Goal: Contribute content: Contribute content

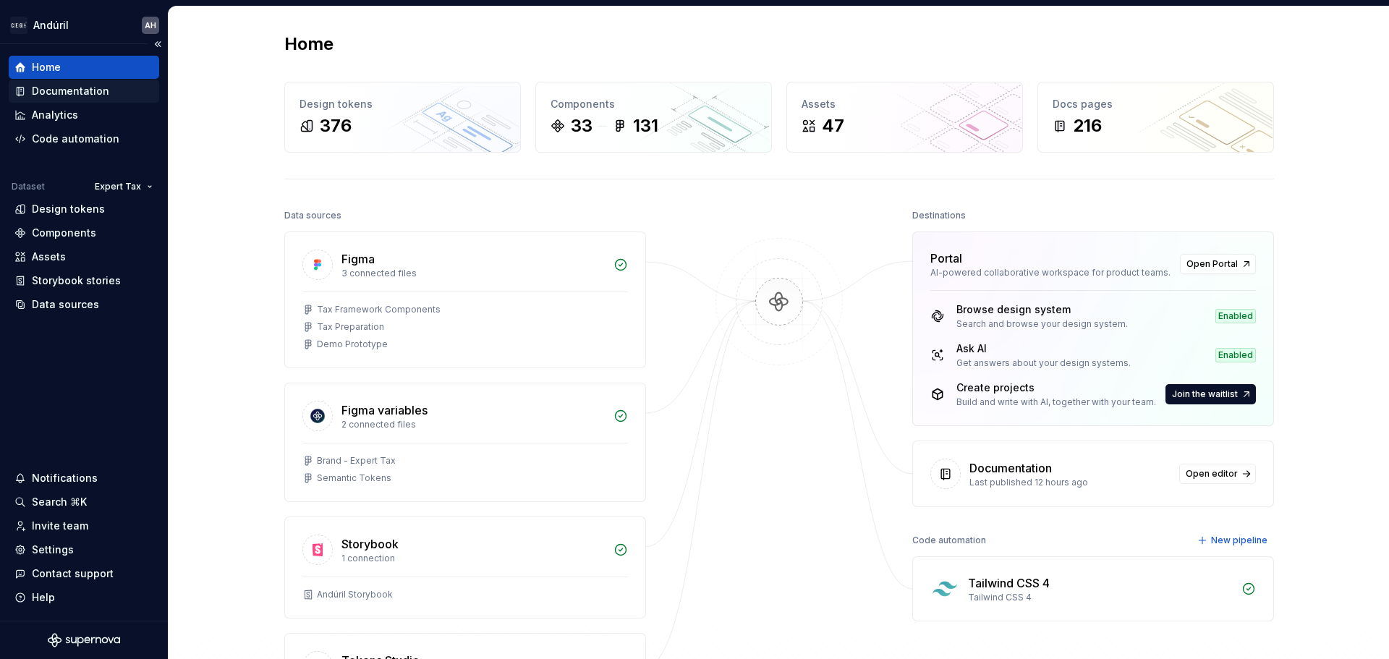
click at [78, 96] on div "Documentation" at bounding box center [70, 91] width 77 height 14
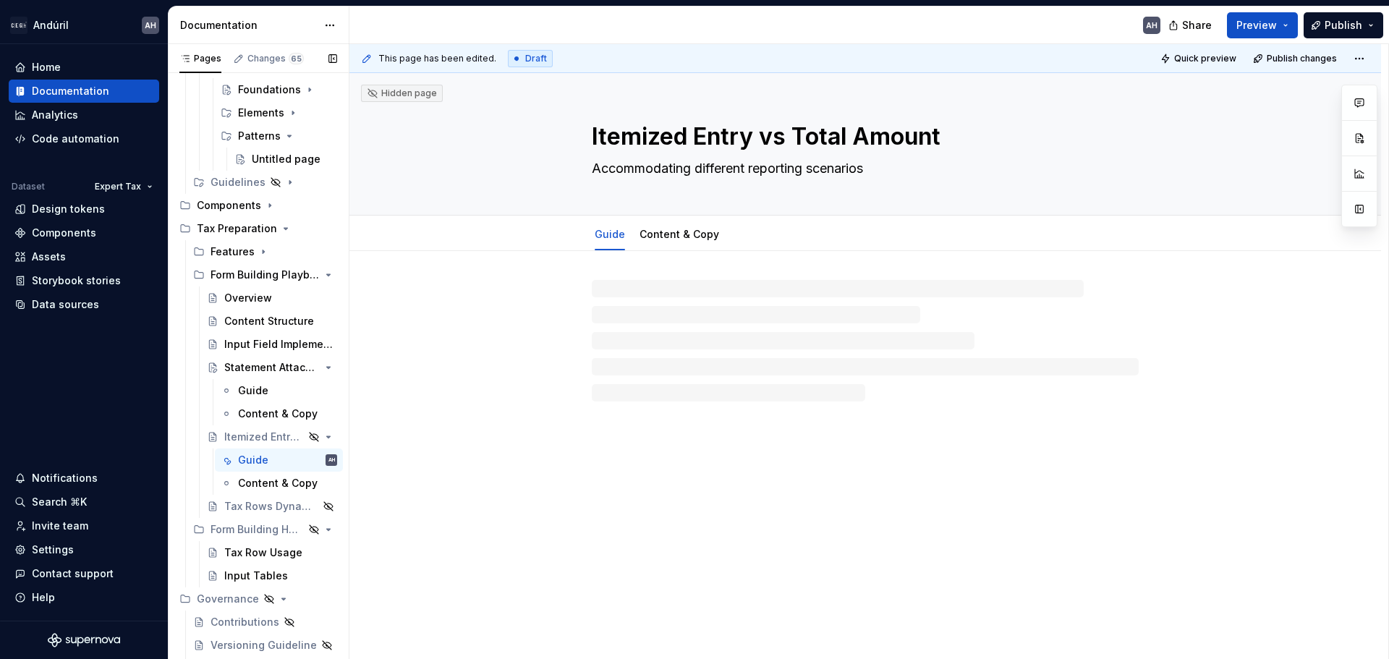
scroll to position [217, 0]
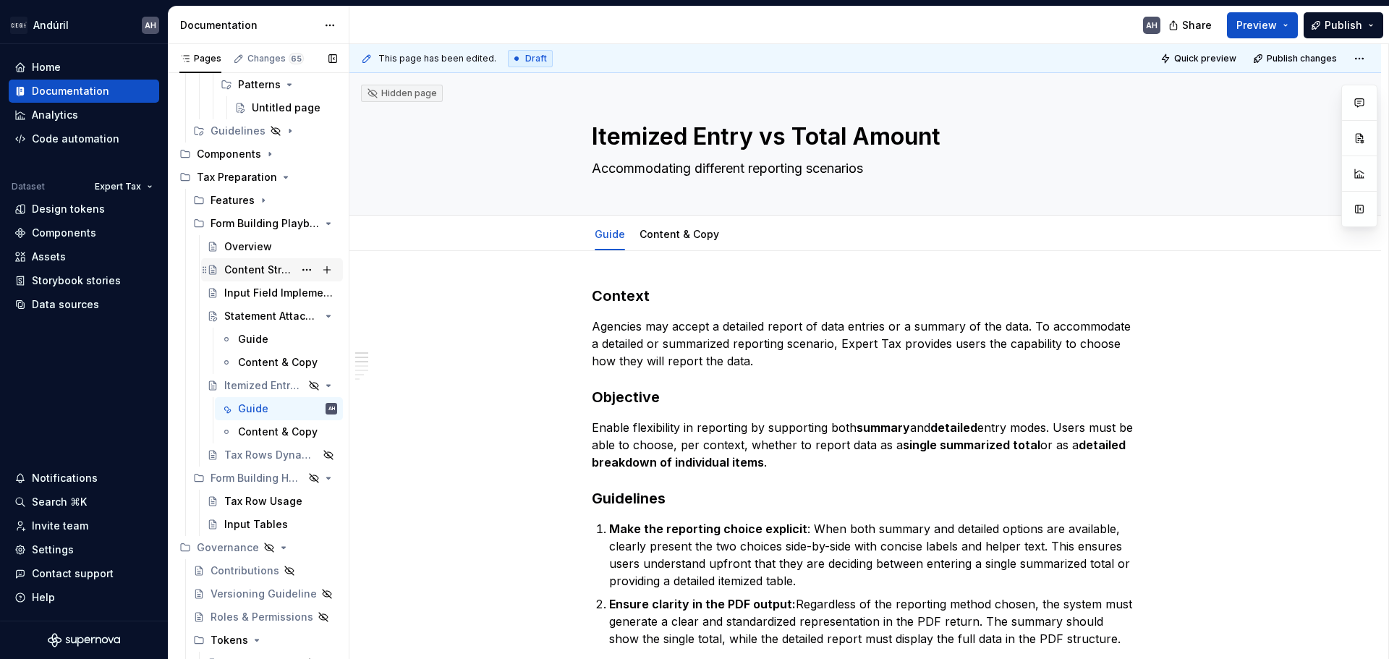
click at [250, 265] on div "Content Structure" at bounding box center [258, 270] width 69 height 14
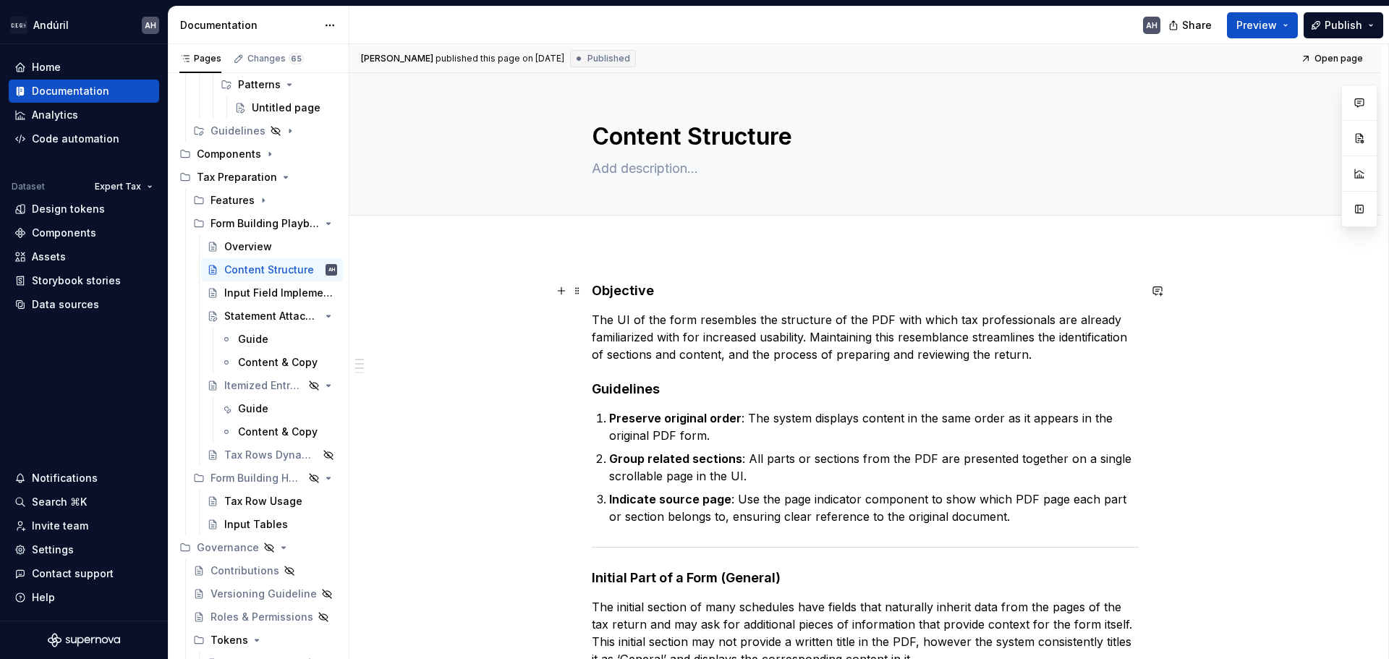
type textarea "*"
click at [594, 294] on h4 "Objective" at bounding box center [865, 290] width 547 height 17
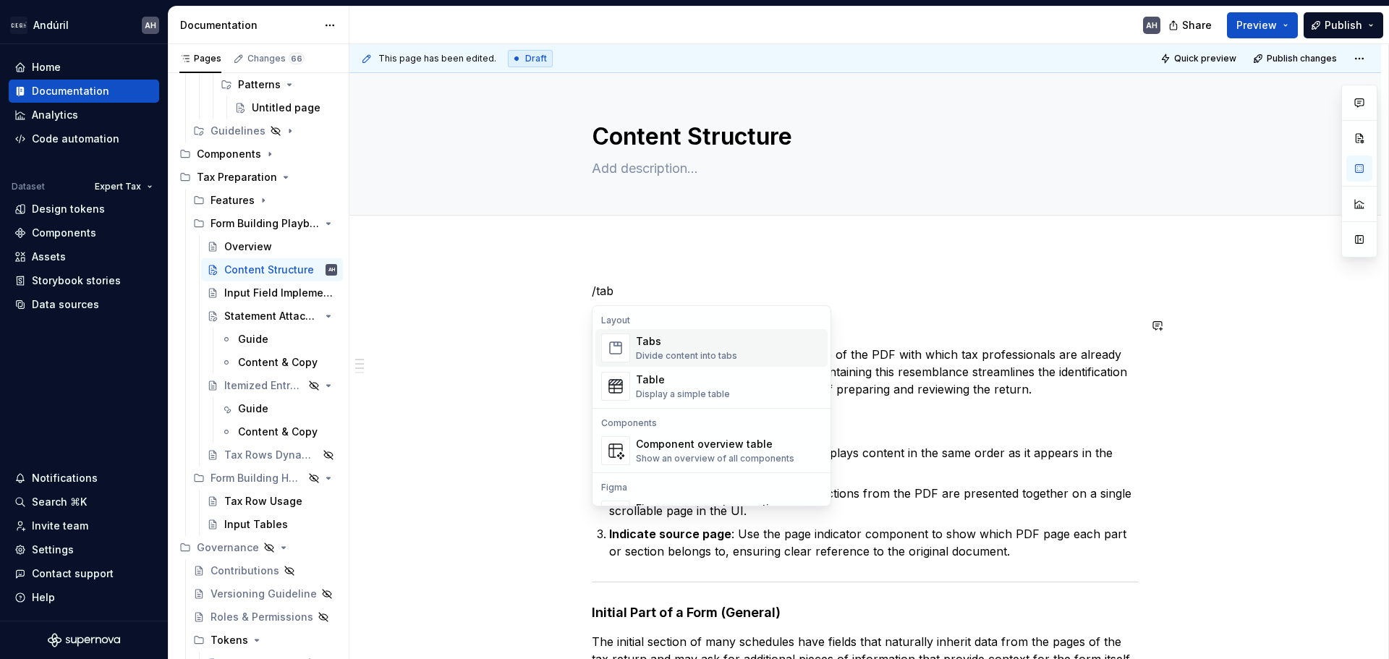
click at [681, 357] on div "Divide content into tabs" at bounding box center [686, 356] width 101 height 12
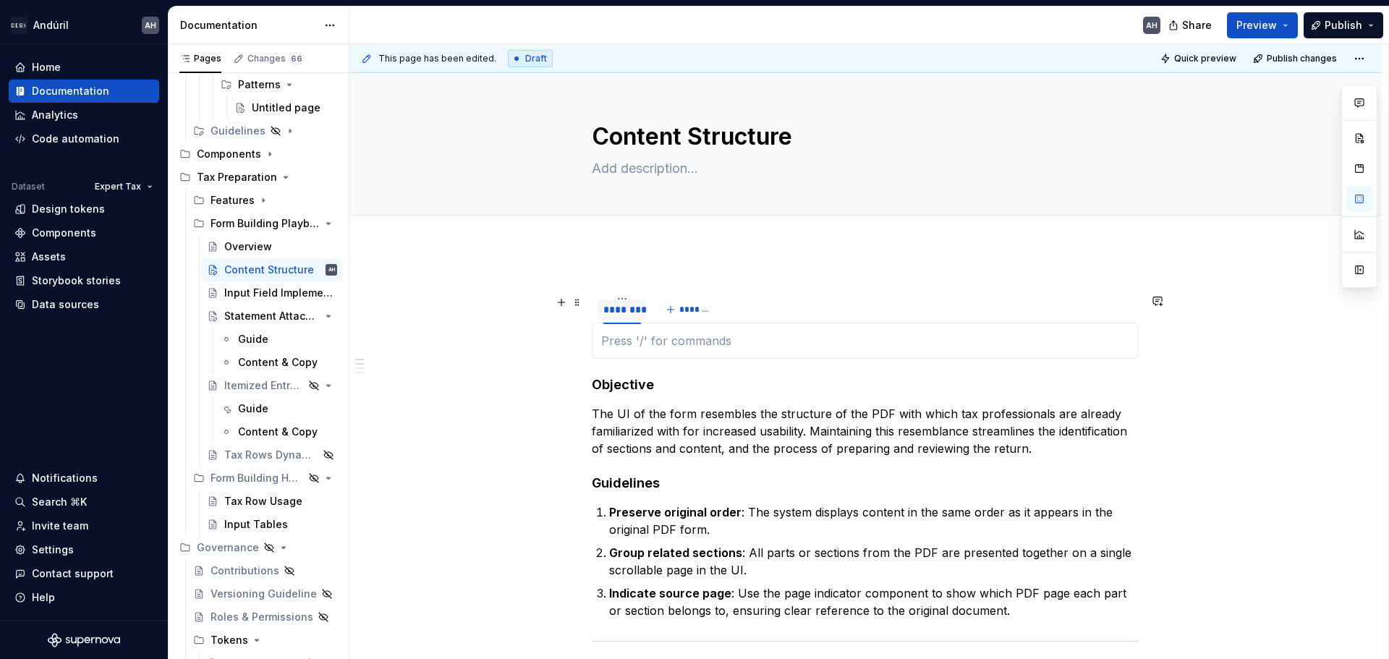
click at [621, 305] on div "********" at bounding box center [622, 309] width 38 height 14
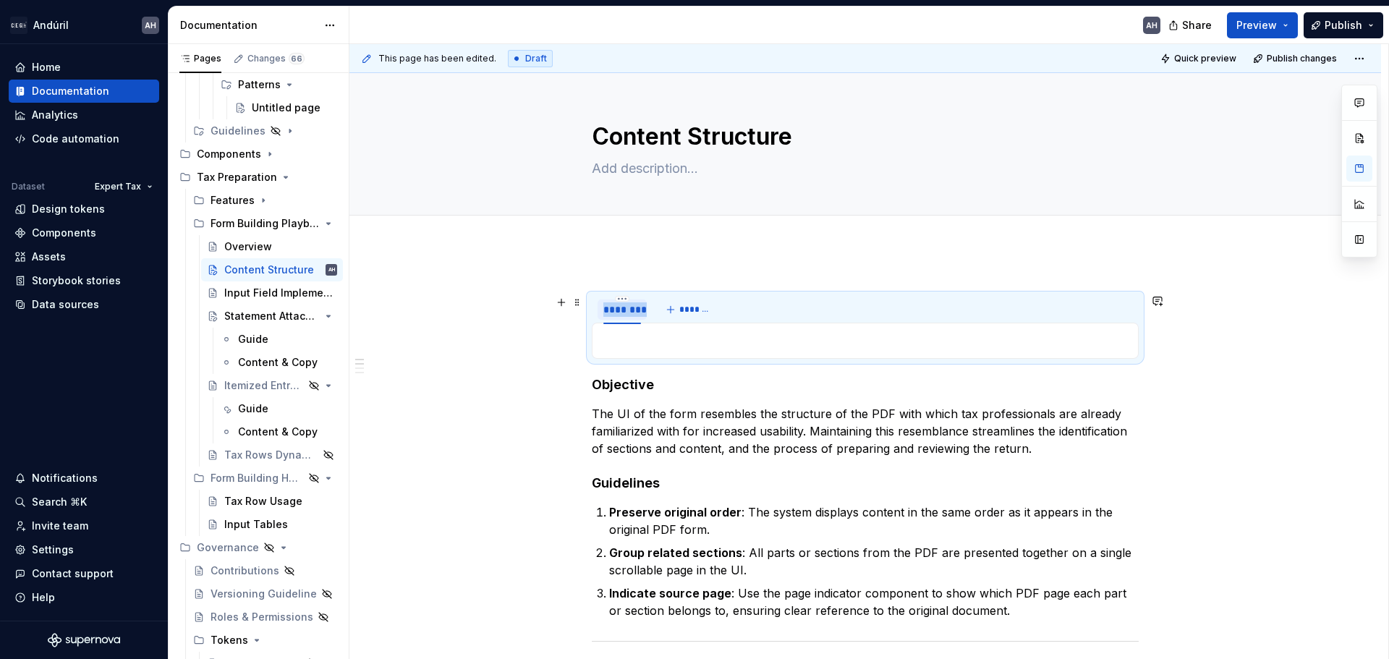
click at [621, 305] on div "********" at bounding box center [622, 309] width 38 height 14
type input "*******"
click at [687, 315] on button "*******" at bounding box center [690, 309] width 57 height 20
type input "*********"
click at [692, 339] on p at bounding box center [865, 340] width 528 height 17
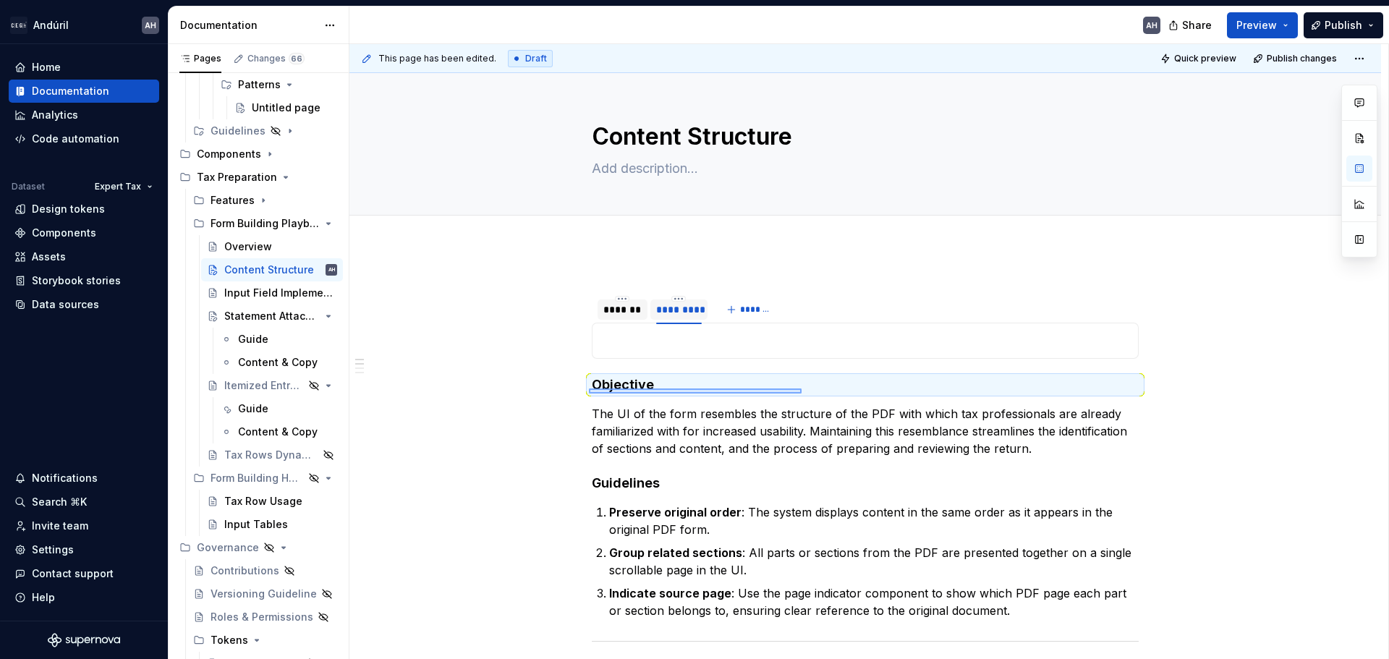
drag, startPoint x: 589, startPoint y: 388, endPoint x: 802, endPoint y: 394, distance: 212.7
click at [802, 394] on div "This page has been edited. Draft Quick preview Publish changes Content Structur…" at bounding box center [868, 352] width 1039 height 616
click at [659, 388] on h4 "Objective" at bounding box center [865, 384] width 547 height 17
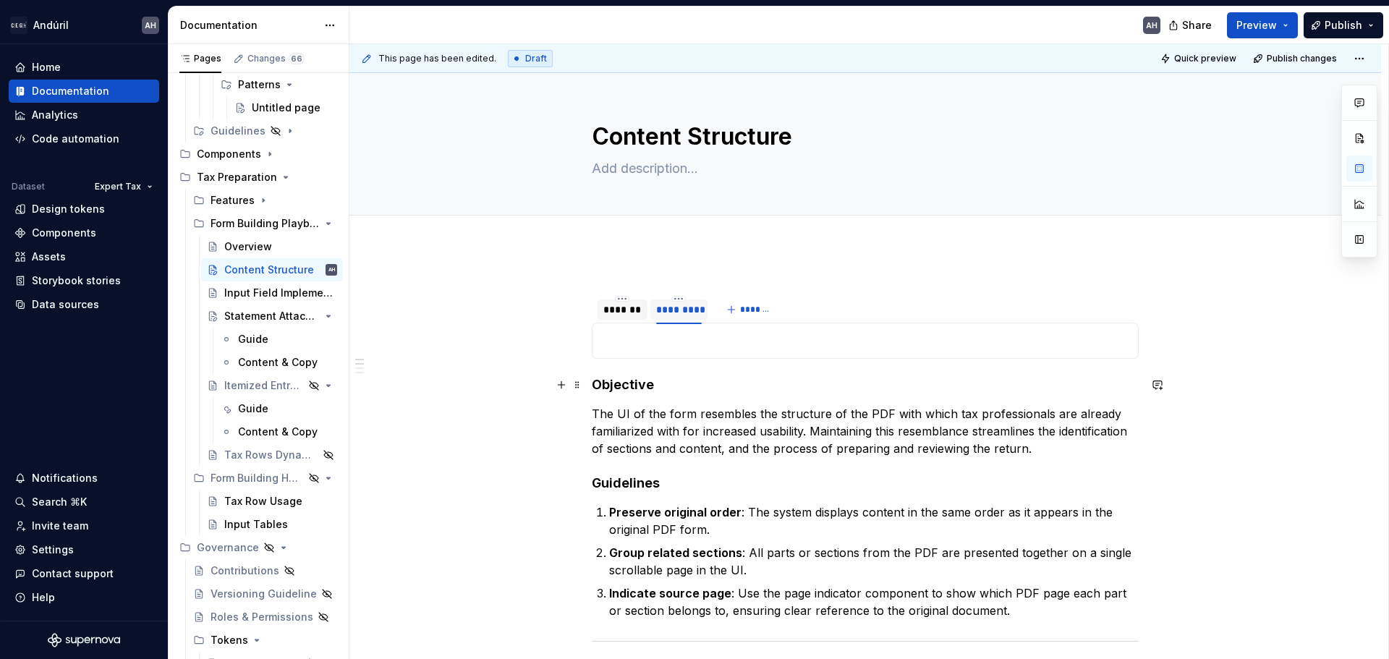
click at [616, 384] on h4 "Objective" at bounding box center [865, 384] width 547 height 17
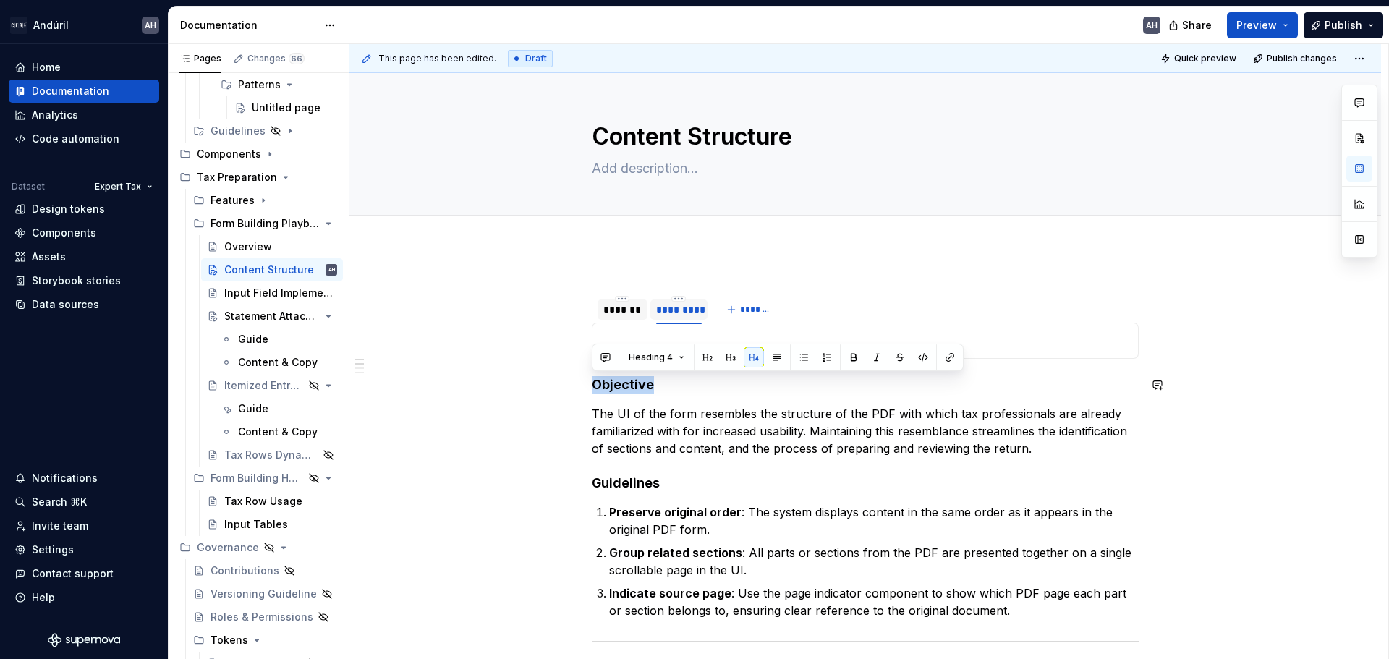
copy h4 "Objective"
click at [651, 333] on p at bounding box center [865, 340] width 528 height 17
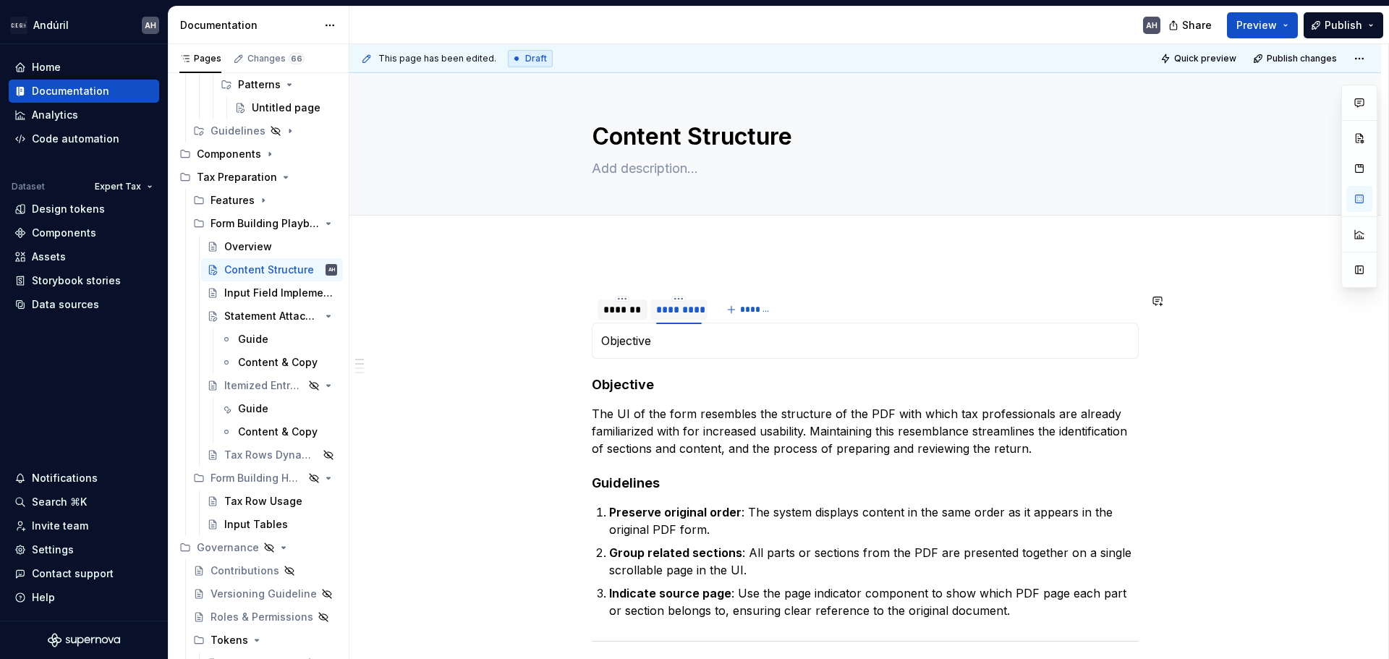
click at [640, 349] on div "Objective" at bounding box center [865, 341] width 547 height 36
click at [739, 315] on button "button" at bounding box center [738, 314] width 20 height 20
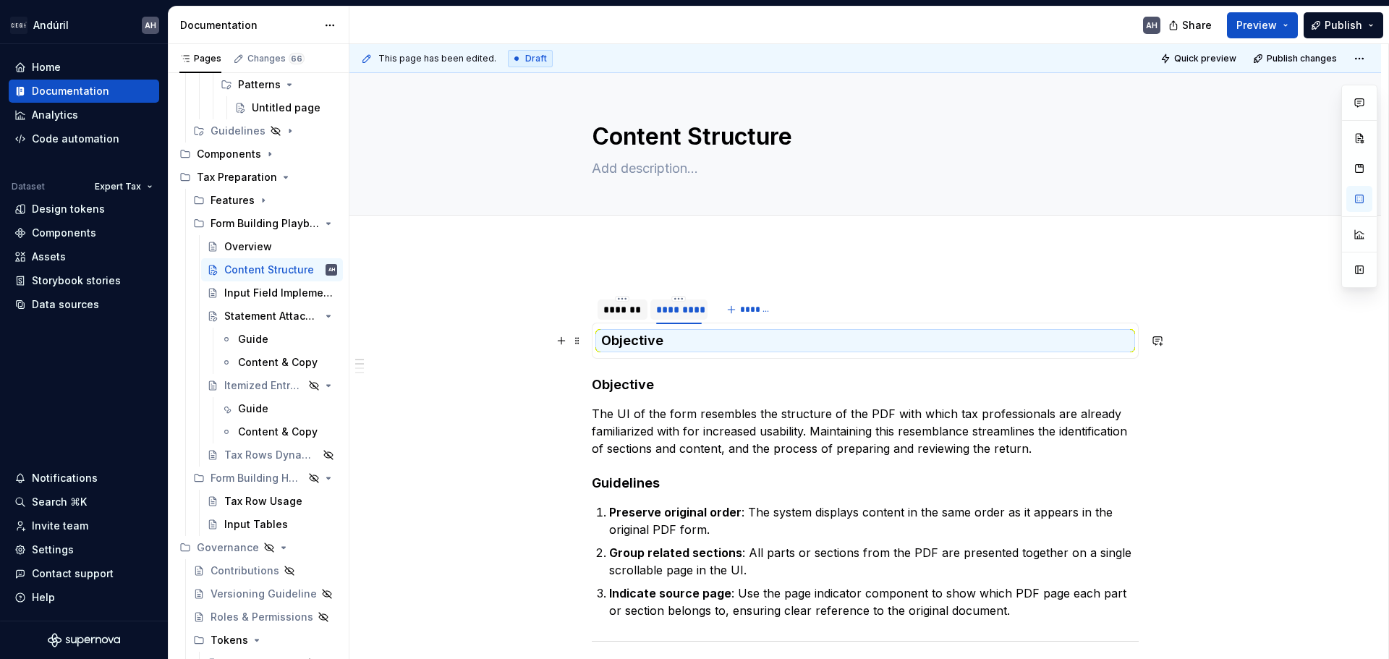
click at [701, 348] on h4 "Objective" at bounding box center [865, 340] width 528 height 17
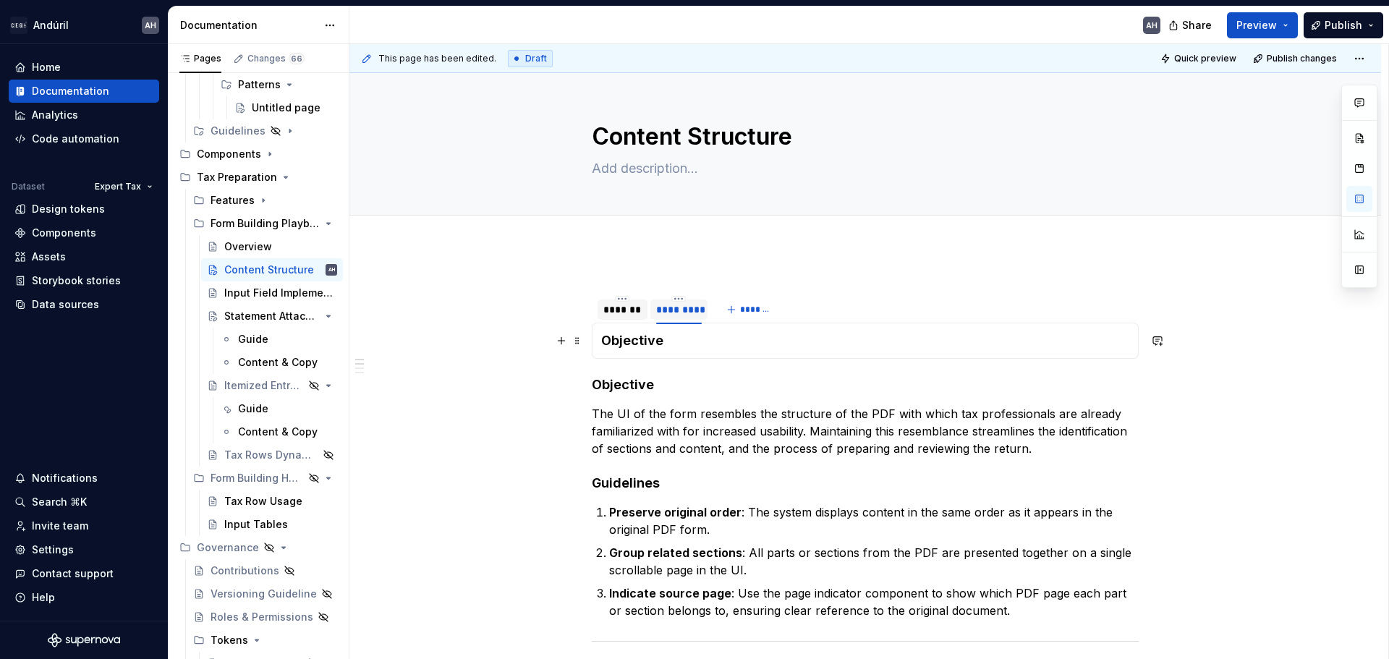
click at [699, 341] on h4 "Objective" at bounding box center [865, 340] width 528 height 17
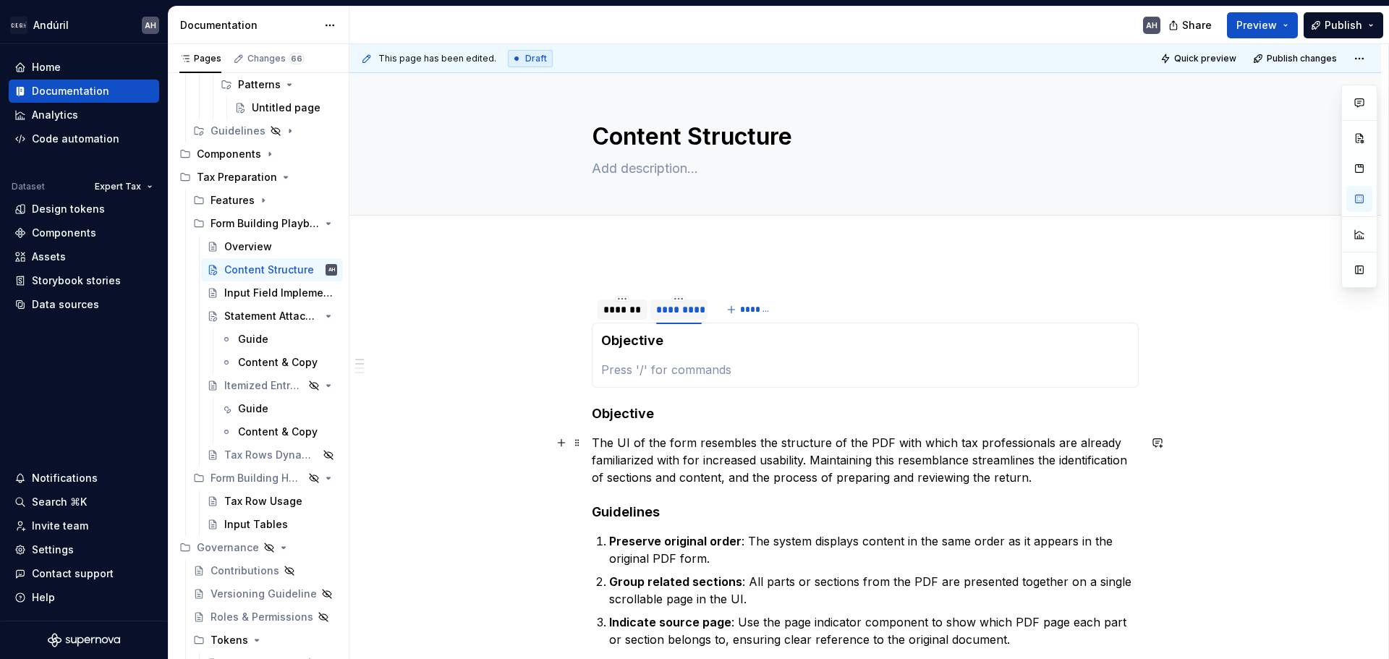
click at [656, 474] on p "The UI of the form resembles the structure of the PDF with which tax profession…" at bounding box center [865, 460] width 547 height 52
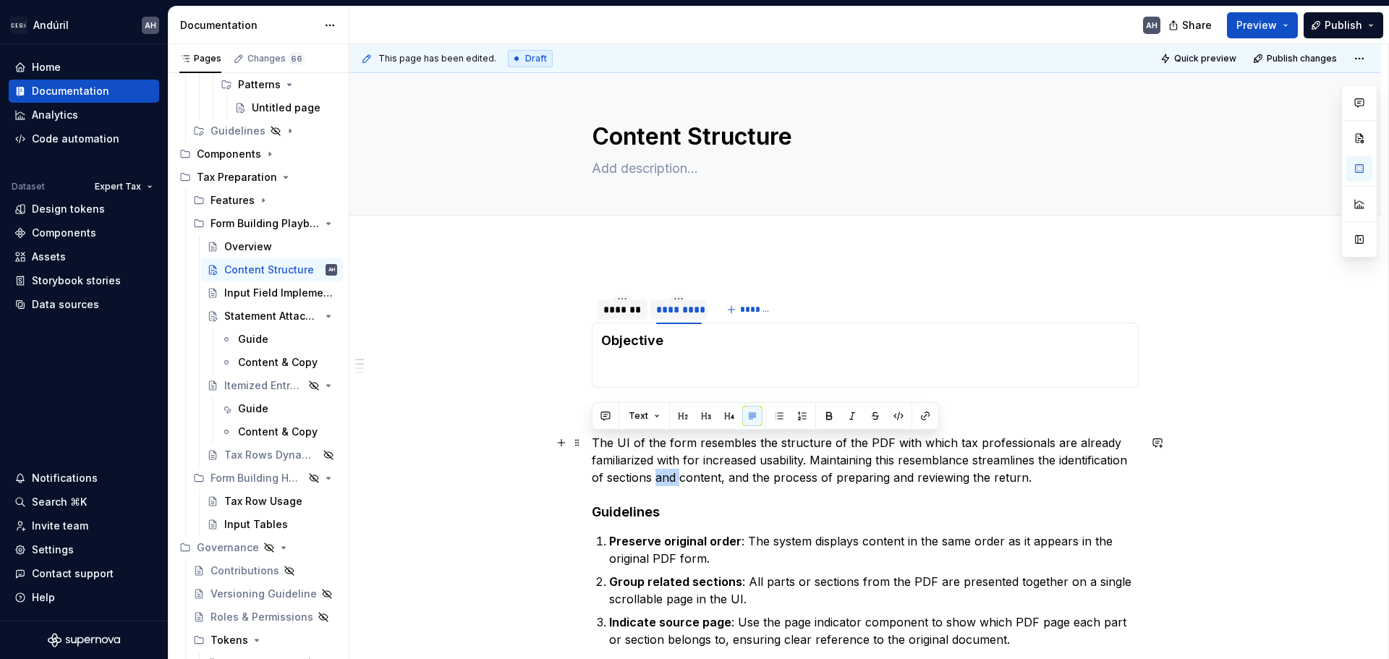
click at [657, 476] on p "The UI of the form resembles the structure of the PDF with which tax profession…" at bounding box center [865, 460] width 547 height 52
copy p "The UI of the form resembles the structure of the PDF with which tax profession…"
click at [681, 354] on section-item-column "Objective" at bounding box center [865, 355] width 528 height 46
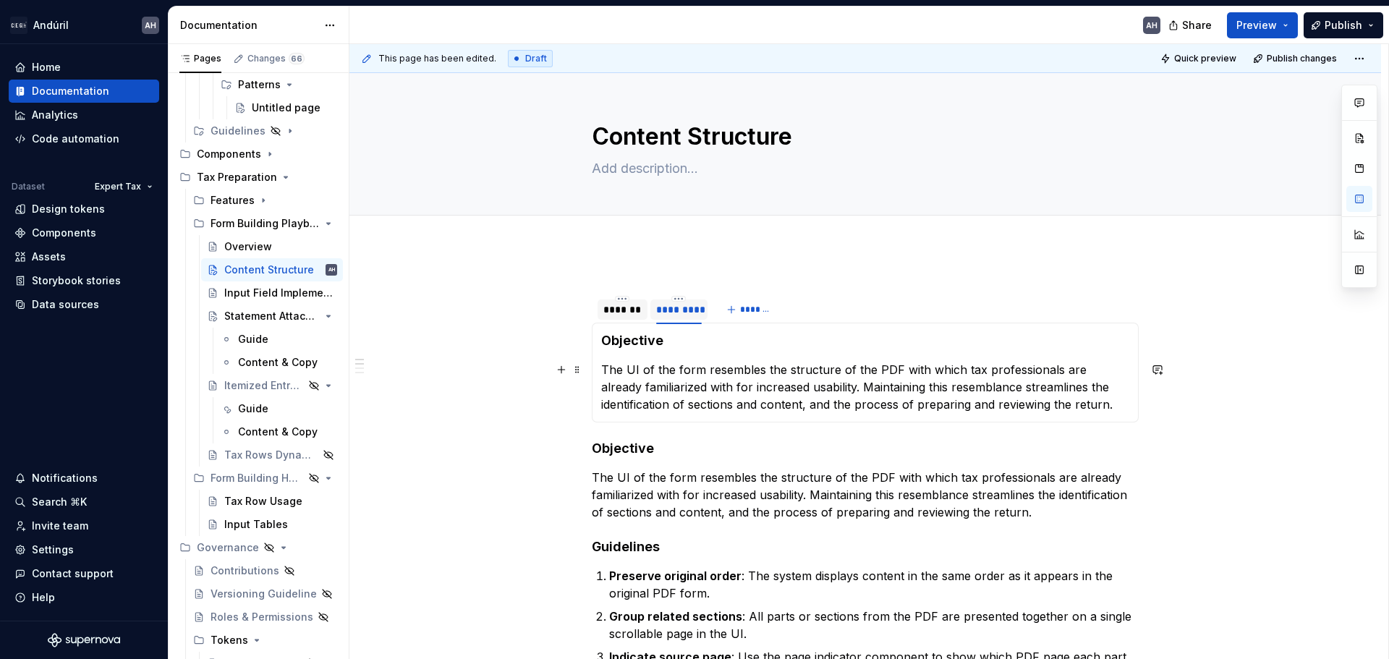
click at [713, 386] on p "The UI of the form resembles the structure of the PDF with which tax profession…" at bounding box center [865, 387] width 528 height 52
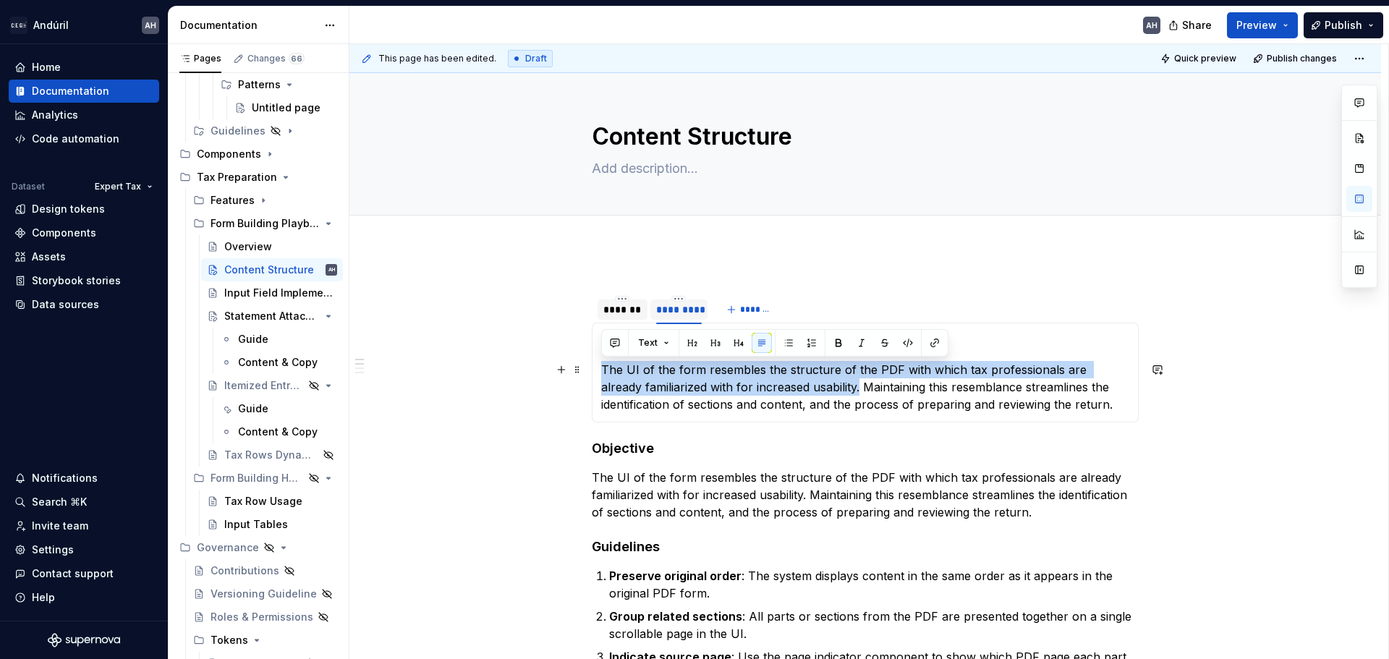
drag, startPoint x: 817, startPoint y: 390, endPoint x: 605, endPoint y: 370, distance: 213.6
click at [605, 370] on p "The UI of the form resembles the structure of the PDF with which tax profession…" at bounding box center [865, 387] width 528 height 52
copy p "The UI of the form resembles the structure of the PDF with which tax profession…"
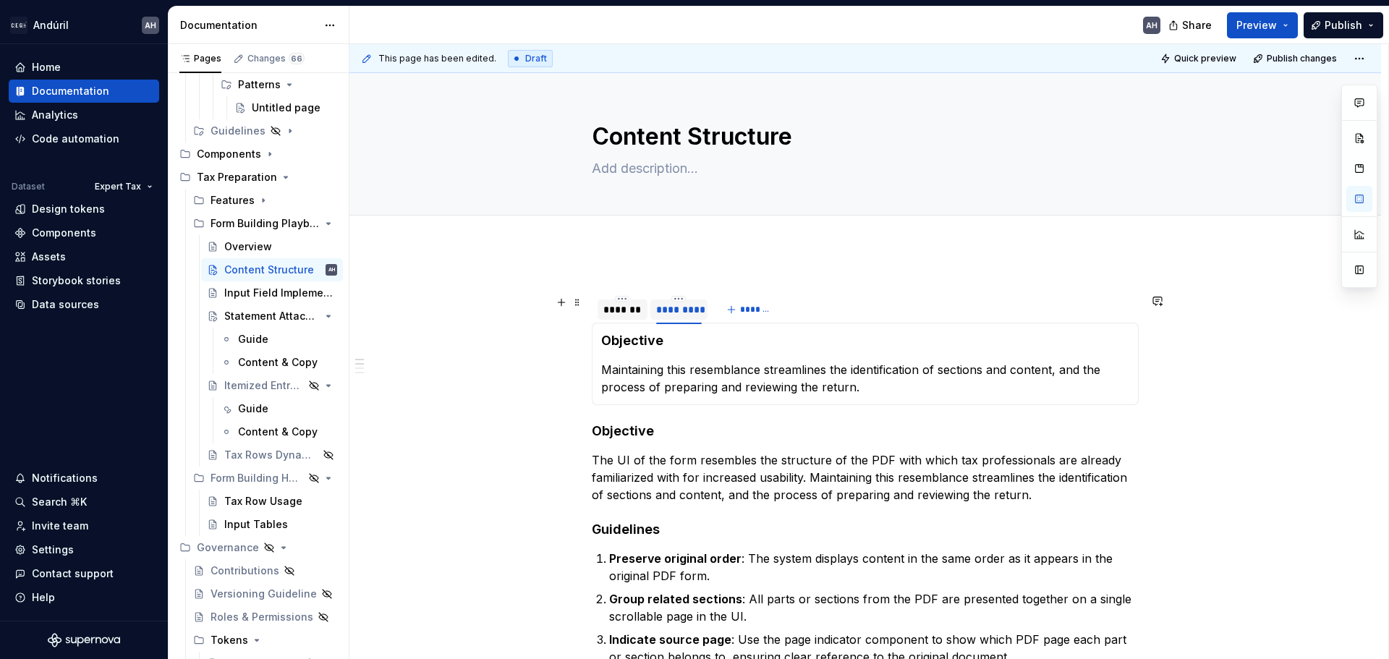
click at [616, 307] on div "*******" at bounding box center [622, 309] width 38 height 14
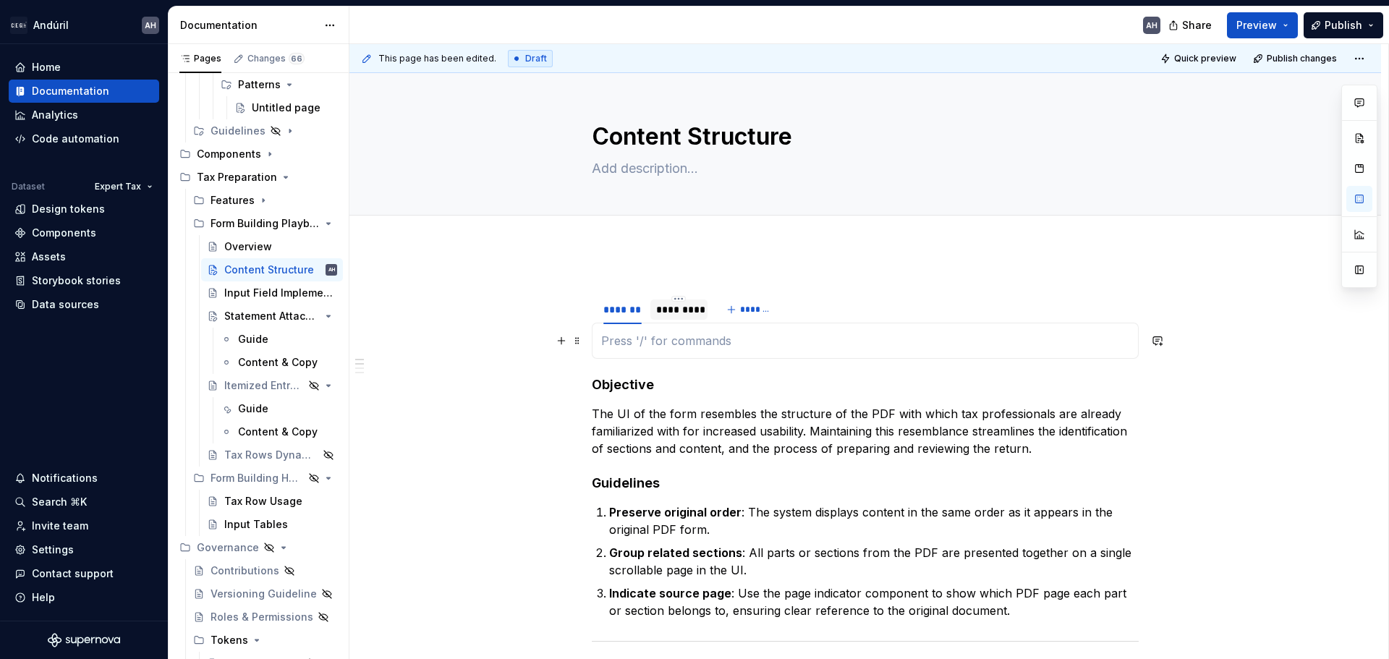
click at [624, 336] on p at bounding box center [865, 340] width 528 height 17
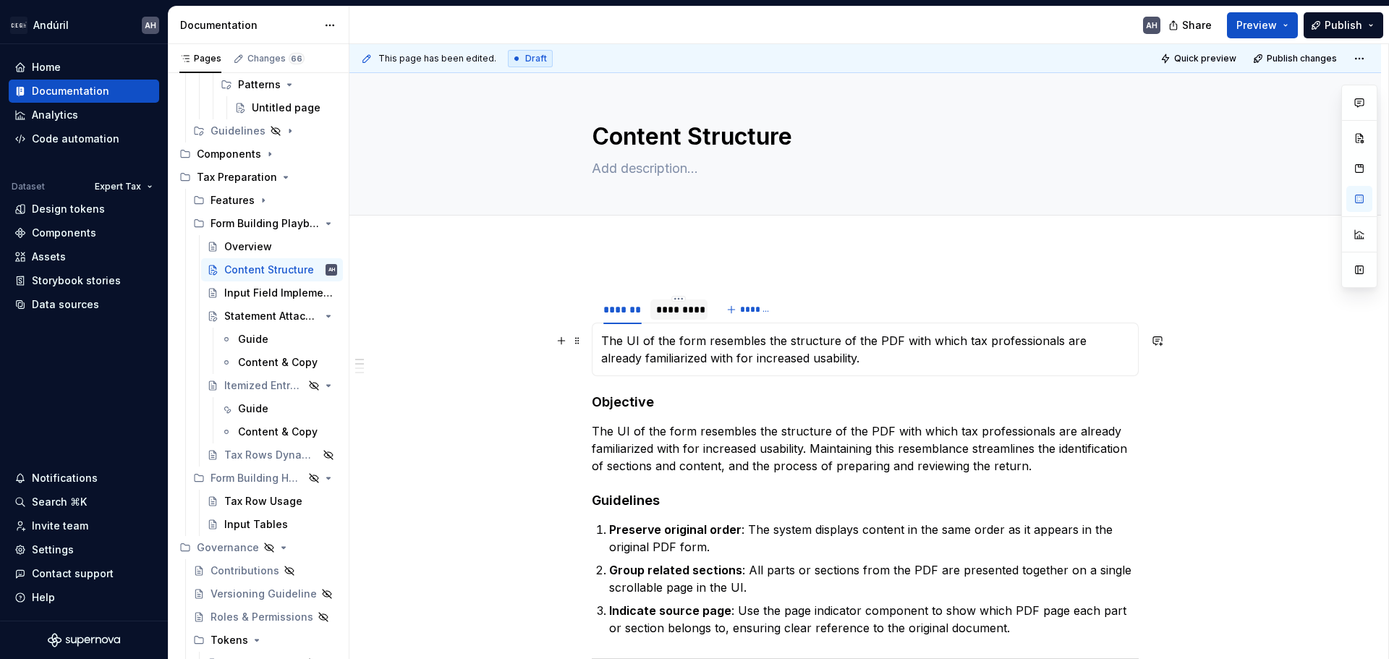
click at [603, 341] on p "The UI of the form resembles the structure of the PDF with which tax profession…" at bounding box center [865, 349] width 528 height 35
click at [607, 396] on h4 "Objective" at bounding box center [865, 402] width 547 height 17
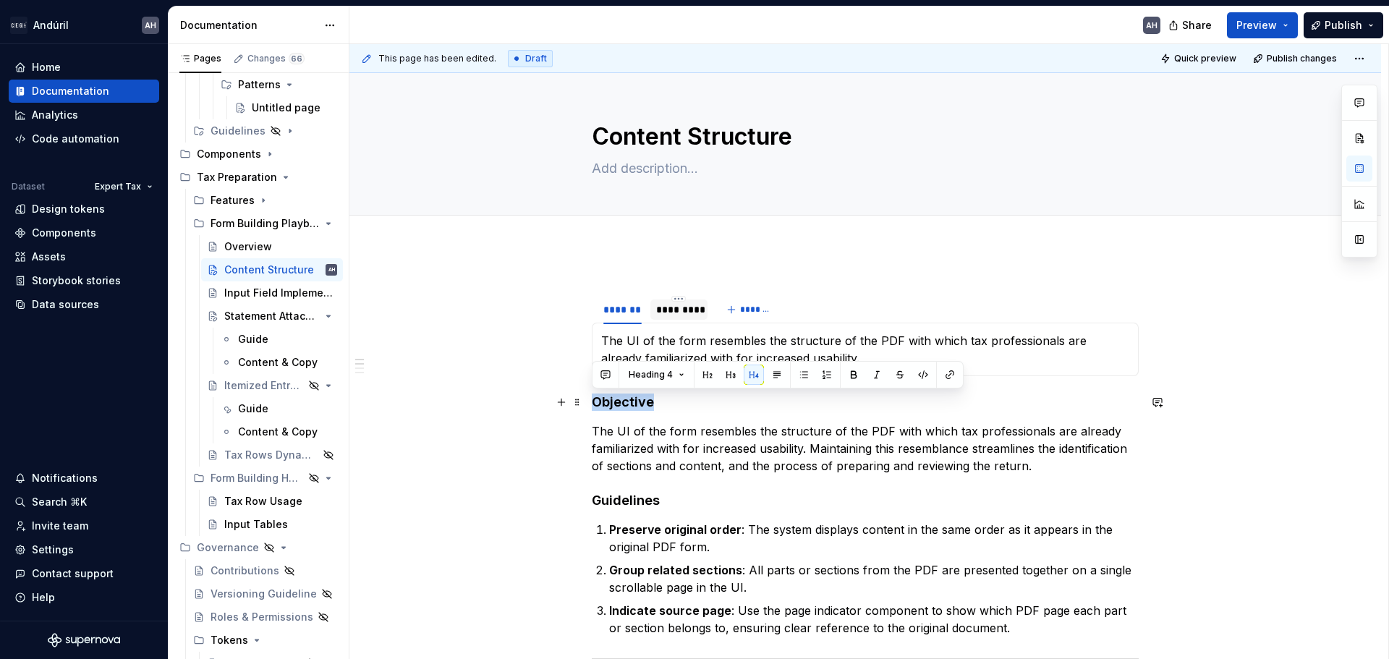
click at [607, 396] on h4 "Objective" at bounding box center [865, 402] width 547 height 17
copy h4 "Objective"
click at [606, 343] on p "The UI of the form resembles the structure of the PDF with which tax profession…" at bounding box center [865, 349] width 528 height 35
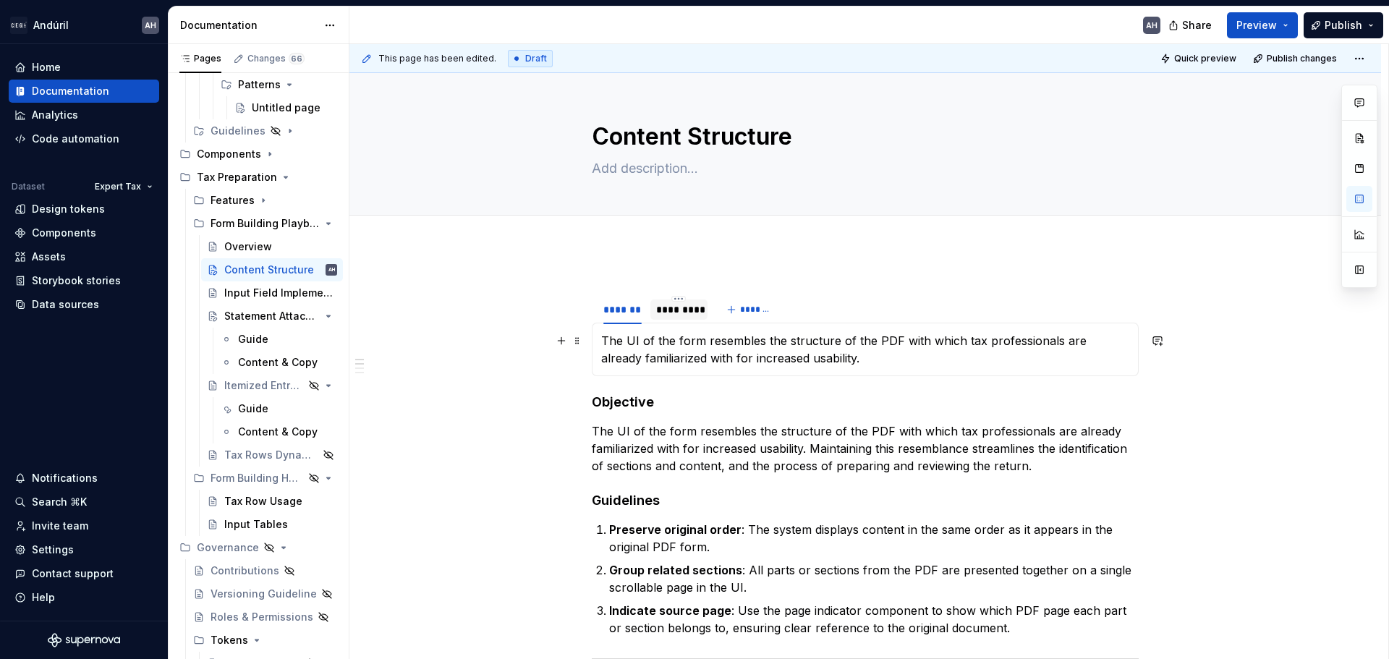
click at [599, 341] on div "The UI of the form resembles the structure of the PDF with which tax profession…" at bounding box center [865, 350] width 547 height 54
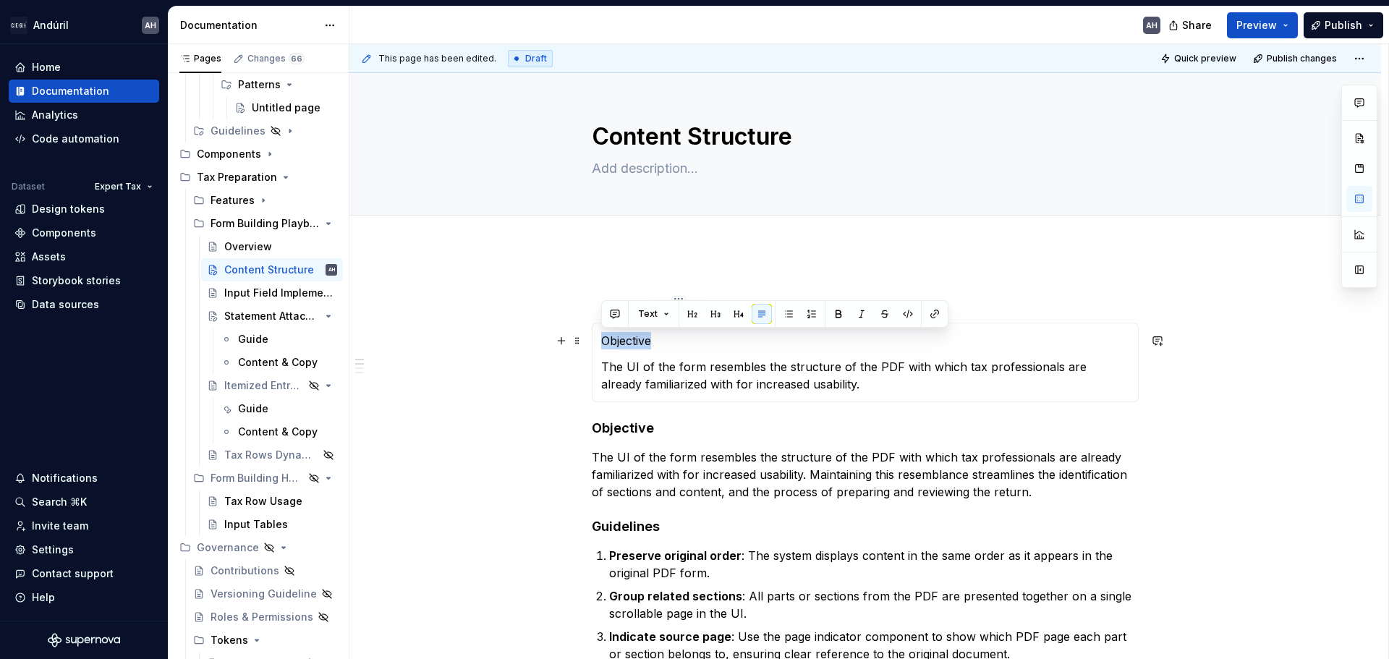
drag, startPoint x: 671, startPoint y: 339, endPoint x: 603, endPoint y: 344, distance: 68.2
click at [603, 344] on p "Objective" at bounding box center [865, 340] width 528 height 17
click at [738, 310] on button "button" at bounding box center [738, 314] width 20 height 20
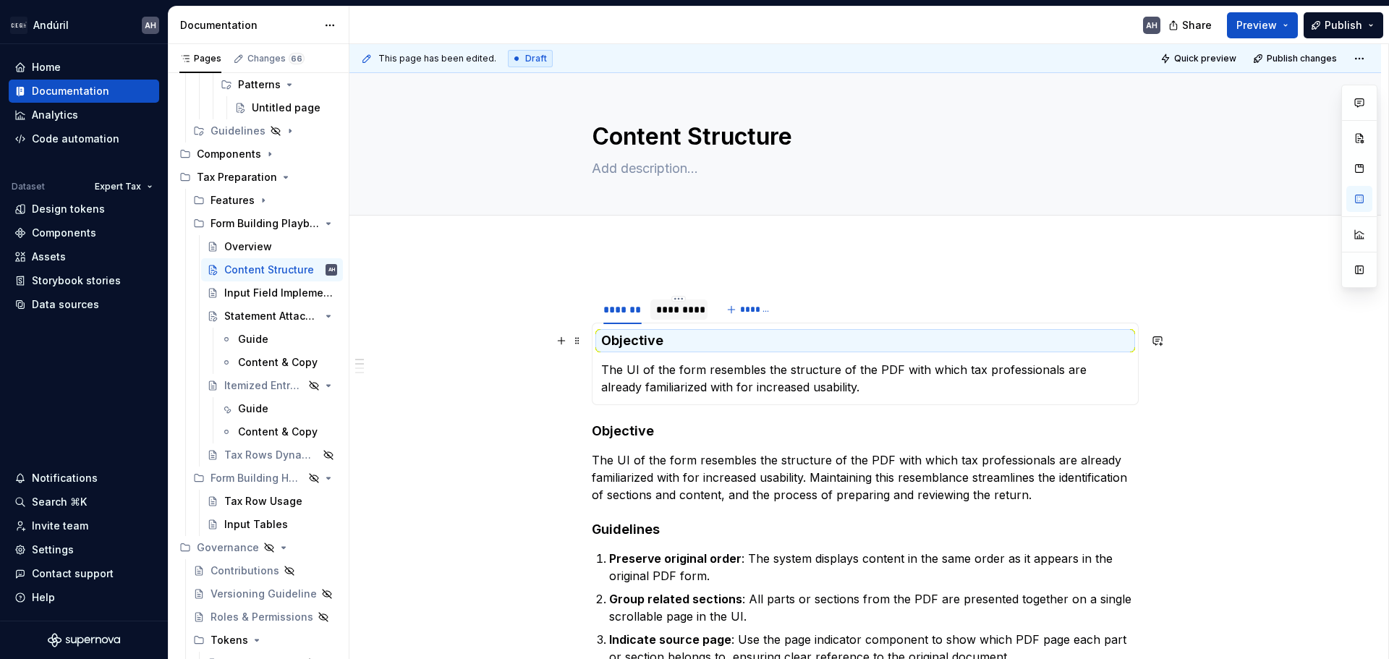
click at [780, 348] on h4 "Objective" at bounding box center [865, 340] width 528 height 17
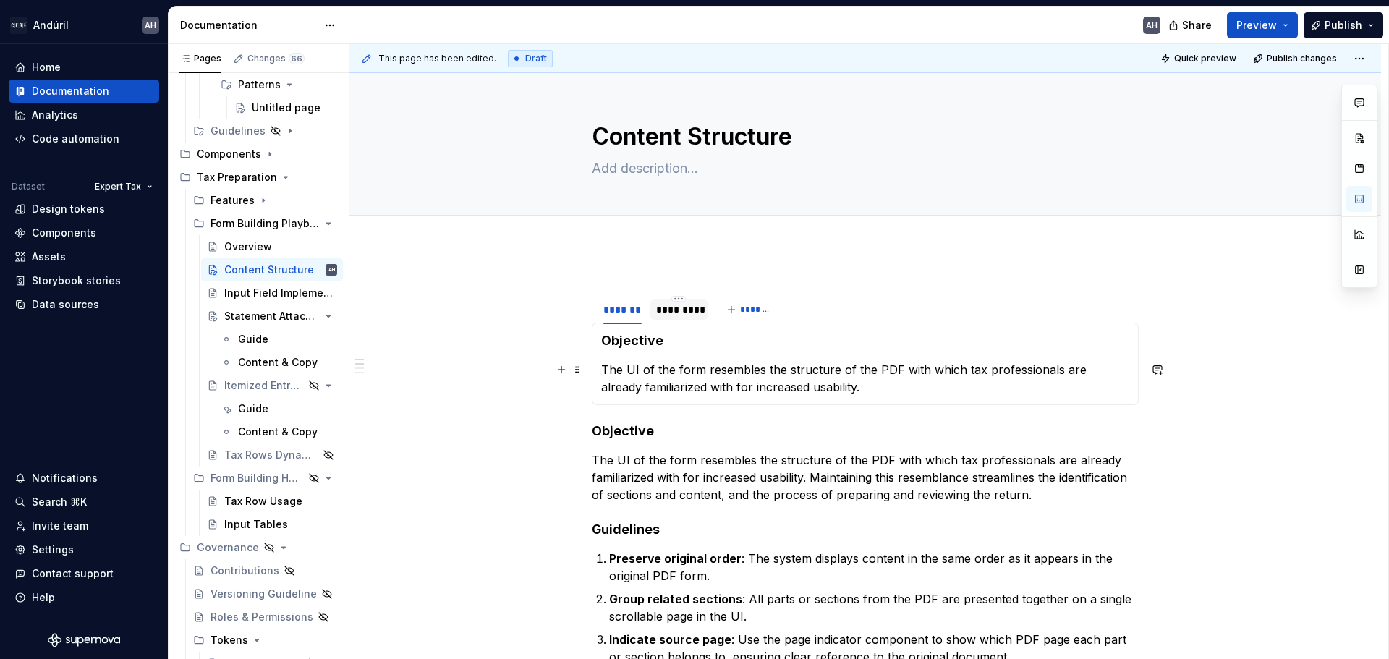
click at [940, 377] on p "The UI of the form resembles the structure of the PDF with which tax profession…" at bounding box center [865, 378] width 528 height 35
click at [923, 391] on p "The UI of the form resembles the structure of the PDF with which tax profession…" at bounding box center [865, 378] width 528 height 35
click at [1216, 61] on span "Quick preview" at bounding box center [1205, 59] width 62 height 12
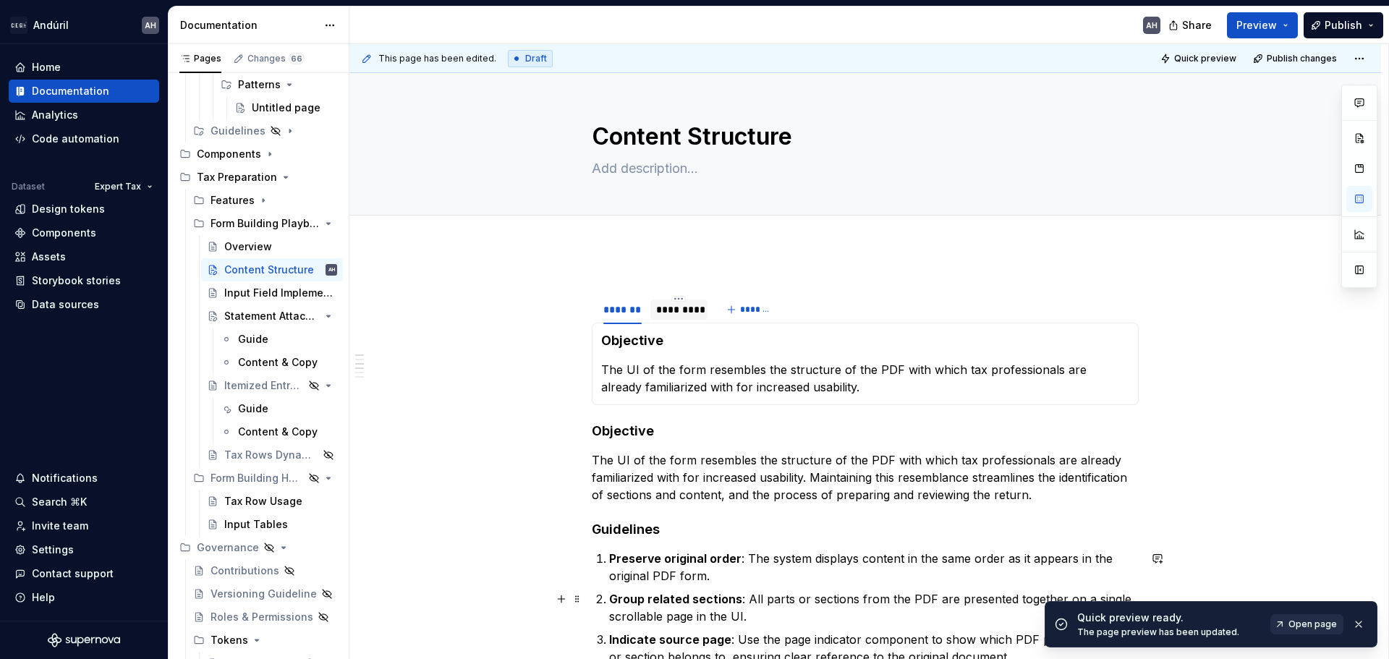
click at [1314, 625] on span "Open page" at bounding box center [1312, 625] width 48 height 12
click at [580, 348] on span at bounding box center [577, 341] width 12 height 20
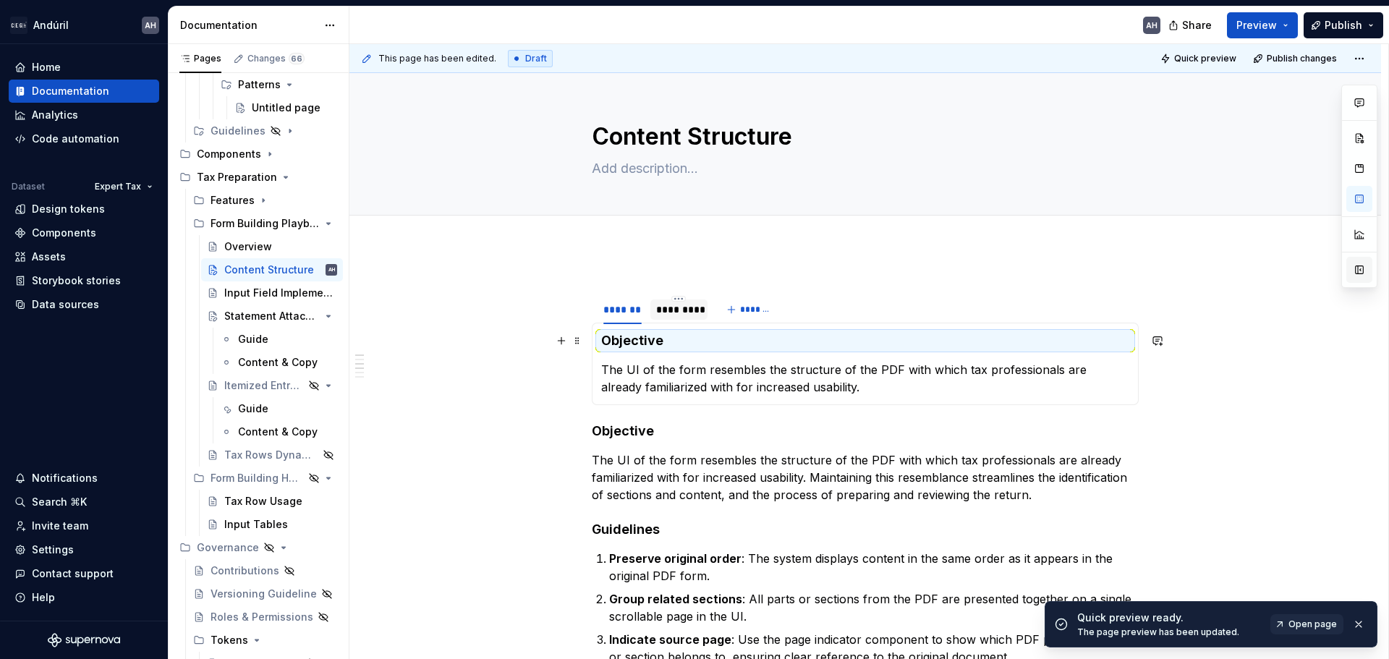
click at [1359, 271] on button "button" at bounding box center [1359, 270] width 26 height 26
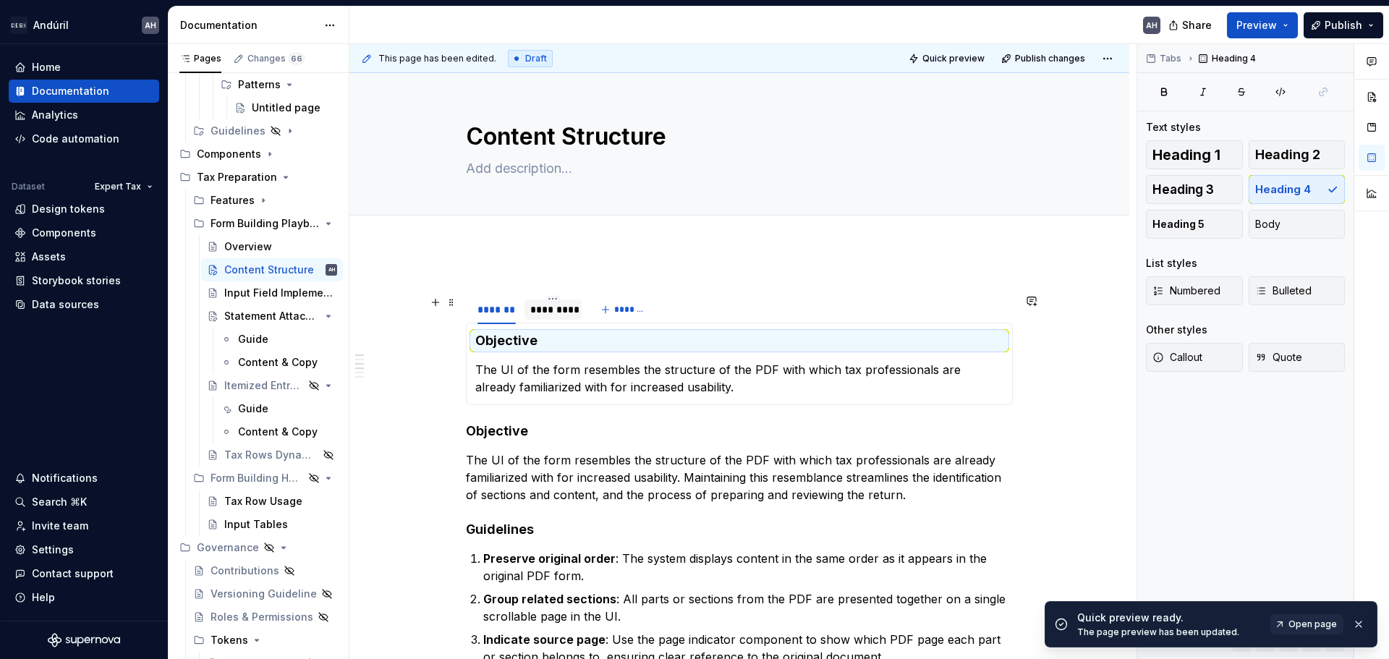
click at [686, 314] on div "******* ********* *******" at bounding box center [739, 309] width 547 height 29
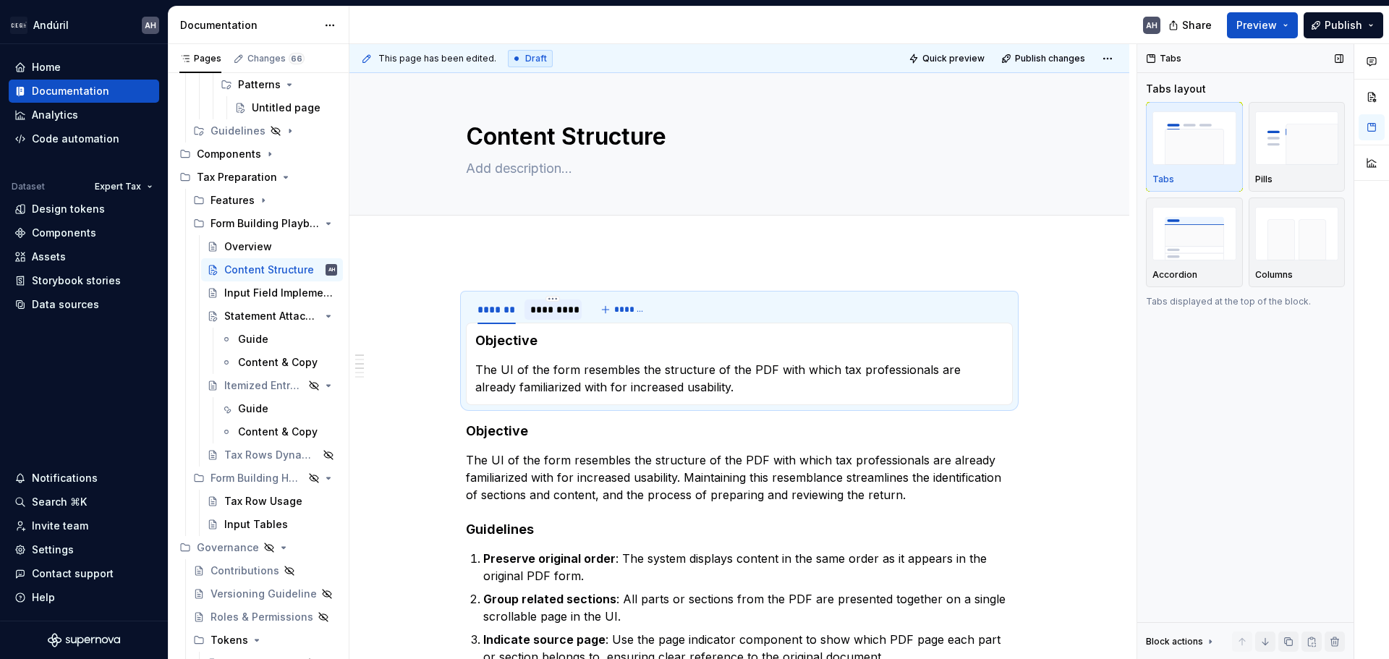
click at [1163, 58] on div "Tabs" at bounding box center [1165, 58] width 46 height 20
click at [1149, 64] on div "Tabs" at bounding box center [1165, 58] width 46 height 20
click at [1307, 252] on img "button" at bounding box center [1297, 233] width 84 height 53
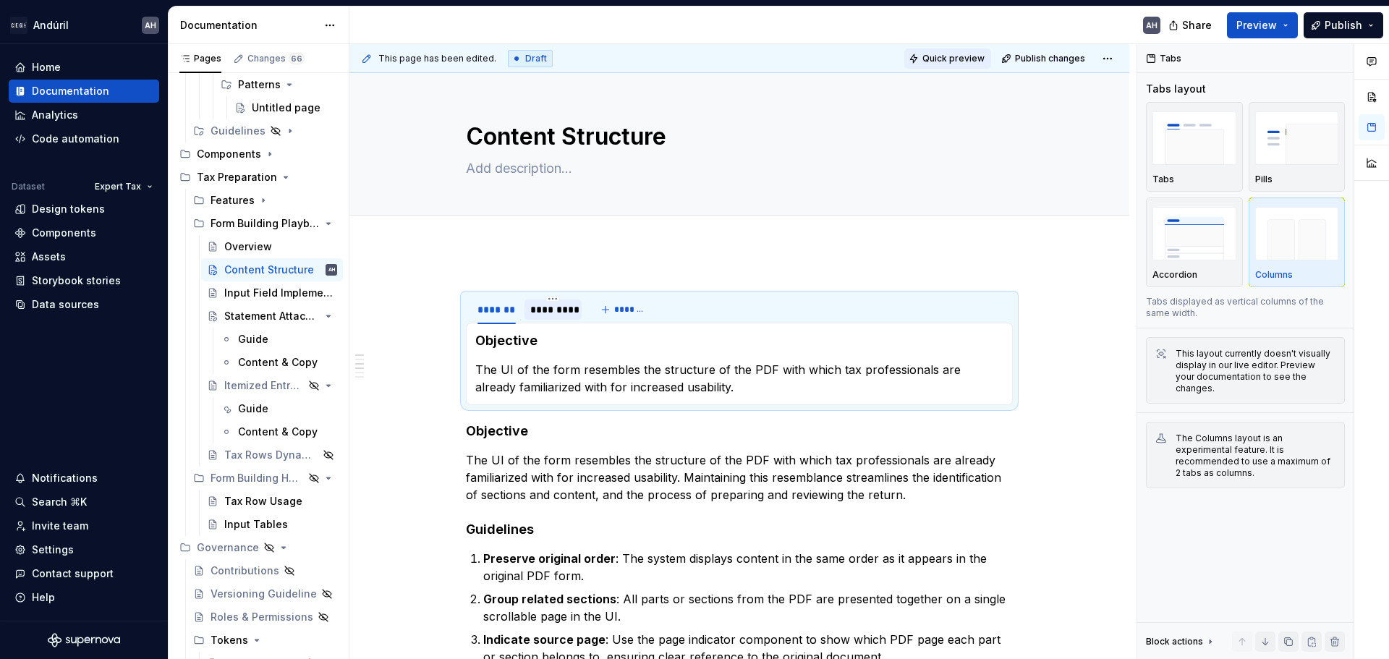
click at [971, 58] on span "Quick preview" at bounding box center [953, 59] width 62 height 12
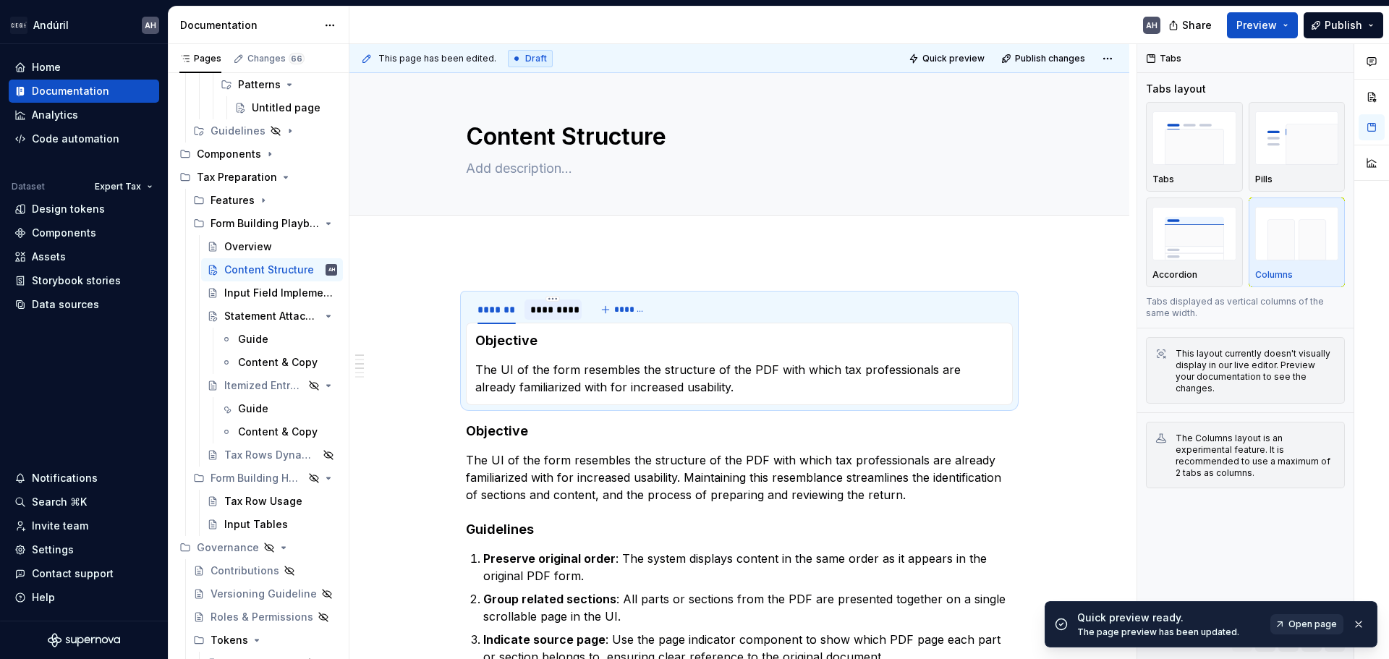
click at [1312, 627] on span "Open page" at bounding box center [1312, 625] width 48 height 12
click at [573, 362] on p "The UI of the form resembles the structure of the PDF with which tax profession…" at bounding box center [739, 378] width 528 height 35
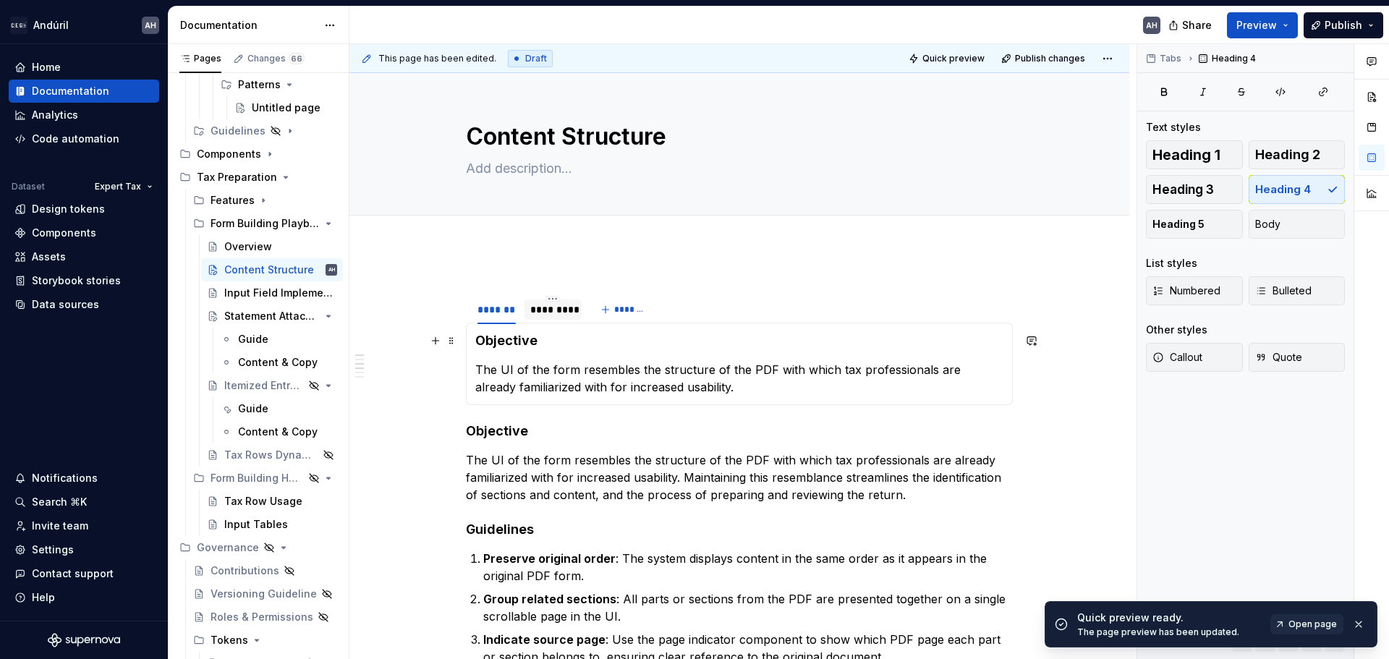
click at [514, 338] on h4 "Objective" at bounding box center [739, 340] width 528 height 17
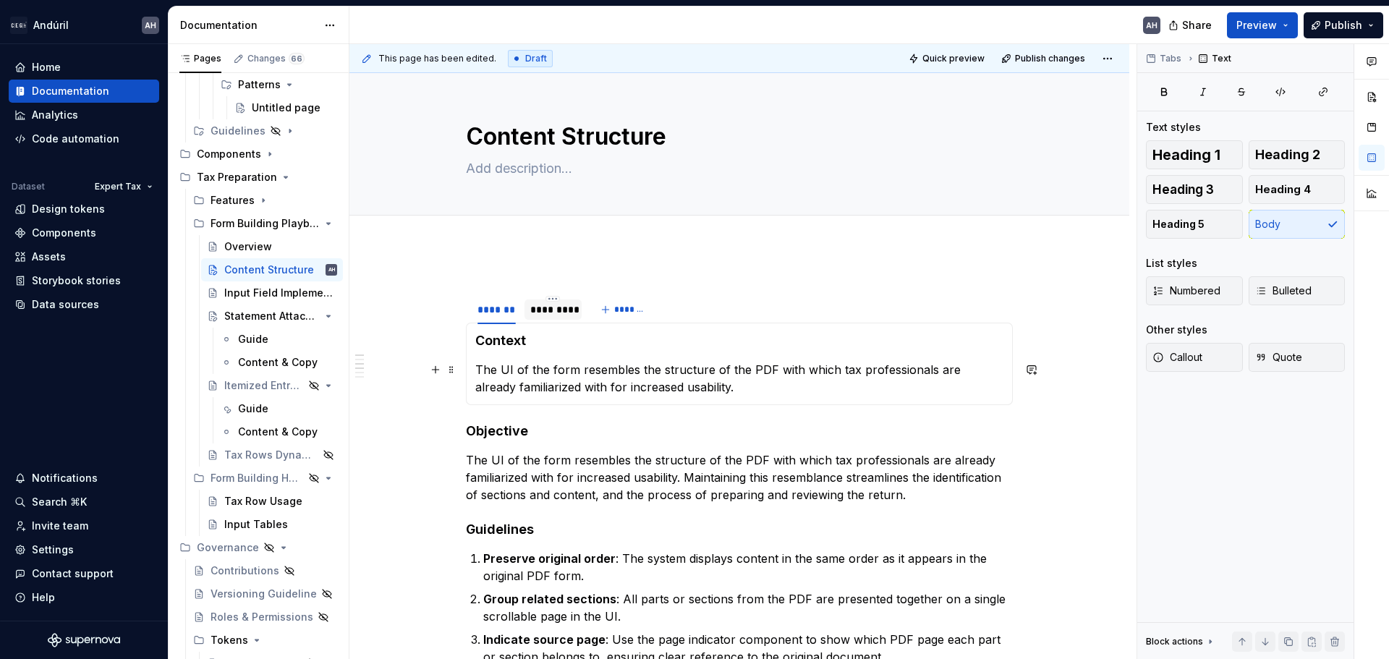
click at [578, 374] on p "The UI of the form resembles the structure of the PDF with which tax profession…" at bounding box center [739, 378] width 528 height 35
click at [629, 380] on p "The UI of the form resembles the structure of the PDF with which tax profession…" at bounding box center [739, 378] width 528 height 35
click at [689, 379] on p "The UI of the form resembles the structure of the PDF with which tax profession…" at bounding box center [739, 378] width 528 height 35
click at [734, 365] on p "The UI of the form resembles the structure of the PDF with which tax profession…" at bounding box center [739, 378] width 528 height 35
click at [932, 375] on p "The UI of the form resembles the structure of the PDF with which tax profession…" at bounding box center [739, 378] width 528 height 35
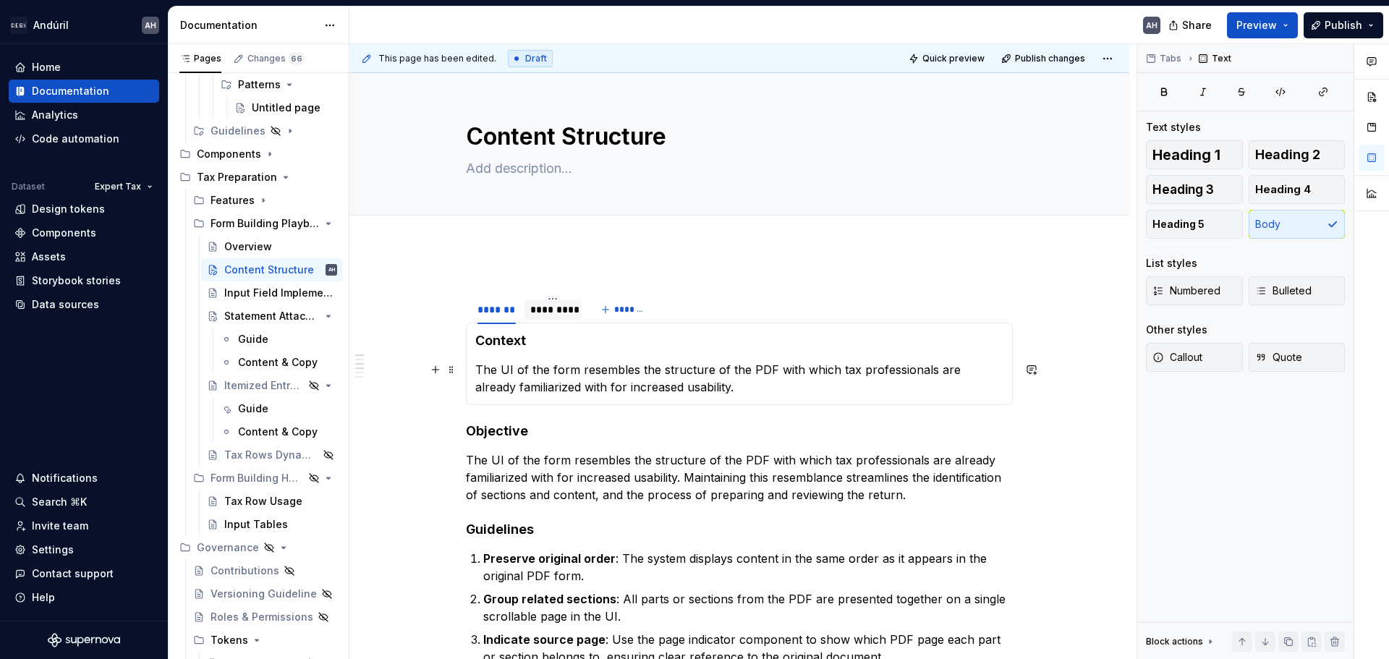
click at [561, 381] on p "The UI of the form resembles the structure of the PDF with which tax profession…" at bounding box center [739, 378] width 528 height 35
click at [706, 381] on p "The UI of the form resembles the structure of the PDF with which tax profession…" at bounding box center [739, 378] width 528 height 35
click at [694, 388] on p "The UI of the form resembles the structure of the PDF with which tax profession…" at bounding box center [739, 378] width 528 height 35
click at [494, 371] on p "The UI of the form resembles the structure of the PDF with which tax profession…" at bounding box center [739, 378] width 528 height 35
click at [483, 375] on p "The UI of the form resembles the structure of the PDF with which tax profession…" at bounding box center [739, 378] width 528 height 35
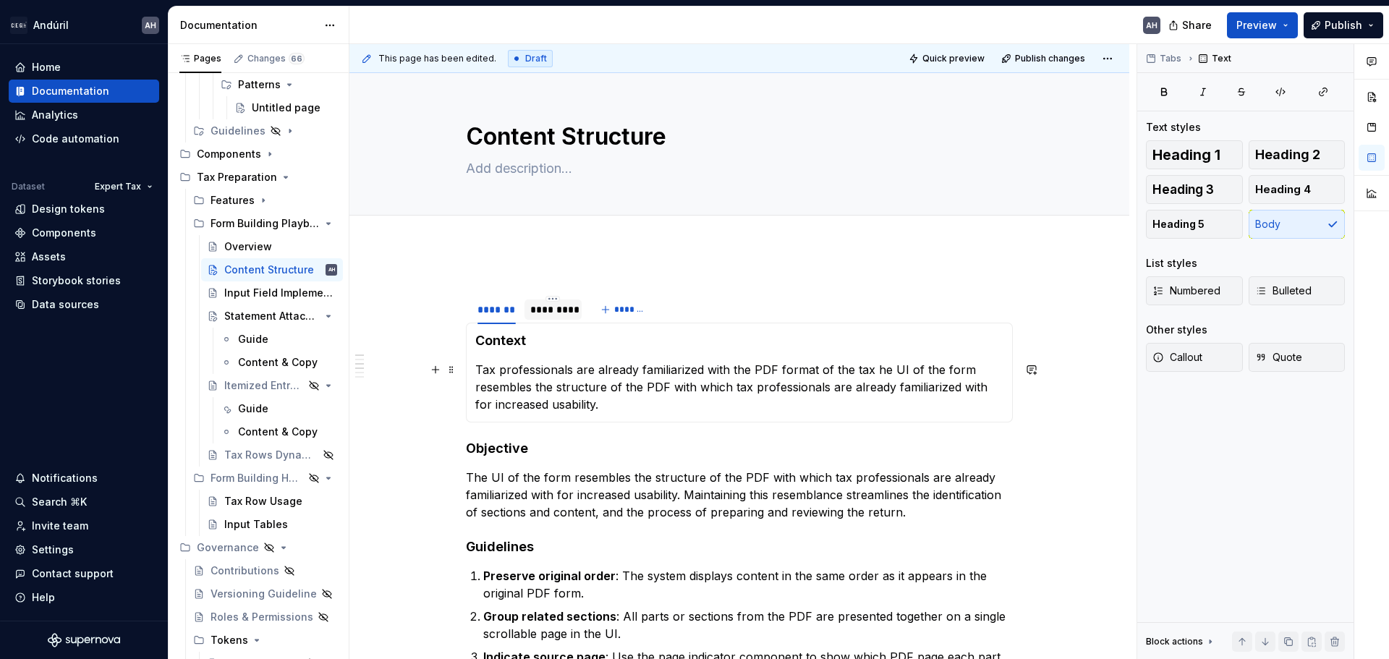
click at [750, 369] on p "Tax professionals are already familiarized with the PDF format of the tax he UI…" at bounding box center [739, 387] width 528 height 52
click at [917, 372] on p "Tax professionals are already familiarized with the original PDF format of the …" at bounding box center [739, 387] width 528 height 52
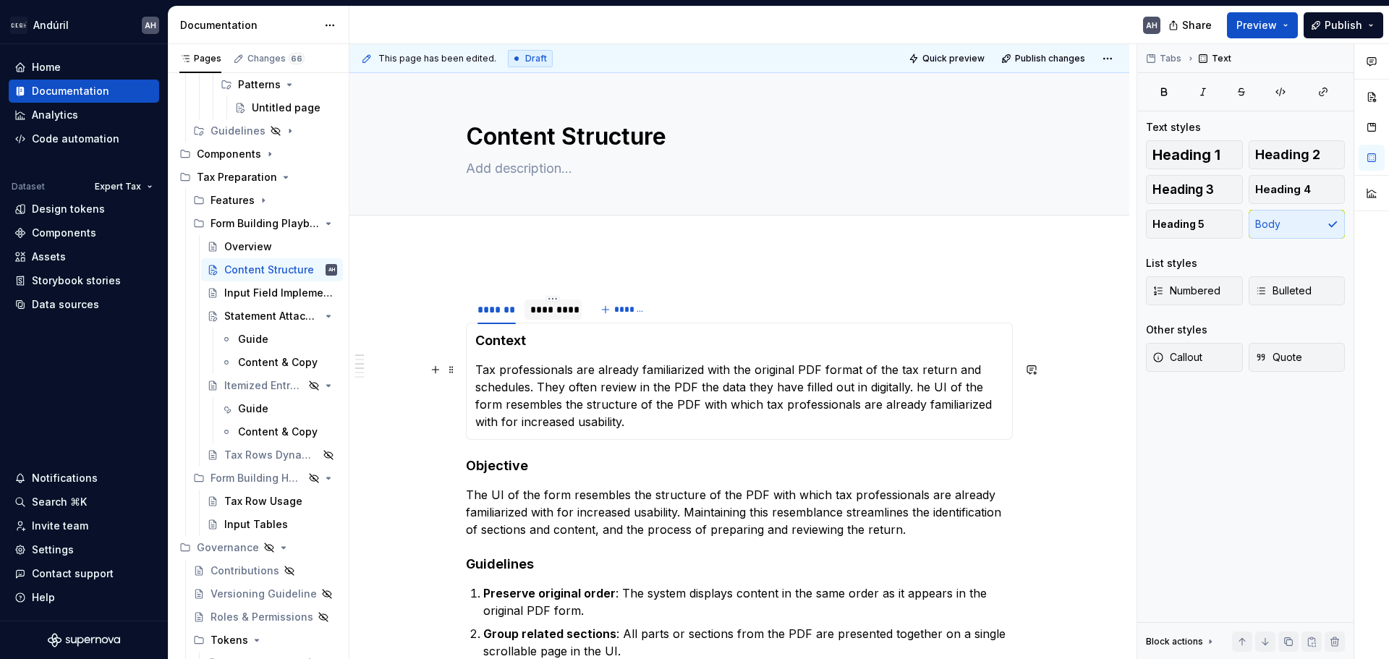
click at [629, 388] on p "Tax professionals are already familiarized with the original PDF format of the …" at bounding box center [739, 395] width 528 height 69
click at [638, 389] on p "Tax professionals are already familiarized with the original PDF format of the …" at bounding box center [739, 395] width 528 height 69
drag, startPoint x: 650, startPoint y: 391, endPoint x: 598, endPoint y: 392, distance: 51.4
click at [598, 392] on p "Tax professionals are already familiarized with the original PDF format of the …" at bounding box center [739, 395] width 528 height 69
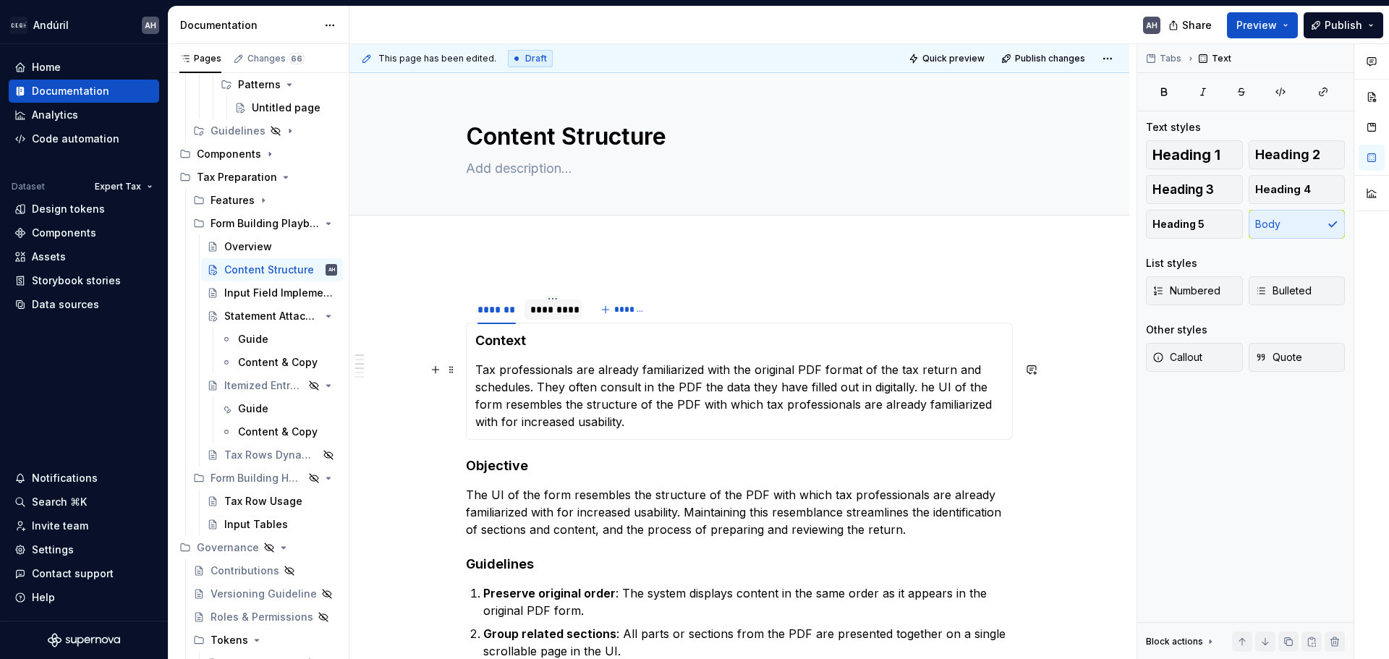
click at [648, 391] on p "Tax professionals are already familiarized with the original PDF format of the …" at bounding box center [739, 395] width 528 height 69
click at [689, 392] on p "Tax professionals are already familiarized with the original PDF format of the …" at bounding box center [739, 395] width 528 height 69
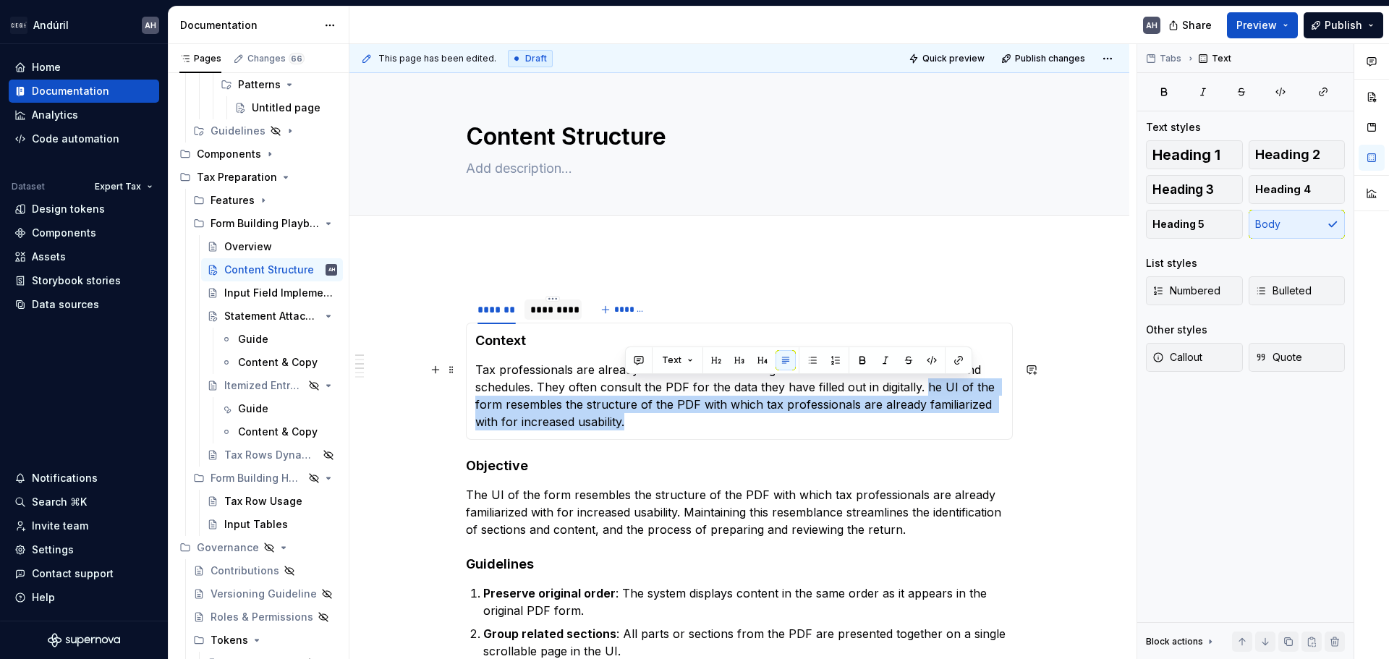
drag, startPoint x: 925, startPoint y: 391, endPoint x: 925, endPoint y: 415, distance: 23.9
click at [925, 415] on p "Tax professionals are already familiarized with the original PDF format of the …" at bounding box center [739, 395] width 528 height 69
copy p "he UI of the form resembles the structure of the PDF with which tax professiona…"
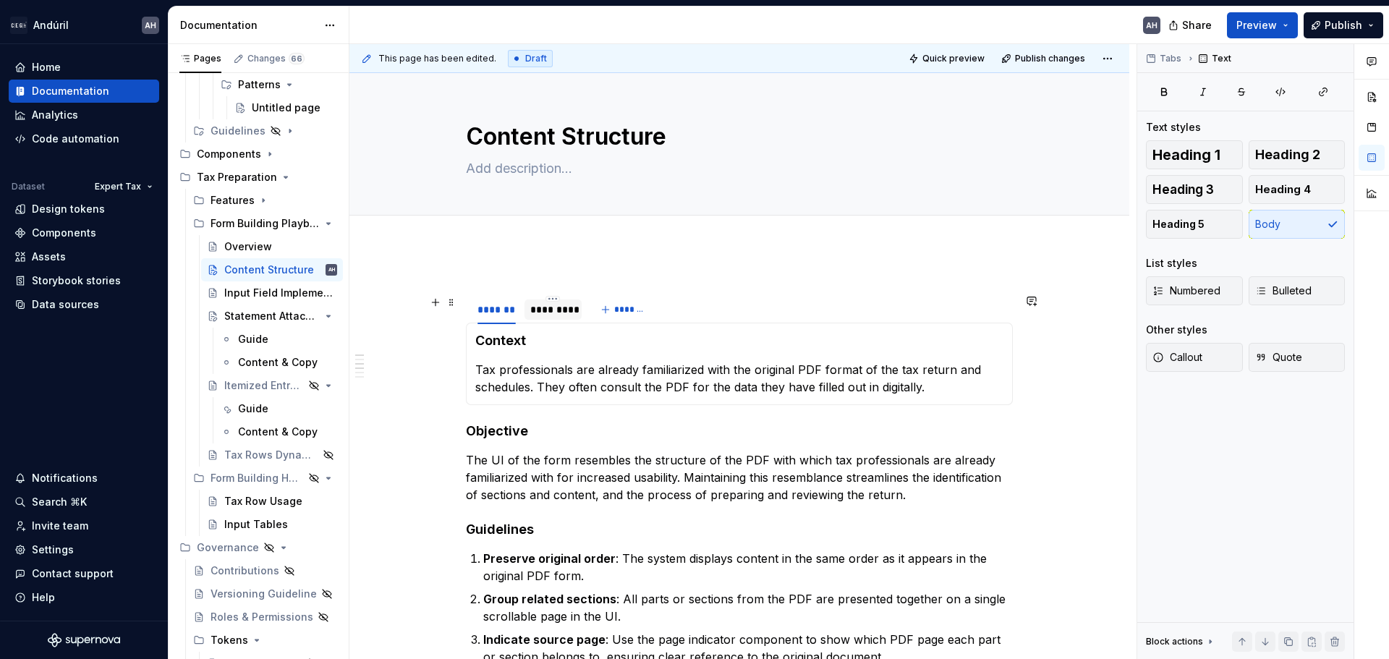
click at [571, 310] on div "*********" at bounding box center [553, 309] width 46 height 14
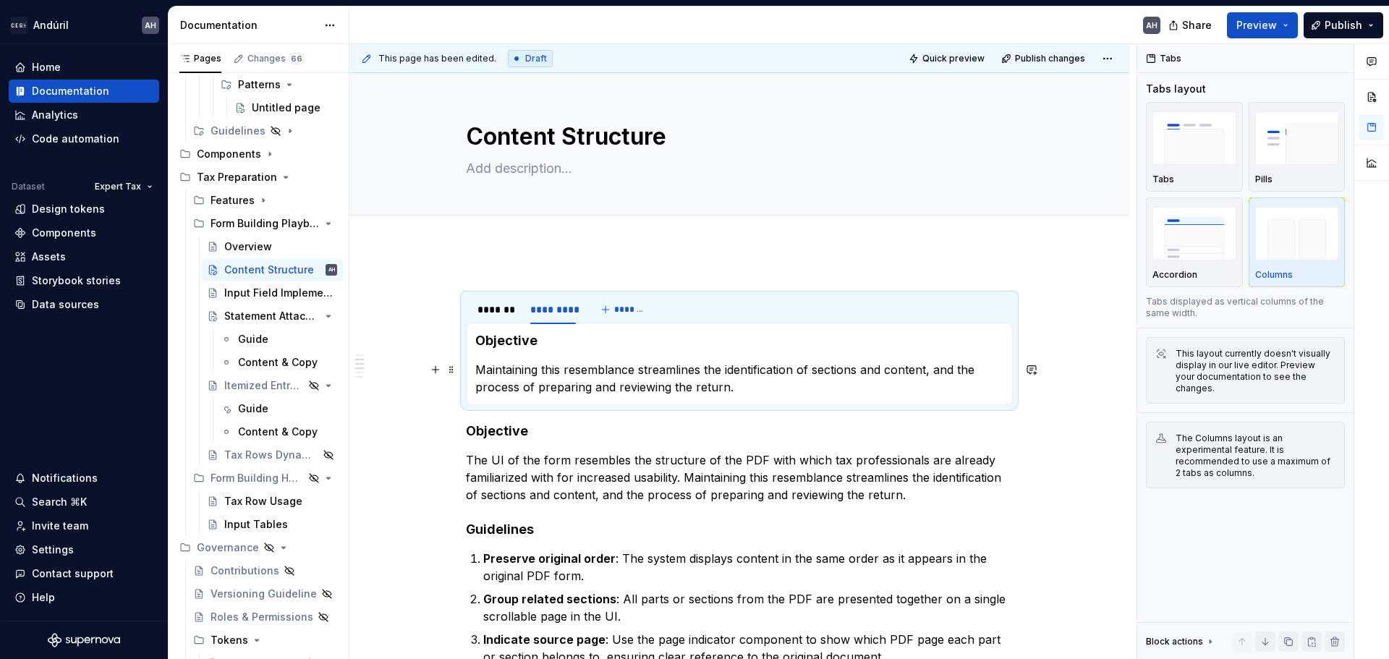
click at [593, 377] on p "Maintaining this resemblance streamlines the identification of sections and con…" at bounding box center [739, 378] width 528 height 35
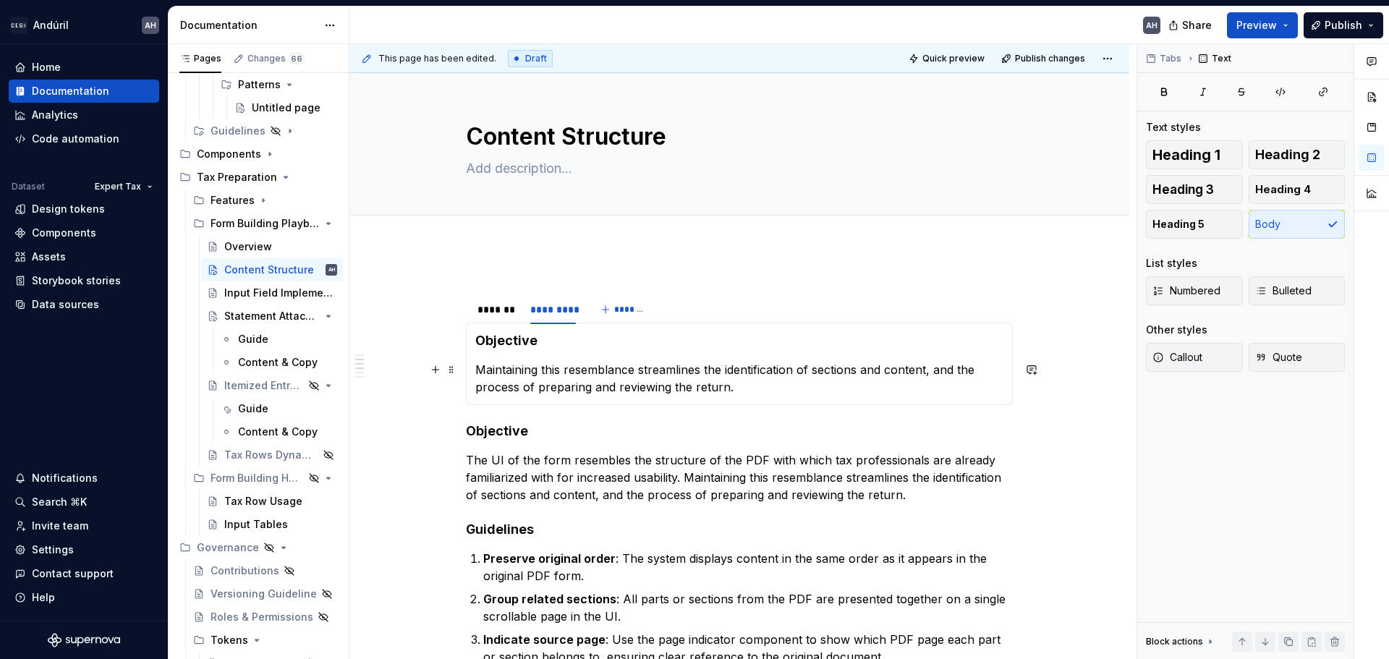
click at [476, 373] on p "Maintaining this resemblance streamlines the identification of sections and con…" at bounding box center [739, 378] width 528 height 35
click at [478, 373] on p "Maintaining this resemblance streamlines the identification of sections and con…" at bounding box center [739, 378] width 528 height 35
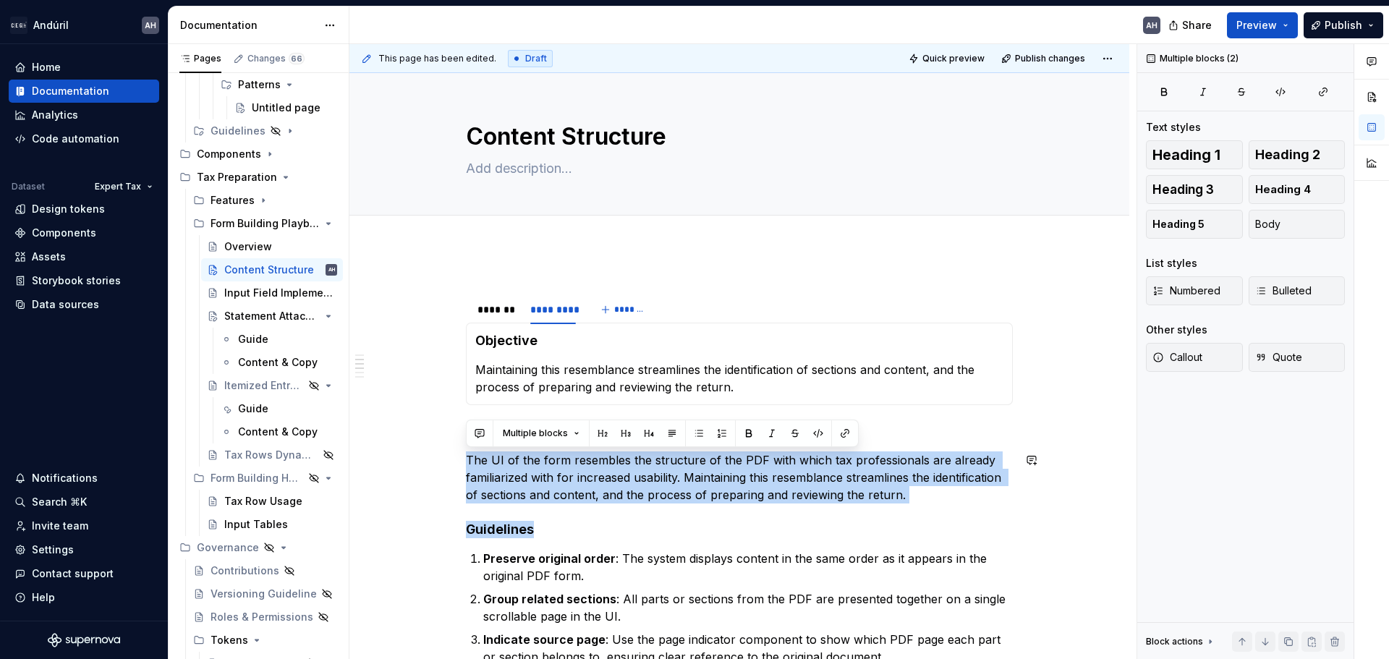
drag, startPoint x: 468, startPoint y: 457, endPoint x: 911, endPoint y: 506, distance: 445.4
click at [906, 500] on p "The UI of the form resembles the structure of the PDF with which tax profession…" at bounding box center [739, 477] width 547 height 52
drag, startPoint x: 749, startPoint y: 488, endPoint x: 459, endPoint y: 451, distance: 292.4
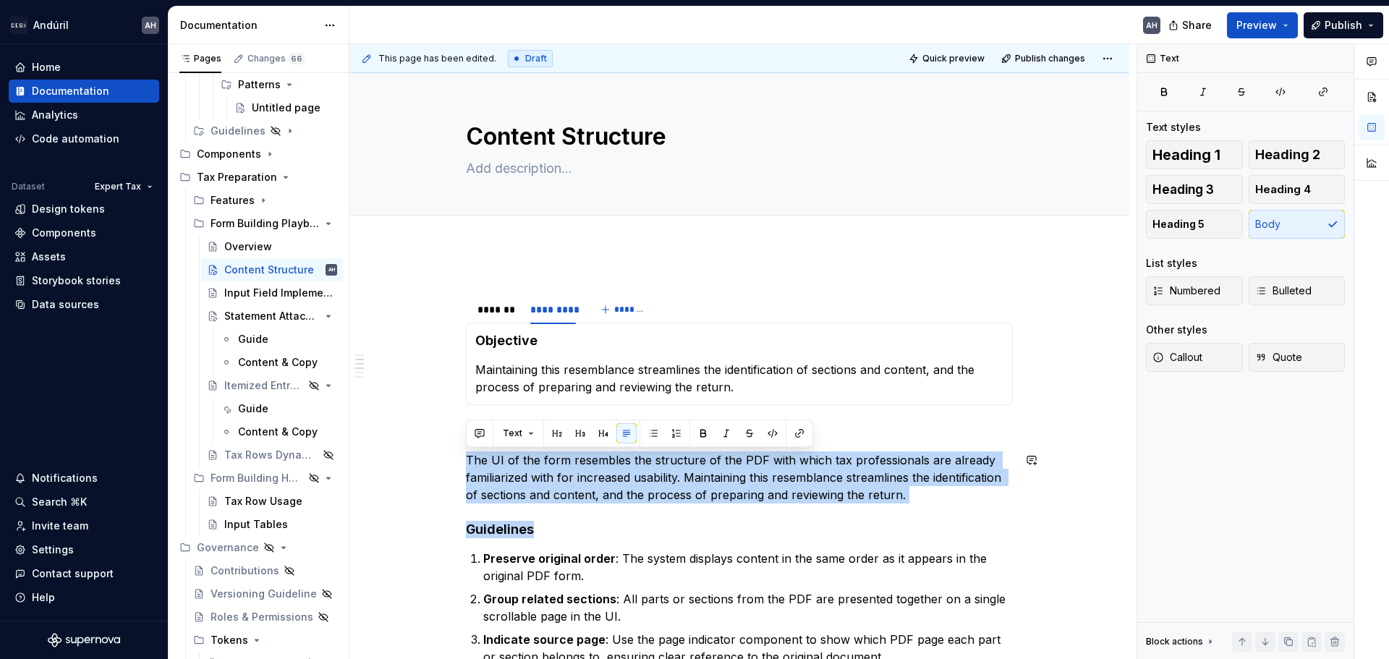
copy p "The UI of the form resembles the structure of the PDF with which tax profession…"
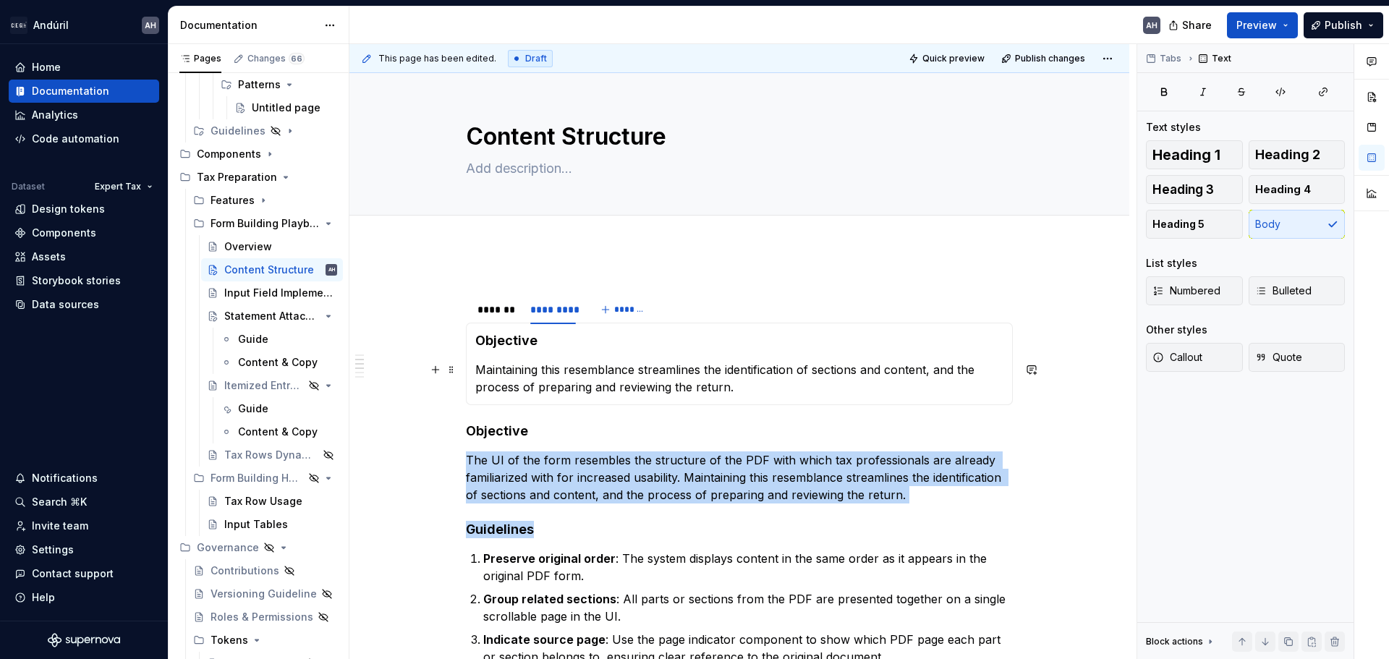
click at [496, 387] on p "Maintaining this resemblance streamlines the identification of sections and con…" at bounding box center [739, 378] width 528 height 35
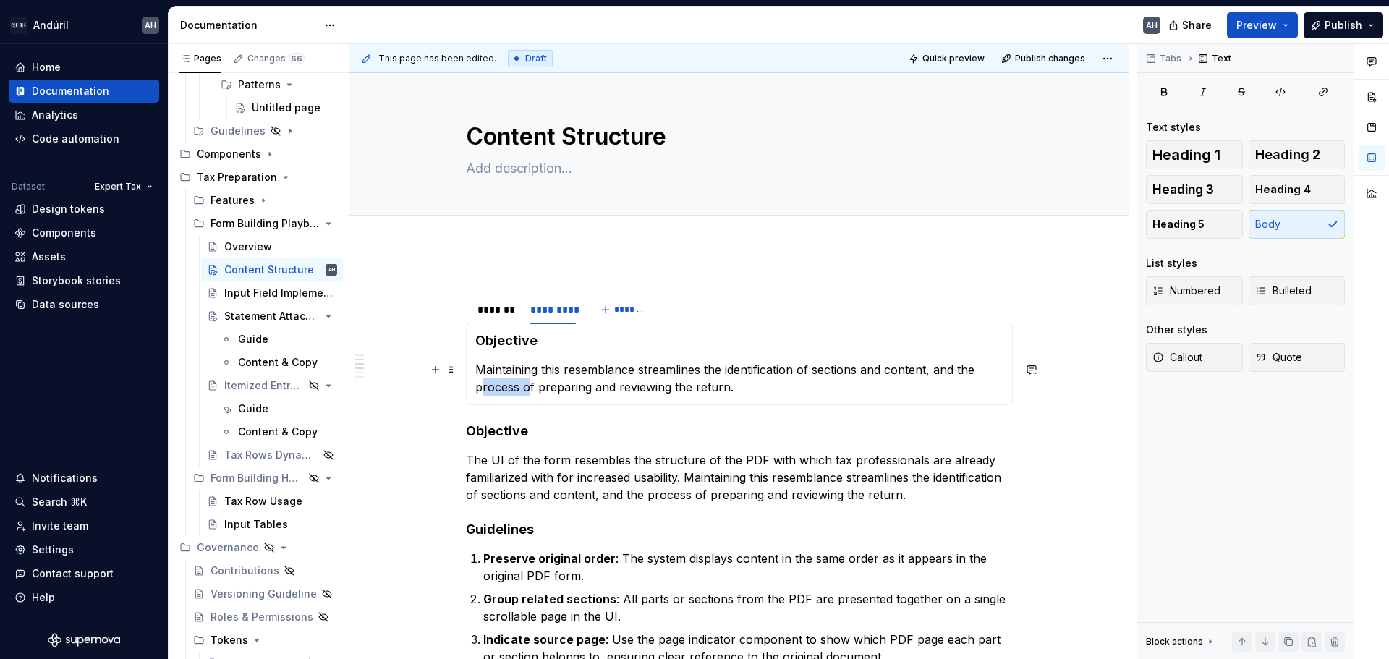
click at [496, 387] on p "Maintaining this resemblance streamlines the identification of sections and con…" at bounding box center [739, 378] width 528 height 35
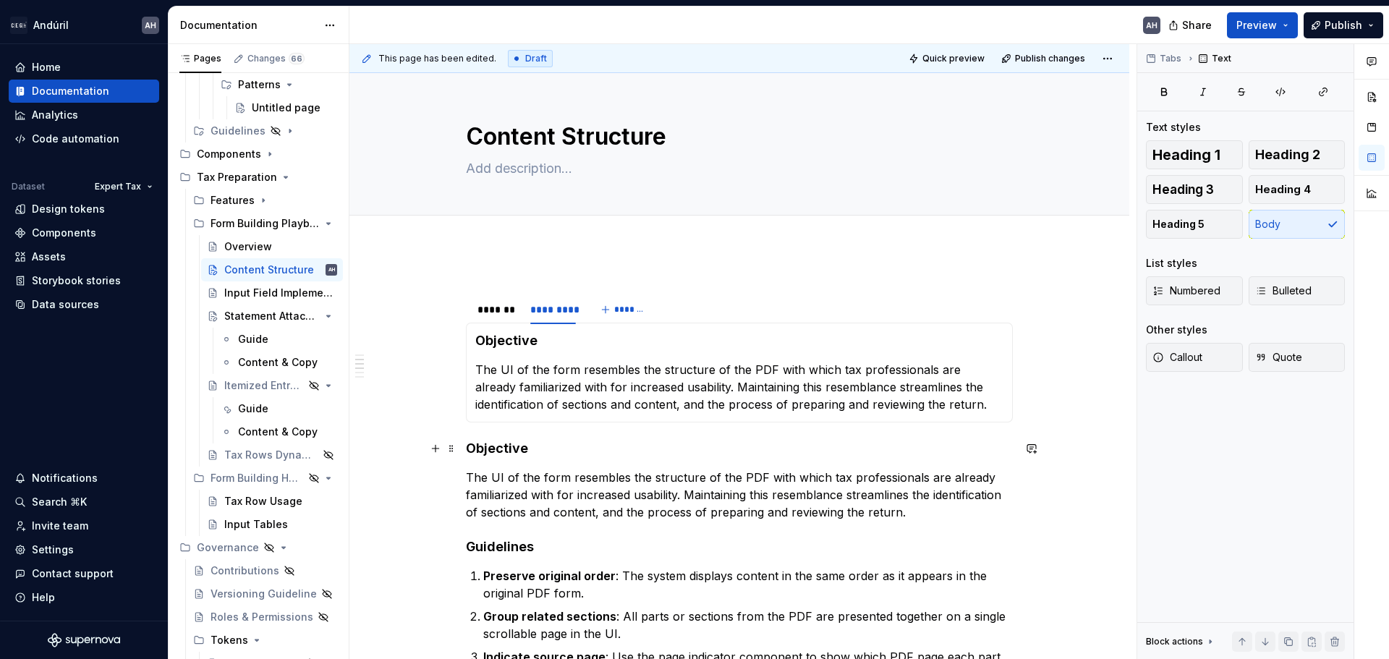
drag, startPoint x: 471, startPoint y: 445, endPoint x: 480, endPoint y: 449, distance: 9.4
click at [472, 445] on h4 "Objective" at bounding box center [739, 448] width 547 height 17
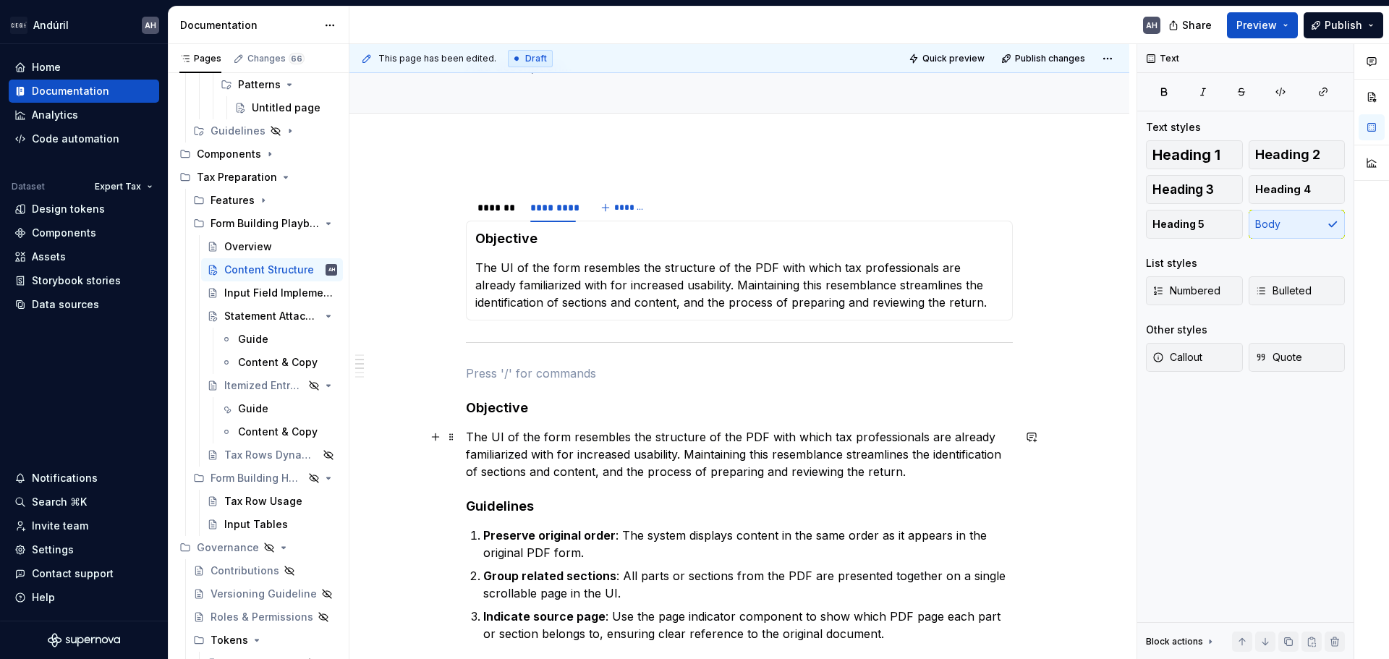
scroll to position [145, 0]
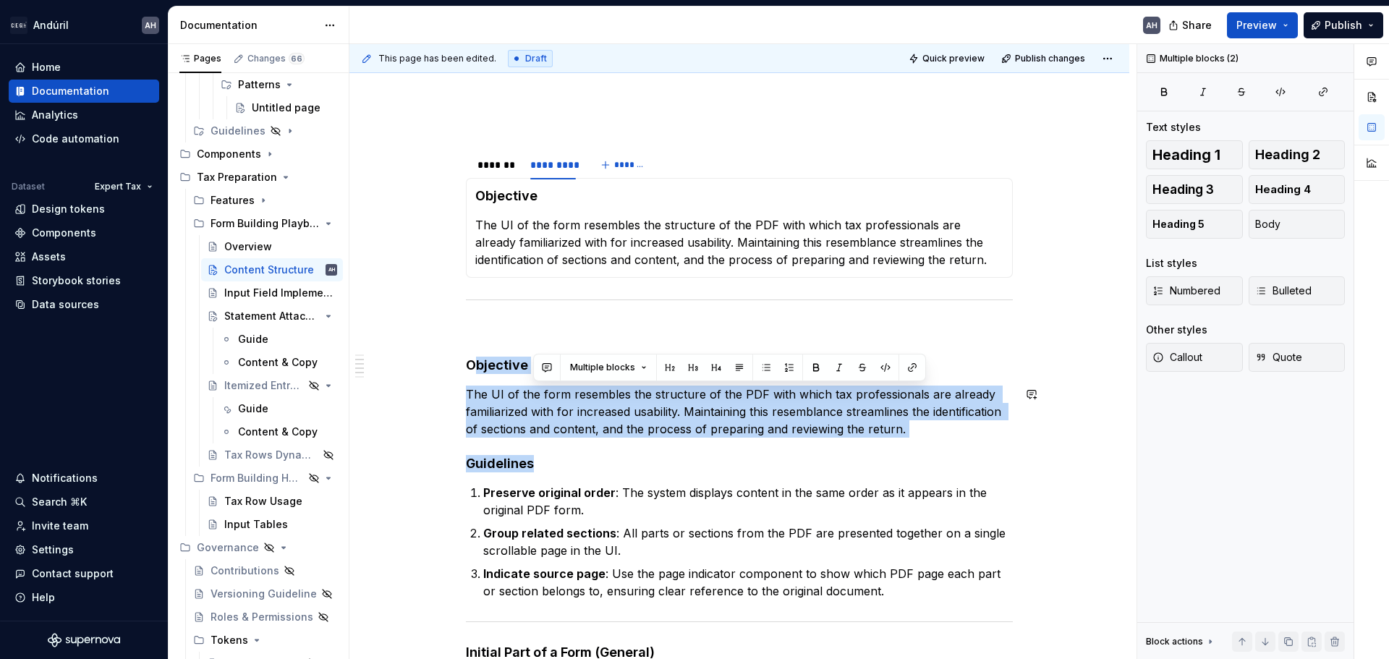
drag, startPoint x: 896, startPoint y: 433, endPoint x: 476, endPoint y: 367, distance: 424.7
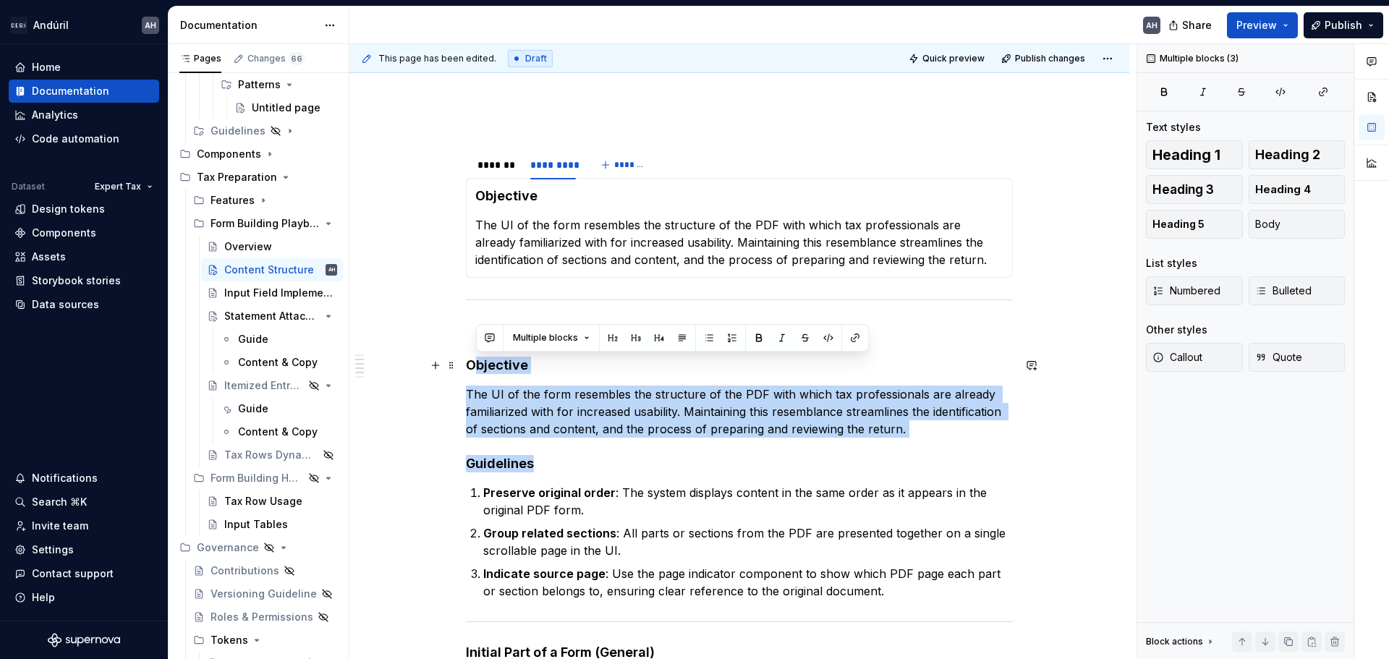
click at [478, 367] on h4 "Objective" at bounding box center [739, 365] width 547 height 17
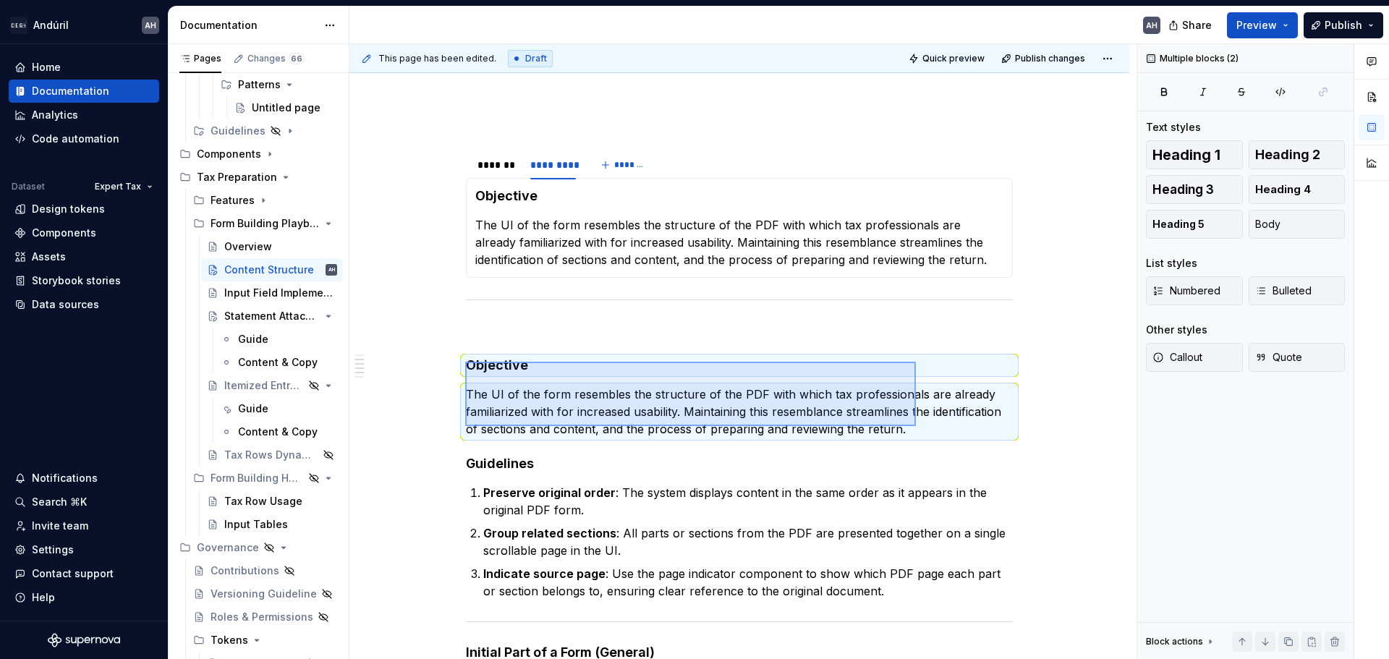
drag, startPoint x: 465, startPoint y: 362, endPoint x: 916, endPoint y: 426, distance: 455.3
click at [916, 426] on div "This page has been edited. Draft Quick preview Publish changes Content Structur…" at bounding box center [742, 352] width 787 height 616
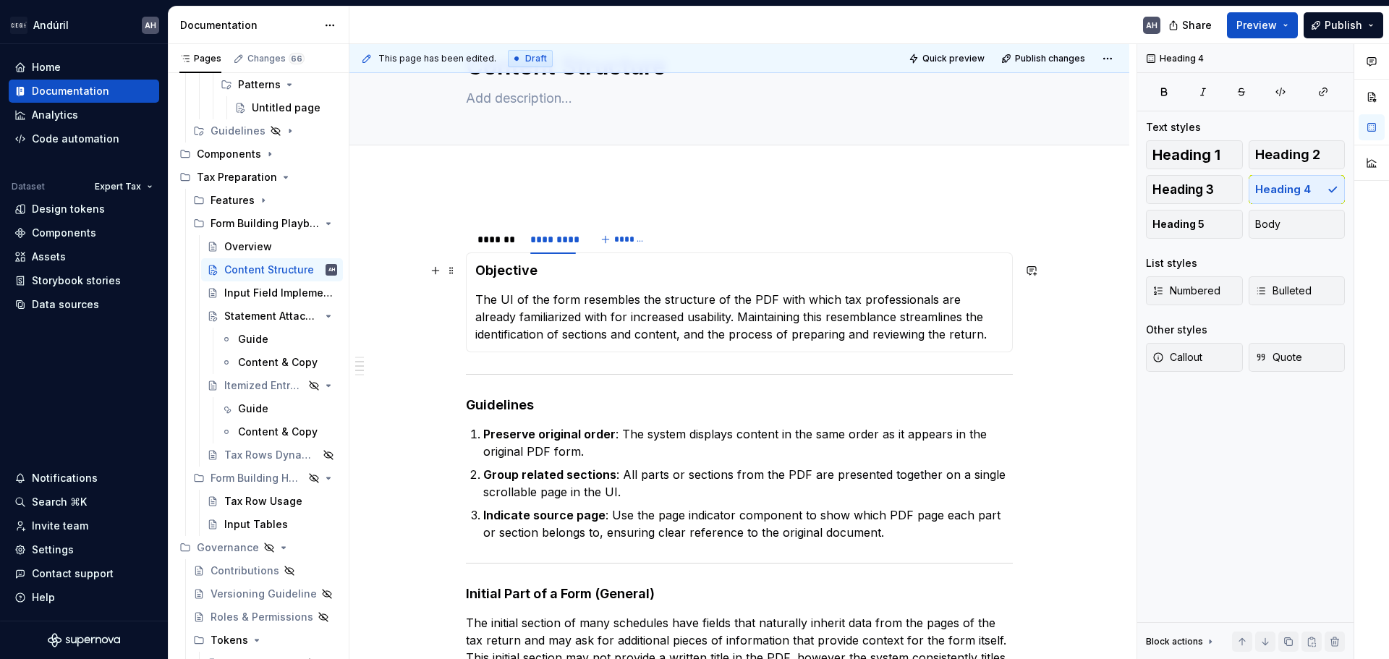
scroll to position [0, 0]
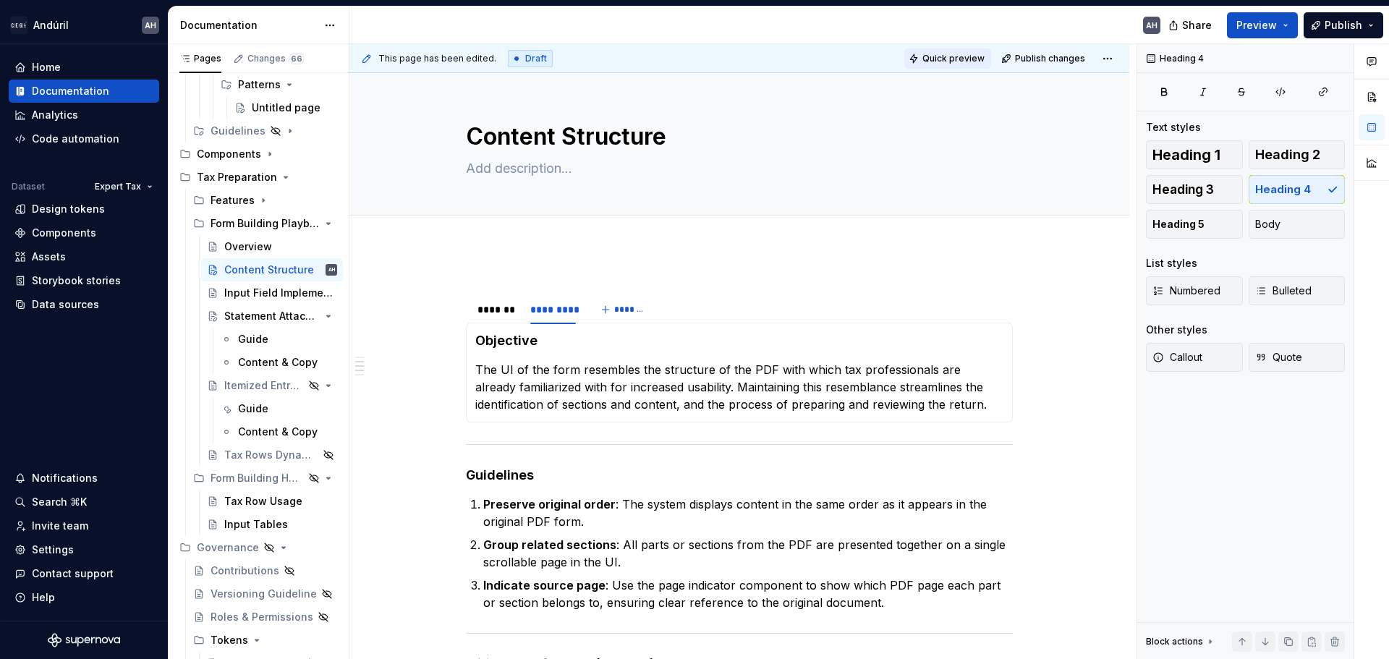
click at [960, 59] on span "Quick preview" at bounding box center [953, 59] width 62 height 12
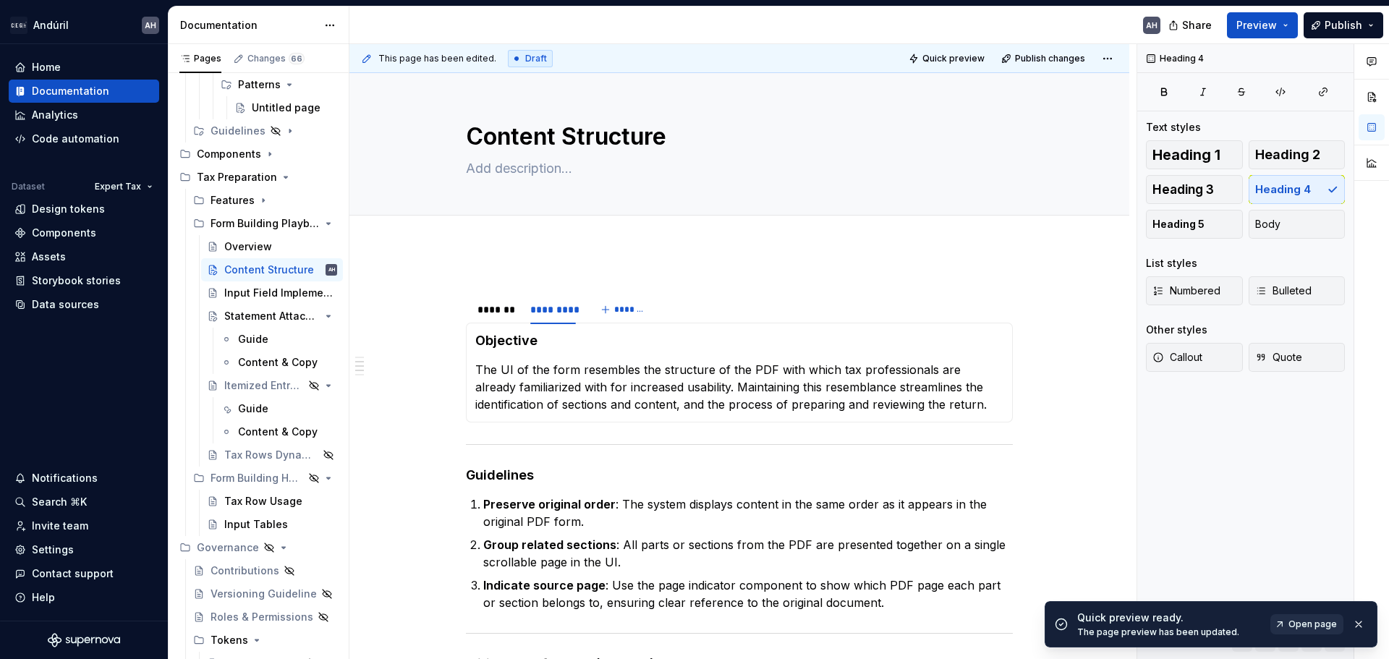
click at [1302, 621] on span "Open page" at bounding box center [1312, 625] width 48 height 12
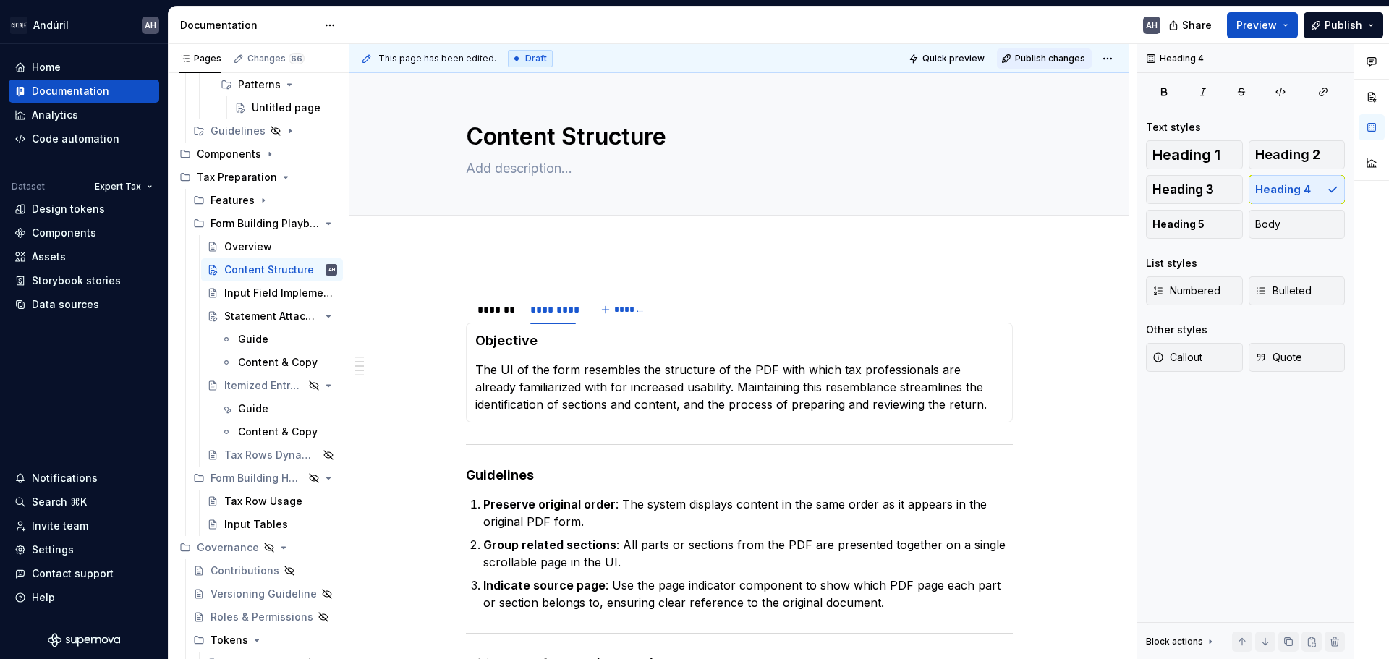
click at [1035, 57] on span "Publish changes" at bounding box center [1050, 59] width 70 height 12
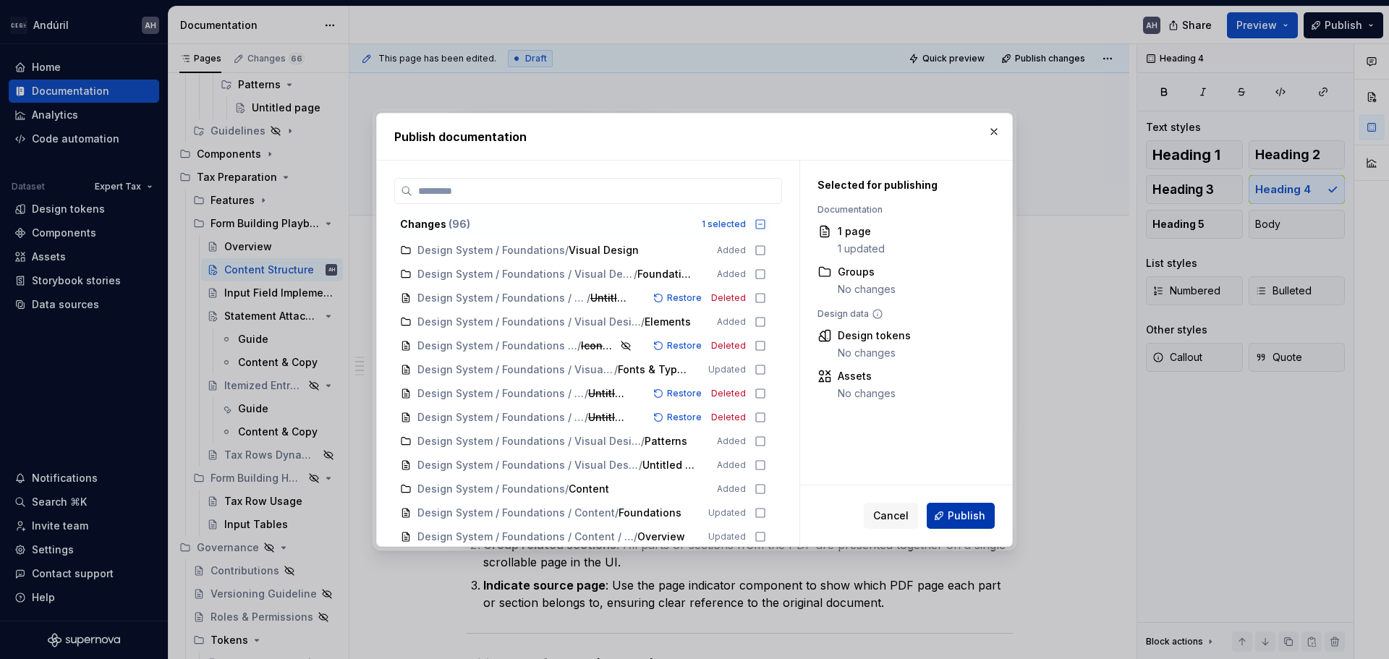
click at [942, 515] on button "Publish" at bounding box center [961, 516] width 68 height 26
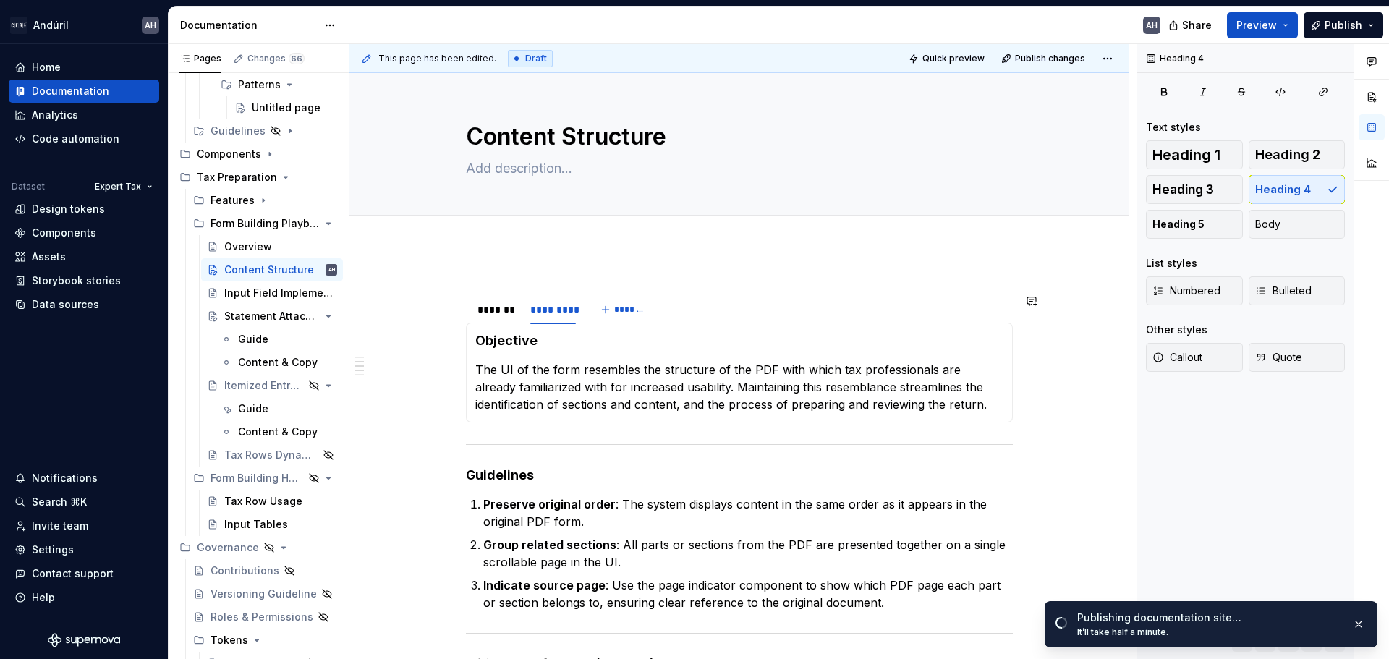
click at [483, 263] on div "This page has been edited. Draft Quick preview Publish changes Content Structur…" at bounding box center [742, 352] width 787 height 616
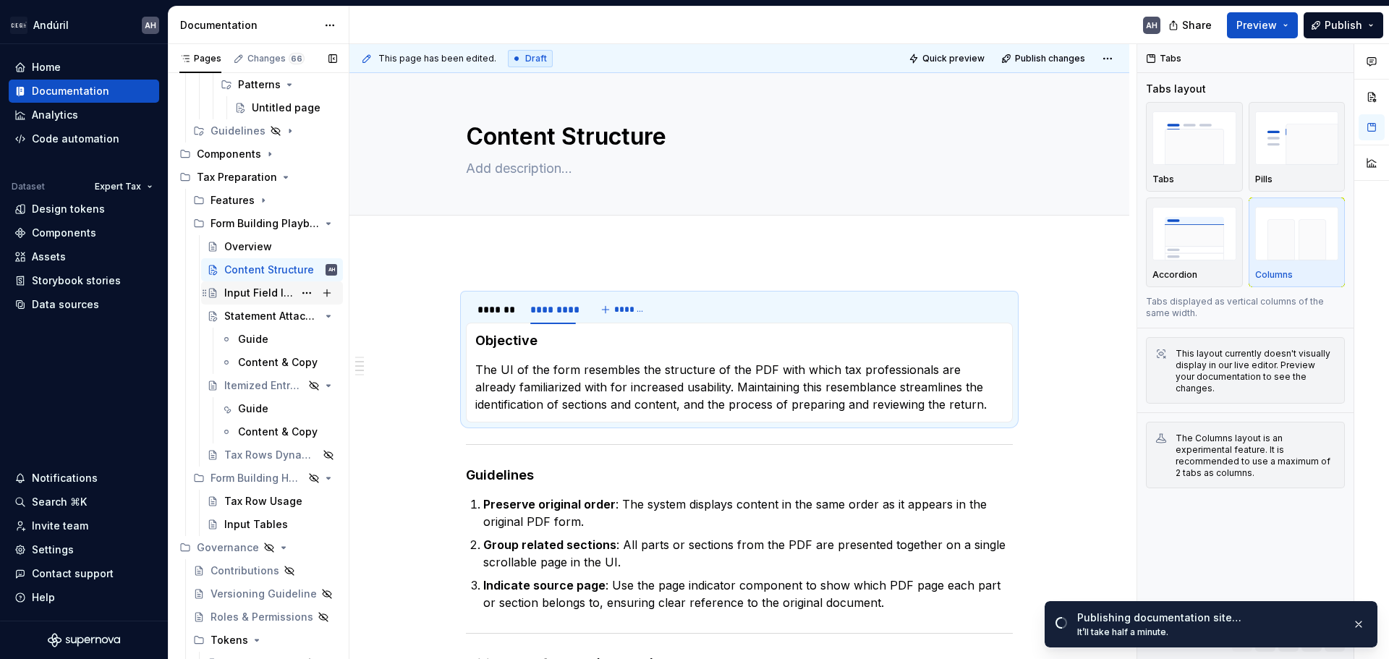
click at [230, 291] on div "Input Field Implementation" at bounding box center [258, 293] width 69 height 14
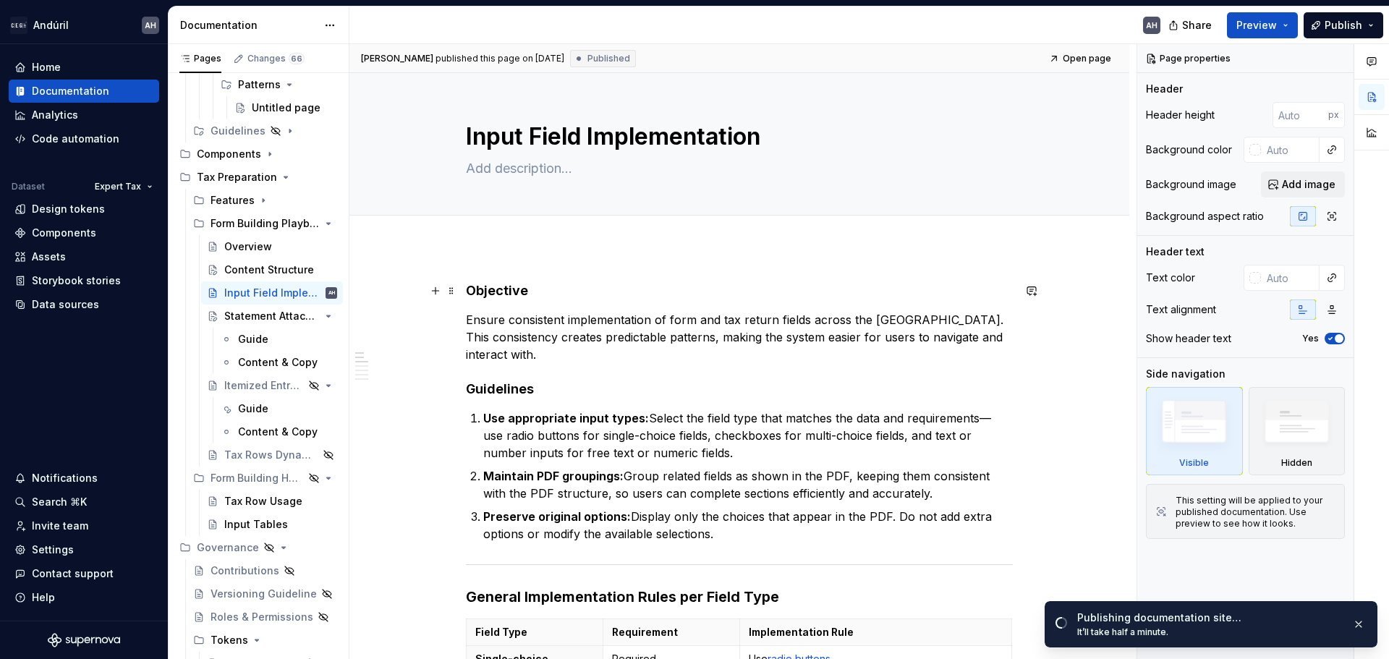
type textarea "*"
click at [469, 284] on h4 "Objective" at bounding box center [739, 290] width 547 height 17
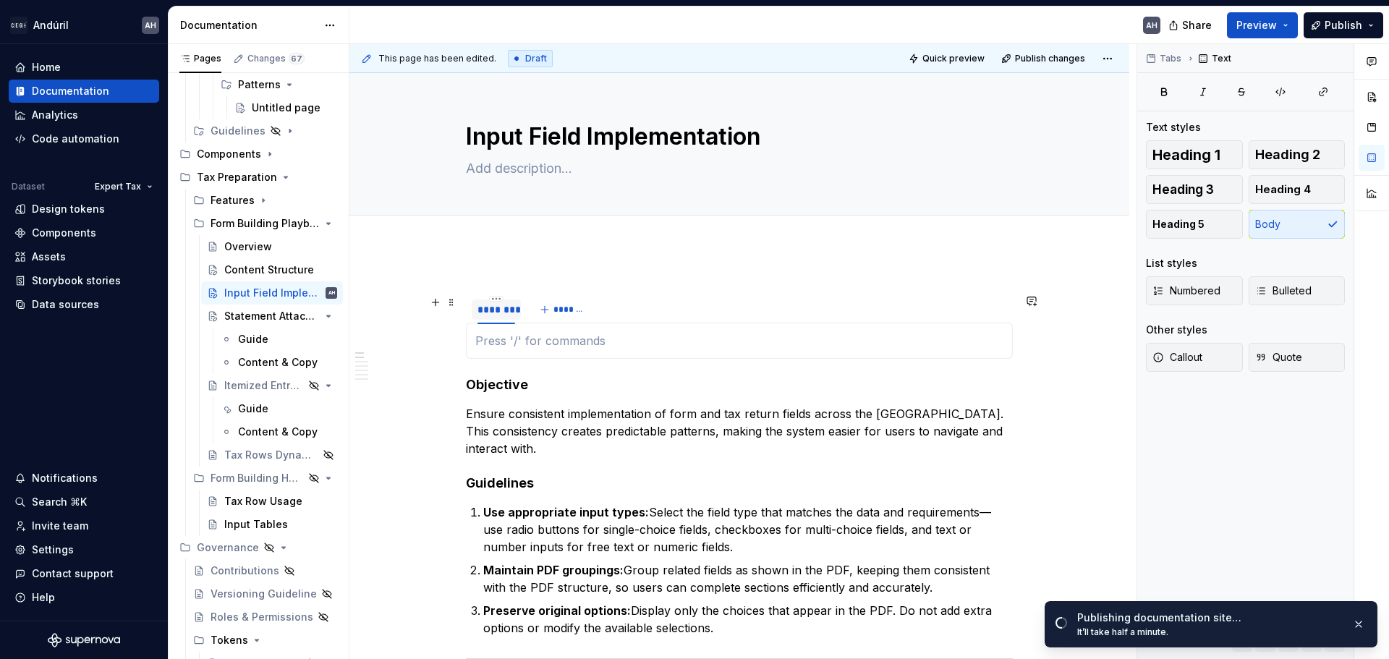
click at [495, 302] on div "********" at bounding box center [496, 309] width 49 height 20
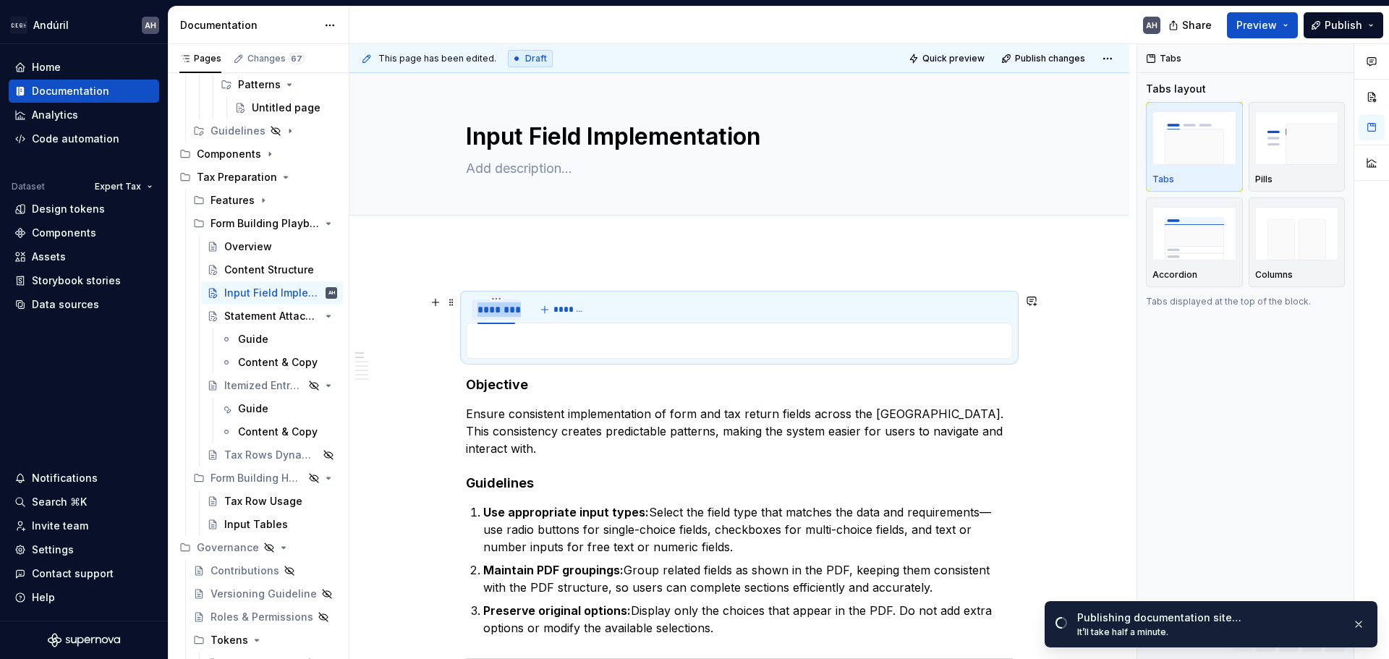
click at [495, 302] on div "********" at bounding box center [496, 309] width 49 height 20
type input "*******"
click at [560, 305] on span "*******" at bounding box center [570, 310] width 33 height 12
type input "*********"
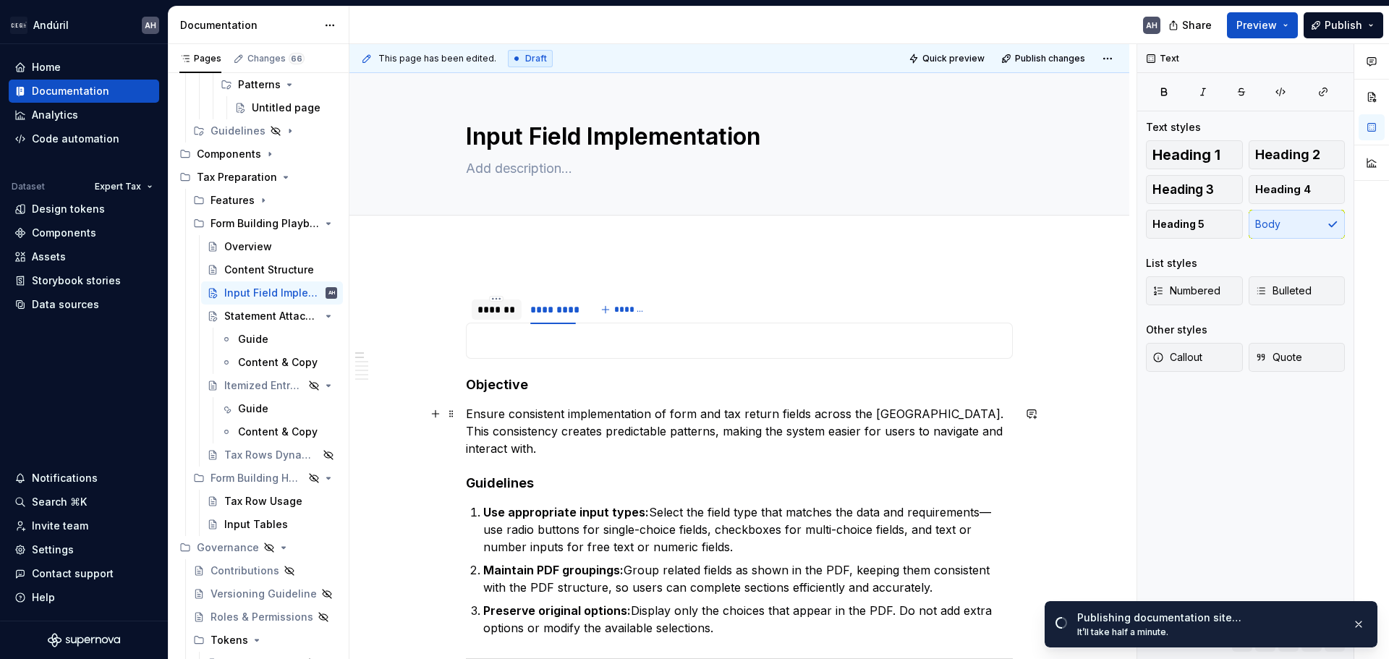
click at [531, 424] on p "Ensure consistent implementation of form and tax return fields across the [GEOG…" at bounding box center [739, 431] width 547 height 52
click at [531, 422] on p "Ensure consistent implementation of form and tax return fields across the [GEOG…" at bounding box center [739, 431] width 547 height 52
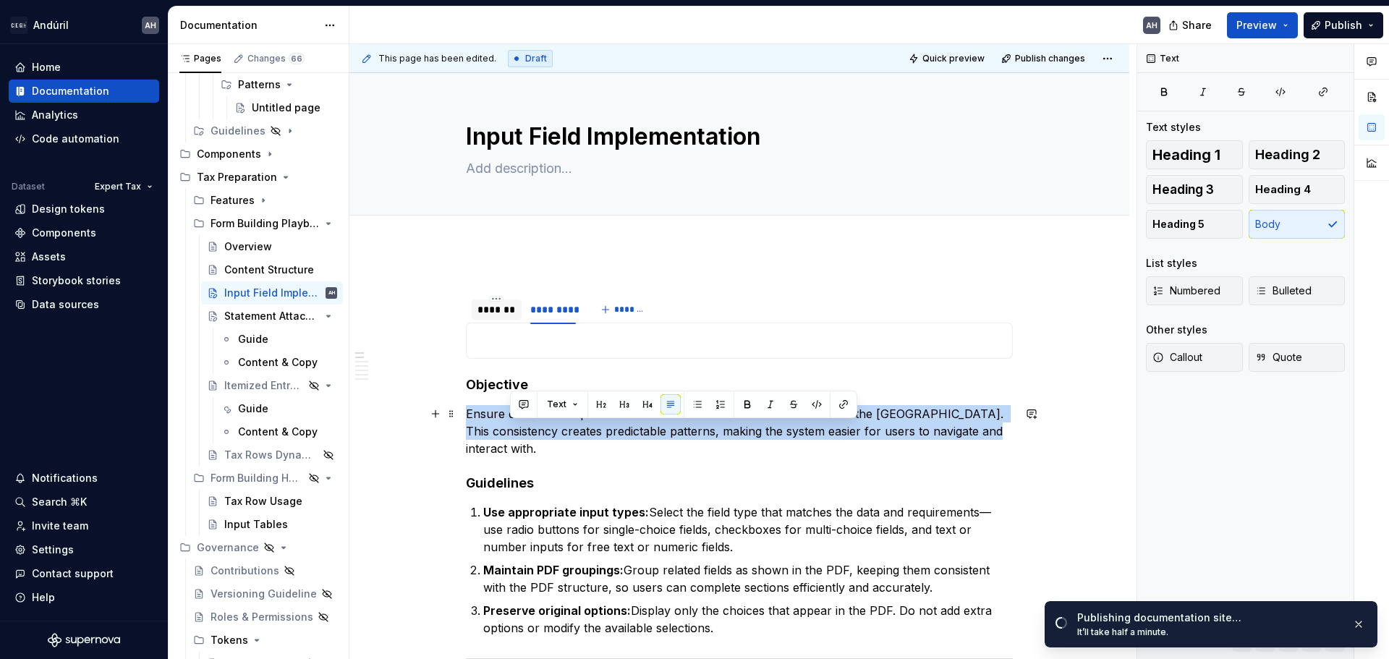
click at [531, 420] on p "Ensure consistent implementation of form and tax return fields across the [GEOG…" at bounding box center [739, 431] width 547 height 52
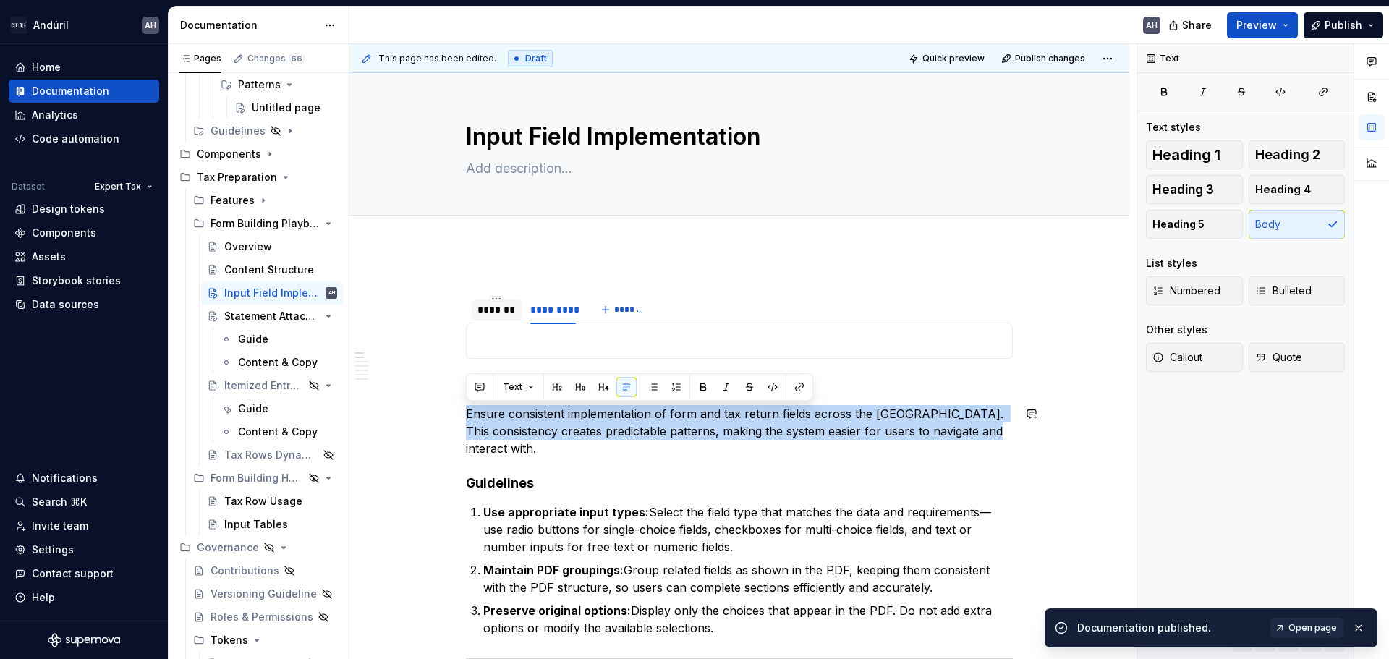
copy p "Ensure consistent implementation of form and tax return fields across the [GEOG…"
click at [534, 347] on p at bounding box center [739, 340] width 528 height 17
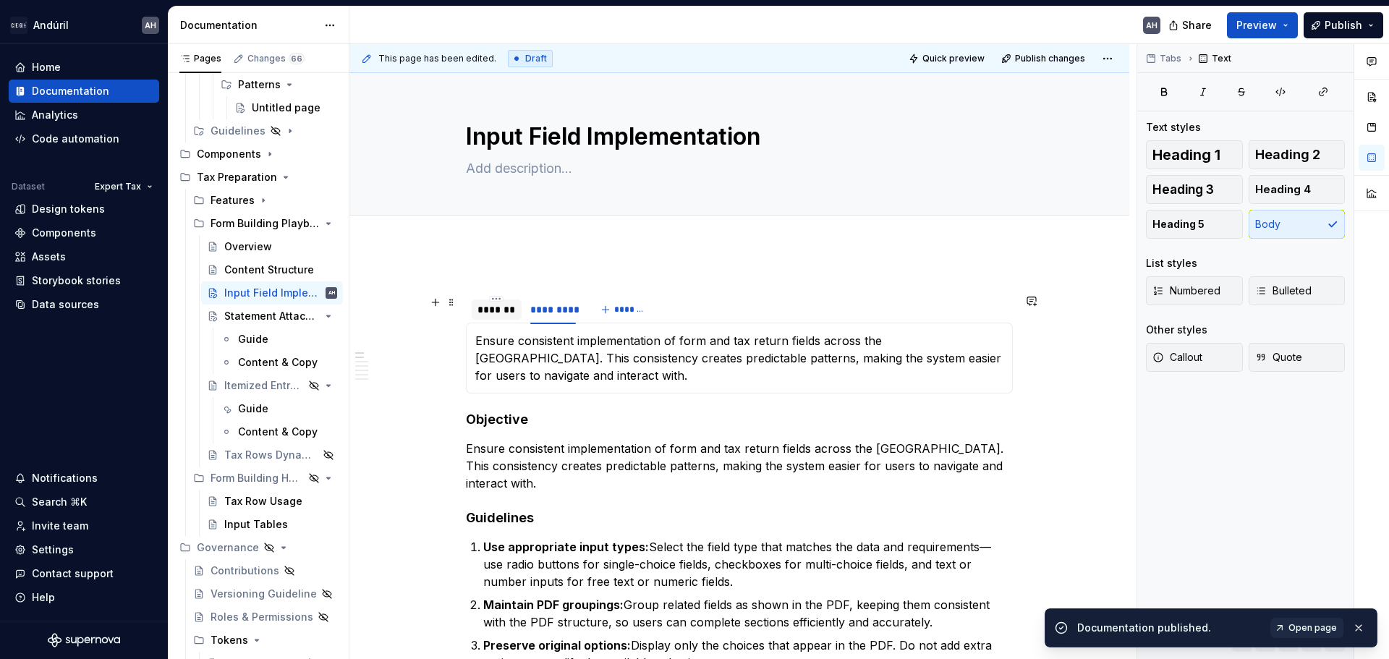
click at [493, 312] on div "*******" at bounding box center [496, 309] width 38 height 14
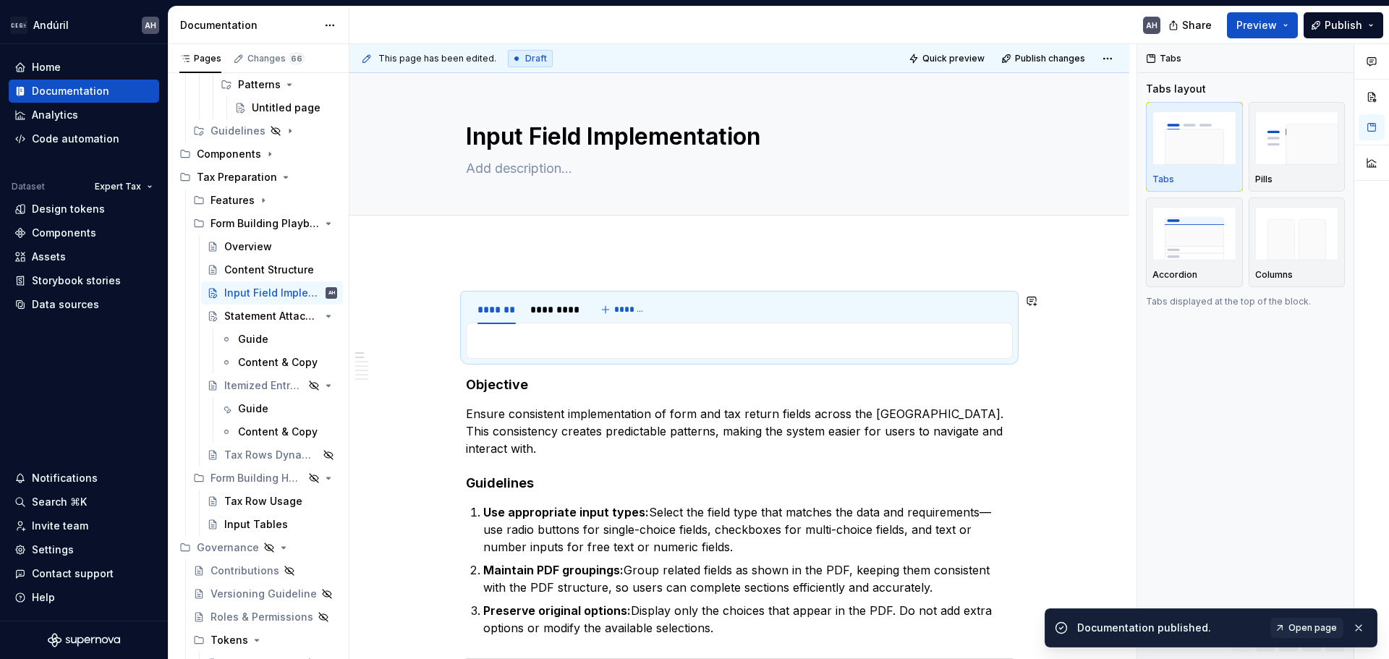
click at [493, 349] on div "Ensure consistent implementation of form and tax return fields across the [GEOG…" at bounding box center [739, 341] width 547 height 36
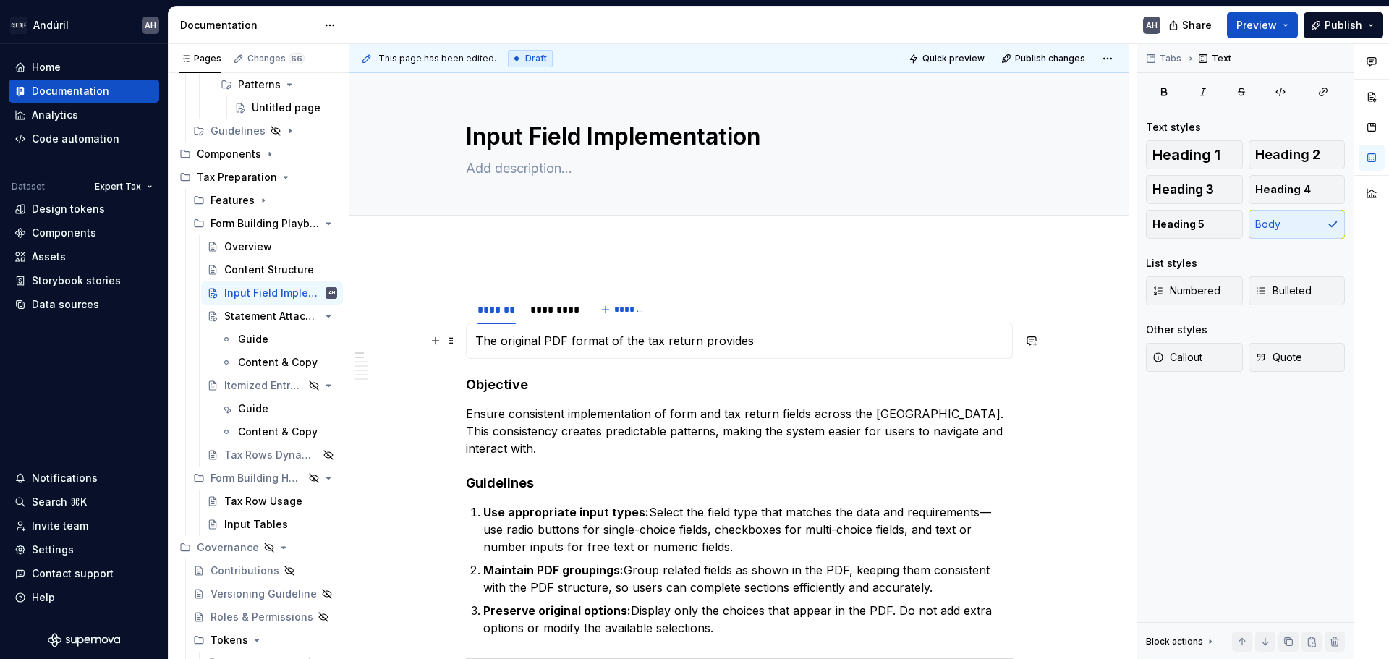
click at [720, 339] on p "The original PDF format of the tax return provides" at bounding box center [739, 340] width 528 height 17
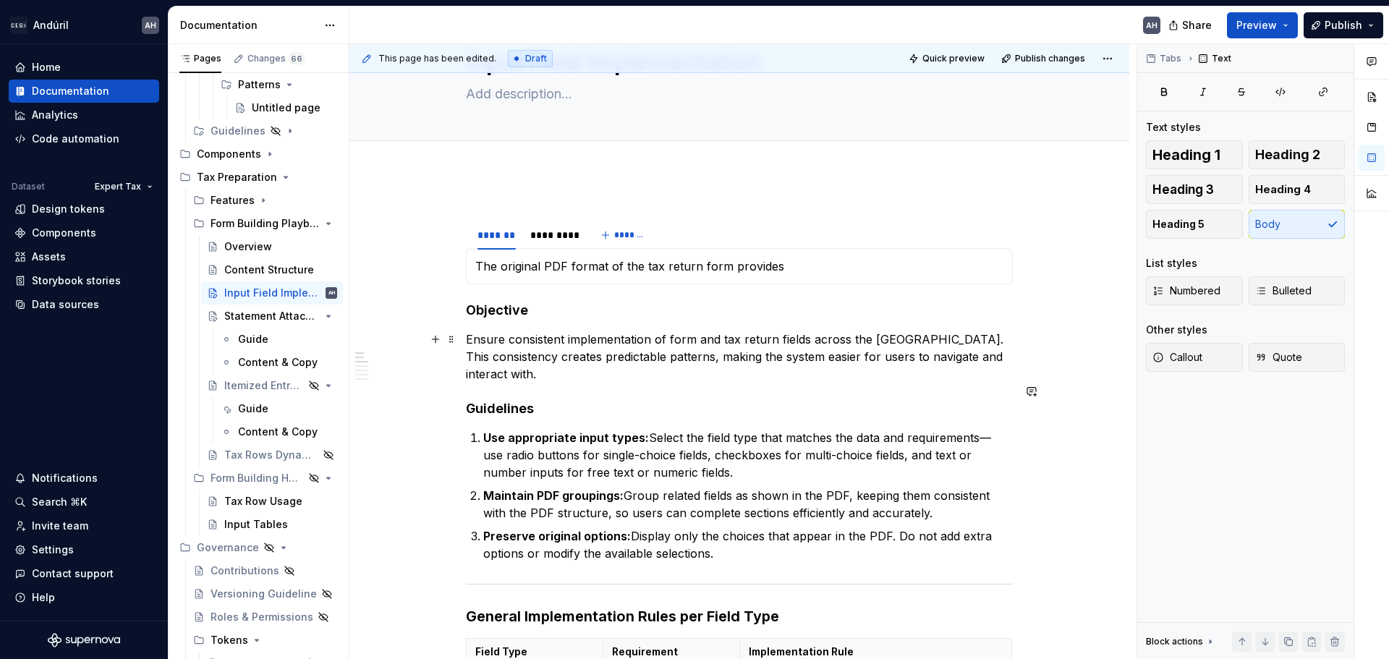
scroll to position [74, 0]
click at [665, 280] on div "The original PDF format of the tax return form provides Ensure consistent imple…" at bounding box center [739, 267] width 547 height 36
click at [802, 265] on p "The original PDF format of the tax return form provides" at bounding box center [739, 266] width 528 height 17
click at [781, 265] on p "The original PDF format of the tax return form provides" at bounding box center [739, 266] width 528 height 17
click at [530, 337] on p "Ensure consistent implementation of form and tax return fields across the [GEOG…" at bounding box center [739, 357] width 547 height 52
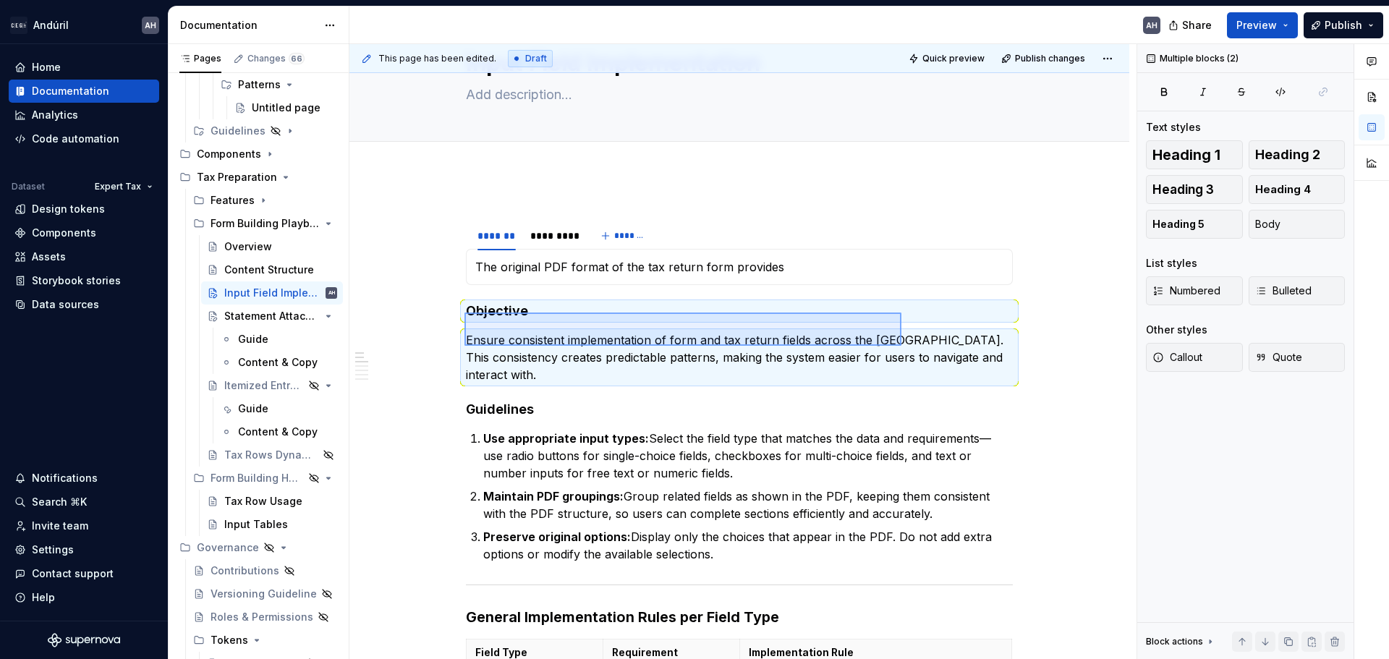
drag, startPoint x: 464, startPoint y: 313, endPoint x: 902, endPoint y: 346, distance: 438.9
click at [902, 346] on div "This page has been edited. Draft Quick preview Publish changes Input Field Impl…" at bounding box center [742, 352] width 787 height 616
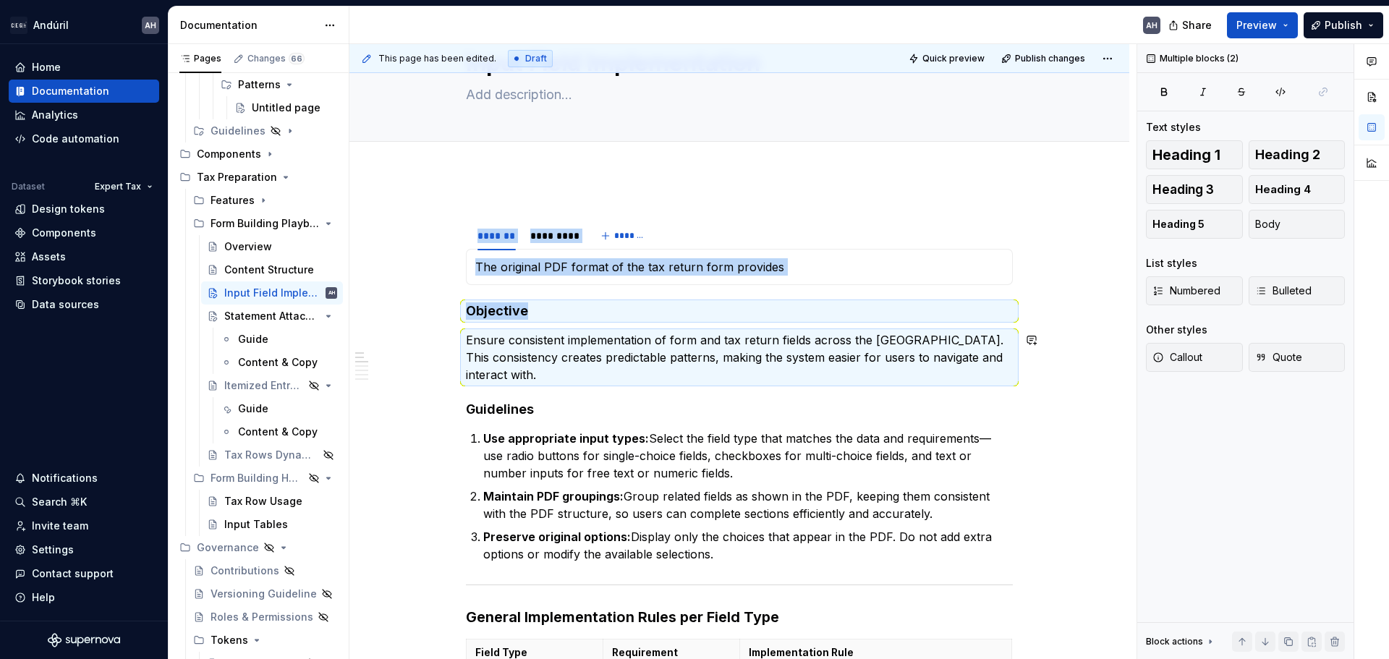
copy div "******* ********* ******* The original PDF format of the tax return form provid…"
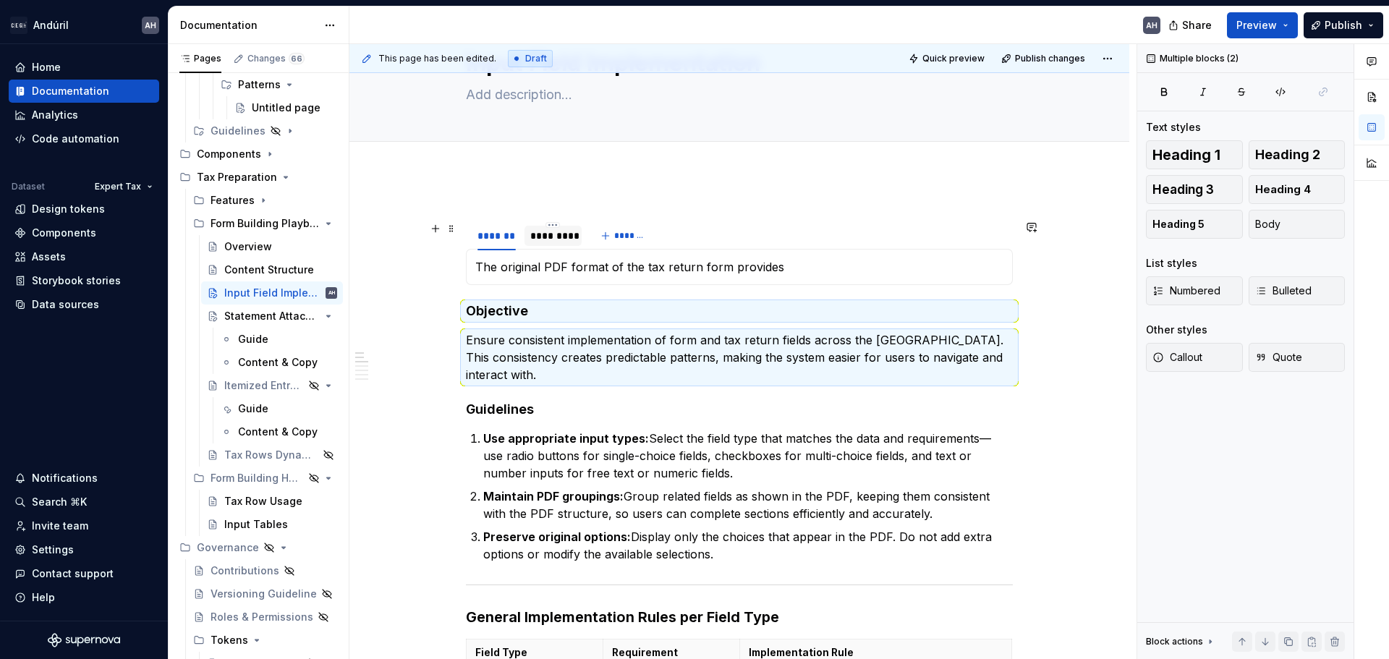
click at [564, 229] on div "*********" at bounding box center [553, 236] width 46 height 14
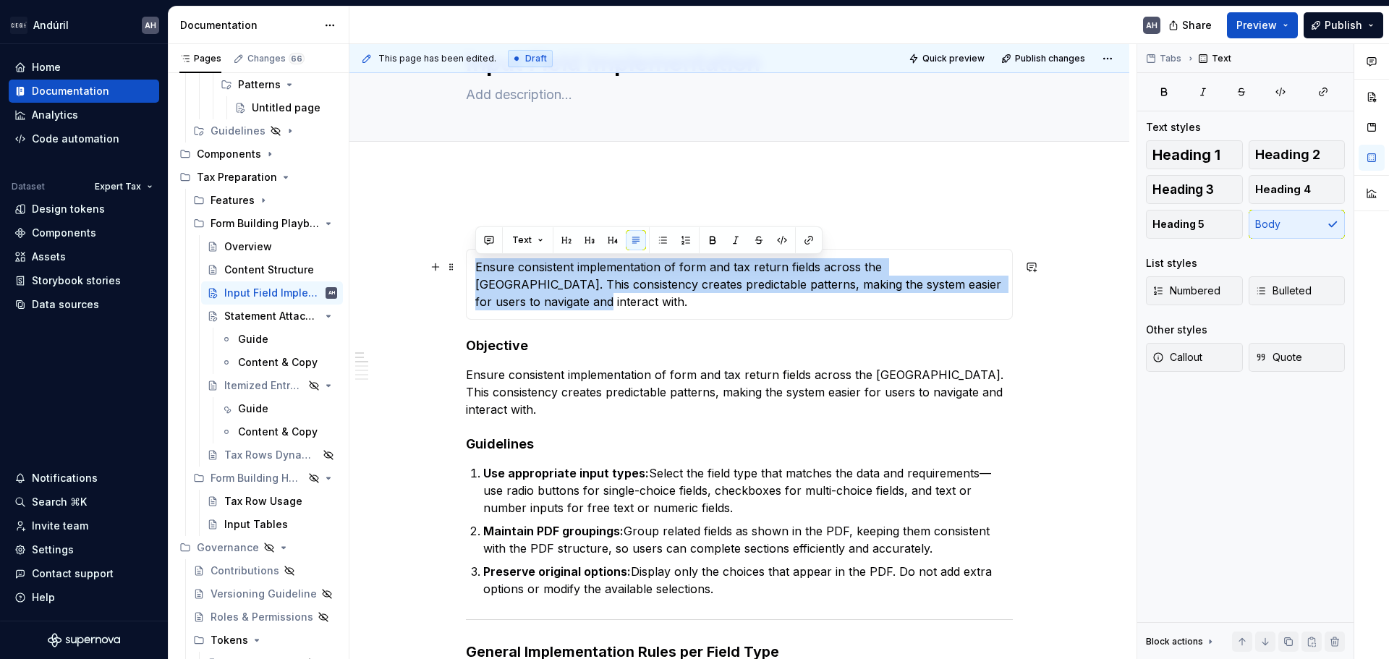
drag, startPoint x: 477, startPoint y: 266, endPoint x: 998, endPoint y: 290, distance: 522.1
click at [998, 290] on p "Ensure consistent implementation of form and tax return fields across the [GEOG…" at bounding box center [739, 284] width 528 height 52
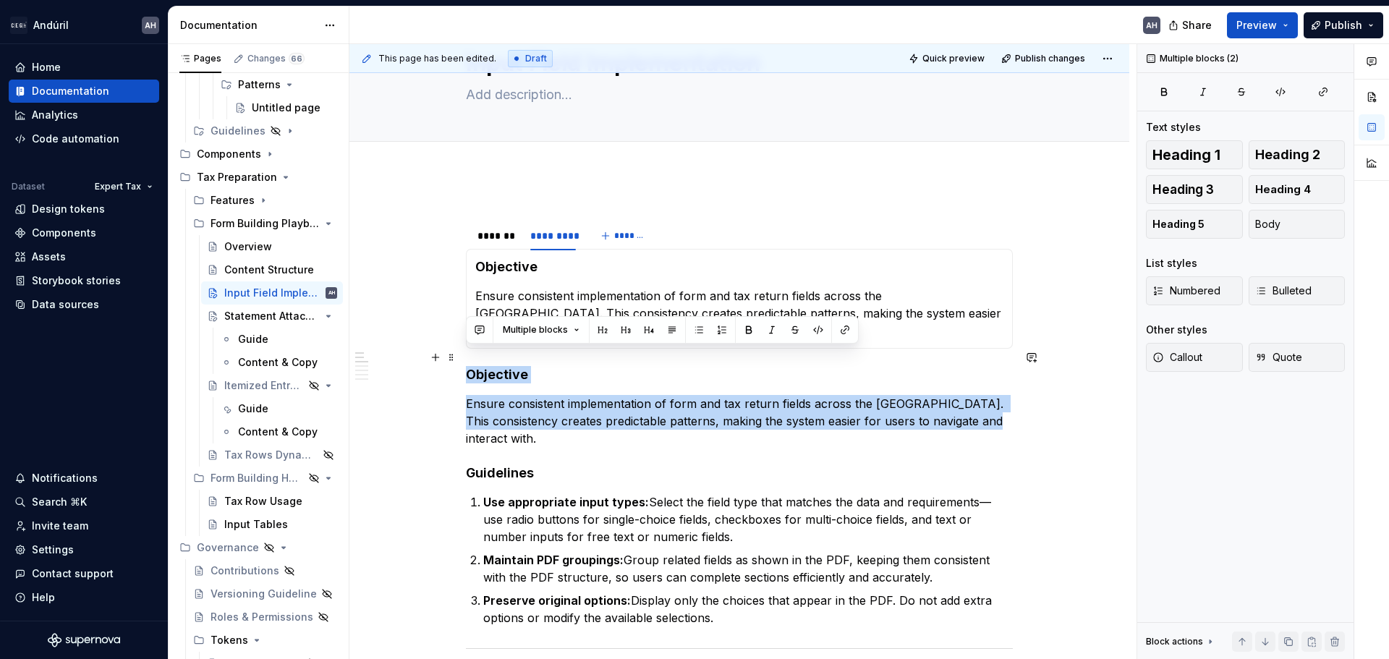
drag, startPoint x: 974, startPoint y: 407, endPoint x: 462, endPoint y: 358, distance: 514.5
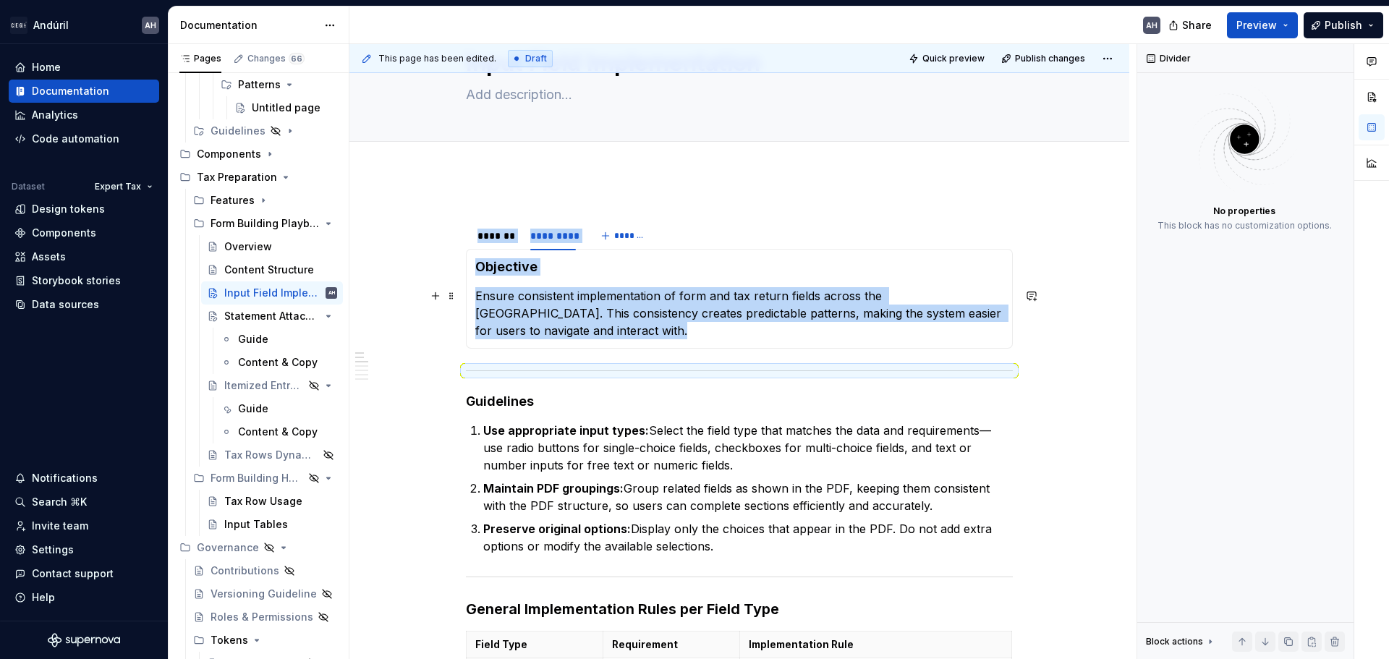
click at [557, 291] on p "Ensure consistent implementation of form and tax return fields across the [GEOG…" at bounding box center [739, 313] width 528 height 52
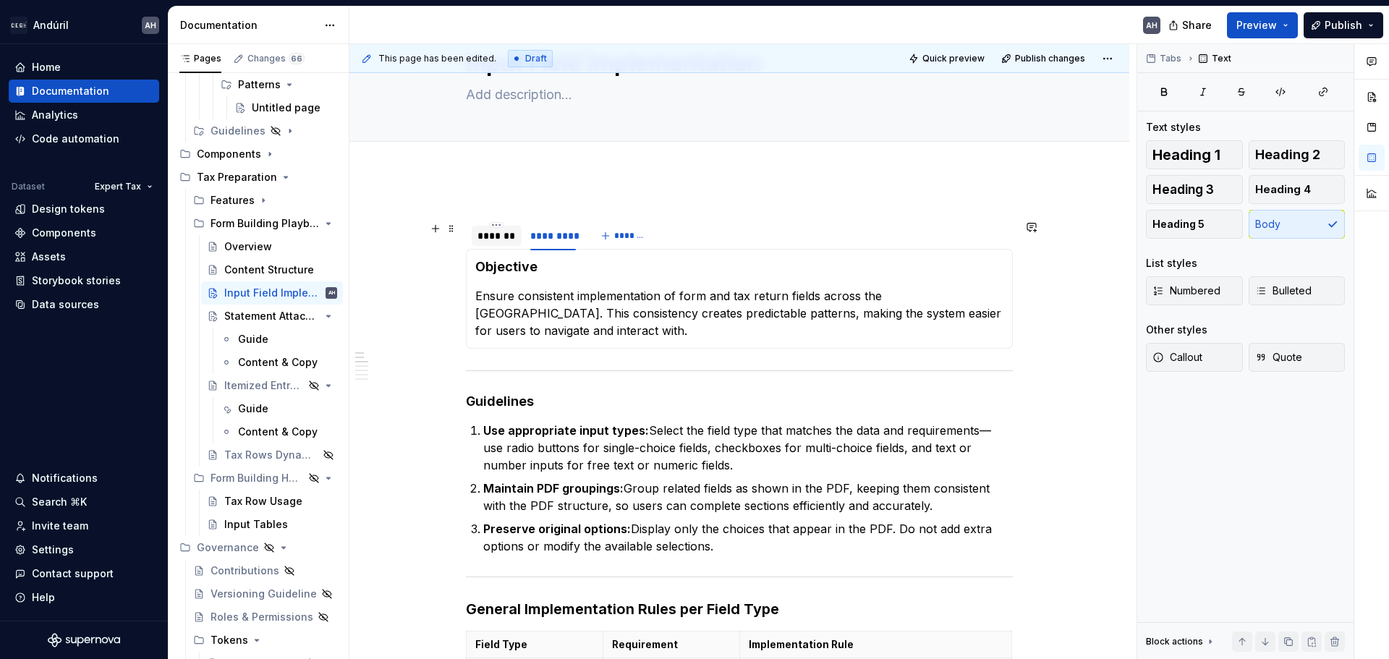
click at [497, 241] on div "*******" at bounding box center [496, 236] width 38 height 14
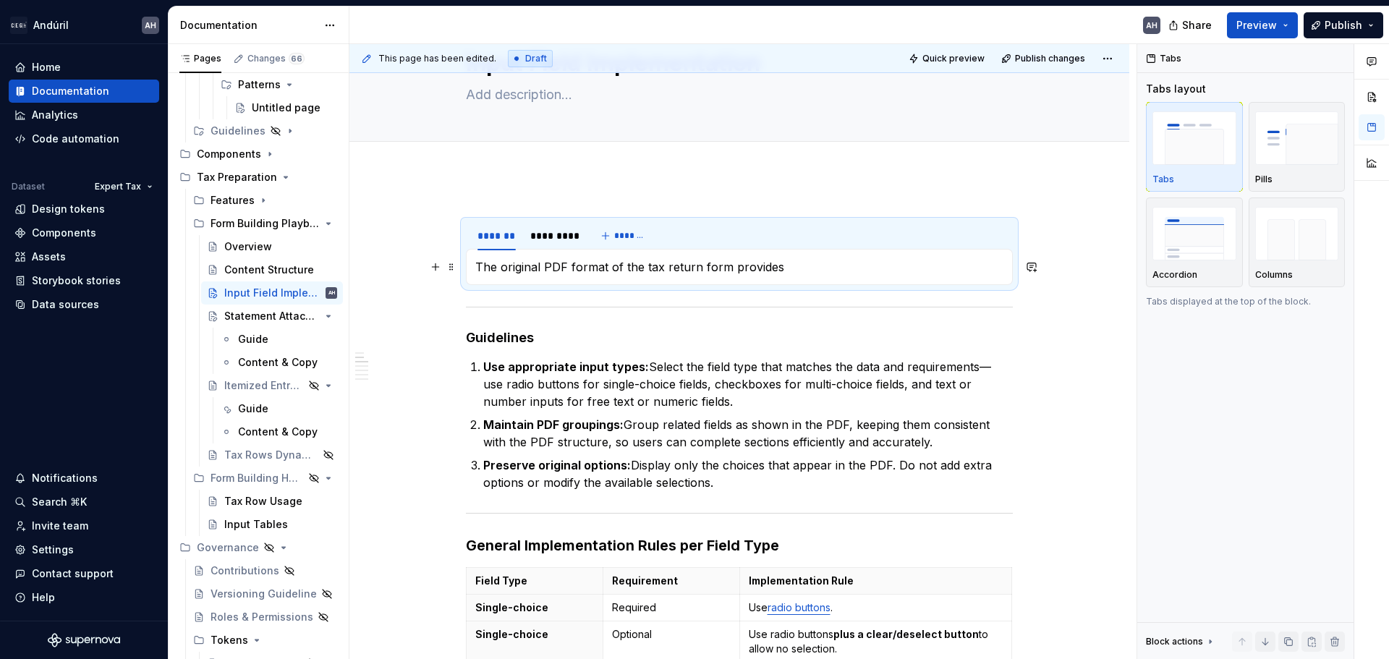
click at [524, 260] on p "The original PDF format of the tax return form provides" at bounding box center [739, 266] width 528 height 17
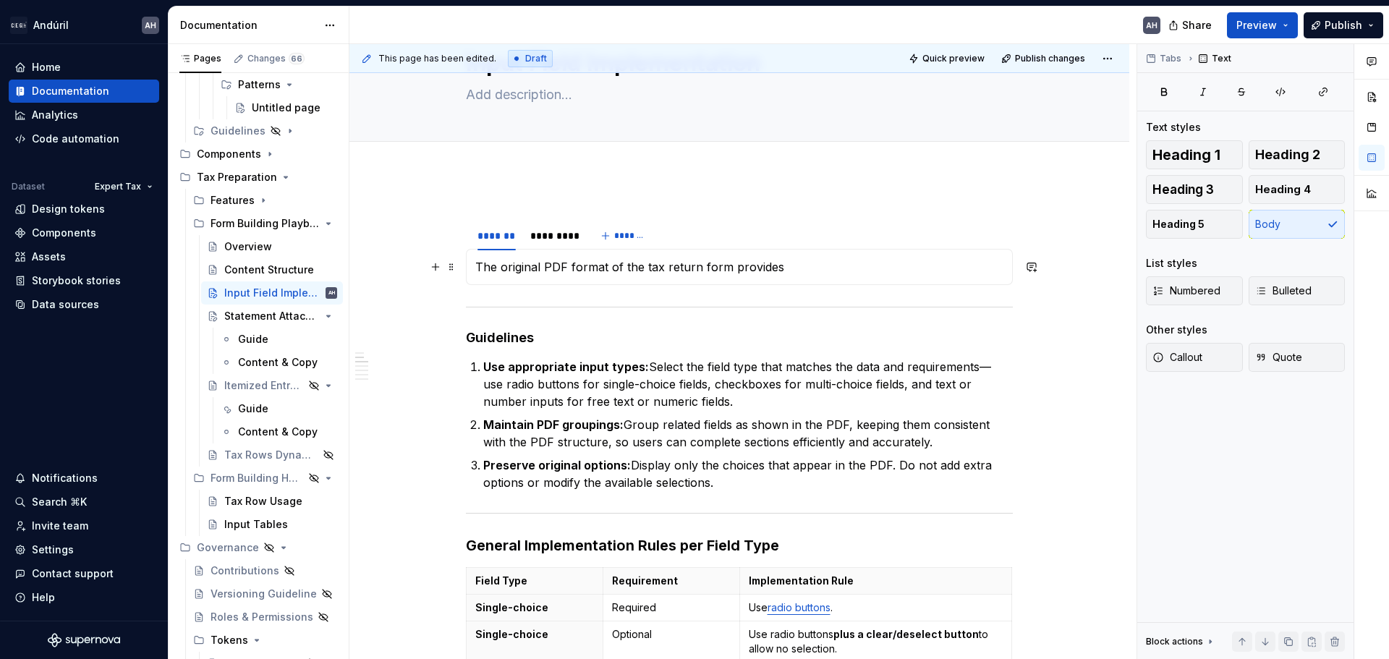
click at [787, 269] on p "The original PDF format of the tax return form provides" at bounding box center [739, 266] width 528 height 17
click at [561, 269] on p "The original PDF format of the tax return form provides" at bounding box center [739, 266] width 528 height 17
click at [477, 268] on p "The original PDF format of the tax return form provides" at bounding box center [739, 266] width 528 height 17
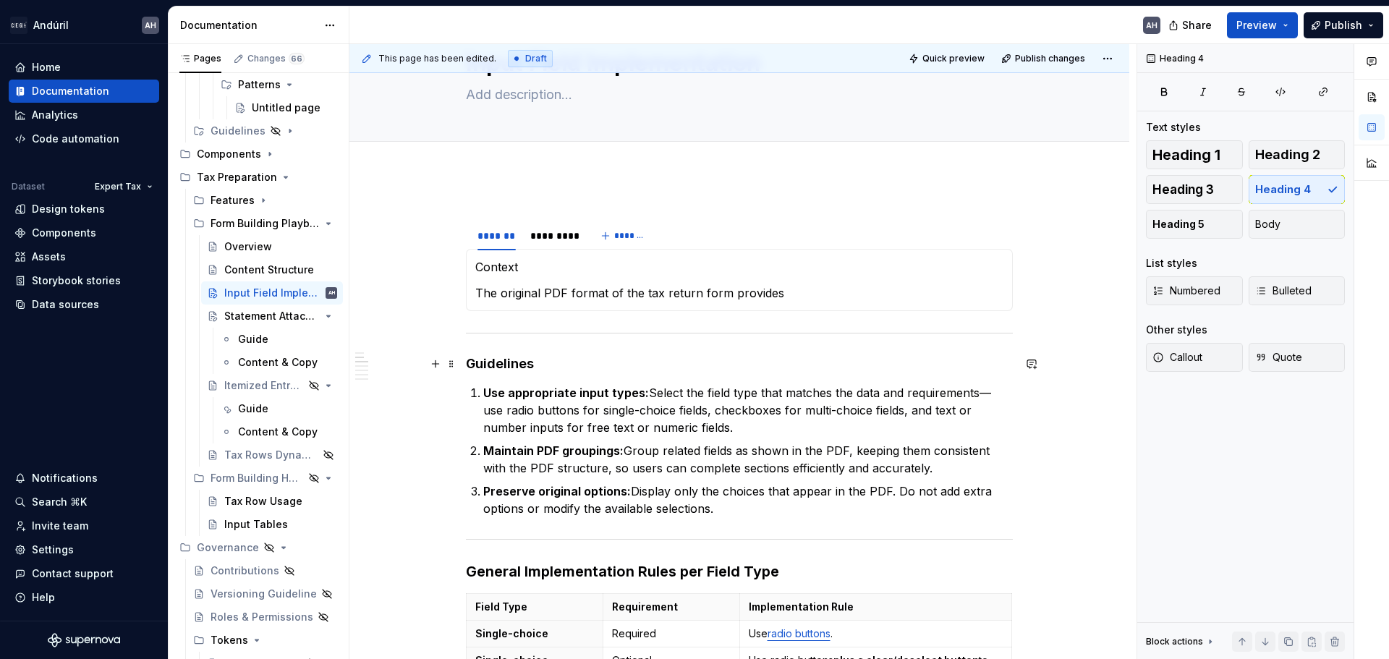
click at [509, 360] on h4 "Guidelines" at bounding box center [739, 363] width 547 height 17
click at [512, 273] on p "Context" at bounding box center [739, 266] width 528 height 17
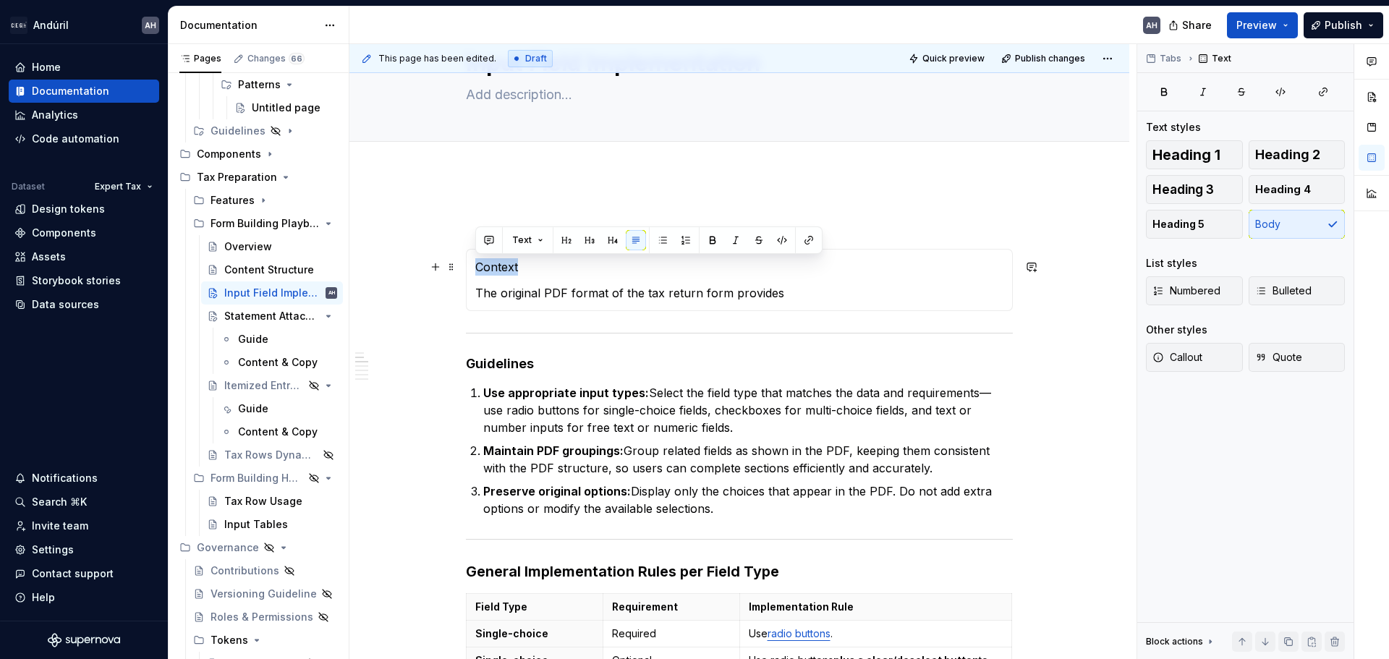
click at [512, 273] on p "Context" at bounding box center [739, 266] width 528 height 17
drag, startPoint x: 605, startPoint y: 241, endPoint x: 596, endPoint y: 254, distance: 15.6
click at [605, 241] on button "button" at bounding box center [613, 240] width 20 height 20
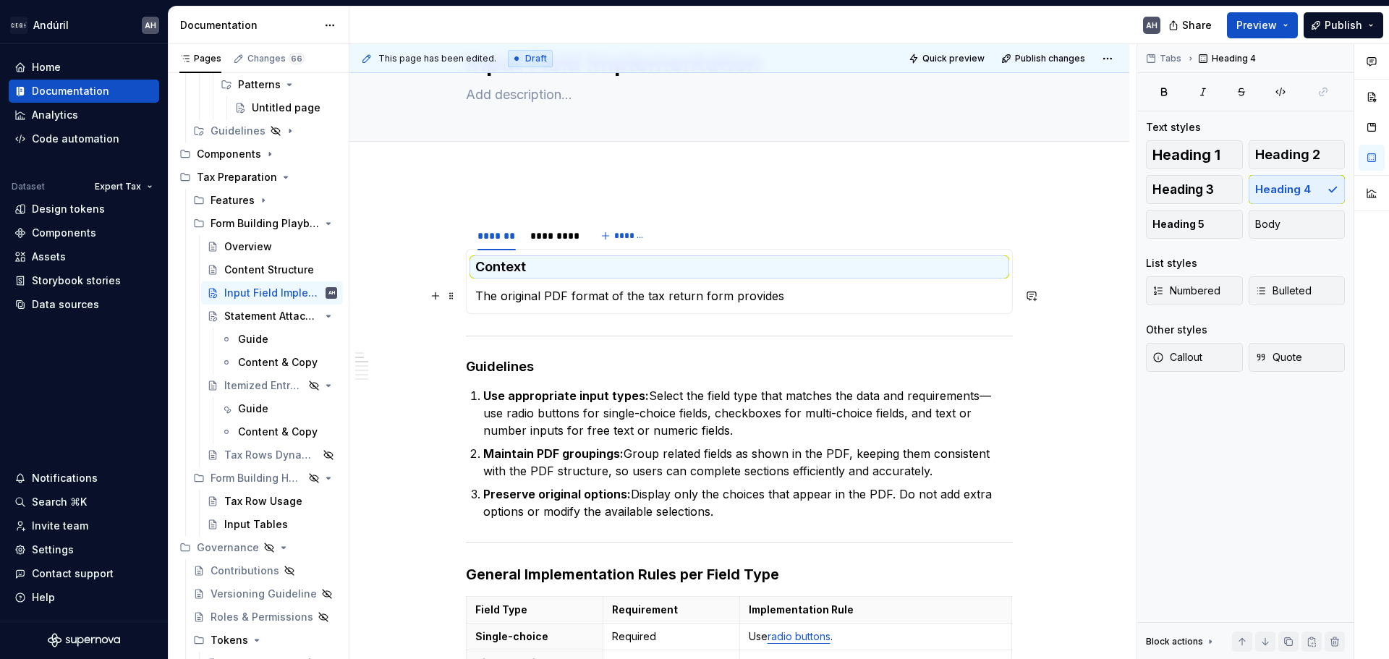
click at [554, 285] on section-item-column "Context The original PDF format of the tax return form provides" at bounding box center [739, 281] width 528 height 46
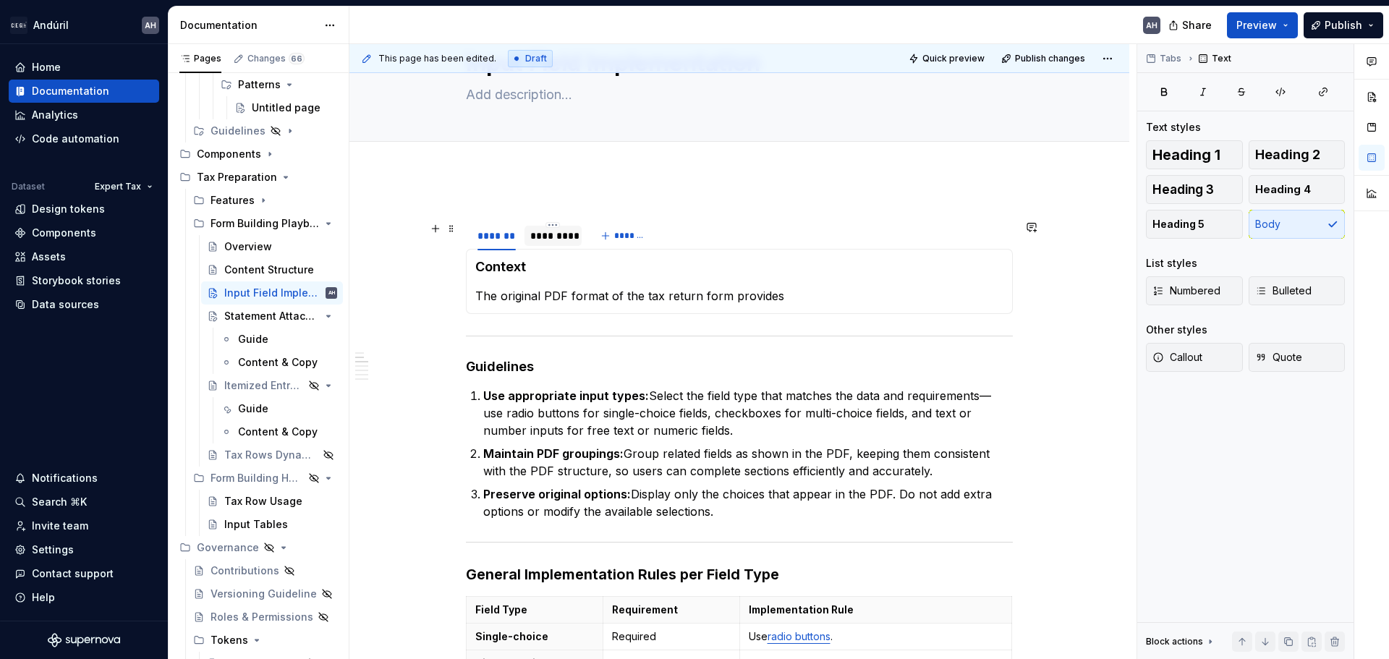
click at [554, 246] on div "*********" at bounding box center [553, 235] width 58 height 23
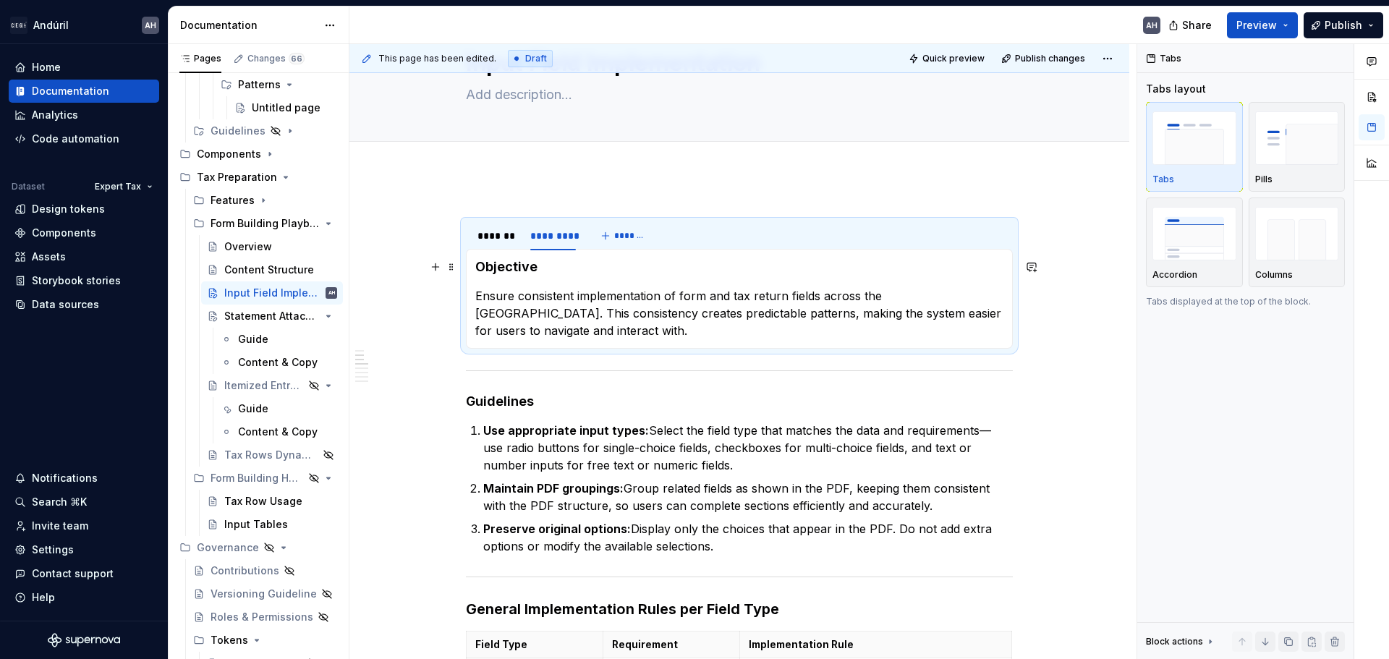
click at [516, 263] on h4 "Objective" at bounding box center [739, 266] width 528 height 17
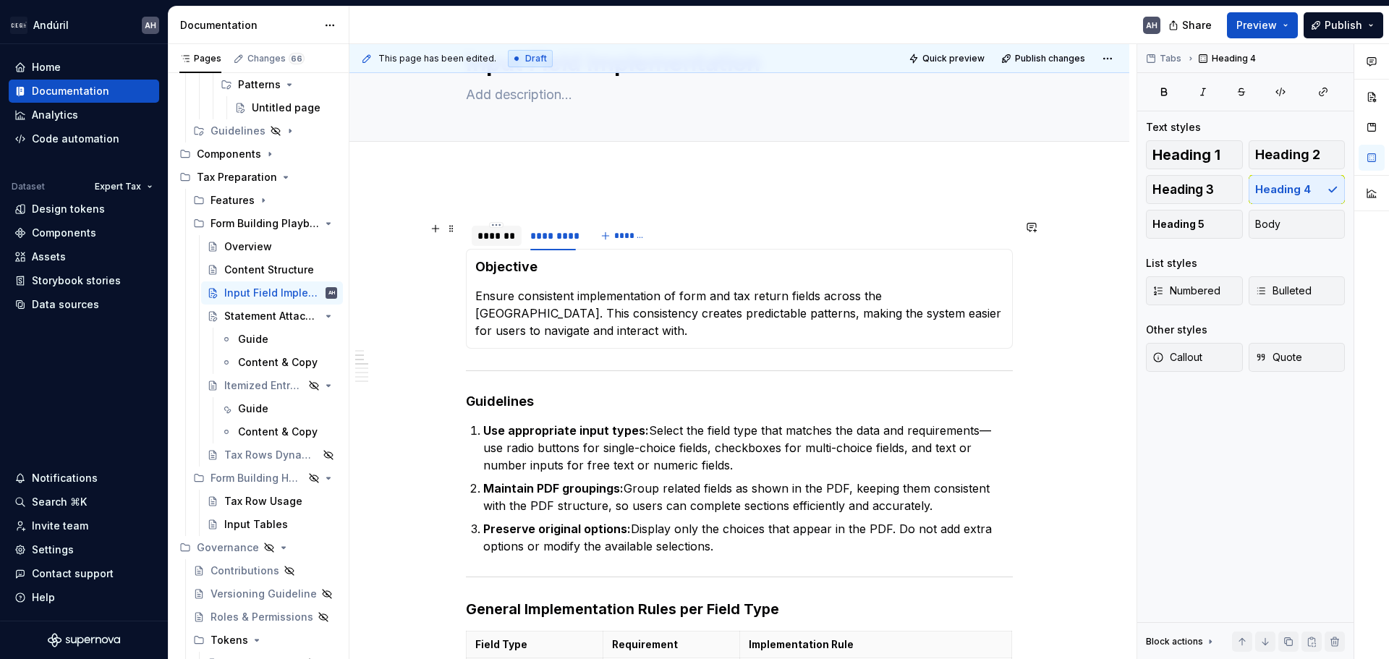
click at [498, 239] on div "*******" at bounding box center [496, 236] width 38 height 14
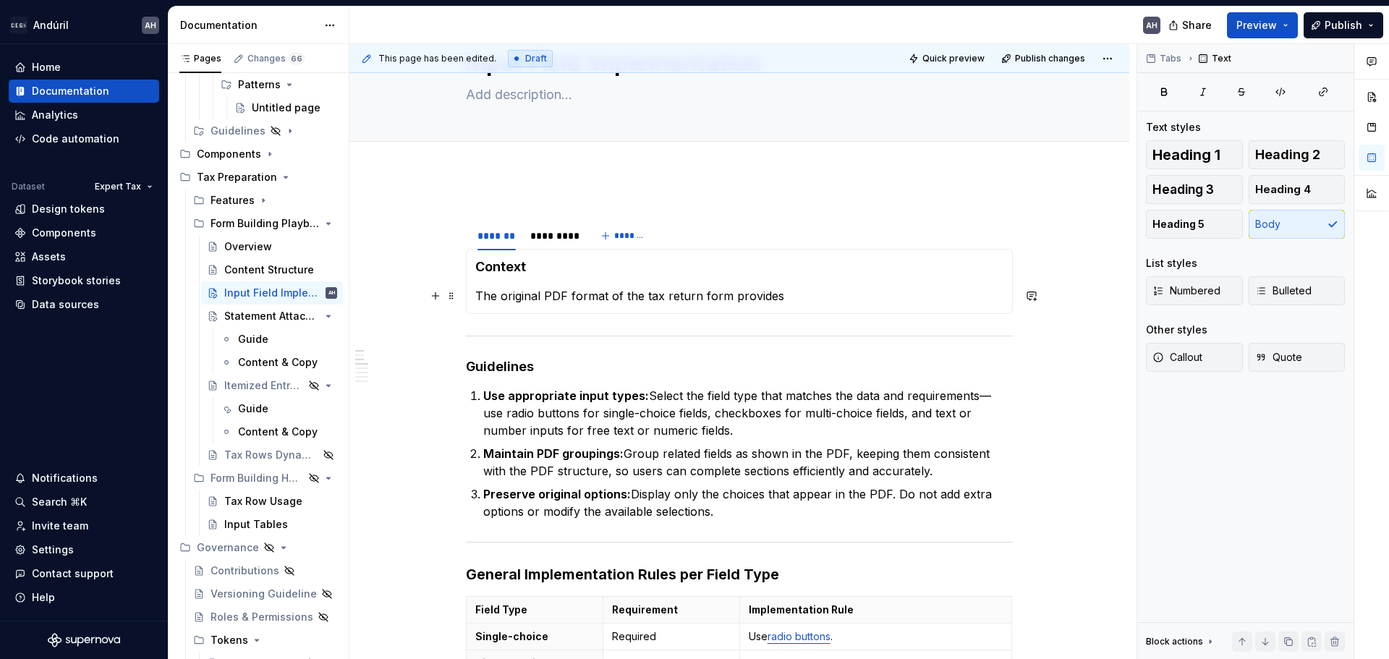
click at [498, 279] on section-item-column "Context The original PDF format of the tax return form provides" at bounding box center [739, 281] width 528 height 46
click at [756, 286] on section-item-column "Context The original PDF format of the tax return form provides" at bounding box center [739, 281] width 528 height 46
click at [819, 292] on p "The original PDF format of the tax return form provides" at bounding box center [739, 295] width 528 height 17
click at [804, 300] on p "The original PDF format of the tax return form provides" at bounding box center [739, 295] width 528 height 17
click at [1340, 61] on button "button" at bounding box center [1339, 58] width 20 height 20
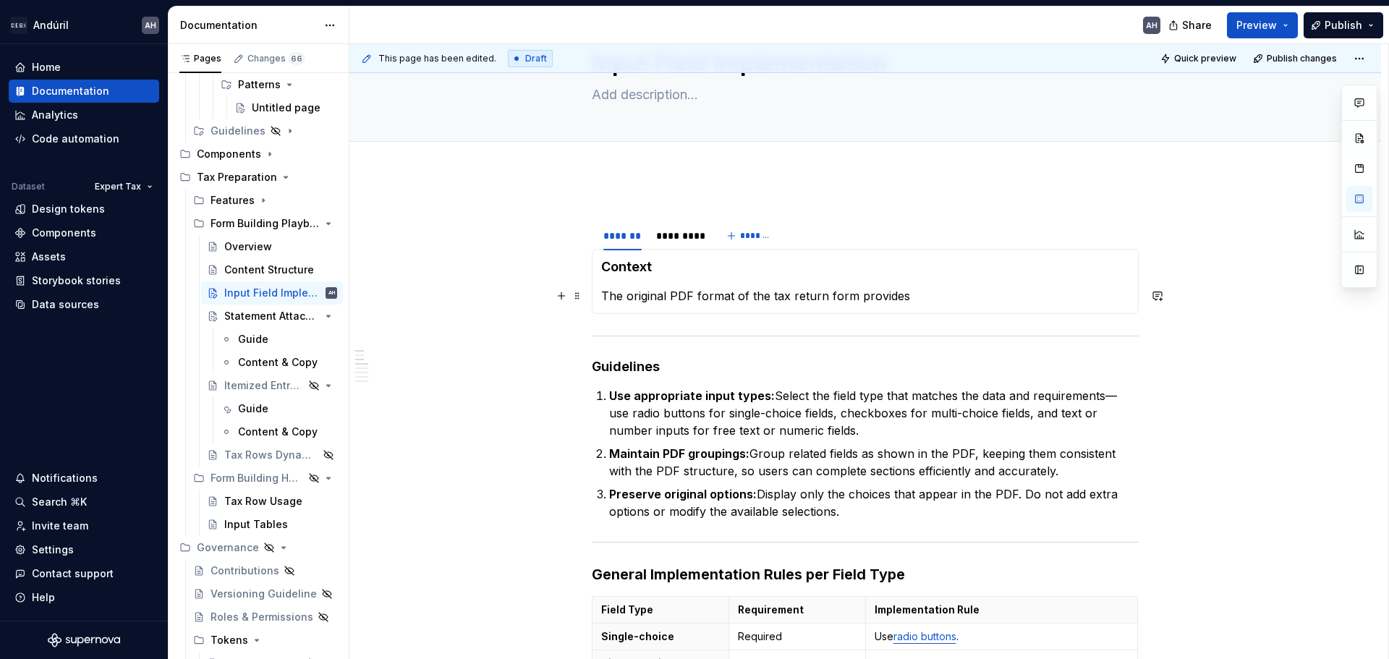
click at [766, 292] on p "The original PDF format of the tax return form provides" at bounding box center [865, 295] width 528 height 17
click at [936, 290] on p "The original PDF format of the tax return form provides" at bounding box center [865, 295] width 528 height 17
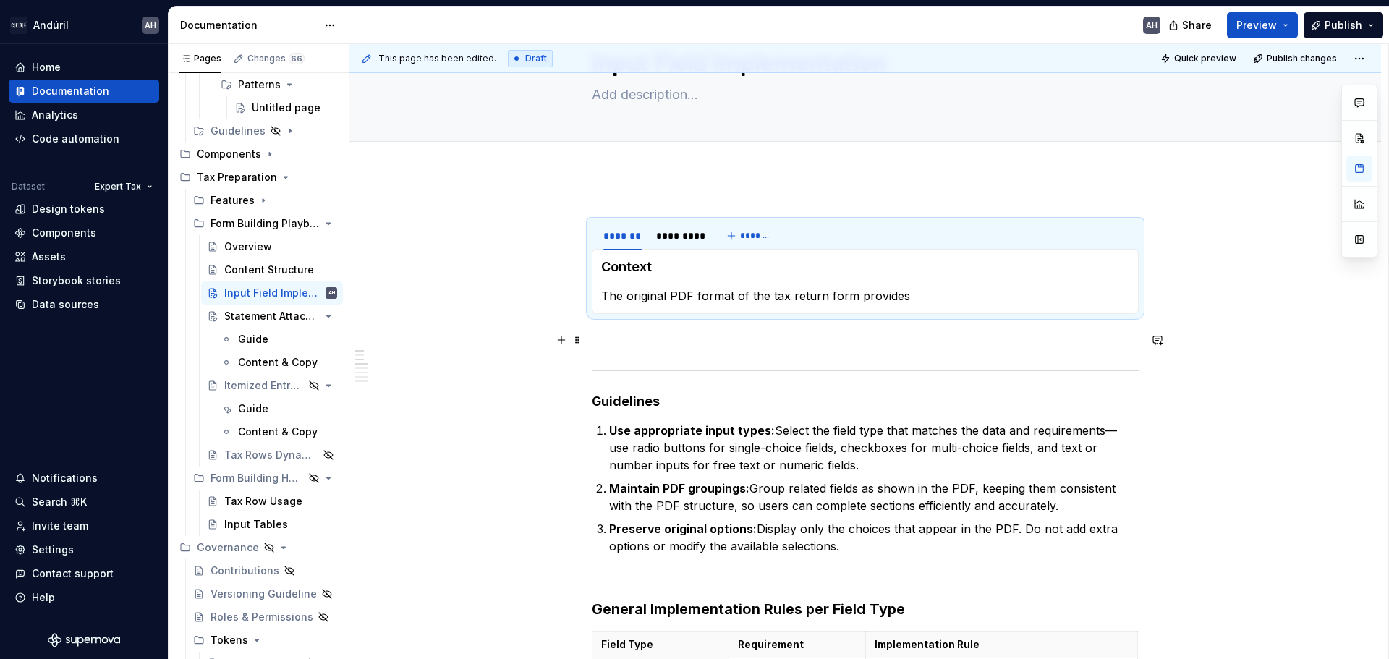
click at [604, 338] on p at bounding box center [865, 339] width 547 height 17
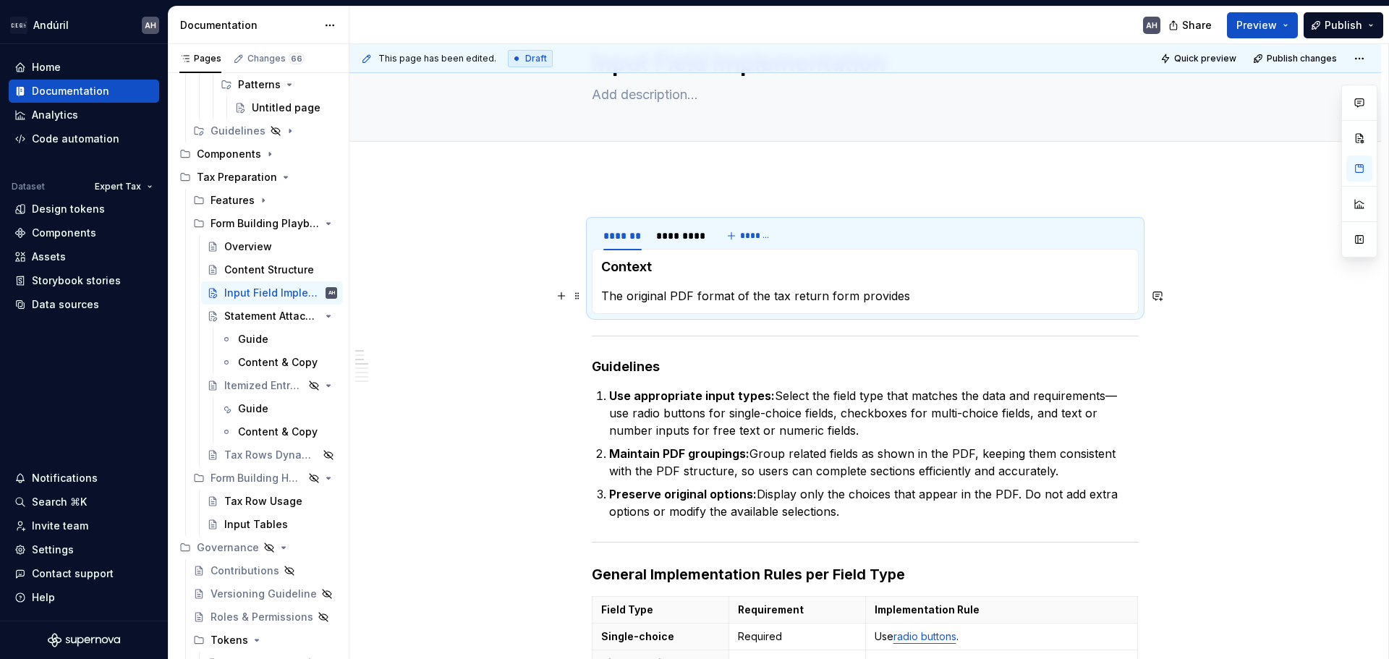
click at [706, 294] on p "The original PDF format of the tax return form provides" at bounding box center [865, 295] width 528 height 17
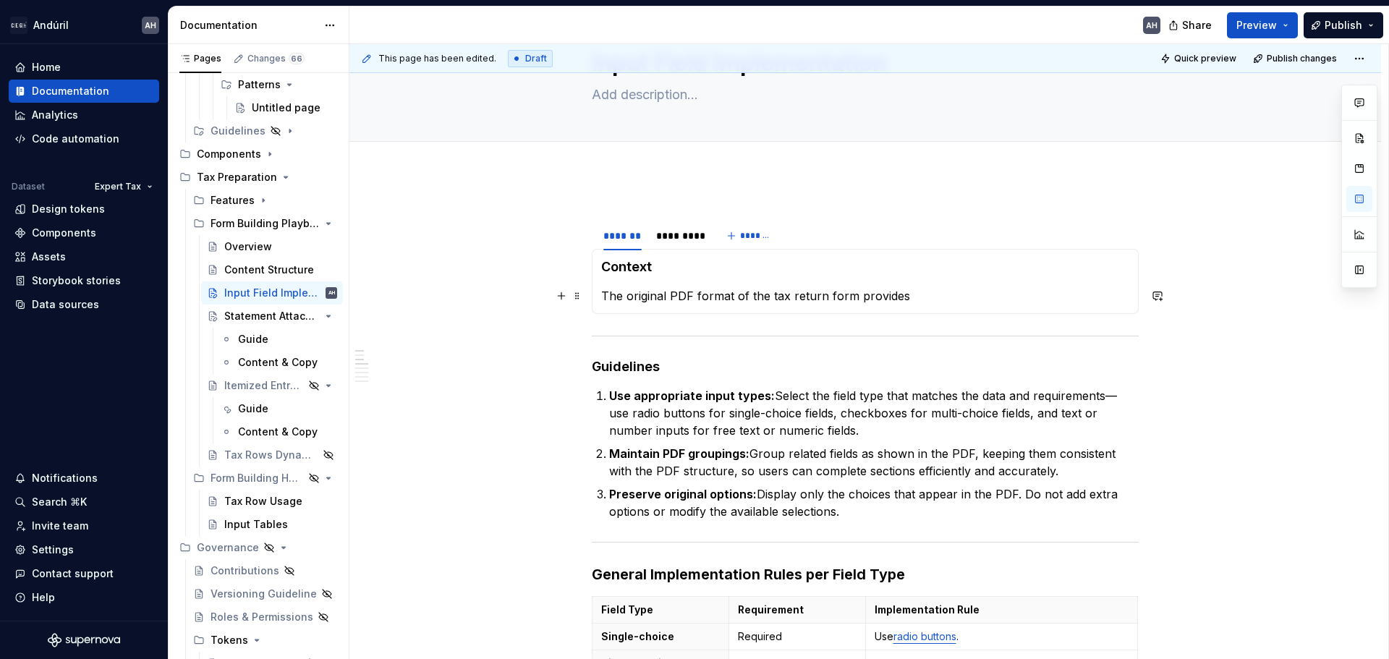
click at [937, 294] on p "The original PDF format of the tax return form provides" at bounding box center [865, 295] width 528 height 17
click at [923, 299] on p "The original PDF format of the tax return form provides" at bounding box center [865, 295] width 528 height 17
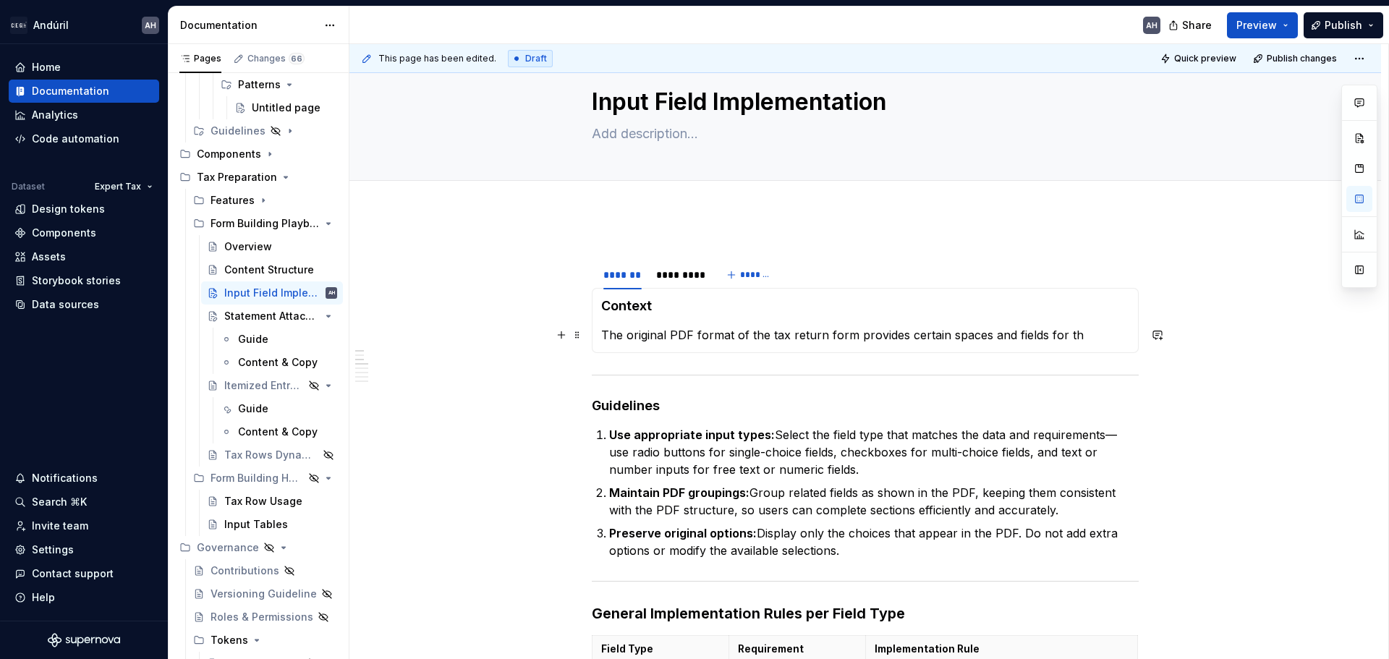
click at [891, 297] on section "******* ********* ******* Context The original PDF format of the tax return for…" at bounding box center [865, 306] width 547 height 94
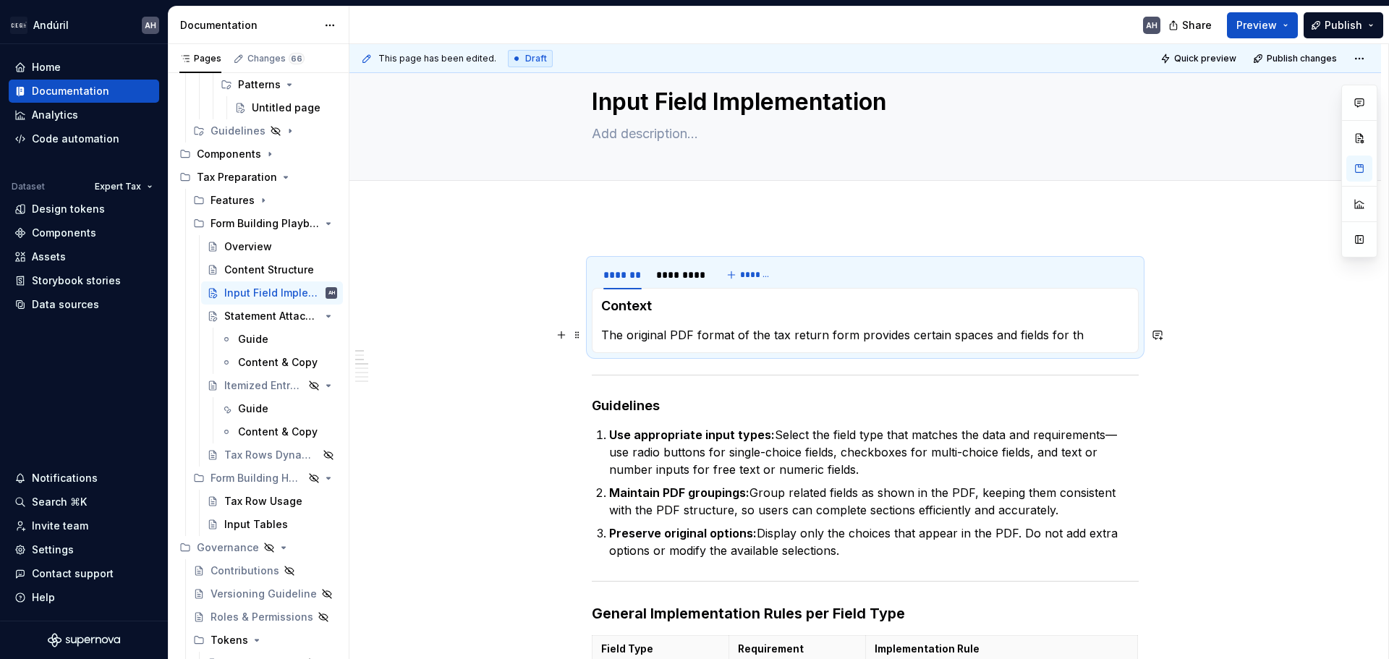
scroll to position [1, 0]
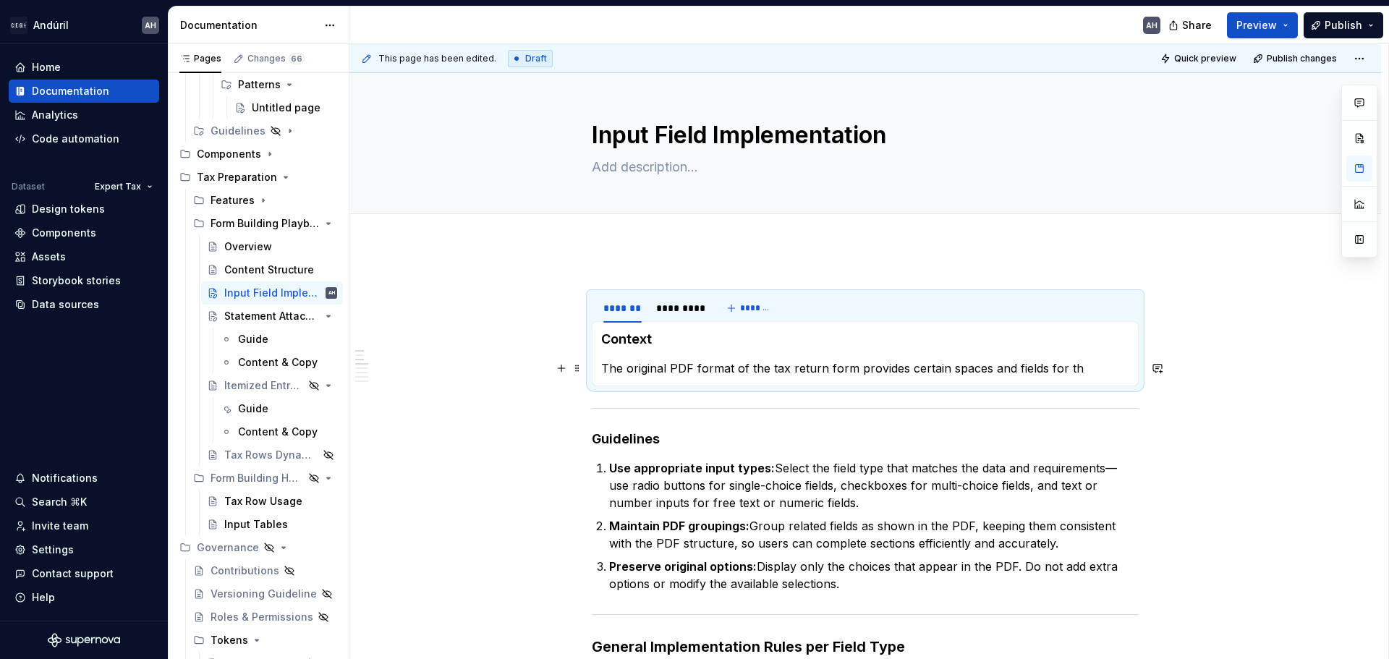
click at [891, 297] on div "******* ********* *******" at bounding box center [865, 308] width 547 height 29
click at [876, 360] on p "The original PDF format of the tax return form provides certain spaces and fiel…" at bounding box center [865, 368] width 528 height 17
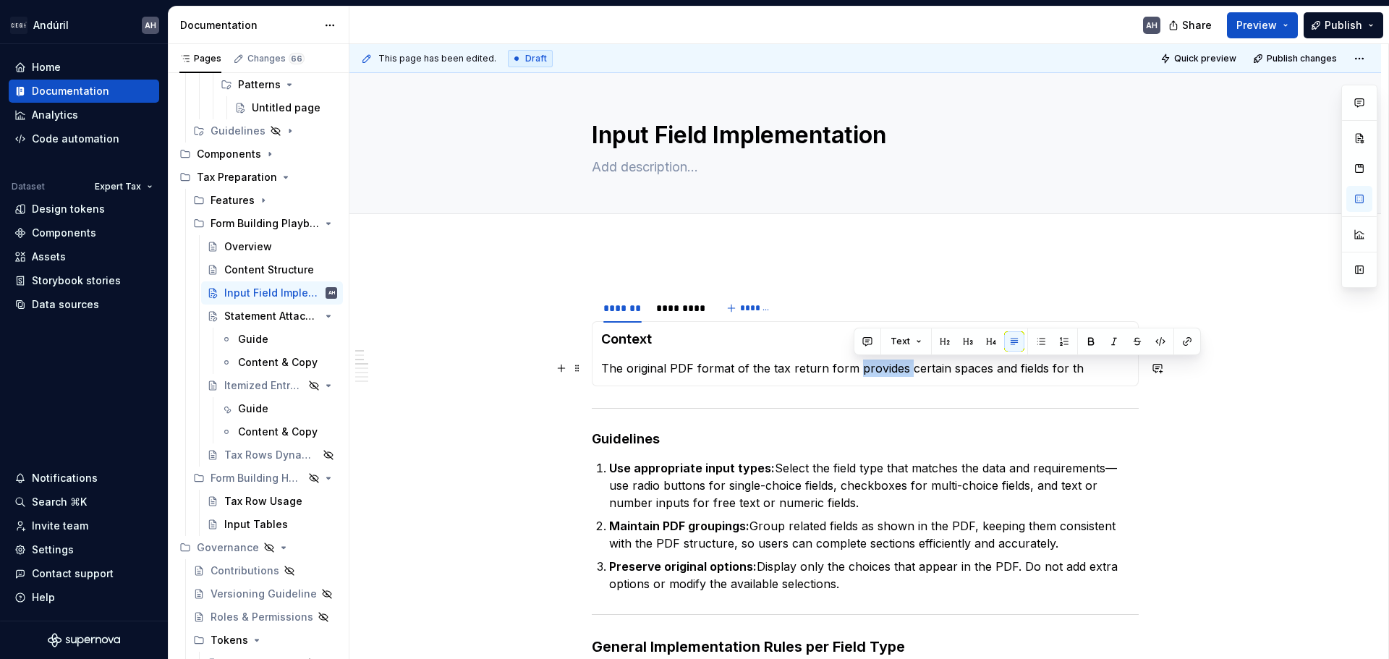
click at [876, 360] on p "The original PDF format of the tax return form provides certain spaces and fiel…" at bounding box center [865, 368] width 528 height 17
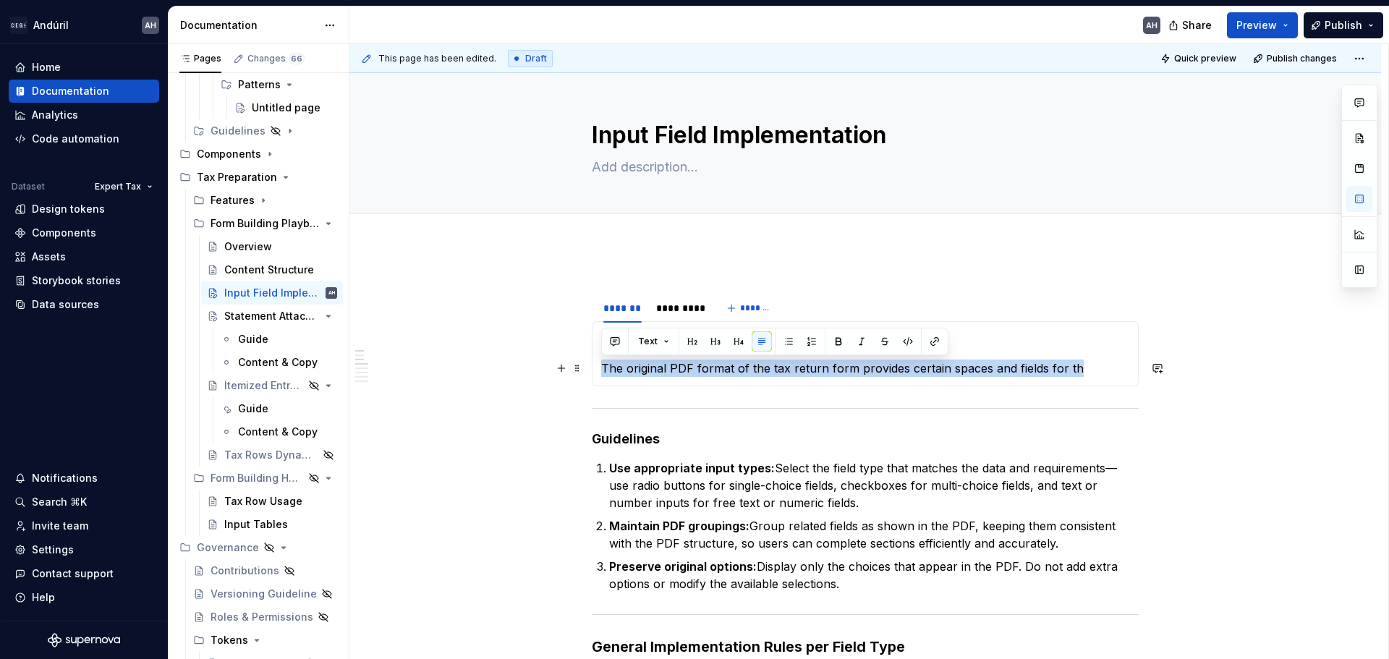
click at [876, 360] on p "The original PDF format of the tax return form provides certain spaces and fiel…" at bounding box center [865, 368] width 528 height 17
copy p "The original PDF format of the tax return form provides certain spaces and fiel…"
click at [692, 307] on div "*********" at bounding box center [679, 308] width 46 height 14
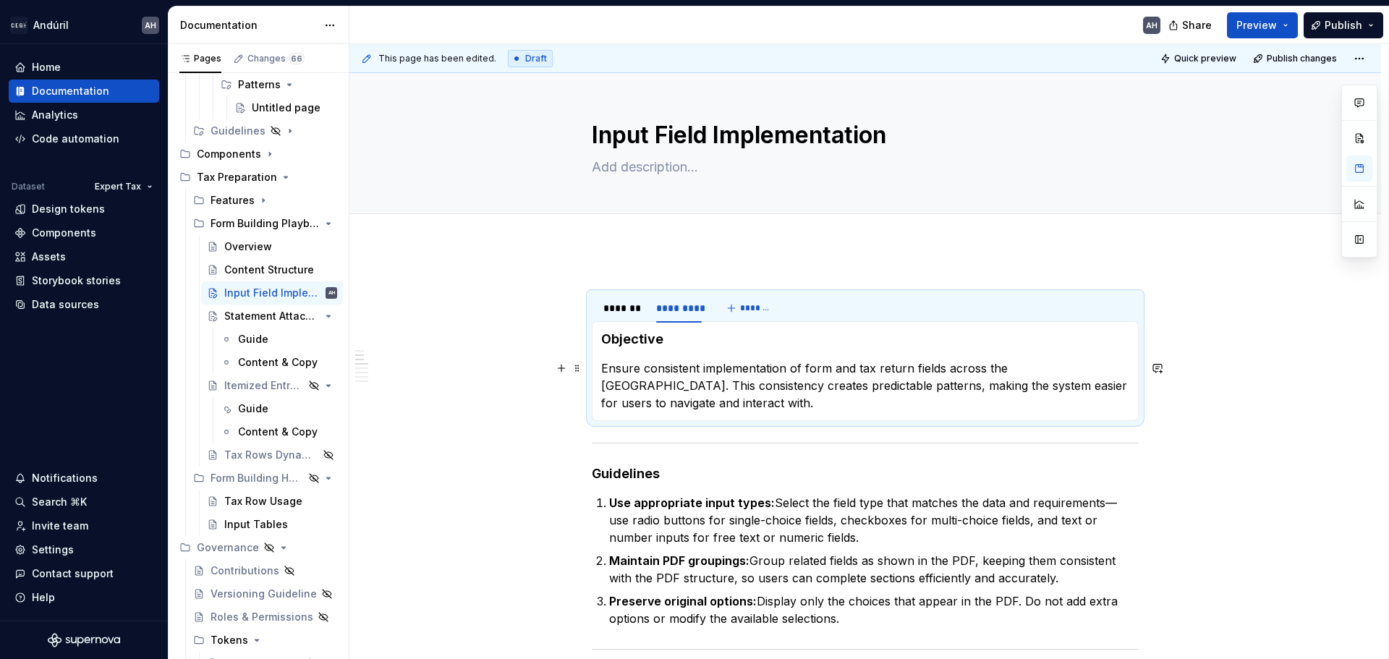
click at [673, 361] on p "Ensure consistent implementation of form and tax return fields across the [GEOG…" at bounding box center [865, 386] width 528 height 52
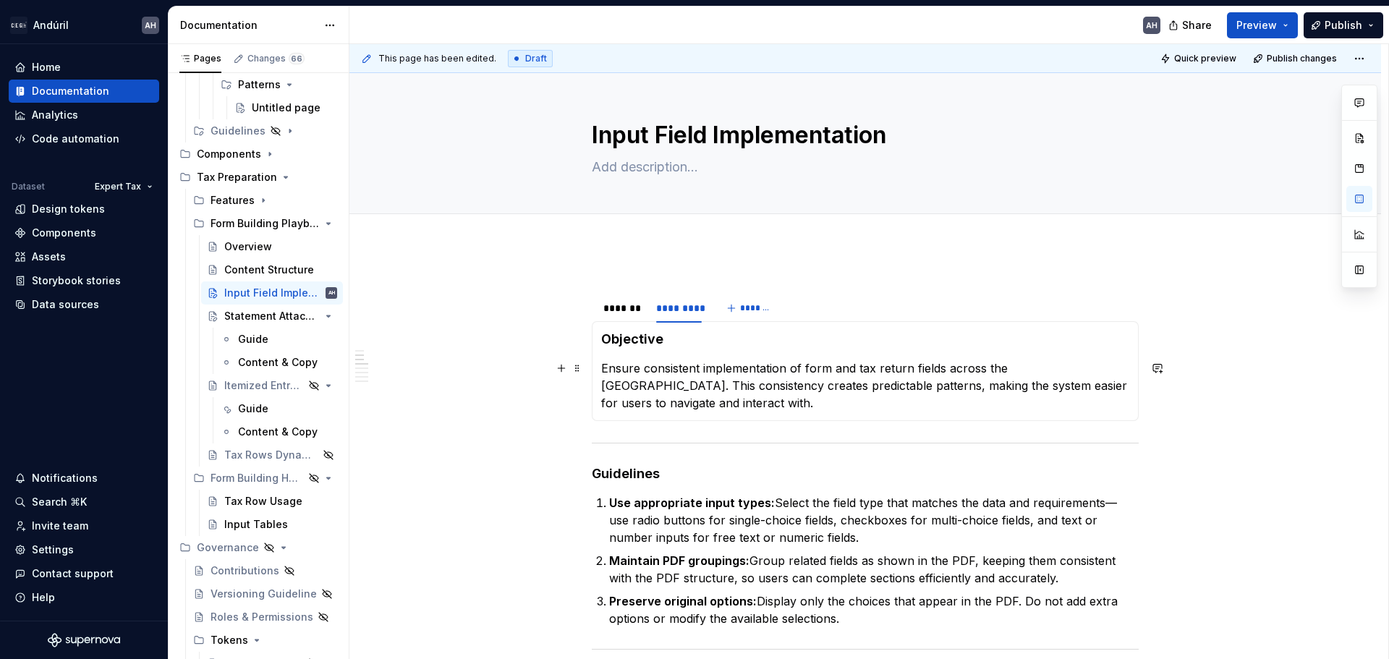
click at [673, 361] on p "Ensure consistent implementation of form and tax return fields across the [GEOG…" at bounding box center [865, 386] width 528 height 52
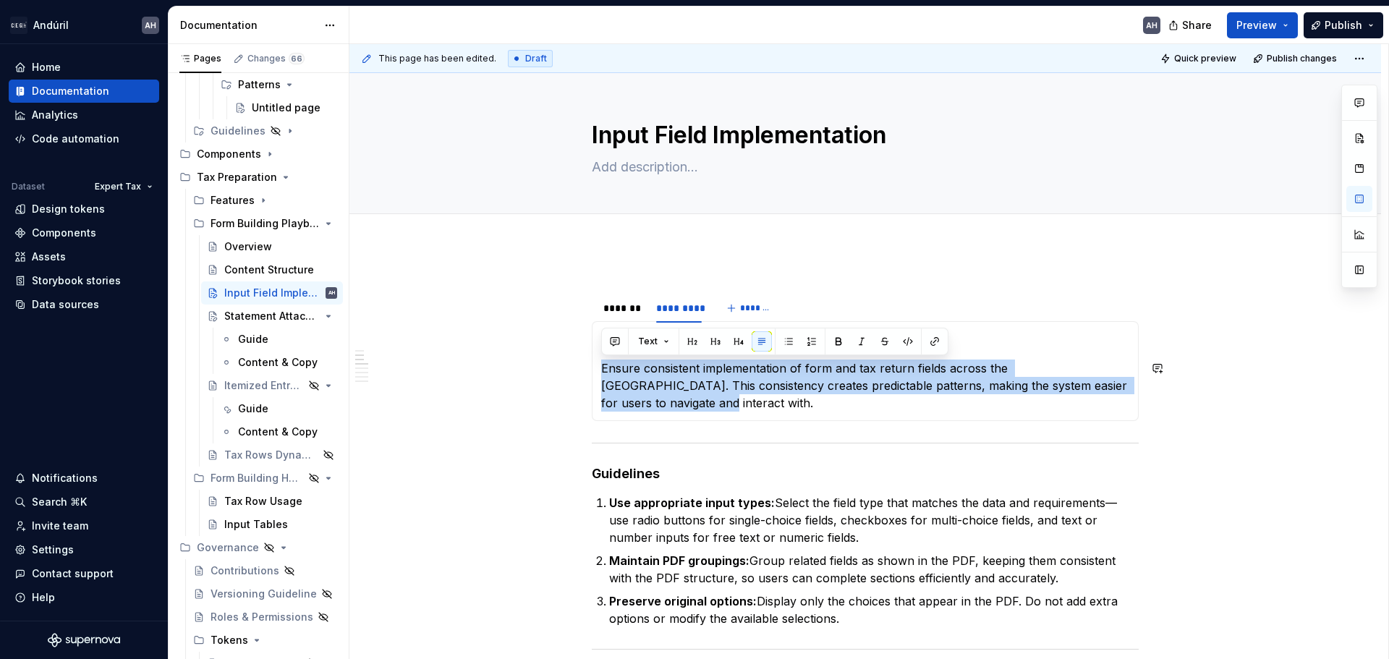
copy p "Ensure consistent implementation of form and tax return fields across the [GEOG…"
click at [726, 378] on p "Ensure consistent implementation of form and tax return fields across the [GEOG…" at bounding box center [865, 386] width 528 height 52
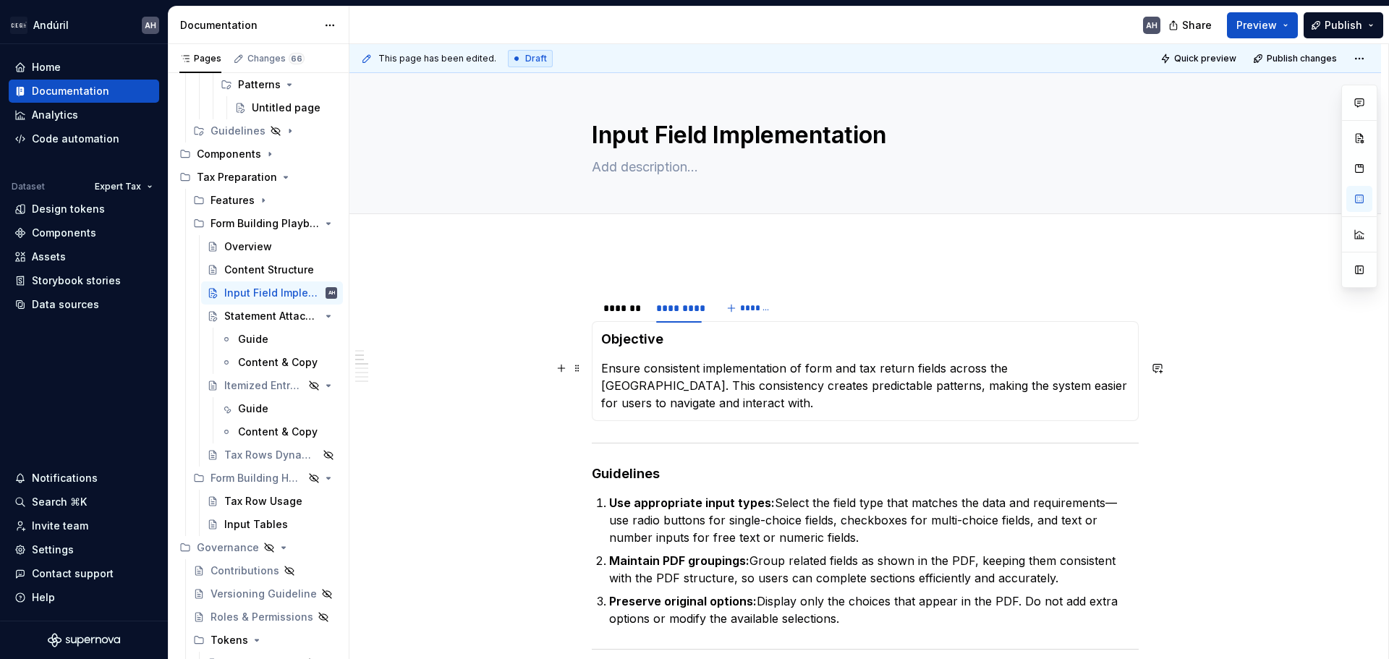
click at [605, 367] on p "Ensure consistent implementation of form and tax return fields across the [GEOG…" at bounding box center [865, 386] width 528 height 52
click at [603, 369] on p "Ensure consistent implementation of form and tax return fields across the [GEOG…" at bounding box center [865, 386] width 528 height 52
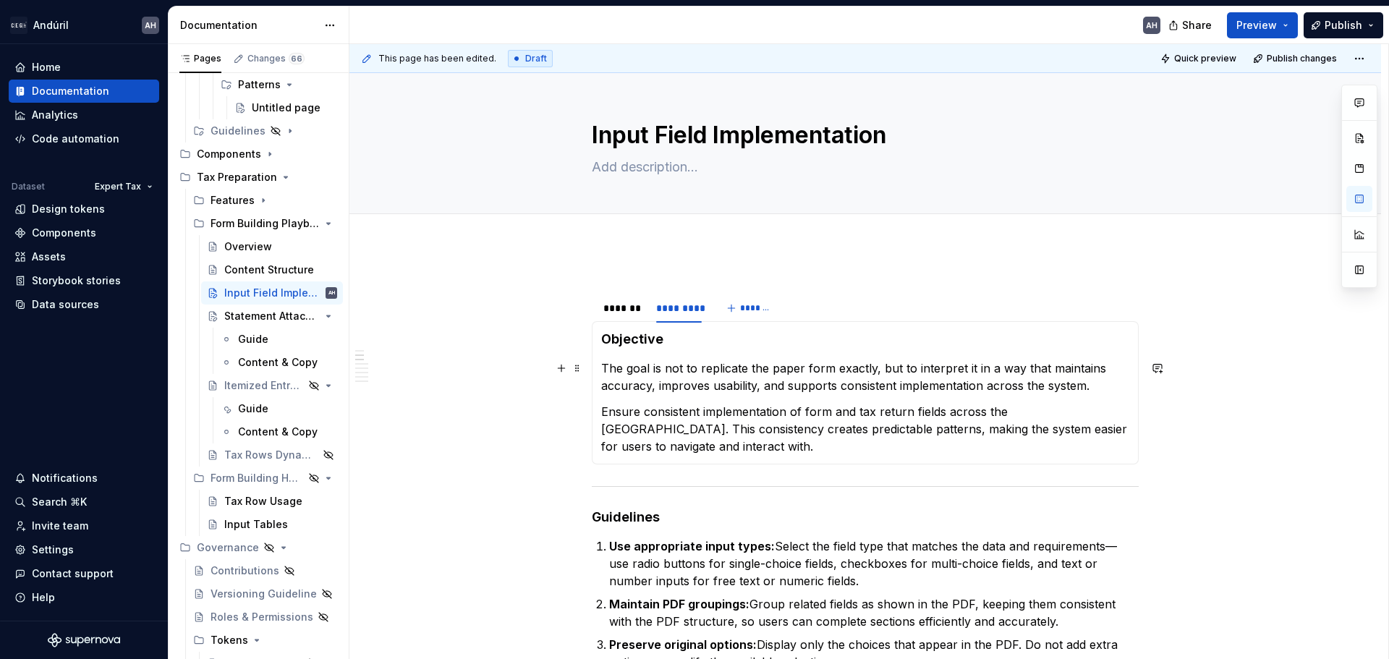
click at [1091, 386] on p "The goal is not to replicate the paper form exactly, but to interpret it in a w…" at bounding box center [865, 377] width 528 height 35
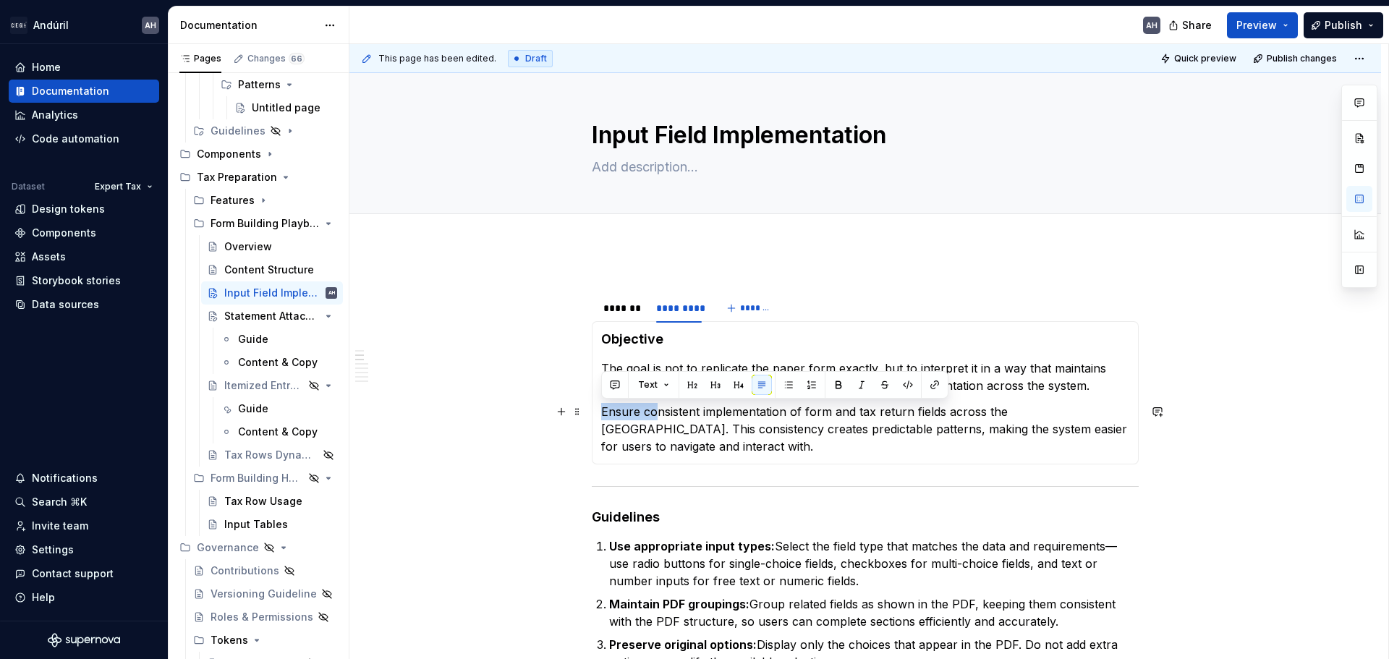
drag, startPoint x: 599, startPoint y: 410, endPoint x: 655, endPoint y: 412, distance: 55.7
click at [655, 412] on div "Context The original PDF format of the tax return form provides certain spaces …" at bounding box center [865, 392] width 547 height 143
click at [935, 419] on p "Ensure consistent implementation of form and tax return fields across the [GEOG…" at bounding box center [865, 429] width 528 height 52
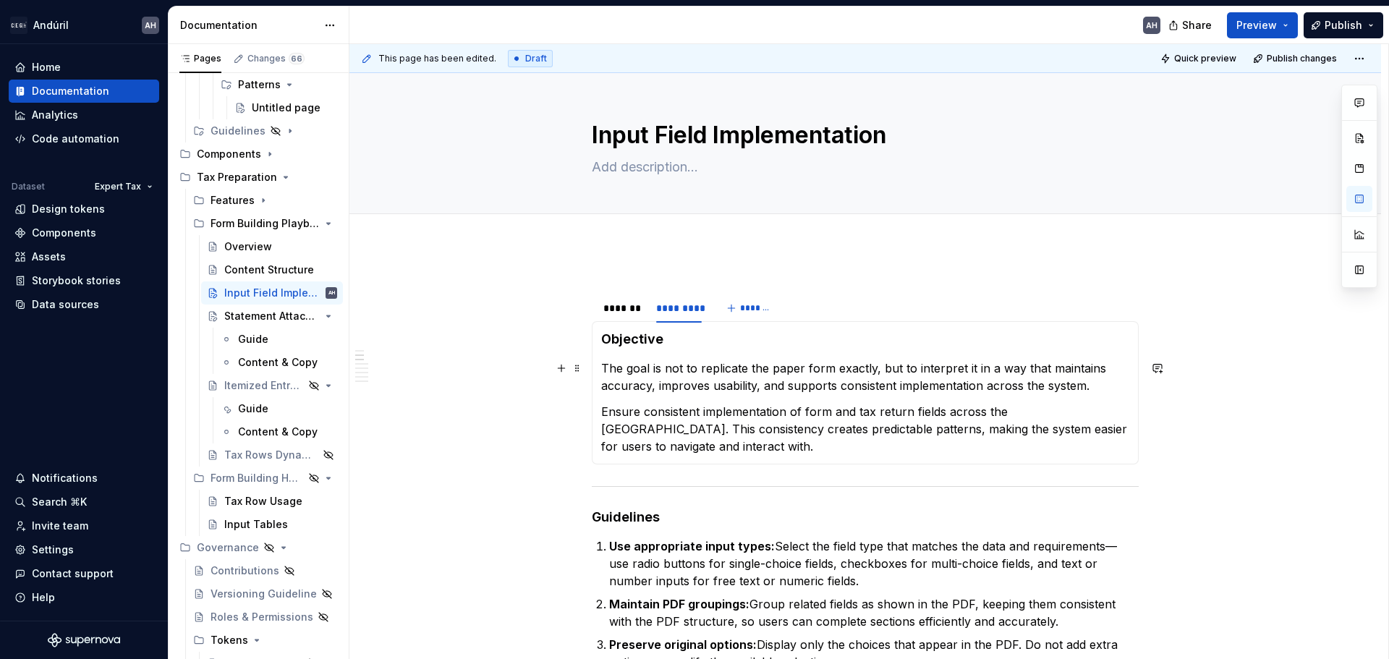
click at [1093, 385] on p "The goal is not to replicate the paper form exactly, but to interpret it in a w…" at bounding box center [865, 377] width 528 height 35
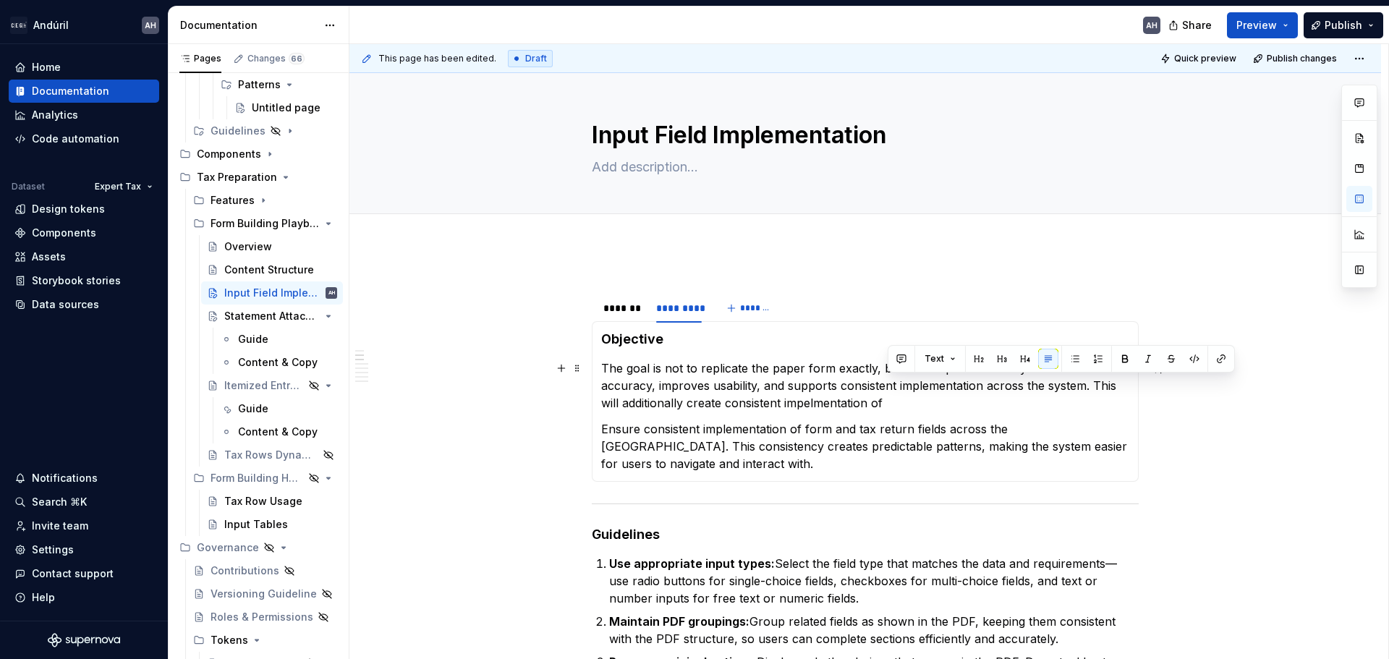
drag, startPoint x: 1091, startPoint y: 391, endPoint x: 1084, endPoint y: 411, distance: 21.5
click at [1084, 411] on p "The goal is not to replicate the paper form exactly, but to interpret it in a w…" at bounding box center [865, 386] width 528 height 52
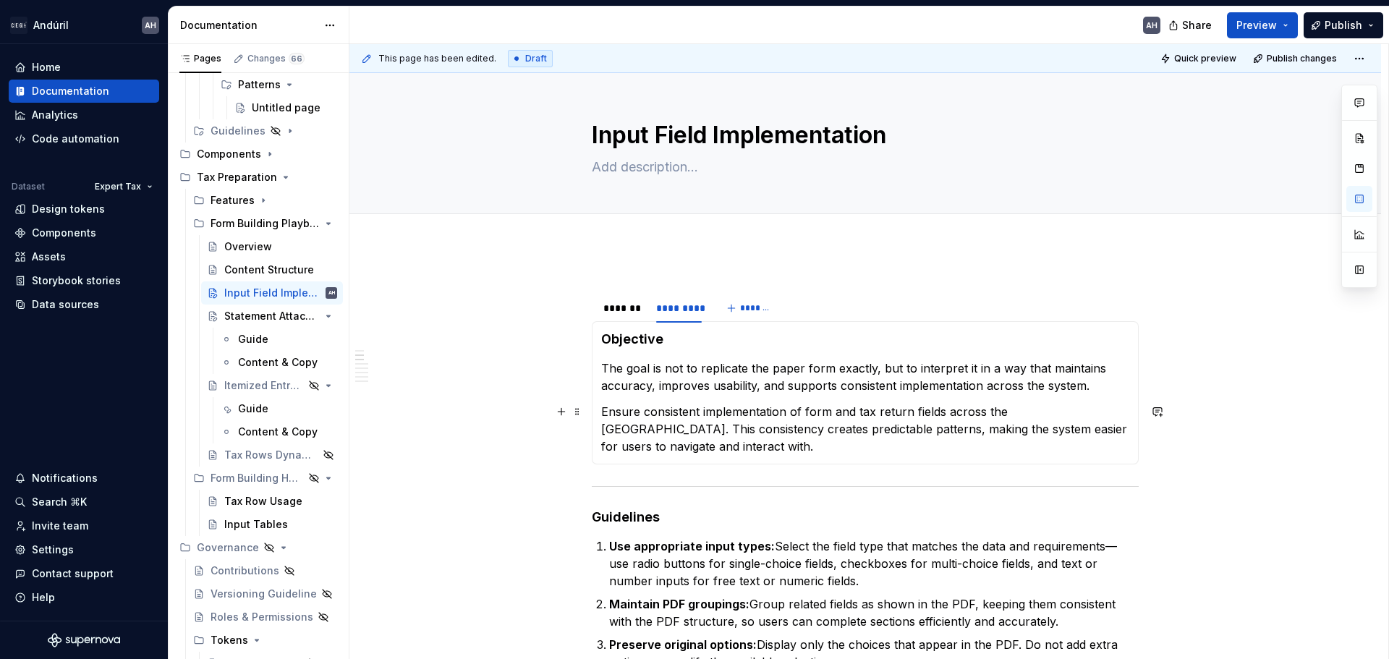
click at [642, 414] on p "Ensure consistent implementation of form and tax return fields across the [GEOG…" at bounding box center [865, 429] width 528 height 52
click at [1032, 415] on p "Ensuring consistent implementation of form and tax return fields across the UI.…" at bounding box center [865, 429] width 528 height 52
click at [634, 415] on p "Ensuring consistent implementation of form and tax return fields across the UI …" at bounding box center [865, 429] width 528 height 52
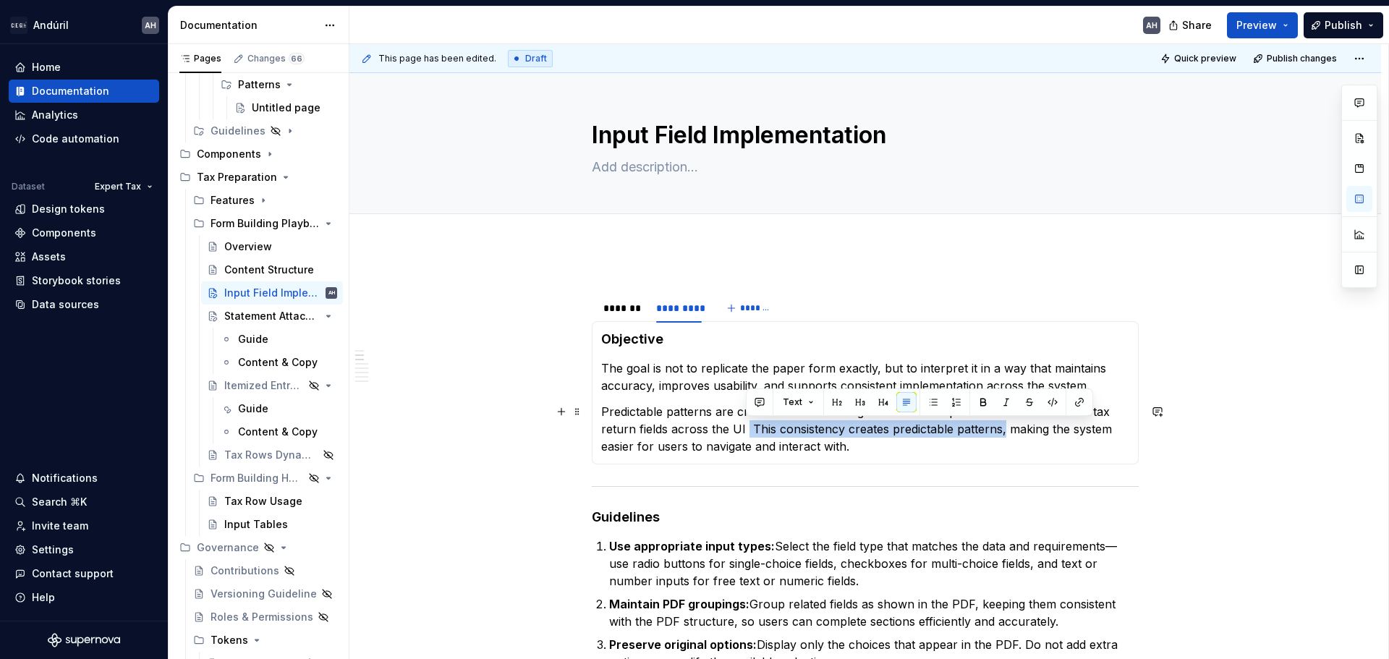
drag, startPoint x: 747, startPoint y: 430, endPoint x: 1003, endPoint y: 434, distance: 256.1
click at [1003, 434] on p "Predictable patterns are created when ensuring a consistent implementation of f…" at bounding box center [865, 429] width 528 height 52
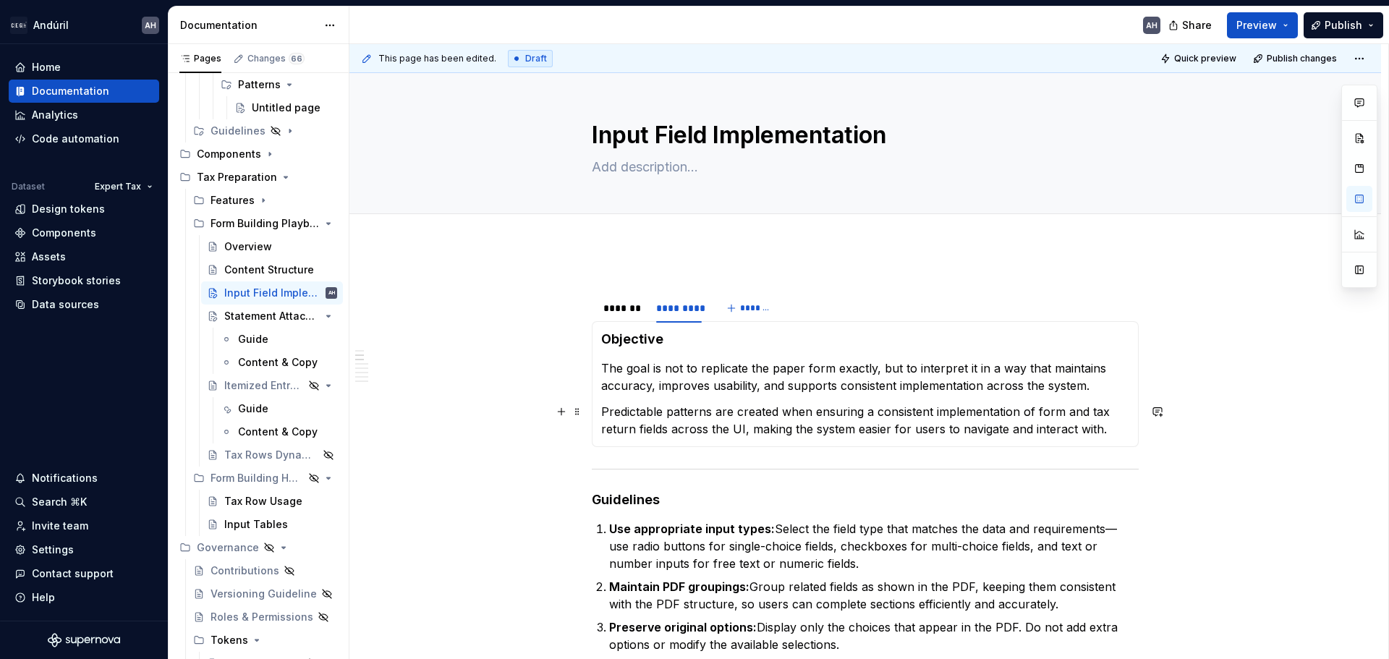
click at [1098, 428] on p "Predictable patterns are created when ensuring a consistent implementation of f…" at bounding box center [865, 420] width 528 height 35
click at [694, 408] on p "Predictable patterns are created when ensuring a consistent implementation of f…" at bounding box center [865, 420] width 528 height 35
click at [602, 407] on p "Predictable patterns are created when ensuring a consistent implementation of f…" at bounding box center [865, 420] width 528 height 35
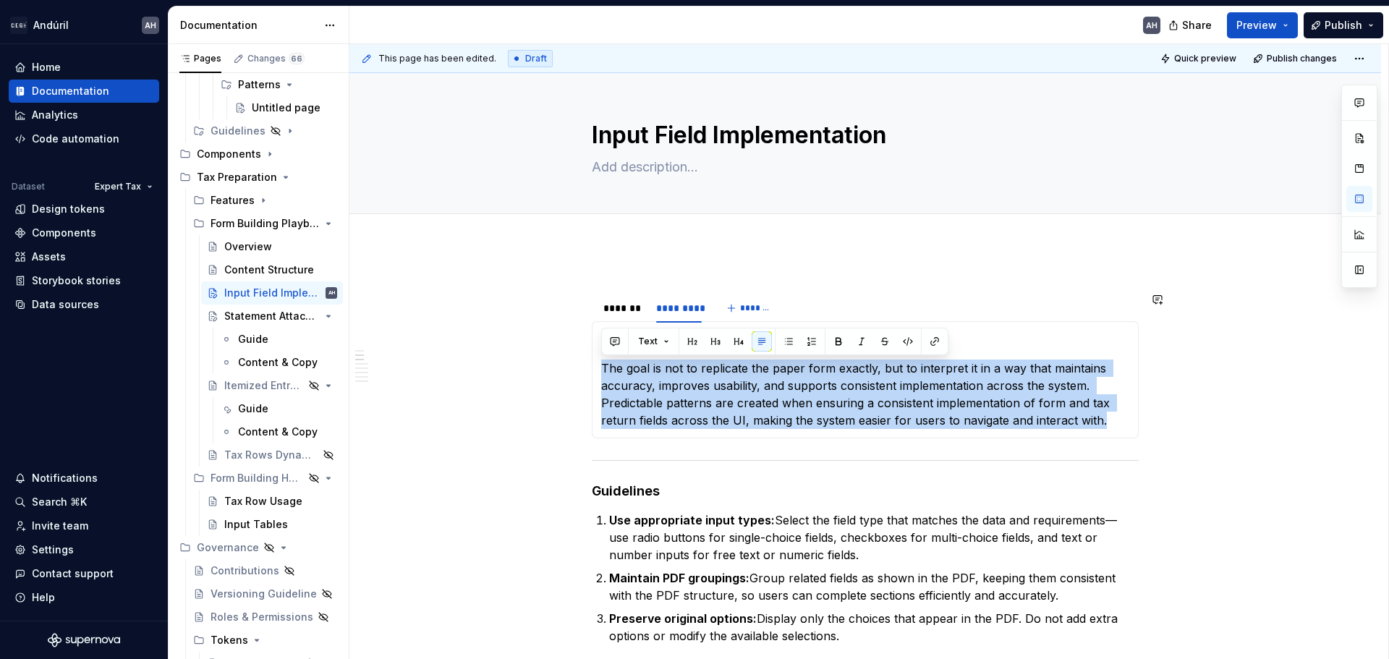
drag, startPoint x: 603, startPoint y: 368, endPoint x: 1110, endPoint y: 423, distance: 510.1
click at [1110, 423] on p "The goal is not to replicate the paper form exactly, but to interpret it in a w…" at bounding box center [865, 394] width 528 height 69
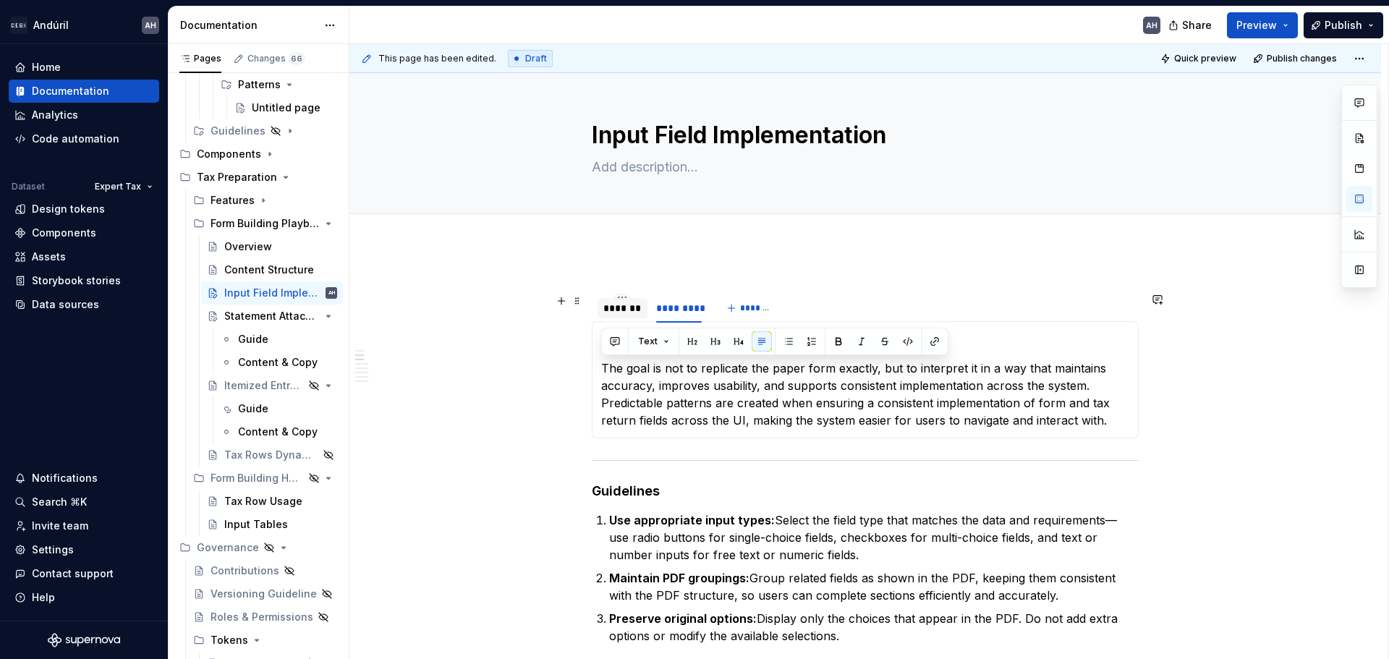
click at [616, 305] on div "*******" at bounding box center [622, 308] width 38 height 14
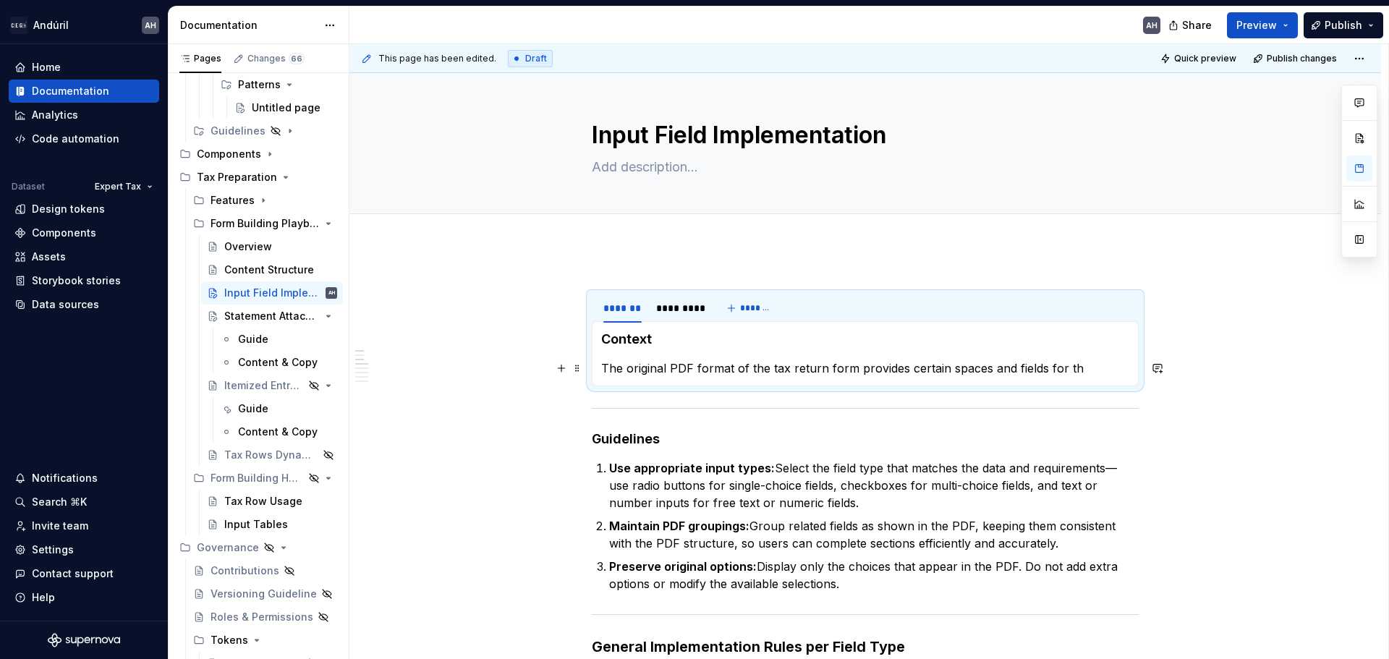
click at [621, 373] on p "The original PDF format of the tax return form provides certain spaces and fiel…" at bounding box center [865, 368] width 528 height 17
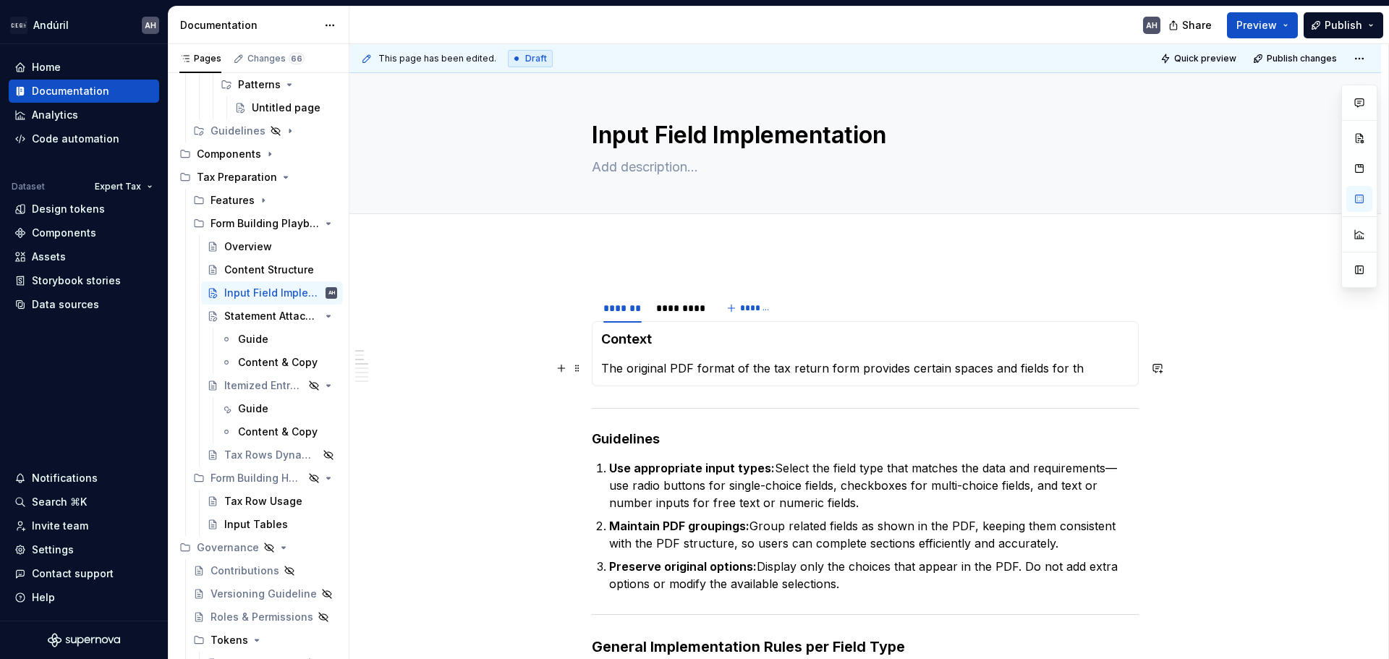
click at [621, 373] on p "The original PDF format of the tax return form provides certain spaces and fiel…" at bounding box center [865, 368] width 528 height 17
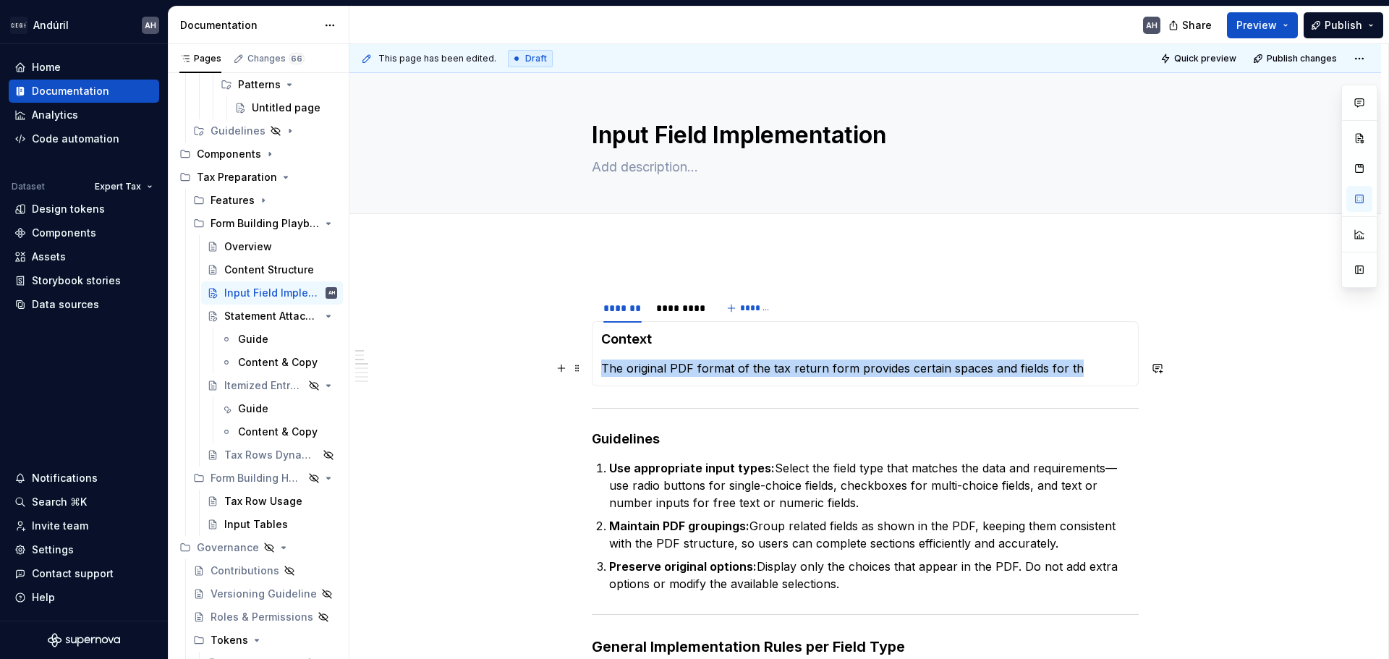
click at [621, 373] on p "The original PDF format of the tax return form provides certain spaces and fiel…" at bounding box center [865, 368] width 528 height 17
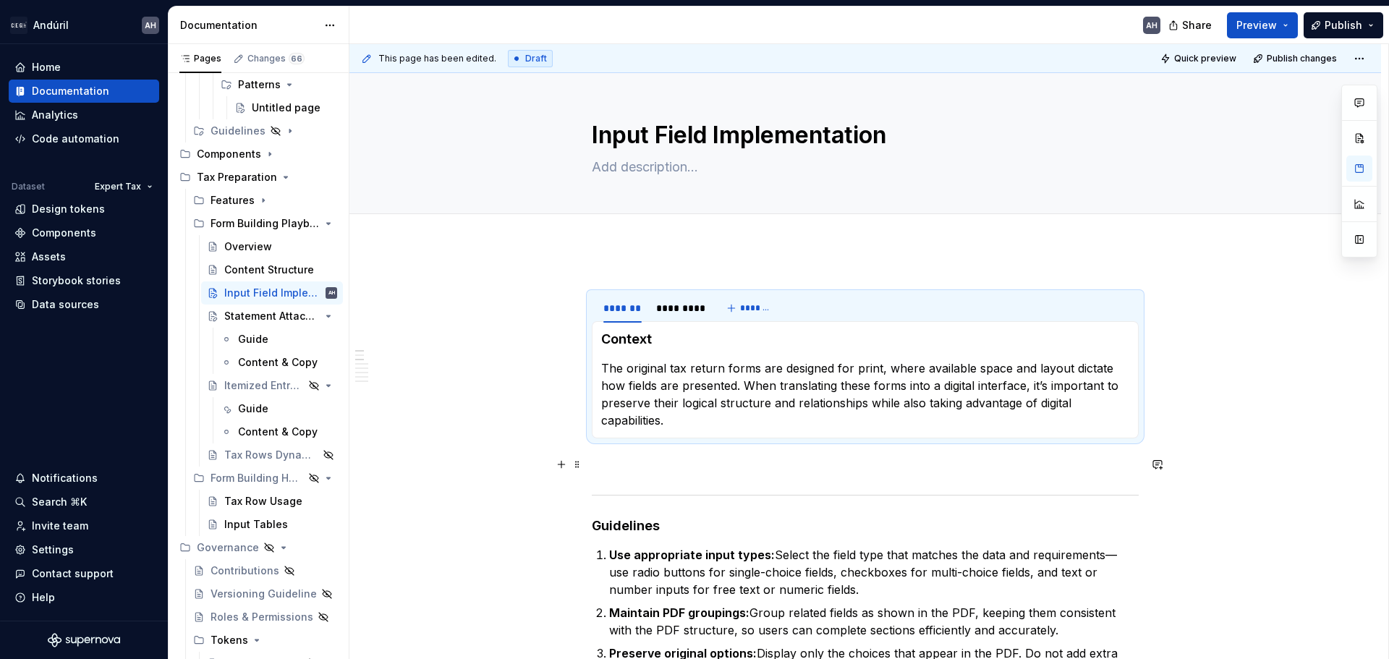
click at [627, 465] on p at bounding box center [865, 464] width 547 height 17
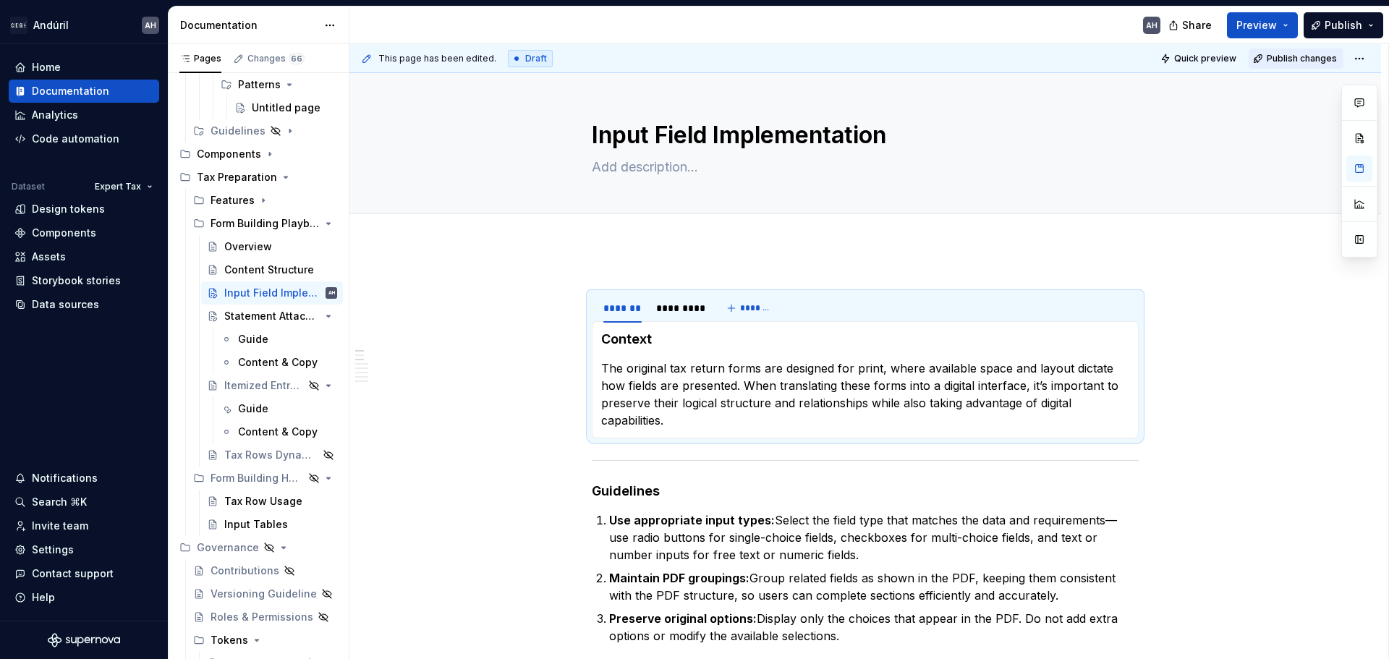
click at [1292, 56] on span "Publish changes" at bounding box center [1302, 59] width 70 height 12
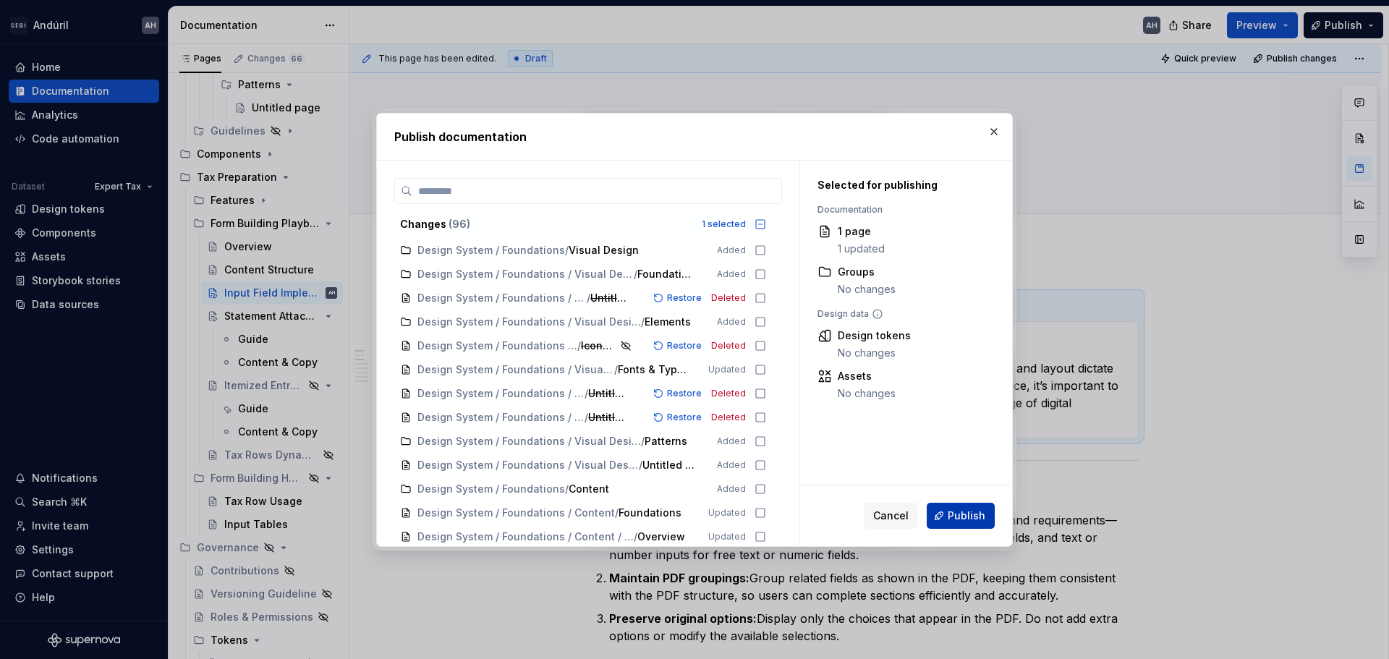
click at [959, 521] on span "Publish" at bounding box center [967, 516] width 38 height 14
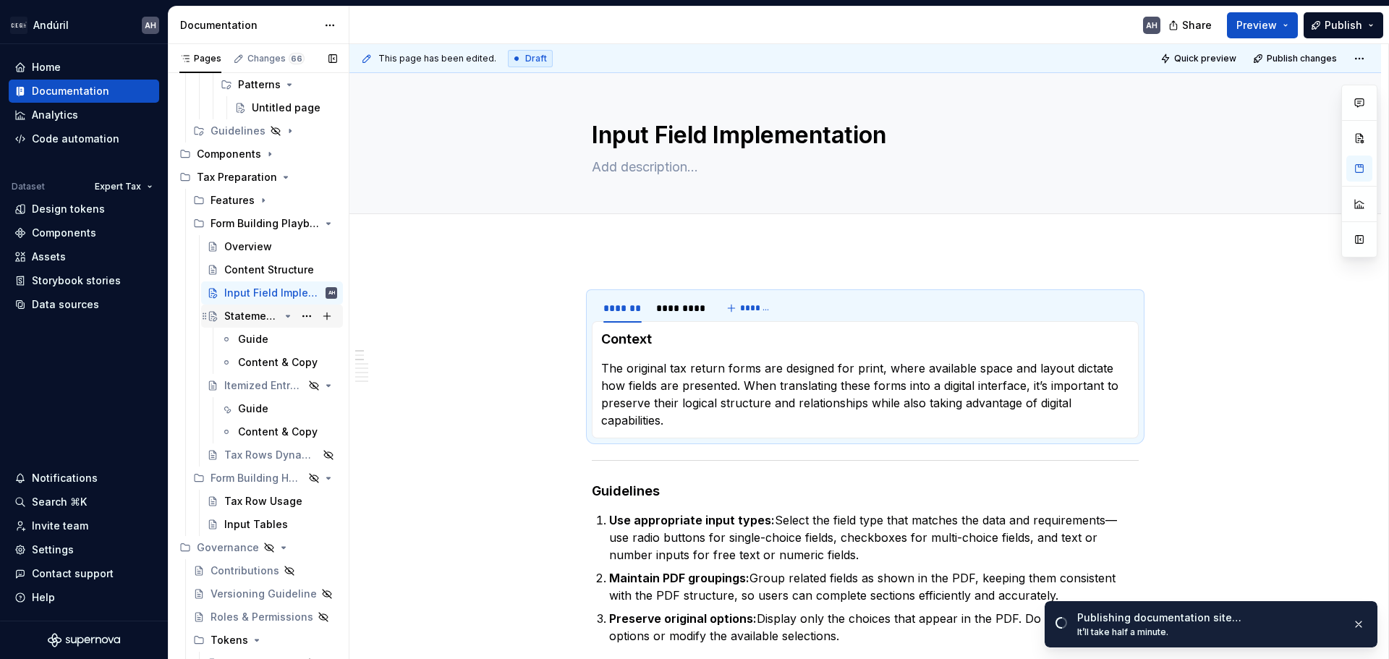
click at [229, 321] on div "Statement Attached" at bounding box center [251, 316] width 55 height 14
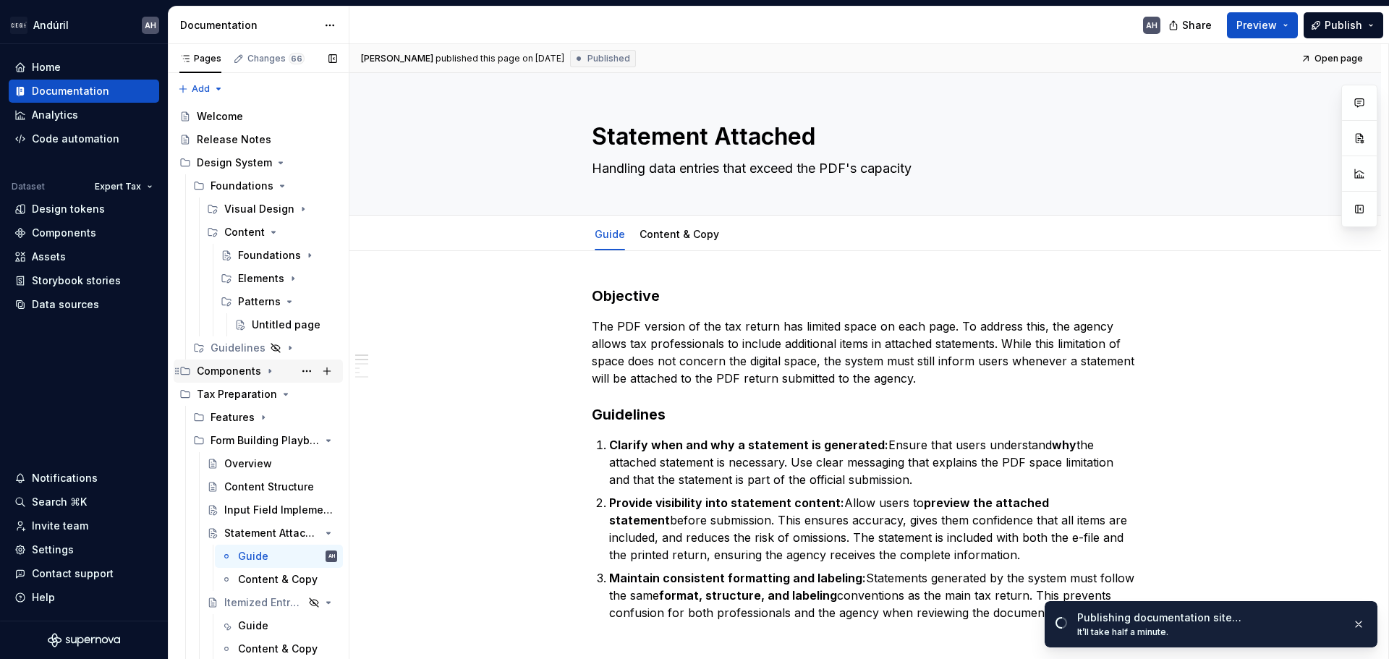
click at [264, 367] on icon "Page tree" at bounding box center [270, 371] width 12 height 12
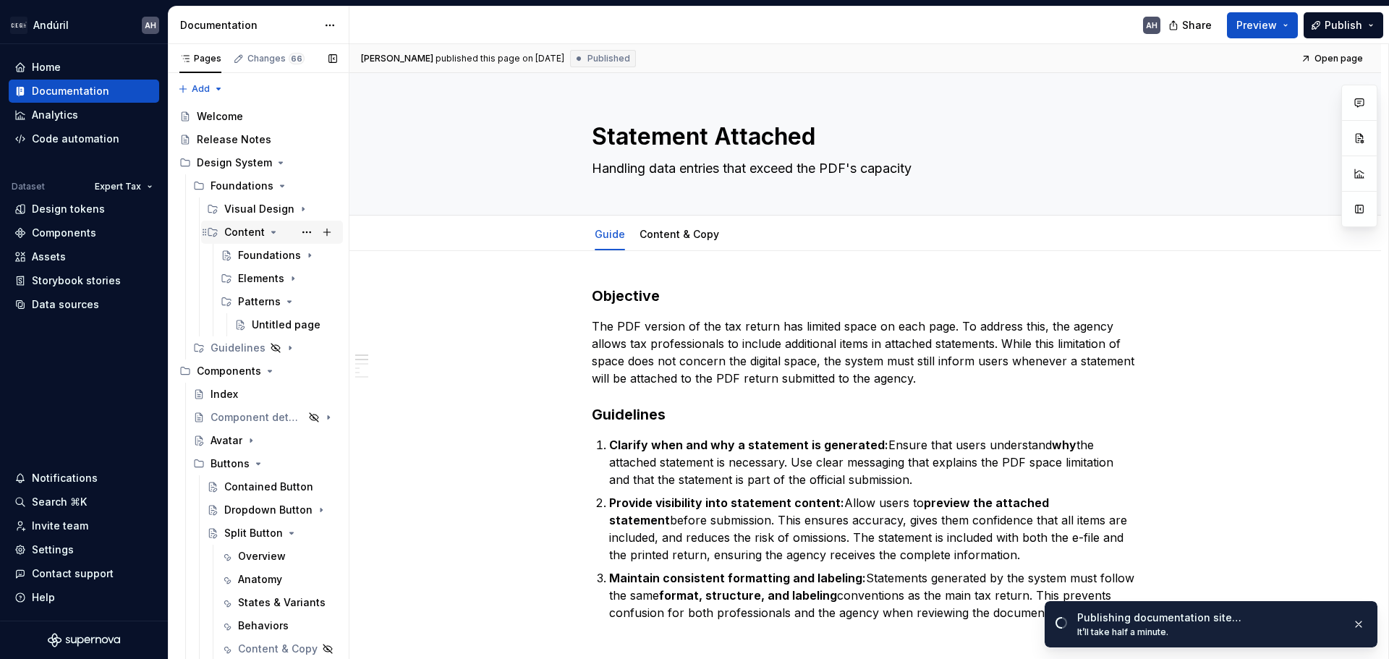
click at [272, 231] on icon "Page tree" at bounding box center [274, 231] width 4 height 1
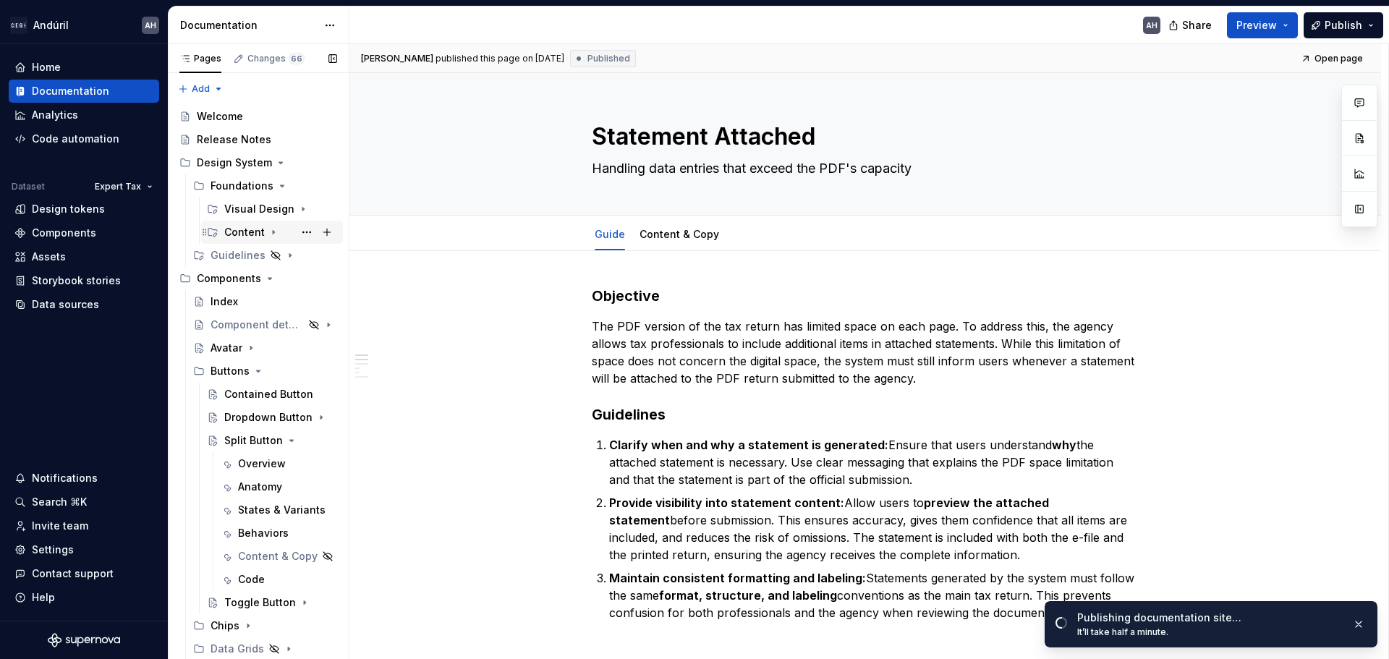
click at [245, 231] on div "Content" at bounding box center [244, 232] width 41 height 14
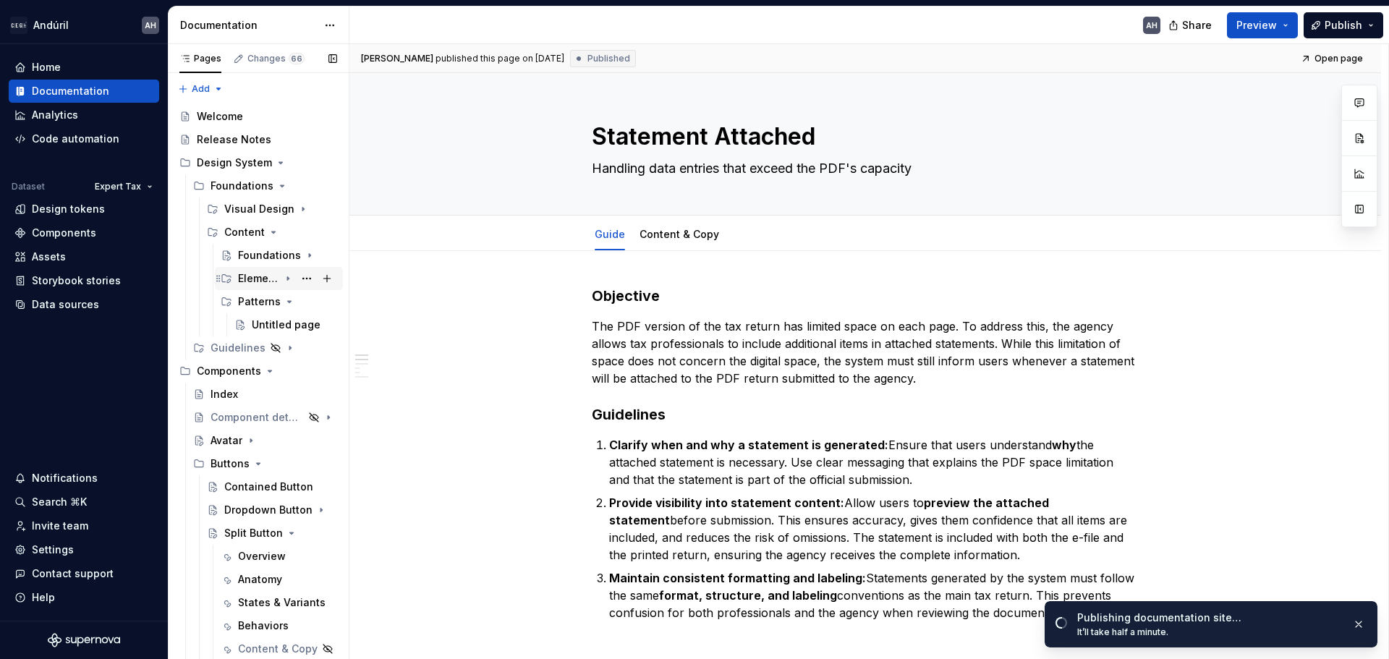
click at [268, 276] on div "Elements" at bounding box center [258, 278] width 41 height 14
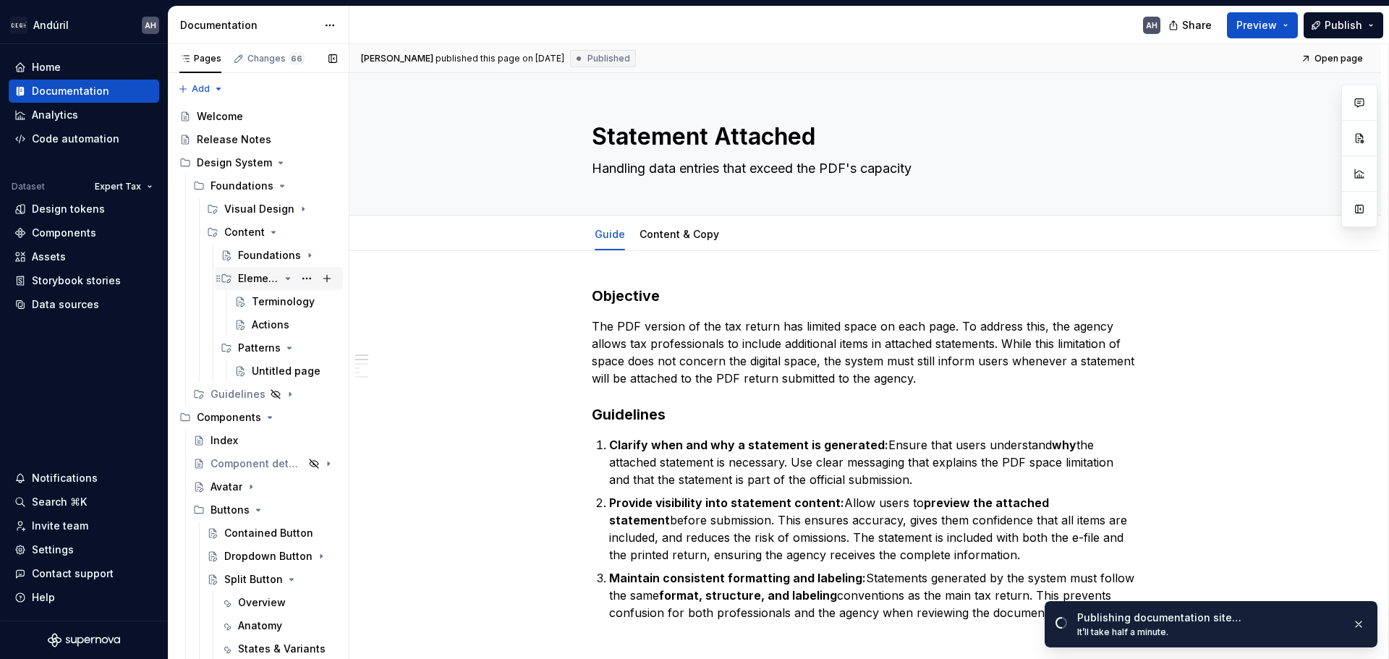
click at [257, 275] on div "Elements" at bounding box center [258, 278] width 41 height 14
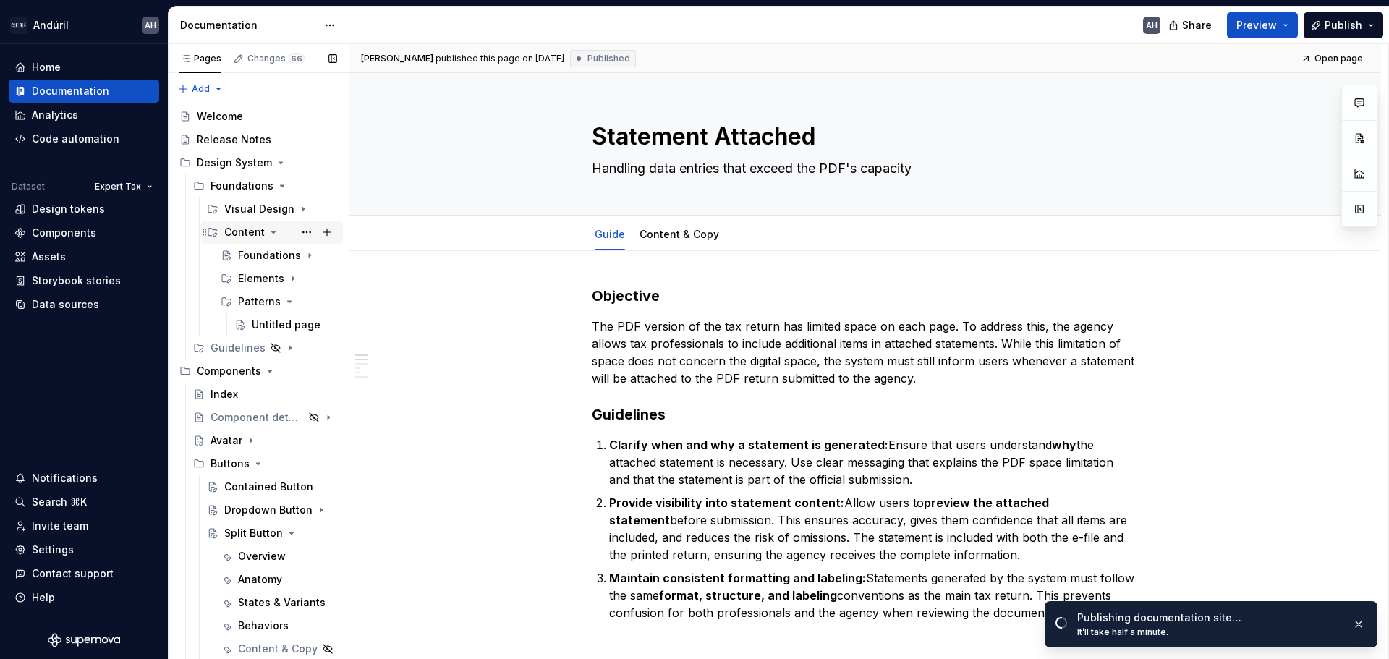
click at [257, 232] on div "Content" at bounding box center [244, 232] width 41 height 14
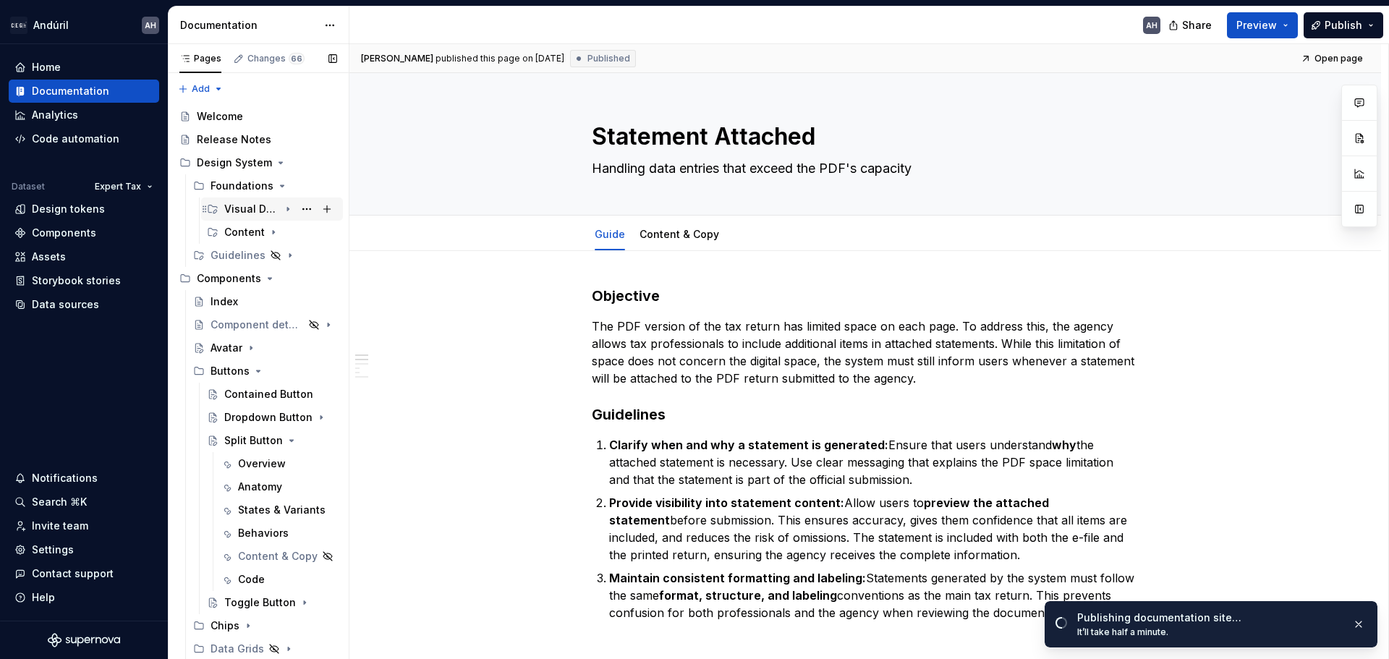
click at [251, 213] on div "Visual Design" at bounding box center [251, 209] width 55 height 14
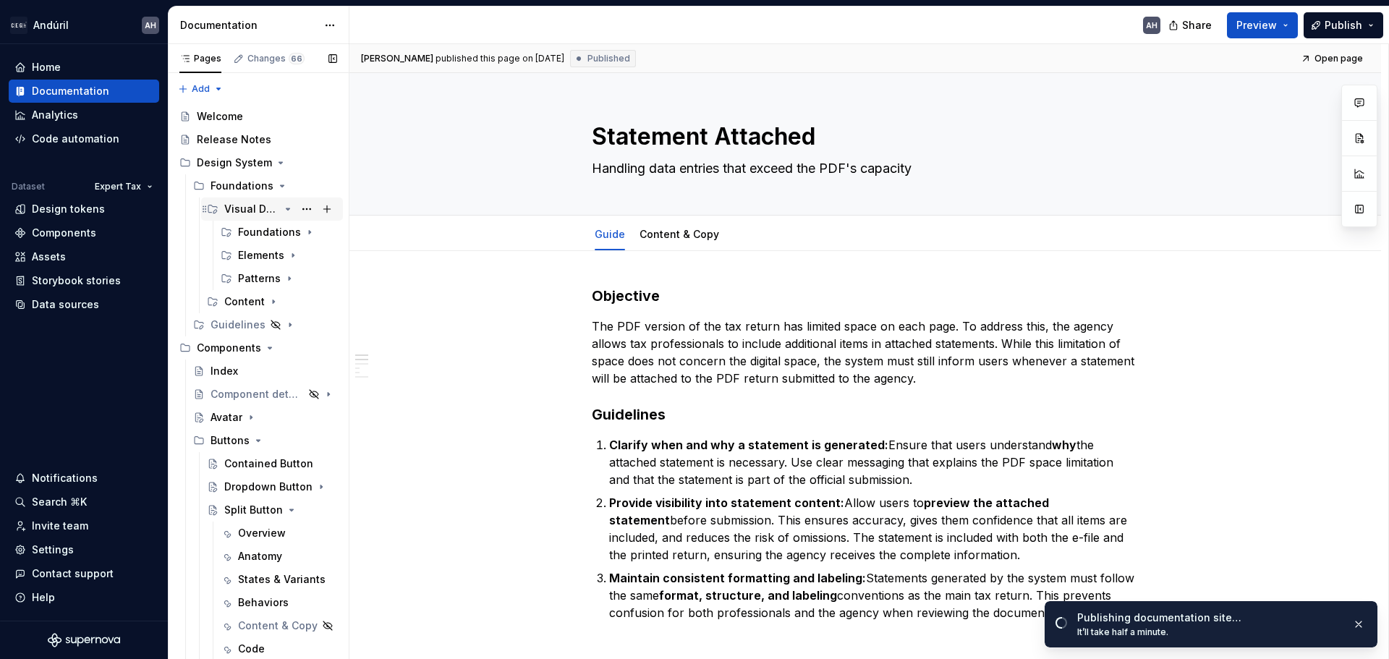
click at [251, 214] on div "Visual Design" at bounding box center [251, 209] width 55 height 14
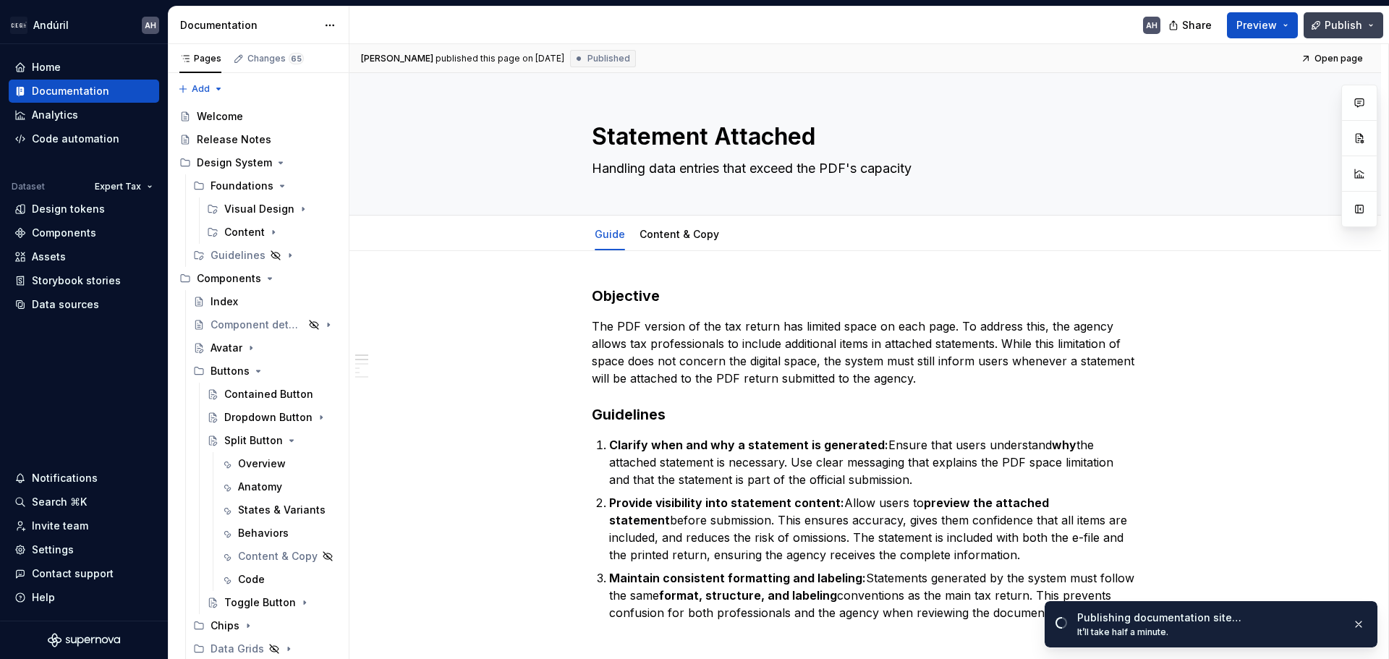
click at [1333, 27] on span "Publish" at bounding box center [1344, 25] width 38 height 14
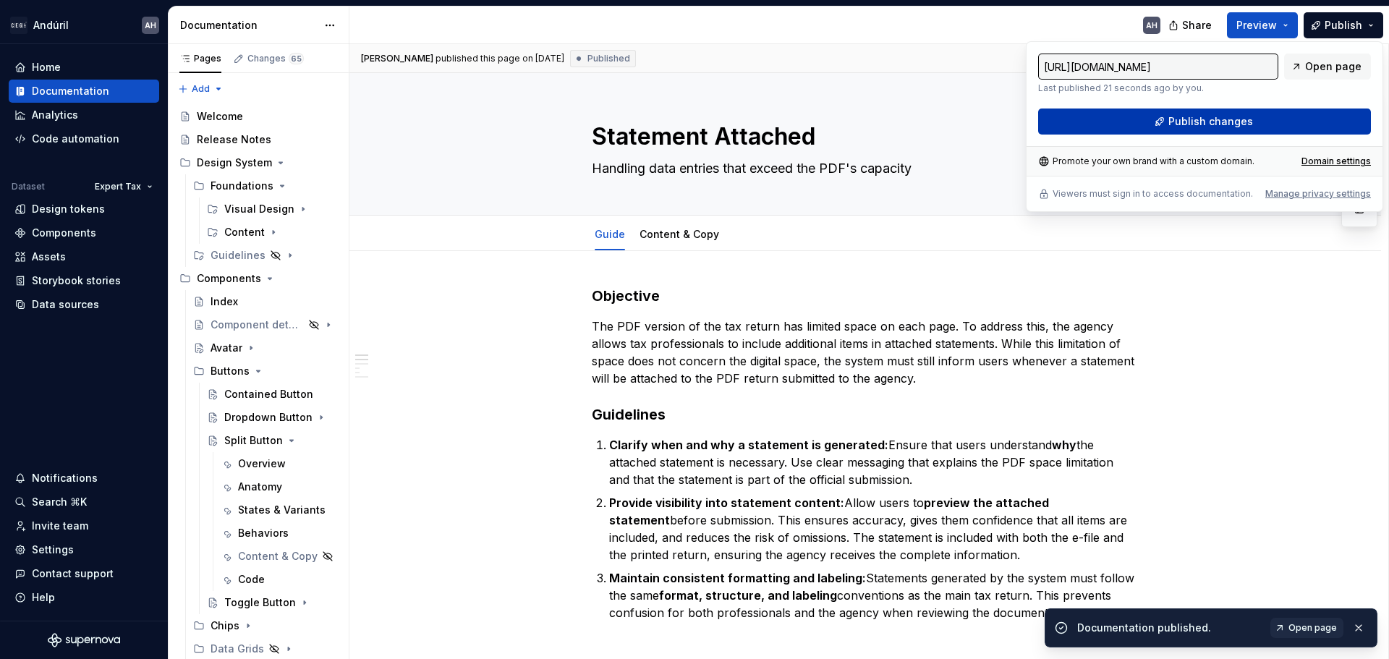
click at [1170, 119] on span "Publish changes" at bounding box center [1210, 121] width 85 height 14
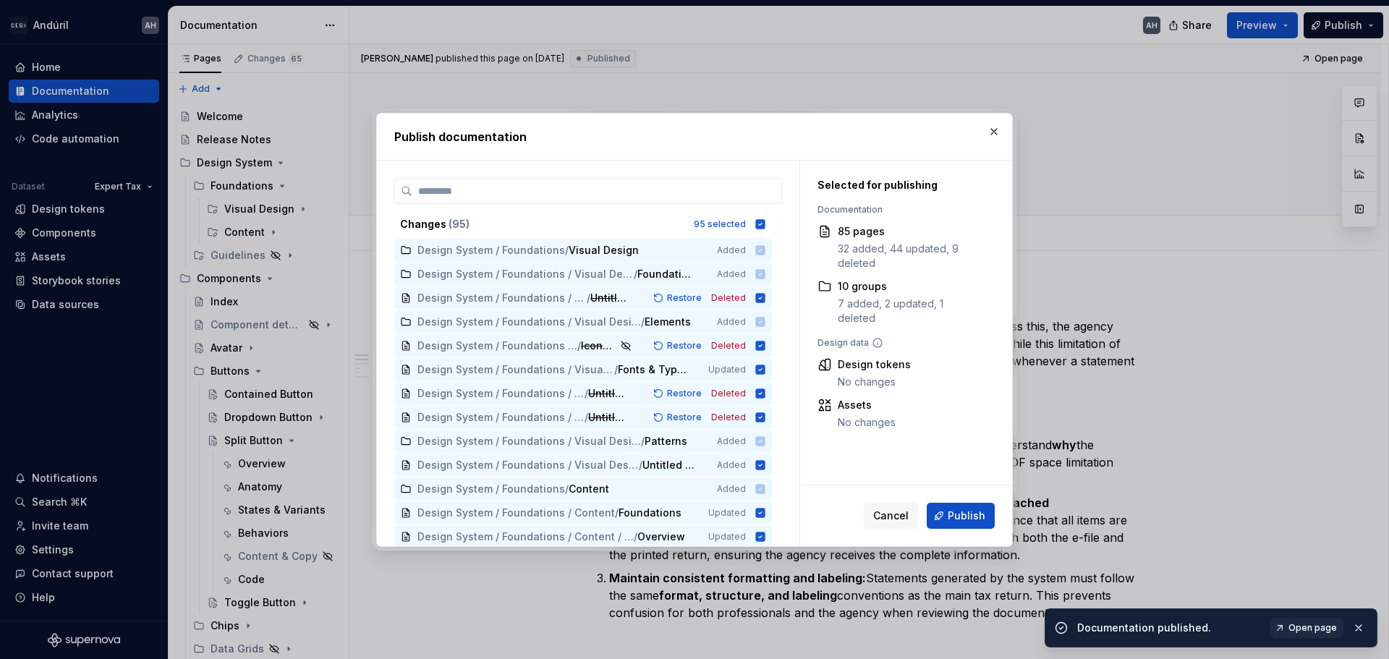
click at [755, 223] on div "Changes ( 95 ) 95 selected" at bounding box center [583, 224] width 378 height 23
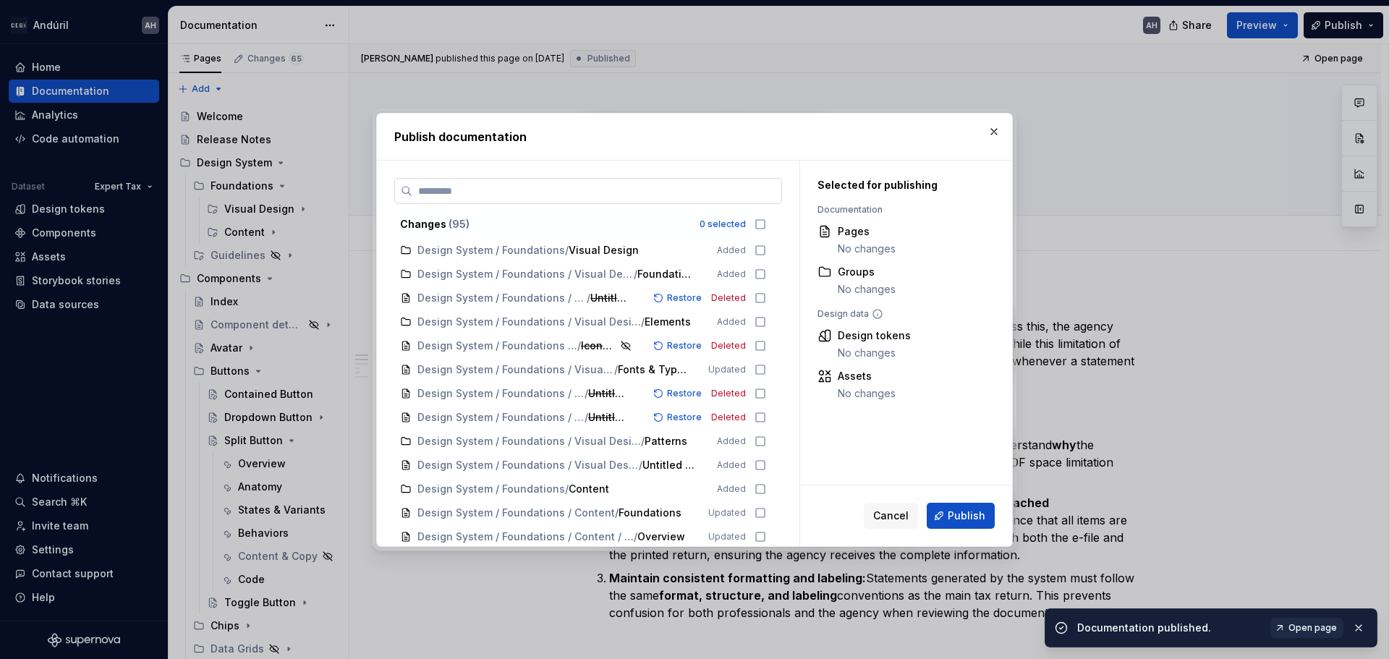
click at [734, 203] on label at bounding box center [588, 191] width 388 height 26
click at [734, 198] on input "search" at bounding box center [596, 191] width 369 height 14
type textarea "*"
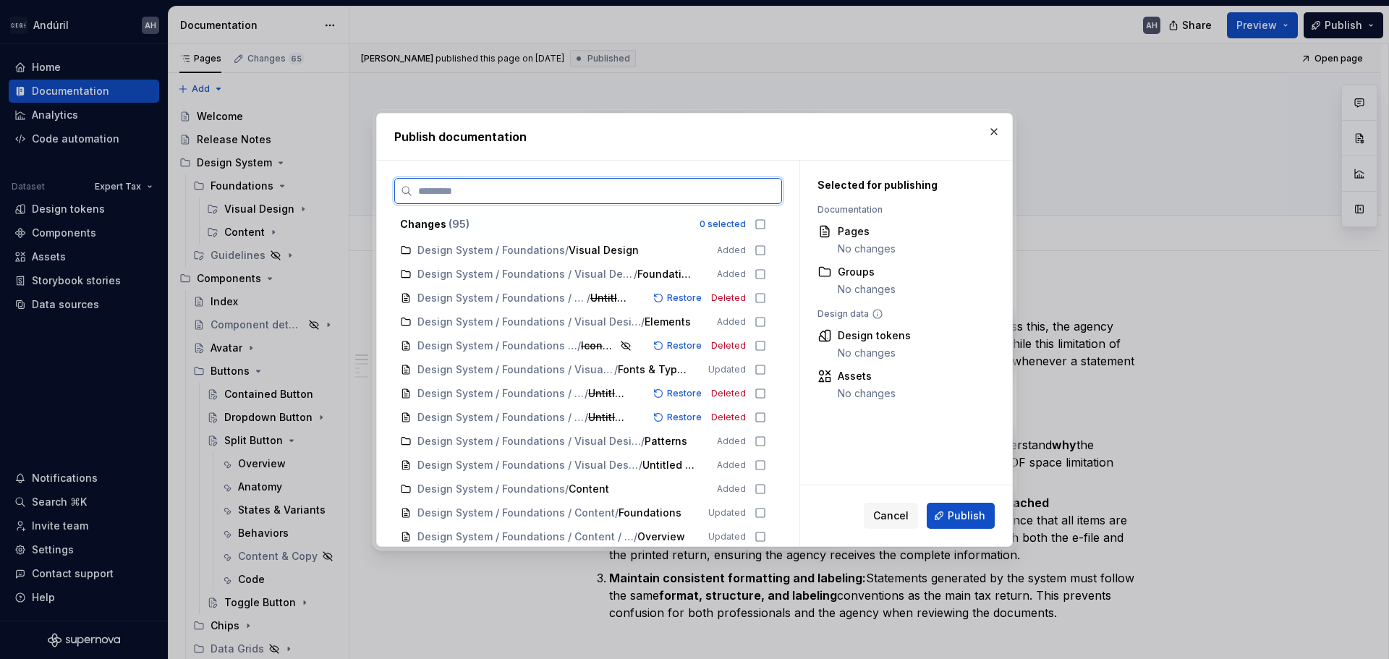
type input "*"
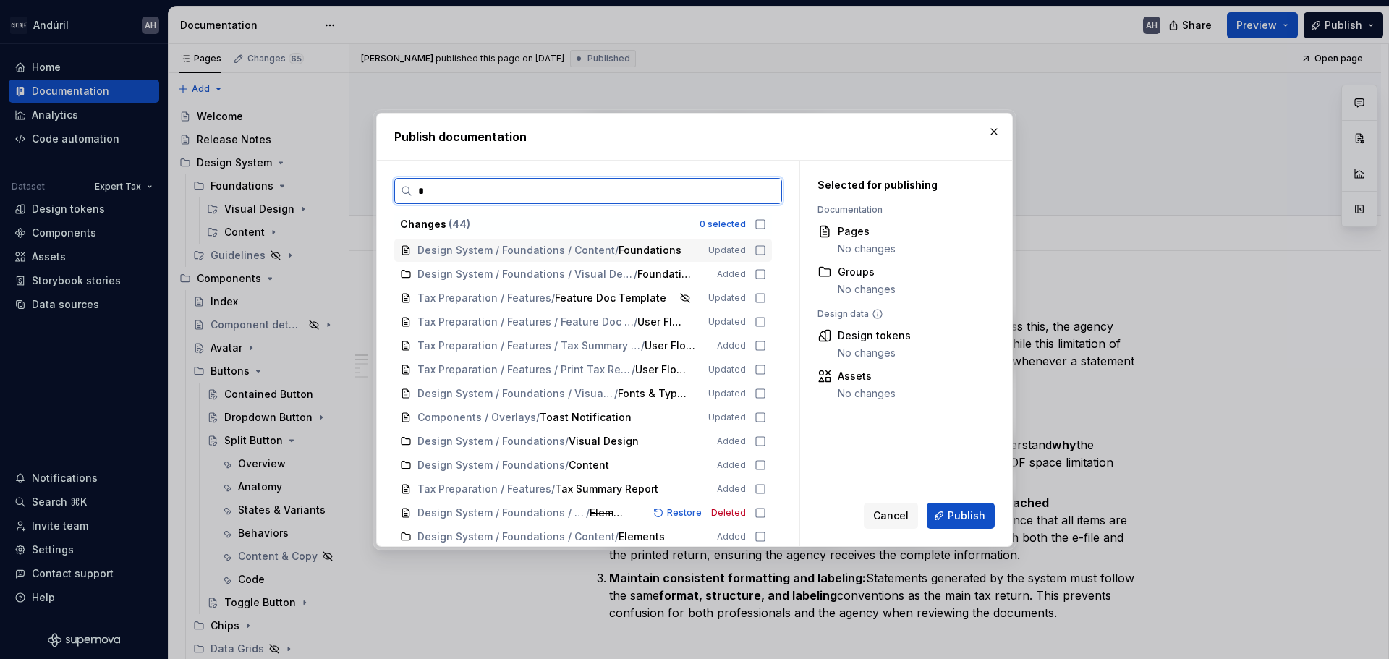
type textarea "*"
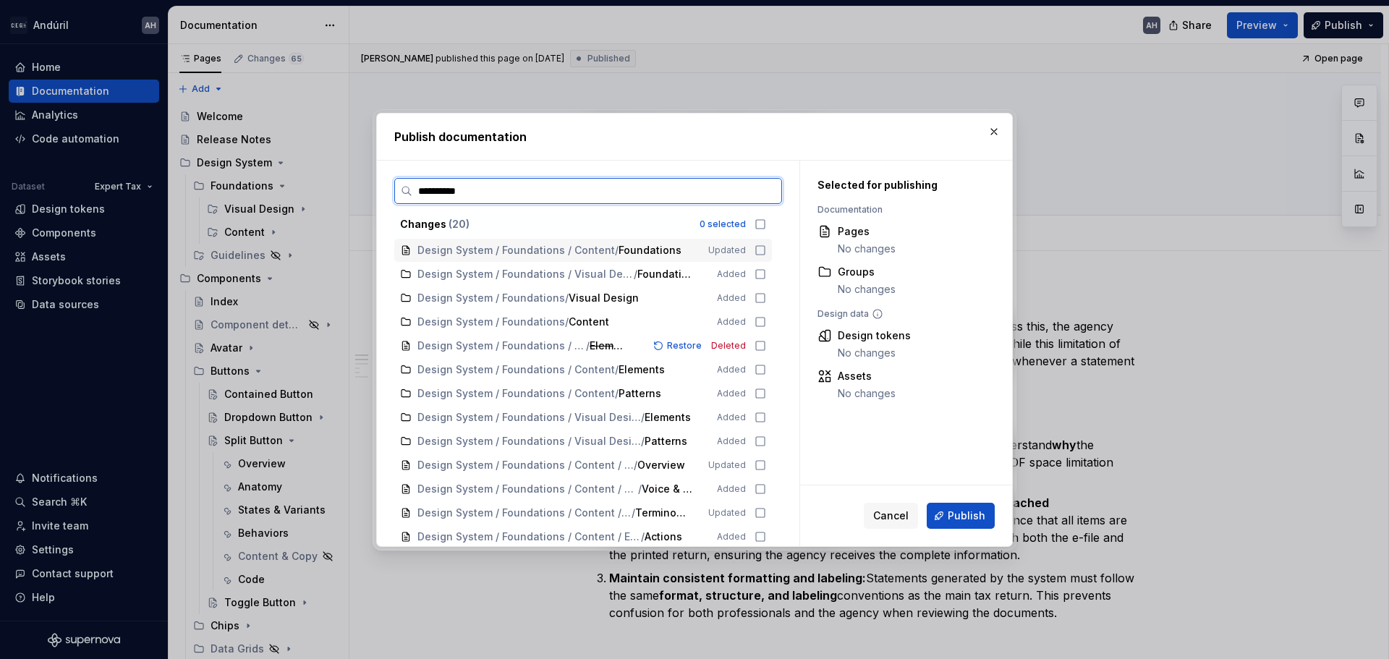
type input "**********"
click at [758, 227] on icon at bounding box center [761, 224] width 12 height 12
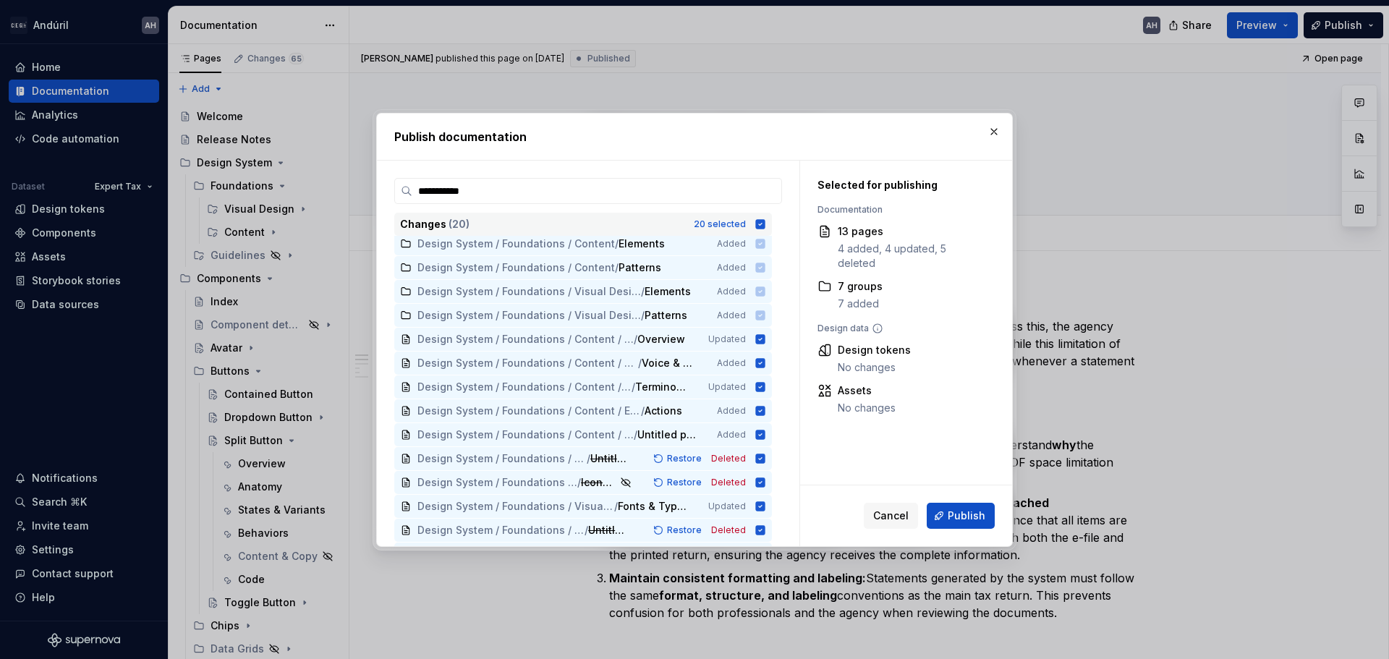
scroll to position [170, 0]
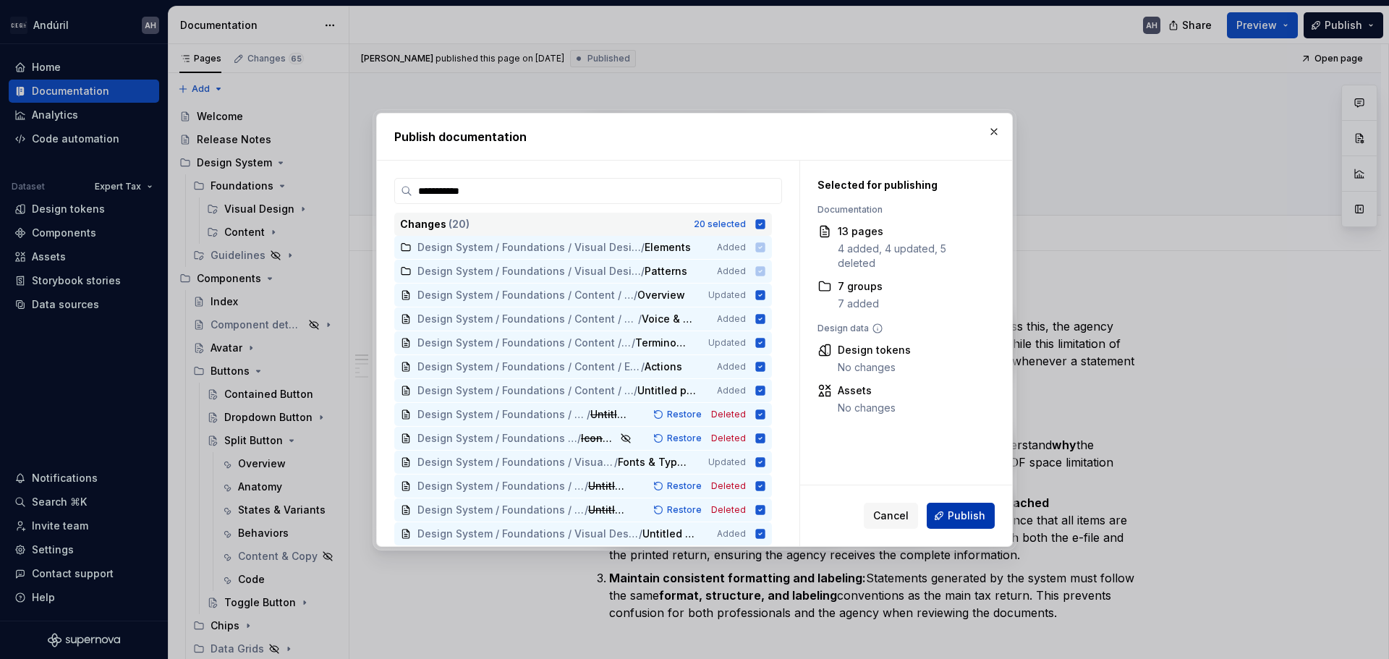
click at [973, 524] on button "Publish" at bounding box center [961, 516] width 68 height 26
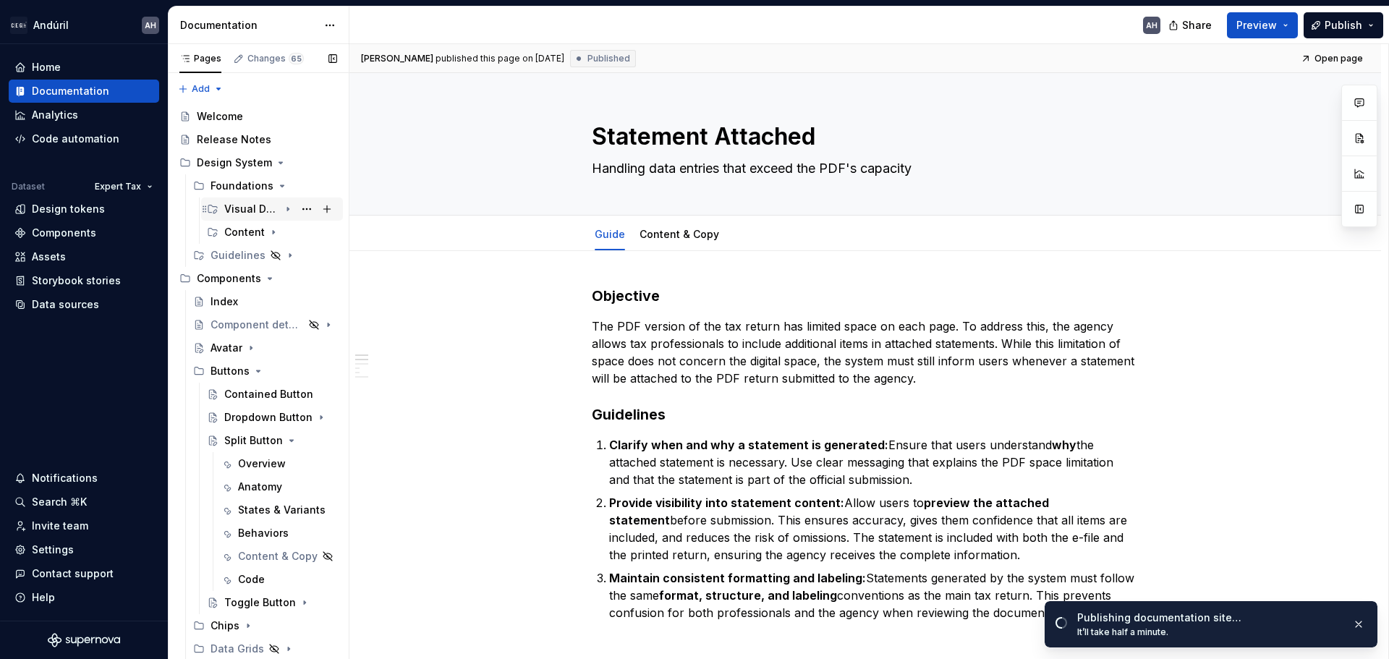
click at [287, 210] on icon "Page tree" at bounding box center [287, 210] width 1 height 4
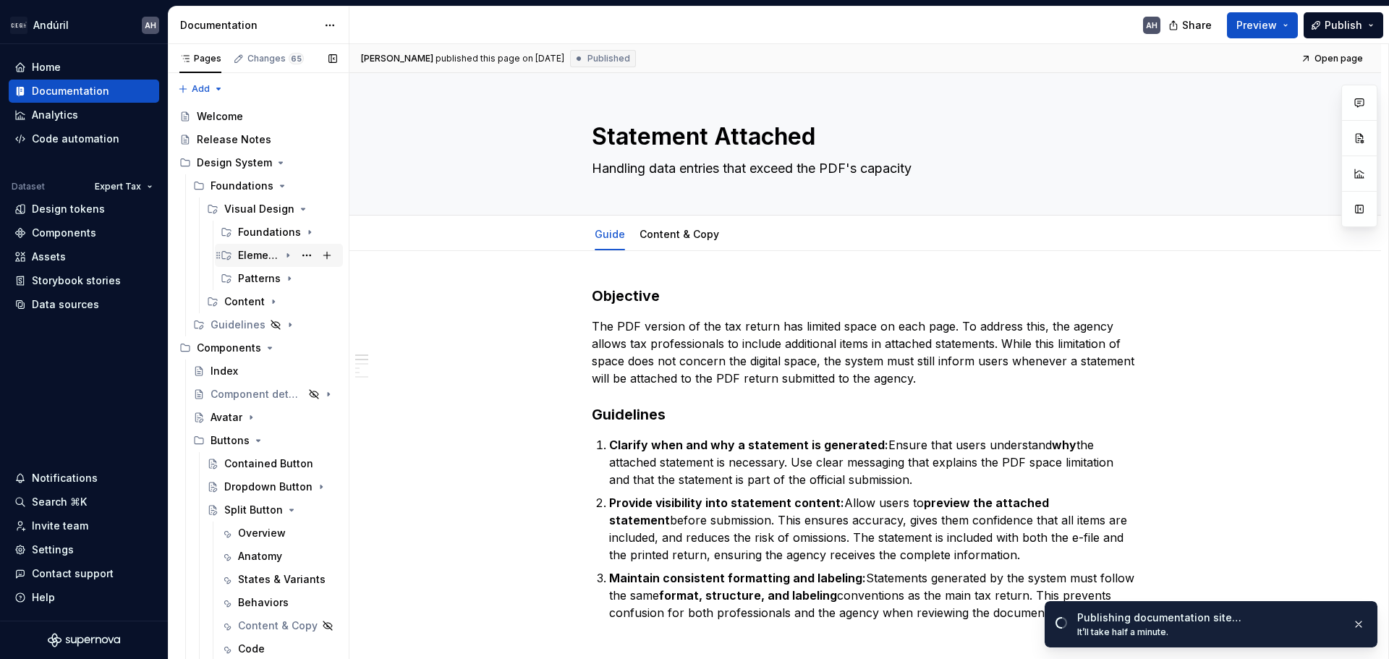
click at [282, 252] on icon "Page tree" at bounding box center [288, 256] width 12 height 12
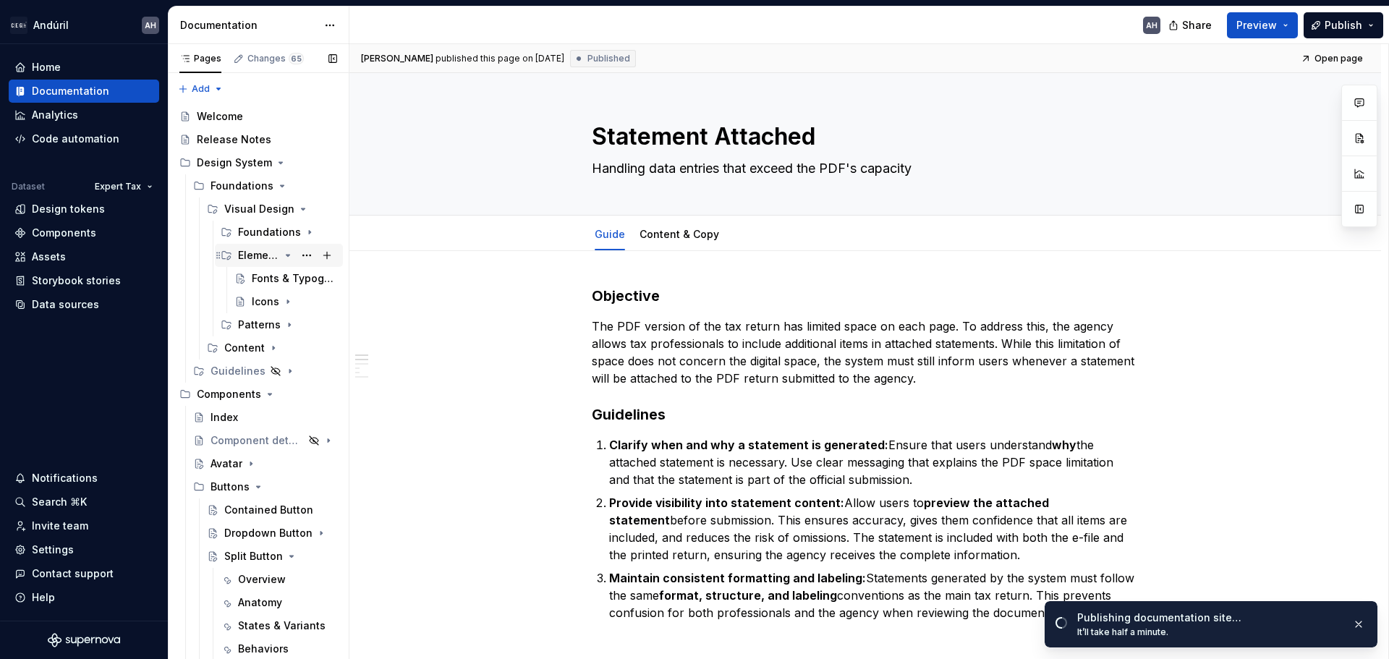
click at [282, 252] on icon "Page tree" at bounding box center [288, 256] width 12 height 12
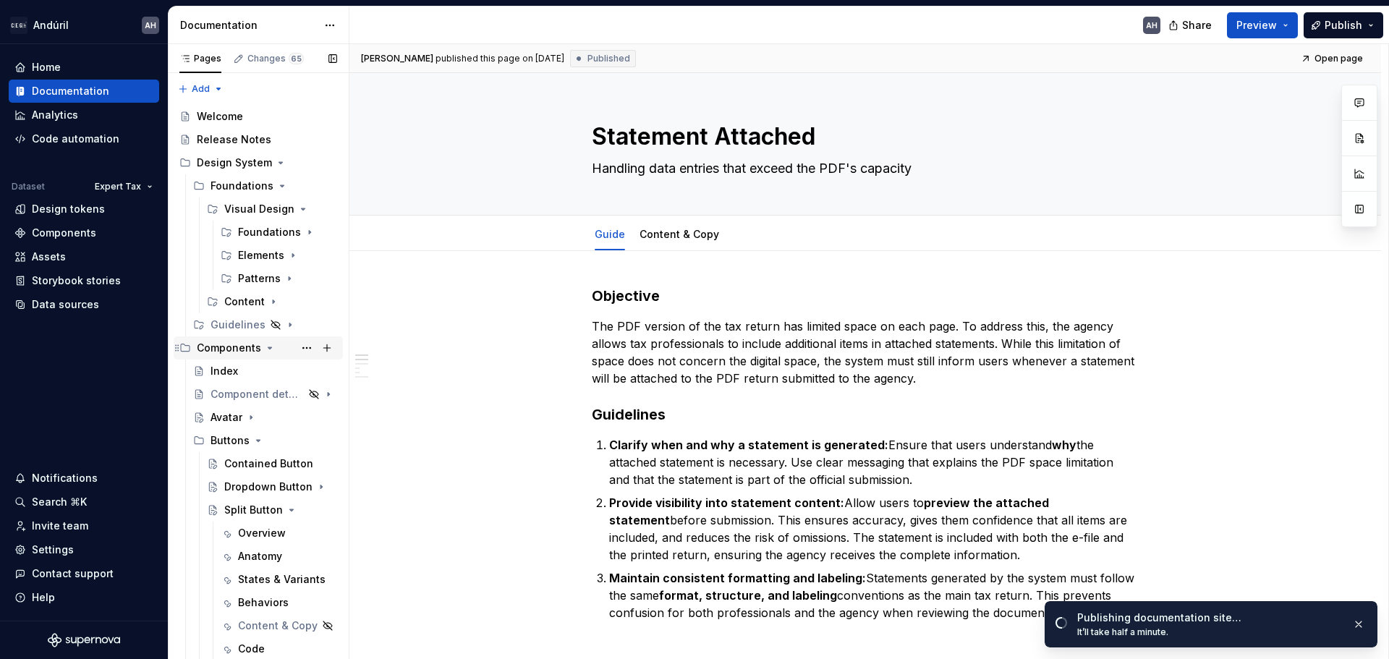
click at [267, 344] on icon "Page tree" at bounding box center [270, 348] width 12 height 12
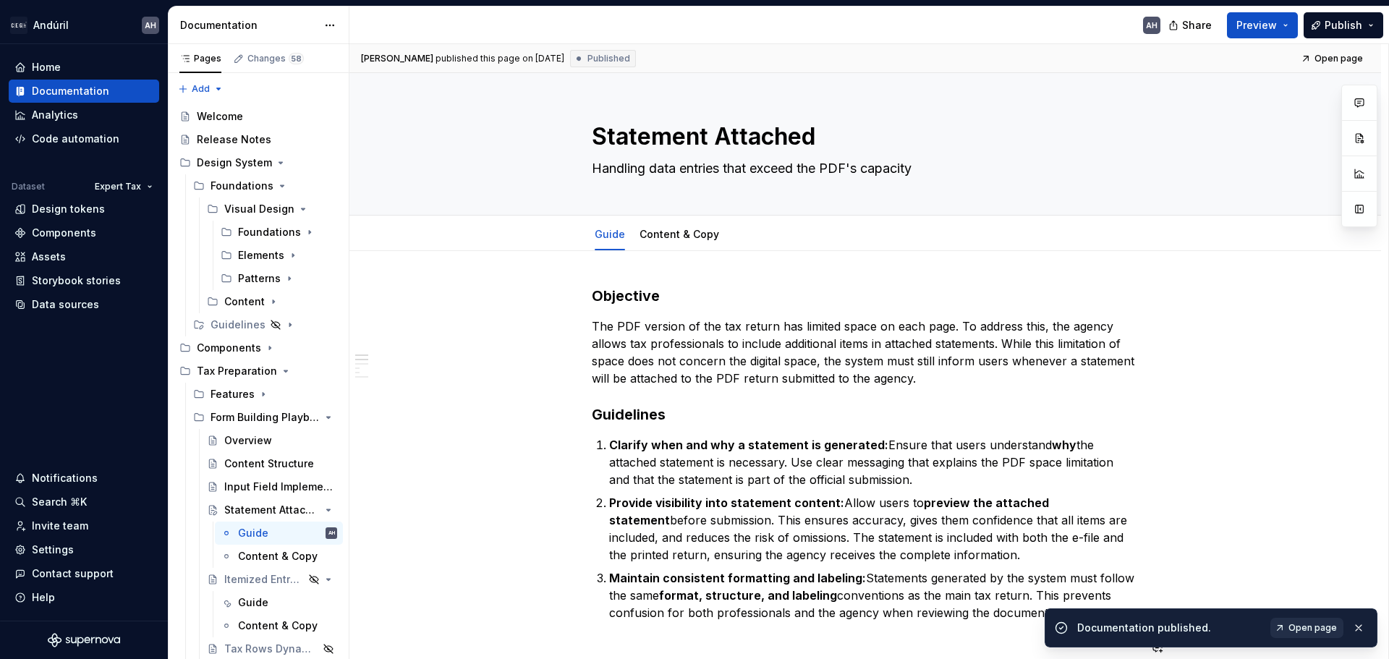
click at [1305, 622] on span "Open page" at bounding box center [1312, 628] width 48 height 12
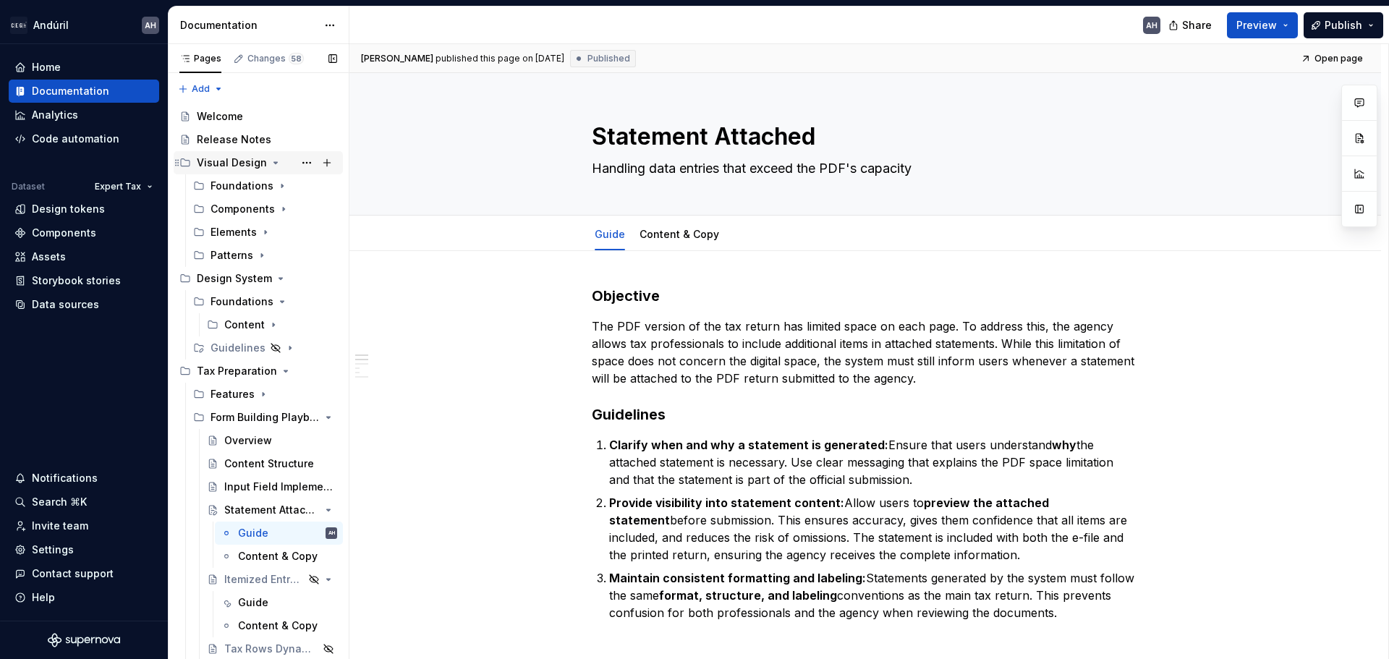
click at [270, 163] on icon "Page tree" at bounding box center [276, 163] width 12 height 12
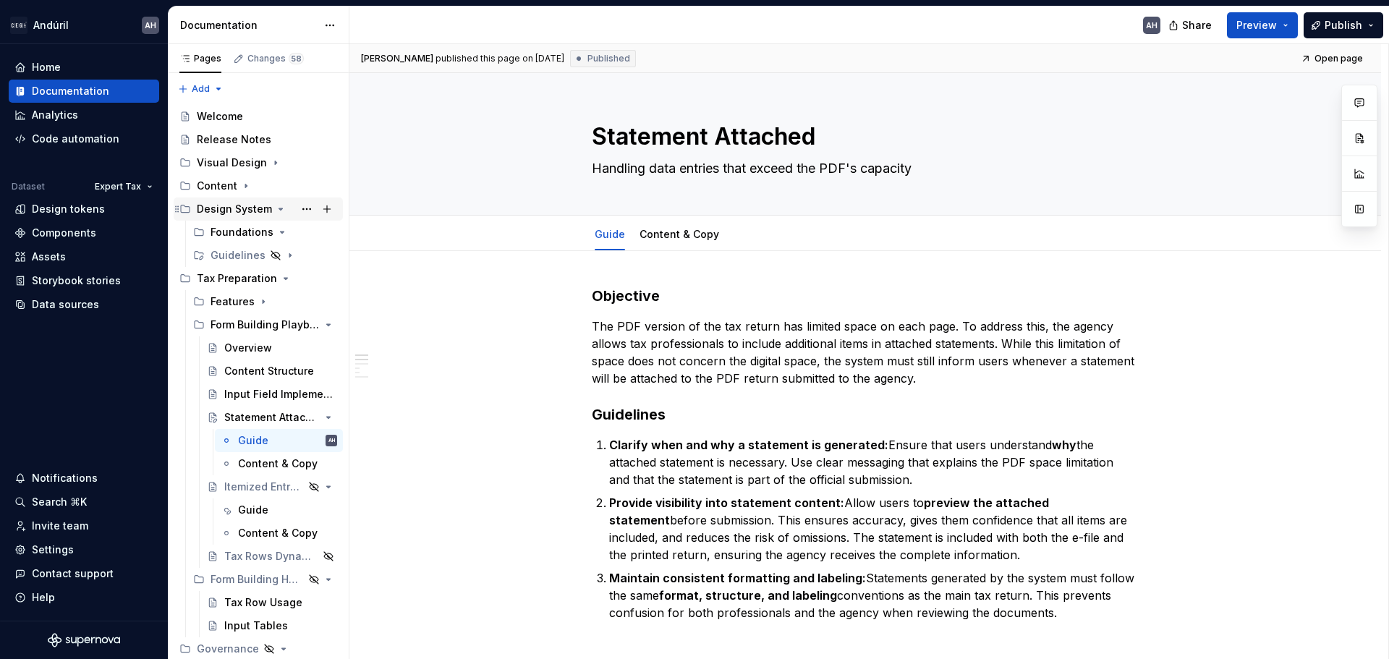
click at [236, 204] on div "Design System" at bounding box center [234, 209] width 75 height 14
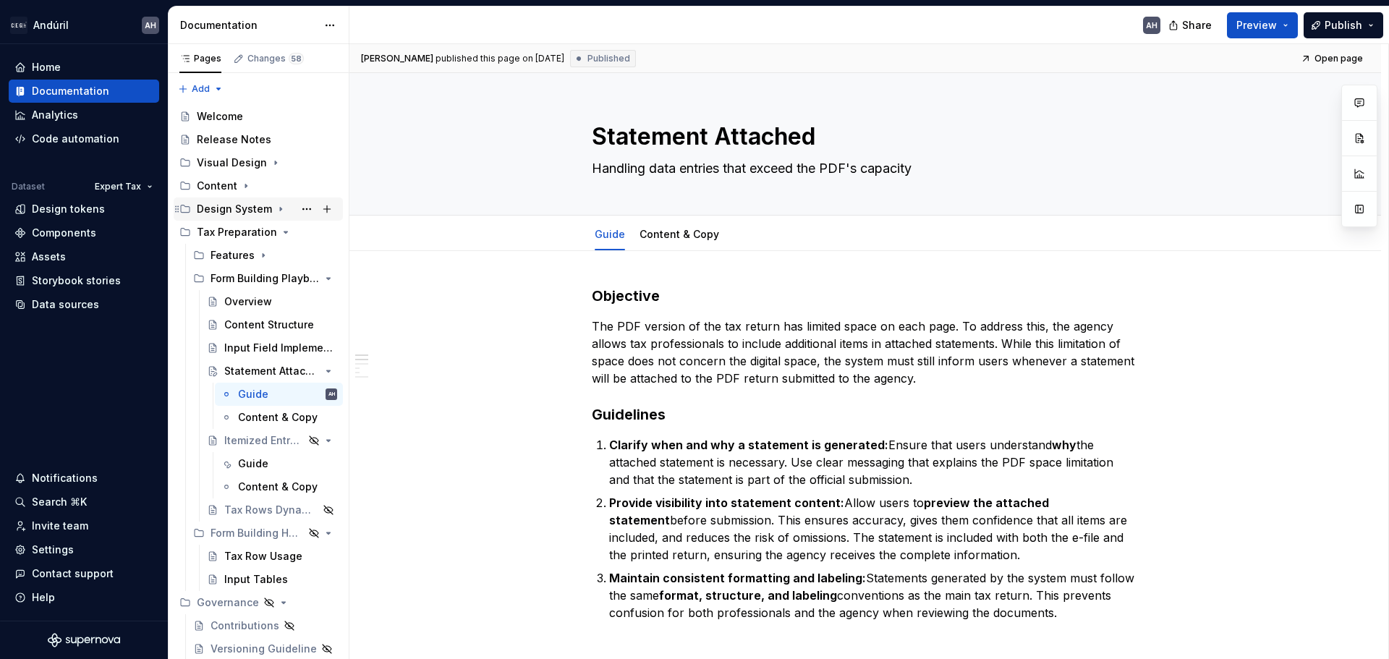
click at [236, 204] on div "Design System" at bounding box center [234, 209] width 75 height 14
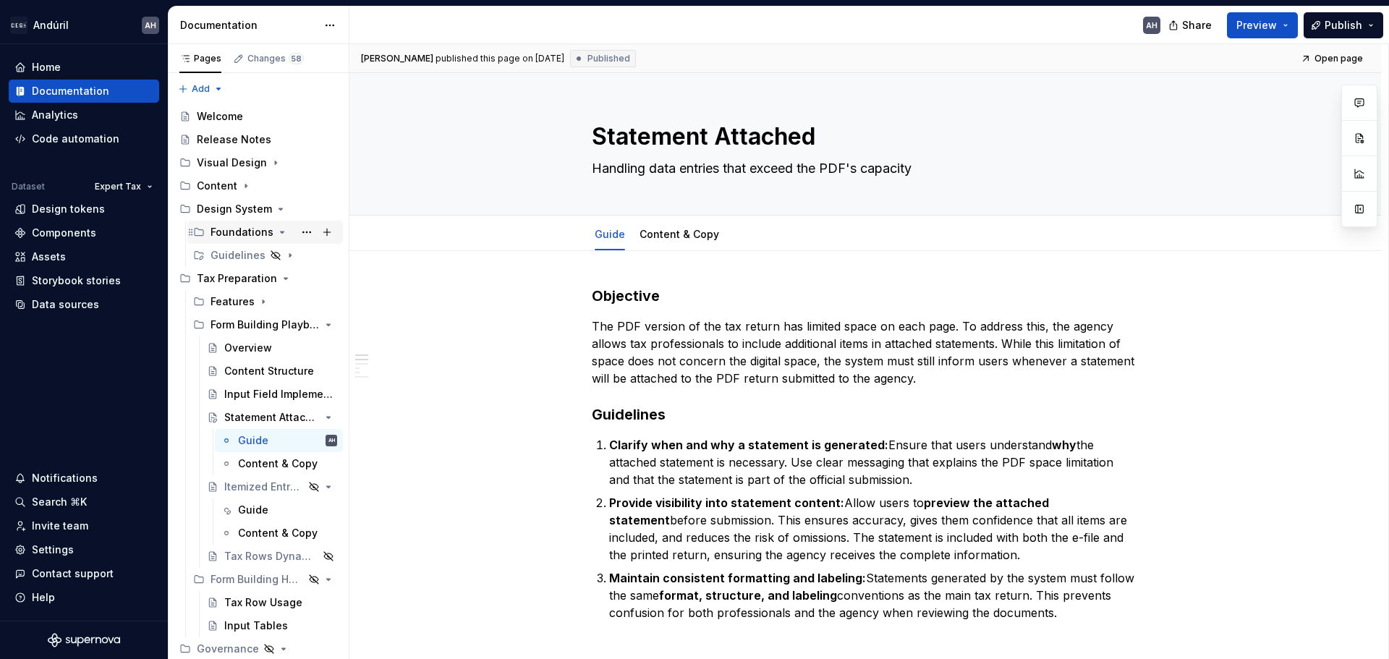
click at [240, 234] on div "Foundations" at bounding box center [242, 232] width 63 height 14
click at [231, 263] on div "Guidelines" at bounding box center [274, 255] width 127 height 20
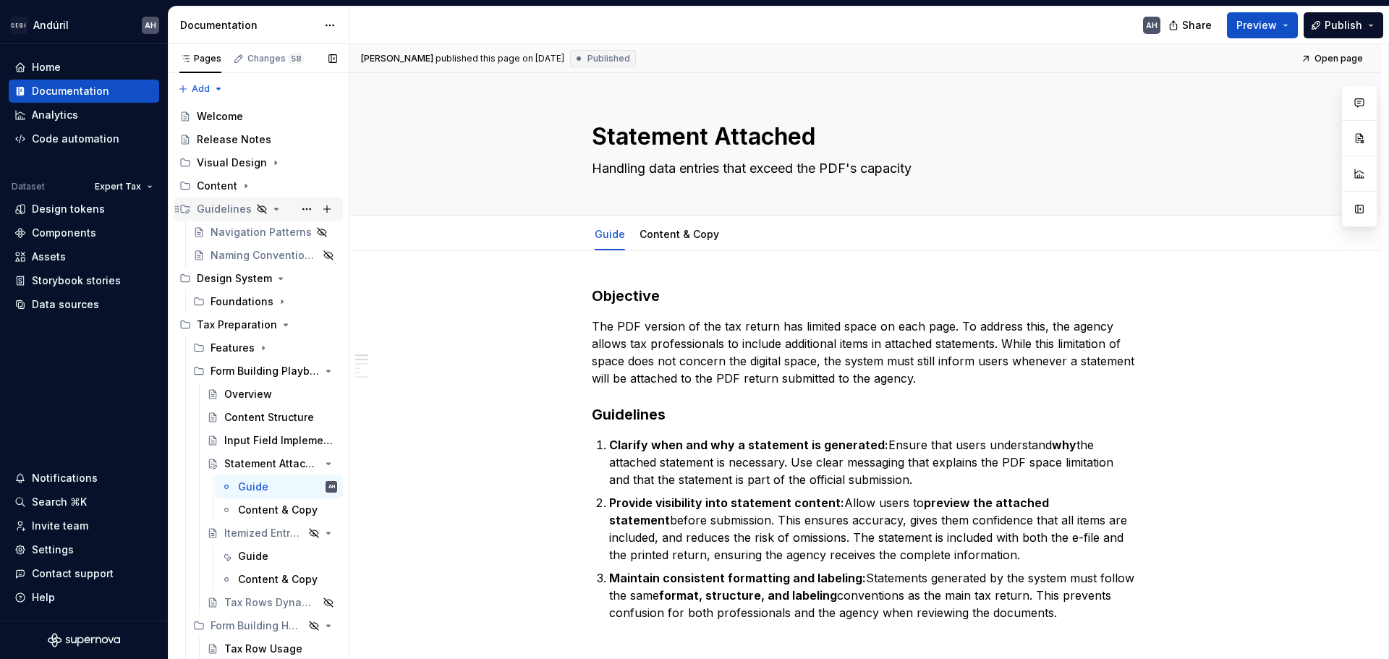
click at [275, 208] on icon "Page tree" at bounding box center [277, 208] width 4 height 1
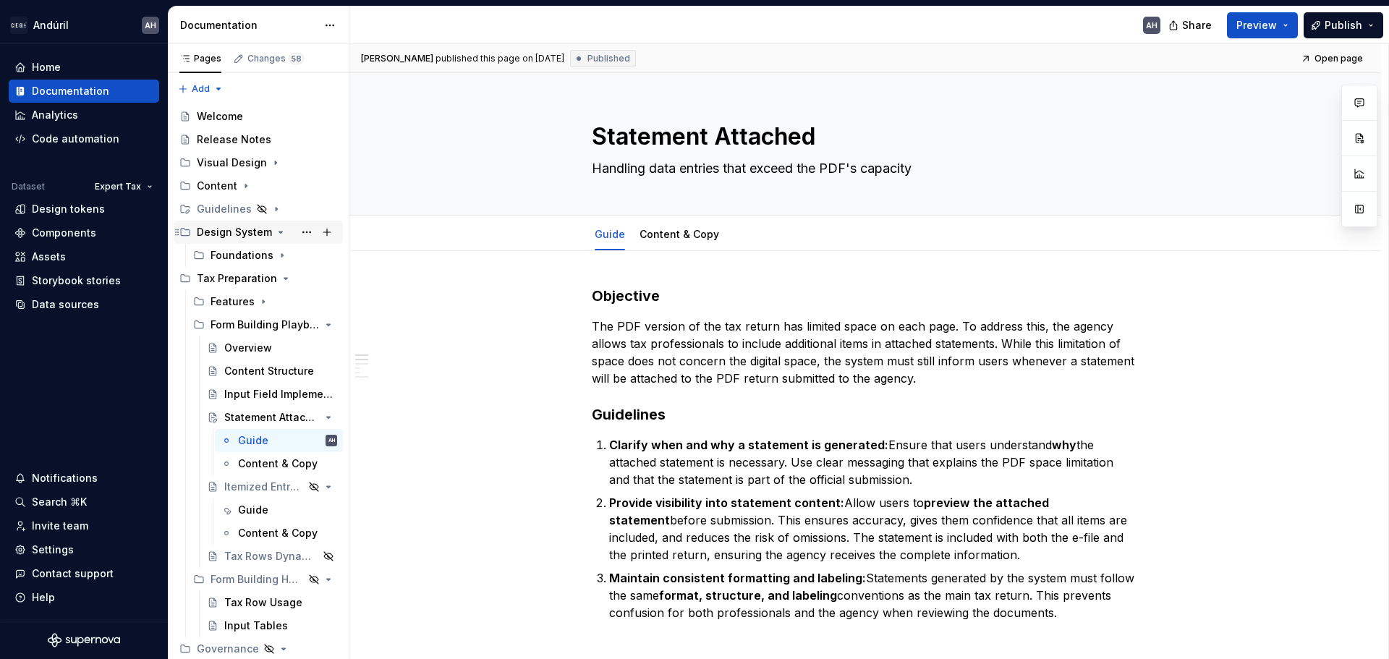
click at [277, 229] on icon "Page tree" at bounding box center [281, 232] width 12 height 12
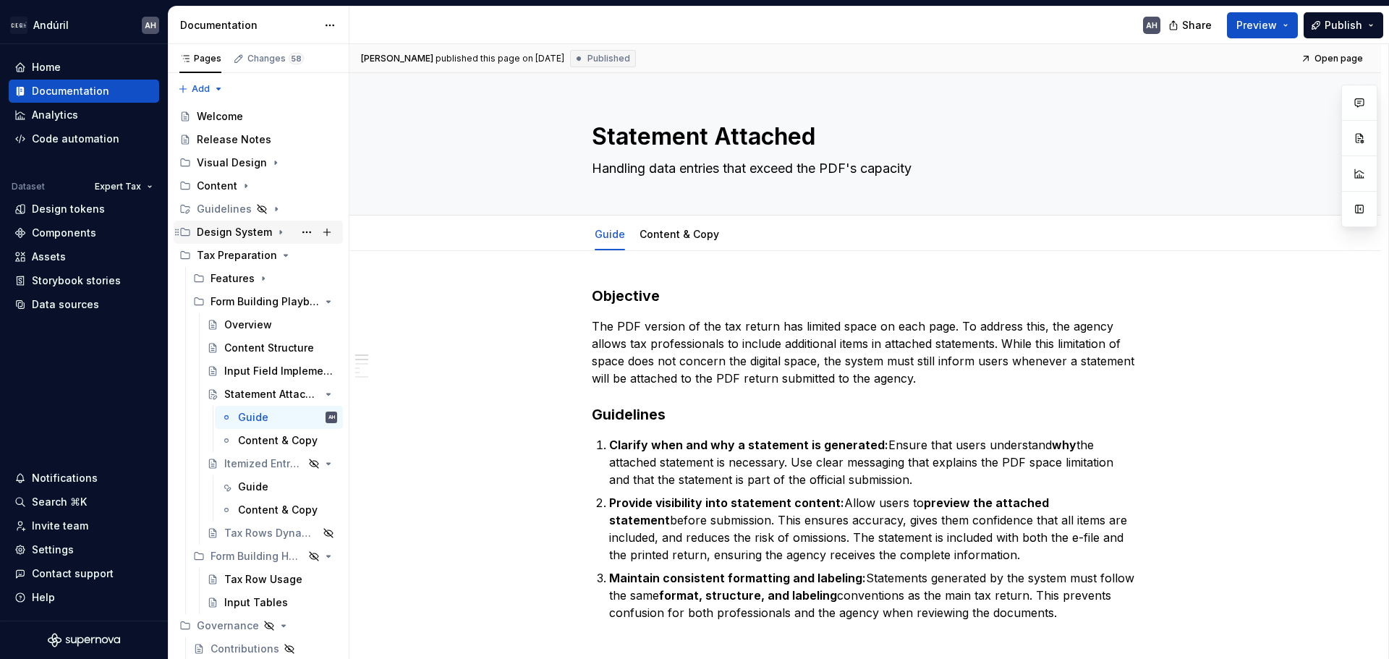
click at [277, 229] on icon "Page tree" at bounding box center [281, 232] width 12 height 12
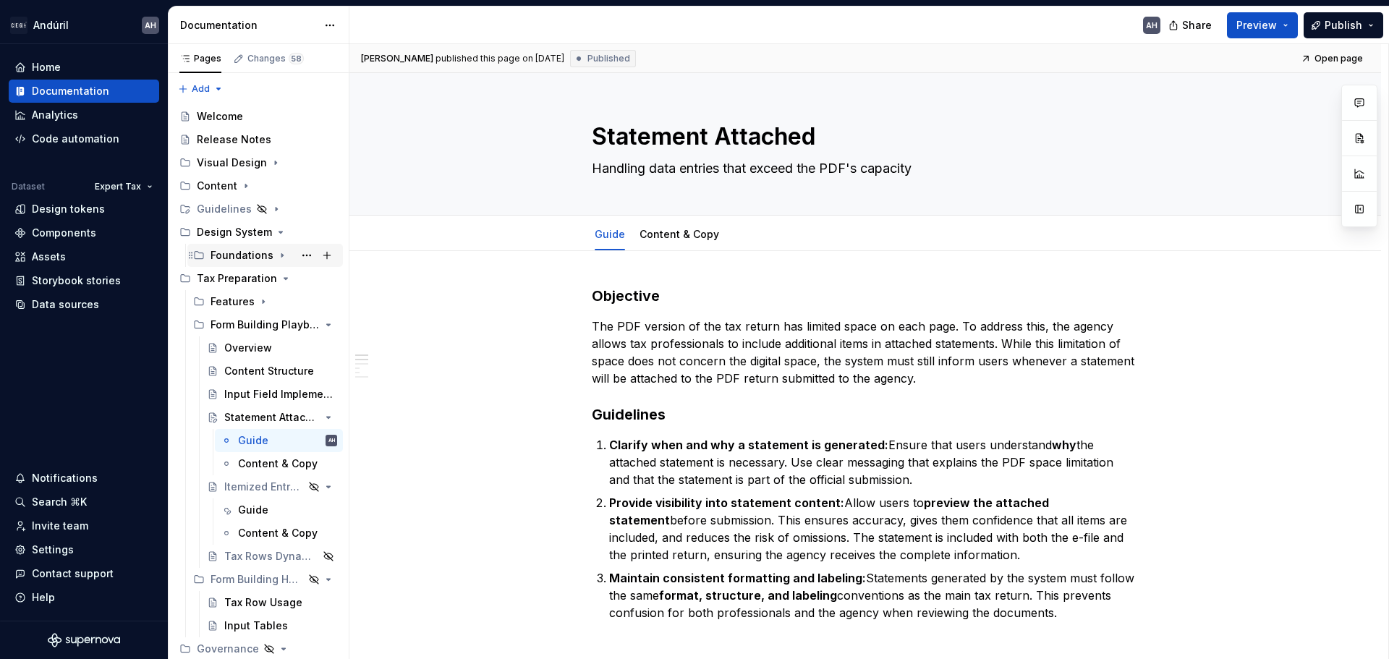
click at [255, 253] on div "Foundations" at bounding box center [242, 255] width 63 height 14
click at [249, 229] on div "Design System" at bounding box center [234, 232] width 75 height 14
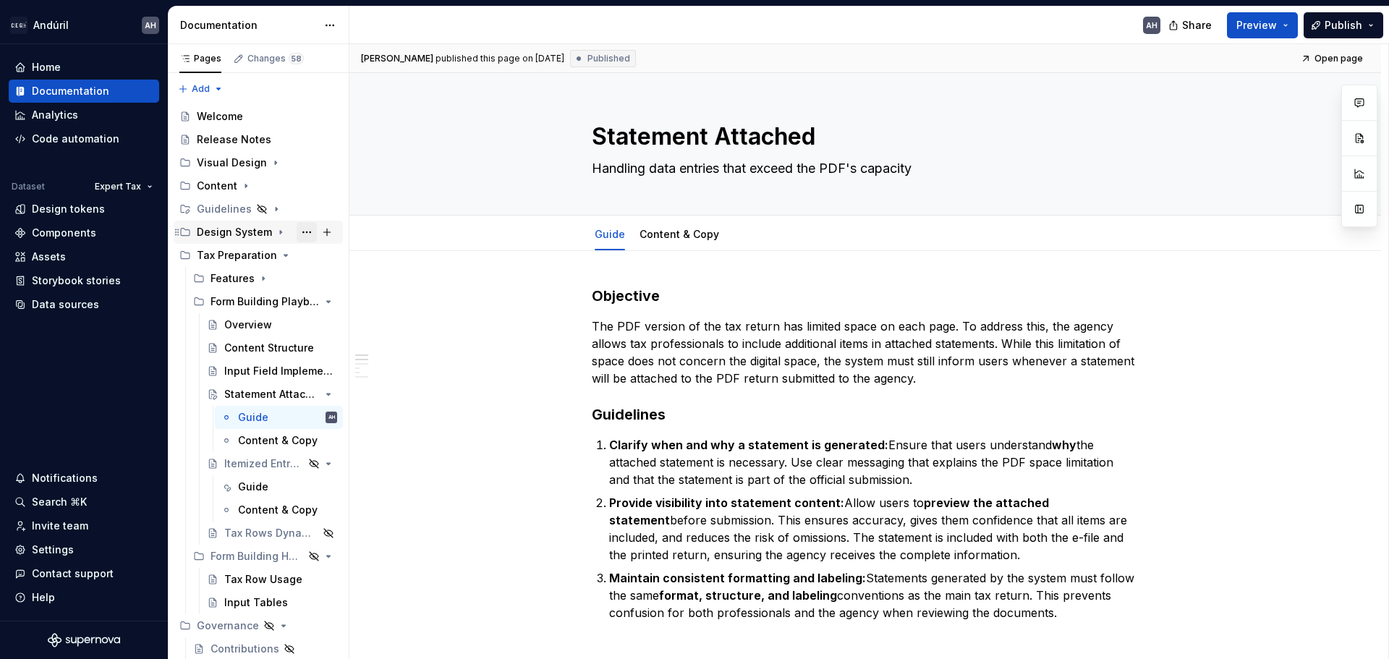
click at [298, 229] on button "Page tree" at bounding box center [307, 232] width 20 height 20
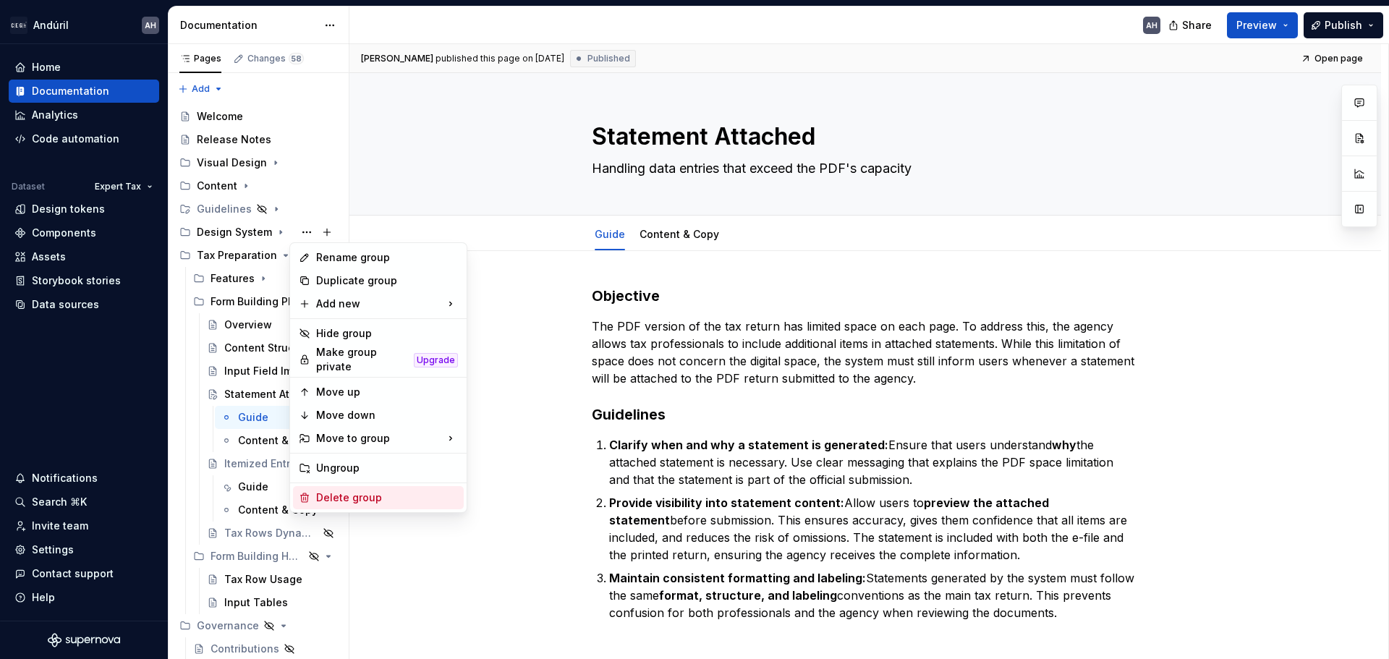
click at [351, 491] on div "Delete group" at bounding box center [387, 497] width 142 height 14
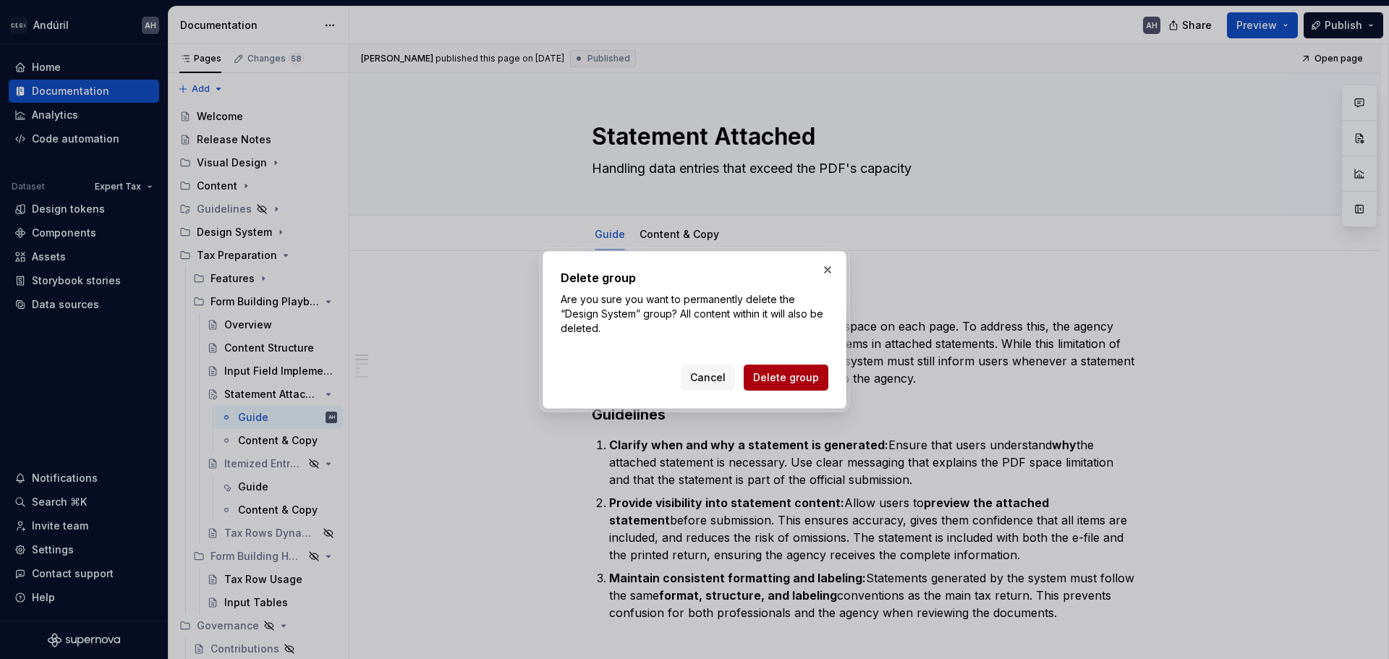
click at [767, 384] on span "Delete group" at bounding box center [786, 377] width 66 height 14
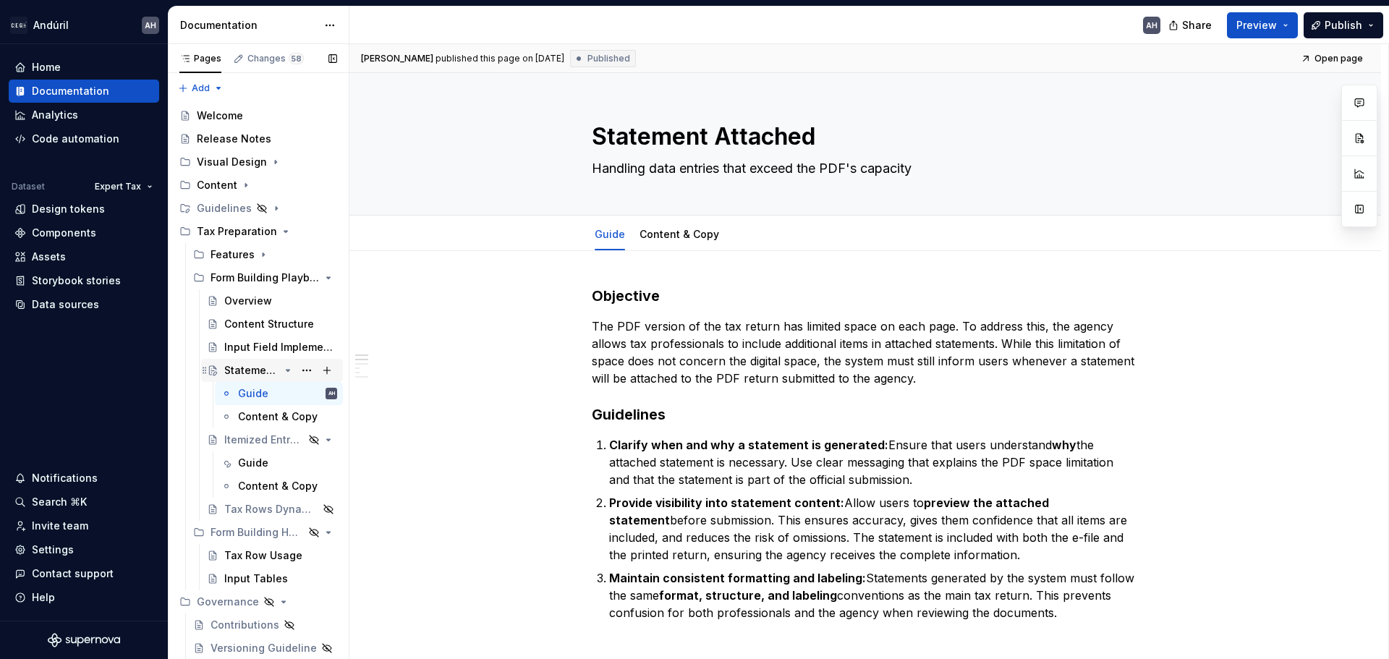
scroll to position [0, 0]
click at [270, 161] on icon "Page tree" at bounding box center [276, 163] width 12 height 12
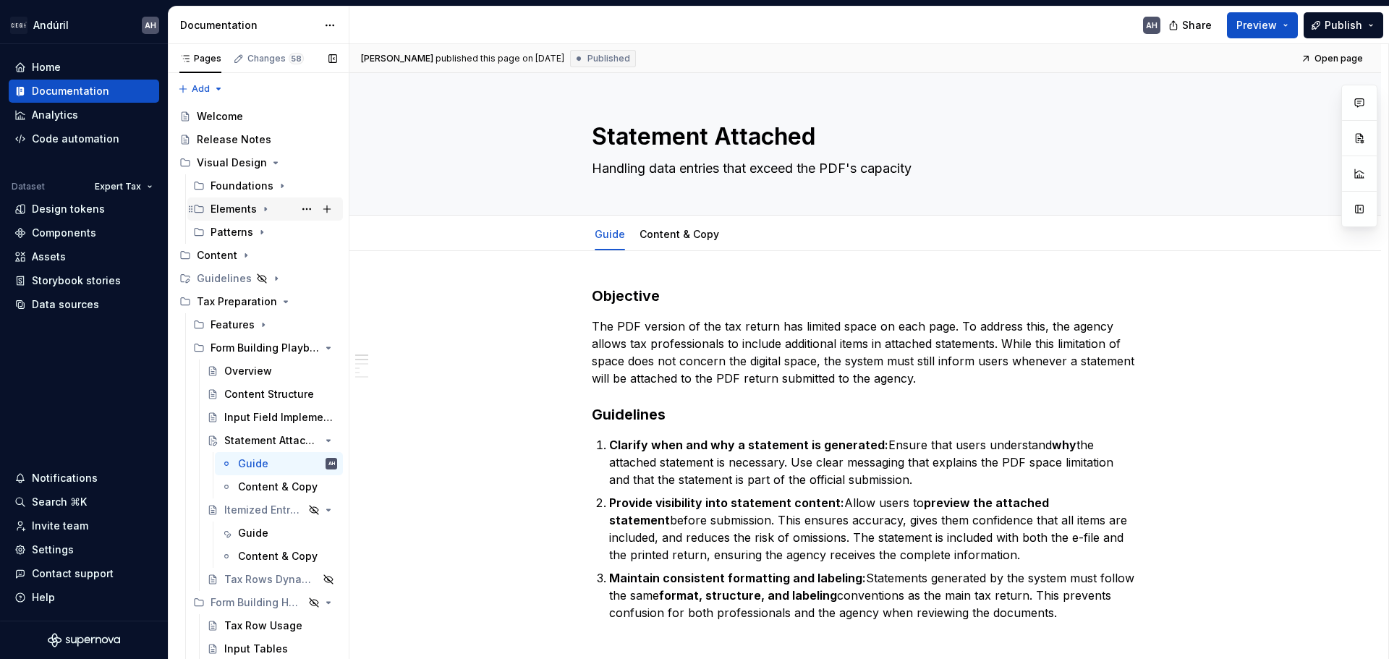
click at [261, 208] on icon "Page tree" at bounding box center [266, 209] width 12 height 12
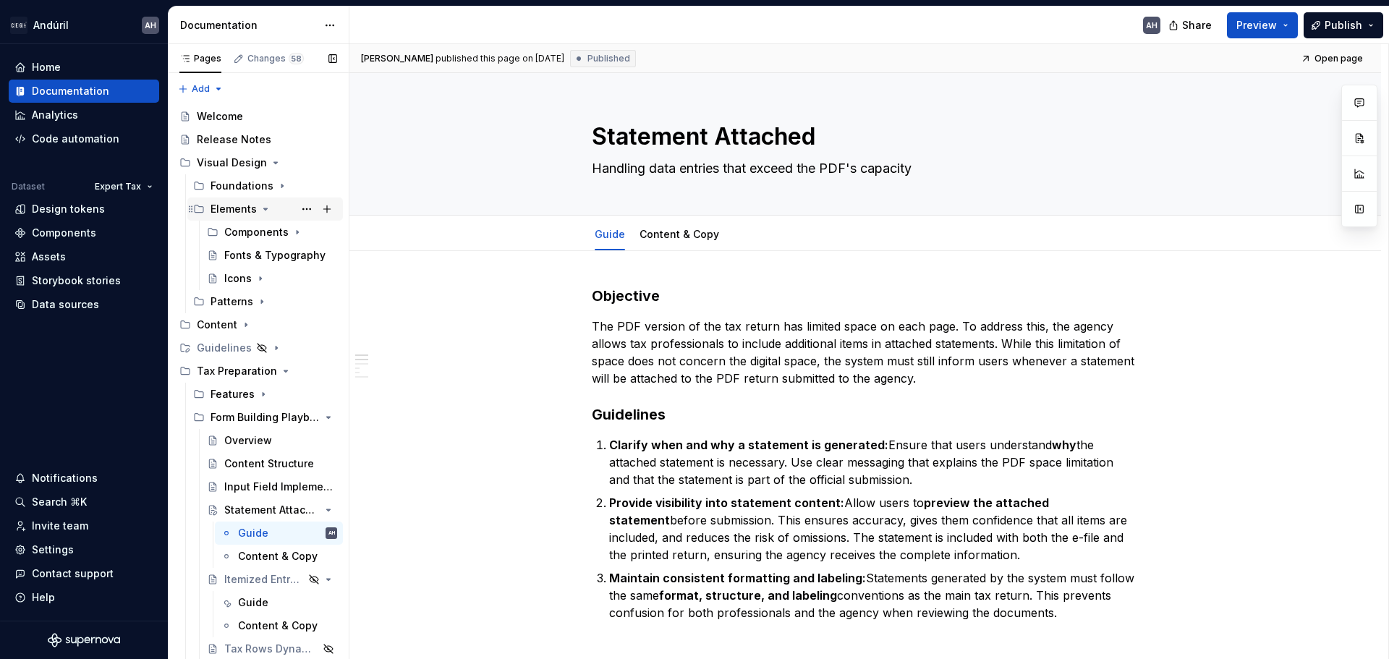
click at [264, 209] on icon "Page tree" at bounding box center [266, 208] width 4 height 1
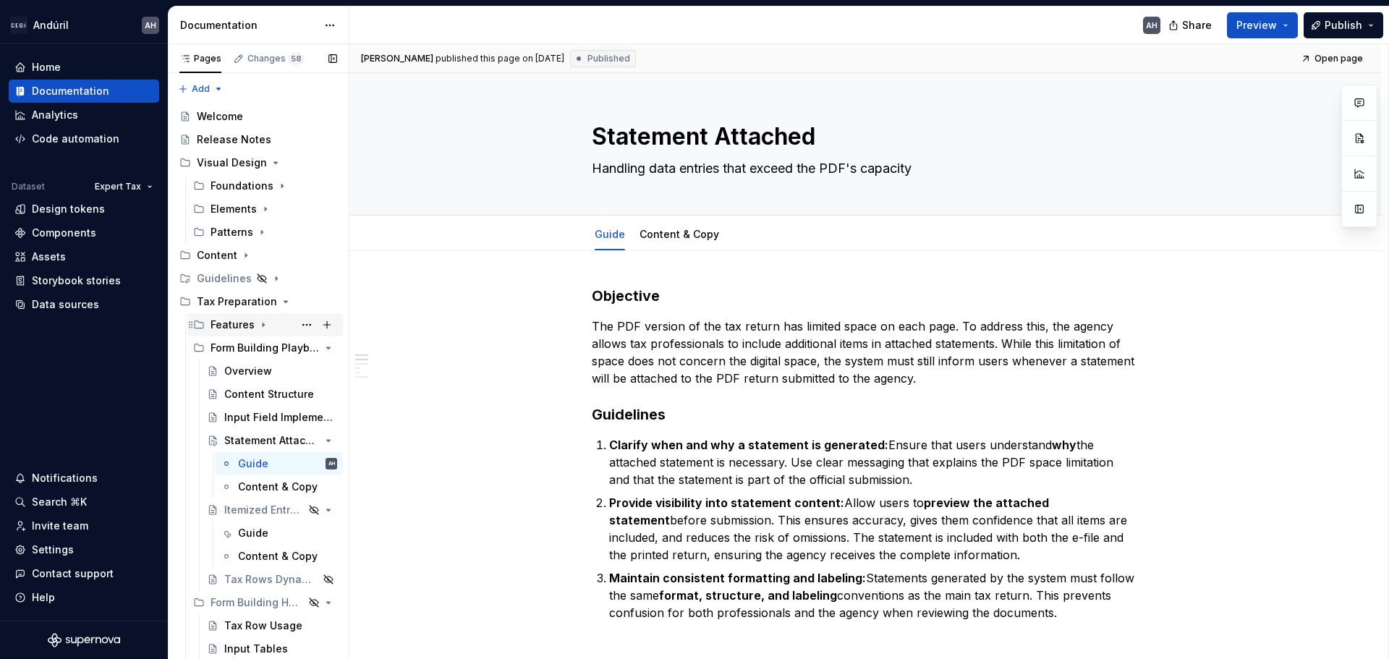
click at [262, 317] on div "Features" at bounding box center [274, 325] width 127 height 20
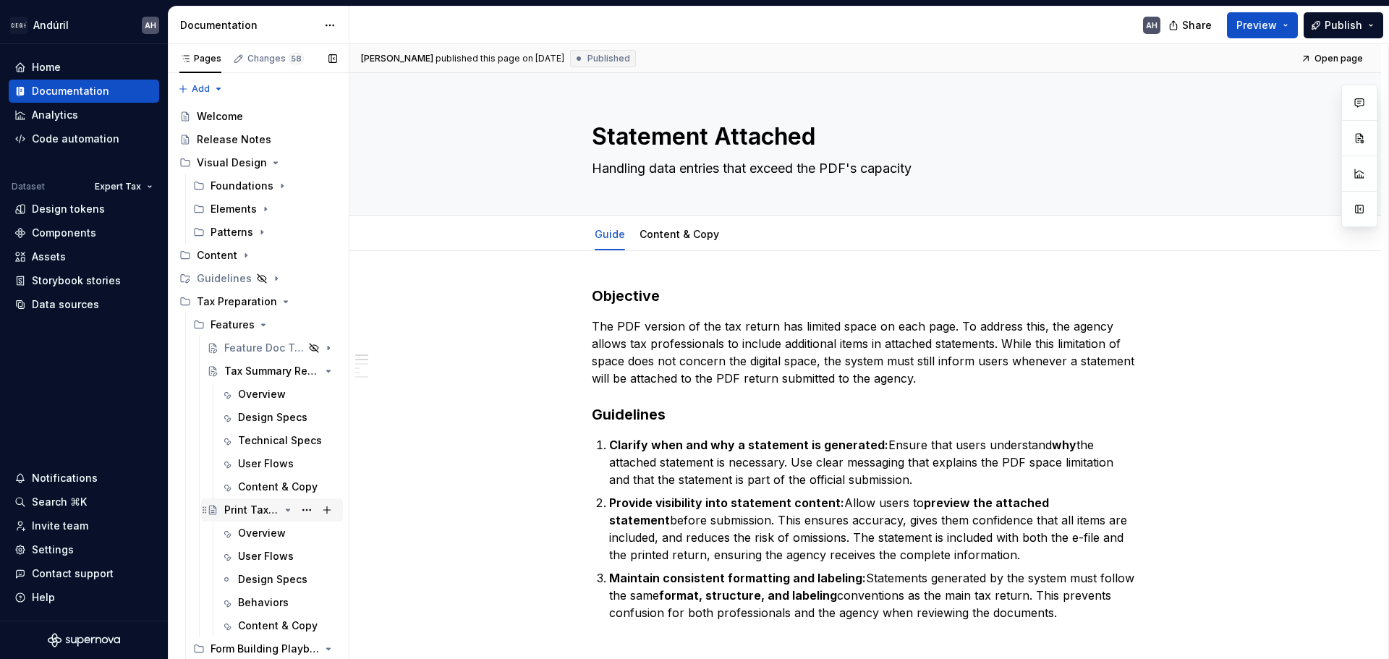
click at [236, 511] on div "Print Tax Return" at bounding box center [251, 510] width 55 height 14
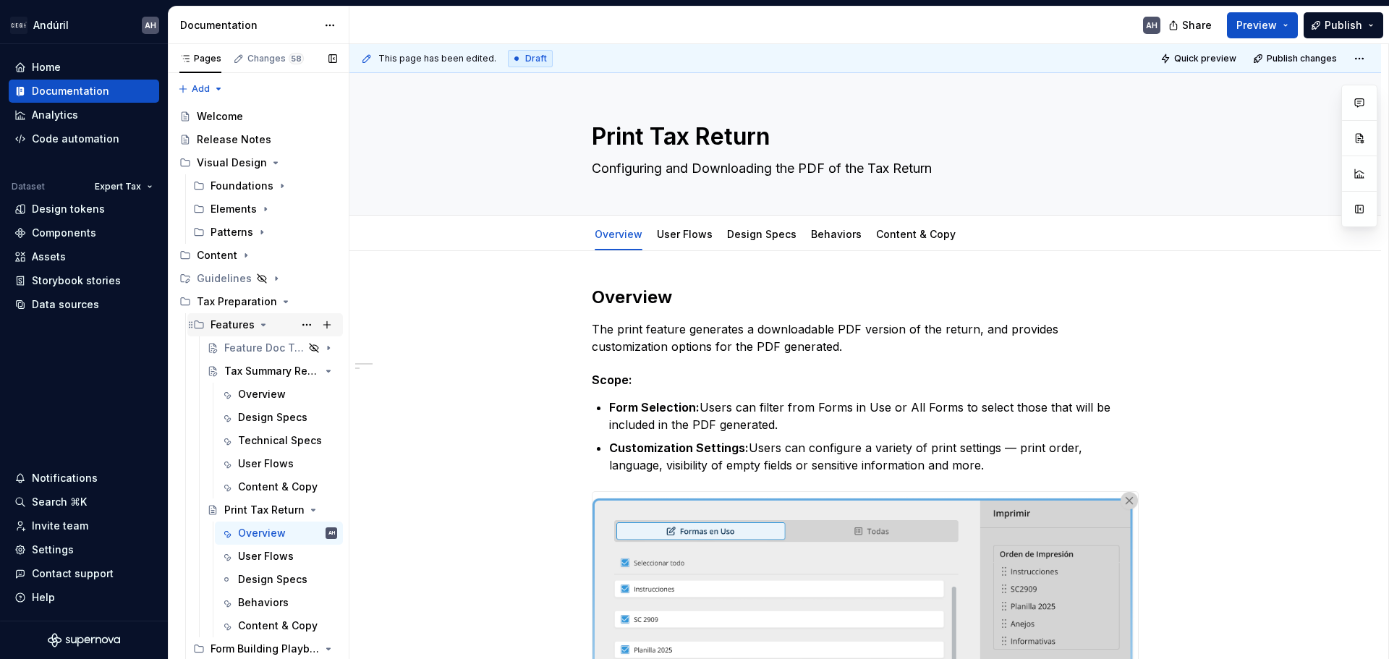
click at [258, 323] on icon "Page tree" at bounding box center [264, 325] width 12 height 12
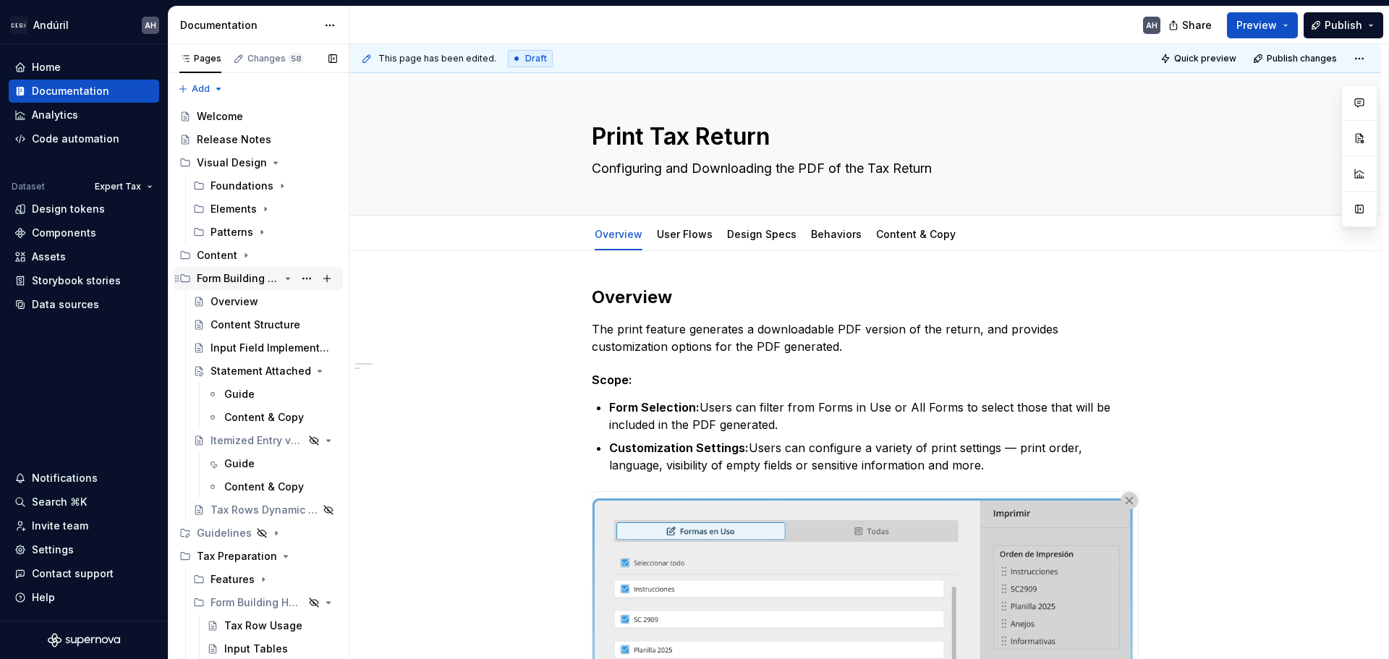
click at [282, 276] on icon "Page tree" at bounding box center [288, 279] width 12 height 12
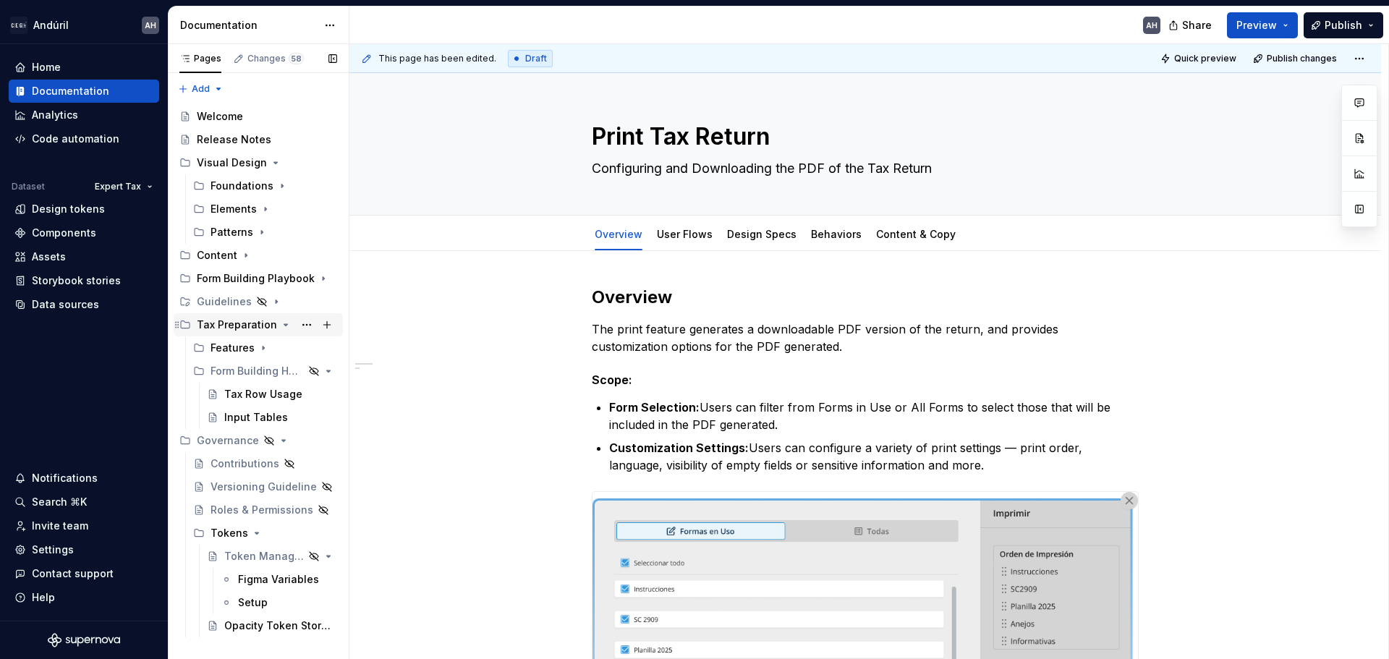
click at [280, 323] on icon "Page tree" at bounding box center [286, 325] width 12 height 12
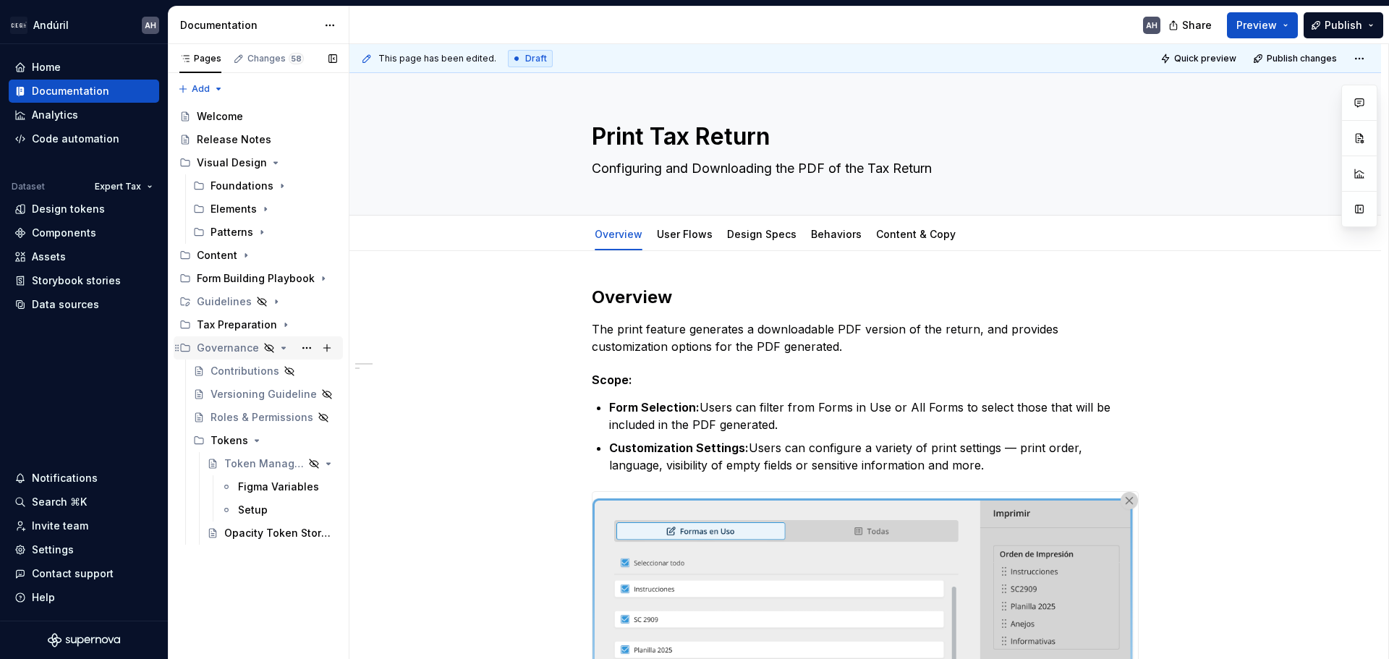
click at [237, 349] on div "Governance" at bounding box center [228, 348] width 62 height 14
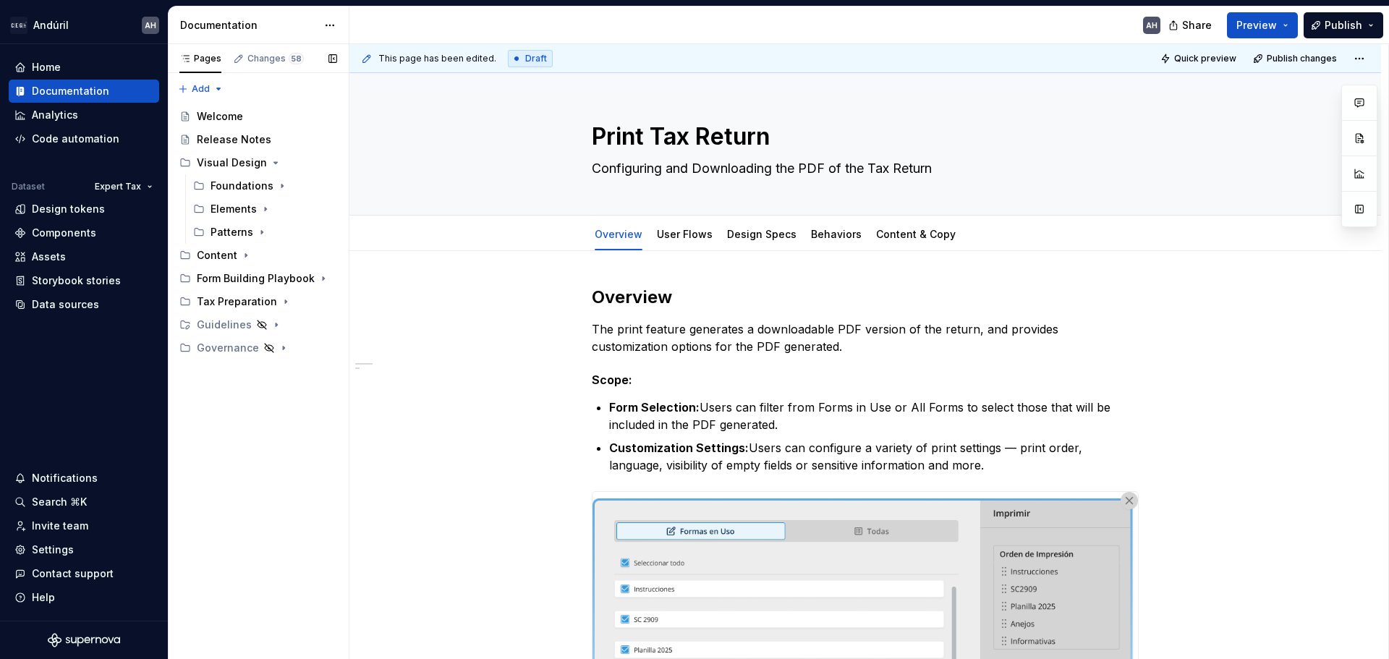
click at [254, 415] on div "Pages Changes 58 Add Accessibility guide for tree Page tree. Navigate the tree …" at bounding box center [258, 352] width 181 height 616
click at [271, 160] on icon "Page tree" at bounding box center [276, 163] width 12 height 12
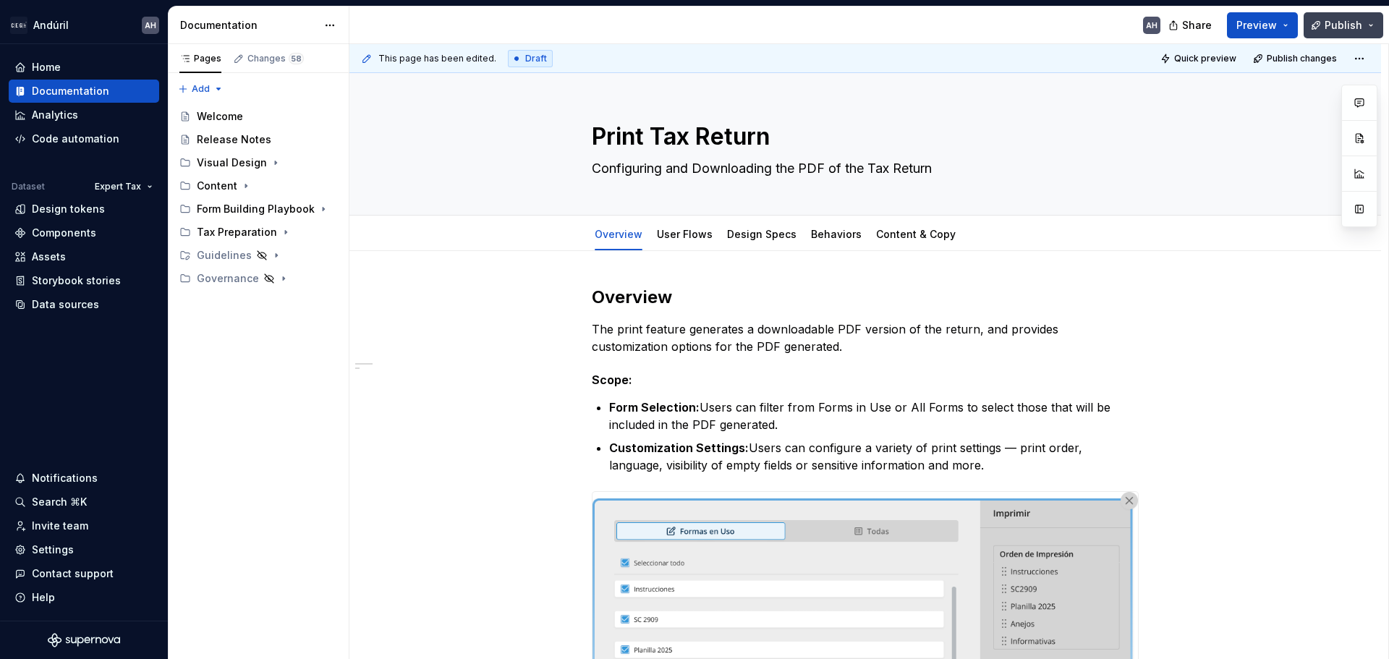
click at [1338, 34] on button "Publish" at bounding box center [1344, 25] width 80 height 26
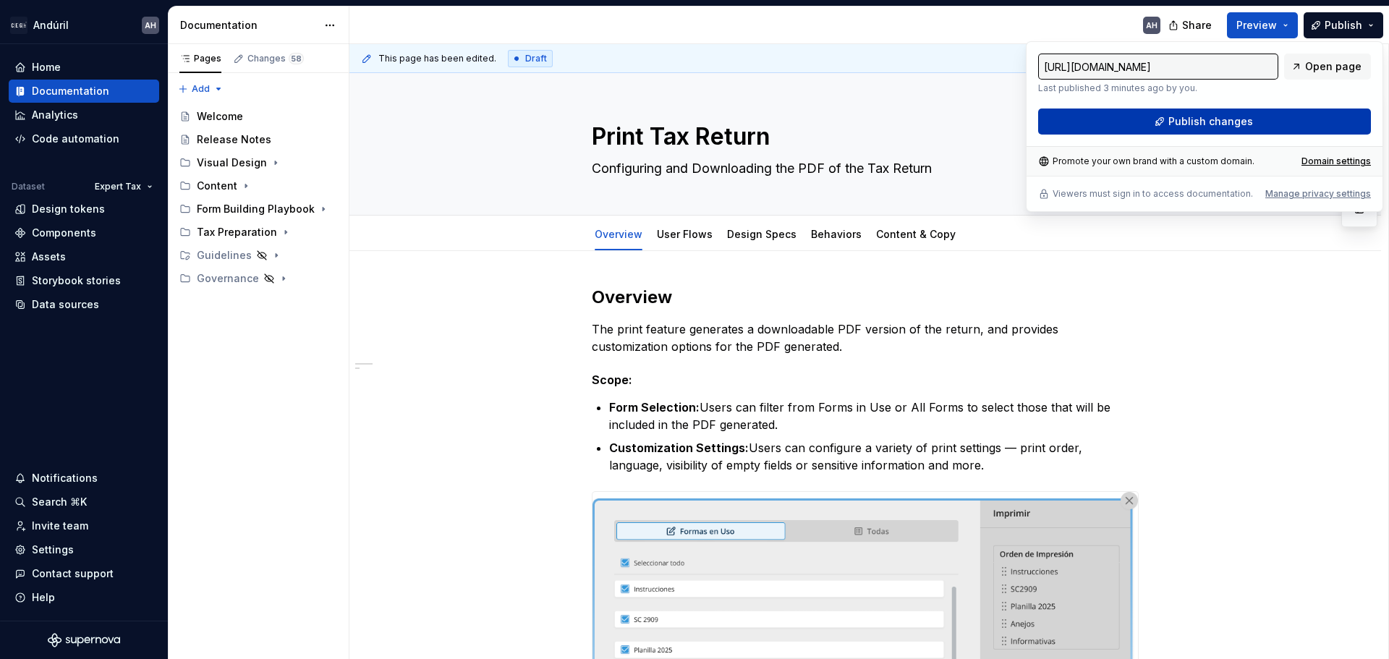
click at [1238, 126] on span "Publish changes" at bounding box center [1210, 121] width 85 height 14
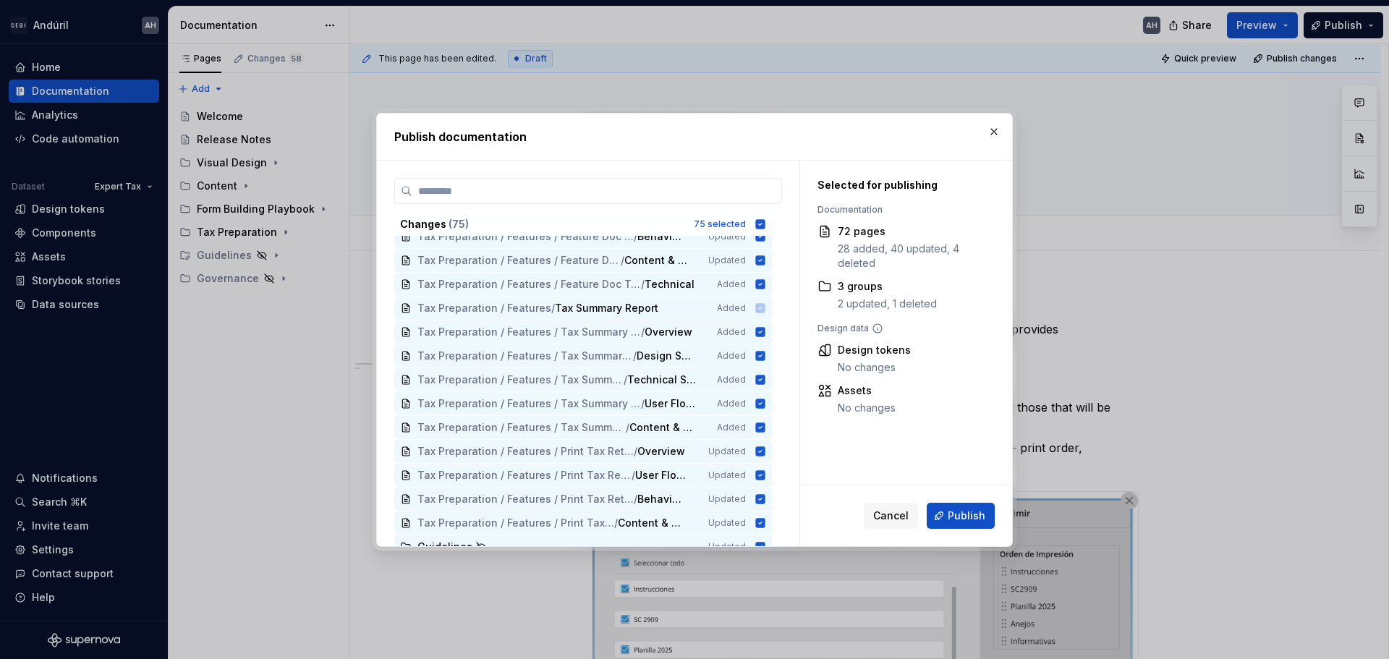
scroll to position [1483, 0]
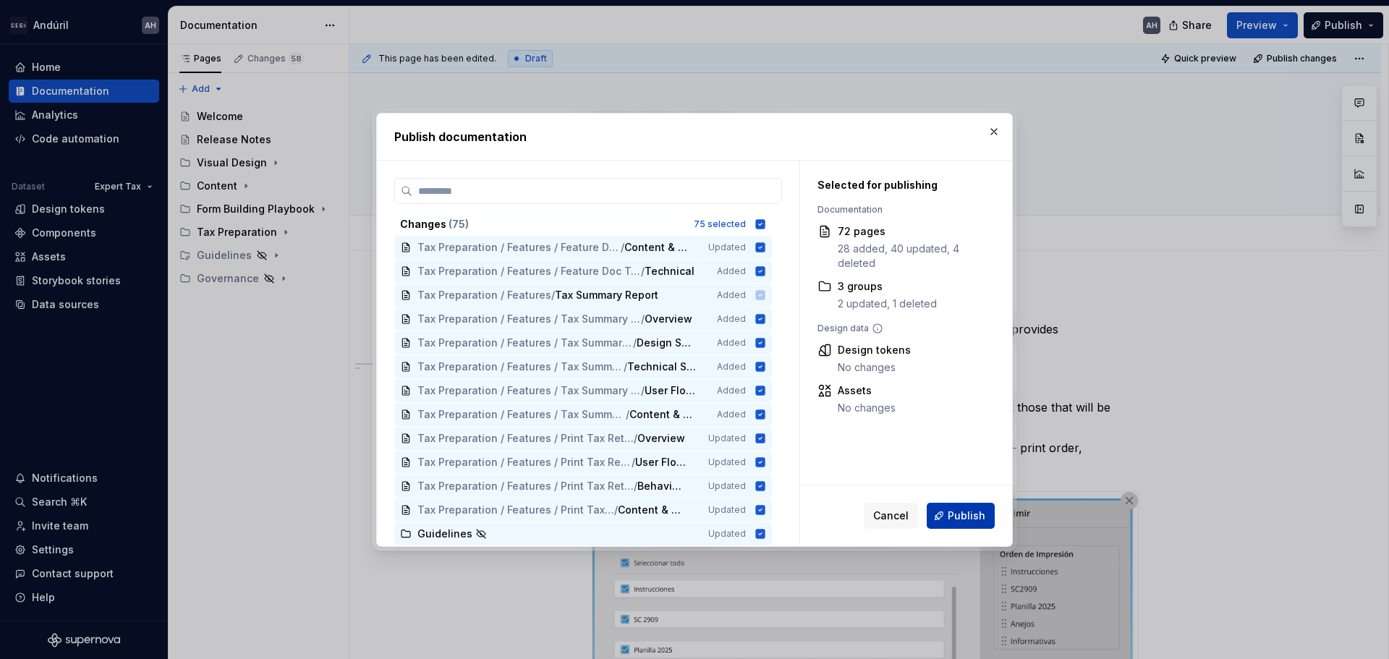
click at [961, 517] on span "Publish" at bounding box center [967, 516] width 38 height 14
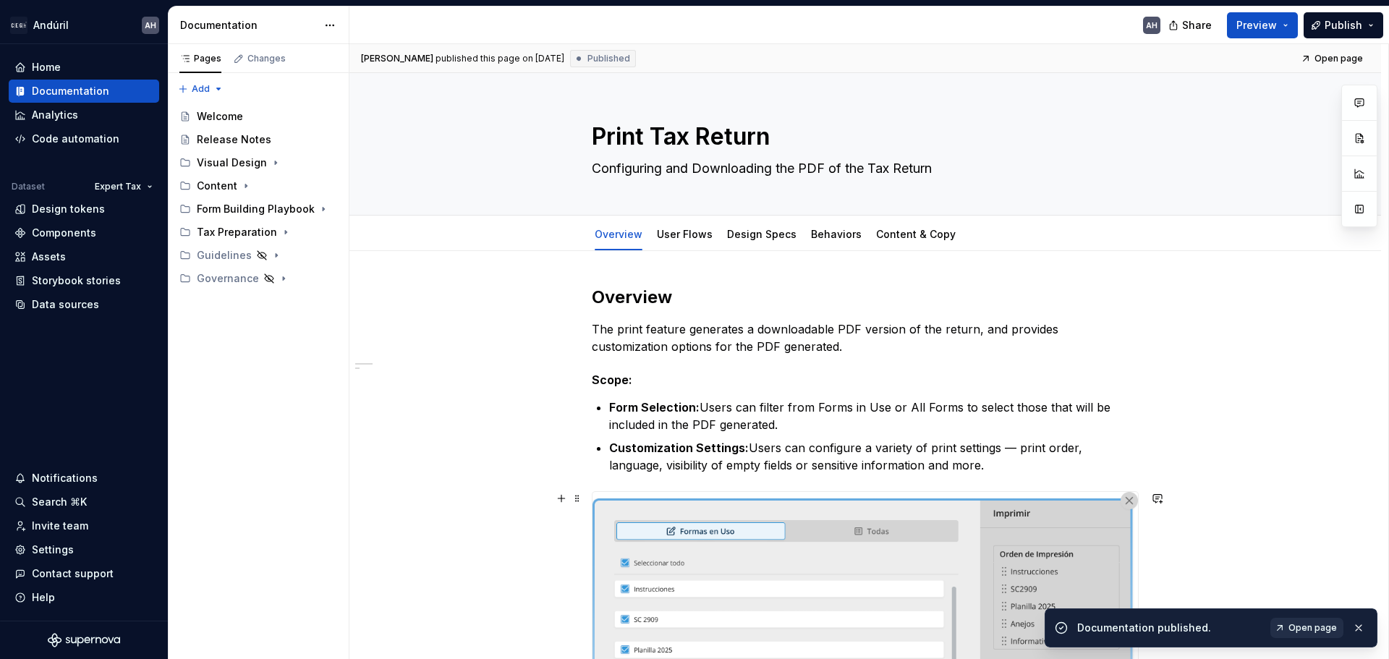
click at [1306, 624] on span "Open page" at bounding box center [1312, 628] width 48 height 12
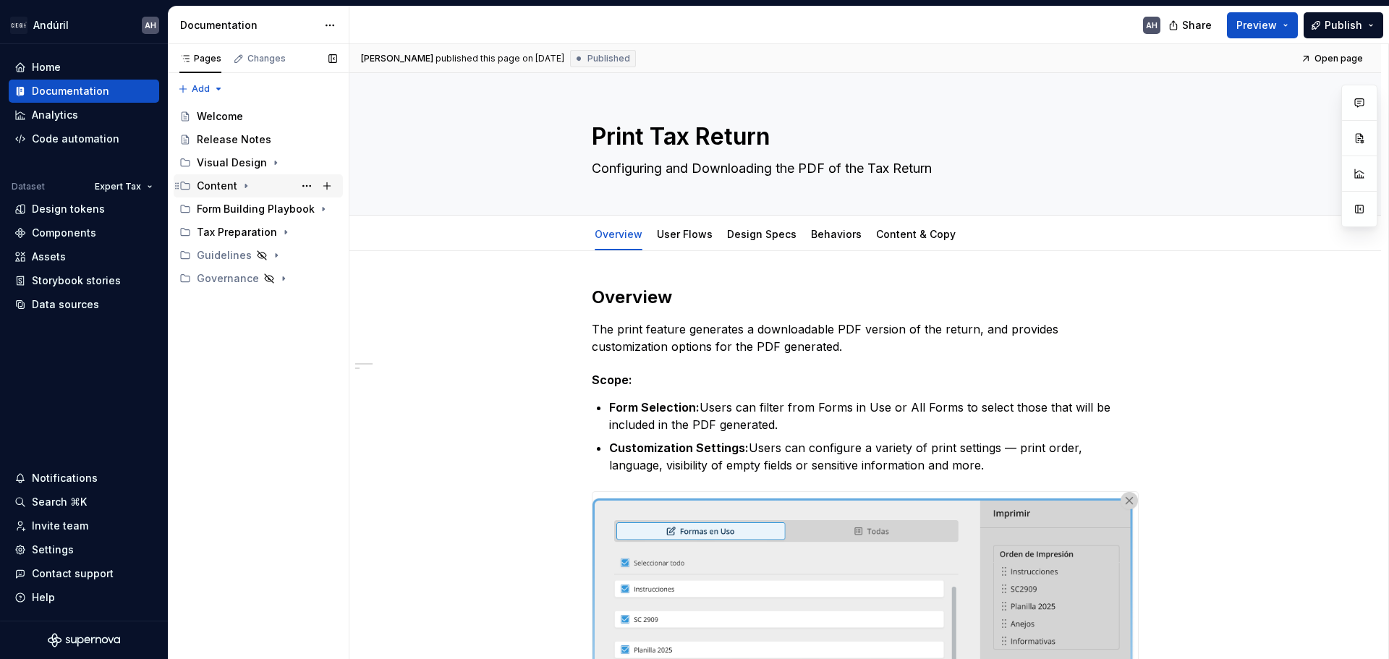
click at [243, 184] on icon "Page tree" at bounding box center [246, 186] width 12 height 12
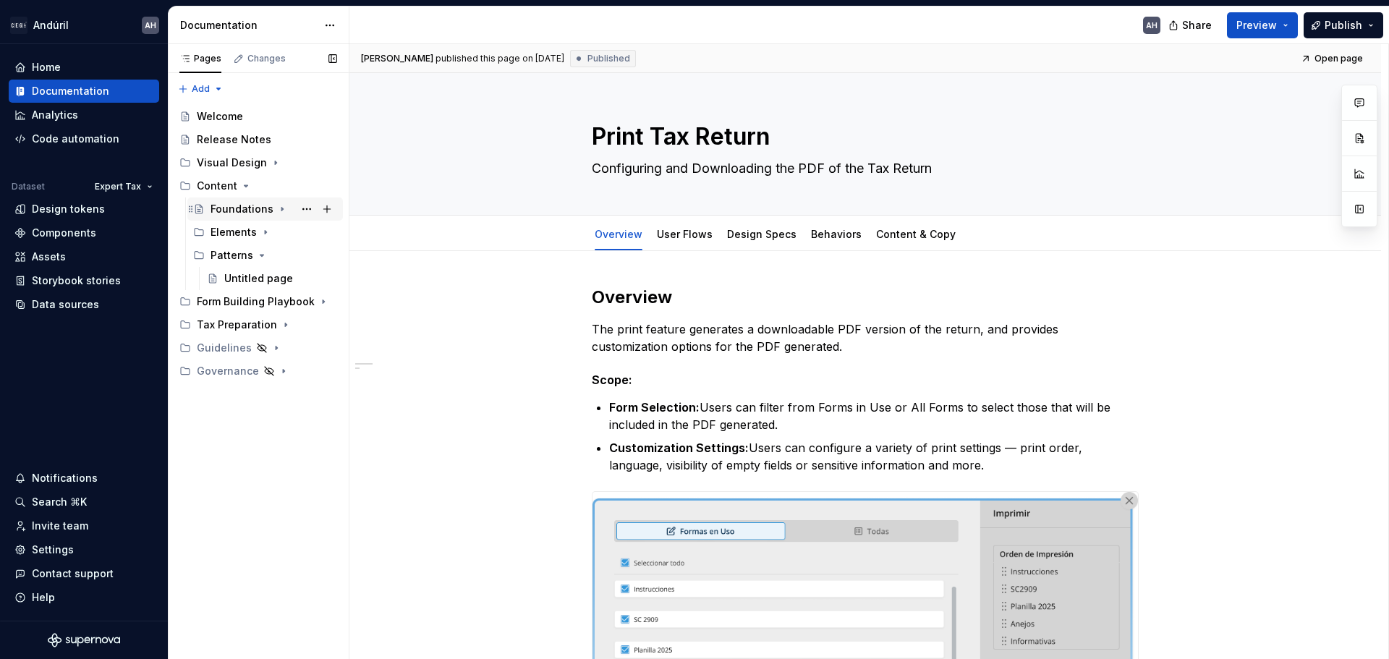
click at [277, 212] on icon "Page tree" at bounding box center [282, 209] width 12 height 12
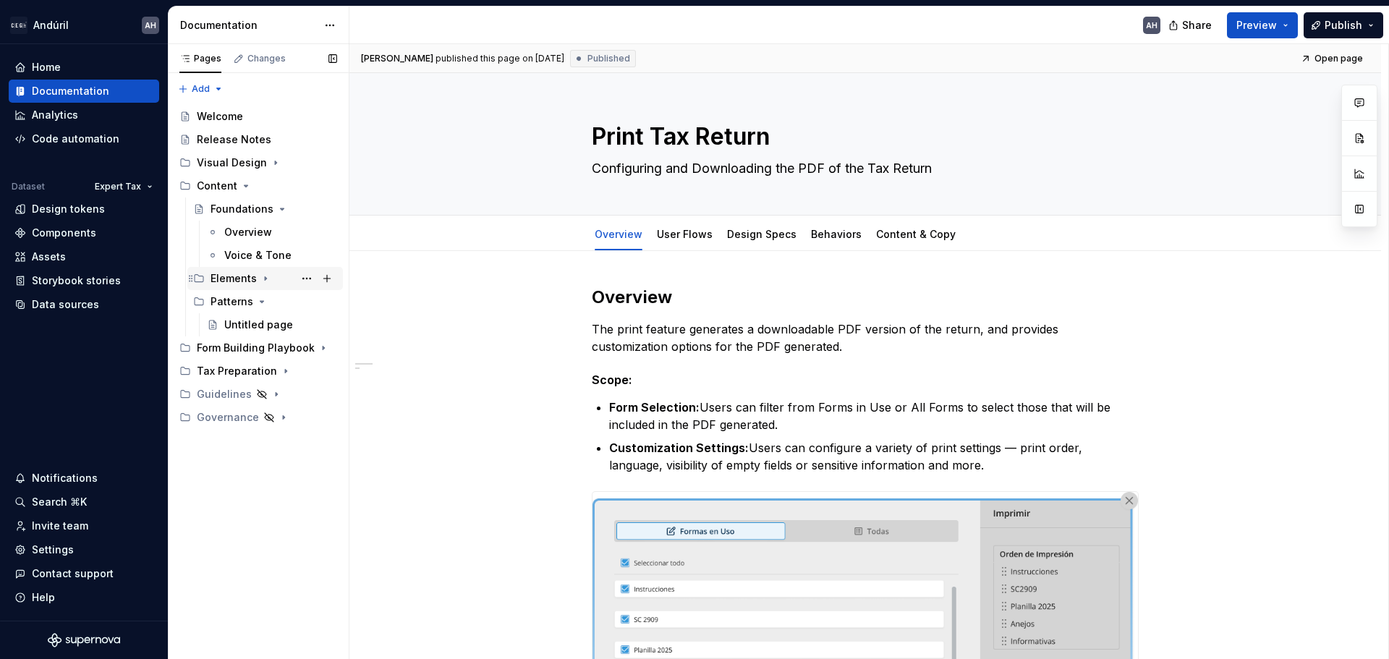
click at [264, 275] on icon "Page tree" at bounding box center [266, 279] width 12 height 12
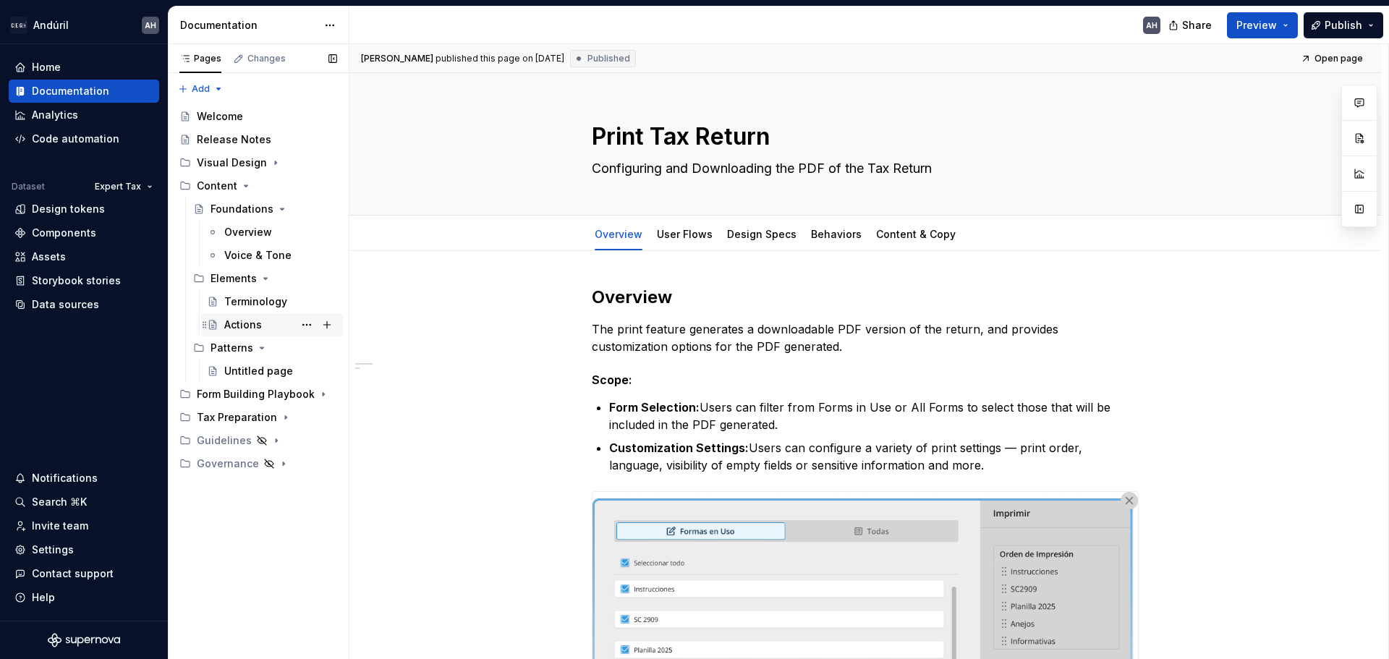
click at [257, 322] on div "Actions" at bounding box center [243, 325] width 38 height 14
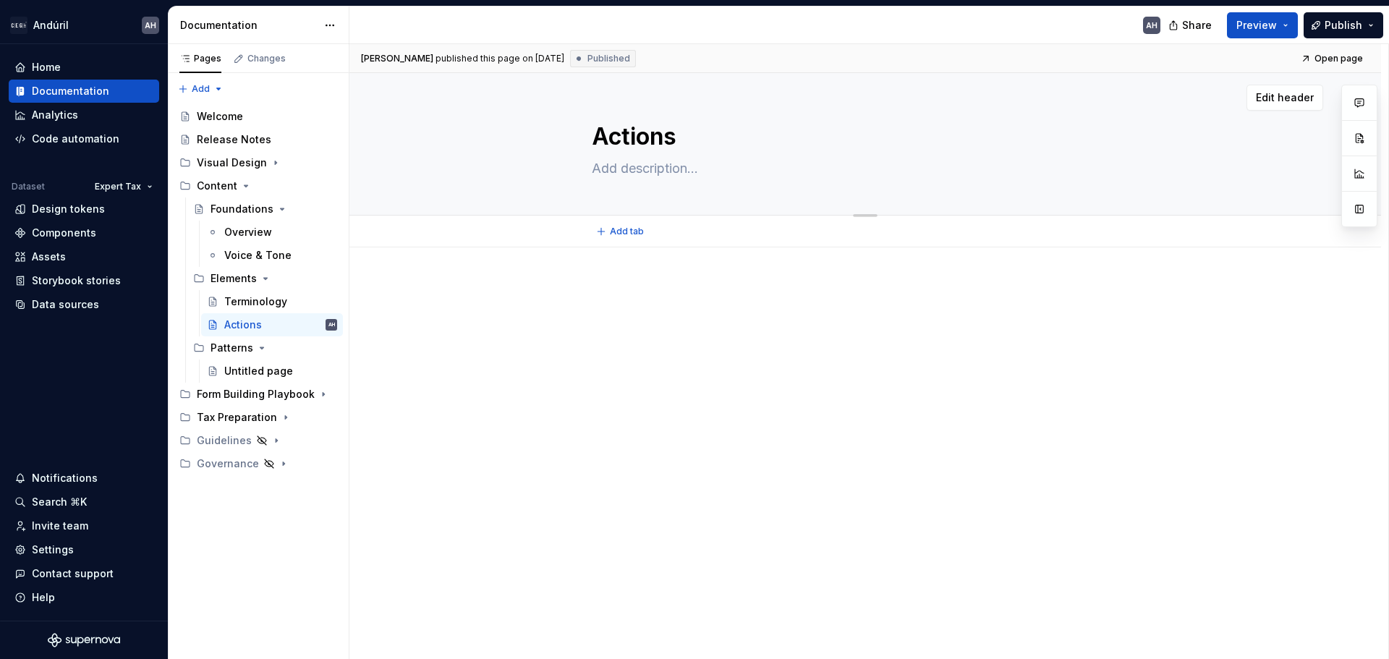
click at [650, 145] on textarea "Actions" at bounding box center [862, 136] width 547 height 35
click at [702, 357] on div at bounding box center [865, 399] width 1032 height 305
click at [653, 433] on div at bounding box center [865, 399] width 1032 height 305
click at [621, 154] on div "Actions" at bounding box center [865, 144] width 547 height 142
drag, startPoint x: 619, startPoint y: 149, endPoint x: 964, endPoint y: 9, distance: 372.9
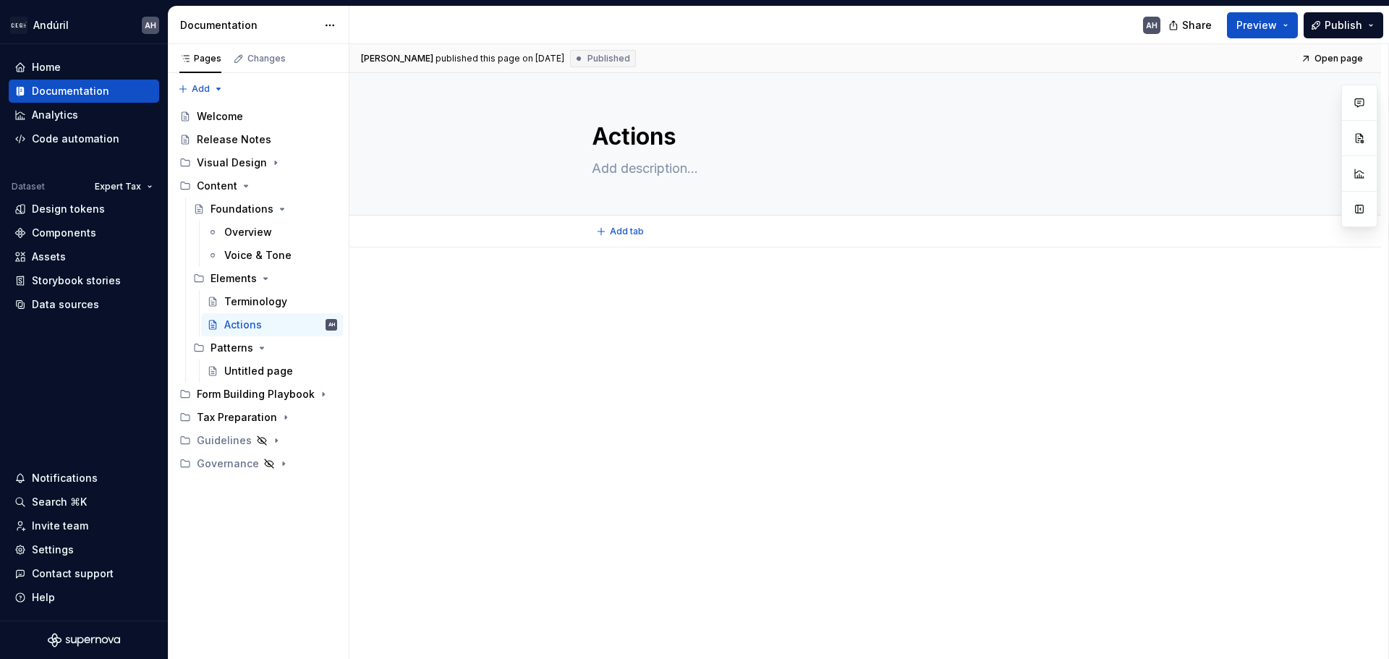
click at [620, 148] on textarea "Actions" at bounding box center [862, 136] width 547 height 35
click at [253, 200] on div "Foundations" at bounding box center [274, 209] width 127 height 20
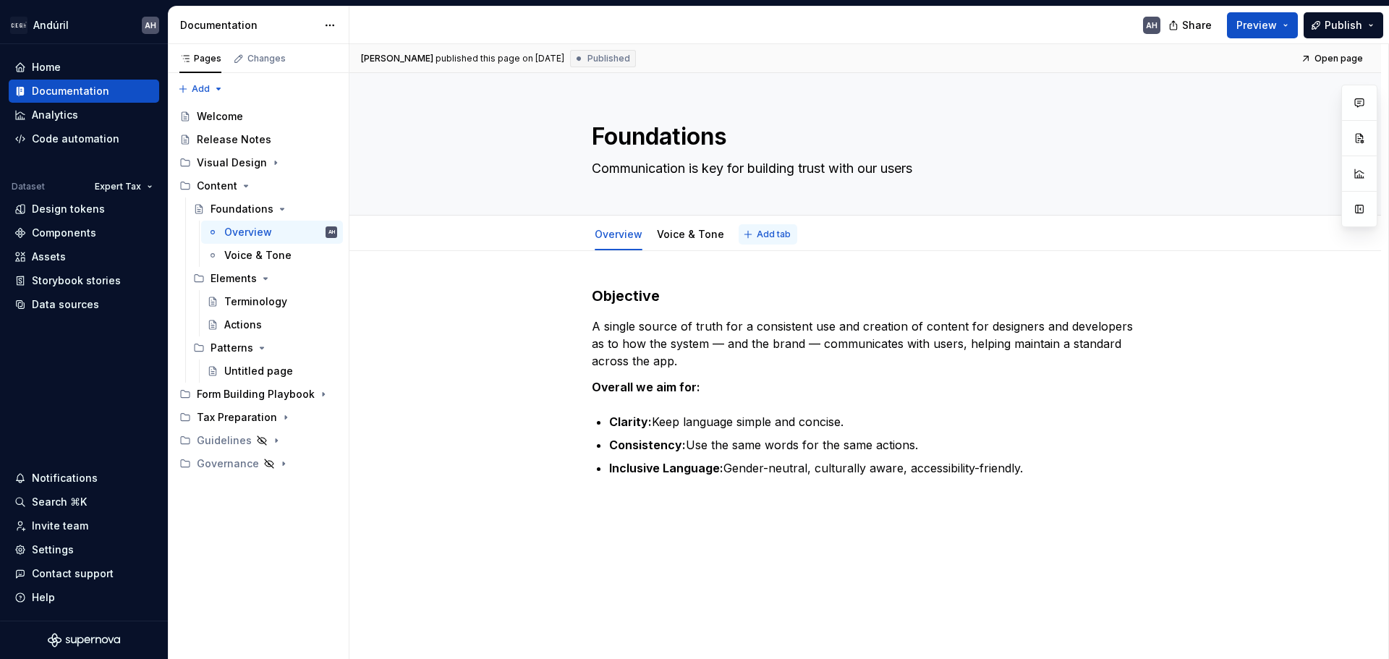
click at [757, 237] on span "Add tab" at bounding box center [774, 235] width 34 height 12
type textarea "*"
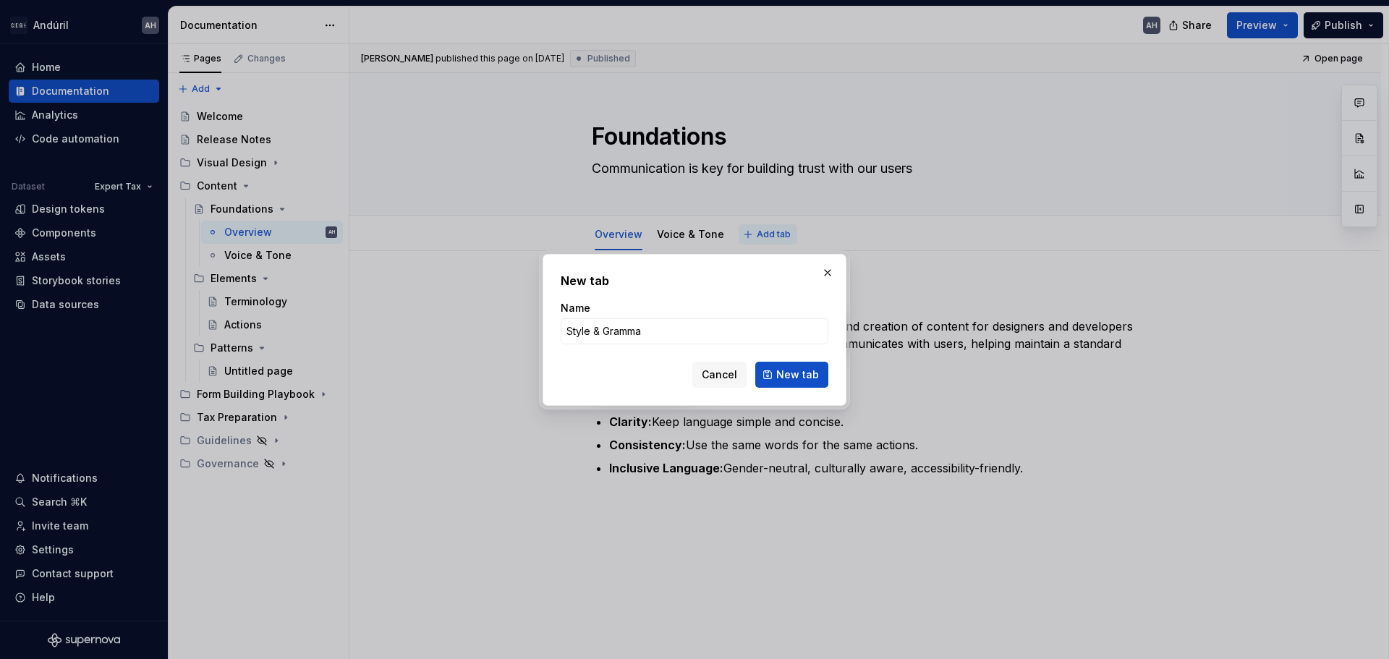
type input "Style & Grammar"
click button "New tab" at bounding box center [791, 375] width 73 height 26
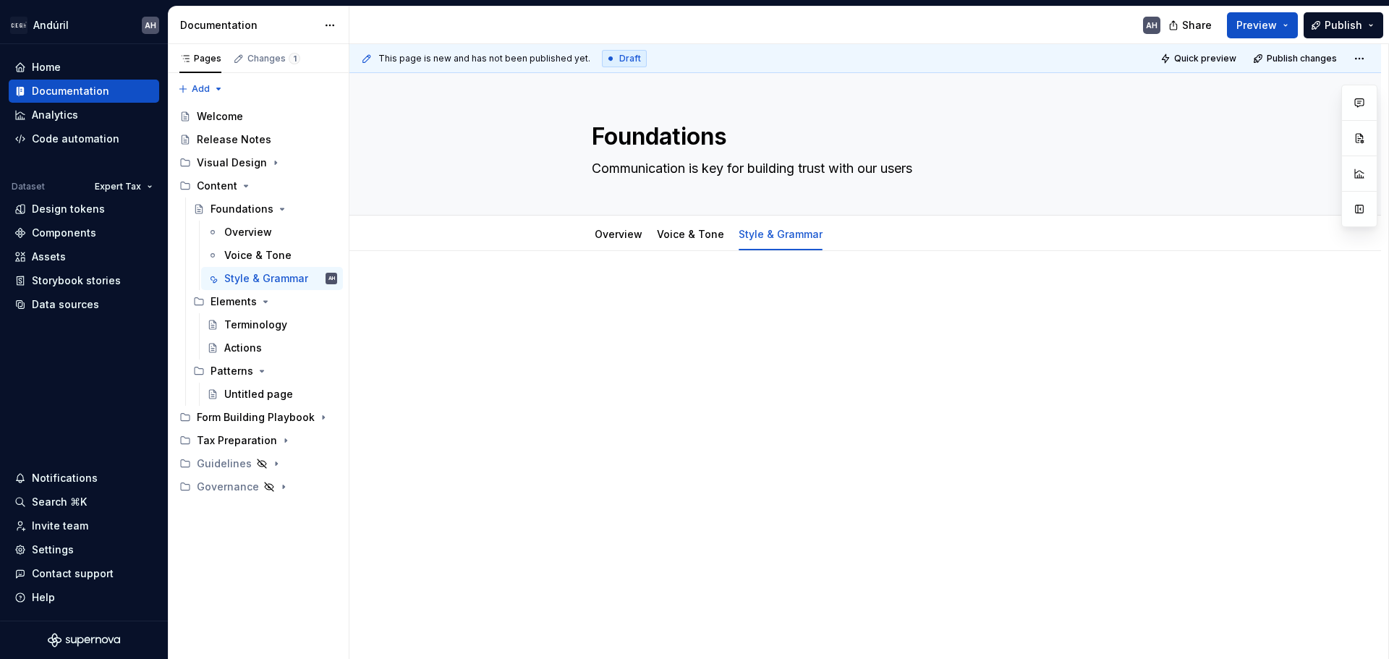
click at [802, 313] on div at bounding box center [865, 313] width 547 height 55
click at [706, 313] on div at bounding box center [865, 313] width 547 height 55
type textarea "*"
click at [855, 233] on span "Add tab" at bounding box center [872, 235] width 34 height 12
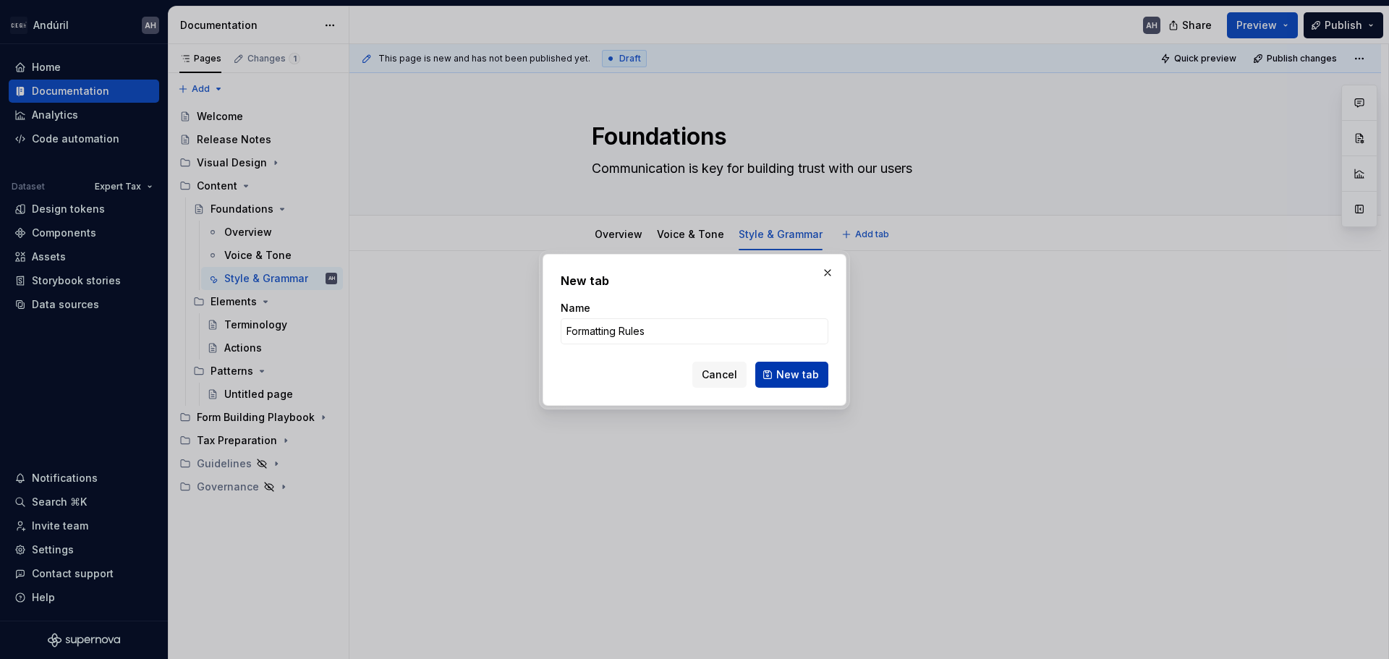
type input "Formatting Rules"
click at [805, 386] on button "New tab" at bounding box center [791, 375] width 73 height 26
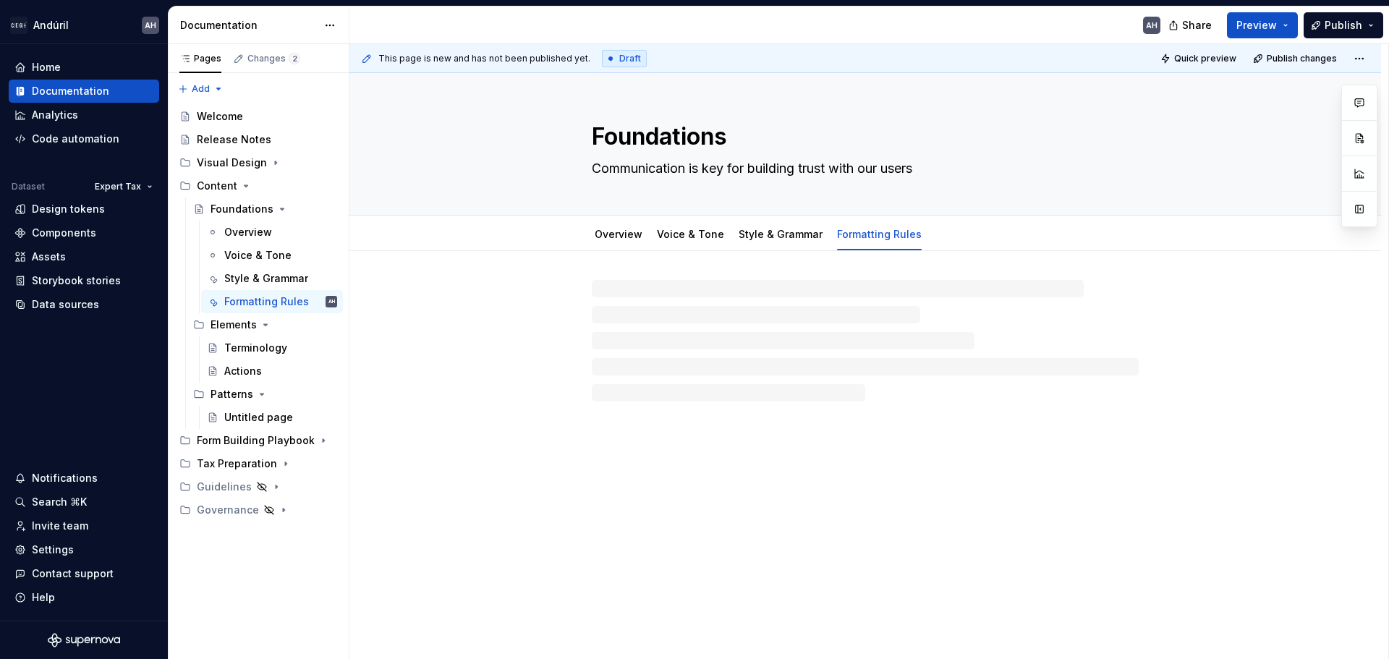
click at [743, 391] on div at bounding box center [865, 341] width 547 height 122
click at [668, 304] on div at bounding box center [865, 341] width 547 height 122
type textarea "*"
click at [710, 315] on div at bounding box center [865, 313] width 547 height 55
click at [693, 307] on div at bounding box center [874, 302] width 511 height 14
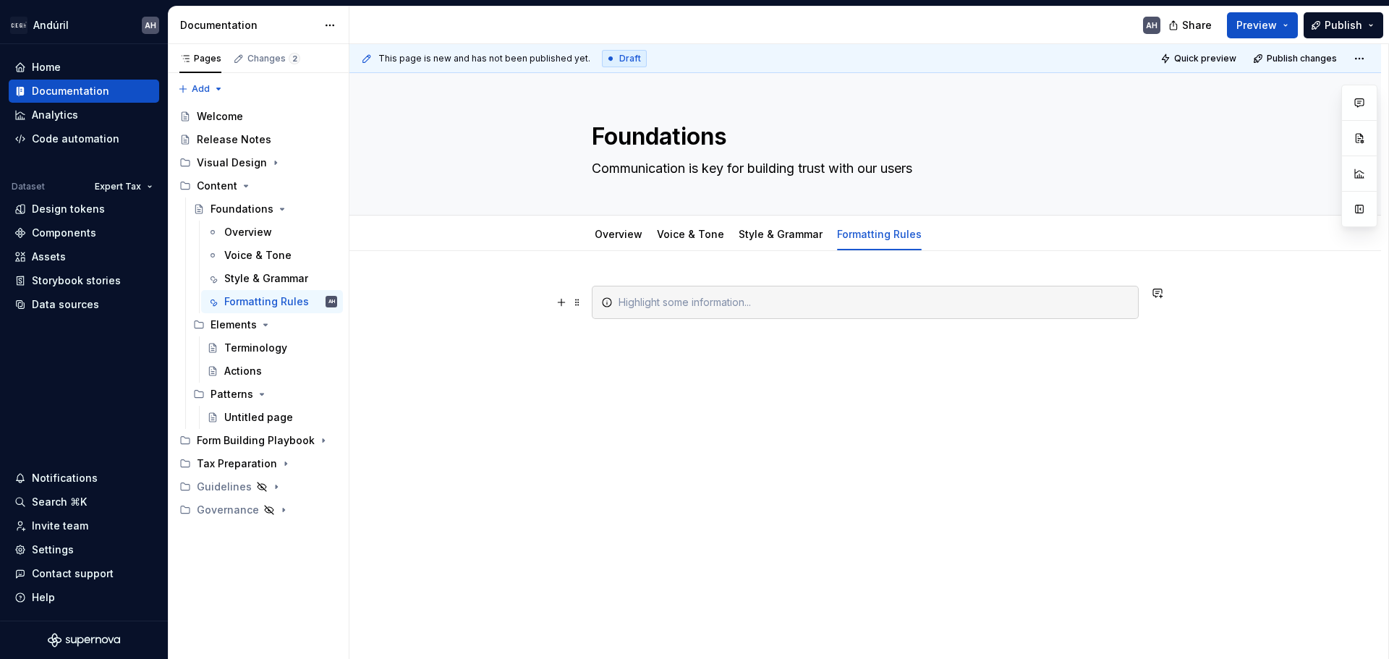
click at [663, 310] on div at bounding box center [865, 302] width 547 height 33
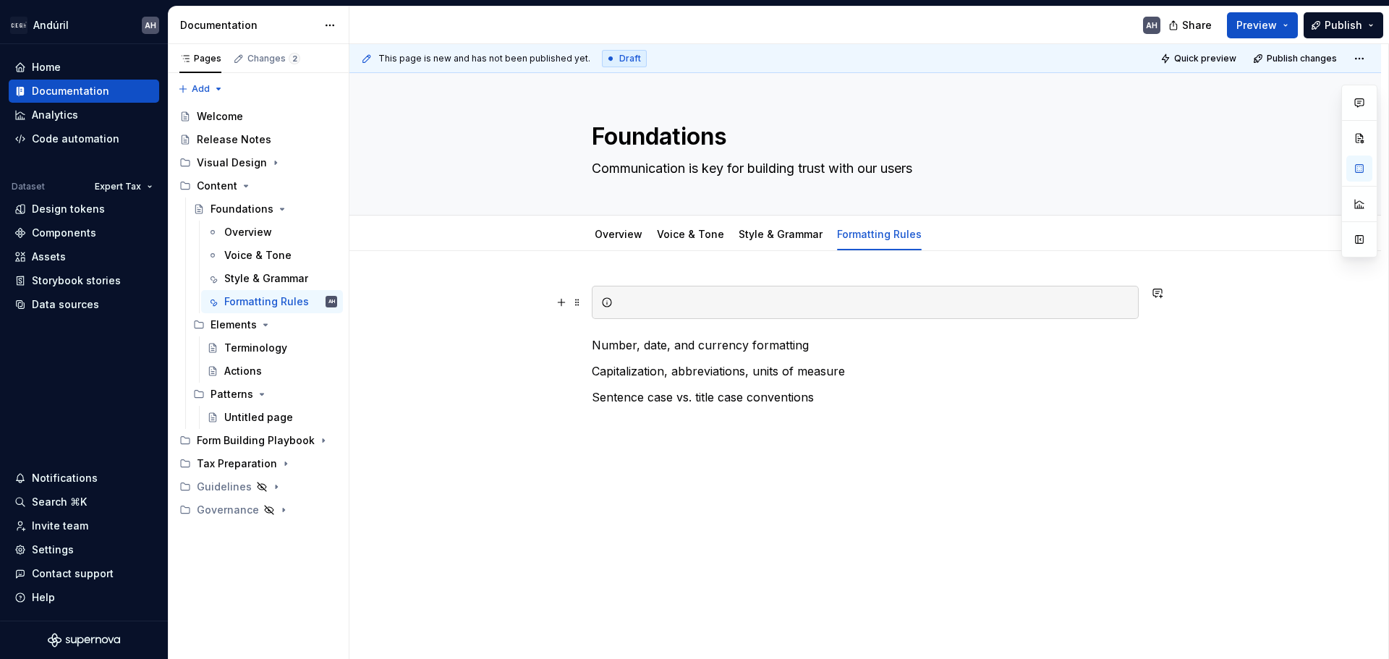
click at [662, 306] on div at bounding box center [874, 302] width 511 height 14
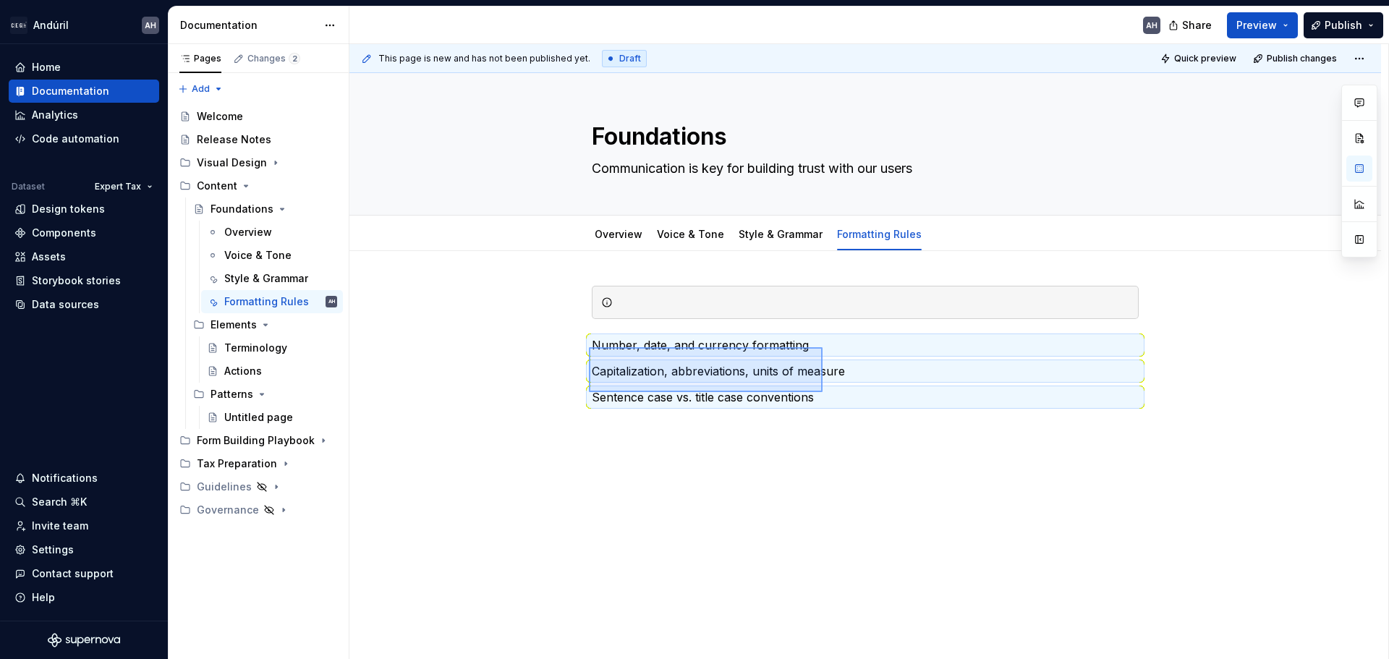
drag, startPoint x: 589, startPoint y: 348, endPoint x: 825, endPoint y: 397, distance: 241.6
click at [825, 397] on div "This page is new and has not been published yet. Draft Quick preview Publish ch…" at bounding box center [868, 352] width 1039 height 616
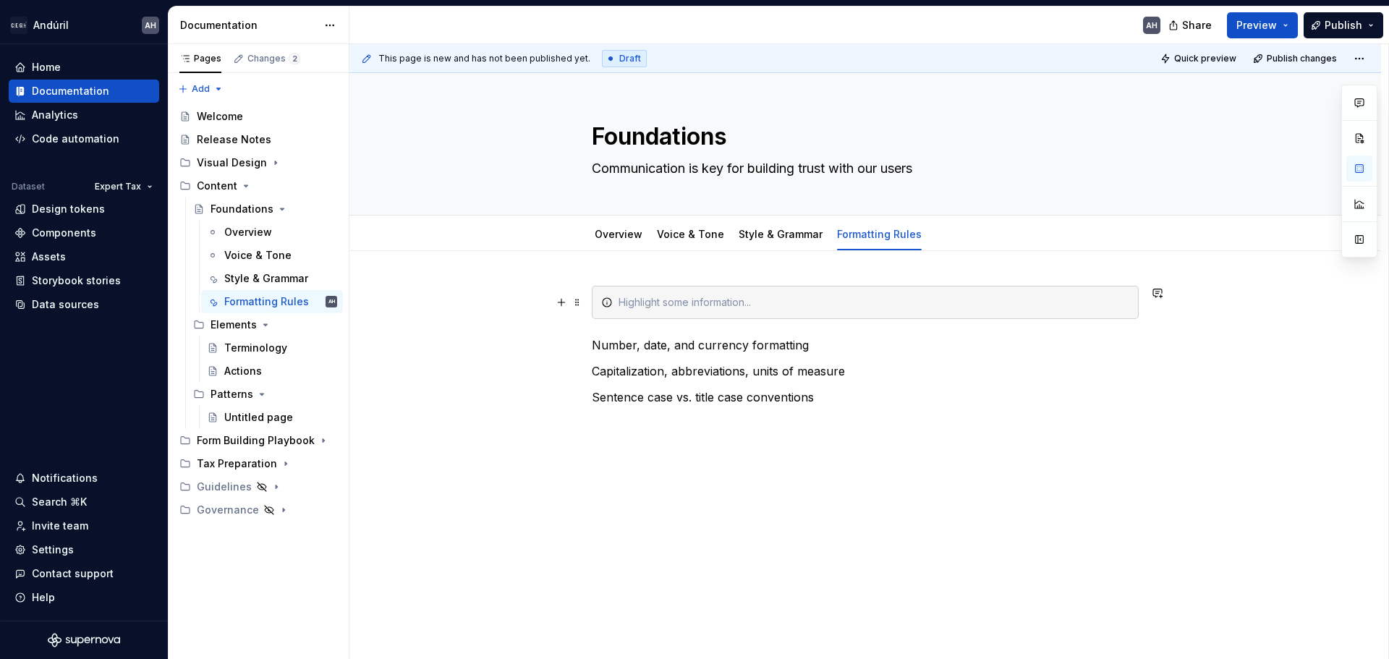
click at [751, 305] on div at bounding box center [874, 302] width 511 height 14
click at [719, 302] on div at bounding box center [874, 302] width 511 height 14
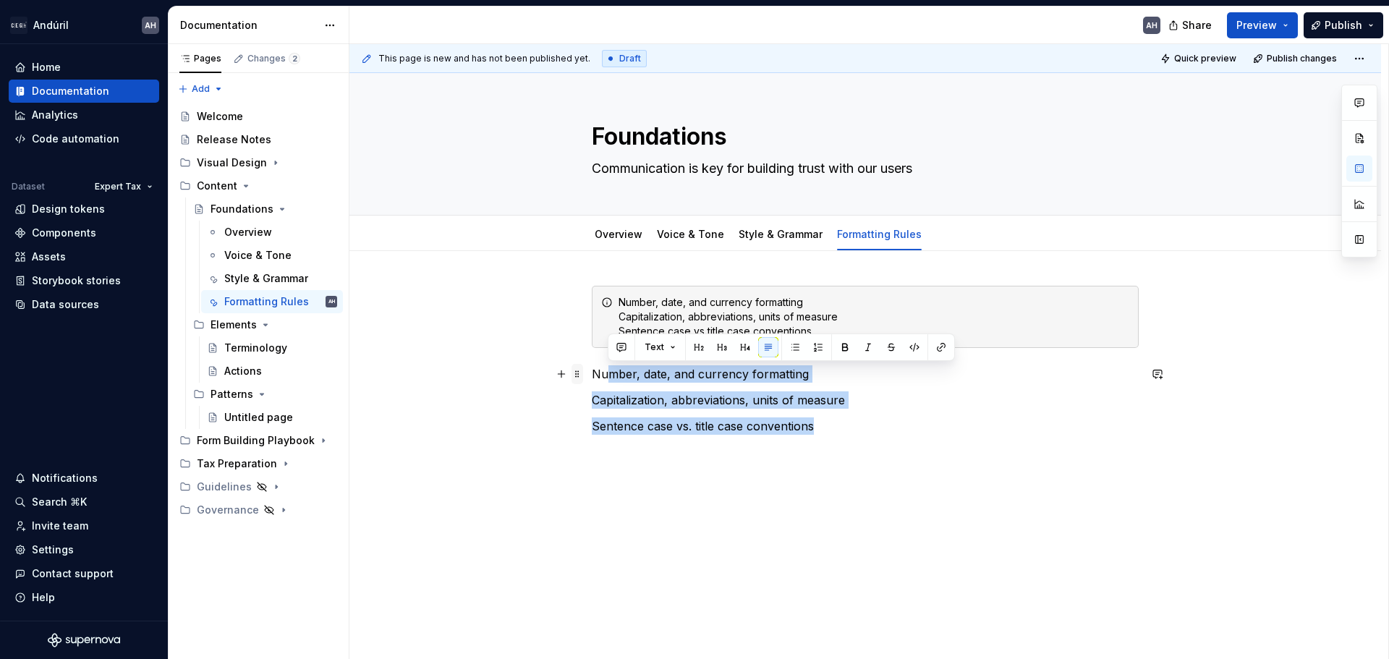
drag, startPoint x: 812, startPoint y: 425, endPoint x: 577, endPoint y: 373, distance: 240.1
click at [592, 373] on div "Number, date, and currency formatting Capitalization, abbreviations, units of m…" at bounding box center [865, 369] width 547 height 166
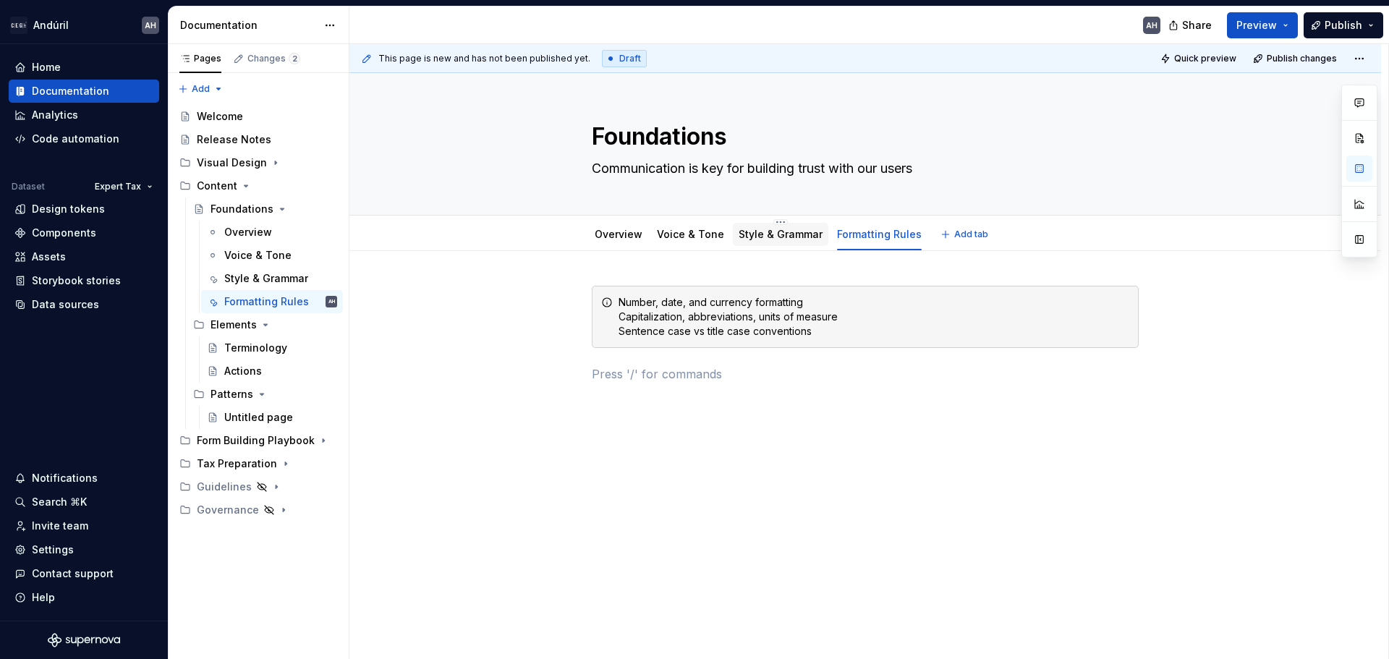
click at [778, 239] on link "Style & Grammar" at bounding box center [781, 234] width 84 height 12
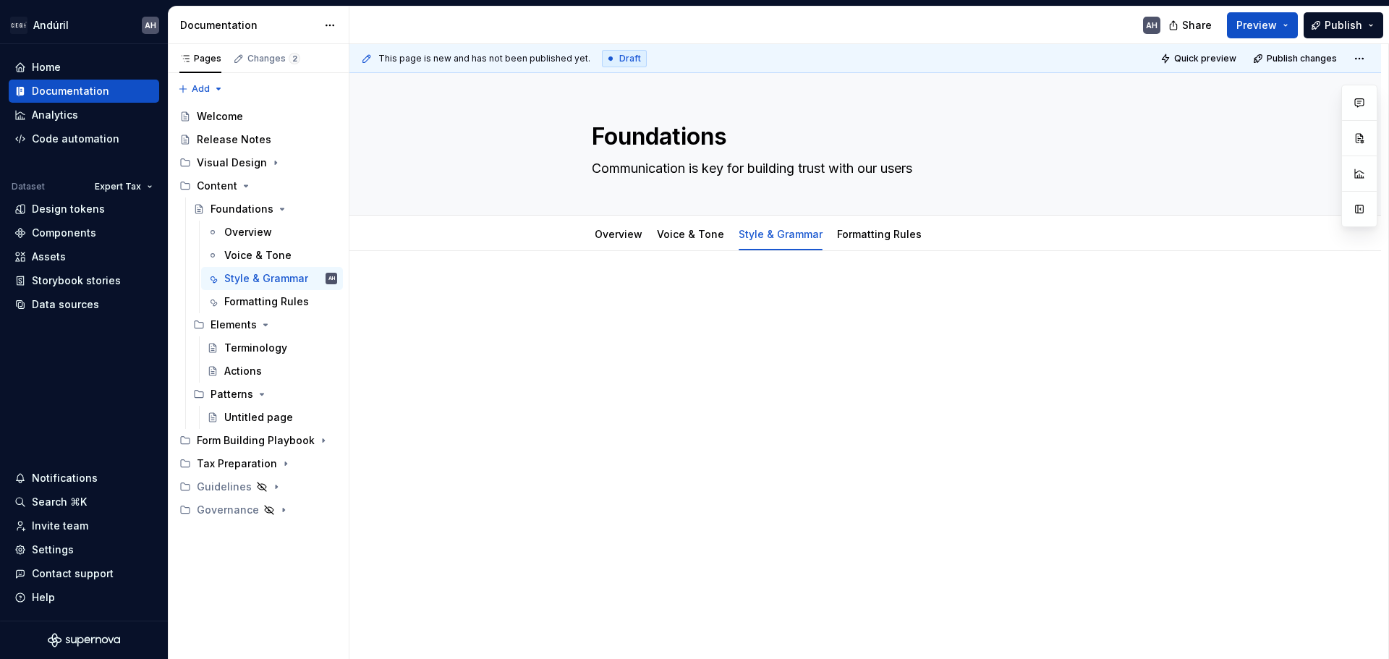
type textarea "*"
click at [733, 409] on div at bounding box center [865, 403] width 1032 height 305
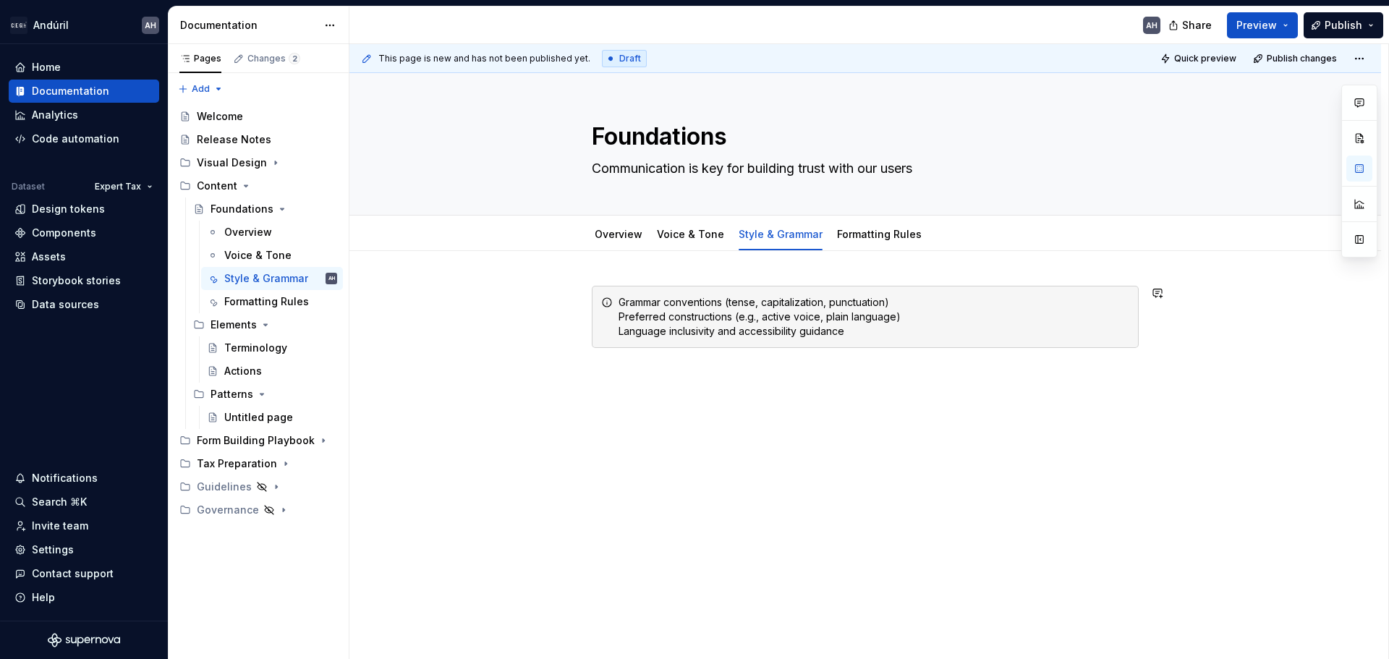
click at [689, 410] on div "Grammar conventions (tense, capitalization, punctuation) Preferred construction…" at bounding box center [865, 407] width 1032 height 312
click at [888, 229] on link "Formatting Rules" at bounding box center [879, 234] width 85 height 12
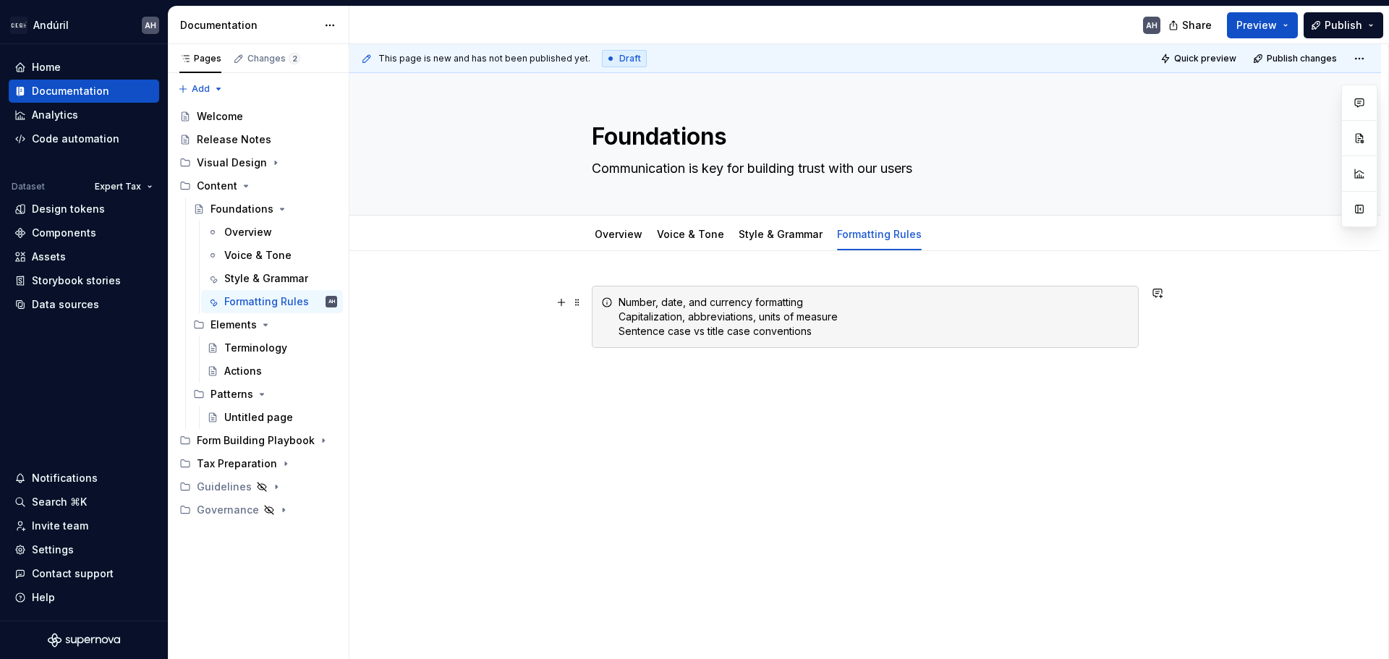
click at [682, 322] on div "Number, date, and currency formatting Capitalization, abbreviations, units of m…" at bounding box center [874, 316] width 511 height 43
click at [877, 329] on div "Number, date, and currency formatting Capitalization, abbreviations, units of m…" at bounding box center [874, 316] width 511 height 43
click at [775, 237] on link "Style & Grammar" at bounding box center [781, 234] width 84 height 12
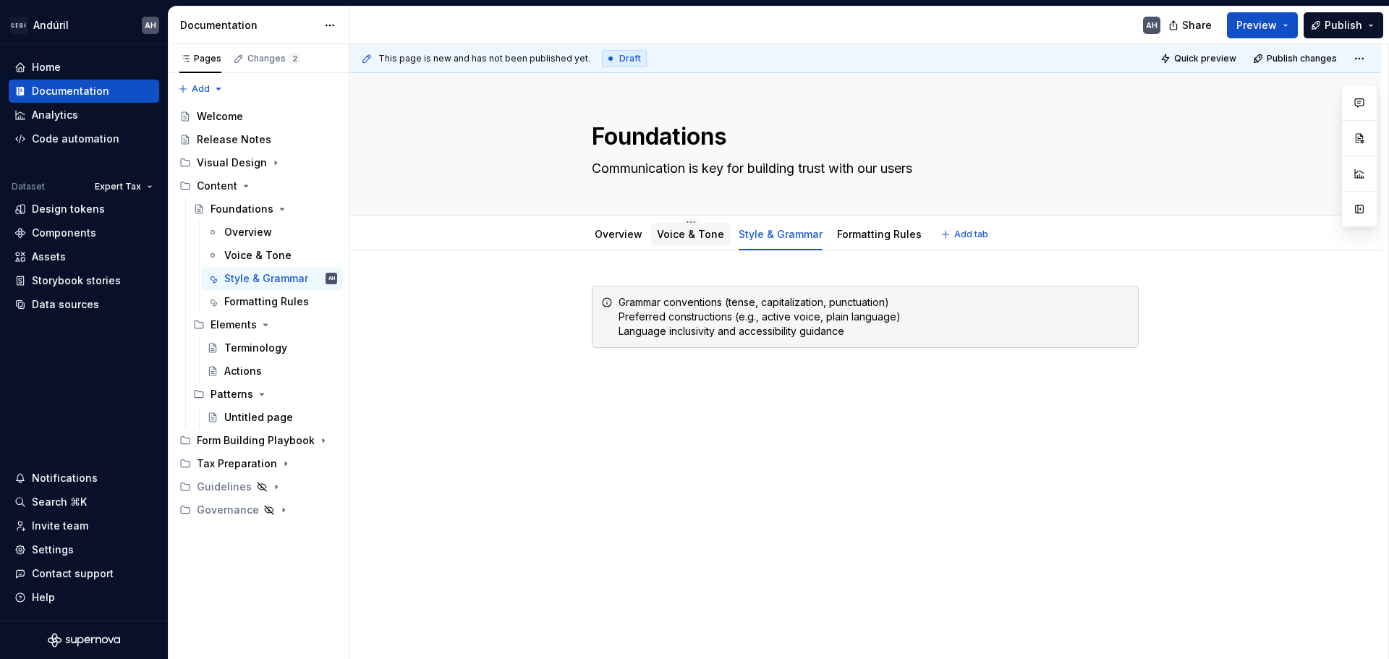
click at [699, 231] on link "Voice & Tone" at bounding box center [690, 234] width 67 height 12
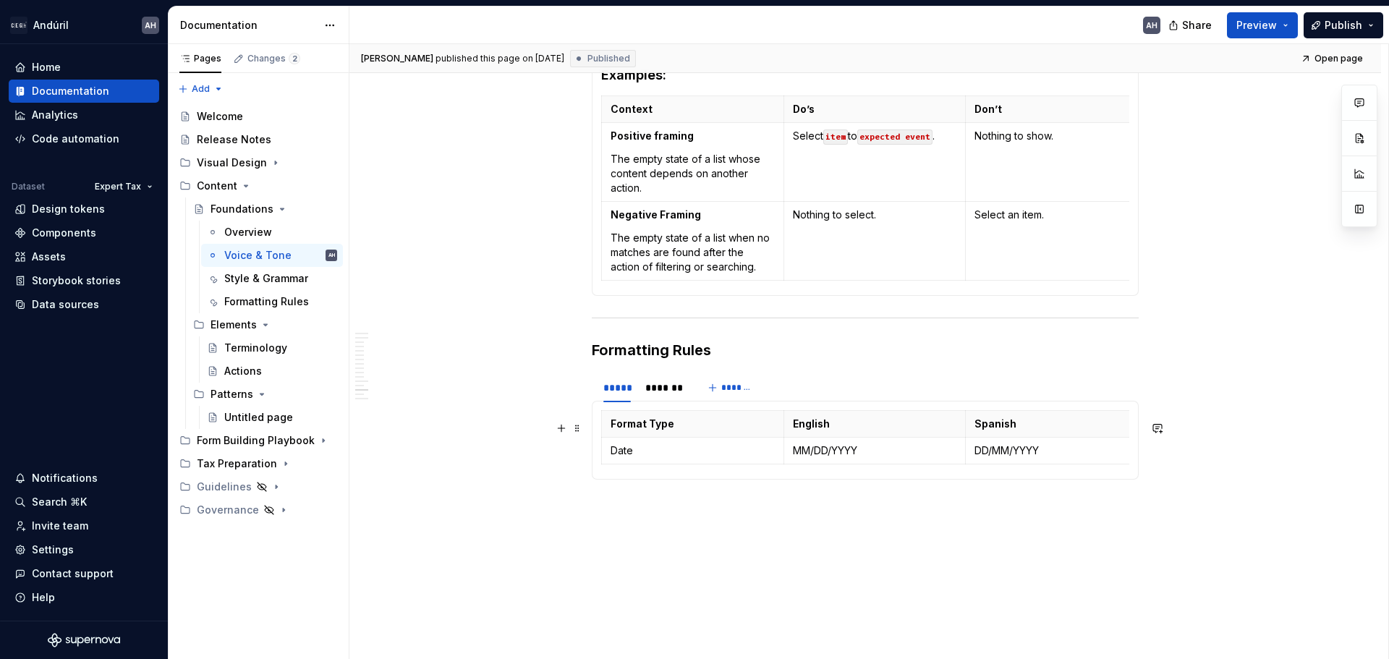
scroll to position [1013, 0]
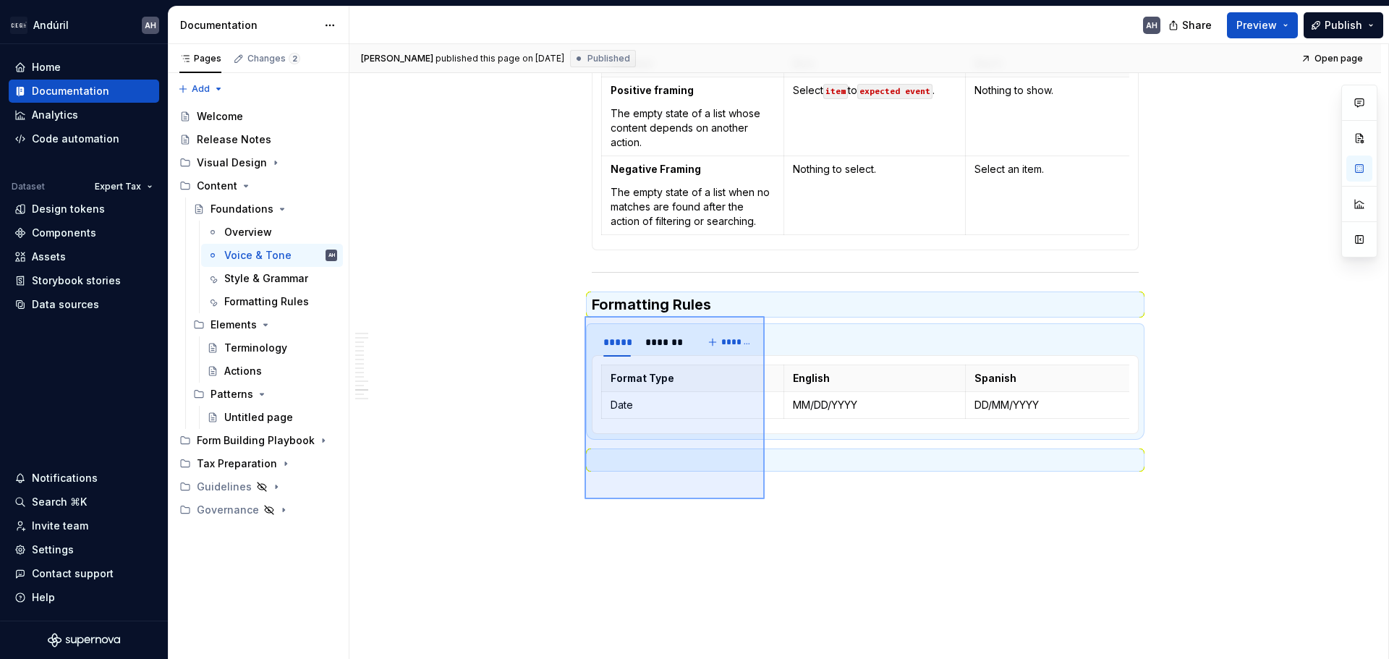
drag, startPoint x: 585, startPoint y: 316, endPoint x: 765, endPoint y: 499, distance: 256.8
click at [765, 499] on div "**********" at bounding box center [868, 352] width 1039 height 616
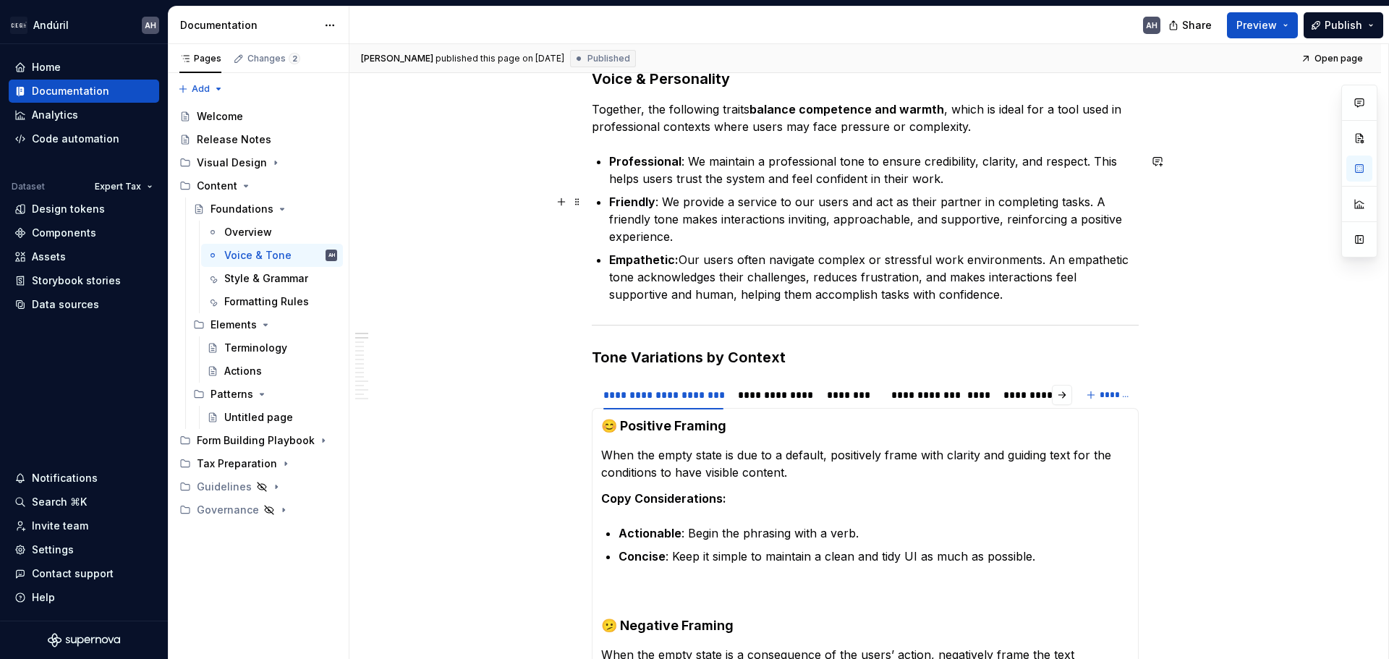
scroll to position [0, 0]
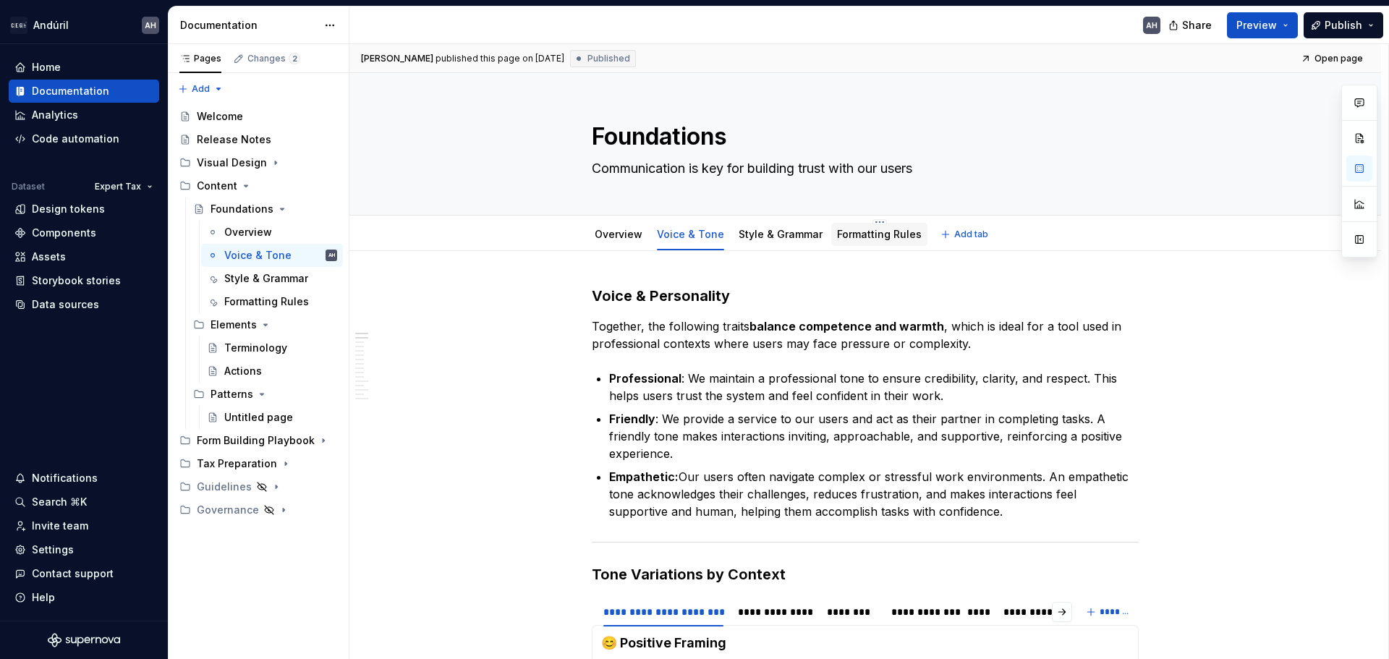
click at [851, 229] on link "Formatting Rules" at bounding box center [879, 234] width 85 height 12
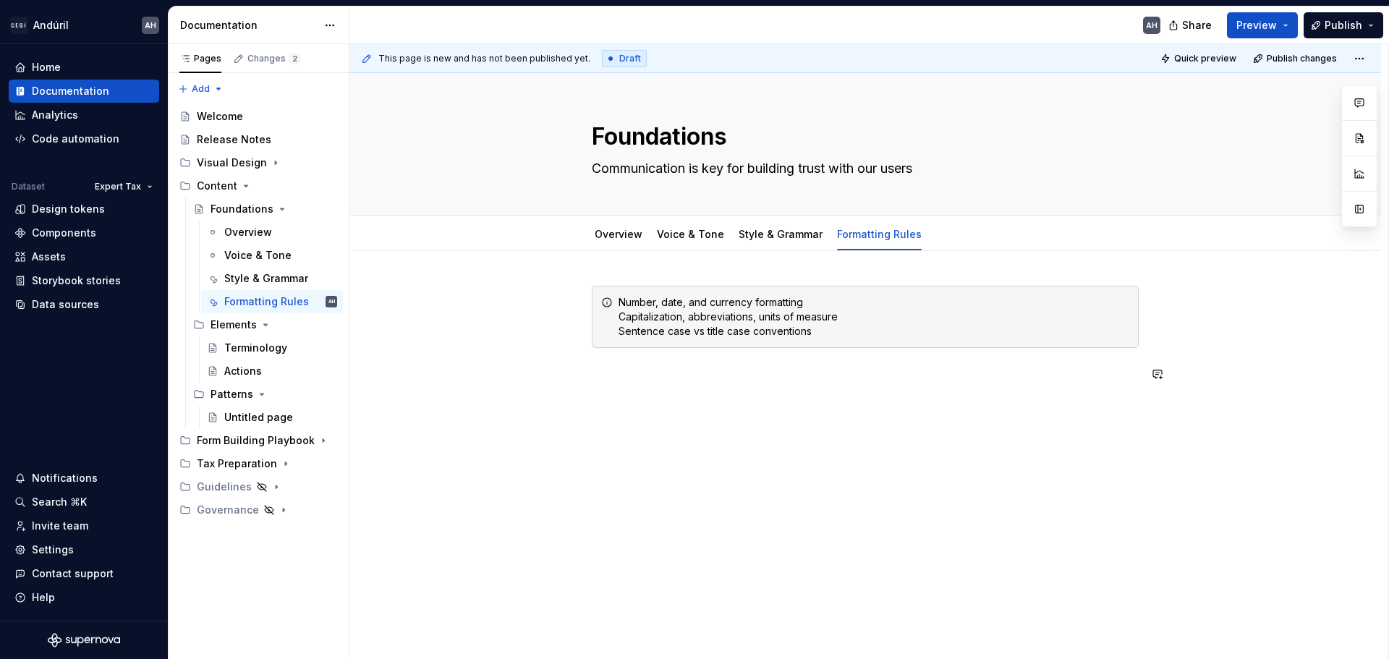
click at [668, 451] on div "Number, date, and currency formatting Capitalization, abbreviations, units of m…" at bounding box center [865, 424] width 1032 height 347
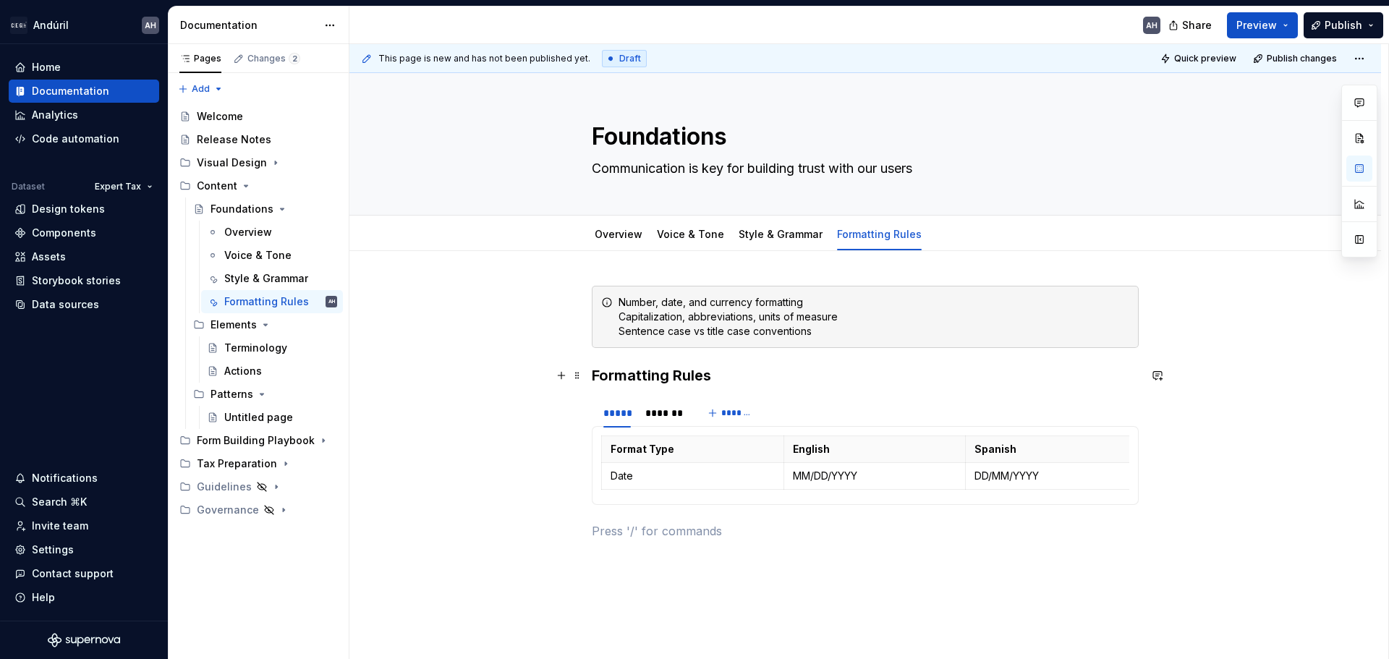
click at [744, 380] on h3 "Formatting Rules" at bounding box center [865, 375] width 547 height 20
click at [671, 417] on div "*******" at bounding box center [663, 413] width 37 height 14
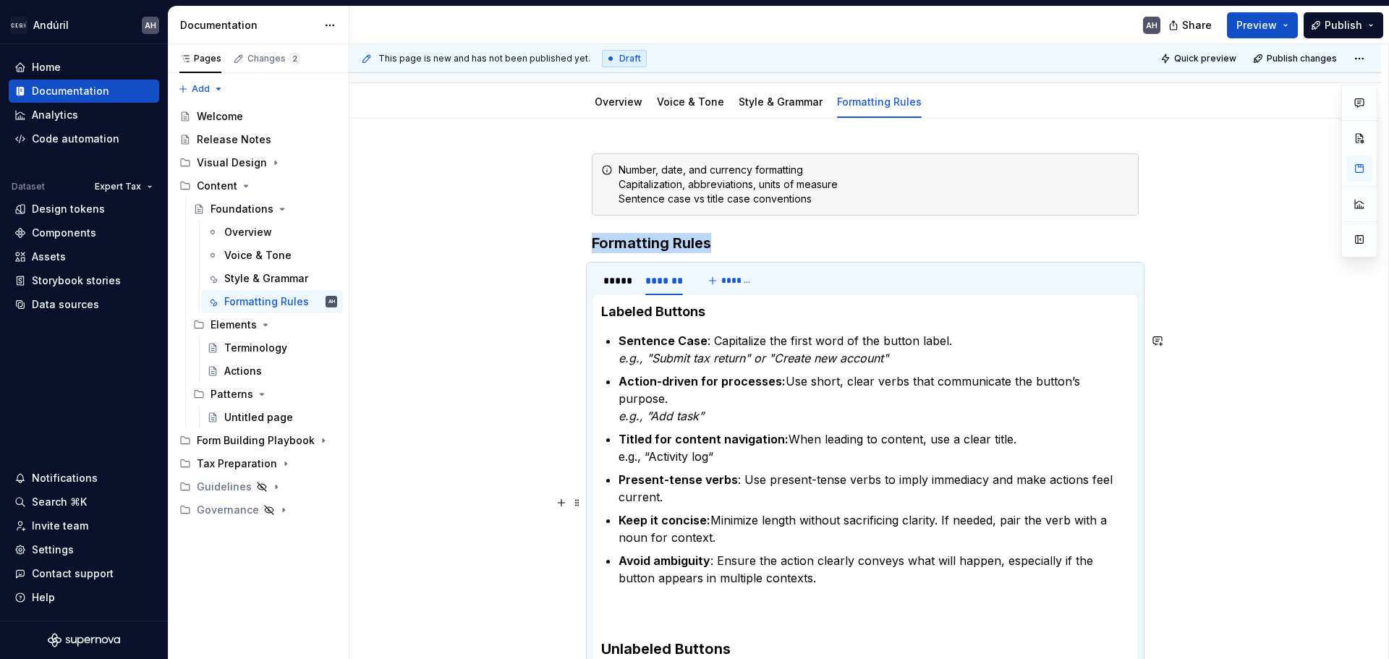
scroll to position [72, 0]
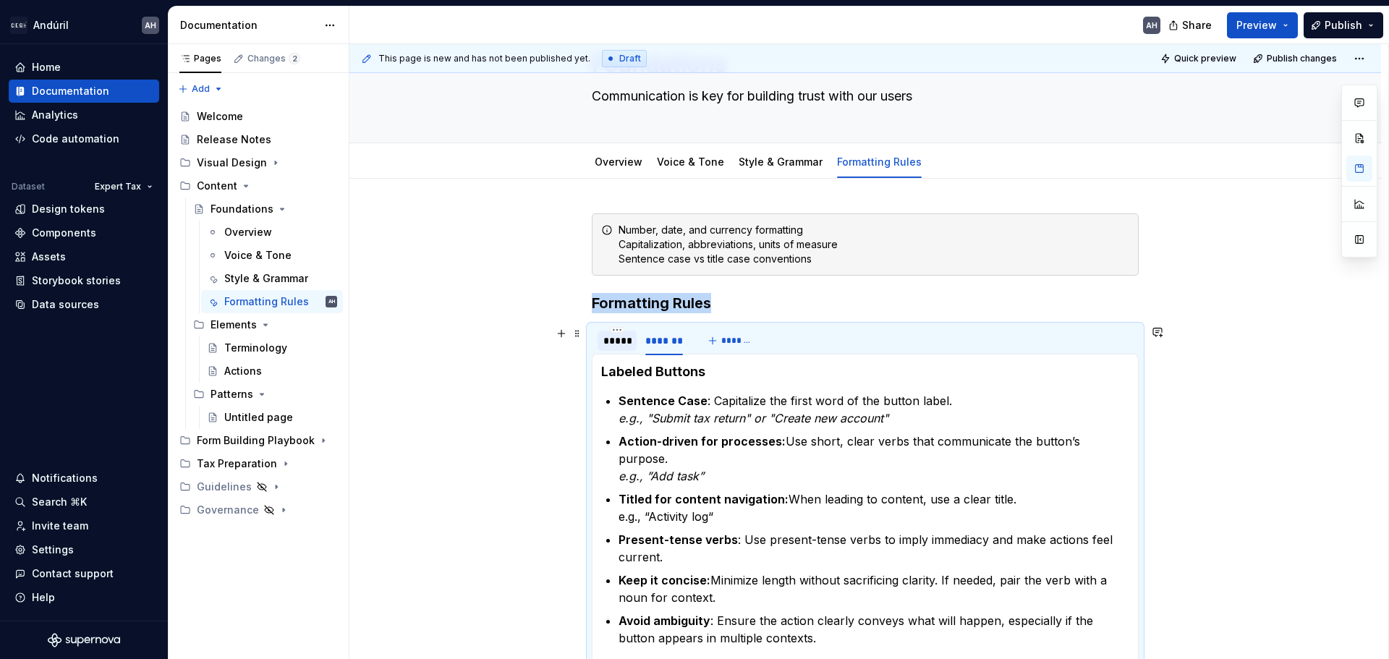
click at [617, 338] on div "*****" at bounding box center [616, 340] width 27 height 14
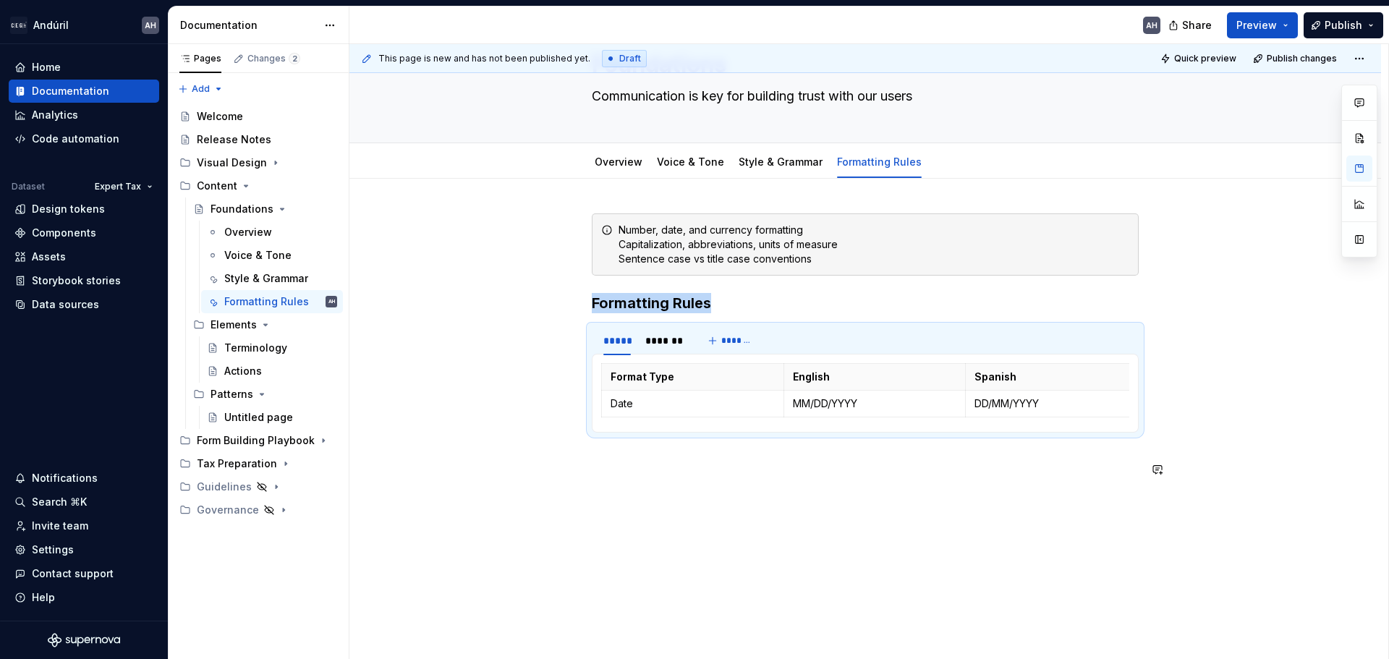
click at [750, 535] on div "This page is new and has not been published yet. Draft Quick preview Publish ch…" at bounding box center [868, 352] width 1039 height 616
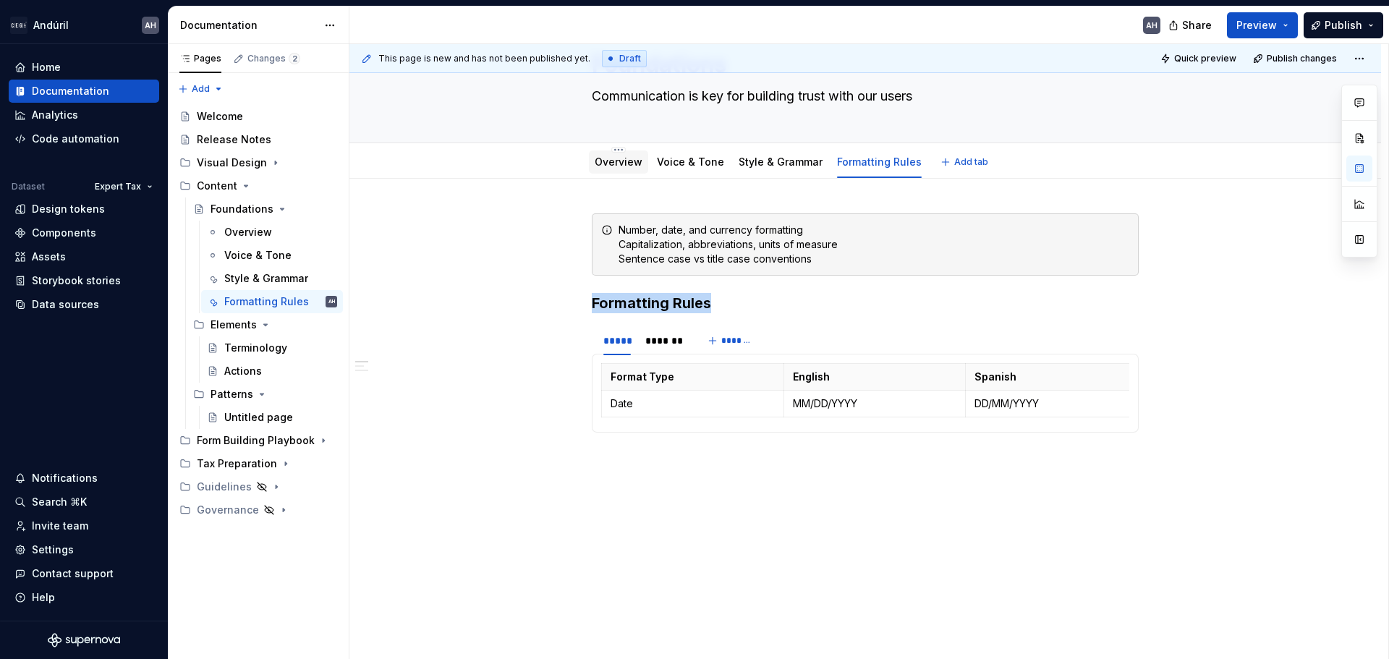
click at [613, 162] on link "Overview" at bounding box center [619, 162] width 48 height 12
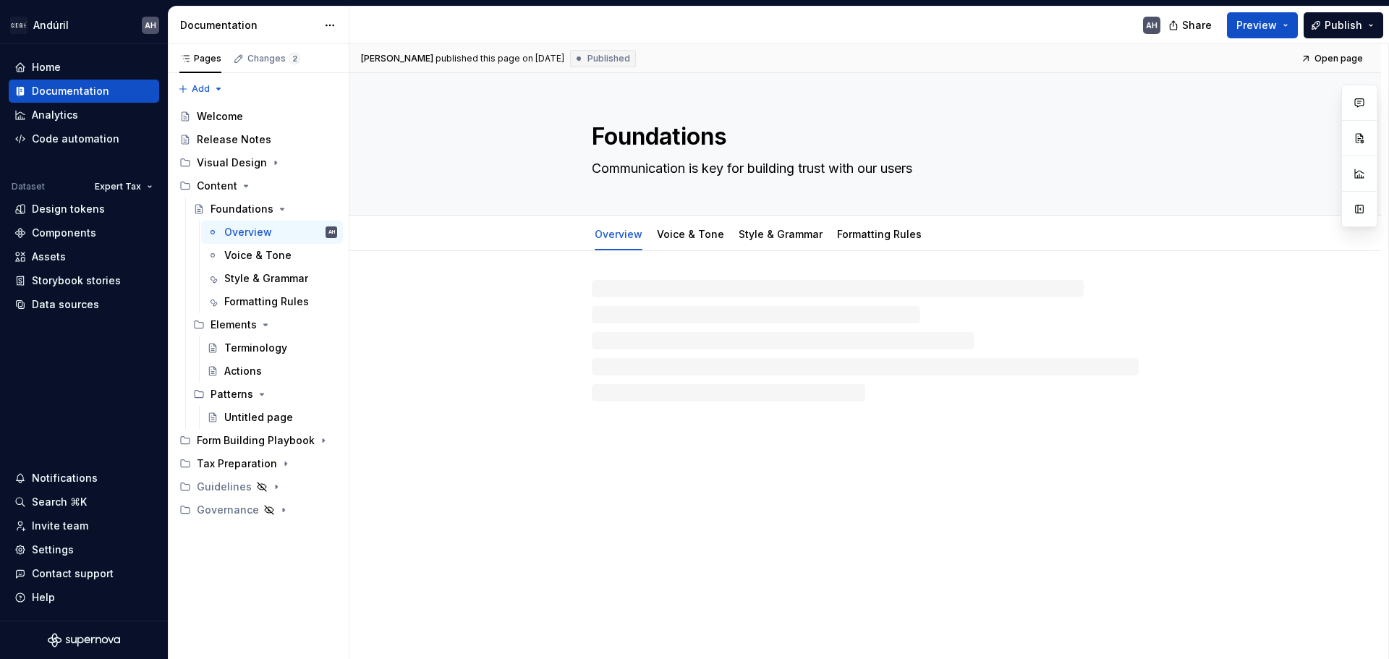
type textarea "*"
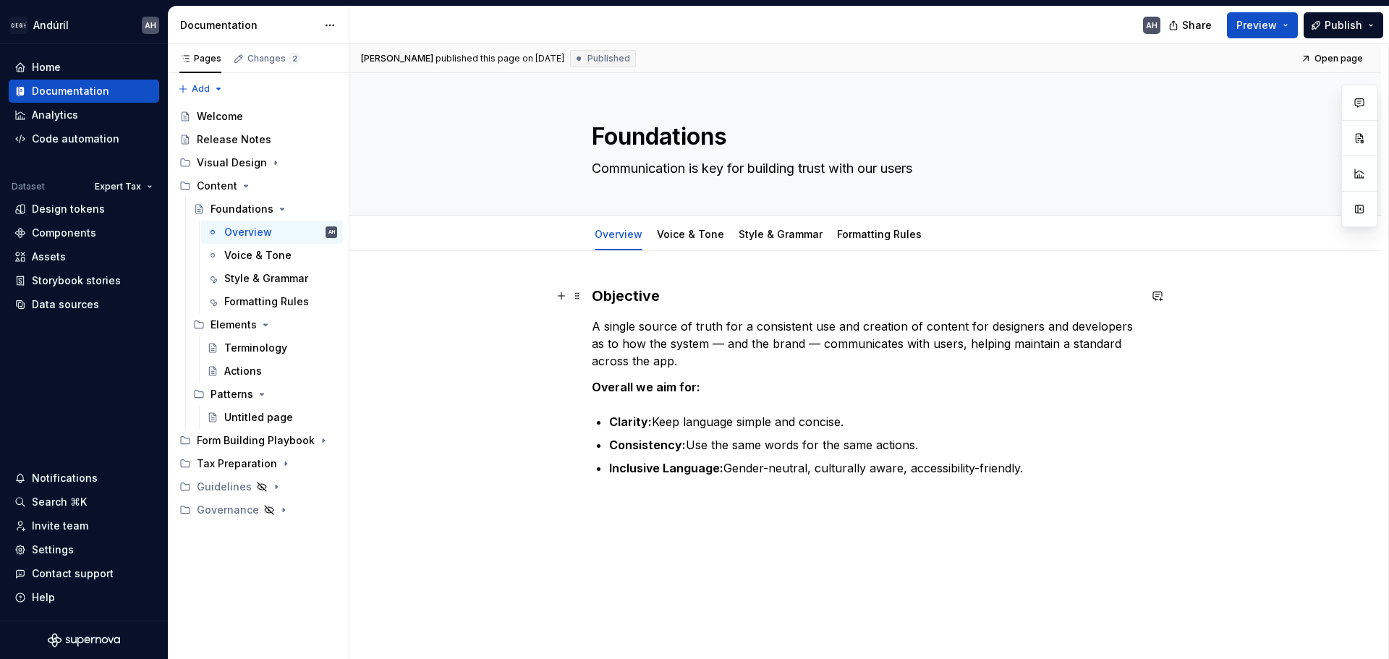
click at [592, 294] on h3 "Objective" at bounding box center [865, 296] width 547 height 20
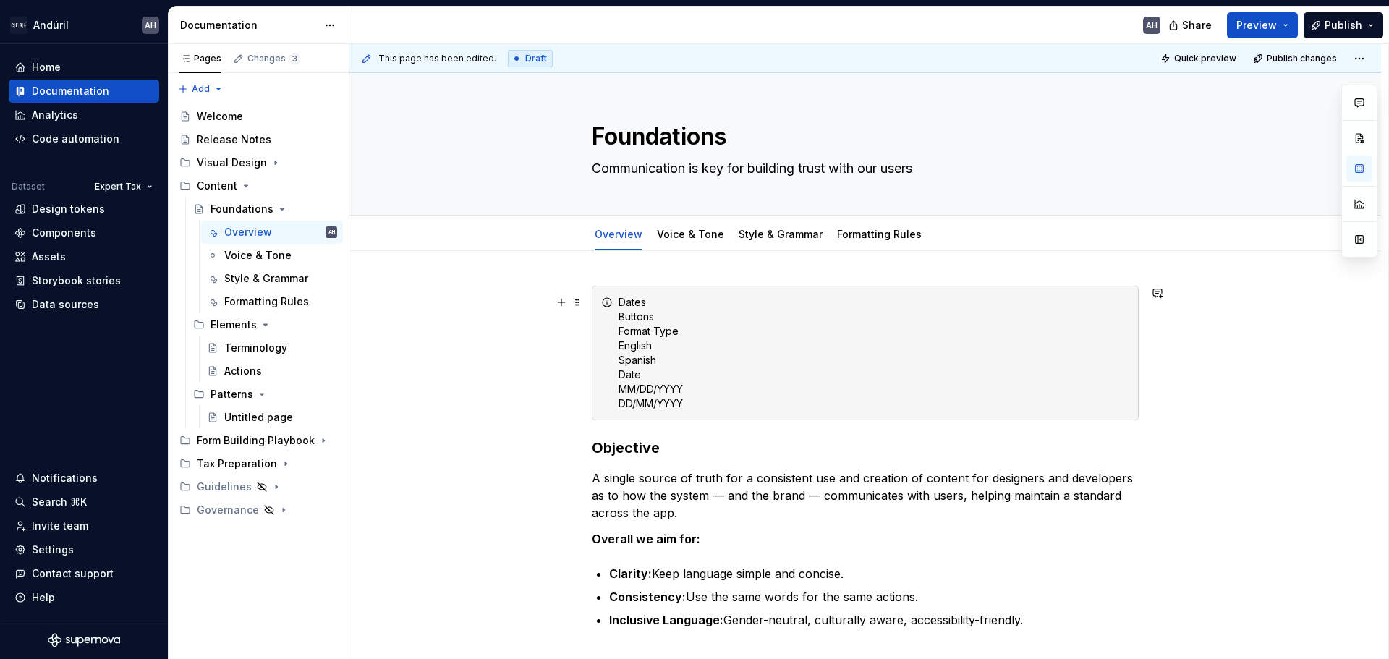
click at [713, 384] on div "Dates Buttons Format Type English Spanish Date MM/DD/YYYY DD/MM/YYYY" at bounding box center [874, 353] width 511 height 116
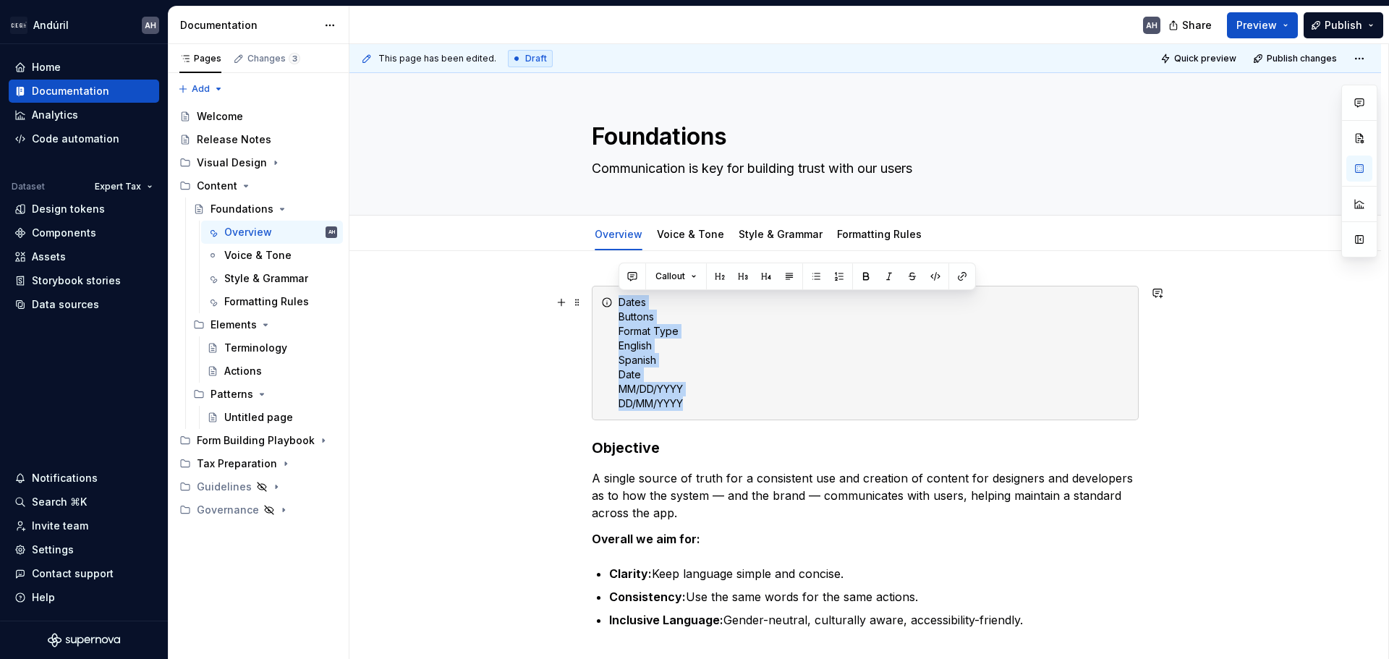
drag, startPoint x: 707, startPoint y: 404, endPoint x: 618, endPoint y: 300, distance: 136.4
click at [618, 300] on div "Dates Buttons Format Type English Spanish Date MM/DD/YYYY DD/MM/YYYY" at bounding box center [865, 353] width 547 height 135
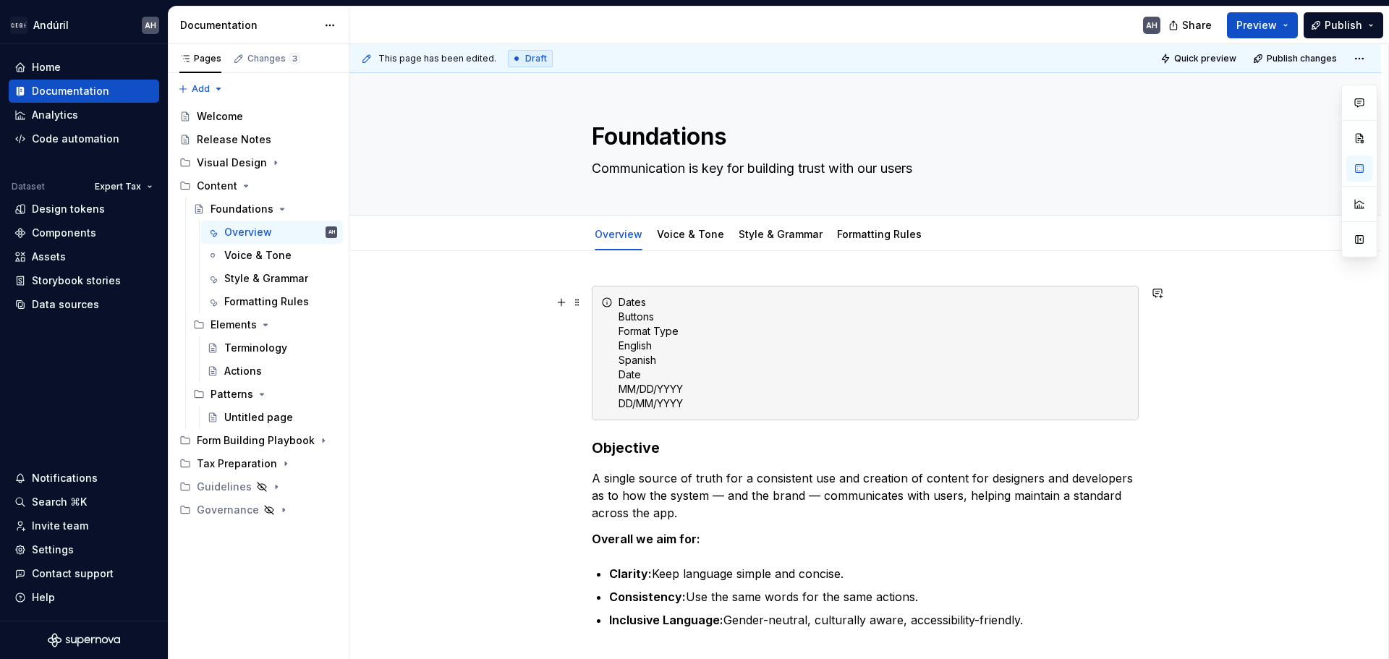
click at [665, 388] on div "Dates Buttons Format Type English Spanish Date MM/DD/YYYY DD/MM/YYYY" at bounding box center [874, 353] width 511 height 116
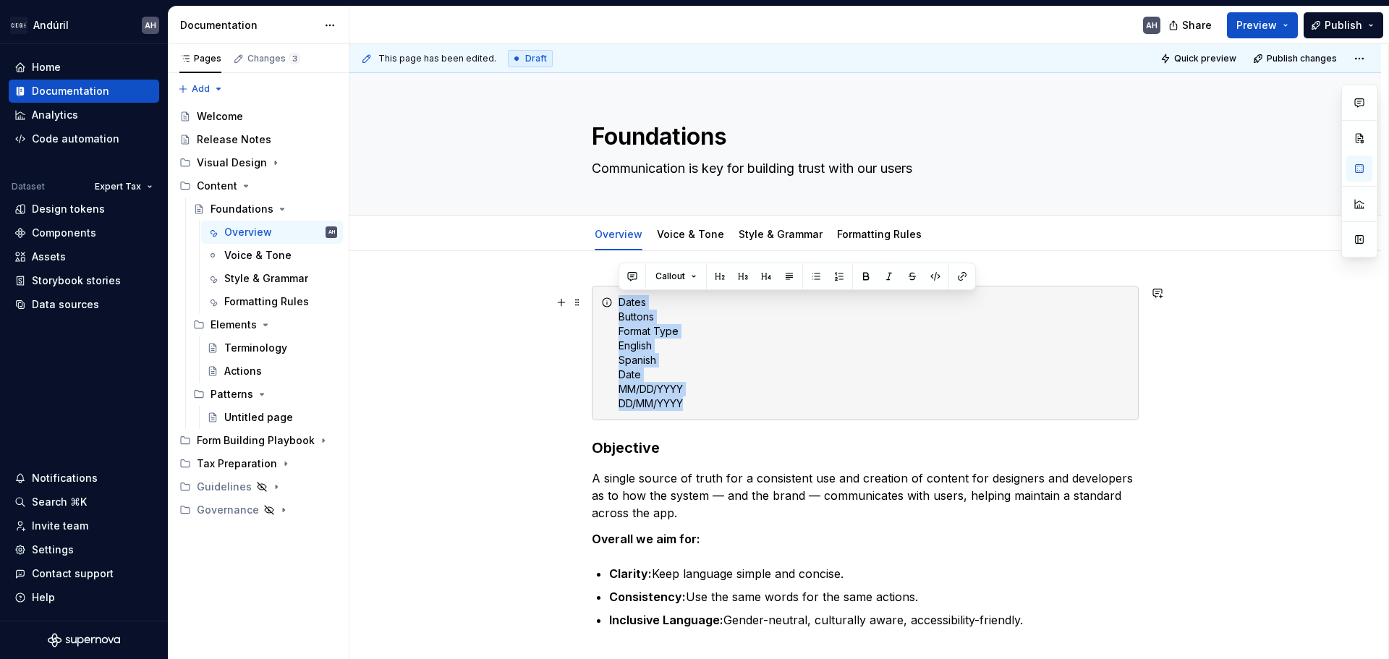
click at [665, 388] on div "Dates Buttons Format Type English Spanish Date MM/DD/YYYY DD/MM/YYYY" at bounding box center [874, 353] width 511 height 116
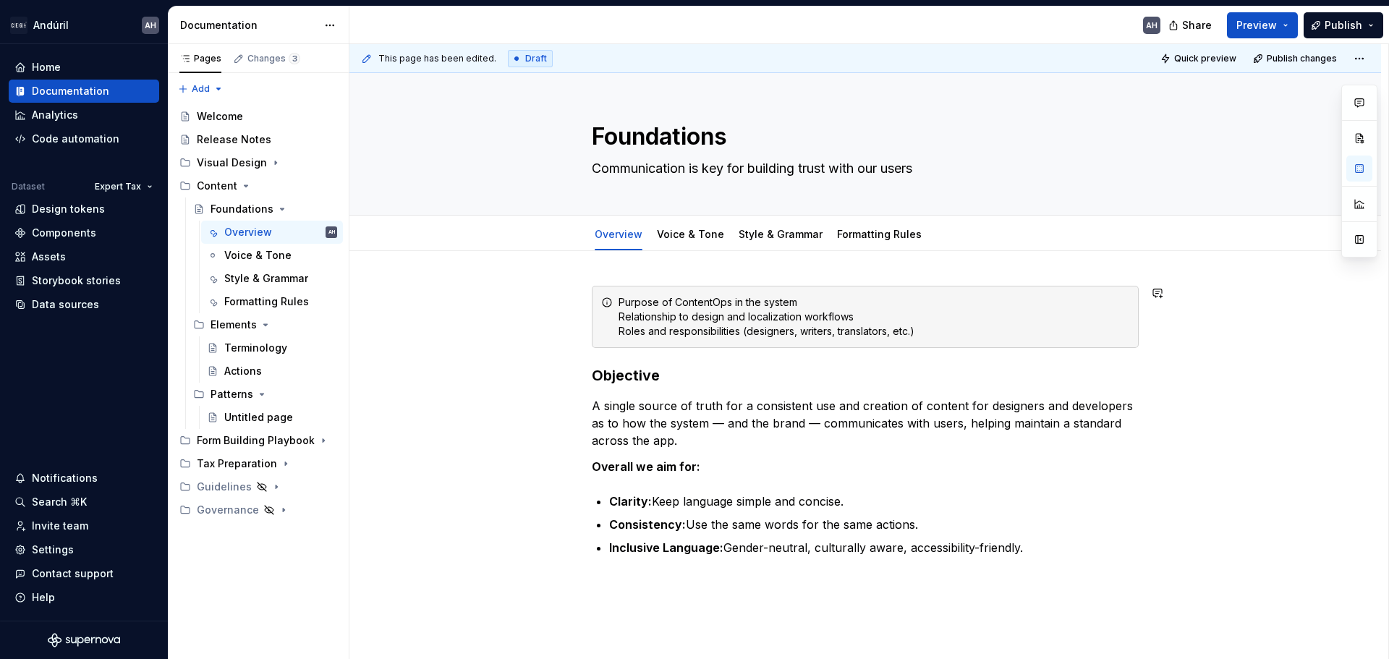
click at [687, 362] on div "Purpose of ContentOps in the system Relationship to design and localization wor…" at bounding box center [865, 421] width 547 height 271
click at [276, 208] on icon "Page tree" at bounding box center [282, 209] width 12 height 12
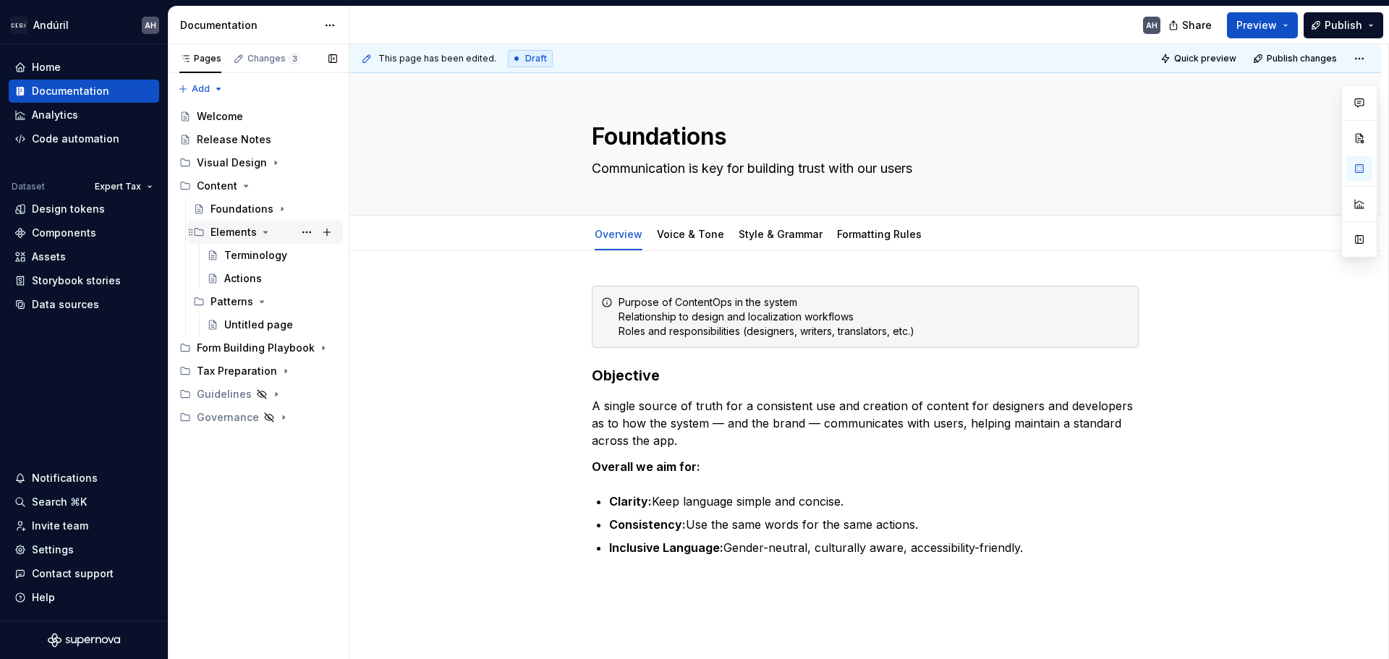
click at [262, 228] on icon "Page tree" at bounding box center [266, 232] width 12 height 12
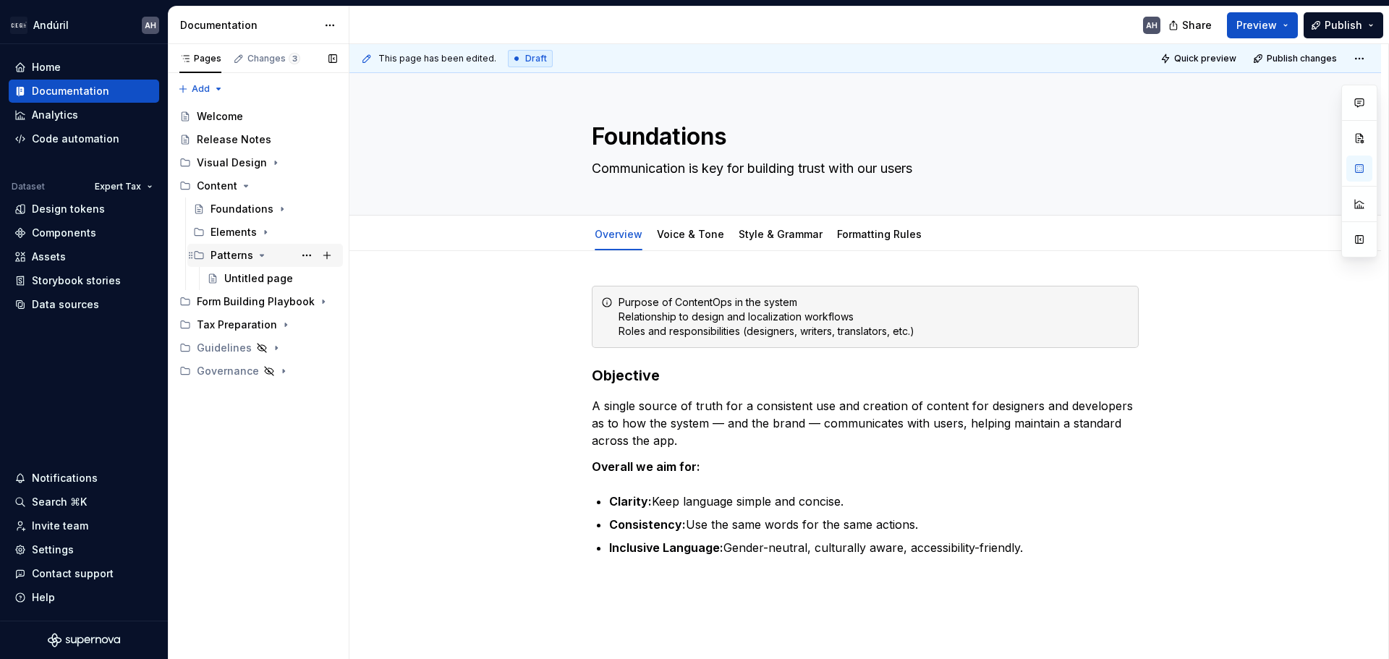
click at [258, 254] on icon "Page tree" at bounding box center [262, 256] width 12 height 12
click at [247, 227] on div "Elements" at bounding box center [234, 232] width 46 height 14
click at [263, 260] on div "Terminology" at bounding box center [255, 255] width 63 height 14
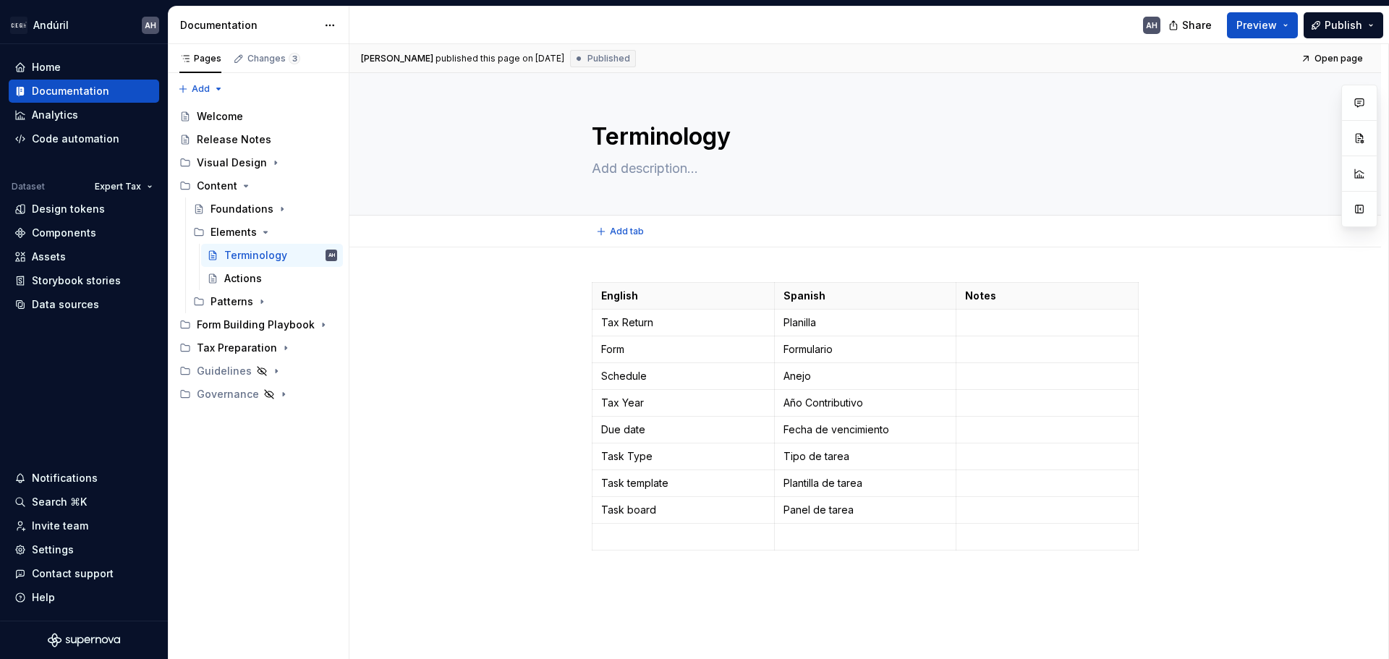
click at [618, 245] on div "Add tab" at bounding box center [865, 232] width 1032 height 32
click at [325, 235] on button "Page tree" at bounding box center [327, 232] width 20 height 20
type textarea "*"
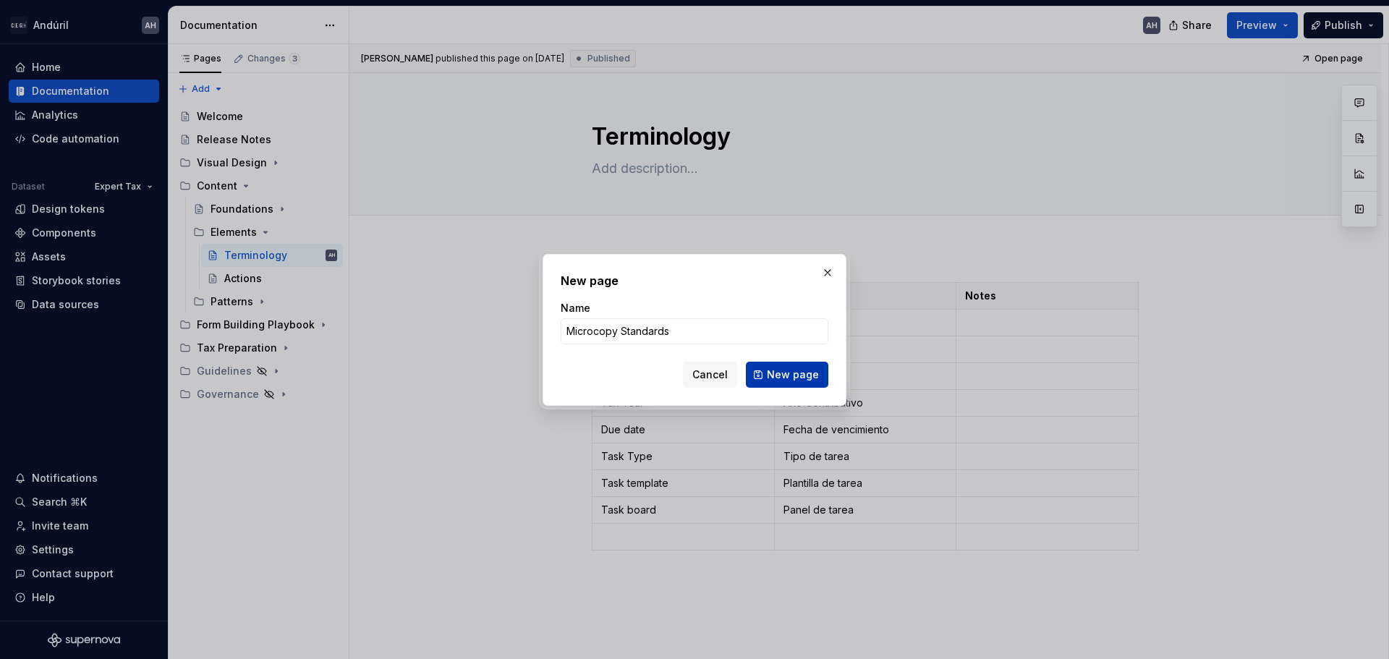
type input "Microcopy Standards"
click at [781, 376] on span "New page" at bounding box center [793, 374] width 52 height 14
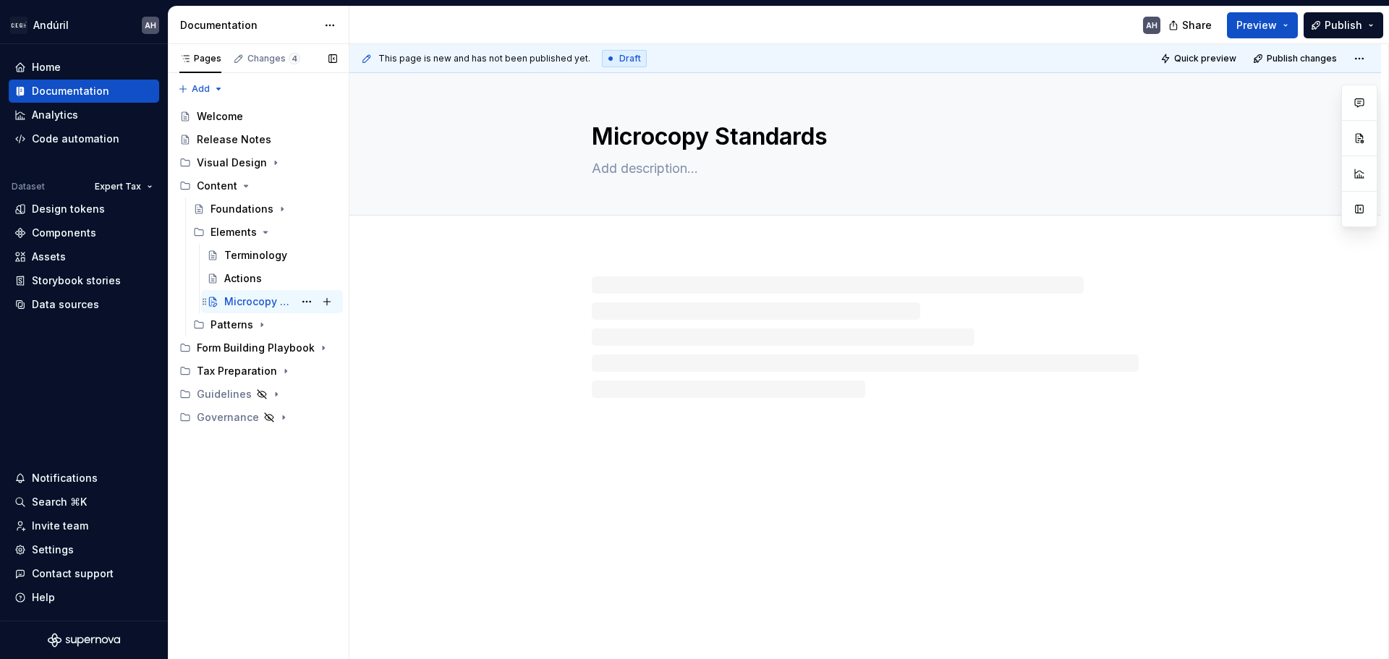
click at [237, 295] on div "Microcopy Standards" at bounding box center [258, 301] width 69 height 14
click at [662, 418] on div "Microcopy Standards" at bounding box center [865, 366] width 1032 height 587
type textarea "*"
click at [567, 336] on div "This page is new and has not been published yet. Draft Quick preview Publish ch…" at bounding box center [868, 352] width 1039 height 616
click at [685, 426] on div "This page is new and has not been published yet. Draft Quick preview Publish ch…" at bounding box center [868, 352] width 1039 height 616
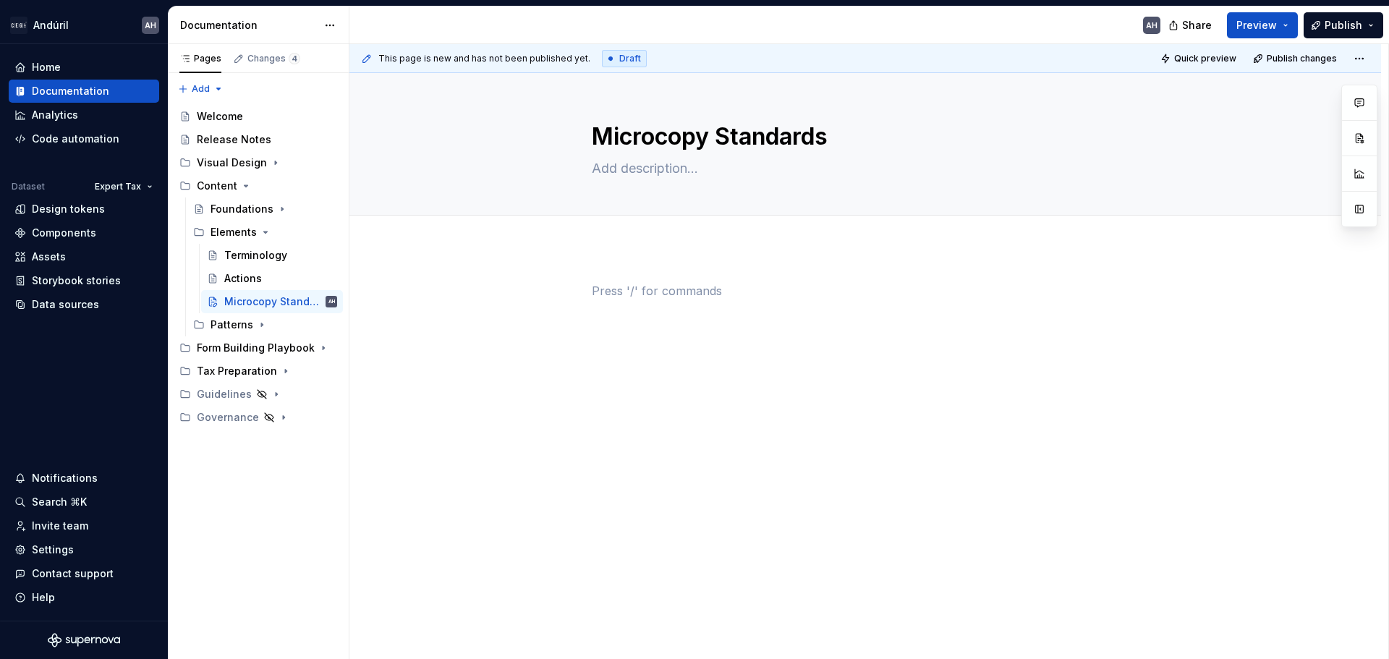
click at [650, 302] on div at bounding box center [865, 309] width 547 height 55
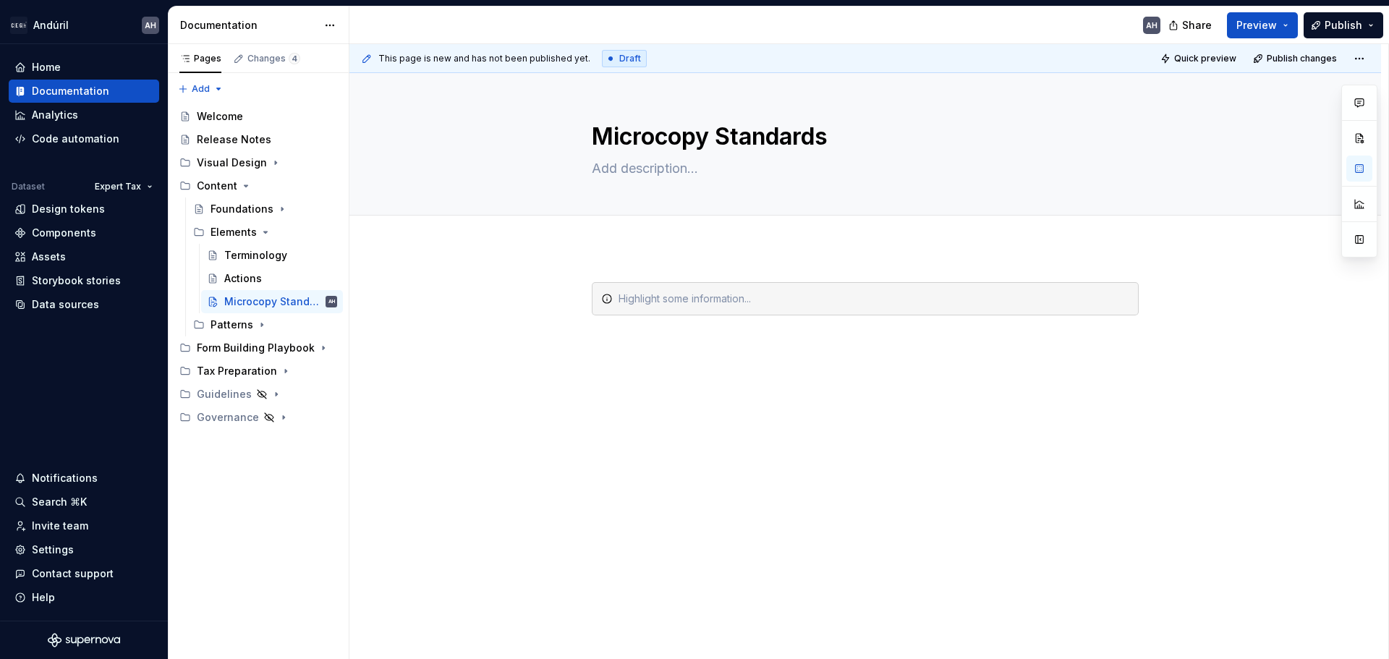
click at [650, 302] on div at bounding box center [874, 299] width 511 height 14
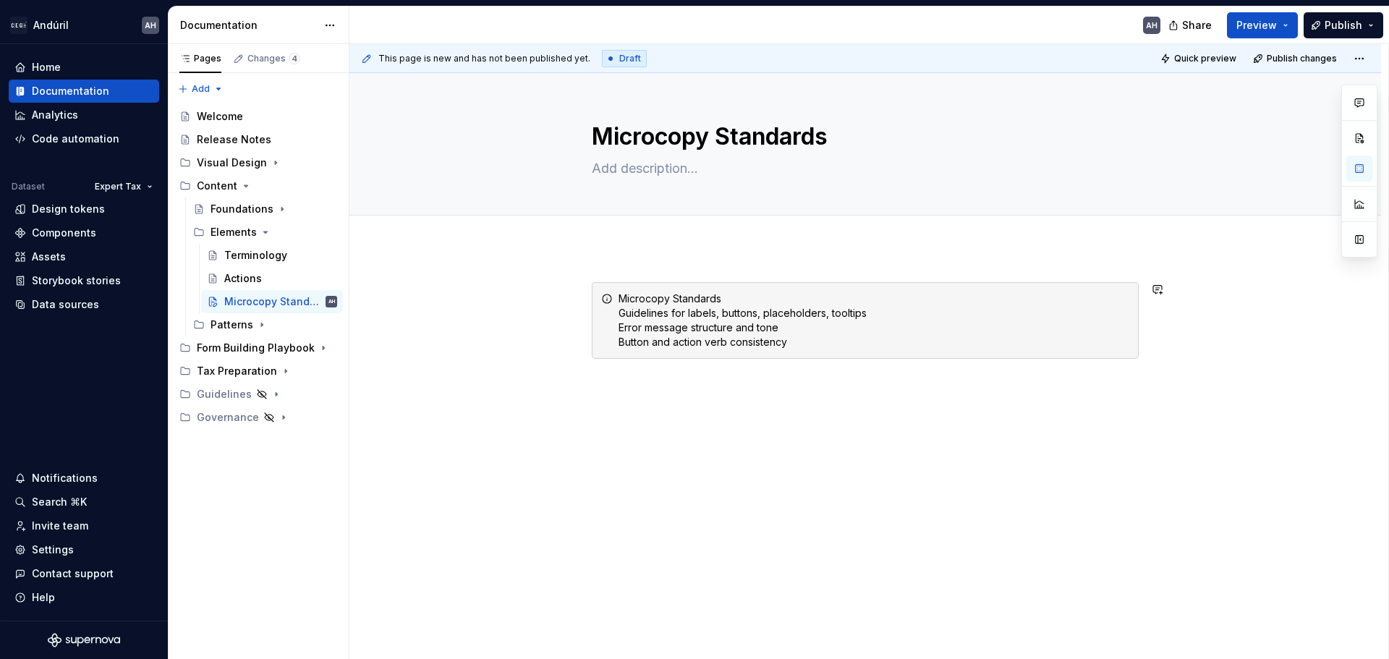
click at [645, 256] on div "Microcopy Standards Guidelines for labels, buttons, placeholders, tooltips Erro…" at bounding box center [865, 410] width 1032 height 326
click at [241, 275] on div "Actions" at bounding box center [243, 278] width 38 height 14
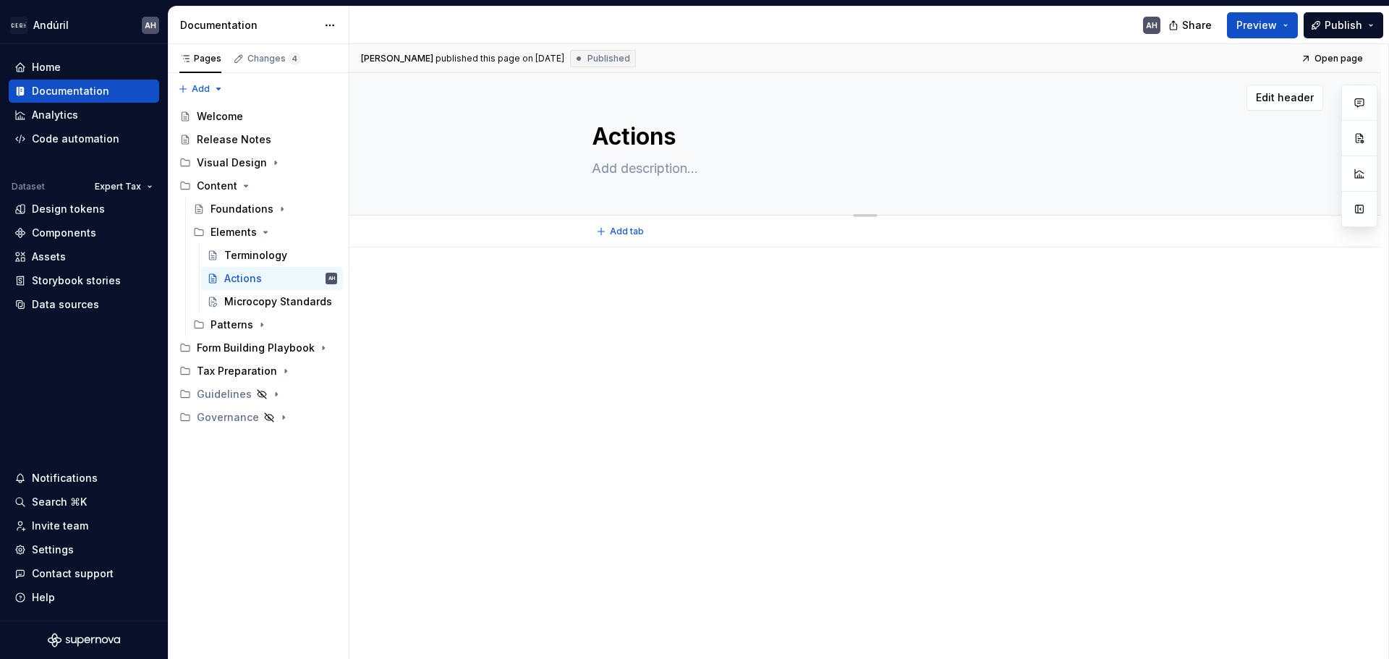
click at [636, 145] on textarea "Actions" at bounding box center [862, 136] width 547 height 35
type textarea "*"
type textarea "L"
type textarea "*"
type textarea "Lo"
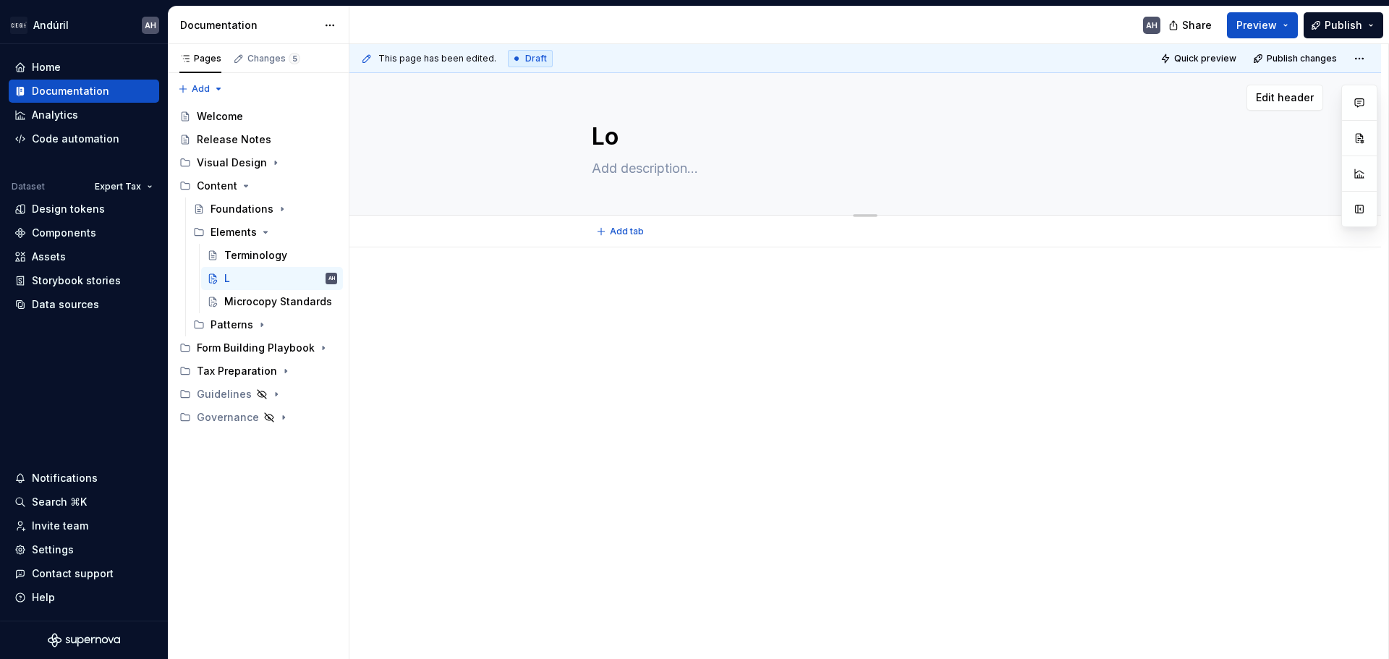
type textarea "*"
type textarea "Loc"
type textarea "*"
type textarea "Loca"
type textarea "*"
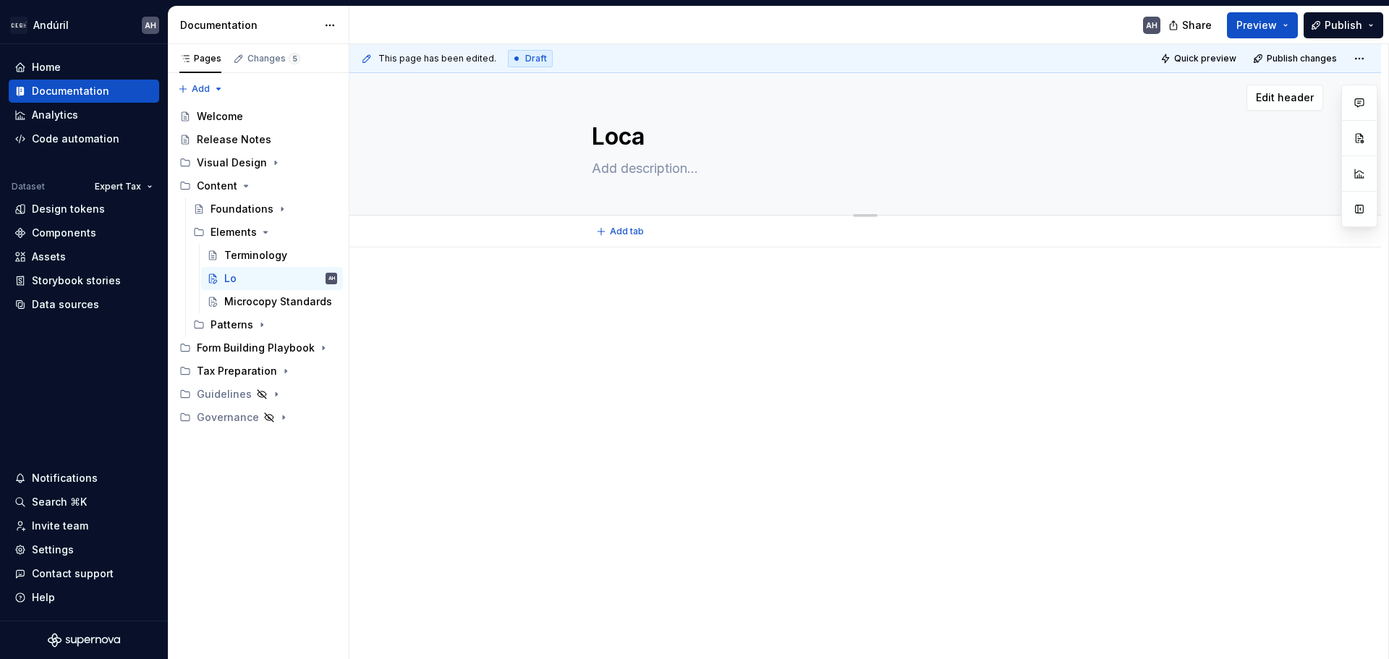
type textarea "Local"
type textarea "*"
type textarea "Locali"
type textarea "*"
type textarea "Localiz"
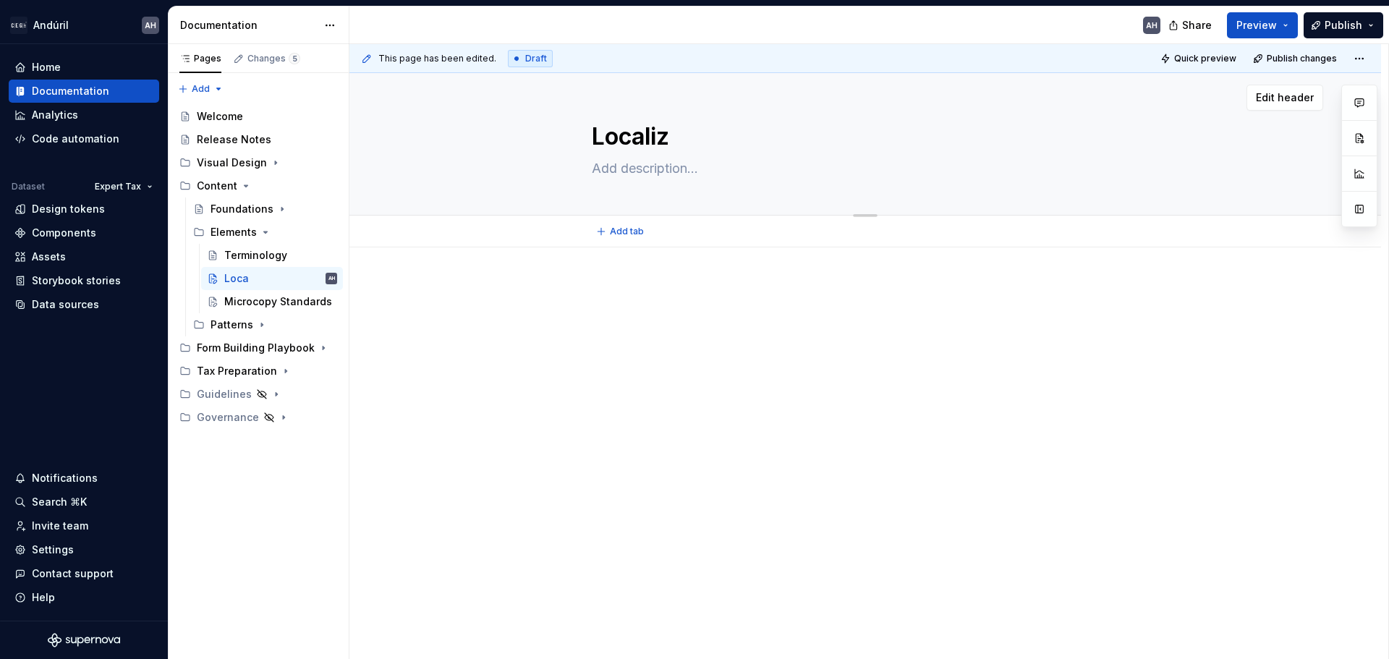
type textarea "*"
type textarea "Localiza"
type textarea "*"
type textarea "Localizat"
type textarea "*"
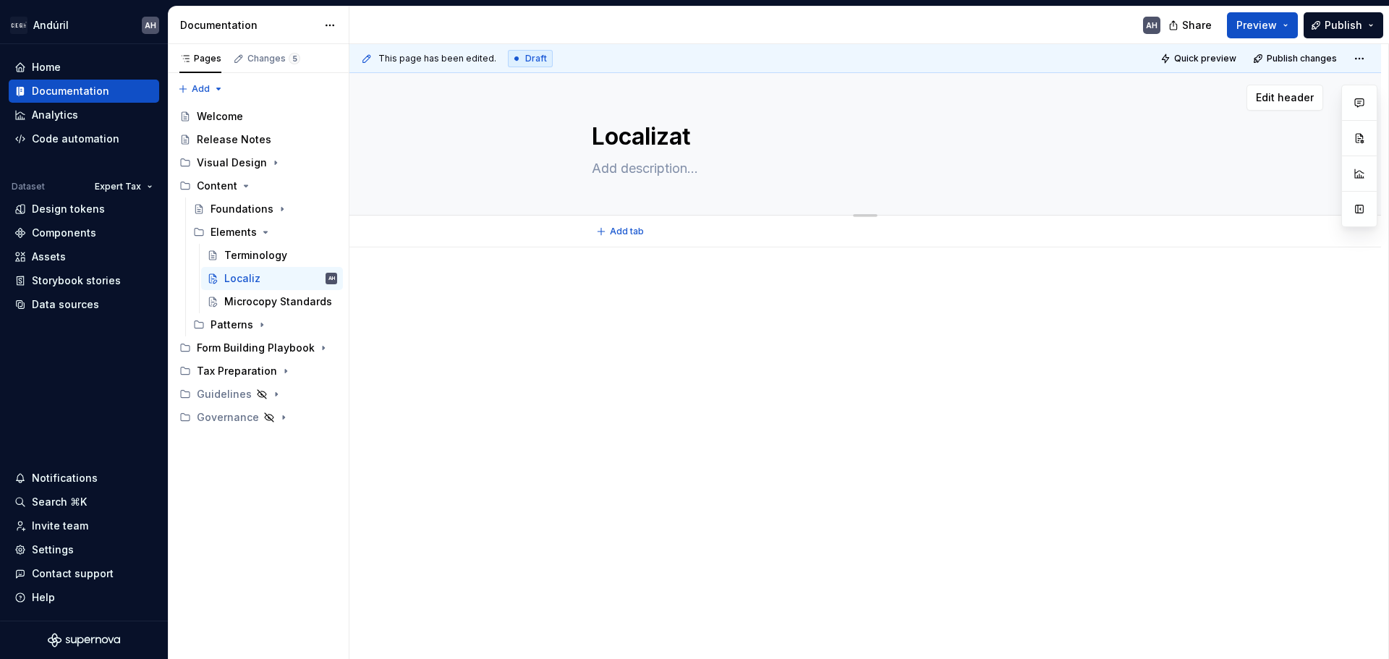
type textarea "Localizati"
type textarea "*"
type textarea "Localizatio"
type textarea "*"
type textarea "Localization"
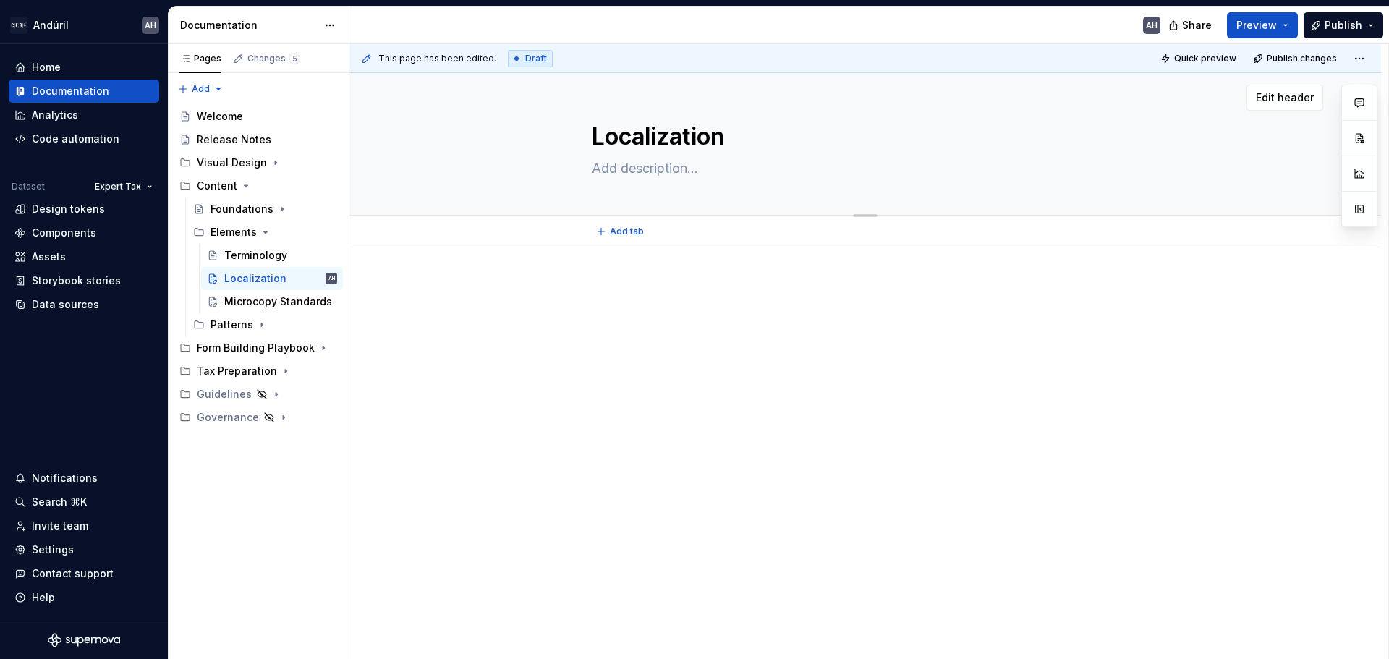
click at [636, 148] on textarea "Localization" at bounding box center [862, 136] width 547 height 35
type textarea "*"
type textarea "I"
type textarea "*"
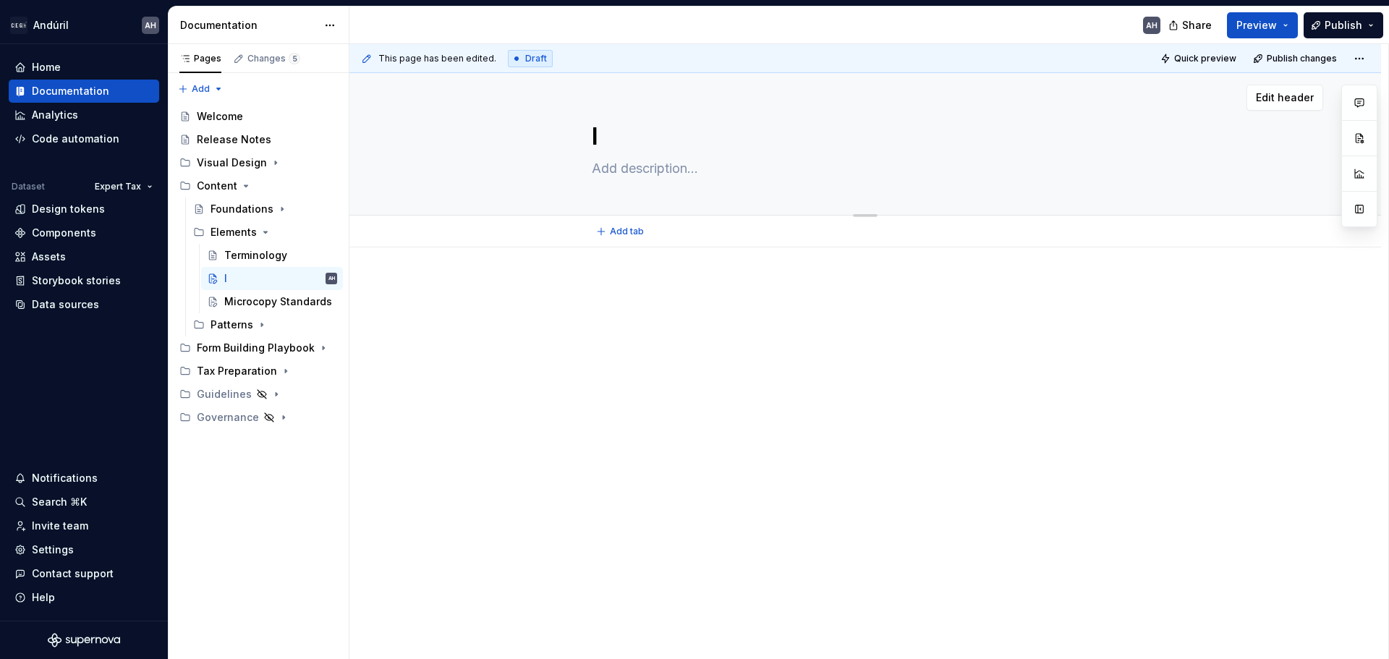
type textarea "In"
type textarea "*"
type textarea "Int"
type textarea "*"
type textarea "Inte"
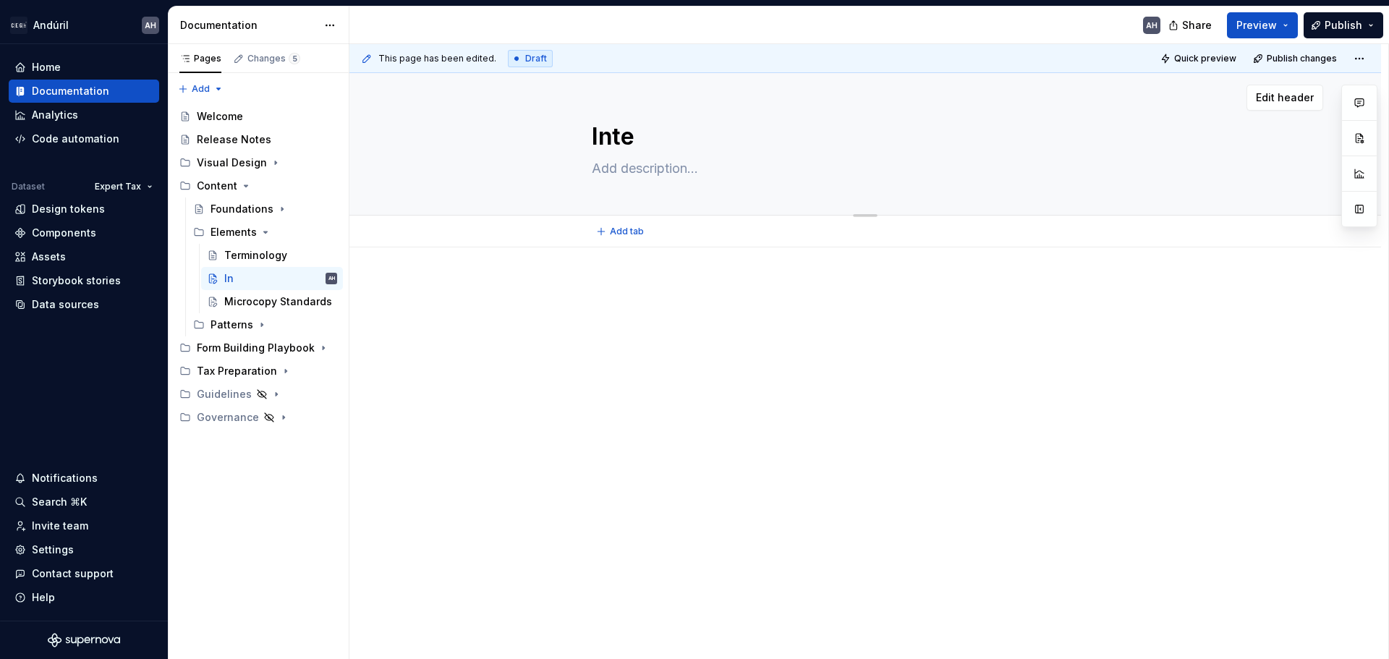
type textarea "*"
type textarea "Intern"
type textarea "*"
type textarea "Interna"
type textarea "*"
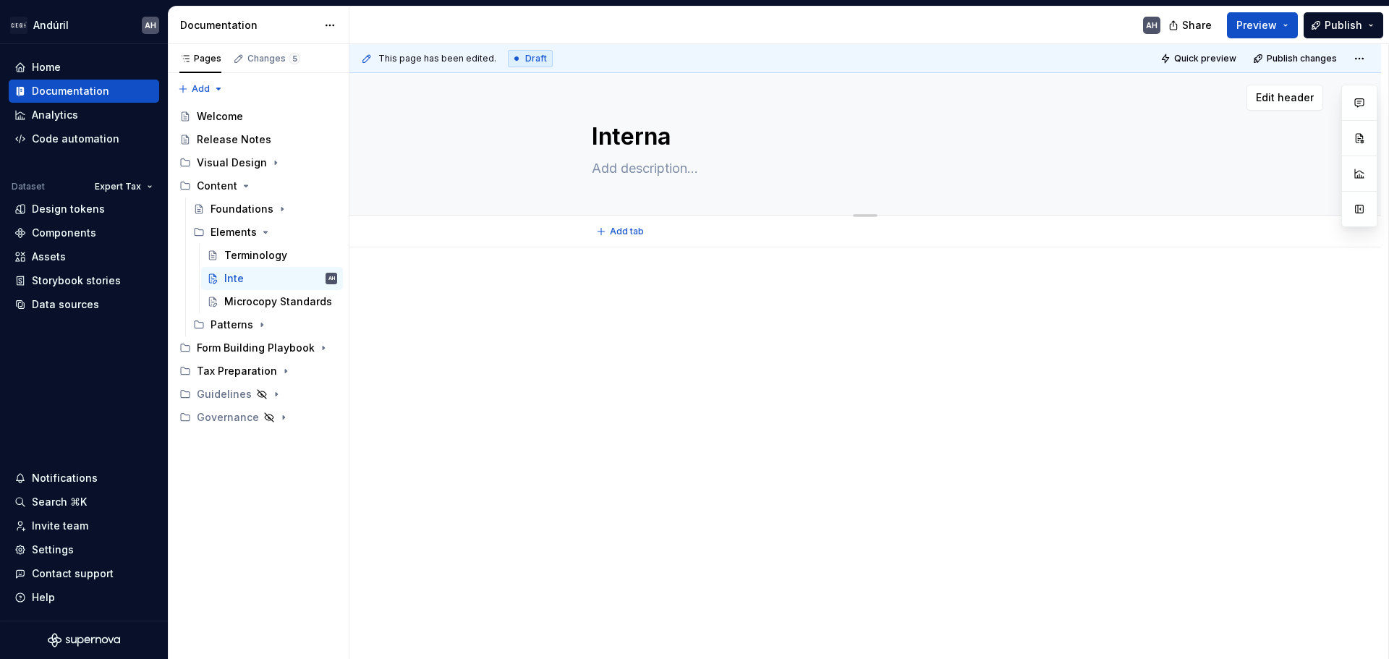
type textarea "Internat"
type textarea "*"
type textarea "Internatio"
type textarea "*"
type textarea "Internation"
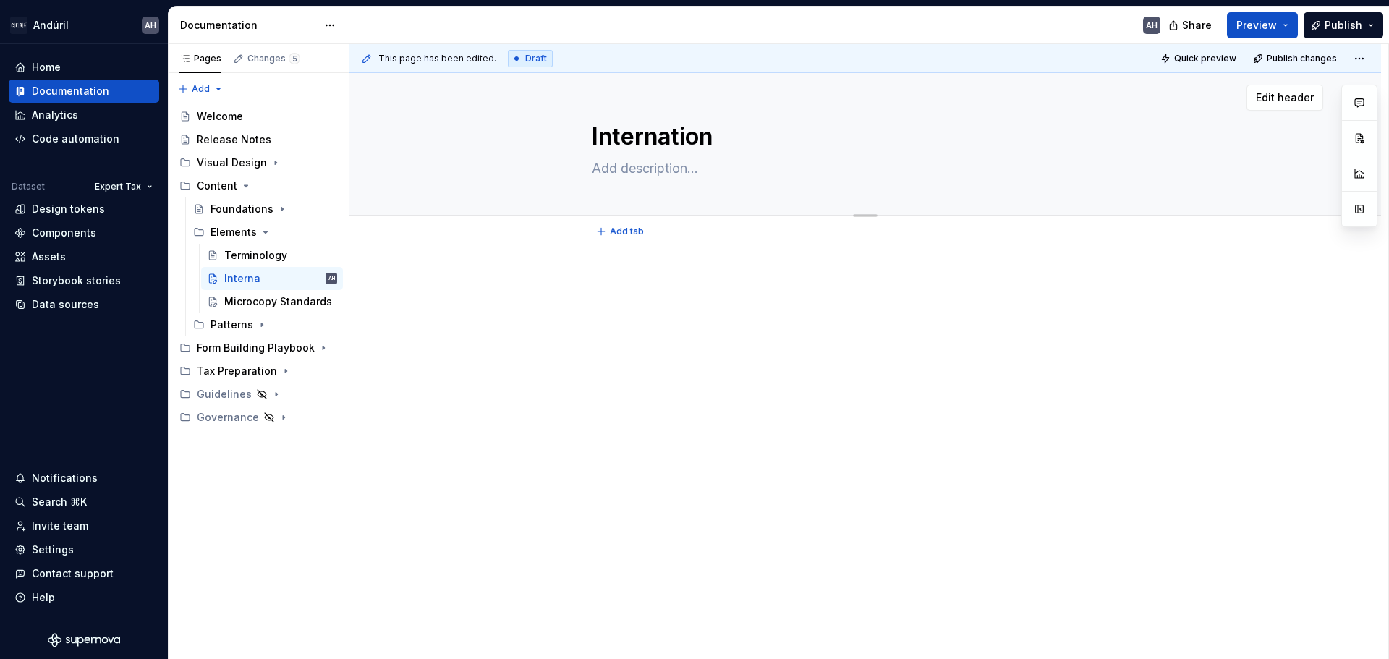
type textarea "*"
type textarea "Internationa"
type textarea "*"
type textarea "International"
type textarea "*"
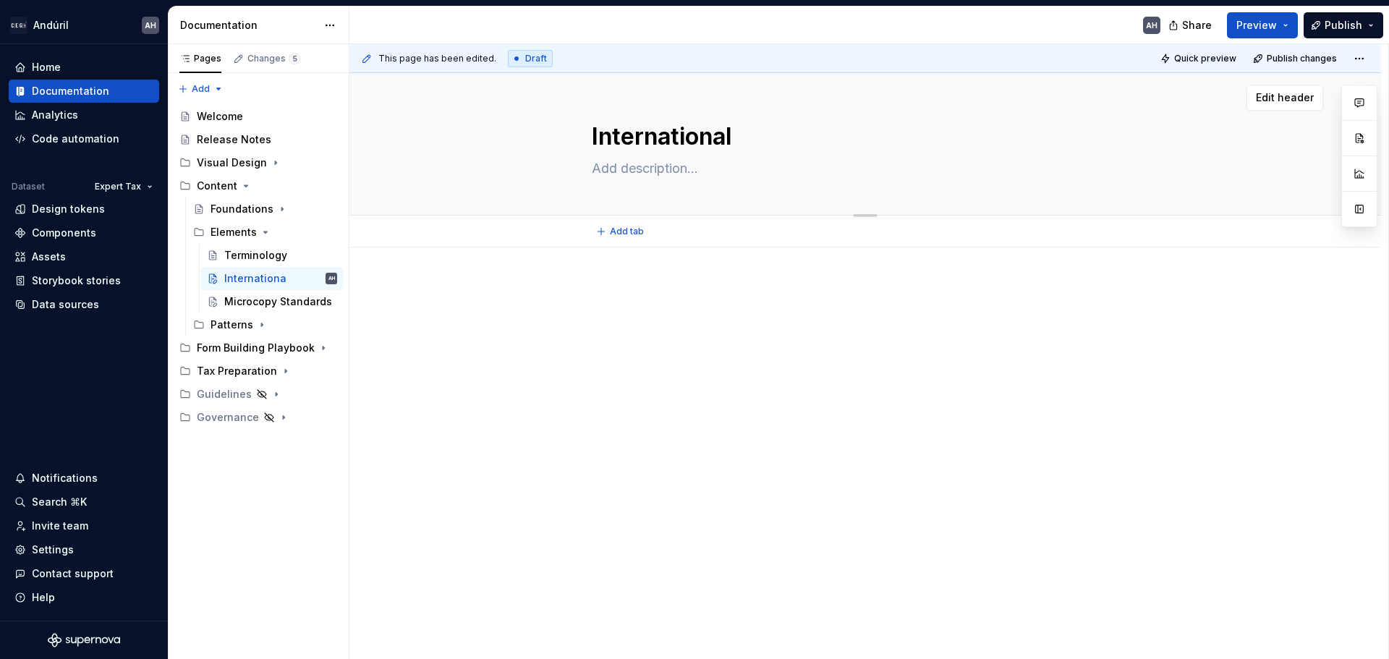
type textarea "Internationali"
type textarea "*"
type textarea "Internationaliz"
type textarea "*"
type textarea "Internationaliza"
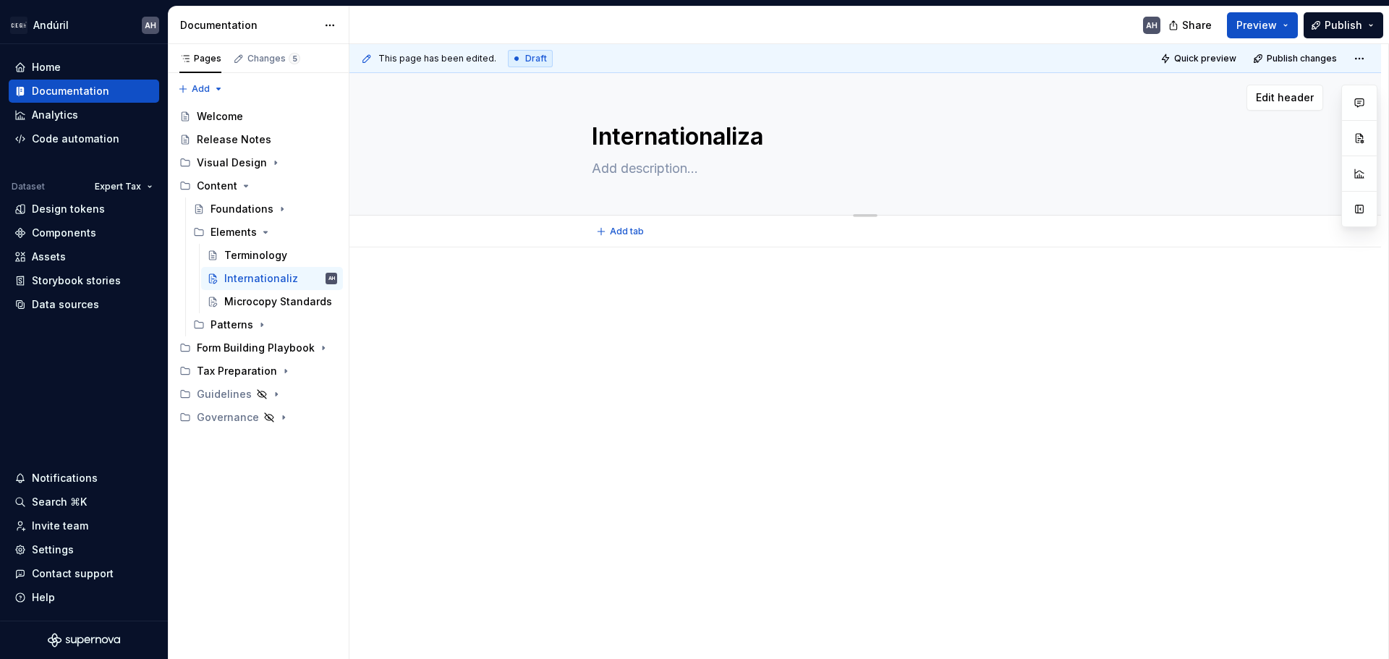
type textarea "*"
type textarea "Internationalizat"
type textarea "*"
type textarea "Internationalizatio"
type textarea "*"
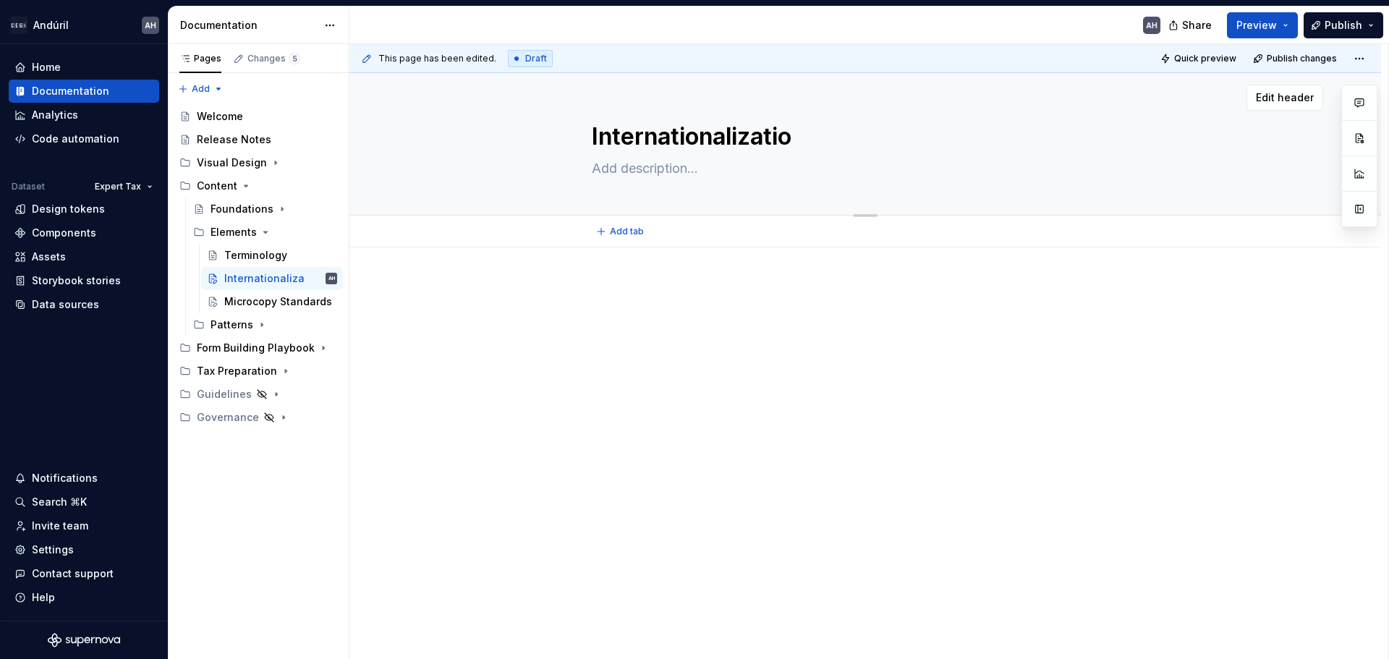
type textarea "Internationalization"
type textarea "*"
type textarea "Internationalization"
click at [712, 384] on div at bounding box center [865, 399] width 1032 height 305
drag, startPoint x: 658, startPoint y: 305, endPoint x: 634, endPoint y: 279, distance: 34.8
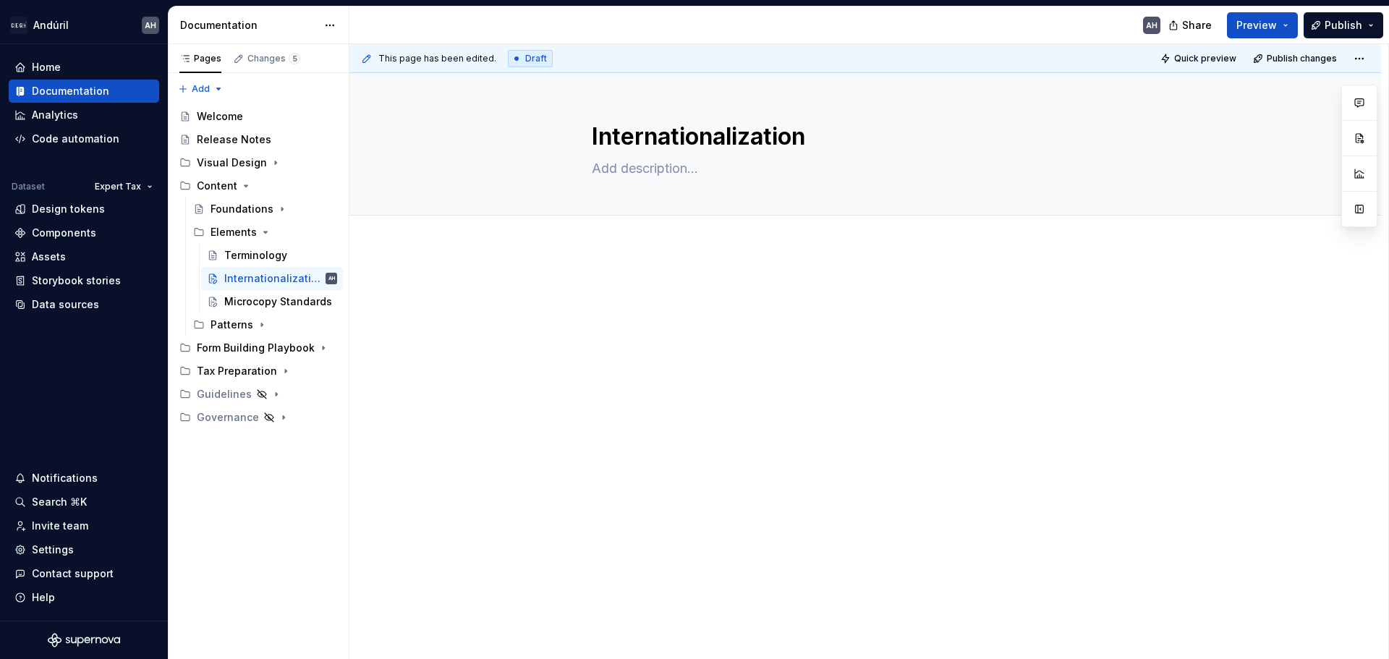
click at [634, 279] on div at bounding box center [865, 399] width 1032 height 305
click at [626, 298] on p at bounding box center [865, 290] width 547 height 17
type textarea "*"
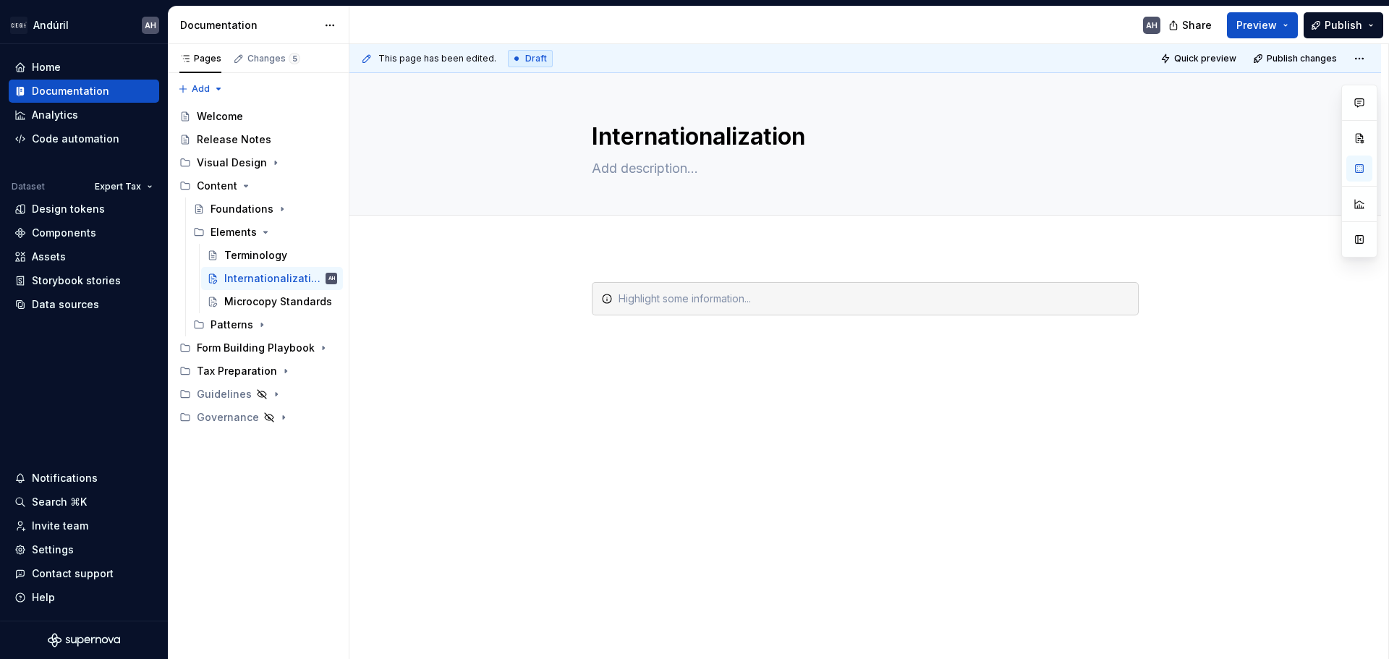
click at [626, 298] on div at bounding box center [874, 299] width 511 height 14
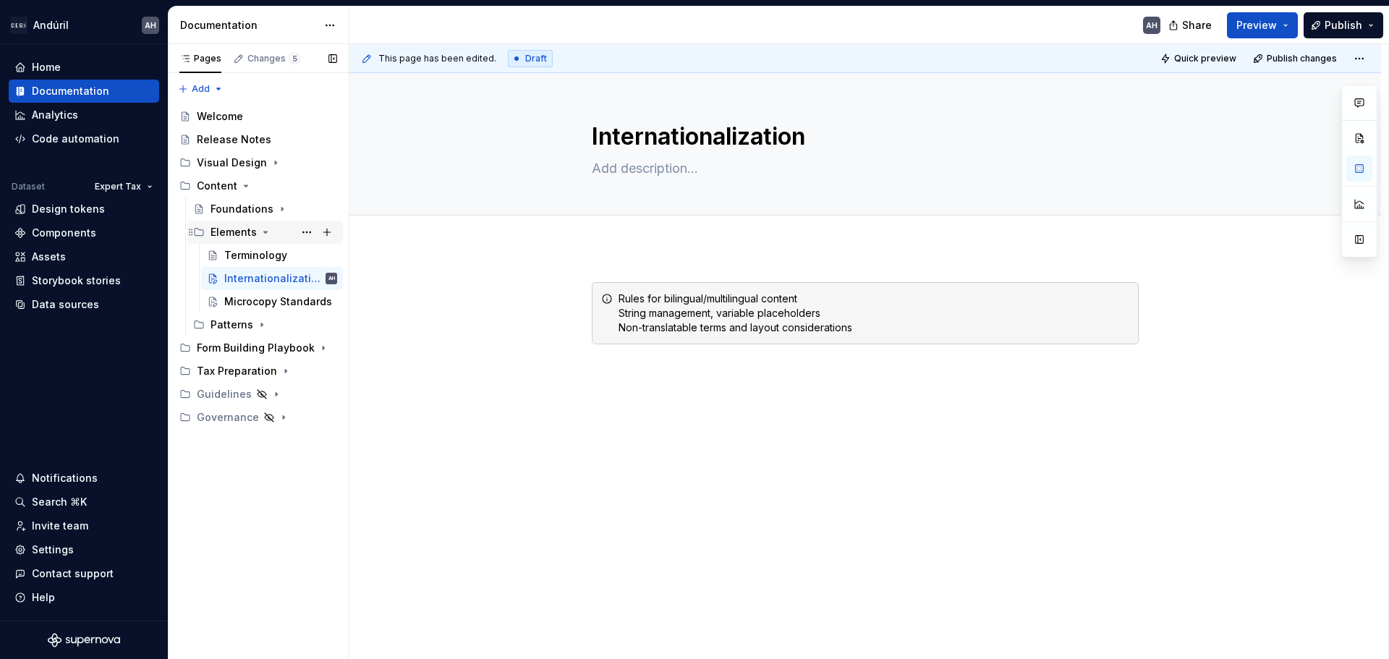
click at [265, 229] on icon "Page tree" at bounding box center [266, 232] width 12 height 12
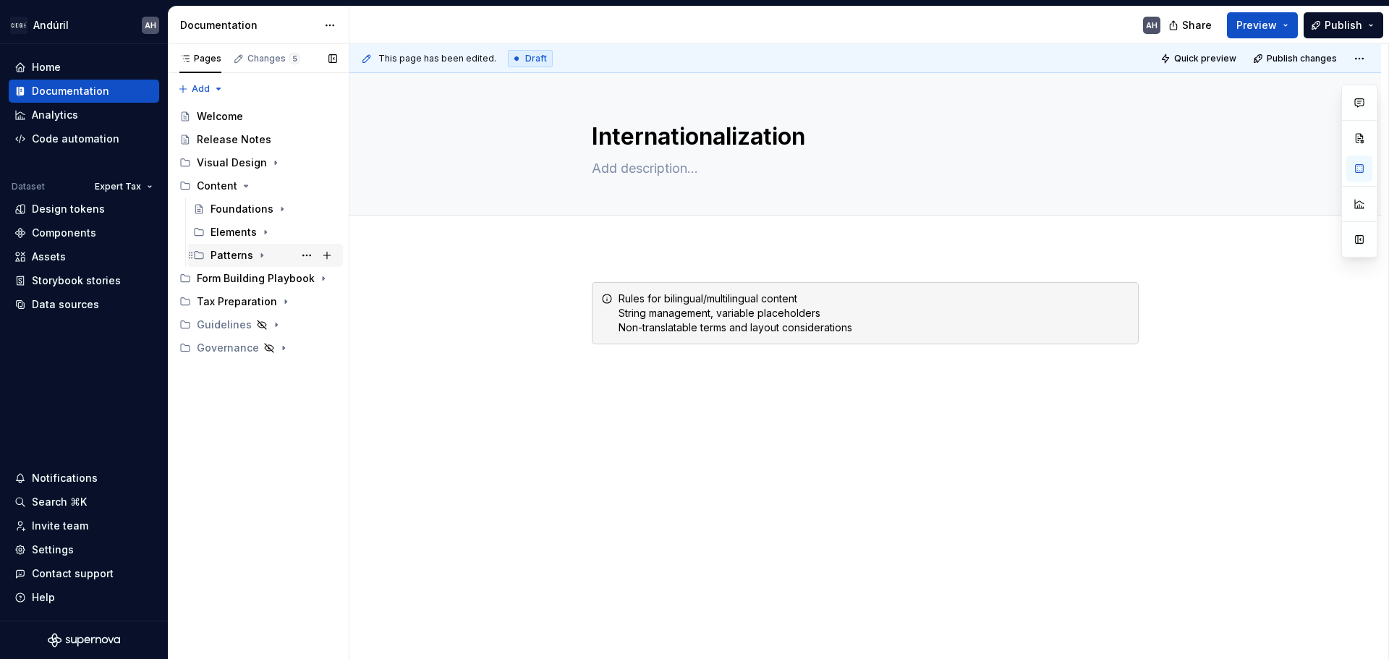
click at [260, 258] on icon "Page tree" at bounding box center [262, 256] width 12 height 12
click at [263, 281] on div "Untitled page" at bounding box center [258, 278] width 69 height 14
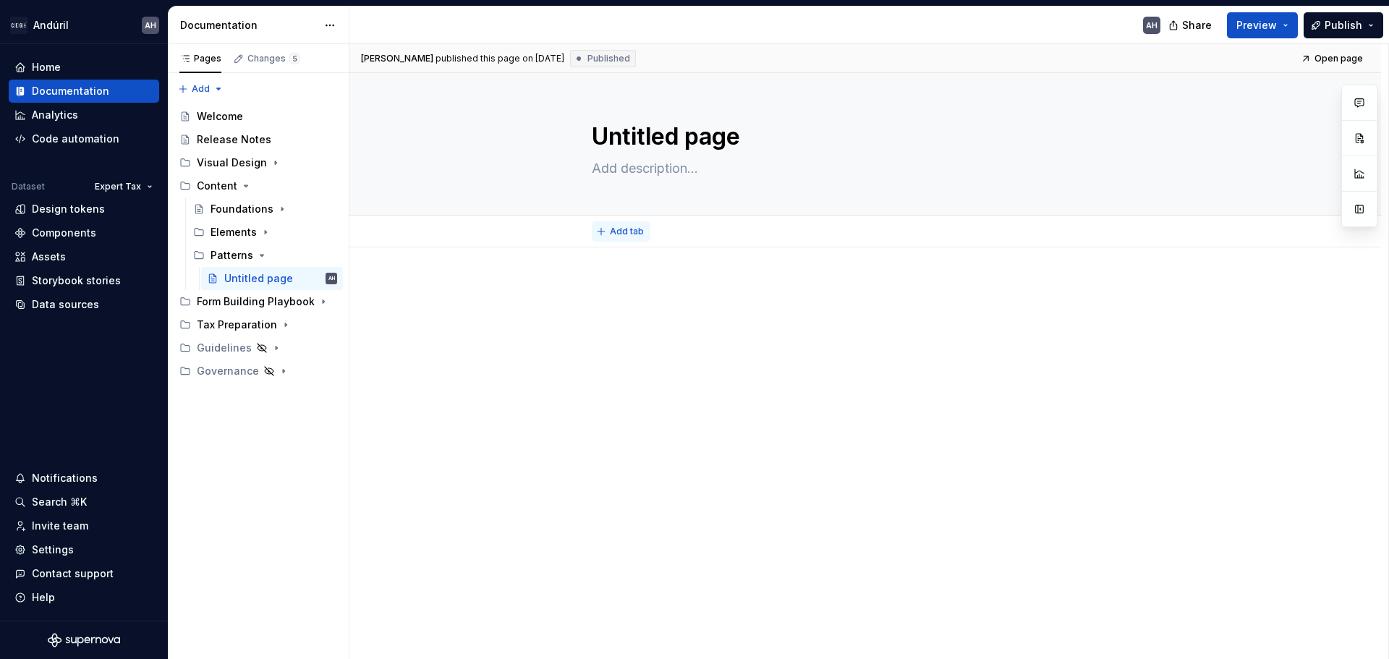
type textarea "*"
click at [616, 230] on span "Add tab" at bounding box center [627, 232] width 34 height 12
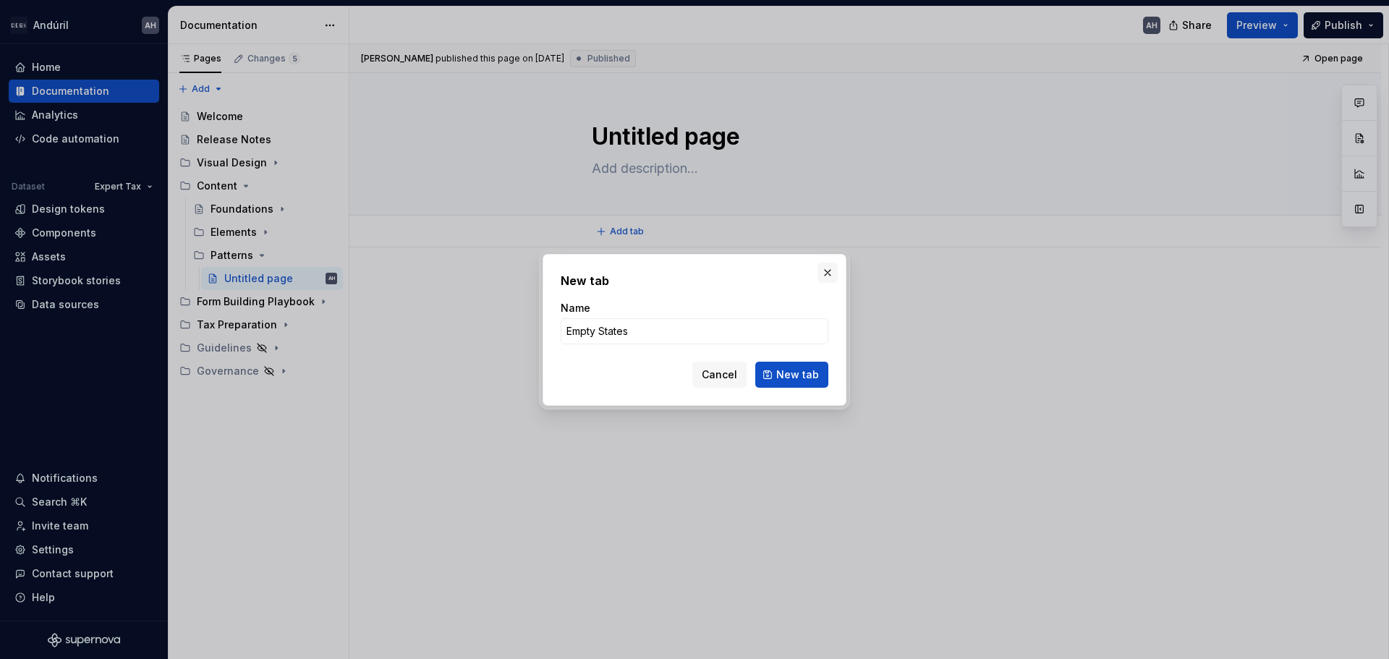
type input "Empty States"
click at [830, 271] on button "button" at bounding box center [827, 273] width 20 height 20
type textarea "*"
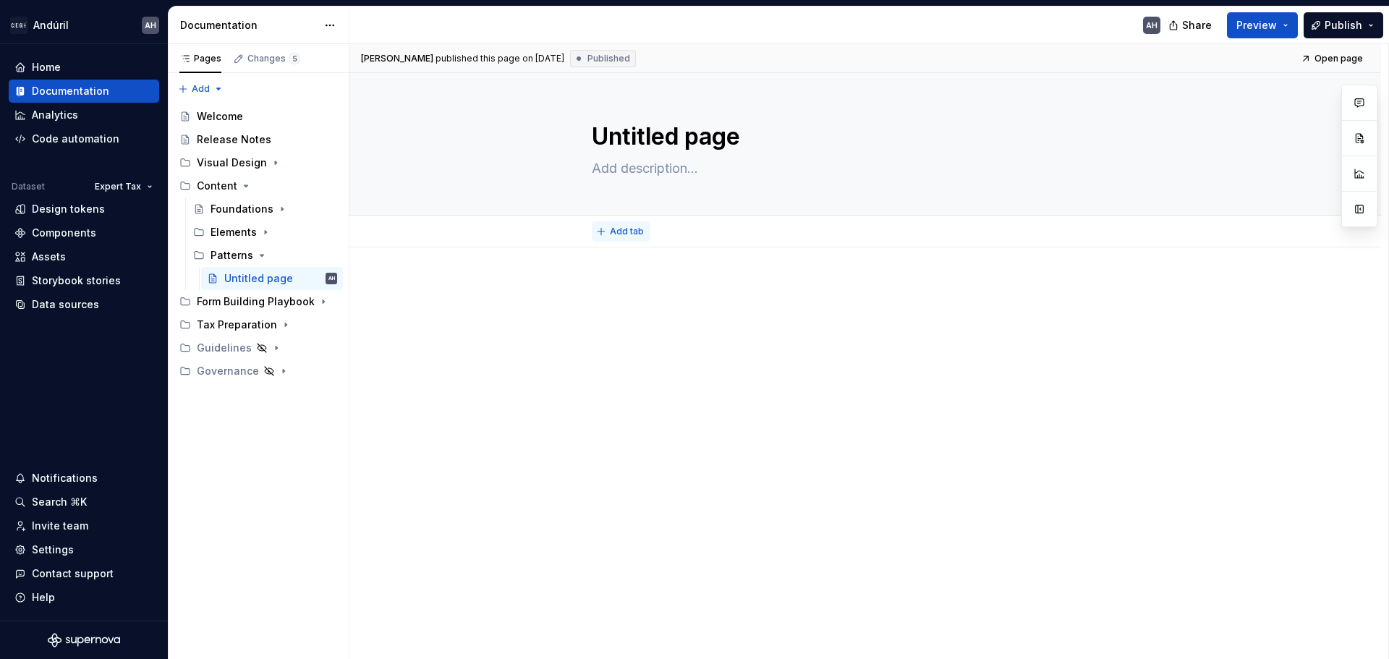
click at [623, 232] on span "Add tab" at bounding box center [627, 232] width 34 height 12
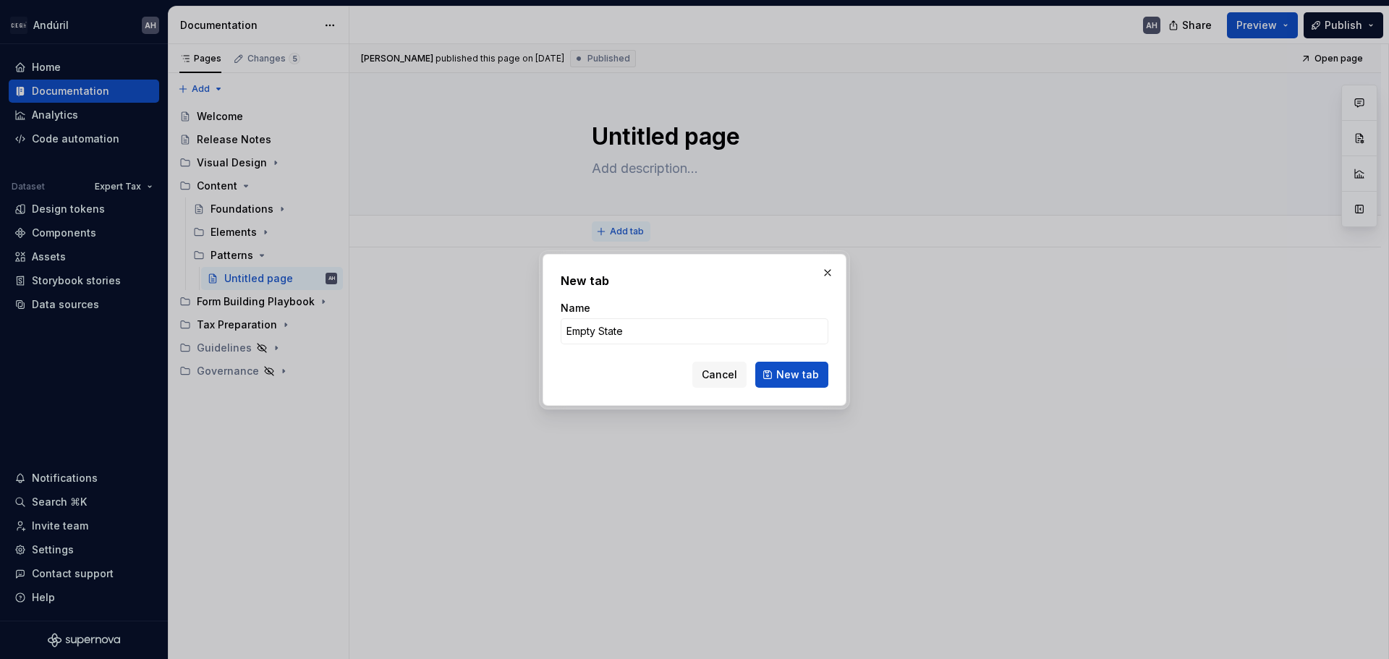
type input "Empty States"
click button "New tab" at bounding box center [791, 375] width 73 height 26
type textarea "*"
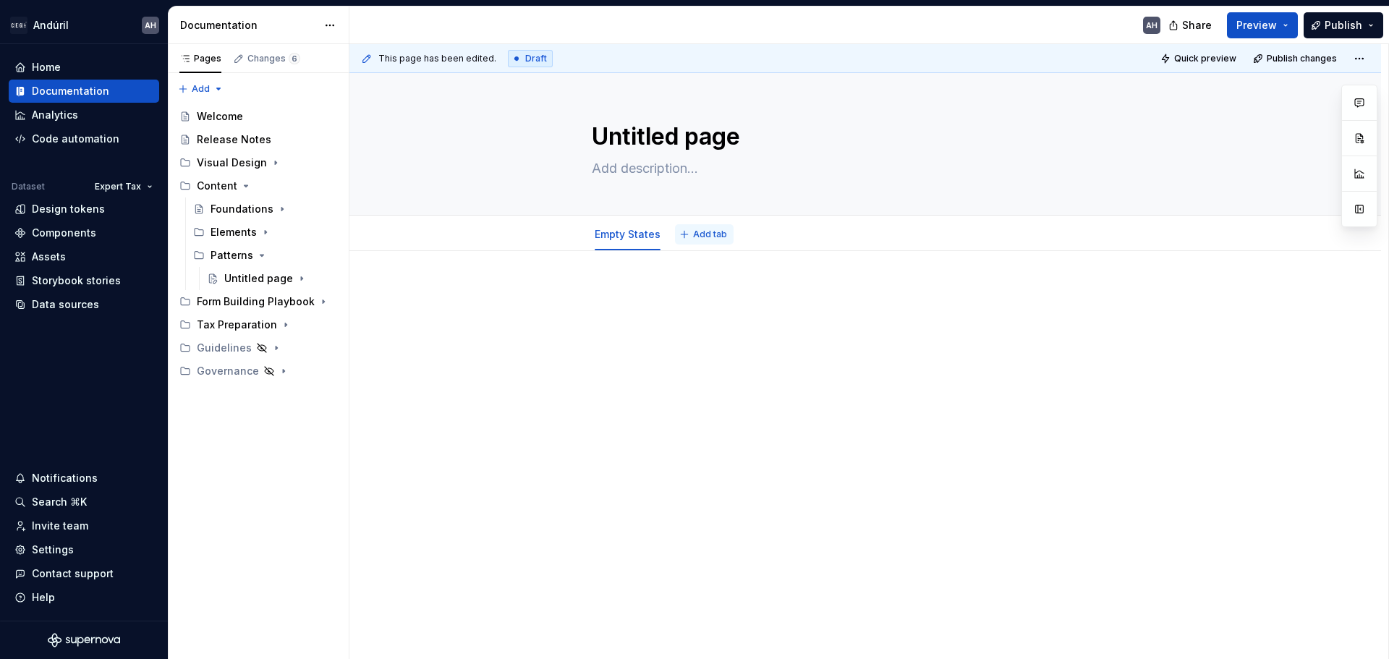
click at [705, 233] on span "Add tab" at bounding box center [710, 235] width 34 height 12
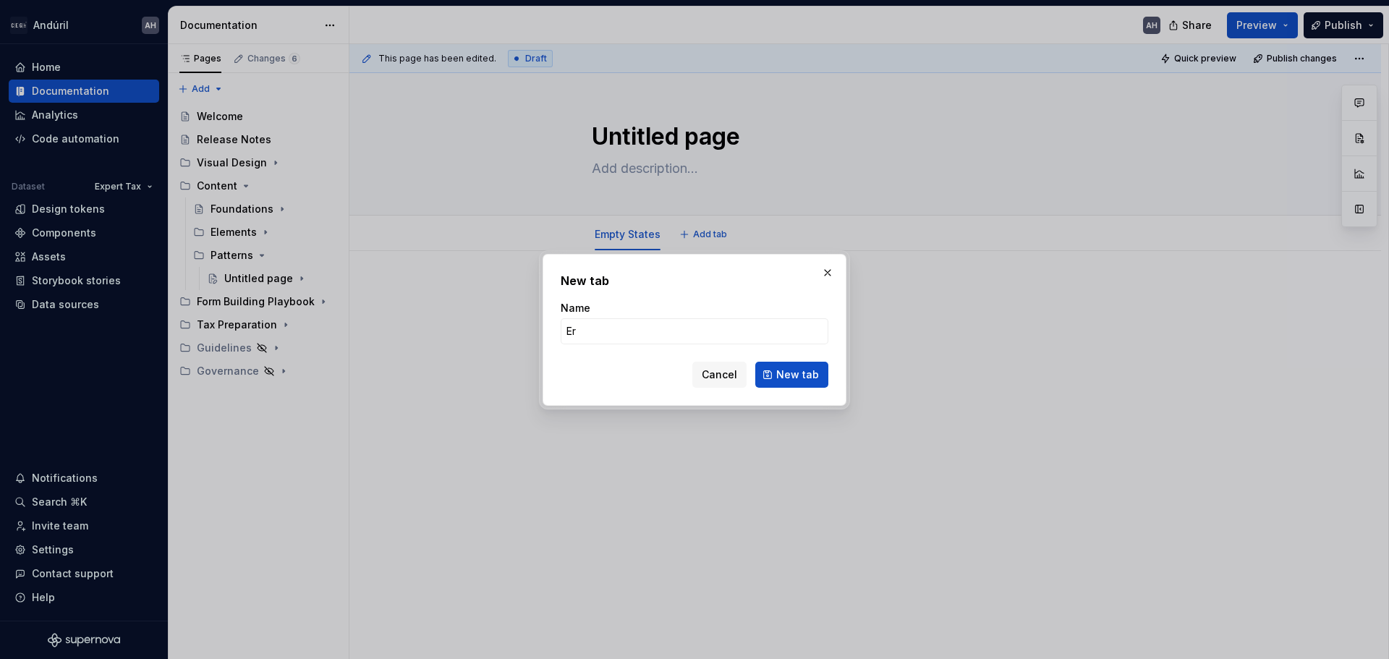
type input "Err"
type textarea "*"
type input "Errors & Warnings"
click button "New tab" at bounding box center [791, 375] width 73 height 26
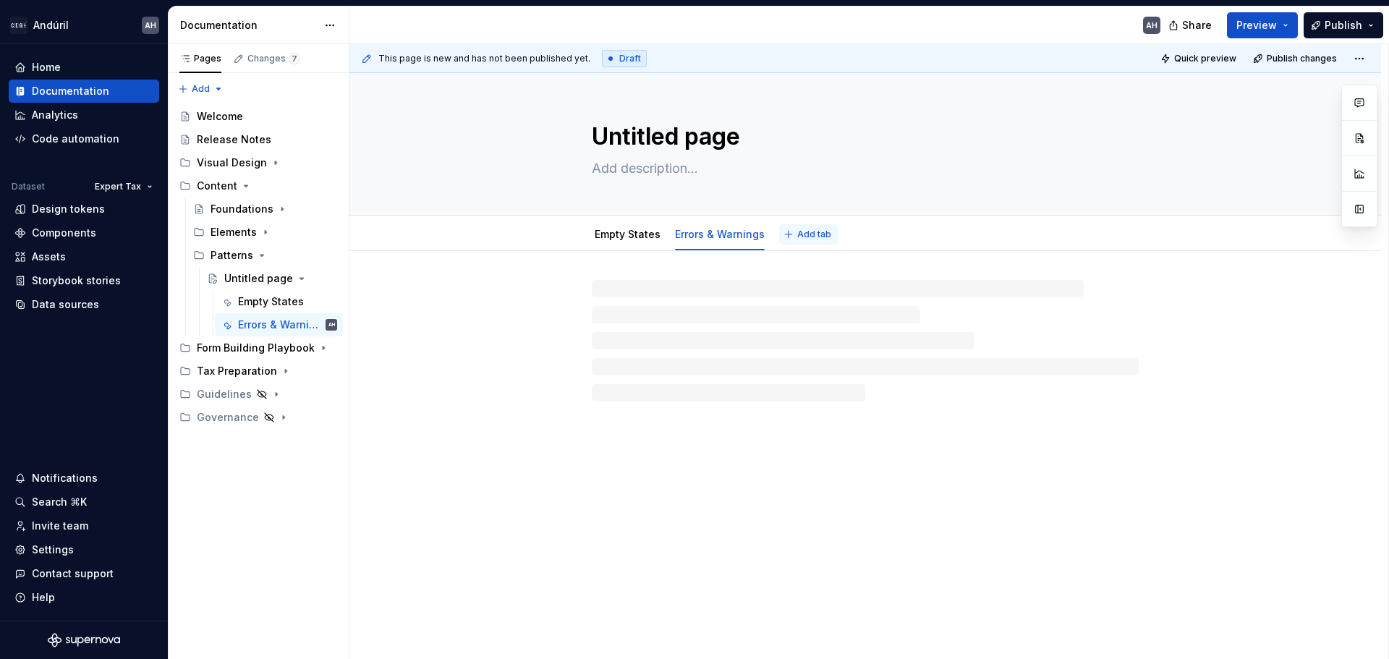
click at [816, 234] on span "Add tab" at bounding box center [814, 235] width 34 height 12
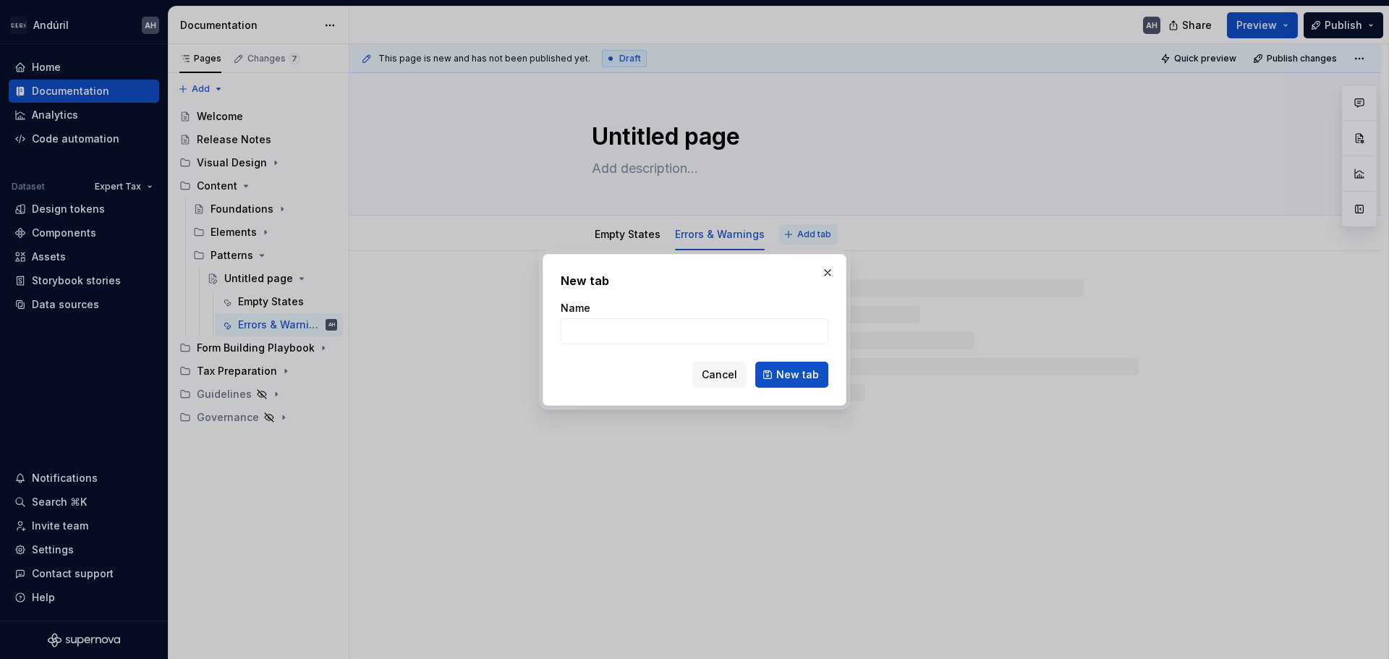
type textarea "*"
type input "Success S"
type textarea "*"
type input "Success States"
type textarea "*"
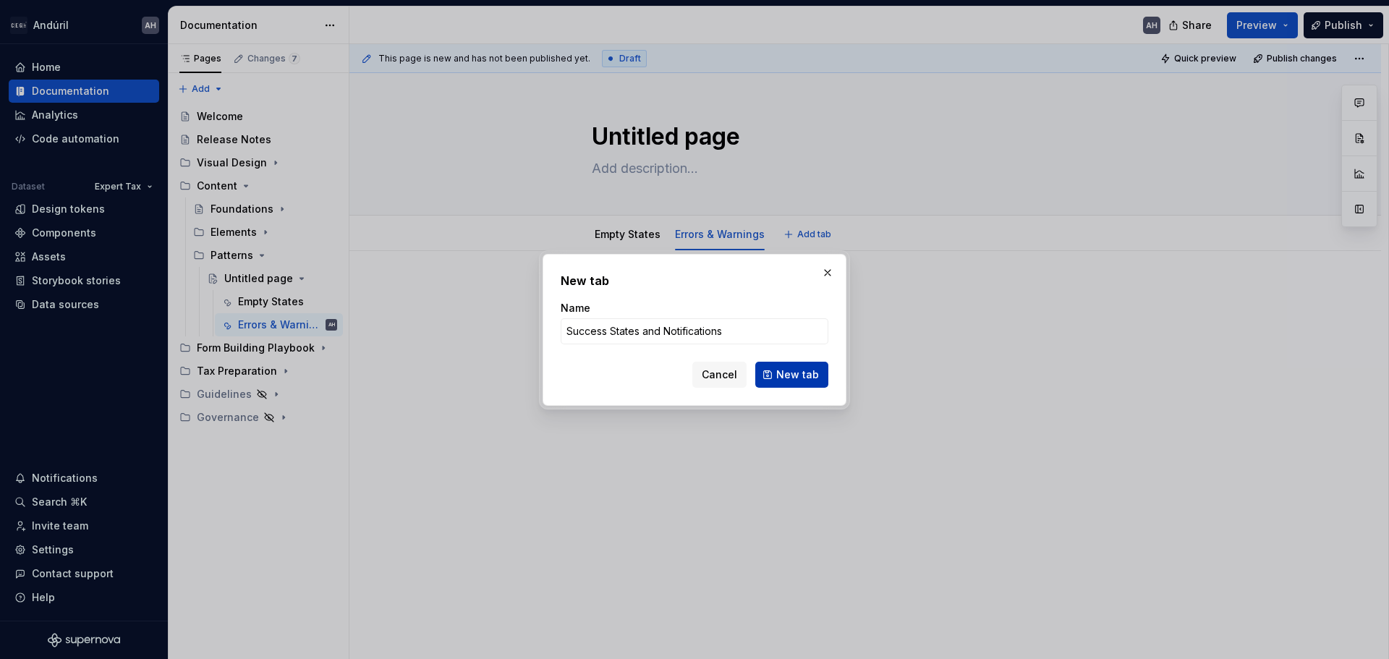
type input "Success States and Notifications"
click at [786, 374] on span "New tab" at bounding box center [797, 374] width 43 height 14
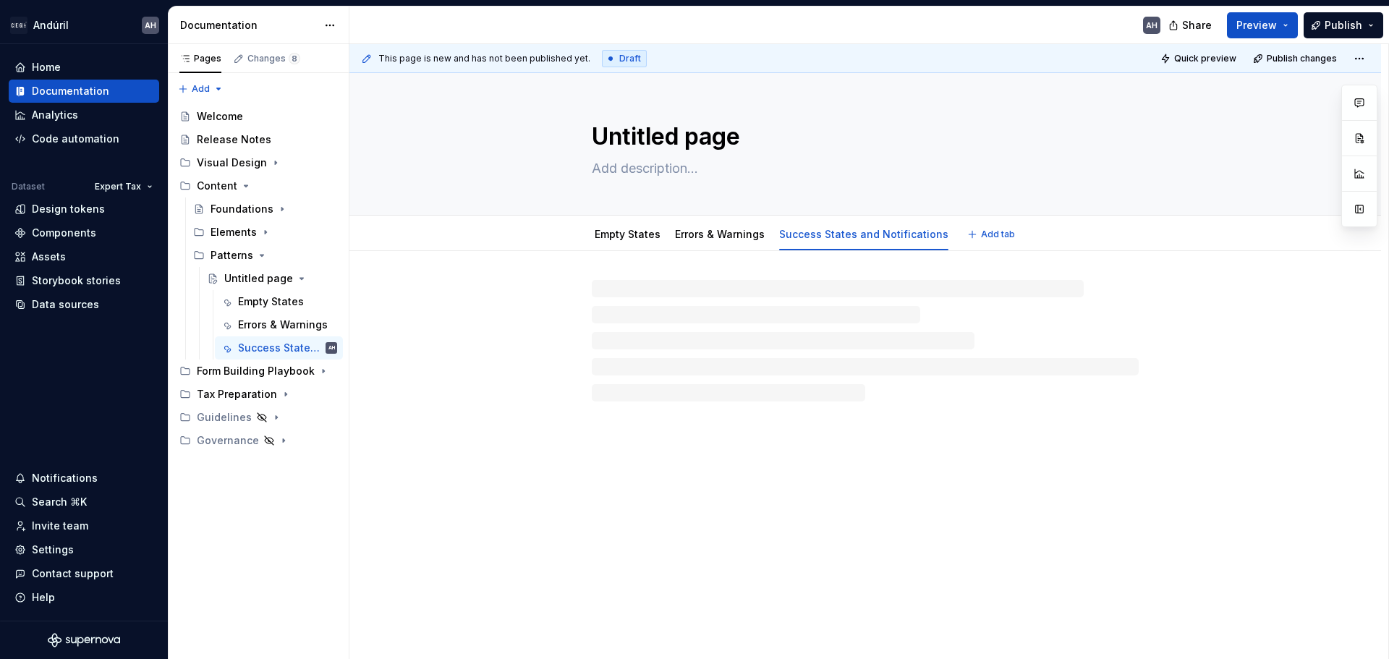
click at [946, 233] on div "Empty States Errors & Warnings Success States and Notifications Add tab" at bounding box center [865, 234] width 564 height 32
click at [981, 236] on span "Add tab" at bounding box center [998, 235] width 34 height 12
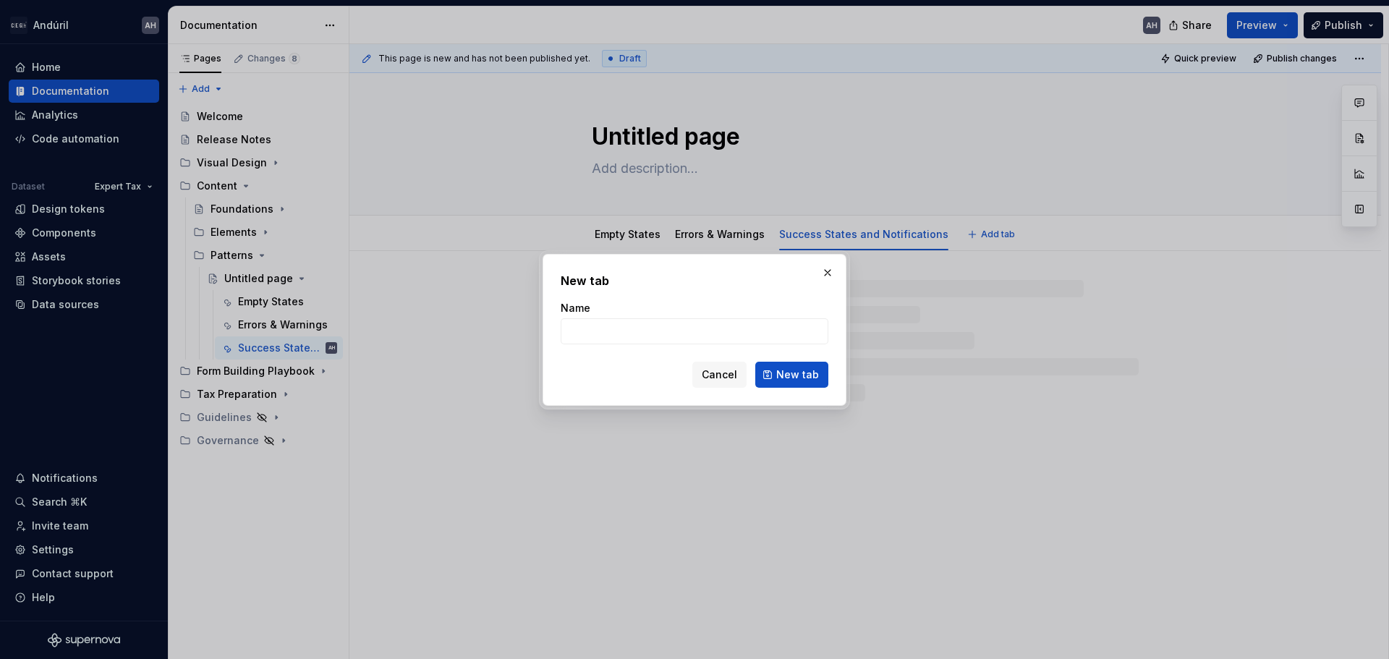
type textarea "*"
type input "L"
type textarea "*"
type input "Loading & Progress"
click button "New tab" at bounding box center [791, 375] width 73 height 26
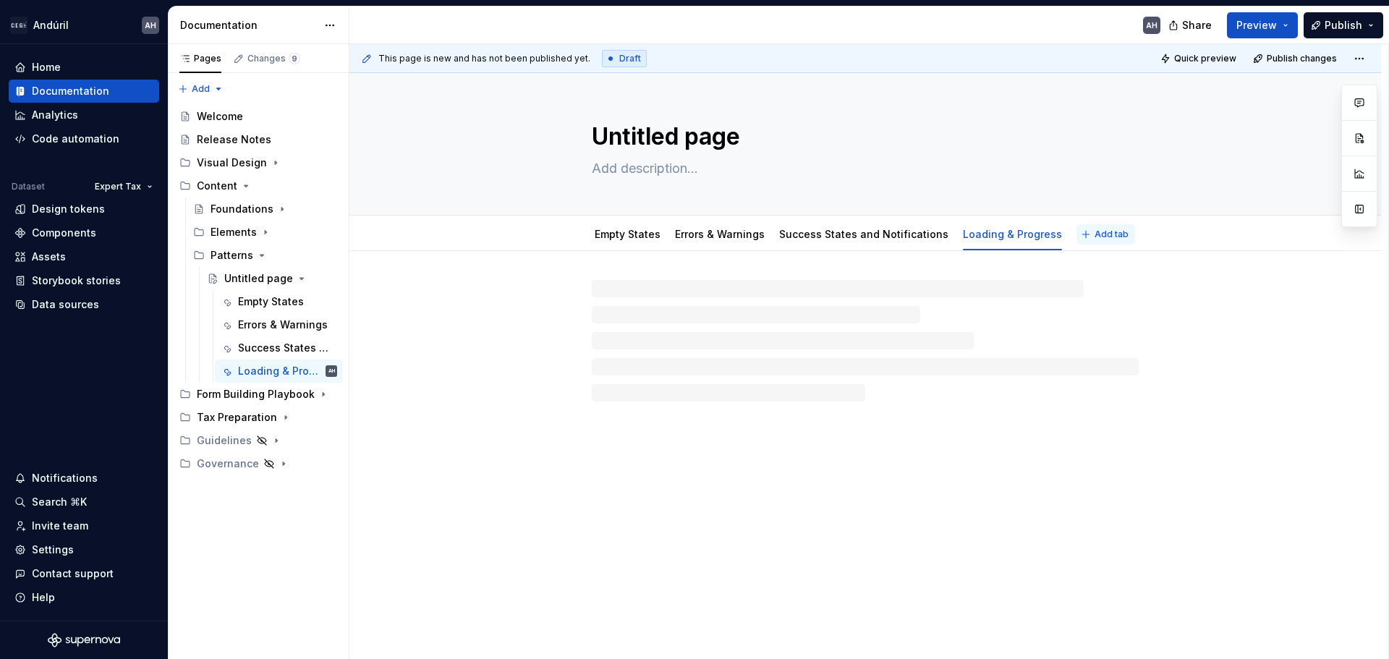
click at [1095, 232] on span "Add tab" at bounding box center [1112, 235] width 34 height 12
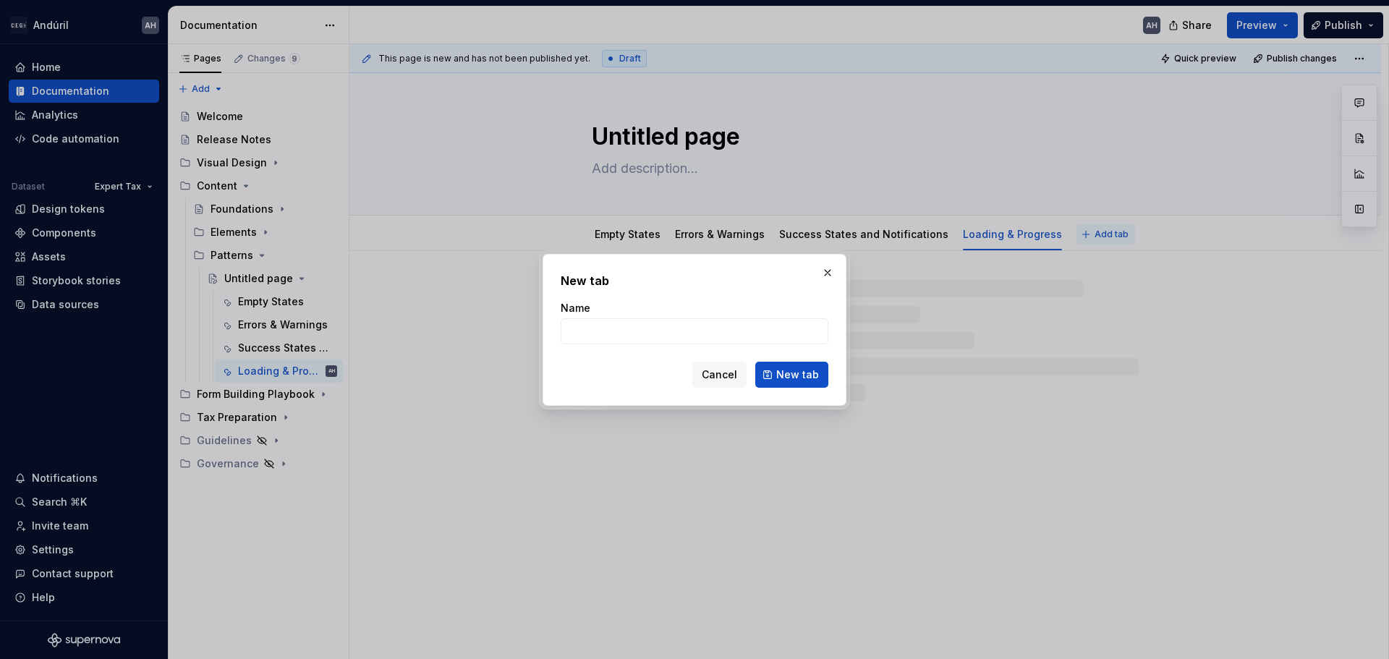
type textarea "*"
type input "C"
type textarea "*"
type input "Confirma"
type textarea "*"
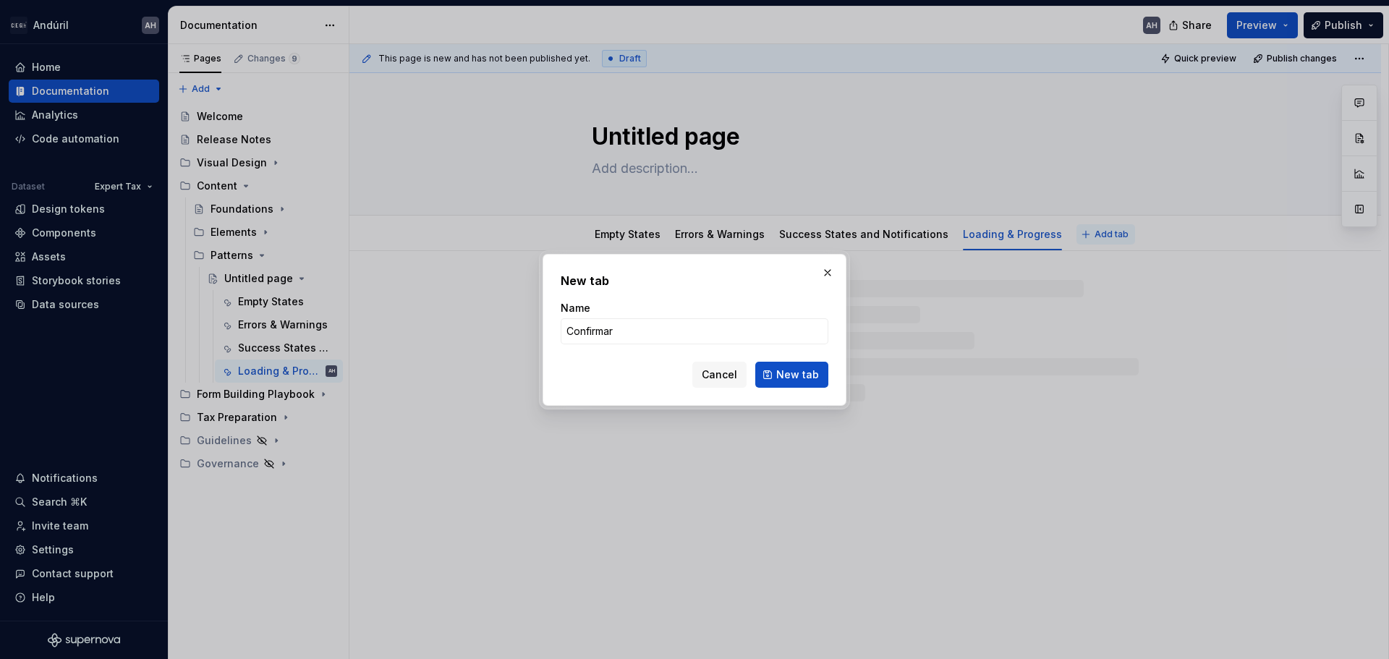
type input "Confirma"
type textarea "*"
type input "Confirmations"
click button "New tab" at bounding box center [791, 375] width 73 height 26
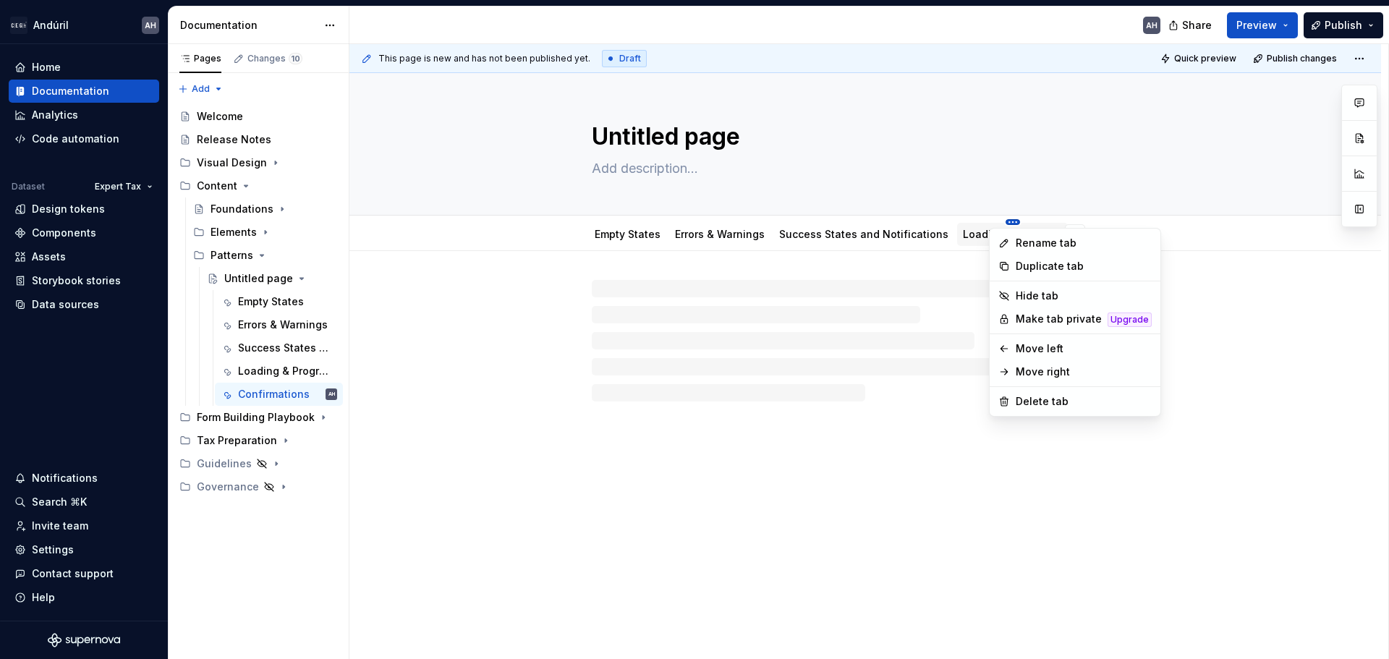
click at [993, 221] on html "Andúril AH Home Documentation Analytics Code automation Dataset Expert Tax Desi…" at bounding box center [694, 329] width 1389 height 659
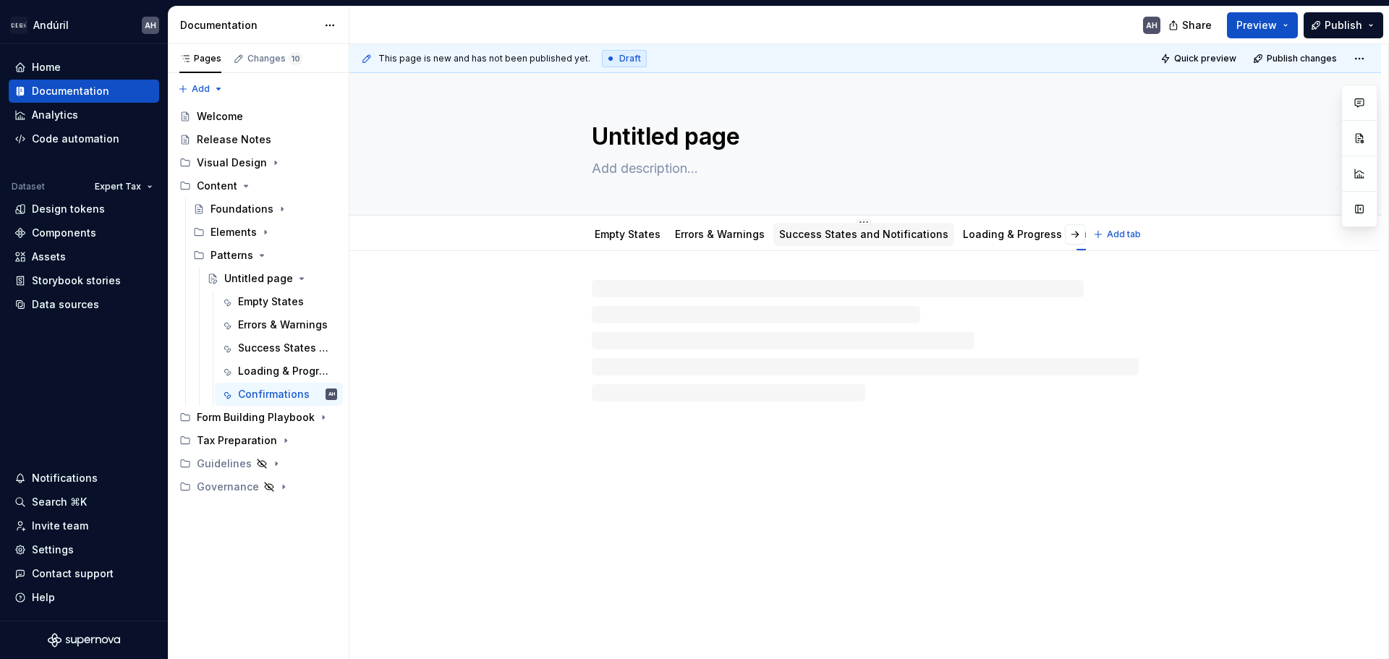
click at [862, 229] on html "Andúril AH Home Documentation Analytics Code automation Dataset Expert Tax Desi…" at bounding box center [694, 329] width 1389 height 659
click at [854, 218] on div "Success States and Notifications" at bounding box center [863, 233] width 181 height 30
click at [854, 223] on html "Andúril AH Home Documentation Analytics Code automation Dataset Expert Tax Desi…" at bounding box center [694, 329] width 1389 height 659
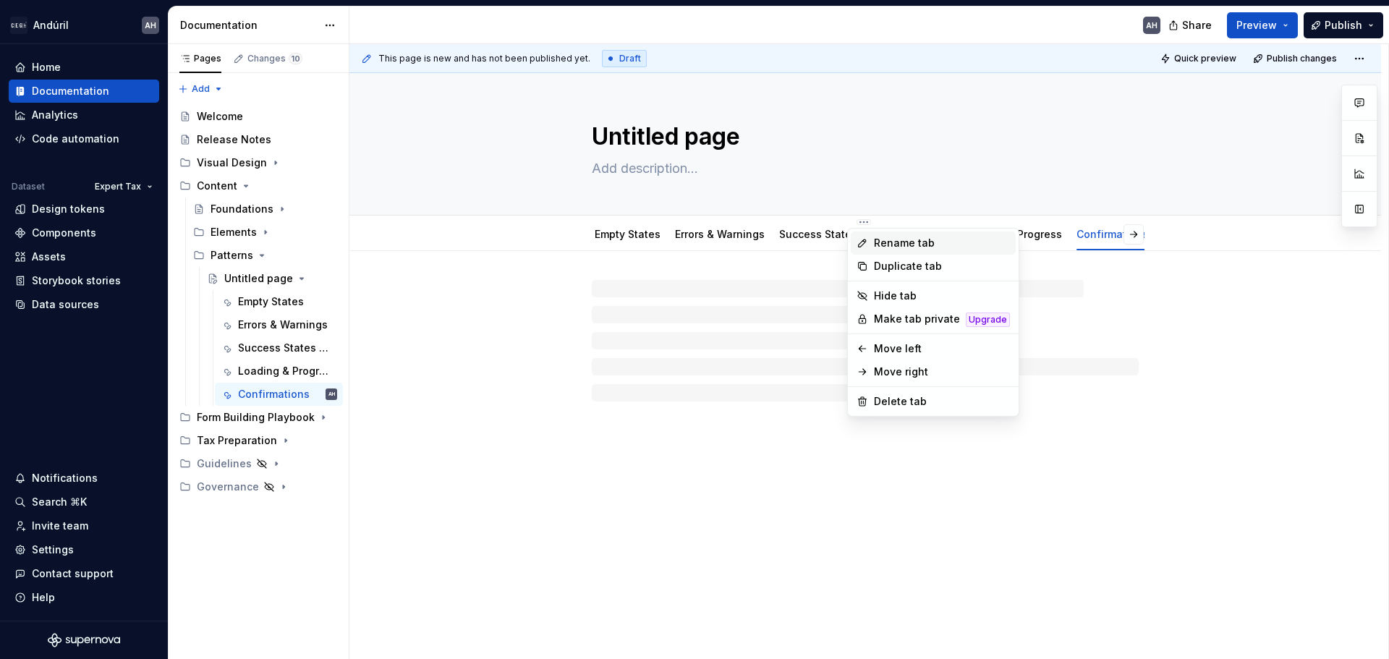
type textarea "*"
click at [901, 239] on div "Rename tab" at bounding box center [942, 243] width 136 height 14
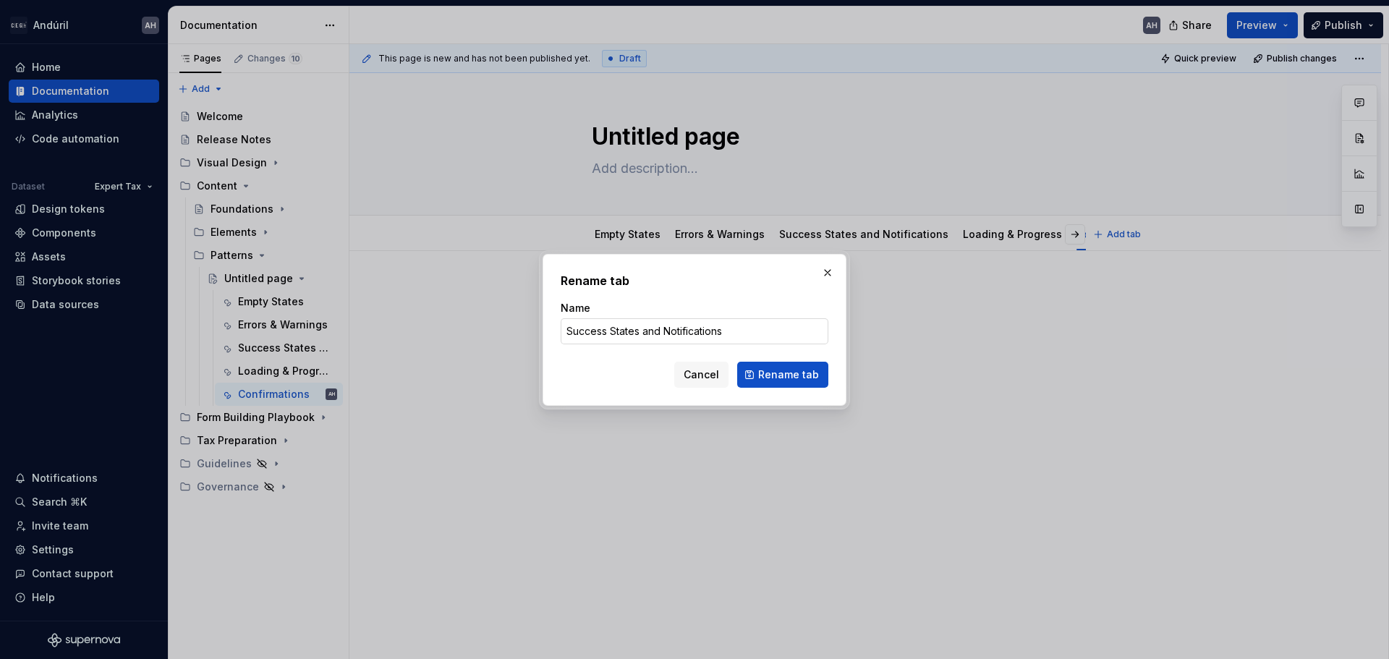
click at [654, 335] on input "Success States and Notifications" at bounding box center [695, 331] width 268 height 26
type input "Success States & Notifications"
click at [758, 370] on button "Rename tab" at bounding box center [782, 375] width 91 height 26
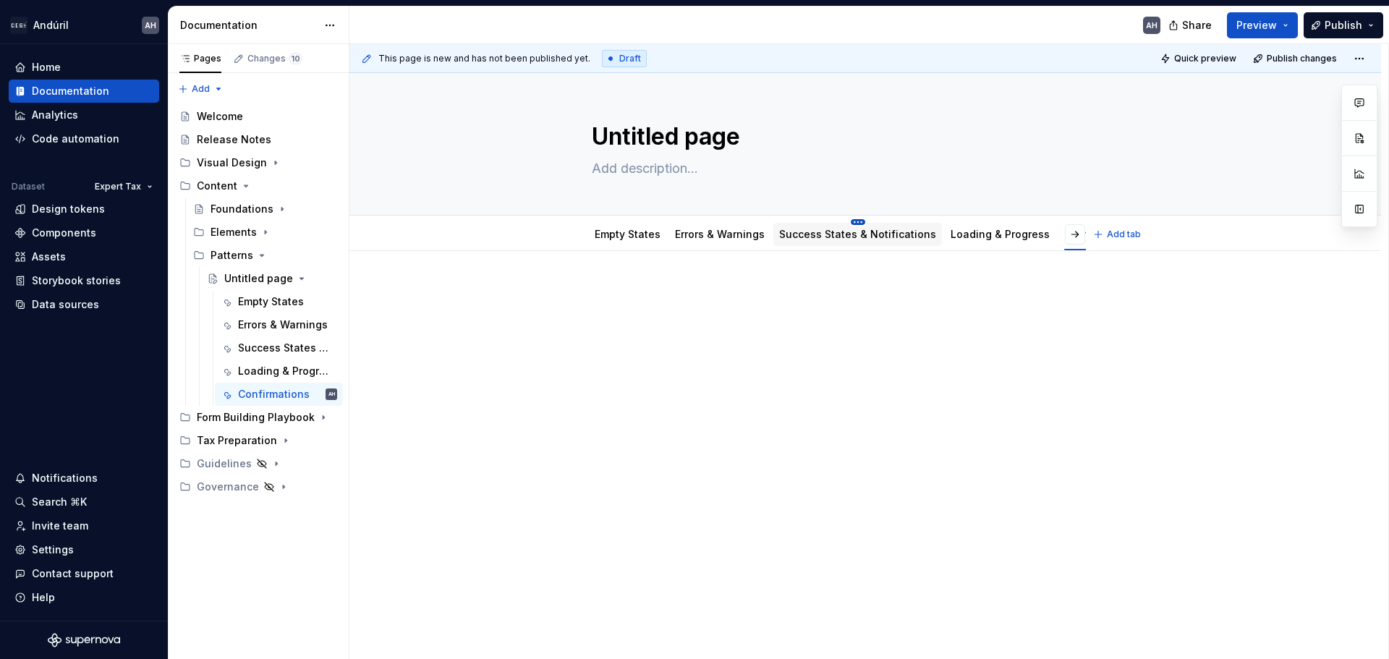
click at [846, 221] on html "Andúril AH Home Documentation Analytics Code automation Dataset Expert Tax Desi…" at bounding box center [694, 329] width 1389 height 659
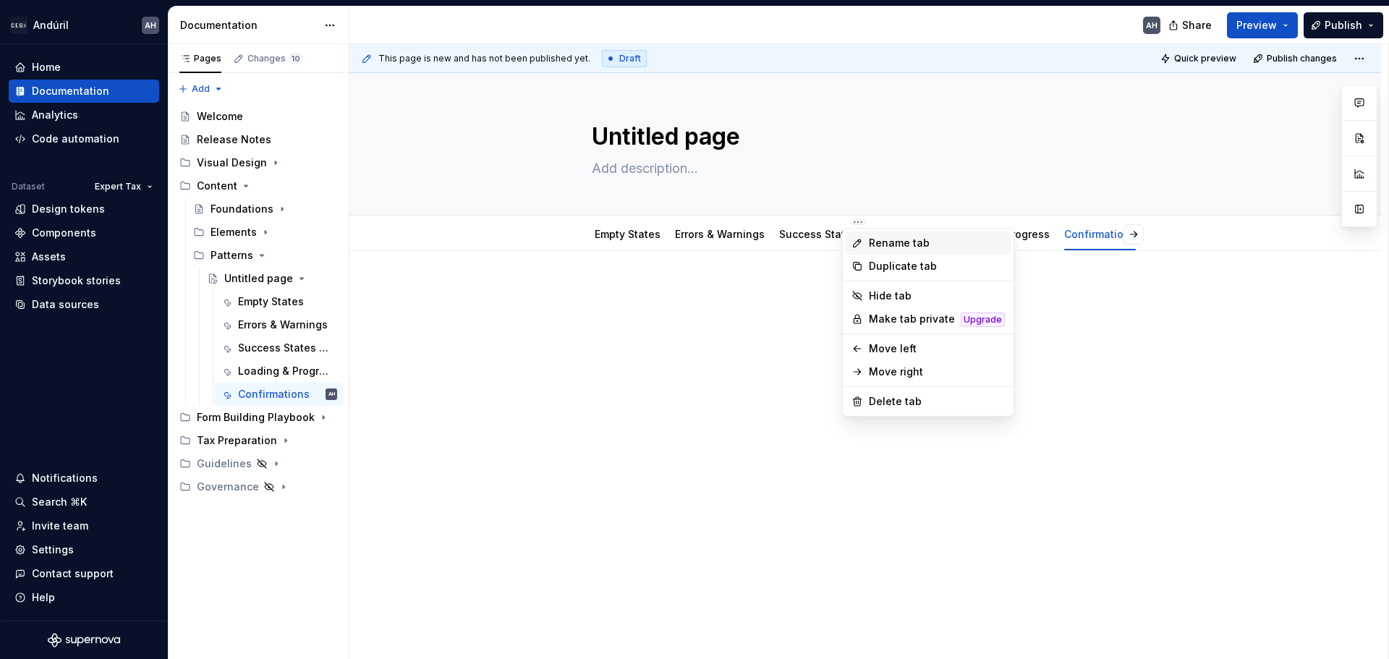
type textarea "*"
click at [880, 242] on div "Rename tab" at bounding box center [937, 243] width 136 height 14
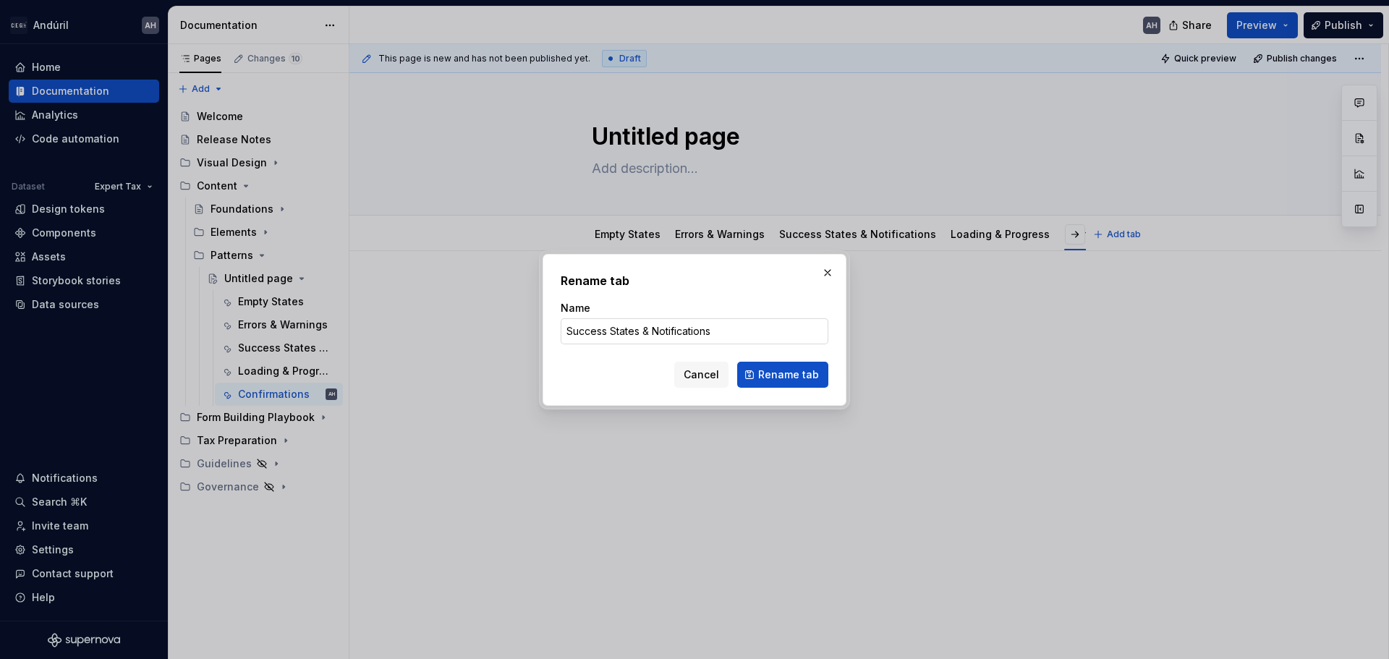
click at [623, 333] on input "Success States & Notifications" at bounding box center [695, 331] width 268 height 26
type input "Success & Notifications"
click at [765, 367] on button "Rename tab" at bounding box center [782, 375] width 91 height 26
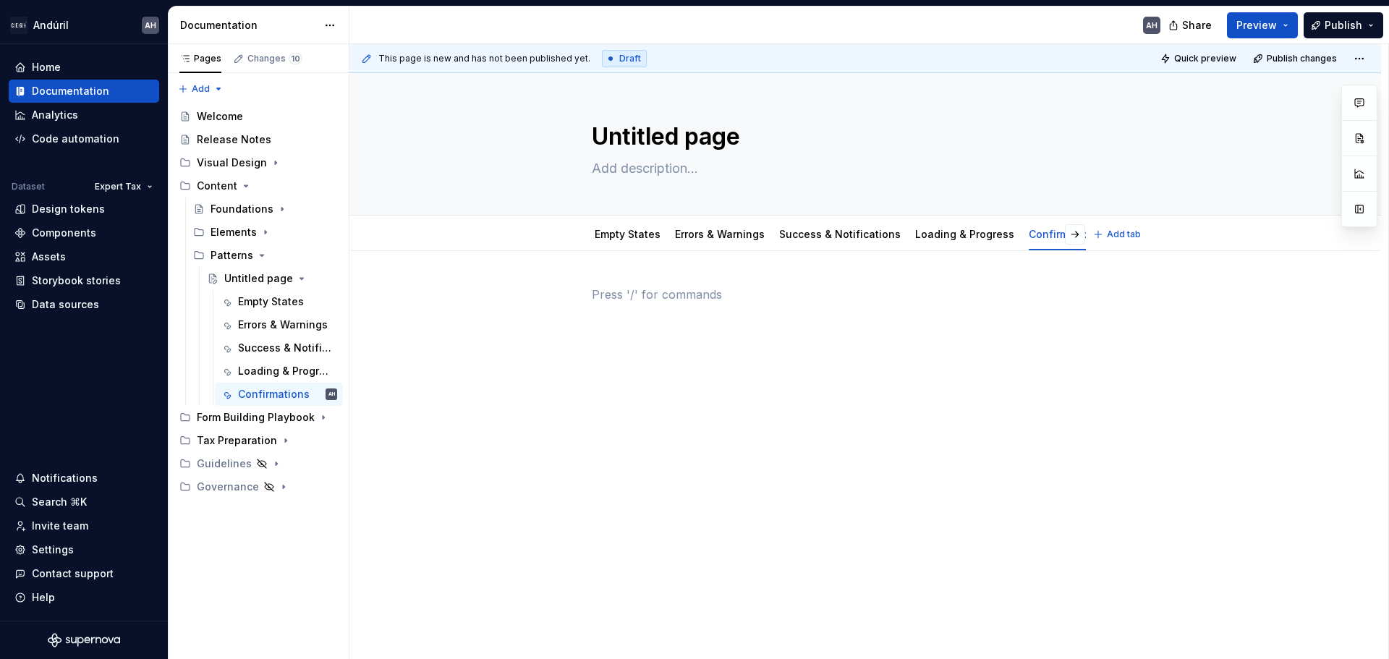
click at [849, 323] on div at bounding box center [865, 313] width 547 height 55
click at [699, 158] on textarea at bounding box center [862, 168] width 547 height 23
click at [696, 142] on textarea "Untitled page" at bounding box center [862, 136] width 547 height 35
type textarea "*"
type textarea "C"
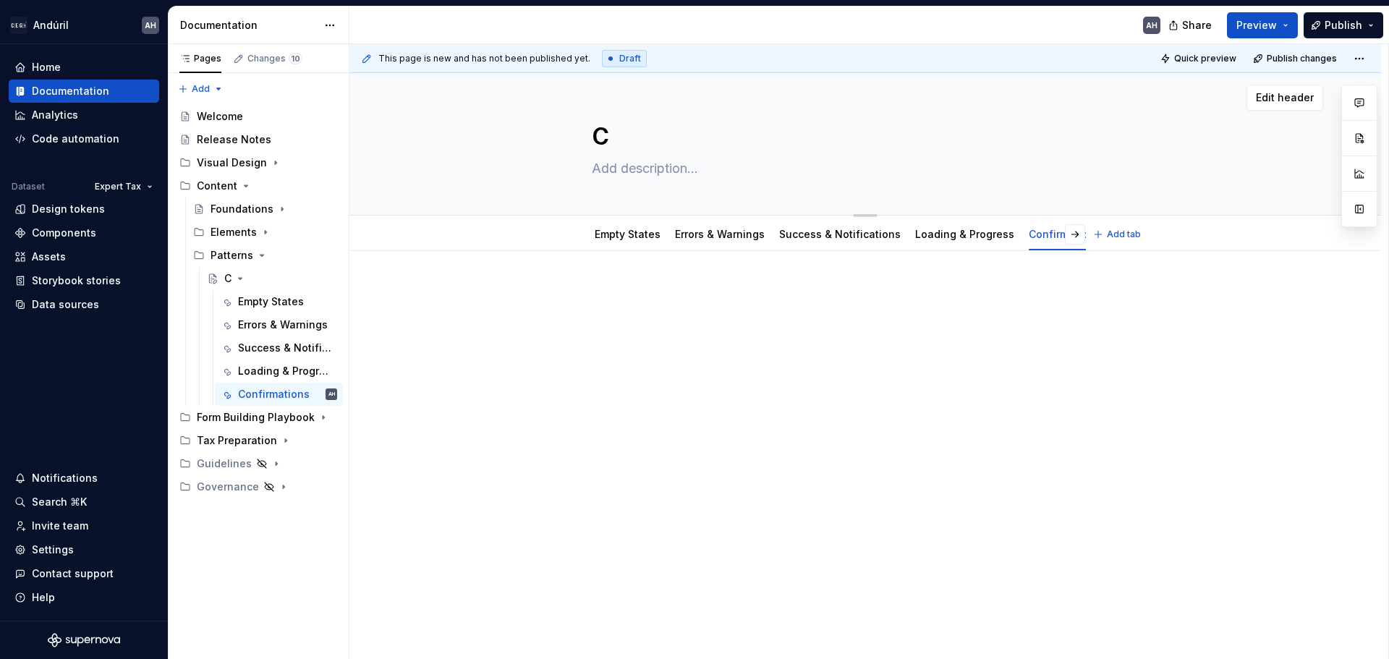
type textarea "*"
type textarea "Co"
type textarea "*"
type textarea "Con"
type textarea "*"
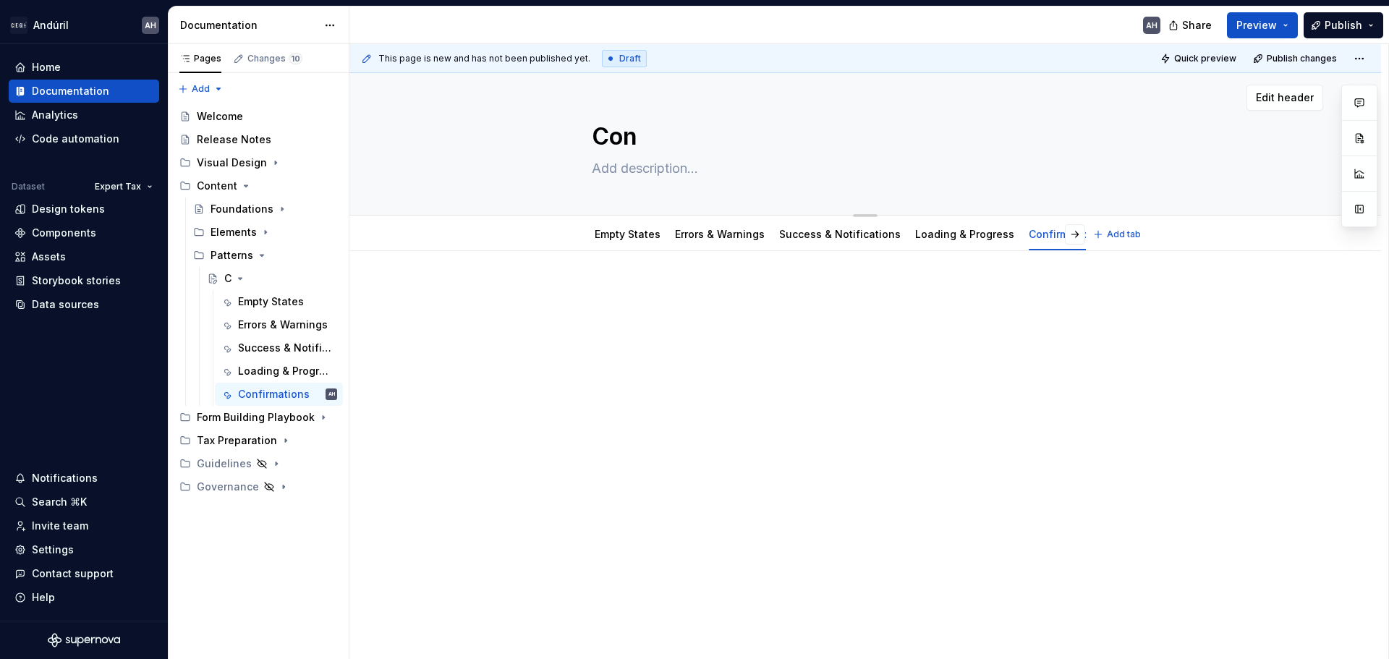
type textarea "Cont"
type textarea "*"
type textarea "[PERSON_NAME]"
type textarea "*"
type textarea "Conten"
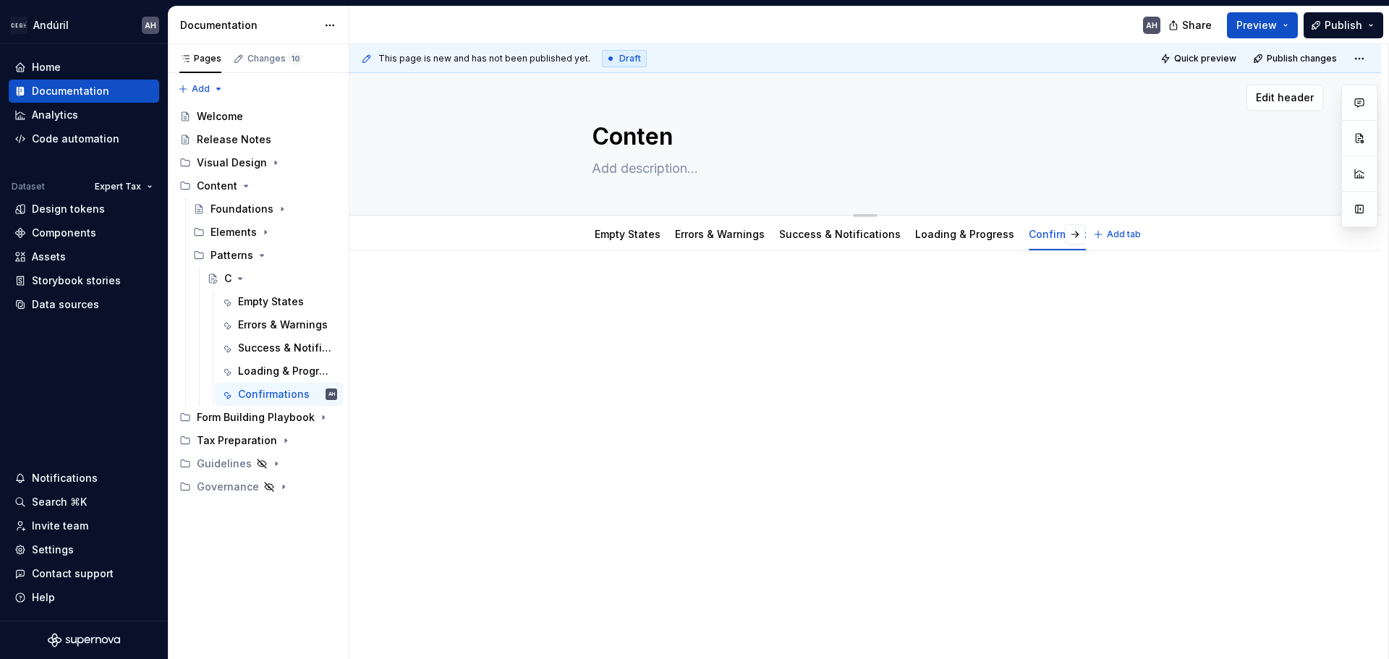
type textarea "*"
type textarea "Content"
type textarea "*"
type textarea "Content"
type textarea "*"
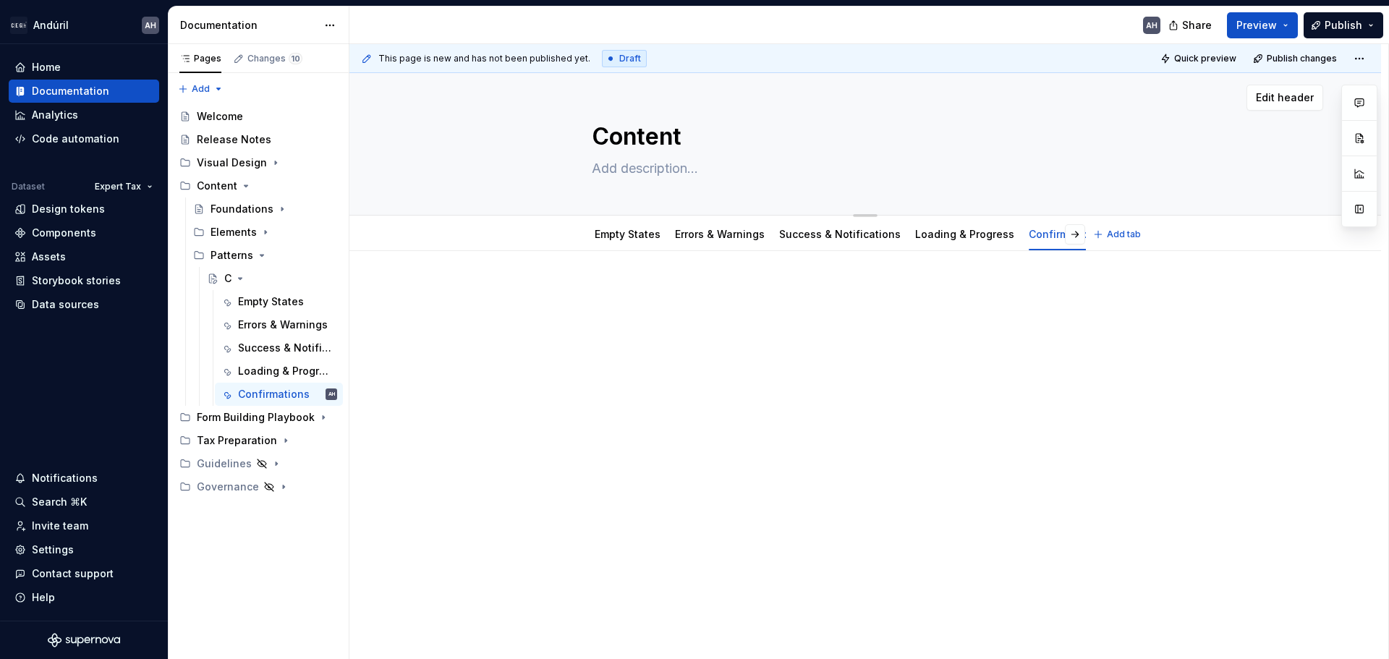
type textarea "Content P"
type textarea "*"
type textarea "Content Pa"
type textarea "*"
type textarea "Content Pat"
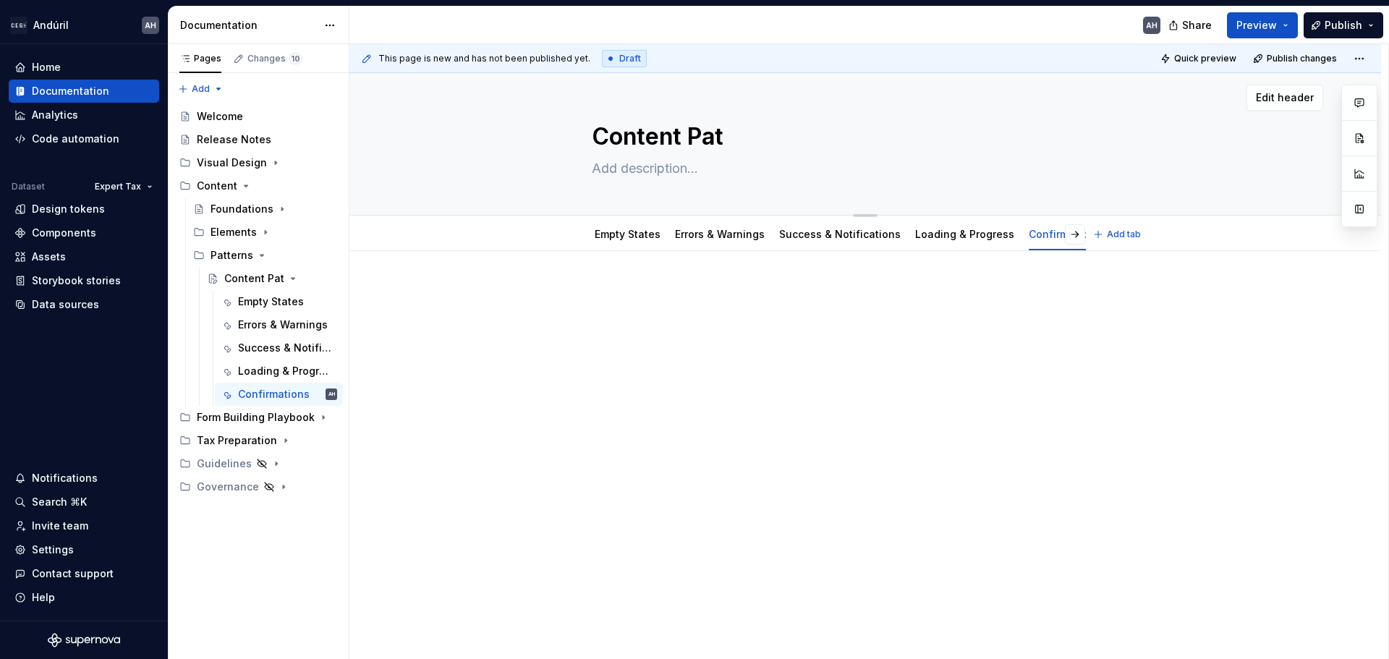
type textarea "*"
type textarea "Content Patt"
type textarea "*"
type textarea "Content Patte"
type textarea "*"
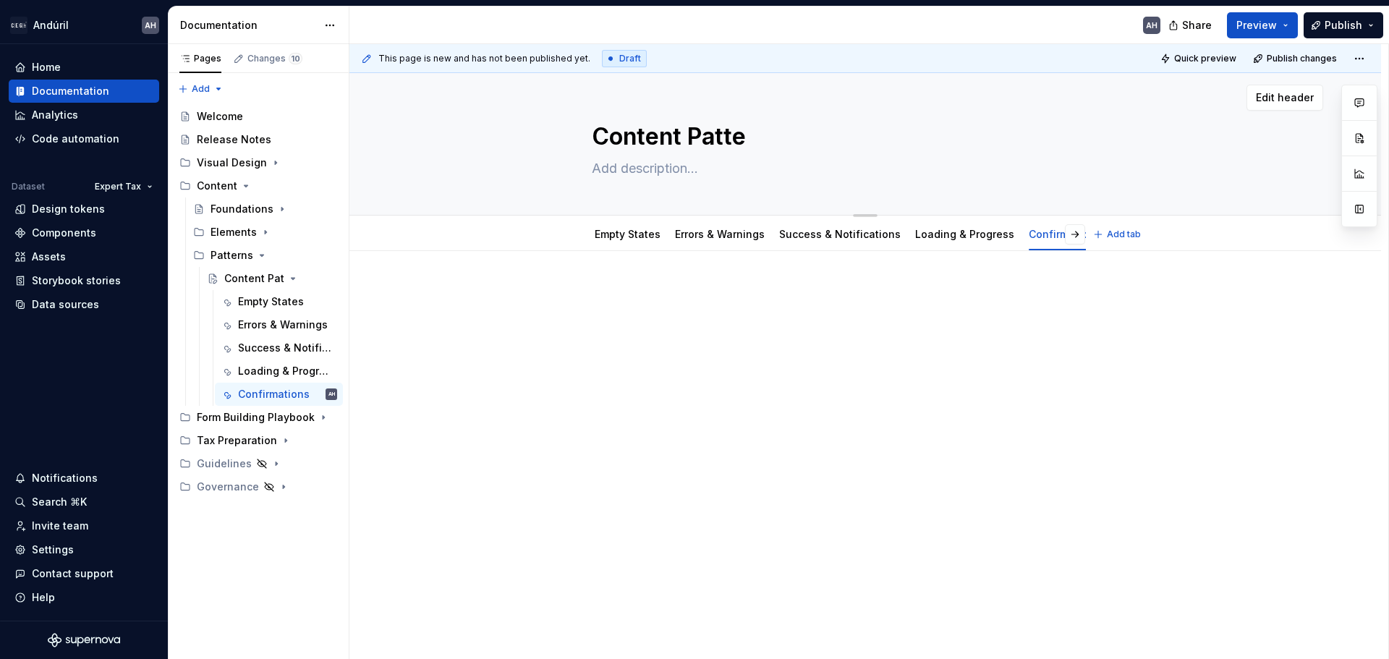
type textarea "Content Patter"
type textarea "*"
type textarea "Content Pattern"
type textarea "*"
type textarea "Content Patterns"
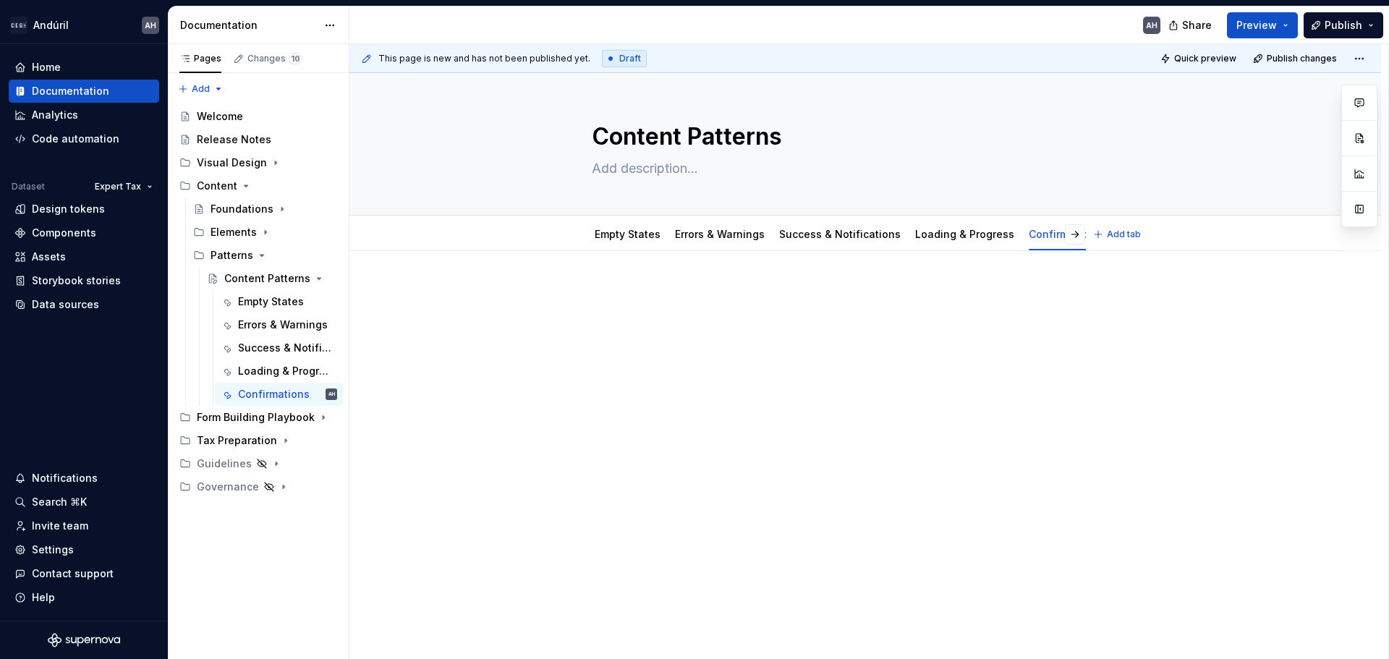
type textarea "*"
type textarea "Content Patterns"
click at [585, 384] on div at bounding box center [865, 403] width 1032 height 305
click at [258, 255] on icon "Page tree" at bounding box center [262, 256] width 12 height 12
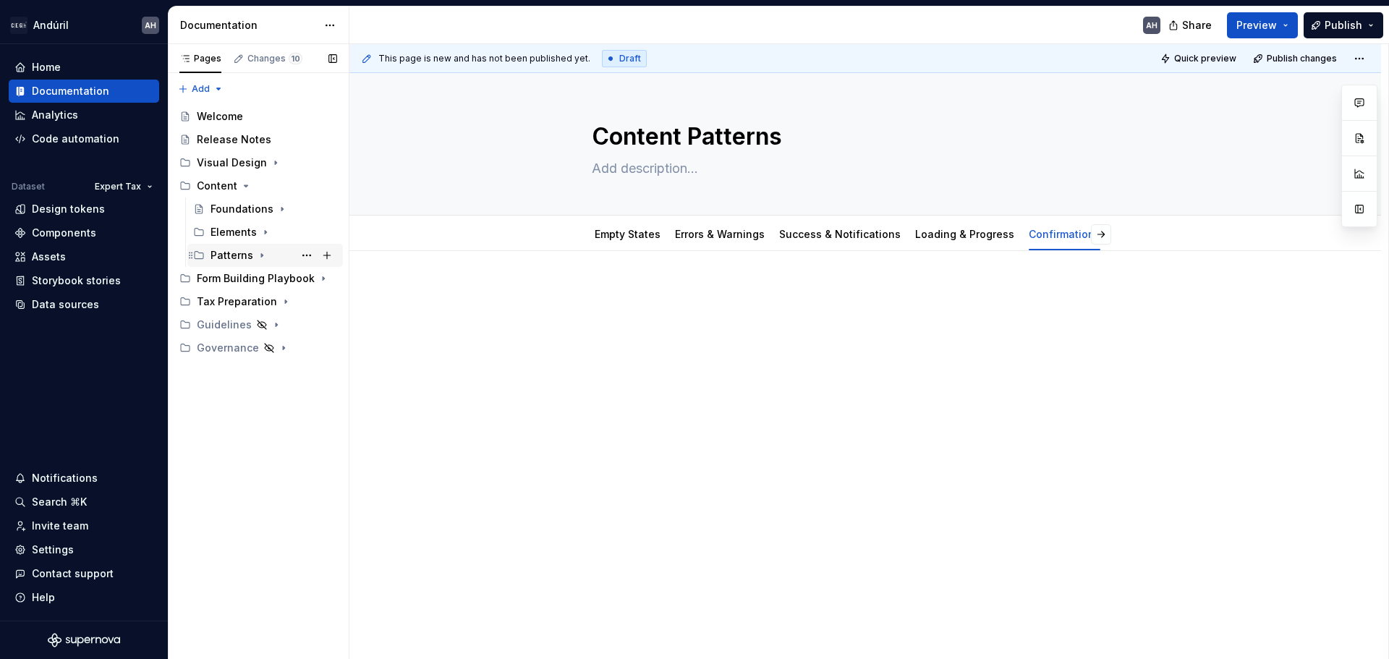
click at [258, 255] on icon "Page tree" at bounding box center [262, 256] width 12 height 12
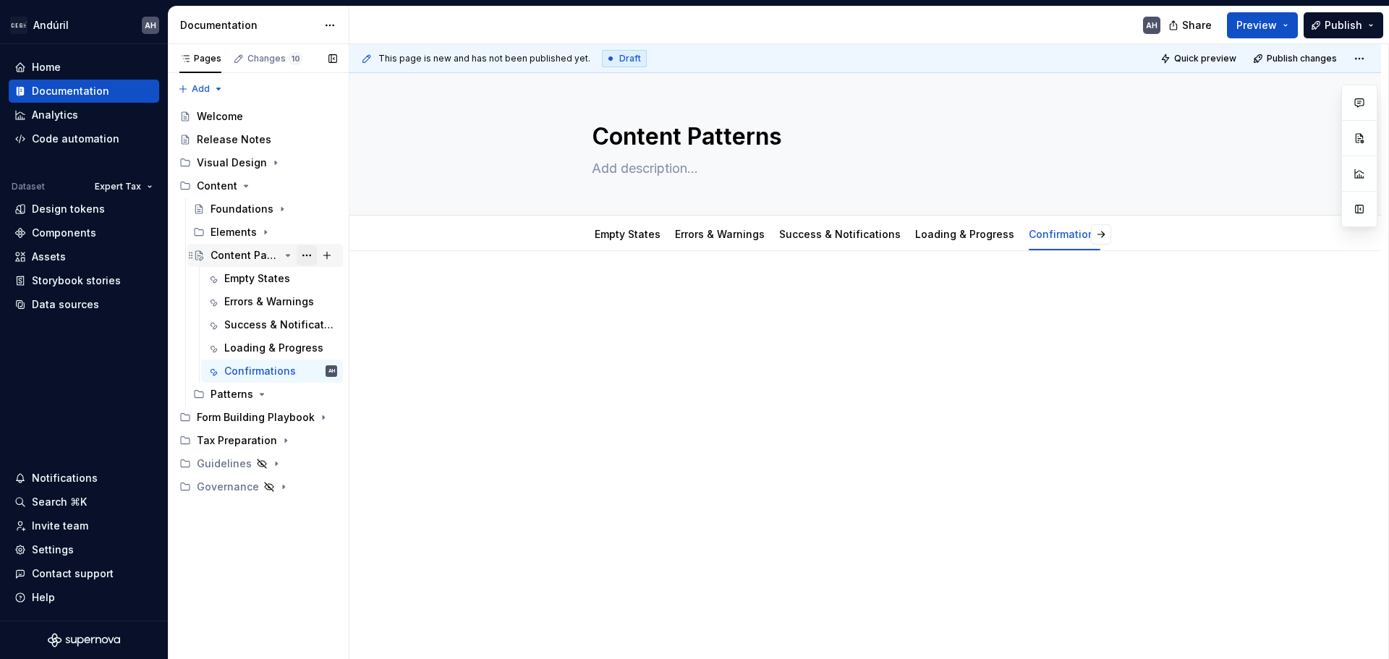
click at [305, 255] on button "Page tree" at bounding box center [307, 255] width 20 height 20
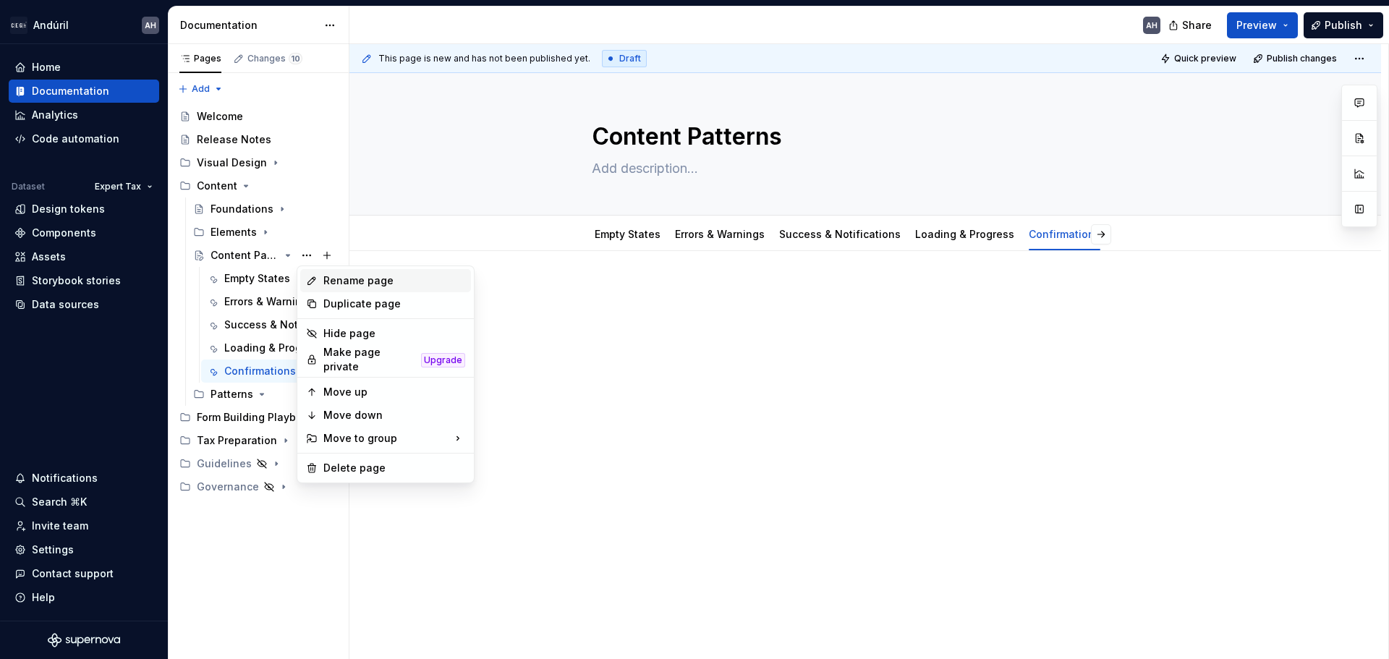
type textarea "*"
click at [327, 275] on div "Rename page" at bounding box center [394, 280] width 142 height 14
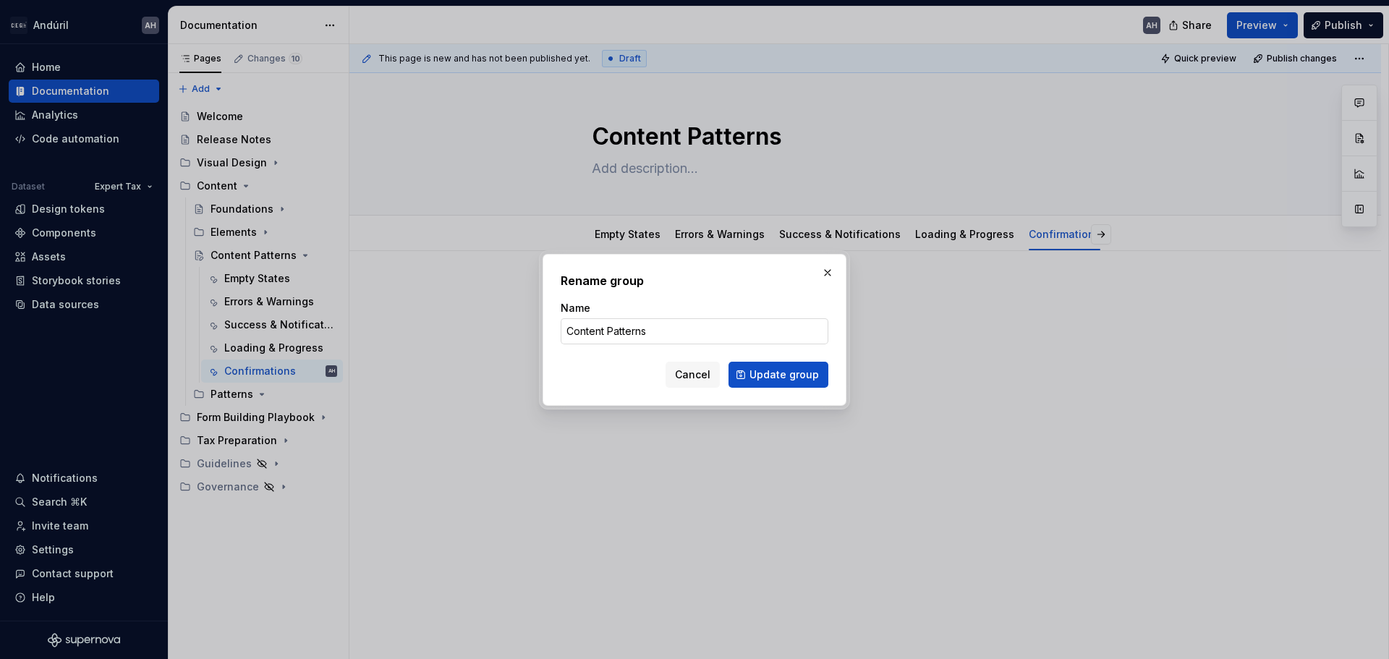
click at [587, 327] on input "Content Patterns" at bounding box center [695, 331] width 268 height 26
click at [594, 330] on input "Content Patterns" at bounding box center [695, 331] width 268 height 26
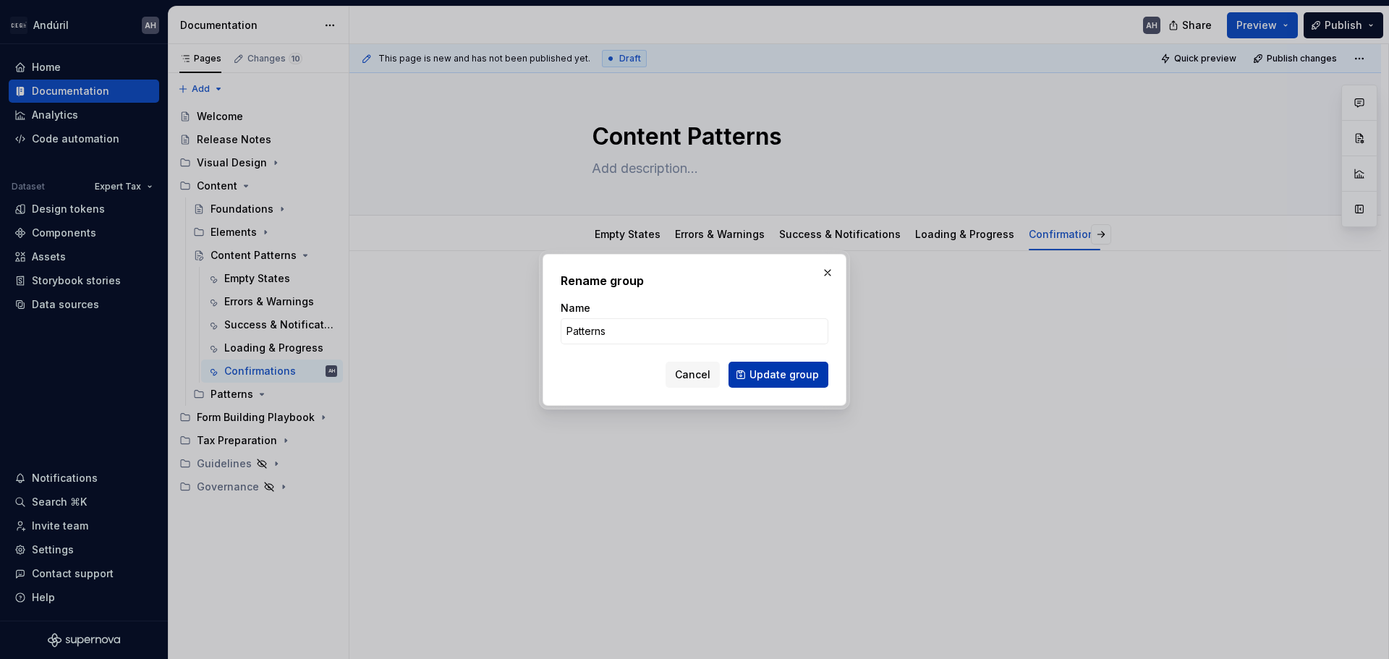
type input "Patterns"
click at [776, 371] on span "Update group" at bounding box center [783, 374] width 69 height 14
type textarea "*"
type textarea "Patterns"
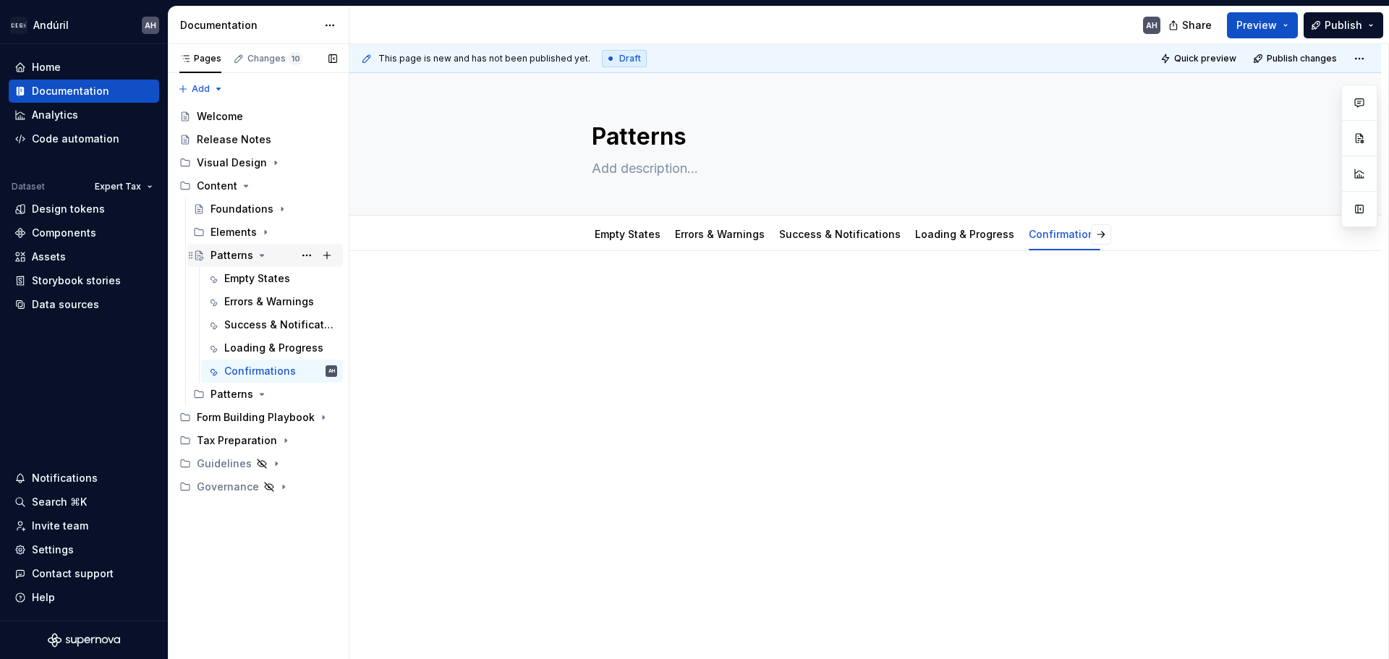
click at [260, 255] on icon "Page tree" at bounding box center [262, 255] width 4 height 1
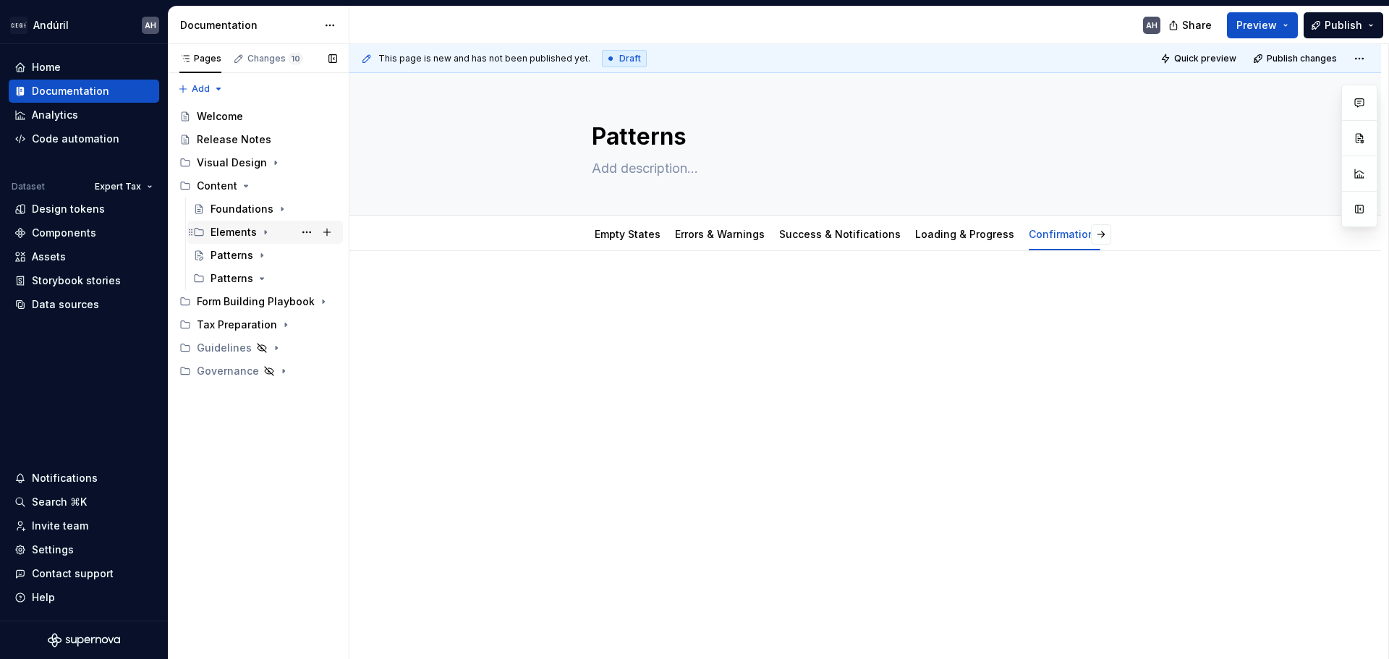
click at [260, 234] on icon "Page tree" at bounding box center [266, 232] width 12 height 12
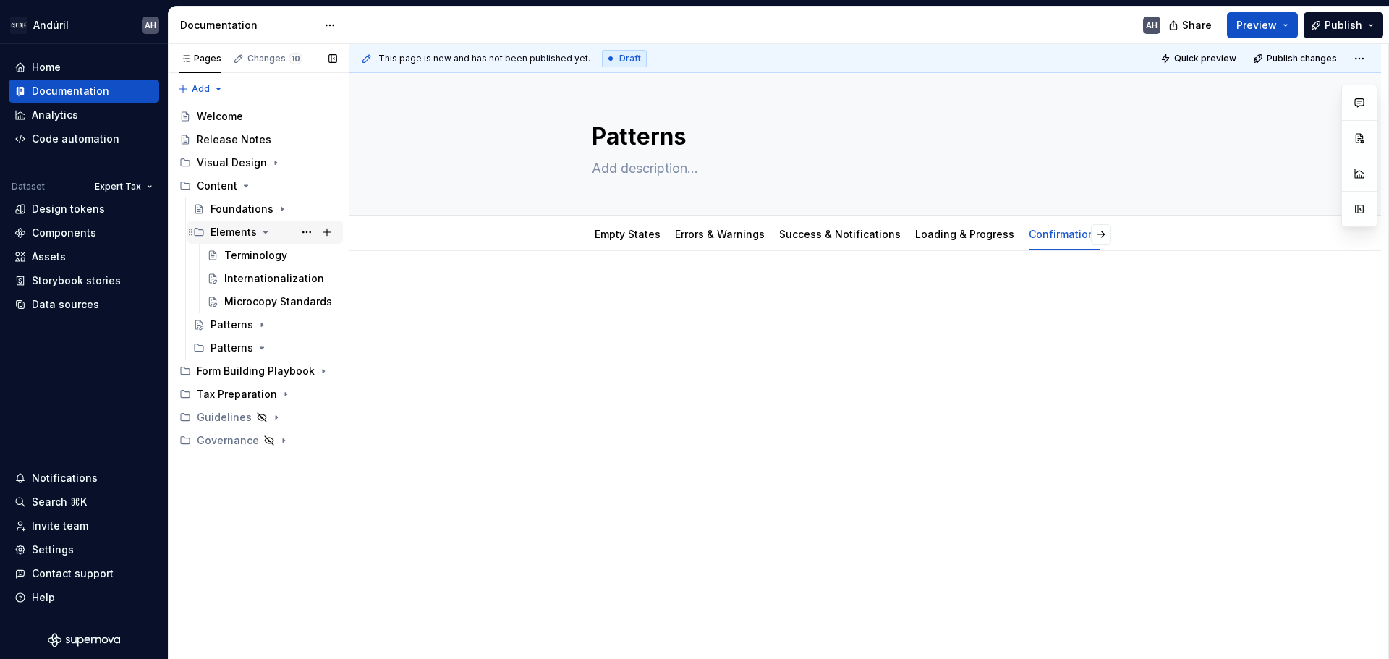
click at [260, 229] on icon "Page tree" at bounding box center [266, 232] width 12 height 12
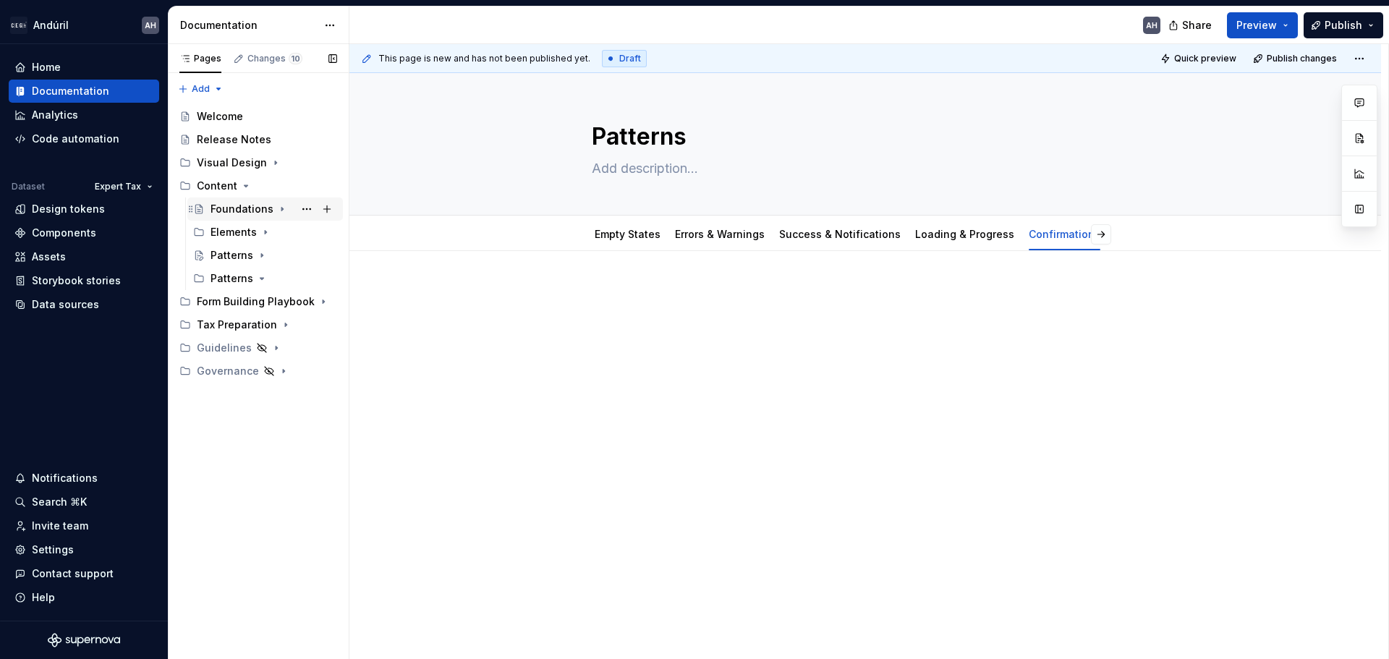
click at [277, 208] on icon "Page tree" at bounding box center [282, 209] width 12 height 12
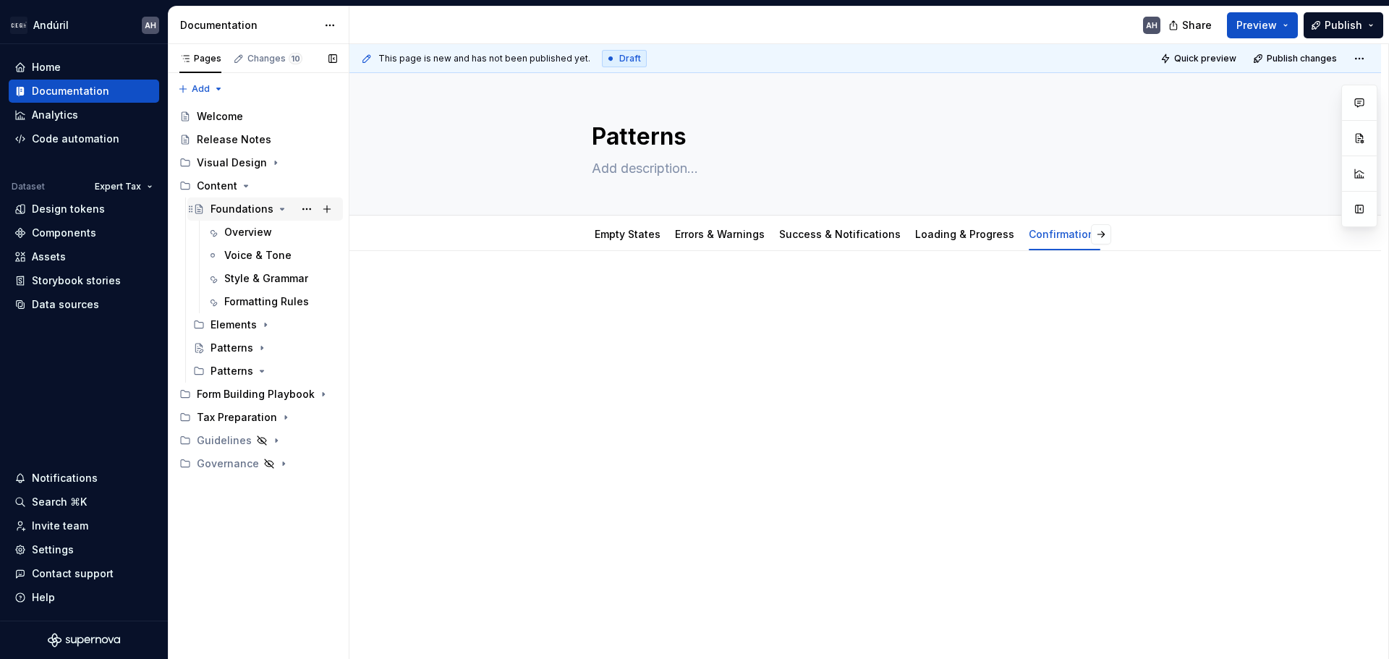
click at [276, 206] on icon "Page tree" at bounding box center [282, 209] width 12 height 12
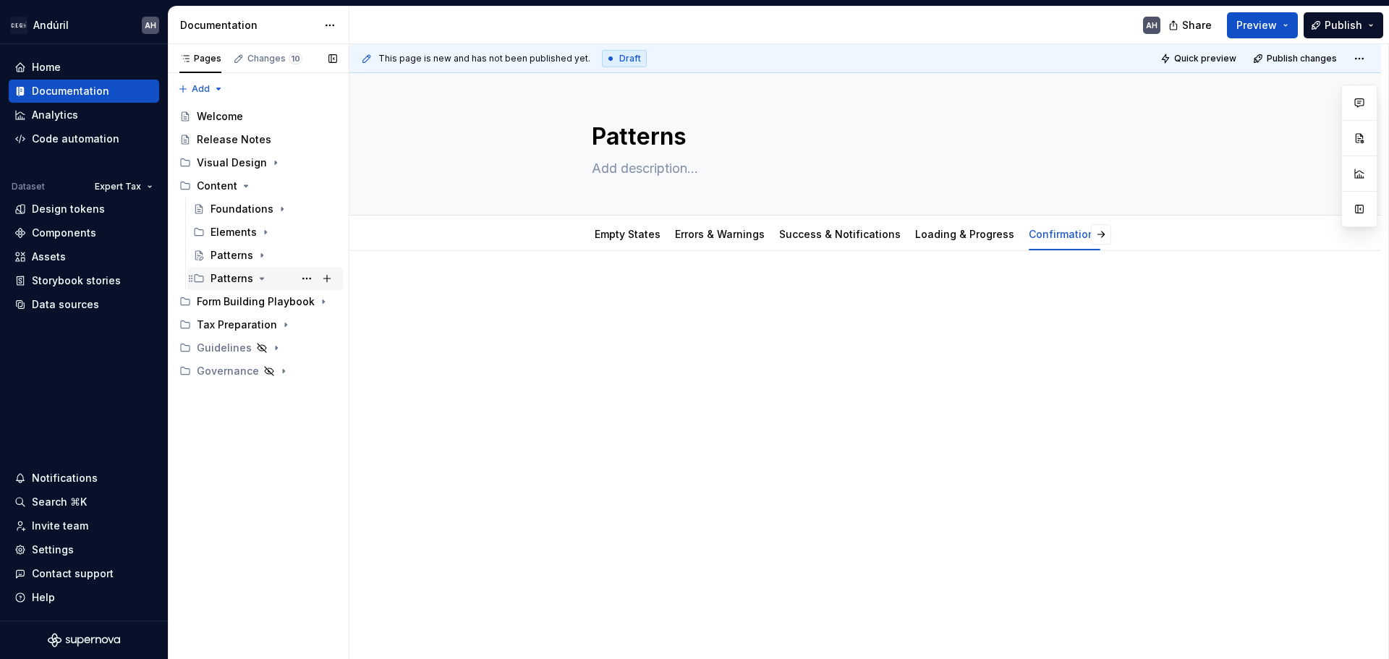
click at [256, 276] on icon "Page tree" at bounding box center [262, 279] width 12 height 12
click at [263, 276] on icon "Page tree" at bounding box center [262, 279] width 12 height 12
click at [0, 0] on button "Page tree" at bounding box center [0, 0] width 0 height 0
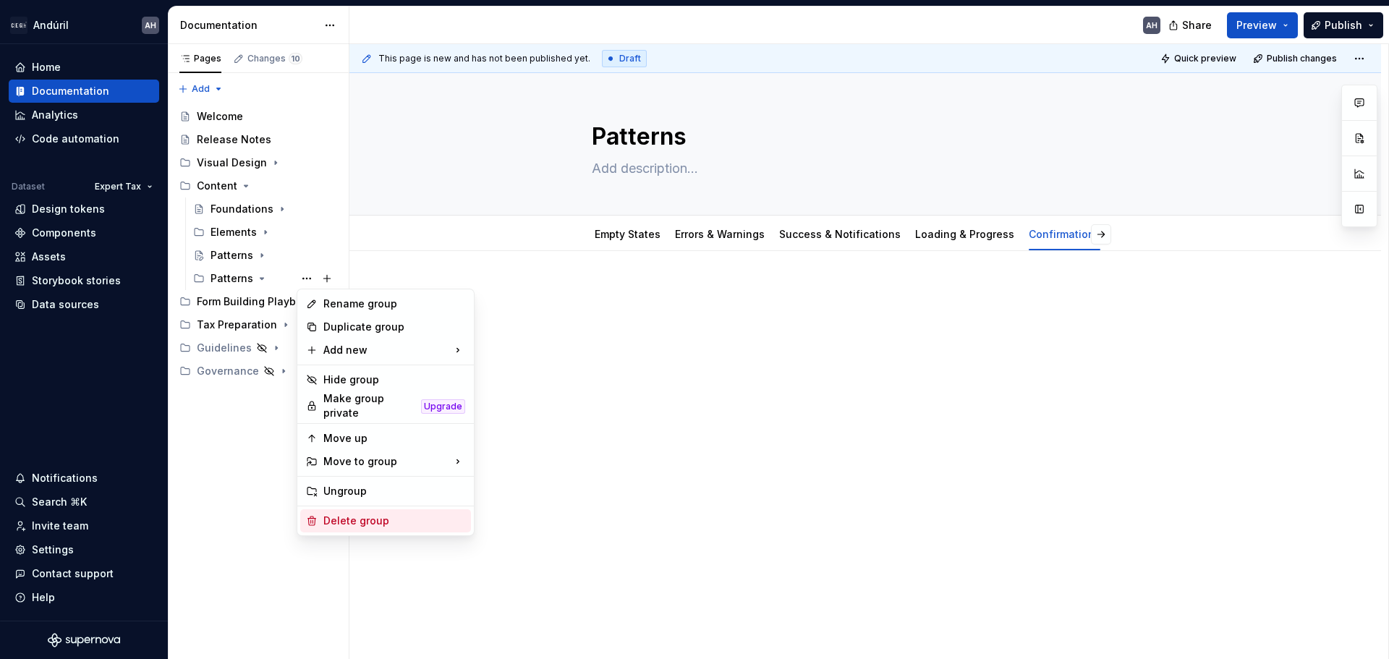
click at [365, 516] on div "Delete group" at bounding box center [394, 521] width 142 height 14
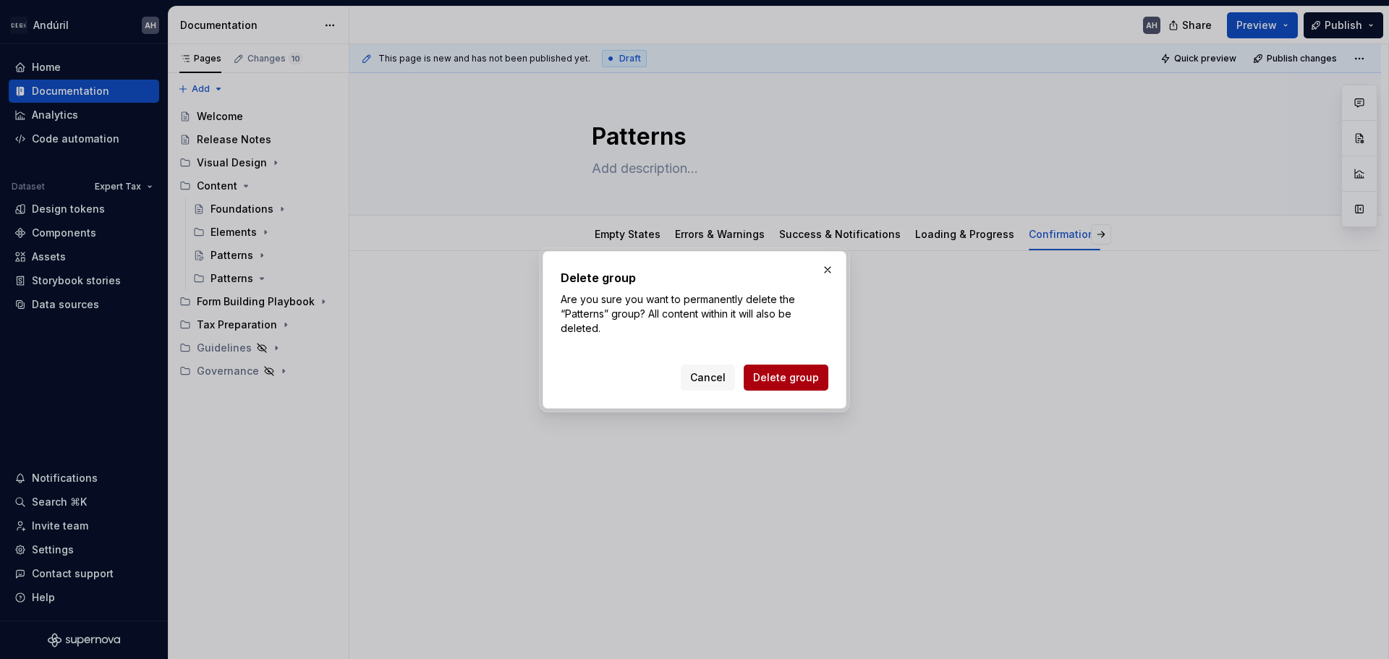
click at [787, 383] on span "Delete group" at bounding box center [786, 377] width 66 height 14
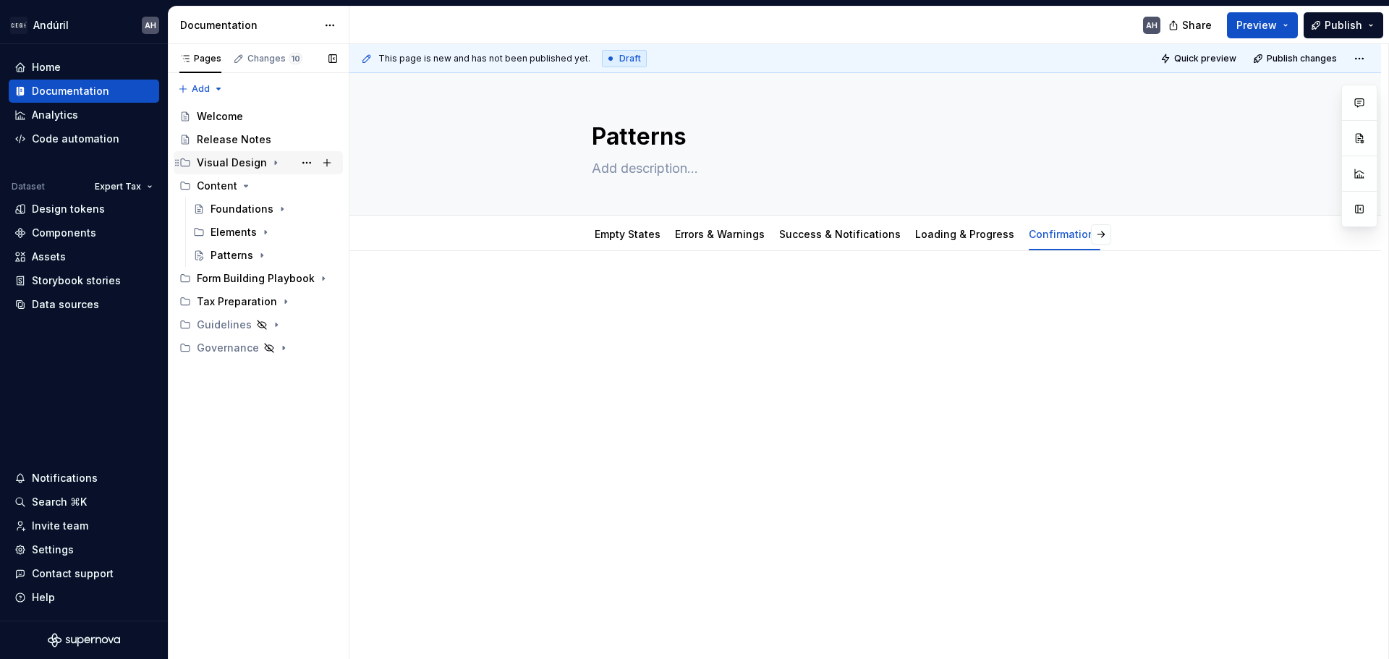
click at [276, 163] on icon "Page tree" at bounding box center [276, 163] width 12 height 12
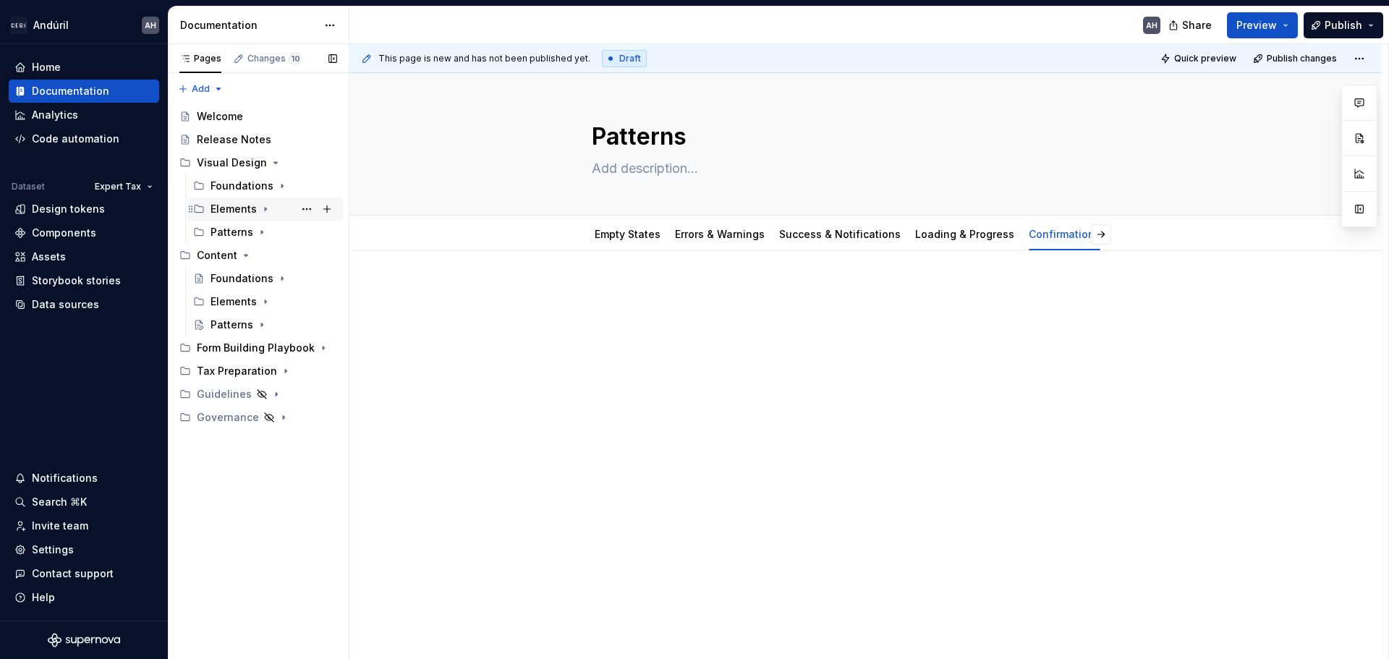
click at [267, 206] on icon "Page tree" at bounding box center [266, 209] width 12 height 12
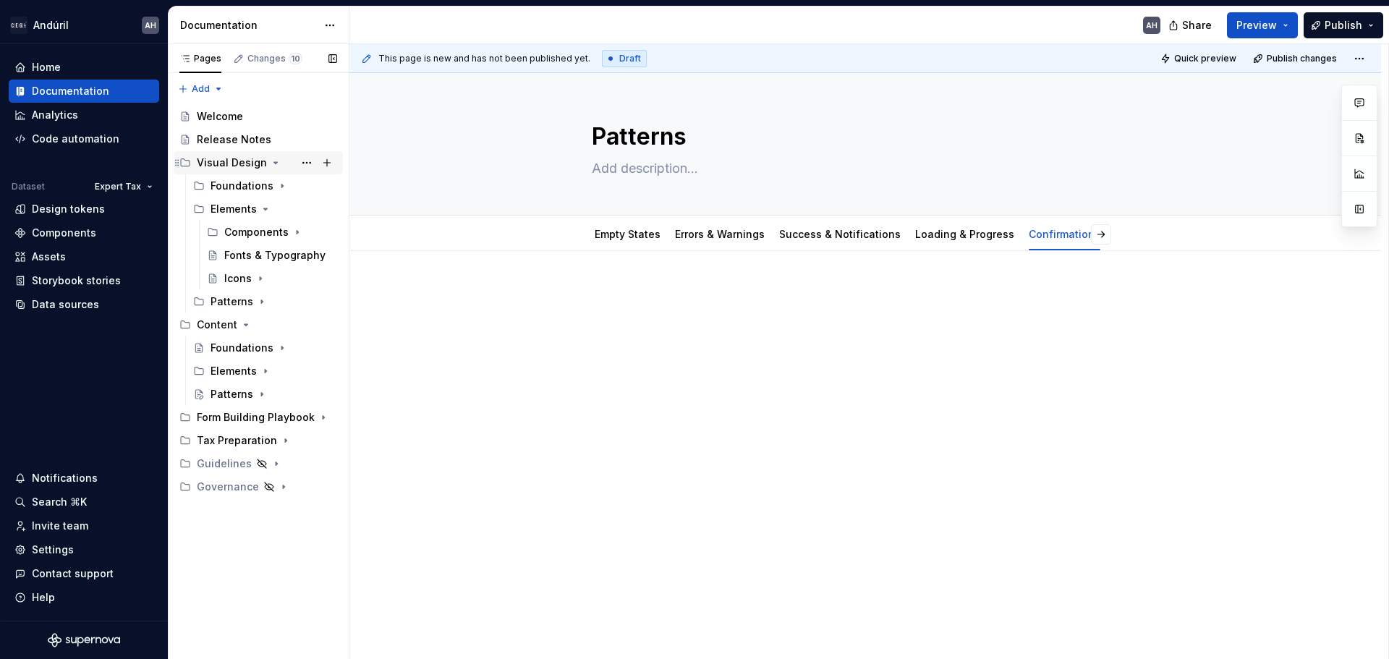
click at [274, 163] on icon "Page tree" at bounding box center [276, 162] width 4 height 1
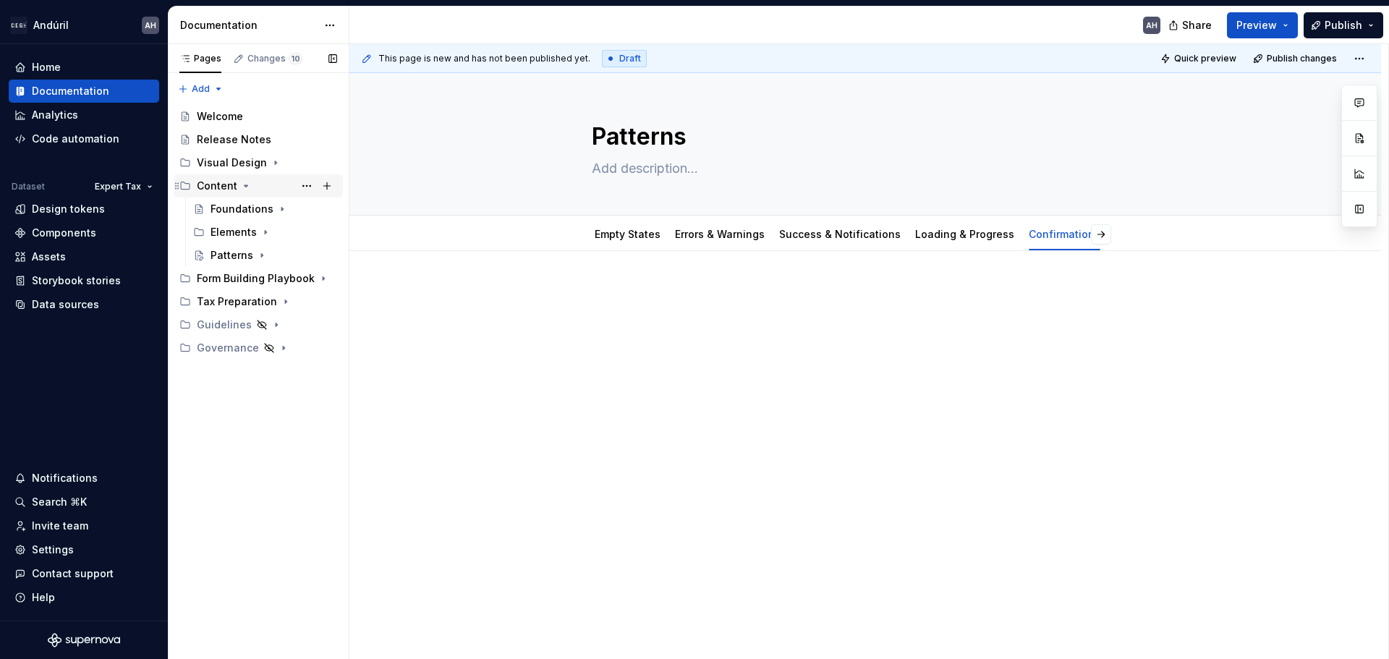
click at [242, 184] on icon "Page tree" at bounding box center [246, 186] width 12 height 12
click at [261, 227] on icon "Page tree" at bounding box center [266, 232] width 12 height 12
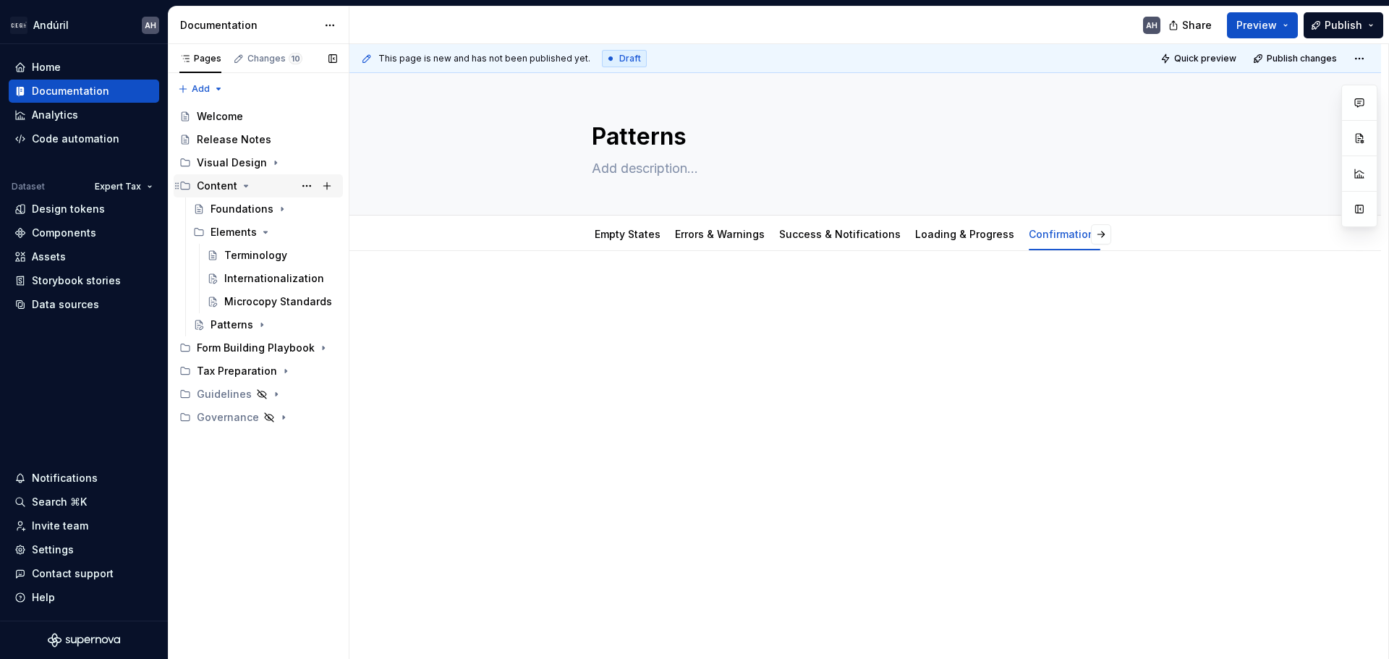
click at [245, 185] on icon "Page tree" at bounding box center [247, 185] width 4 height 1
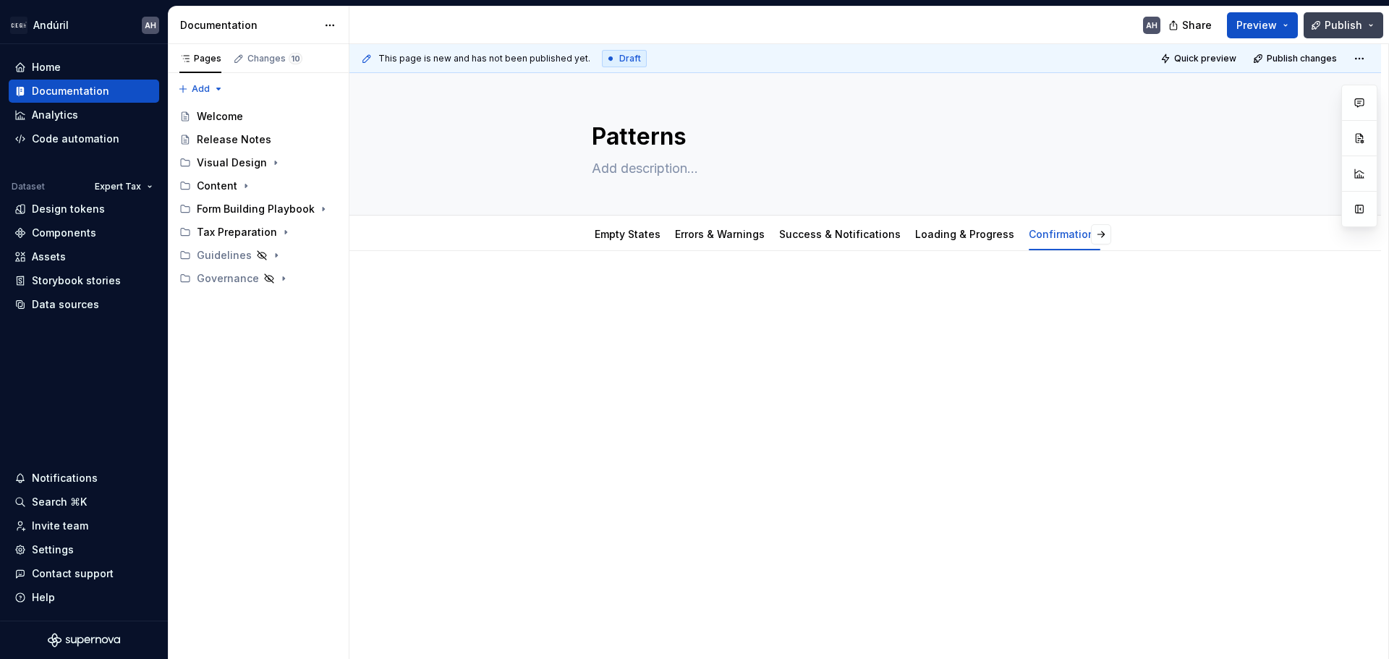
click at [1332, 37] on button "Publish" at bounding box center [1344, 25] width 80 height 26
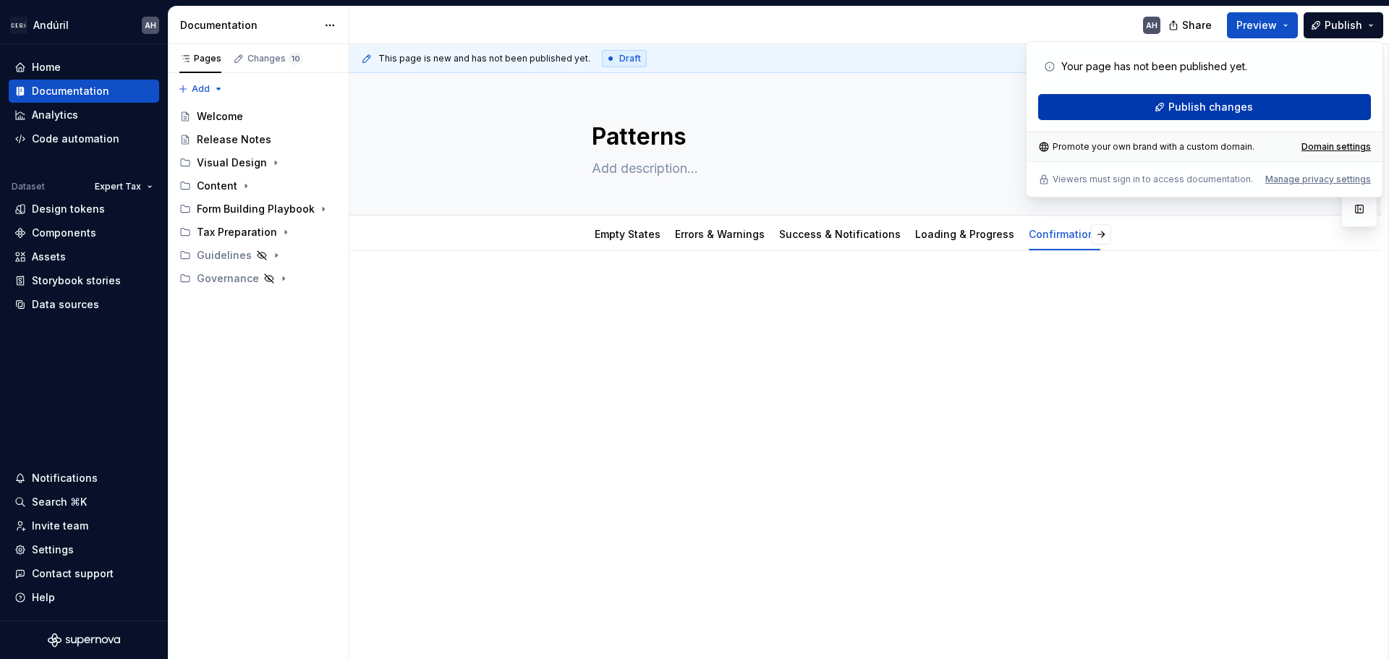
click at [1207, 115] on button "Publish changes" at bounding box center [1204, 107] width 333 height 26
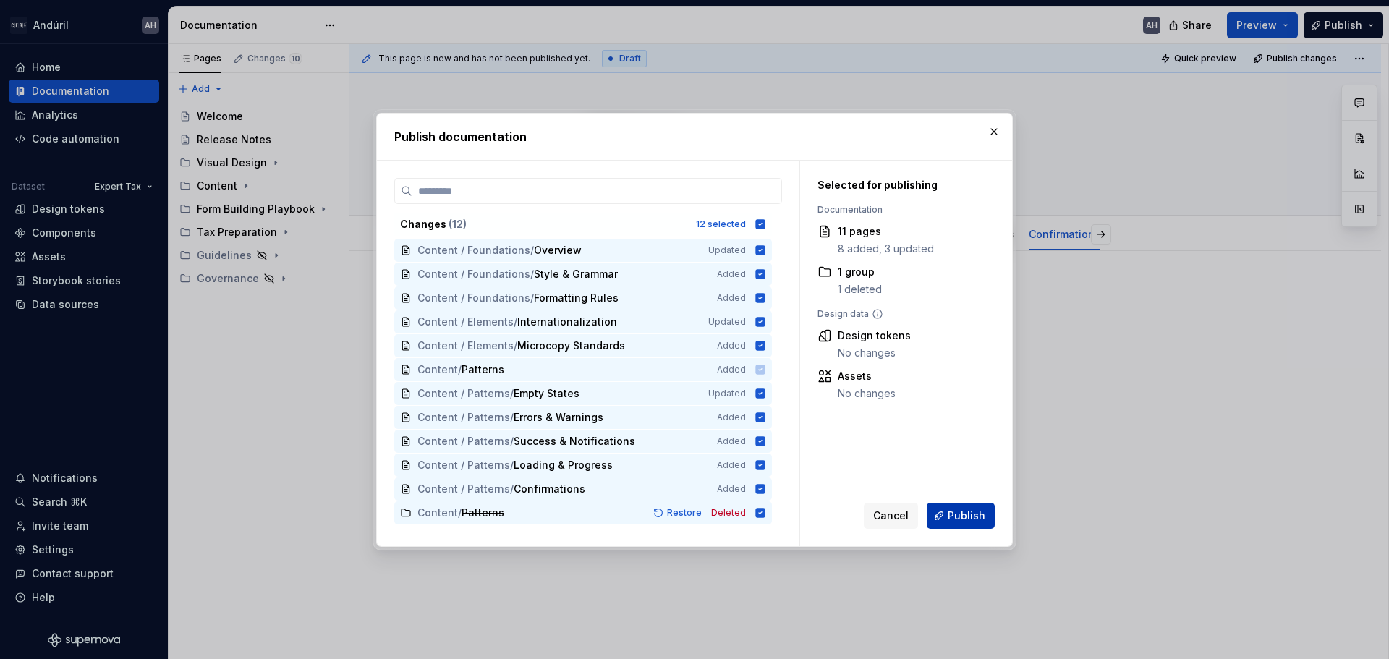
click at [976, 517] on span "Publish" at bounding box center [967, 516] width 38 height 14
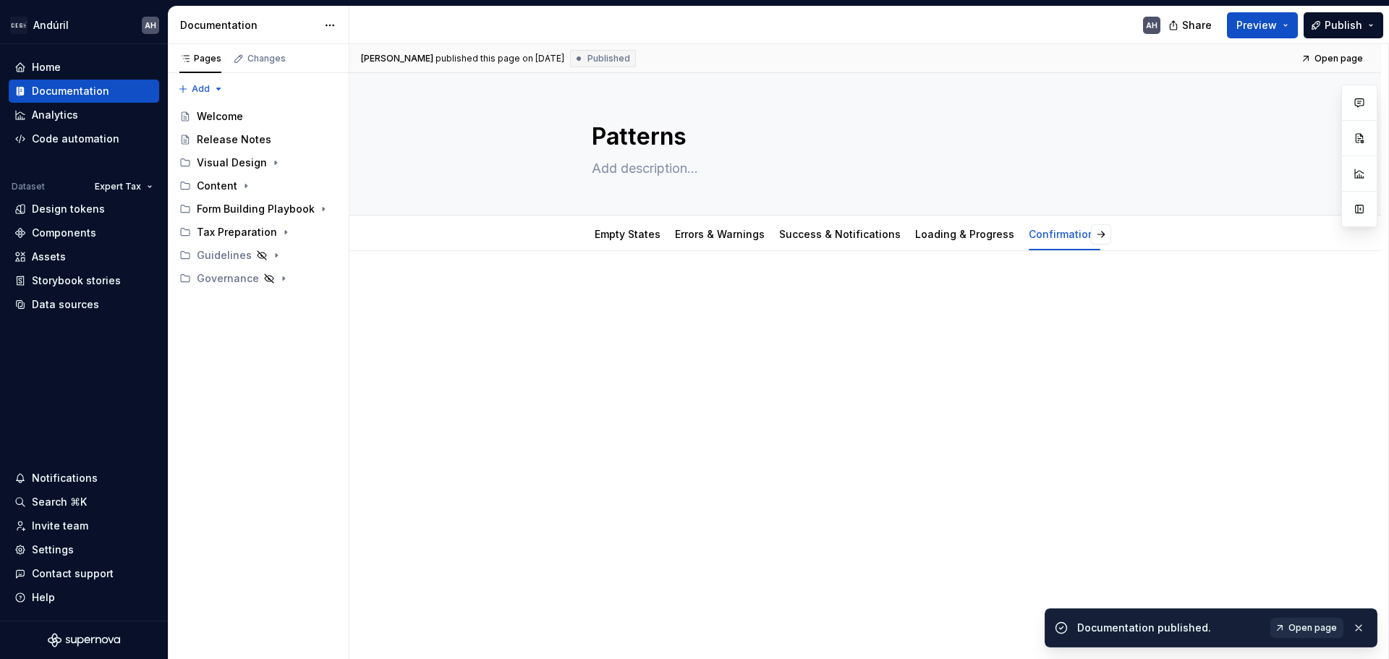
click at [1299, 626] on span "Open page" at bounding box center [1312, 628] width 48 height 12
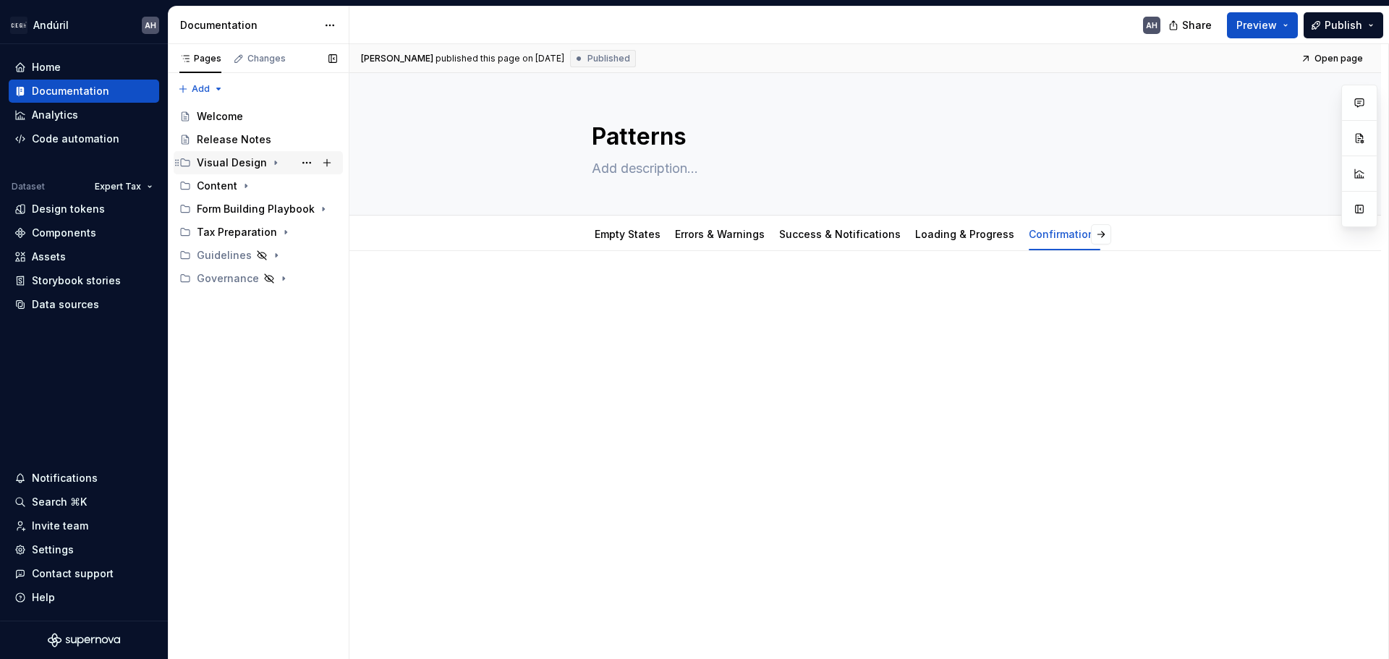
click at [270, 163] on icon "Page tree" at bounding box center [276, 163] width 12 height 12
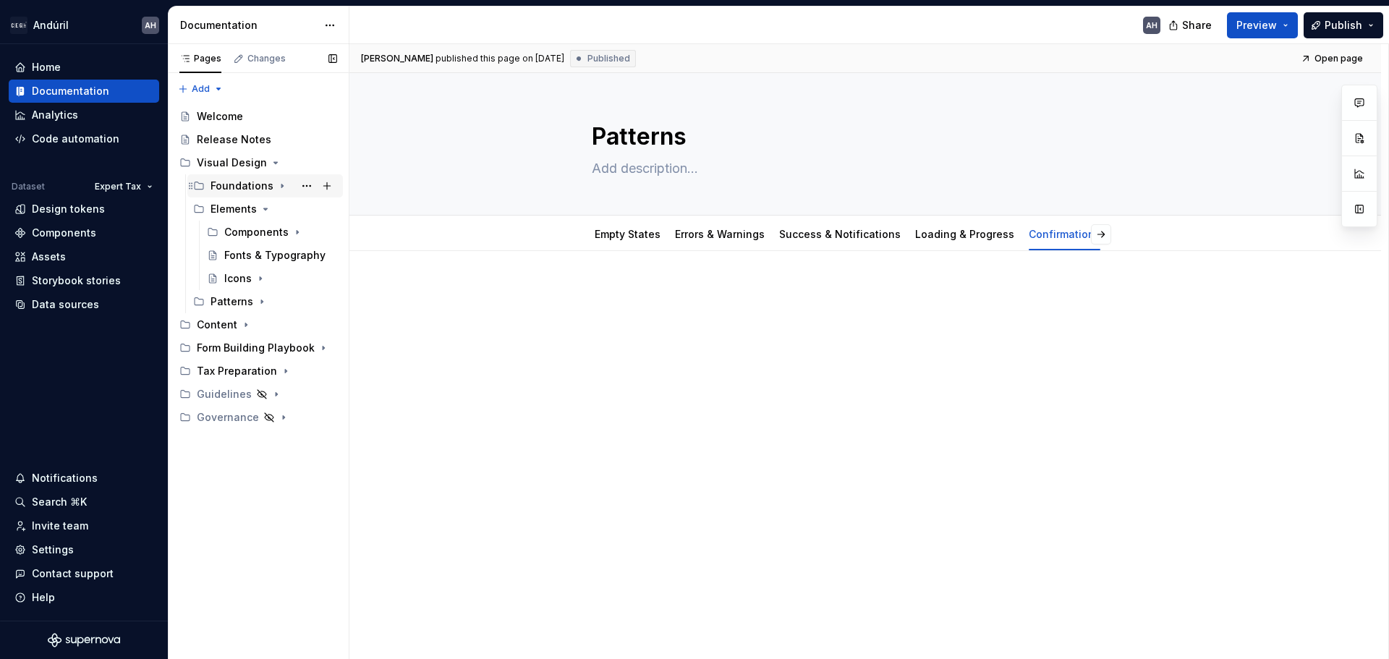
click at [276, 185] on icon "Page tree" at bounding box center [282, 186] width 12 height 12
click at [265, 208] on icon "Page tree" at bounding box center [271, 209] width 12 height 12
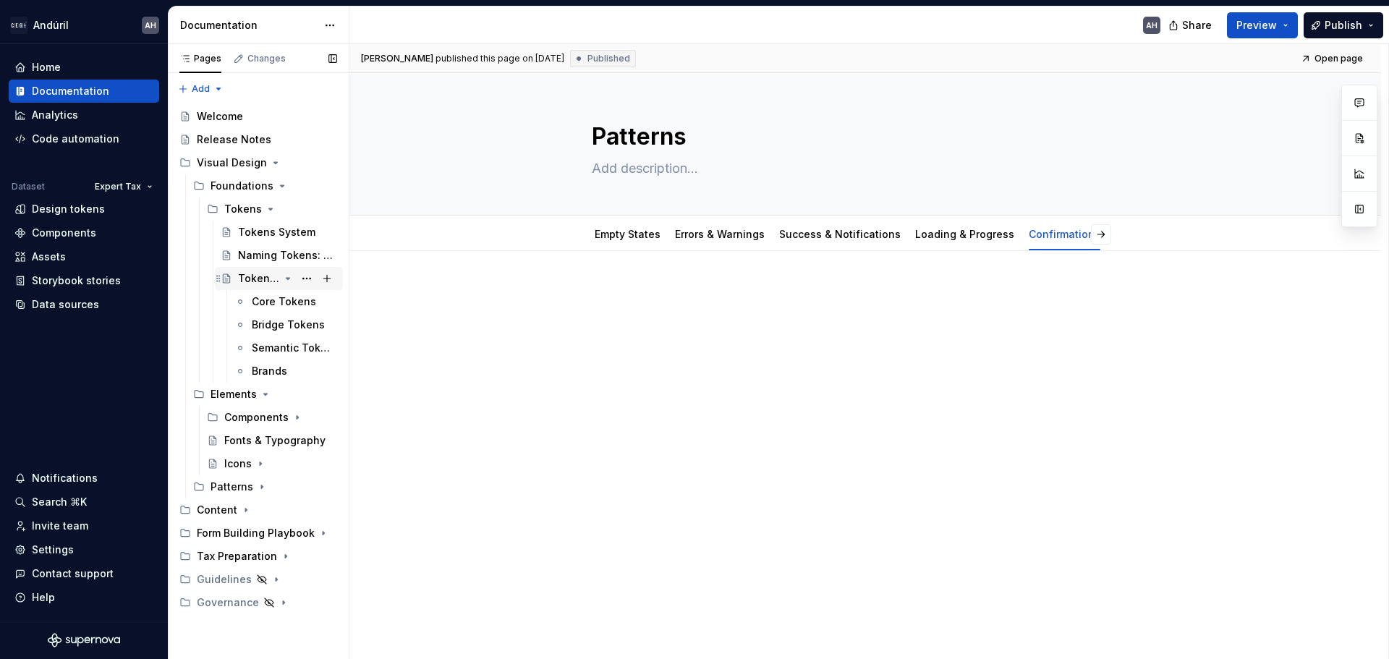
click at [287, 278] on icon "Page tree" at bounding box center [288, 278] width 4 height 1
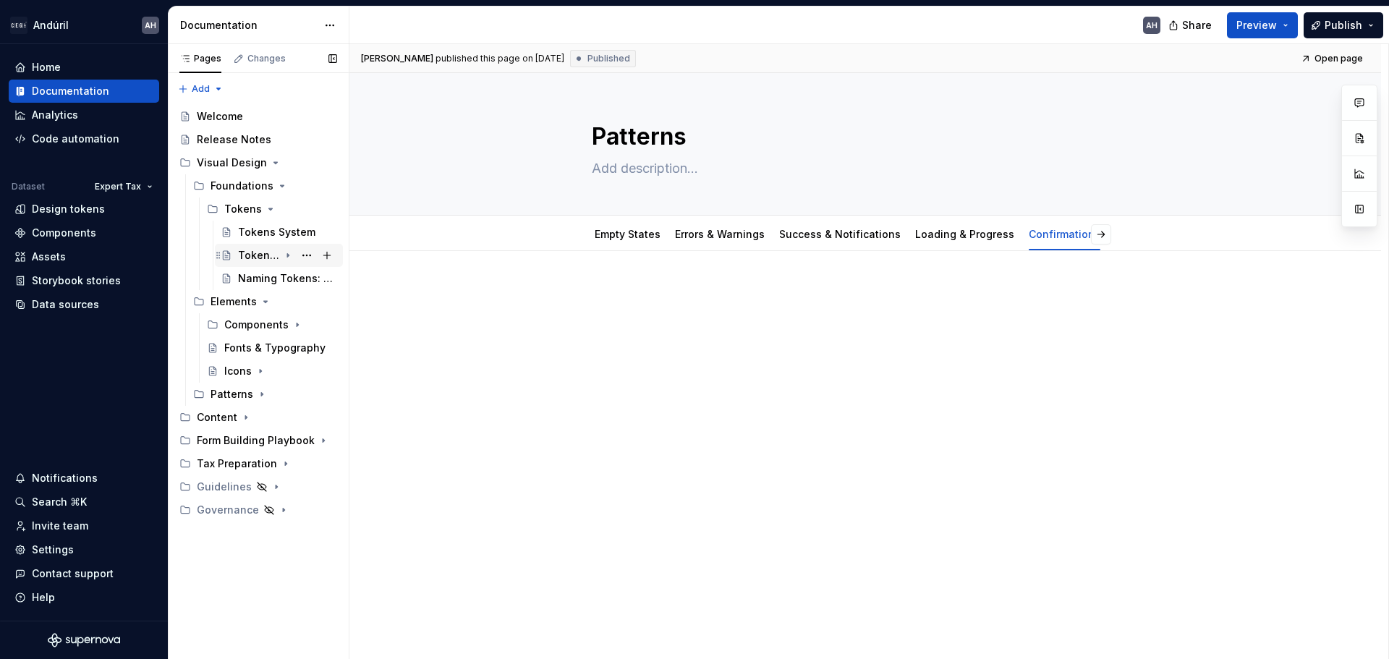
click at [240, 259] on div "Token Collections" at bounding box center [258, 255] width 41 height 14
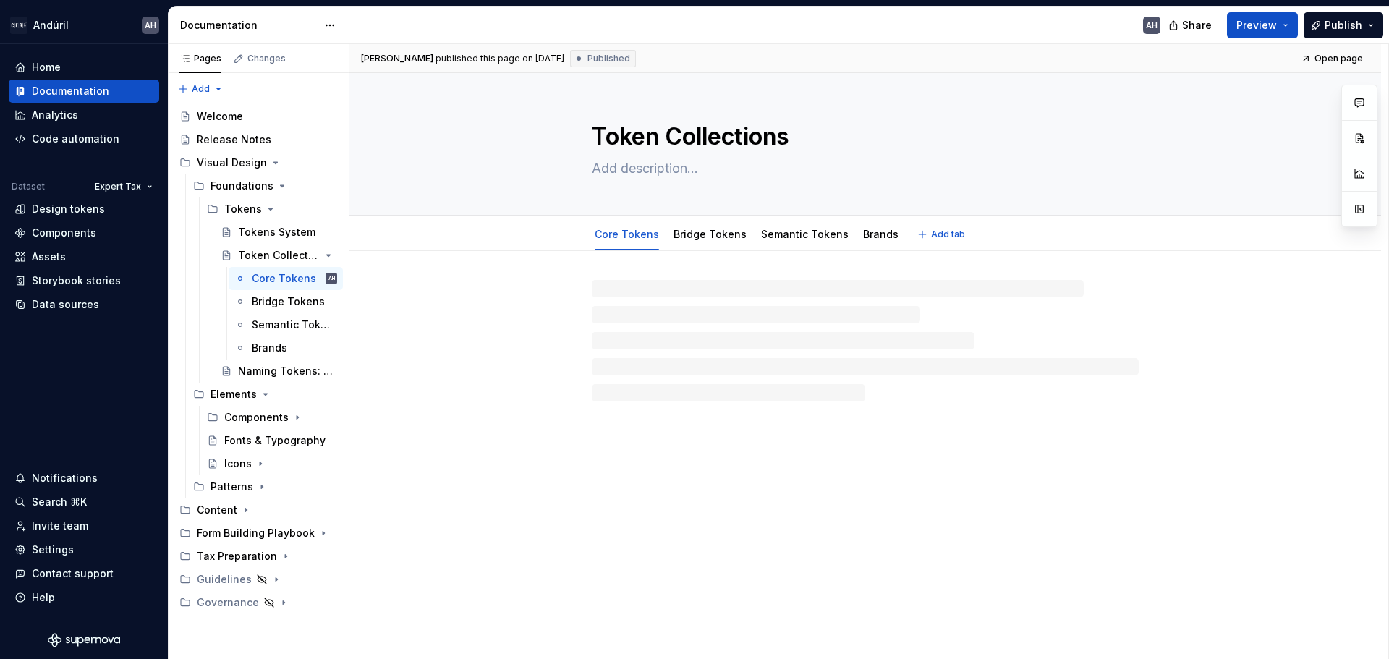
click at [702, 137] on textarea "Token Collections" at bounding box center [862, 136] width 547 height 35
click at [655, 137] on textarea "Token Collections" at bounding box center [862, 136] width 547 height 35
click at [660, 137] on textarea "Token Collections" at bounding box center [862, 136] width 547 height 35
drag, startPoint x: 666, startPoint y: 139, endPoint x: 584, endPoint y: 137, distance: 82.5
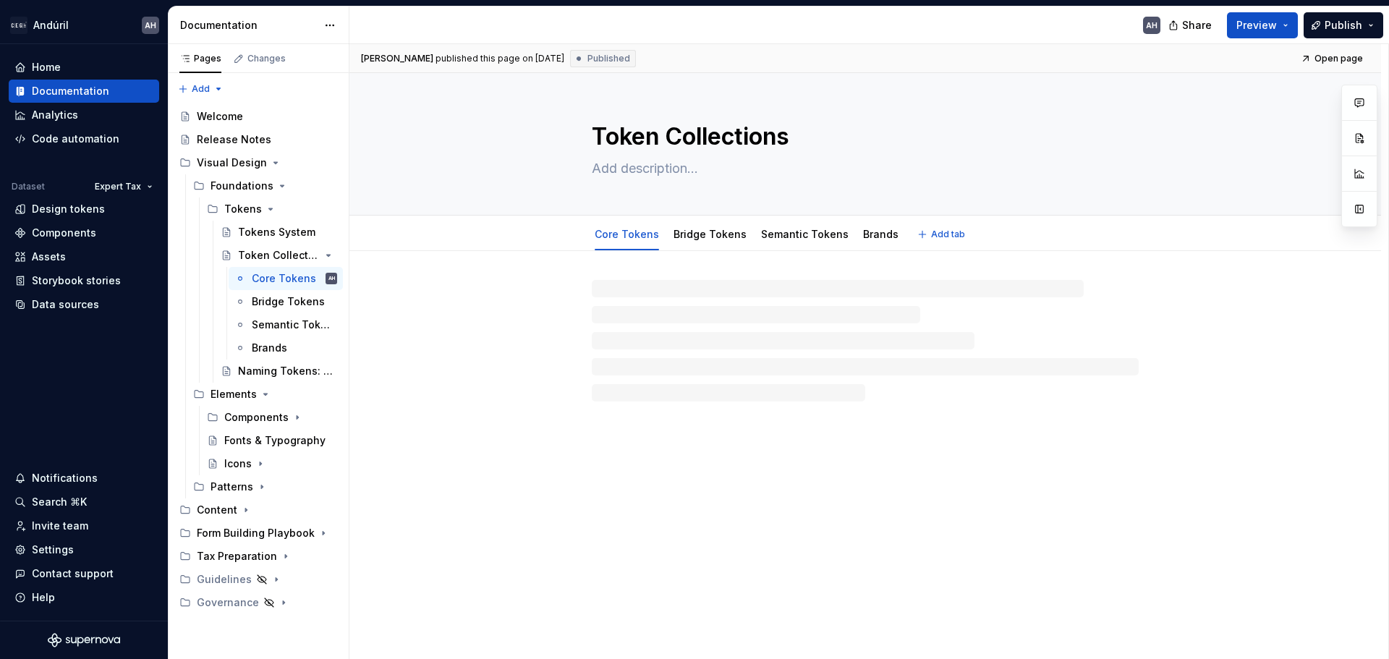
click at [584, 137] on div "Token Collections" at bounding box center [865, 144] width 916 height 142
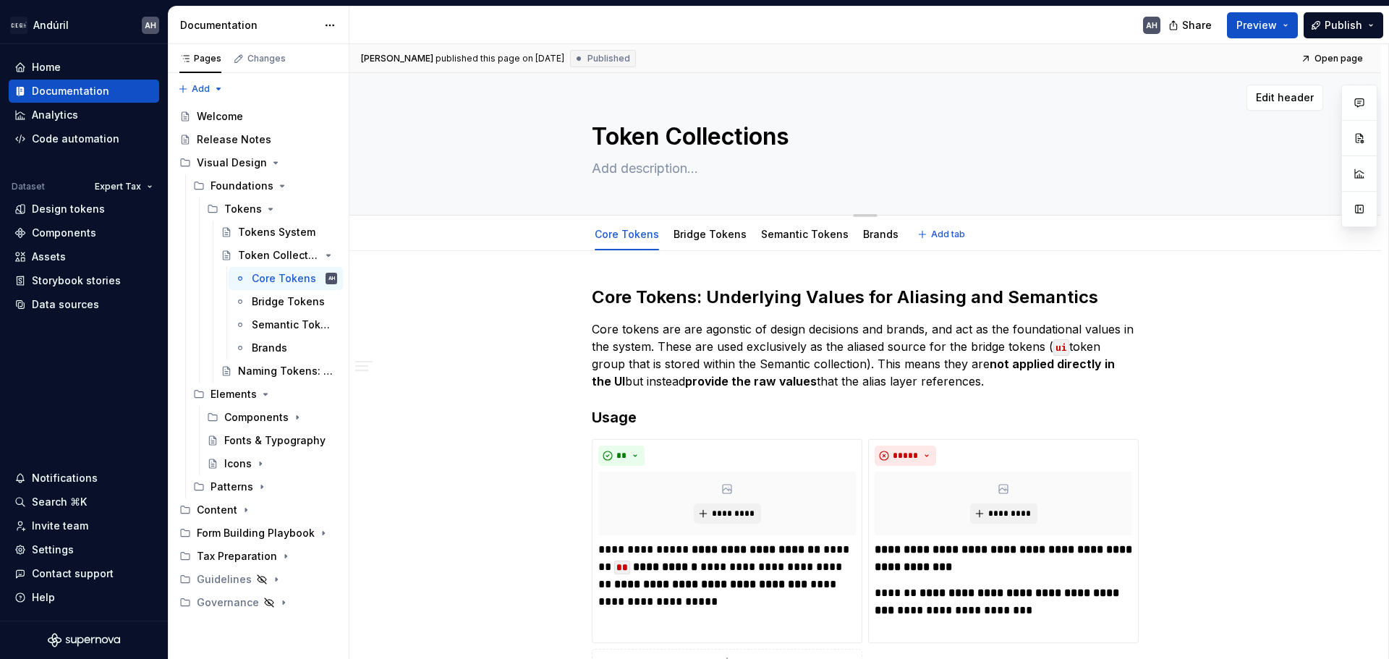
type textarea "*"
type textarea "Collections"
type textarea "*"
type textarea "Collections"
click at [263, 368] on div "Naming Tokens: Our Framework" at bounding box center [266, 371] width 56 height 14
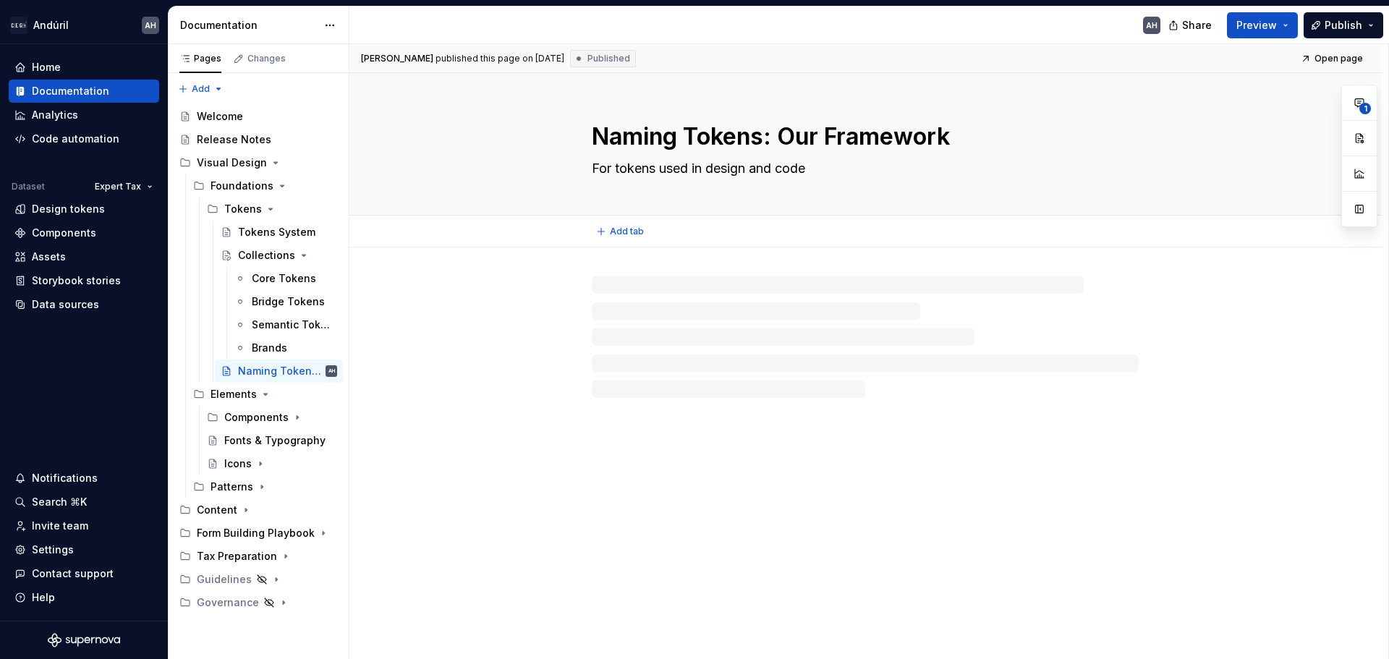
click at [728, 141] on textarea "Naming Tokens: Our Framework" at bounding box center [862, 136] width 547 height 35
click at [781, 136] on textarea "Naming Tokens: Our Framework" at bounding box center [862, 136] width 547 height 35
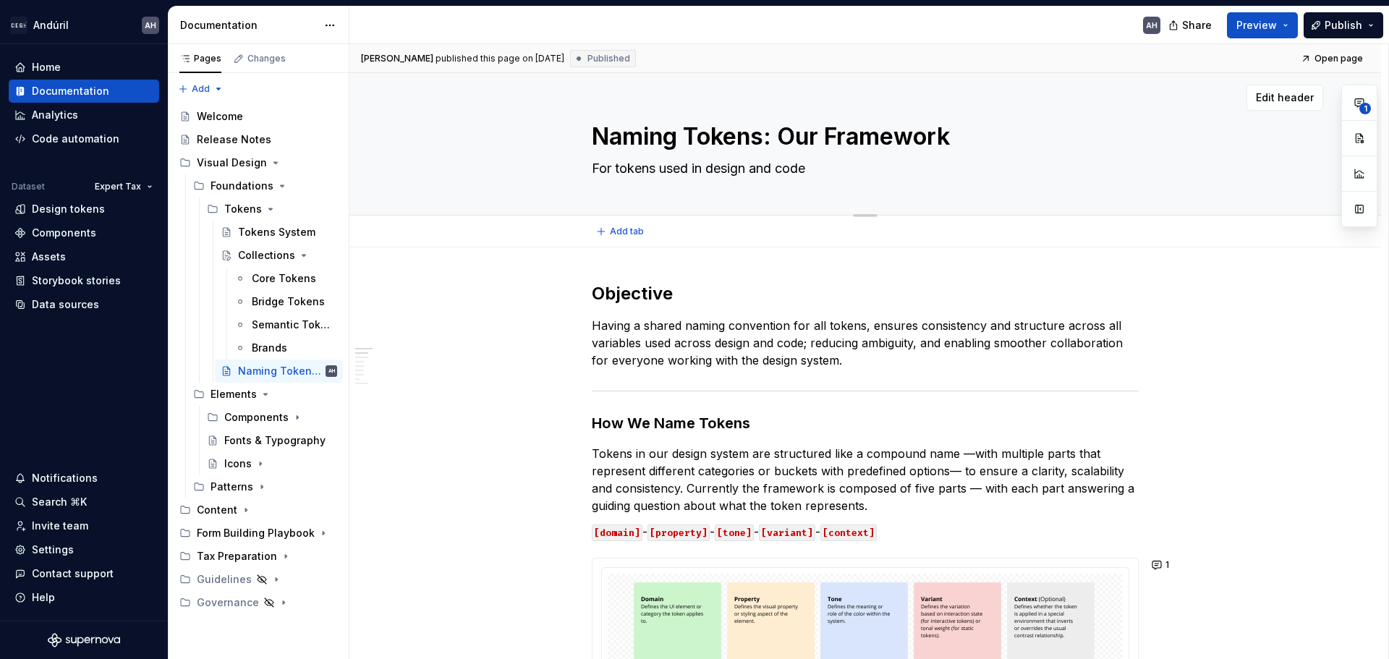
click at [689, 137] on textarea "Naming Tokens: Our Framework" at bounding box center [862, 136] width 547 height 35
drag, startPoint x: 688, startPoint y: 143, endPoint x: 817, endPoint y: 142, distance: 129.5
click at [817, 142] on textarea "Naming Tokens: Our Framework" at bounding box center [862, 136] width 547 height 35
type textarea "*"
type textarea "Naming Framework"
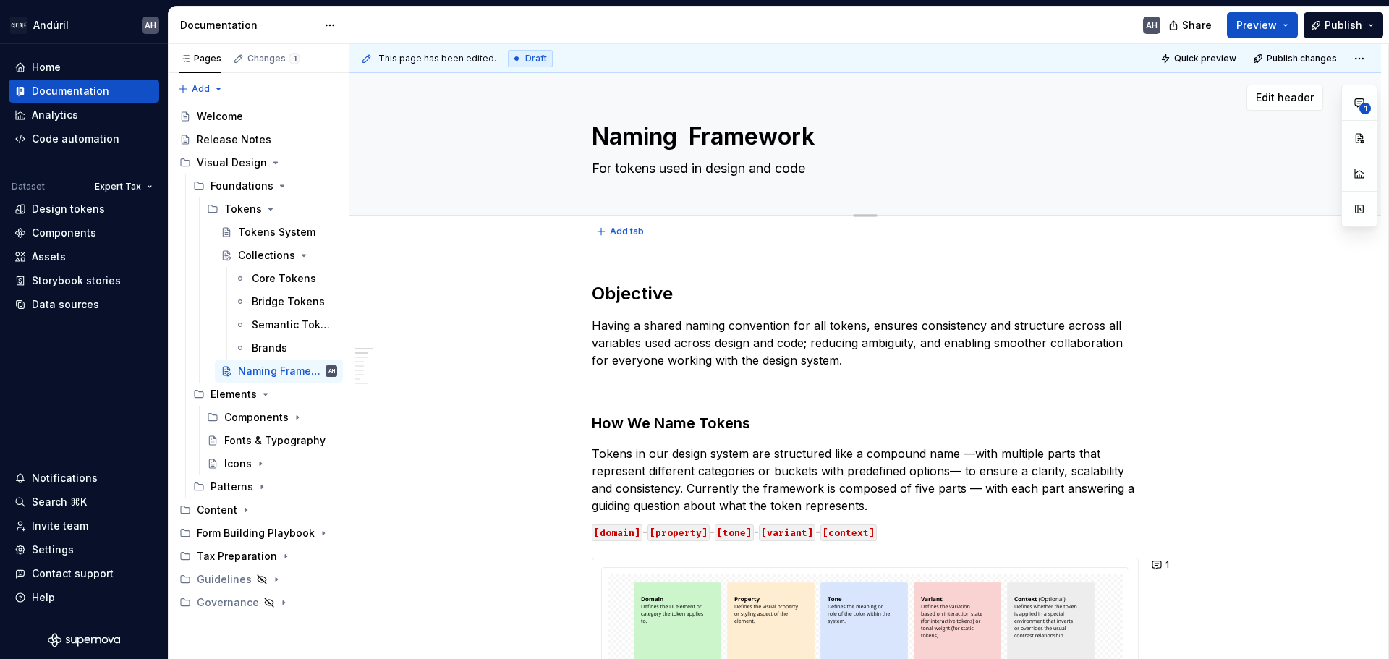
type textarea "*"
type textarea "Naming Framework"
type textarea "*"
type textarea "Naming Framework"
click at [262, 486] on icon "Page tree" at bounding box center [262, 487] width 12 height 12
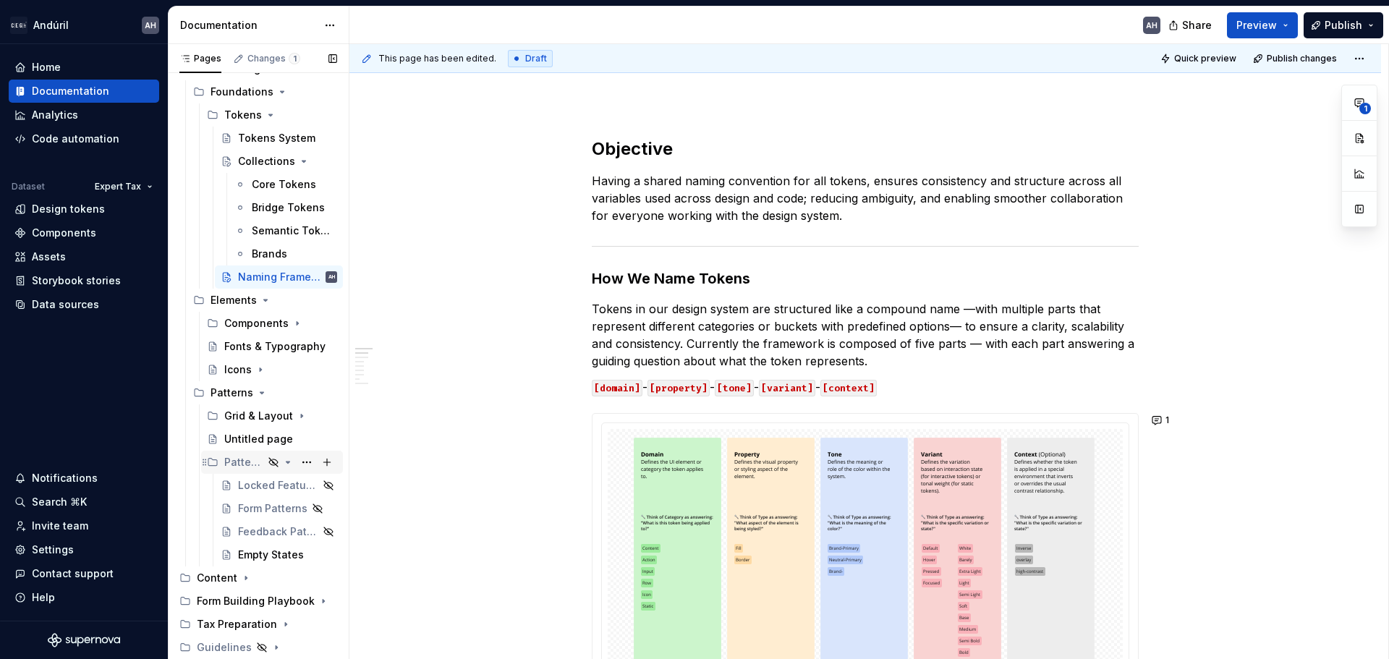
scroll to position [96, 0]
click at [257, 438] on div "Untitled page" at bounding box center [258, 437] width 69 height 14
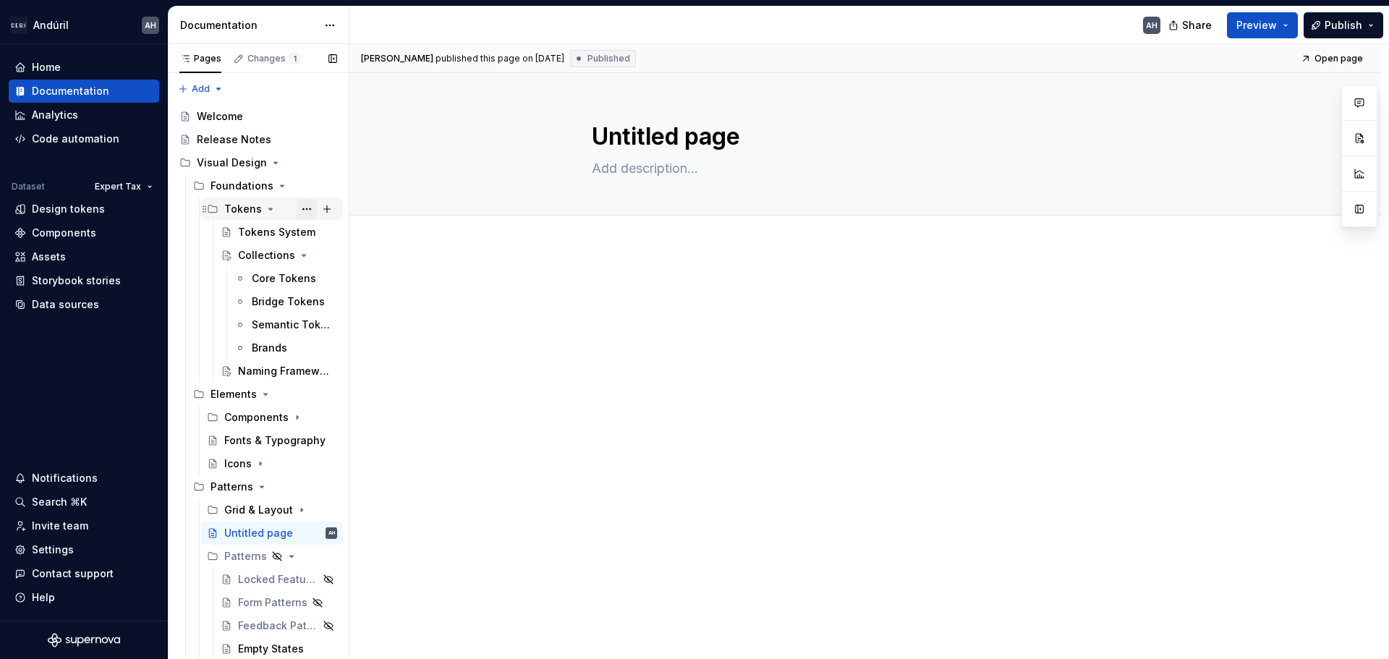
click at [297, 210] on button "Page tree" at bounding box center [307, 209] width 20 height 20
type textarea "*"
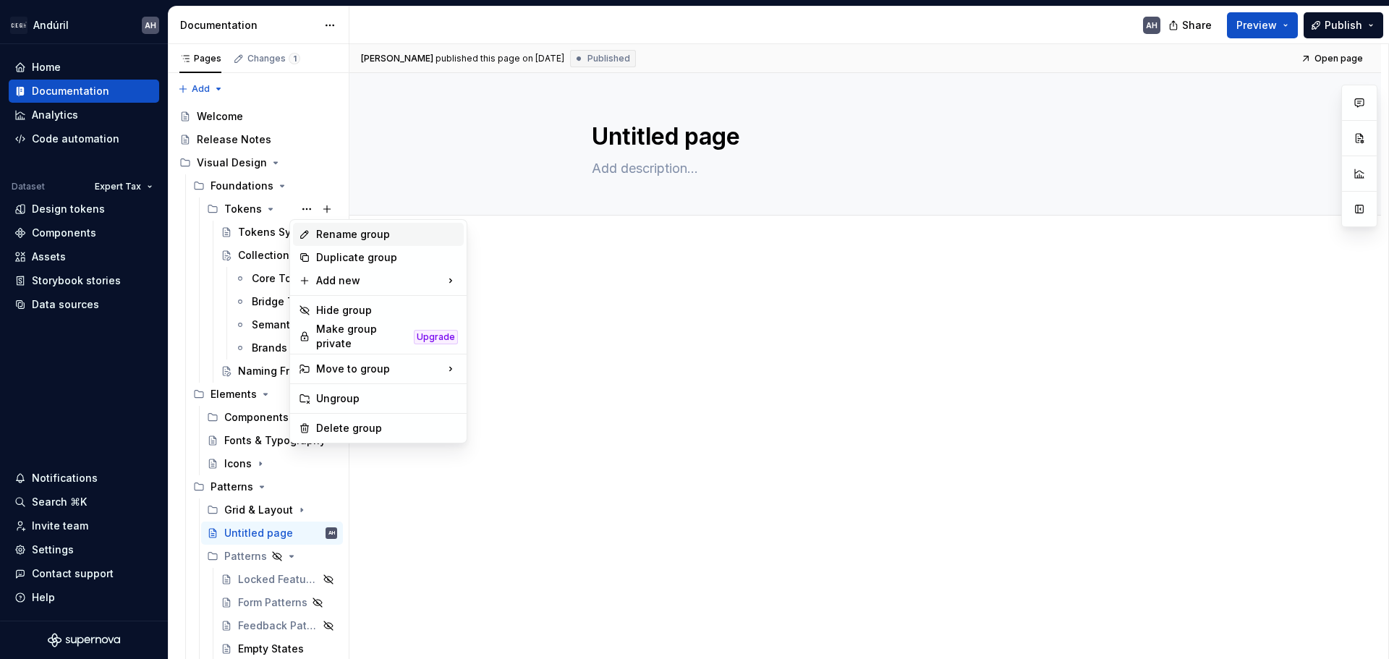
click at [318, 233] on div "Rename group" at bounding box center [387, 234] width 142 height 14
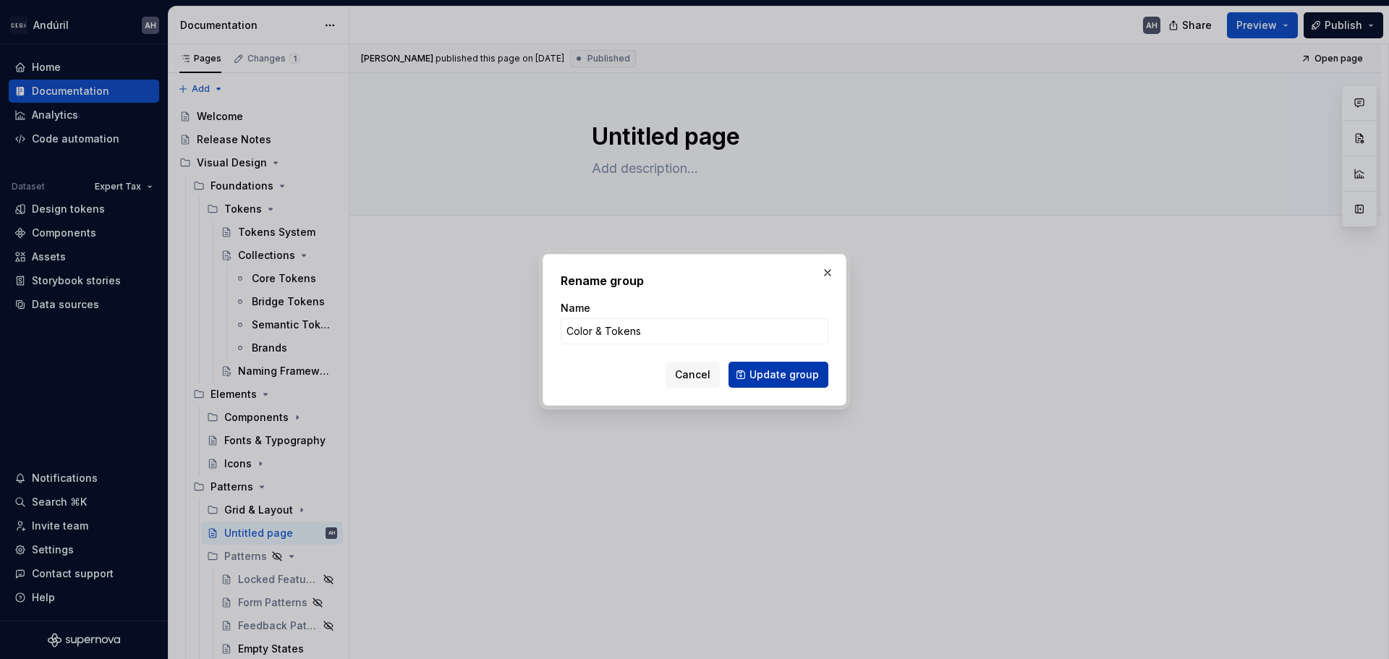
type input "Color & Tokens"
click at [756, 377] on span "Update group" at bounding box center [783, 374] width 69 height 14
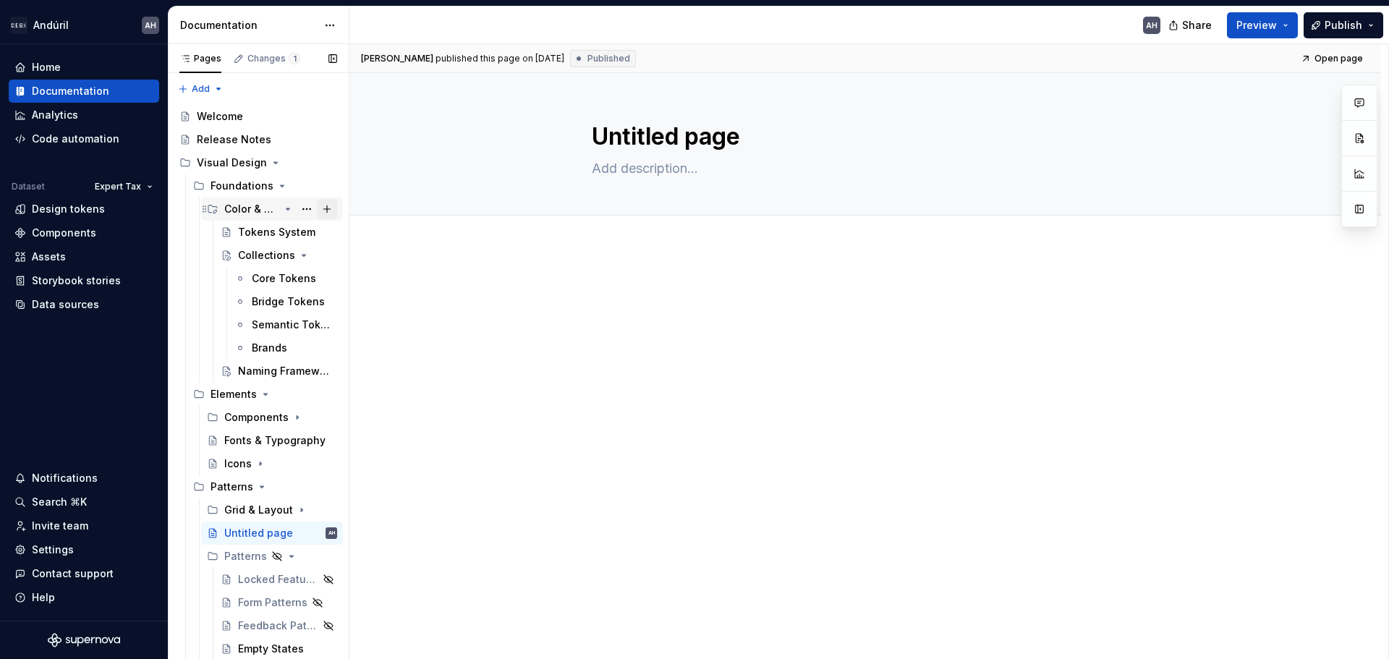
click at [317, 211] on button "Page tree" at bounding box center [327, 209] width 20 height 20
type textarea "*"
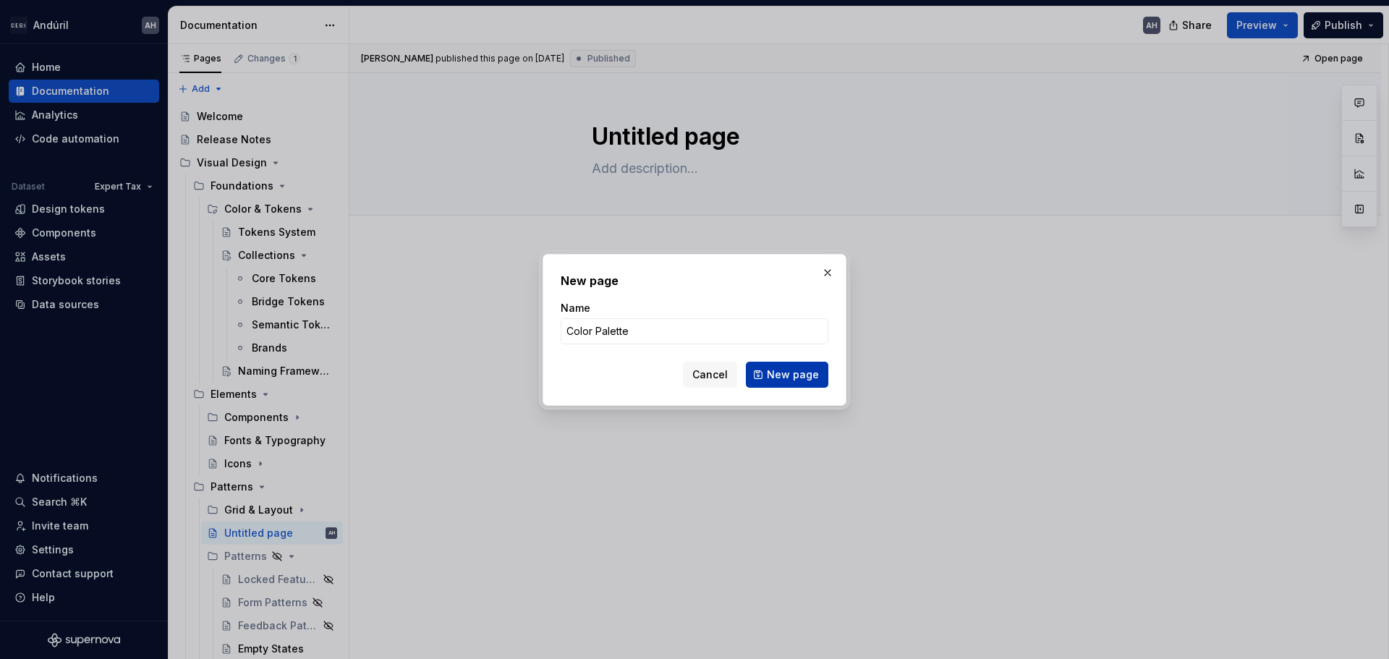
type input "Color Palette"
click at [792, 382] on button "New page" at bounding box center [787, 375] width 82 height 26
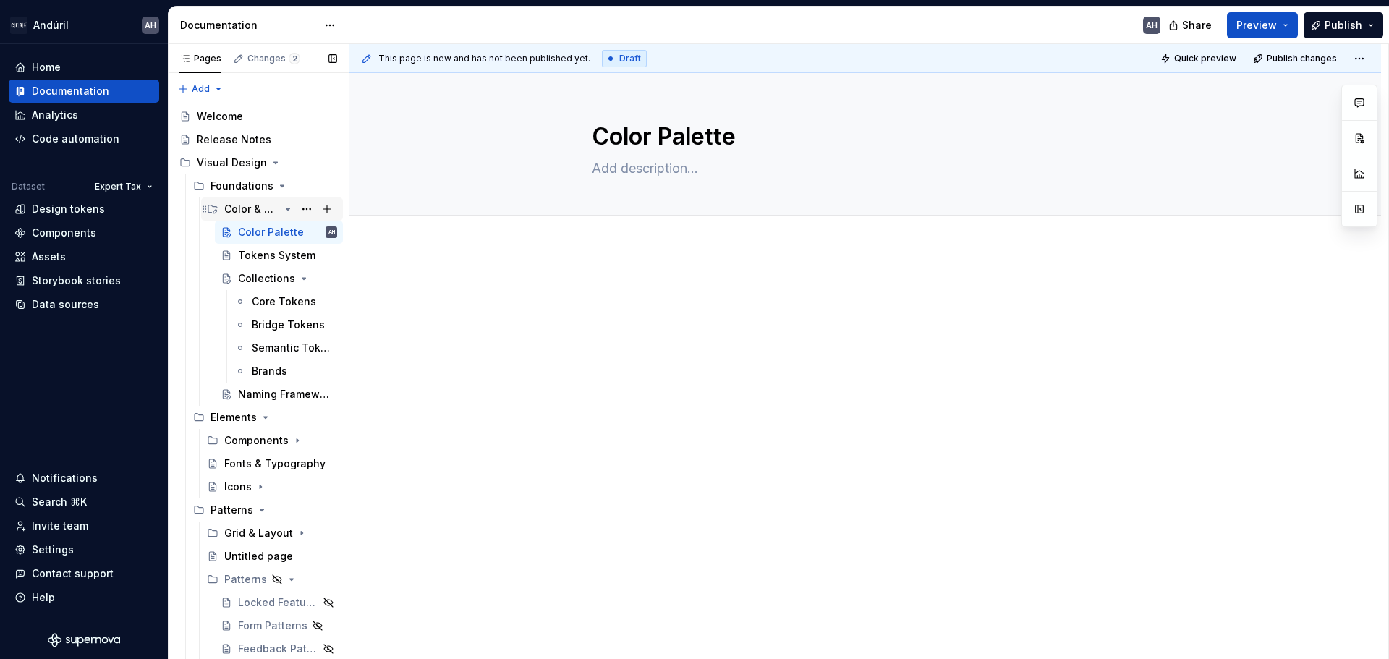
click at [286, 208] on icon "Page tree" at bounding box center [288, 208] width 4 height 1
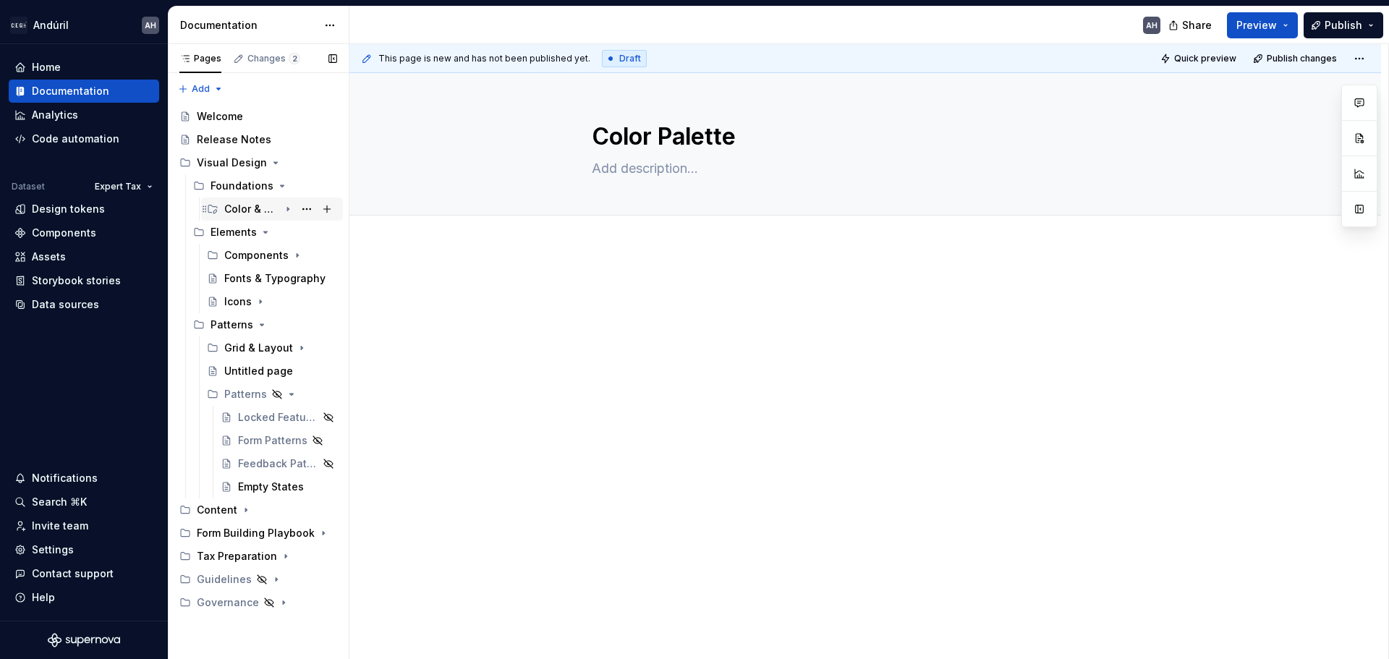
click at [280, 208] on div "Color & Tokens" at bounding box center [280, 209] width 113 height 20
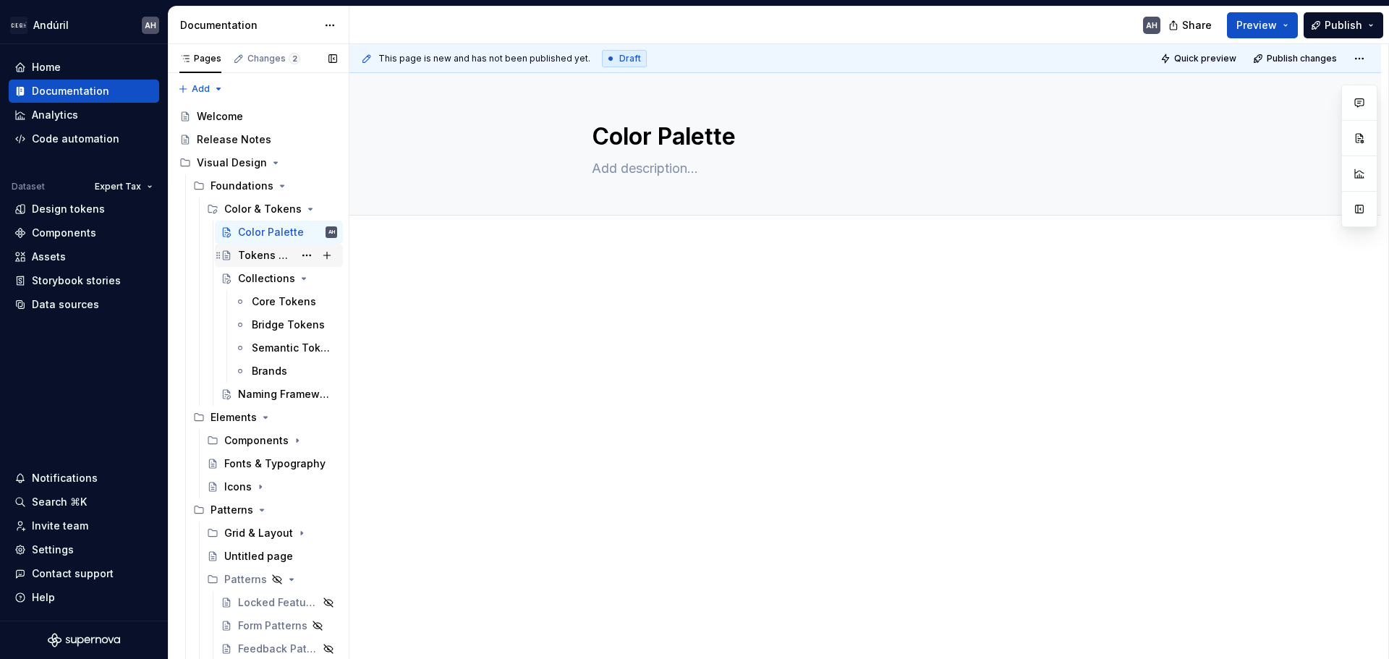
click at [270, 258] on div "Tokens System" at bounding box center [266, 255] width 56 height 14
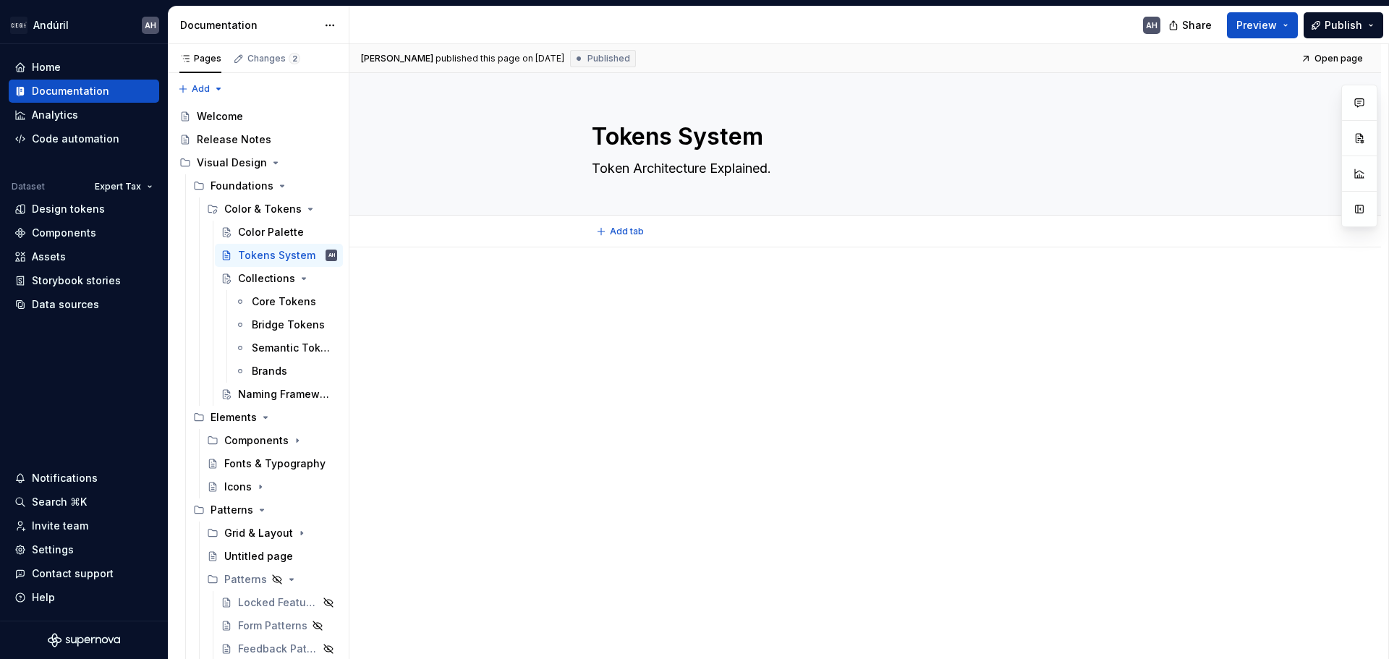
click at [655, 141] on textarea "Tokens System" at bounding box center [862, 136] width 547 height 35
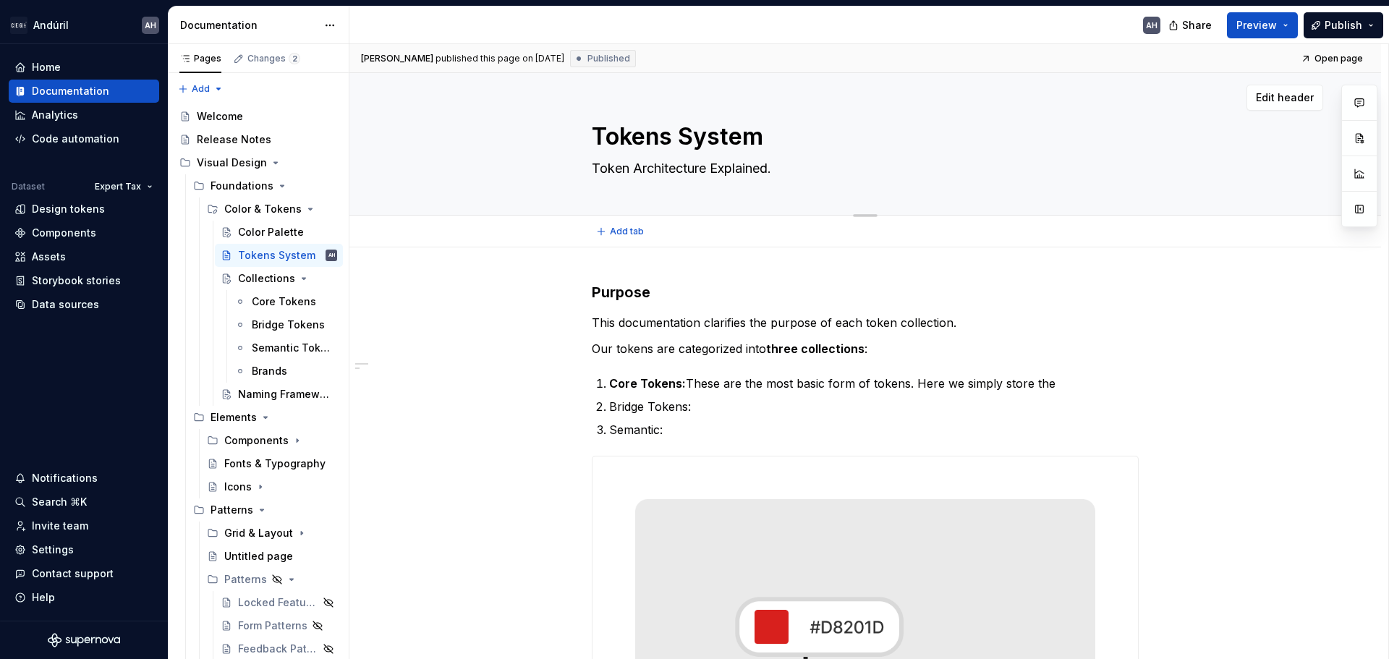
click at [668, 142] on textarea "Tokens System" at bounding box center [862, 136] width 547 height 35
click at [676, 143] on textarea "Tokens System" at bounding box center [862, 136] width 547 height 35
click at [247, 232] on div "Color Palette" at bounding box center [266, 232] width 56 height 14
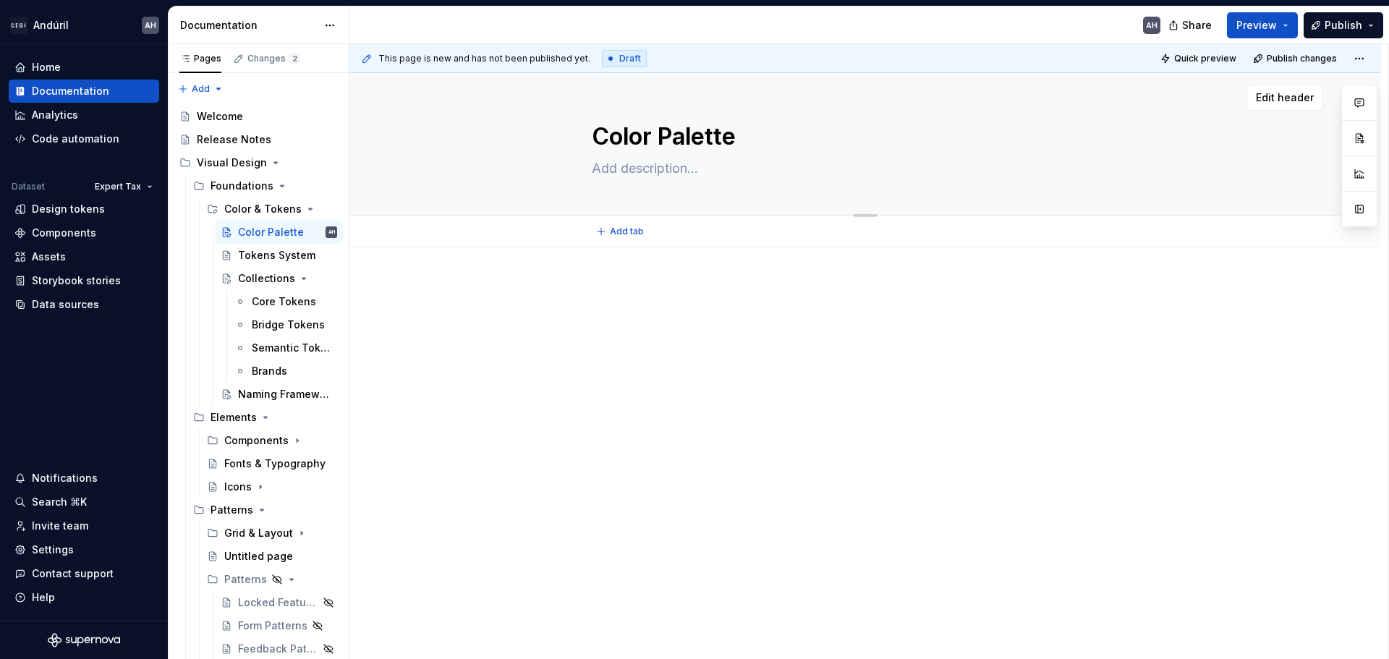
click at [644, 139] on textarea "Color Palette" at bounding box center [862, 136] width 547 height 35
click at [661, 141] on textarea "Color Palette" at bounding box center [862, 136] width 547 height 35
click at [690, 140] on textarea "Color Palette" at bounding box center [862, 136] width 547 height 35
type textarea "*"
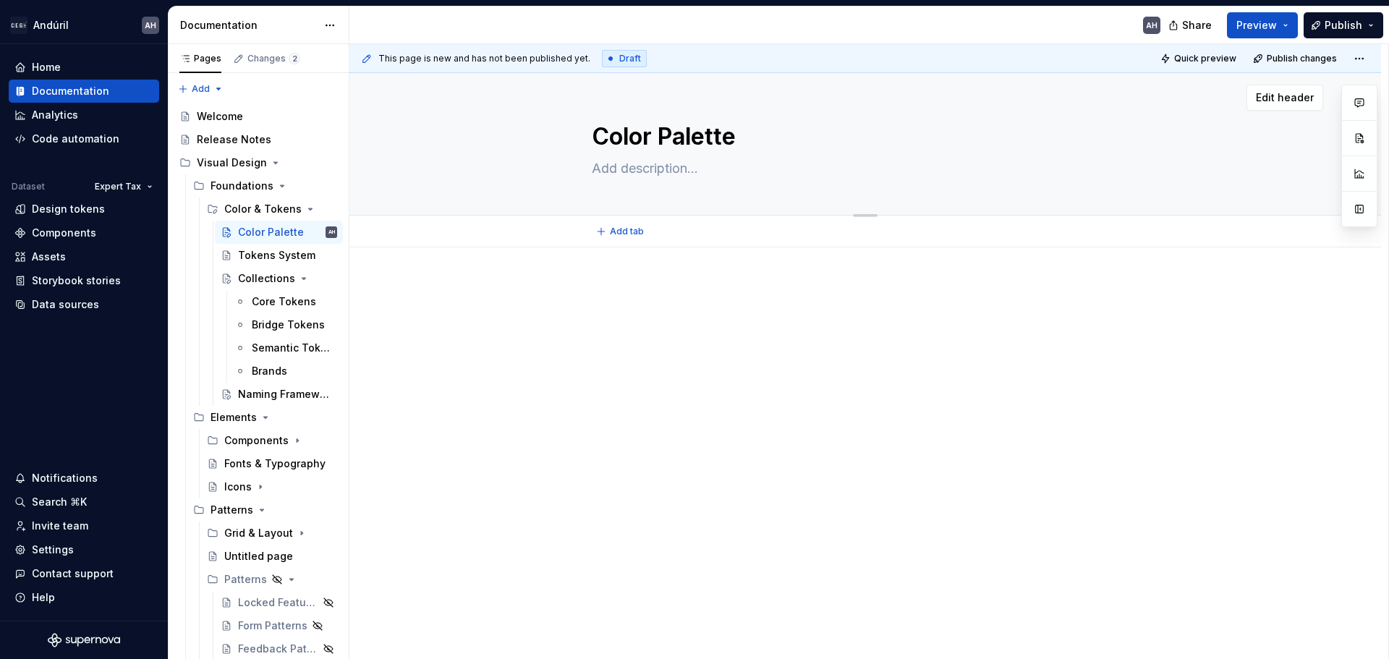
type textarea "Color &"
type textarea "*"
type textarea "Color &"
type textarea "*"
type textarea "Color & T"
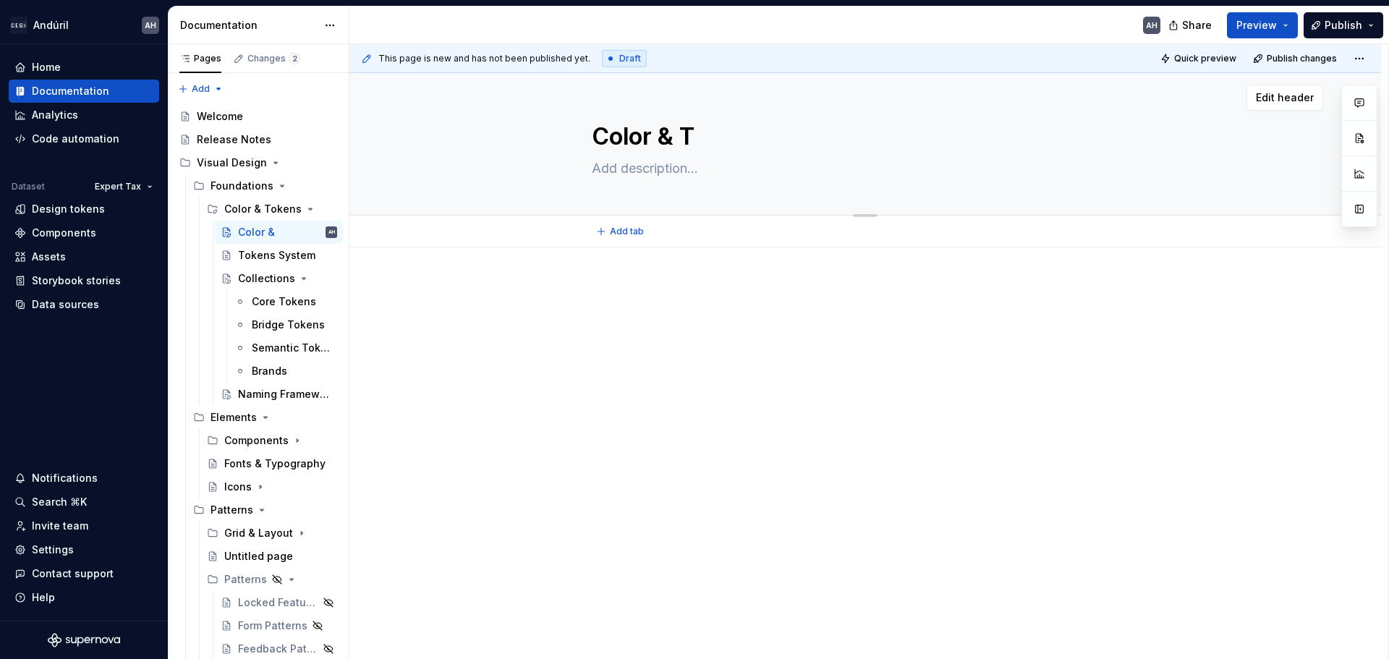
type textarea "*"
type textarea "Color & To"
type textarea "*"
type textarea "Color & Toke"
type textarea "*"
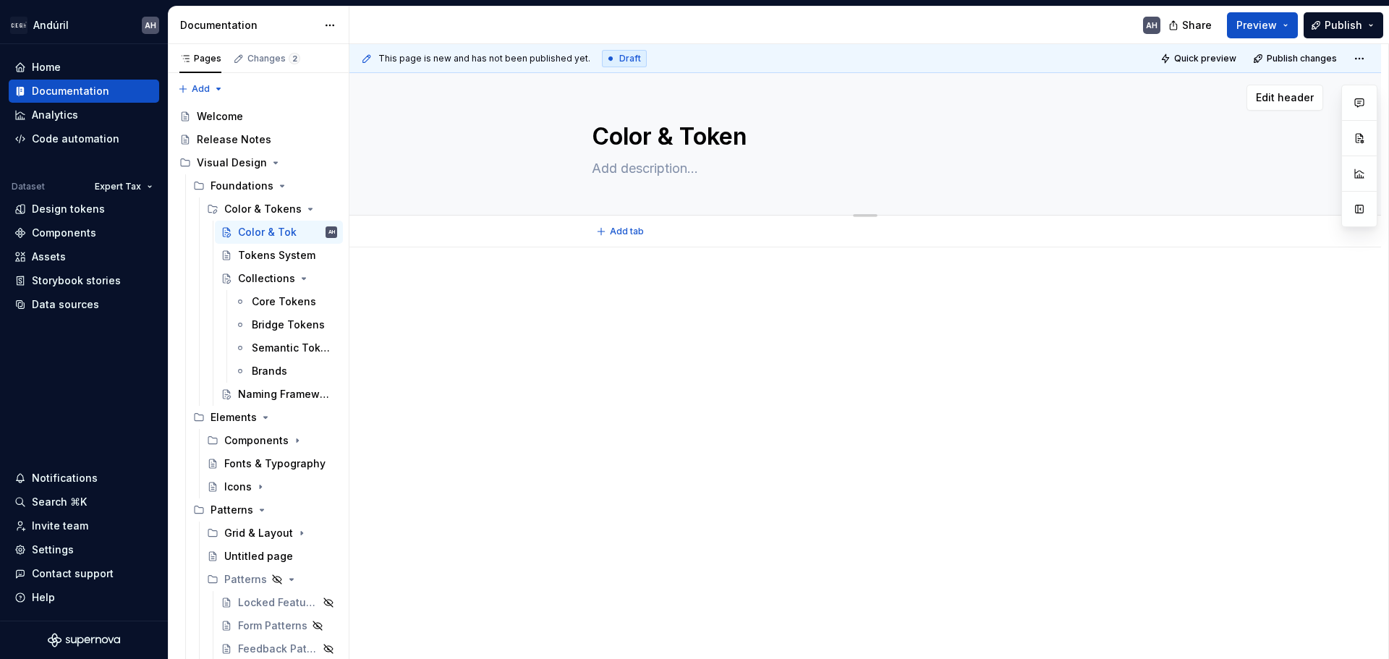
type textarea "Color & Tokens"
type textarea "*"
type textarea "Color & Tokens"
click at [608, 234] on button "Add tab" at bounding box center [621, 231] width 59 height 20
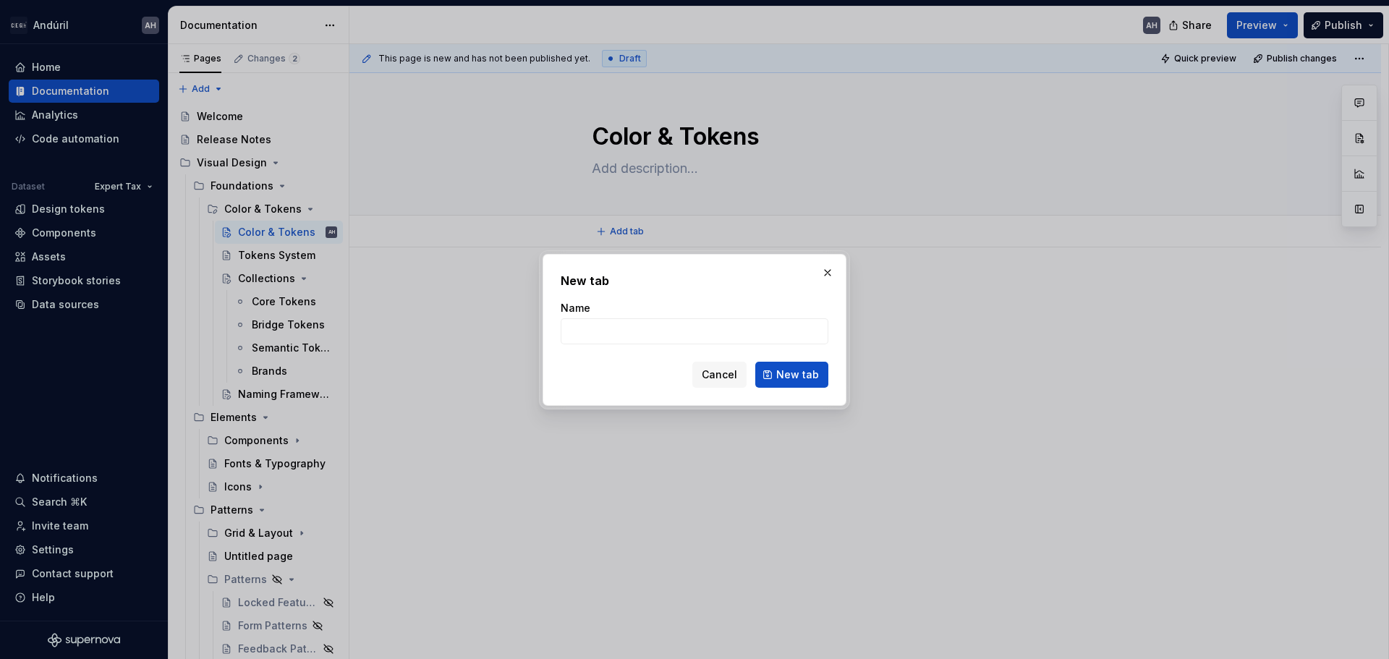
type input "C"
type textarea "*"
type input "Color P"
type textarea "*"
type input "Color Palette"
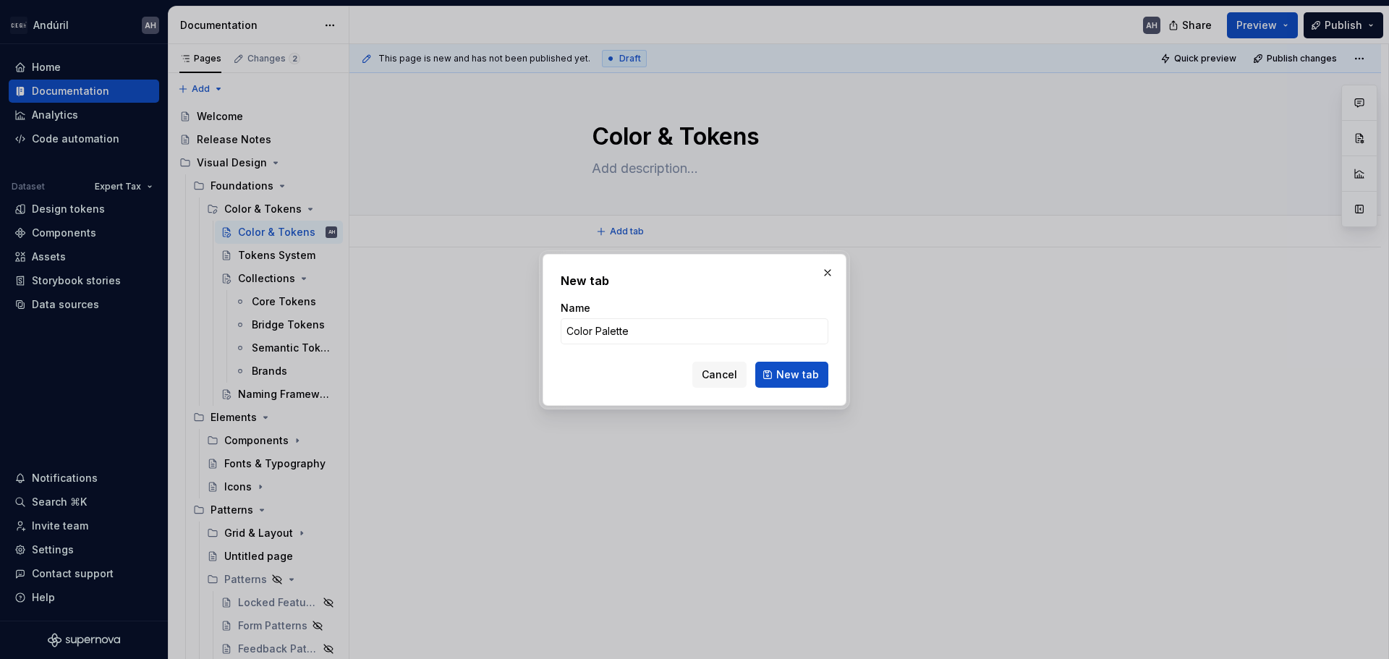
click button "New tab" at bounding box center [791, 375] width 73 height 26
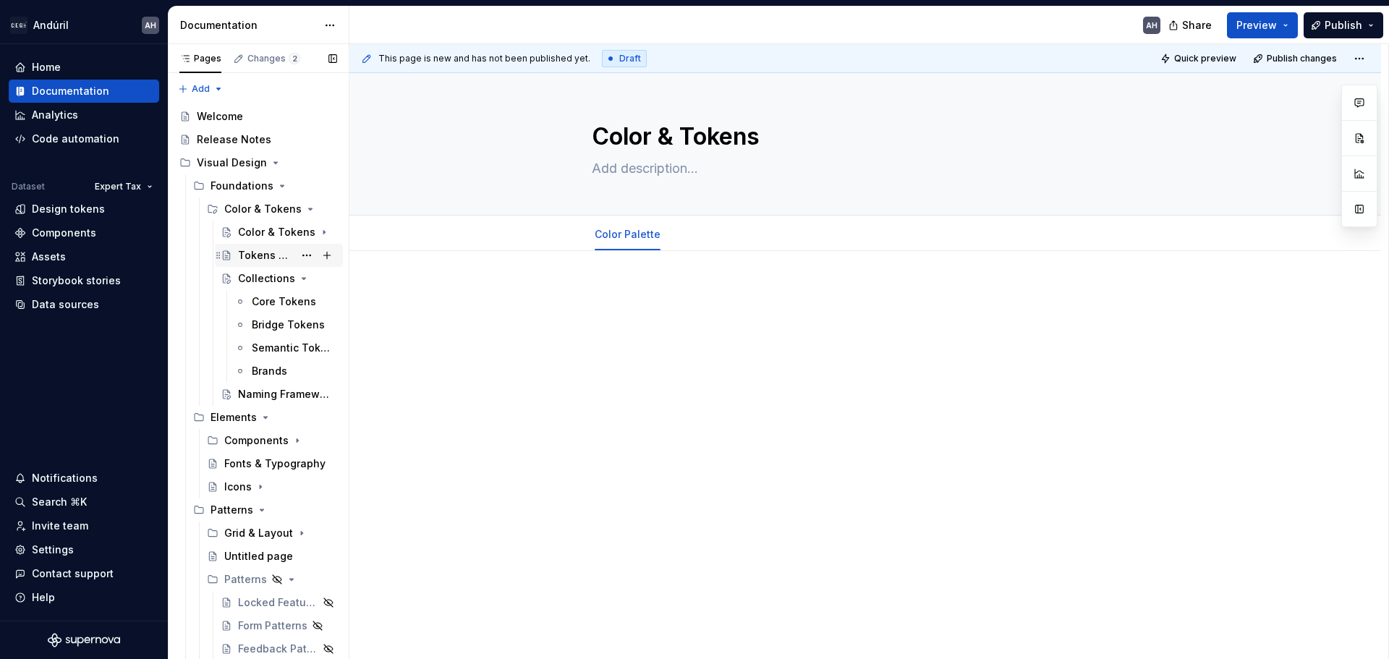
click at [250, 255] on div "Tokens System" at bounding box center [266, 255] width 56 height 14
click at [248, 232] on div "Color & Tokens" at bounding box center [258, 232] width 41 height 14
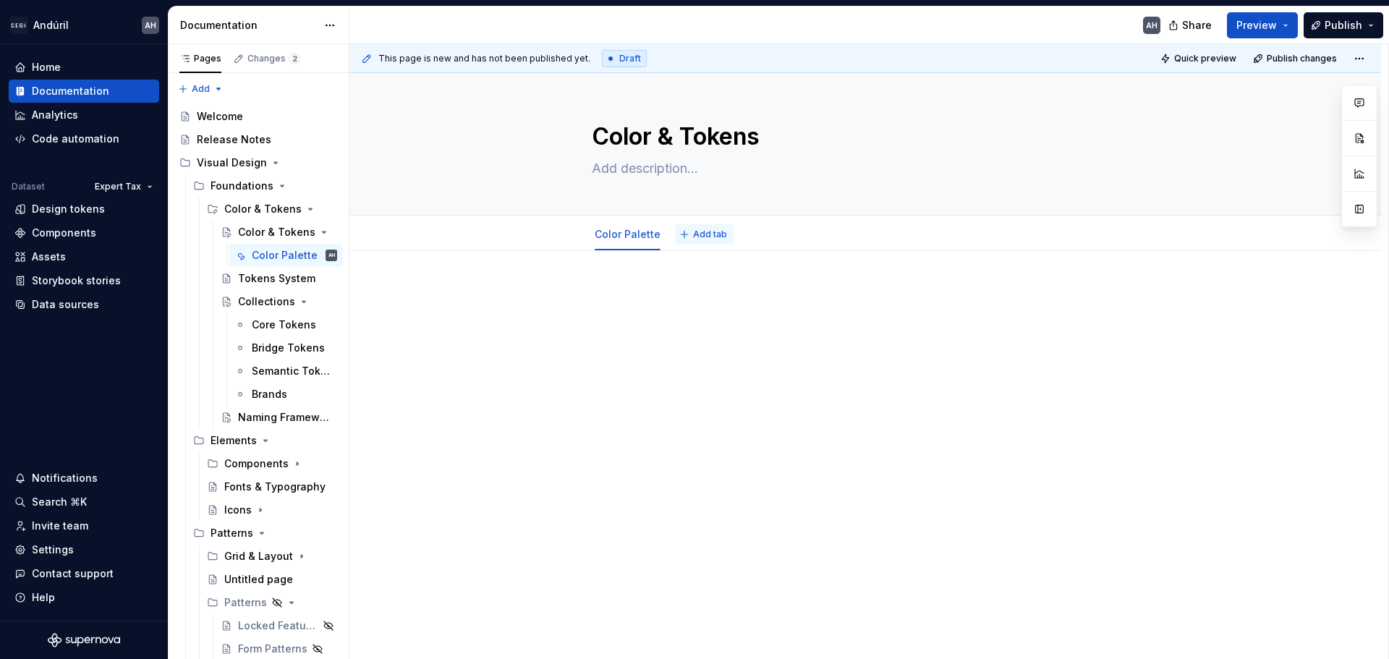
type textarea "*"
click at [706, 235] on span "Add tab" at bounding box center [710, 235] width 34 height 12
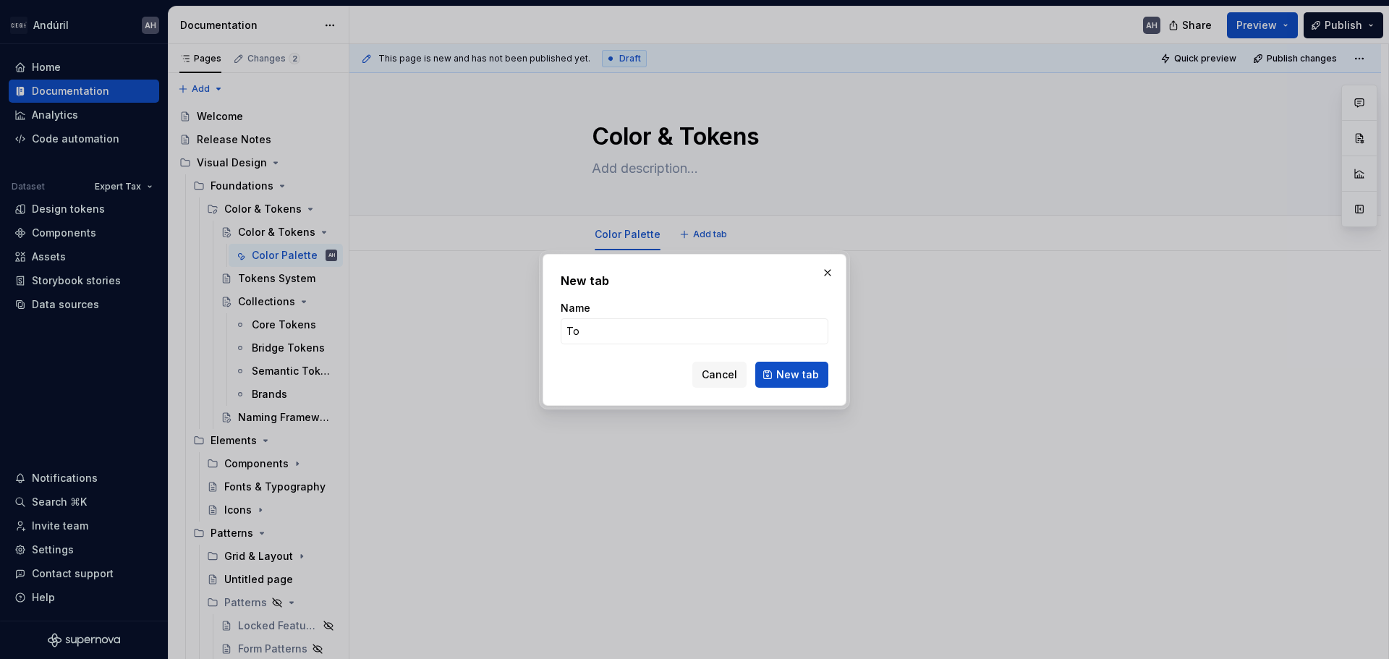
type input "T"
type input "Design Tokens"
click button "New tab" at bounding box center [791, 375] width 73 height 26
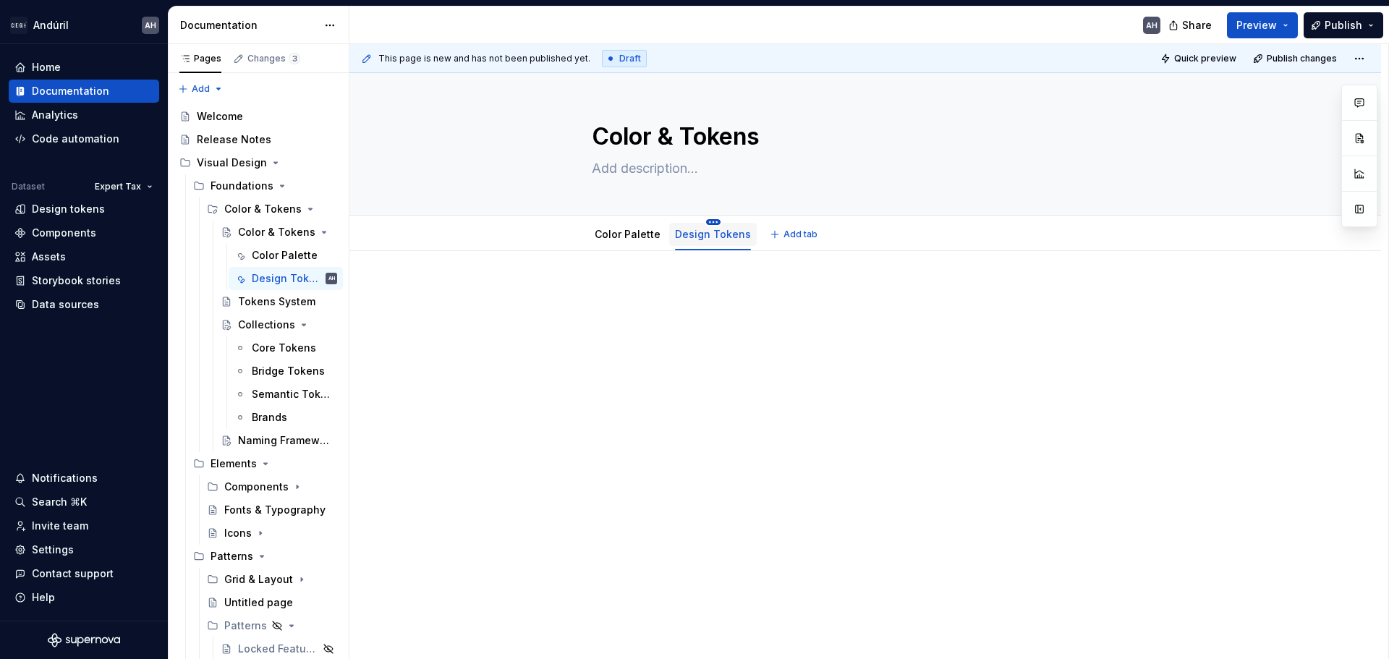
click at [705, 221] on html "Andúril AH Home Documentation Analytics Code automation Dataset Expert Tax Desi…" at bounding box center [694, 329] width 1389 height 659
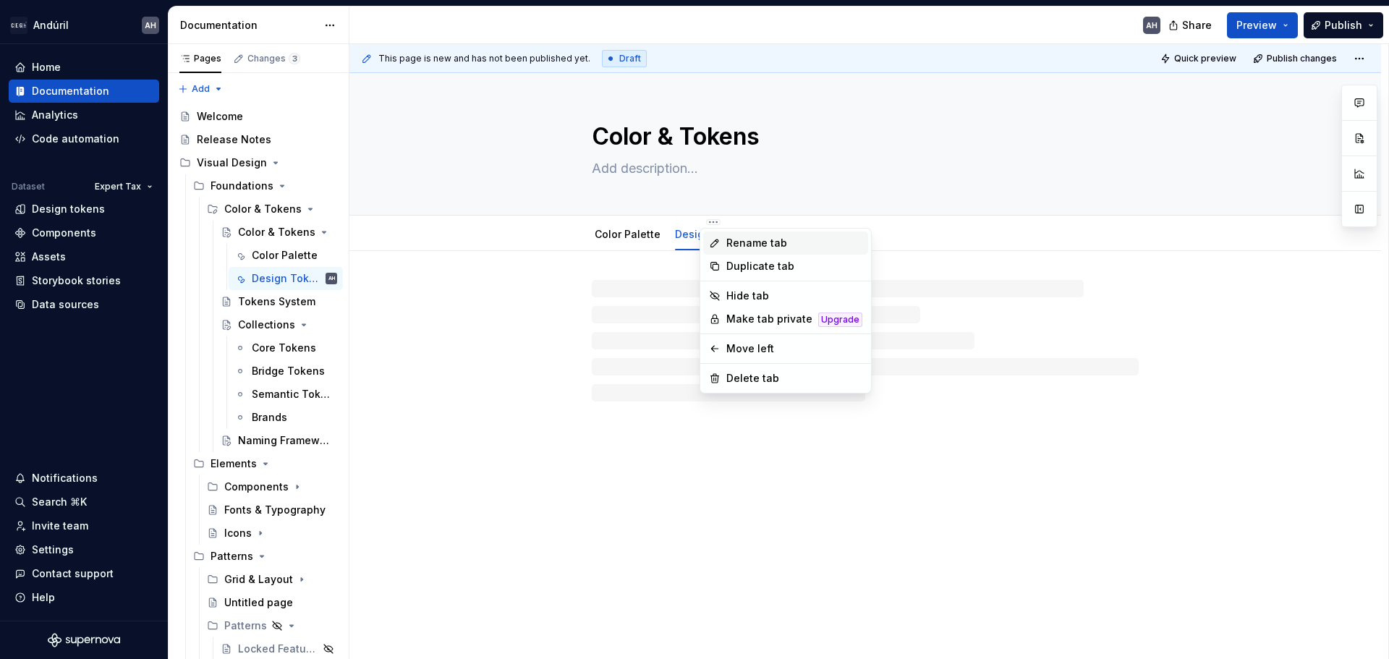
click at [720, 246] on icon at bounding box center [715, 243] width 12 height 12
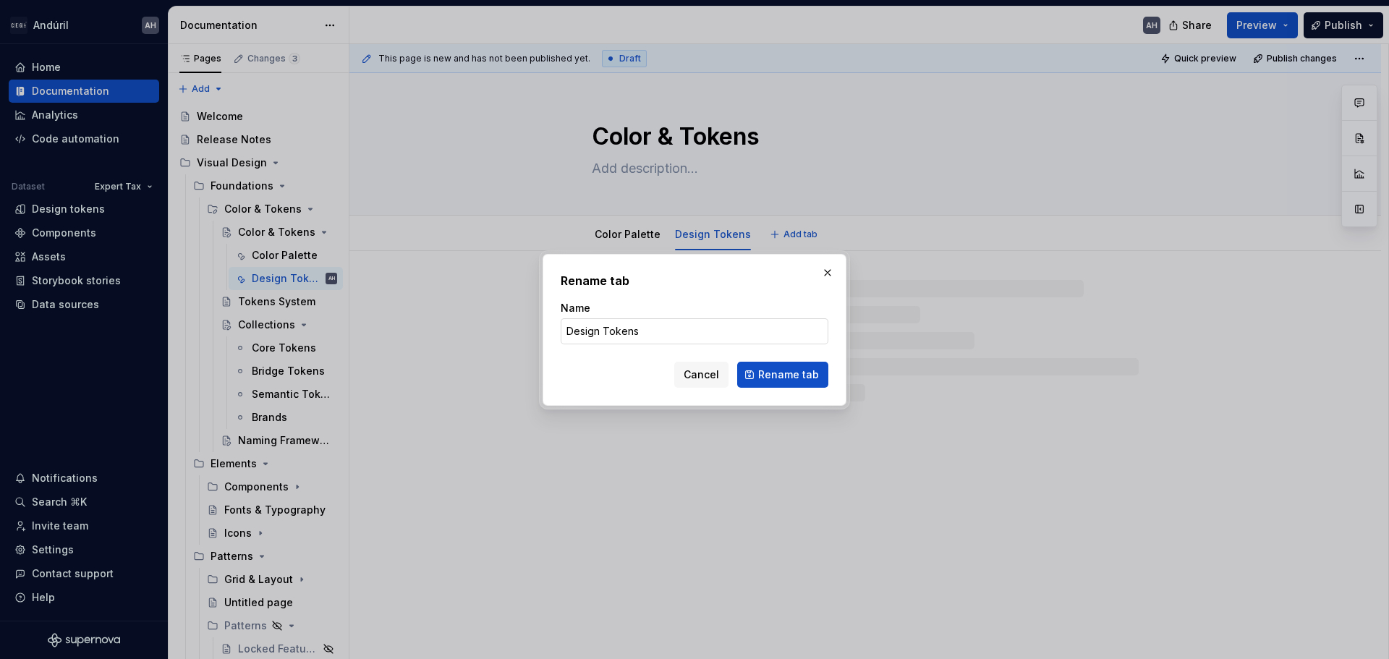
click at [579, 340] on input "Design Tokens" at bounding box center [695, 331] width 268 height 26
click at [578, 340] on input "Design Tokens" at bounding box center [695, 331] width 268 height 26
type textarea "*"
type input "Tokens"
type textarea "*"
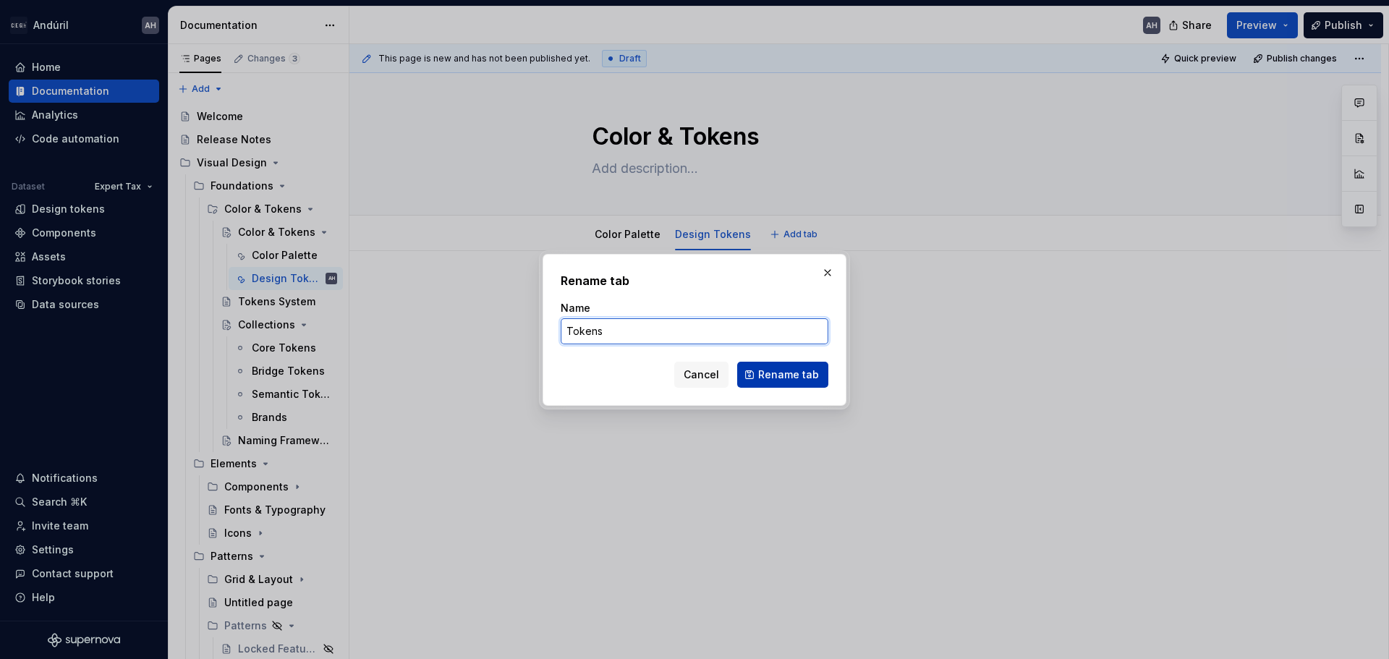
type input "Tokens"
click at [770, 375] on span "Rename tab" at bounding box center [788, 374] width 61 height 14
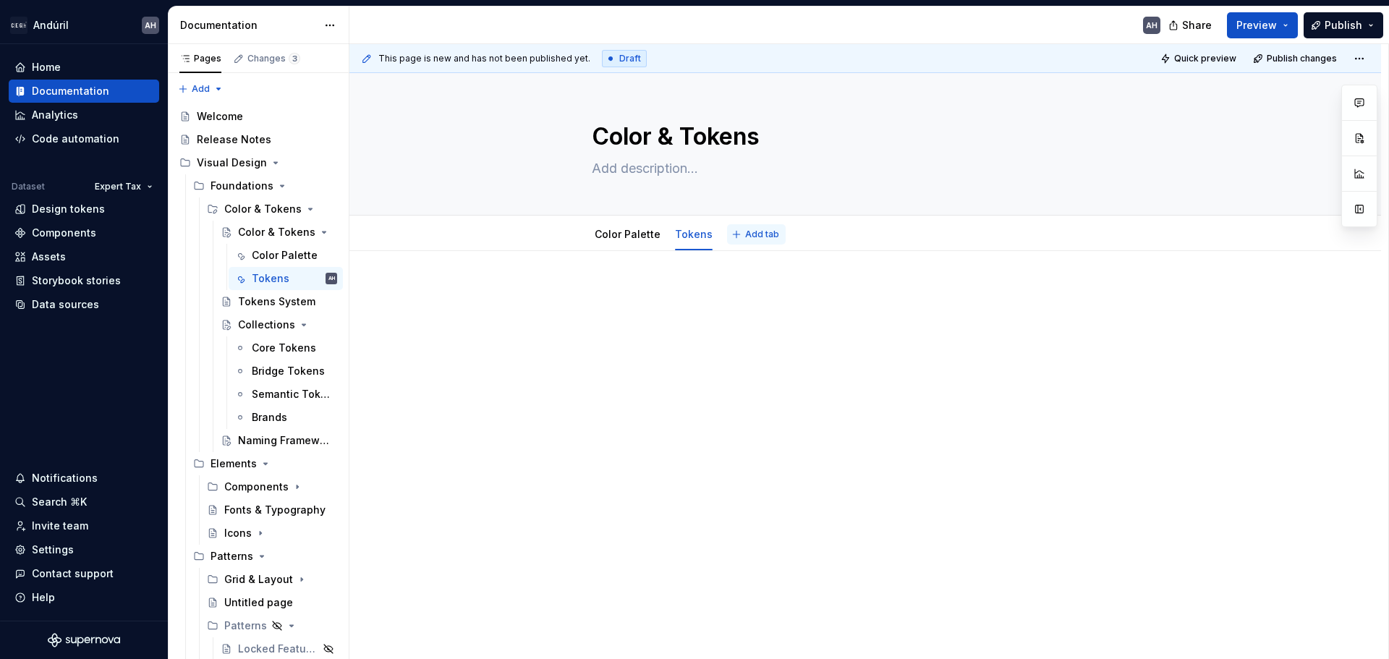
type textarea "*"
click at [745, 237] on span "Add tab" at bounding box center [762, 235] width 34 height 12
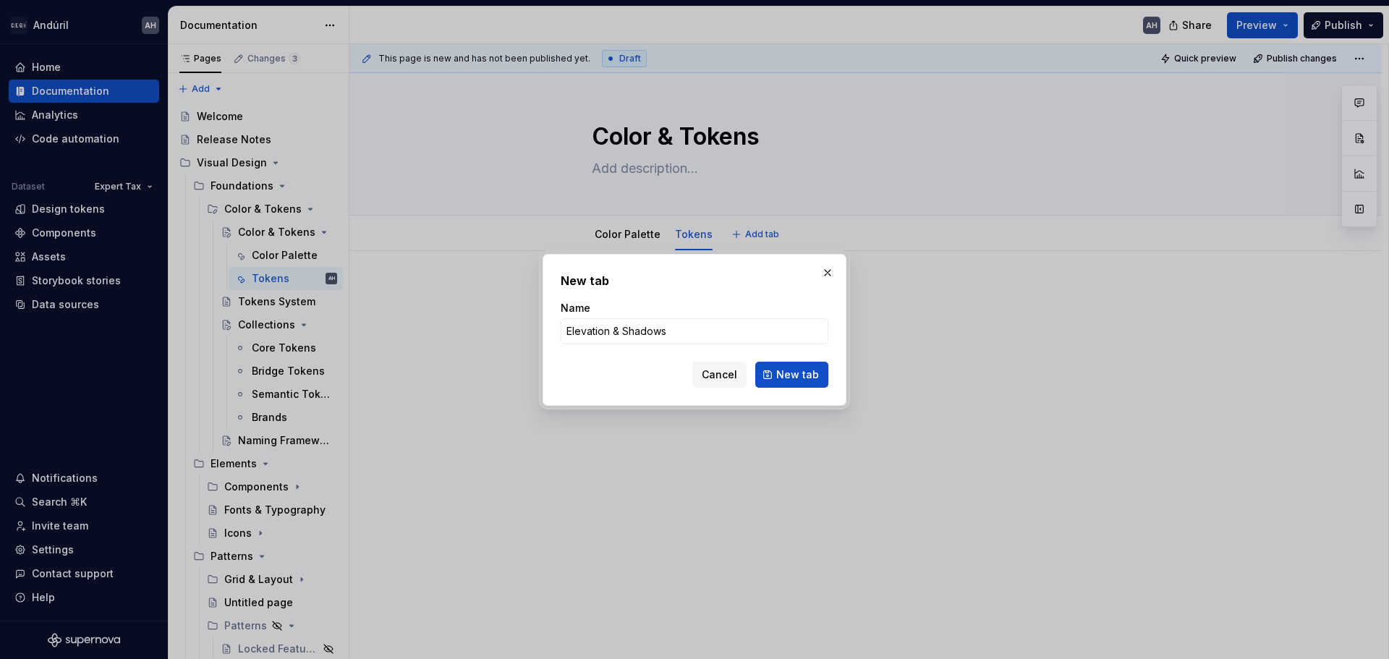
type input "Elevation & Shadows"
click at [789, 388] on div "New tab Name Elevation & Shadows Cancel New tab" at bounding box center [695, 330] width 304 height 152
click at [789, 376] on span "New tab" at bounding box center [797, 374] width 43 height 14
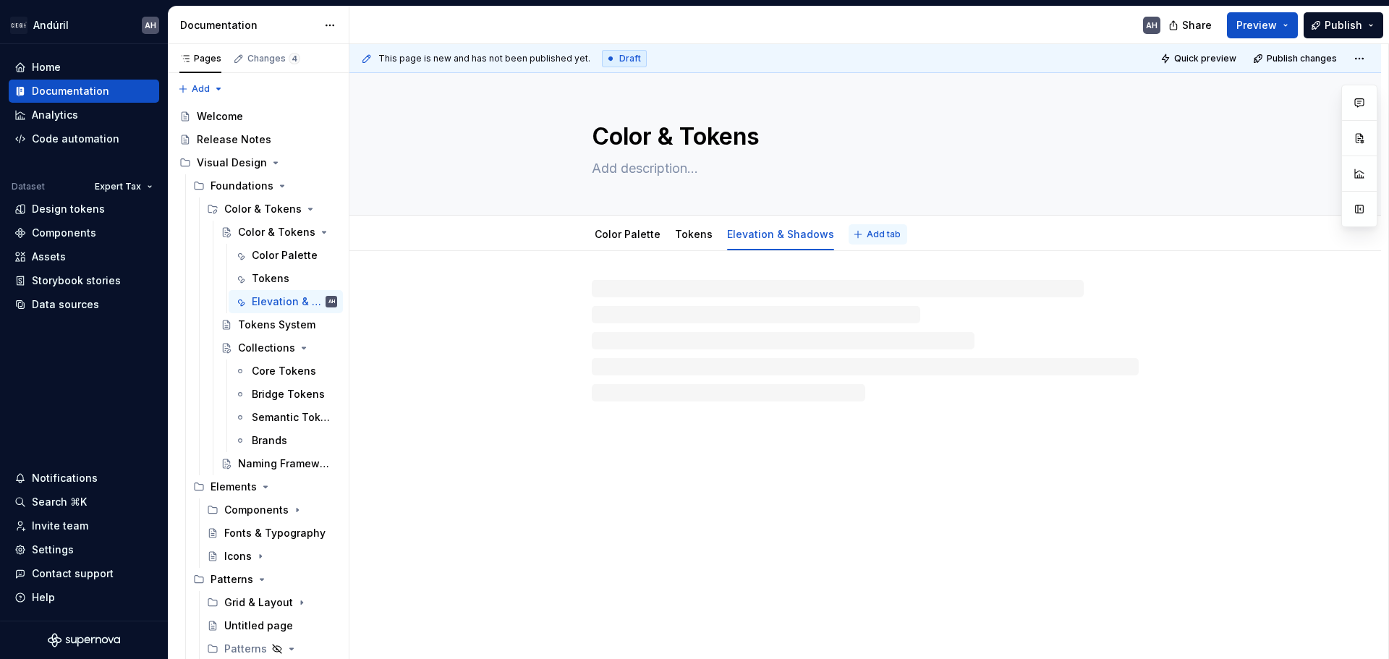
click at [867, 230] on span "Add tab" at bounding box center [884, 235] width 34 height 12
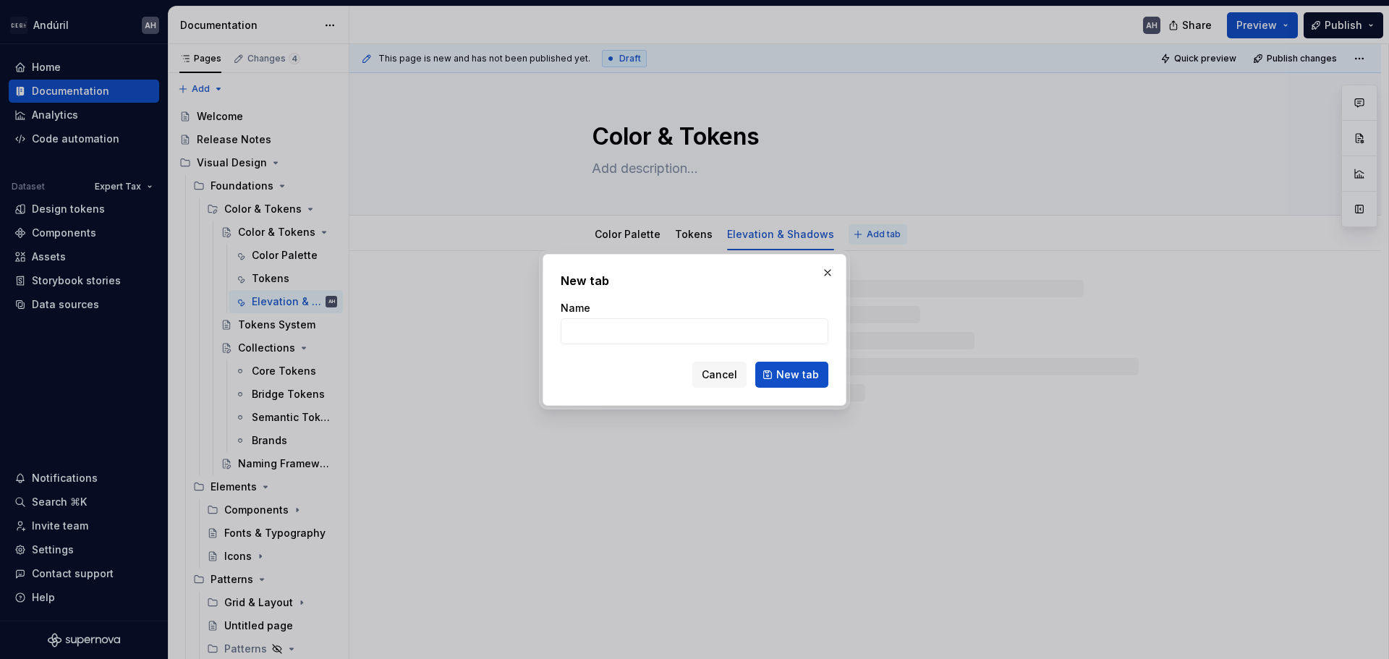
type textarea "*"
click at [782, 375] on span "New tab" at bounding box center [797, 374] width 43 height 14
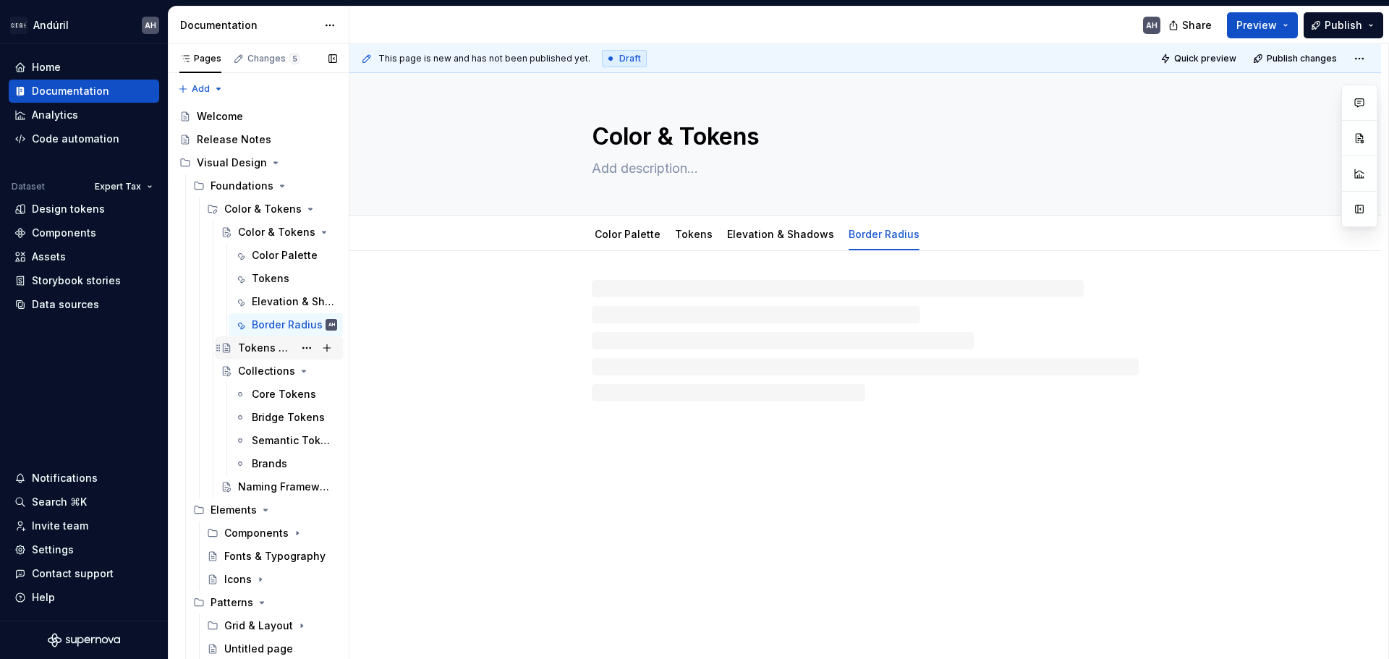
click at [243, 352] on div "Tokens System" at bounding box center [266, 348] width 56 height 14
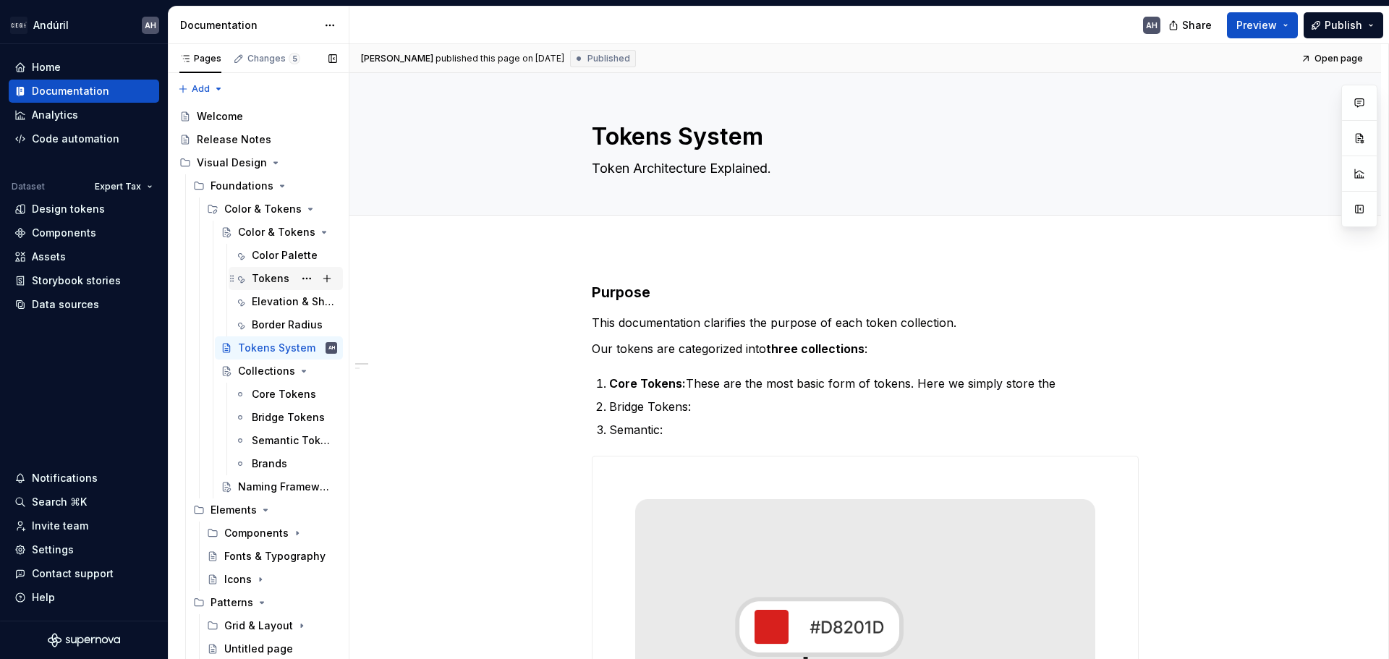
click at [269, 270] on div "Tokens" at bounding box center [294, 278] width 85 height 20
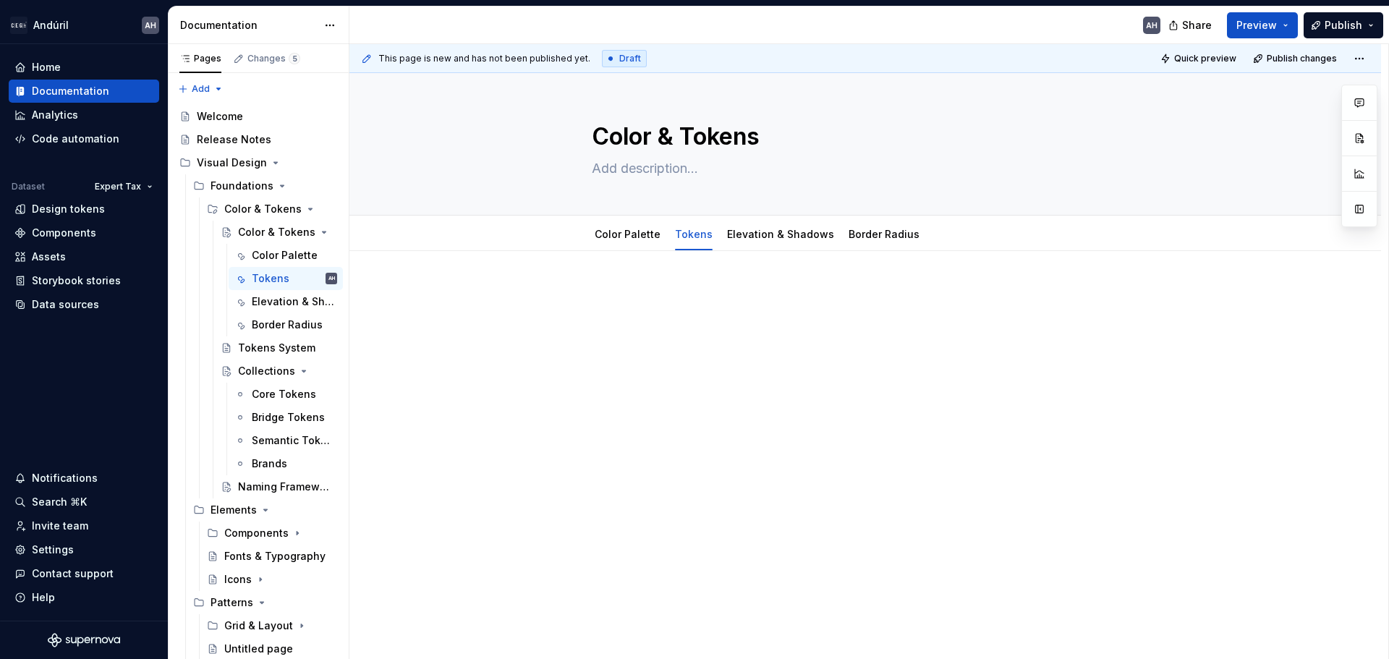
click at [669, 344] on div at bounding box center [865, 322] width 547 height 72
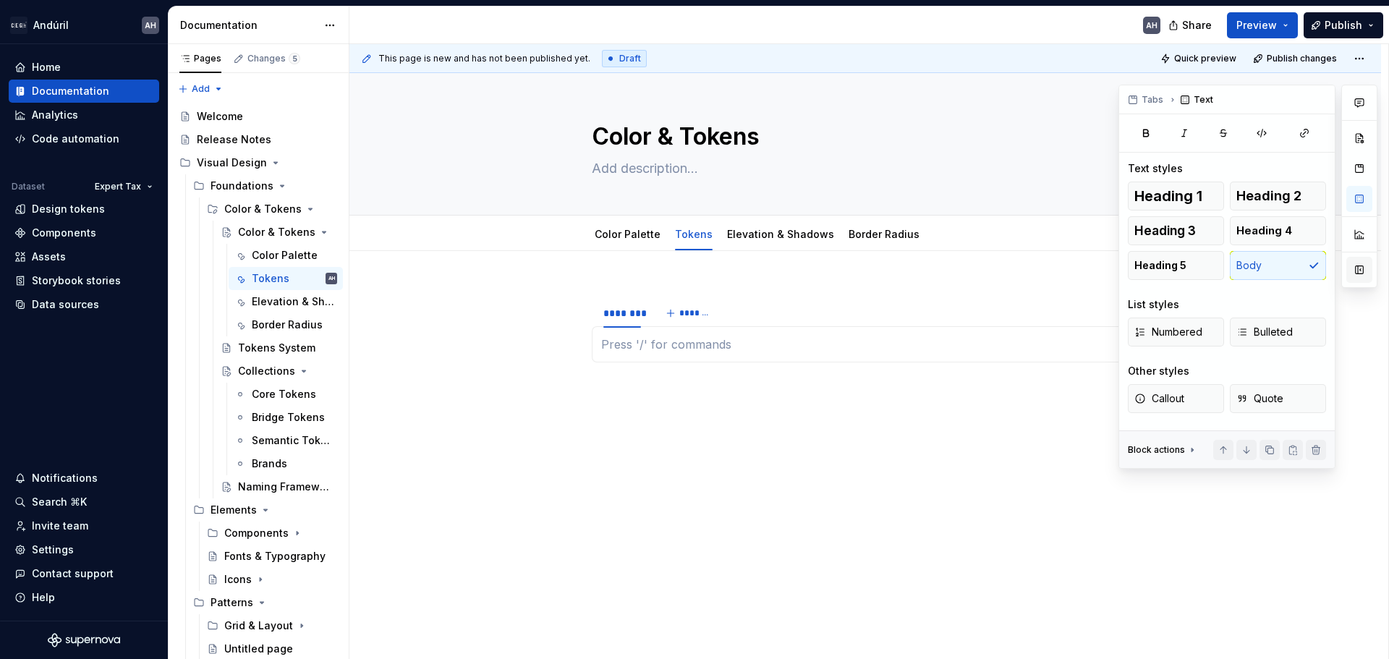
click at [1362, 271] on button "button" at bounding box center [1359, 270] width 26 height 26
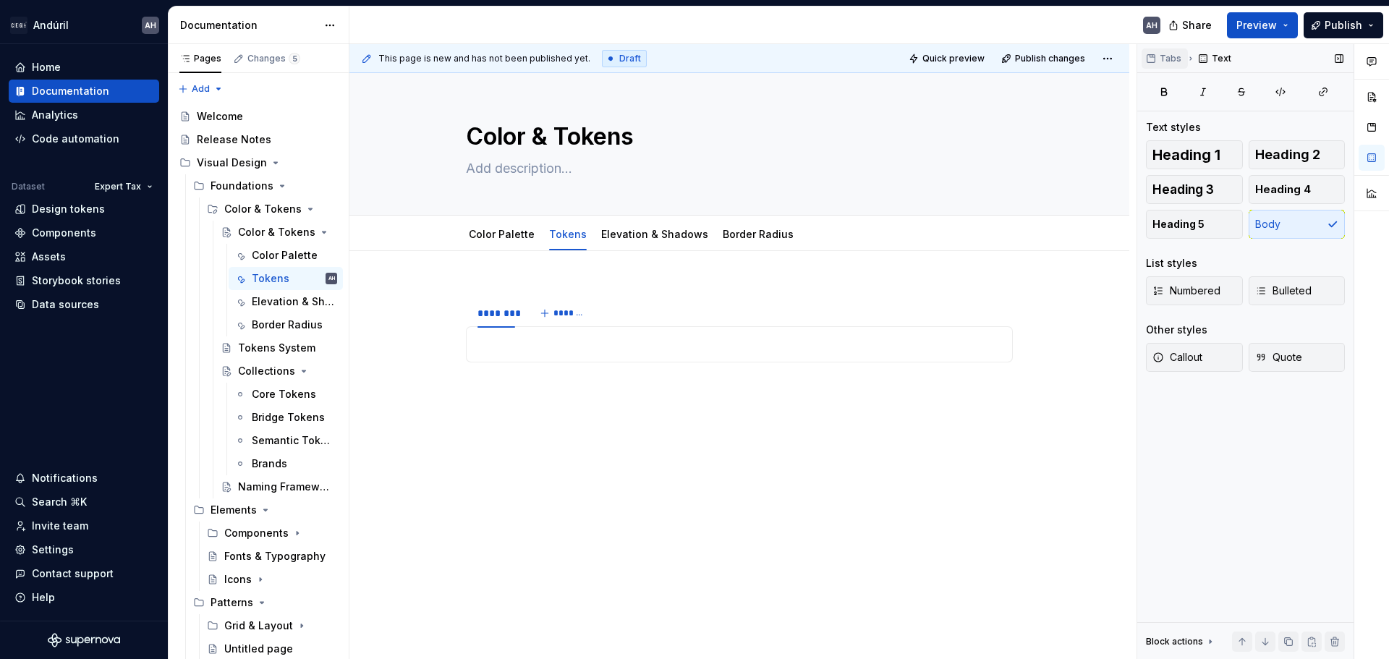
click at [1163, 51] on button "Tabs" at bounding box center [1165, 58] width 46 height 20
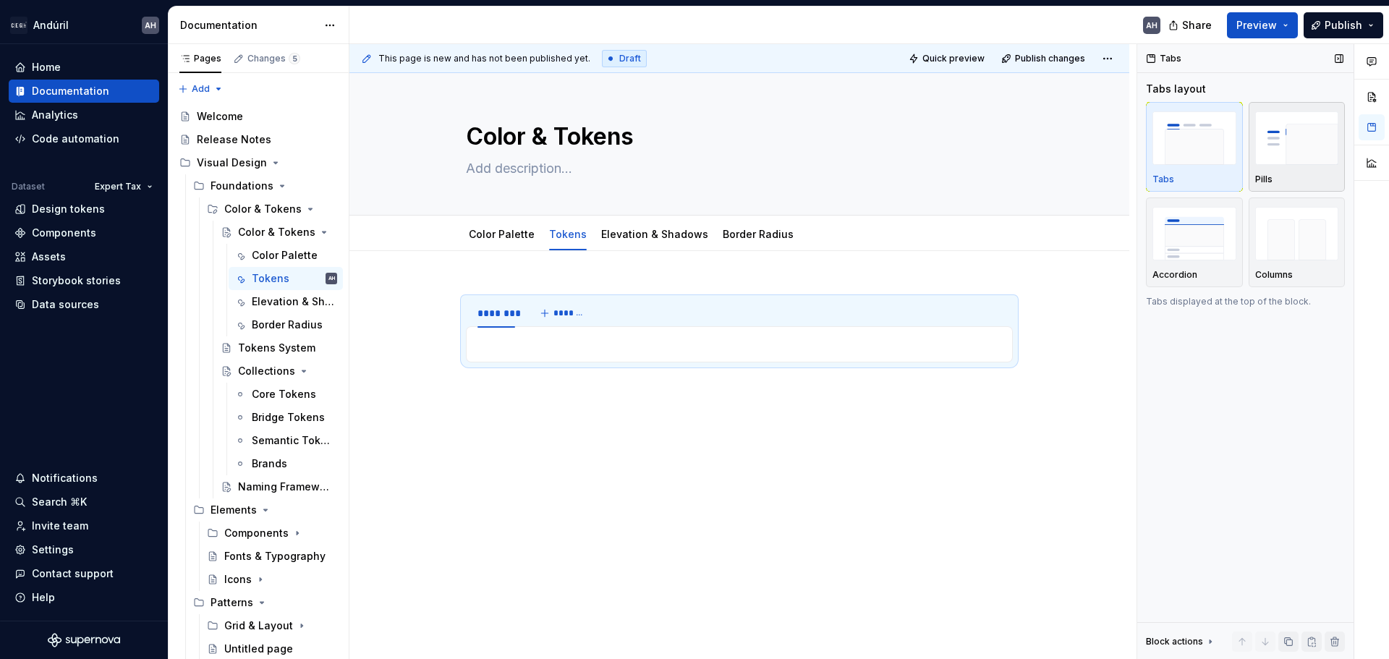
click at [1278, 158] on img "button" at bounding box center [1297, 137] width 84 height 53
click at [1367, 165] on button "button" at bounding box center [1372, 163] width 26 height 26
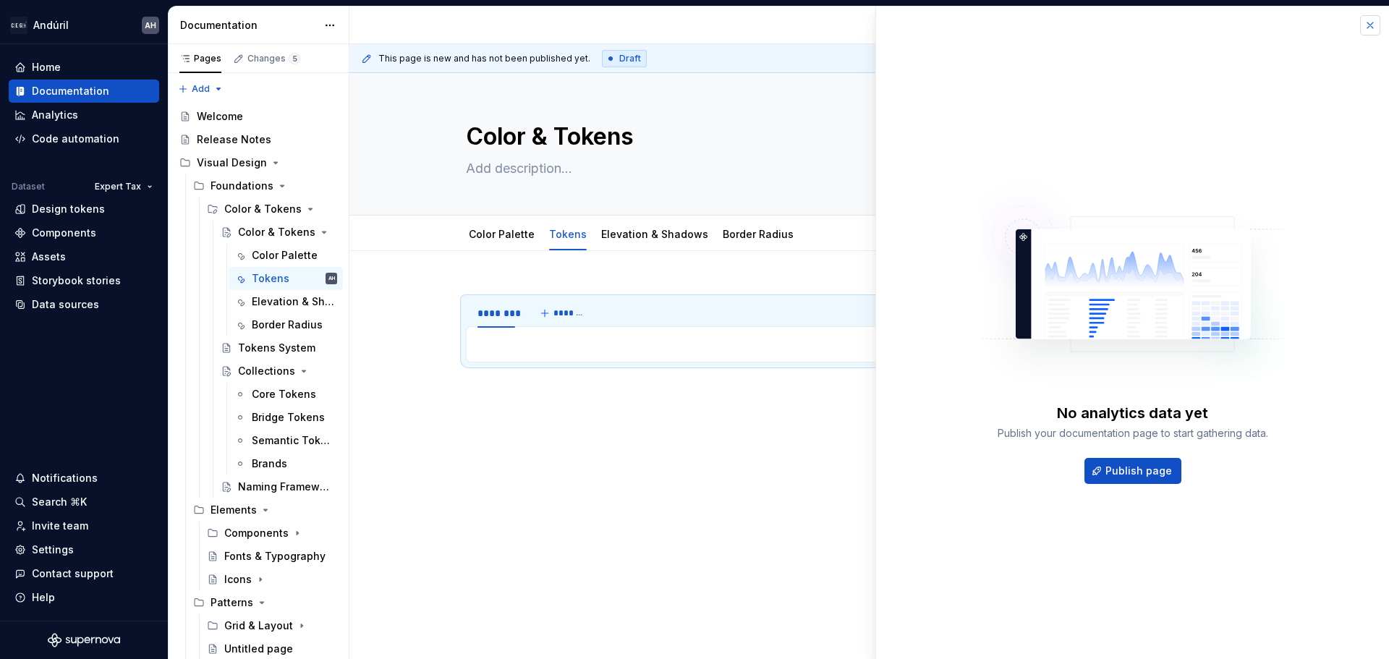
click at [1365, 29] on button "button" at bounding box center [1370, 25] width 20 height 20
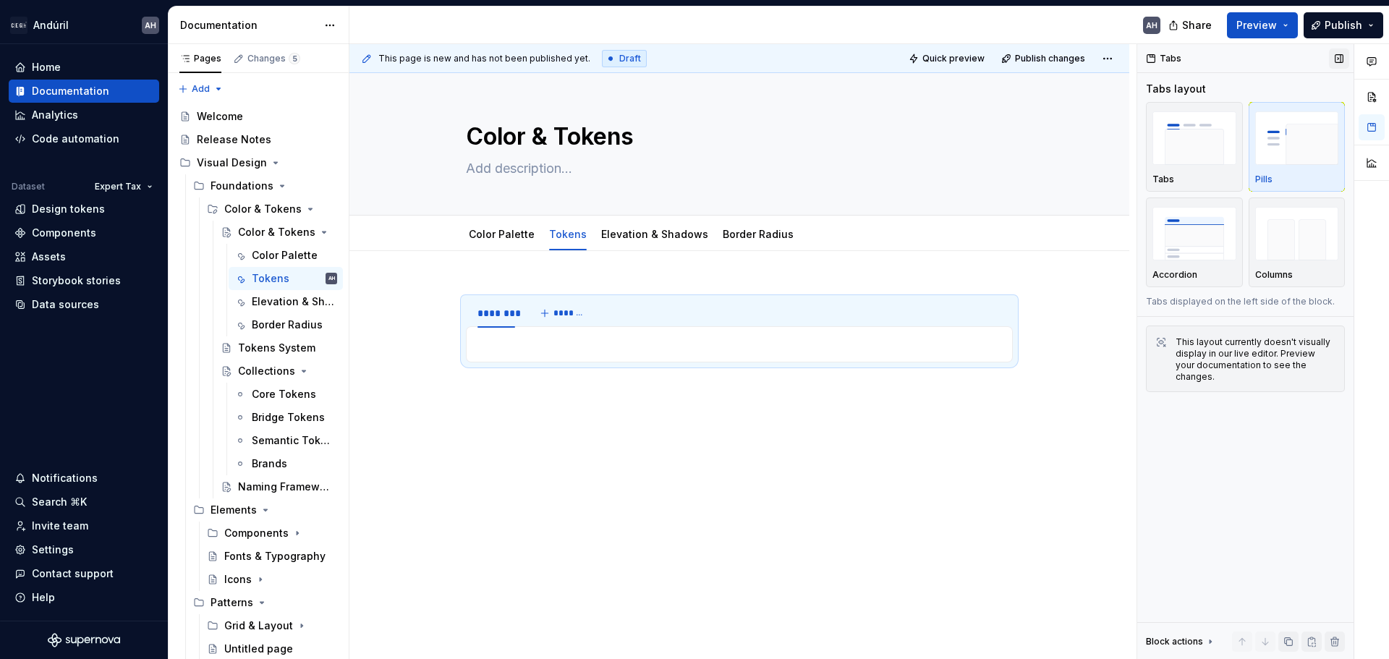
click at [1337, 59] on button "button" at bounding box center [1339, 58] width 20 height 20
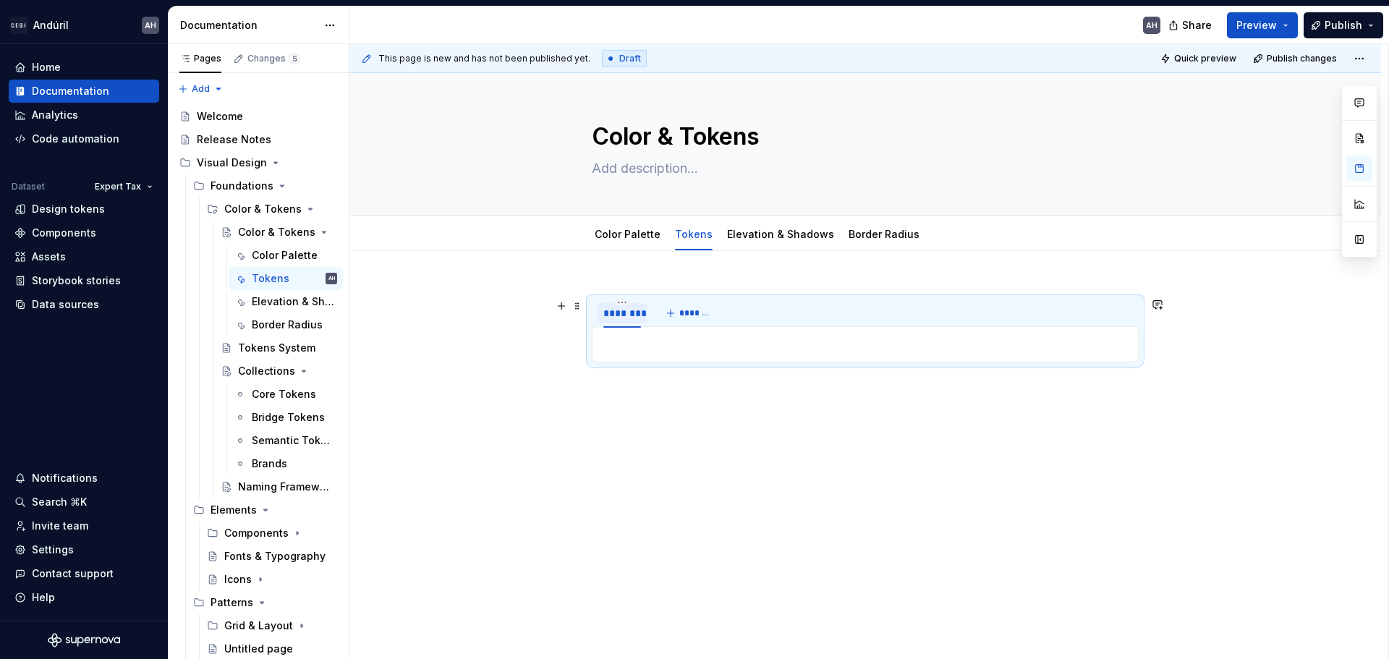
click at [621, 318] on div "********" at bounding box center [622, 313] width 38 height 14
click at [746, 316] on span "*******" at bounding box center [753, 313] width 33 height 12
drag, startPoint x: 746, startPoint y: 316, endPoint x: 644, endPoint y: 307, distance: 102.4
click at [644, 307] on div "**********" at bounding box center [645, 313] width 68 height 14
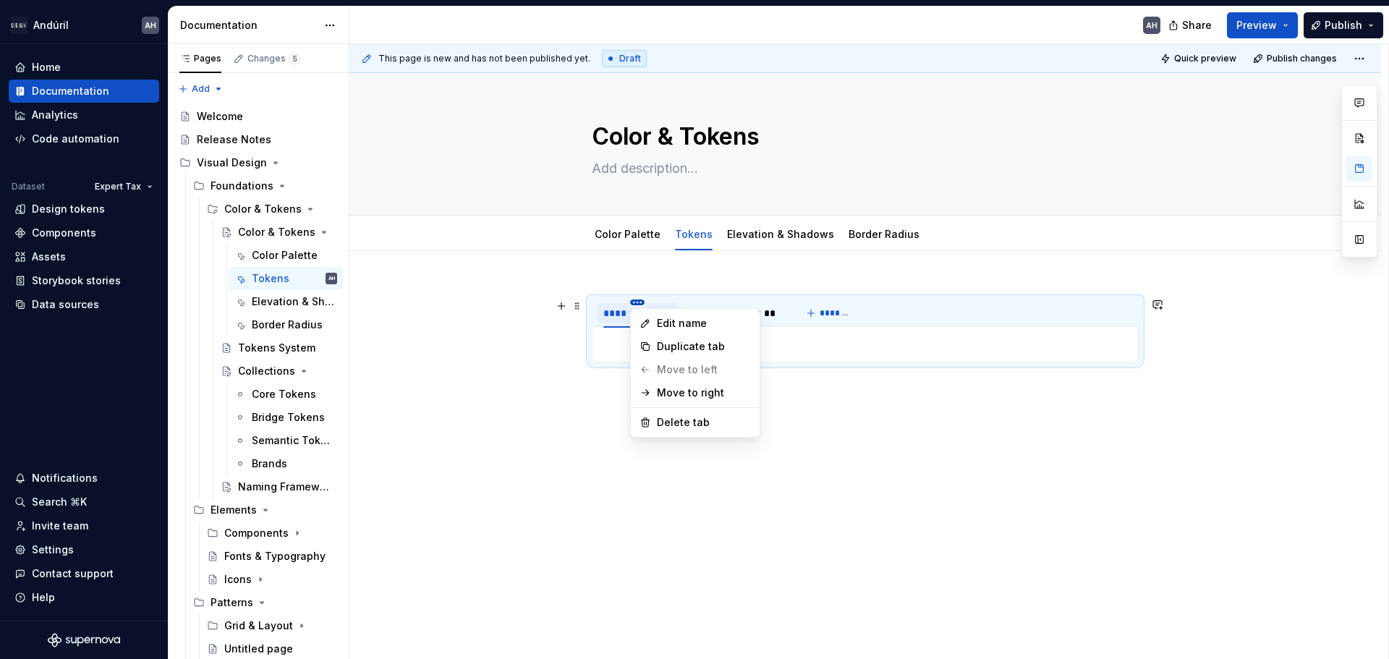
click at [636, 302] on html "Andúril AH Home Documentation Analytics Code automation Dataset Expert Tax Desi…" at bounding box center [694, 329] width 1389 height 659
click at [684, 321] on div "Edit name" at bounding box center [704, 323] width 94 height 14
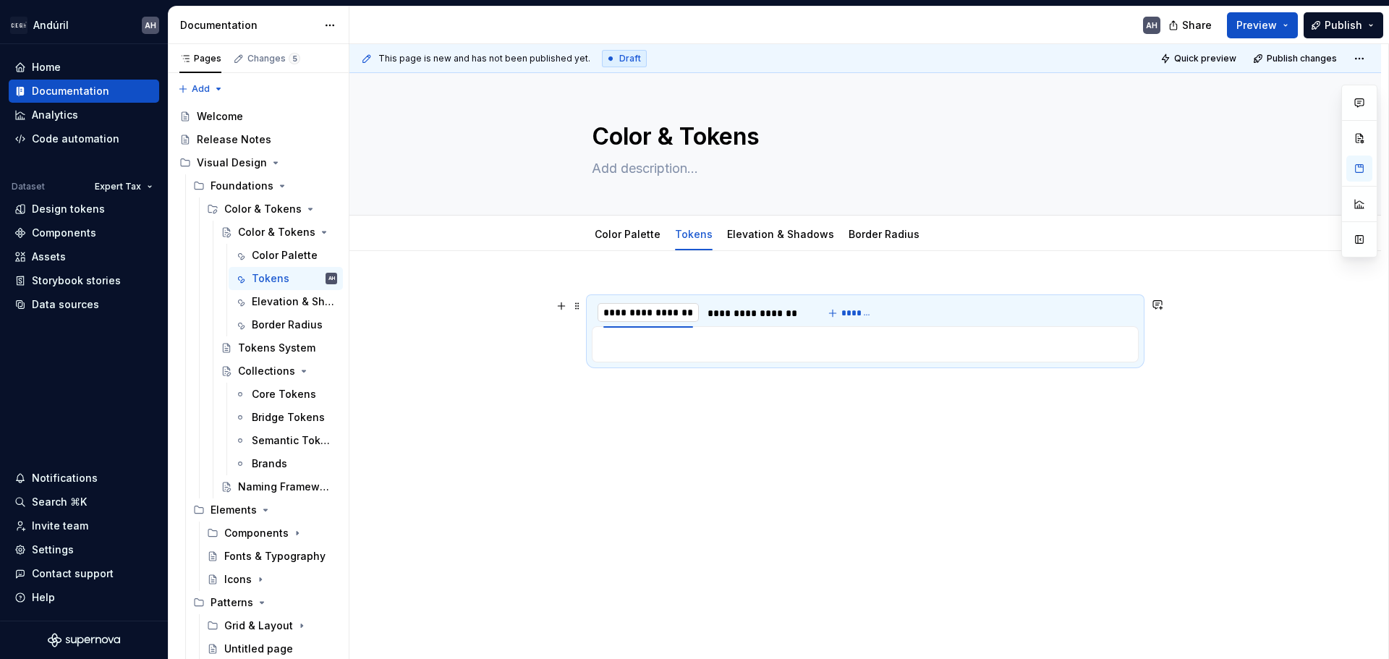
scroll to position [0, 1]
click at [866, 314] on span "*******" at bounding box center [871, 313] width 33 height 12
drag, startPoint x: 865, startPoint y: 313, endPoint x: 760, endPoint y: 317, distance: 105.0
click at [760, 317] on div "**********" at bounding box center [758, 313] width 54 height 14
click at [258, 485] on div "Naming Framework" at bounding box center [266, 487] width 56 height 14
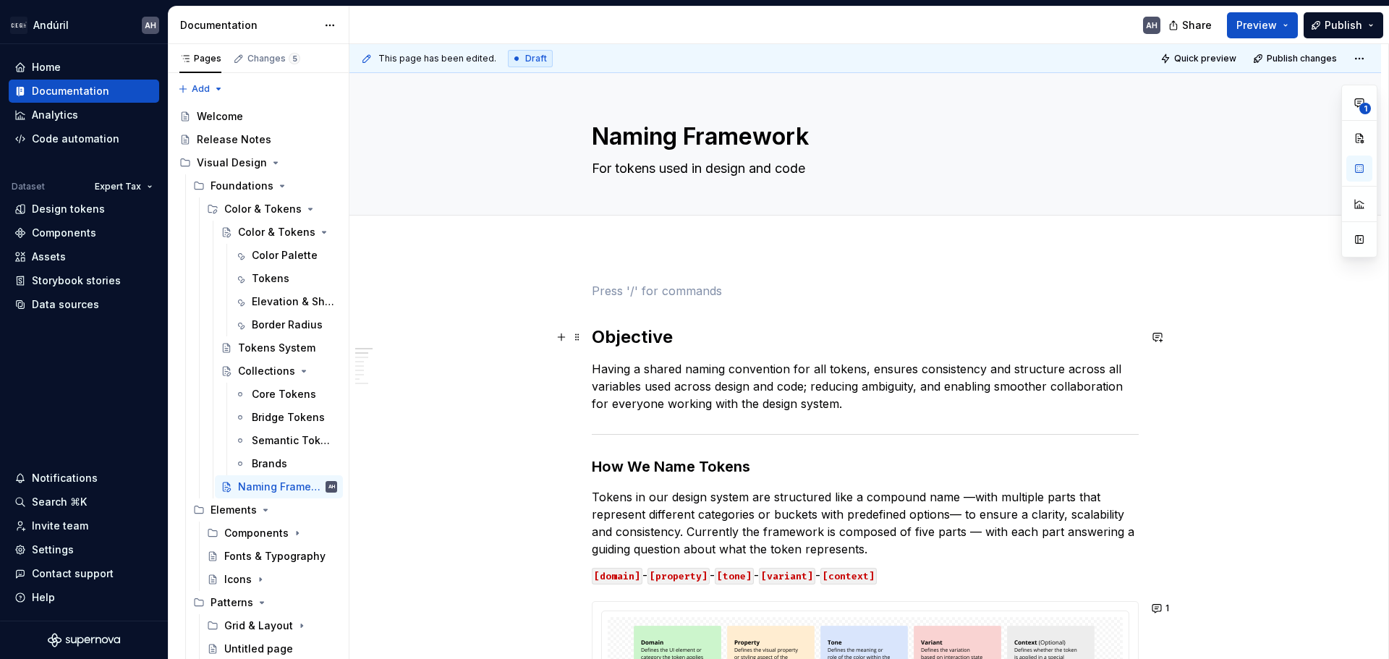
click at [579, 342] on span at bounding box center [577, 337] width 12 height 20
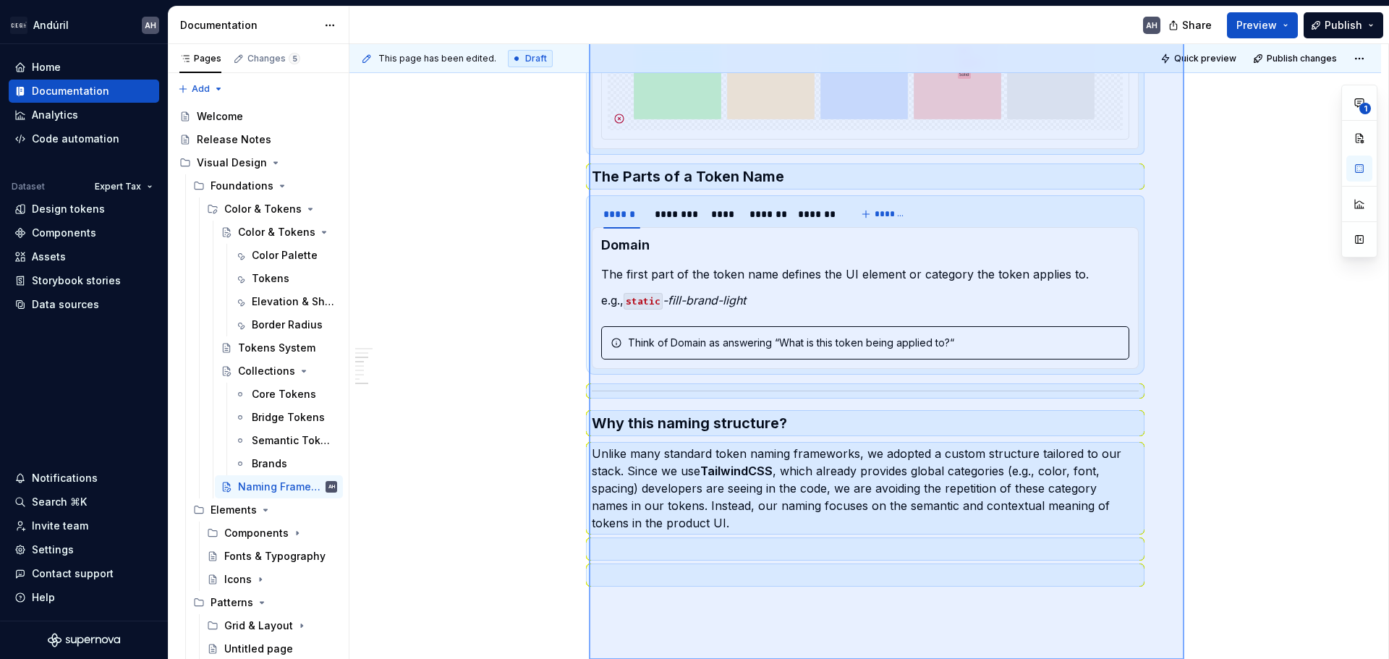
scroll to position [928, 0]
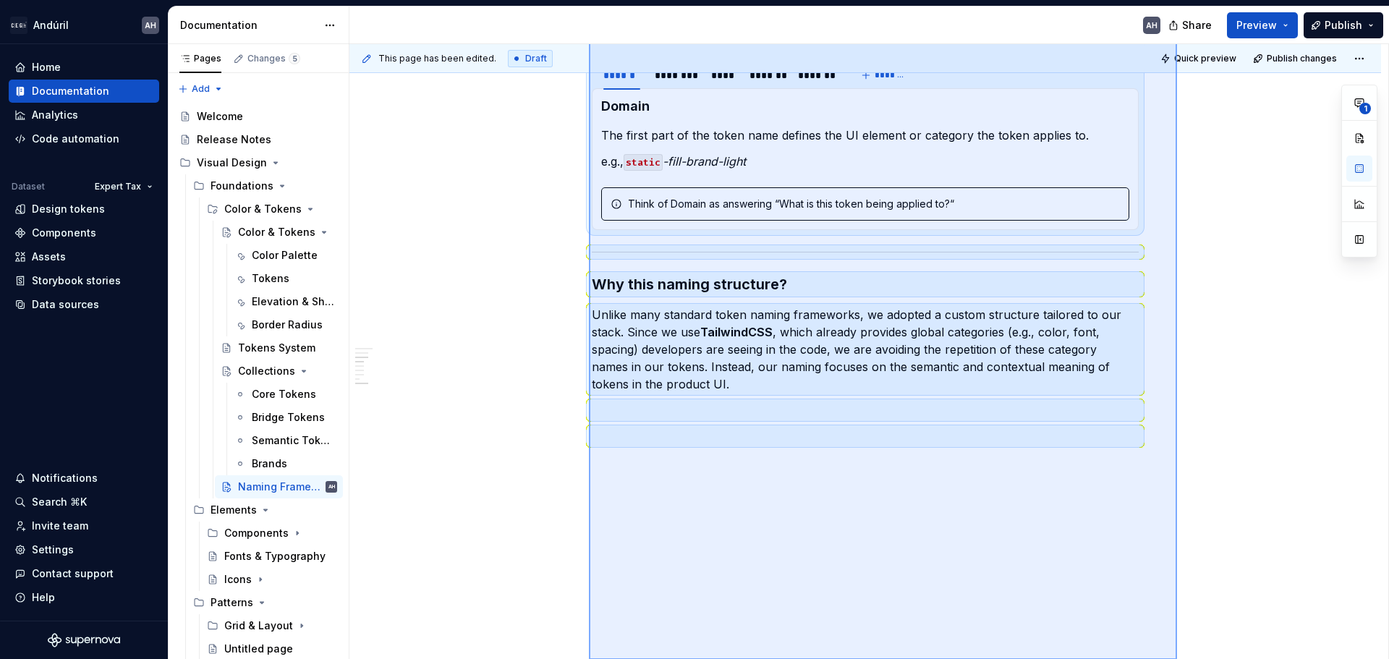
drag, startPoint x: 589, startPoint y: 339, endPoint x: 1178, endPoint y: 803, distance: 749.5
click at [1178, 658] on html "Andúril AH Home Documentation Analytics Code automation Dataset Expert Tax Desi…" at bounding box center [694, 329] width 1389 height 659
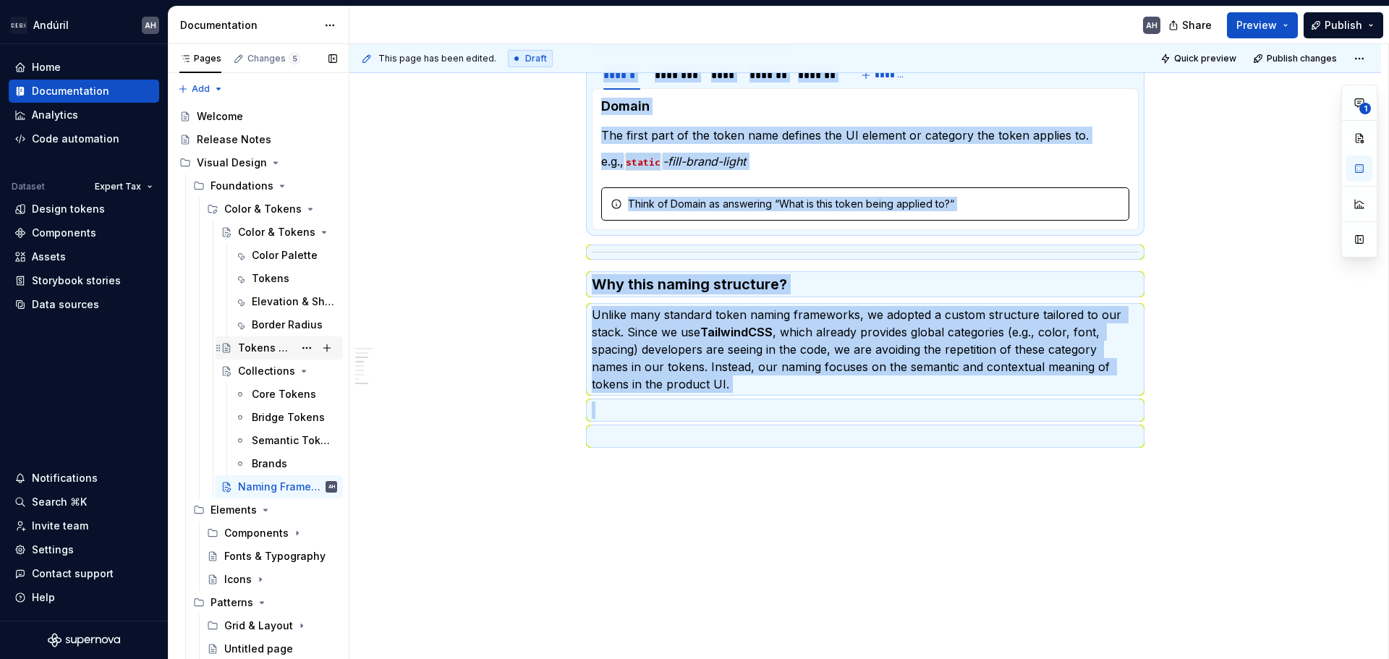
click at [244, 351] on div "Tokens System" at bounding box center [266, 348] width 56 height 14
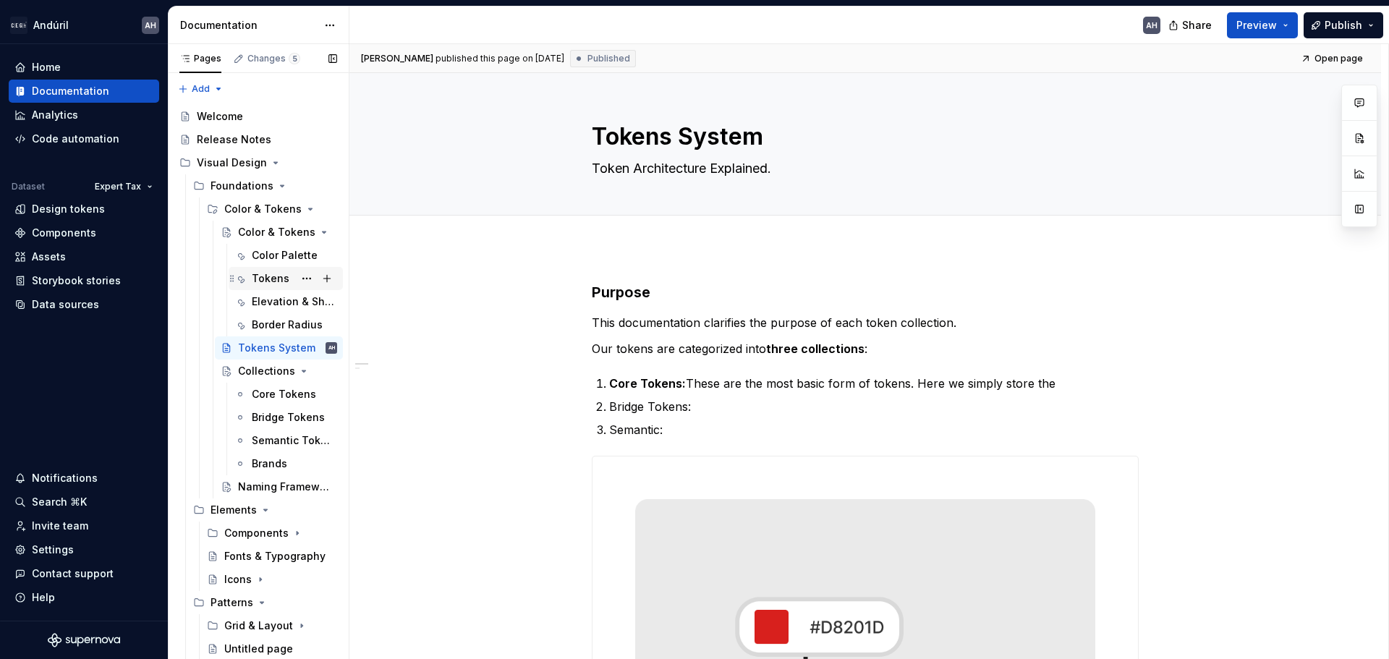
click at [260, 276] on div "Tokens" at bounding box center [271, 278] width 38 height 14
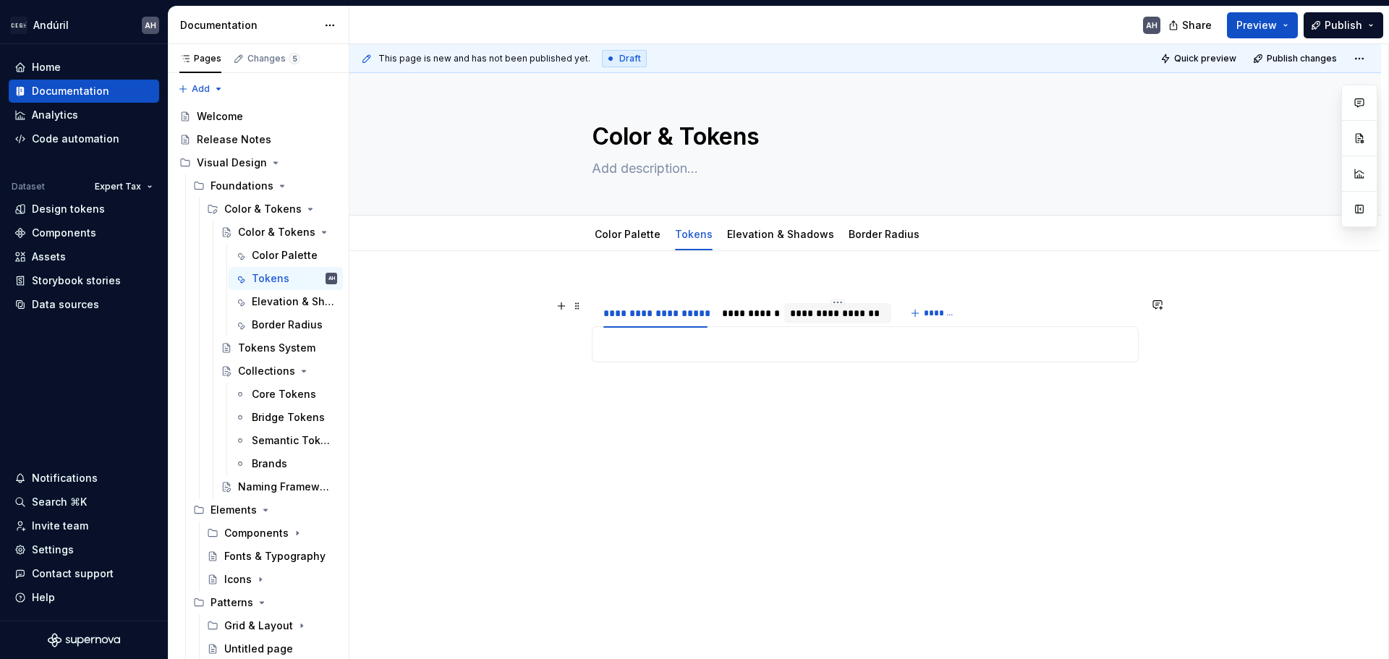
click at [833, 320] on div "**********" at bounding box center [837, 313] width 95 height 14
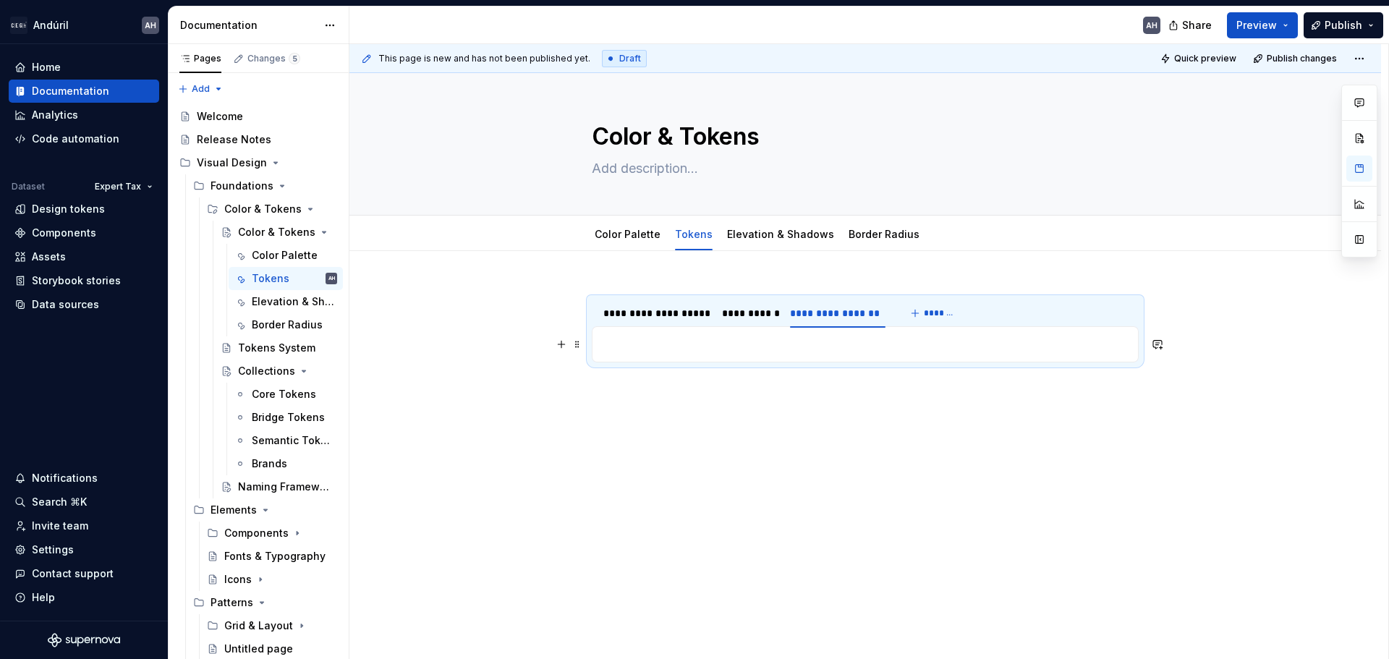
click at [793, 347] on p at bounding box center [865, 344] width 528 height 17
click at [634, 349] on p at bounding box center [865, 344] width 528 height 17
click at [613, 347] on p at bounding box center [865, 344] width 528 height 17
click at [705, 470] on div "**********" at bounding box center [865, 420] width 1032 height 338
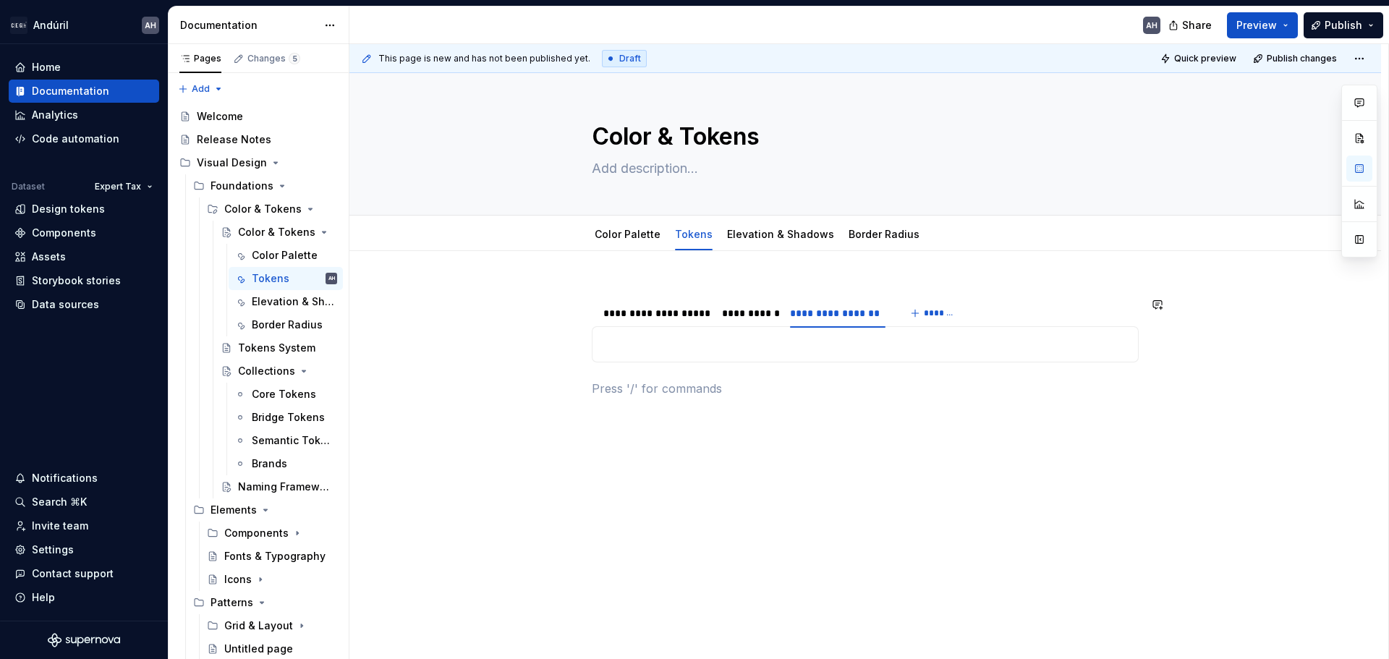
click at [658, 347] on p at bounding box center [865, 344] width 528 height 17
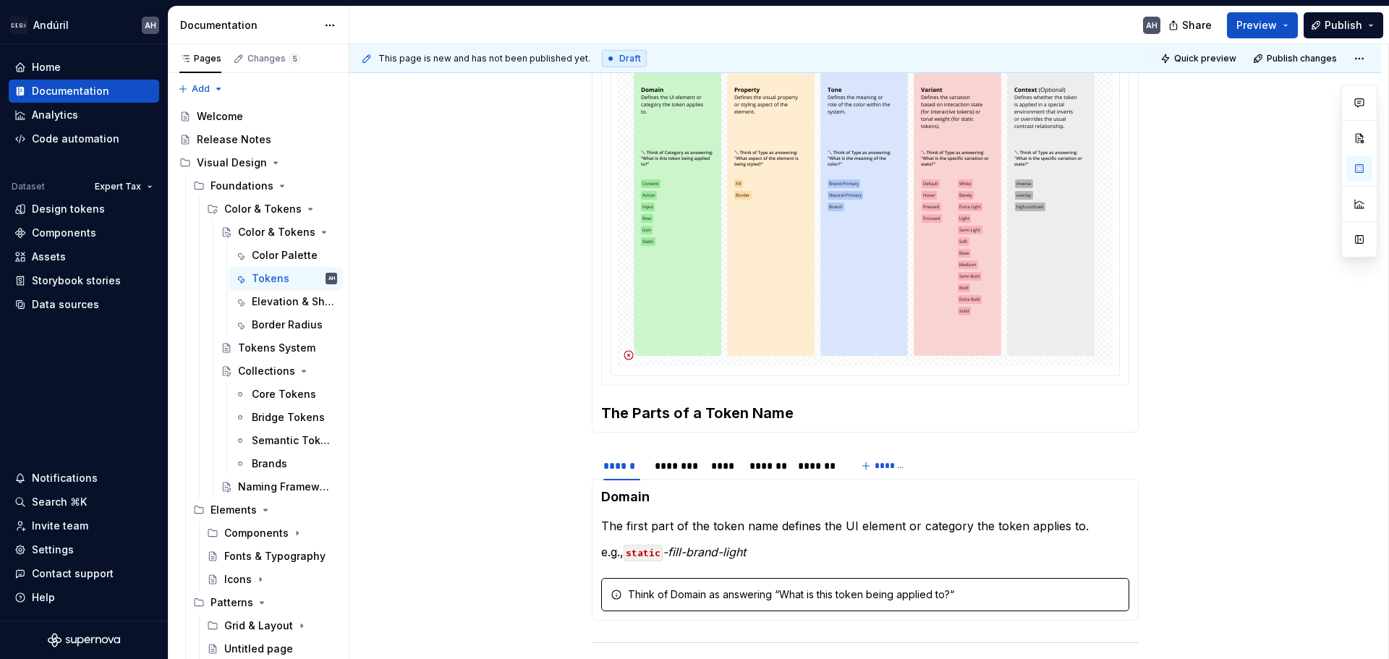
scroll to position [651, 0]
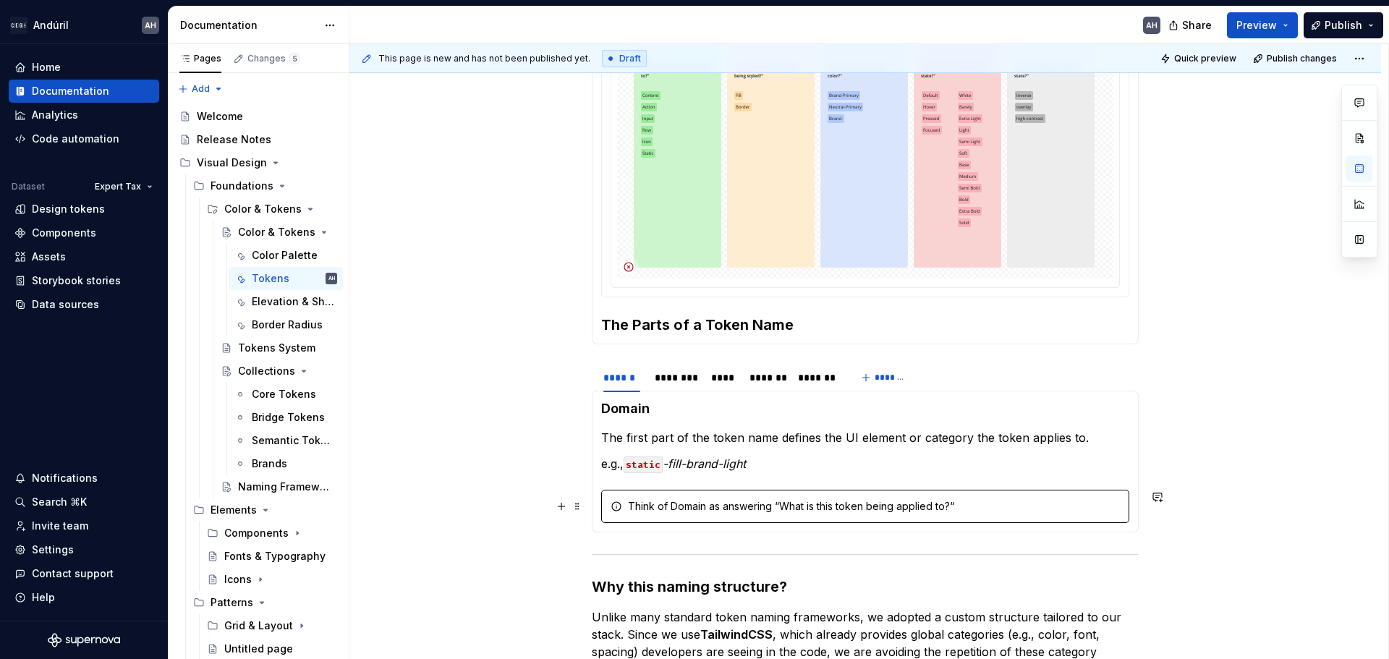
click at [739, 506] on div "Think of Domain as answering “What is this token being applied to?“" at bounding box center [874, 506] width 492 height 14
click at [808, 473] on section-item-column "Domain The first part of the token name defines the UI element or category the …" at bounding box center [865, 461] width 528 height 123
click at [806, 501] on div "Think of Domain as answering “What is this token being applied to?“" at bounding box center [874, 506] width 492 height 14
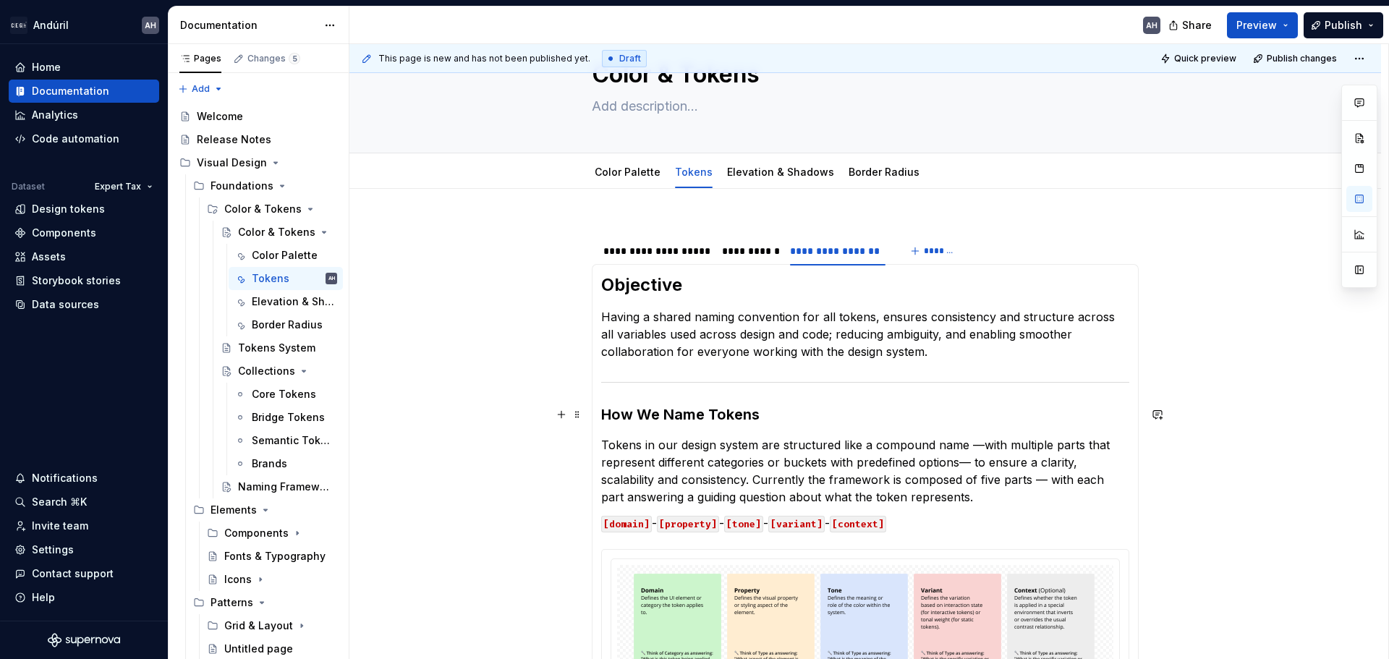
scroll to position [0, 0]
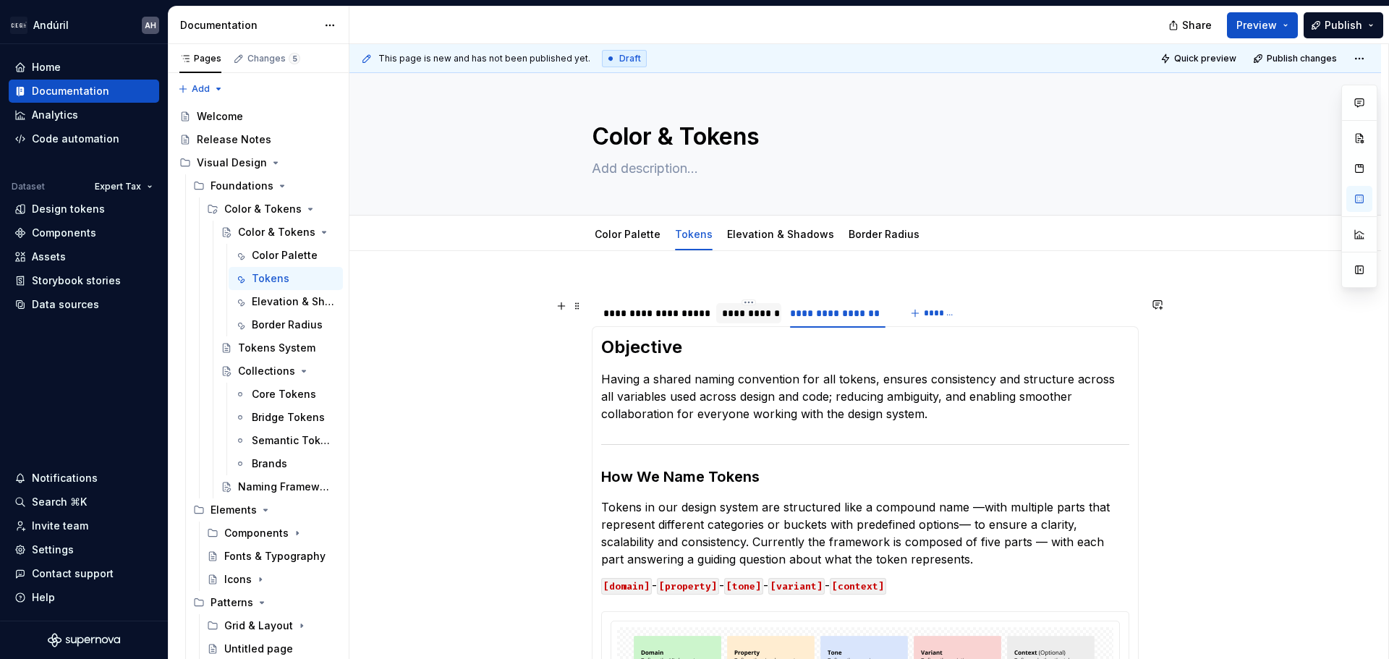
click at [754, 319] on div "**********" at bounding box center [749, 313] width 54 height 14
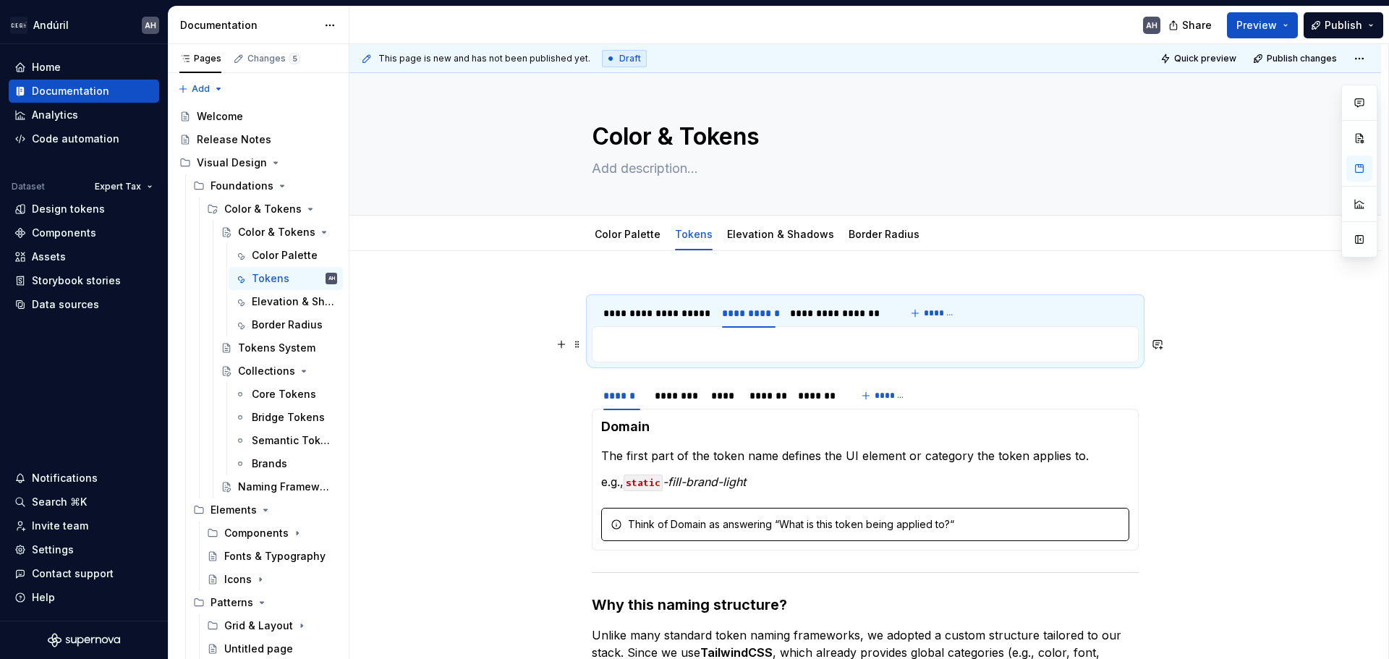
click at [710, 339] on p at bounding box center [865, 344] width 528 height 17
click at [677, 344] on p at bounding box center [865, 344] width 528 height 17
click at [690, 344] on p at bounding box center [865, 344] width 528 height 17
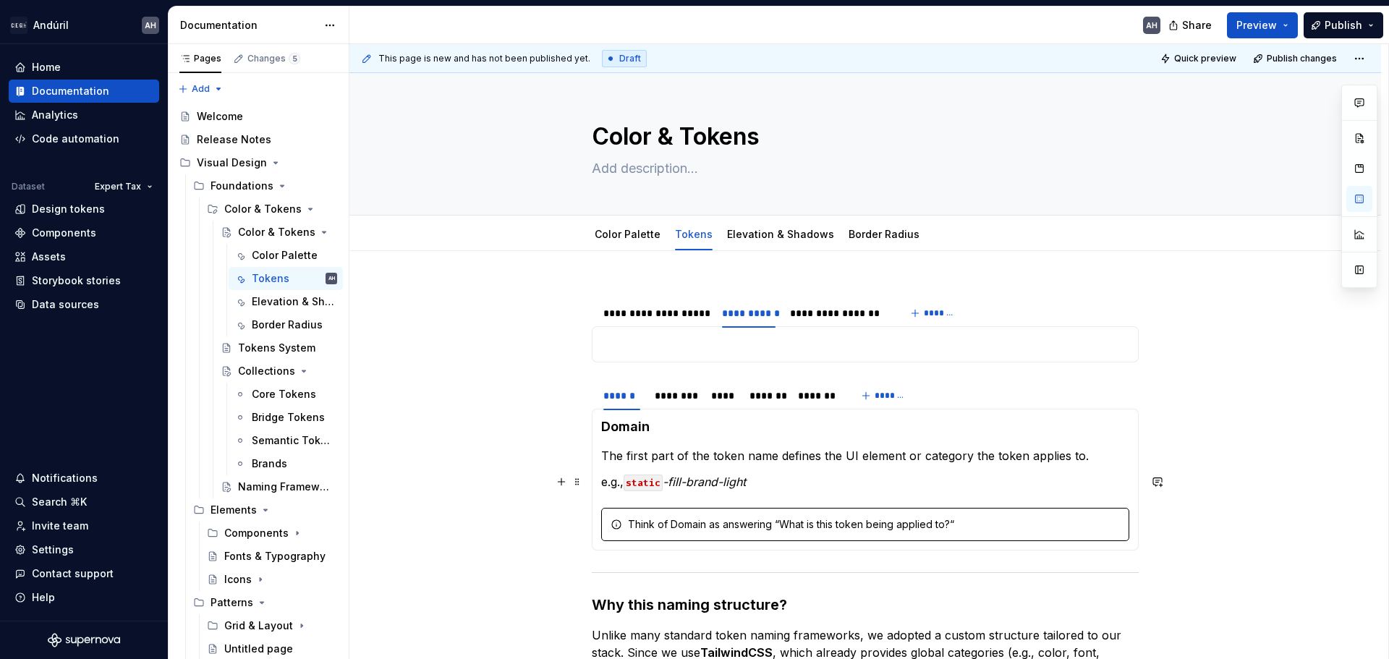
click at [746, 476] on em "-fill-brand-light" at bounding box center [704, 482] width 83 height 14
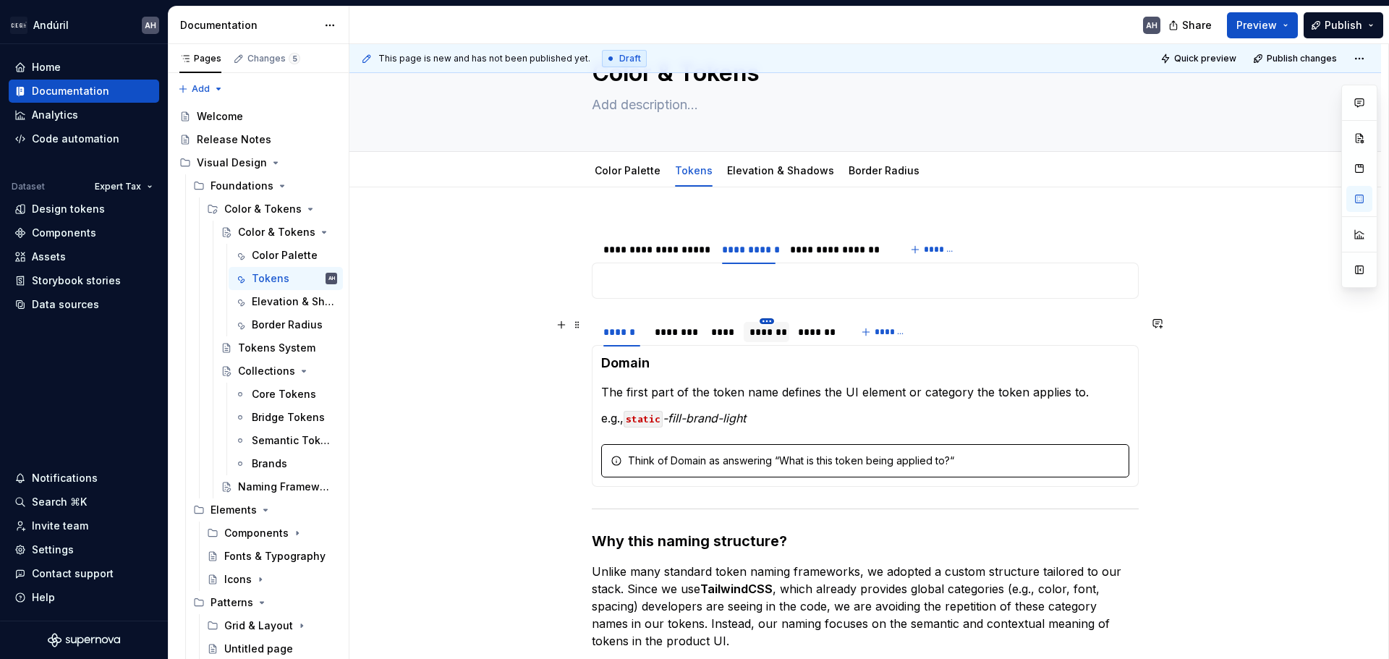
scroll to position [72, 0]
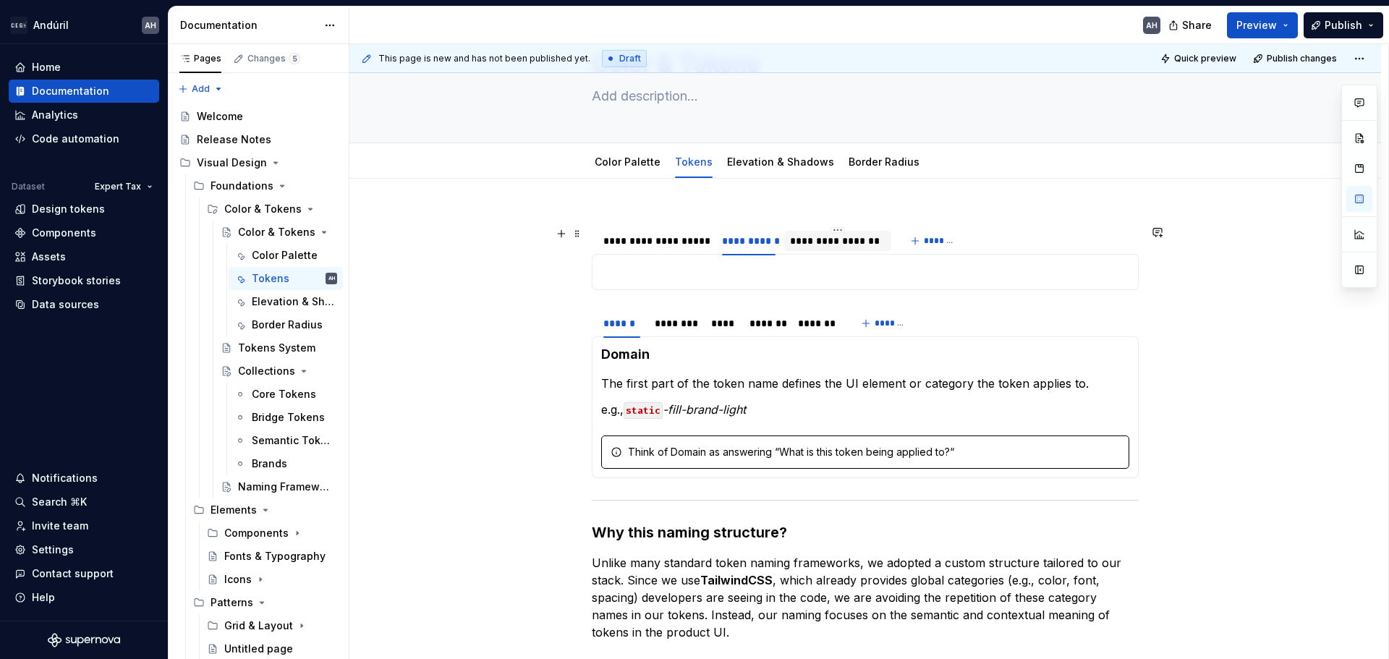
click at [847, 250] on div "**********" at bounding box center [837, 241] width 107 height 20
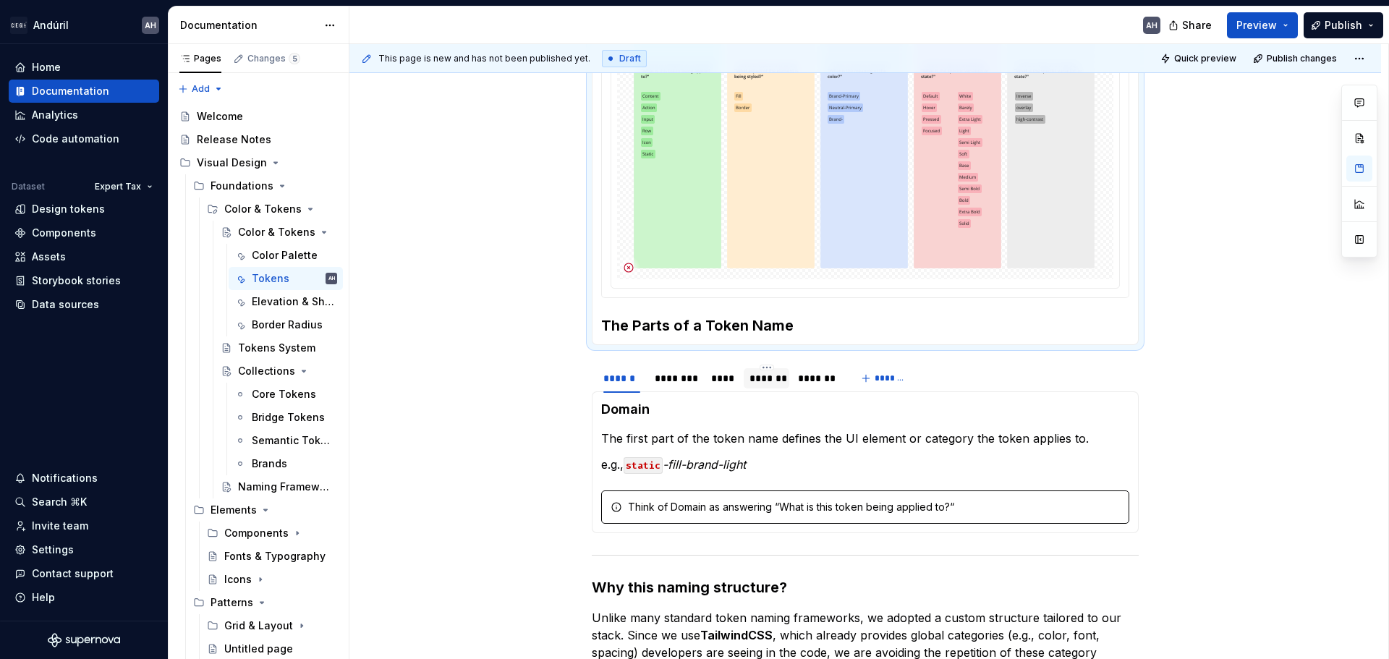
scroll to position [651, 0]
click at [809, 306] on section-item-column "Objective Having a shared naming convention for all tokens, ensures consistency…" at bounding box center [865, 10] width 528 height 650
click at [802, 327] on h3 "The Parts of a Token Name" at bounding box center [865, 325] width 528 height 20
click at [695, 320] on h3 "The Parts of a Token Name" at bounding box center [865, 325] width 528 height 20
click at [691, 485] on section-item-column "Domain The first part of the token name defines the UI element or category the …" at bounding box center [865, 461] width 528 height 123
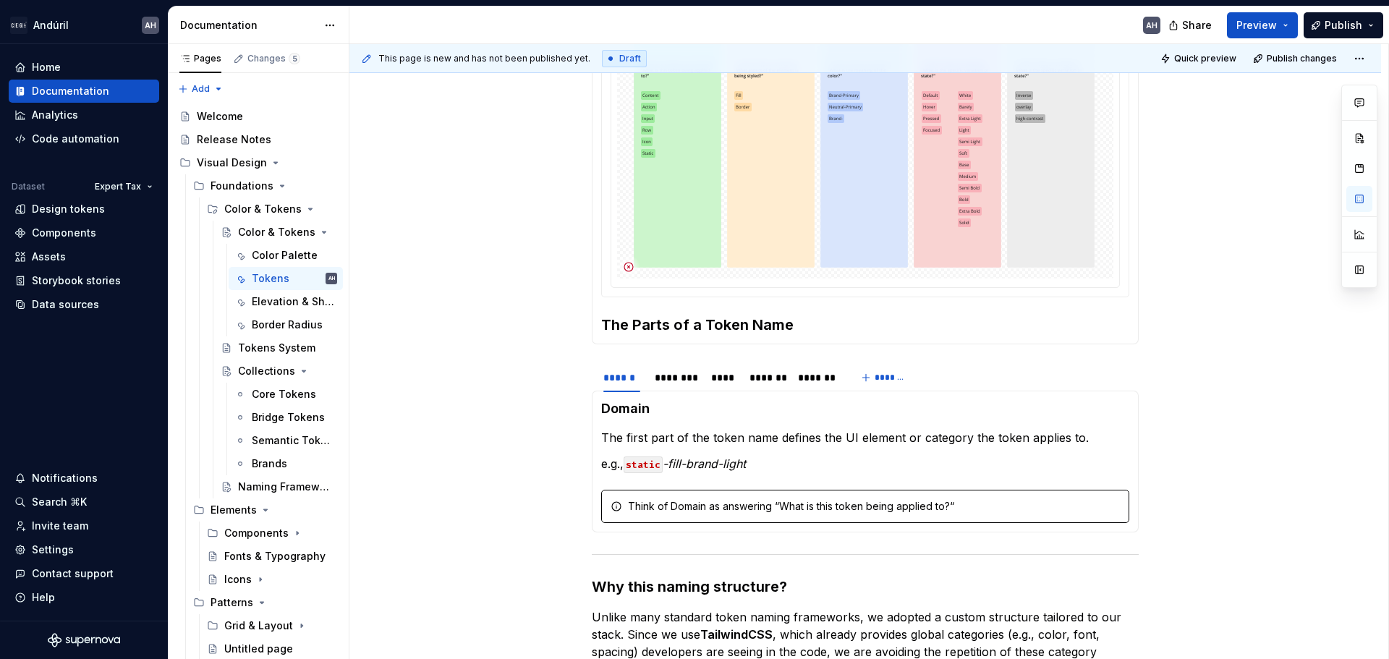
click at [807, 336] on div "Objective Having a shared naming convention for all tokens, ensures consistency…" at bounding box center [865, 9] width 547 height 669
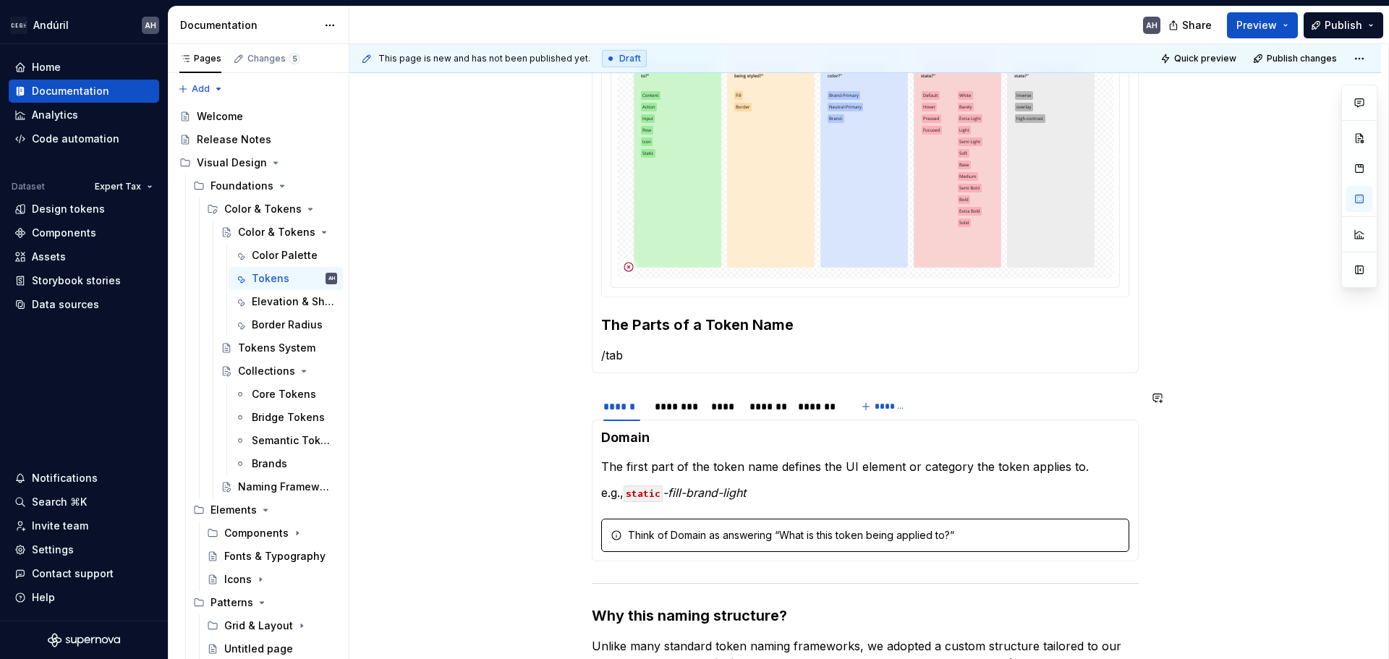
click at [843, 353] on p "/tab" at bounding box center [865, 355] width 528 height 17
click at [691, 362] on p "/tab" at bounding box center [865, 355] width 528 height 17
drag, startPoint x: 661, startPoint y: 353, endPoint x: 601, endPoint y: 356, distance: 60.1
click at [601, 356] on p "/tab" at bounding box center [865, 355] width 528 height 17
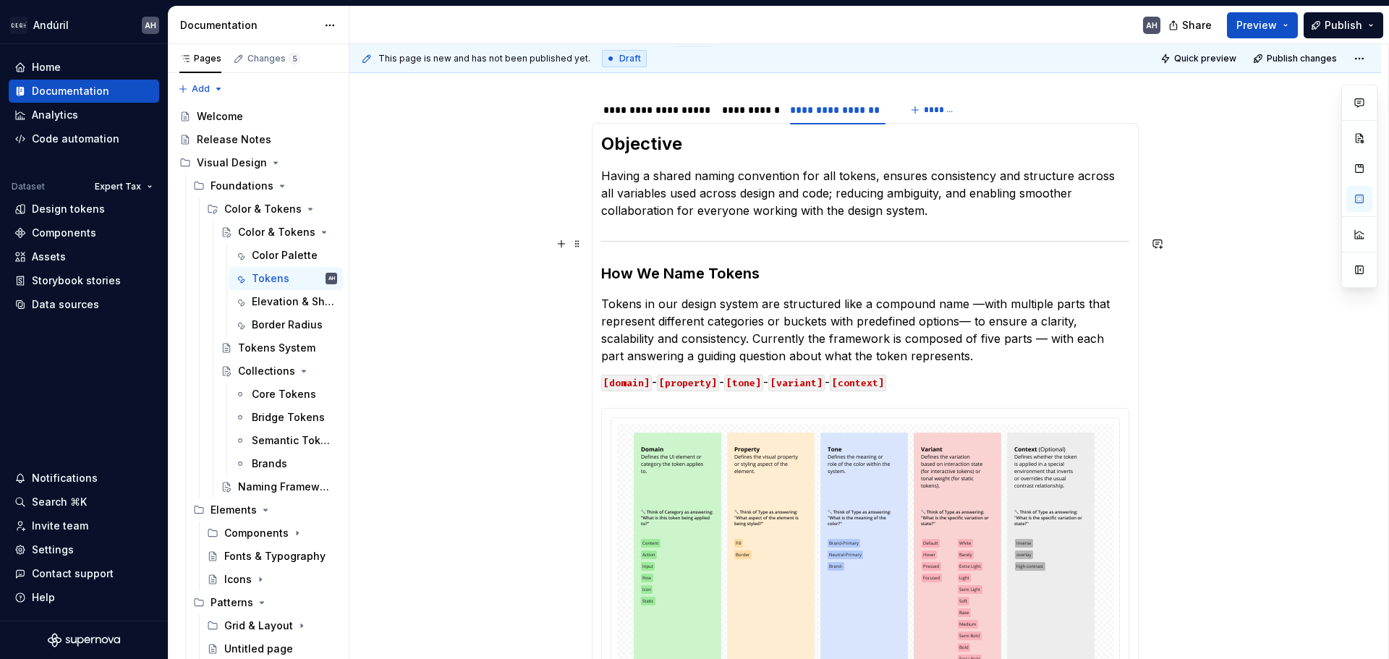
scroll to position [72, 0]
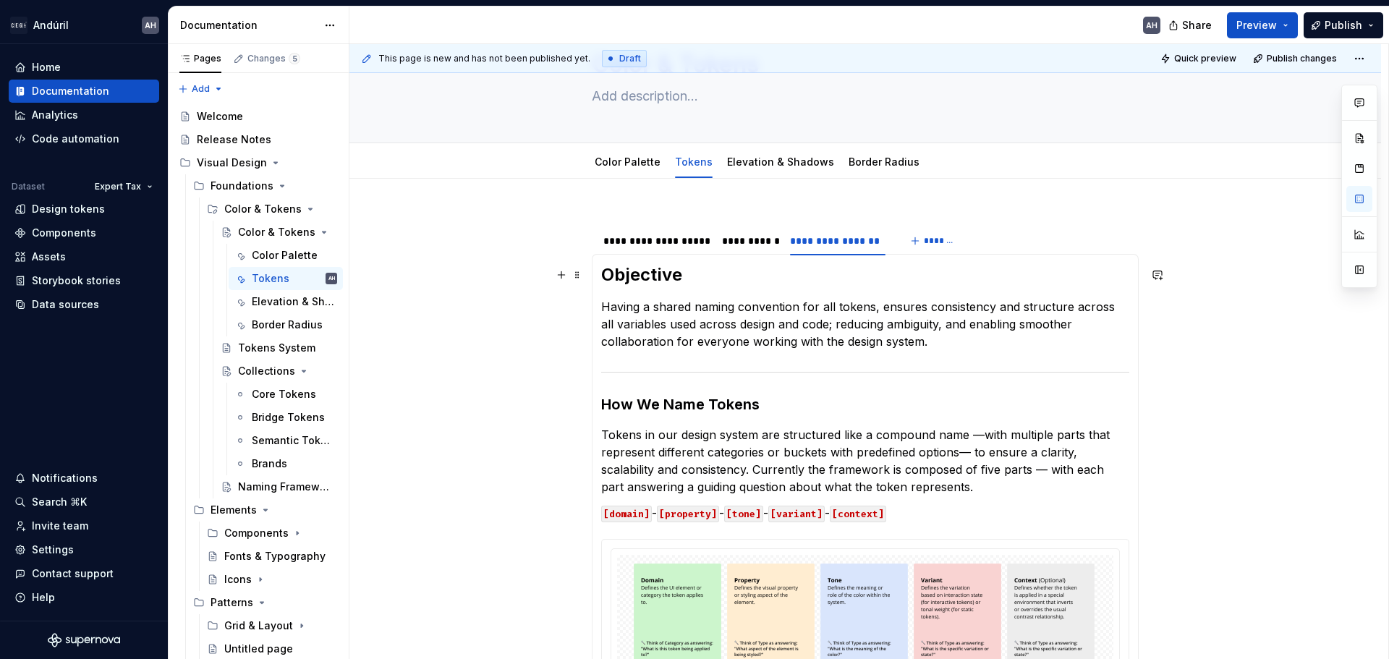
click at [713, 266] on h2 "Objective" at bounding box center [865, 274] width 528 height 23
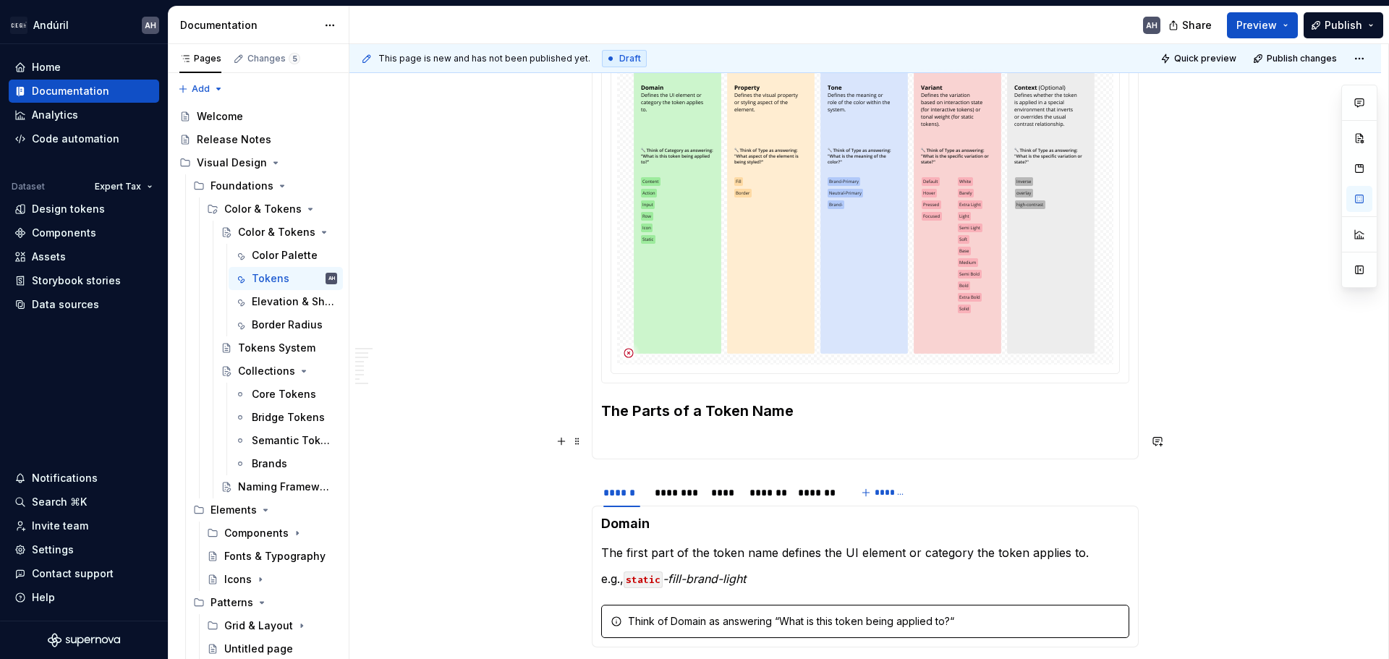
scroll to position [651, 0]
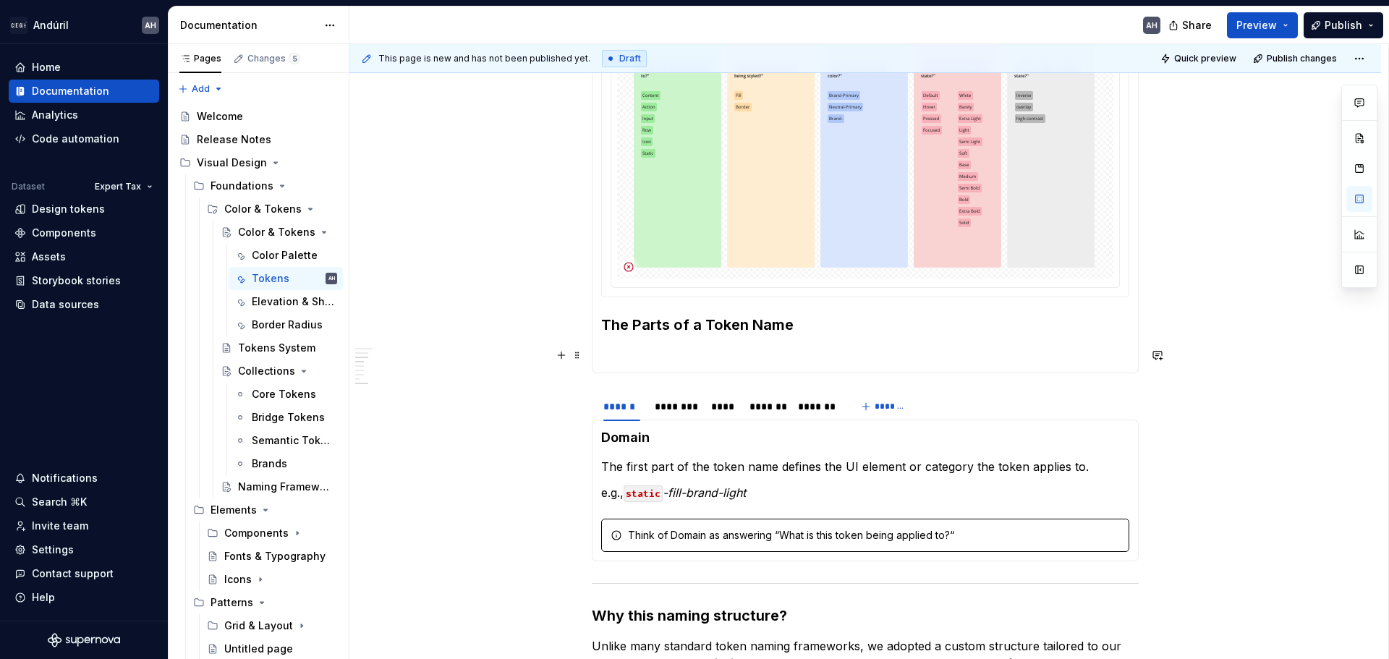
click at [636, 349] on p at bounding box center [865, 355] width 528 height 17
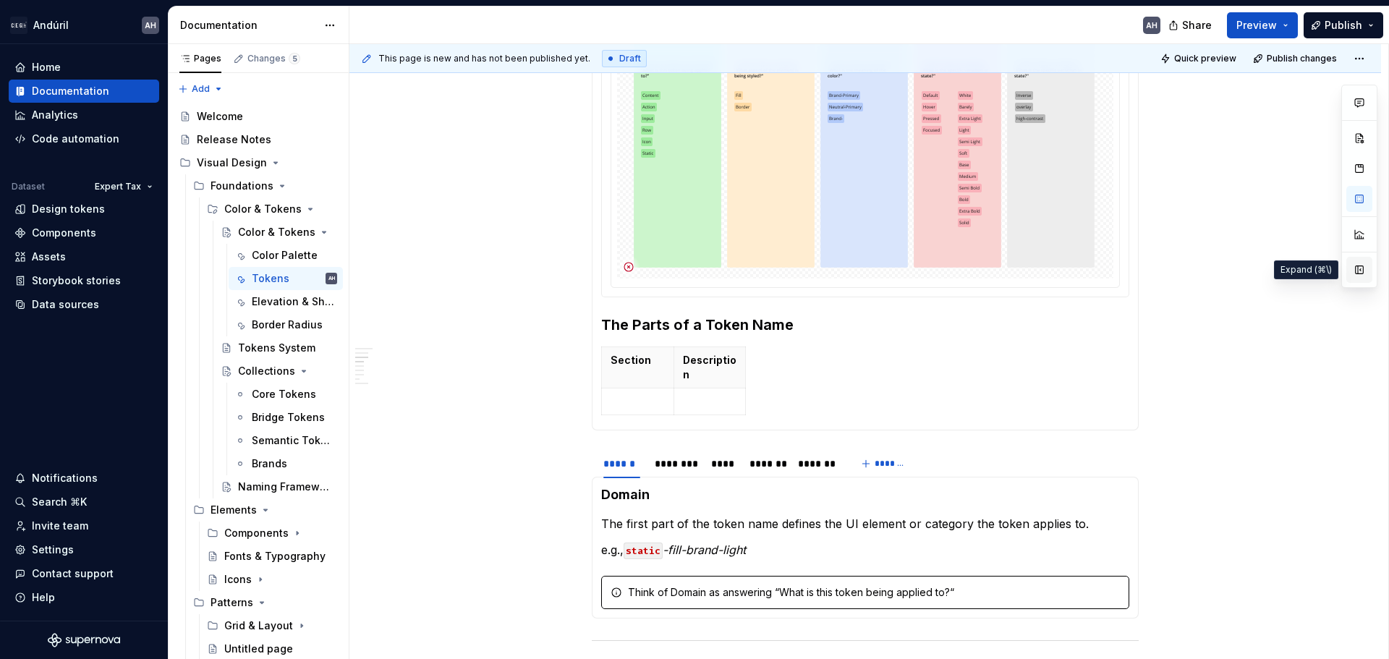
click at [1361, 272] on button "button" at bounding box center [1359, 270] width 26 height 26
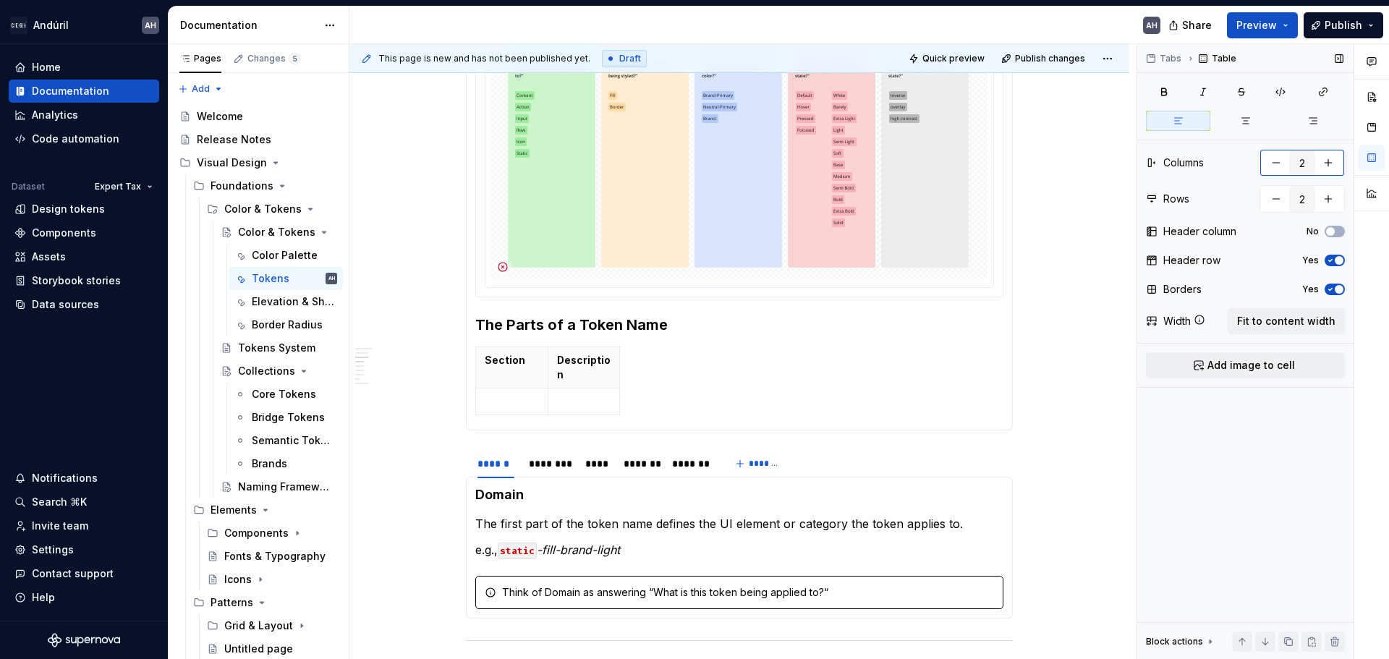
click at [1326, 163] on button "button" at bounding box center [1328, 163] width 26 height 26
click at [1327, 163] on button "button" at bounding box center [1328, 163] width 26 height 26
click at [1281, 322] on span "Fit to content width" at bounding box center [1286, 321] width 98 height 14
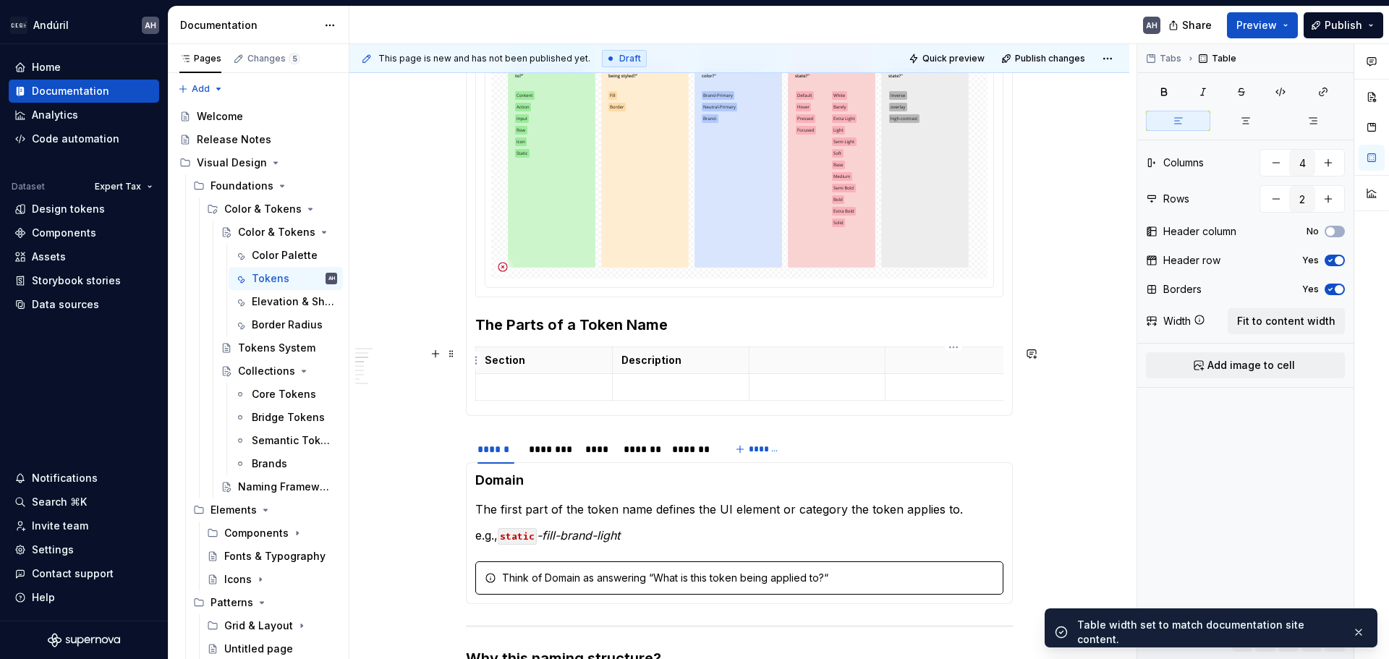
click at [944, 359] on p at bounding box center [953, 360] width 119 height 14
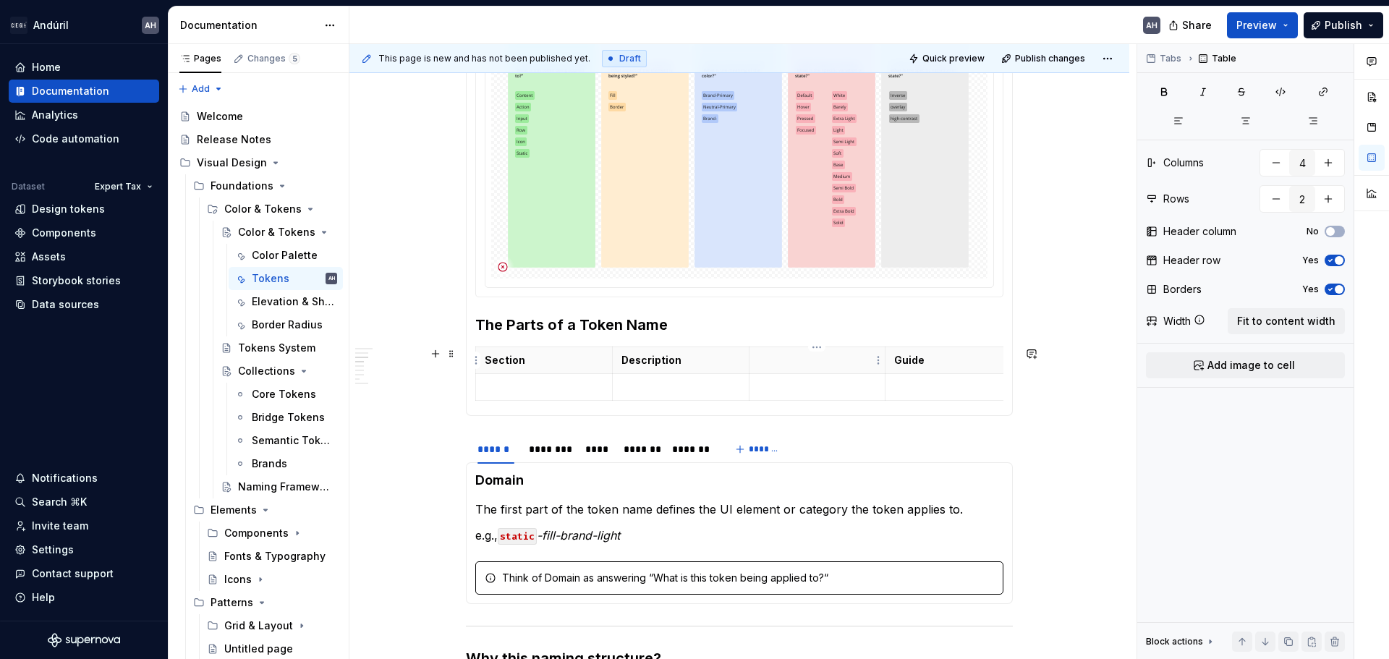
click at [796, 367] on th at bounding box center [817, 360] width 137 height 27
click at [506, 381] on p at bounding box center [544, 387] width 119 height 14
click at [1308, 193] on input "2" at bounding box center [1302, 199] width 26 height 26
click at [1307, 203] on input "2" at bounding box center [1302, 199] width 26 height 26
click at [1324, 200] on button "button" at bounding box center [1328, 199] width 26 height 26
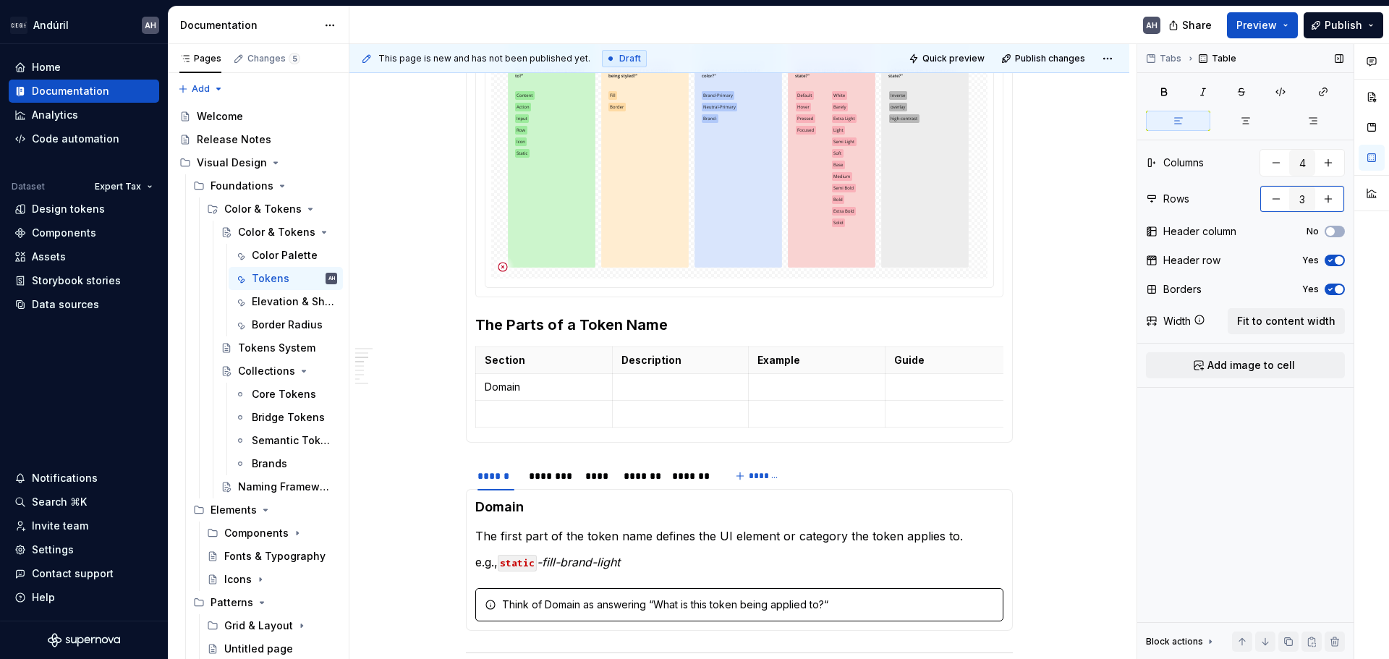
click at [1324, 200] on button "button" at bounding box center [1328, 199] width 26 height 26
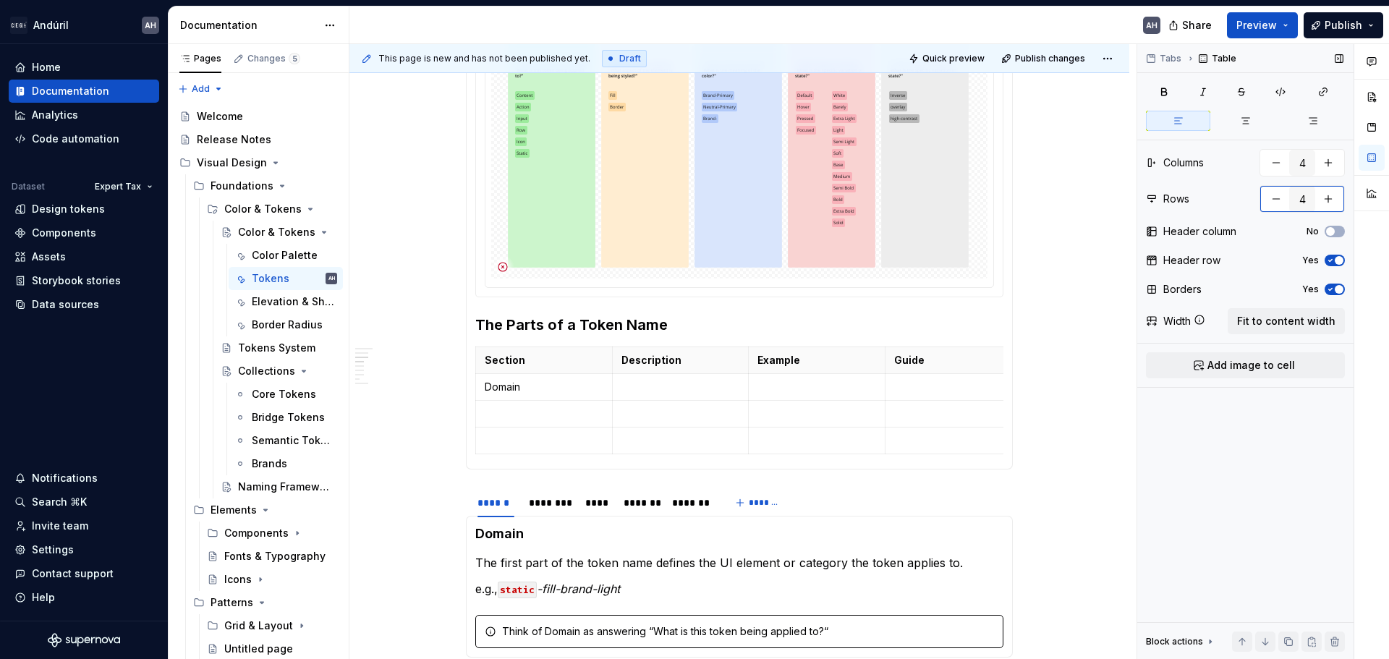
click at [1324, 200] on button "button" at bounding box center [1328, 199] width 26 height 26
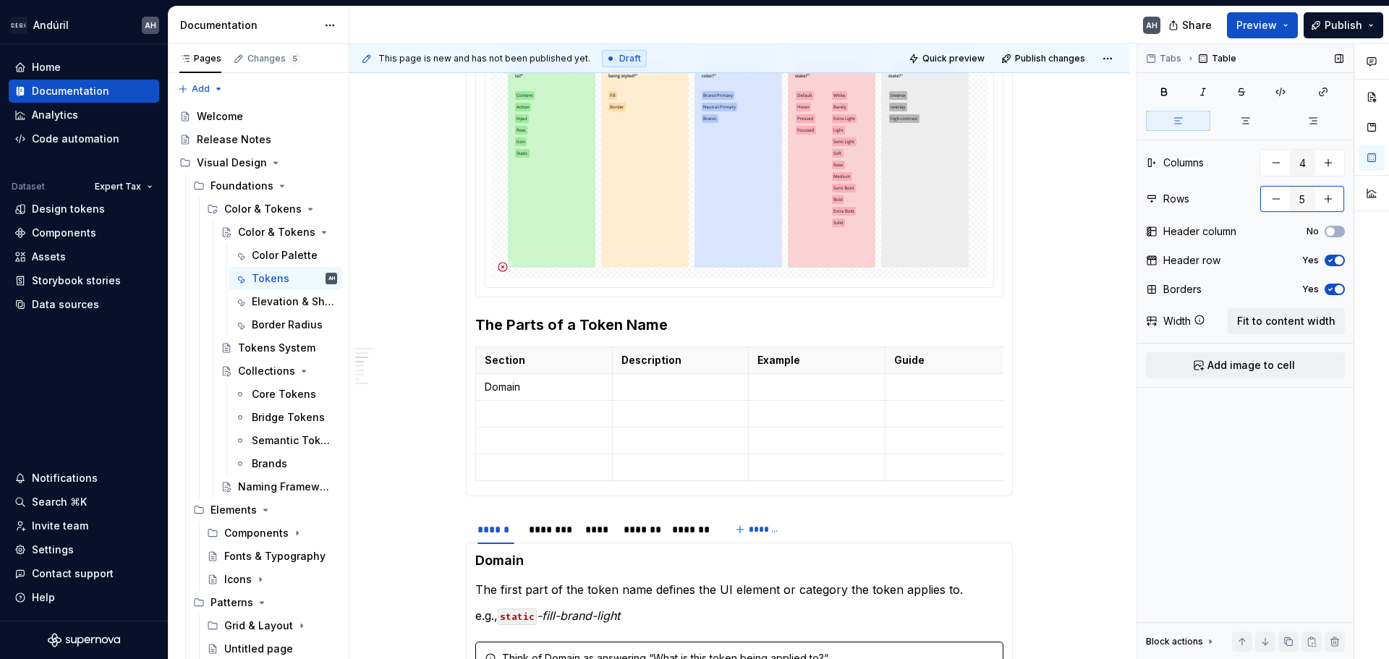
click at [1324, 200] on button "button" at bounding box center [1328, 199] width 26 height 26
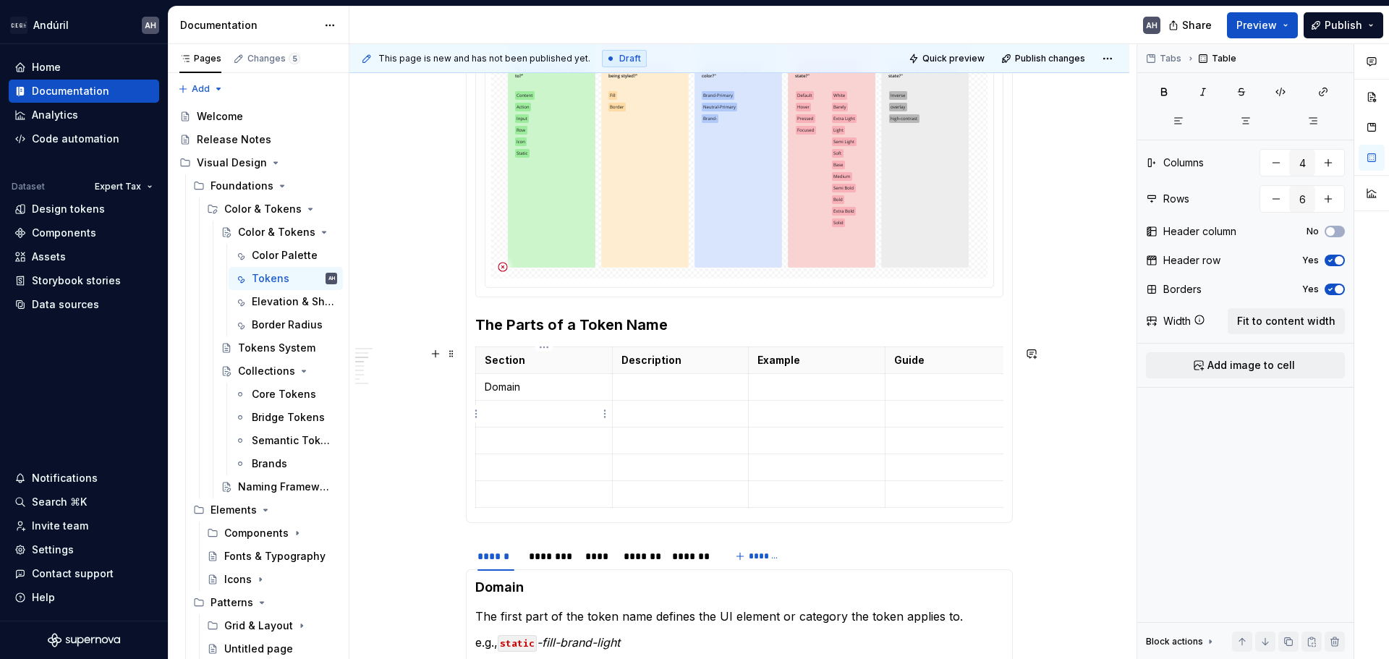
click at [525, 409] on p at bounding box center [544, 414] width 119 height 14
click at [1337, 229] on button "No" at bounding box center [1335, 232] width 20 height 12
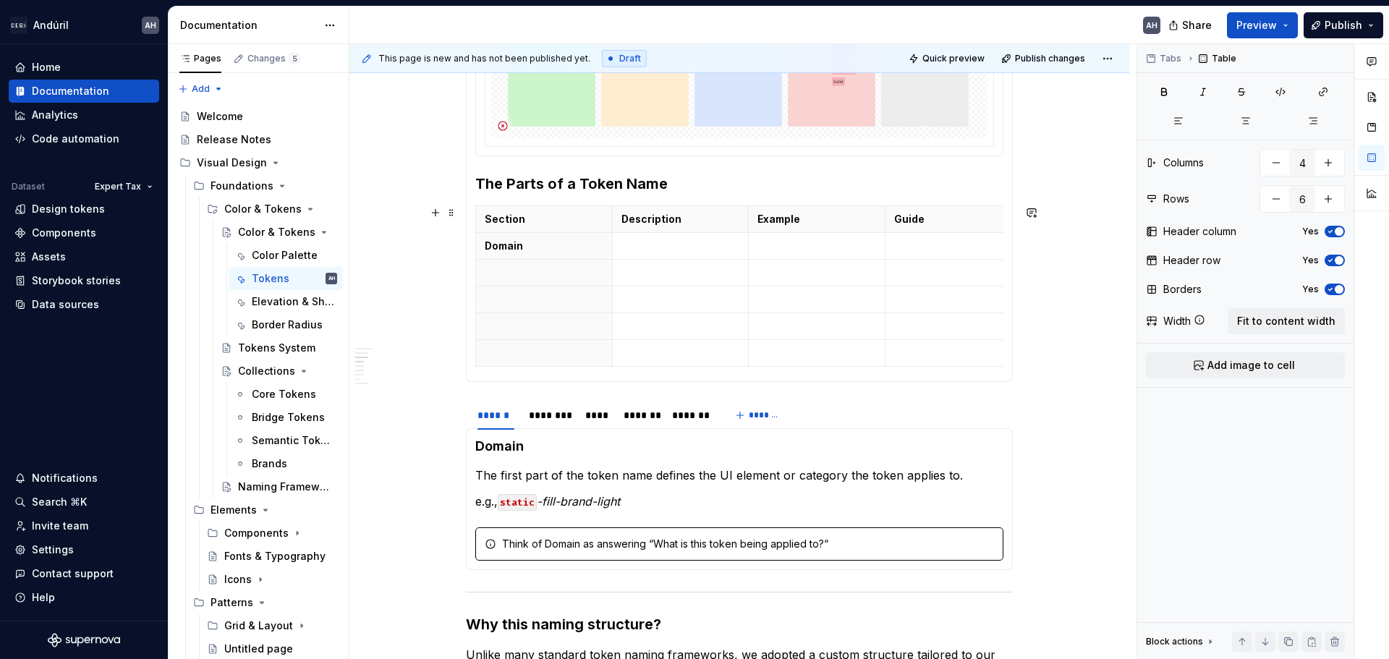
scroll to position [796, 0]
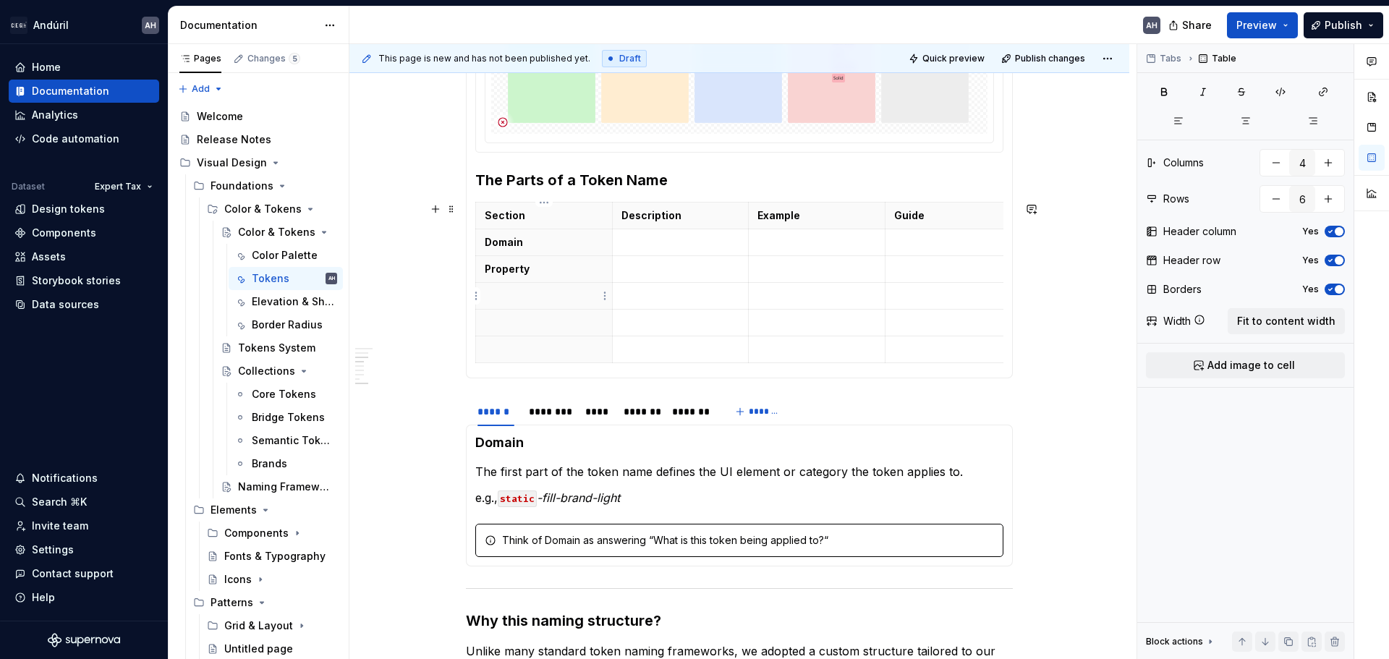
click at [532, 289] on p at bounding box center [544, 296] width 119 height 14
click at [524, 317] on p at bounding box center [544, 322] width 119 height 14
click at [529, 347] on p at bounding box center [544, 349] width 119 height 14
click at [553, 480] on p "The first part of the token name defines the UI element or category the token a…" at bounding box center [739, 471] width 528 height 17
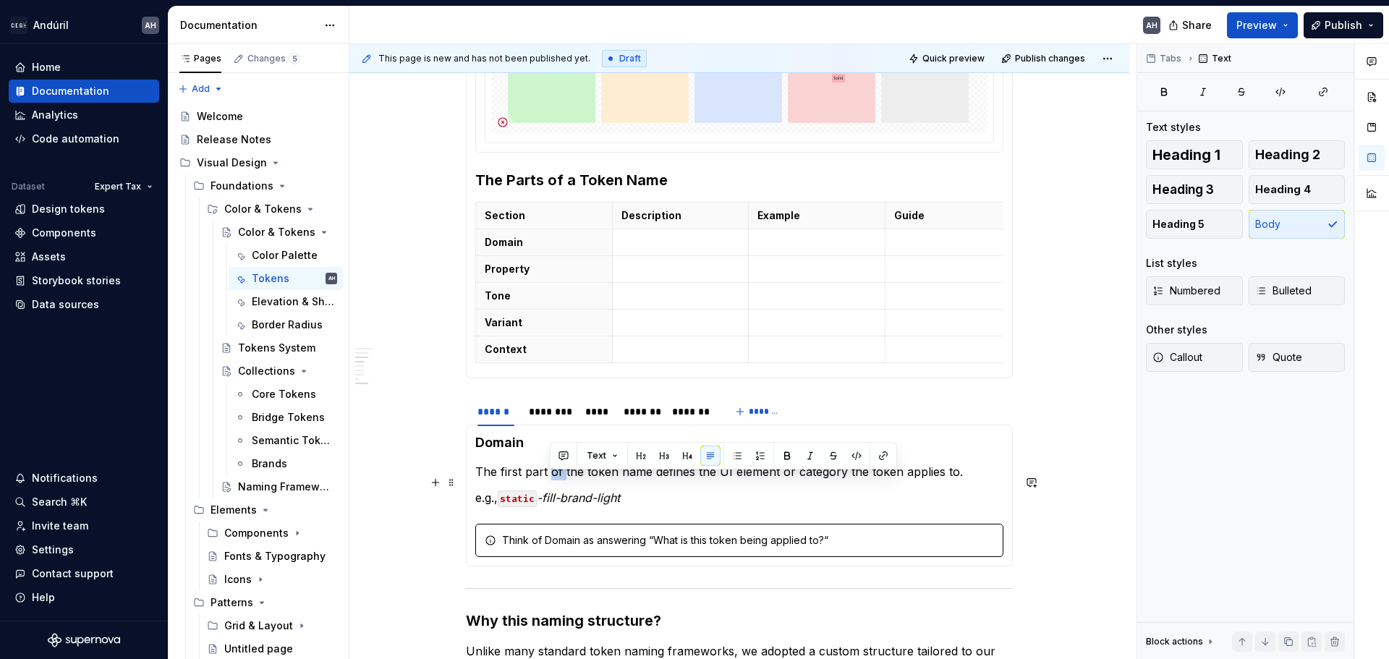
click at [553, 480] on p "The first part of the token name defines the UI element or category the token a…" at bounding box center [739, 471] width 528 height 17
click at [650, 246] on p at bounding box center [680, 242] width 119 height 14
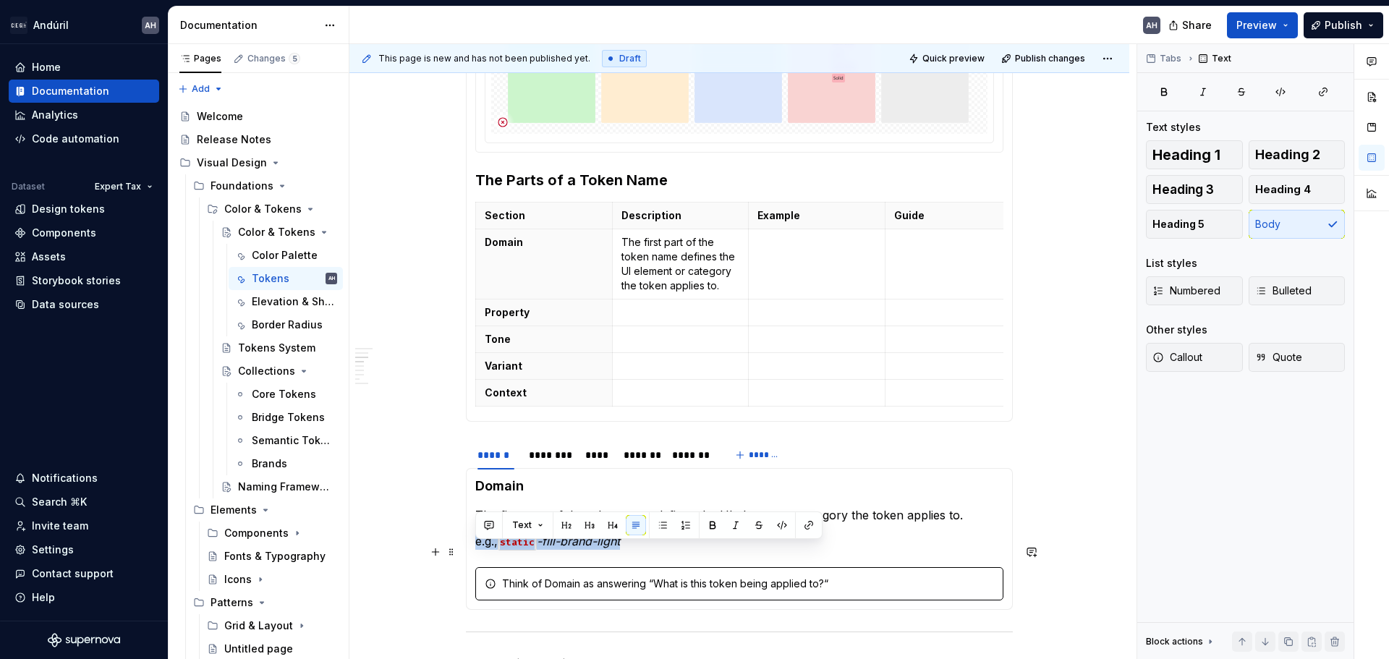
drag, startPoint x: 626, startPoint y: 553, endPoint x: 470, endPoint y: 556, distance: 156.3
click at [470, 556] on div "Domain The first part of the token name defines the UI element or category the …" at bounding box center [739, 539] width 547 height 142
click at [791, 246] on p at bounding box center [816, 242] width 119 height 14
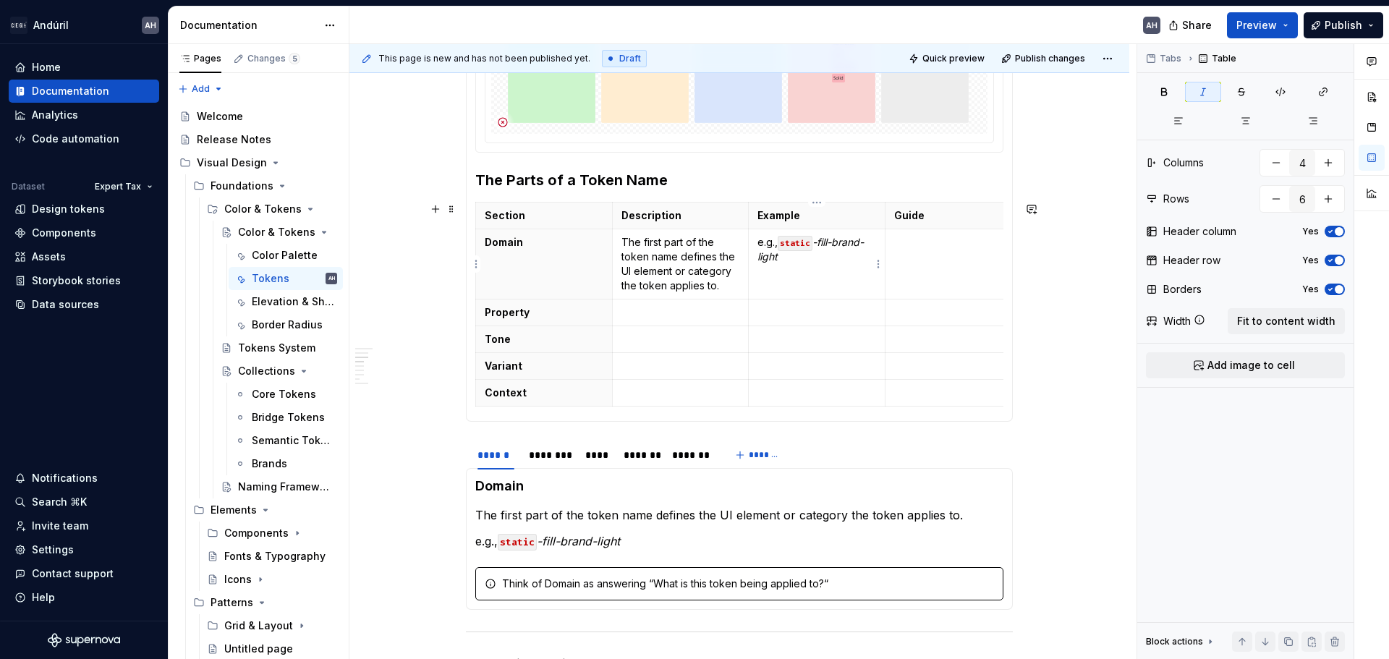
click at [781, 246] on p "e.g., static -fill-brand-light" at bounding box center [816, 249] width 119 height 29
drag, startPoint x: 776, startPoint y: 248, endPoint x: 766, endPoint y: 245, distance: 10.8
click at [766, 245] on p "e.g., static -fill-brand-light" at bounding box center [816, 249] width 119 height 29
click at [781, 249] on code "static" at bounding box center [795, 243] width 35 height 15
drag, startPoint x: 778, startPoint y: 245, endPoint x: 757, endPoint y: 244, distance: 21.0
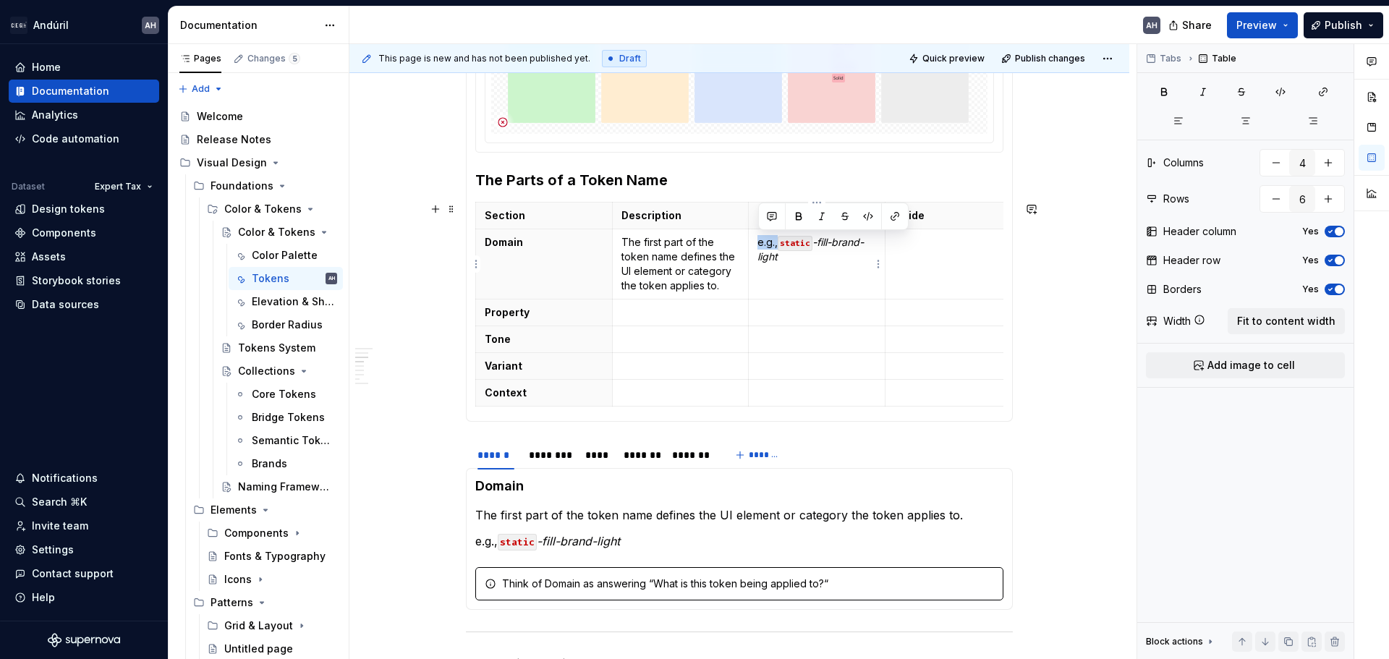
click at [757, 244] on td "e.g., static -fill-brand-light" at bounding box center [817, 264] width 137 height 70
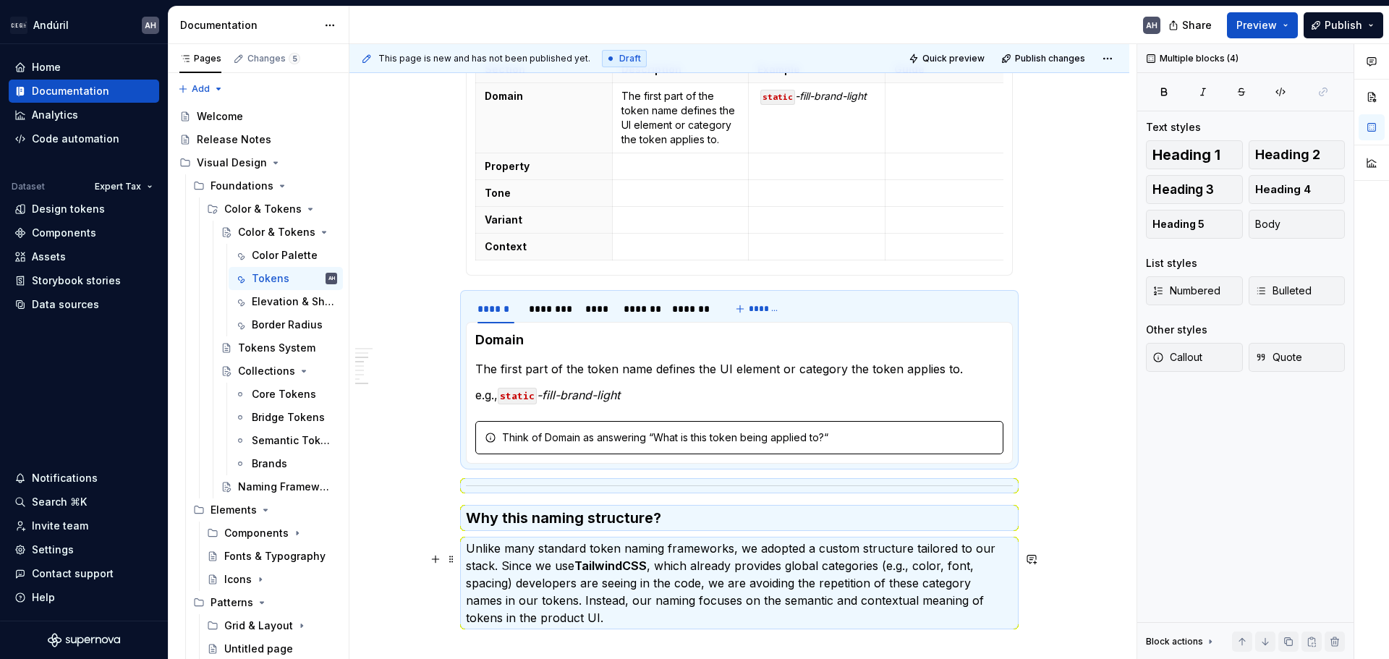
scroll to position [952, 0]
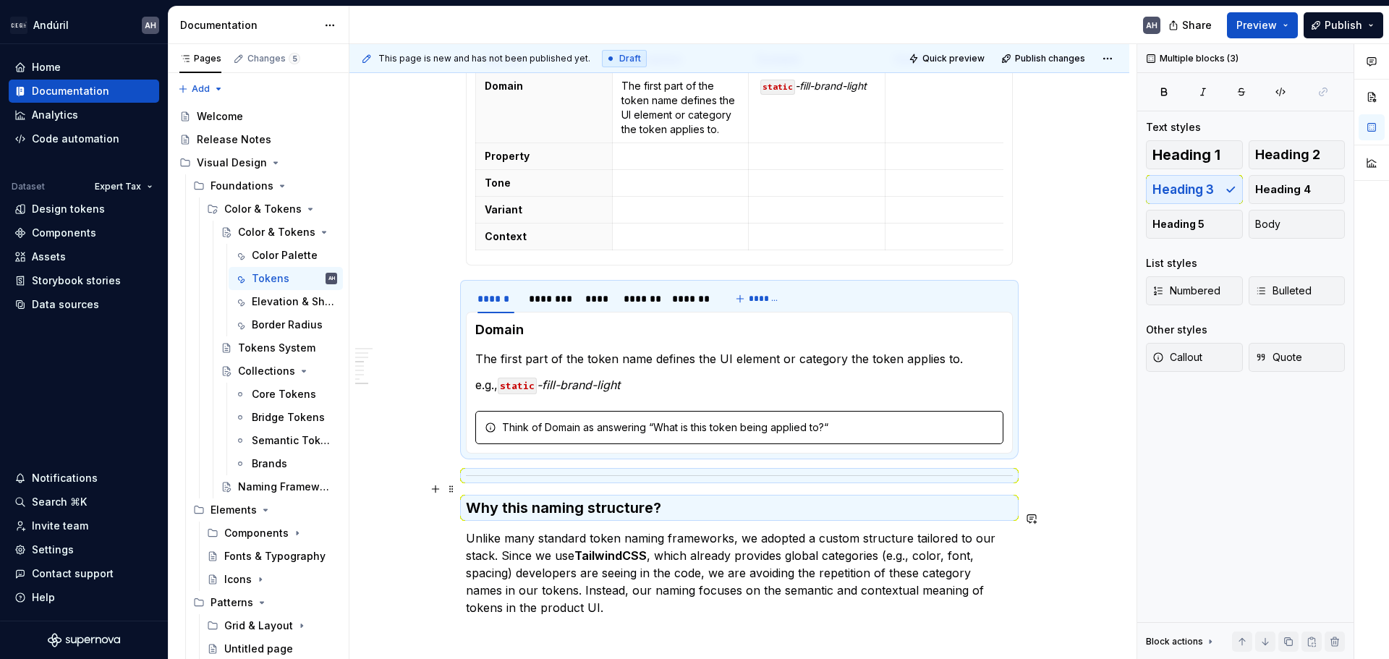
drag, startPoint x: 633, startPoint y: 587, endPoint x: 527, endPoint y: 454, distance: 169.9
click at [527, 444] on div "Think of Domain as answering “What is this token being applied to?“" at bounding box center [739, 427] width 528 height 33
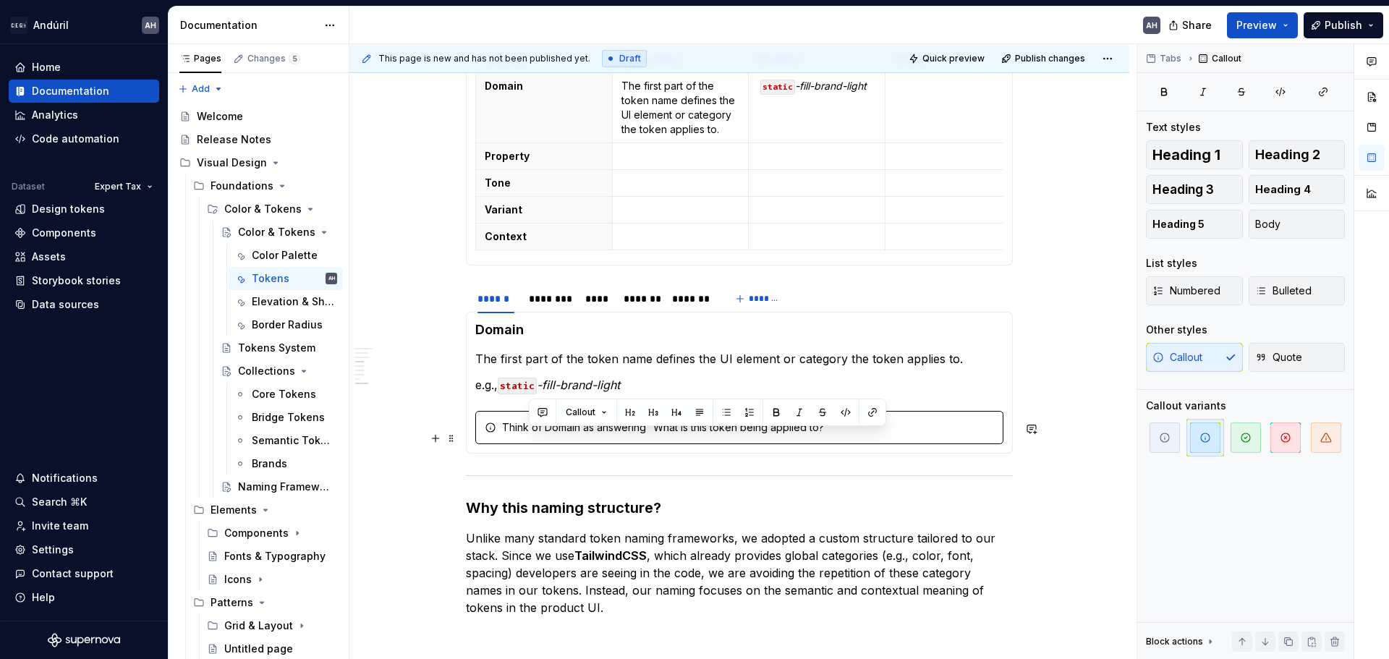
click at [524, 435] on div "Think of Domain as answering “What is this token being applied to?“" at bounding box center [748, 427] width 492 height 14
click at [523, 435] on div "Think of Domain as answering “What is this token being applied to?“" at bounding box center [748, 427] width 492 height 14
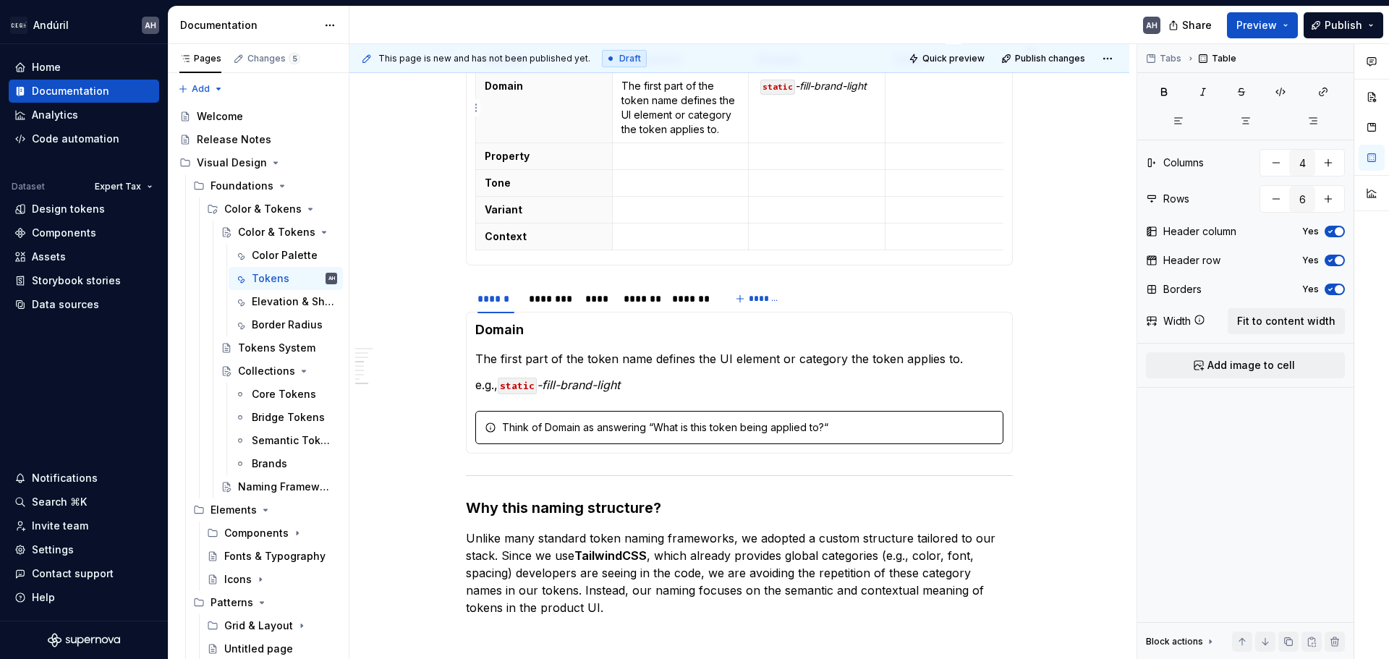
click at [914, 111] on td at bounding box center [953, 108] width 137 height 70
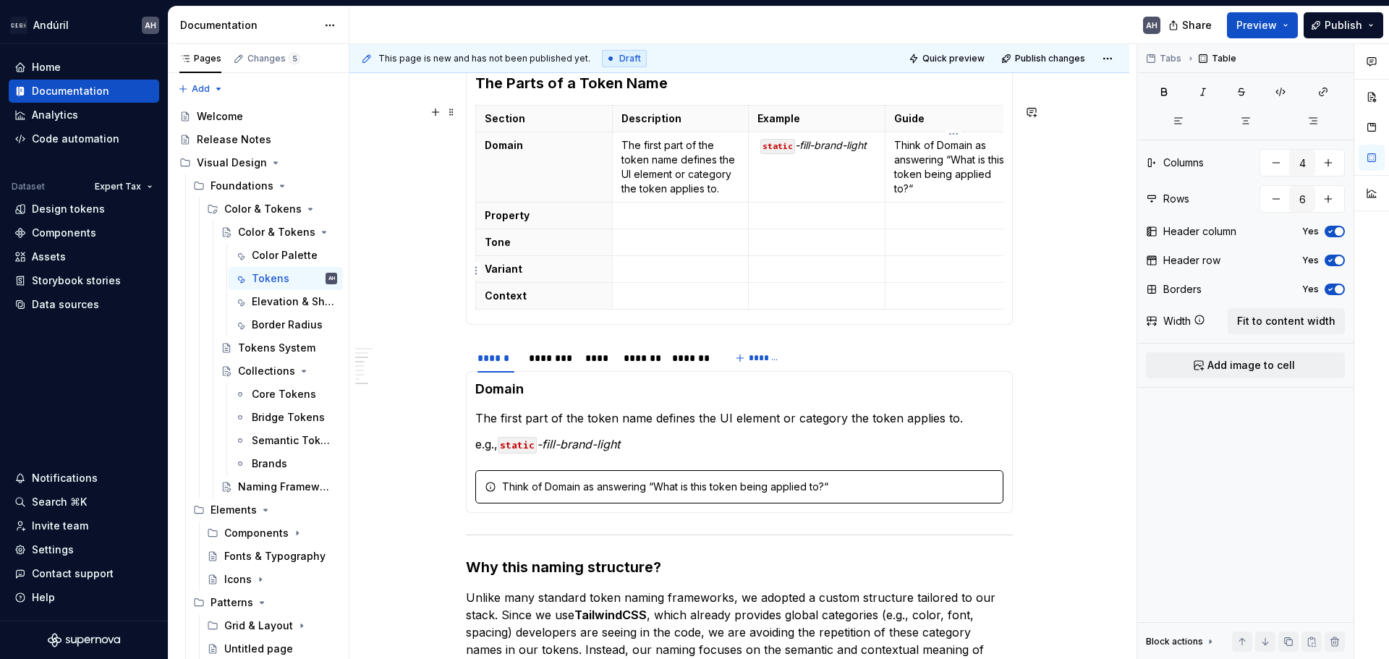
scroll to position [807, 0]
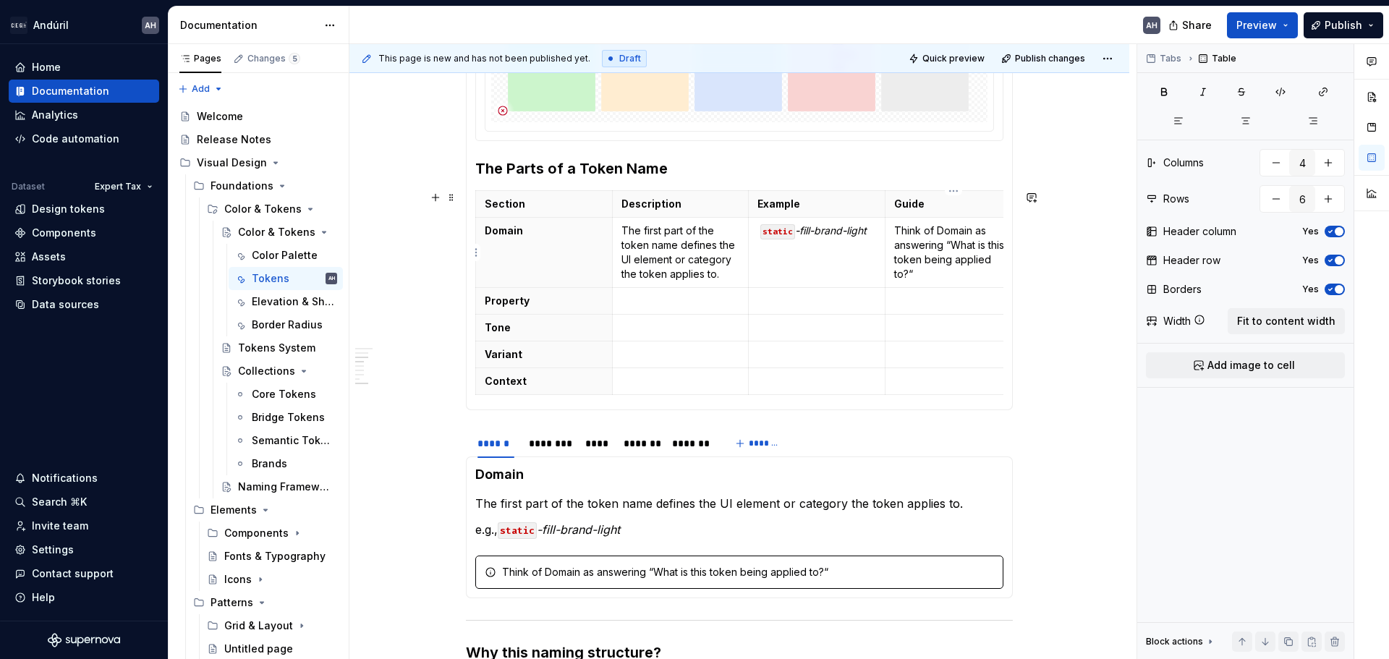
click at [963, 254] on p "Think of Domain as answering “What is this token being applied to?“" at bounding box center [953, 253] width 119 height 58
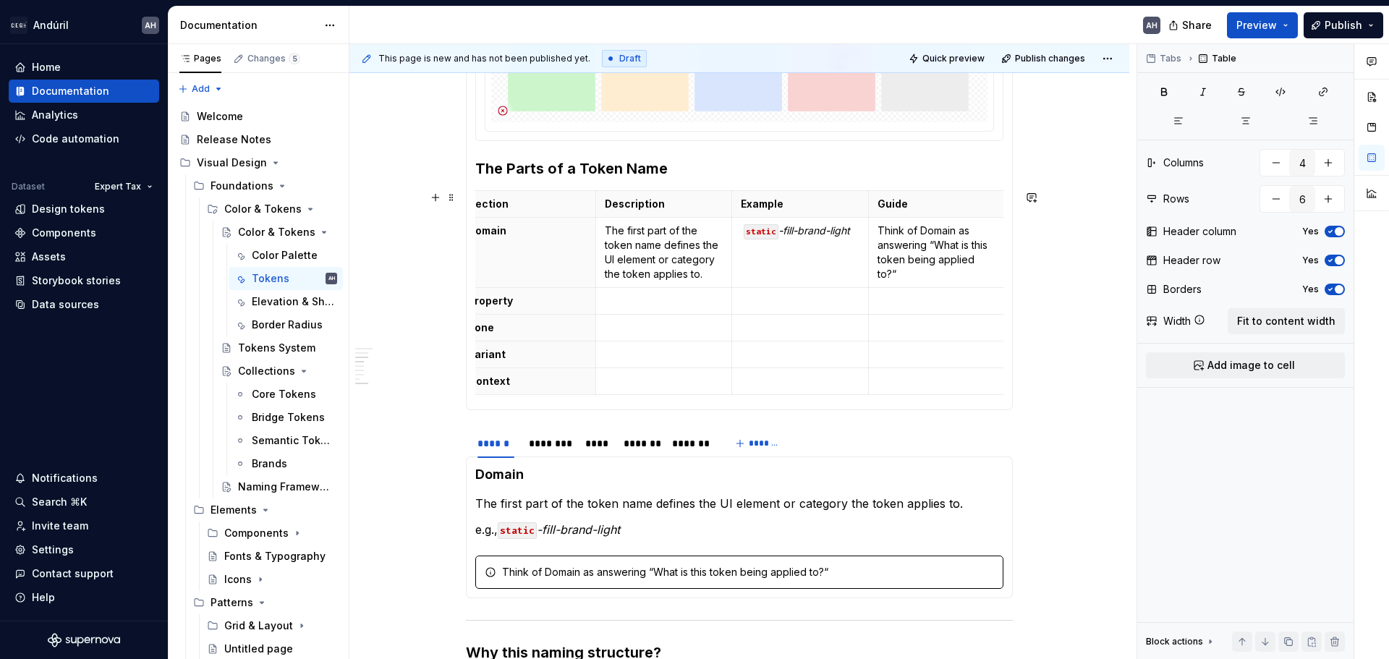
scroll to position [0, 19]
drag, startPoint x: 982, startPoint y: 258, endPoint x: 903, endPoint y: 260, distance: 79.6
click at [903, 260] on p "Think of Domain as answering “What is this token being applied to?“" at bounding box center [934, 253] width 119 height 58
click at [894, 277] on td "Think of Domain as answering “What is this token being applied to?“" at bounding box center [935, 253] width 137 height 70
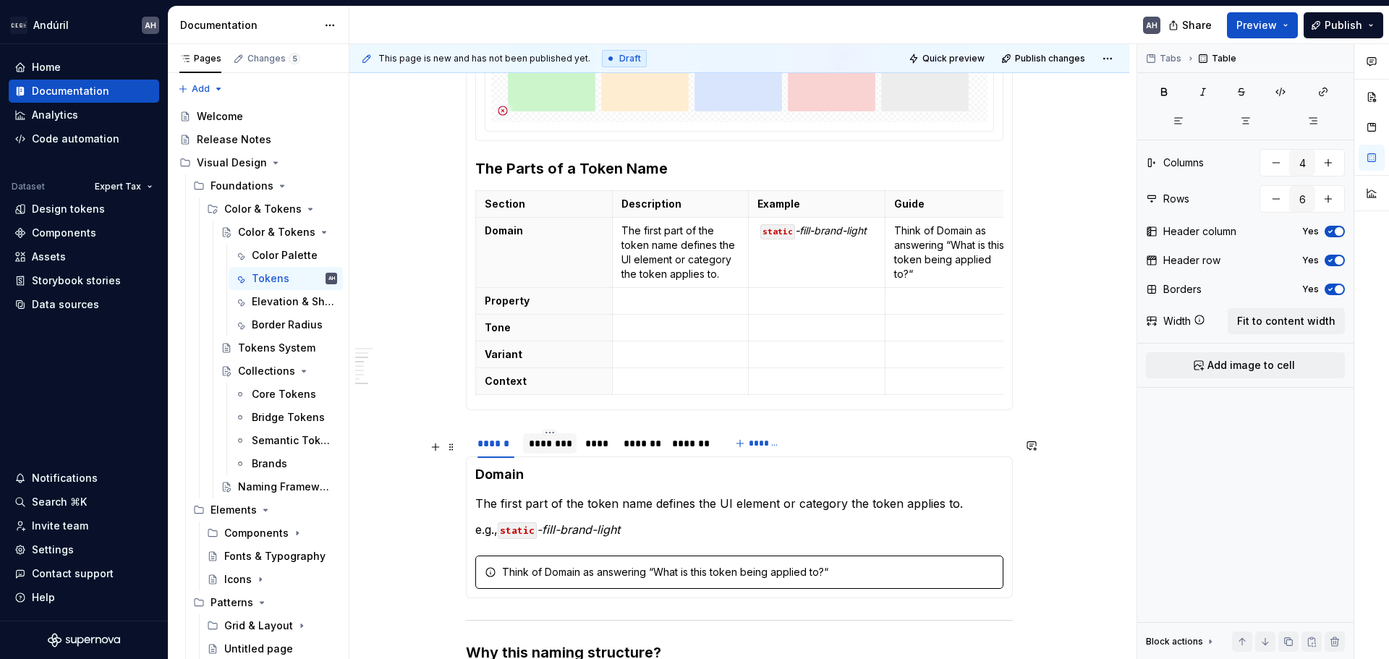
click at [558, 451] on div "********" at bounding box center [550, 443] width 42 height 14
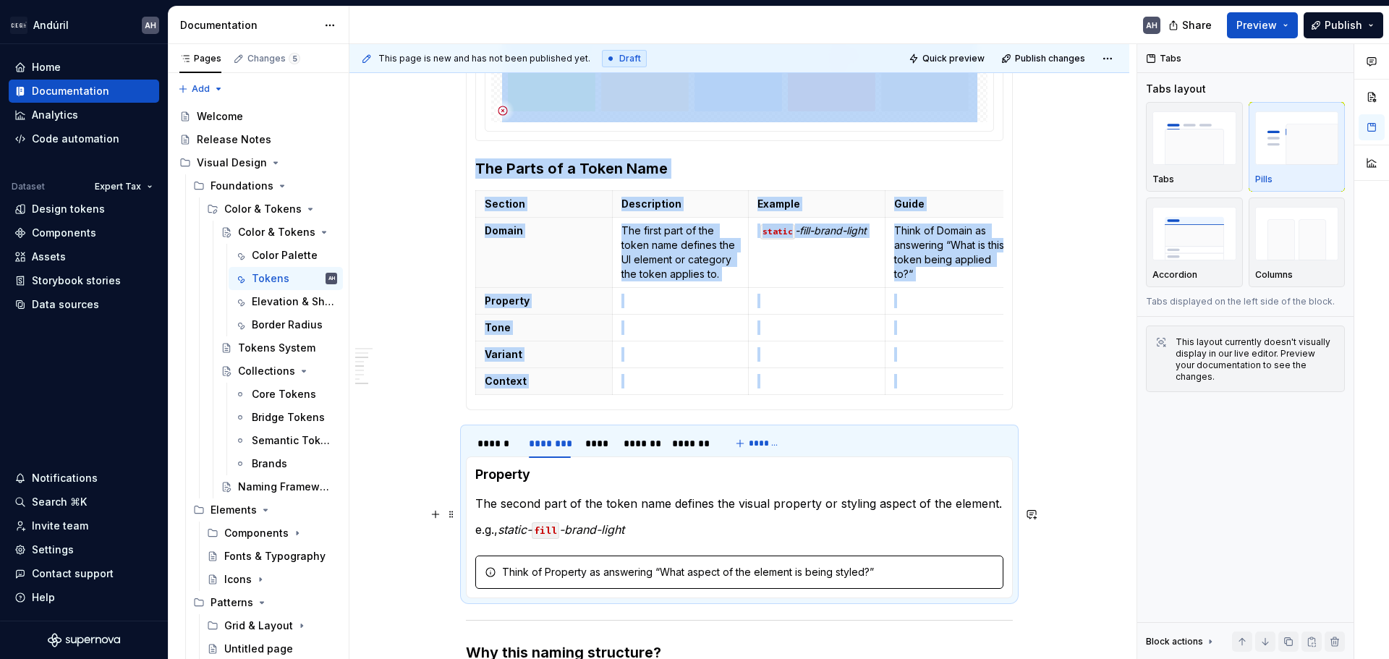
click at [512, 511] on p "The second part of the token name defines the visual property or styling aspect…" at bounding box center [739, 503] width 528 height 17
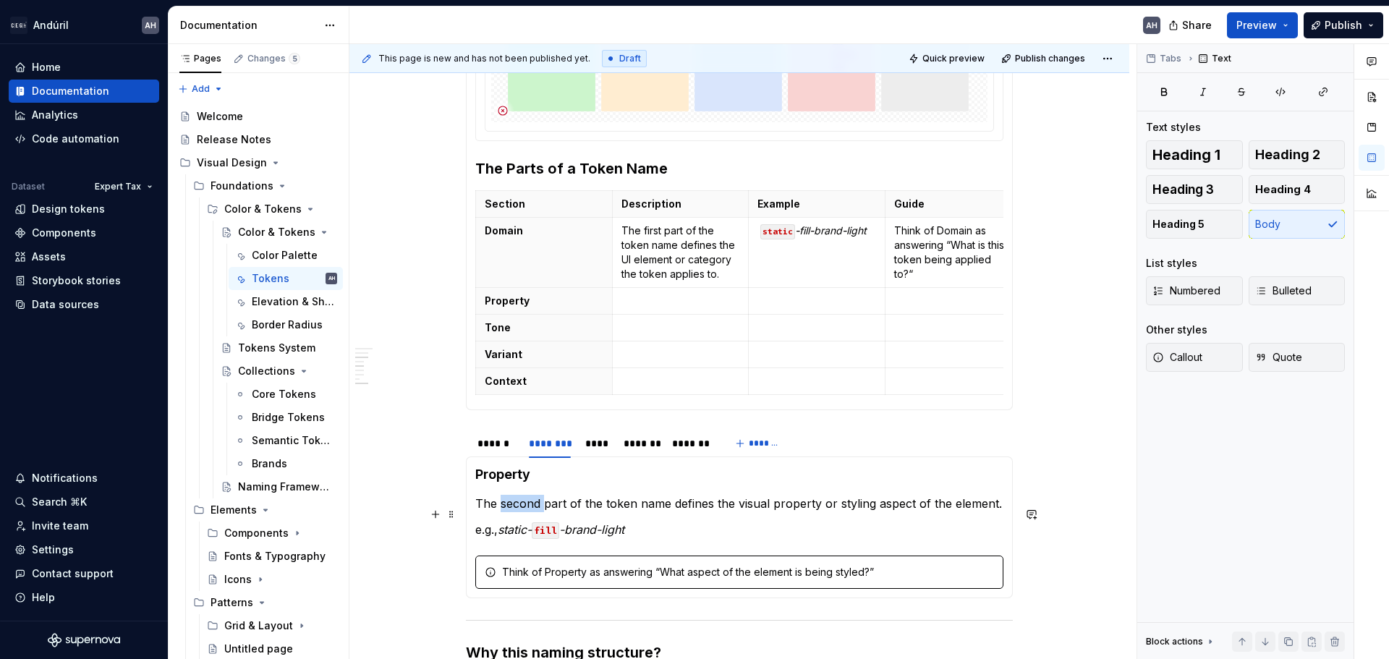
click at [512, 511] on p "The second part of the token name defines the visual property or styling aspect…" at bounding box center [739, 503] width 528 height 17
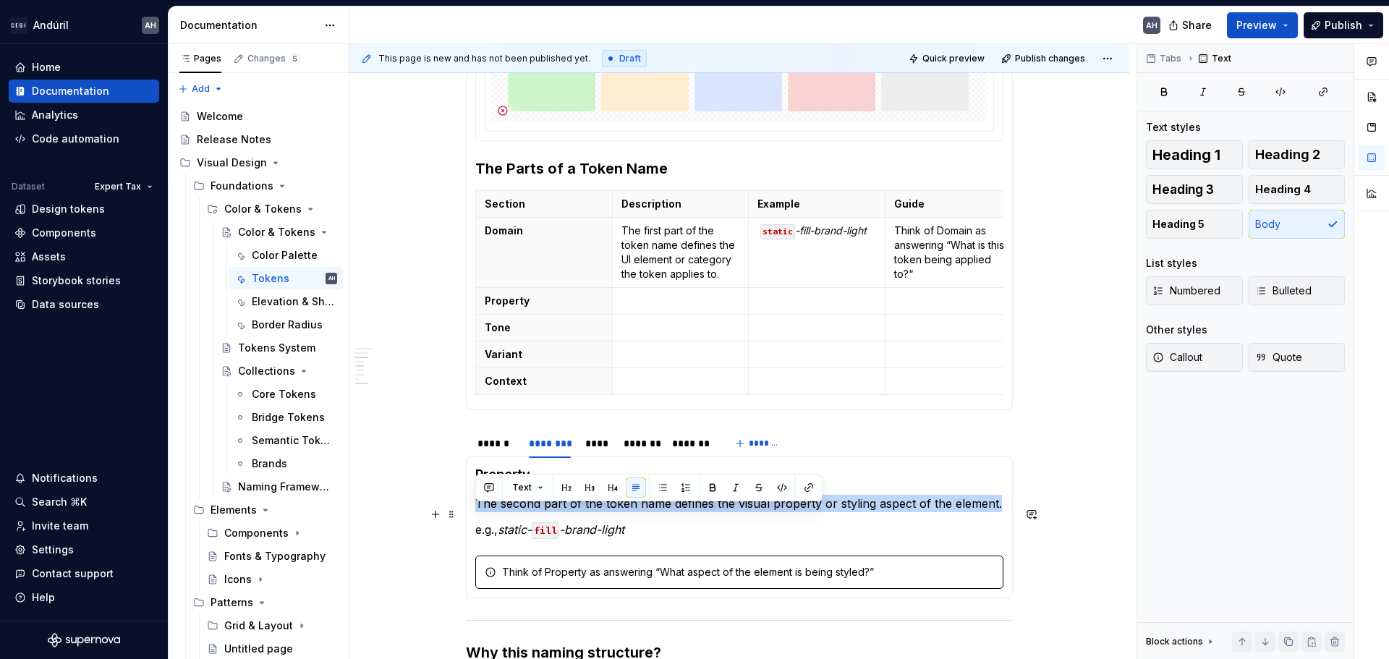
click at [512, 511] on p "The second part of the token name defines the visual property or styling aspect…" at bounding box center [739, 503] width 528 height 17
click at [663, 305] on p at bounding box center [680, 301] width 119 height 14
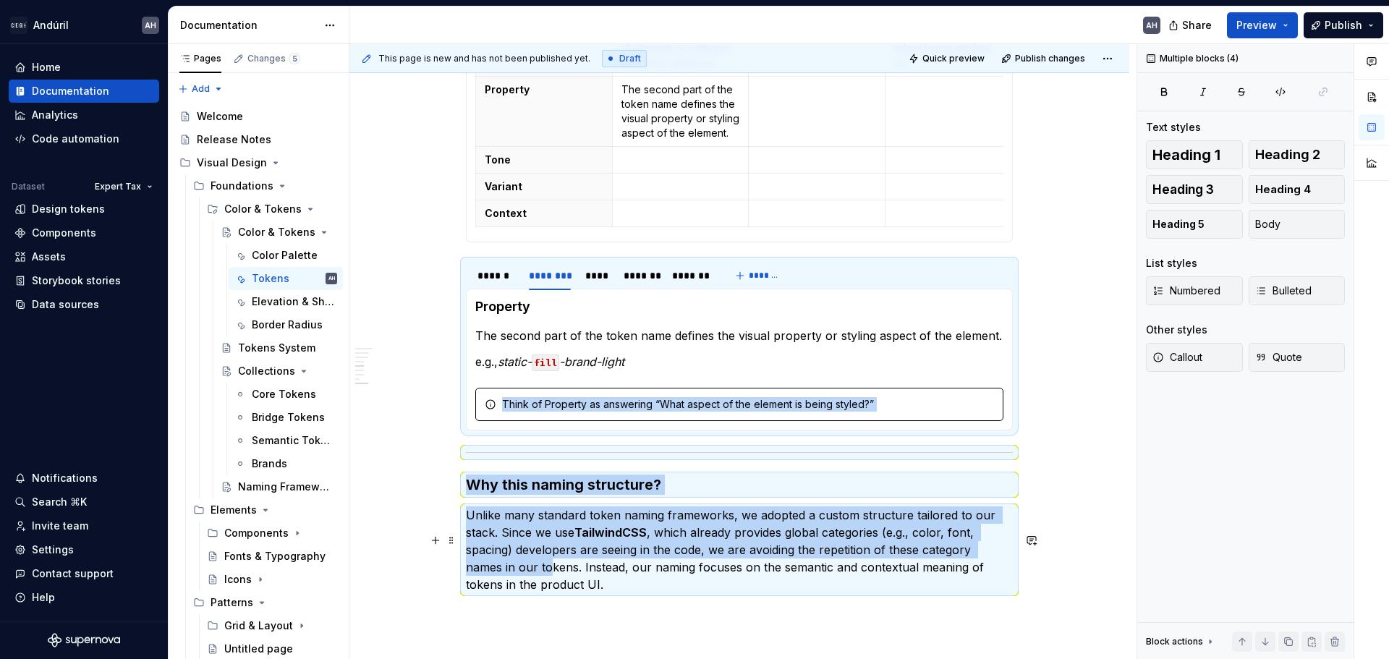
scroll to position [1047, 0]
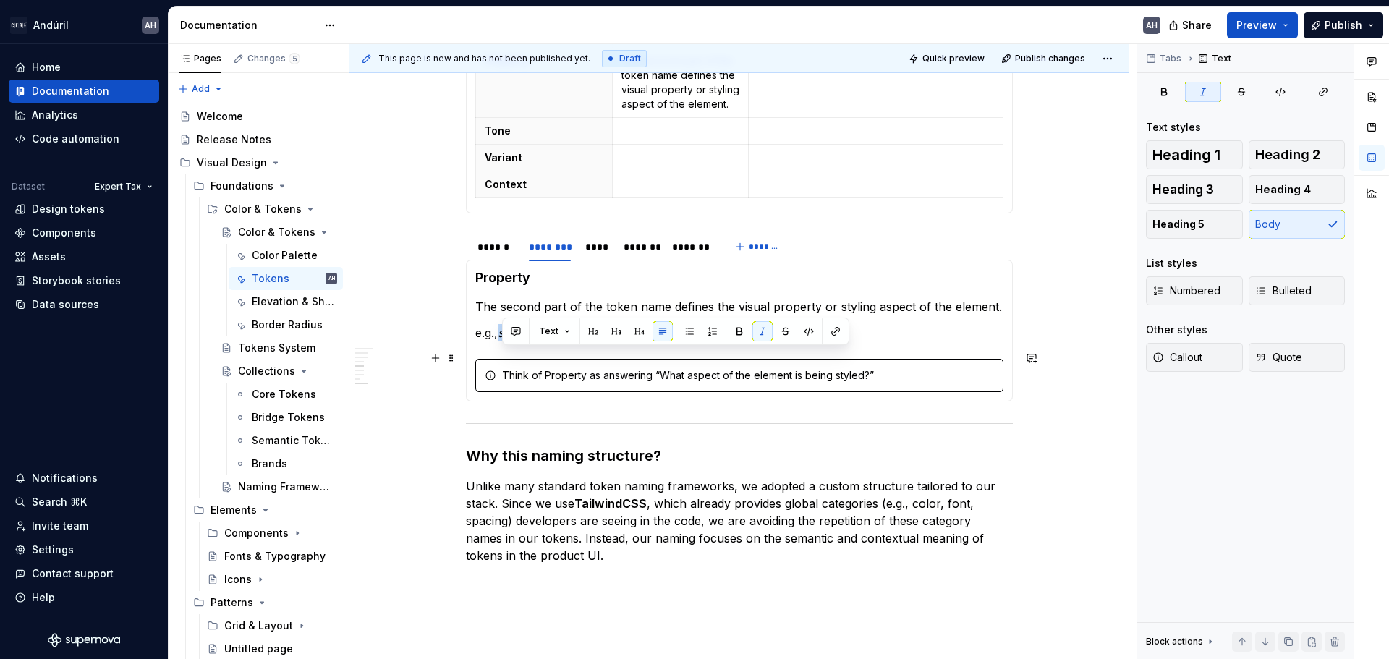
drag, startPoint x: 519, startPoint y: 601, endPoint x: 503, endPoint y: 357, distance: 245.0
click at [503, 341] on p "e.g., static- fill -brand-light" at bounding box center [739, 332] width 528 height 17
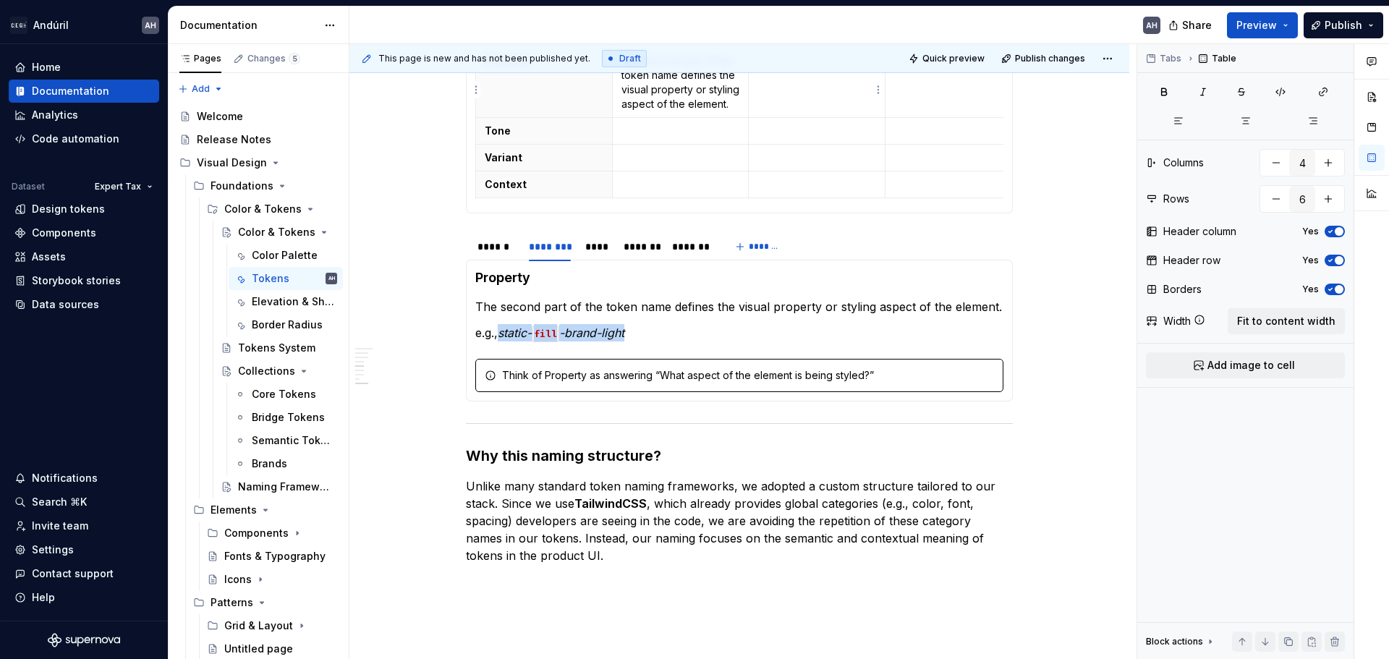
click at [799, 118] on td at bounding box center [817, 83] width 137 height 70
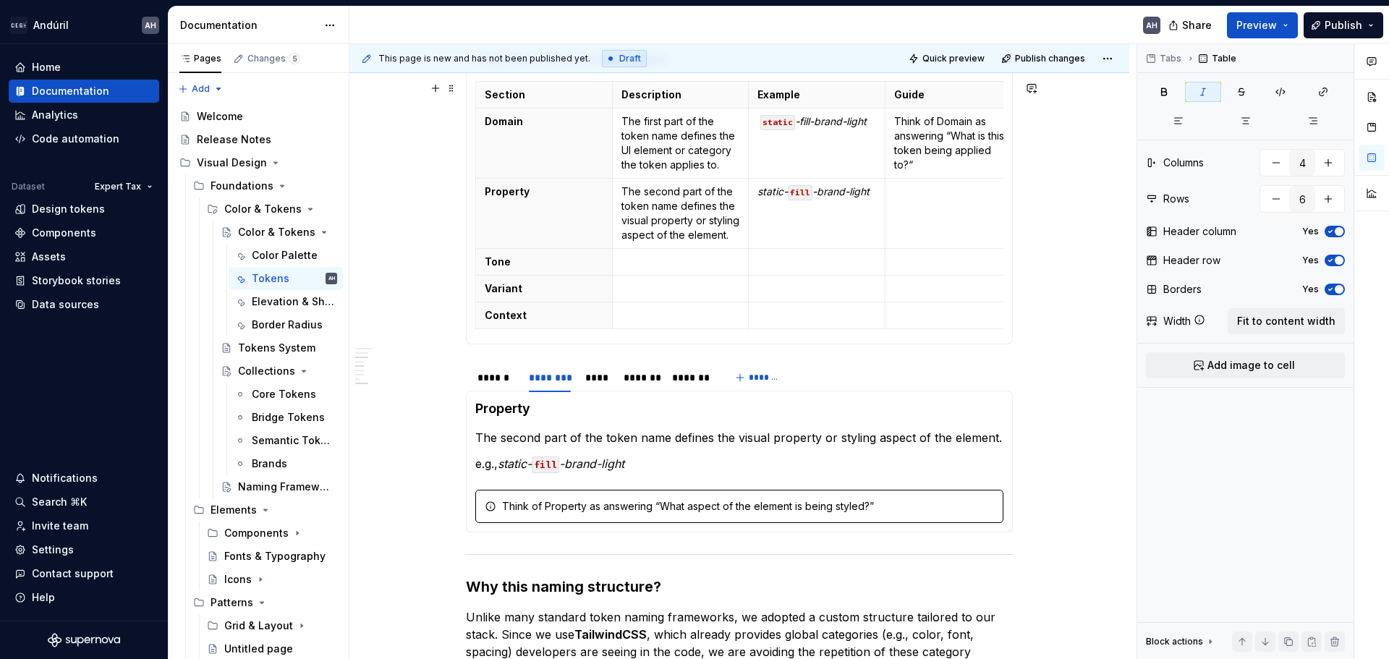
scroll to position [903, 0]
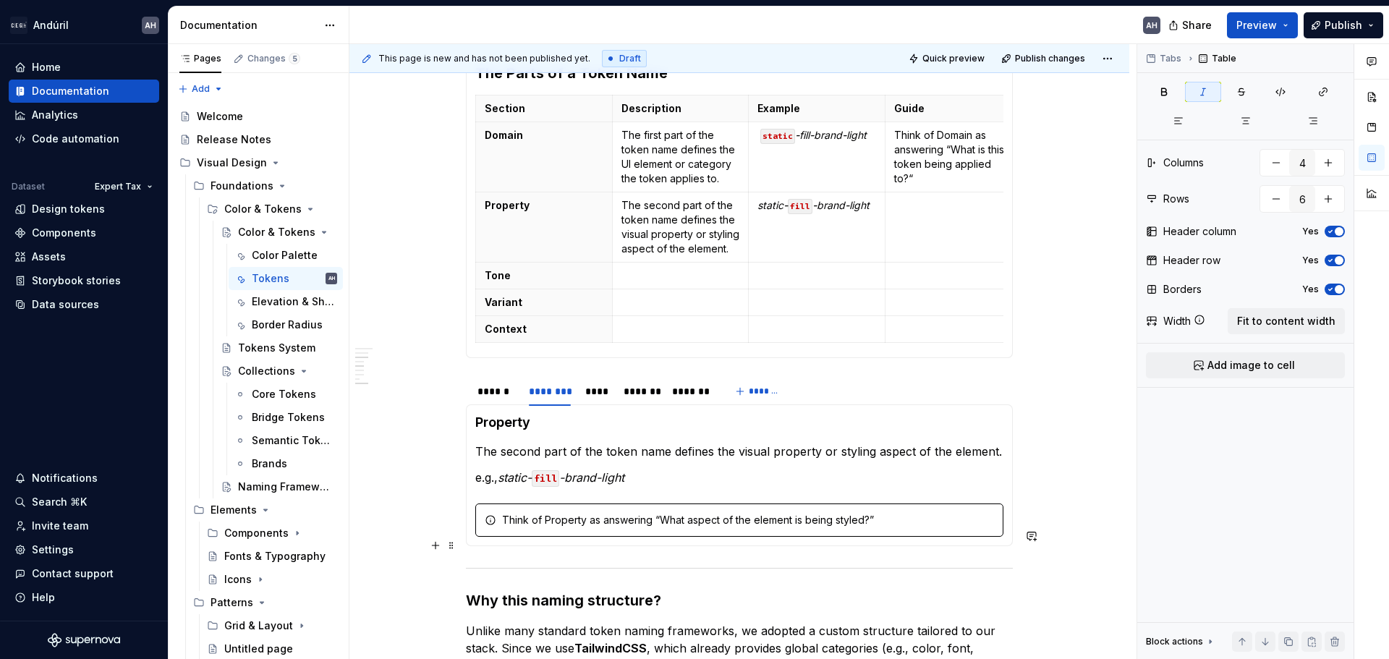
click at [658, 527] on div "Think of Property as answering “What aspect of the element is being styled?”" at bounding box center [748, 520] width 492 height 14
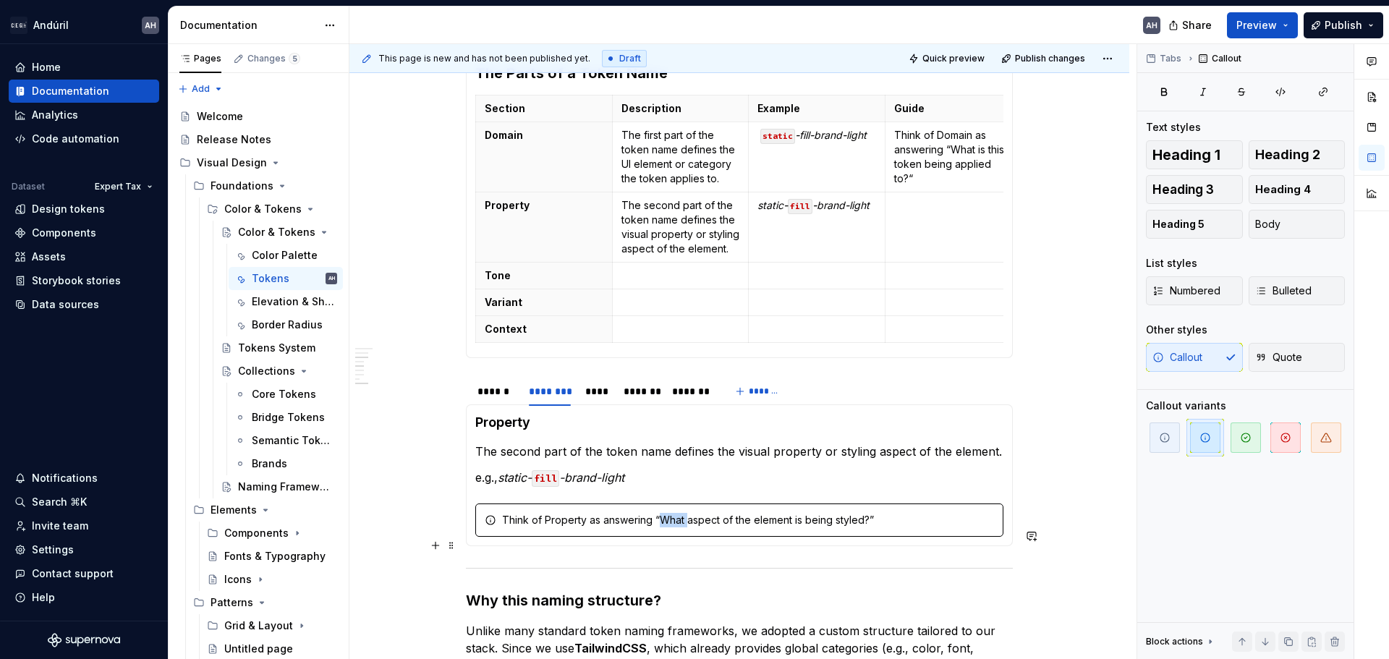
click at [658, 527] on div "Think of Property as answering “What aspect of the element is being styled?”" at bounding box center [748, 520] width 492 height 14
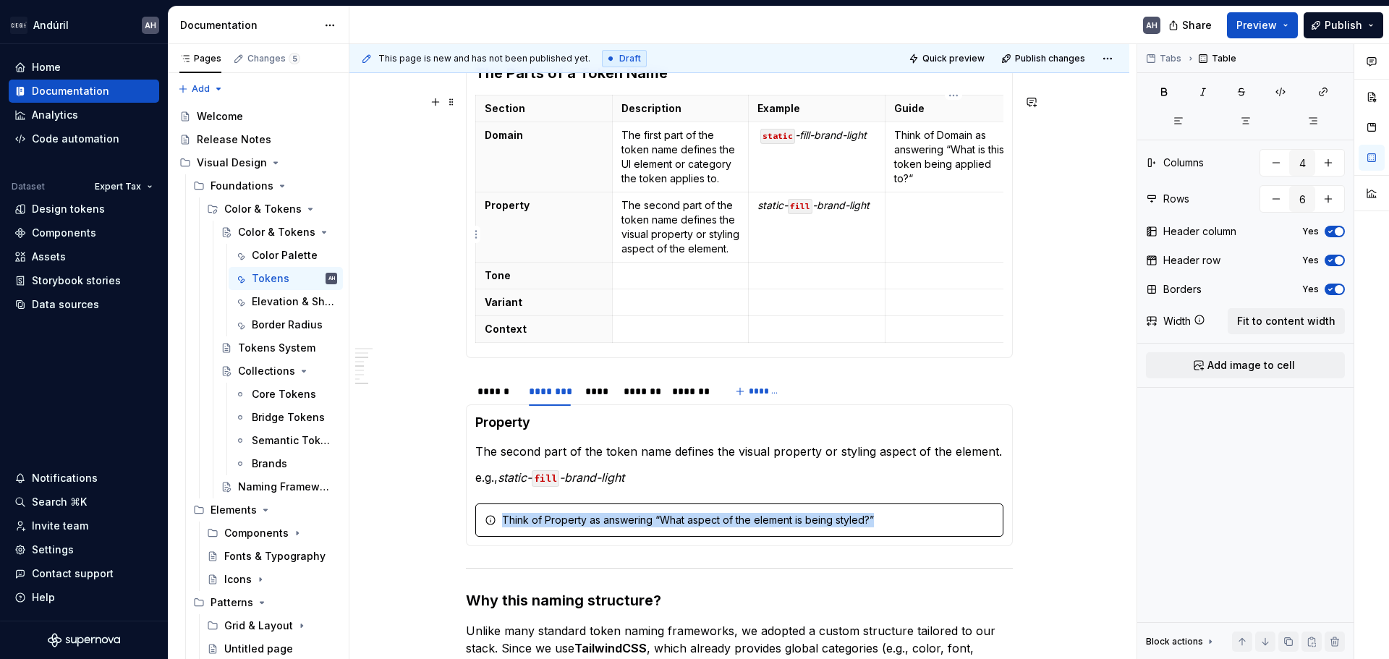
click at [927, 222] on td at bounding box center [953, 227] width 137 height 70
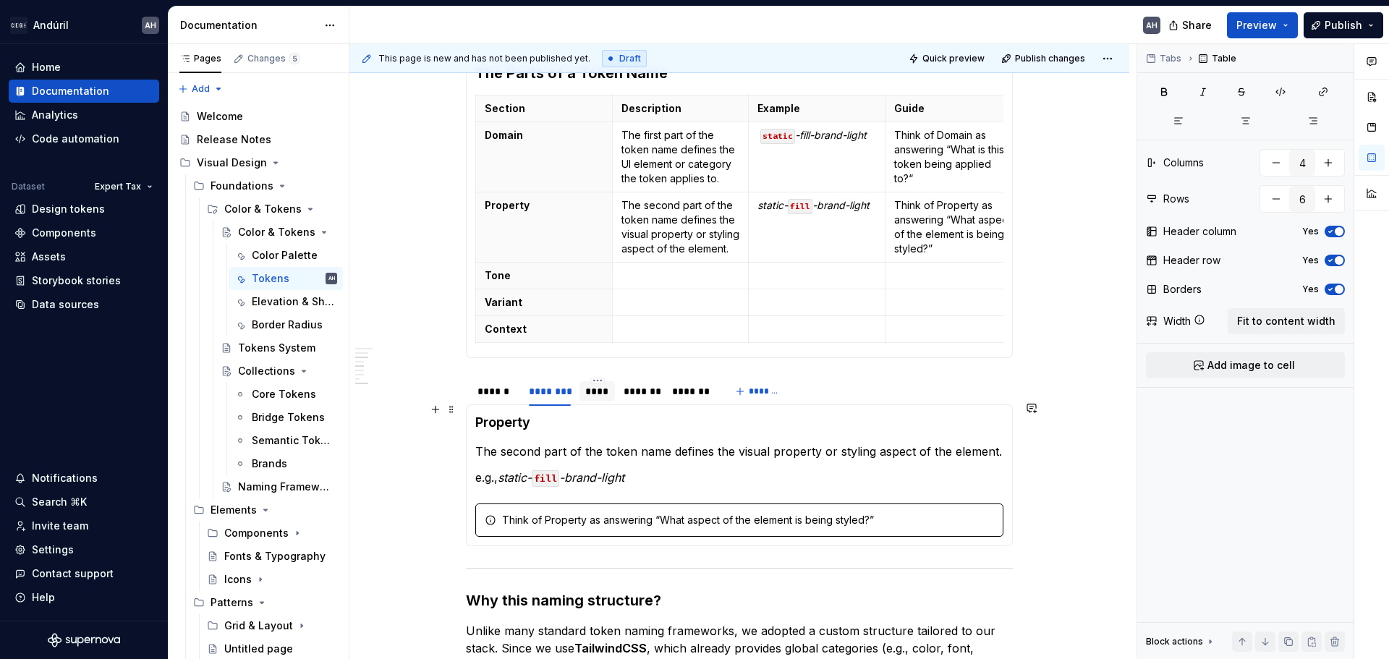
click at [598, 399] on div "****" at bounding box center [597, 391] width 24 height 14
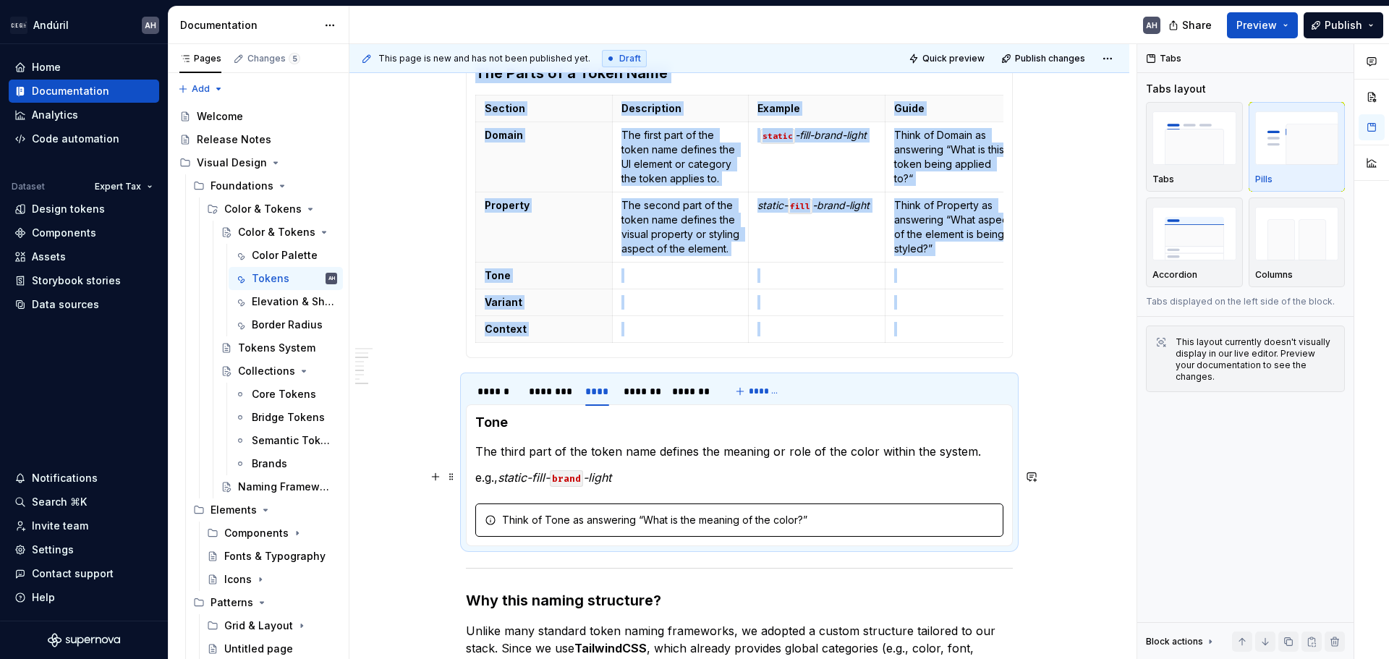
click at [567, 460] on p "The third part of the token name defines the meaning or role of the color withi…" at bounding box center [739, 451] width 528 height 17
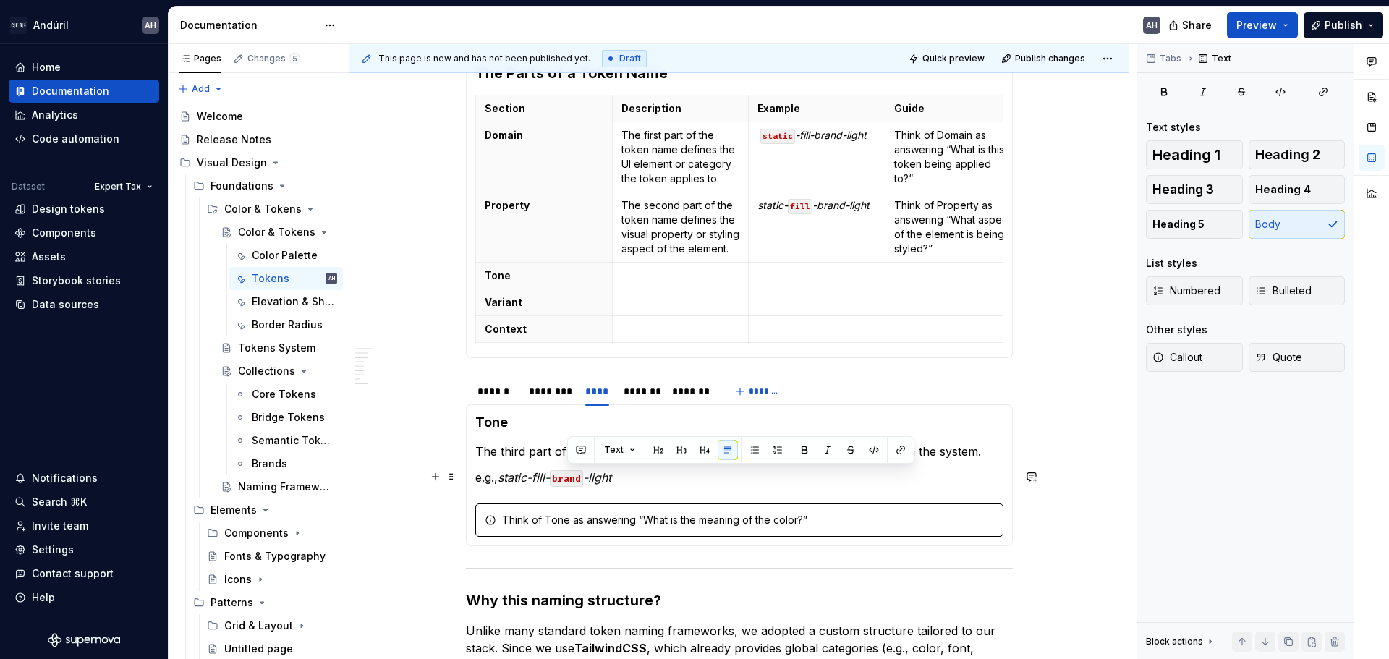
click at [567, 460] on p "The third part of the token name defines the meaning or role of the color withi…" at bounding box center [739, 451] width 528 height 17
click at [652, 283] on p at bounding box center [680, 275] width 119 height 14
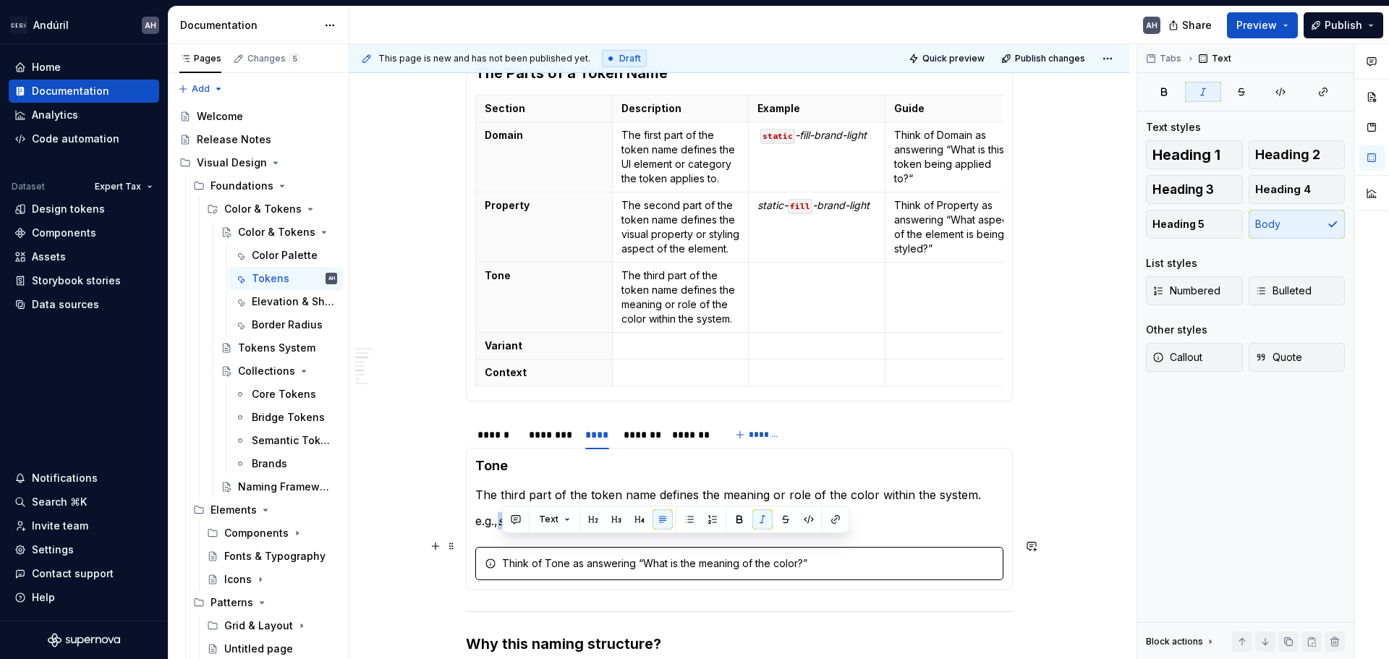
drag, startPoint x: 621, startPoint y: 548, endPoint x: 503, endPoint y: 547, distance: 117.9
click at [503, 530] on p "e.g., static-fill- brand -light" at bounding box center [739, 520] width 528 height 17
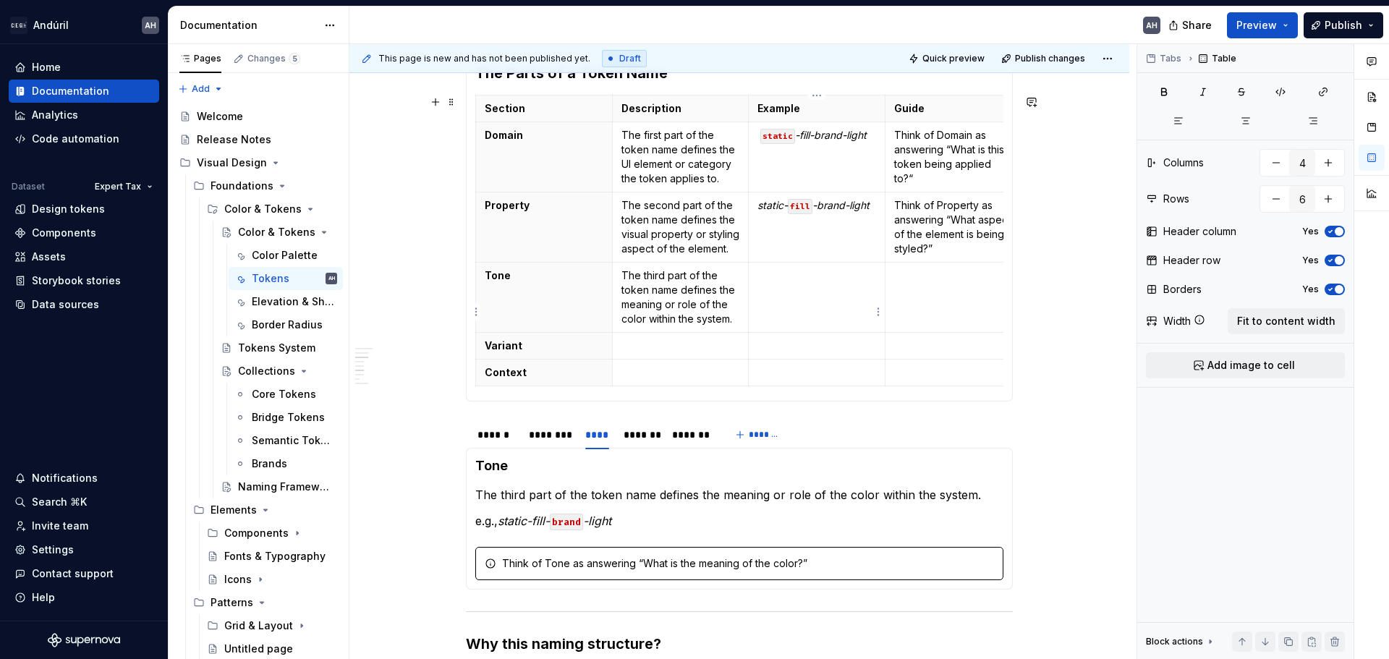
click at [806, 297] on td at bounding box center [817, 298] width 137 height 70
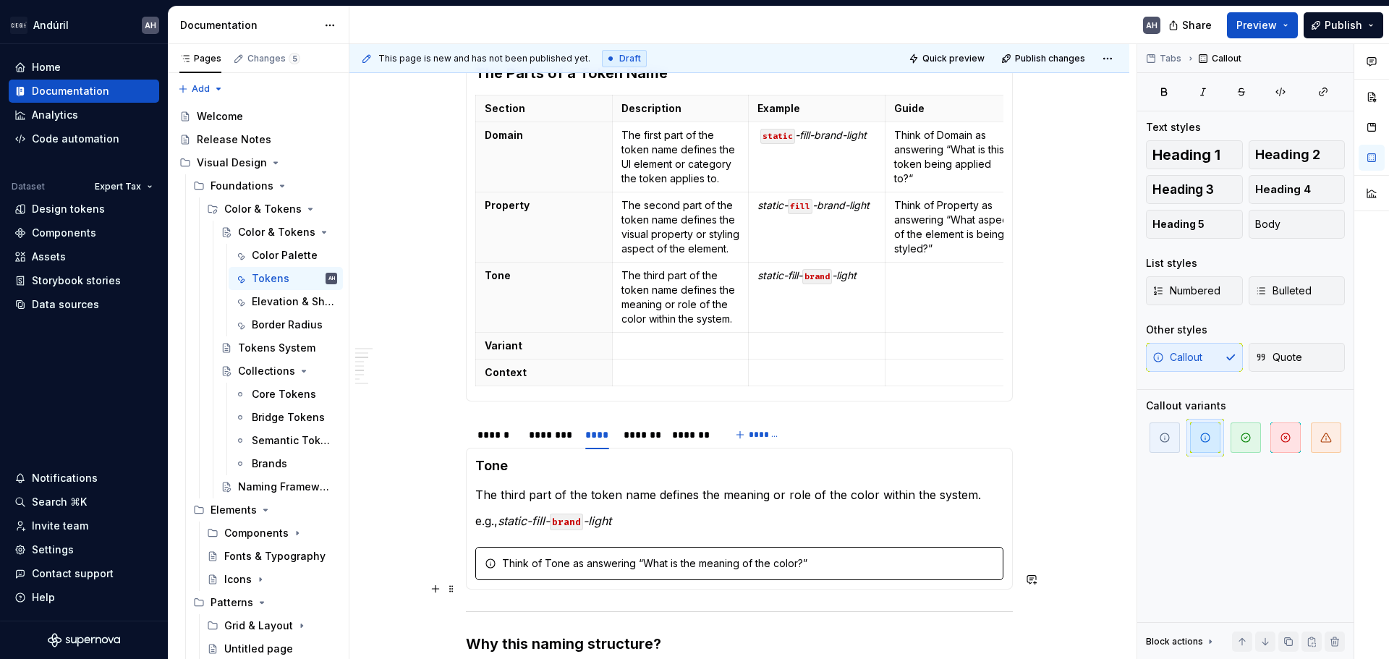
click at [655, 571] on div "Think of Tone as answering “What is the meaning of the color?”" at bounding box center [748, 563] width 492 height 14
click at [919, 283] on p at bounding box center [953, 275] width 119 height 14
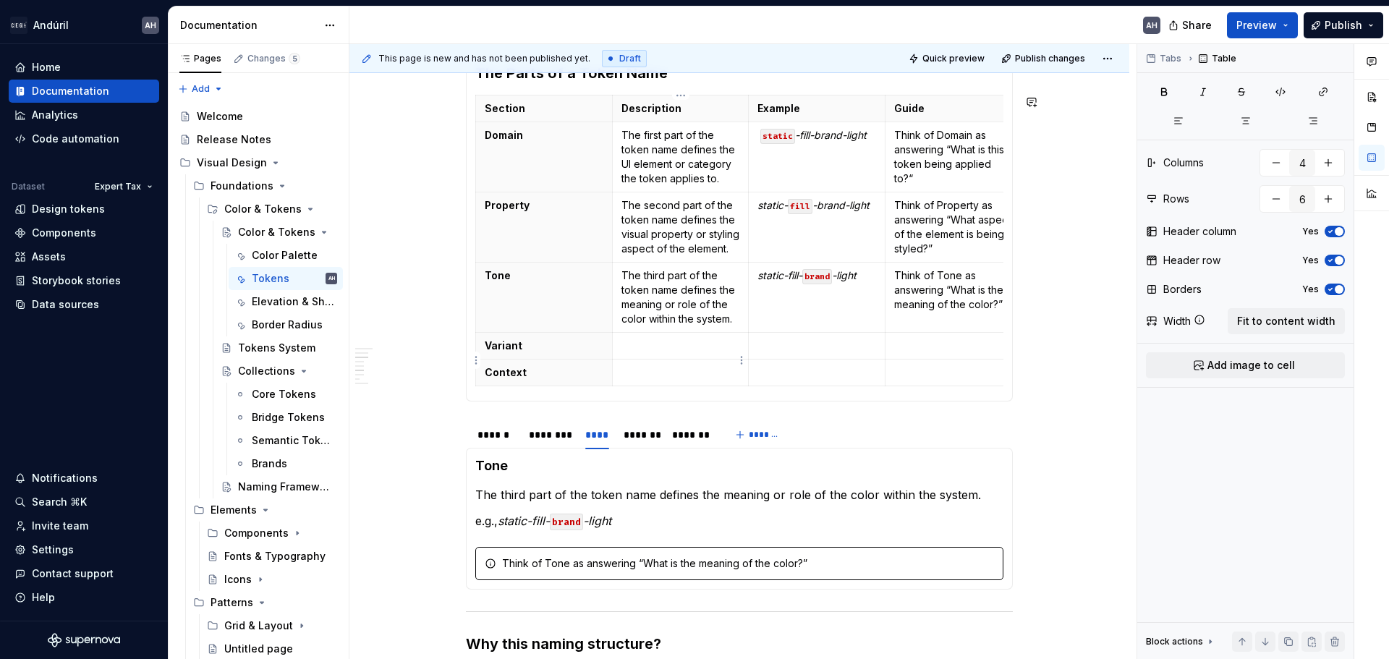
click at [646, 353] on p at bounding box center [680, 346] width 119 height 14
click at [927, 312] on p "Think of Tone as answering “What is the meaning of the color?”" at bounding box center [953, 289] width 119 height 43
click at [676, 353] on p at bounding box center [680, 346] width 119 height 14
click at [636, 442] on div "*******" at bounding box center [641, 435] width 34 height 14
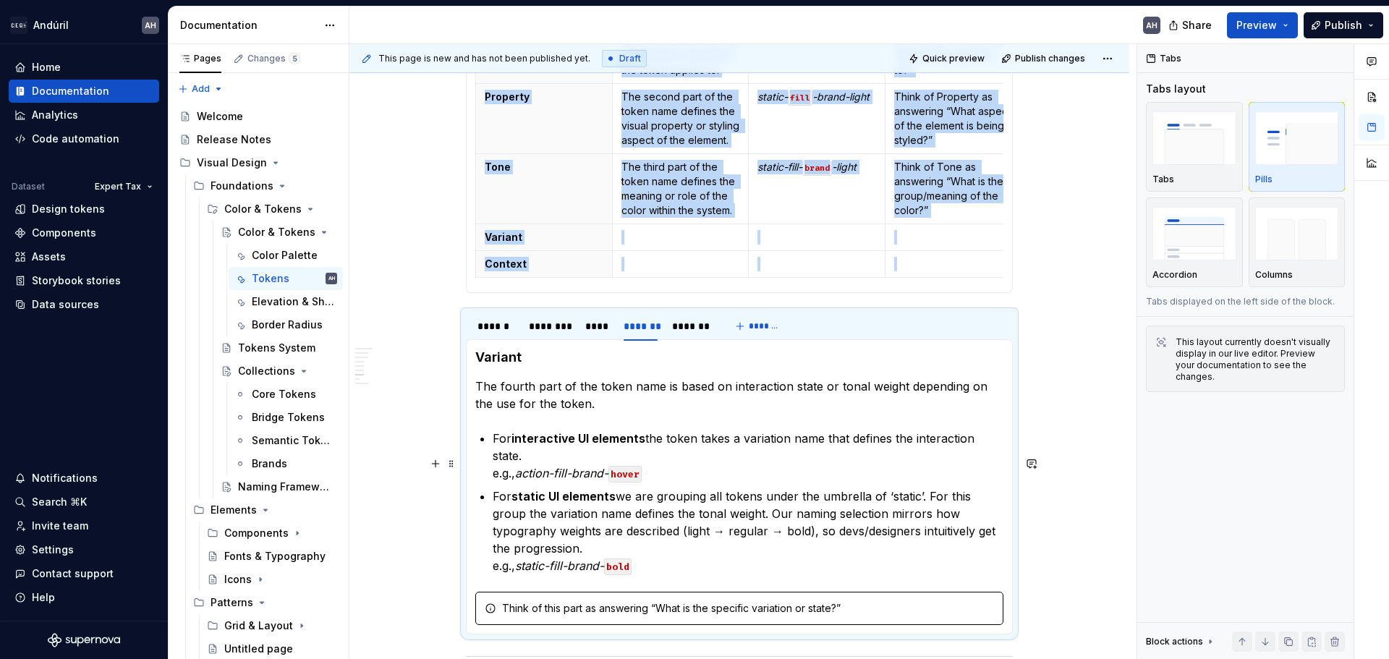
scroll to position [1047, 0]
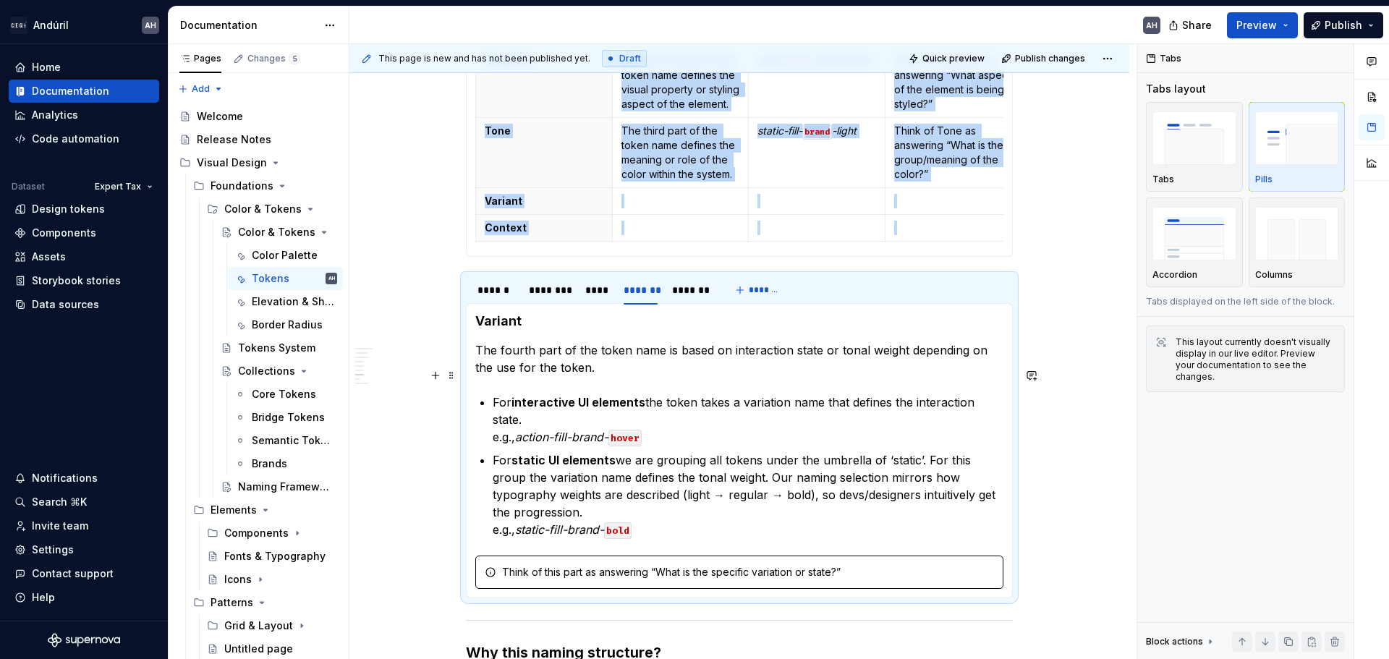
click at [570, 376] on p "The fourth part of the token name is based on interaction state or tonal weight…" at bounding box center [739, 358] width 528 height 35
click at [574, 376] on p "The fourth part of the token name is based on interaction state or tonal weight…" at bounding box center [739, 358] width 528 height 35
click at [580, 376] on p "The fourth part of the token name is based on interaction state or tonal weight…" at bounding box center [739, 358] width 528 height 35
click at [576, 498] on p "For static UI elements we are grouping all tokens under the umbrella of ‘static…" at bounding box center [748, 494] width 511 height 87
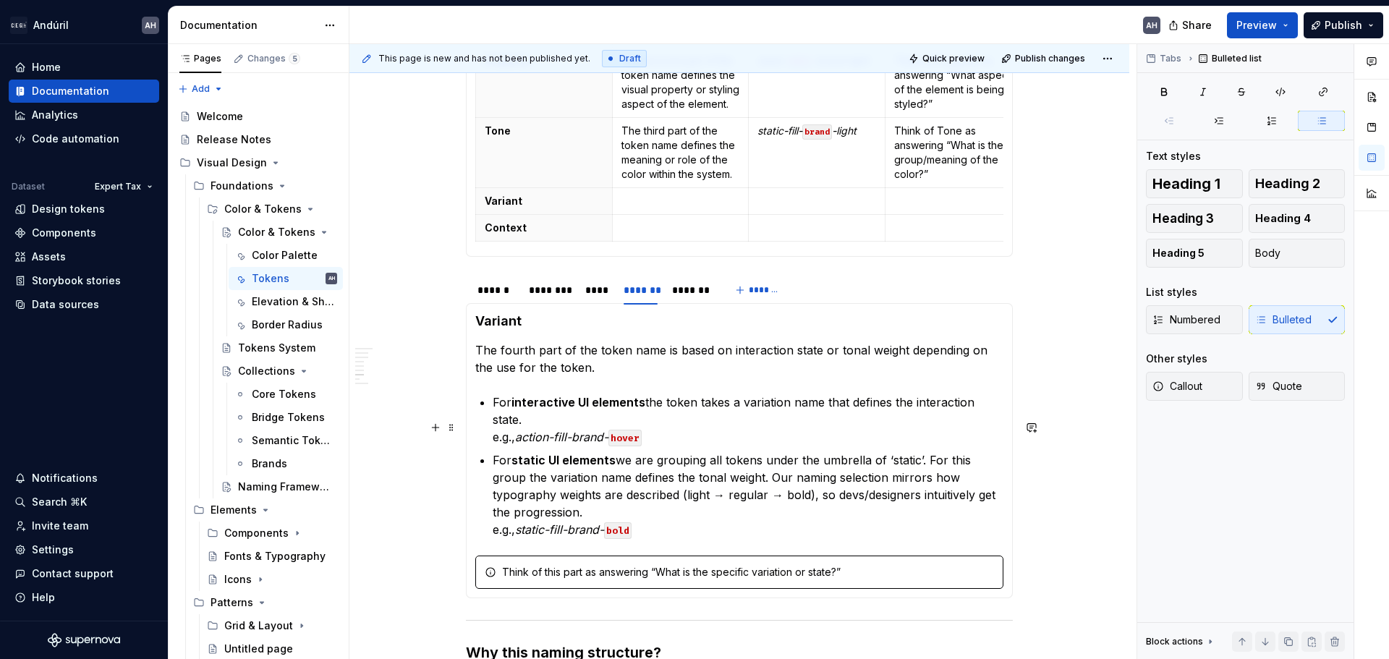
click at [704, 417] on section-item-column "Variant The fourth part of the token name is based on interaction state or tona…" at bounding box center [739, 451] width 528 height 276
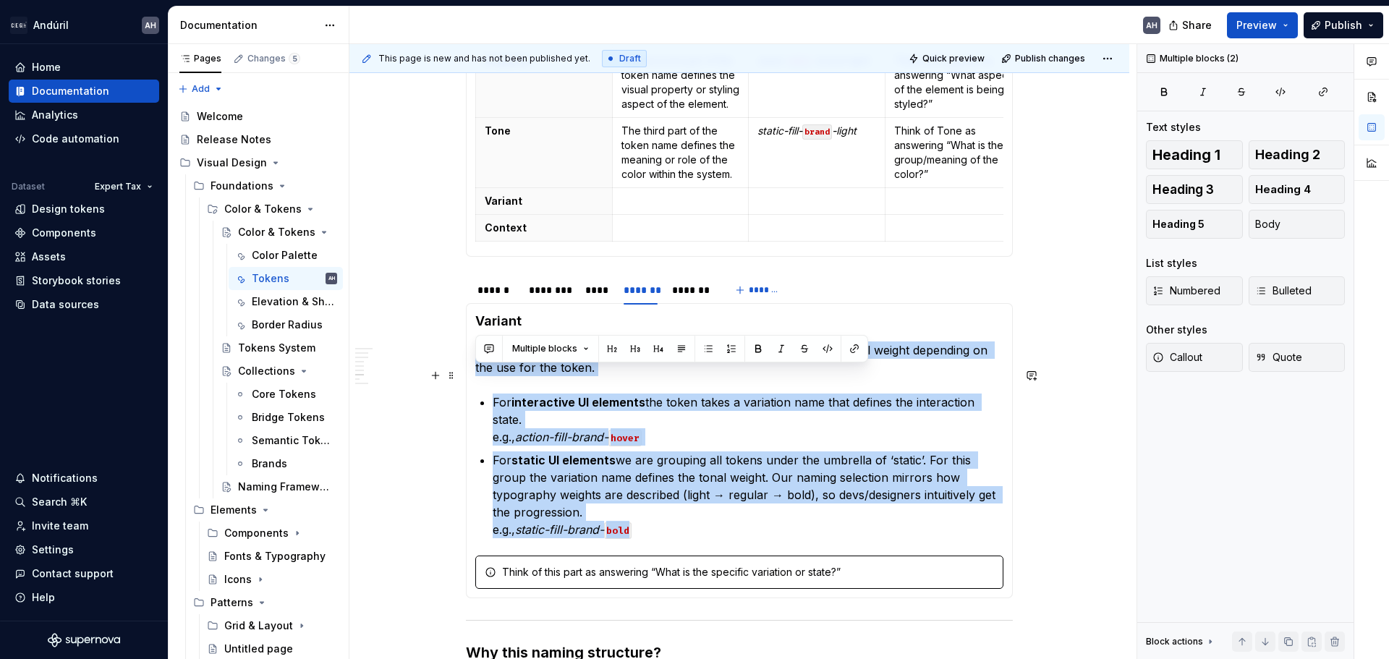
drag, startPoint x: 653, startPoint y: 555, endPoint x: 476, endPoint y: 378, distance: 249.6
click at [476, 378] on section-item-column "Variant The fourth part of the token name is based on interaction state or tona…" at bounding box center [739, 451] width 528 height 276
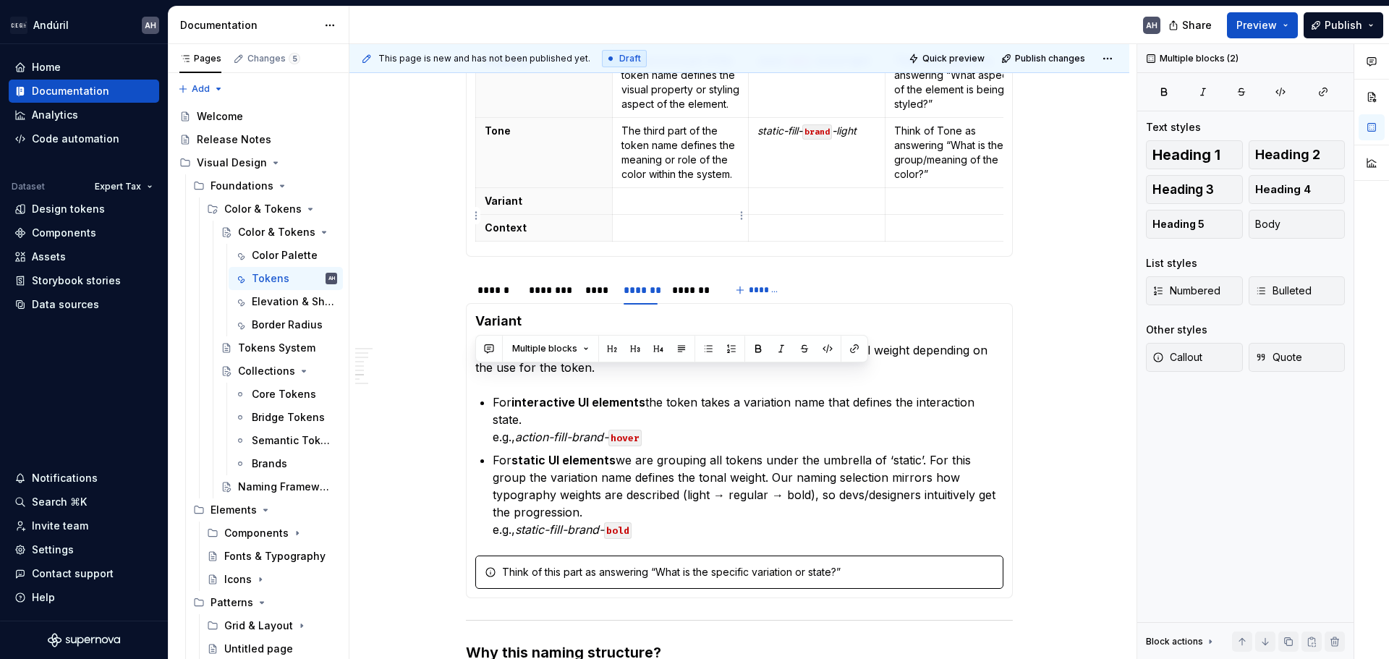
click at [690, 208] on p at bounding box center [680, 201] width 119 height 14
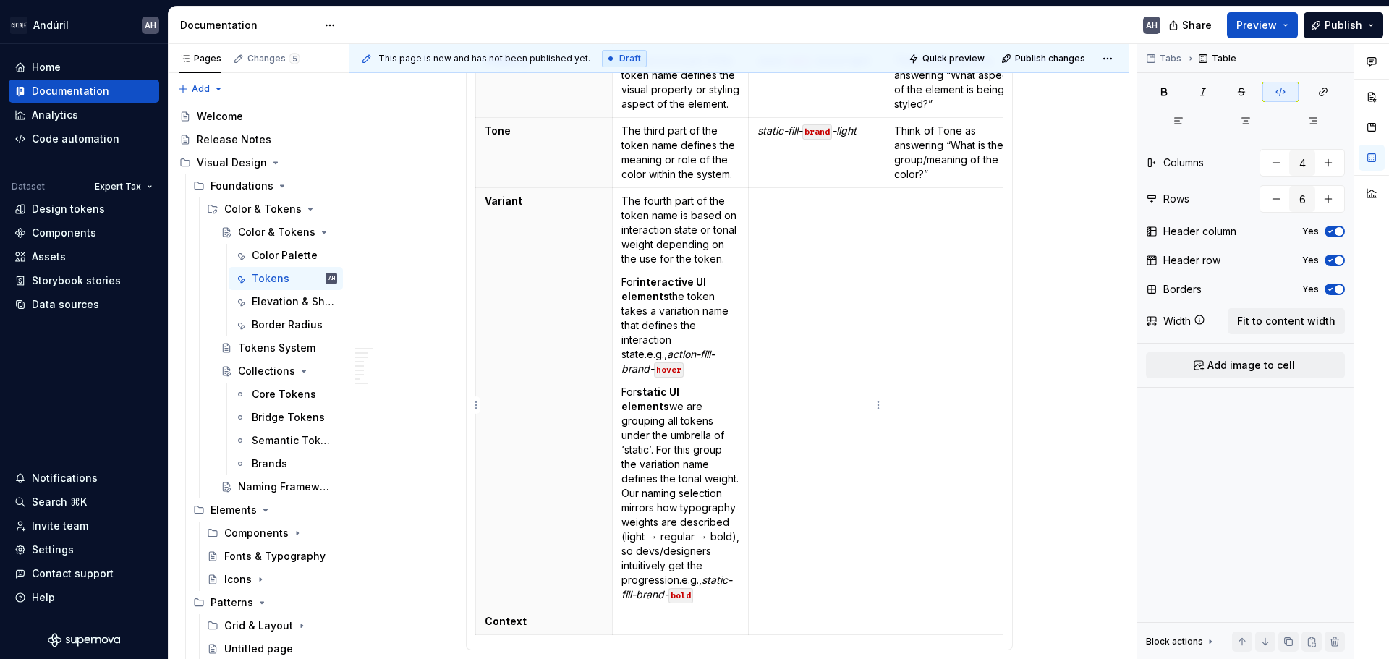
click at [819, 299] on td at bounding box center [817, 398] width 137 height 420
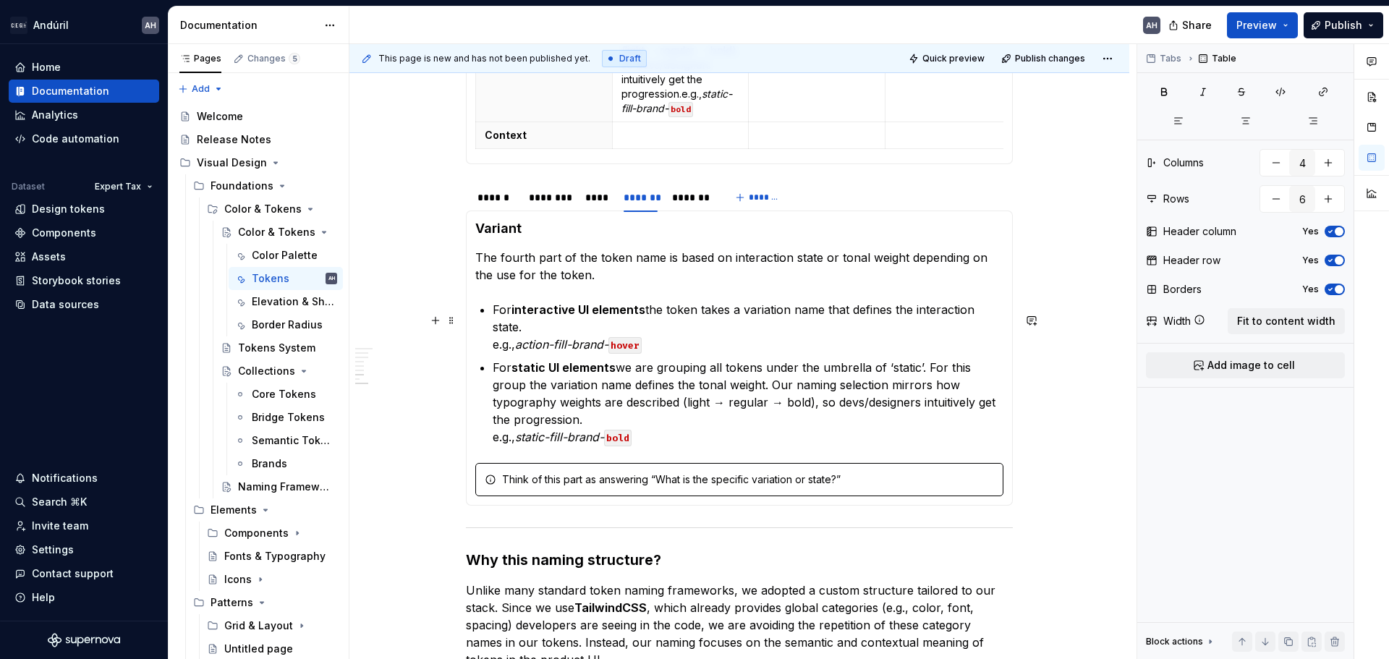
scroll to position [1554, 0]
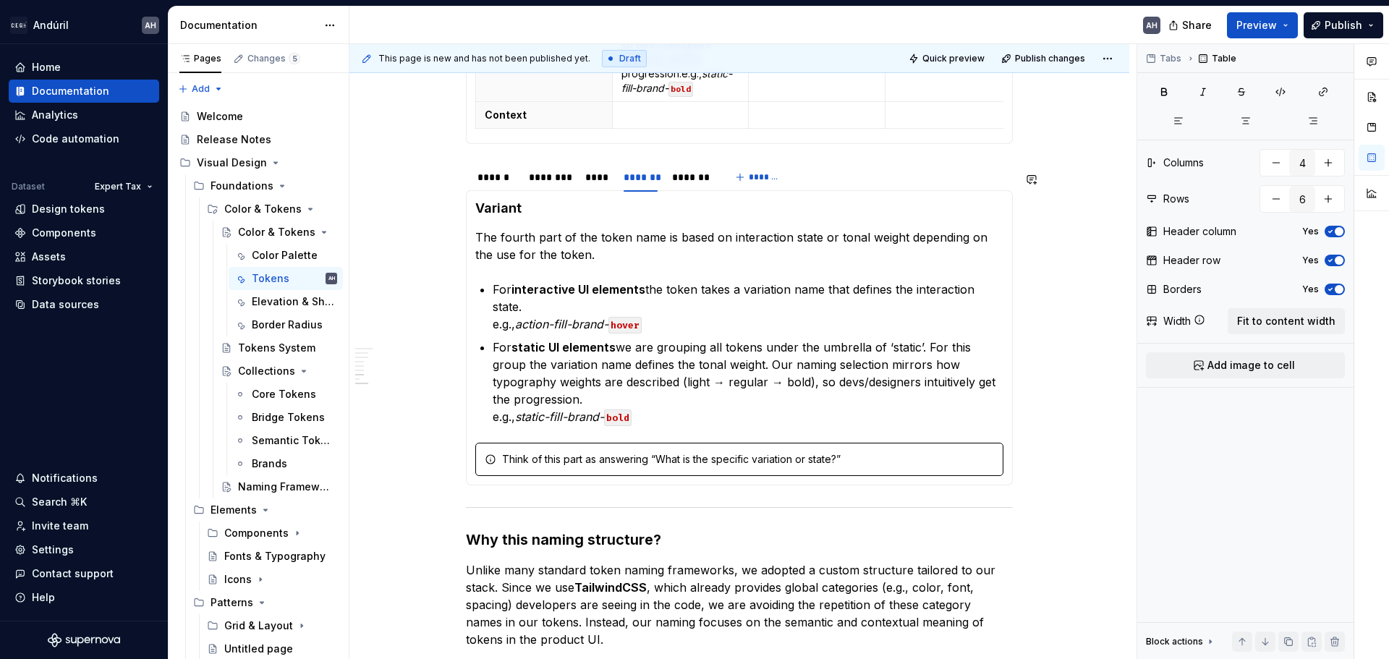
click at [653, 436] on section-item-column "Variant The fourth part of the token name is based on interaction state or tona…" at bounding box center [739, 338] width 528 height 276
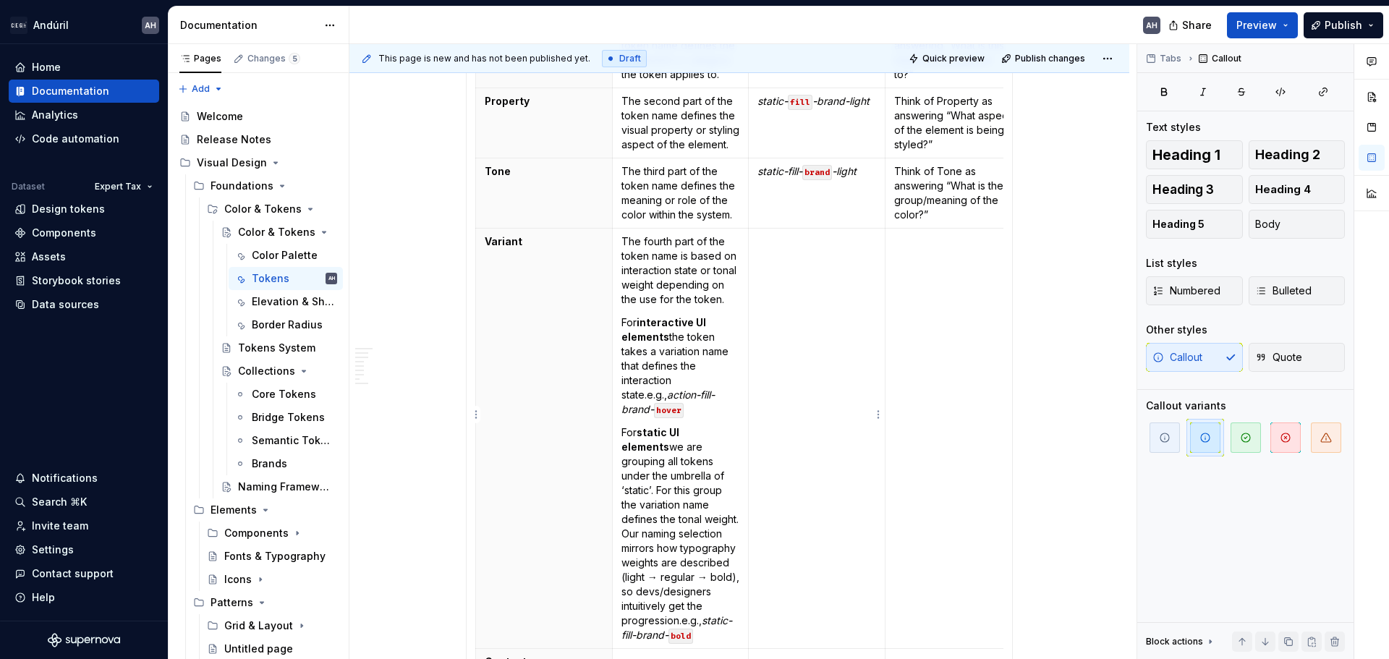
scroll to position [975, 0]
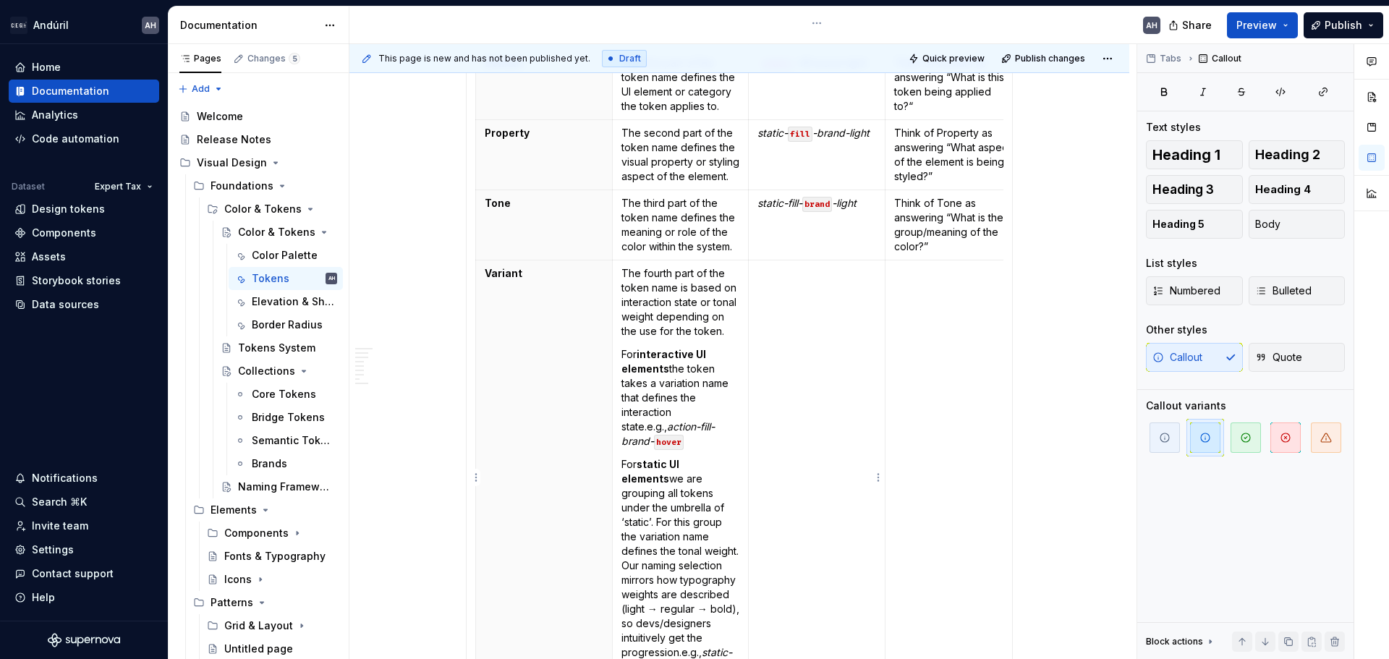
click at [779, 339] on td at bounding box center [817, 470] width 137 height 420
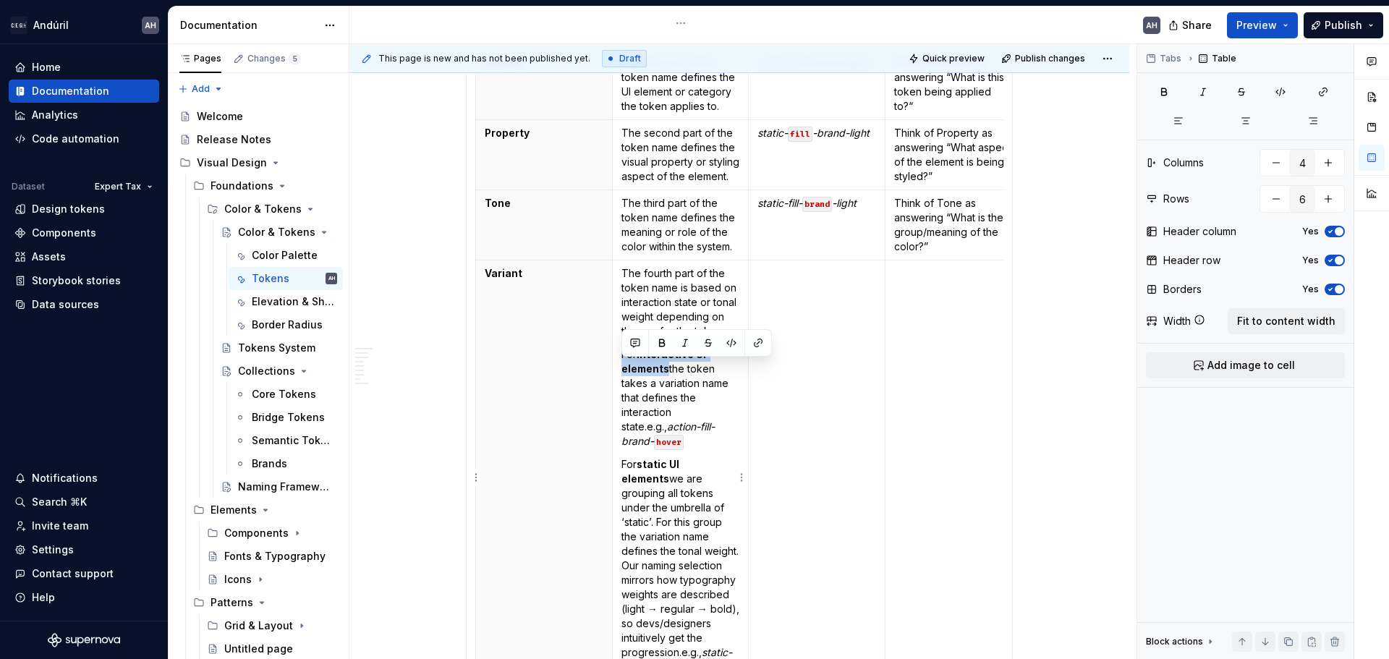
drag, startPoint x: 666, startPoint y: 384, endPoint x: 619, endPoint y: 373, distance: 48.4
click at [619, 373] on td "The fourth part of the token name is based on interaction state or tonal weight…" at bounding box center [680, 470] width 137 height 420
click at [828, 318] on td at bounding box center [817, 470] width 137 height 420
click at [737, 444] on p "For interactive UI elements the token takes a variation name that defines the i…" at bounding box center [680, 397] width 119 height 101
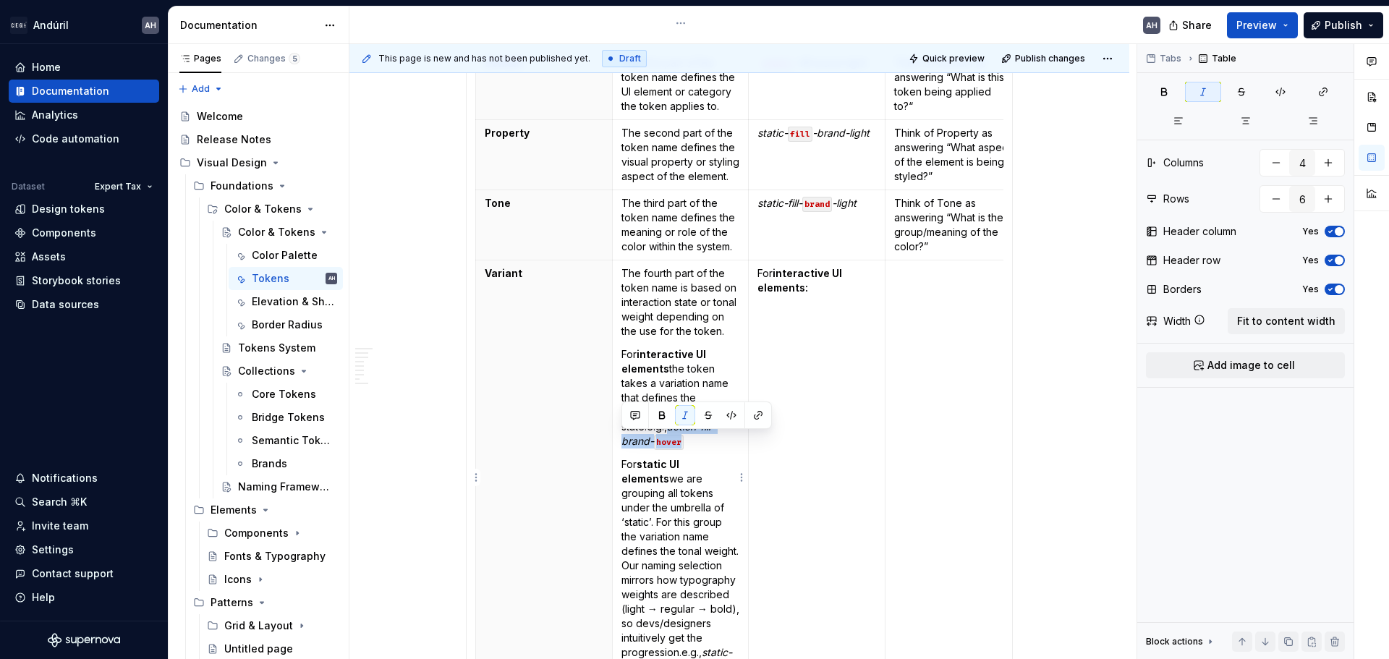
drag, startPoint x: 736, startPoint y: 444, endPoint x: 619, endPoint y: 441, distance: 118.0
click at [619, 441] on td "The fourth part of the token name is based on interaction state or tonal weight…" at bounding box center [680, 470] width 137 height 420
click at [823, 311] on td "For interactive UI elements:" at bounding box center [817, 470] width 137 height 420
click at [790, 369] on td "For interactive UI elements: action-fill-brand- hover" at bounding box center [817, 470] width 137 height 420
click at [870, 318] on p "action-fill-brand- hover" at bounding box center [816, 311] width 119 height 14
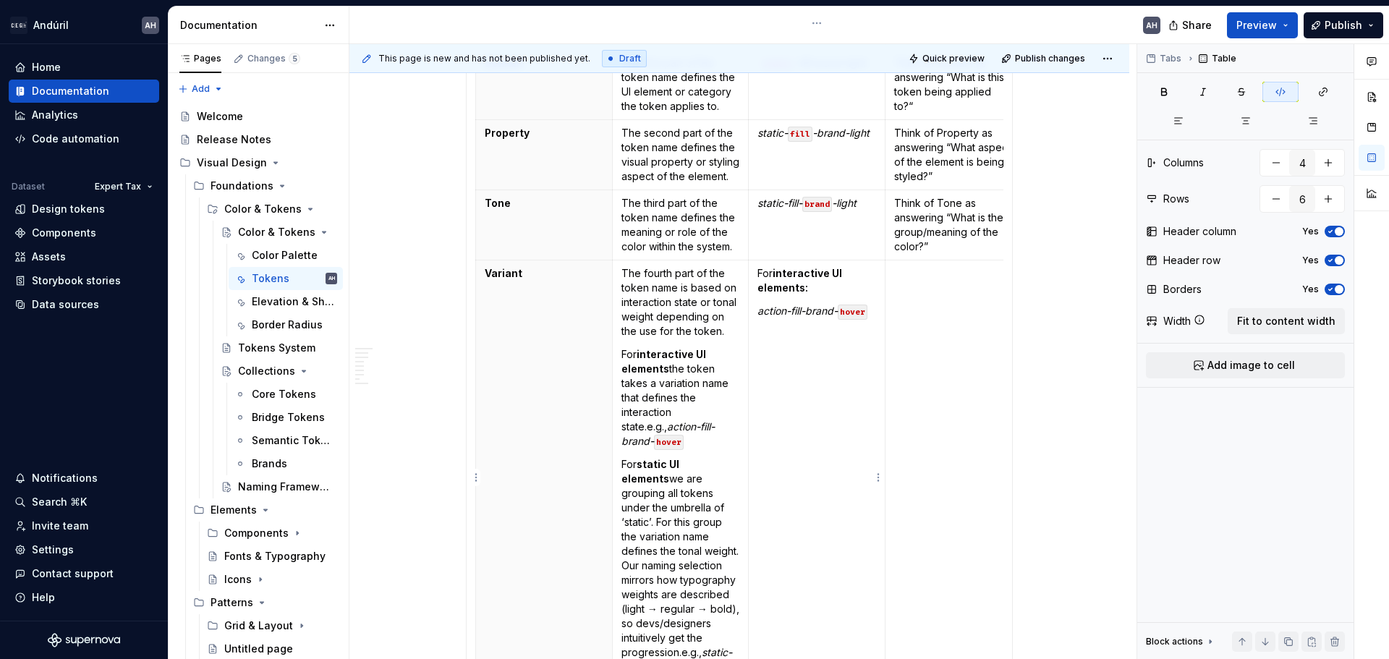
click at [879, 334] on td "For interactive UI elements: action-fill-brand- hover" at bounding box center [817, 470] width 137 height 420
drag, startPoint x: 728, startPoint y: 464, endPoint x: 616, endPoint y: 463, distance: 111.4
click at [616, 463] on td "The fourth part of the token name is based on interaction state or tonal weight…" at bounding box center [680, 470] width 137 height 420
click at [854, 341] on p at bounding box center [816, 334] width 119 height 14
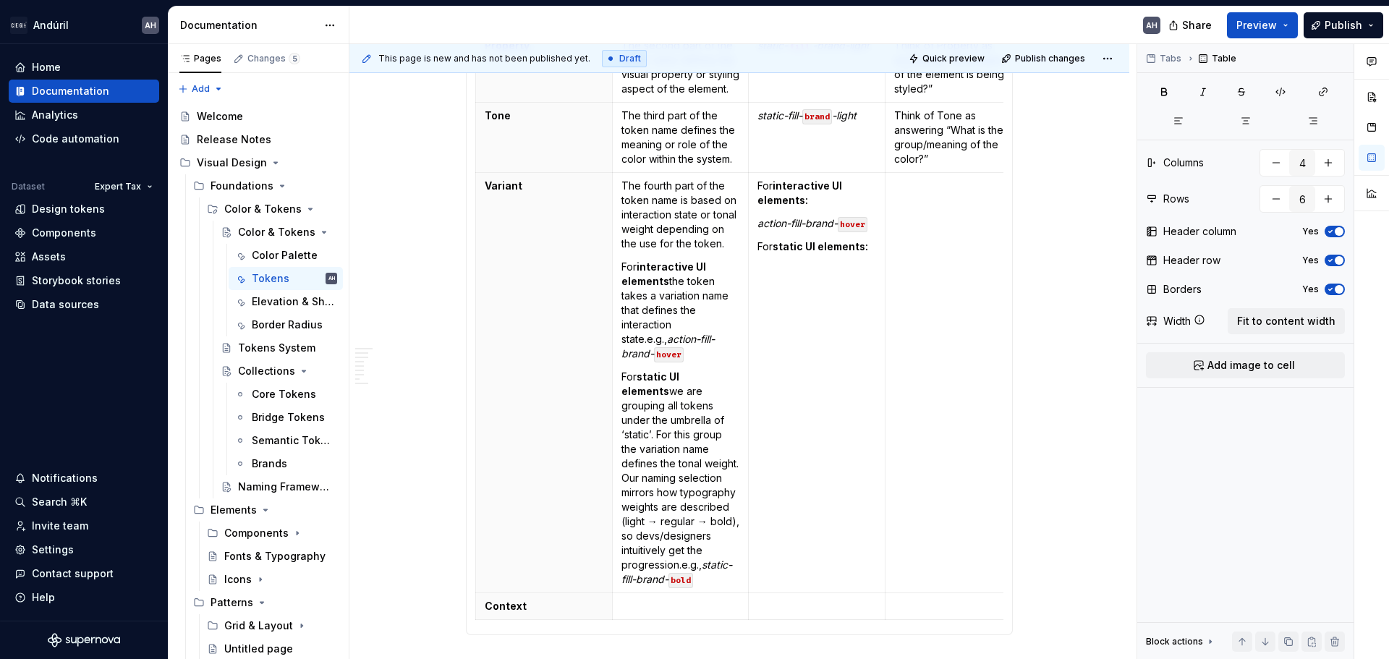
scroll to position [1120, 0]
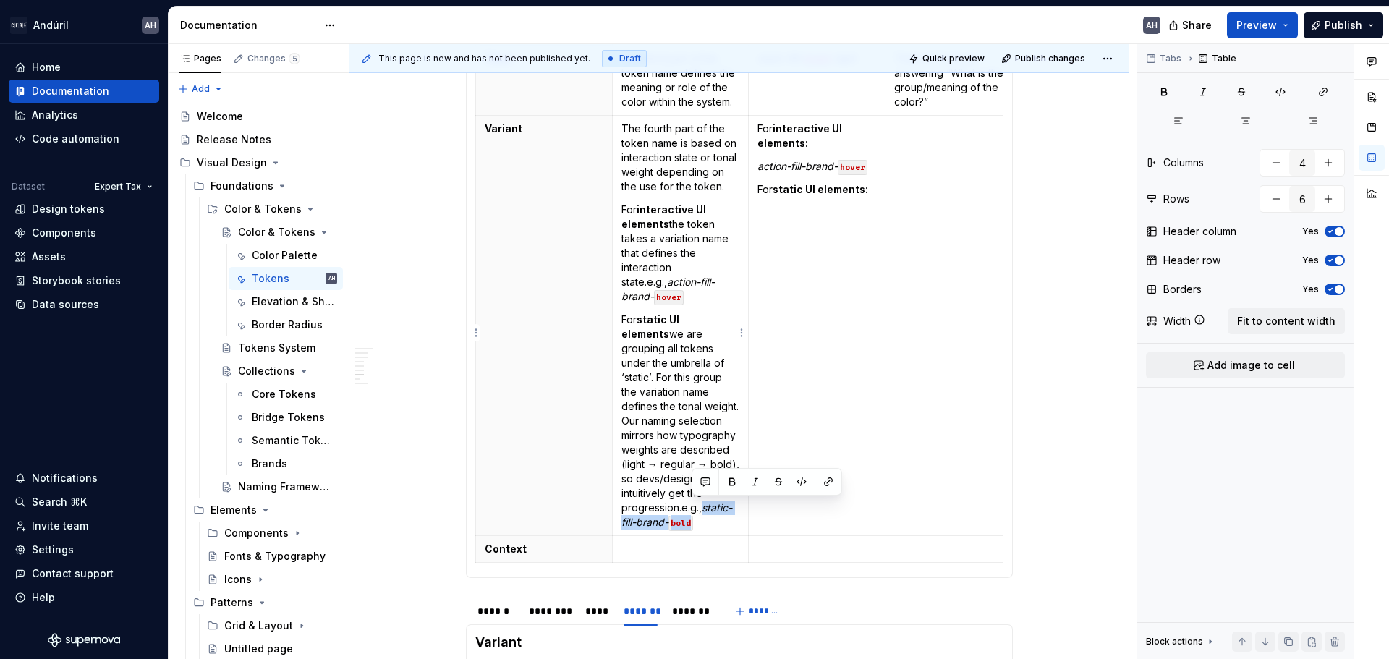
drag, startPoint x: 704, startPoint y: 523, endPoint x: 703, endPoint y: 506, distance: 16.7
click at [703, 506] on p "For static UI elements we are grouping all tokens under the umbrella of ‘static…" at bounding box center [680, 421] width 119 height 217
click at [815, 195] on strong "static UI elements:" at bounding box center [820, 189] width 95 height 12
click at [796, 241] on td "For interactive UI elements: action-fill-brand- hover For static UI elements:" at bounding box center [817, 326] width 137 height 420
click at [871, 174] on p "action-fill-brand- hover" at bounding box center [816, 166] width 119 height 14
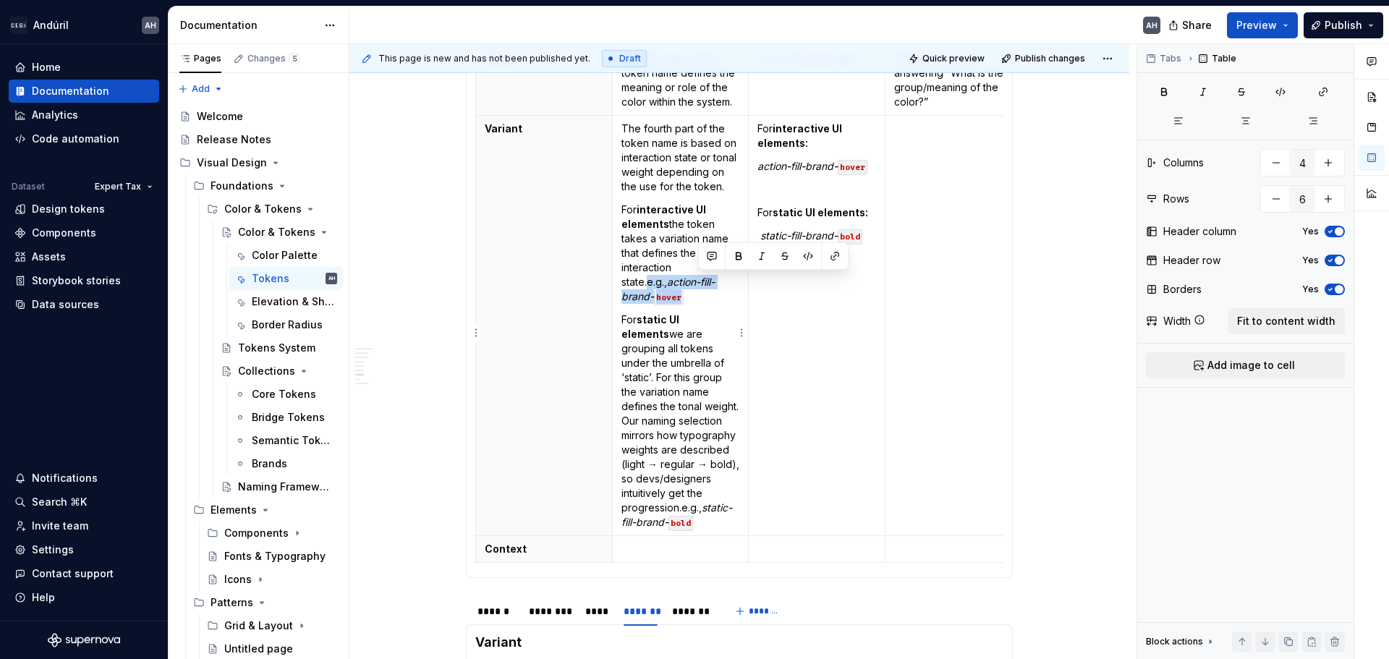
drag, startPoint x: 731, startPoint y: 297, endPoint x: 699, endPoint y: 283, distance: 35.0
click at [699, 283] on p "For interactive UI elements the token takes a variation name that defines the i…" at bounding box center [680, 253] width 119 height 101
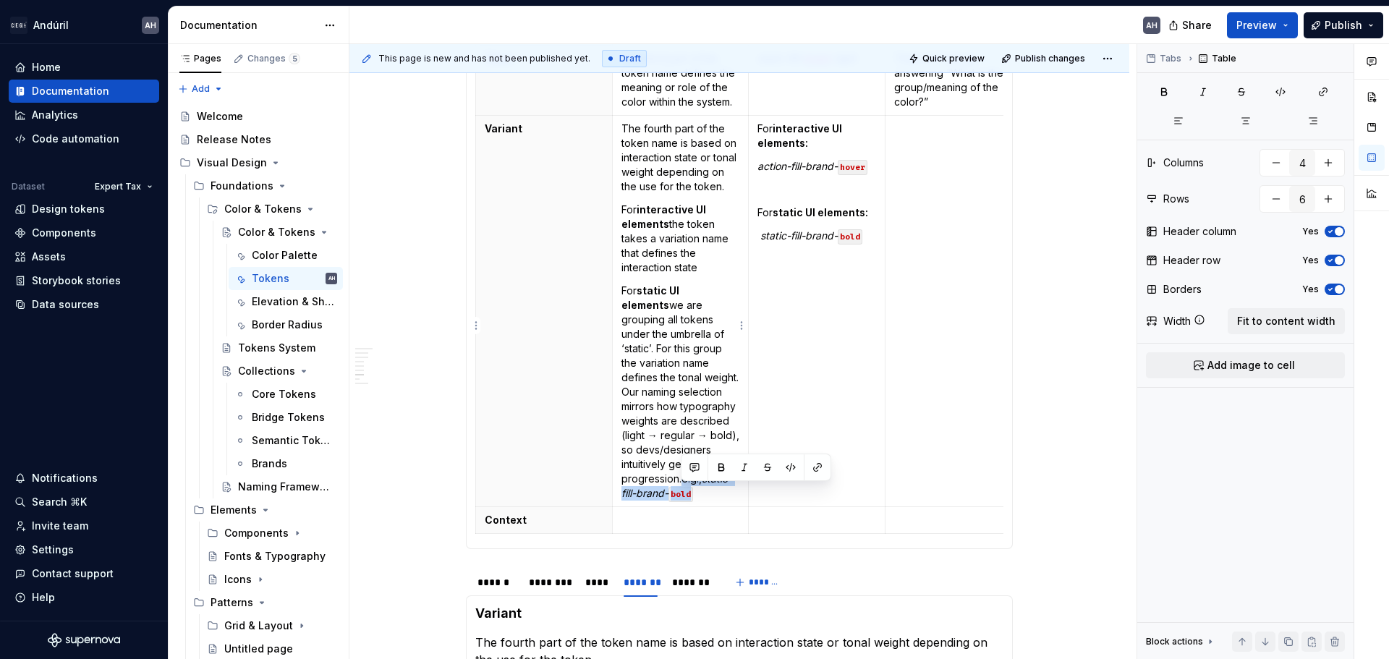
drag, startPoint x: 703, startPoint y: 509, endPoint x: 682, endPoint y: 494, distance: 25.9
click at [682, 494] on p "For static UI elements we are grouping all tokens under the umbrella of ‘static…" at bounding box center [680, 392] width 119 height 217
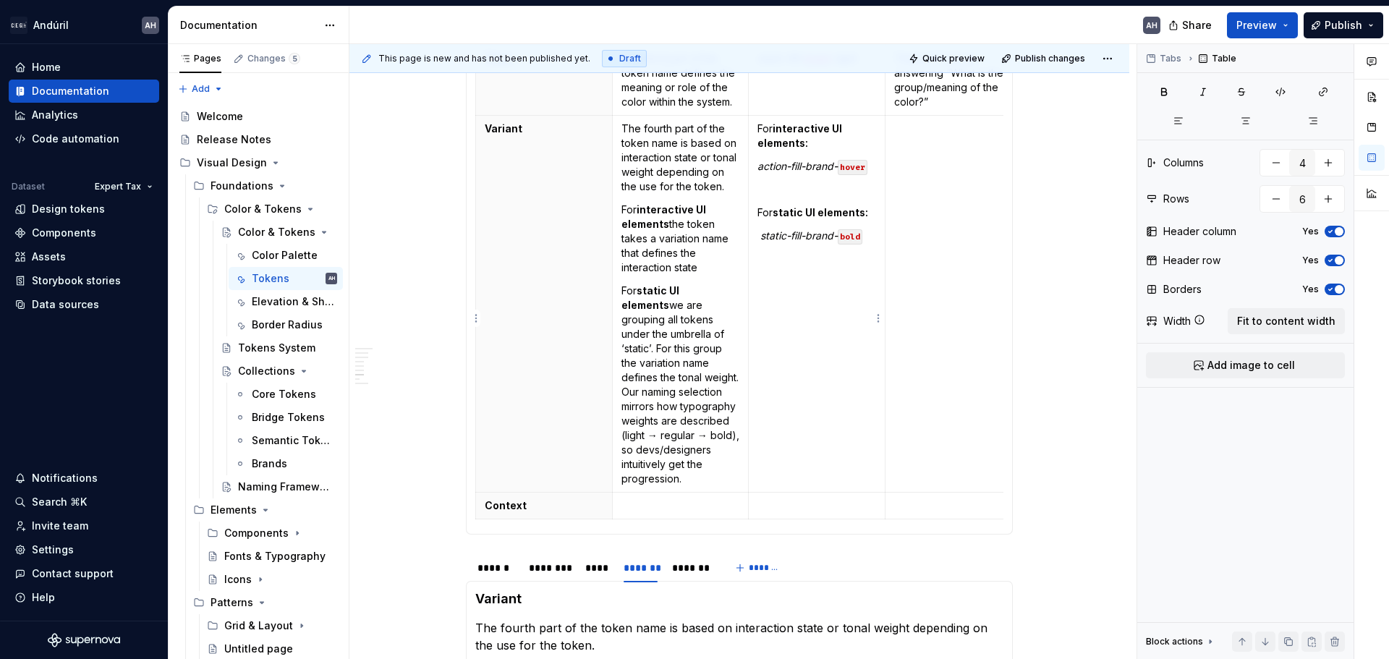
click at [824, 383] on td "For interactive UI elements: action-fill-brand- hover For static UI elements: s…" at bounding box center [817, 304] width 137 height 377
click at [960, 247] on td at bounding box center [953, 304] width 137 height 377
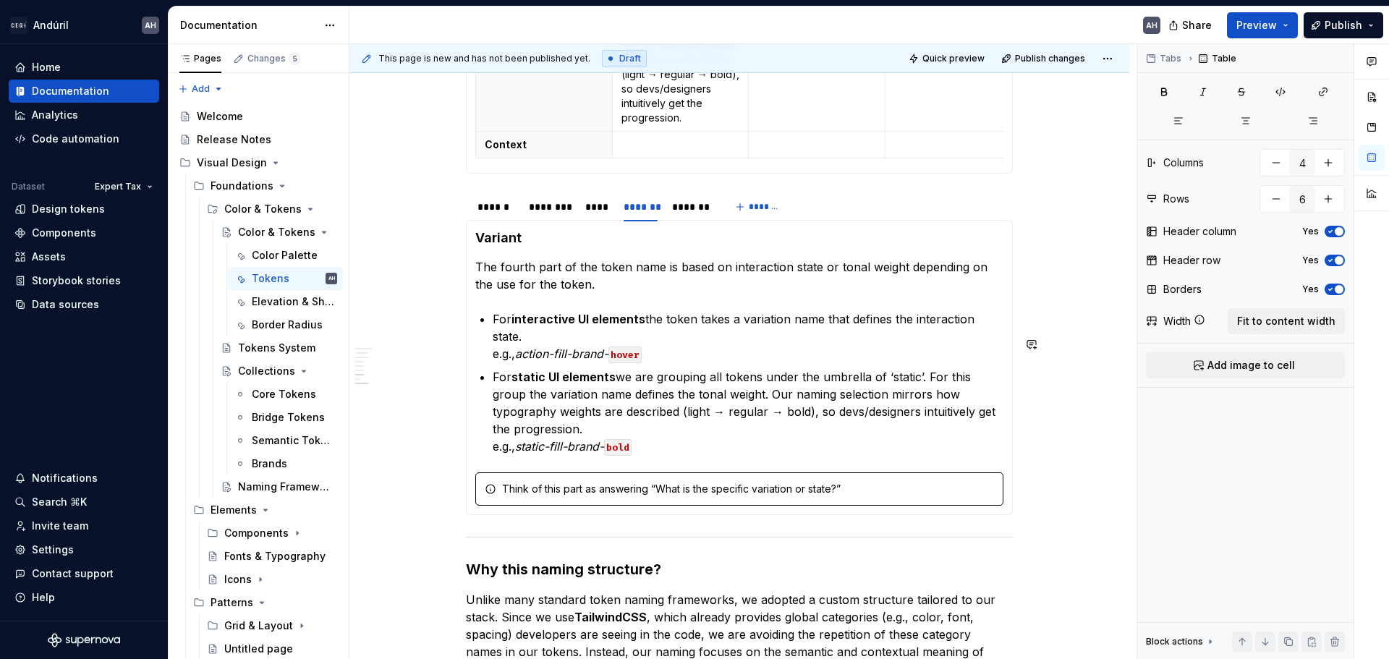
scroll to position [1482, 0]
click at [697, 496] on div "Think of this part as answering “What is the specific variation or state?”" at bounding box center [748, 488] width 492 height 14
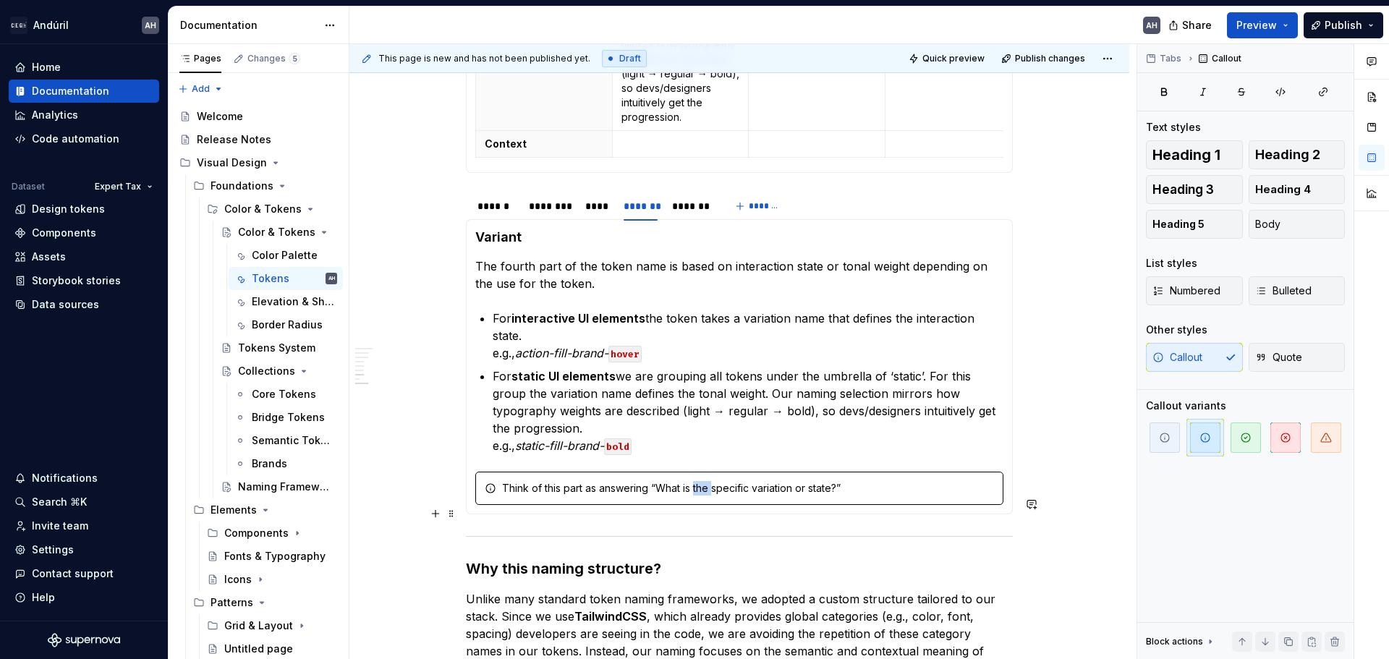
click at [697, 496] on div "Think of this part as answering “What is the specific variation or state?”" at bounding box center [748, 488] width 492 height 14
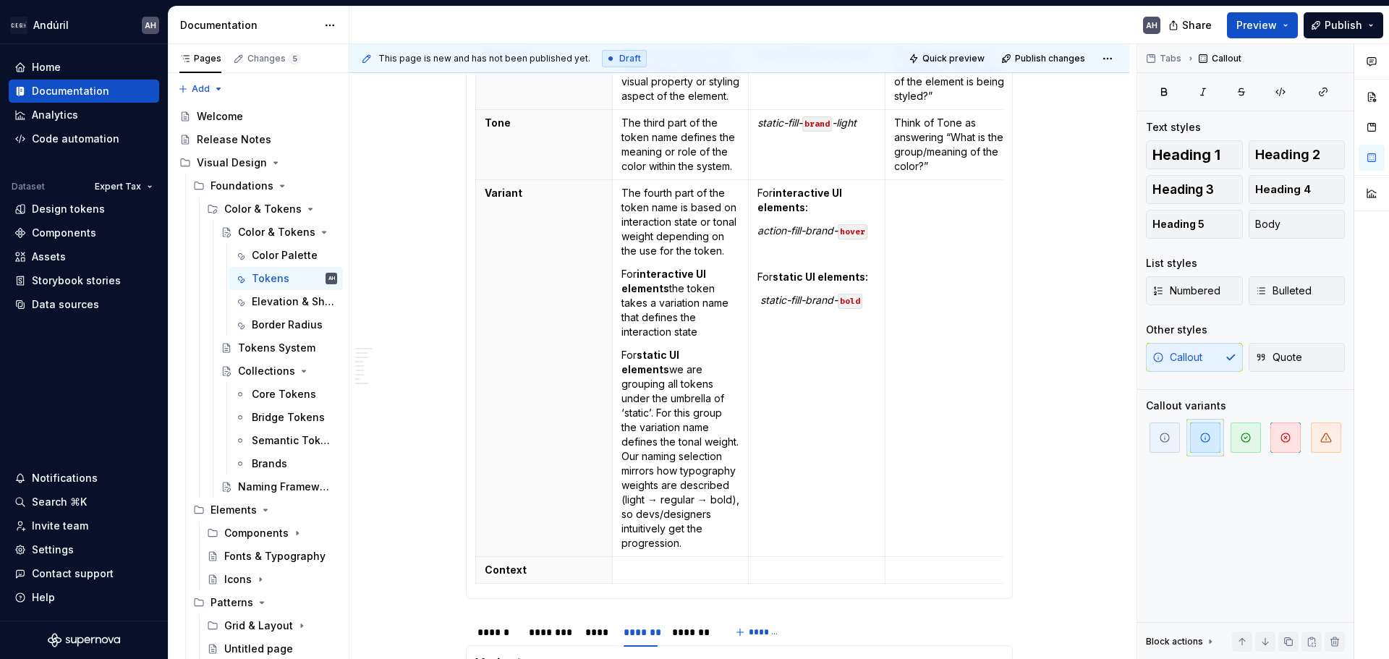
scroll to position [1047, 0]
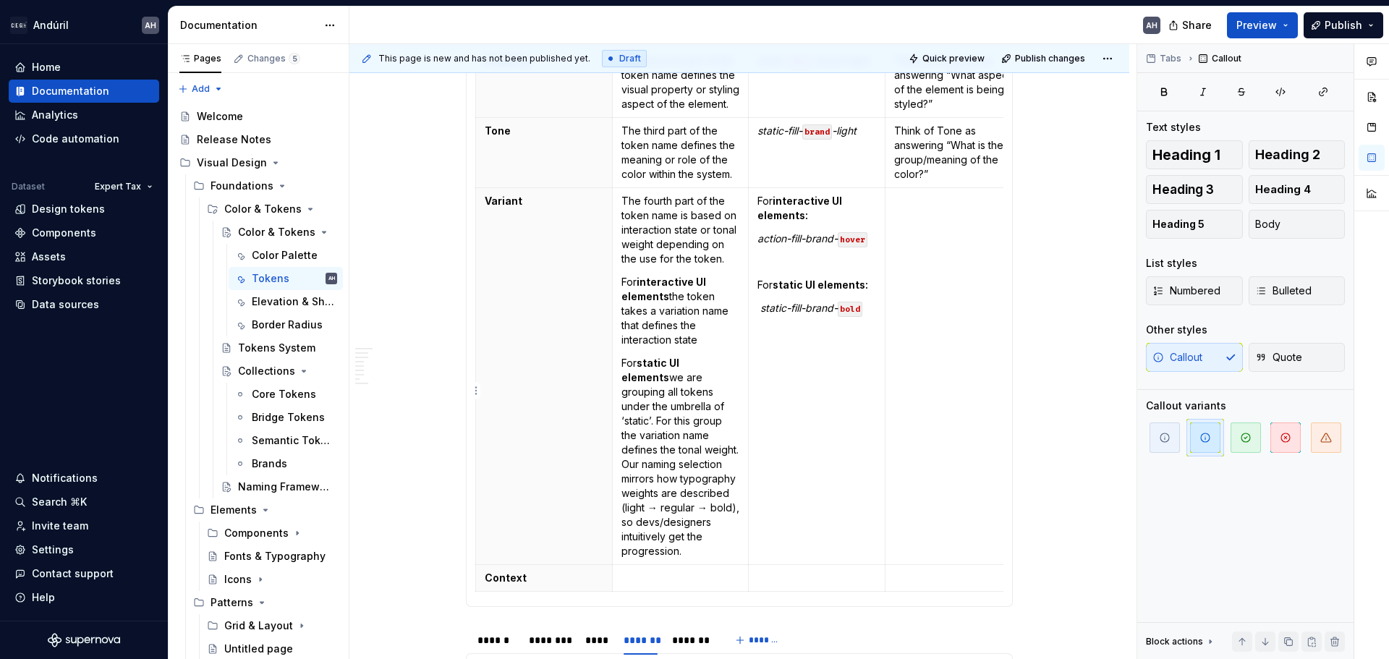
click at [924, 301] on td at bounding box center [953, 376] width 137 height 377
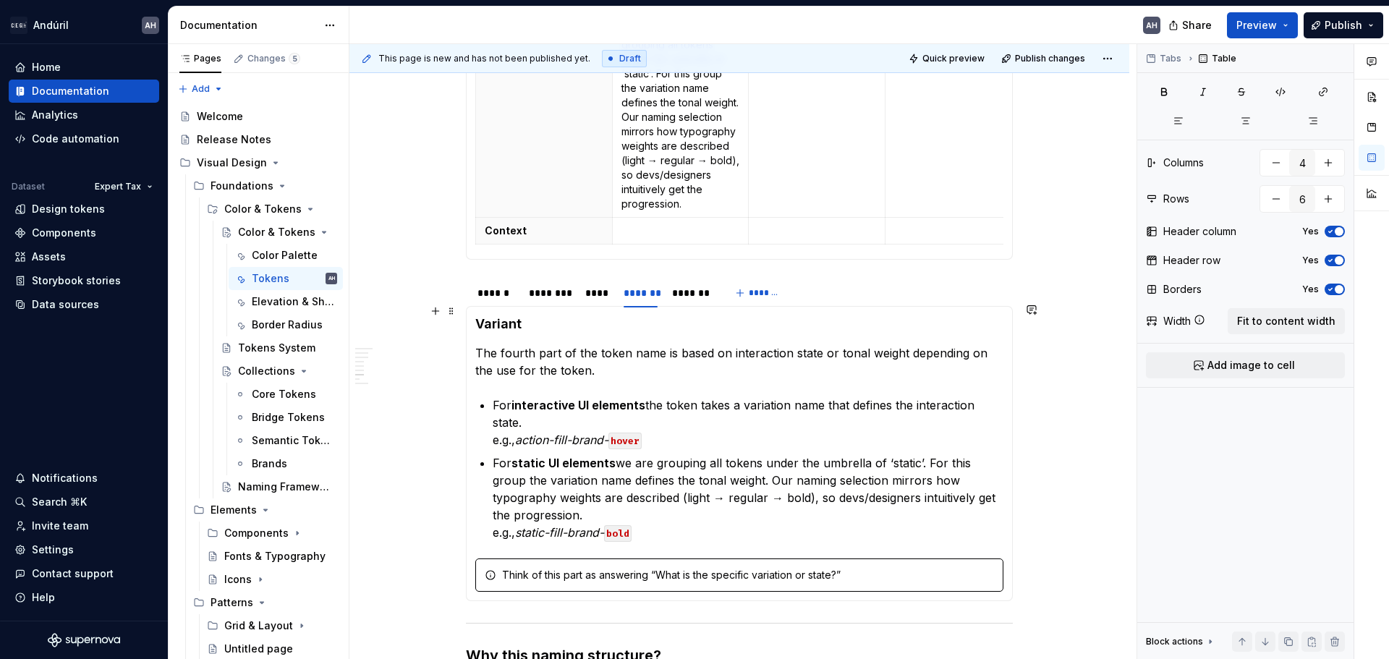
scroll to position [1409, 0]
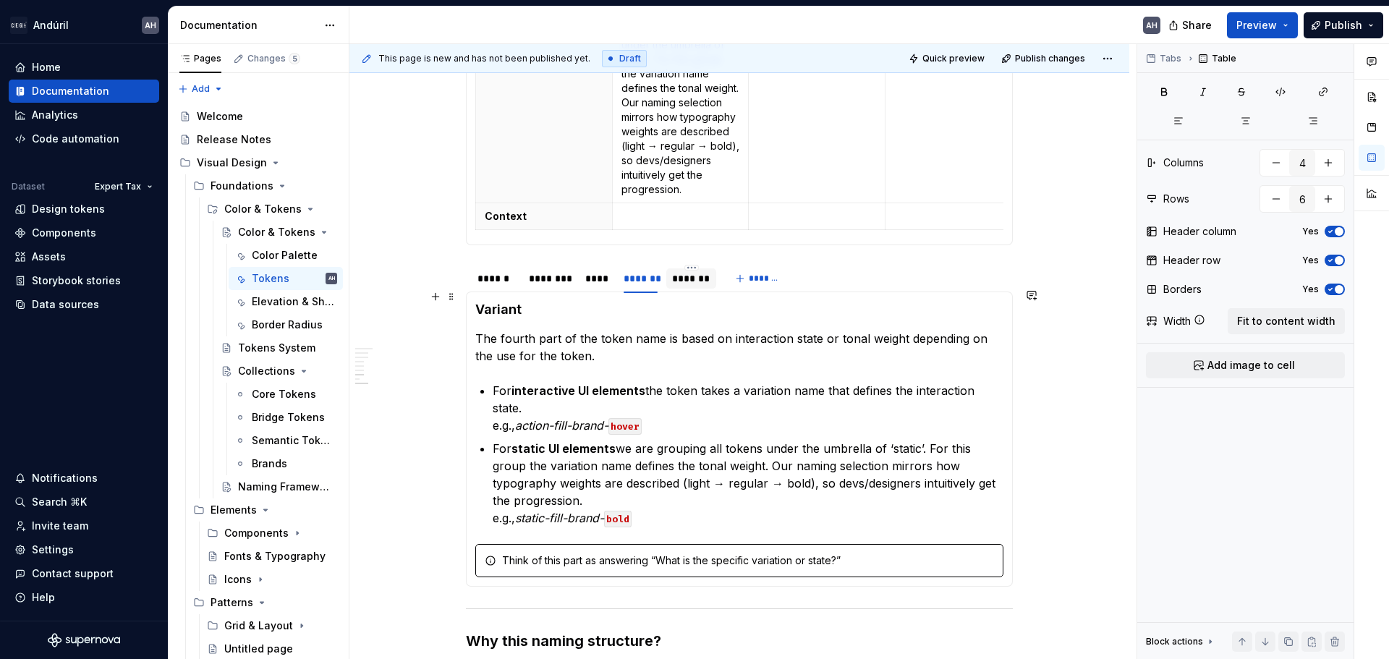
click at [692, 286] on div "*******" at bounding box center [691, 278] width 38 height 14
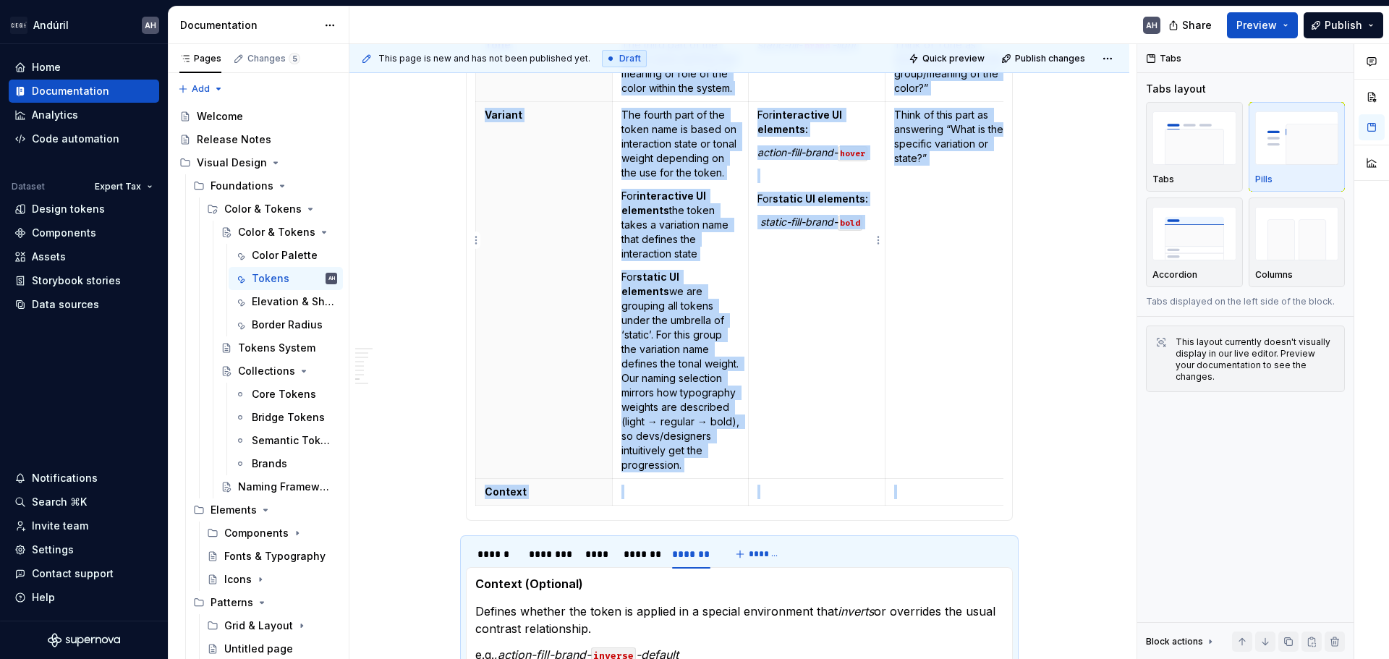
scroll to position [1120, 0]
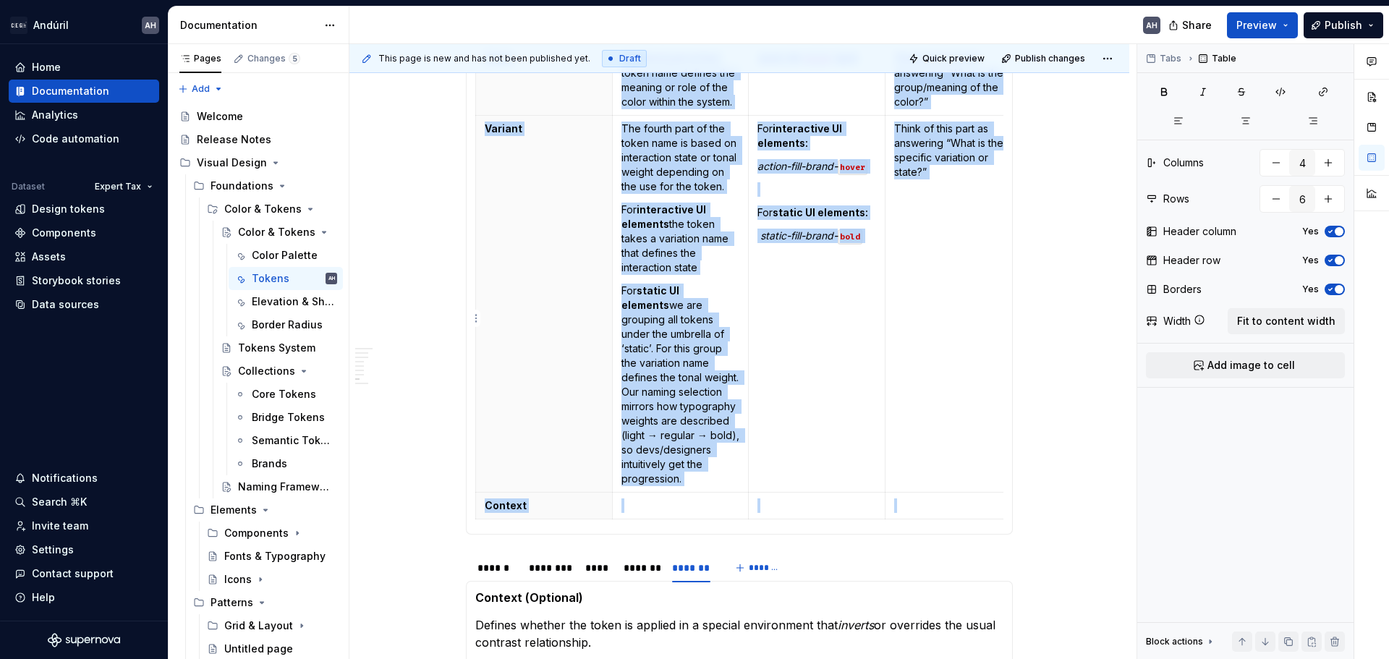
click at [964, 165] on p "Think of this part as answering “What is the specific variation or state?”" at bounding box center [953, 151] width 119 height 58
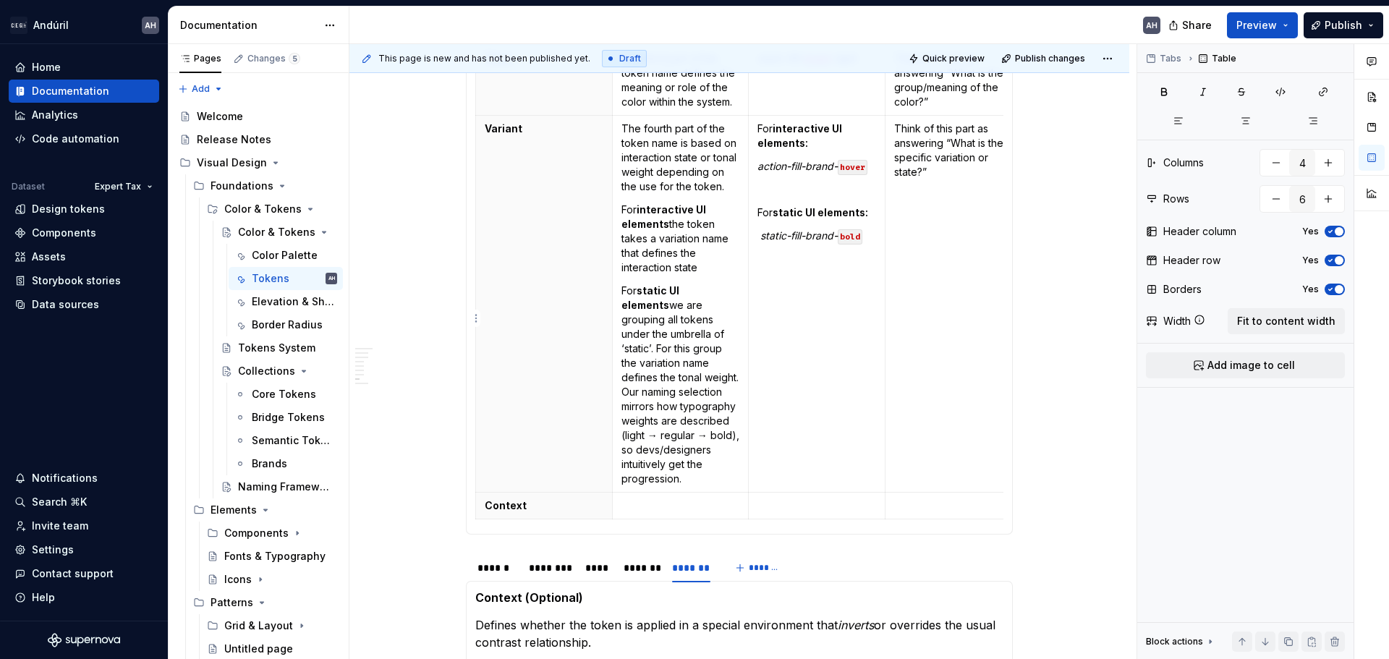
click at [952, 179] on p "Think of this part as answering “What is the specific variation or state?”" at bounding box center [953, 151] width 119 height 58
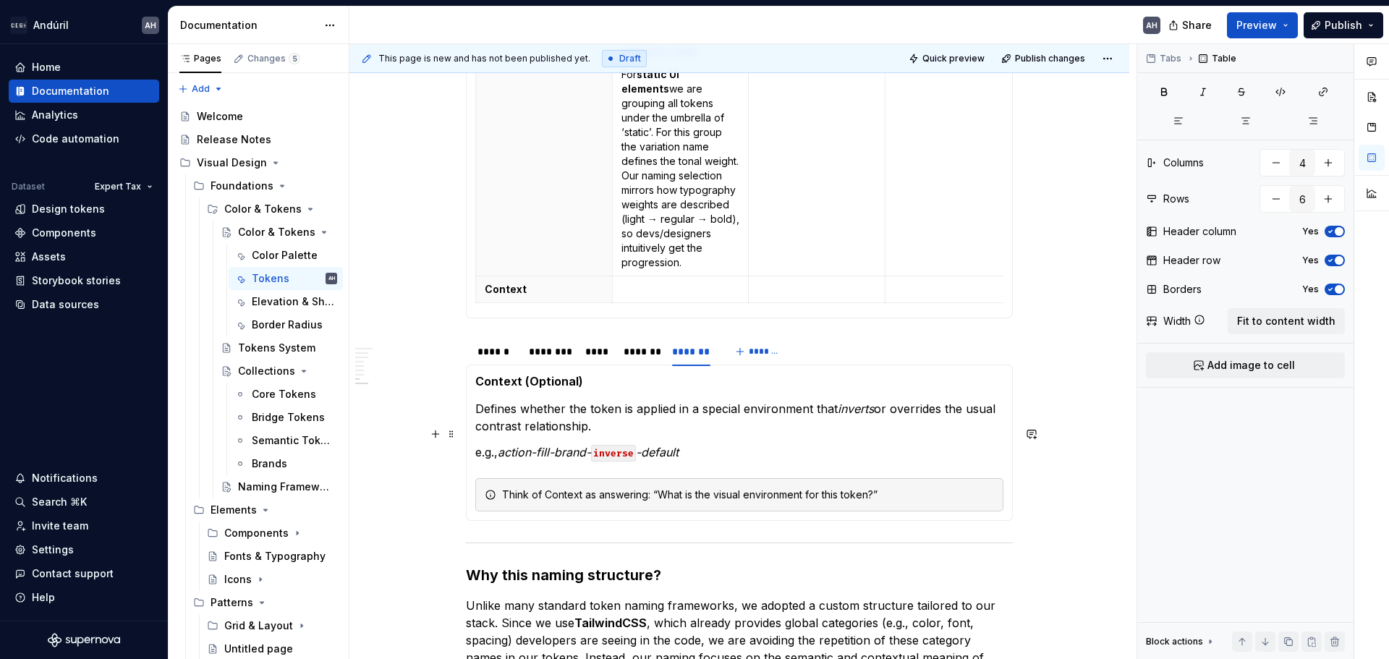
scroll to position [1337, 0]
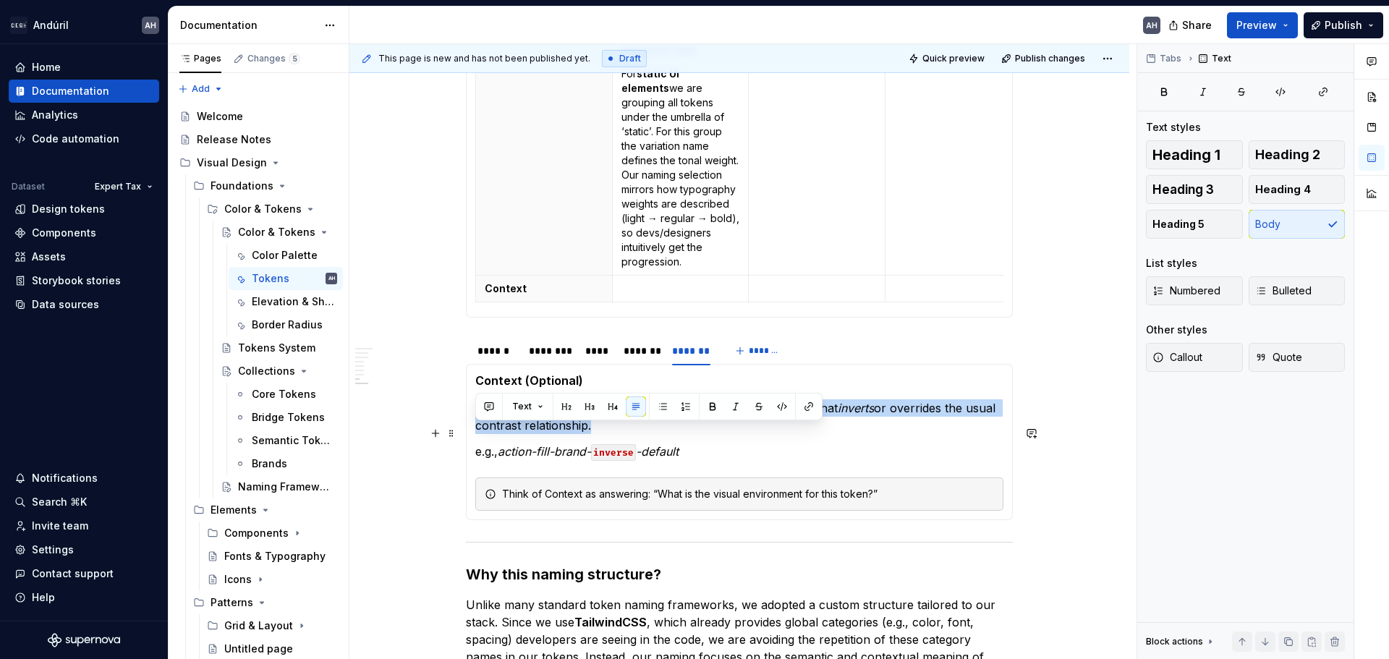
drag, startPoint x: 561, startPoint y: 449, endPoint x: 477, endPoint y: 433, distance: 85.3
click at [477, 433] on p "Defines whether the token is applied in a special environment that inverts or o…" at bounding box center [739, 416] width 528 height 35
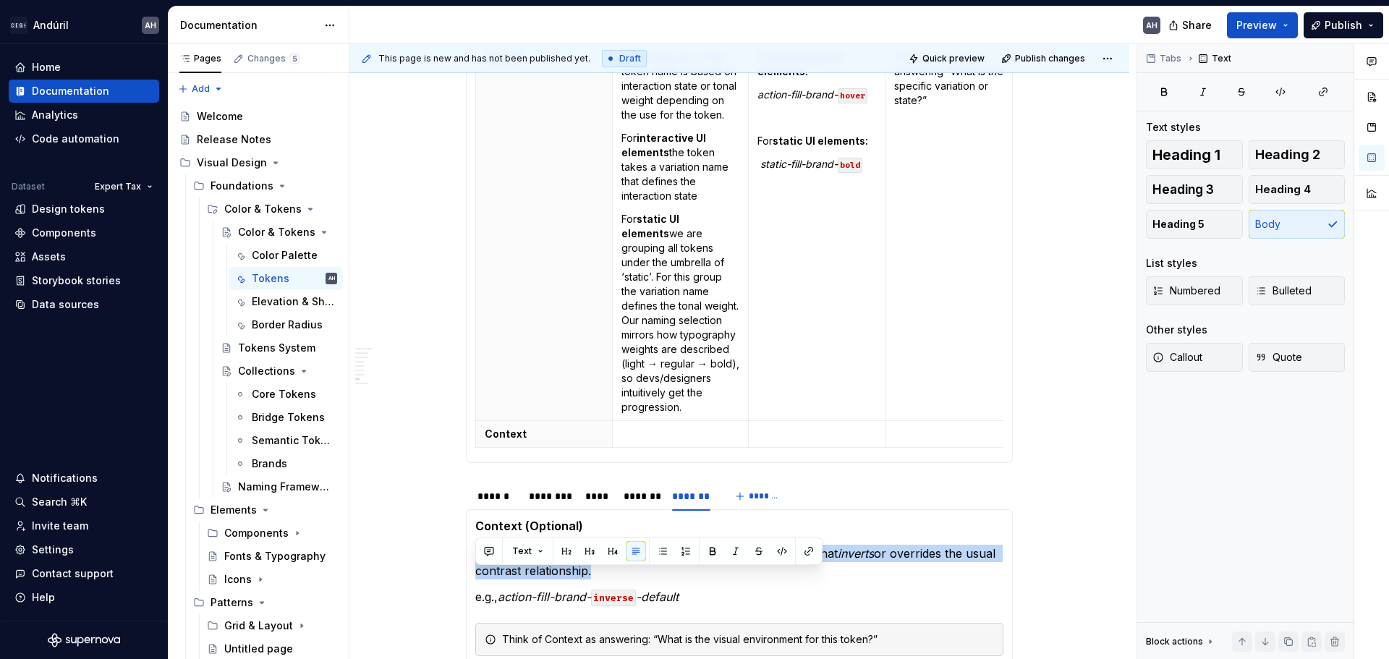
scroll to position [1192, 0]
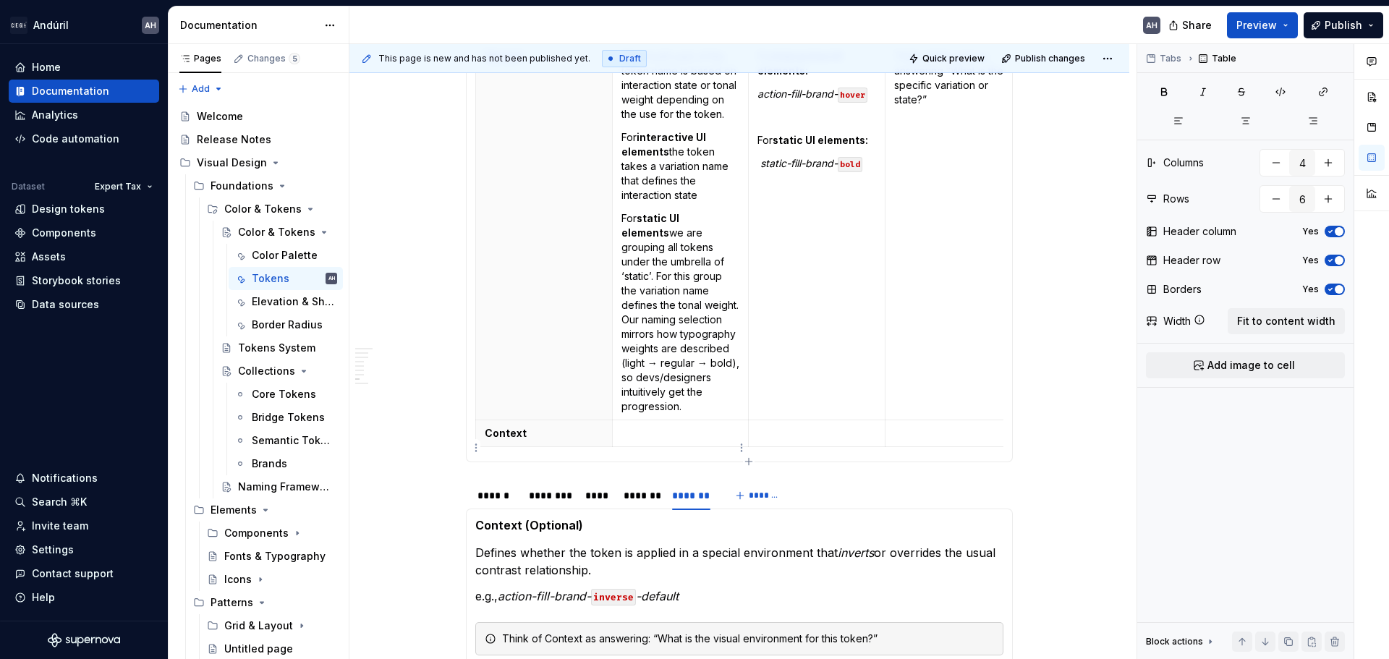
click at [636, 441] on p at bounding box center [680, 433] width 119 height 14
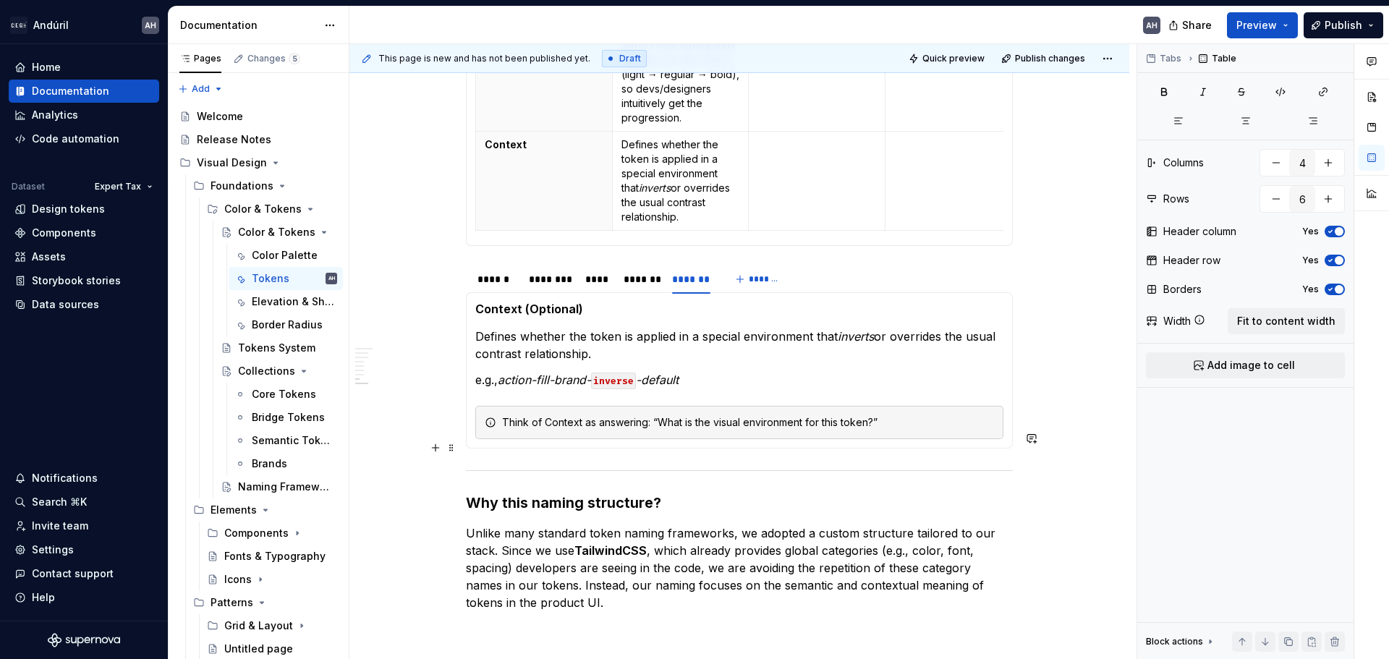
scroll to position [1554, 0]
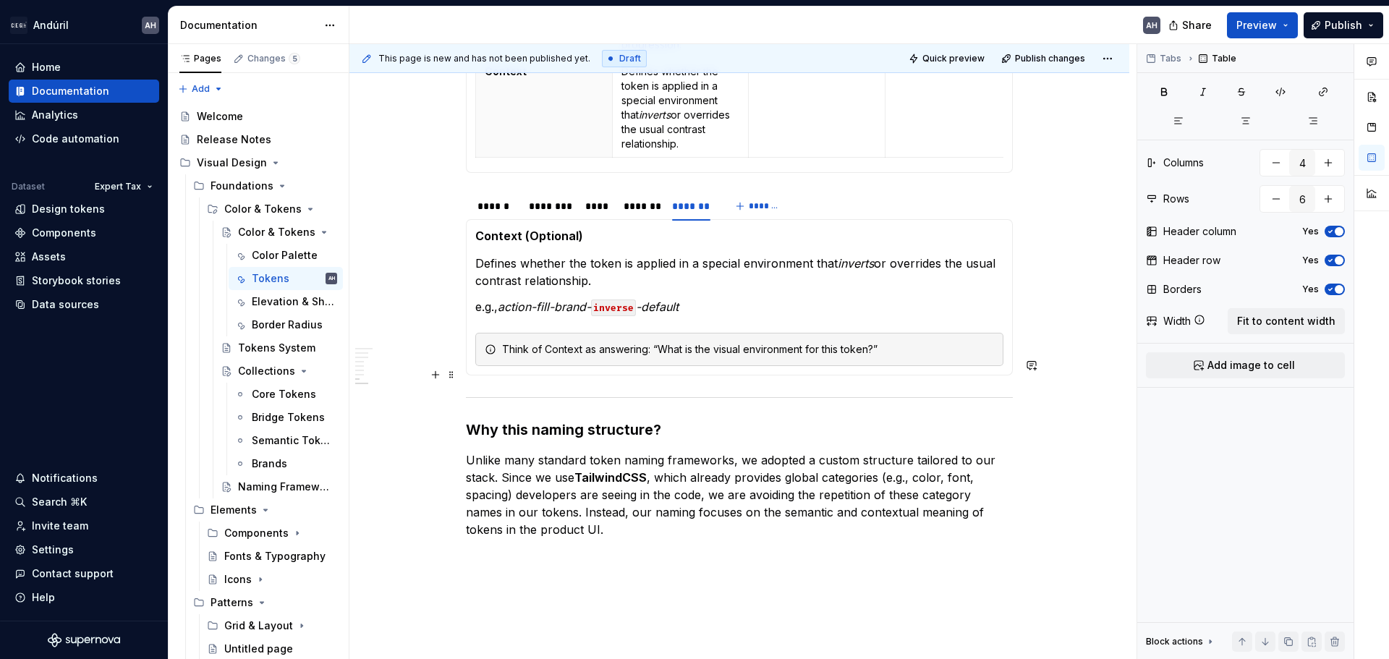
click at [579, 357] on div "Think of Context as answering: “What is the visual environment for this token?”" at bounding box center [748, 349] width 492 height 14
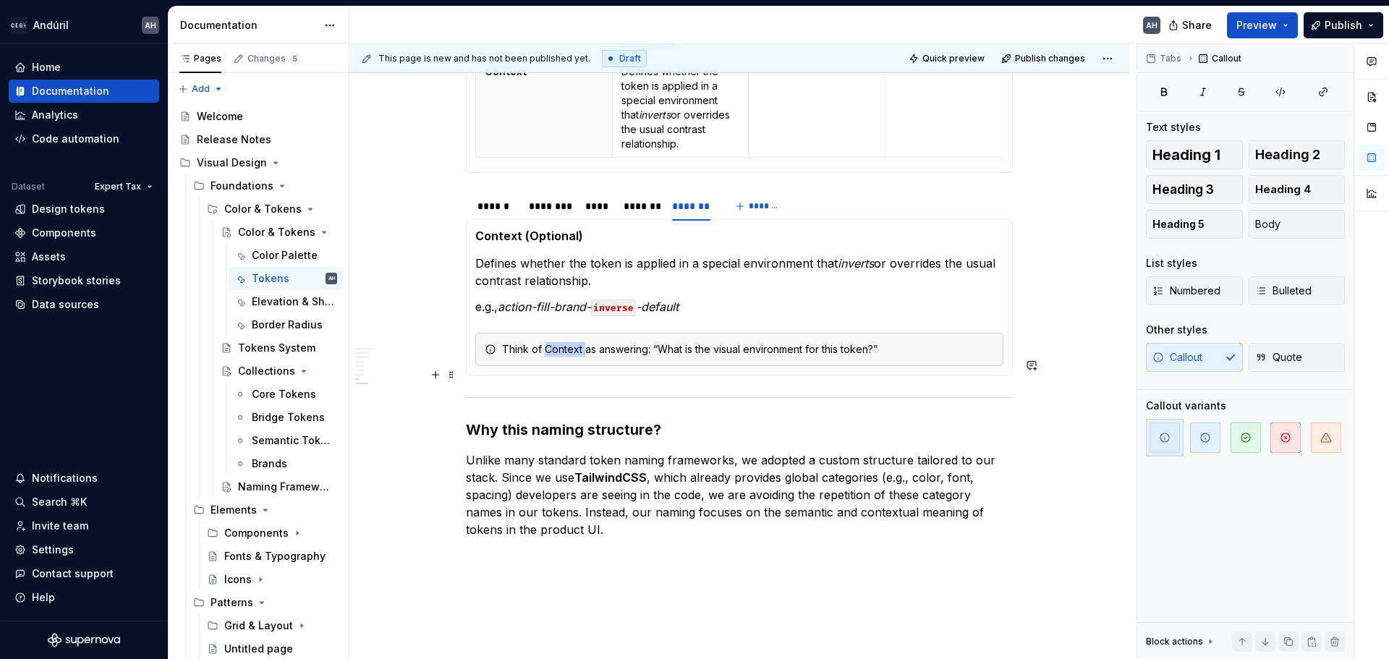
click at [579, 357] on div "Think of Context as answering: “What is the visual environment for this token?”" at bounding box center [748, 349] width 492 height 14
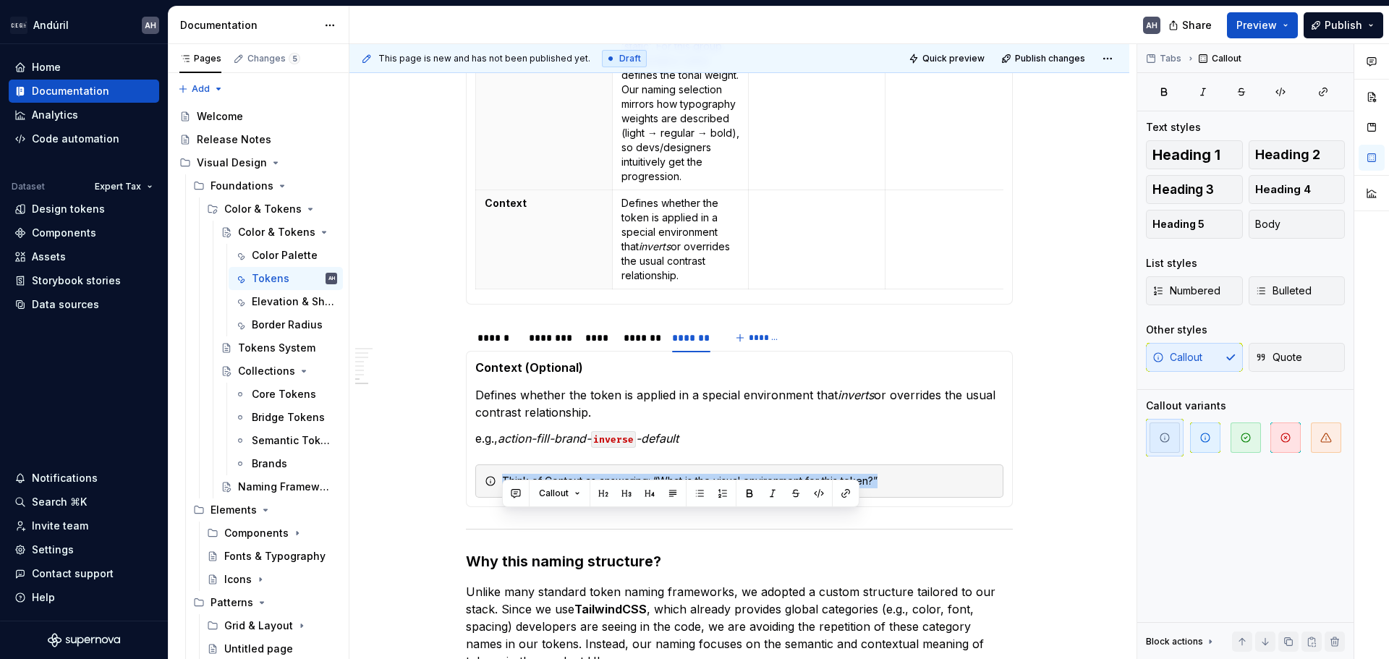
scroll to position [1409, 0]
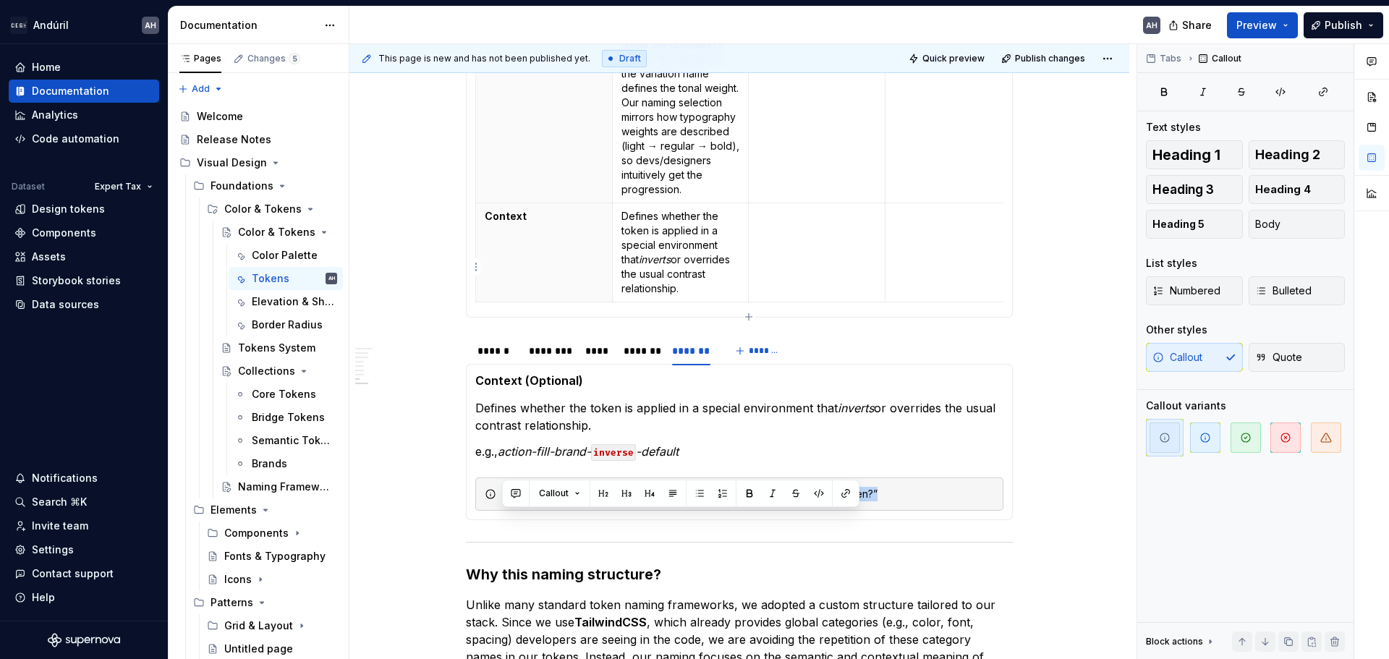
click at [933, 286] on td at bounding box center [953, 252] width 137 height 99
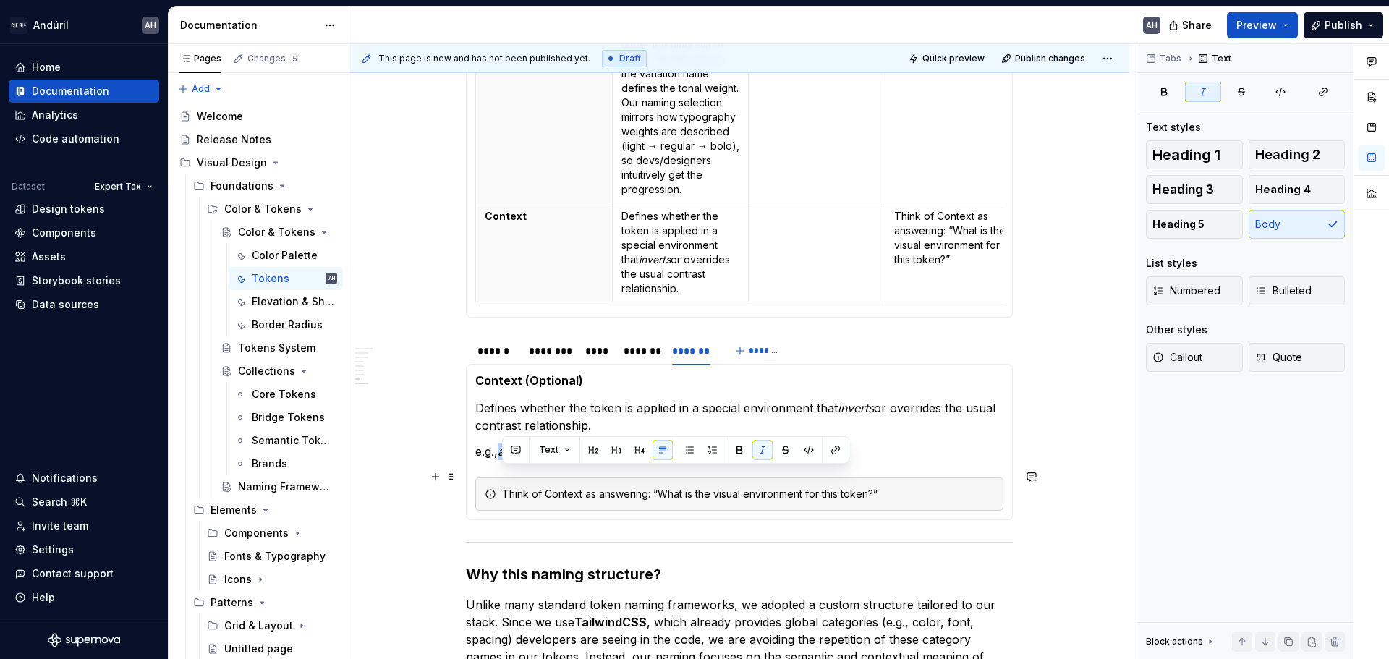
drag, startPoint x: 689, startPoint y: 475, endPoint x: 503, endPoint y: 474, distance: 185.9
click at [503, 460] on p "e.g., action-fill-brand- inverse -default" at bounding box center [739, 451] width 528 height 17
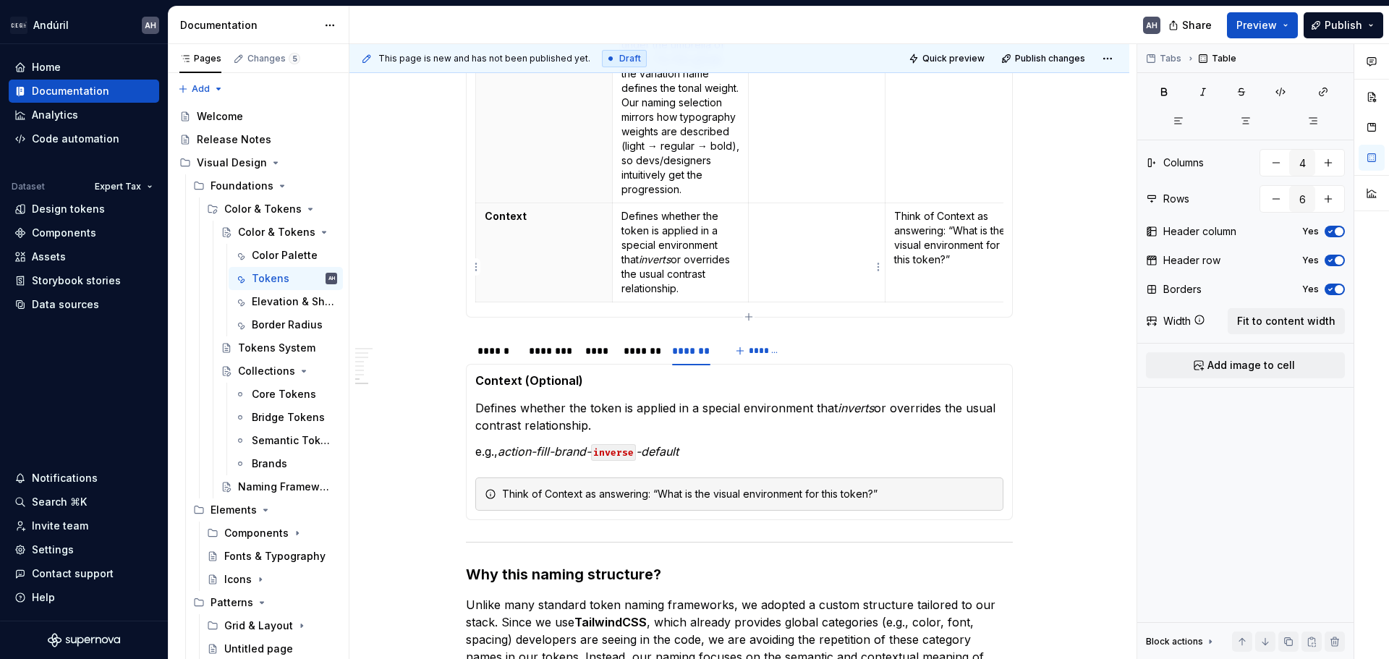
click at [823, 245] on td at bounding box center [817, 252] width 137 height 99
click at [446, 372] on span at bounding box center [452, 369] width 12 height 20
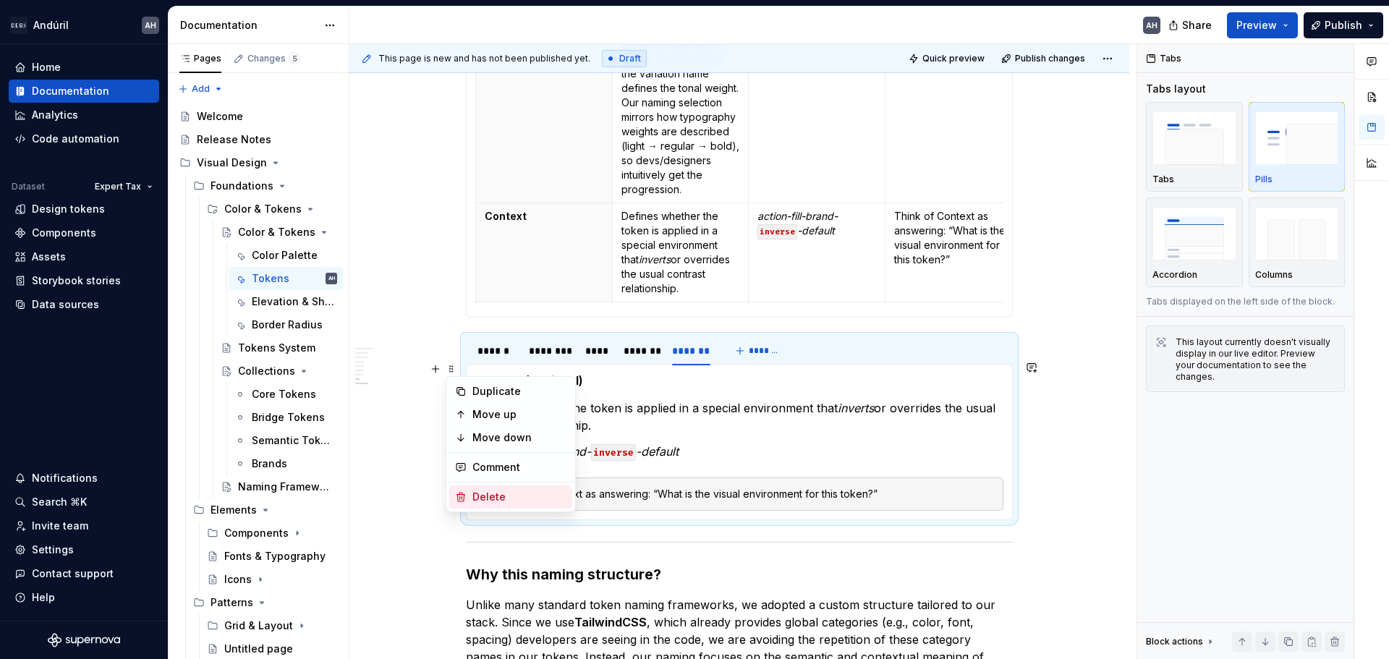
click at [481, 492] on div "Delete" at bounding box center [519, 497] width 94 height 14
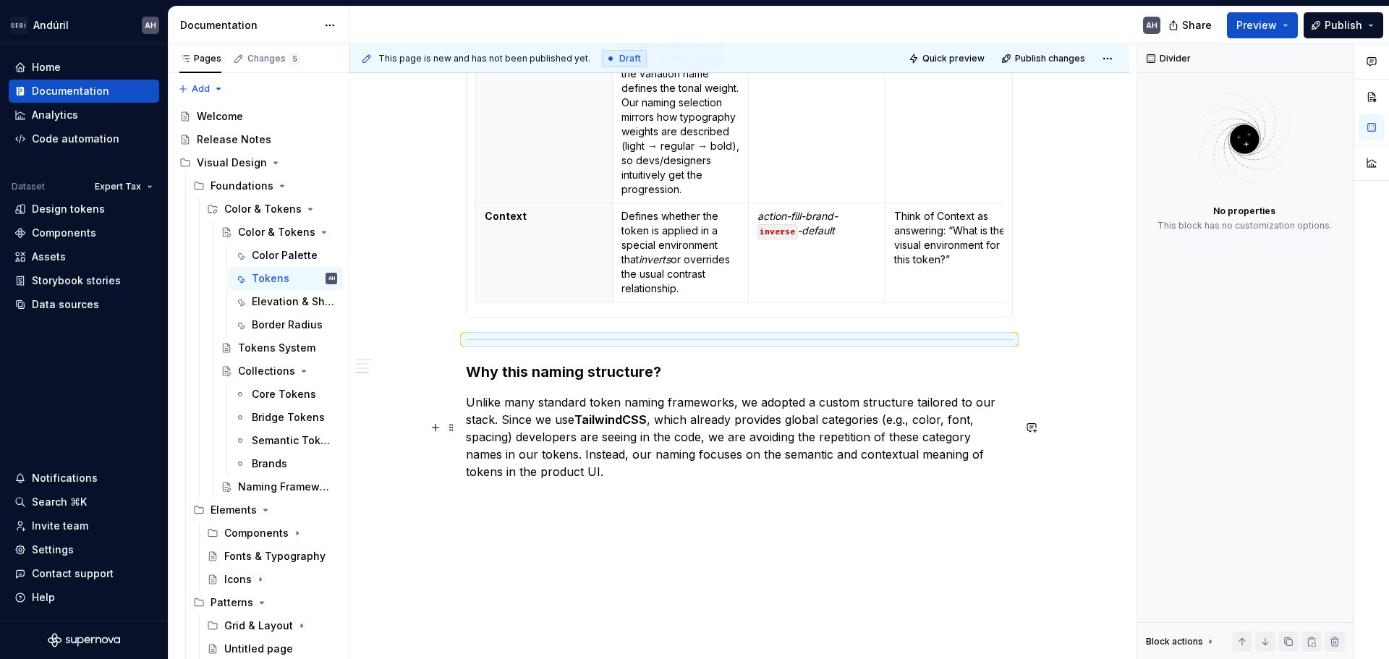
click at [621, 480] on p "Unlike many standard token naming frameworks, we adopted a custom structure tai…" at bounding box center [739, 437] width 547 height 87
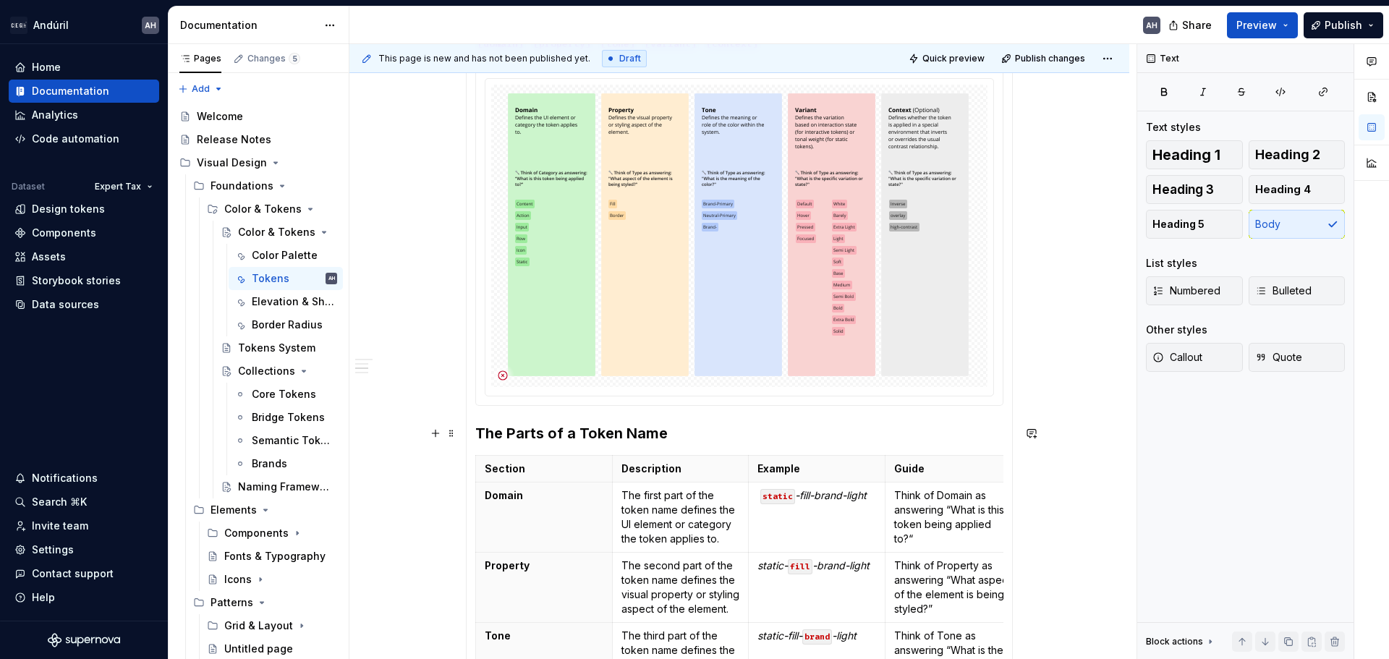
scroll to position [541, 0]
click at [676, 425] on h3 "The Parts of a Token Name" at bounding box center [739, 435] width 528 height 20
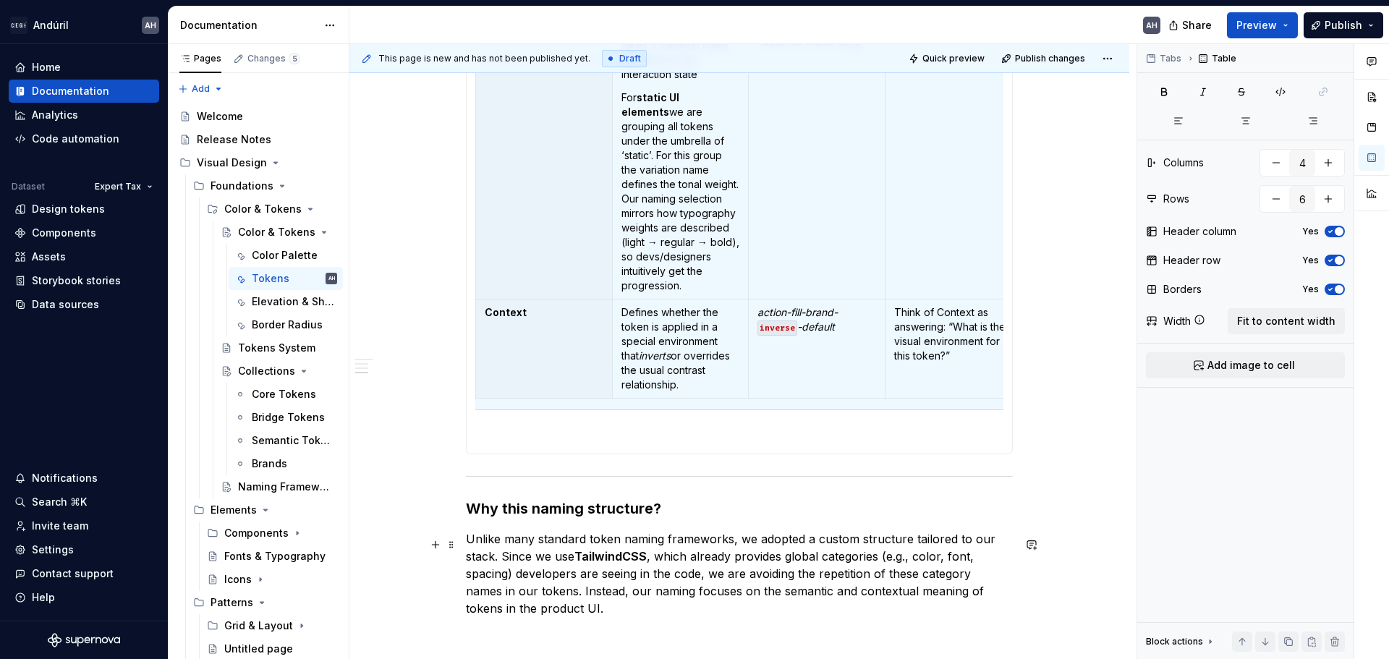
scroll to position [1265, 0]
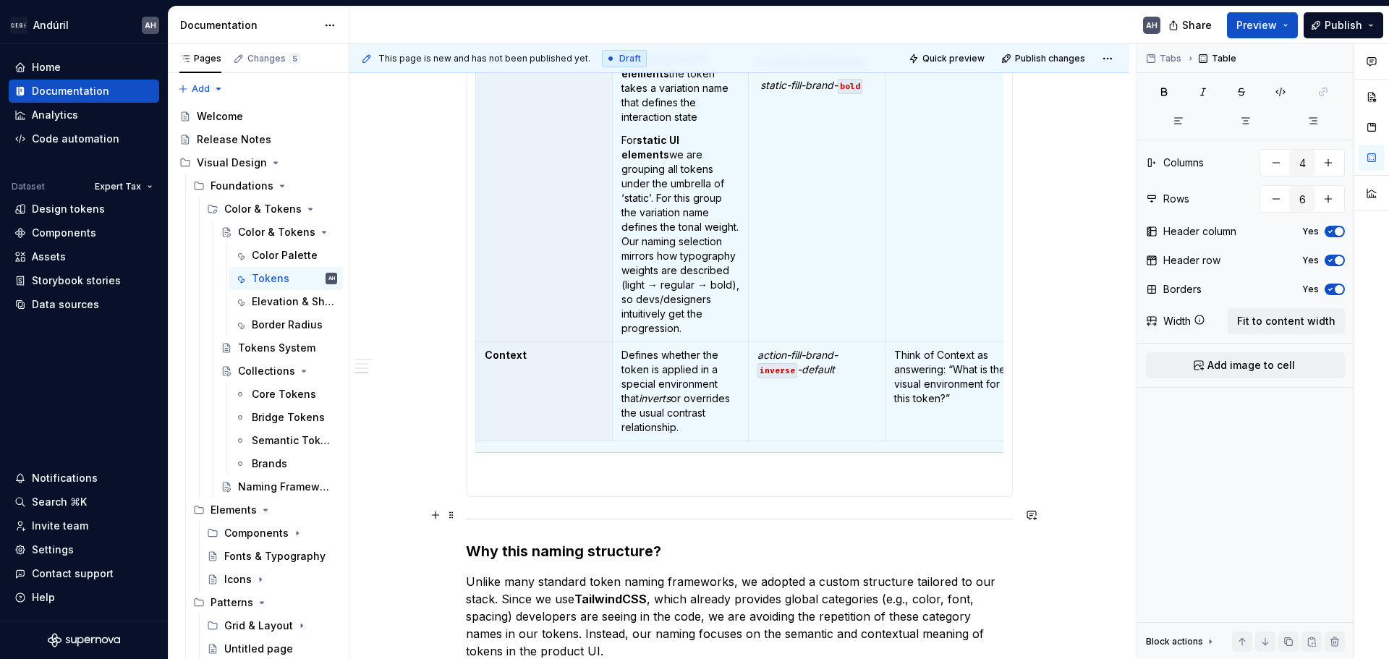
click at [513, 488] on p at bounding box center [739, 478] width 528 height 17
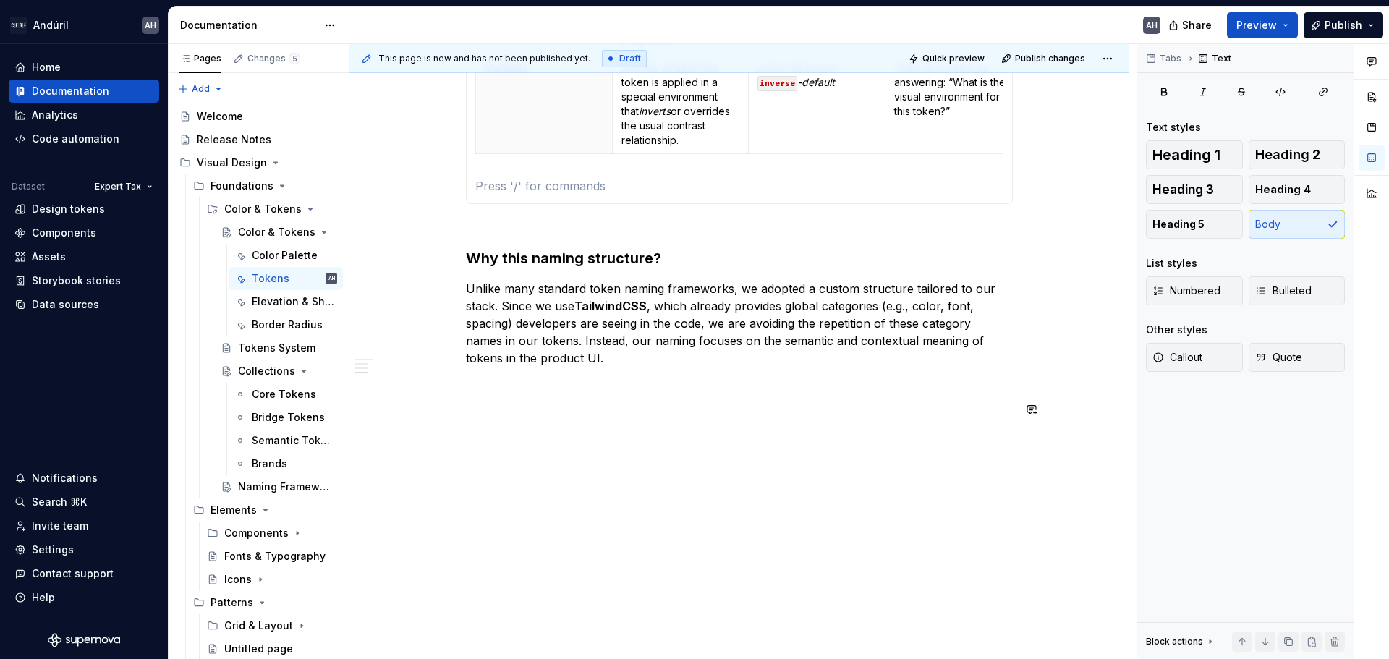
scroll to position [1583, 0]
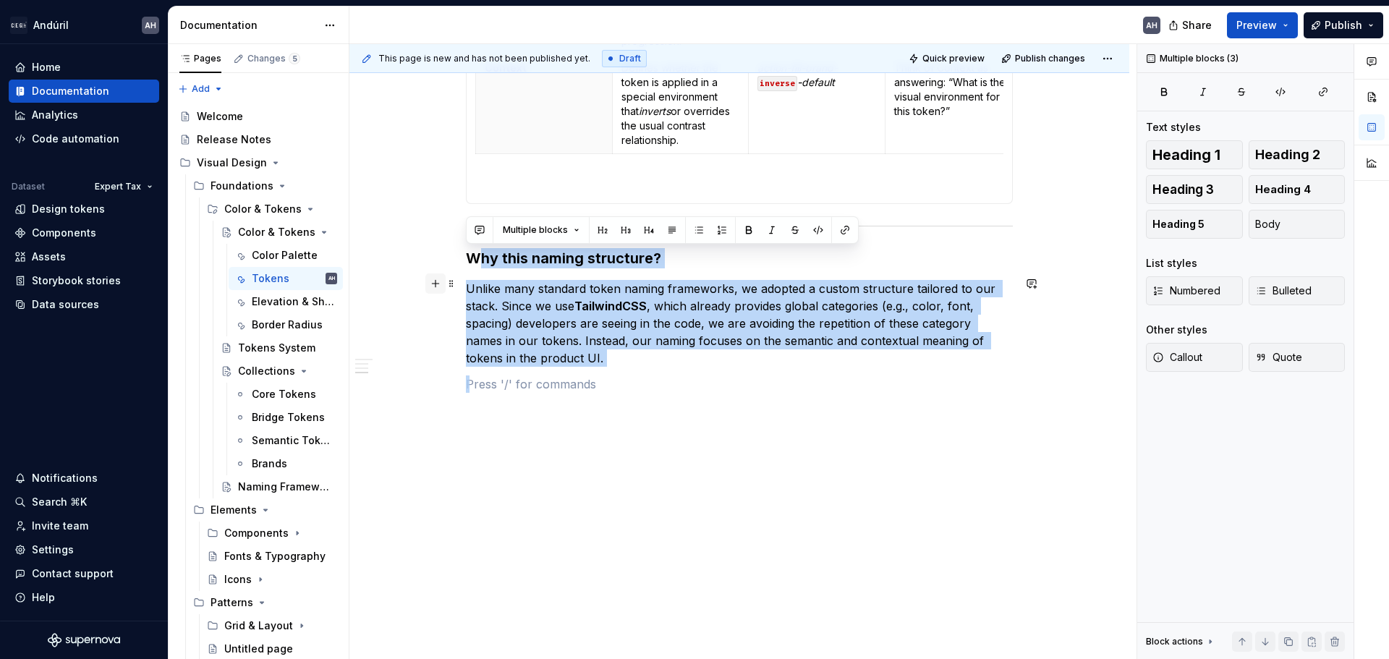
drag, startPoint x: 548, startPoint y: 353, endPoint x: 444, endPoint y: 252, distance: 145.3
click at [581, 380] on p at bounding box center [739, 383] width 547 height 17
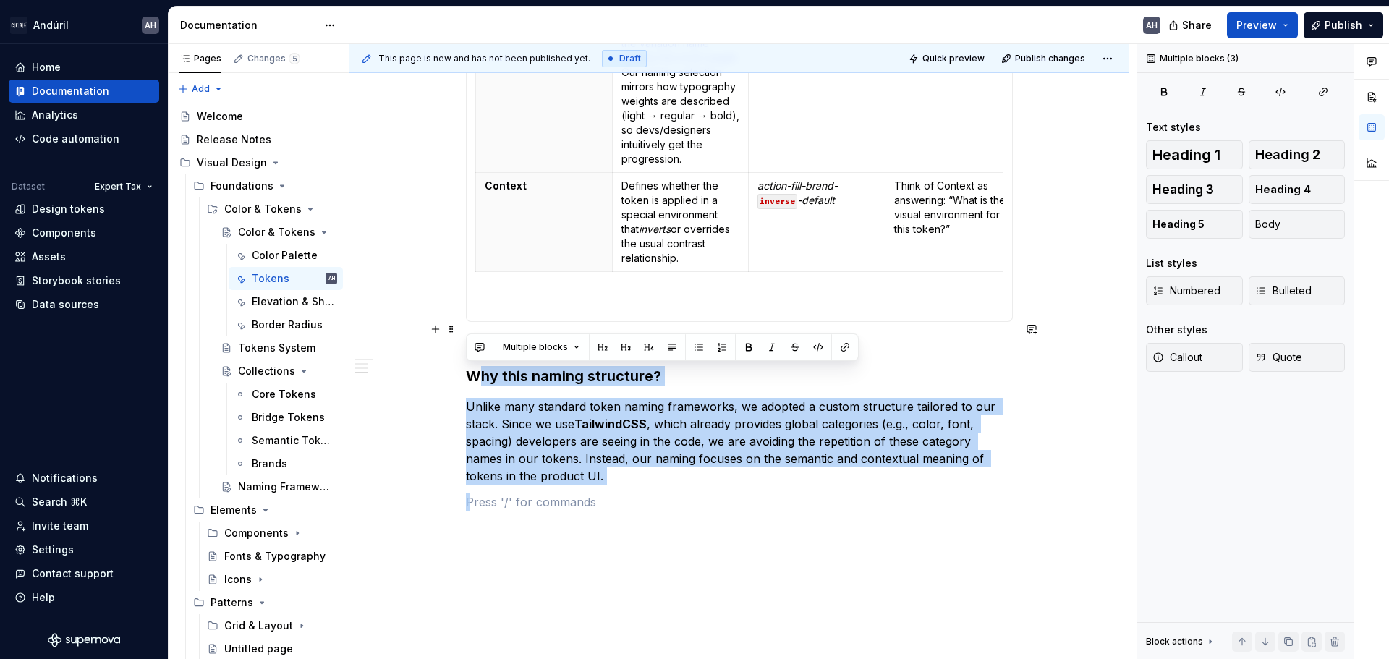
scroll to position [1438, 0]
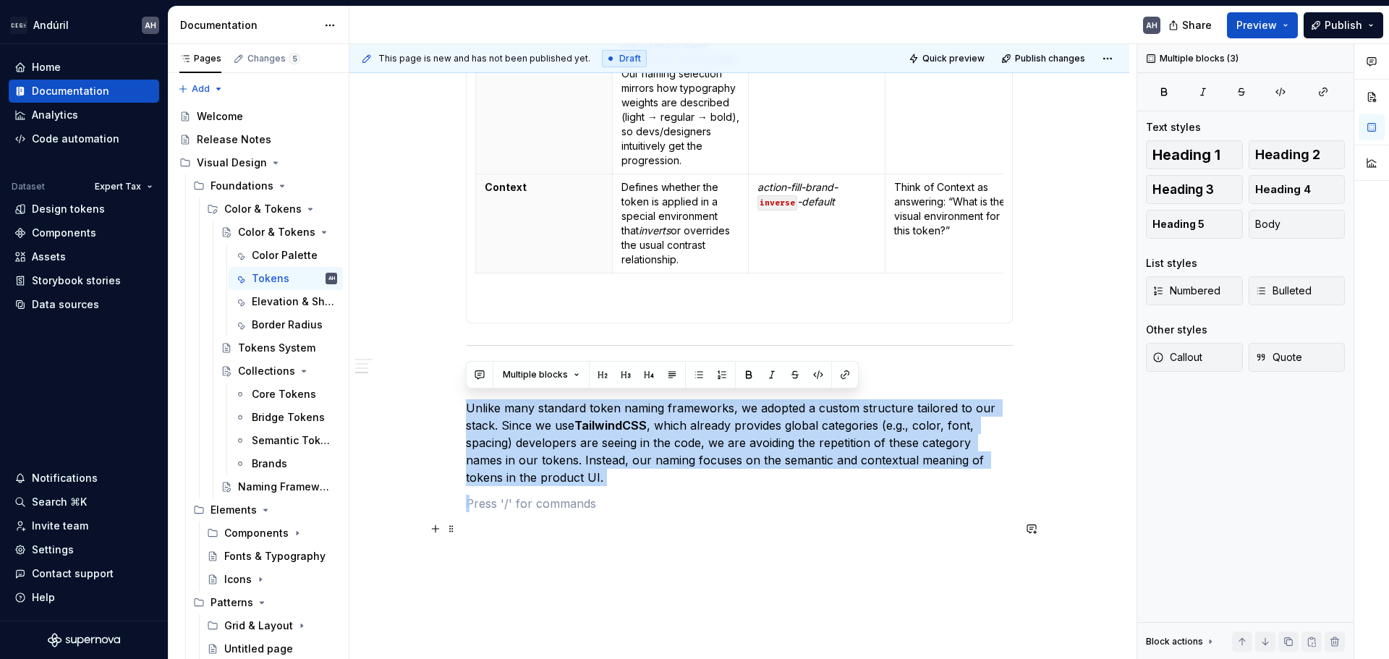
click at [588, 512] on p at bounding box center [739, 503] width 547 height 17
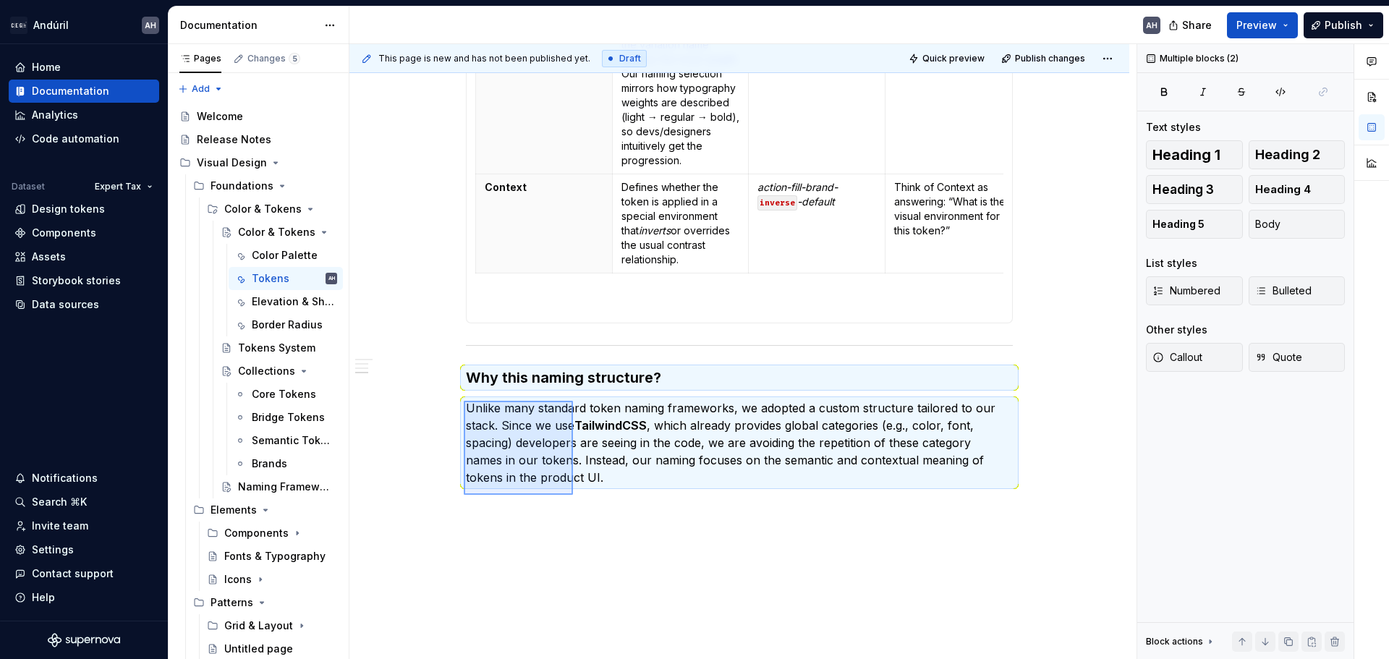
drag, startPoint x: 464, startPoint y: 401, endPoint x: 573, endPoint y: 495, distance: 144.1
click at [573, 495] on div "**********" at bounding box center [742, 352] width 787 height 616
click at [559, 314] on p at bounding box center [739, 305] width 528 height 17
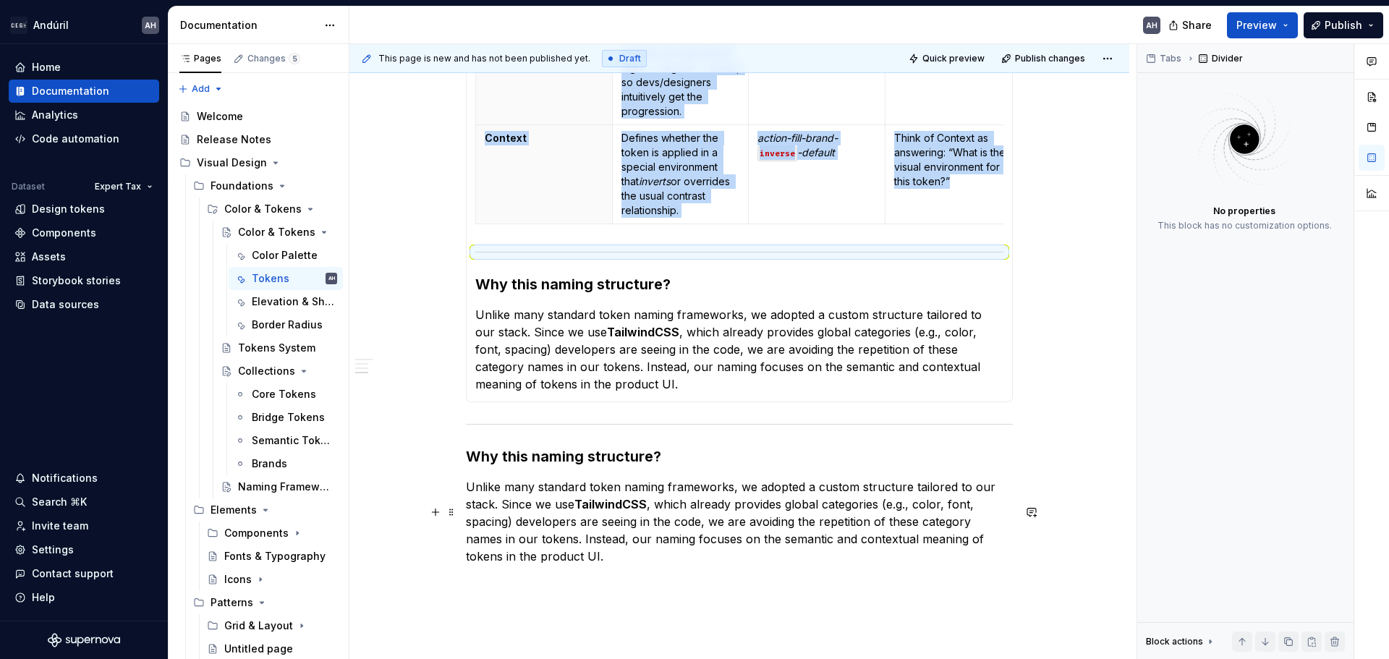
scroll to position [1510, 0]
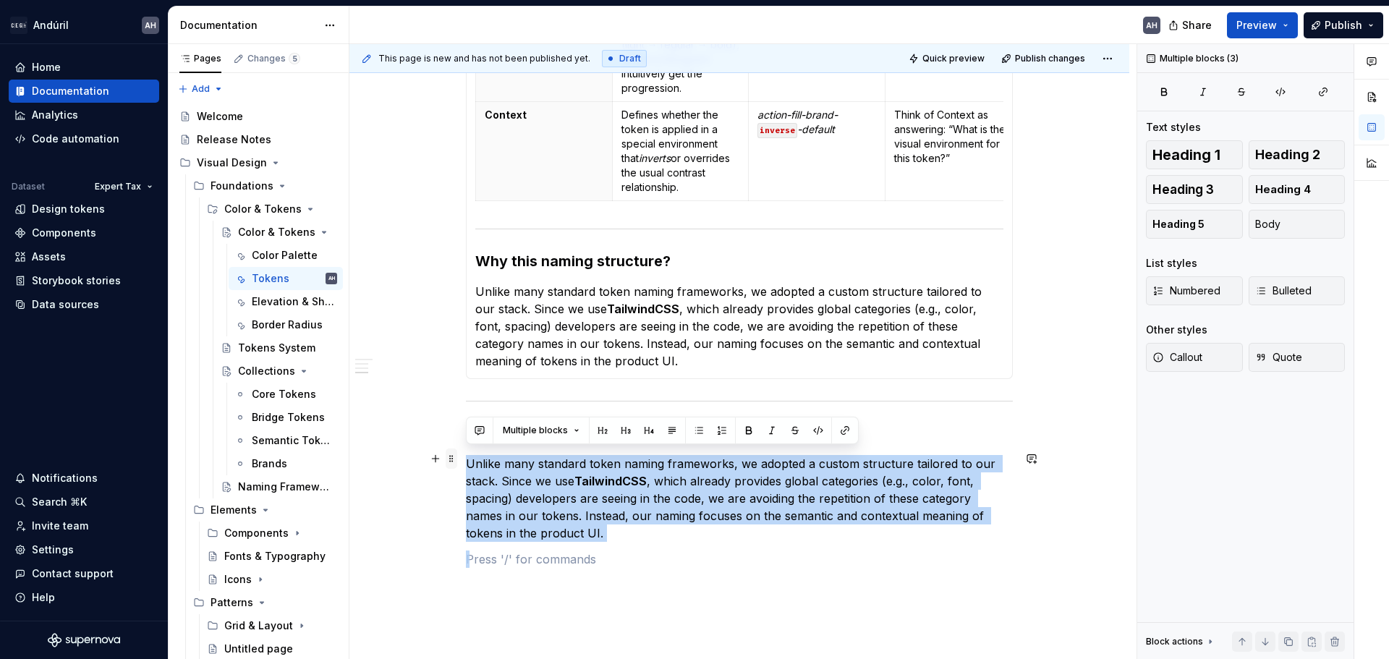
drag, startPoint x: 572, startPoint y: 563, endPoint x: 450, endPoint y: 452, distance: 164.9
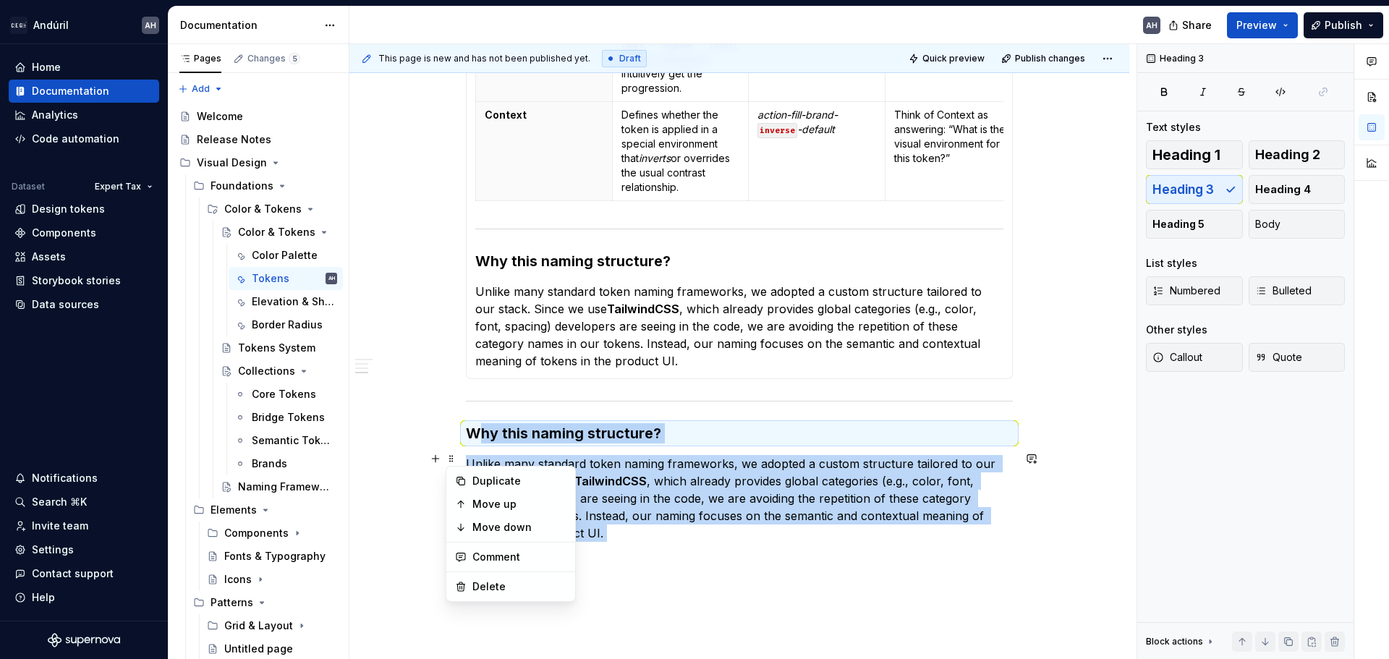
click at [639, 537] on p "Unlike many standard token naming frameworks, we adopted a custom structure tai…" at bounding box center [739, 498] width 547 height 87
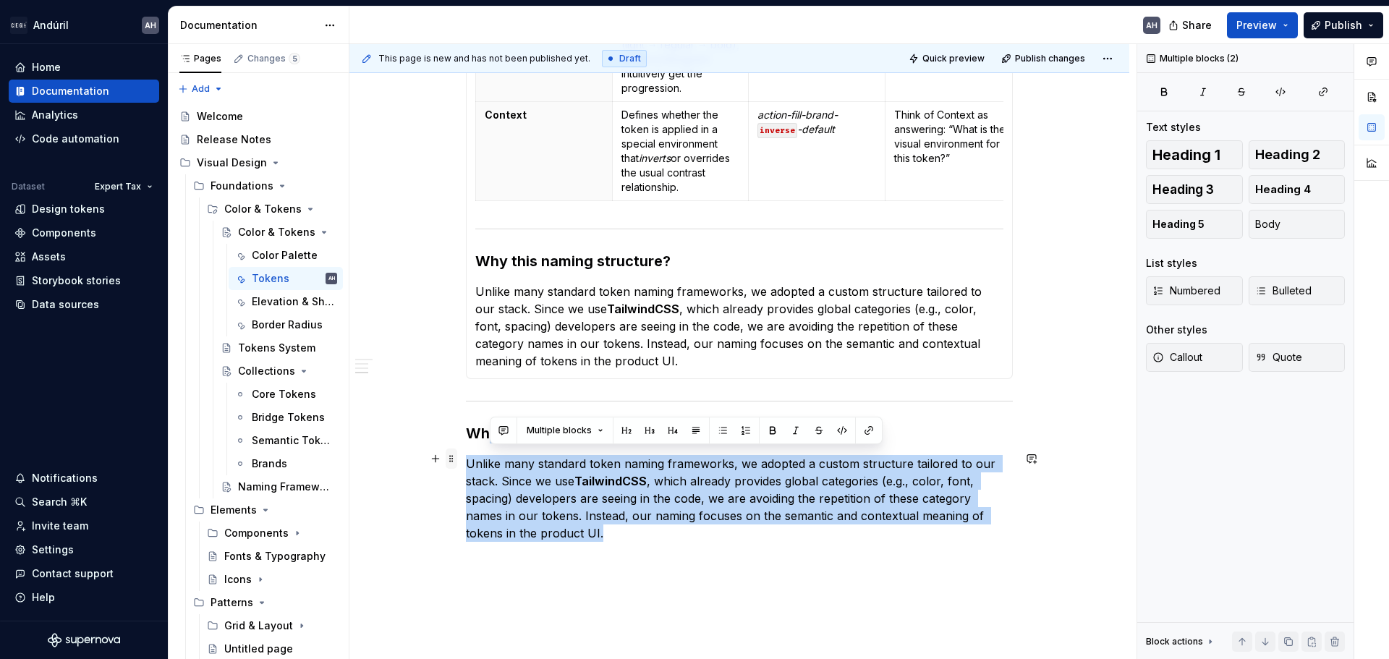
drag, startPoint x: 564, startPoint y: 563, endPoint x: 454, endPoint y: 454, distance: 155.0
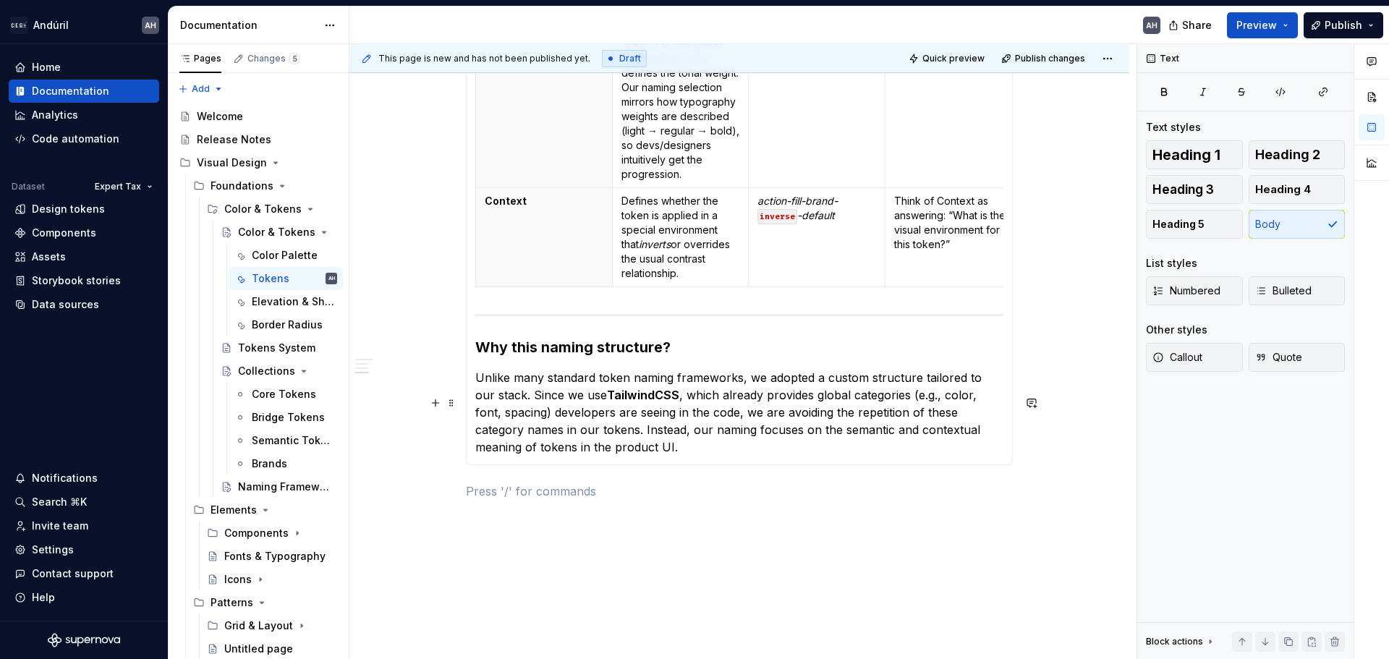
scroll to position [1447, 0]
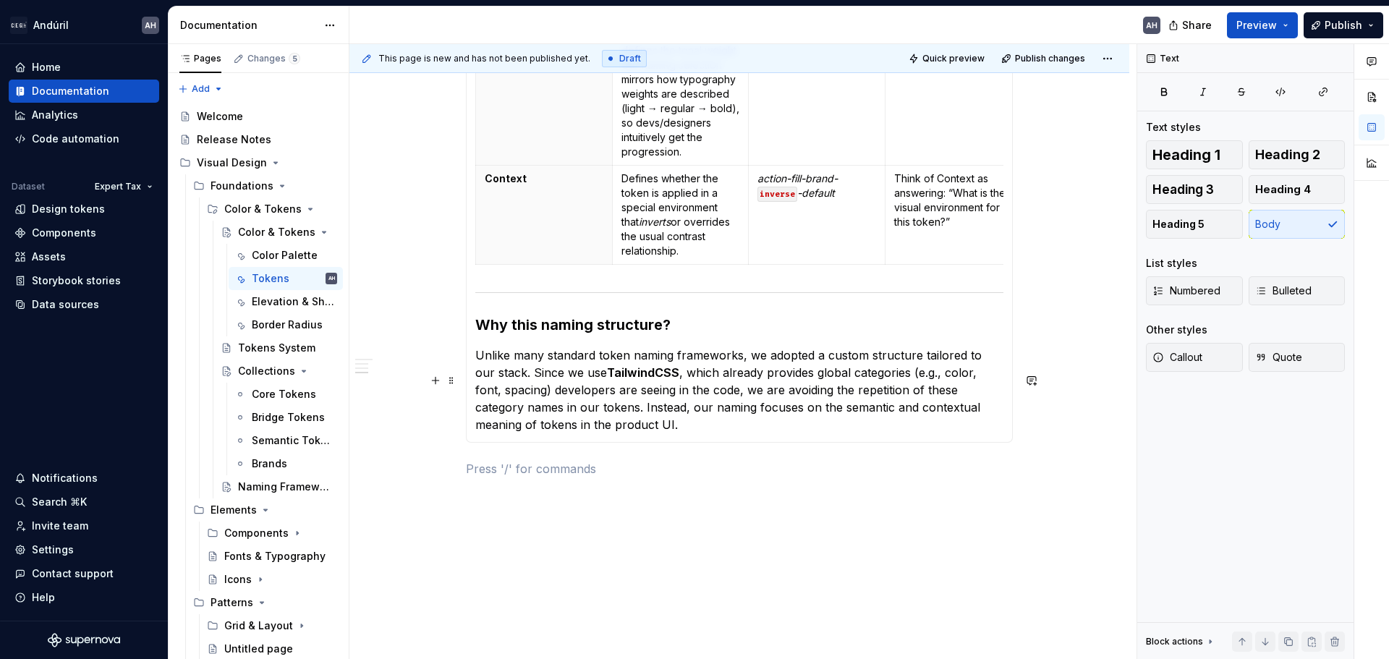
click at [634, 433] on p "Unlike many standard token naming frameworks, we adopted a custom structure tai…" at bounding box center [739, 390] width 528 height 87
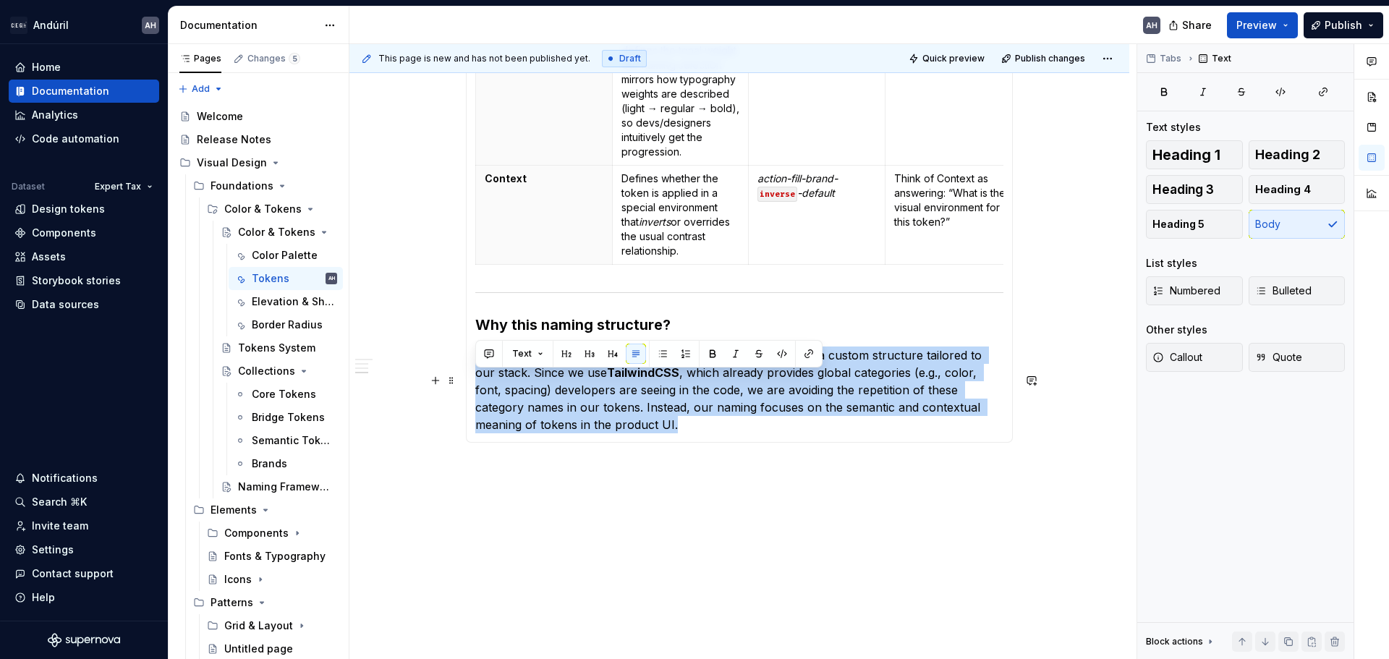
drag, startPoint x: 639, startPoint y: 454, endPoint x: 475, endPoint y: 382, distance: 179.1
click at [475, 382] on p "Unlike many standard token naming frameworks, we adopted a custom structure tai…" at bounding box center [739, 390] width 528 height 87
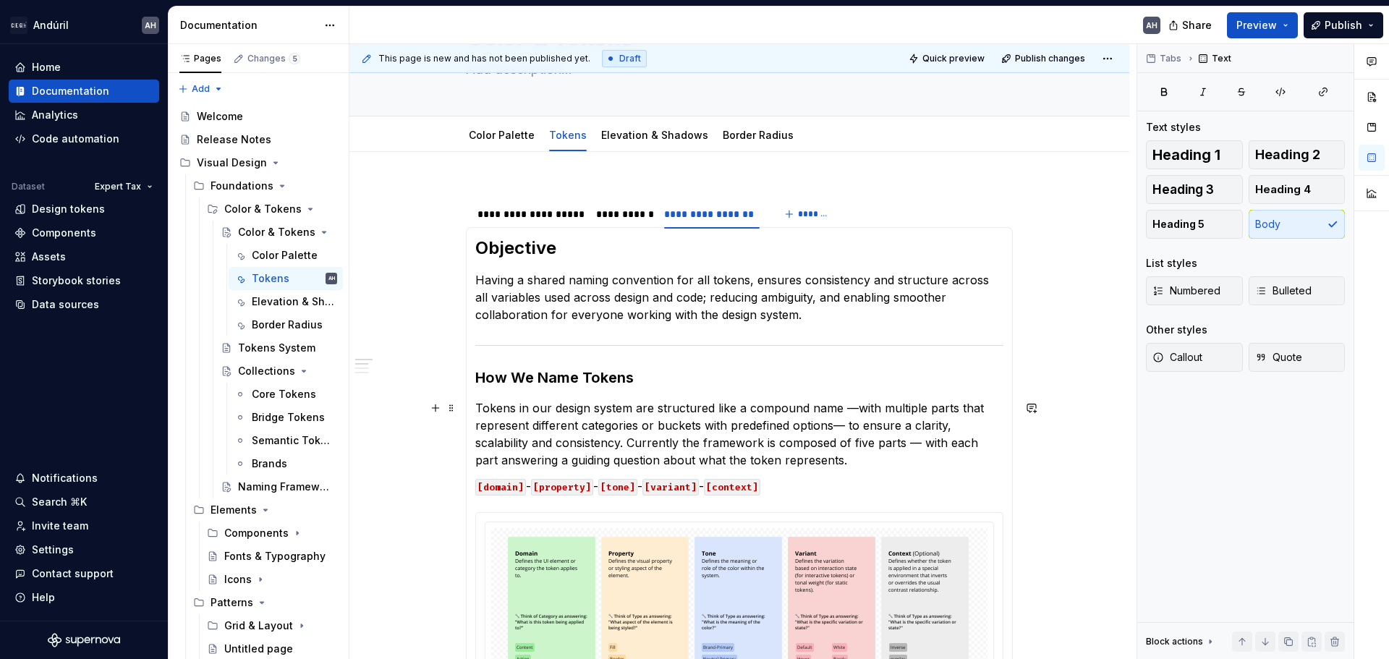
scroll to position [145, 0]
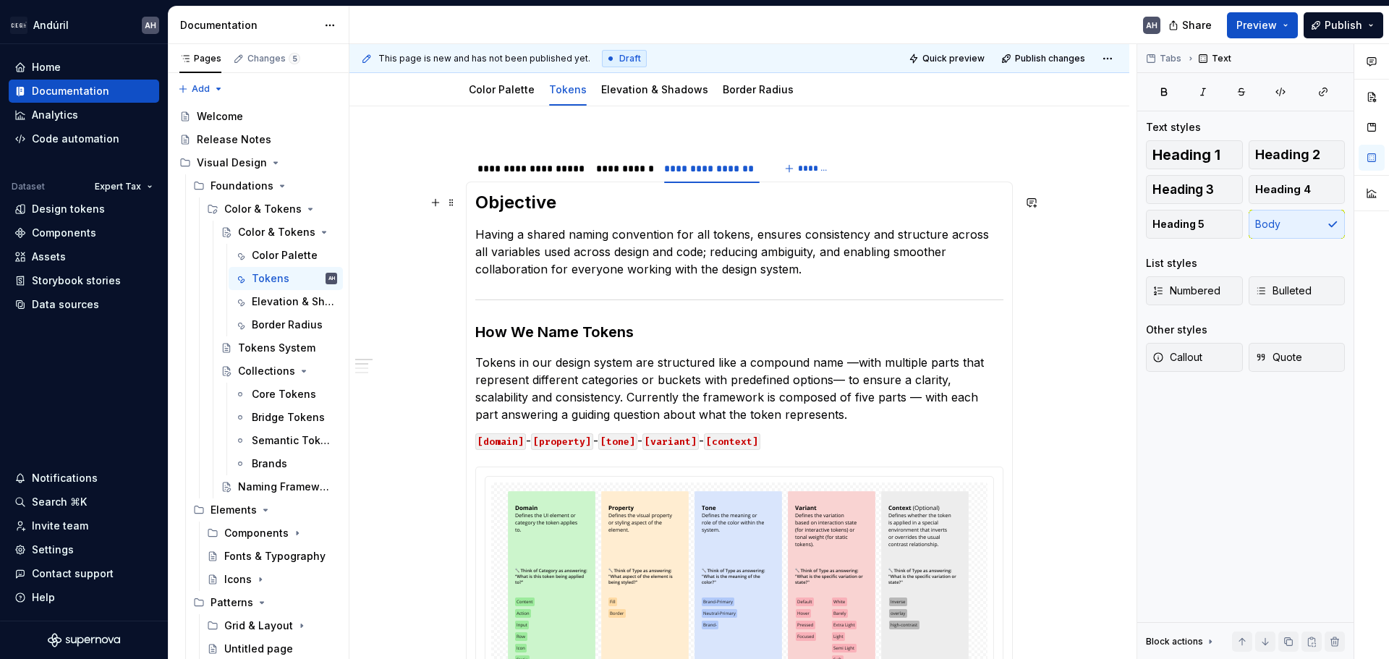
click at [477, 201] on h2 "Objective" at bounding box center [739, 202] width 528 height 23
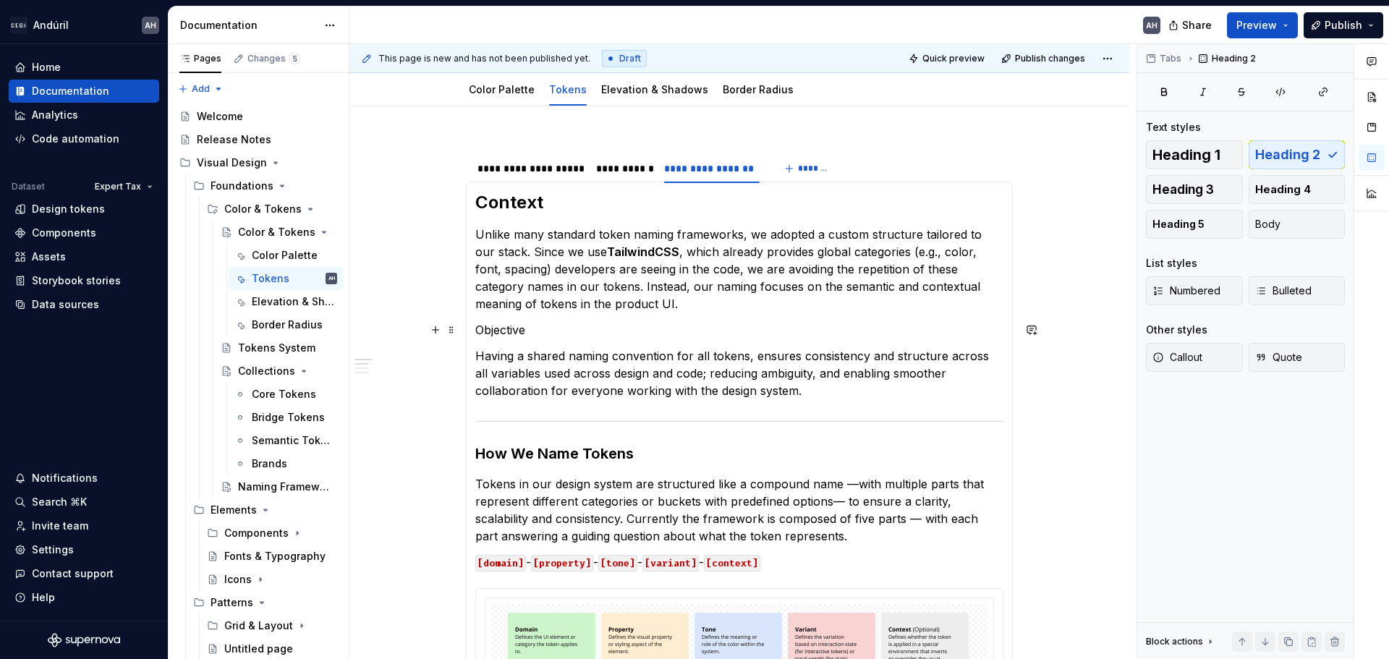
click at [501, 331] on p "Objective" at bounding box center [739, 329] width 528 height 17
click at [614, 301] on button "button" at bounding box center [614, 303] width 20 height 20
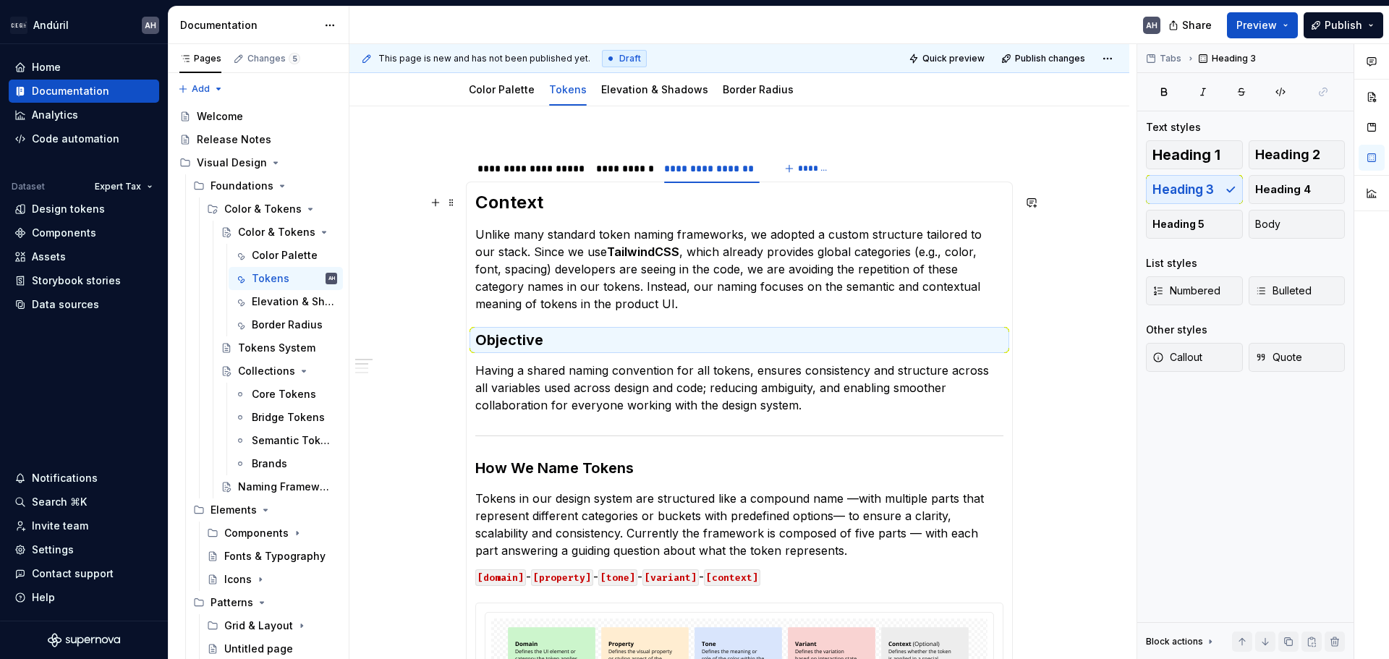
click at [511, 200] on h2 "Context" at bounding box center [739, 202] width 528 height 23
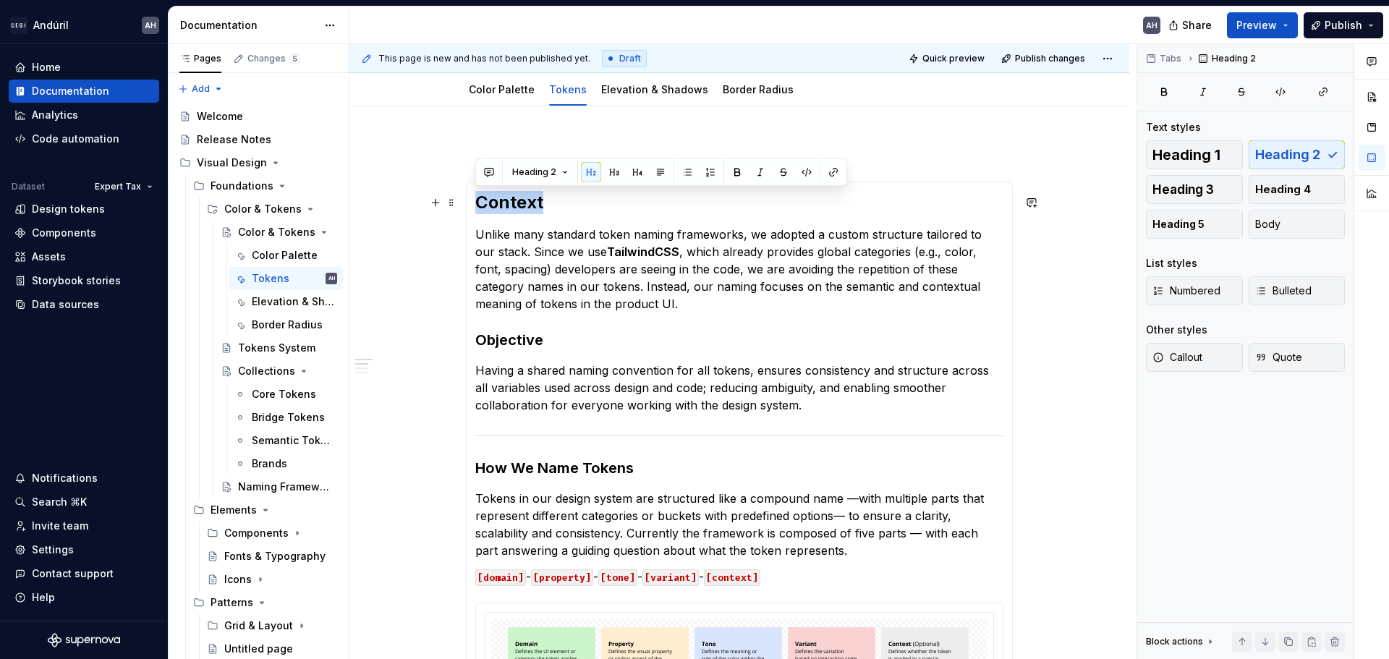
click at [511, 200] on h2 "Context" at bounding box center [739, 202] width 528 height 23
click at [615, 174] on button "button" at bounding box center [614, 172] width 20 height 20
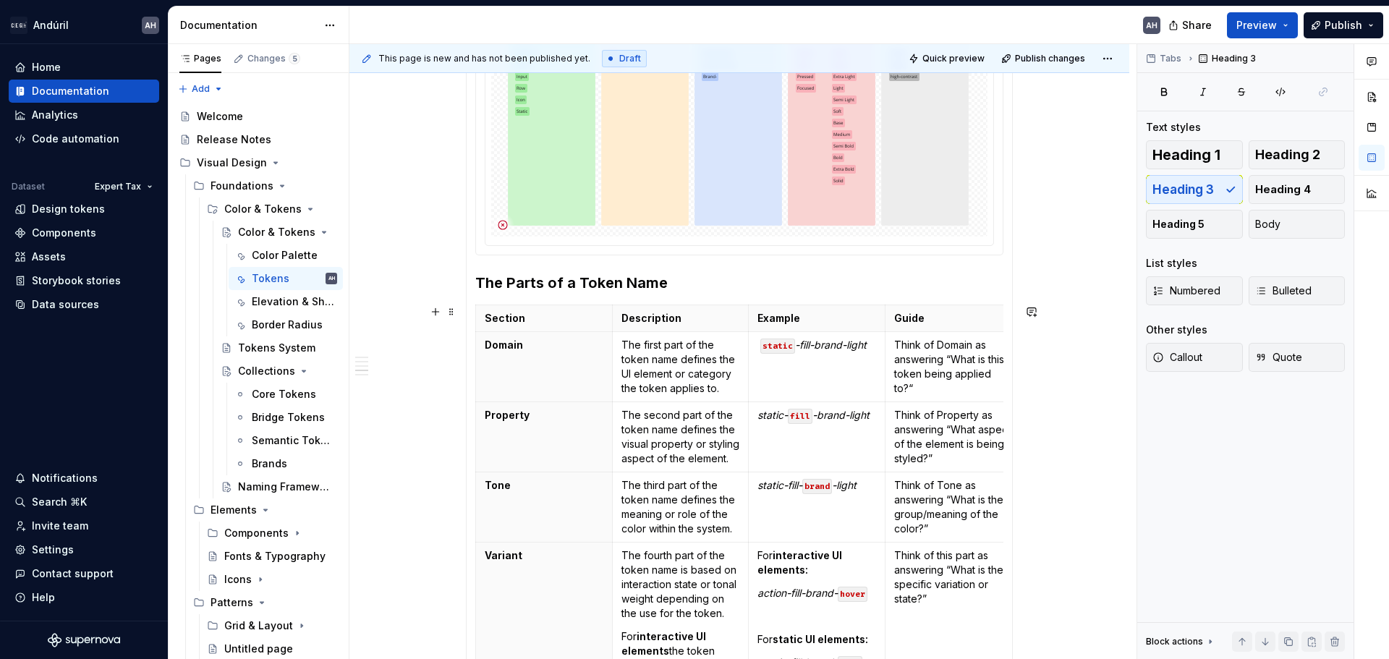
scroll to position [796, 0]
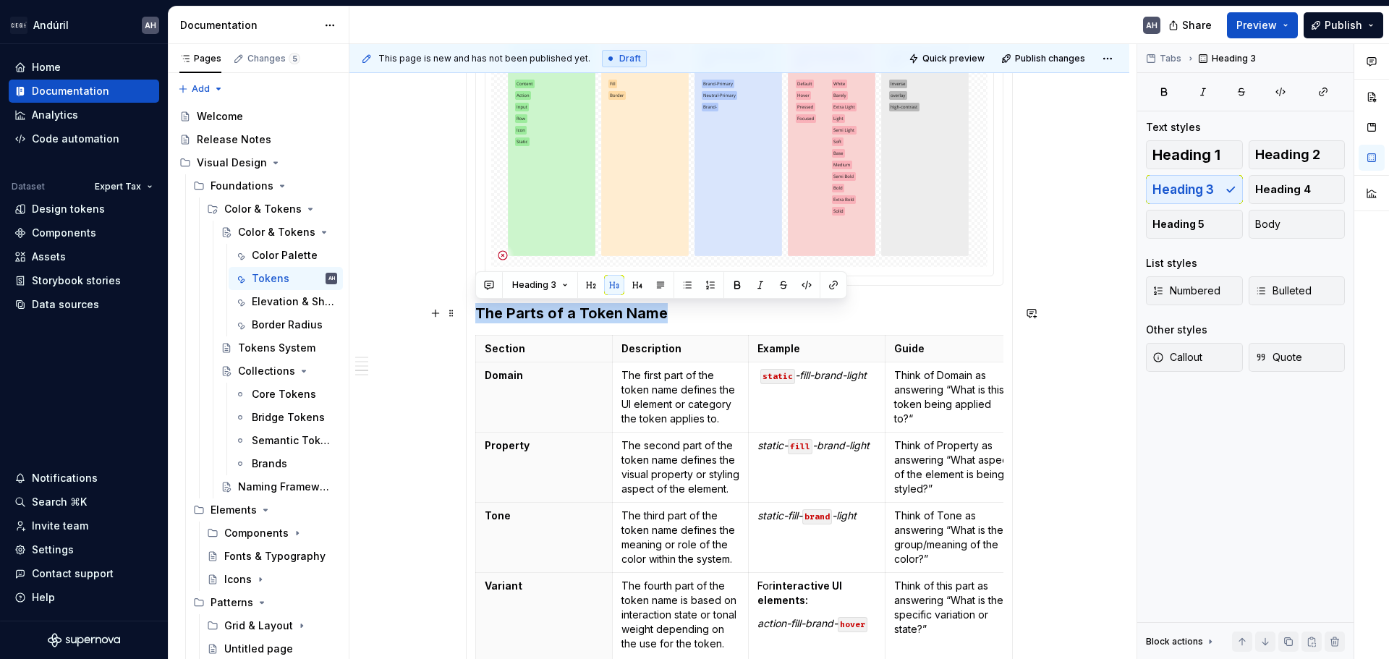
drag, startPoint x: 680, startPoint y: 303, endPoint x: 476, endPoint y: 307, distance: 204.0
click at [476, 307] on h3 "The Parts of a Token Name" at bounding box center [739, 313] width 528 height 20
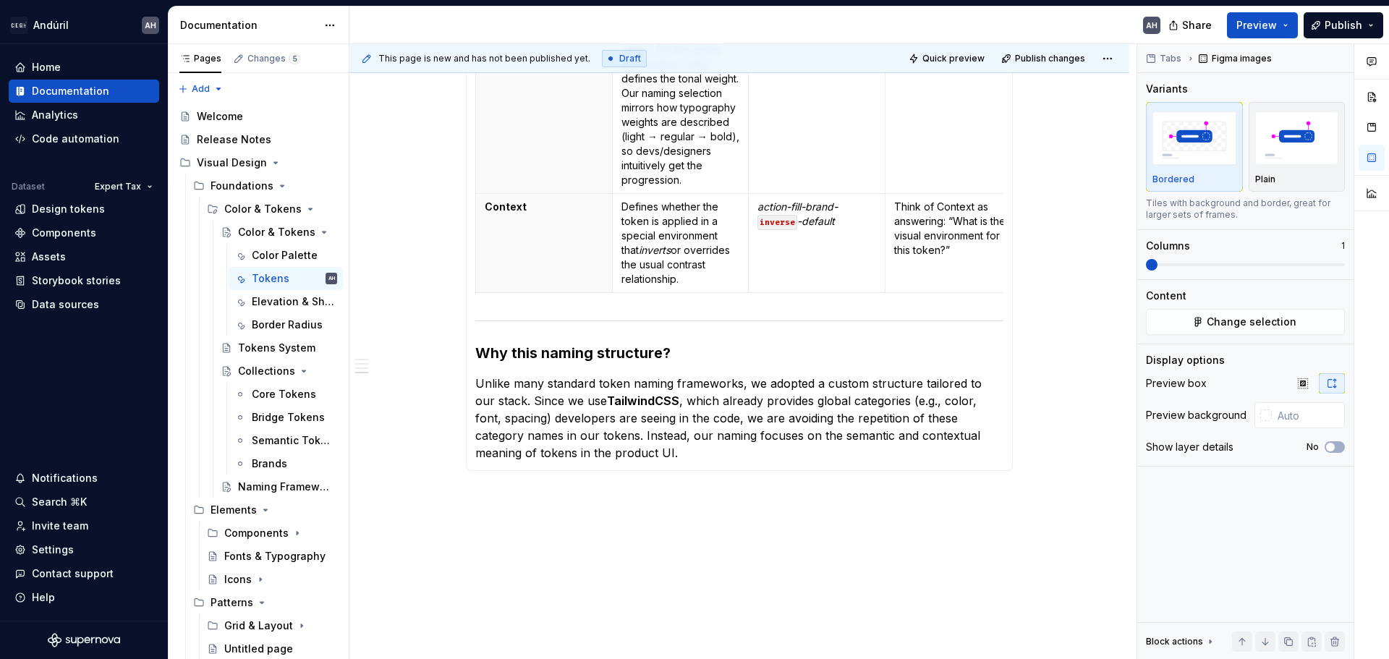
scroll to position [1568, 0]
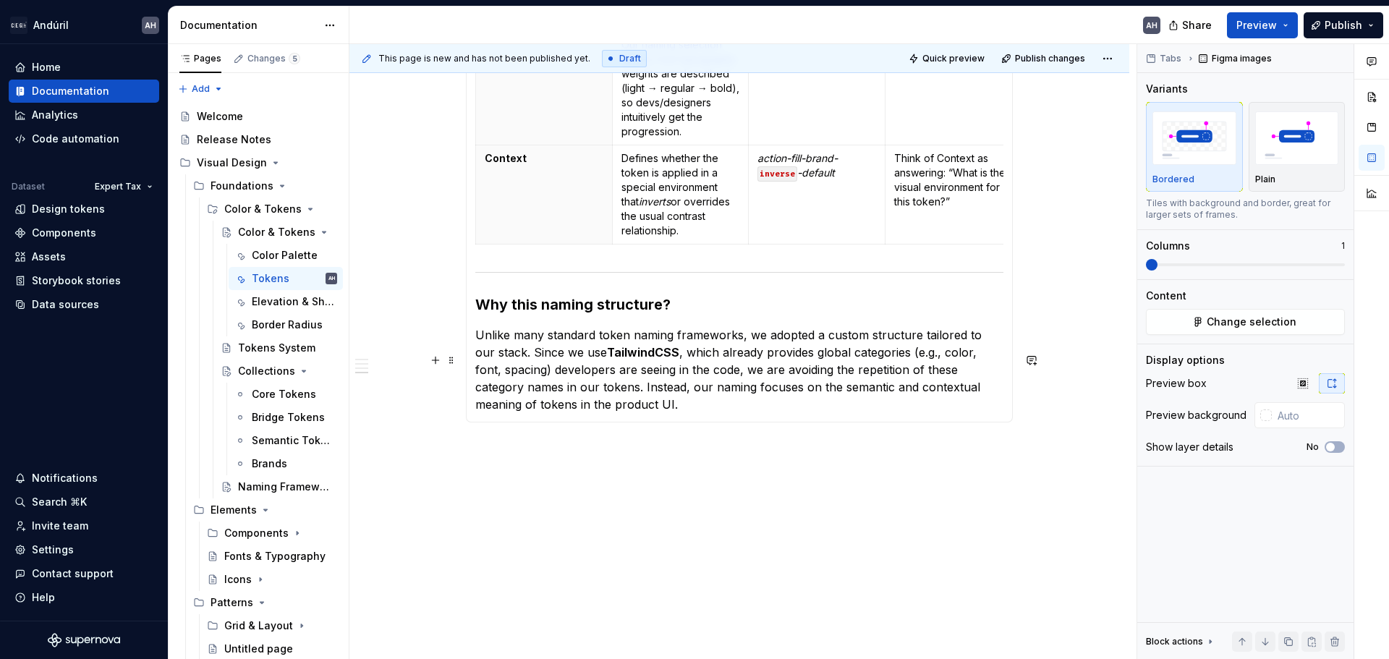
click at [672, 413] on p "Unlike many standard token naming frameworks, we adopted a custom structure tai…" at bounding box center [739, 369] width 528 height 87
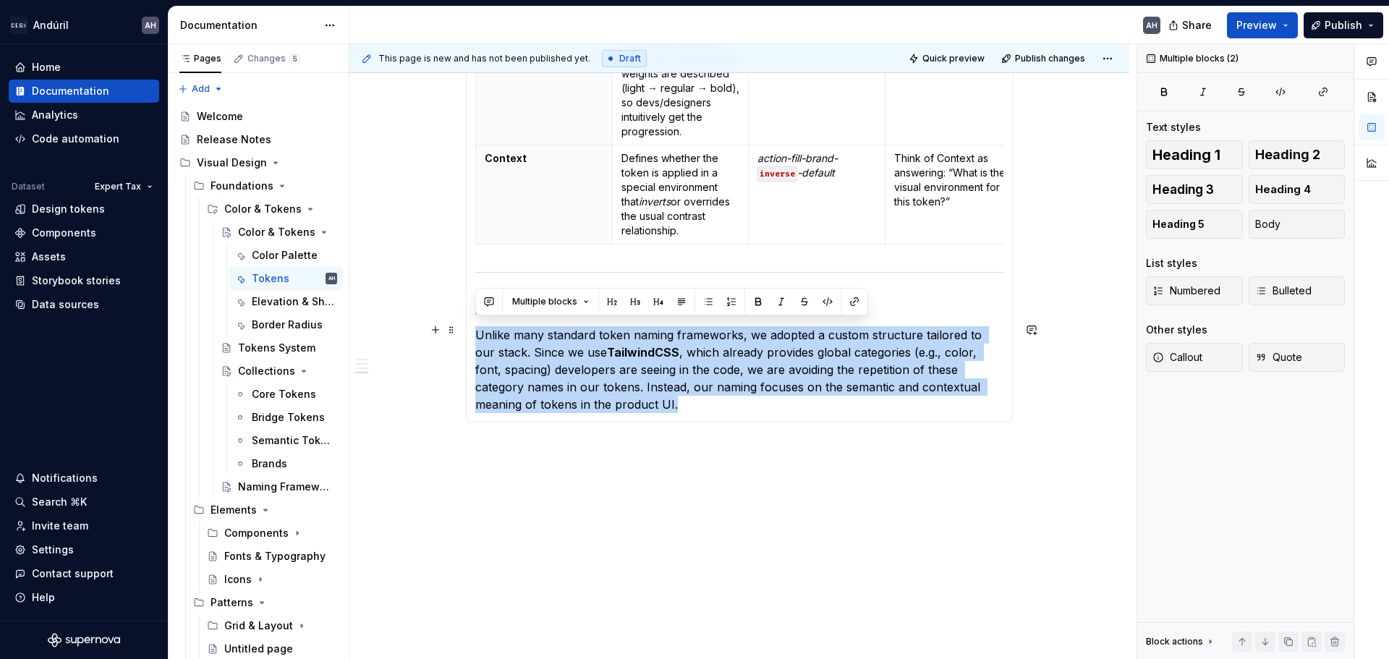
drag, startPoint x: 638, startPoint y: 438, endPoint x: 478, endPoint y: 331, distance: 192.0
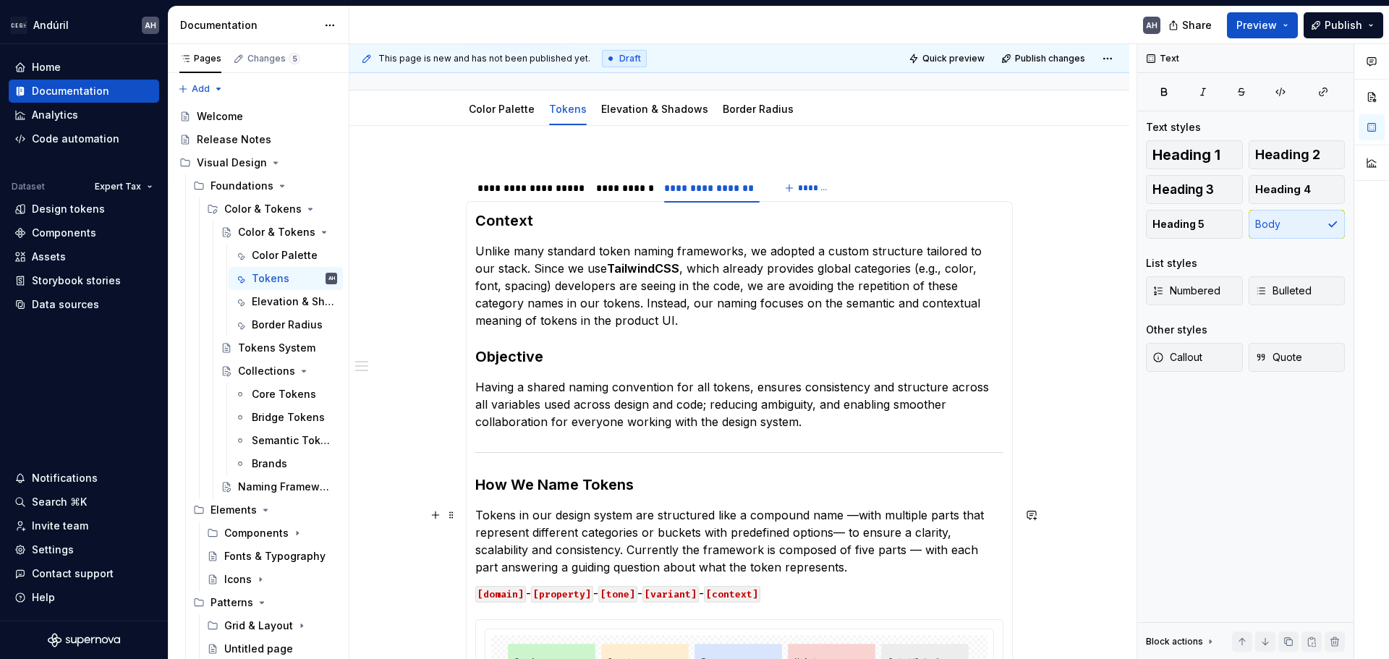
scroll to position [121, 0]
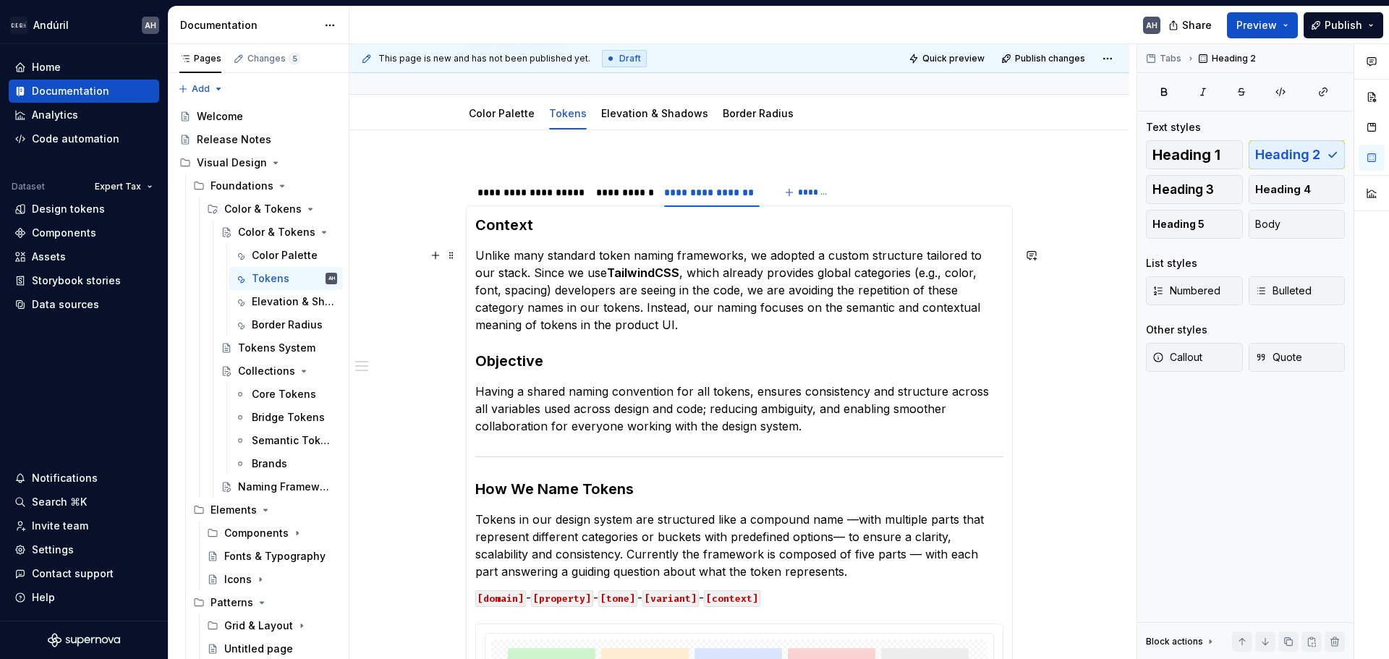
click at [658, 327] on p "Unlike many standard token naming frameworks, we adopted a custom structure tai…" at bounding box center [739, 290] width 528 height 87
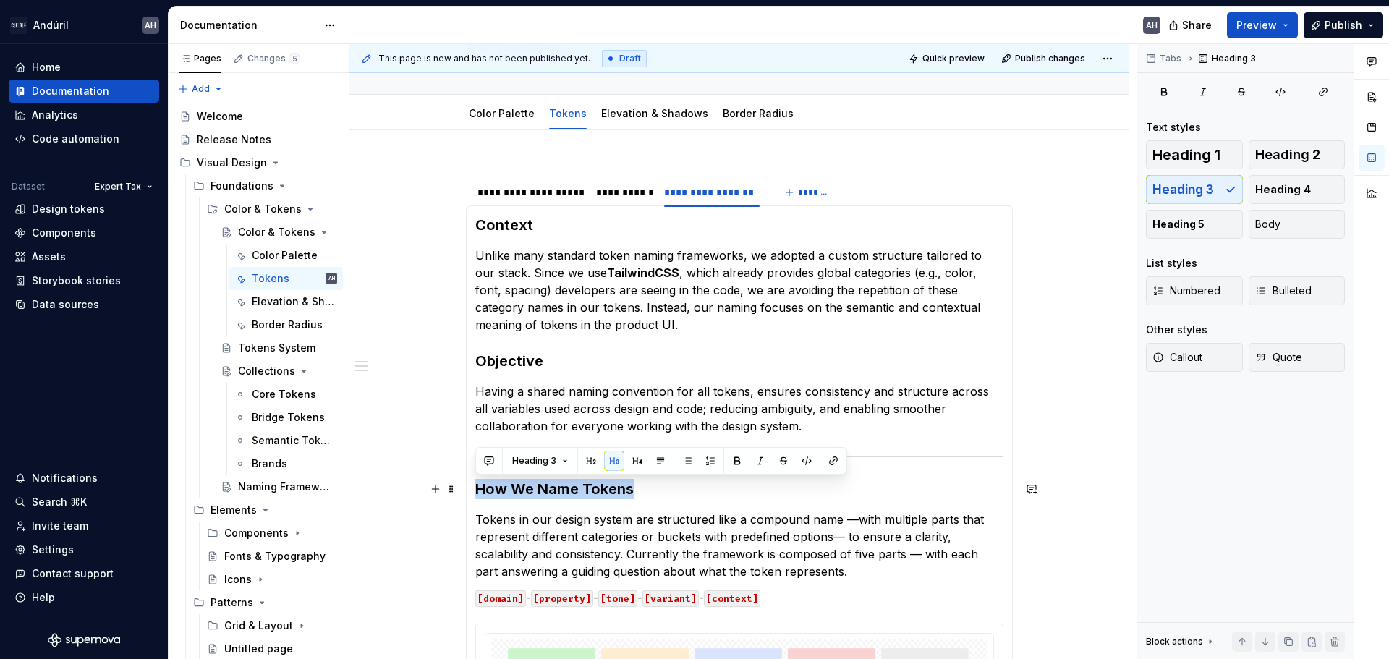
drag, startPoint x: 642, startPoint y: 485, endPoint x: 477, endPoint y: 478, distance: 164.3
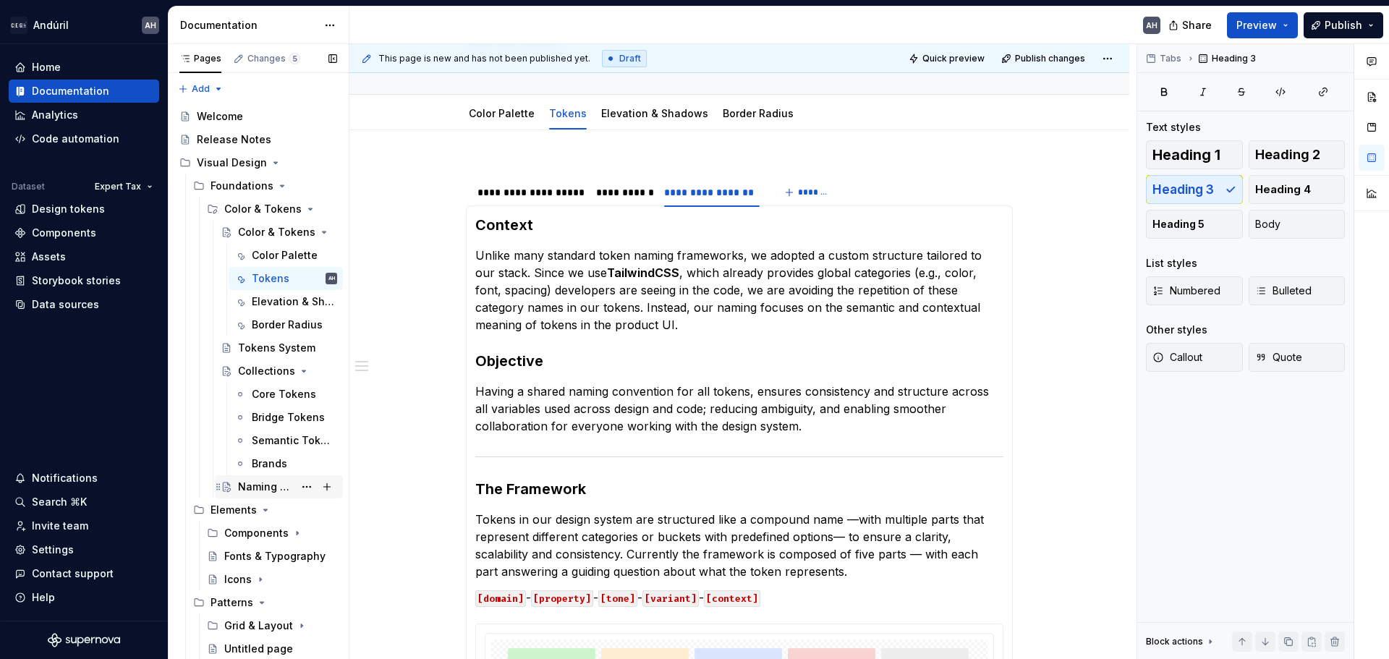
click at [242, 490] on div "Naming Framework" at bounding box center [266, 487] width 56 height 14
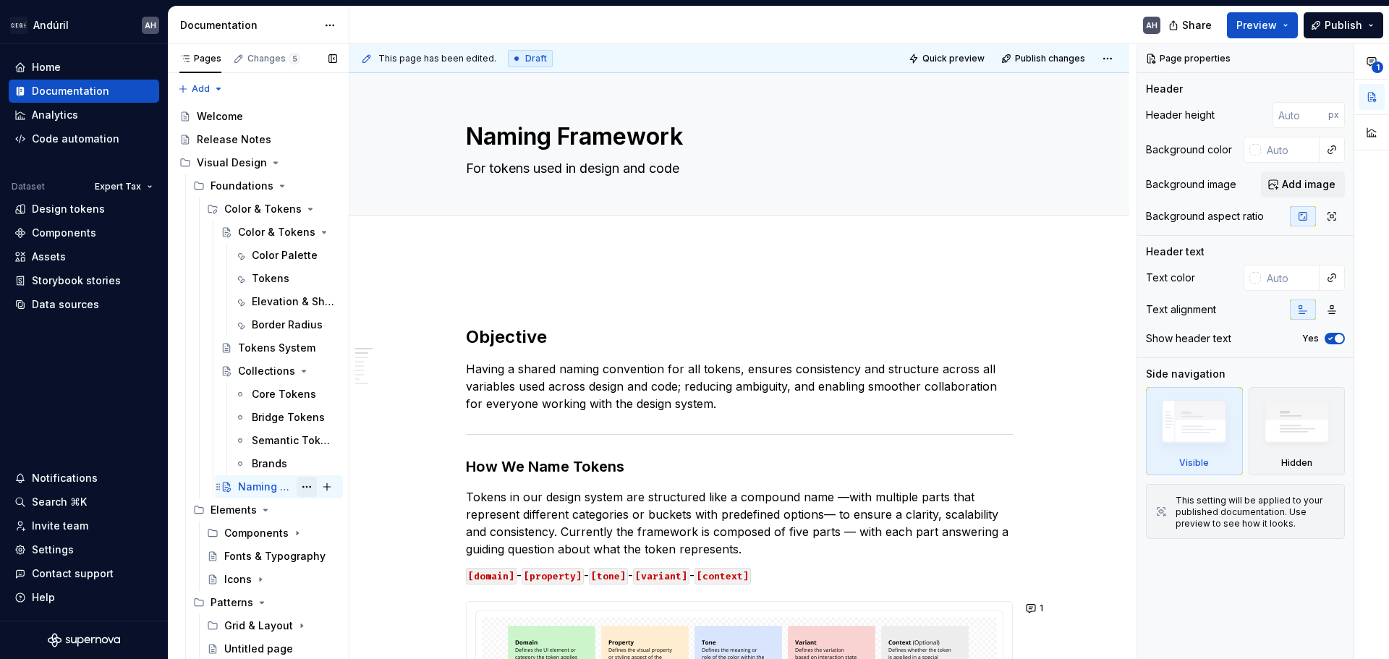
click at [297, 483] on button "Page tree" at bounding box center [307, 487] width 20 height 20
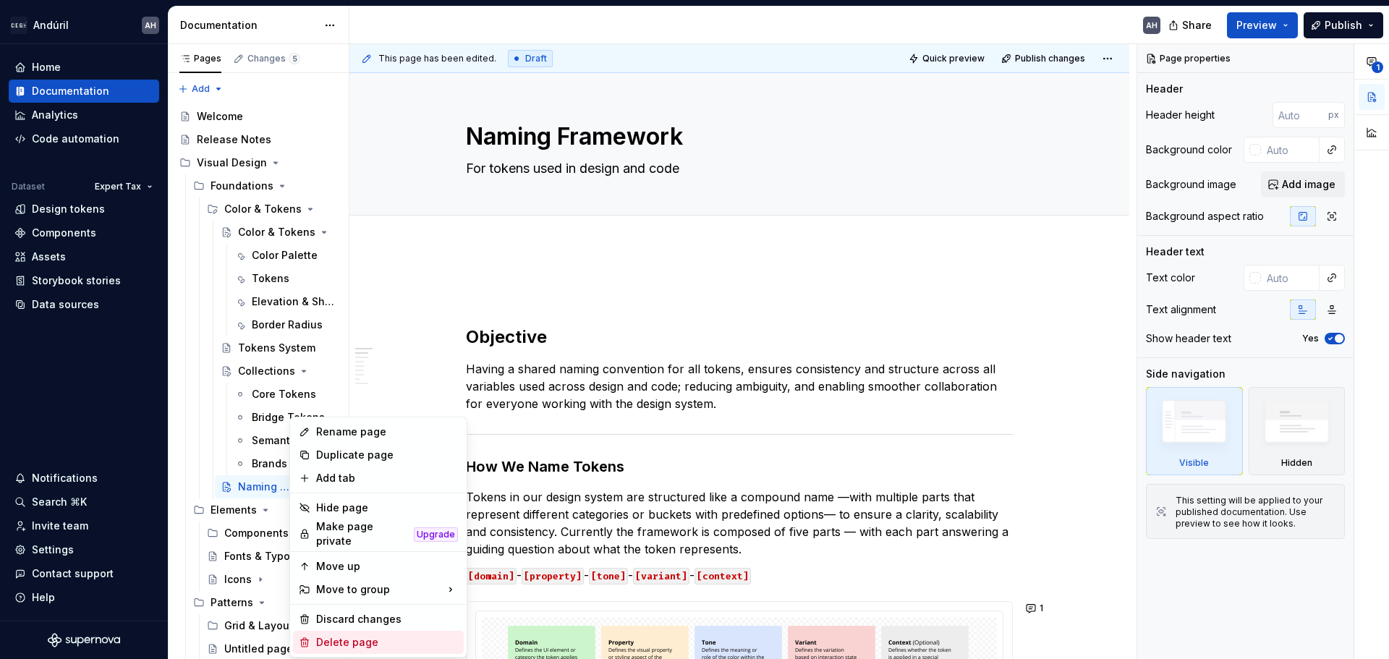
click at [357, 635] on div "Delete page" at bounding box center [387, 642] width 142 height 14
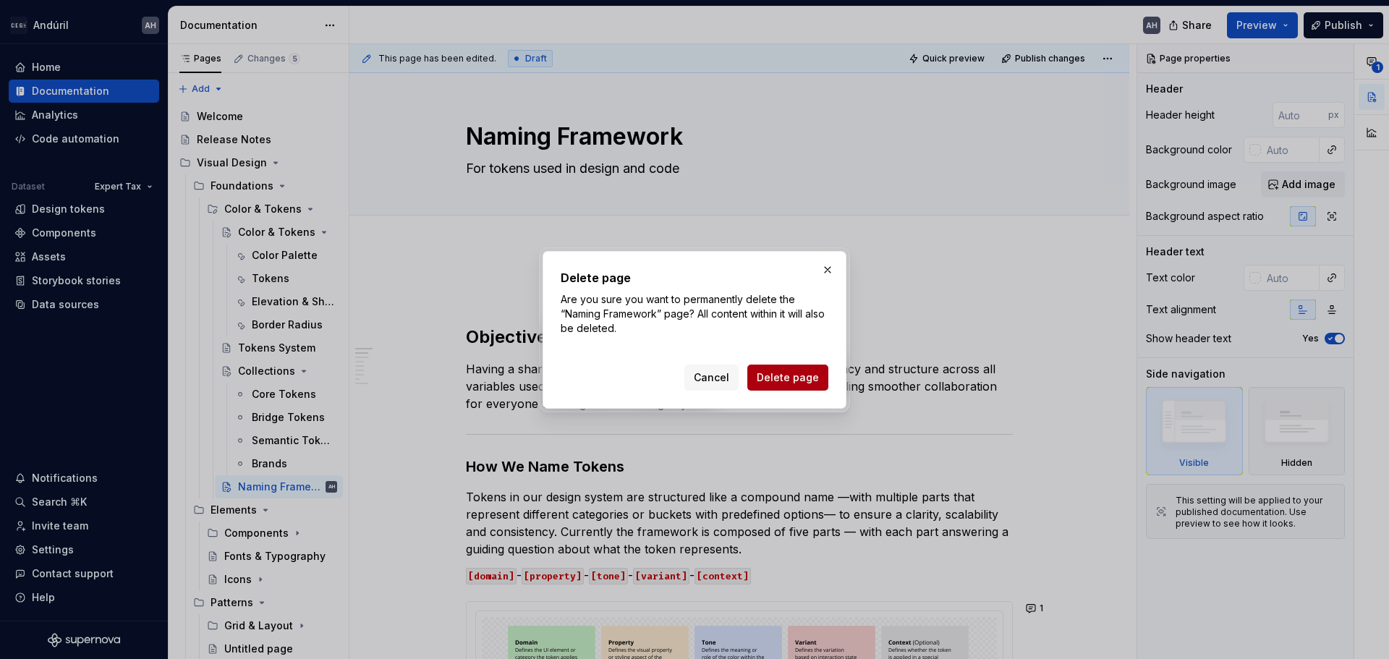
click at [781, 380] on span "Delete page" at bounding box center [788, 377] width 62 height 14
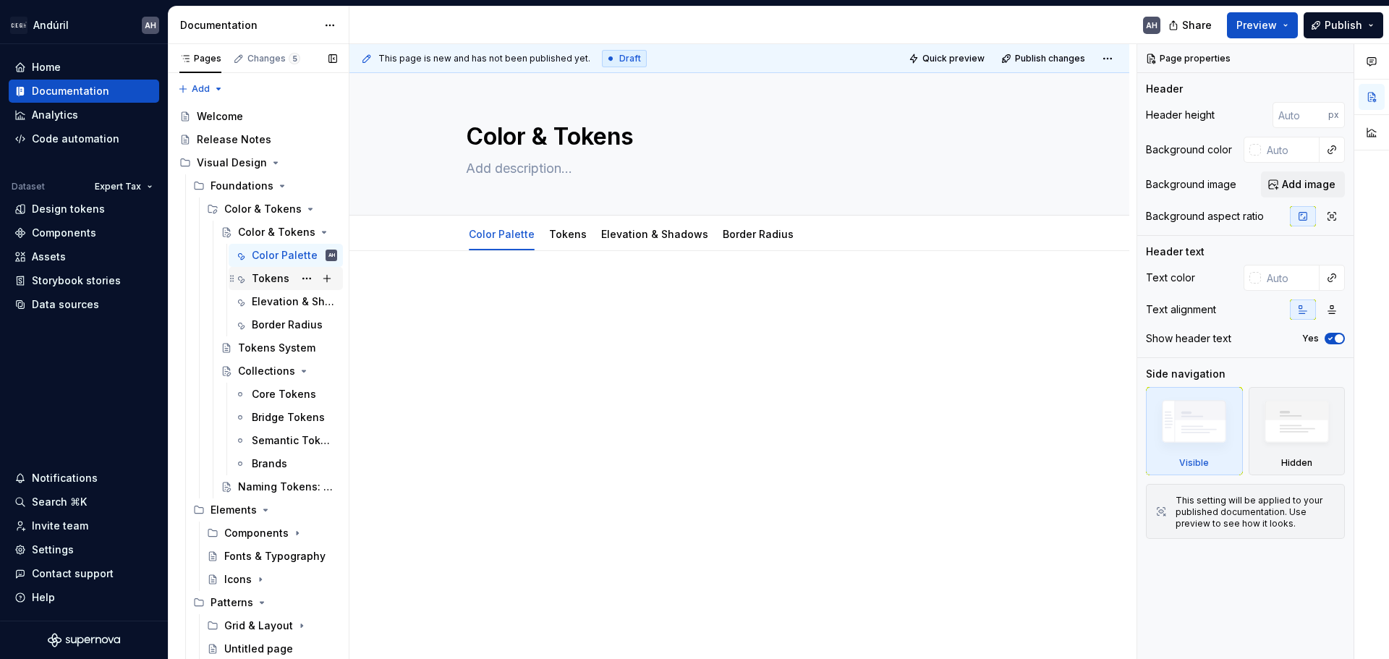
click at [251, 276] on div "Tokens" at bounding box center [285, 278] width 103 height 20
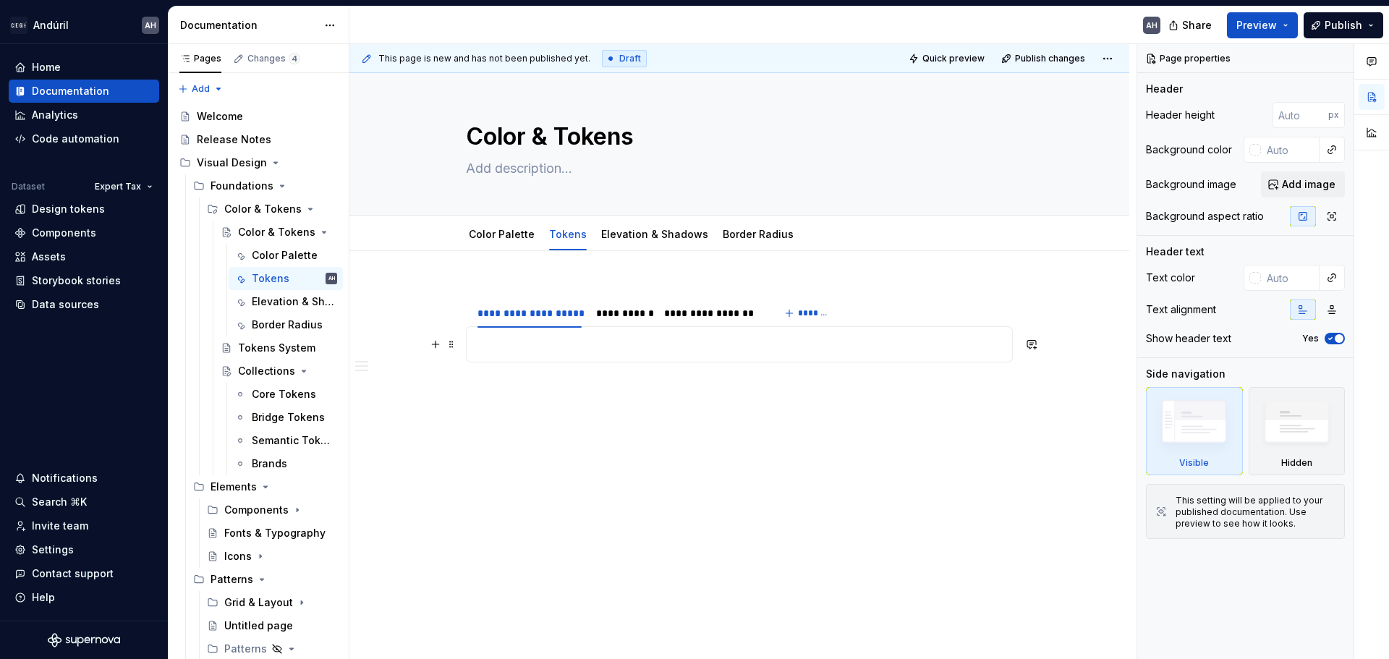
click at [633, 339] on p at bounding box center [739, 344] width 528 height 17
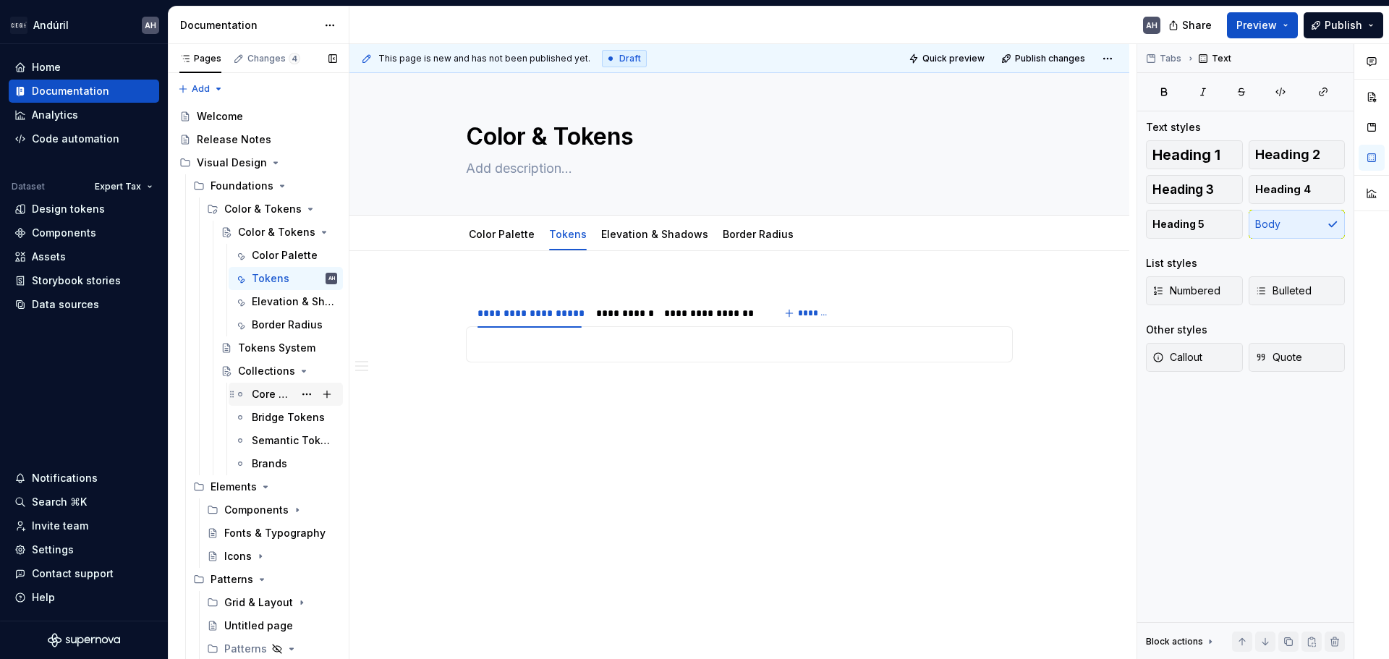
click at [269, 392] on div "Core Tokens" at bounding box center [273, 394] width 42 height 14
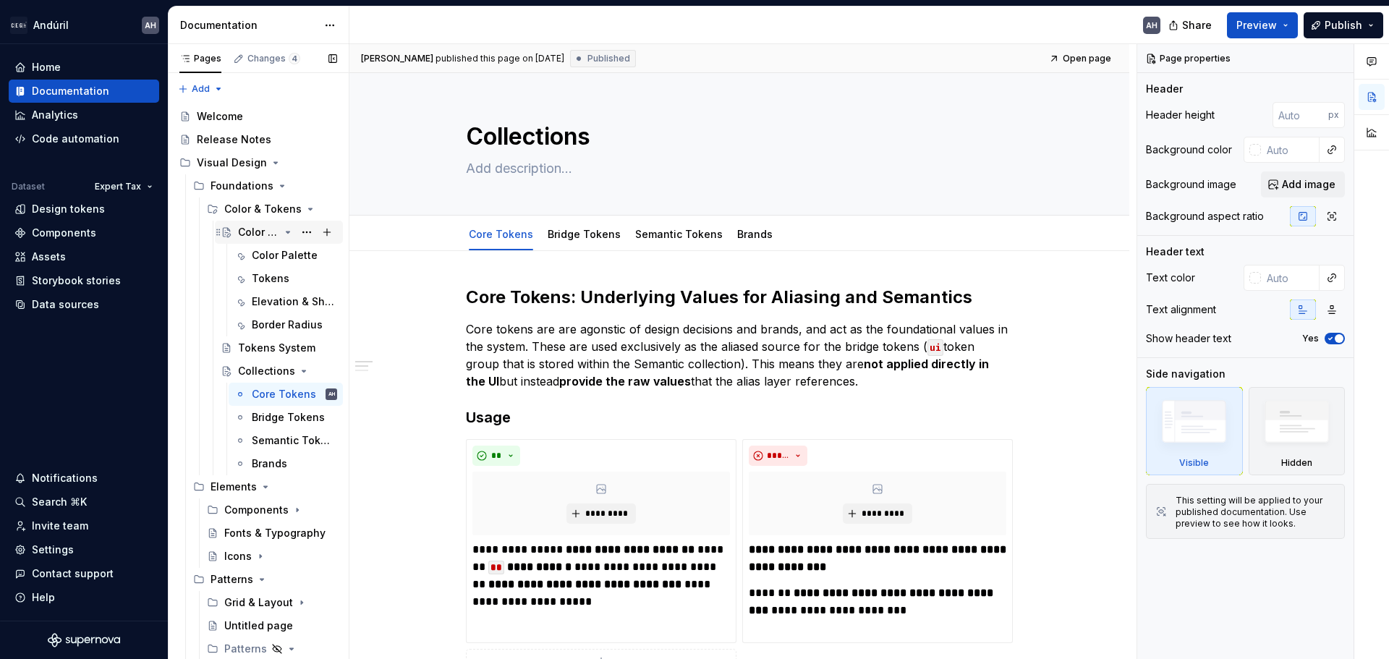
click at [256, 231] on div "Color & Tokens" at bounding box center [258, 232] width 41 height 14
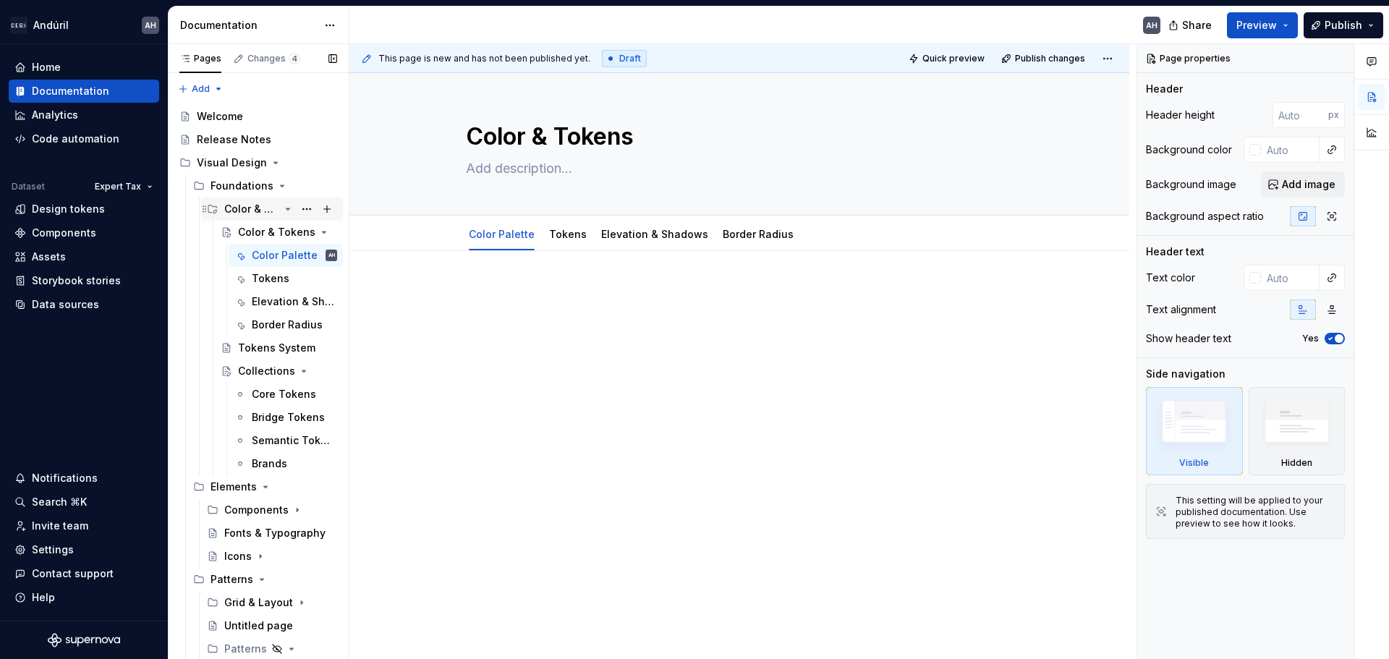
click at [282, 213] on icon "Page tree" at bounding box center [288, 209] width 12 height 12
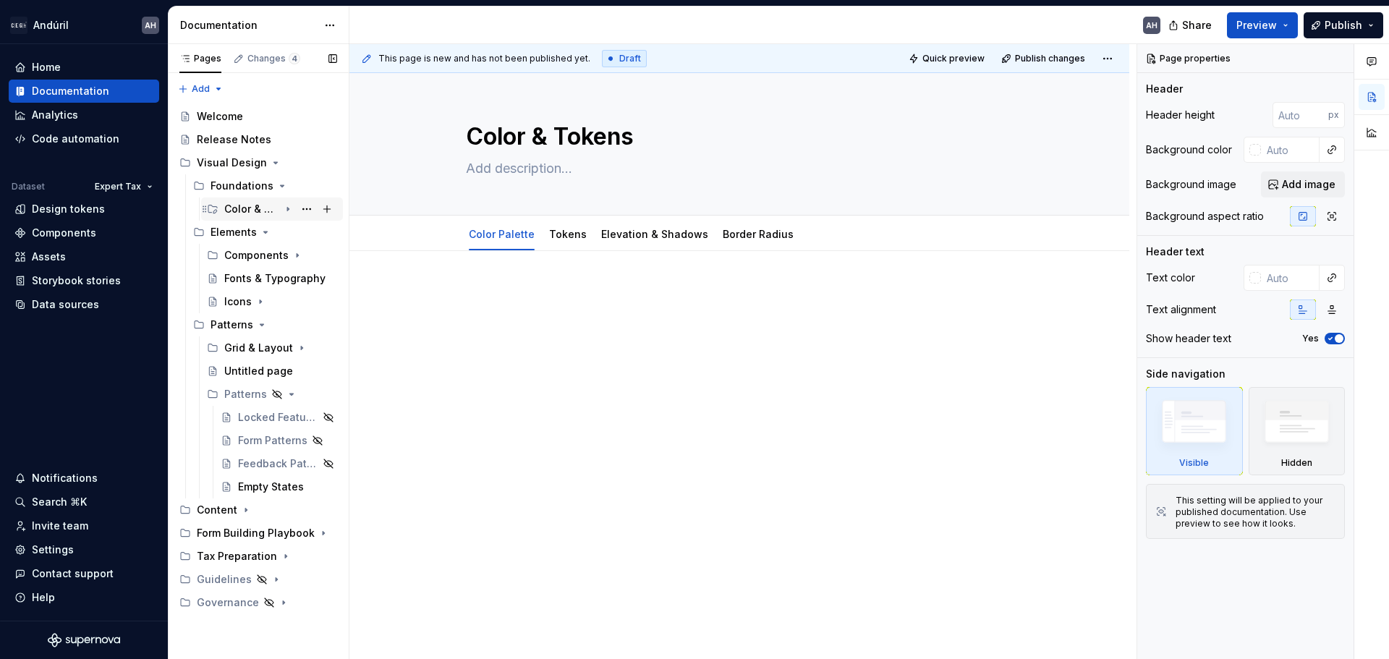
click at [261, 205] on div "Color & Tokens" at bounding box center [251, 209] width 55 height 14
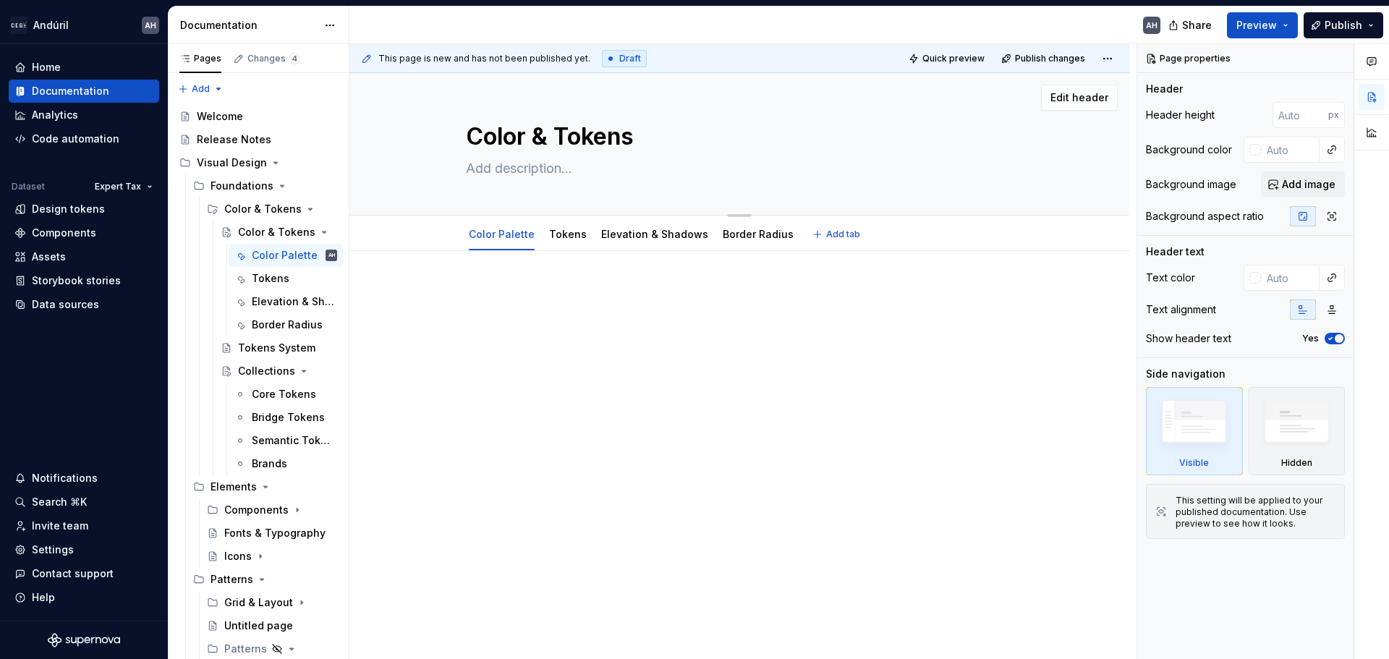
click at [545, 136] on textarea "Color & Tokens" at bounding box center [736, 136] width 547 height 35
click at [245, 224] on div "Foundations" at bounding box center [287, 232] width 99 height 20
click at [250, 346] on div "Tokens System" at bounding box center [266, 348] width 56 height 14
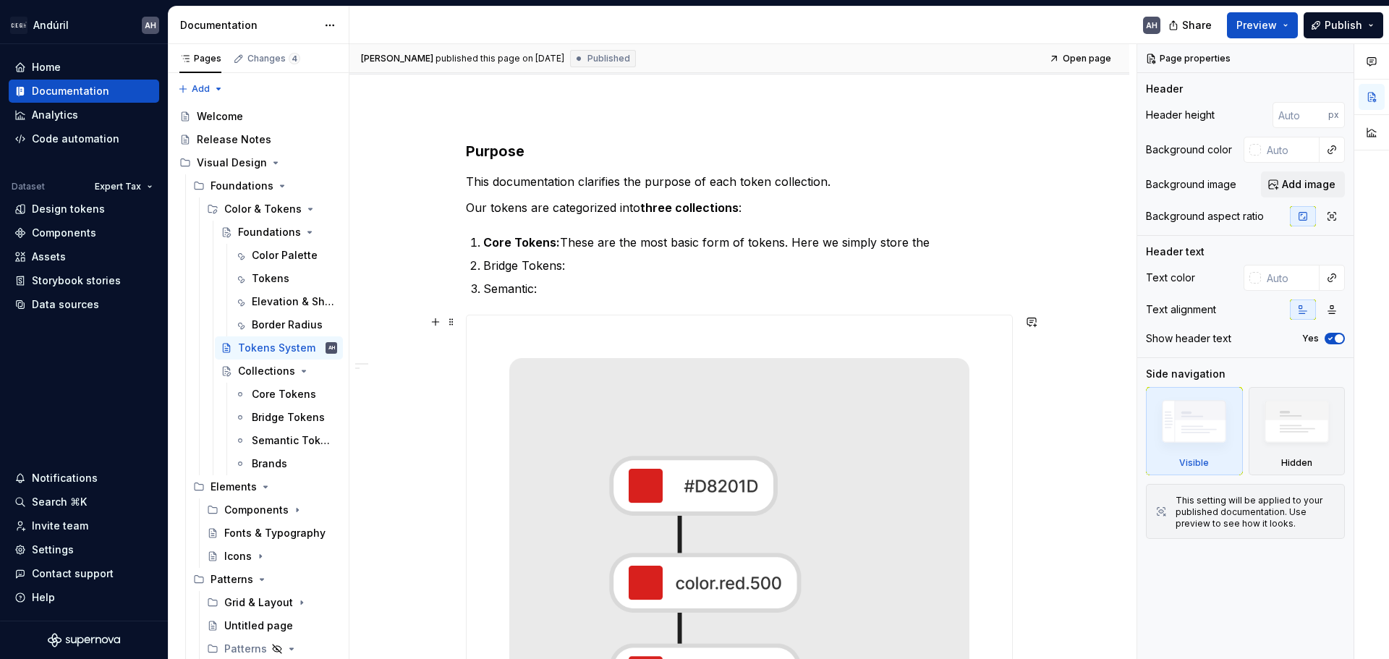
scroll to position [17, 0]
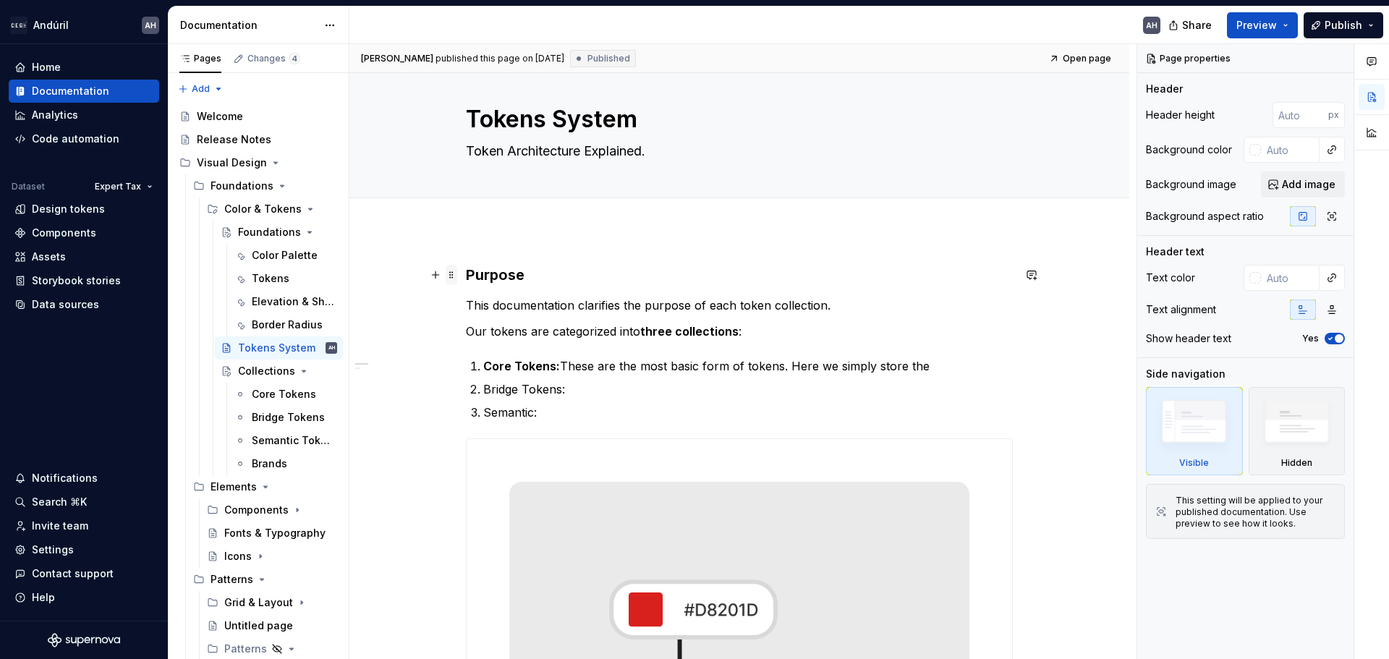
click at [451, 268] on span at bounding box center [452, 275] width 12 height 20
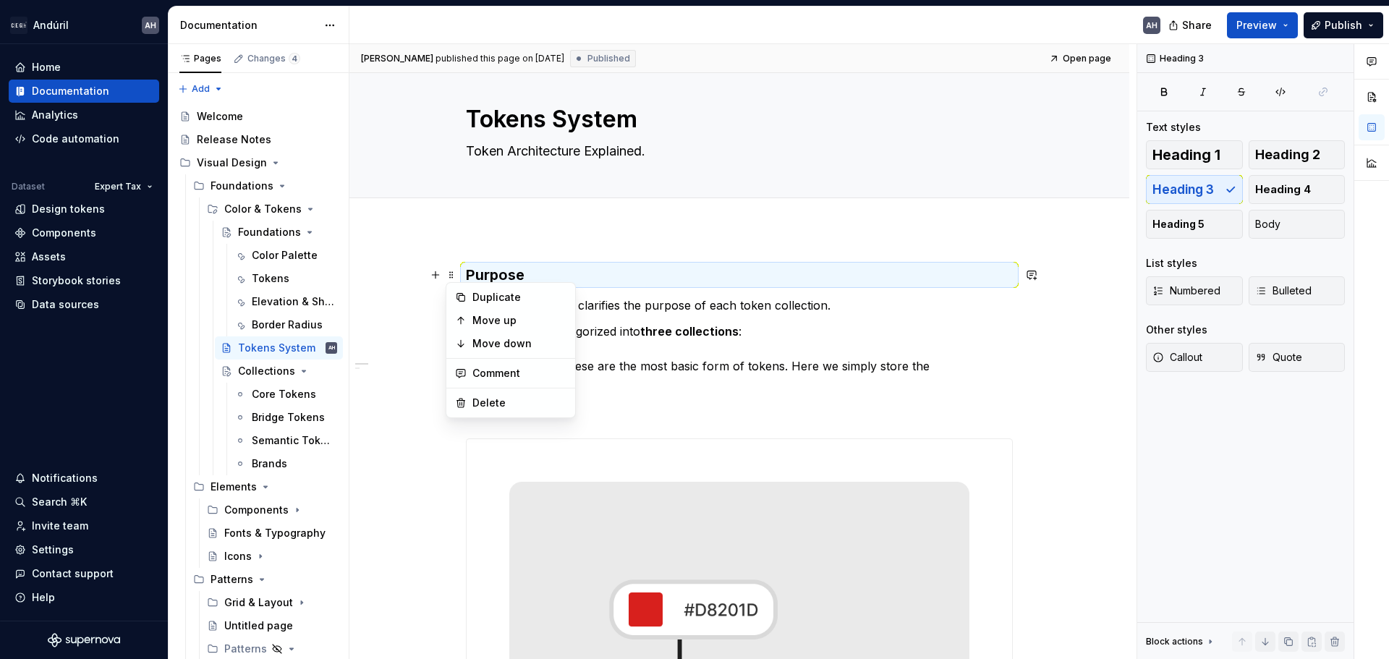
click at [524, 260] on div "[PERSON_NAME] published this page on [DATE] Published Open page Tokens System T…" at bounding box center [742, 352] width 787 height 616
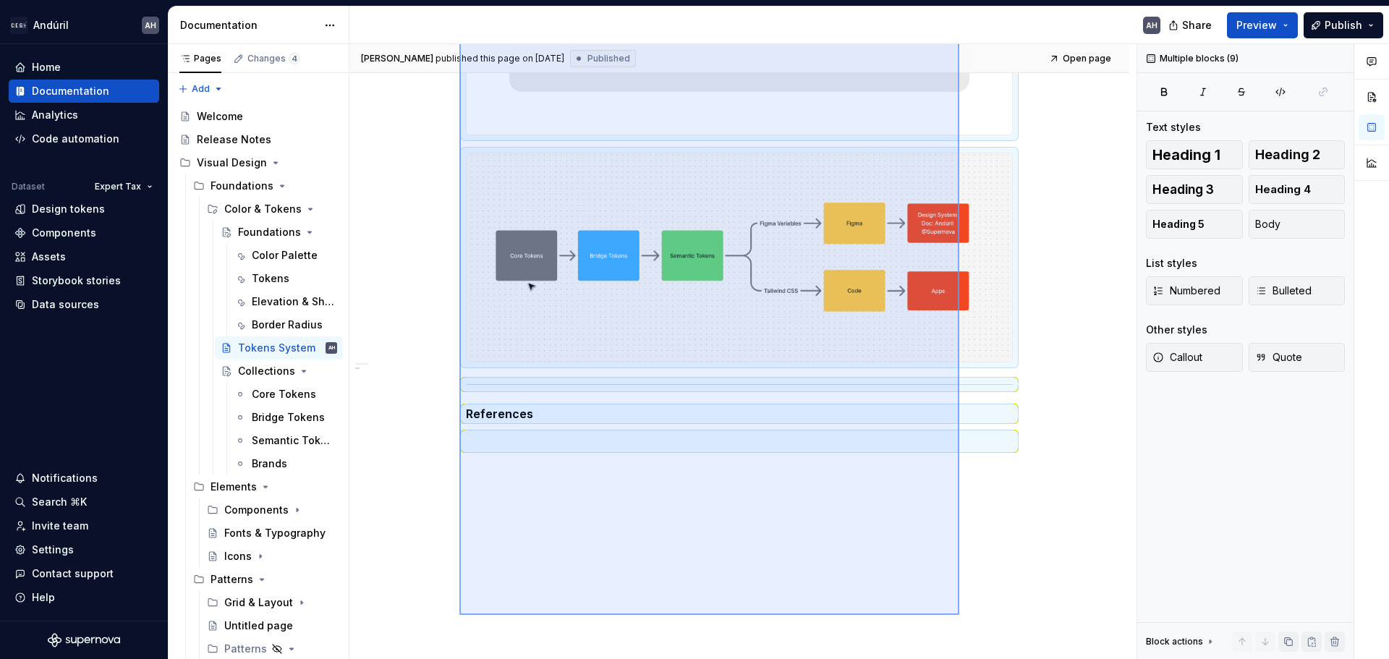
scroll to position [1025, 0]
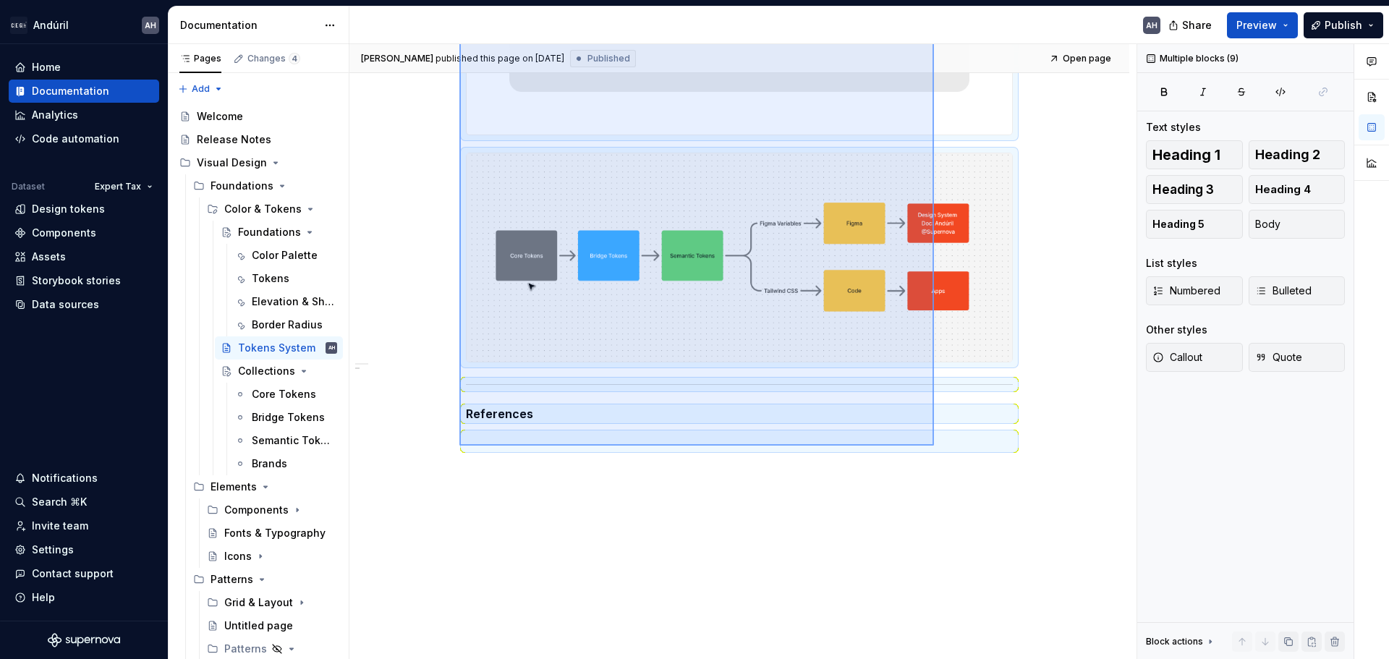
drag, startPoint x: 459, startPoint y: 273, endPoint x: 934, endPoint y: 446, distance: 504.8
click at [934, 446] on div "[PERSON_NAME] published this page on [DATE] Published Open page Tokens System T…" at bounding box center [742, 352] width 787 height 616
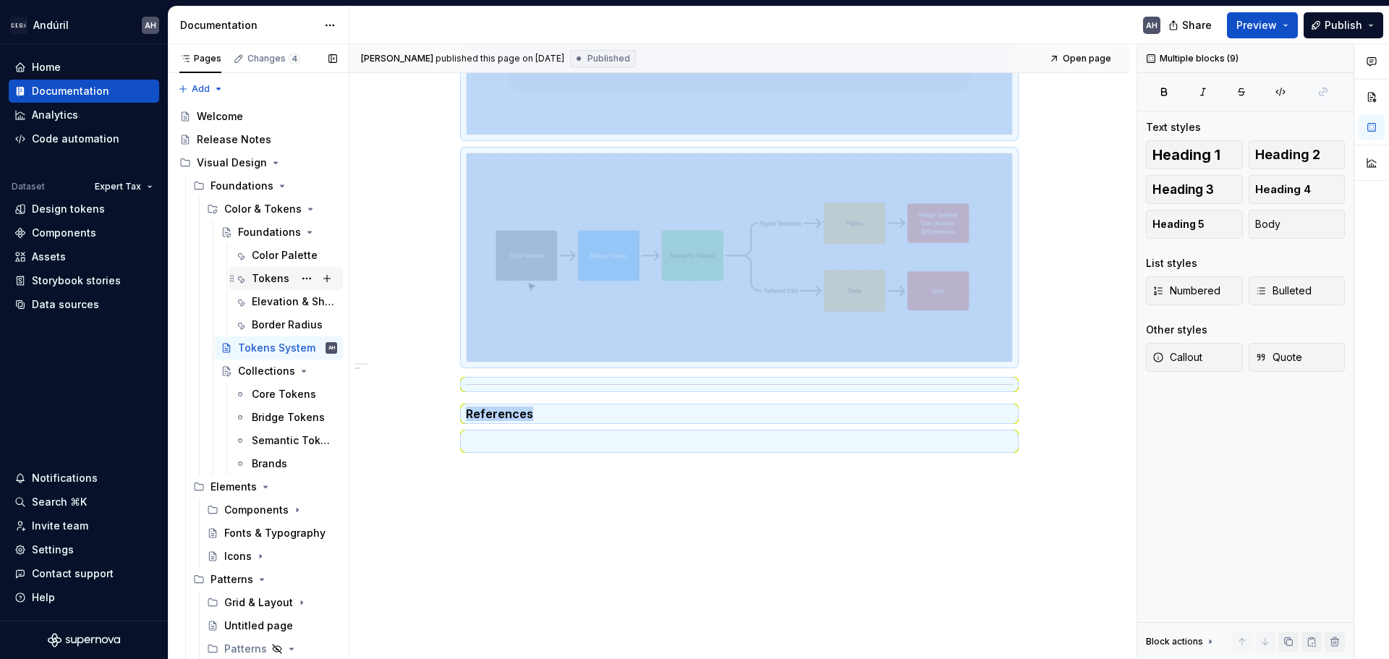
click at [254, 277] on div "Tokens" at bounding box center [271, 278] width 38 height 14
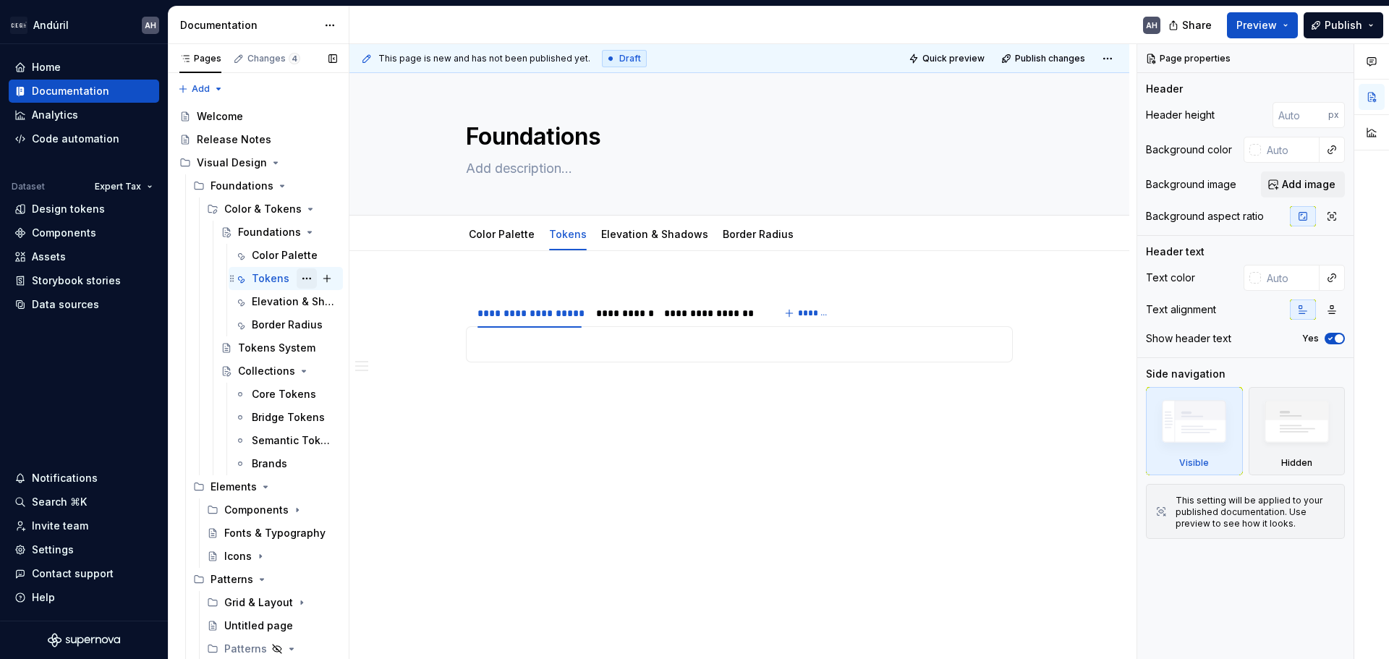
click at [302, 277] on button "Page tree" at bounding box center [307, 278] width 20 height 20
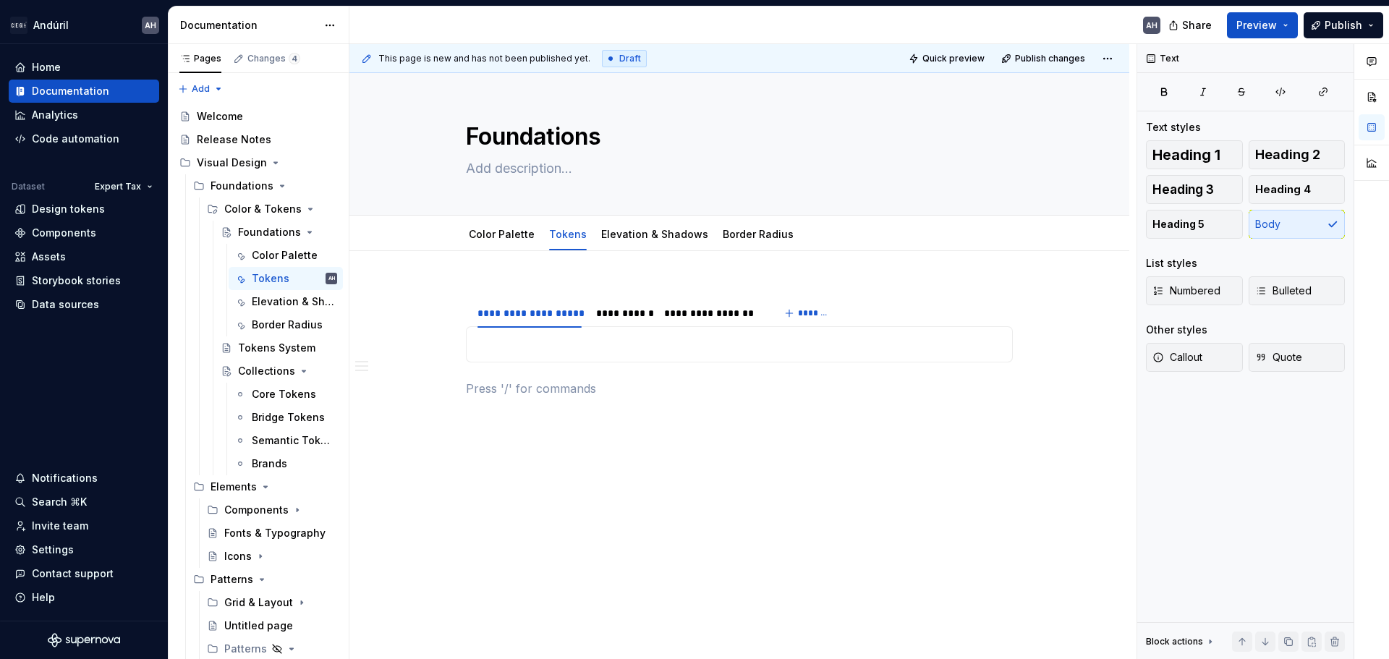
click at [772, 386] on html "Andúril AH Home Documentation Analytics Code automation Dataset Expert Tax Desi…" at bounding box center [694, 329] width 1389 height 659
click at [558, 348] on p at bounding box center [739, 344] width 528 height 17
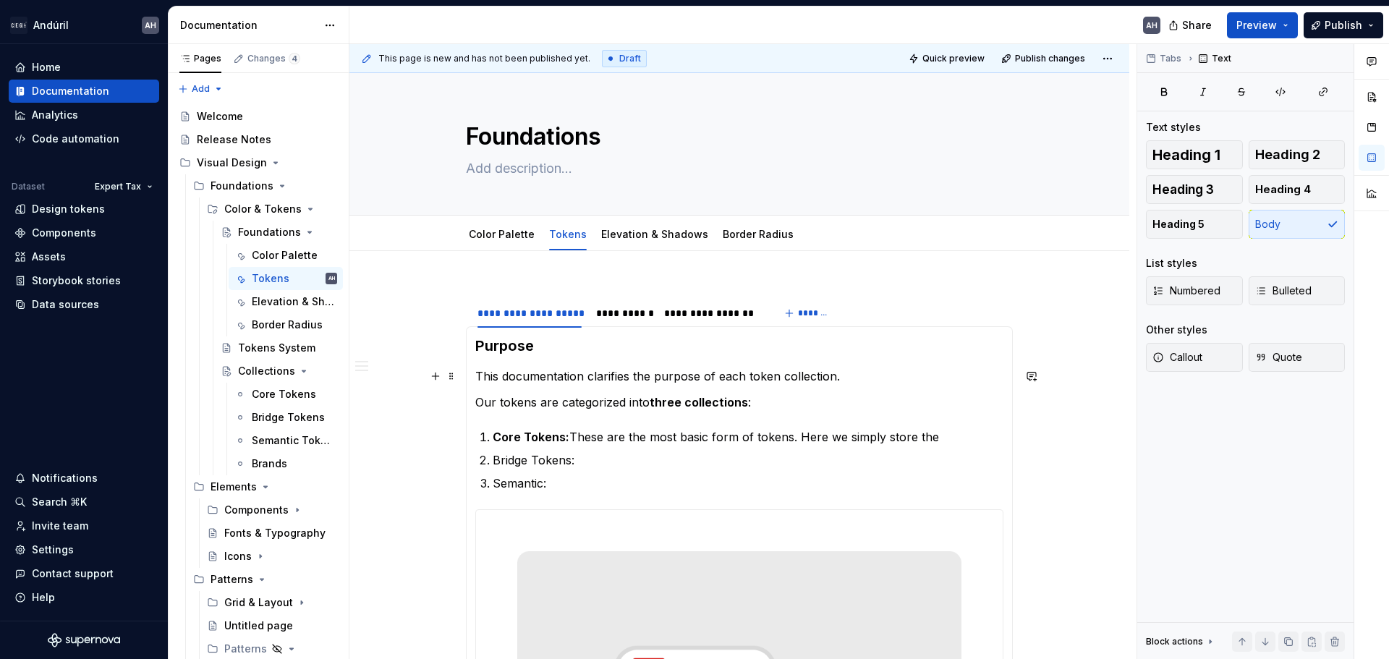
click at [582, 375] on p "This documentation clarifies the purpose of each token collection." at bounding box center [739, 375] width 528 height 17
drag, startPoint x: 846, startPoint y: 380, endPoint x: 490, endPoint y: 381, distance: 355.2
click at [490, 381] on p "This documentation clarifies the purpose of each token collection." at bounding box center [739, 375] width 528 height 17
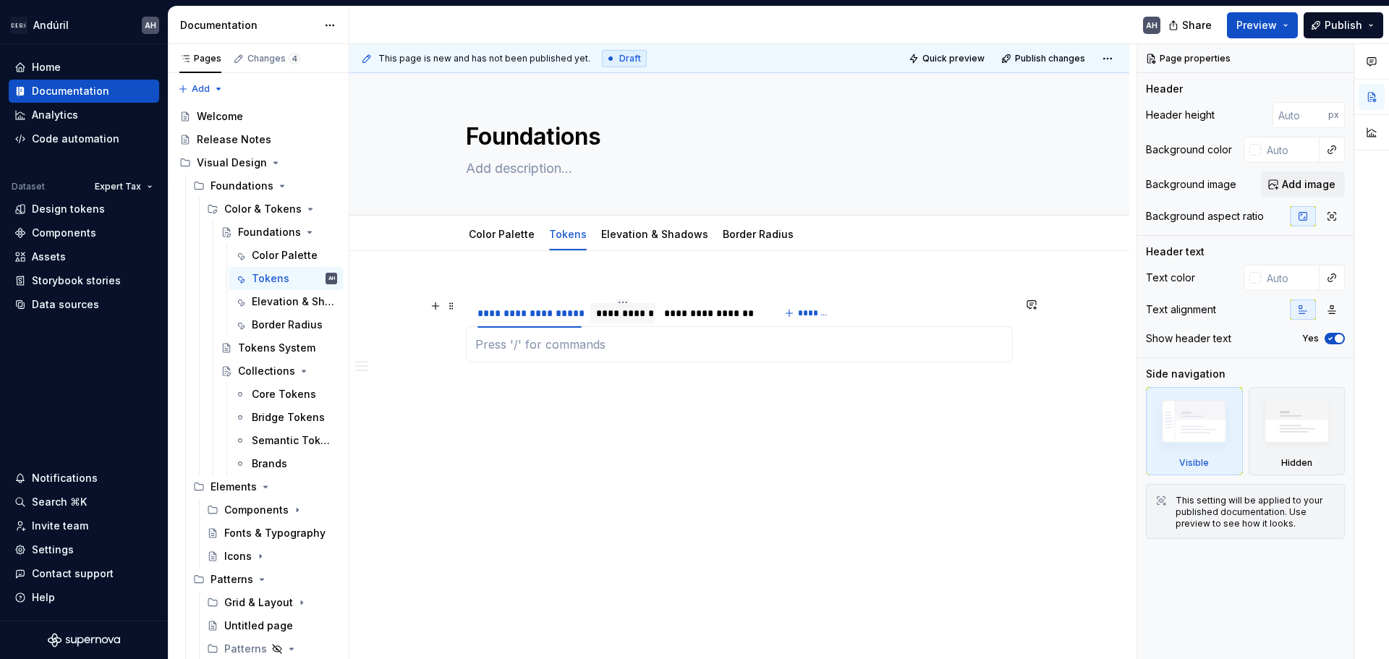
click at [617, 319] on div "**********" at bounding box center [623, 313] width 54 height 14
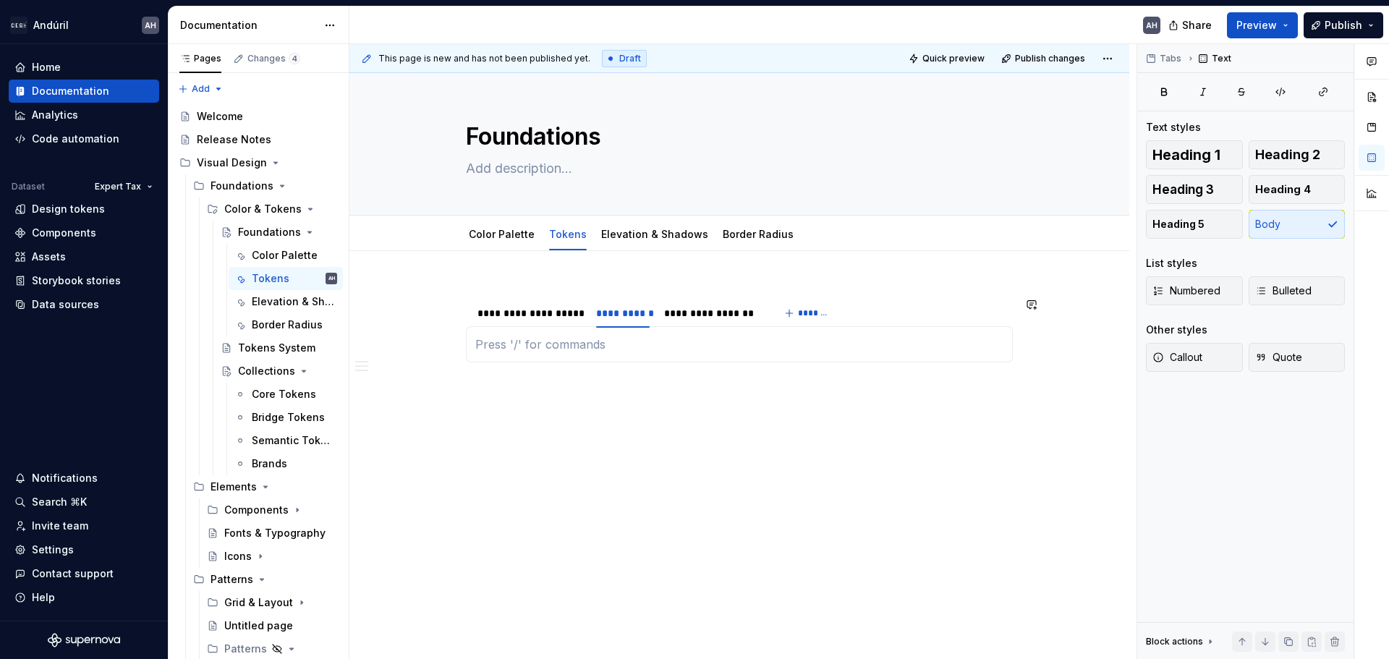
click at [597, 354] on div "Context Unlike many standard token naming frameworks, we adopted a custom struc…" at bounding box center [739, 344] width 547 height 36
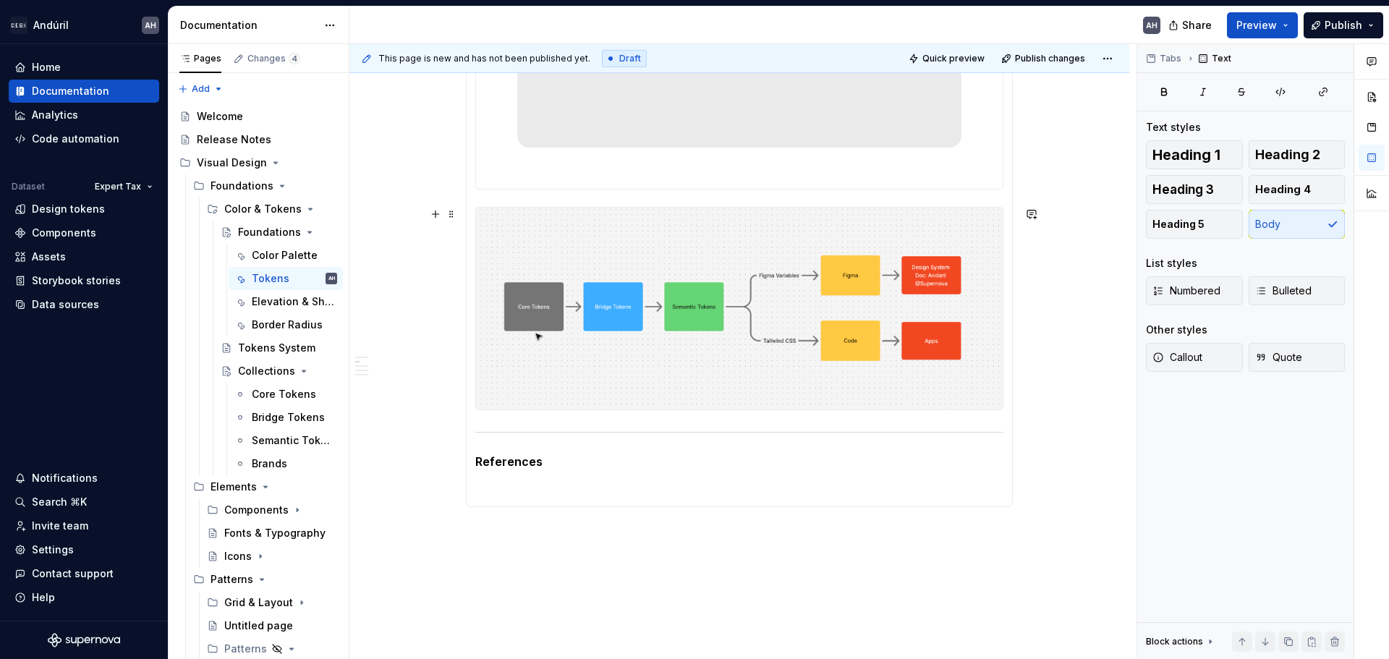
scroll to position [1004, 0]
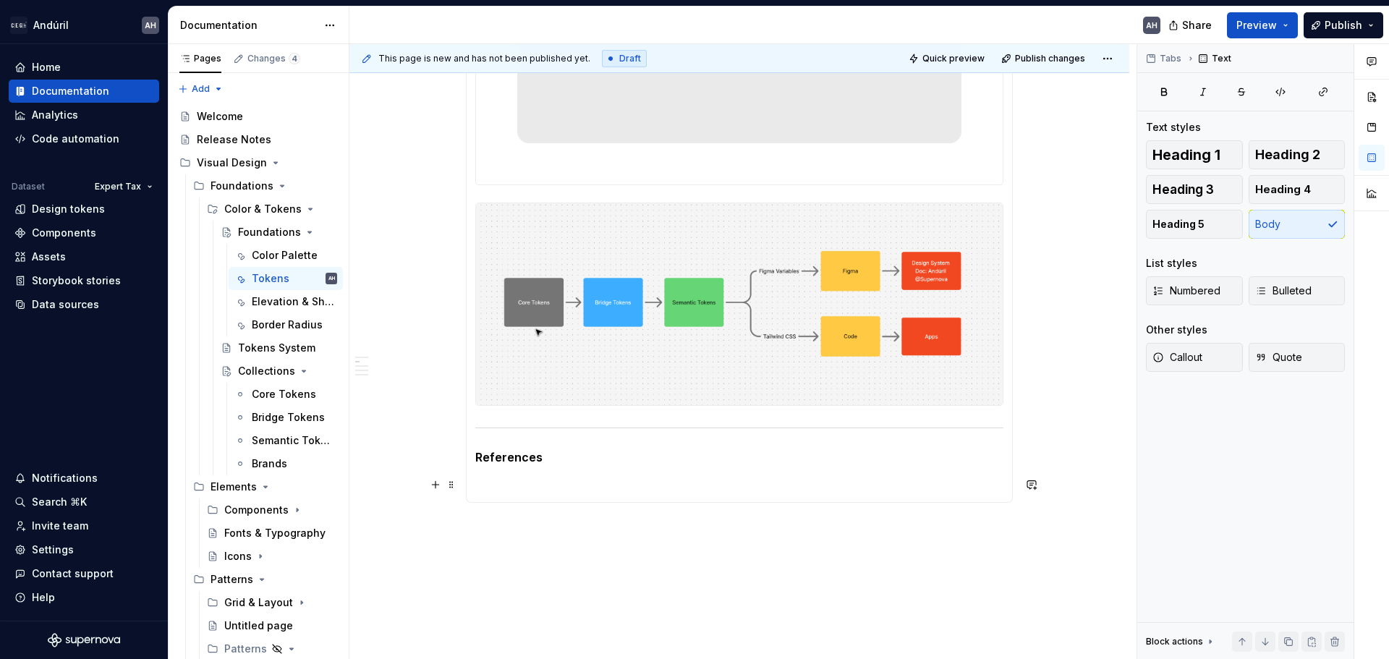
click at [566, 483] on p at bounding box center [739, 484] width 528 height 17
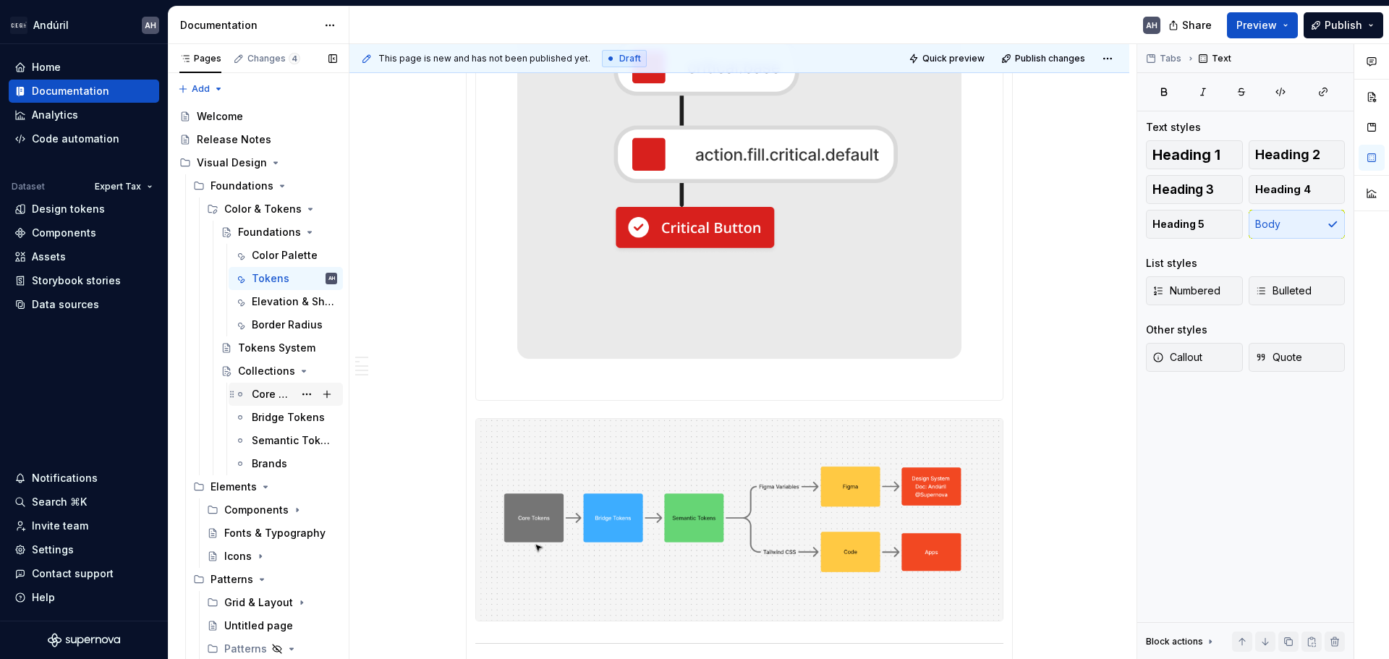
scroll to position [787, 0]
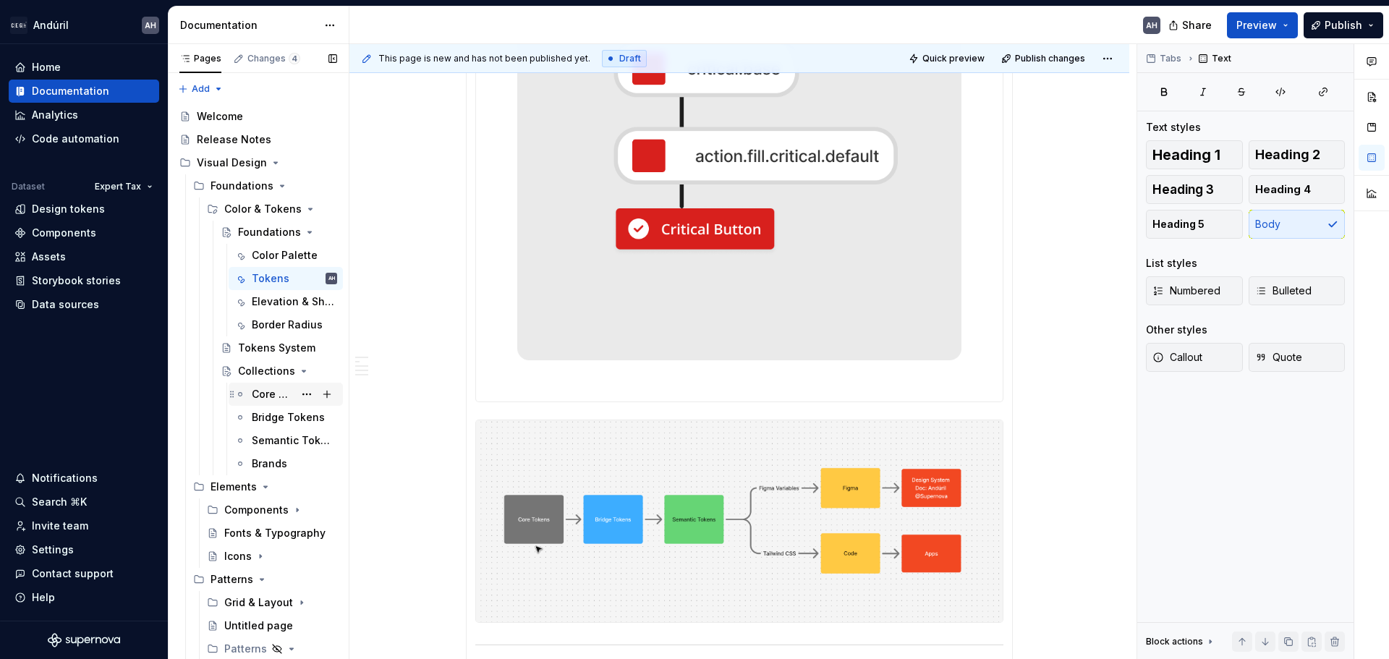
click at [253, 398] on div "Core Tokens" at bounding box center [273, 394] width 42 height 14
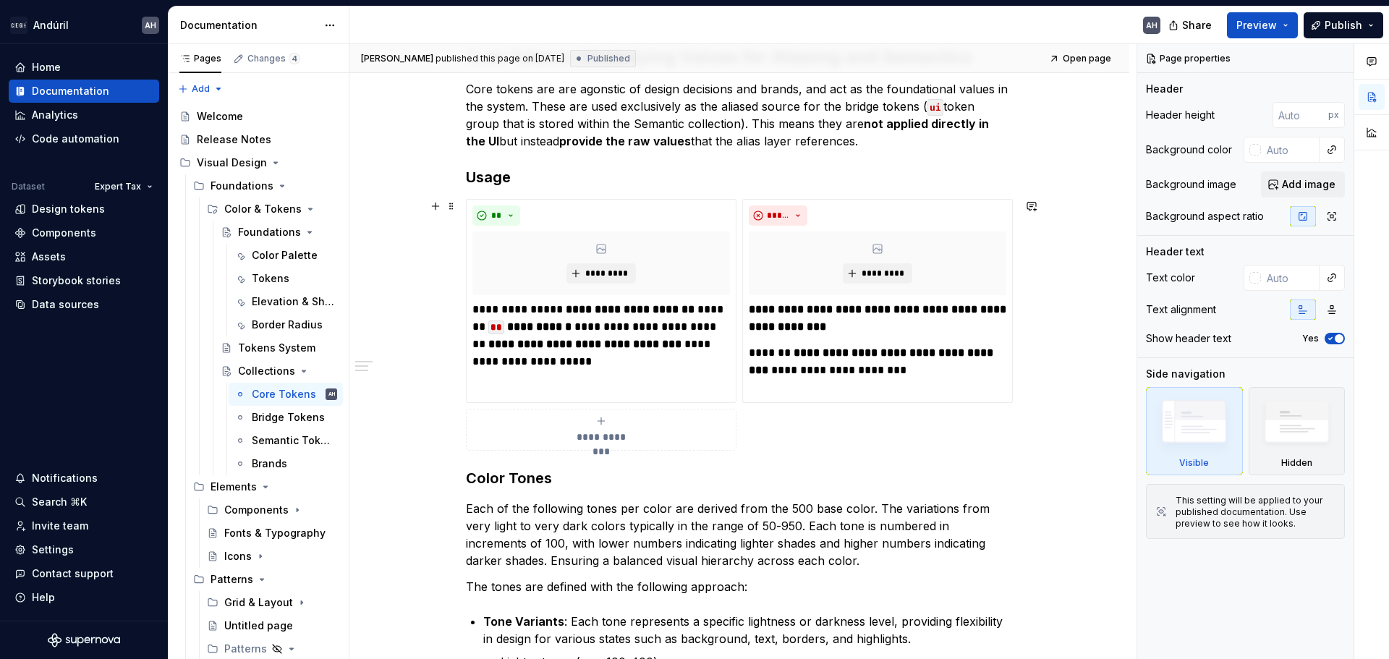
scroll to position [145, 0]
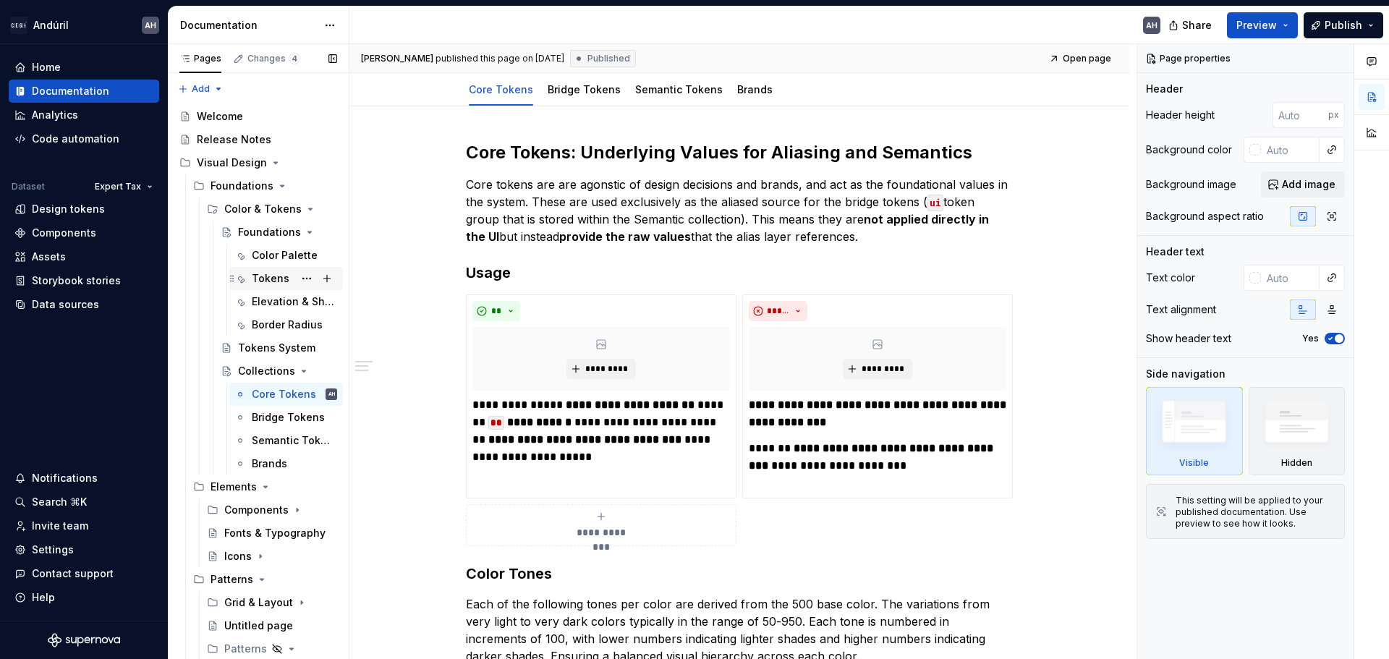
click at [260, 276] on div "Tokens" at bounding box center [271, 278] width 38 height 14
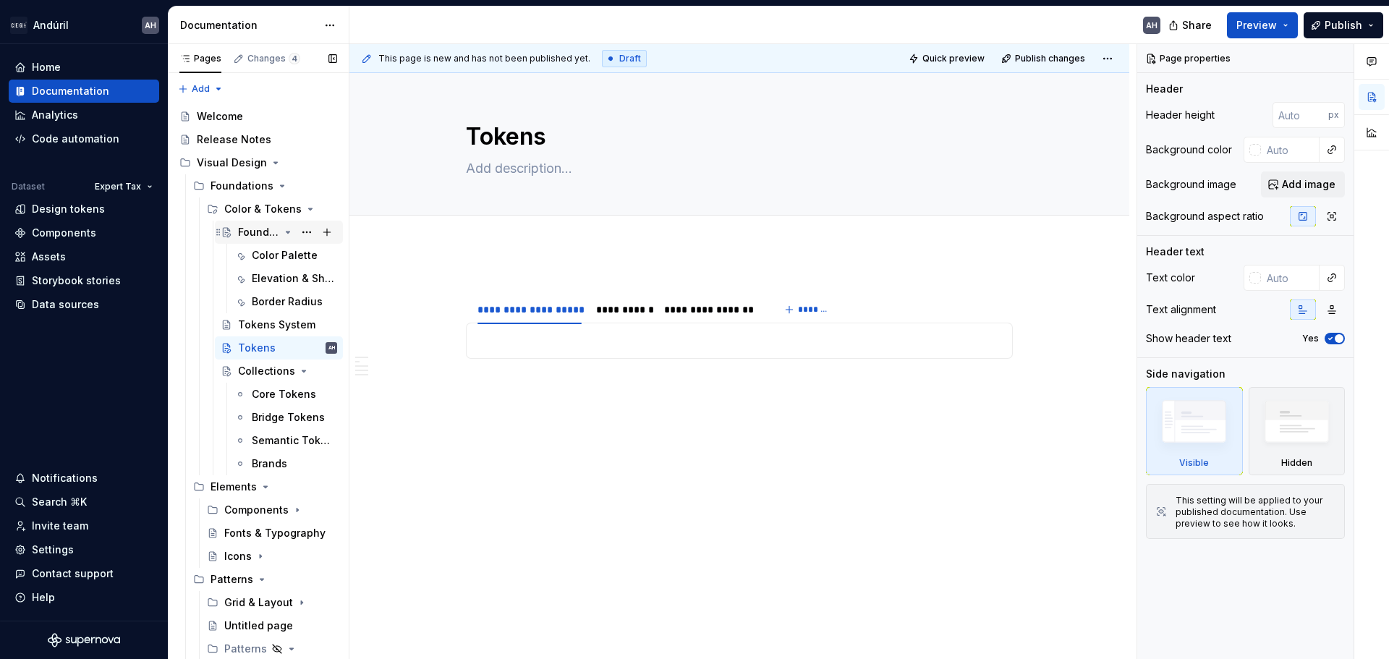
click at [282, 233] on icon "Page tree" at bounding box center [288, 232] width 12 height 12
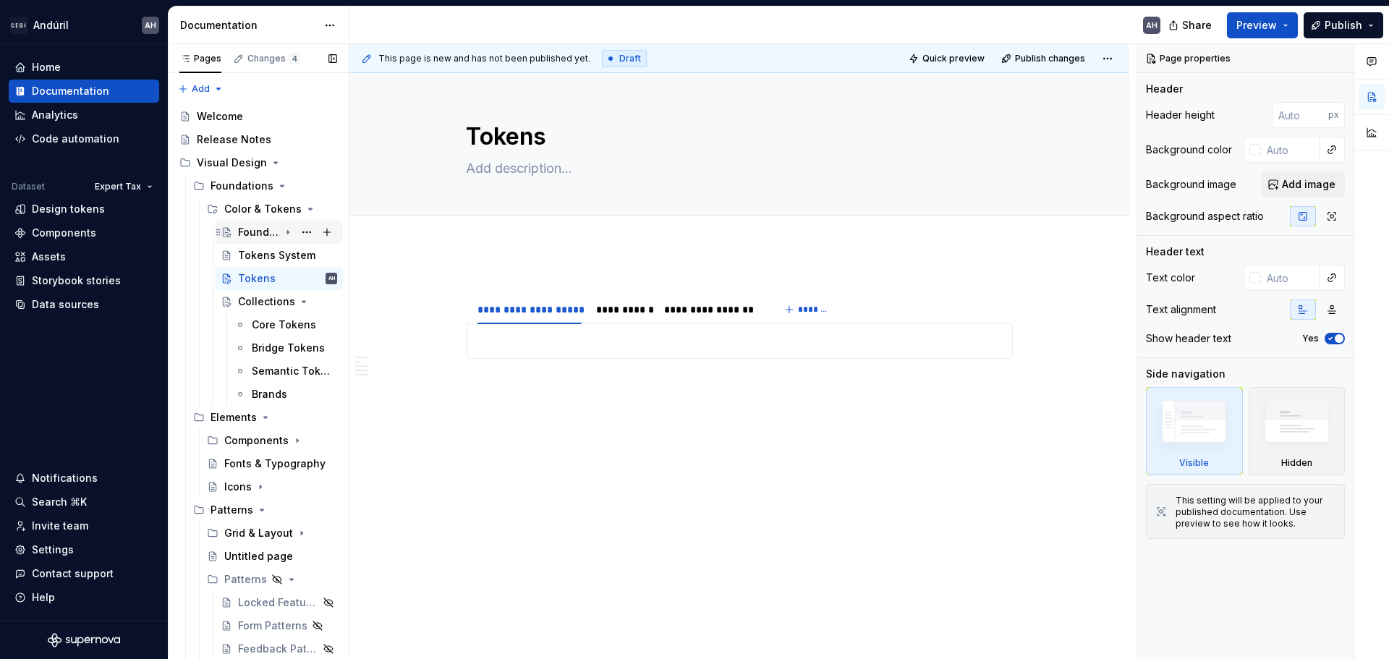
click at [282, 233] on icon "Page tree" at bounding box center [288, 232] width 12 height 12
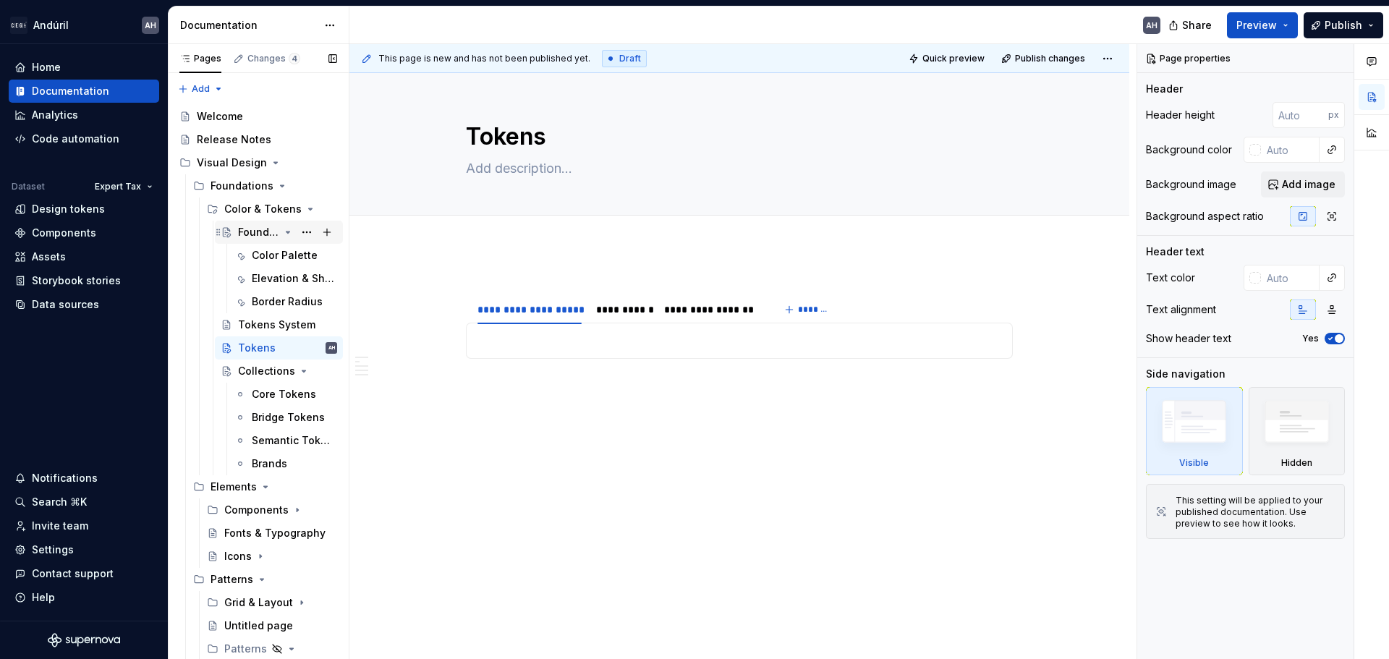
click at [255, 231] on div "Foundations" at bounding box center [258, 232] width 41 height 14
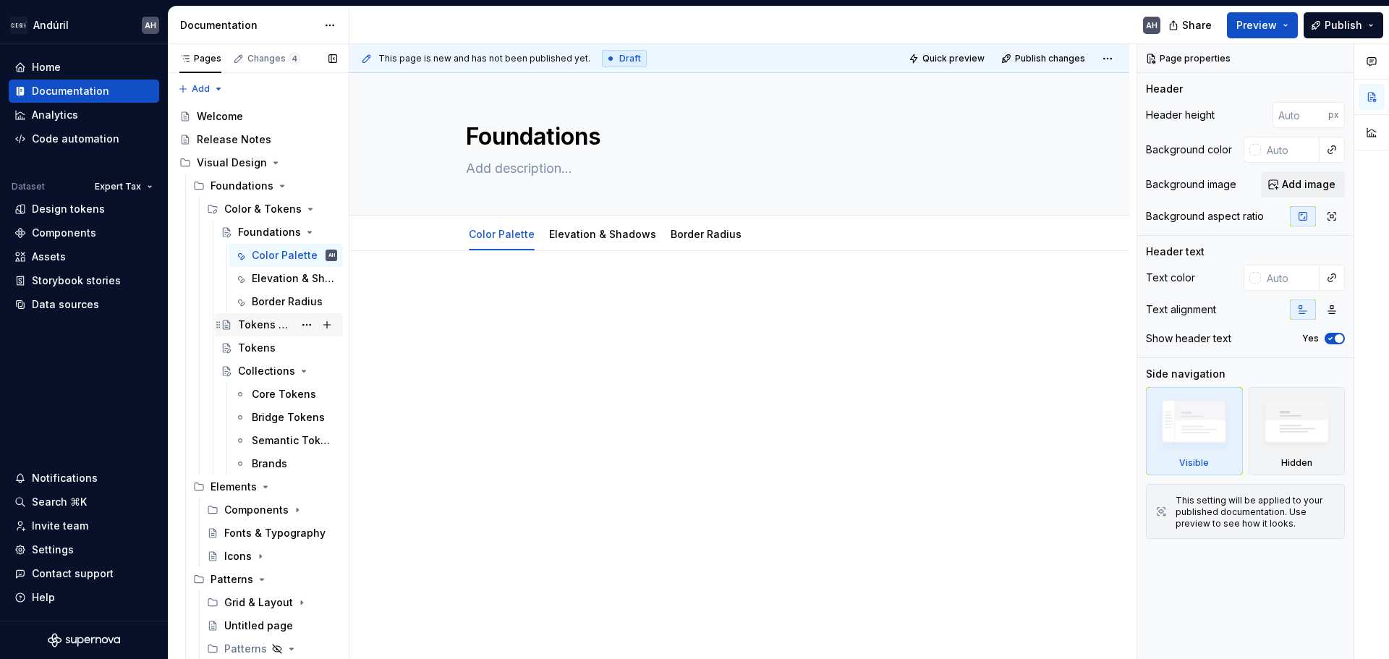
click at [260, 323] on div "Tokens System" at bounding box center [266, 325] width 56 height 14
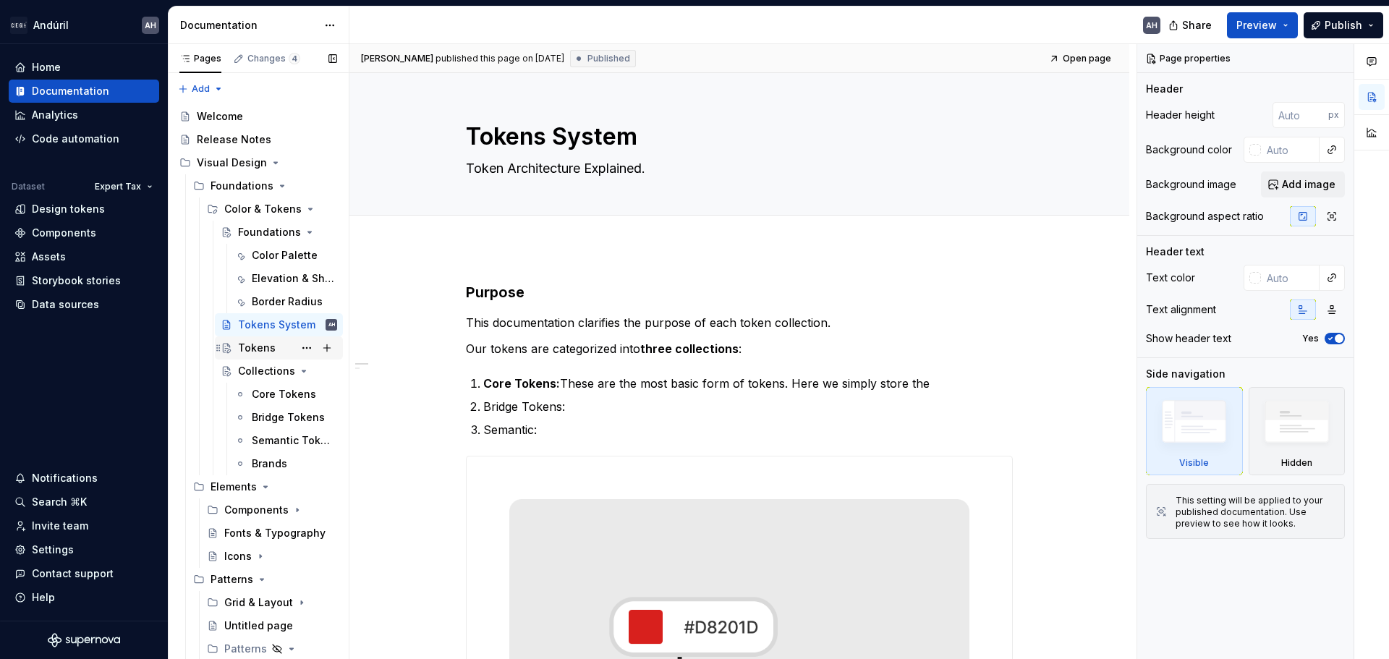
click at [263, 347] on div "Tokens" at bounding box center [257, 348] width 38 height 14
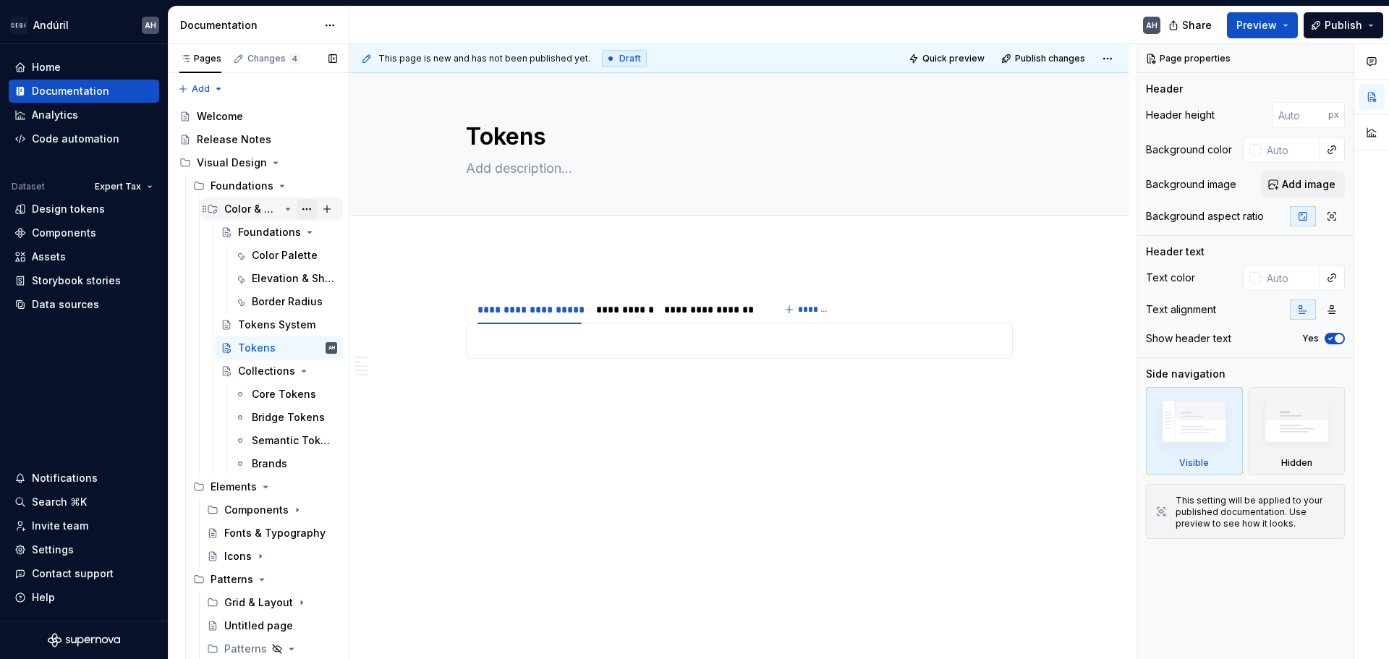
click at [300, 208] on button "Page tree" at bounding box center [307, 209] width 20 height 20
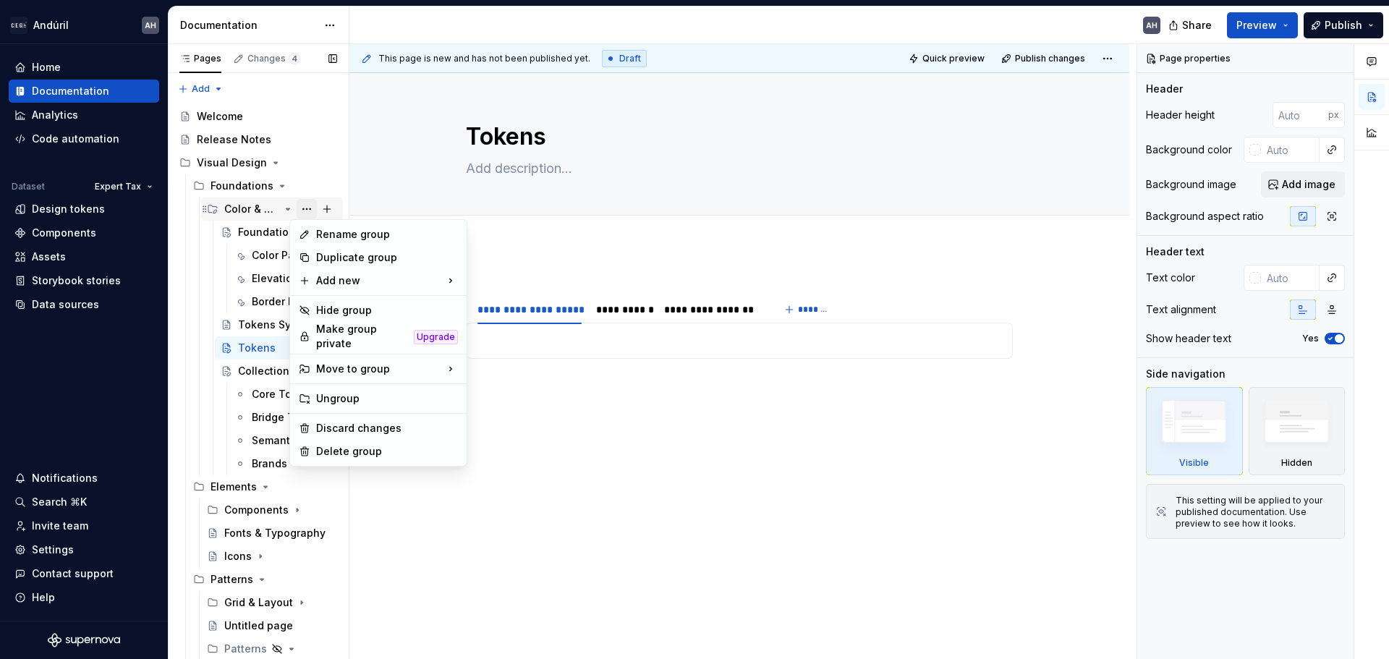
type textarea "*"
click at [340, 284] on div "Add new" at bounding box center [378, 280] width 171 height 23
click at [524, 313] on div "New group" at bounding box center [537, 309] width 94 height 14
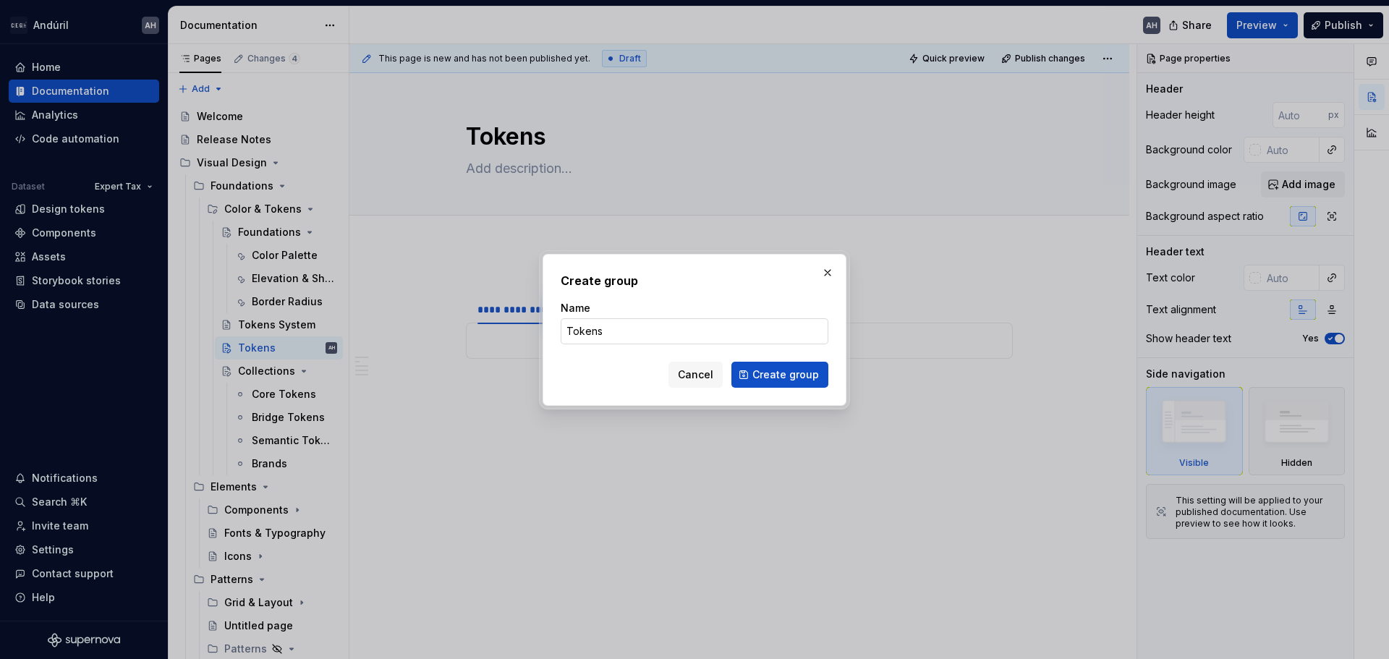
click at [577, 334] on input "Tokens" at bounding box center [695, 331] width 268 height 26
type input "A"
type input "t"
type input "Tokens"
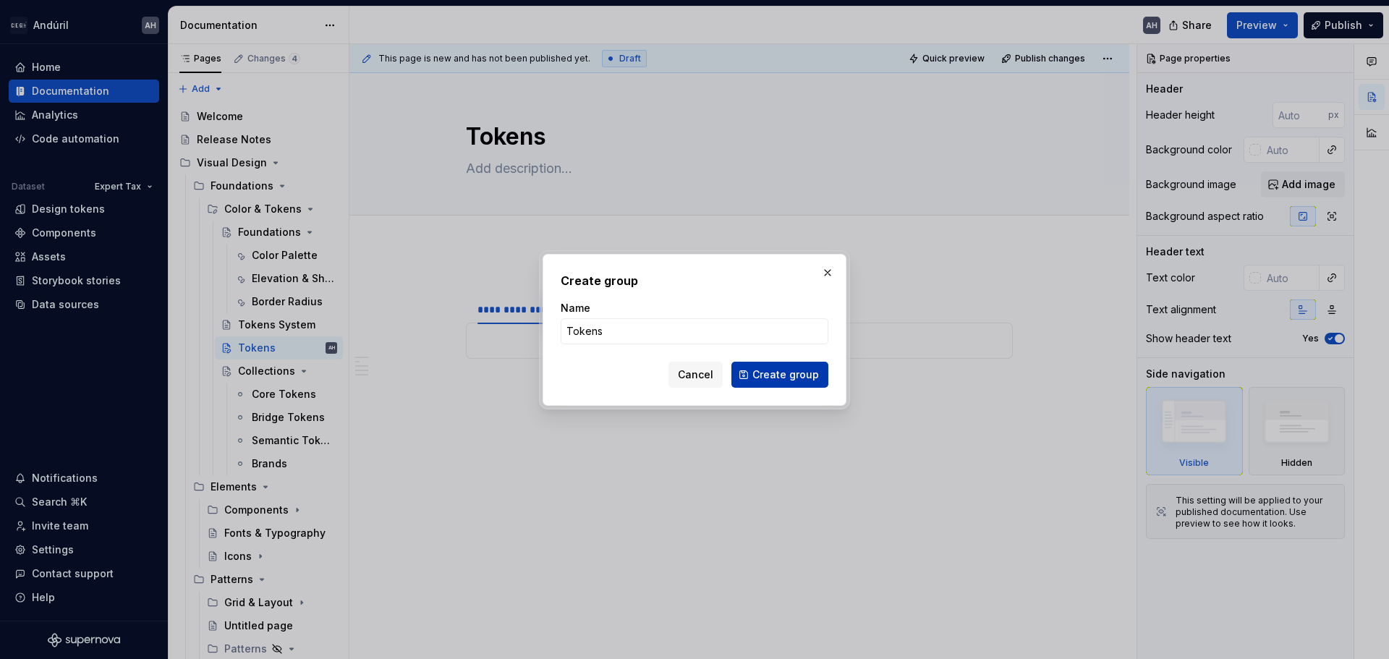
click at [760, 380] on span "Create group" at bounding box center [785, 374] width 67 height 14
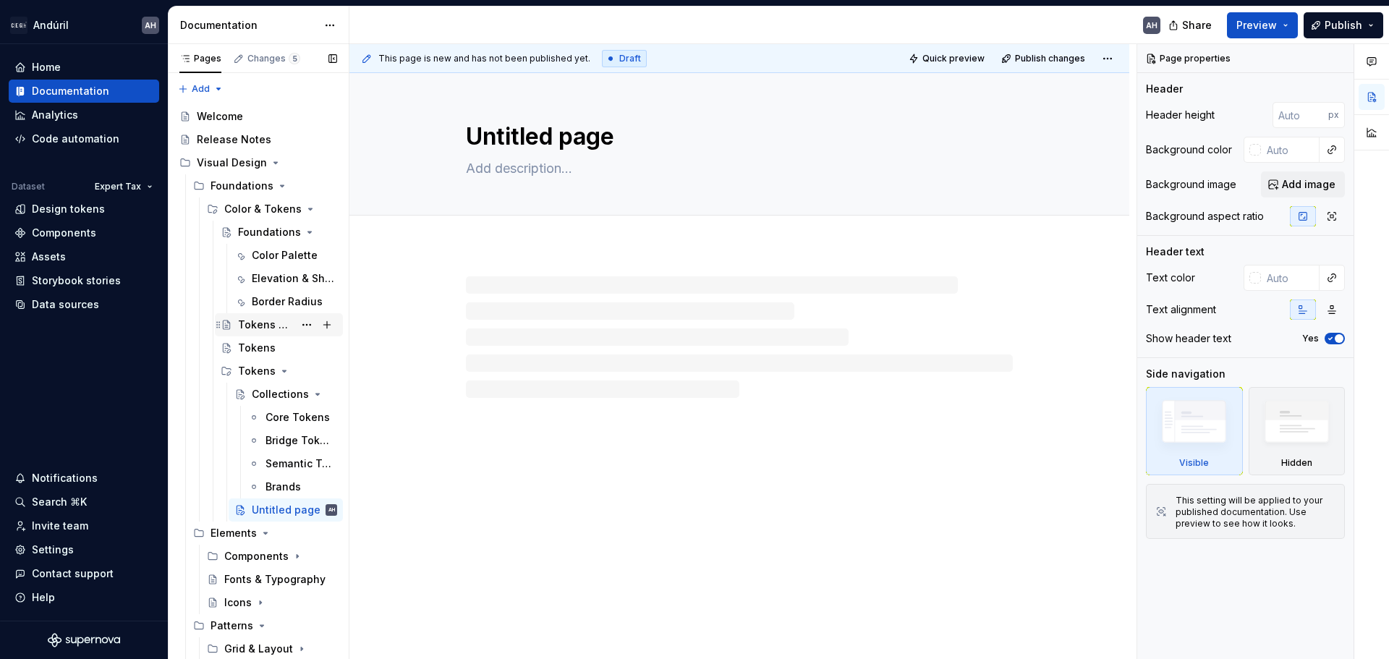
click at [244, 324] on div "Tokens System" at bounding box center [266, 325] width 56 height 14
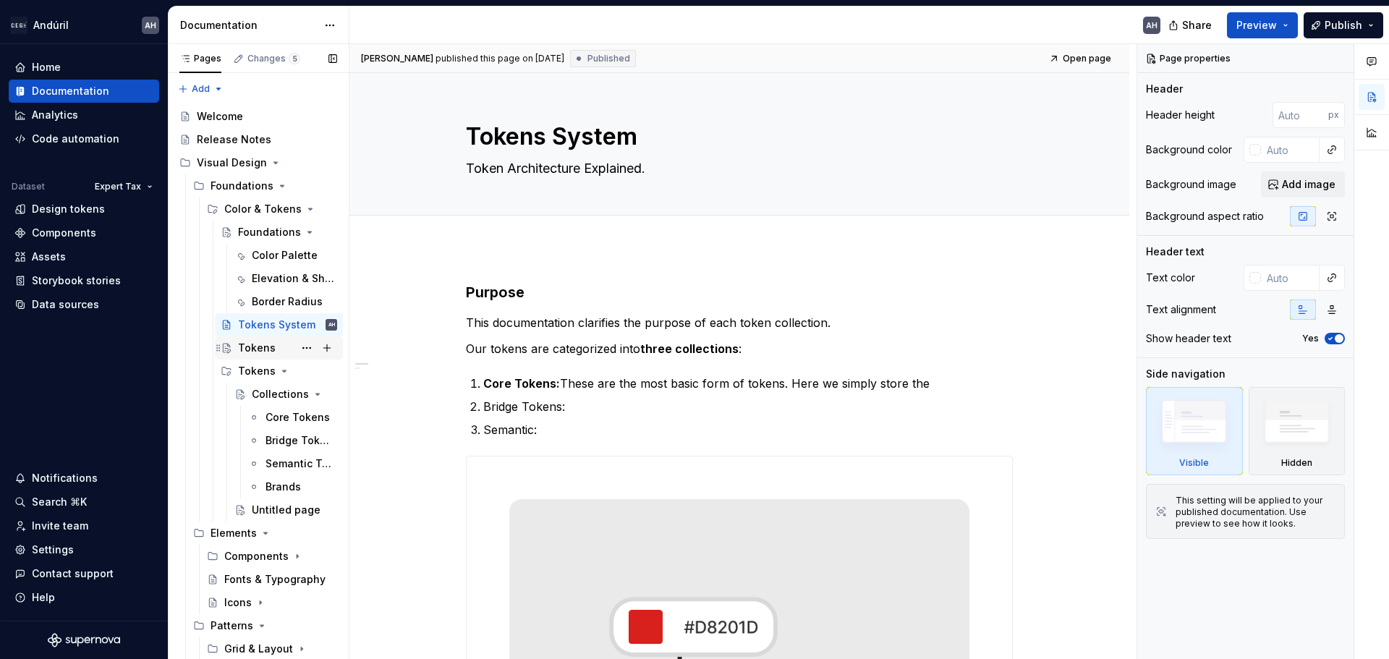
click at [253, 350] on div "Tokens" at bounding box center [257, 348] width 38 height 14
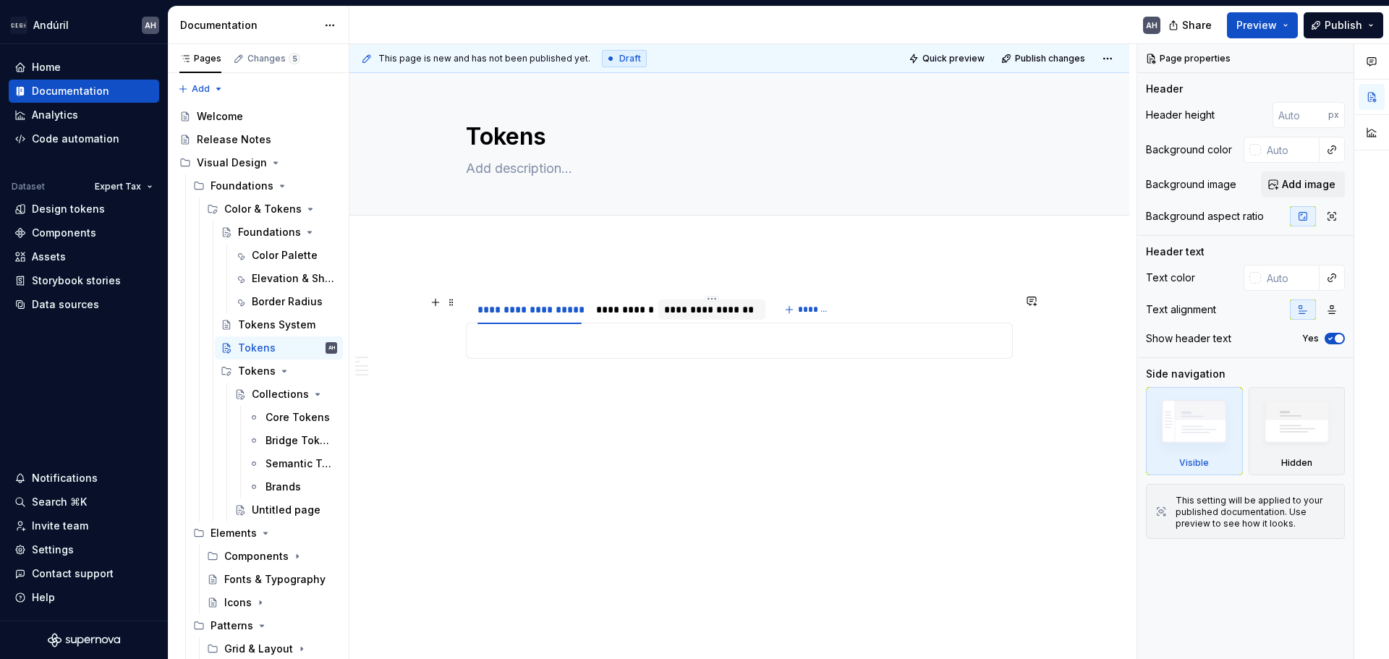
click at [733, 312] on div "**********" at bounding box center [711, 309] width 95 height 14
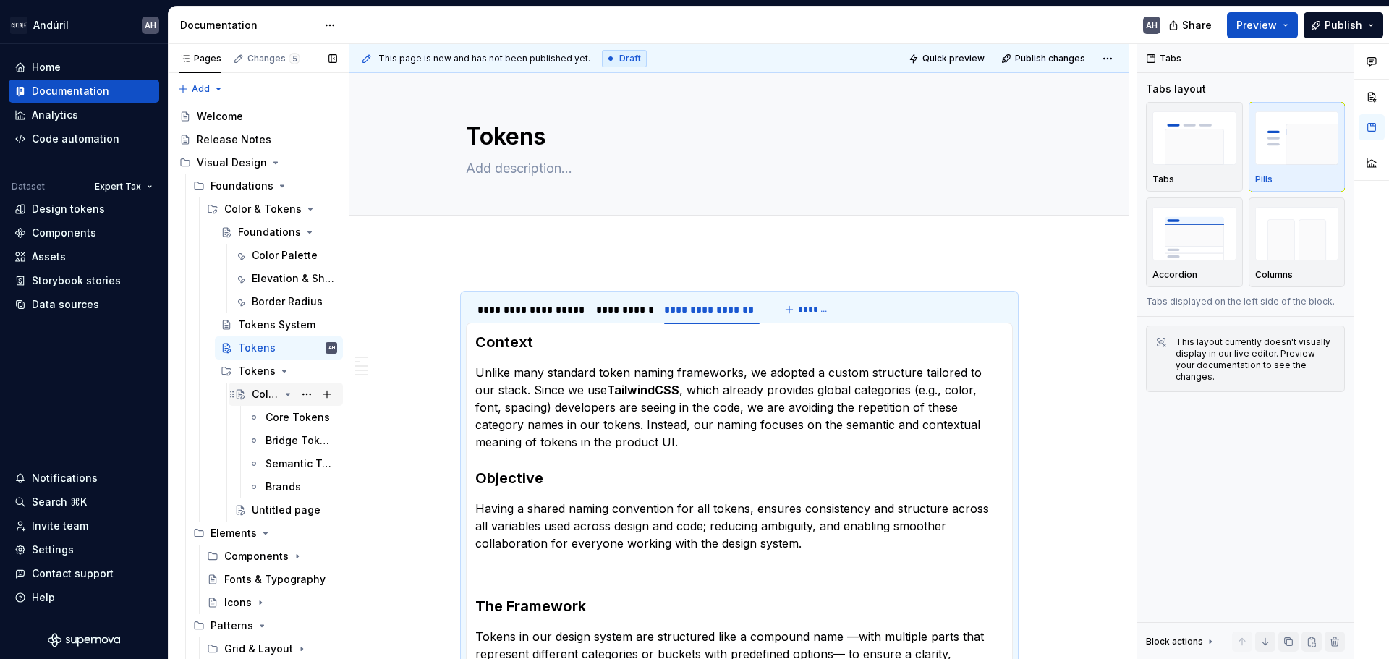
click at [286, 394] on icon "Page tree" at bounding box center [288, 394] width 4 height 1
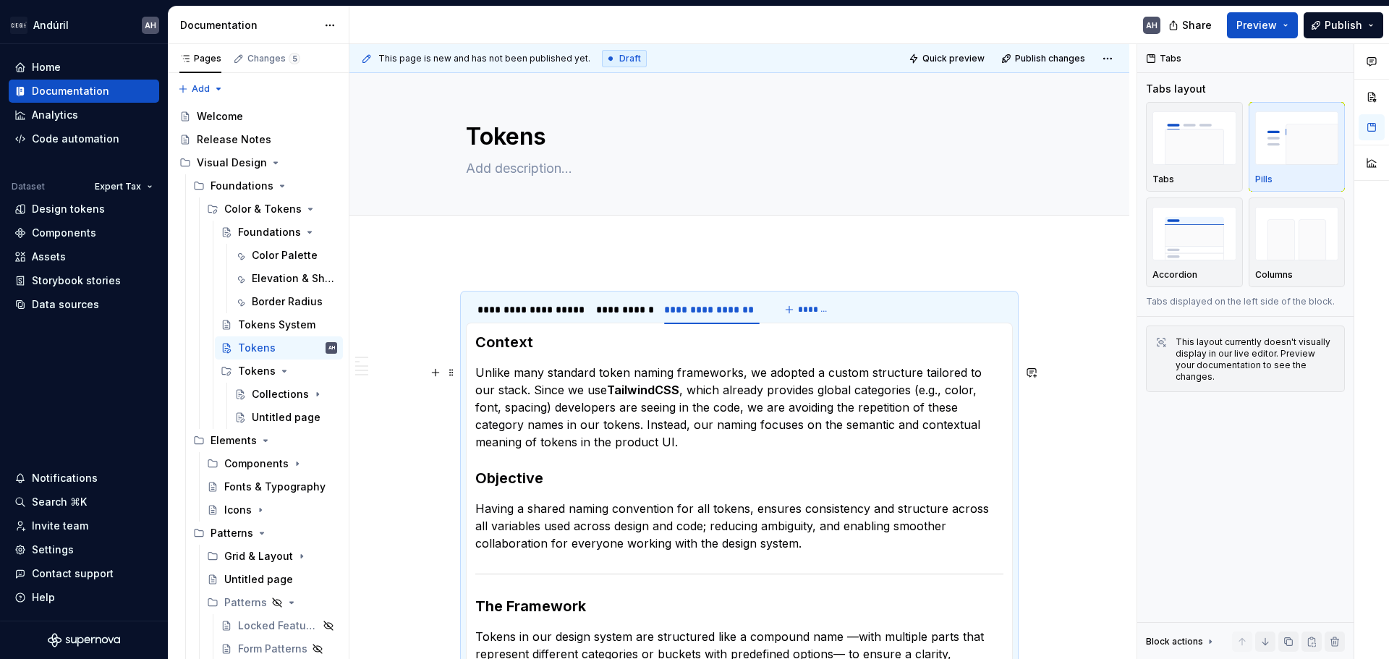
click at [626, 394] on strong "TailwindCSS" at bounding box center [643, 390] width 72 height 14
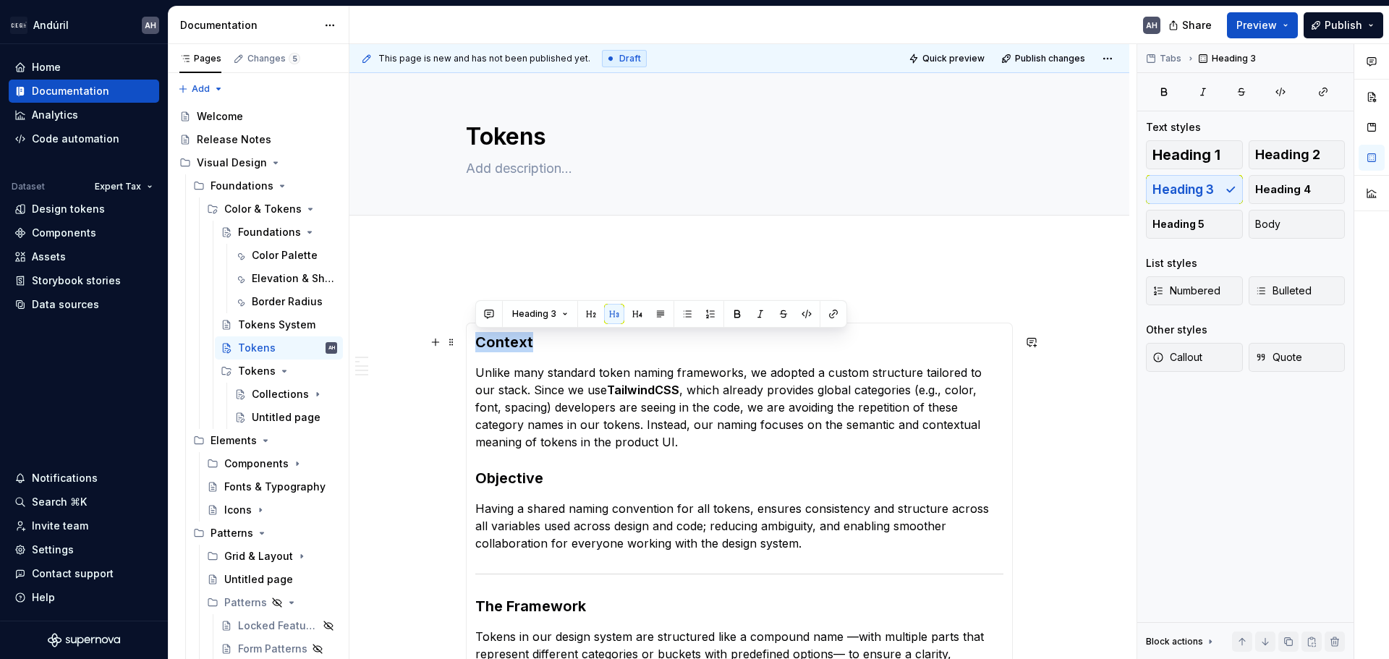
click at [479, 351] on h3 "Context" at bounding box center [739, 342] width 528 height 20
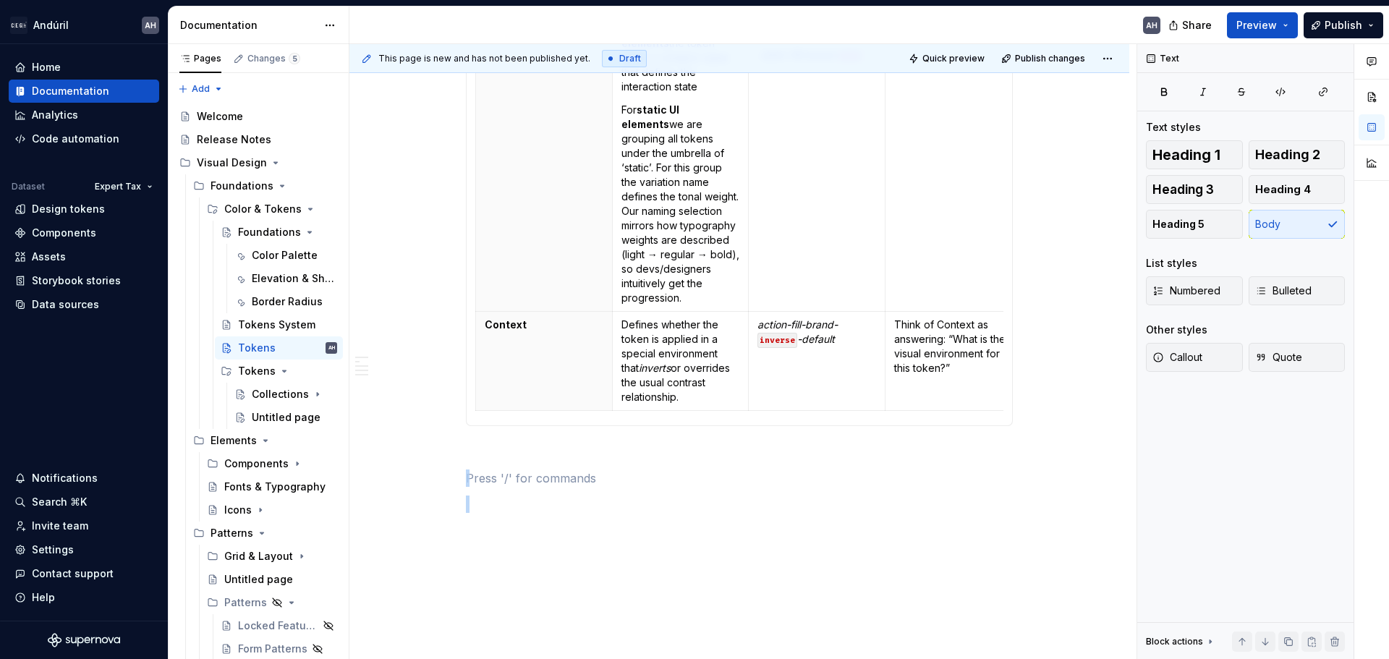
scroll to position [1414, 0]
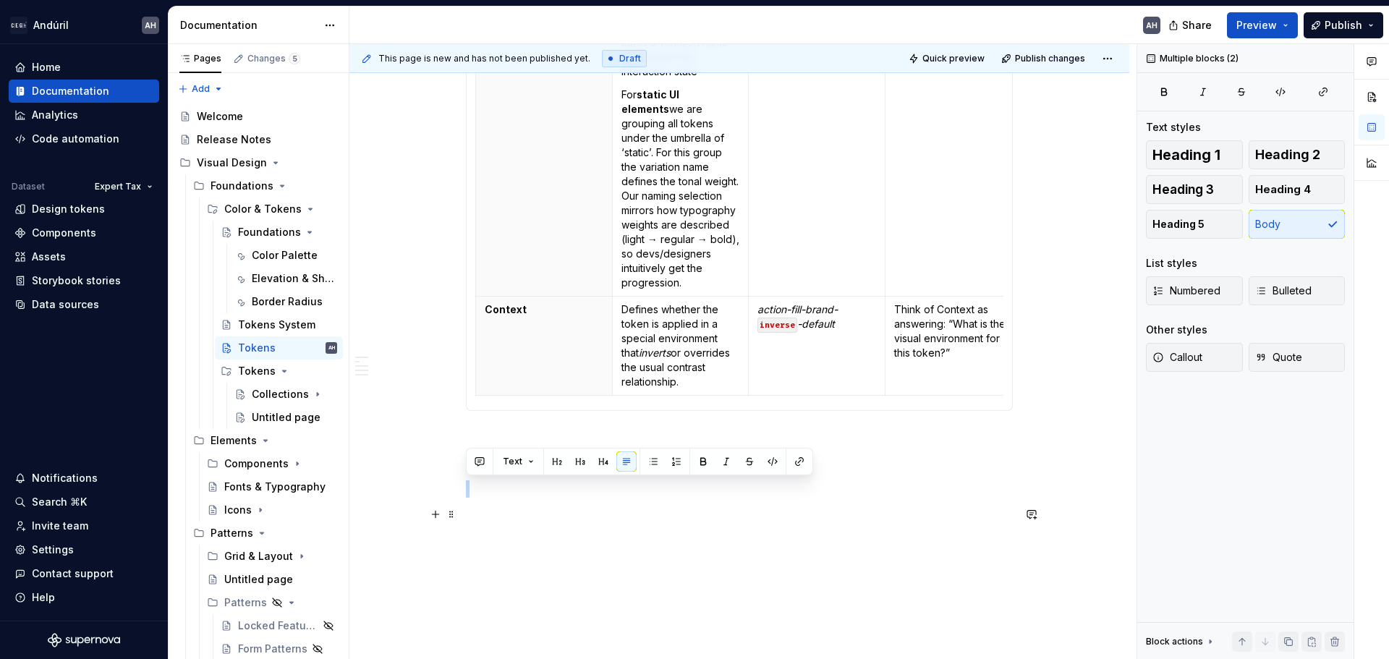
drag, startPoint x: 471, startPoint y: 341, endPoint x: 1009, endPoint y: 506, distance: 562.7
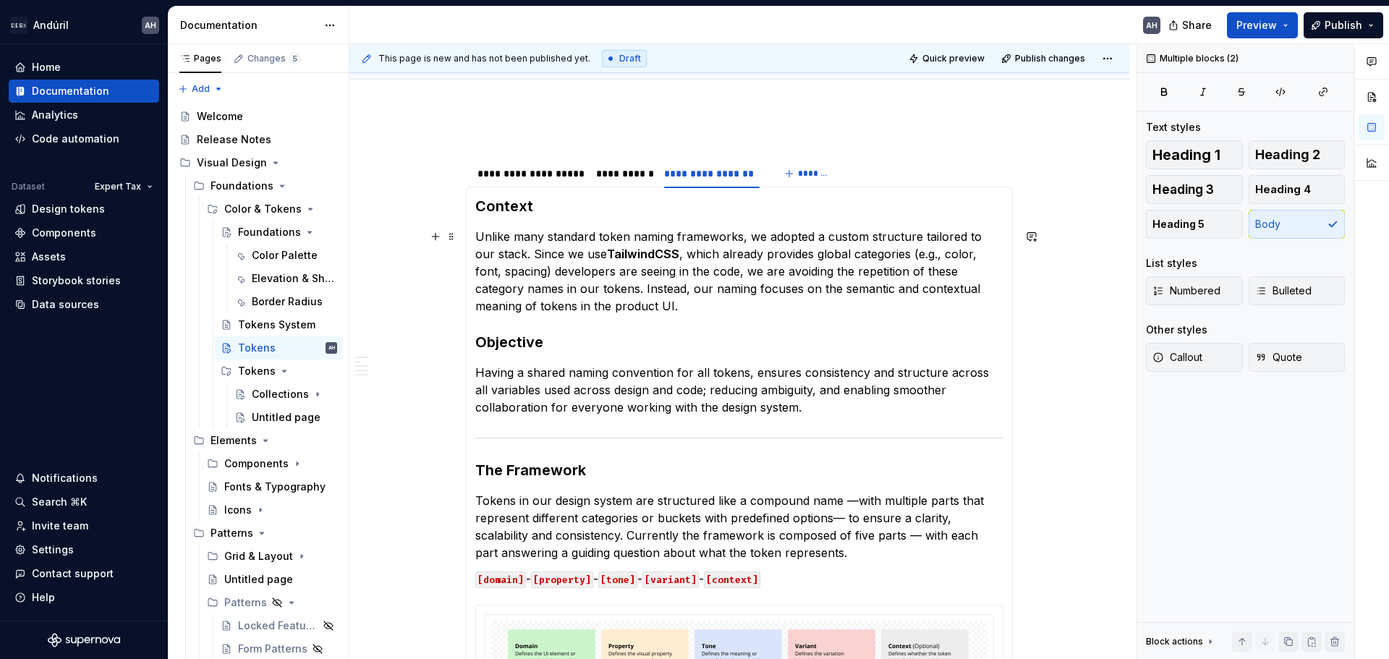
scroll to position [145, 0]
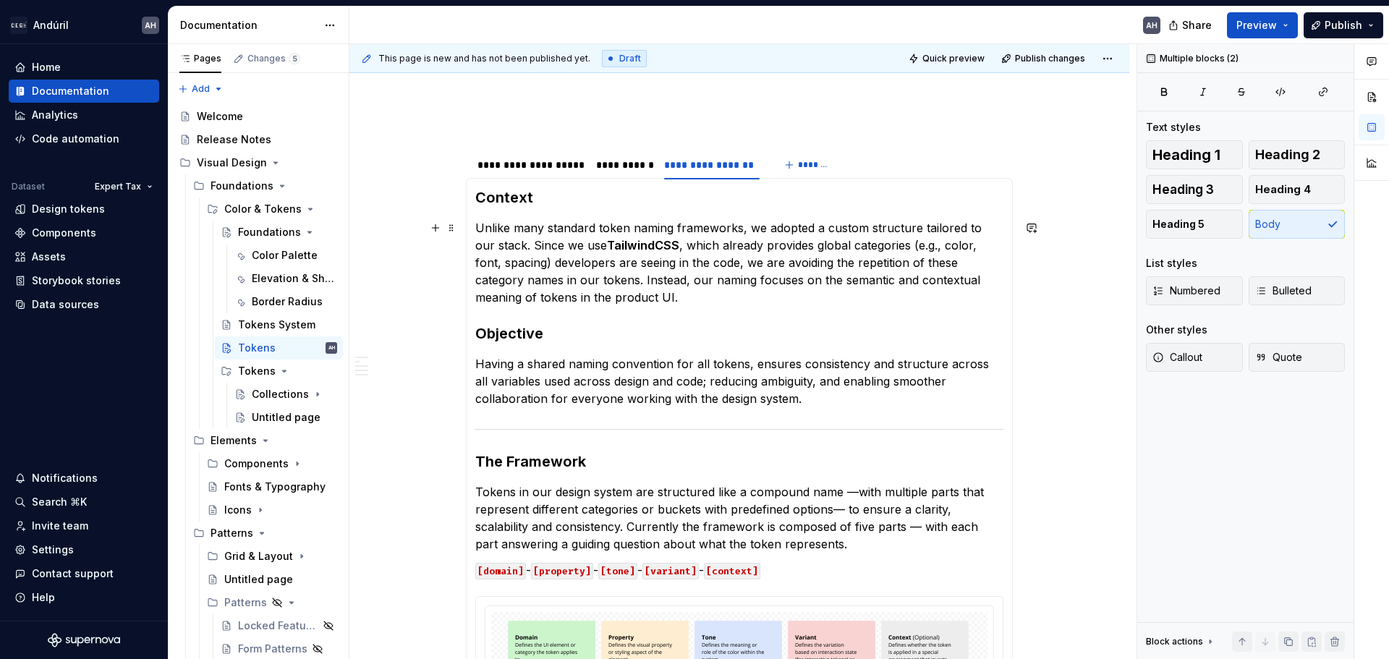
click at [522, 267] on p "Unlike many standard token naming frameworks, we adopted a custom structure tai…" at bounding box center [739, 262] width 528 height 87
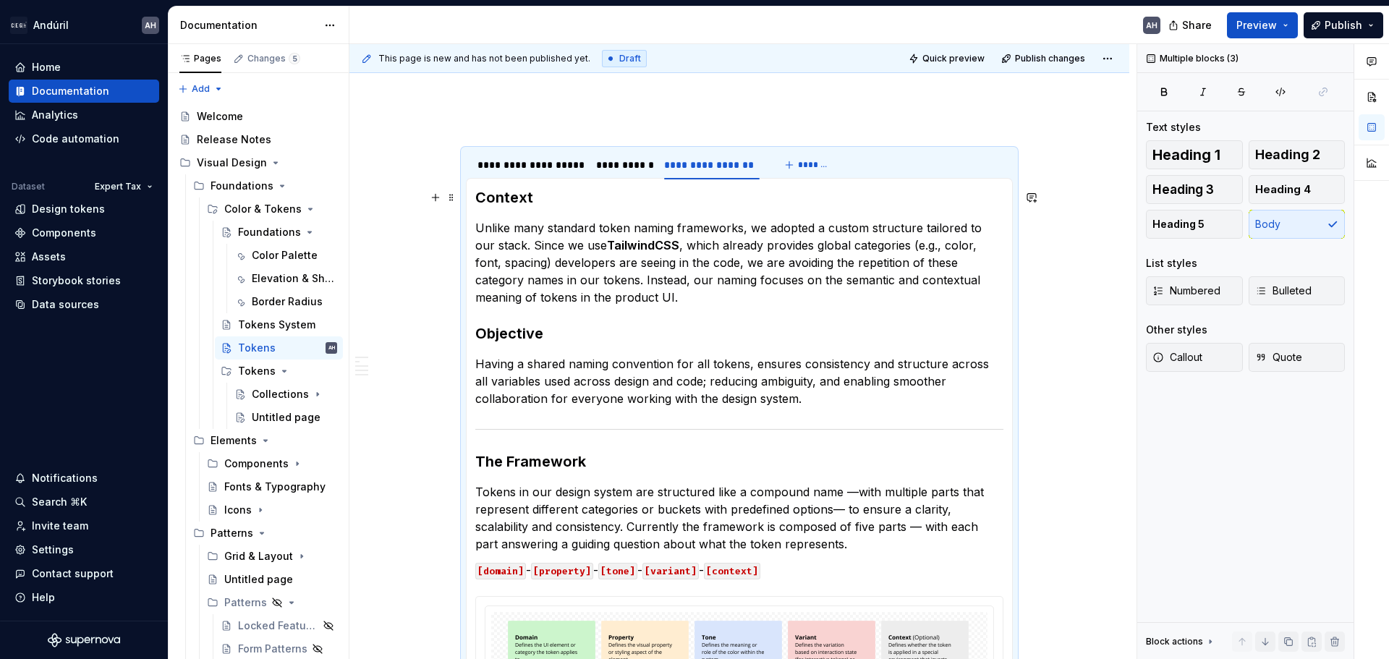
click at [481, 200] on h3 "Context" at bounding box center [739, 197] width 528 height 20
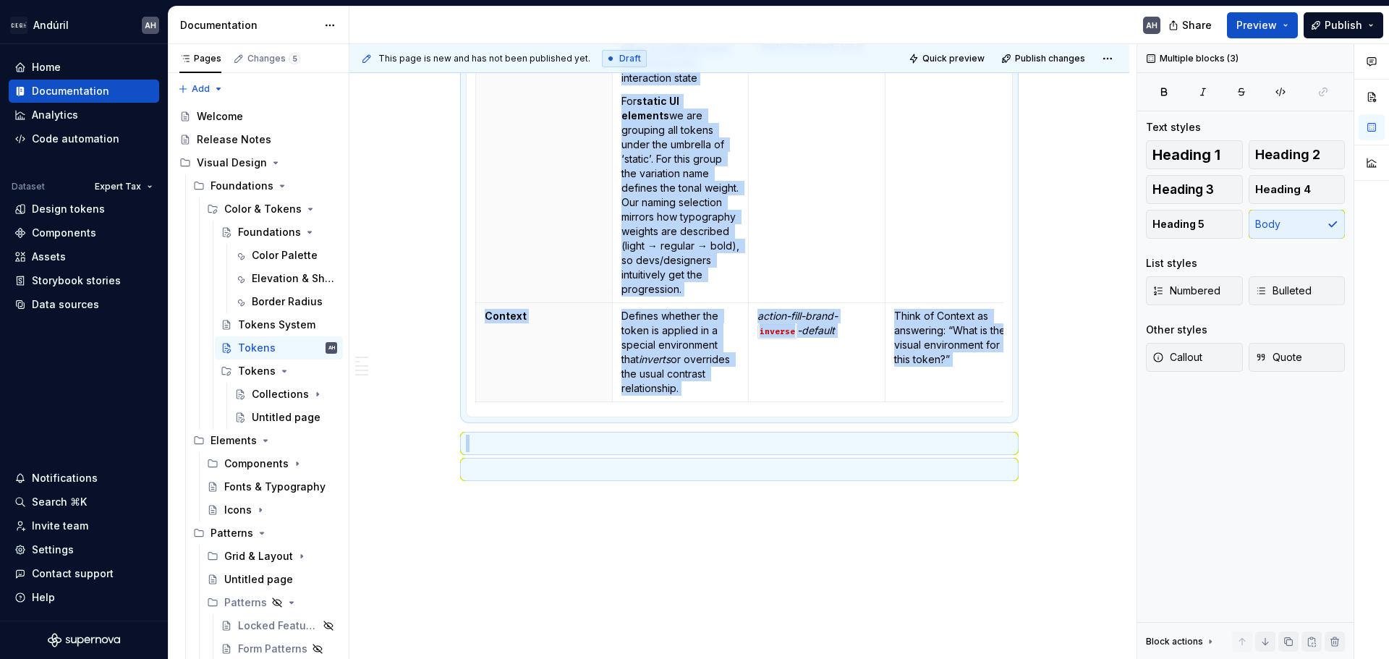
scroll to position [1492, 0]
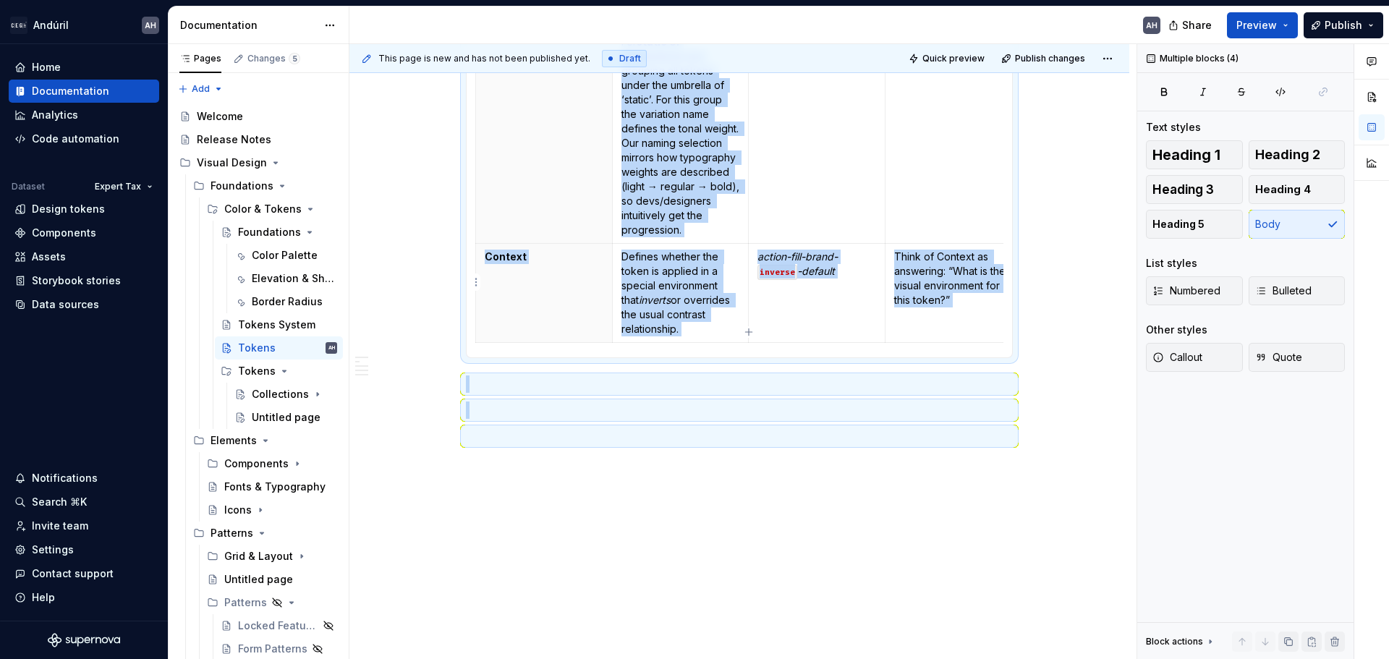
drag, startPoint x: 469, startPoint y: 192, endPoint x: 970, endPoint y: 330, distance: 520.0
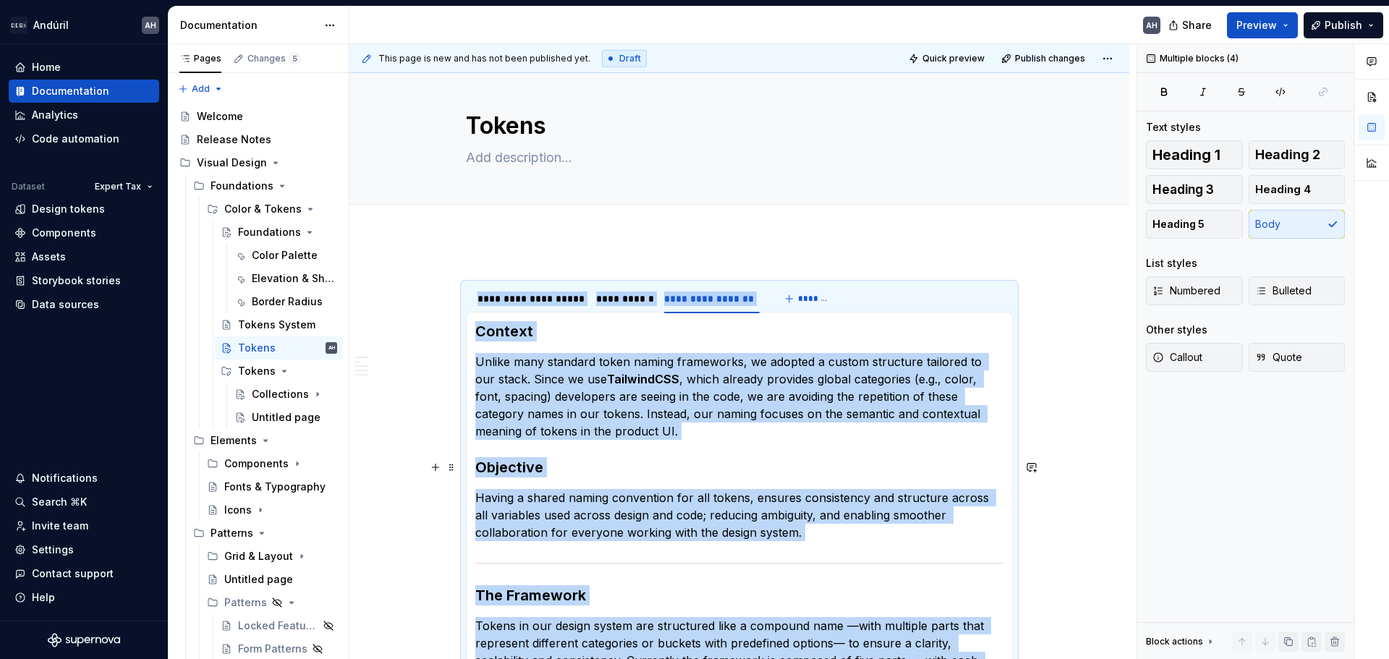
scroll to position [0, 0]
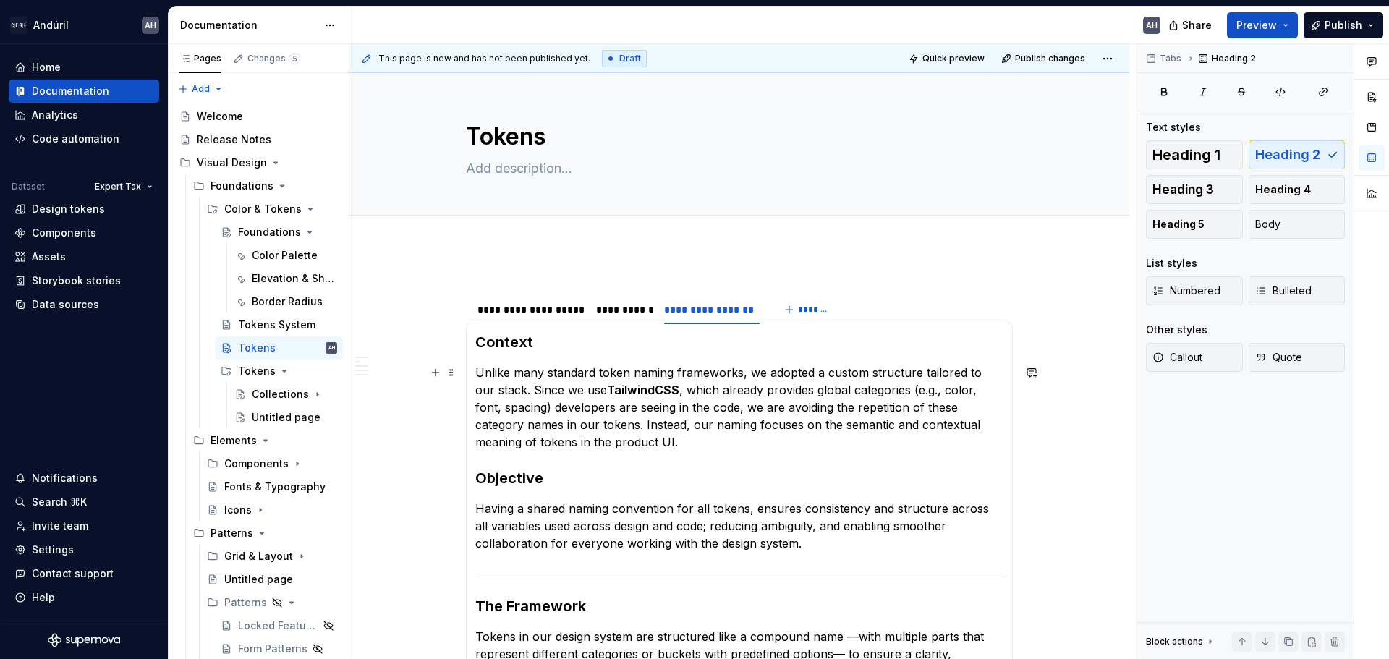
click at [633, 434] on p "Unlike many standard token naming frameworks, we adopted a custom structure tai…" at bounding box center [739, 407] width 528 height 87
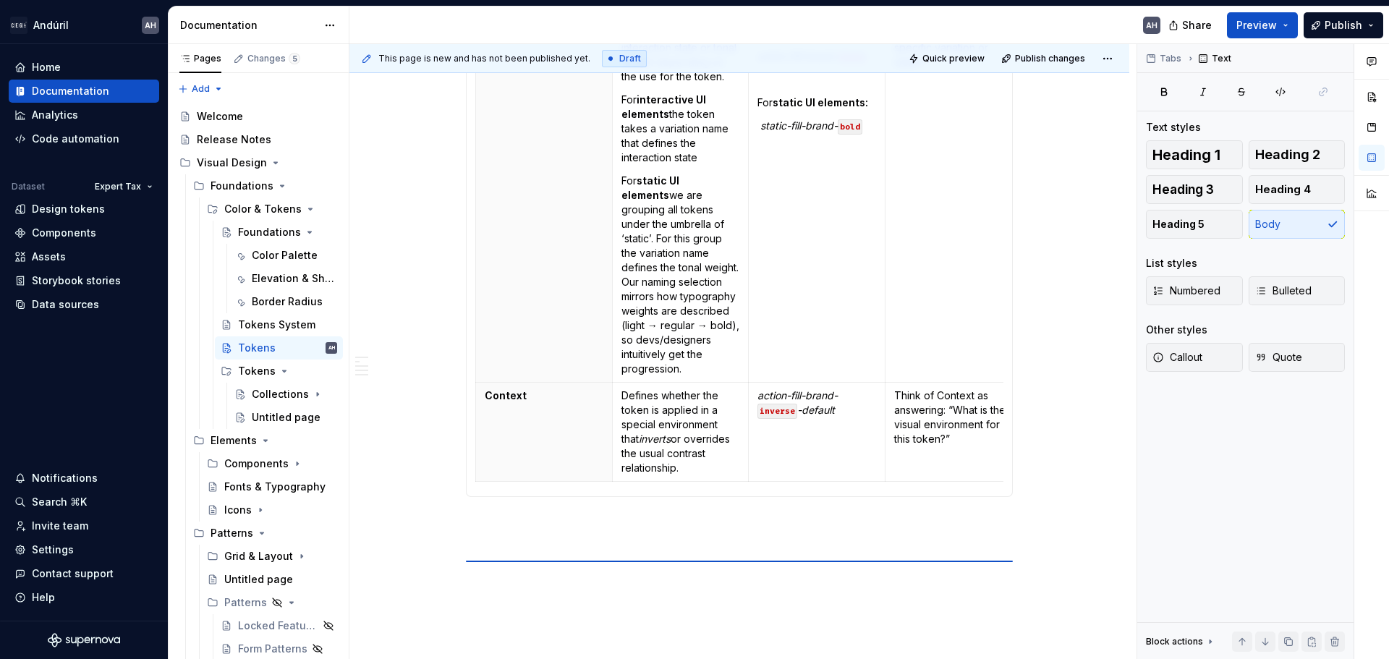
scroll to position [1390, 0]
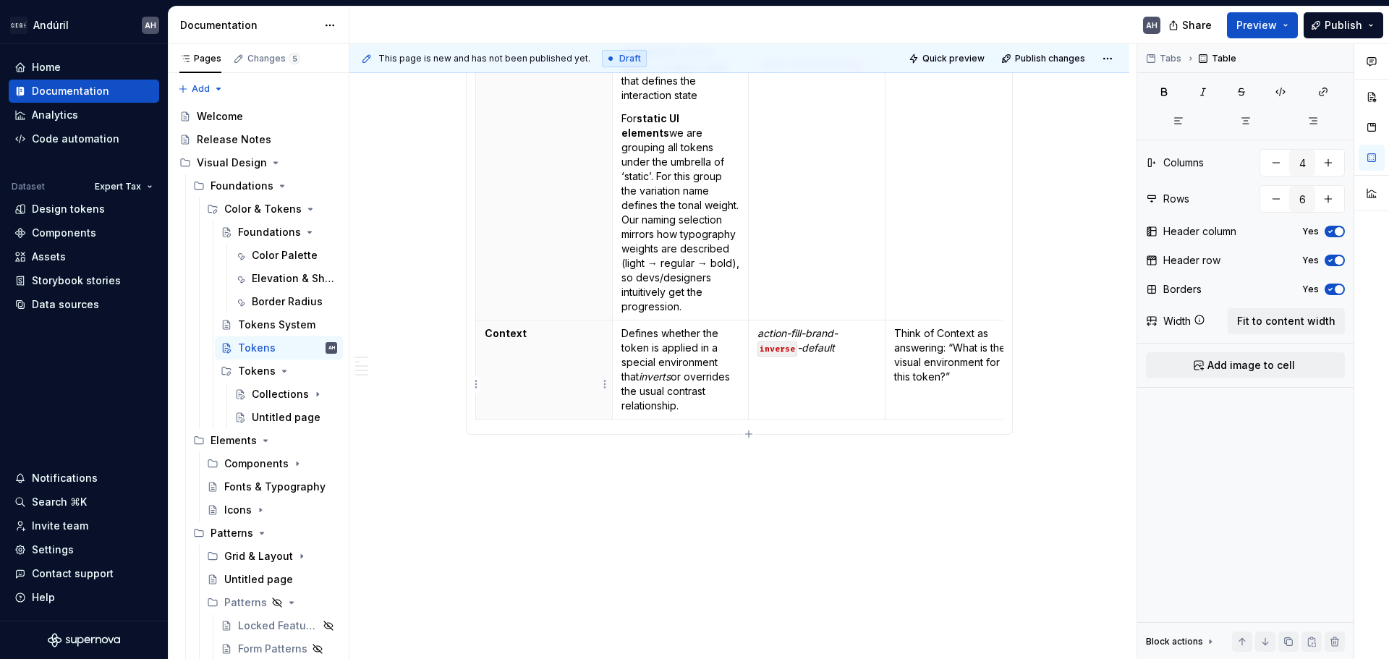
click at [549, 420] on th "Context" at bounding box center [544, 369] width 137 height 99
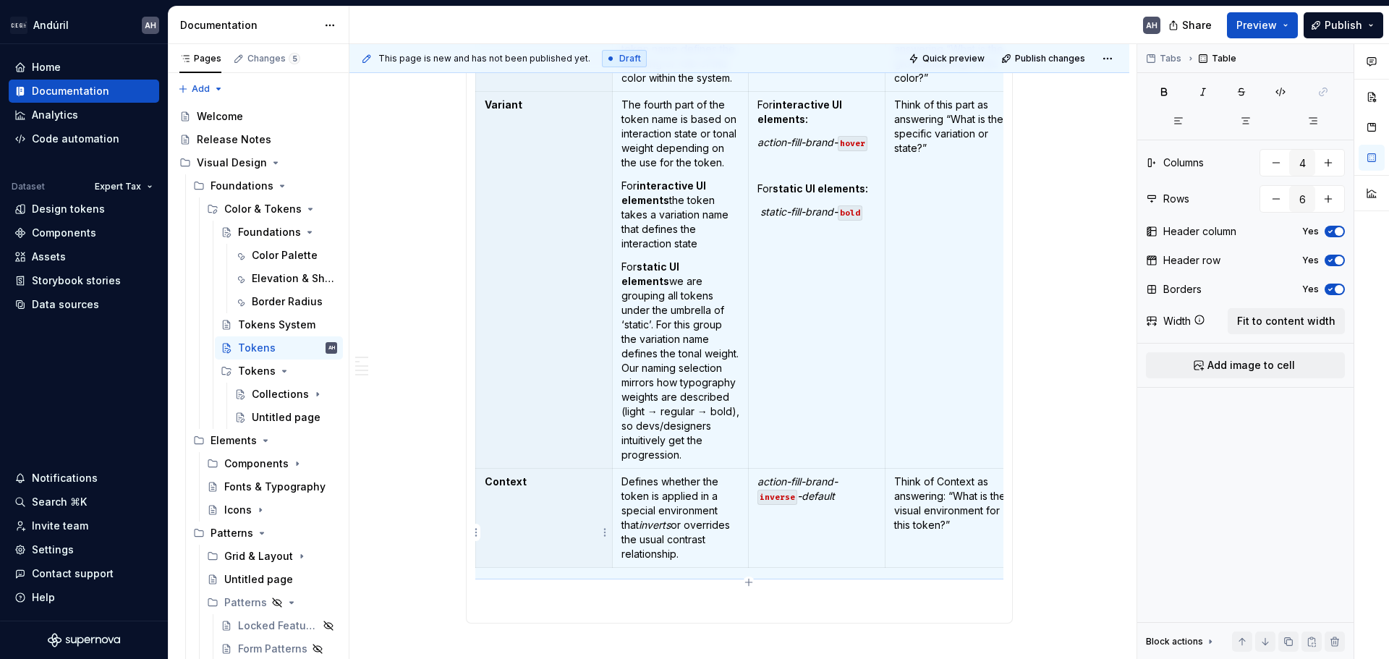
scroll to position [1245, 0]
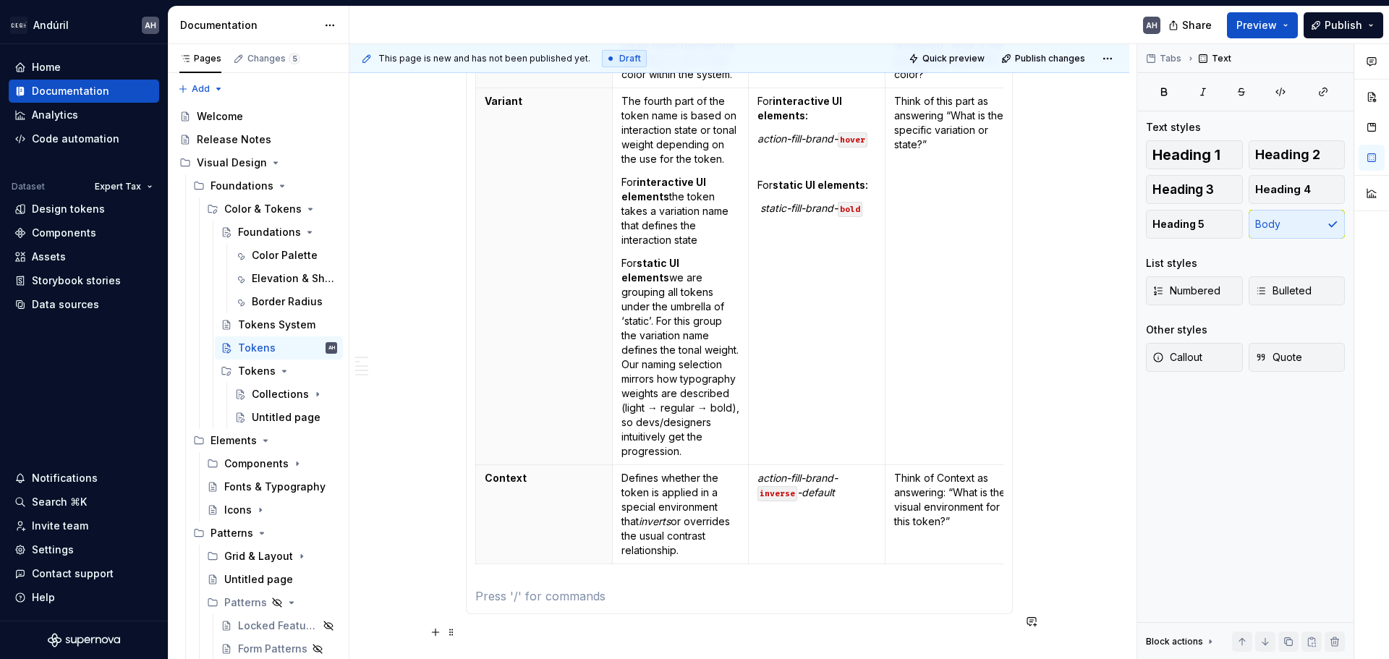
scroll to position [0, 0]
click at [509, 605] on p at bounding box center [739, 595] width 528 height 17
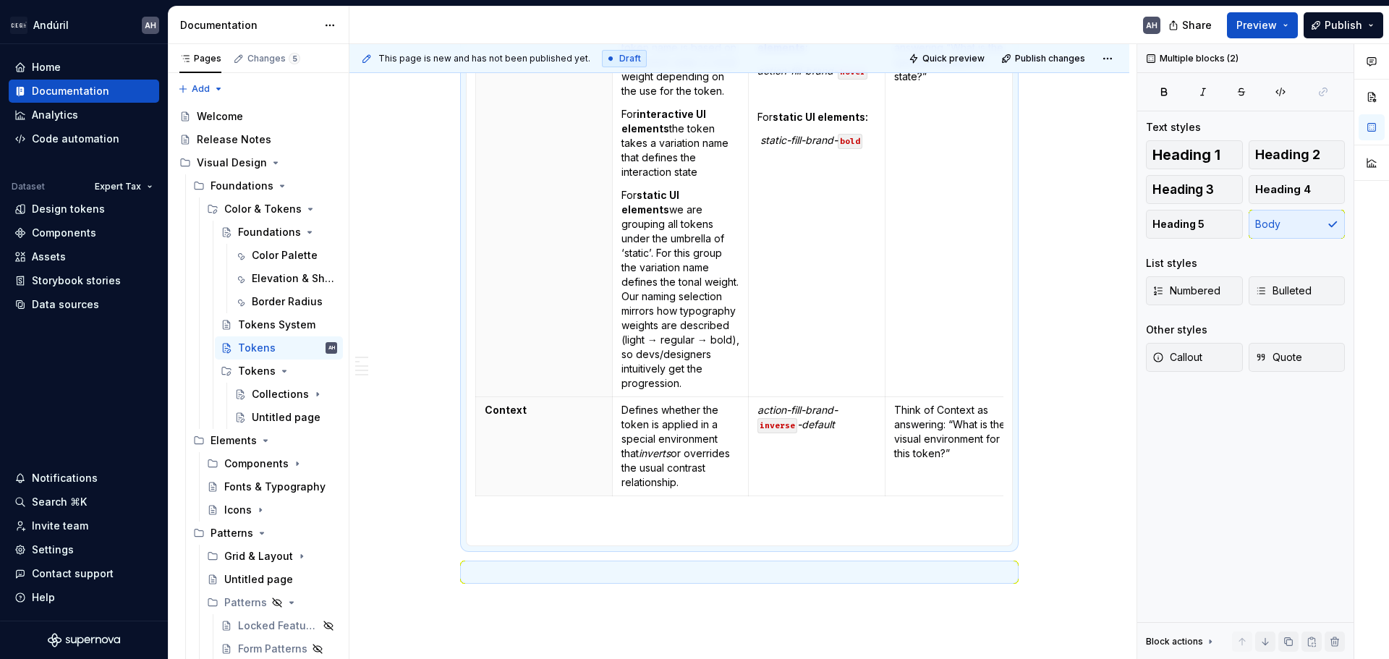
scroll to position [1318, 0]
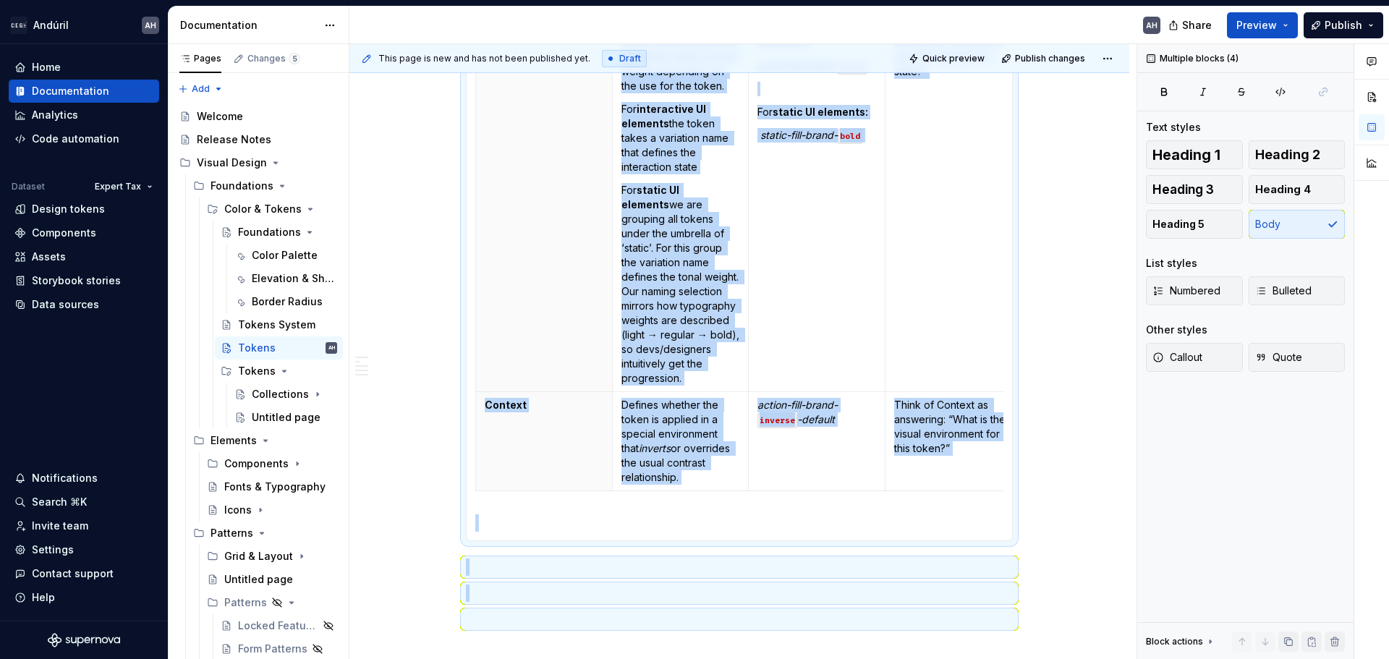
drag, startPoint x: 473, startPoint y: 622, endPoint x: 488, endPoint y: 566, distance: 58.4
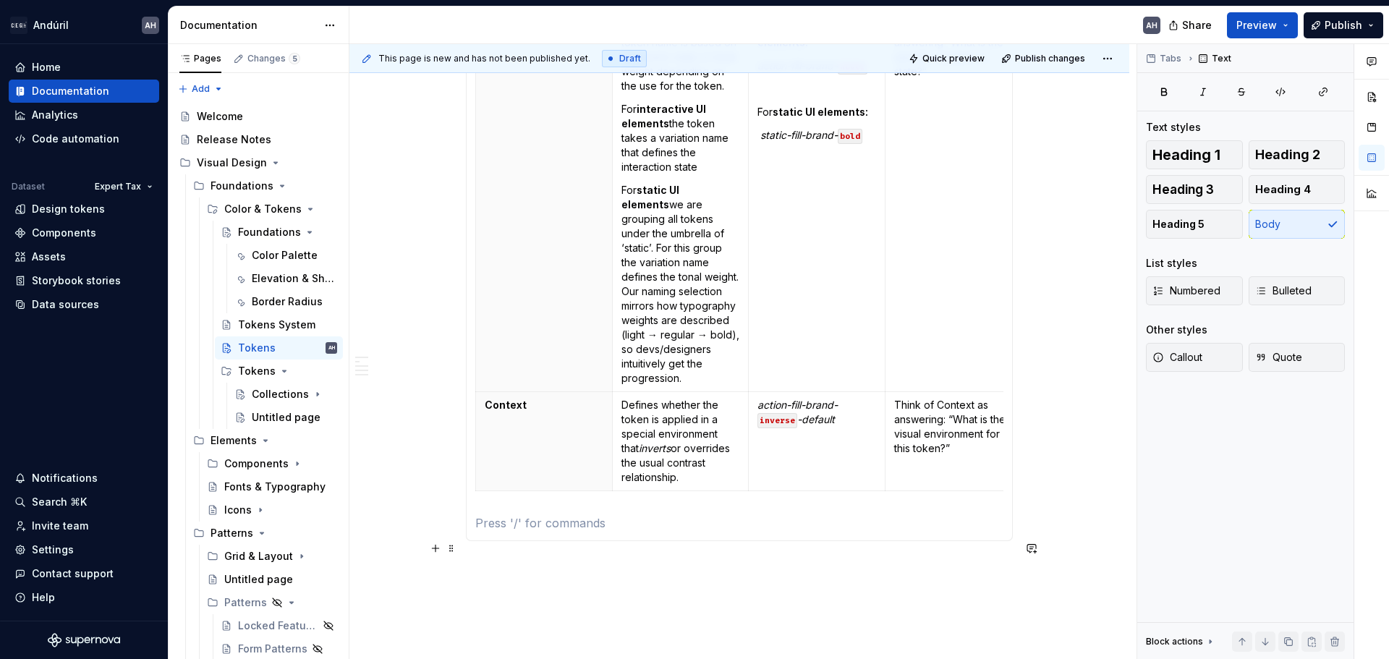
click at [504, 532] on p at bounding box center [739, 522] width 528 height 17
click at [501, 602] on p at bounding box center [739, 593] width 547 height 17
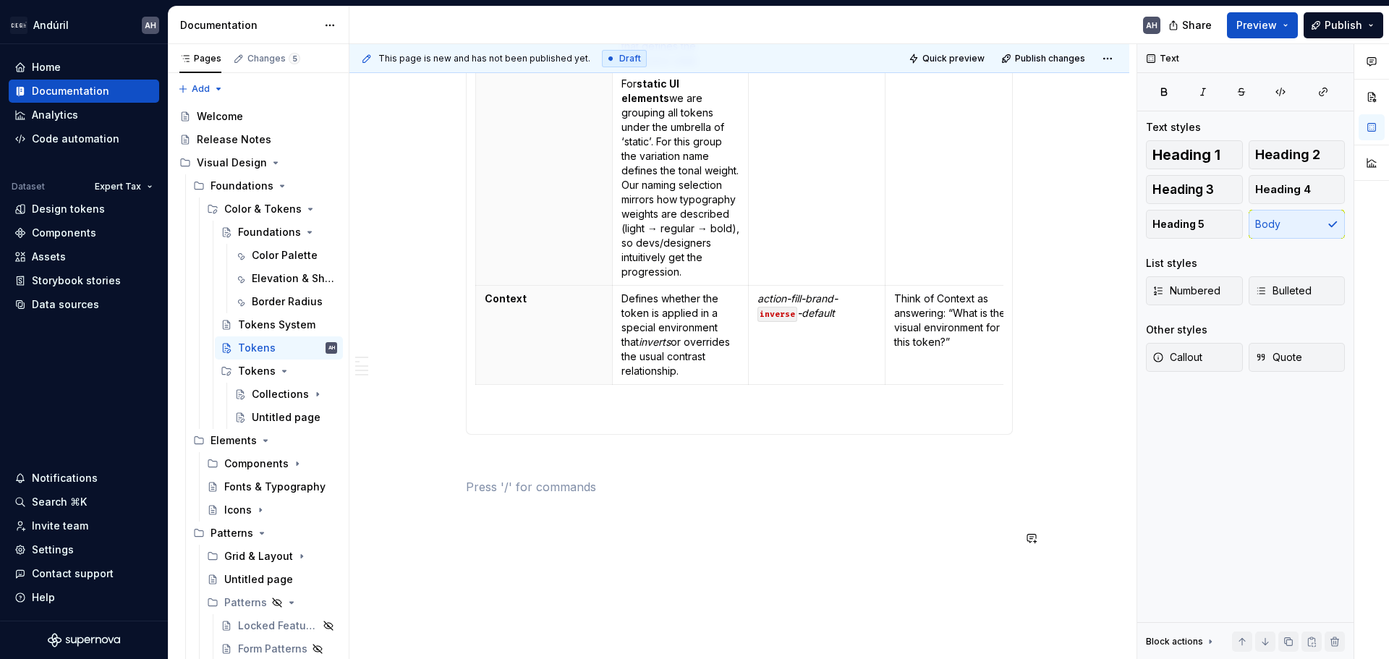
scroll to position [1526, 0]
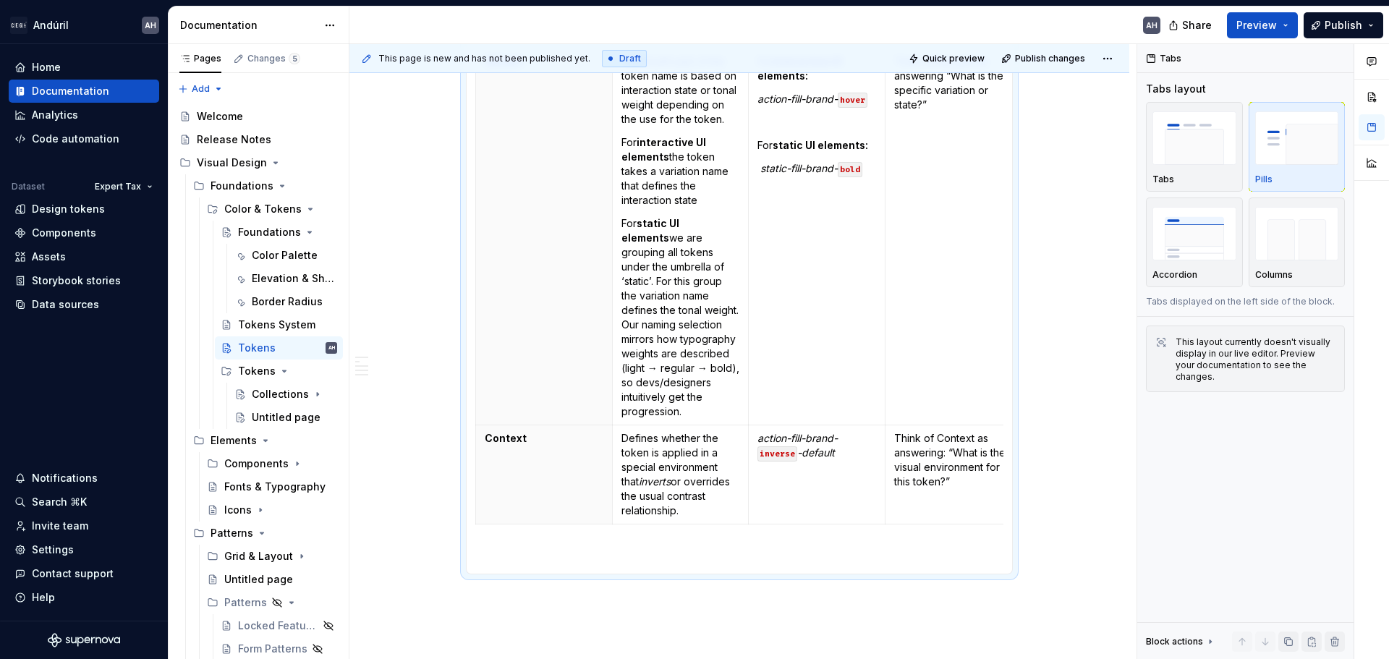
scroll to position [1297, 0]
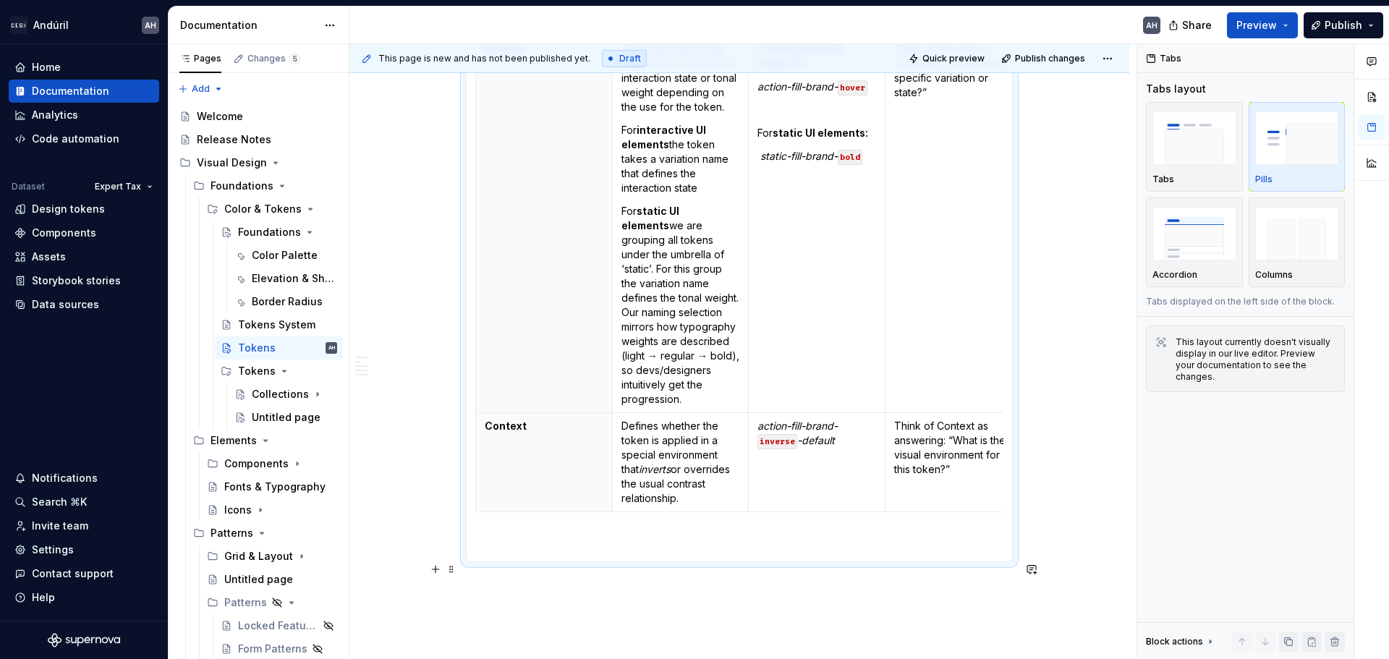
click at [517, 553] on p at bounding box center [739, 543] width 528 height 17
click at [501, 553] on p at bounding box center [739, 543] width 528 height 17
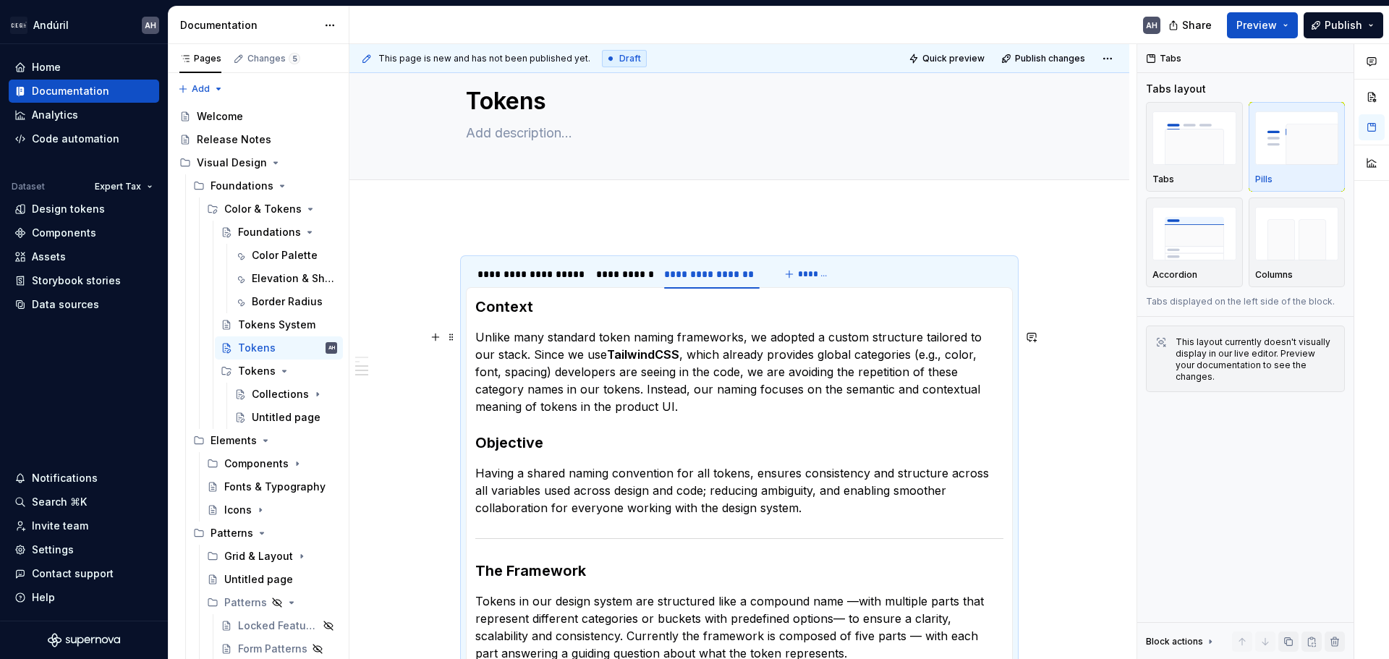
scroll to position [0, 0]
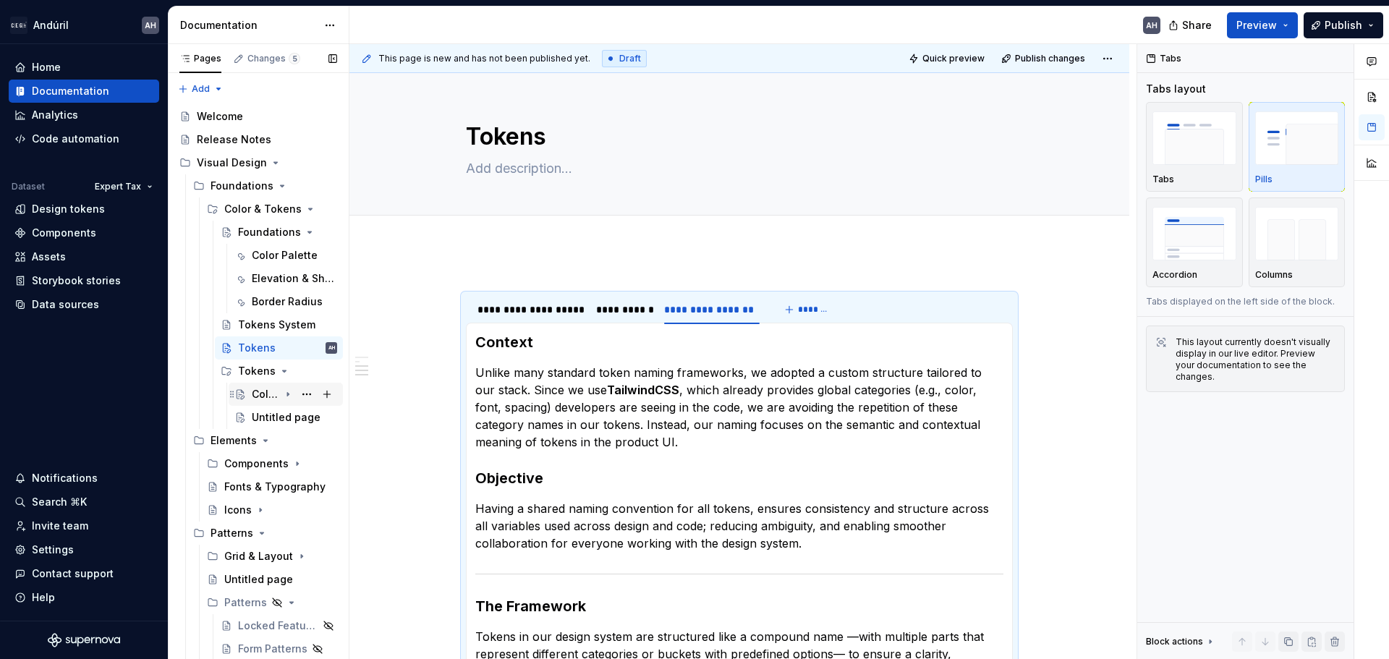
click at [249, 390] on div "Collections" at bounding box center [285, 394] width 103 height 20
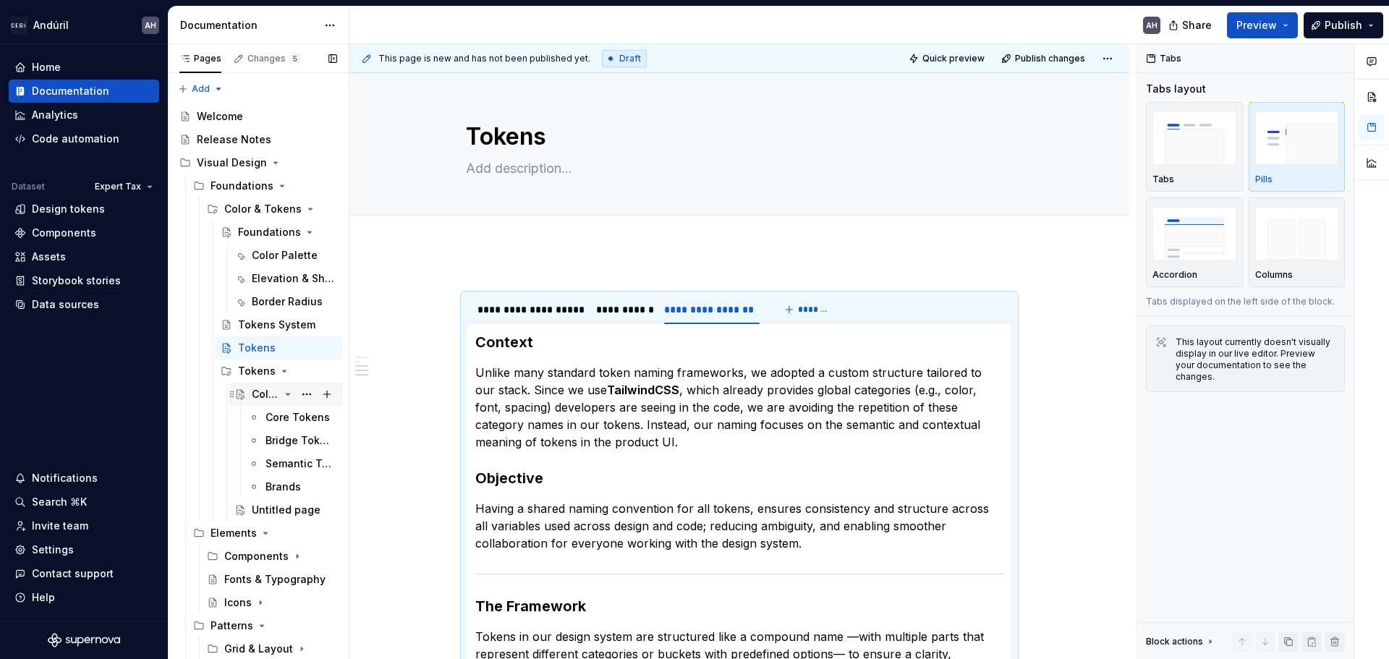
click at [249, 390] on div "Collections" at bounding box center [285, 394] width 103 height 20
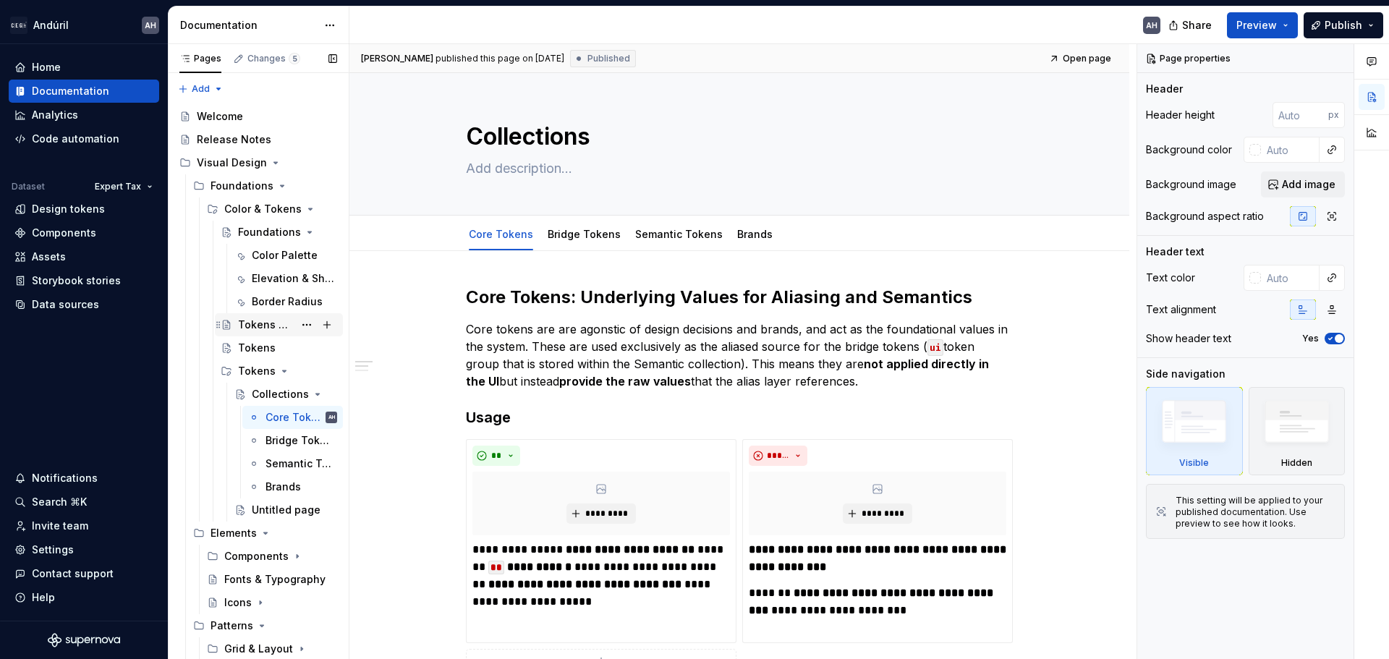
click at [254, 326] on div "Tokens System" at bounding box center [266, 325] width 56 height 14
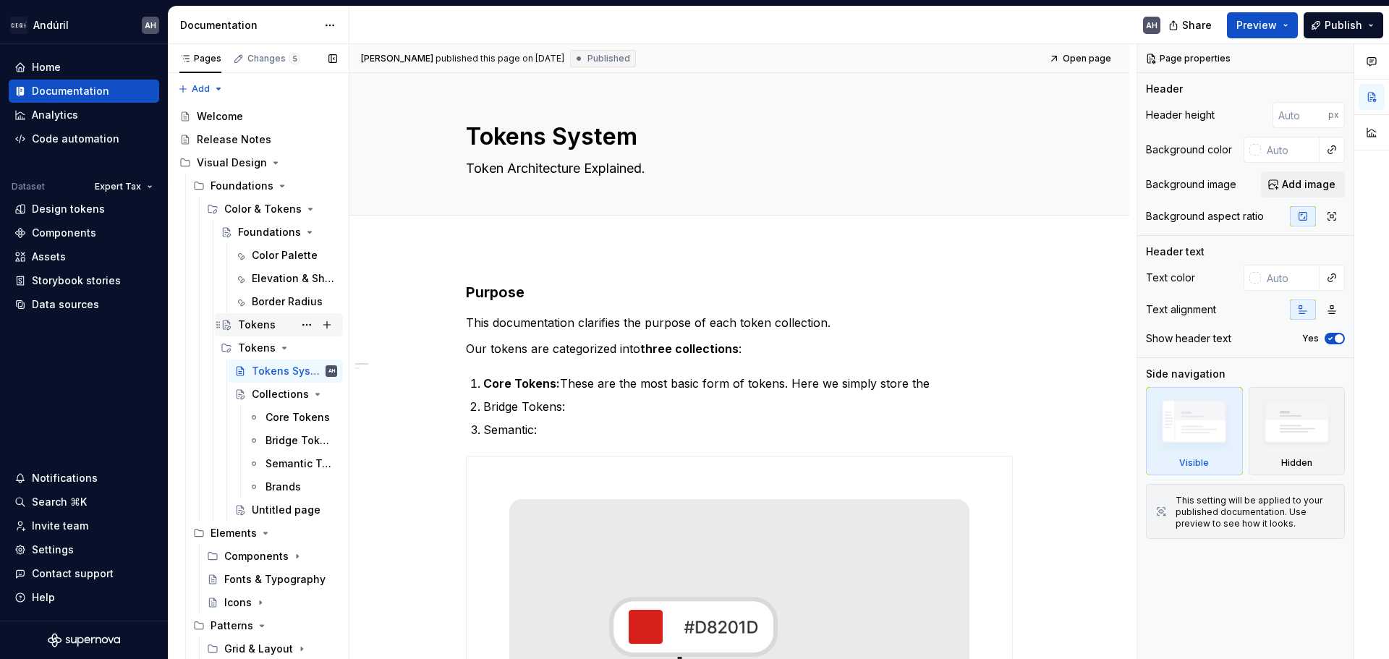
click at [260, 326] on div "Tokens" at bounding box center [257, 325] width 38 height 14
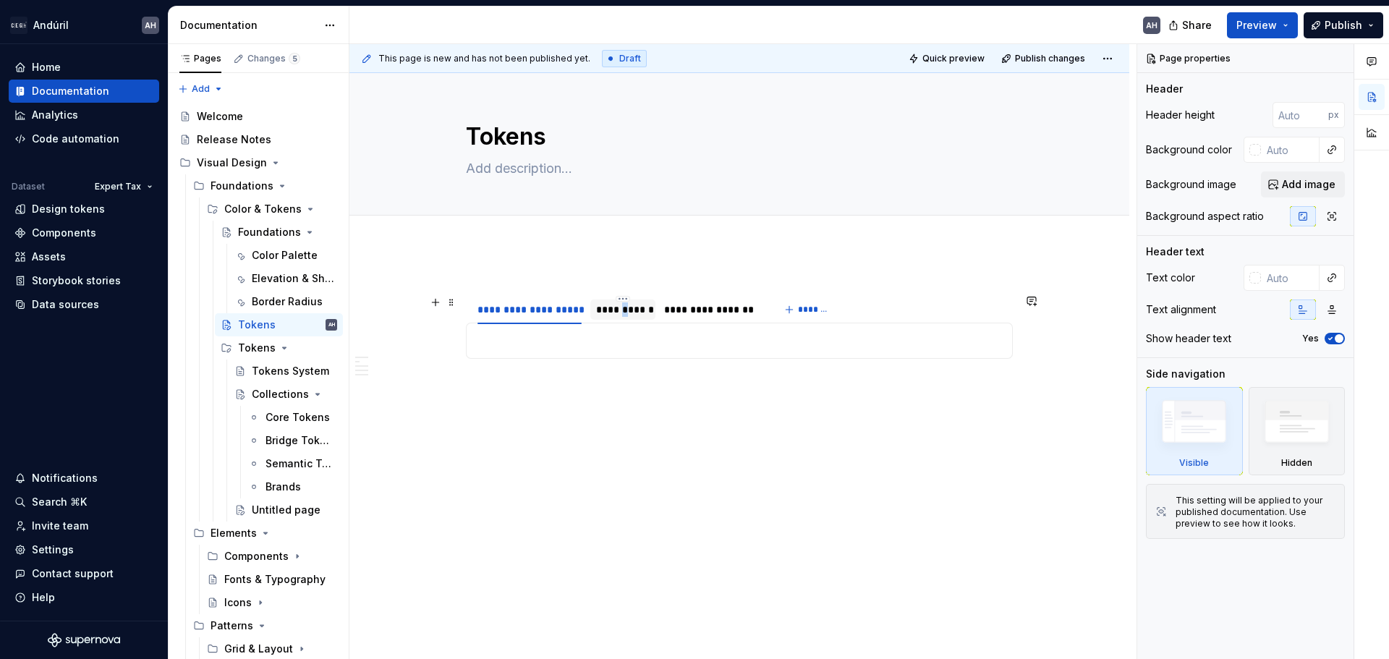
click at [624, 308] on div "**********" at bounding box center [623, 309] width 54 height 14
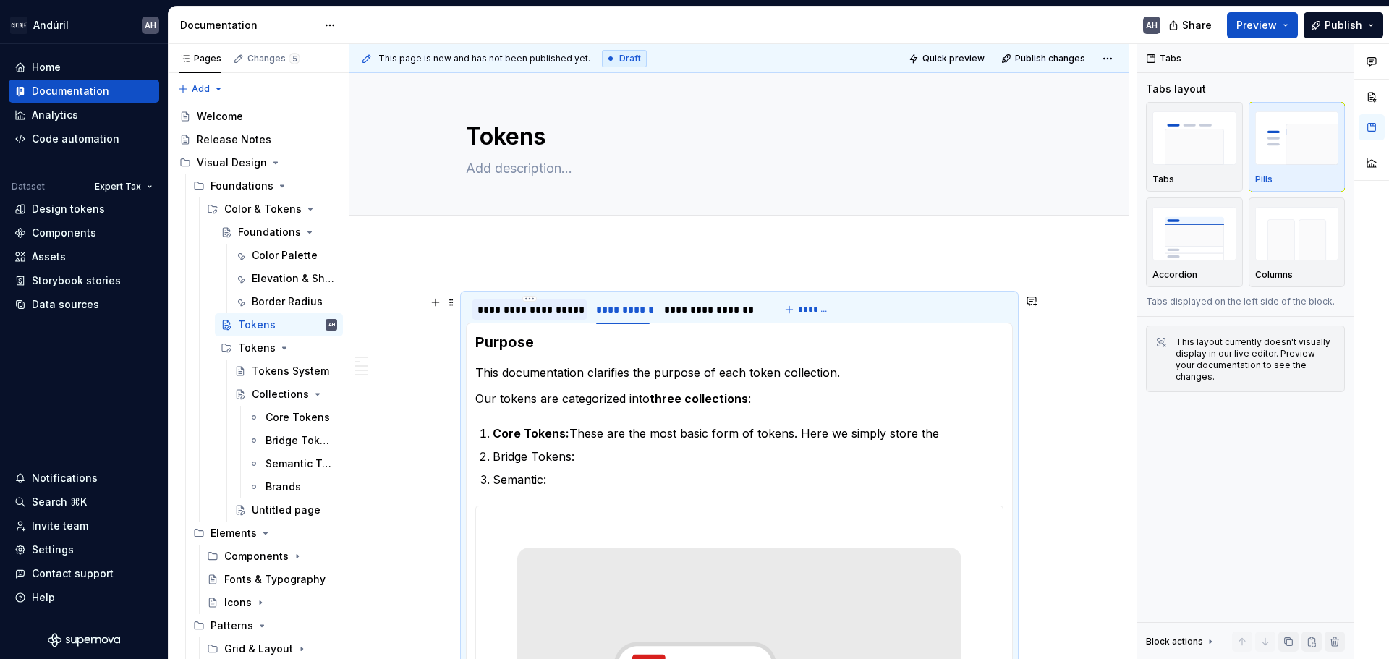
click at [531, 311] on div "**********" at bounding box center [529, 309] width 104 height 14
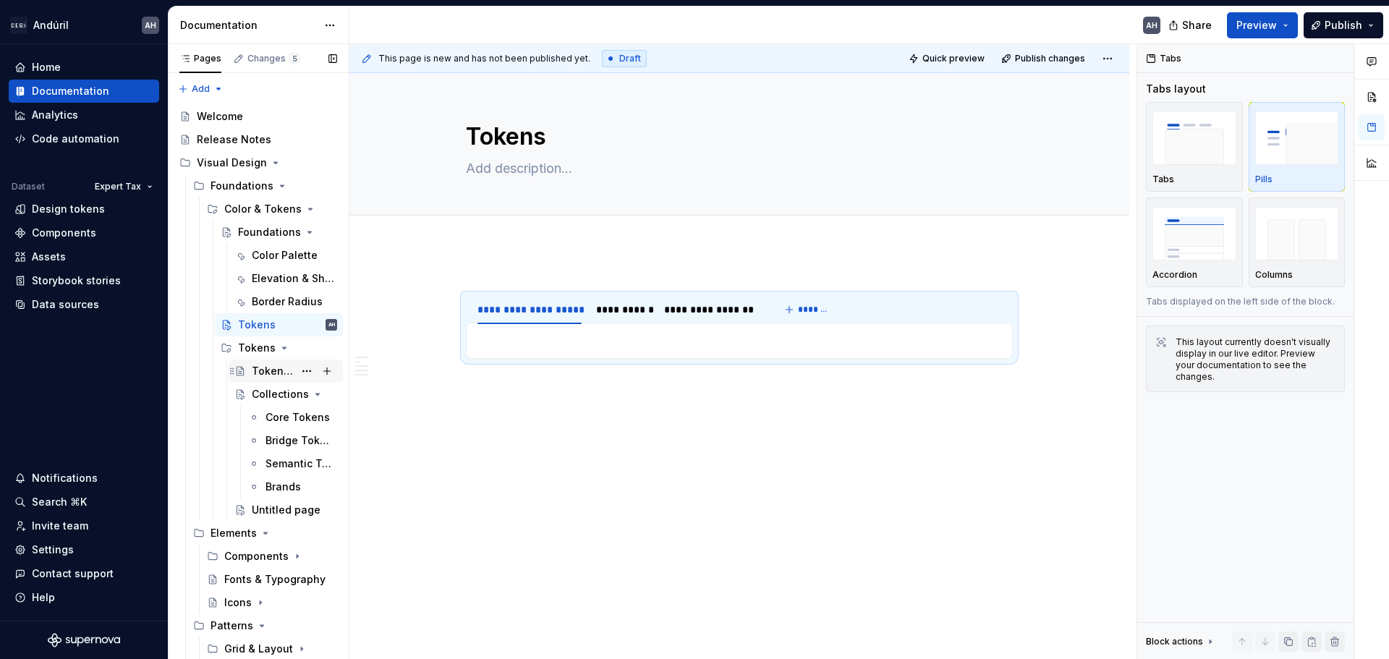
click at [260, 369] on div "Tokens System" at bounding box center [273, 371] width 42 height 14
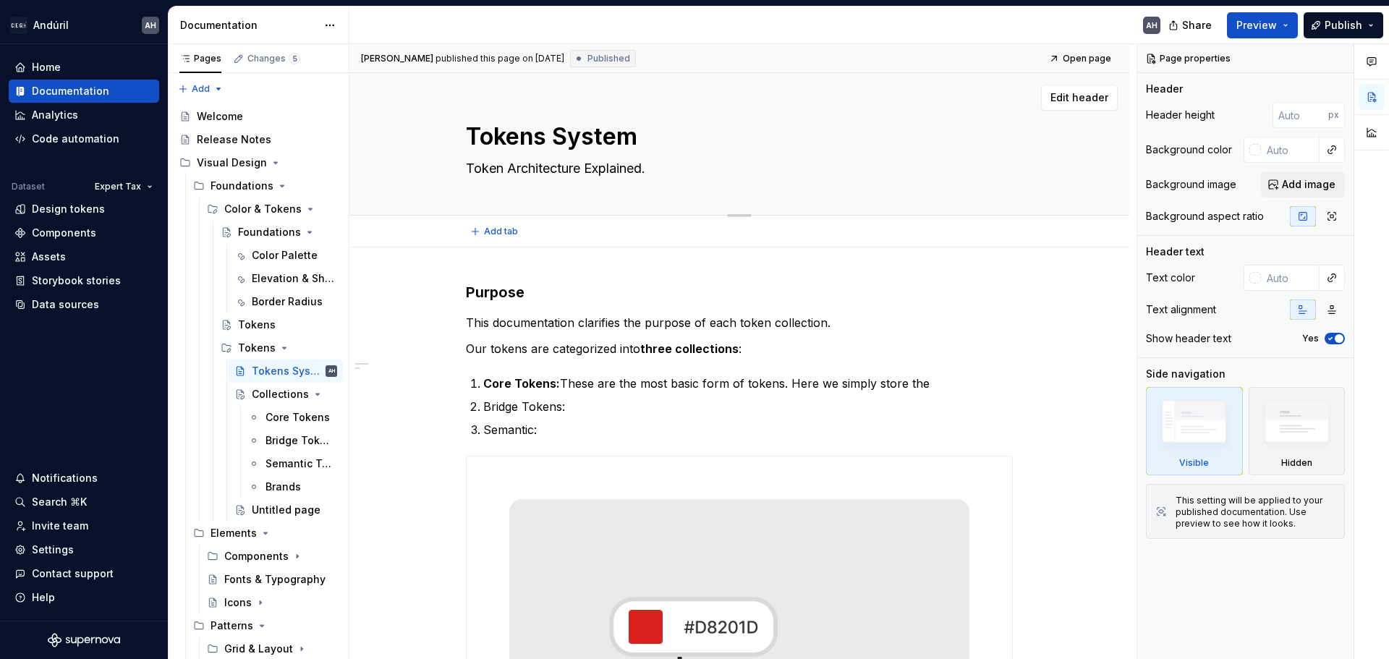
click at [524, 145] on textarea "Tokens System" at bounding box center [736, 136] width 547 height 35
type textarea "*"
type textarea "S"
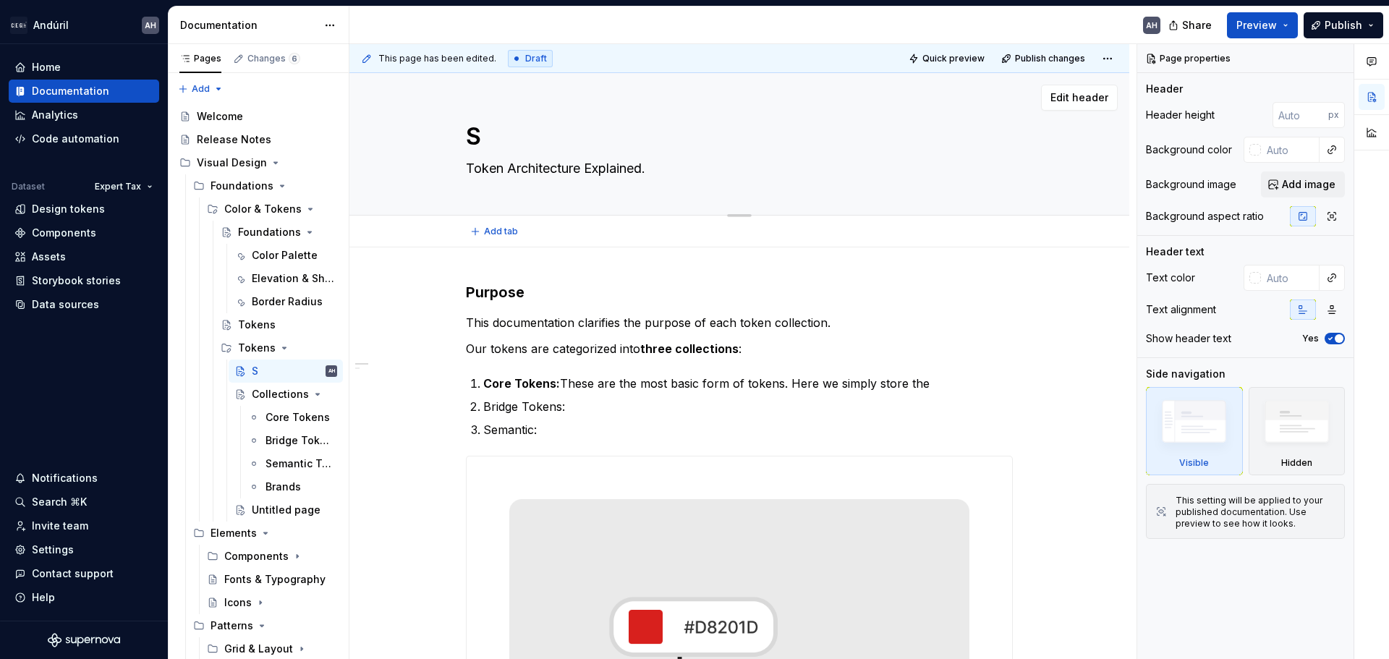
type textarea "*"
type textarea "Sy"
type textarea "*"
type textarea "Sys"
type textarea "*"
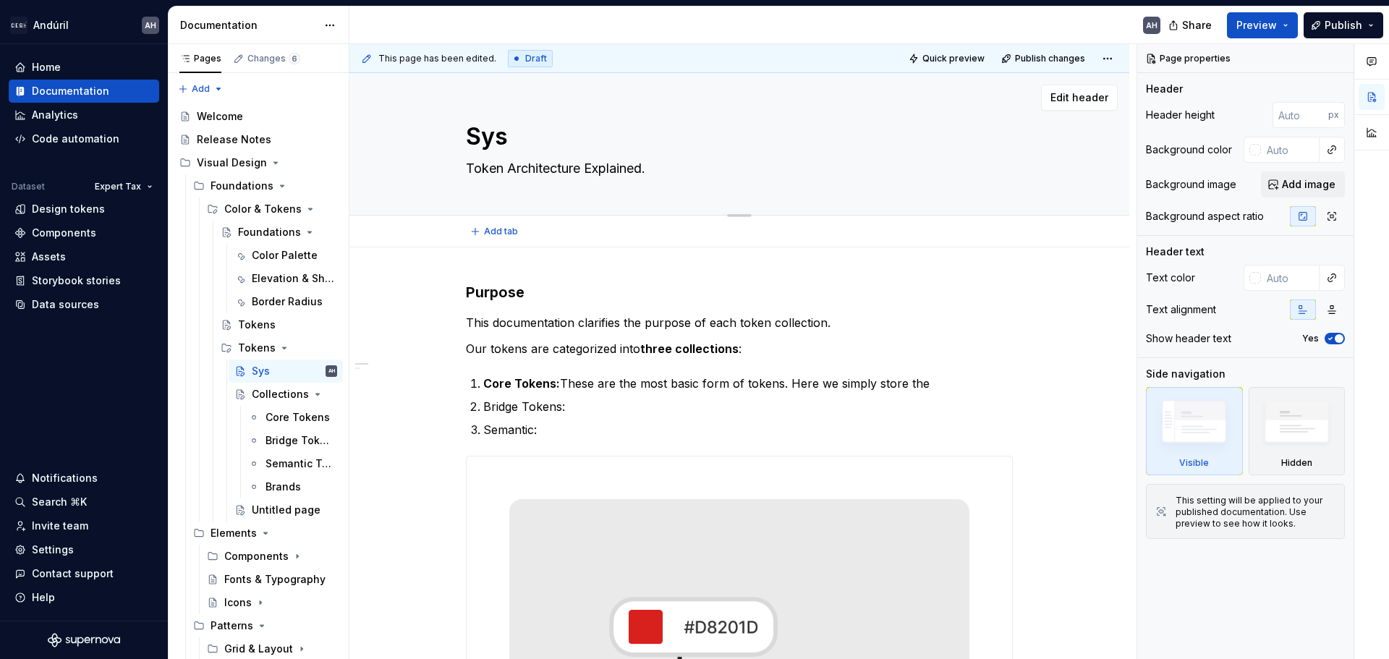
type textarea "Syst"
type textarea "*"
type textarea "Syste"
type textarea "*"
type textarea "System"
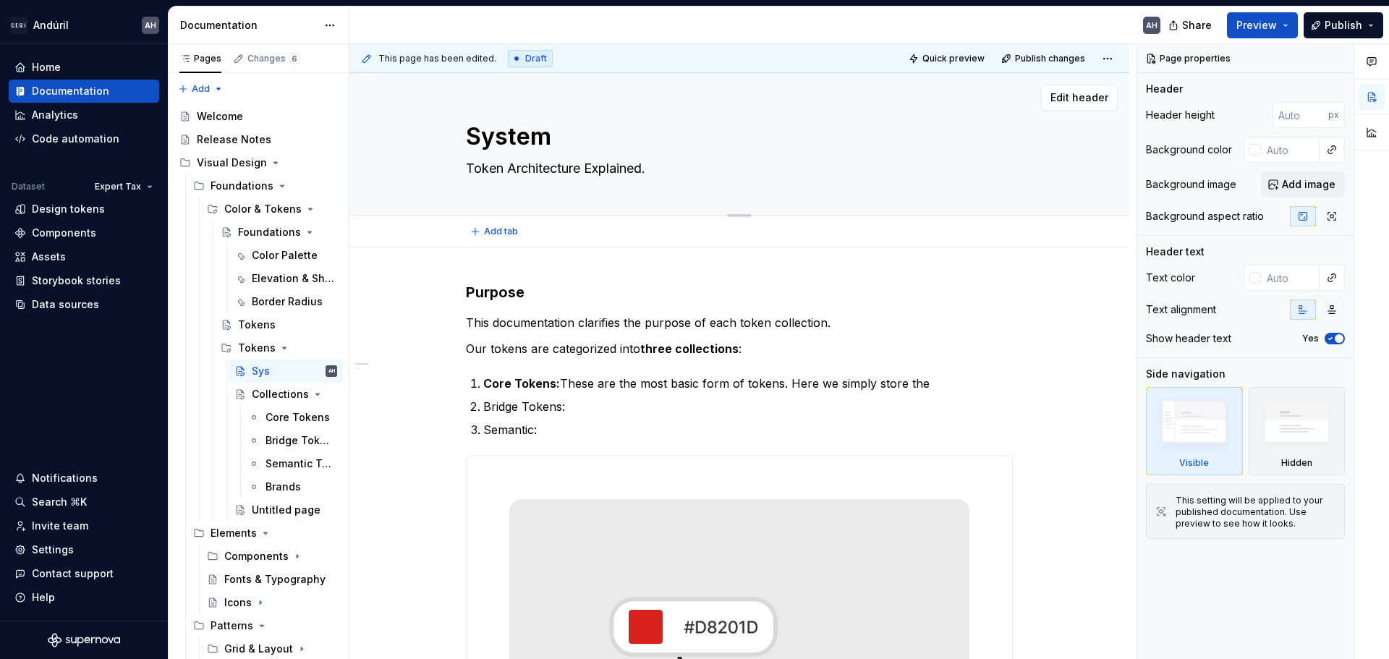
type textarea "*"
type textarea "Systemi"
type textarea "*"
type textarea "Systemiz"
type textarea "*"
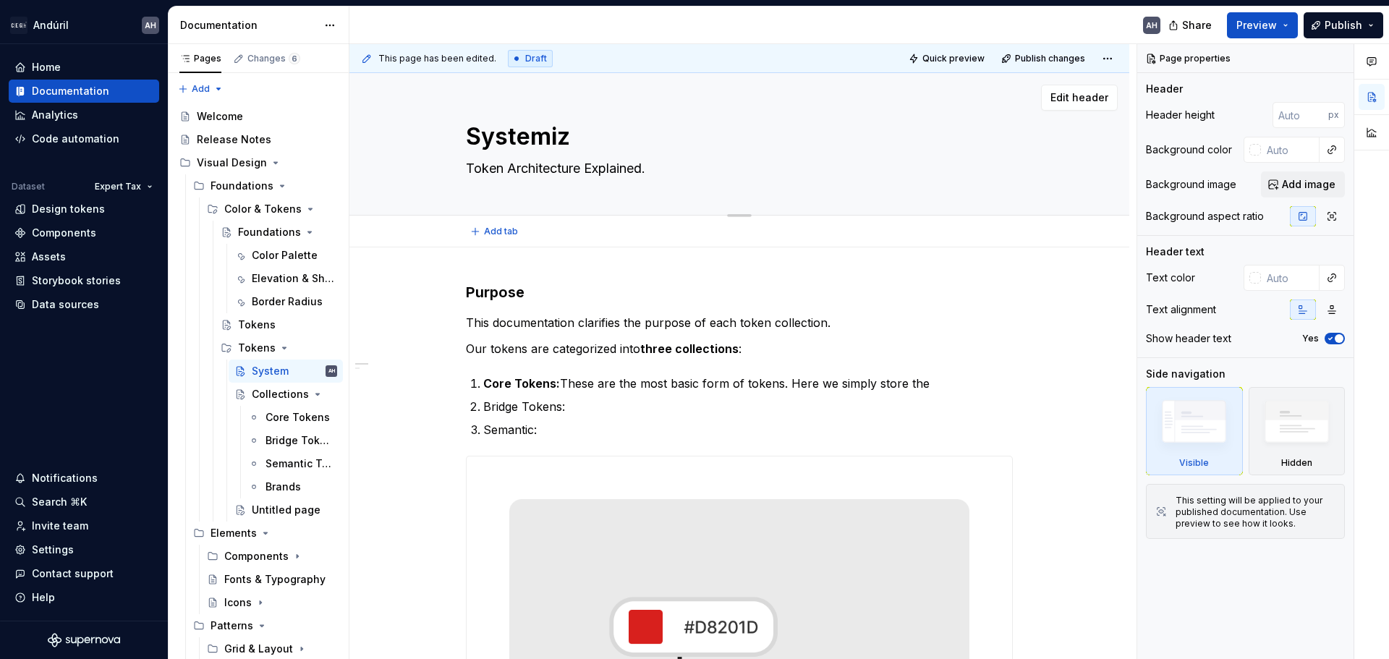
type textarea "Systemize"
type textarea "*"
type textarea "Systemized"
type textarea "*"
type textarea "Systemized"
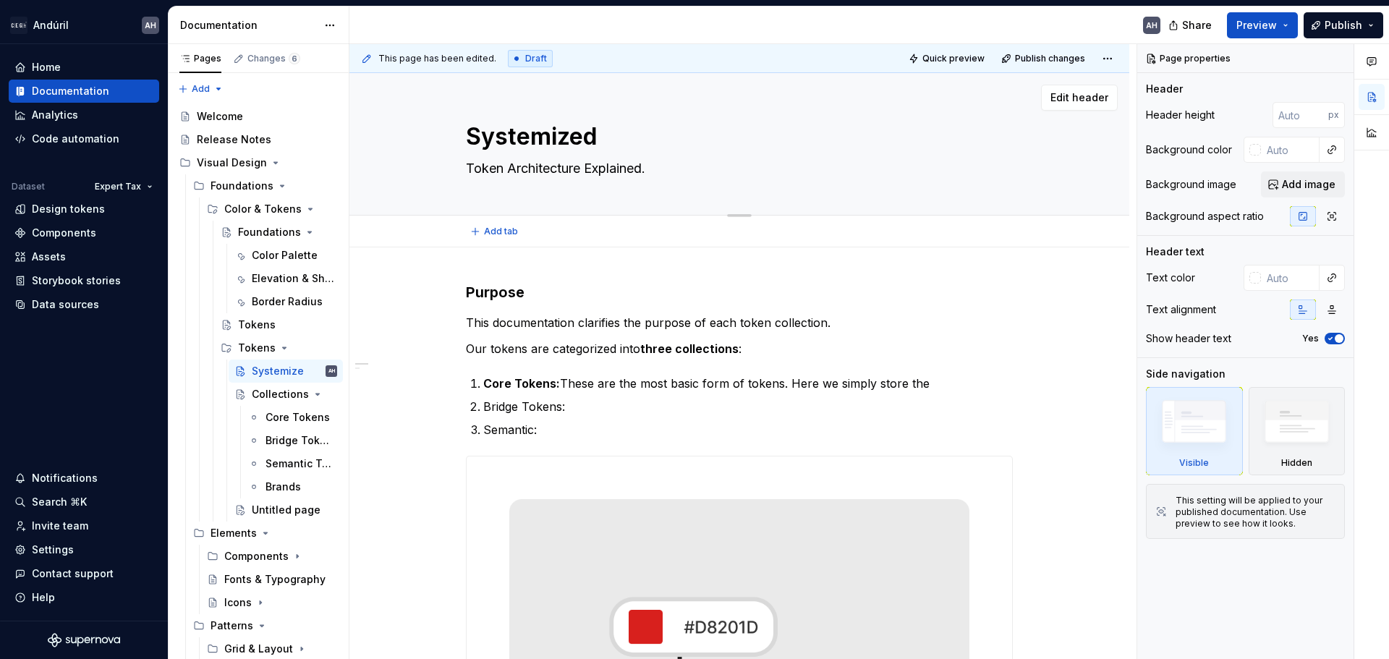
type textarea "*"
type textarea "Systemized V"
type textarea "*"
type textarea "Systemized Va"
type textarea "*"
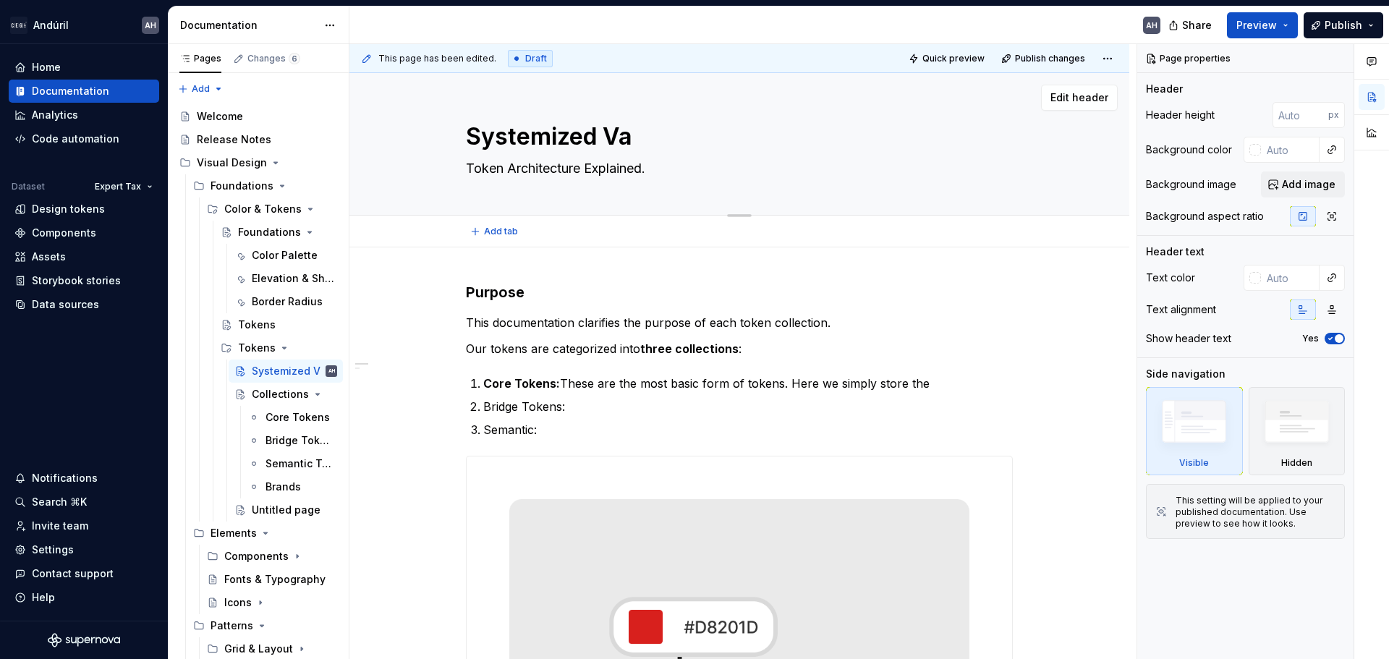
type textarea "Systemized Var"
type textarea "*"
type textarea "Systemized Vari"
type textarea "*"
type textarea "Systemized Varia"
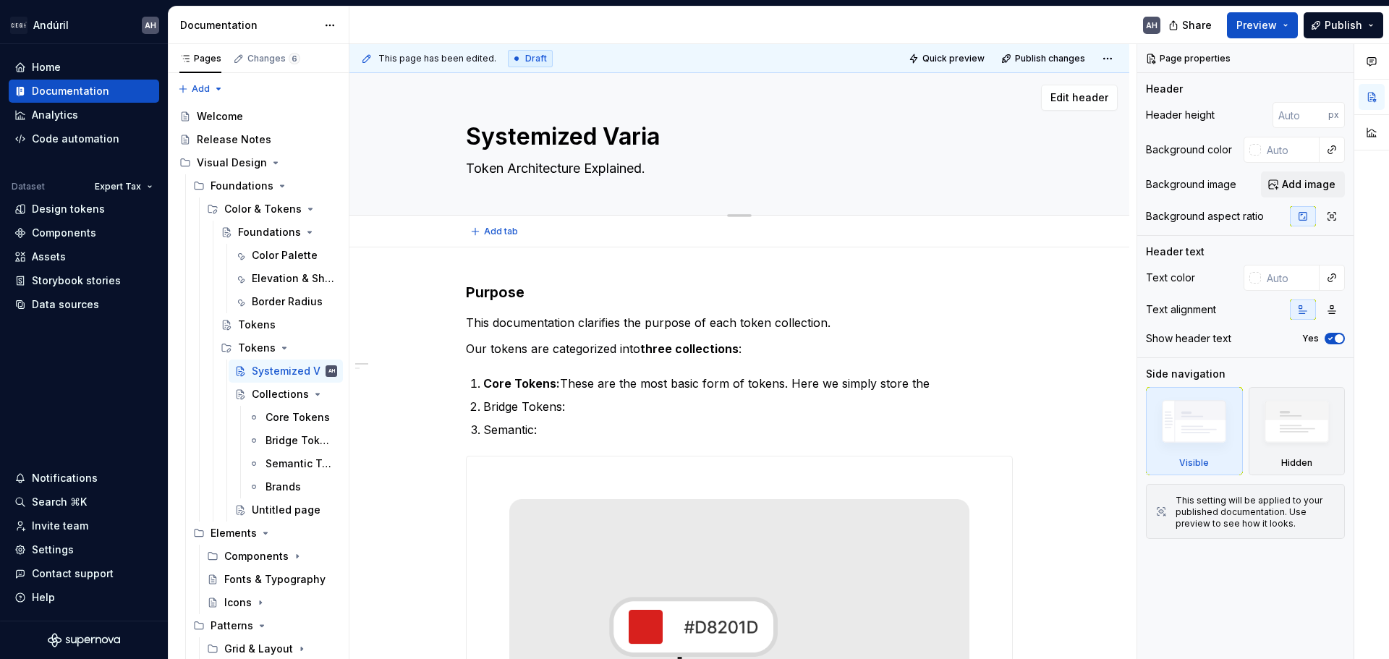
type textarea "*"
type textarea "Systemized Variabl"
type textarea "*"
type textarea "Systemized Variable"
type textarea "*"
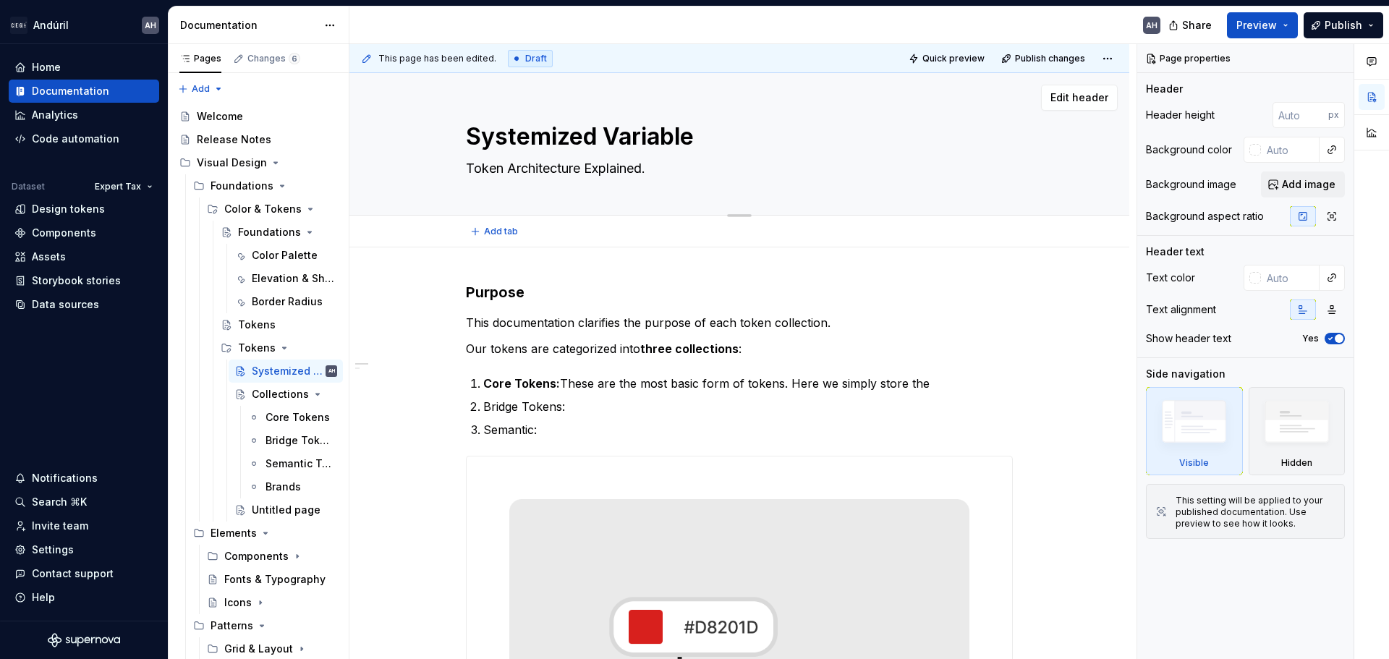
type textarea "Systemized Variables"
type textarea "*"
type textarea "Systemized Variables"
click at [282, 392] on icon "Page tree" at bounding box center [288, 394] width 12 height 12
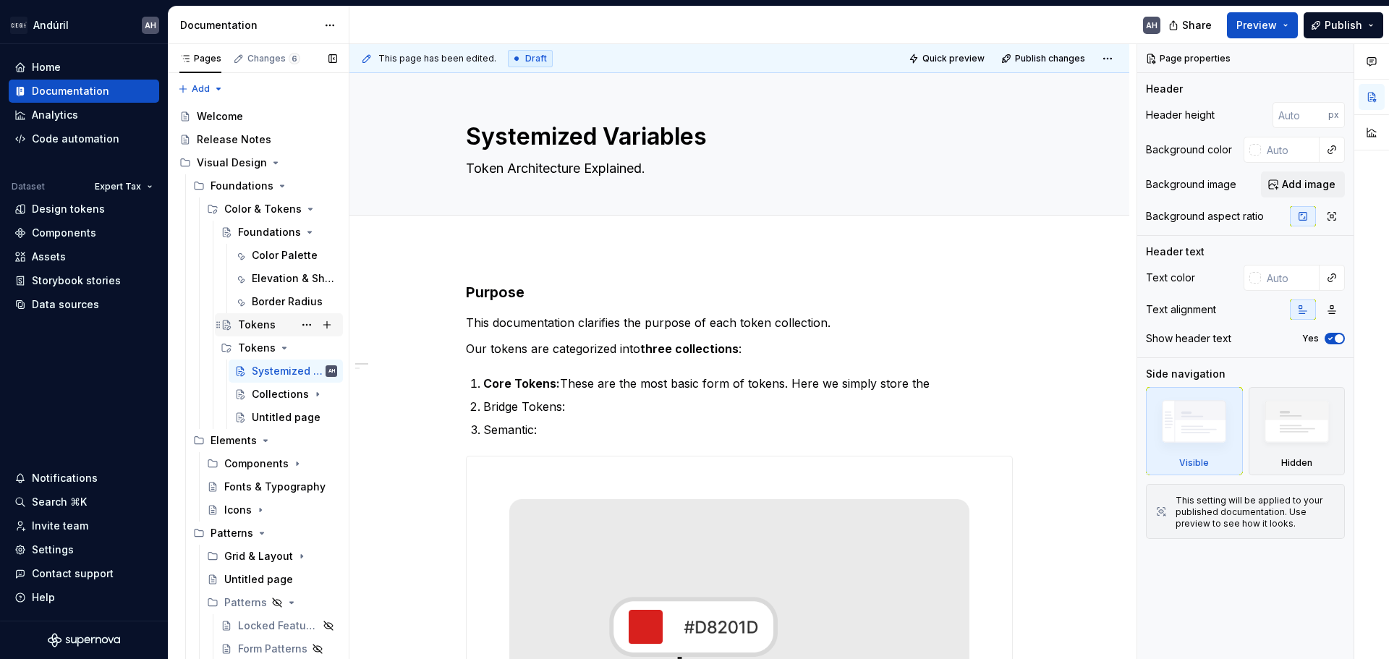
click at [268, 325] on div "Tokens" at bounding box center [257, 325] width 38 height 14
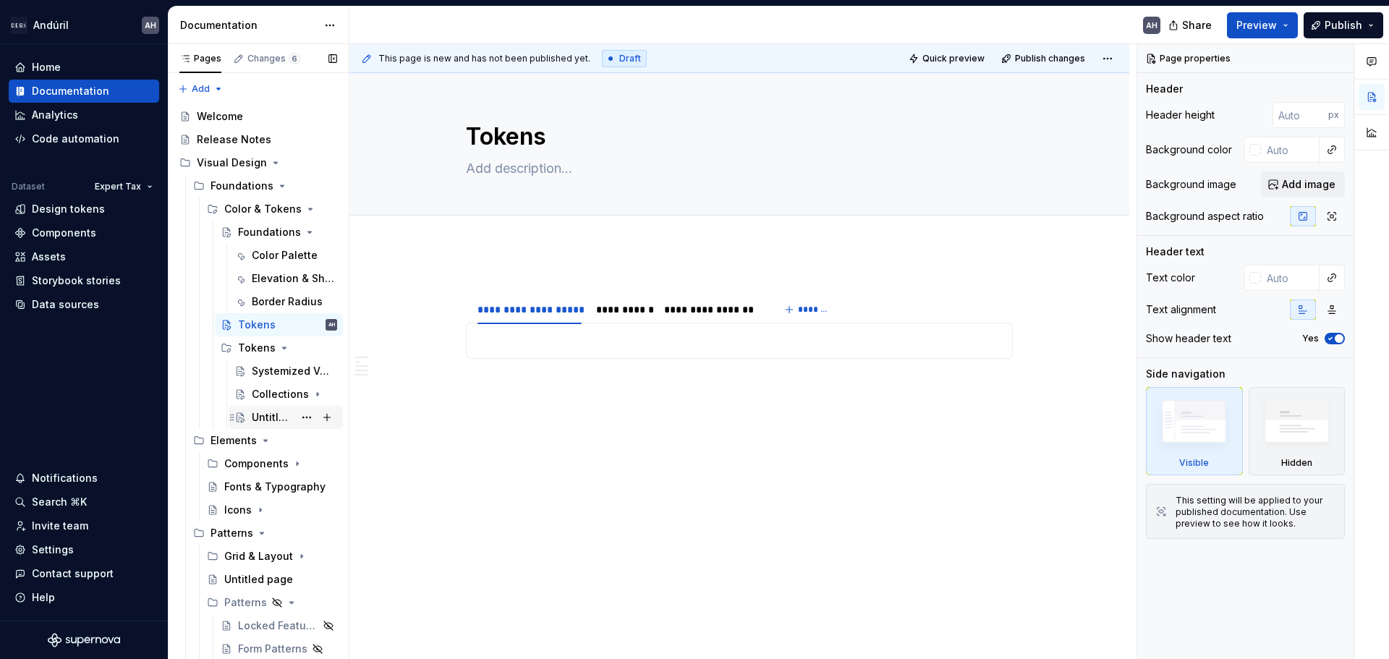
click at [263, 417] on div "Untitled page" at bounding box center [273, 417] width 42 height 14
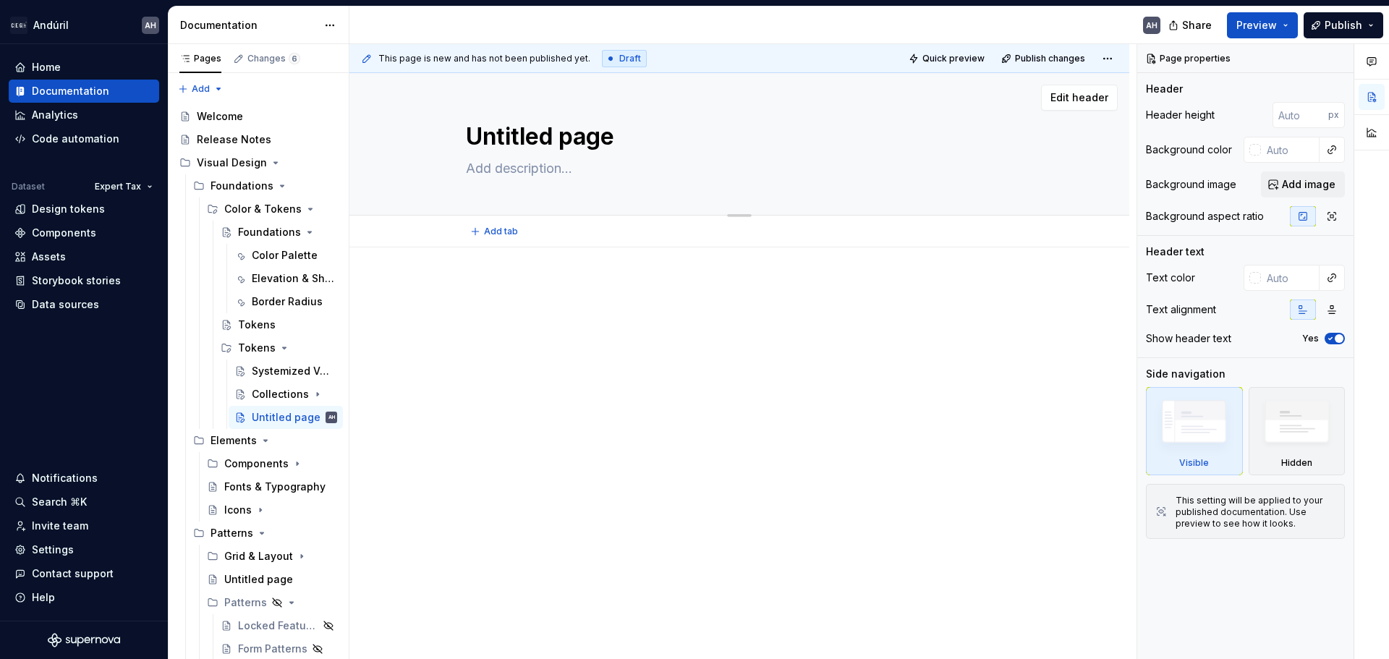
click at [538, 137] on textarea "Untitled page" at bounding box center [736, 136] width 547 height 35
type textarea "*"
type textarea "N"
type textarea "*"
type textarea "Na"
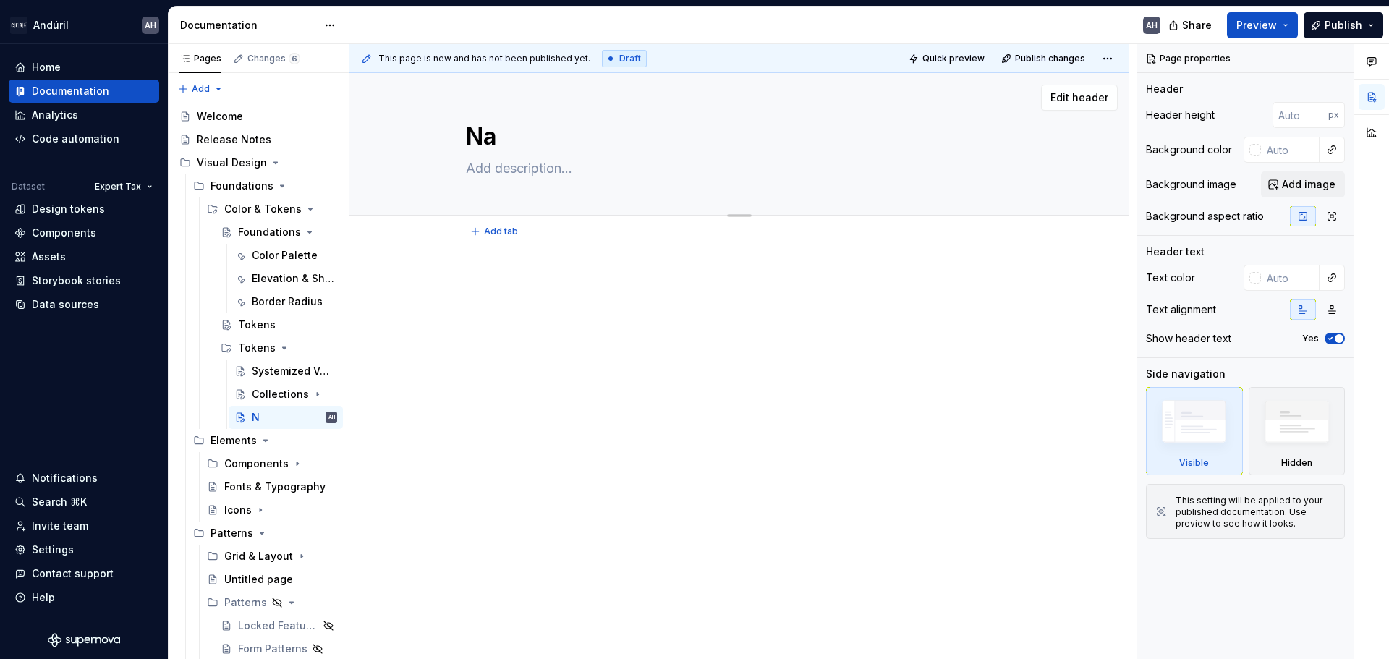
type textarea "*"
type textarea "Nami"
type textarea "*"
type textarea "Namin"
type textarea "*"
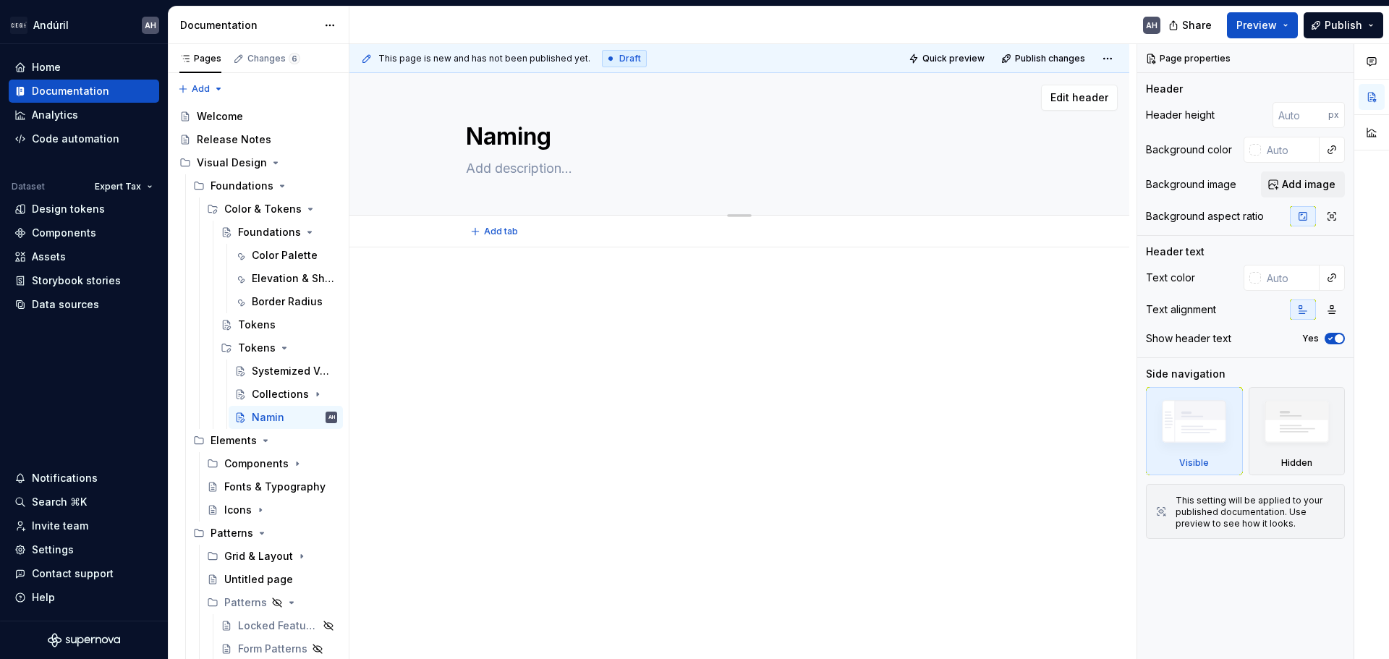
type textarea "Naming"
type textarea "*"
type textarea "Naming F"
type textarea "*"
type textarea "Naming Fr"
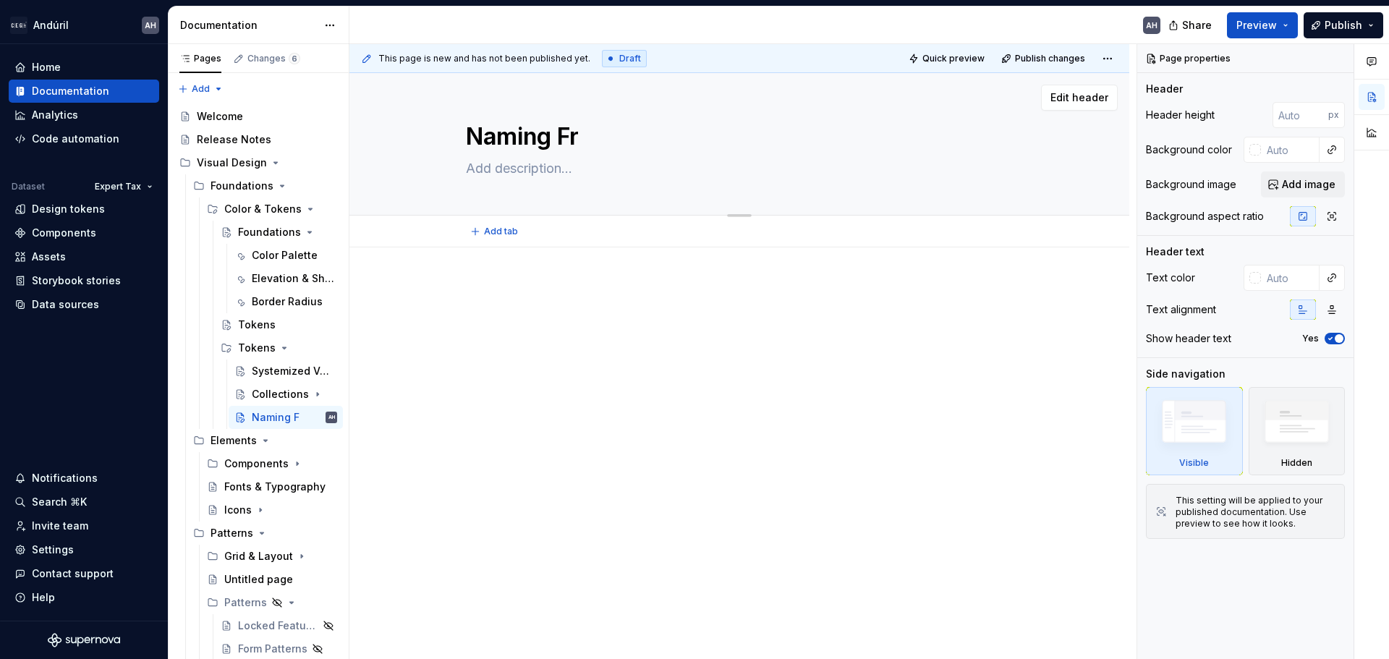
type textarea "*"
type textarea "Naming Fra"
type textarea "*"
type textarea "Naming Fram"
type textarea "*"
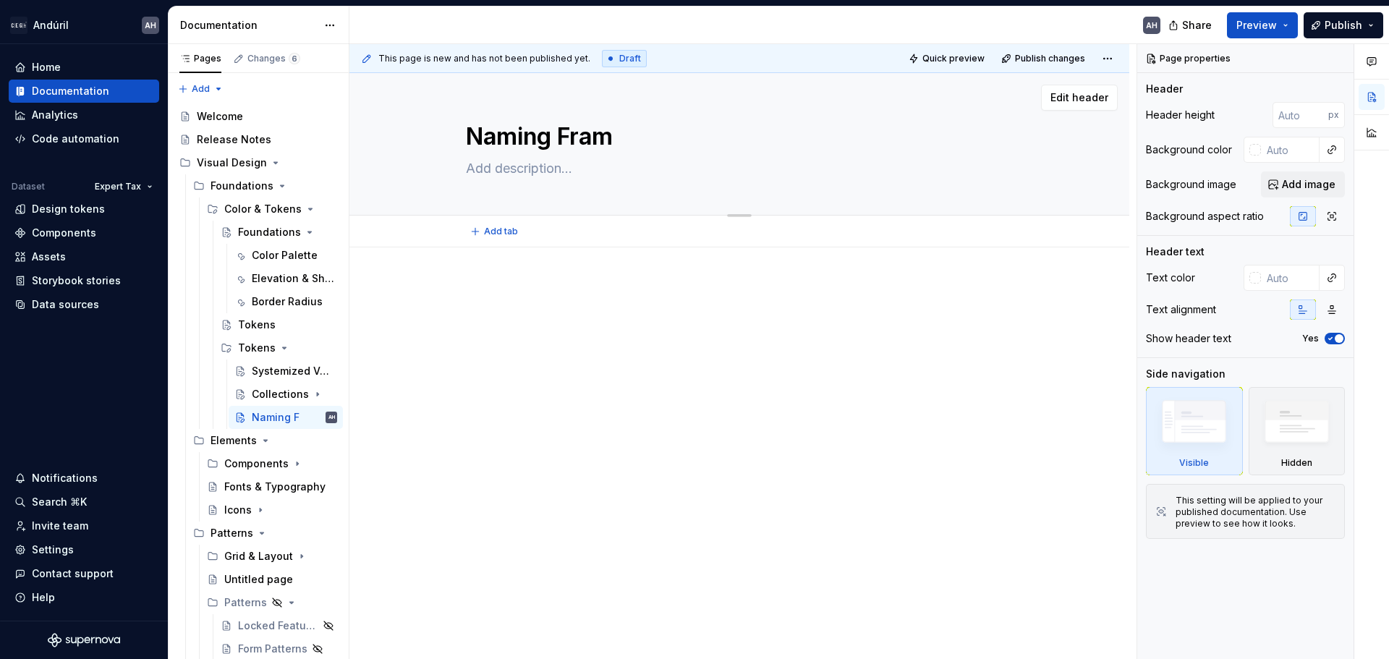
type textarea "Naming Frame"
type textarea "*"
type textarea "Naming Framew"
type textarea "*"
type textarea "Naming Framewo"
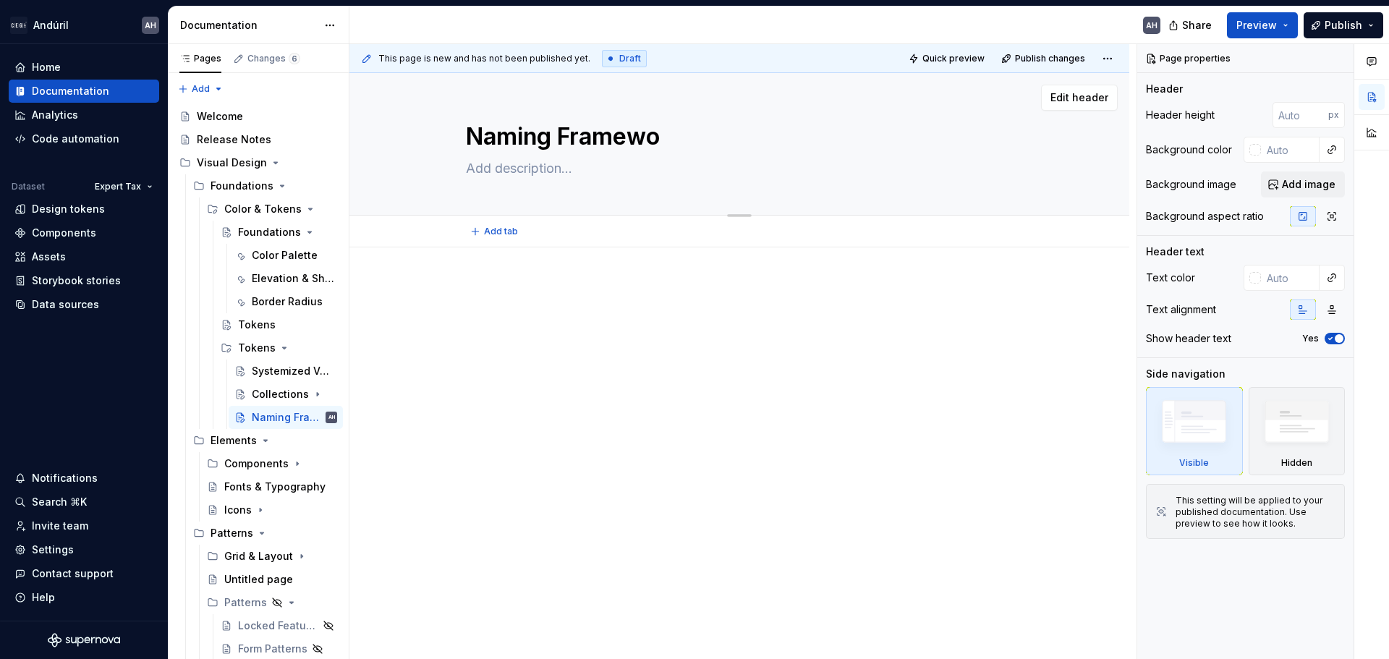
type textarea "*"
type textarea "Naming Framewor"
type textarea "*"
type textarea "Naming Framework"
type textarea "*"
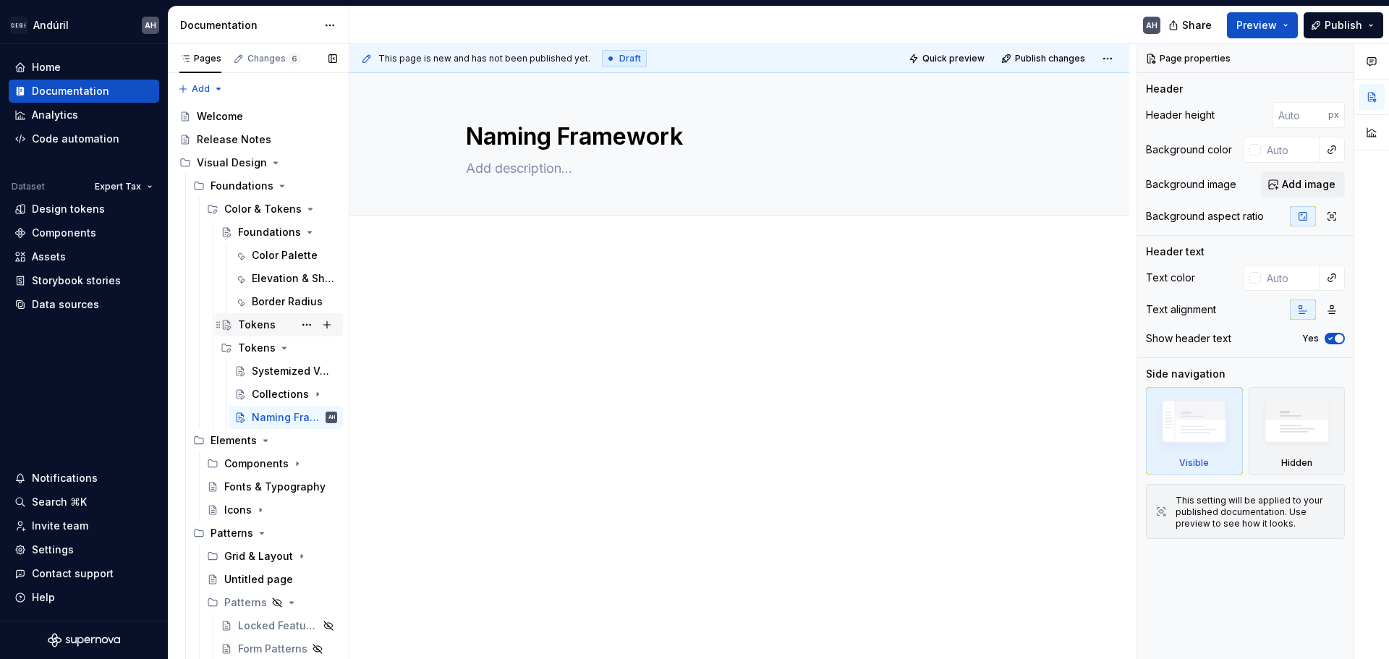
type textarea "Naming Framework"
click at [257, 326] on div "Tokens" at bounding box center [257, 325] width 38 height 14
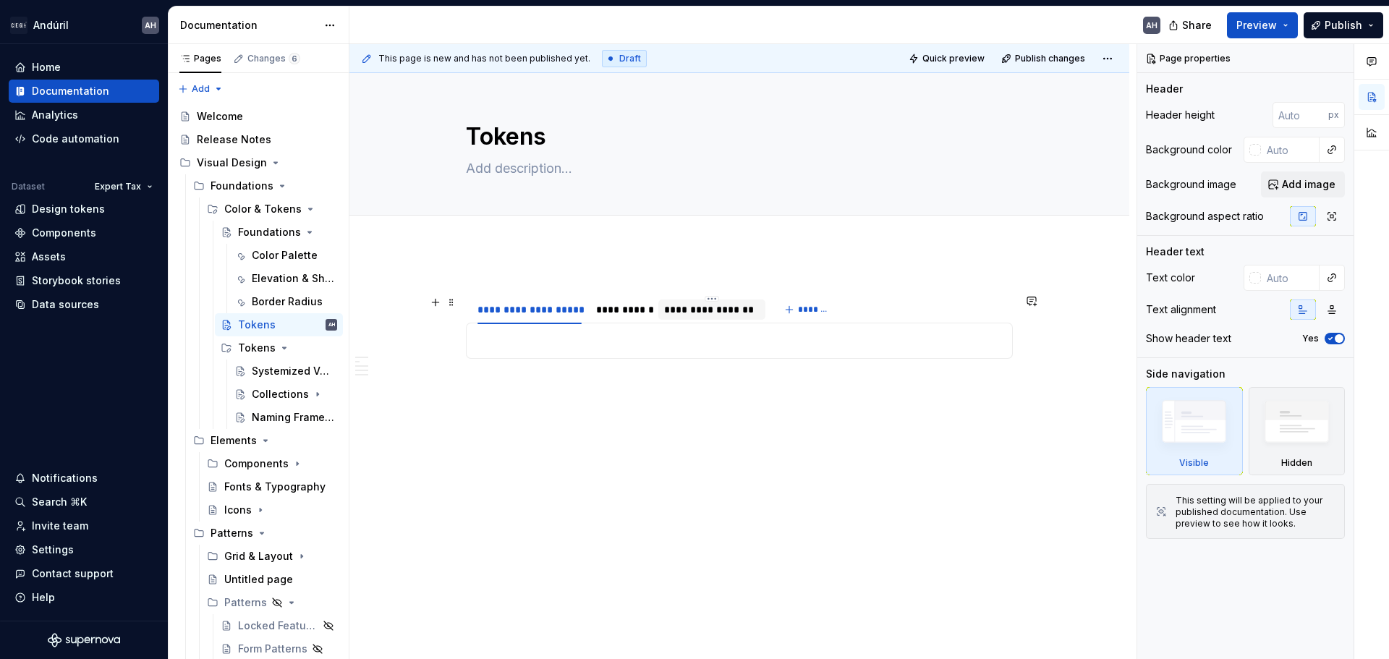
click at [705, 314] on div "**********" at bounding box center [711, 309] width 95 height 14
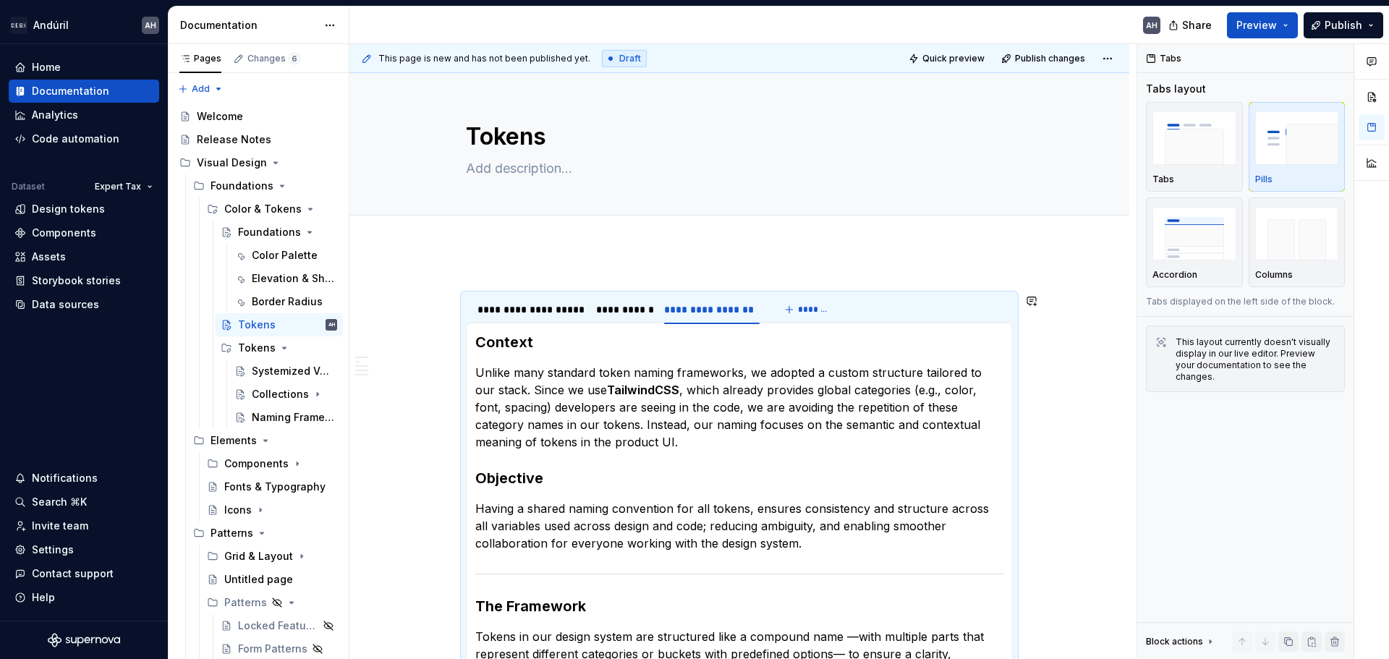
click at [530, 337] on h3 "Context" at bounding box center [739, 342] width 528 height 20
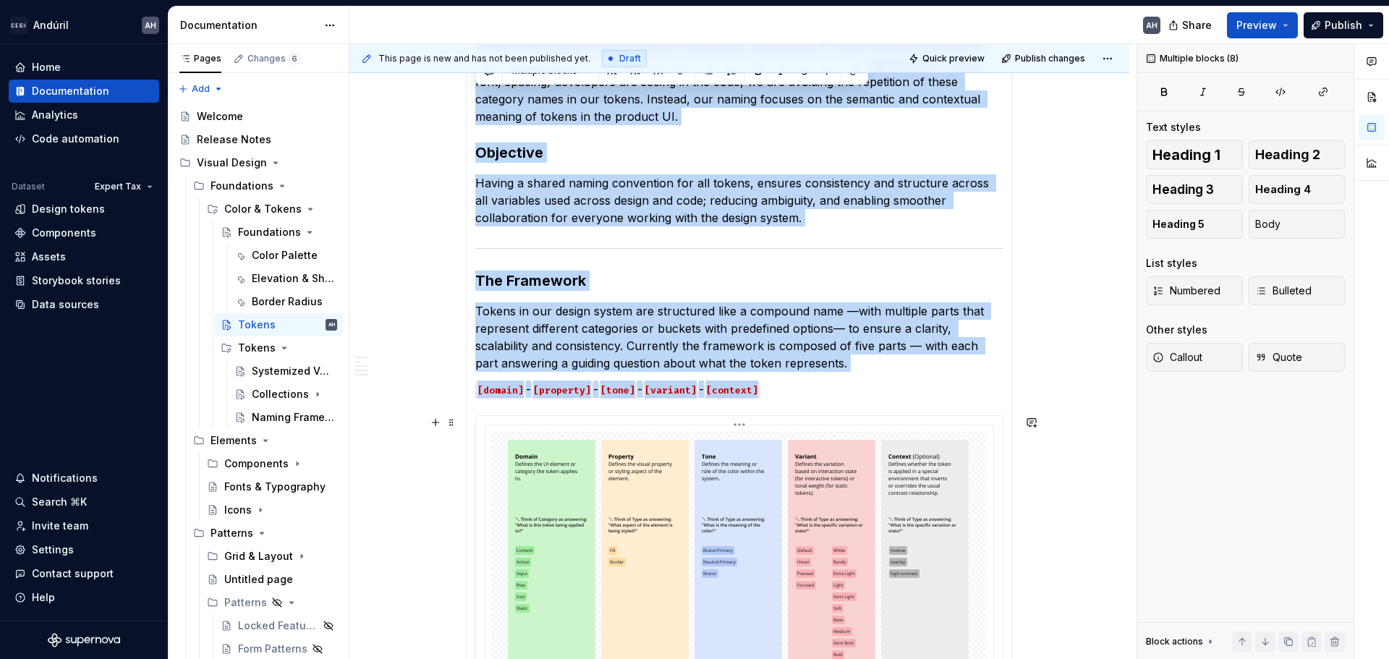
scroll to position [346, 0]
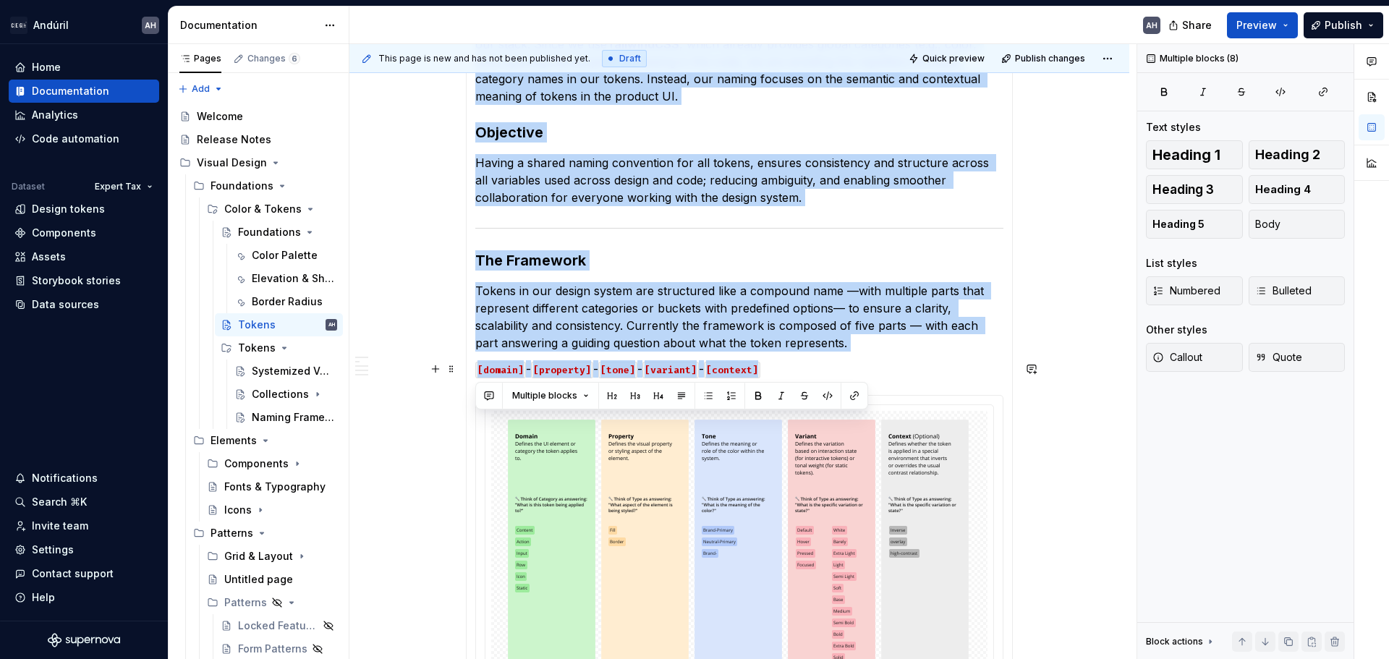
drag, startPoint x: 475, startPoint y: 343, endPoint x: 870, endPoint y: 362, distance: 396.2
copy section-item-column "Context Unlike many standard token naming frameworks, we adopted a custom struc…"
click at [258, 410] on div "Naming Framework" at bounding box center [294, 417] width 85 height 20
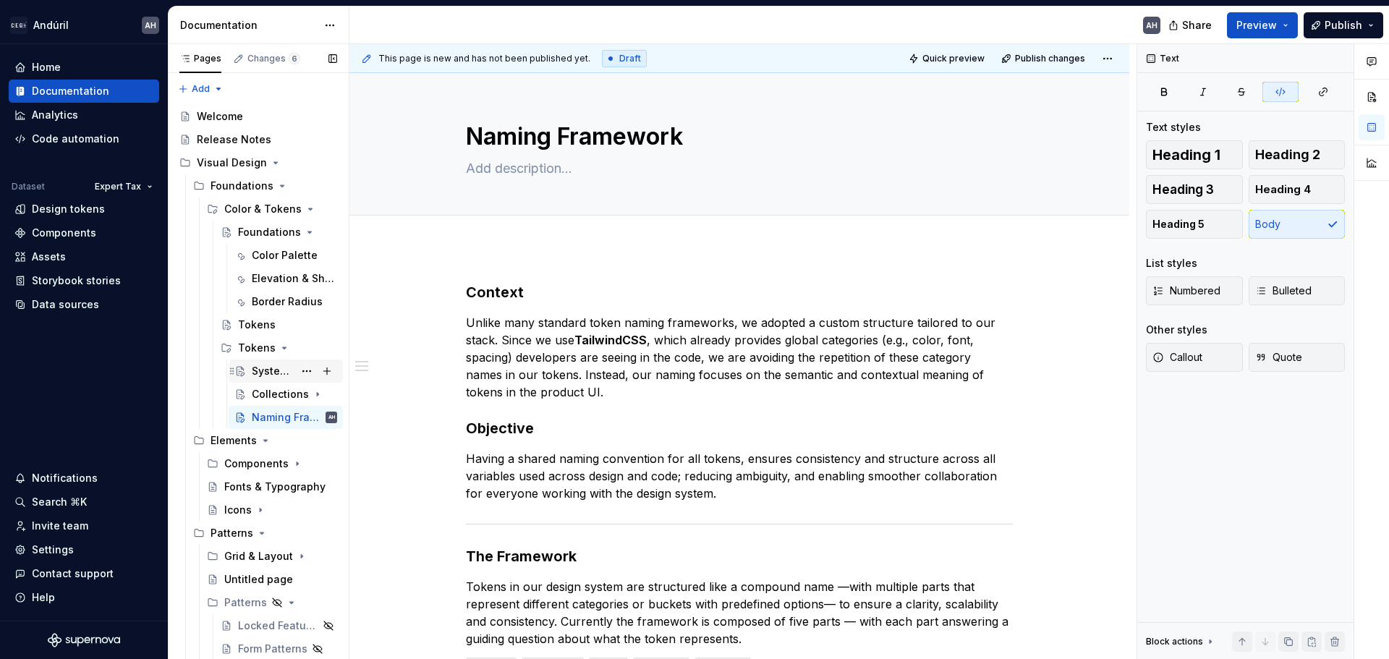
click at [260, 365] on div "Systemized Variables" at bounding box center [273, 371] width 42 height 14
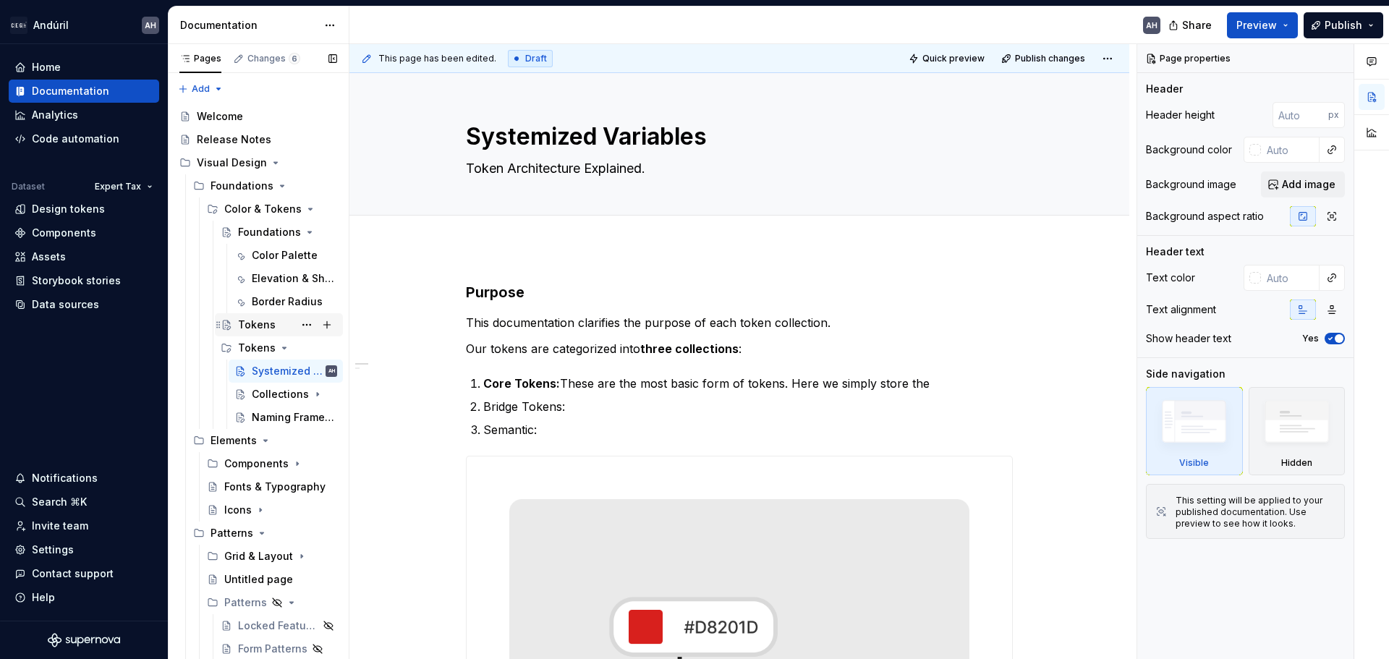
click at [256, 331] on div "Tokens" at bounding box center [257, 325] width 38 height 14
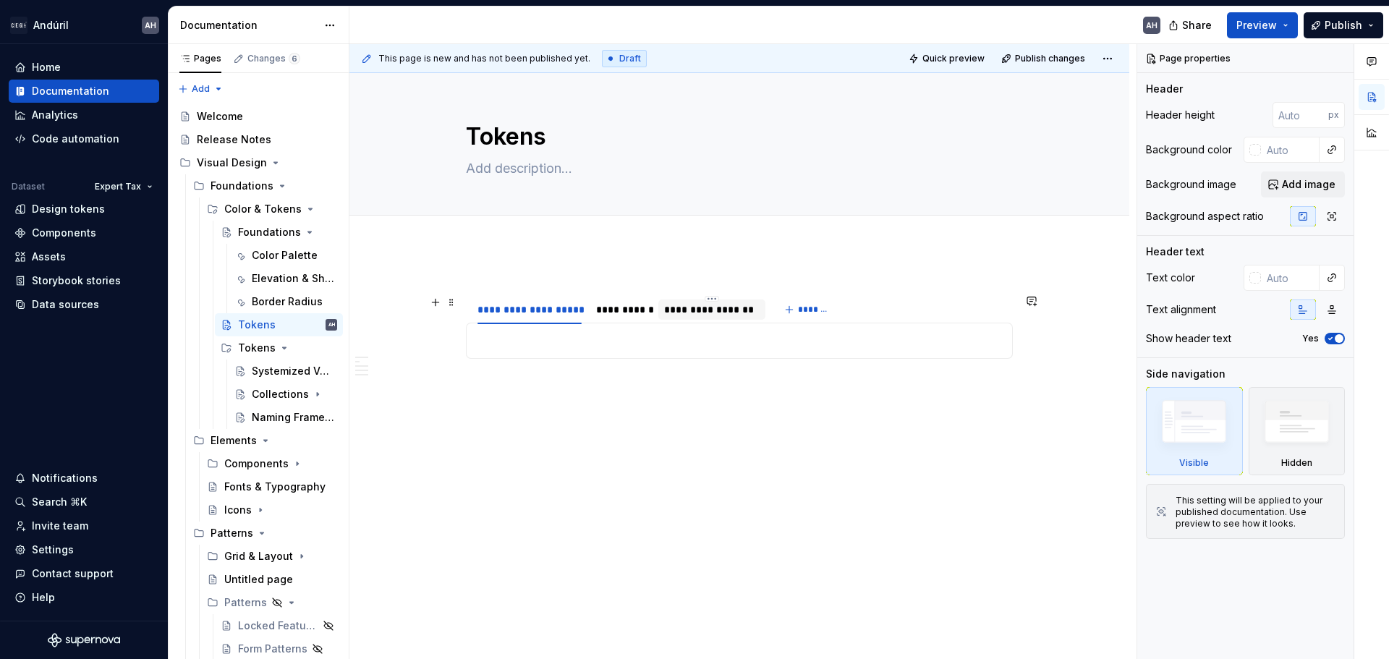
click at [707, 310] on div "**********" at bounding box center [711, 309] width 95 height 14
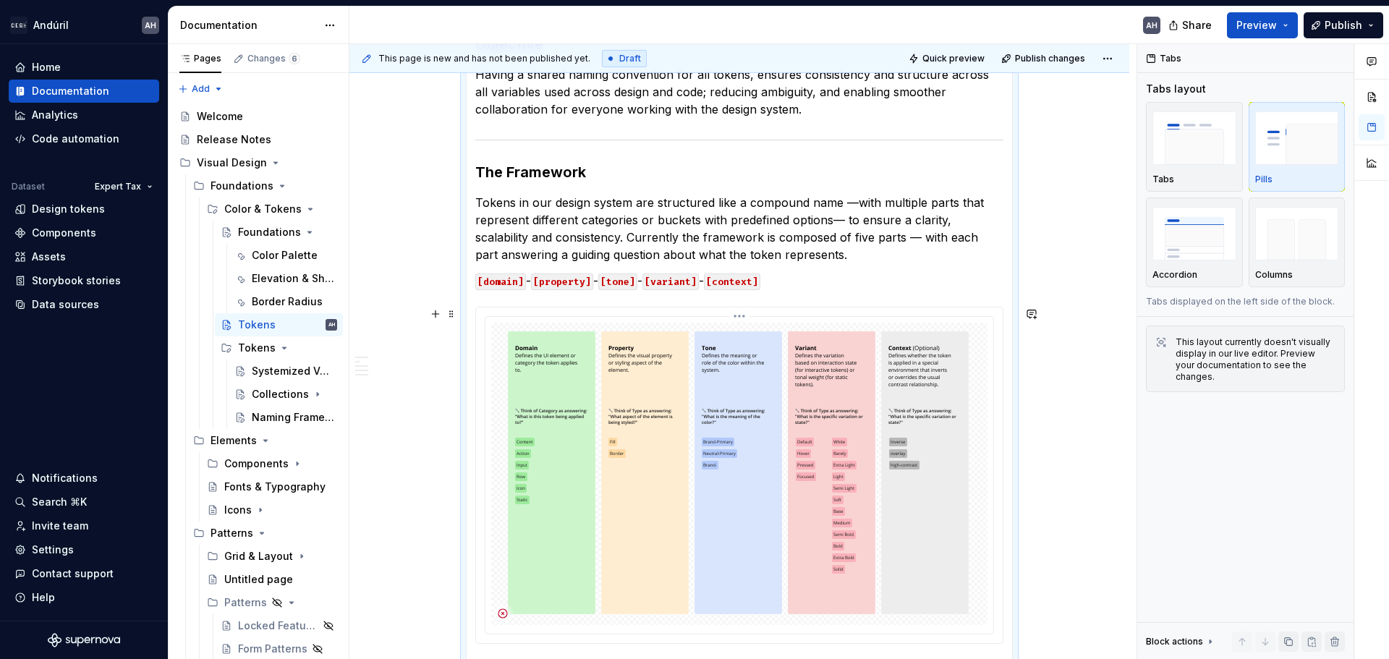
scroll to position [506, 0]
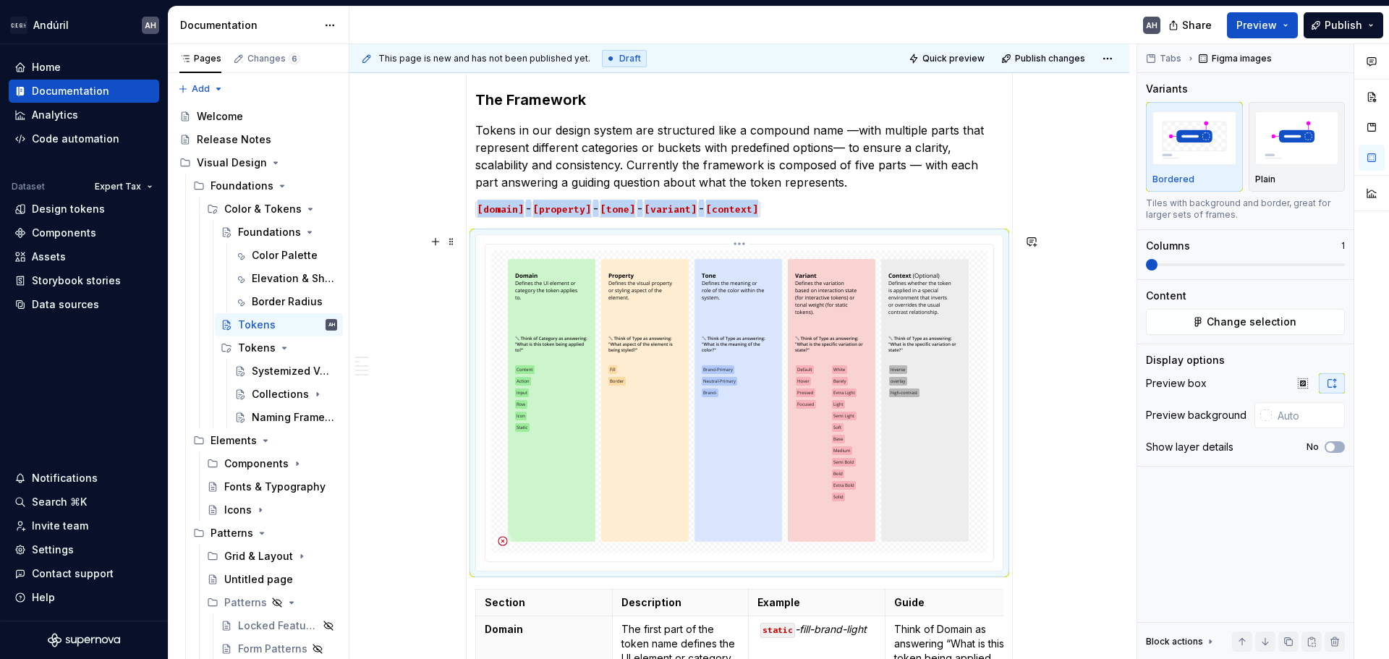
click at [731, 404] on img at bounding box center [739, 401] width 475 height 302
click at [247, 417] on div "Naming Framework" at bounding box center [285, 417] width 103 height 20
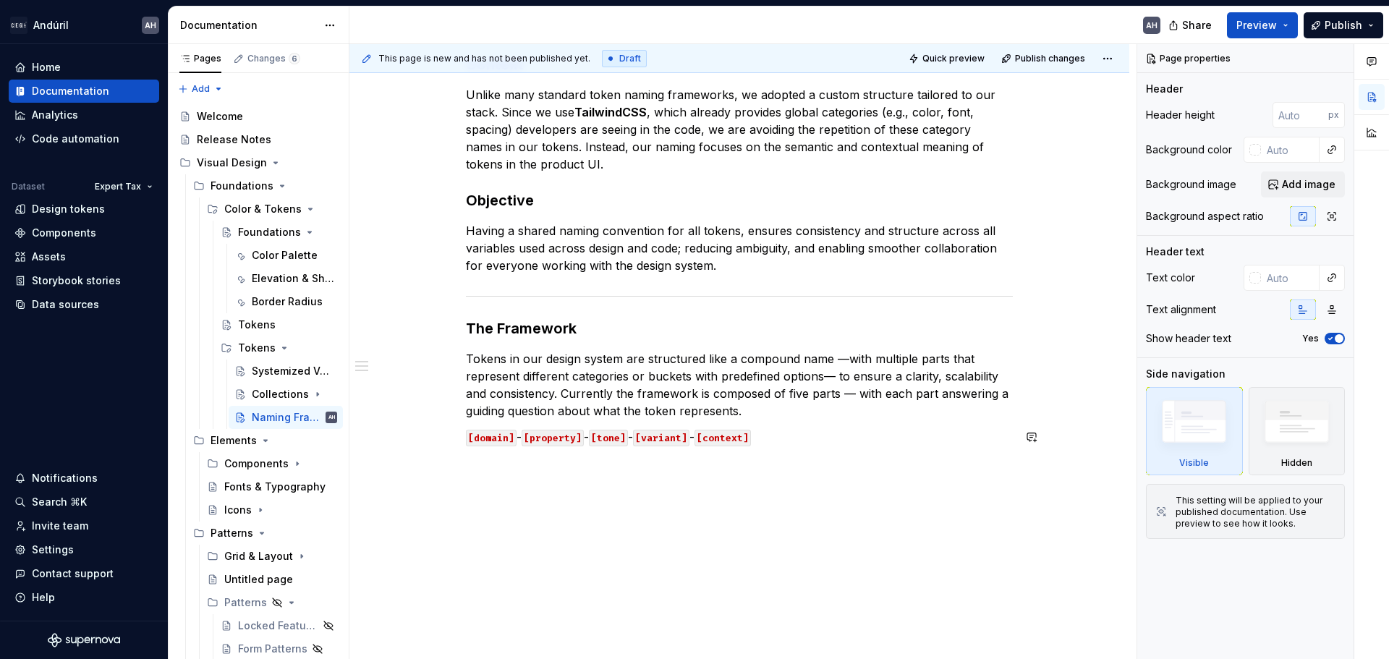
scroll to position [229, 0]
click at [550, 529] on div "Context Unlike many standard token naming frameworks, we adopted a custom struc…" at bounding box center [739, 339] width 780 height 641
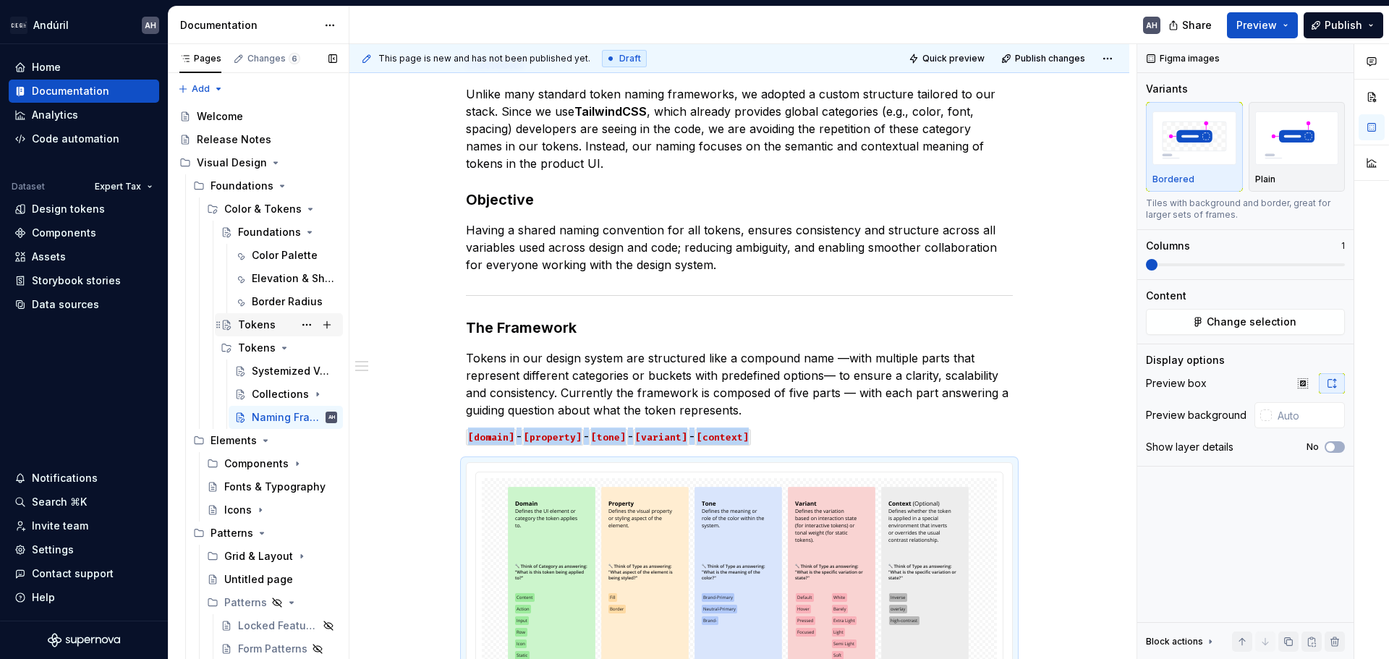
click at [265, 330] on div "Tokens" at bounding box center [257, 325] width 38 height 14
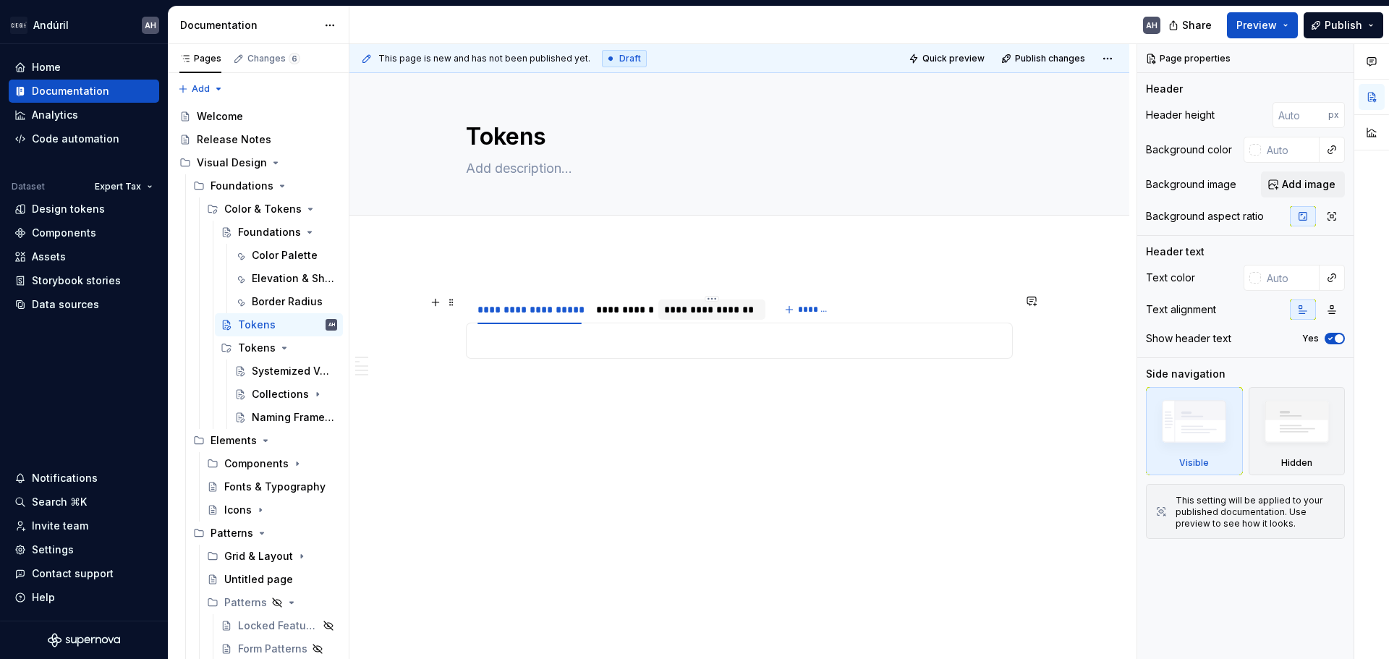
click at [732, 303] on div "**********" at bounding box center [711, 309] width 95 height 14
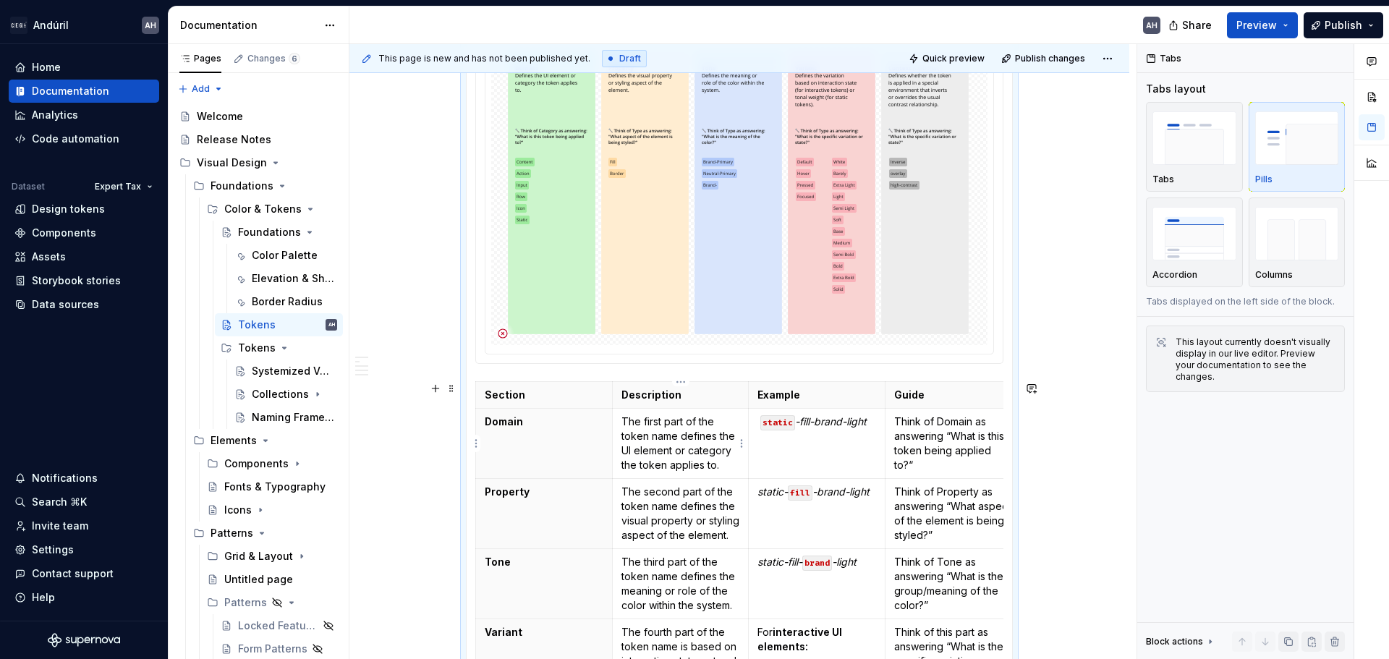
scroll to position [723, 0]
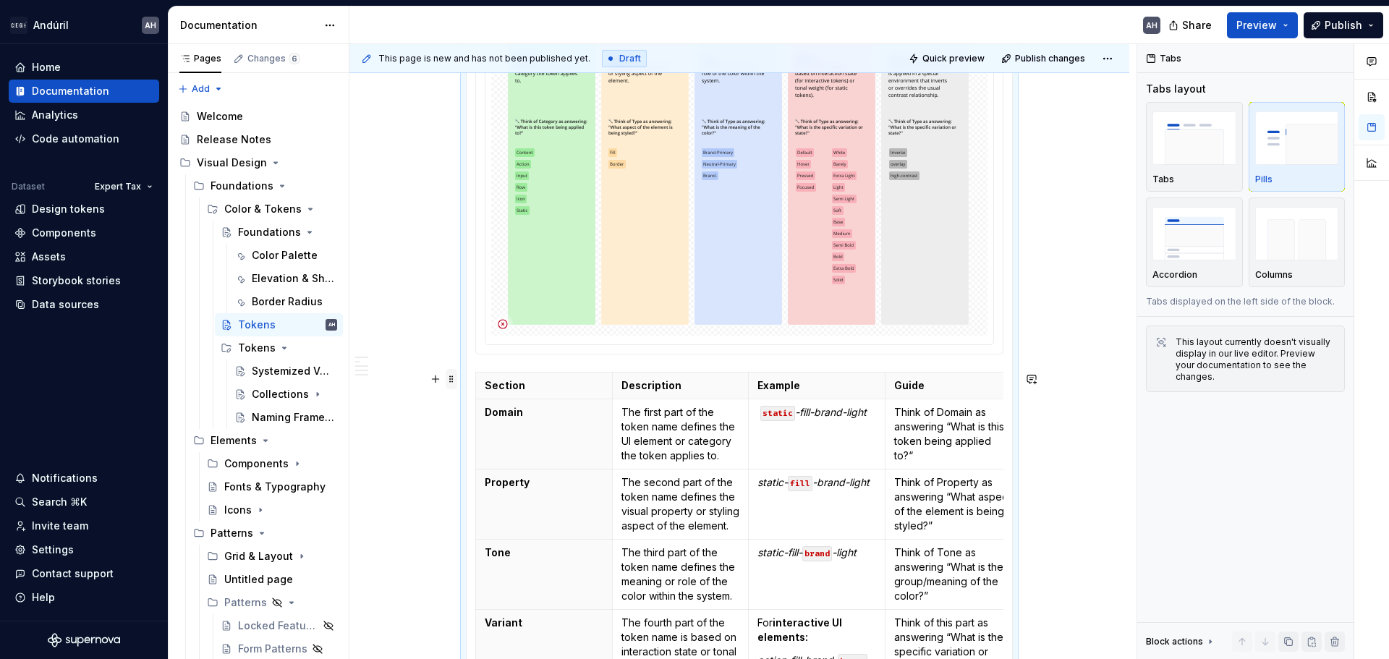
click at [451, 383] on span at bounding box center [452, 379] width 12 height 20
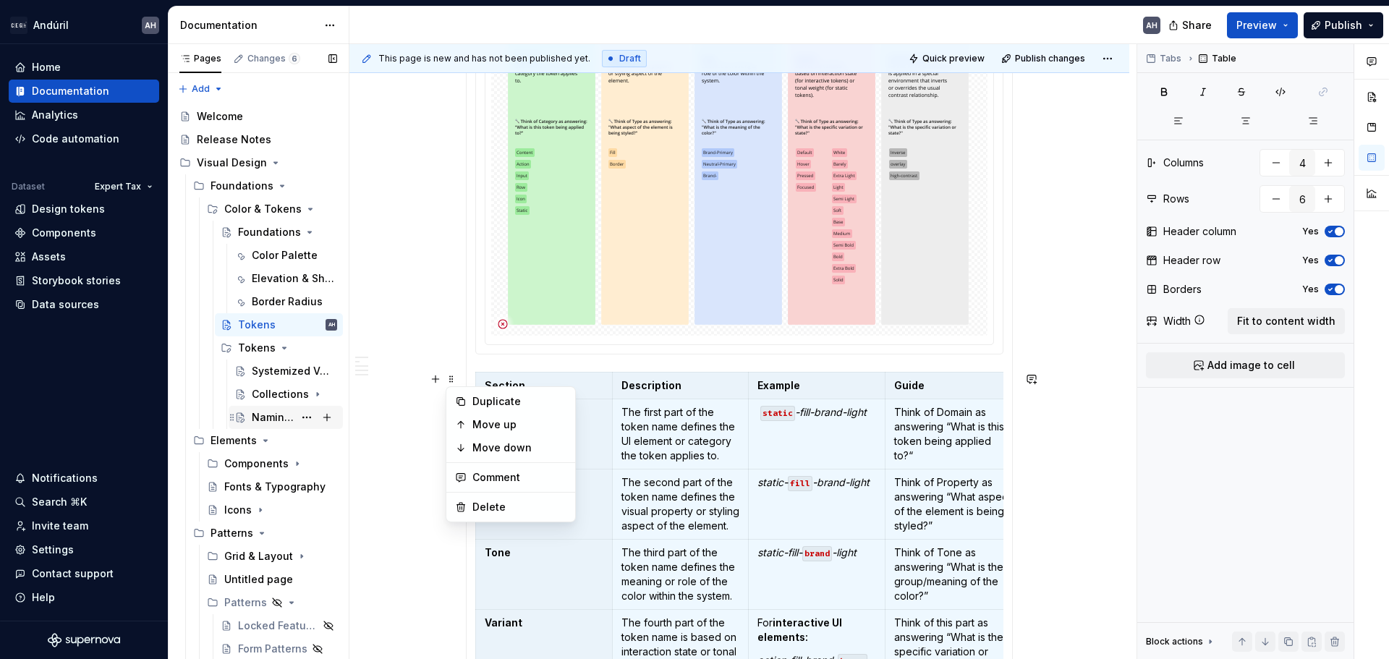
click at [268, 408] on div "Naming Framework" at bounding box center [294, 417] width 85 height 20
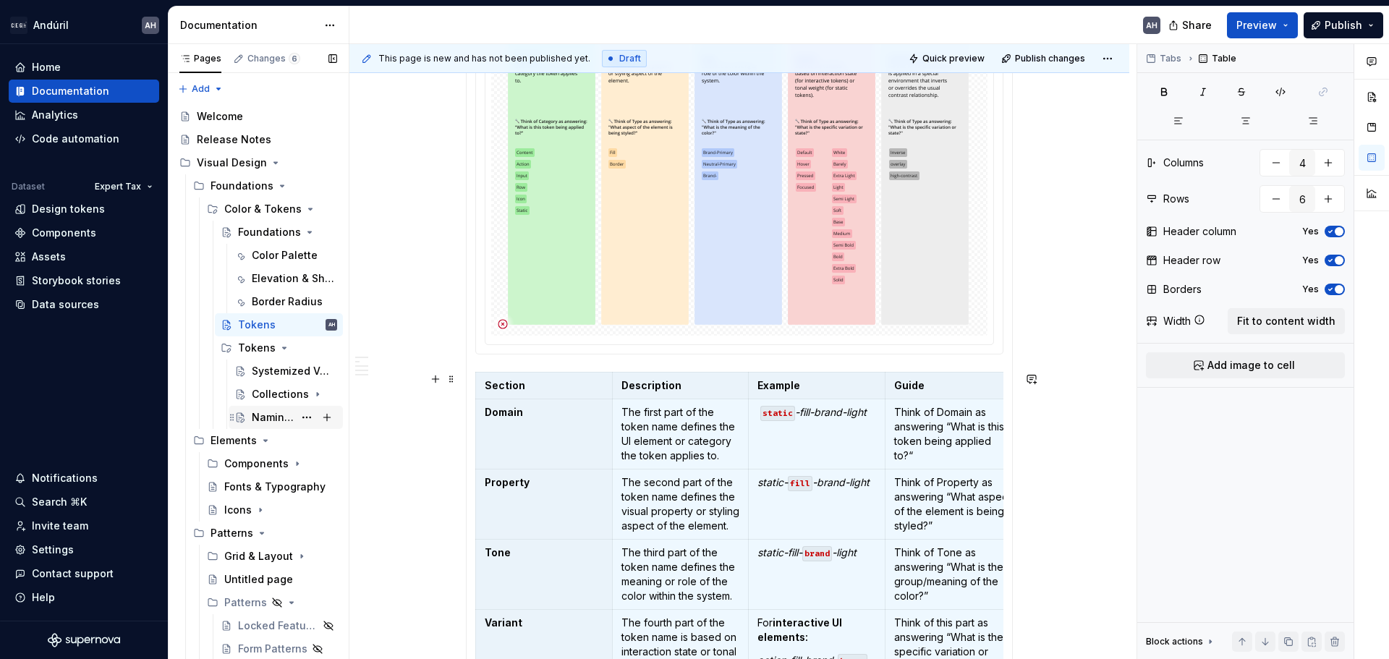
scroll to position [1051, 0]
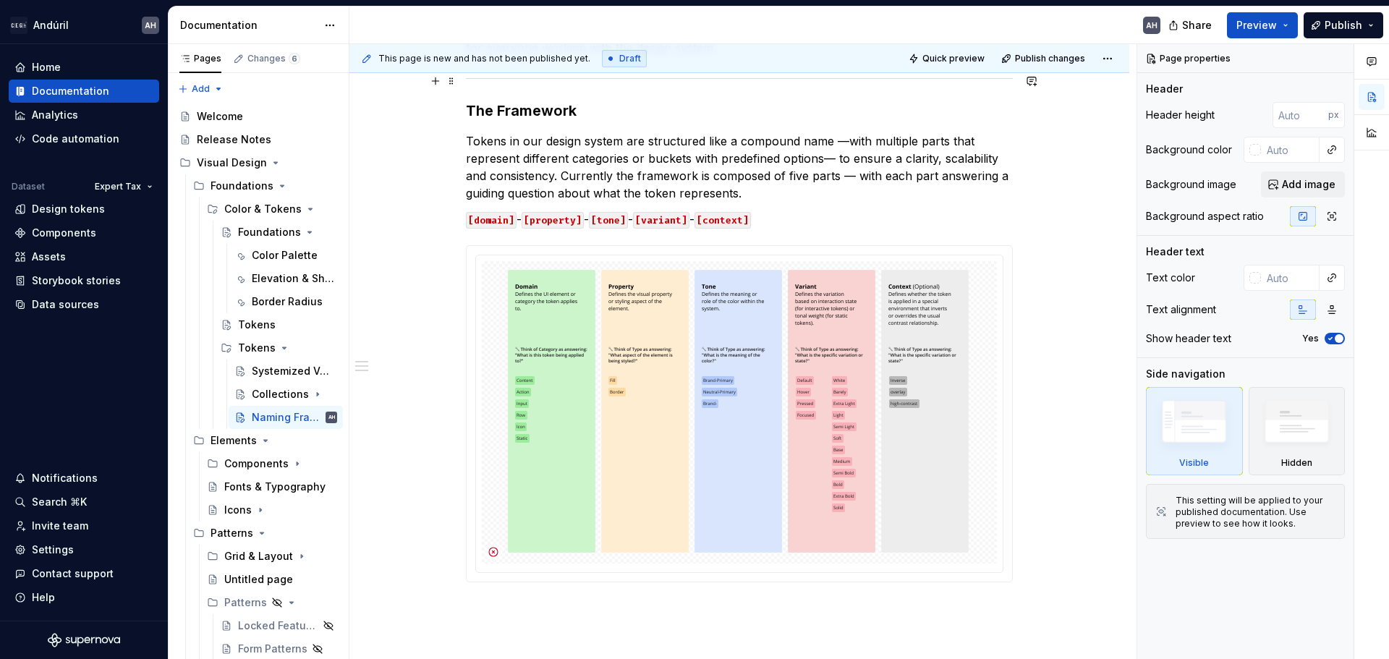
scroll to position [583, 0]
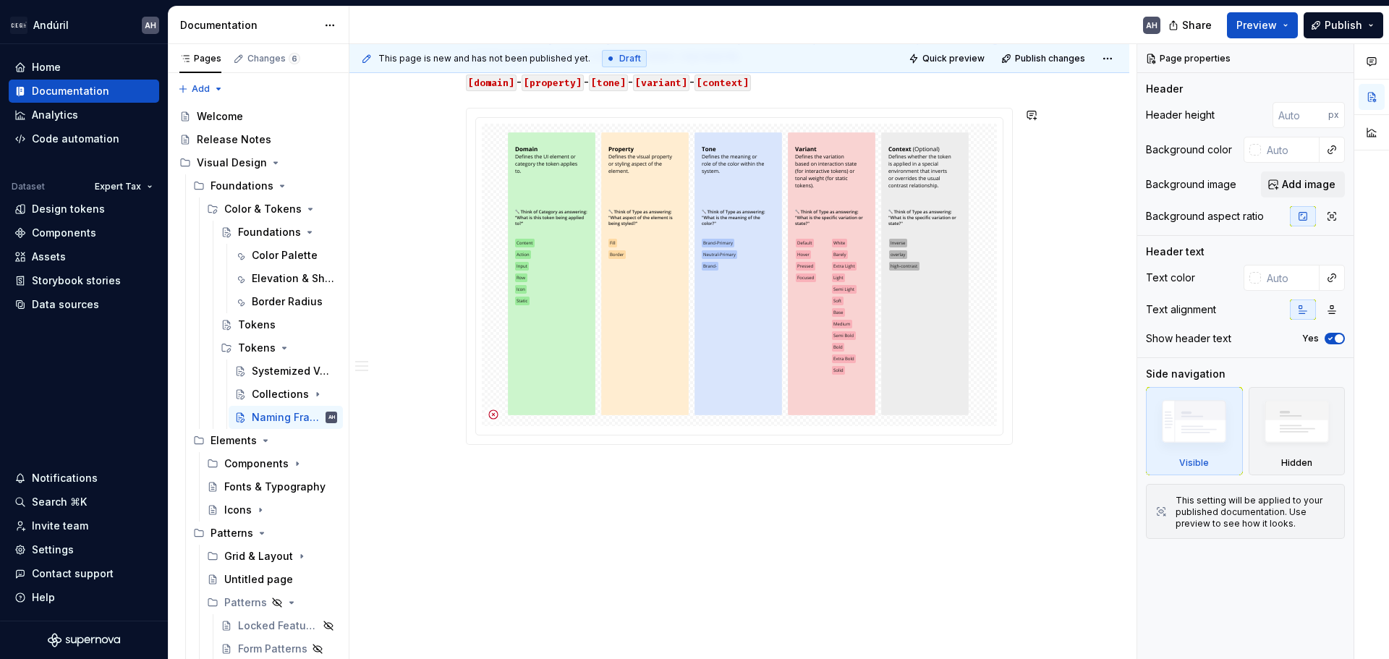
click at [613, 530] on div "This page is new and has not been published yet. Draft Quick preview Publish ch…" at bounding box center [742, 352] width 787 height 616
click at [523, 493] on div "Context Unlike many standard token naming frameworks, we adopted a custom struc…" at bounding box center [739, 161] width 780 height 995
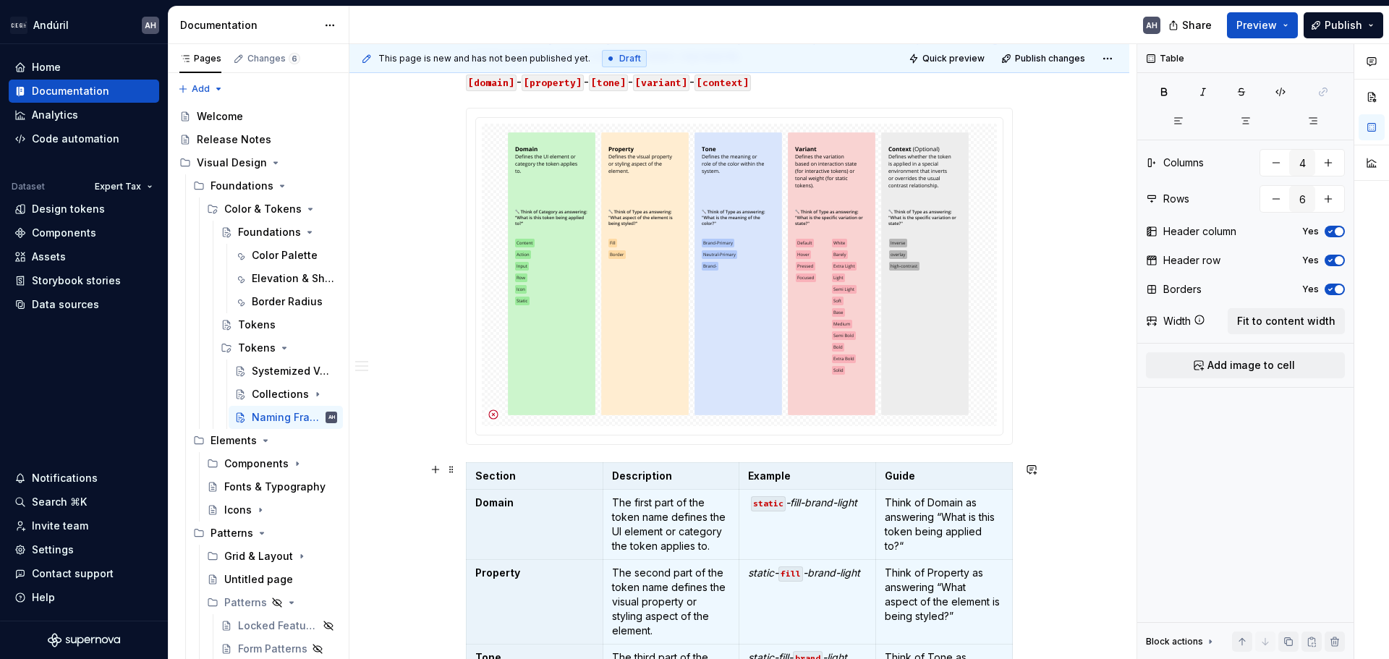
scroll to position [6, 0]
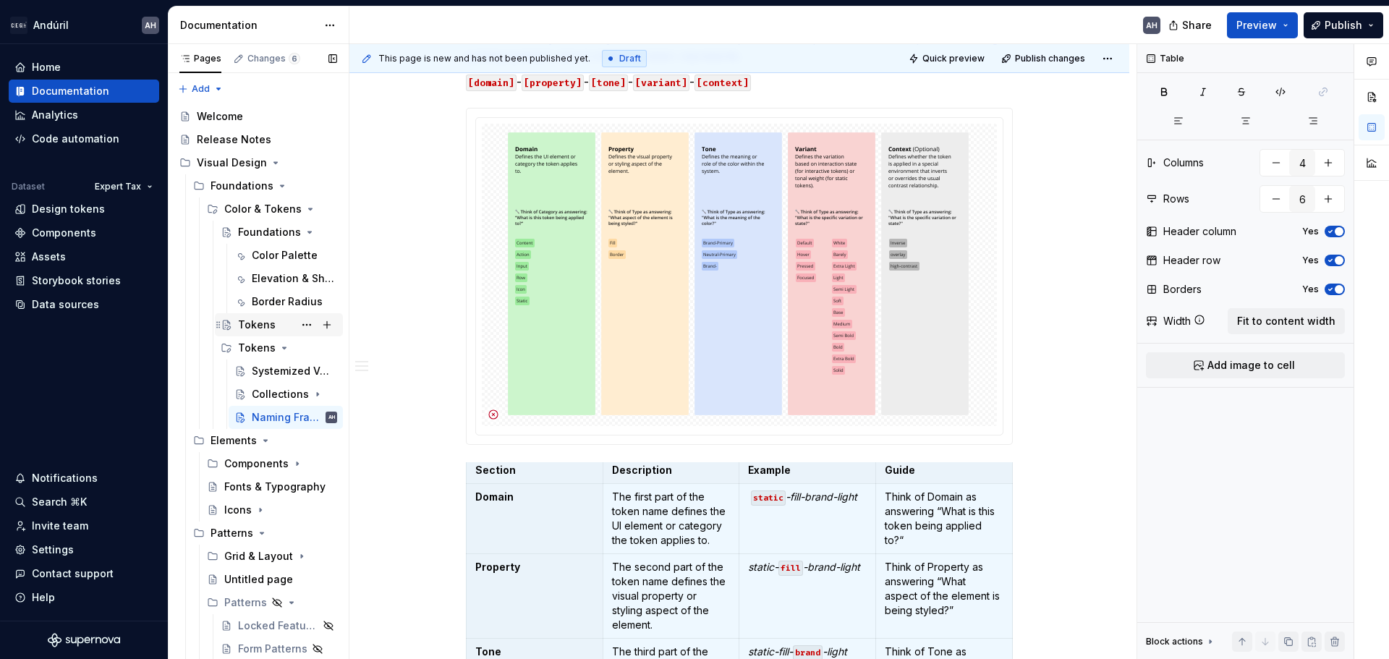
click at [245, 324] on div "Tokens" at bounding box center [257, 325] width 38 height 14
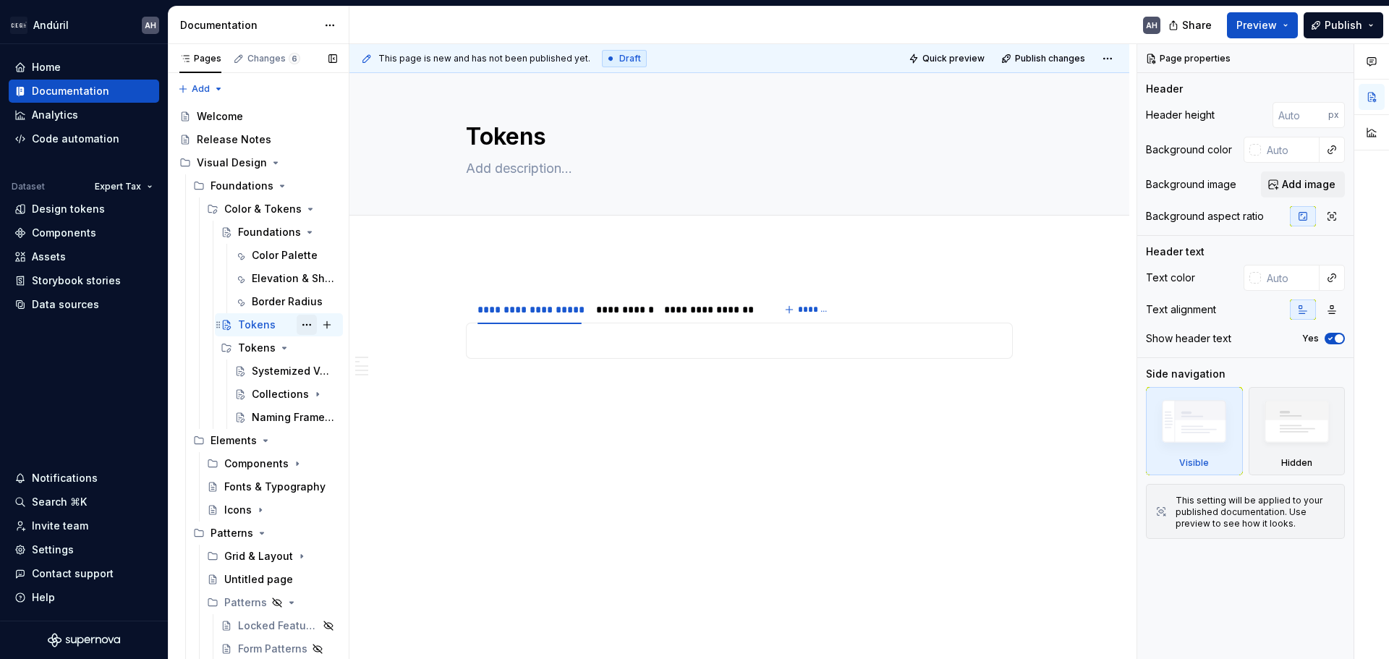
click at [297, 324] on button "Page tree" at bounding box center [307, 325] width 20 height 20
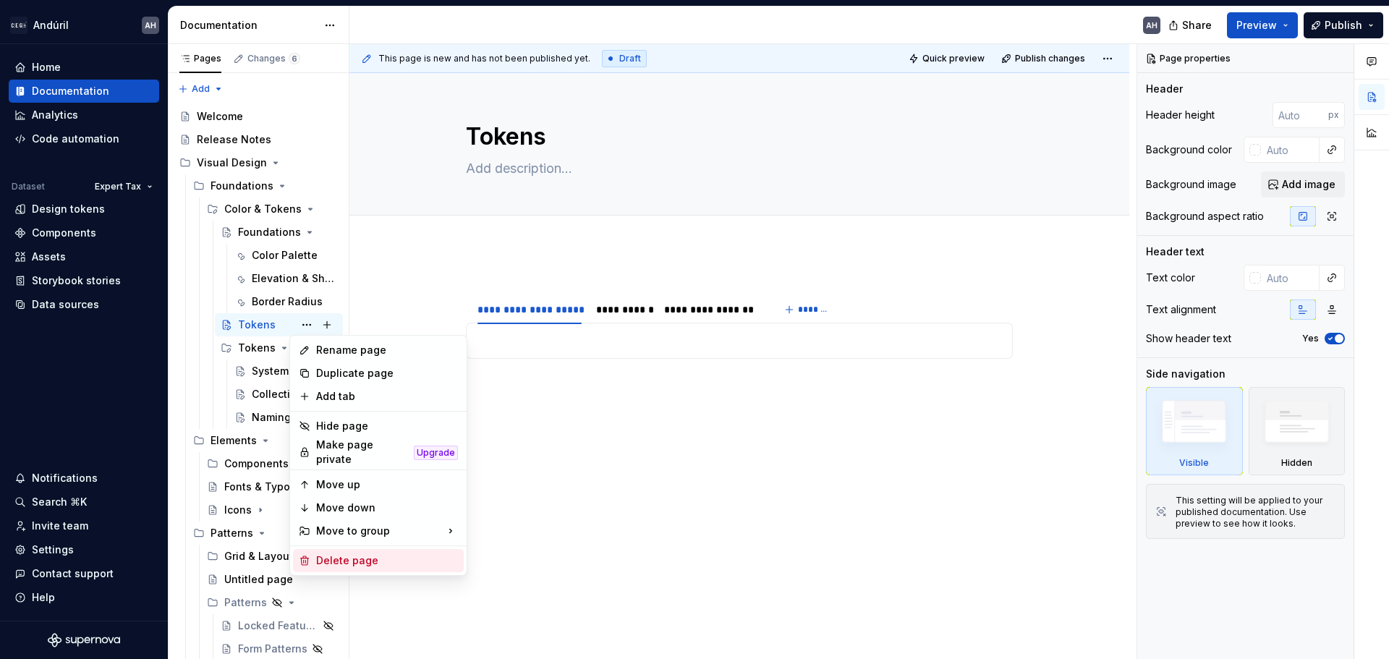
click at [346, 553] on div "Delete page" at bounding box center [387, 560] width 142 height 14
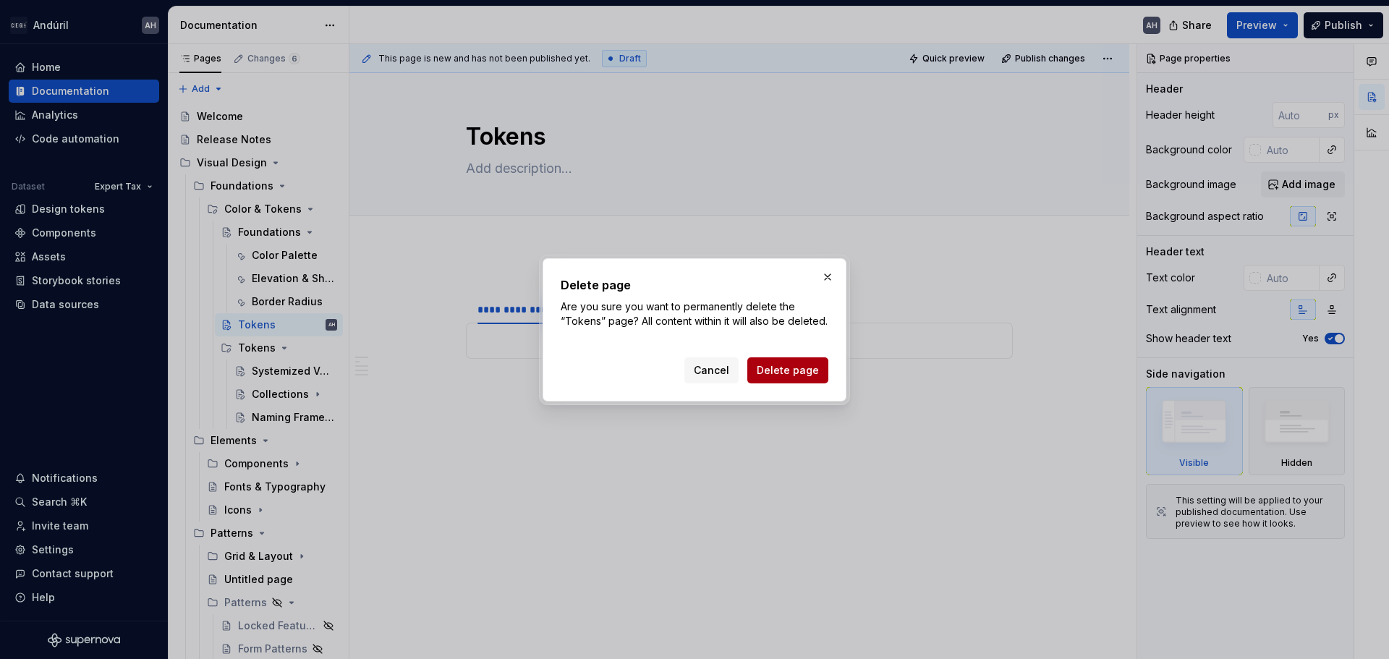
click at [777, 375] on span "Delete page" at bounding box center [788, 370] width 62 height 14
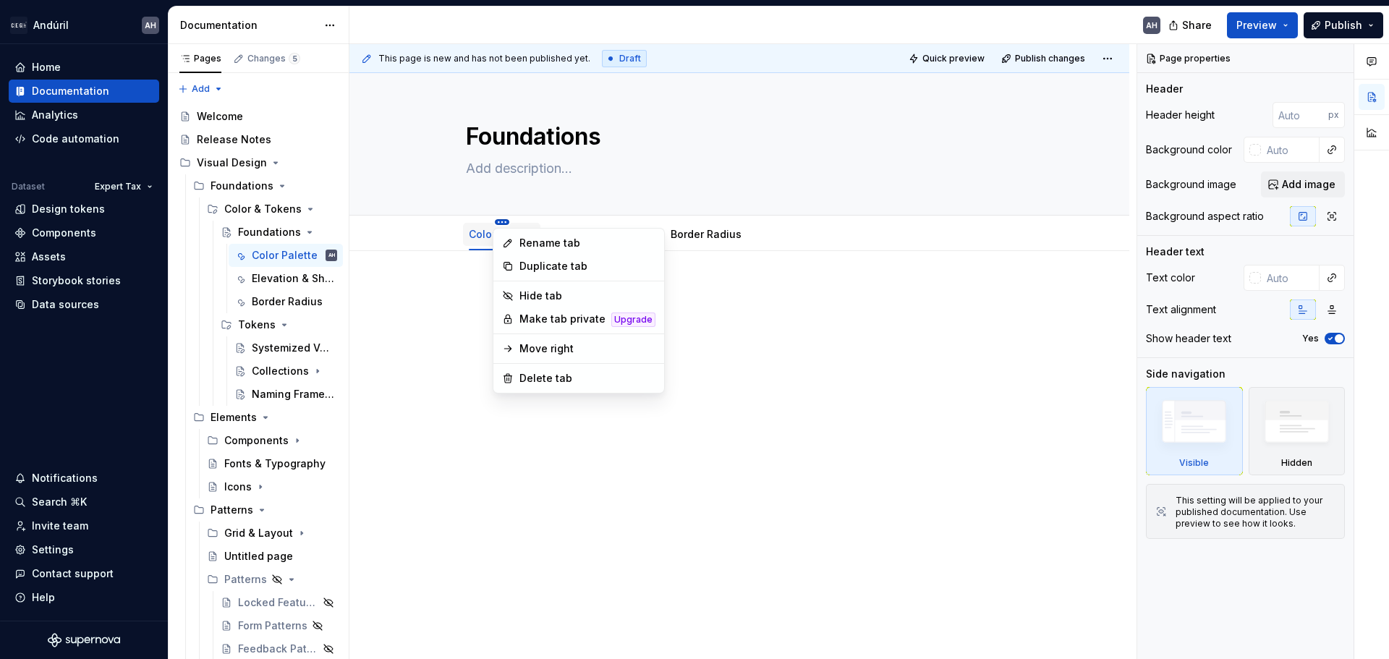
click at [500, 224] on html "Andúril AH Home Documentation Analytics Code automation Dataset Expert Tax Desi…" at bounding box center [694, 329] width 1389 height 659
type textarea "*"
click at [531, 239] on div "Rename tab" at bounding box center [587, 243] width 136 height 14
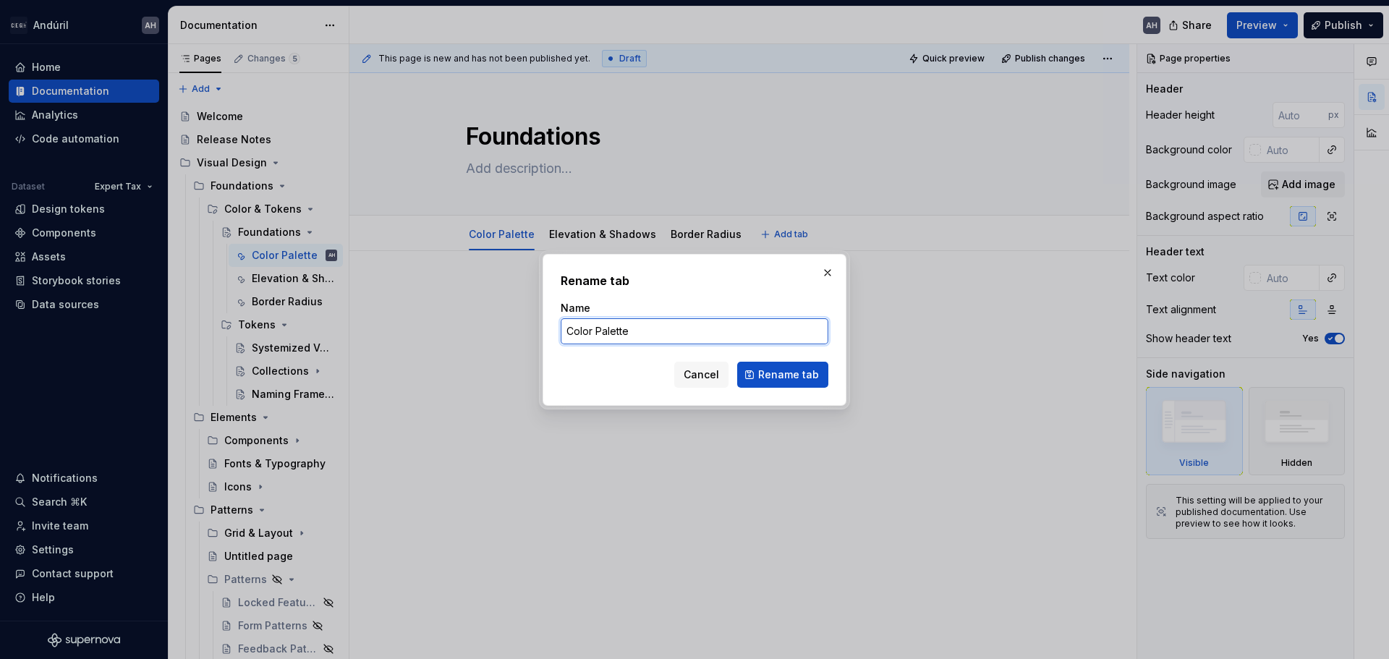
drag, startPoint x: 641, startPoint y: 333, endPoint x: 551, endPoint y: 326, distance: 90.7
click at [551, 326] on div "Rename tab Name Color Palette Cancel Rename tab" at bounding box center [695, 330] width 304 height 152
type input "Colors and Styles"
click at [787, 374] on span "Rename tab" at bounding box center [788, 374] width 61 height 14
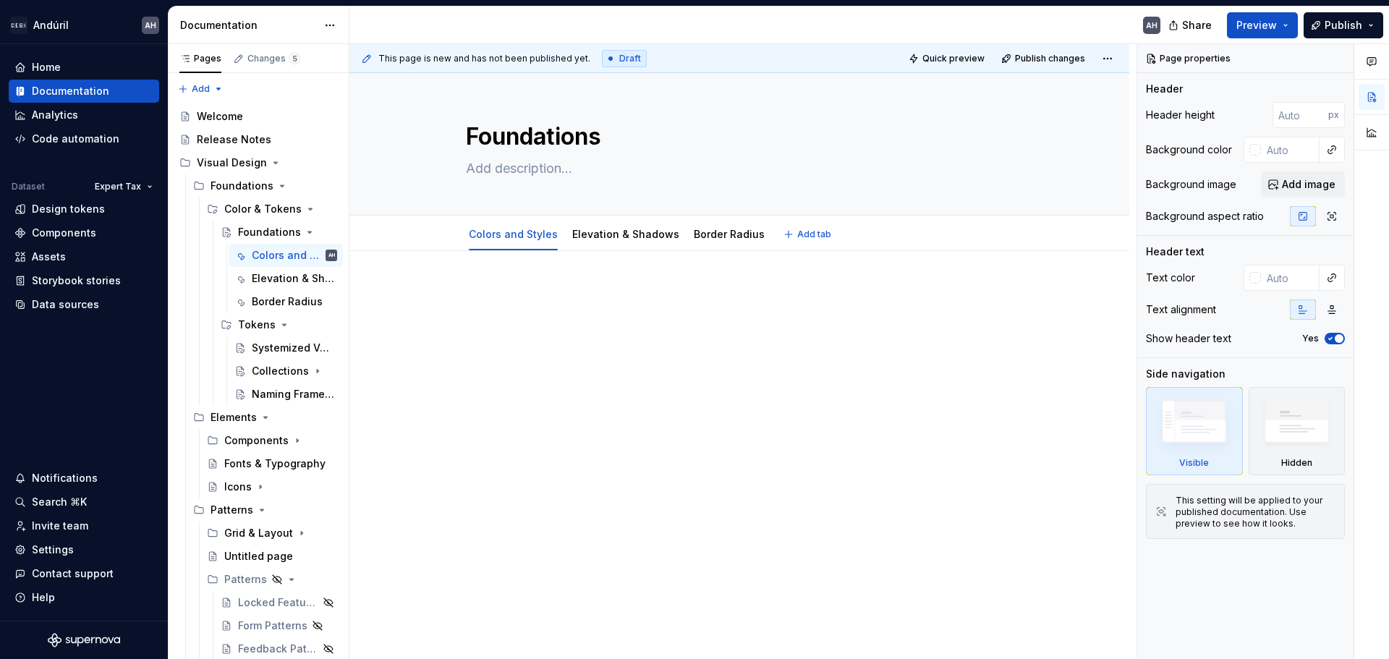
click at [512, 218] on div "Colors and Styles Elevation & Shadows Border Radius Add tab" at bounding box center [739, 233] width 780 height 35
click at [511, 221] on html "Andúril AH Home Documentation Analytics Code automation Dataset Expert Tax Desi…" at bounding box center [694, 329] width 1389 height 659
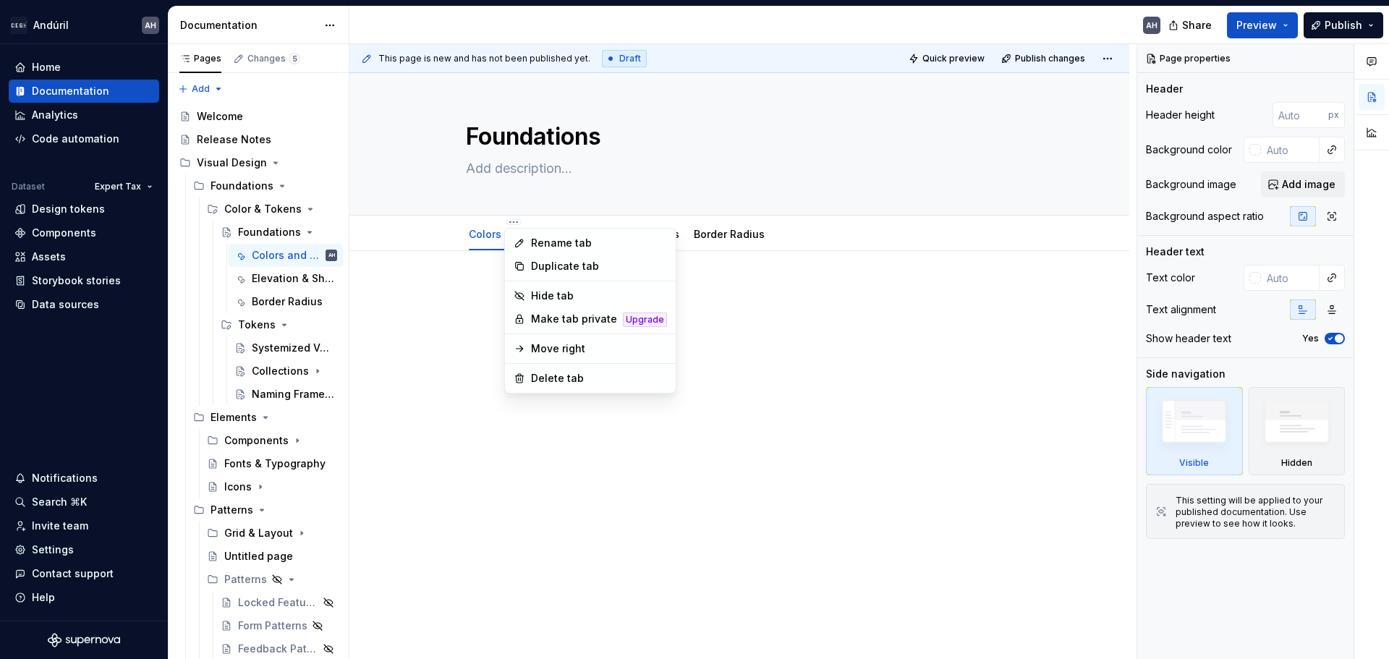
type textarea "*"
click at [571, 243] on div "Rename tab" at bounding box center [599, 243] width 136 height 14
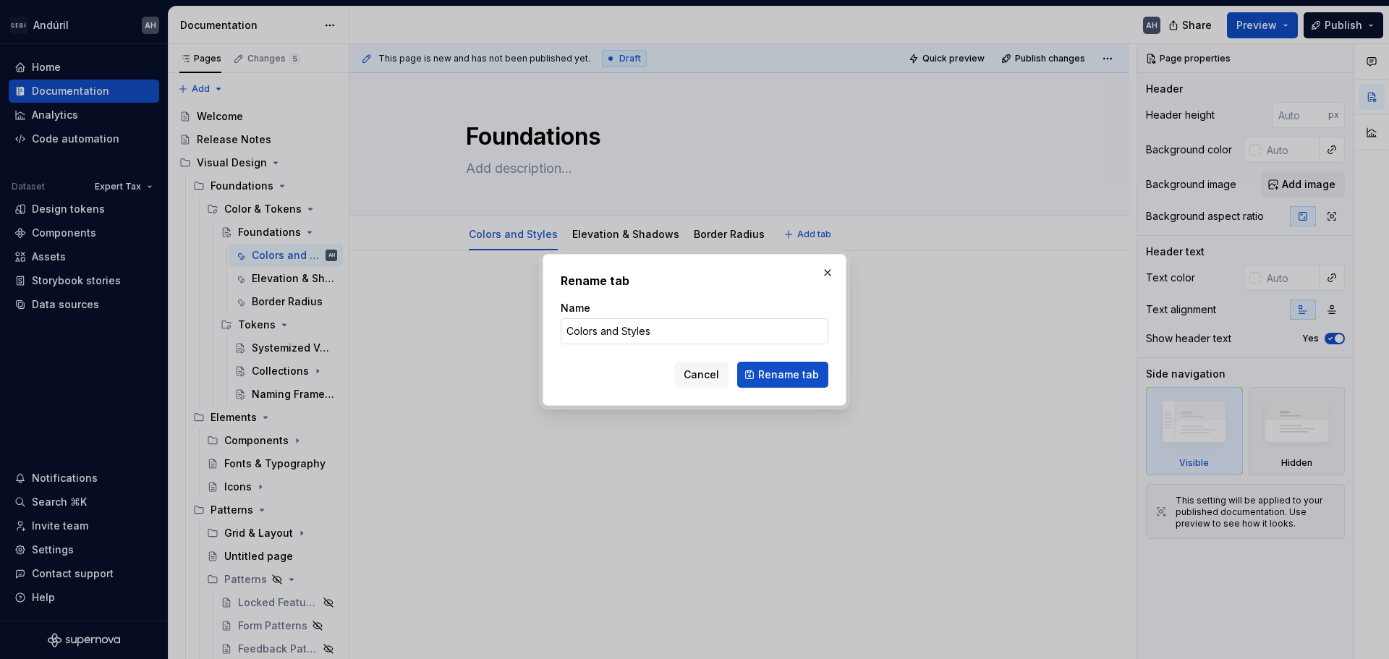
click at [594, 326] on input "Colors and Styles" at bounding box center [695, 331] width 268 height 26
drag, startPoint x: 600, startPoint y: 331, endPoint x: 728, endPoint y: 322, distance: 128.3
click at [728, 322] on input "Colors and Styles" at bounding box center [695, 331] width 268 height 26
type input "Color Palette"
click button "Rename tab" at bounding box center [782, 375] width 91 height 26
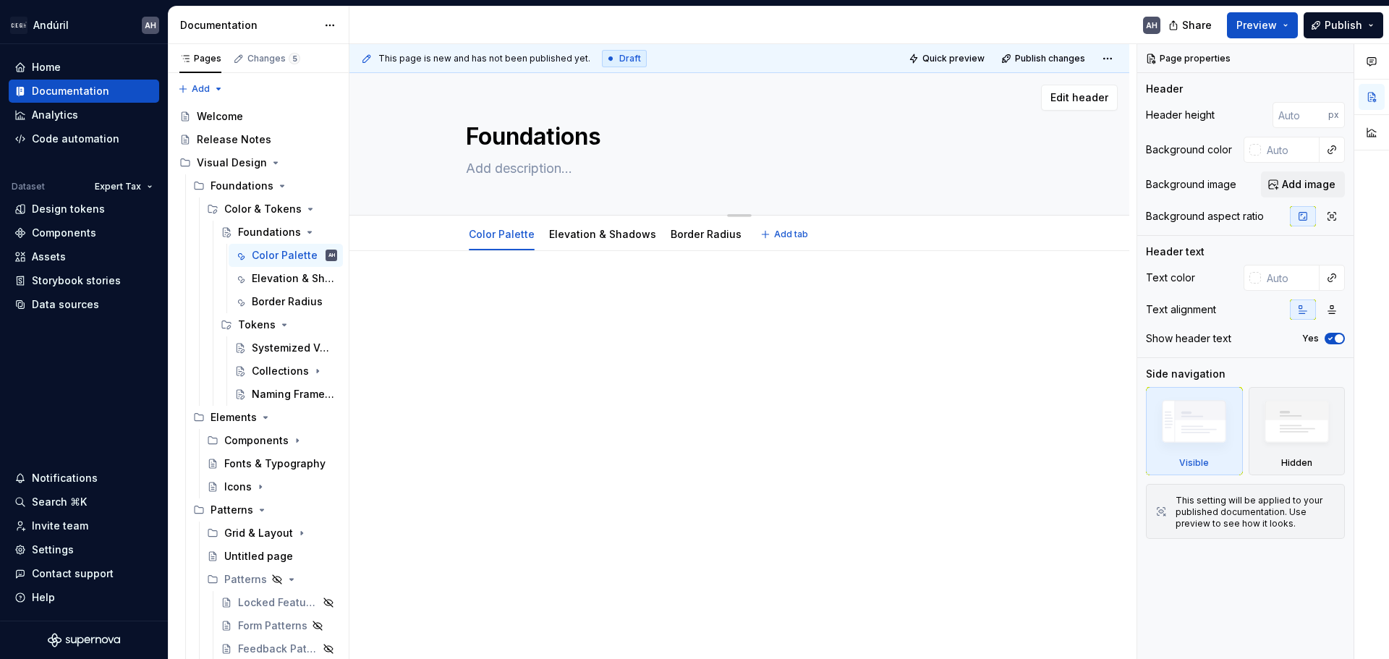
click at [561, 128] on textarea "Foundations" at bounding box center [736, 136] width 547 height 35
type textarea "*"
type textarea "C"
type textarea "*"
type textarea "Co"
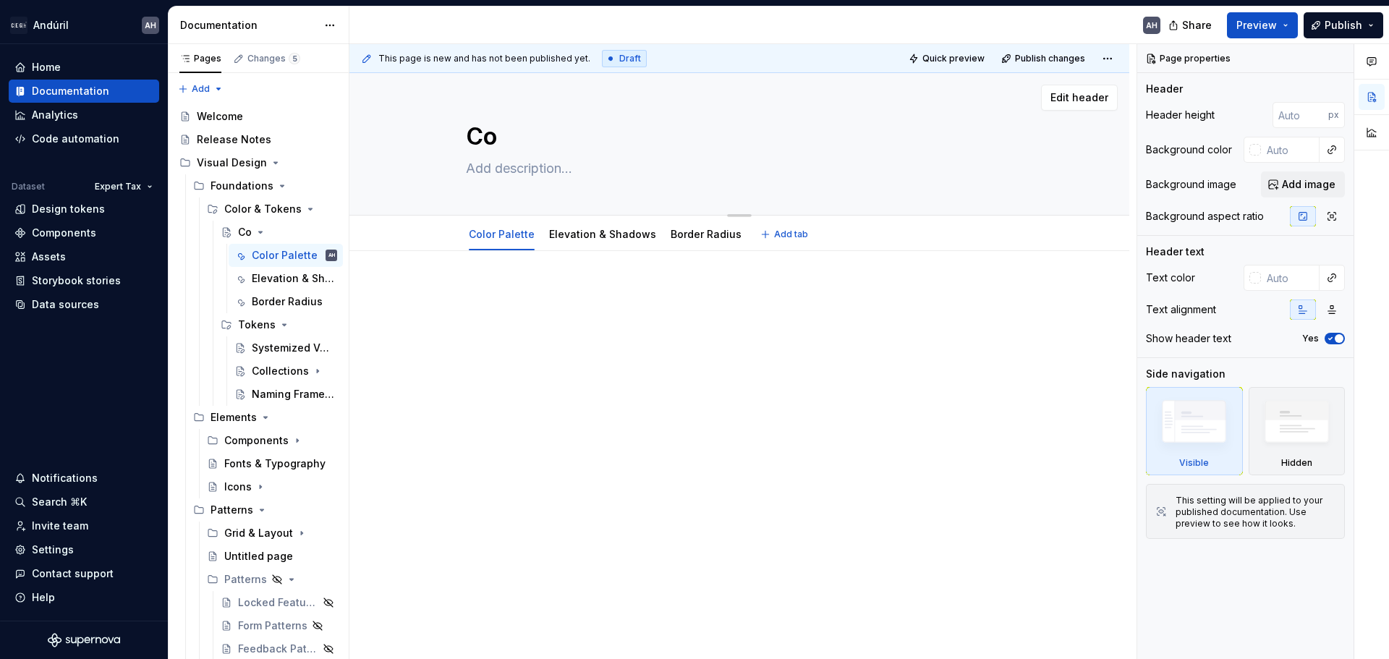
type textarea "*"
type textarea "Col"
type textarea "*"
type textarea "Colo"
type textarea "*"
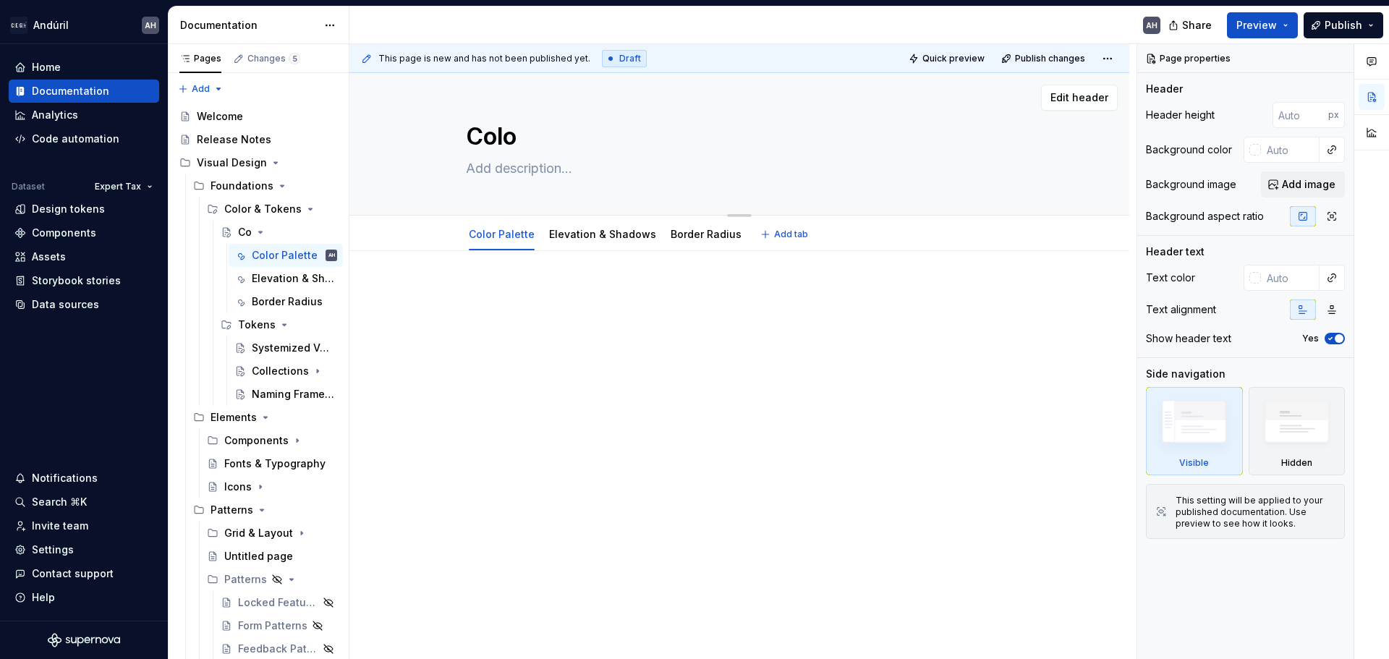
type textarea "Color"
type textarea "*"
type textarea "Colors"
type textarea "*"
type textarea "Colors"
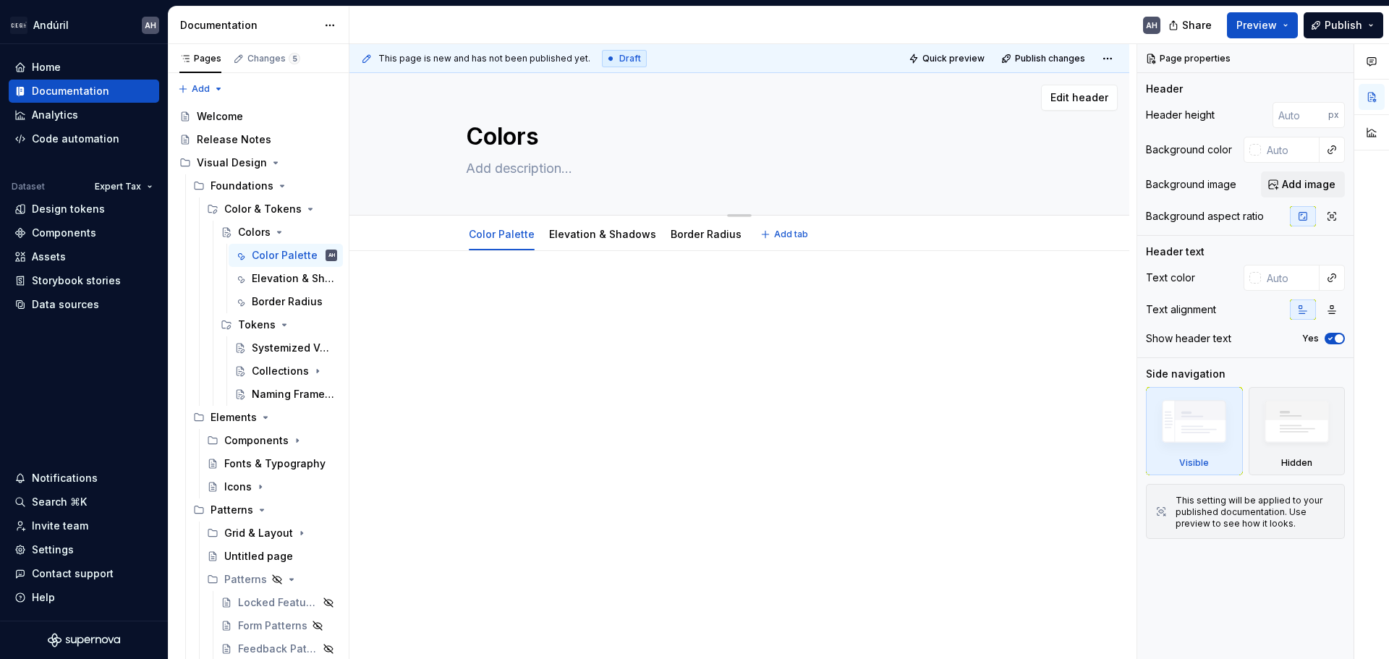
type textarea "*"
type textarea "Colors &"
type textarea "*"
type textarea "Colors &"
type textarea "*"
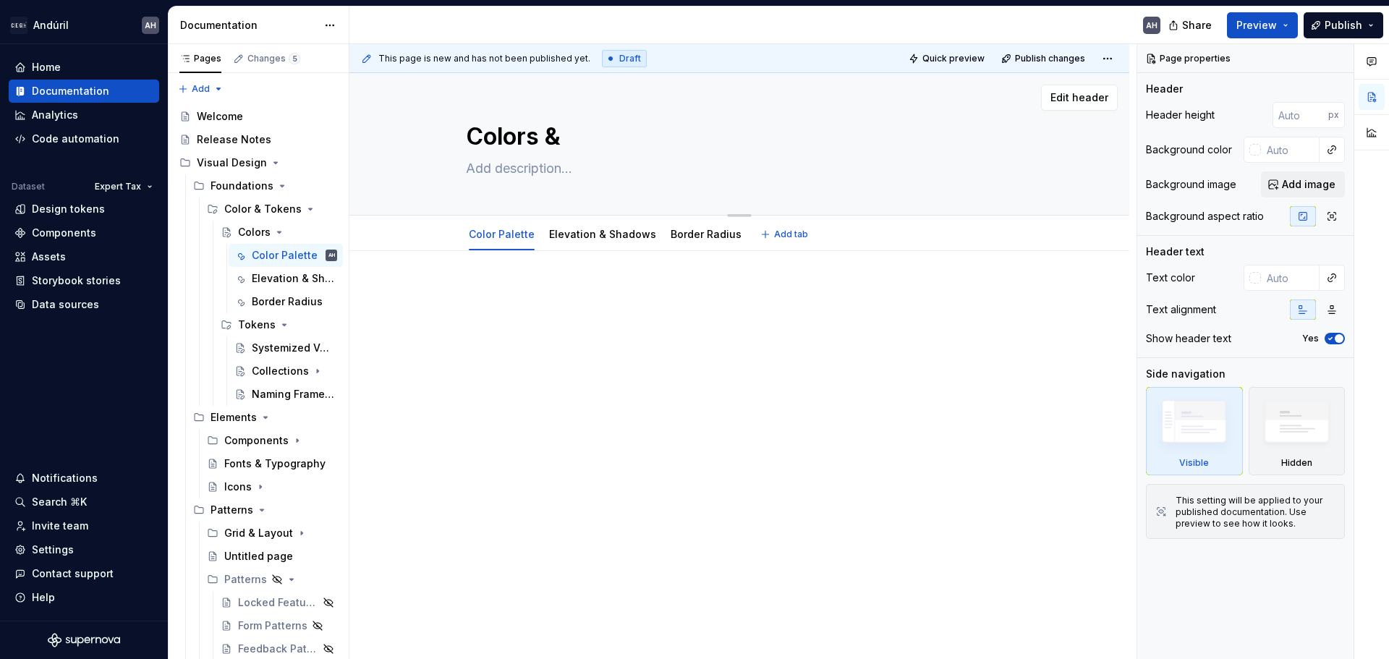
type textarea "Colors & S"
type textarea "*"
type textarea "Colors & St"
type textarea "*"
type textarea "Colors & Sty"
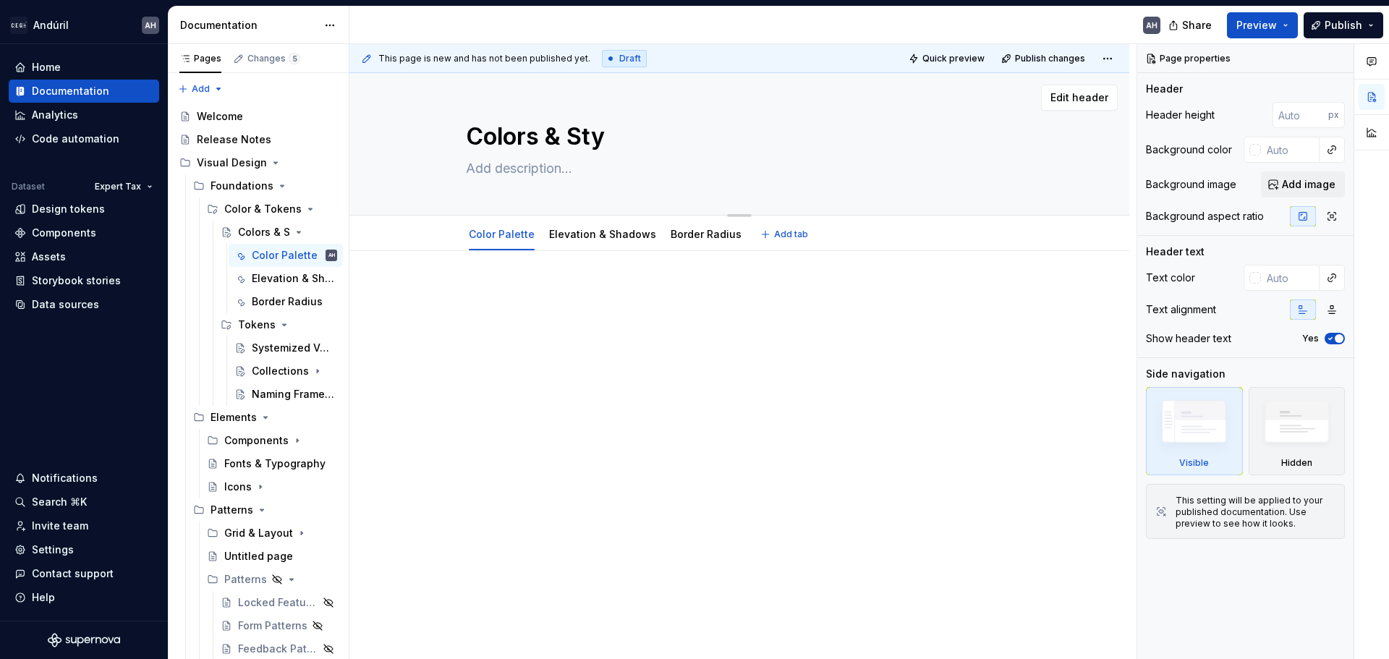
type textarea "*"
type textarea "Colors & Styl"
type textarea "*"
type textarea "Colors & Style"
type textarea "*"
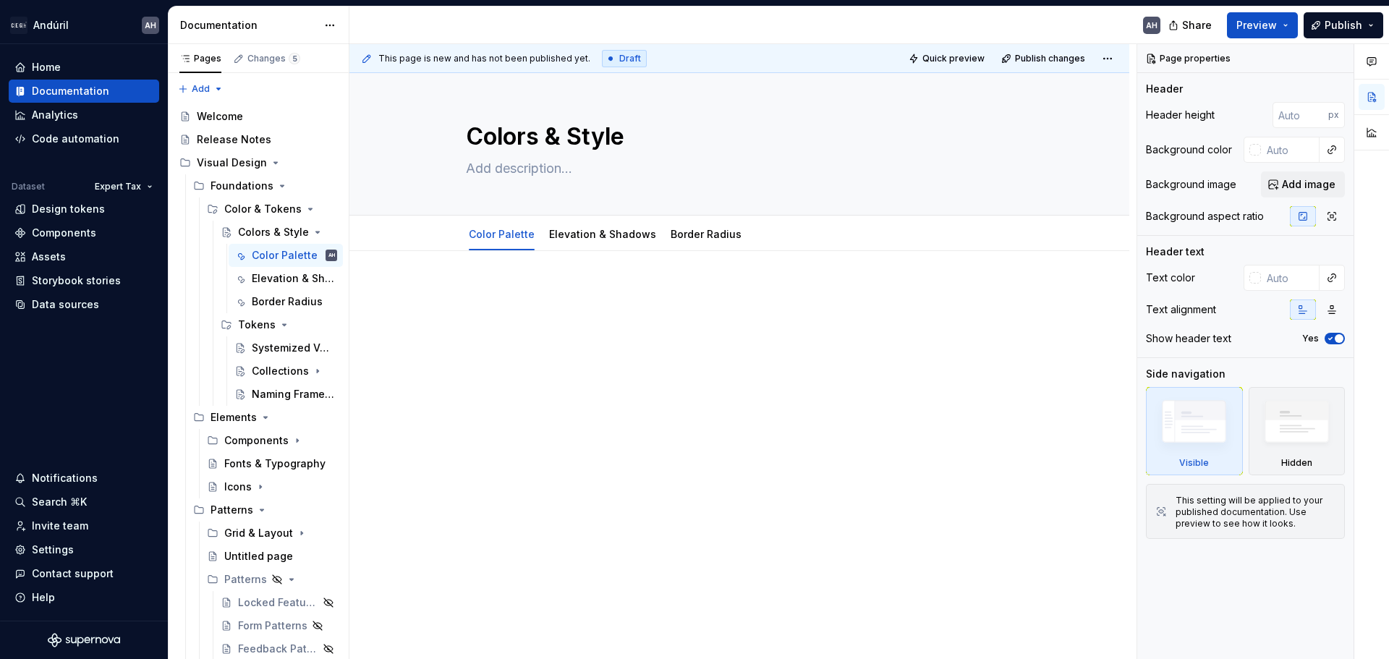
type textarea "Colors & Styles"
type textarea "*"
type textarea "Colors & Styles"
click at [512, 308] on div at bounding box center [739, 313] width 547 height 55
click at [286, 233] on icon "Page tree" at bounding box center [288, 231] width 4 height 1
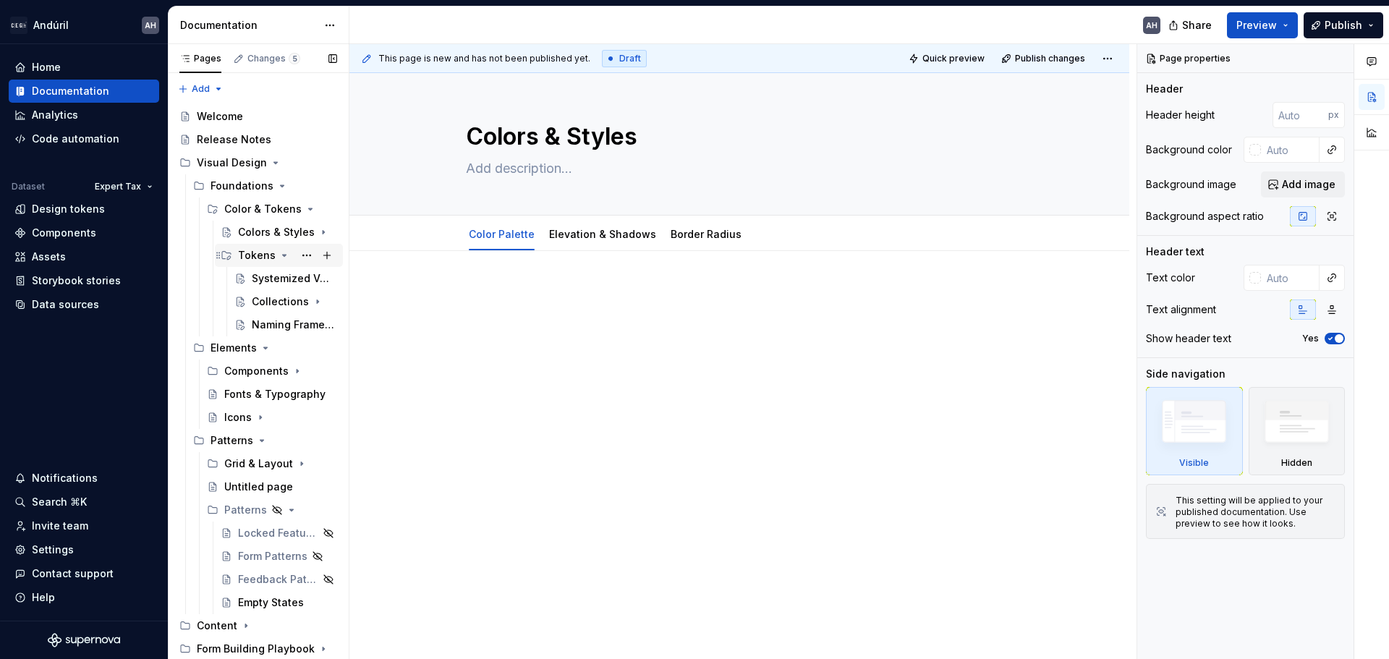
click at [279, 255] on icon "Page tree" at bounding box center [285, 256] width 12 height 12
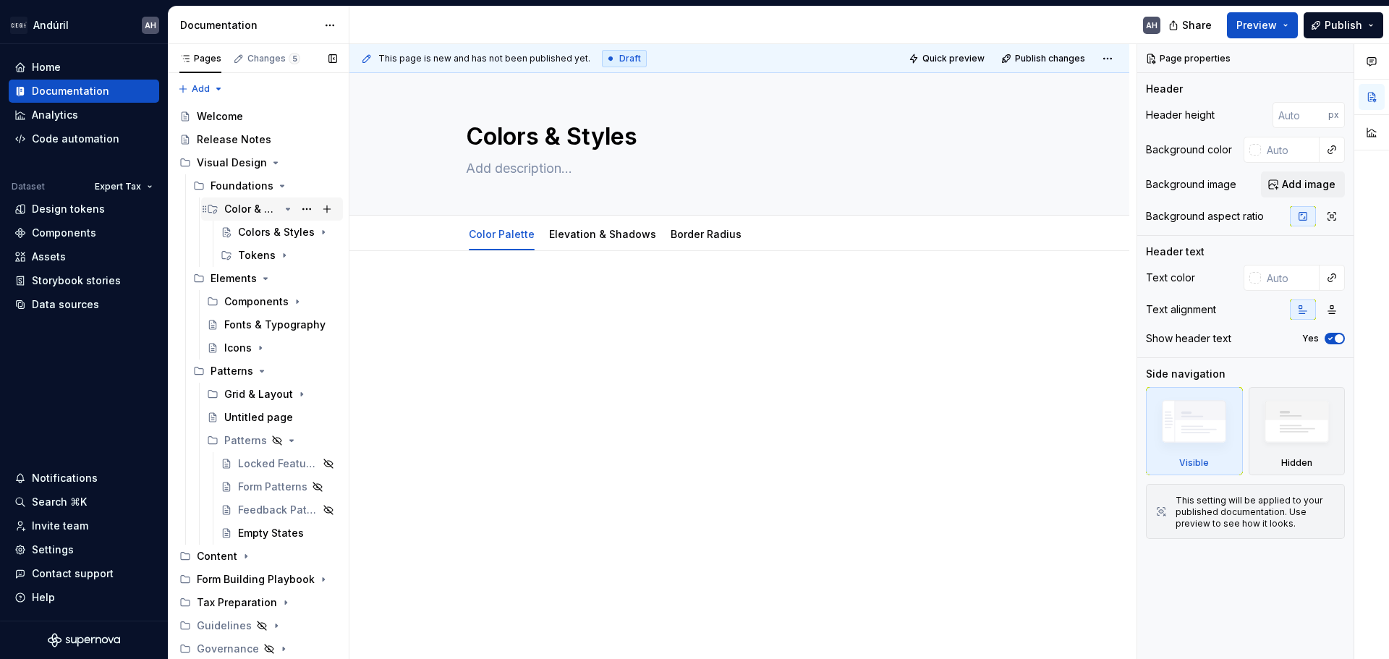
click at [286, 209] on icon "Page tree" at bounding box center [288, 208] width 4 height 1
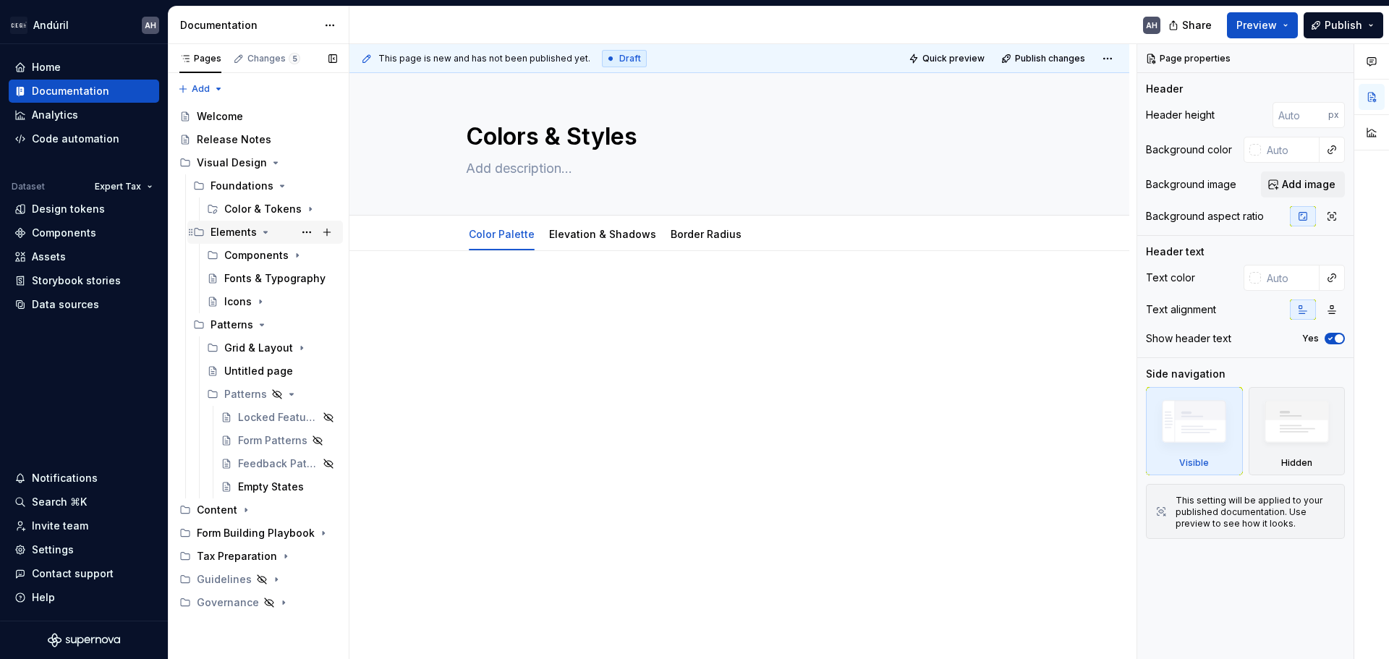
click at [262, 233] on icon "Page tree" at bounding box center [266, 232] width 12 height 12
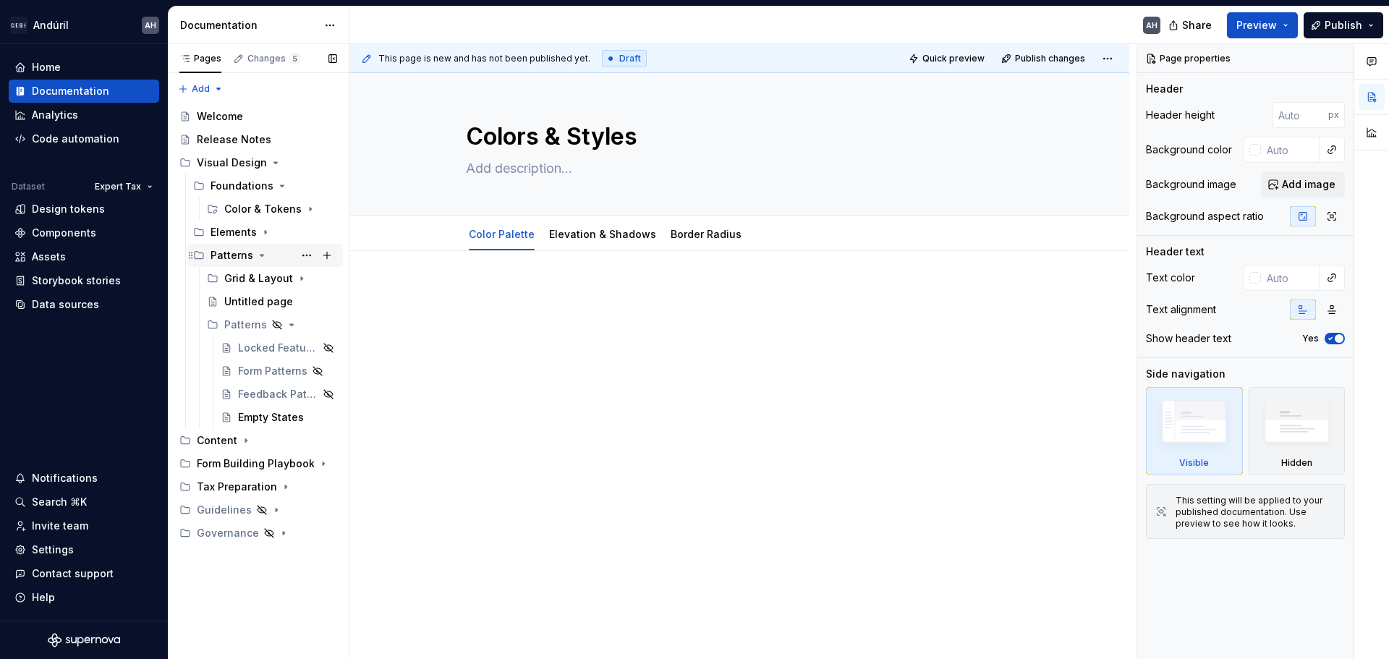
click at [256, 252] on icon "Page tree" at bounding box center [262, 256] width 12 height 12
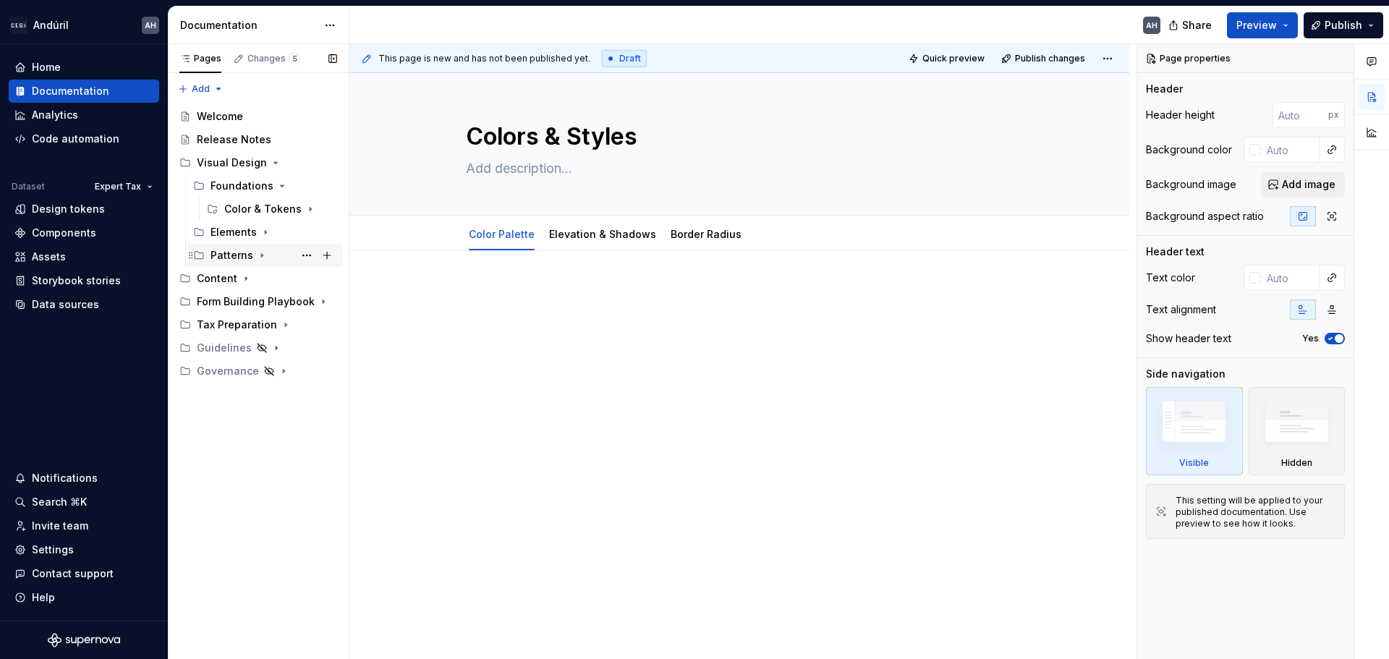
click at [257, 252] on icon "Page tree" at bounding box center [262, 256] width 12 height 12
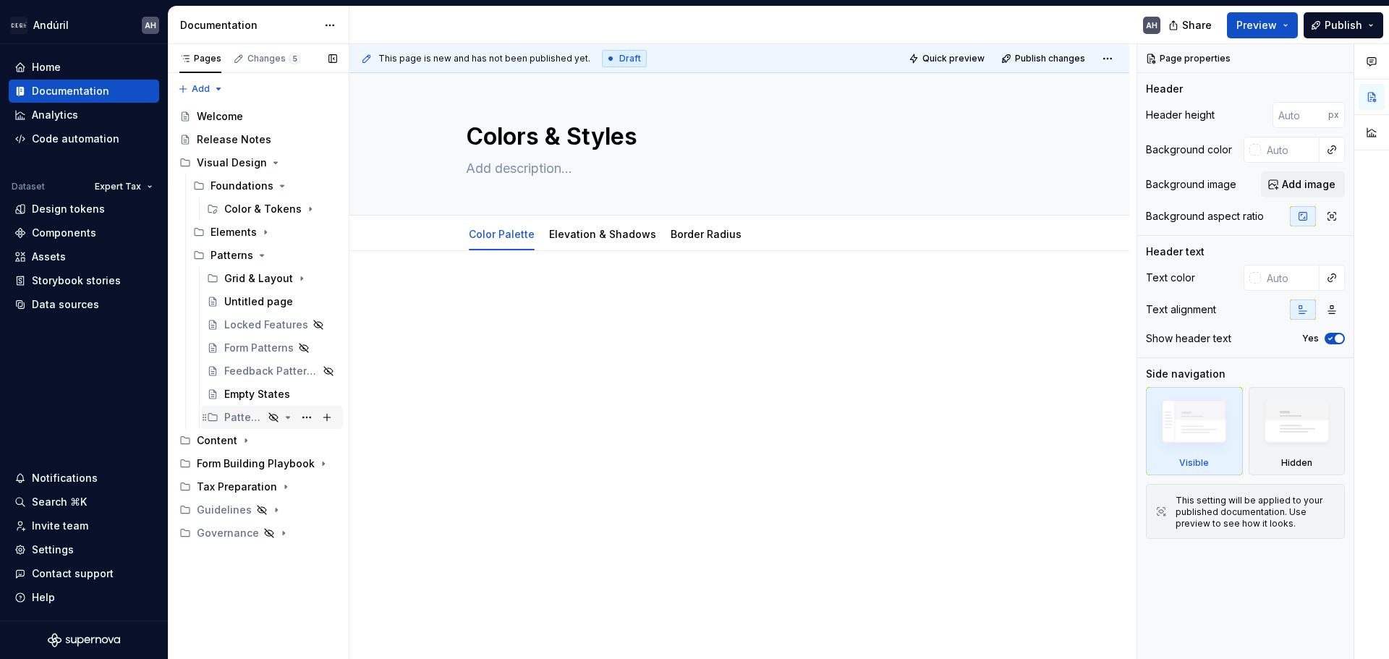
click at [284, 415] on icon "Page tree" at bounding box center [288, 418] width 12 height 12
click at [300, 417] on button "Page tree" at bounding box center [307, 417] width 20 height 20
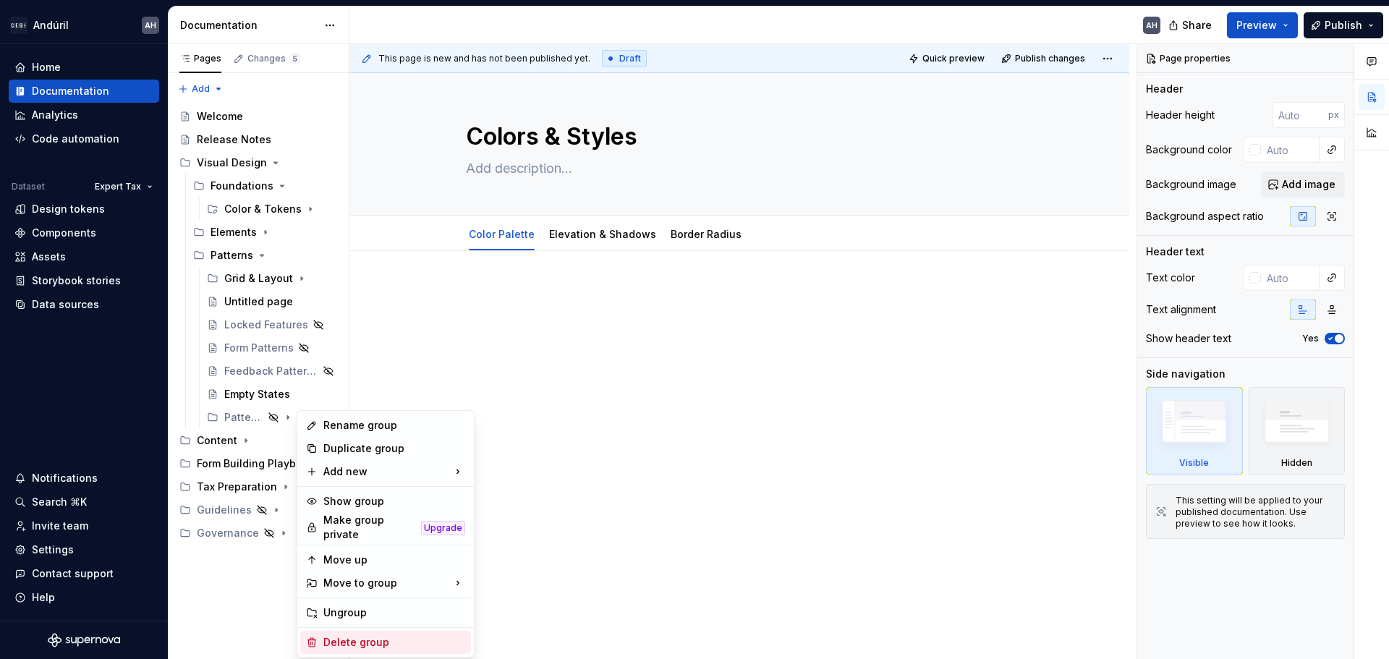
click at [335, 635] on div "Delete group" at bounding box center [394, 642] width 142 height 14
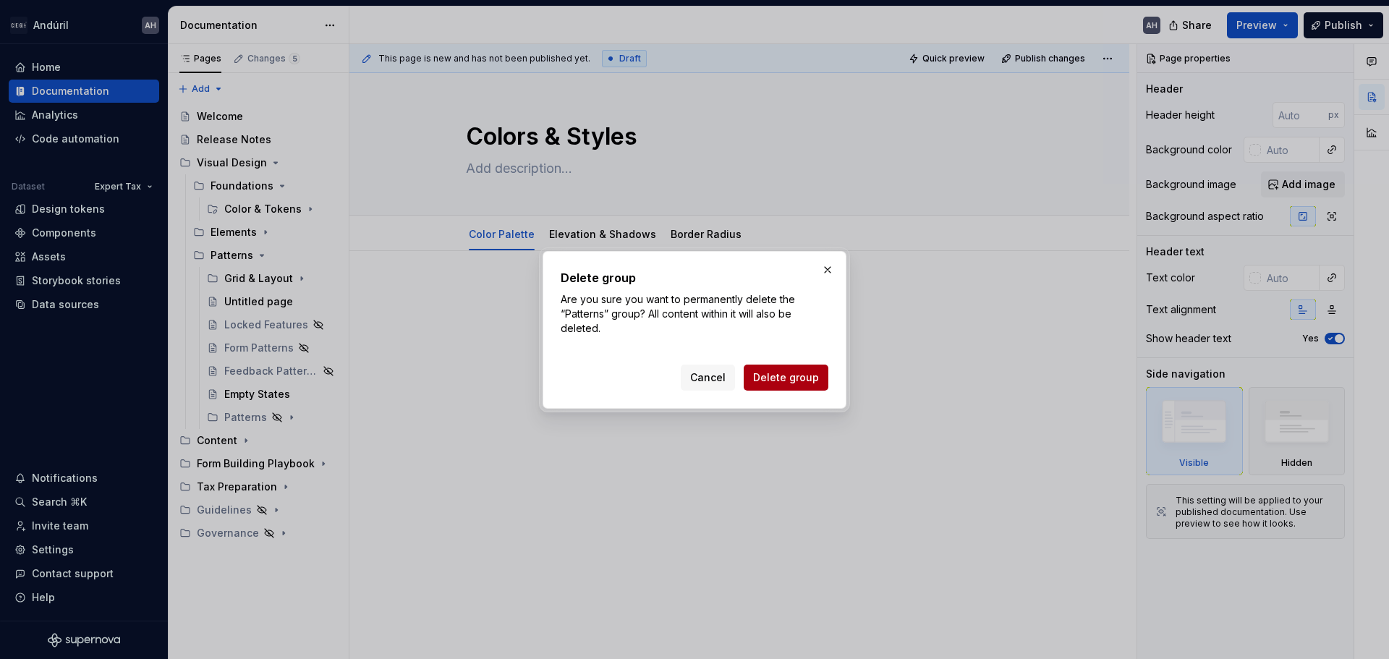
click at [783, 382] on span "Delete group" at bounding box center [786, 377] width 66 height 14
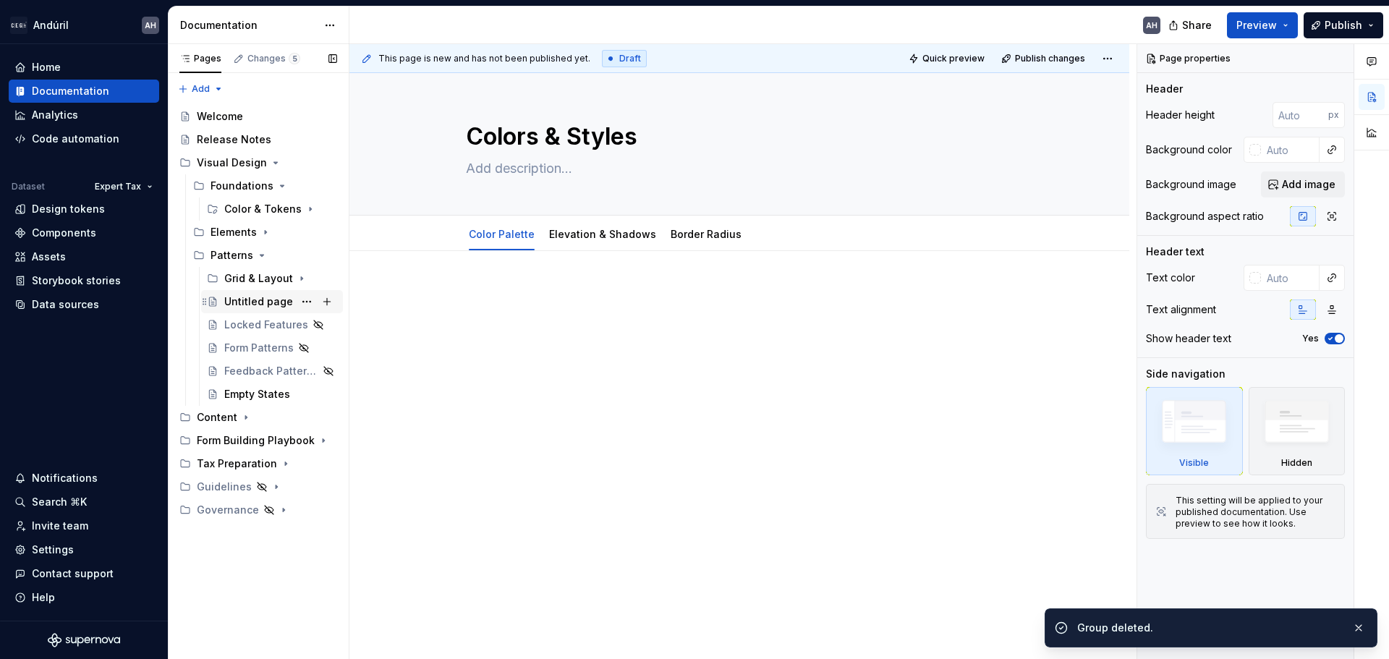
click at [255, 302] on div "Untitled page" at bounding box center [258, 301] width 69 height 14
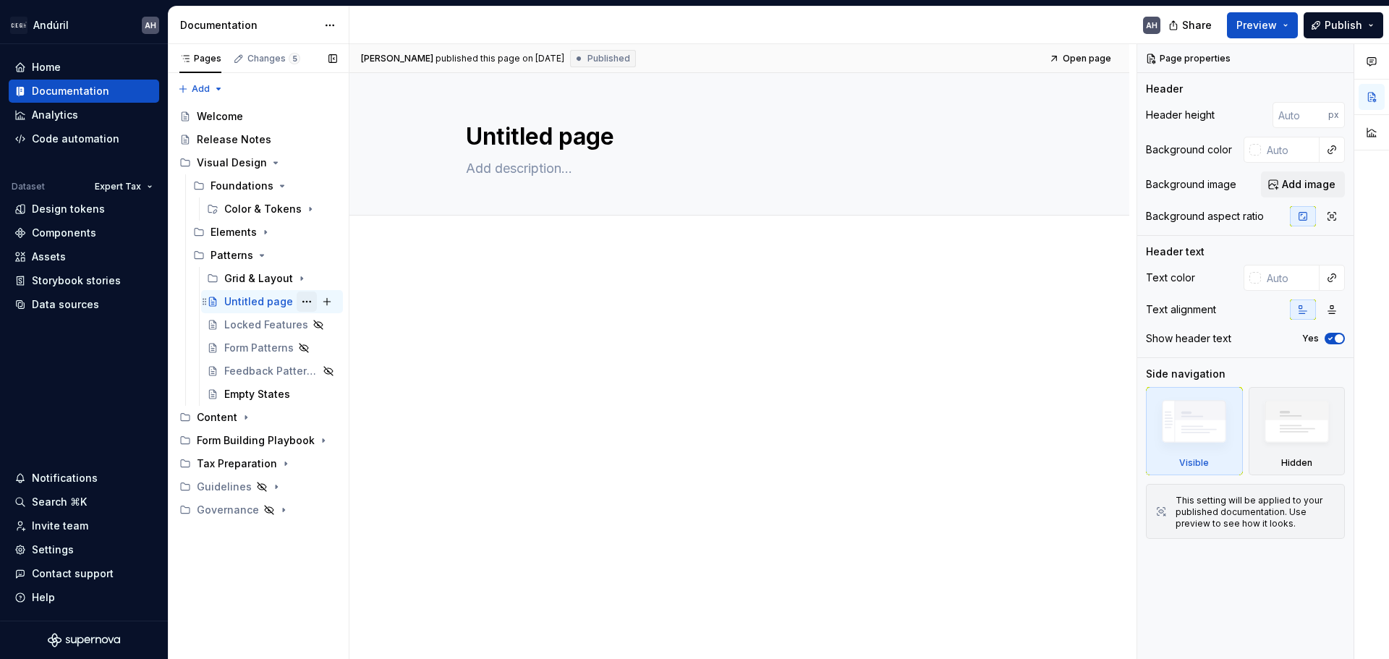
click at [302, 301] on button "Page tree" at bounding box center [307, 302] width 20 height 20
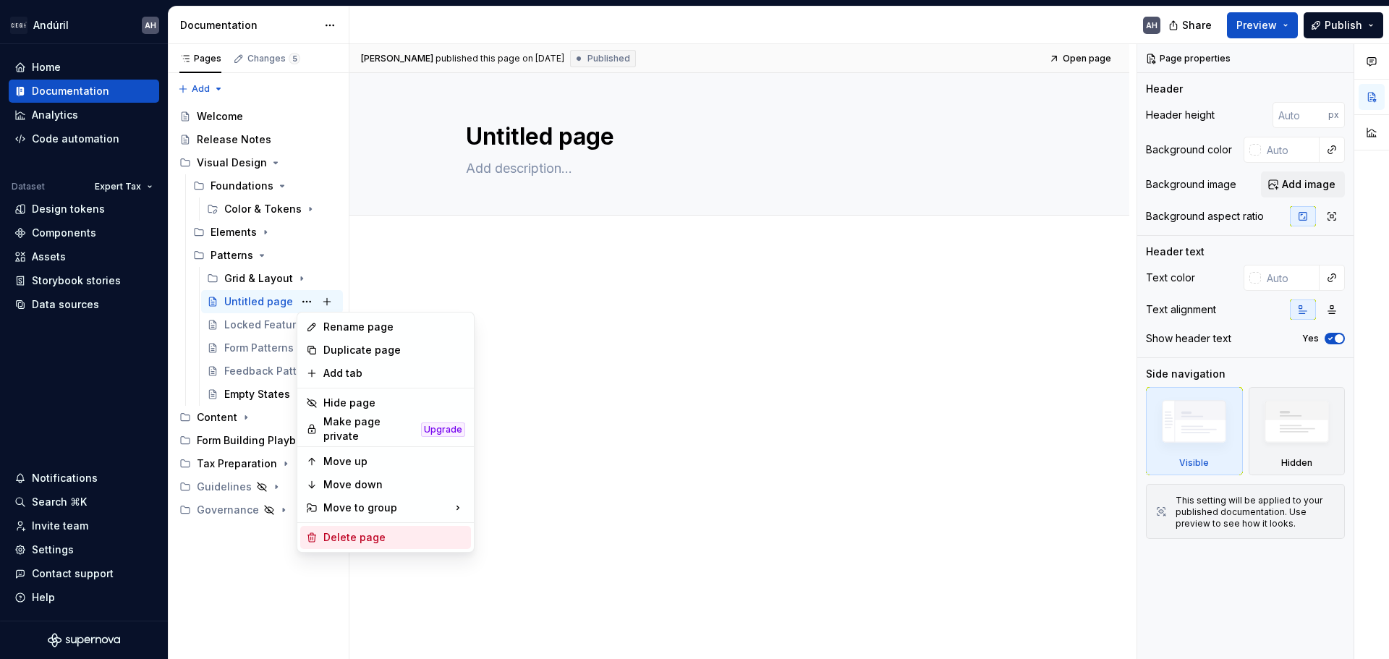
click at [357, 531] on div "Delete page" at bounding box center [394, 537] width 142 height 14
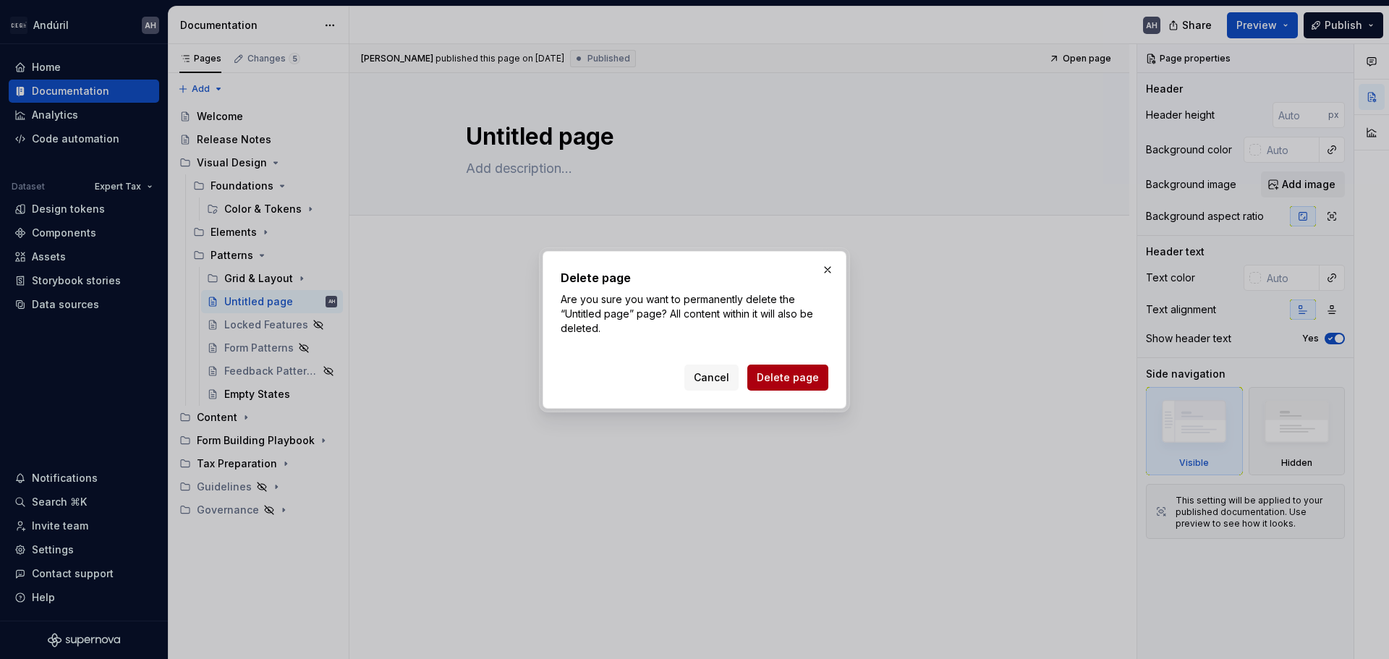
click at [809, 378] on span "Delete page" at bounding box center [788, 377] width 62 height 14
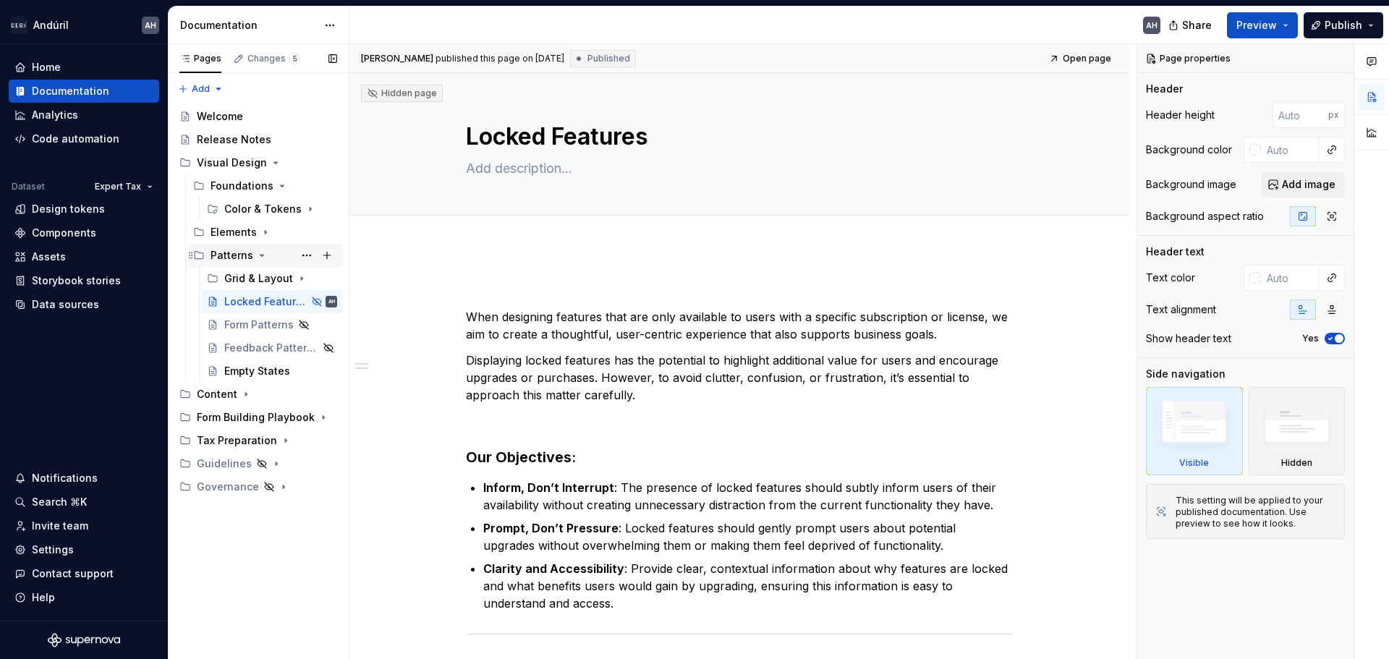
click at [257, 255] on icon "Page tree" at bounding box center [262, 256] width 12 height 12
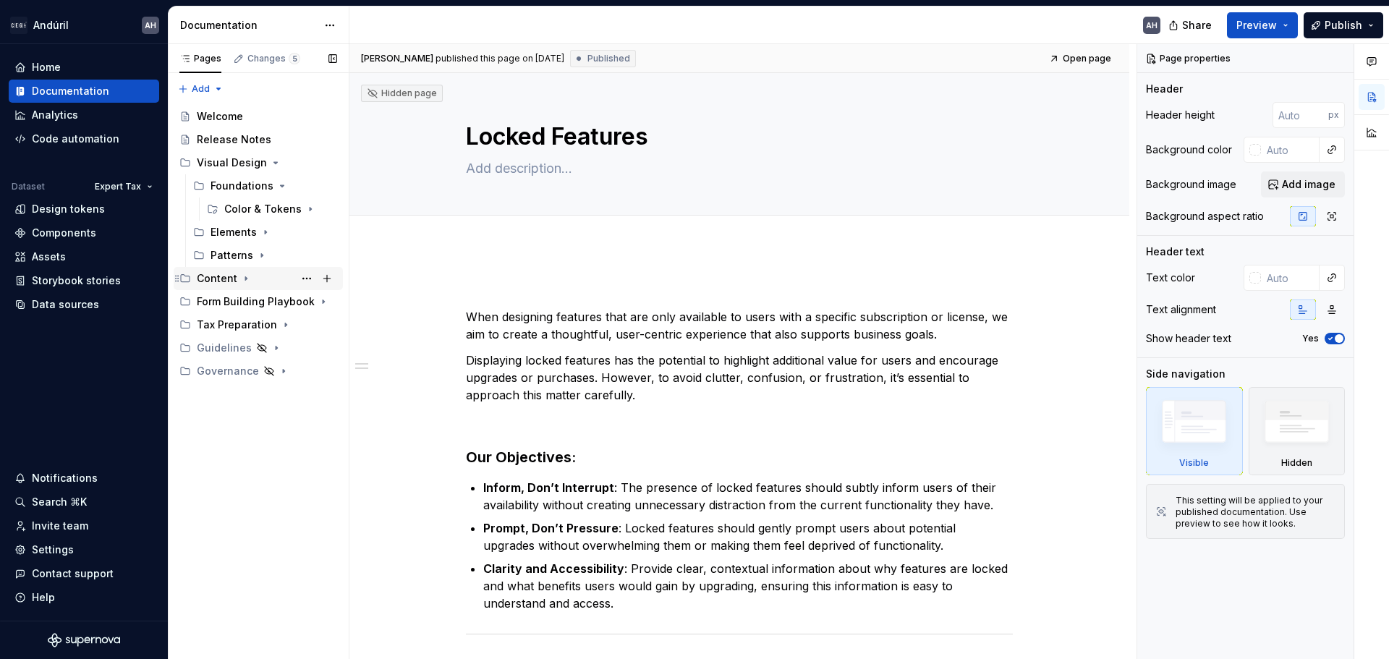
click at [242, 276] on icon "Page tree" at bounding box center [246, 279] width 12 height 12
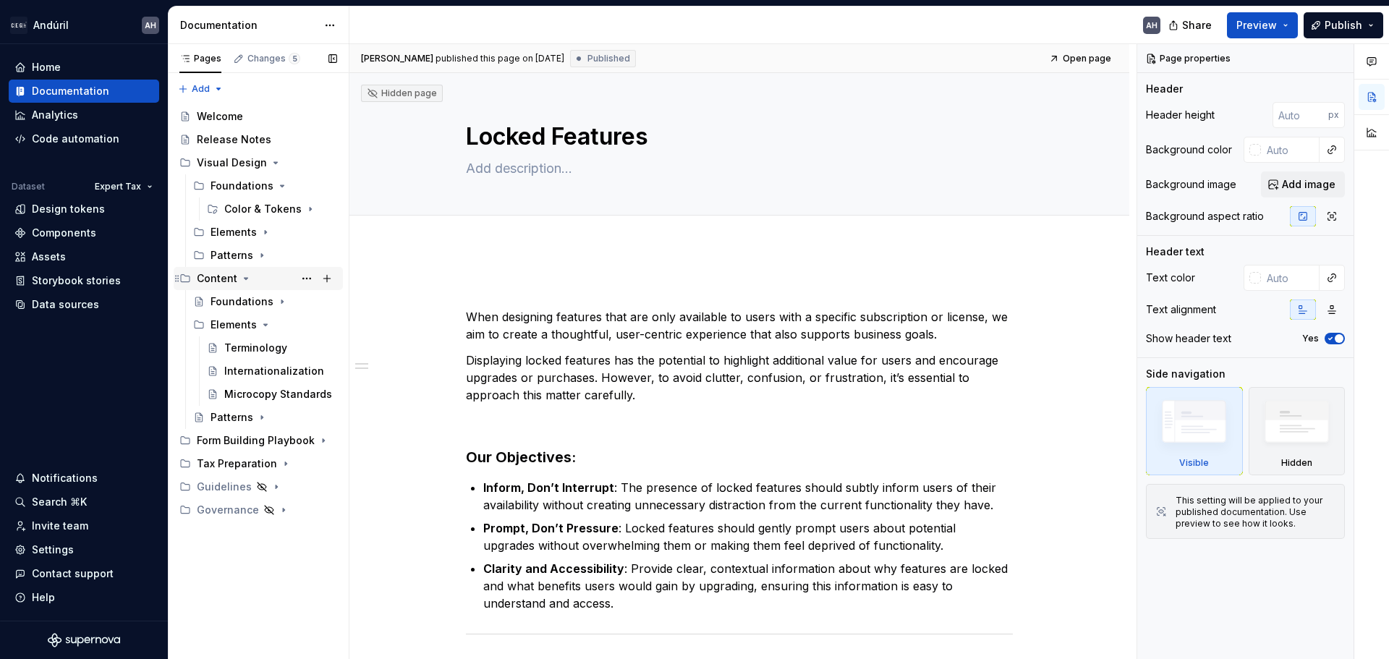
click at [259, 276] on div "Content" at bounding box center [267, 278] width 140 height 20
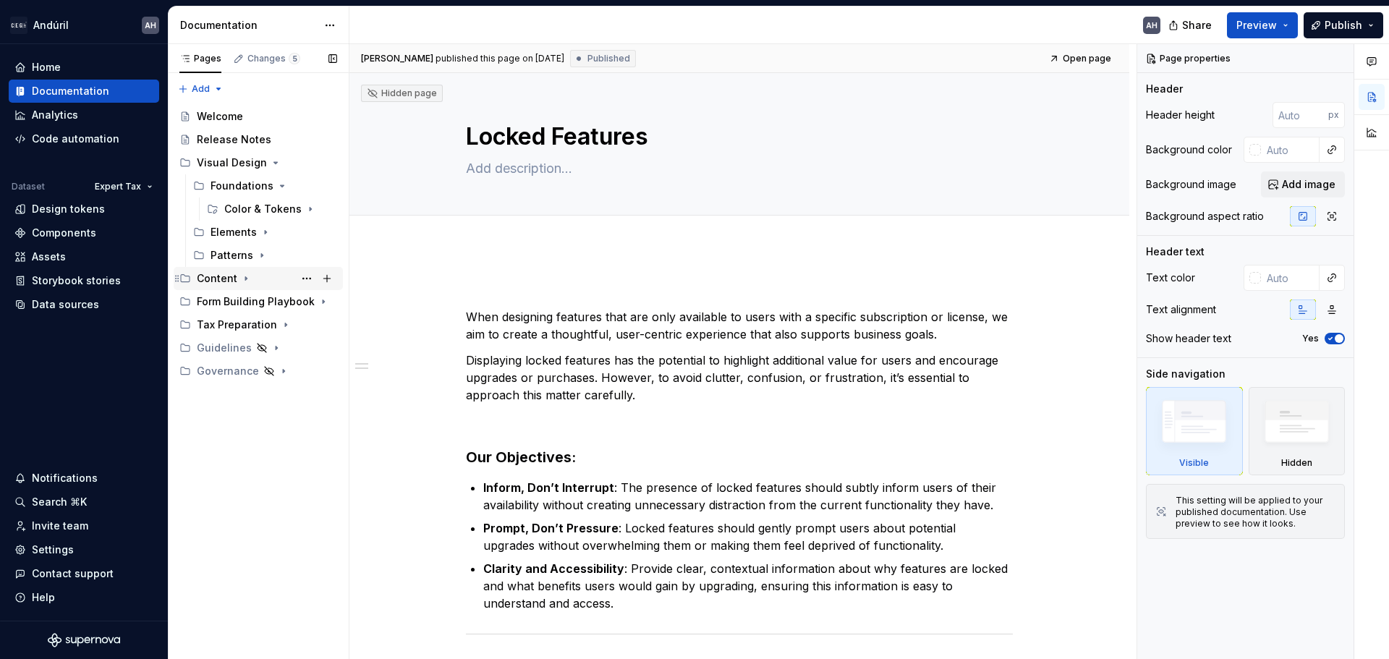
click at [247, 275] on icon "Page tree" at bounding box center [246, 279] width 12 height 12
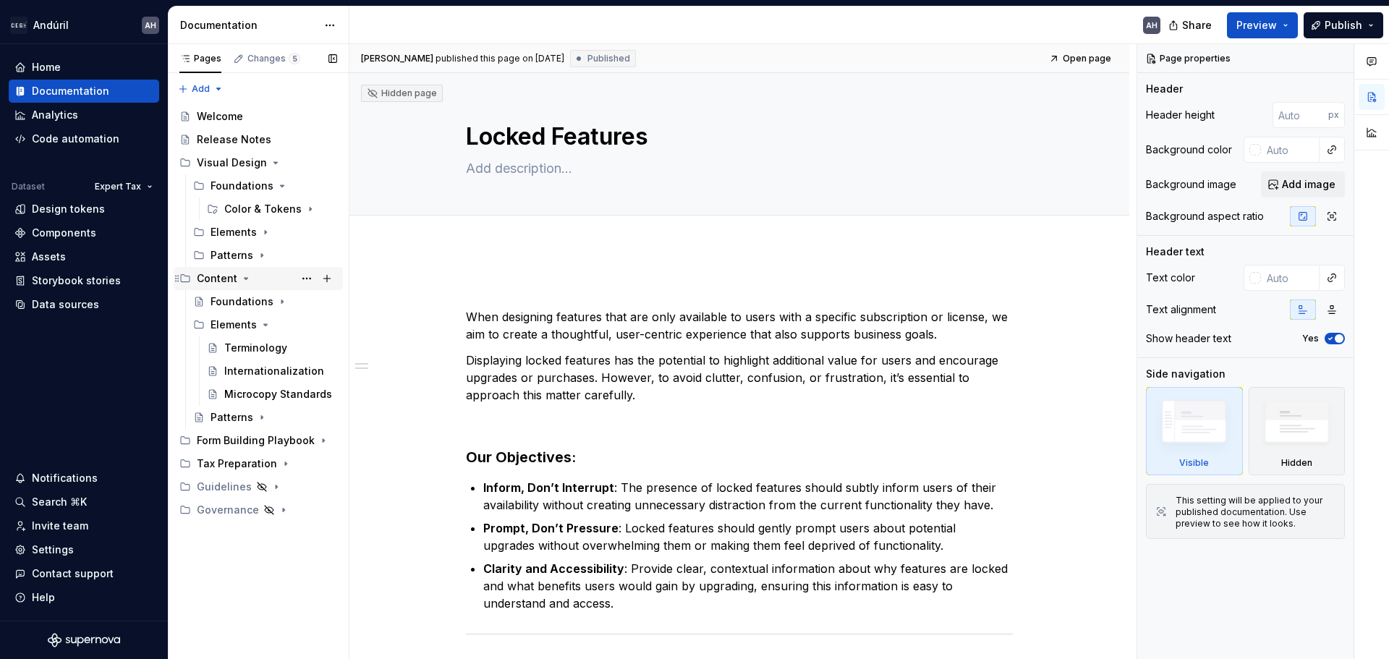
click at [213, 277] on div "Content" at bounding box center [217, 278] width 41 height 14
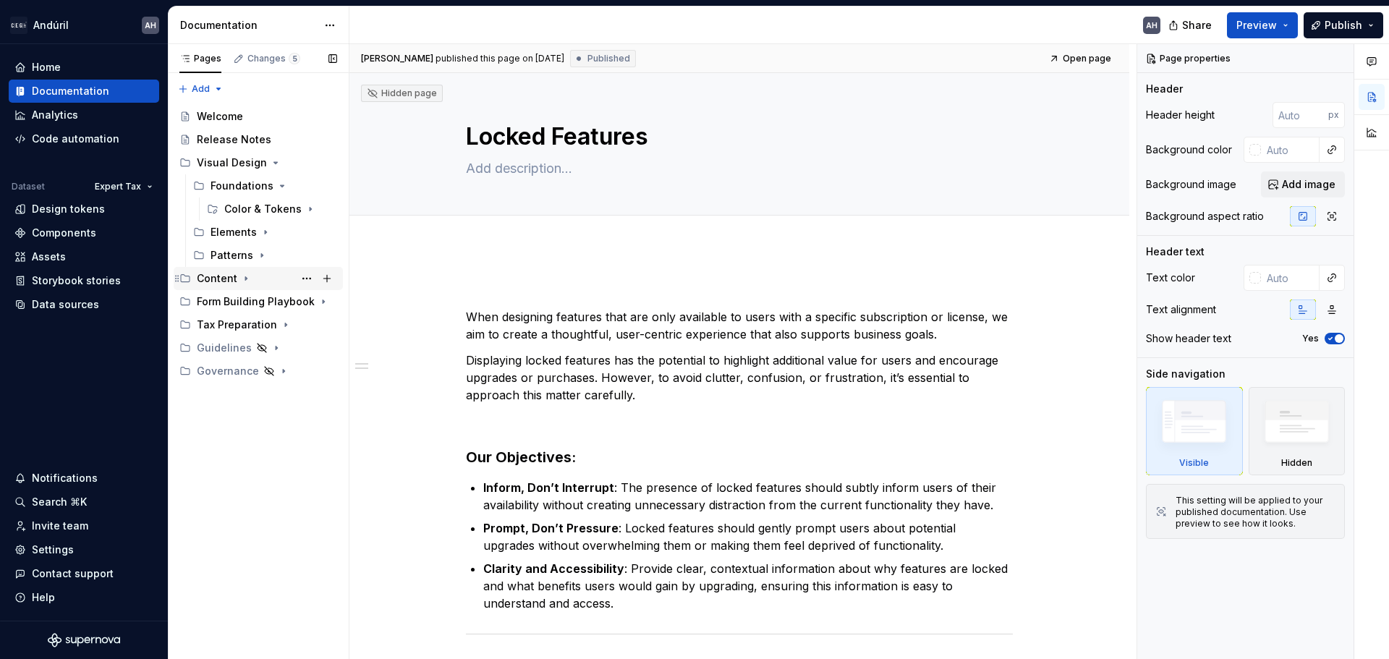
click at [213, 277] on div "Content" at bounding box center [217, 278] width 41 height 14
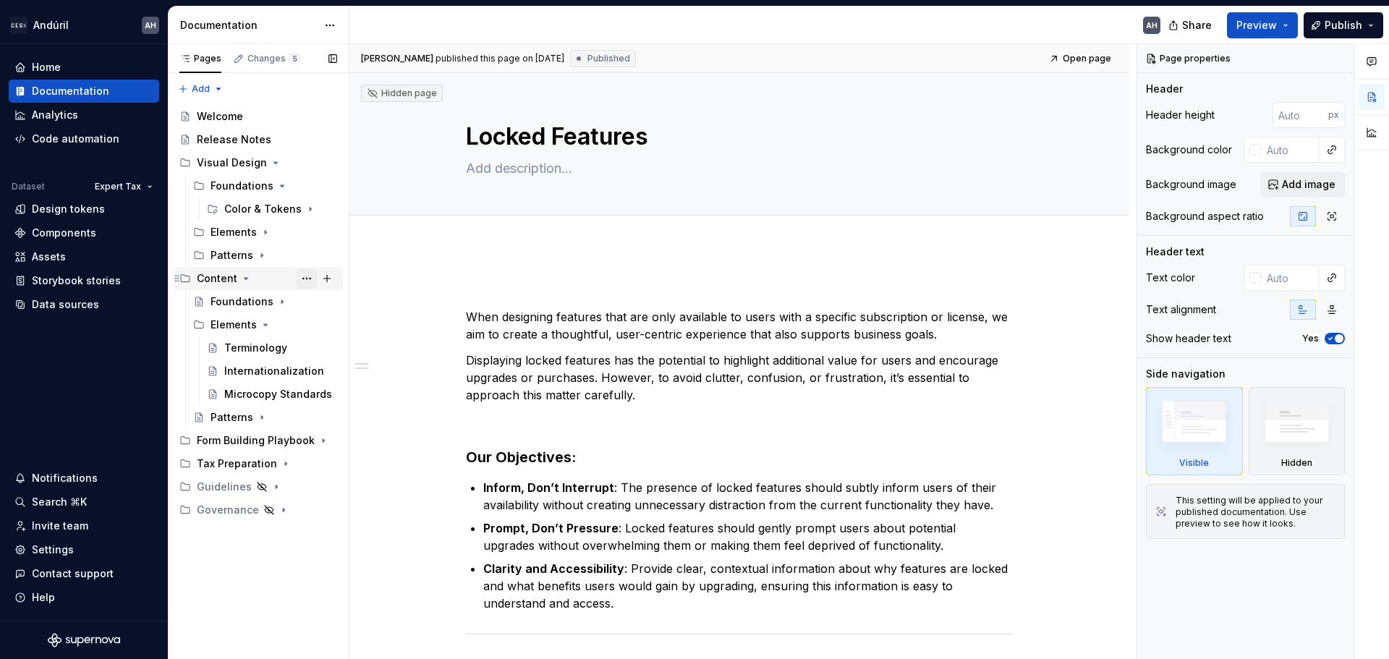
click at [304, 282] on button "Page tree" at bounding box center [307, 278] width 20 height 20
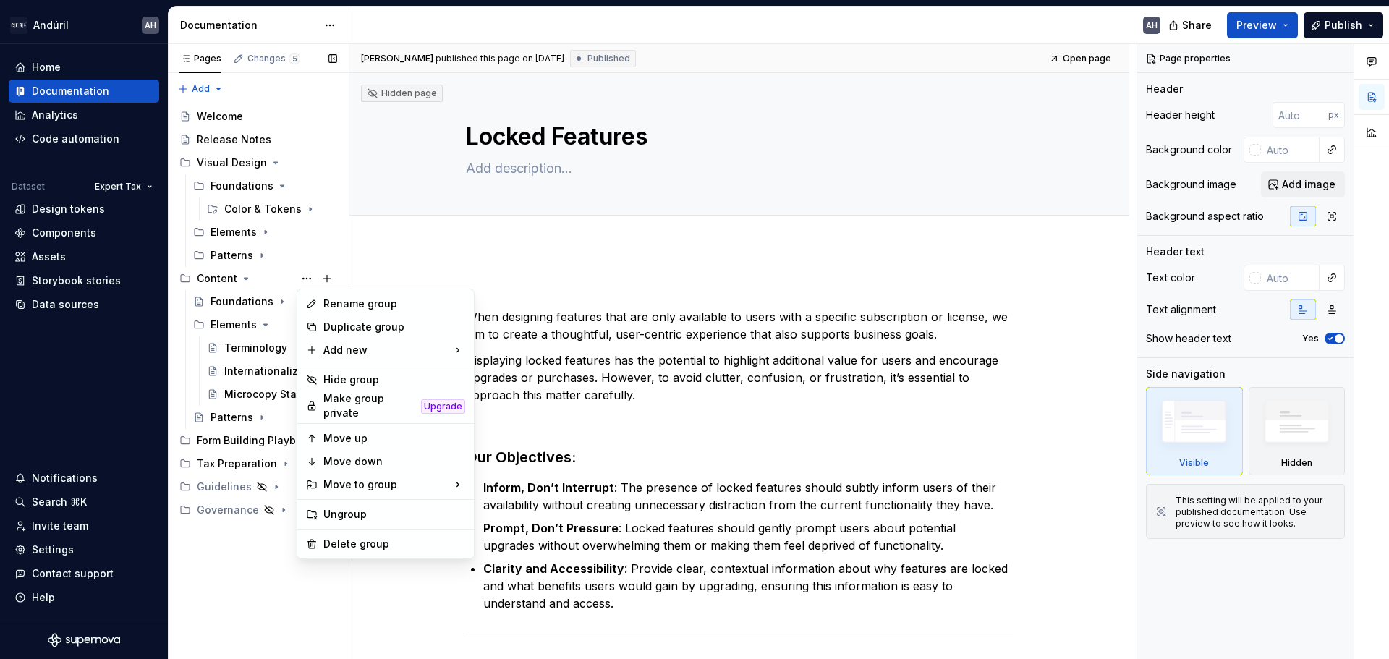
click at [242, 276] on div "Pages Changes 5 Add Accessibility guide for tree Page tree. Navigate the tree w…" at bounding box center [258, 352] width 181 height 616
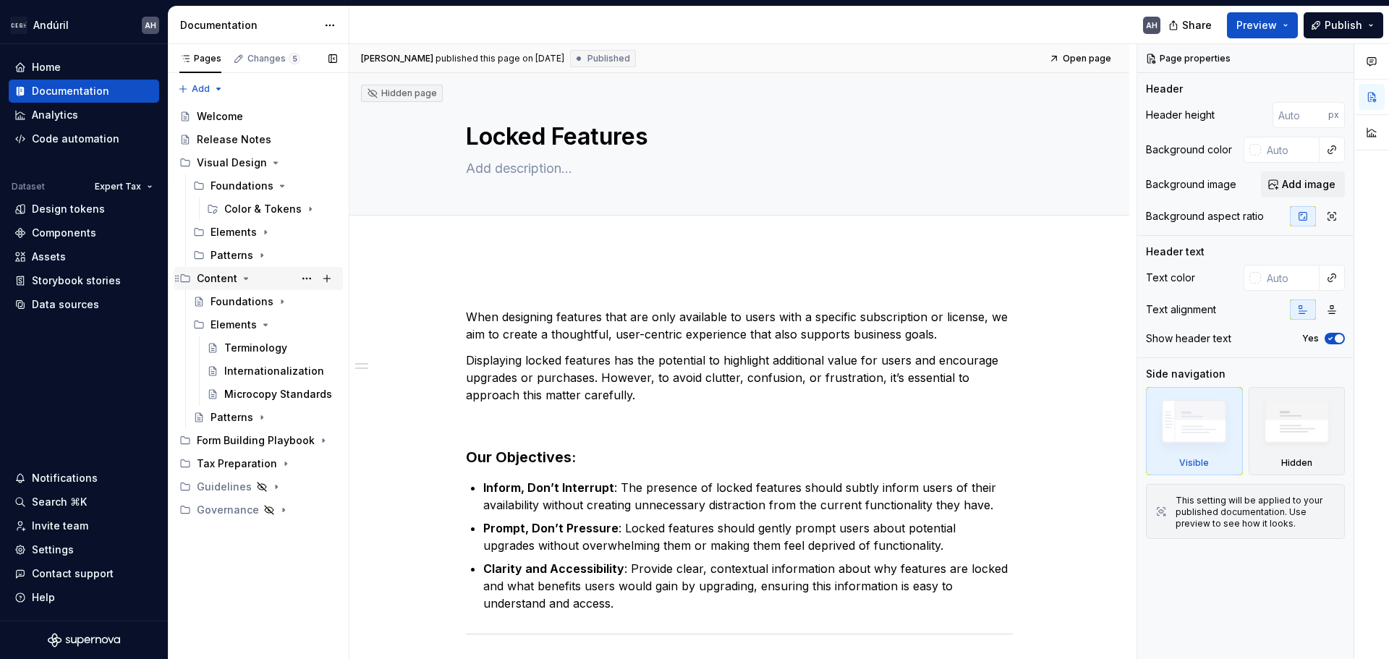
click at [245, 279] on icon "Page tree" at bounding box center [247, 278] width 4 height 1
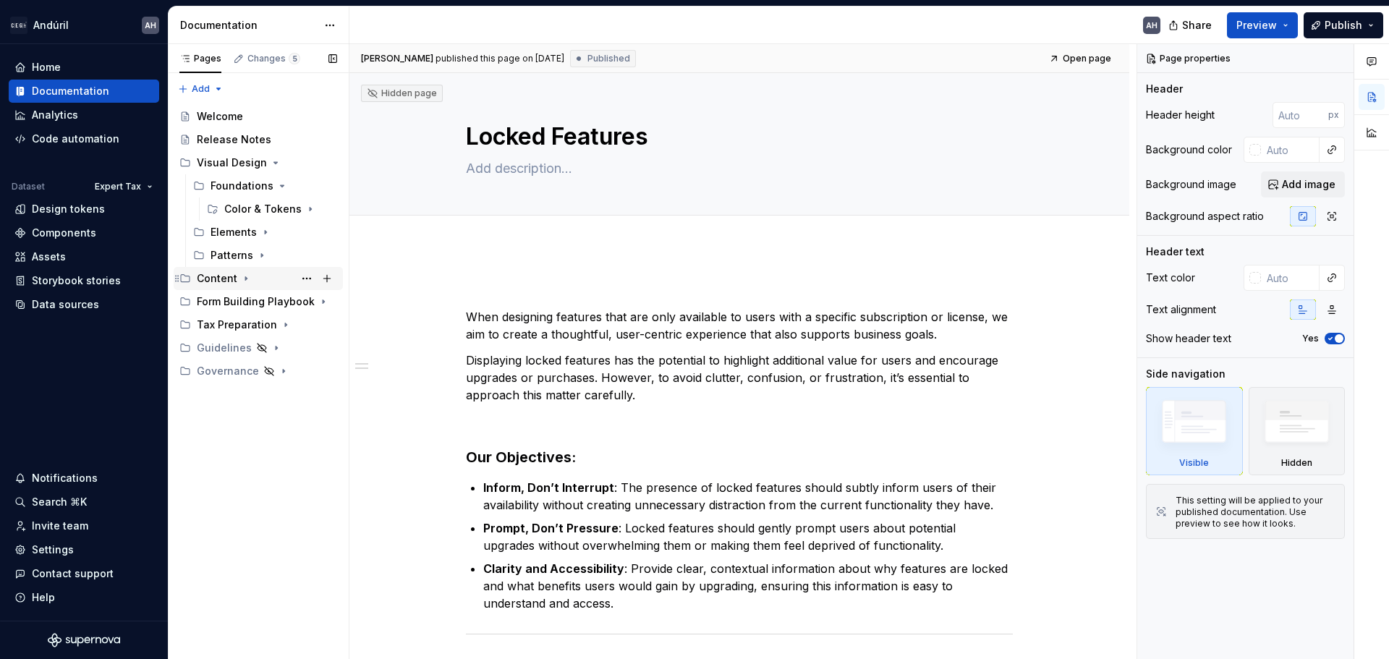
click at [245, 279] on icon "Page tree" at bounding box center [245, 279] width 1 height 4
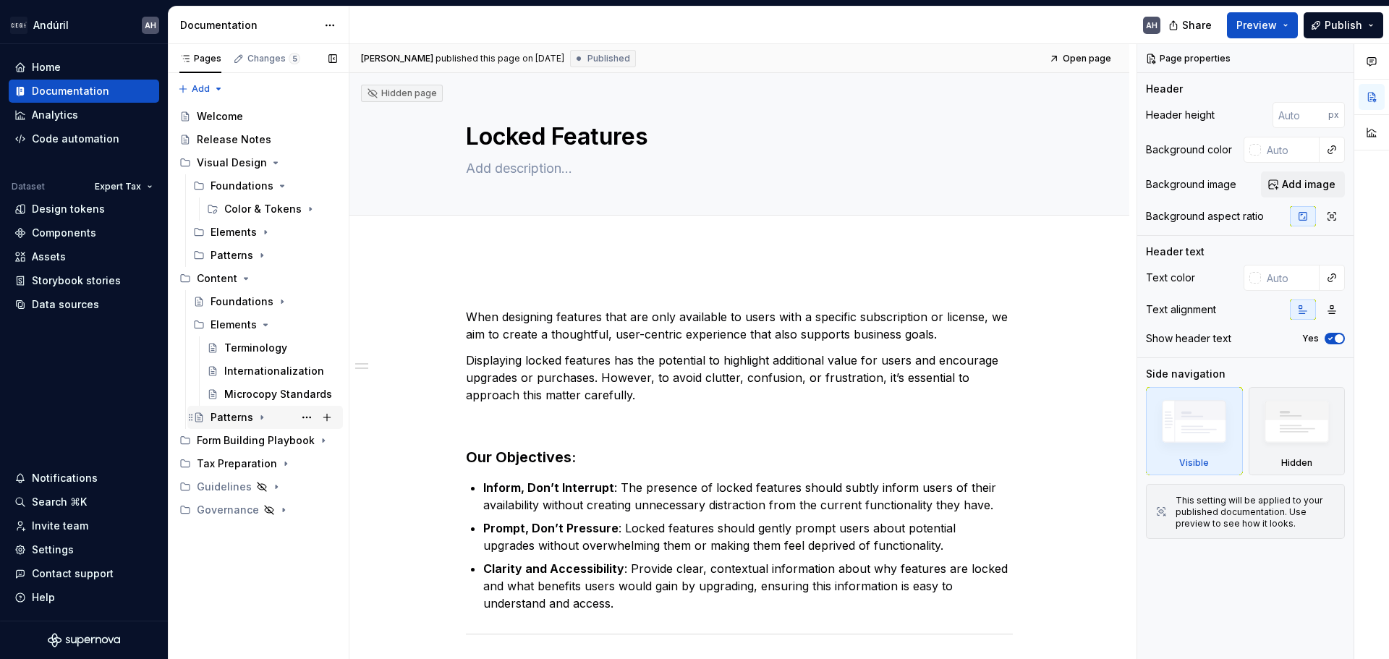
click at [257, 417] on icon "Page tree" at bounding box center [262, 418] width 12 height 12
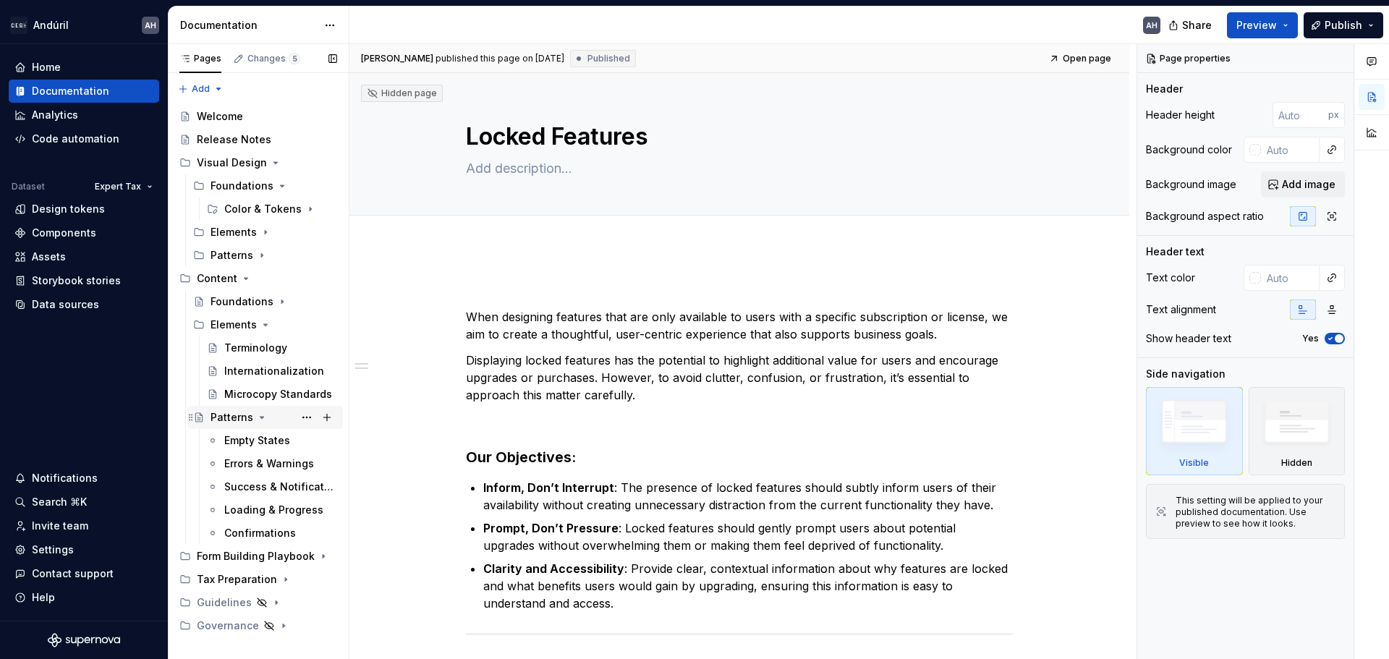
click at [260, 412] on icon "Page tree" at bounding box center [262, 418] width 12 height 12
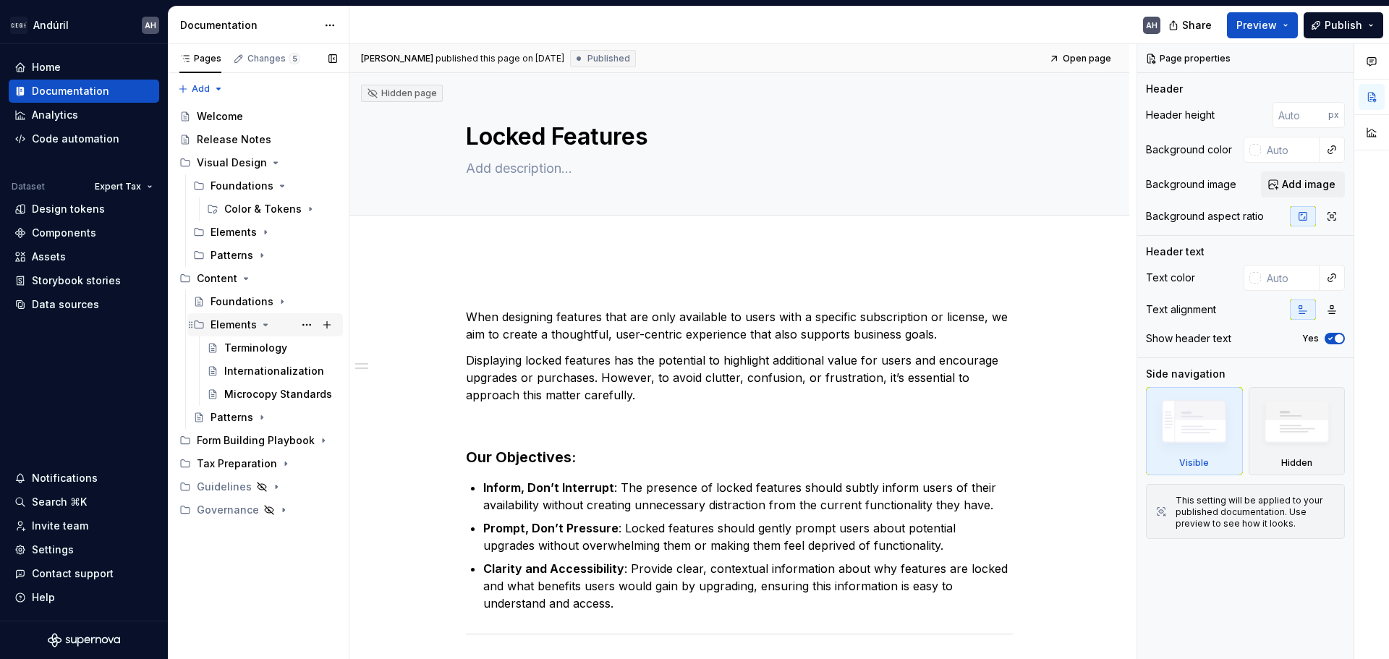
click at [264, 324] on icon "Page tree" at bounding box center [266, 324] width 4 height 1
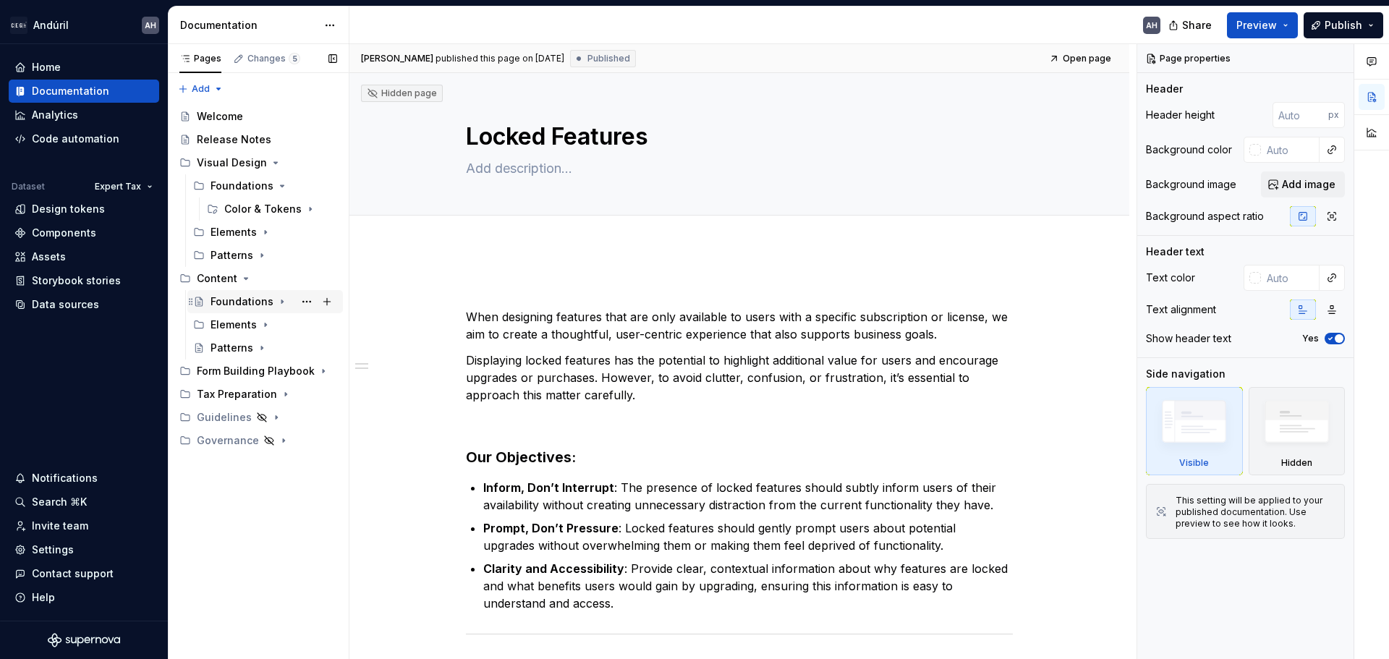
click at [276, 301] on icon "Page tree" at bounding box center [282, 302] width 12 height 12
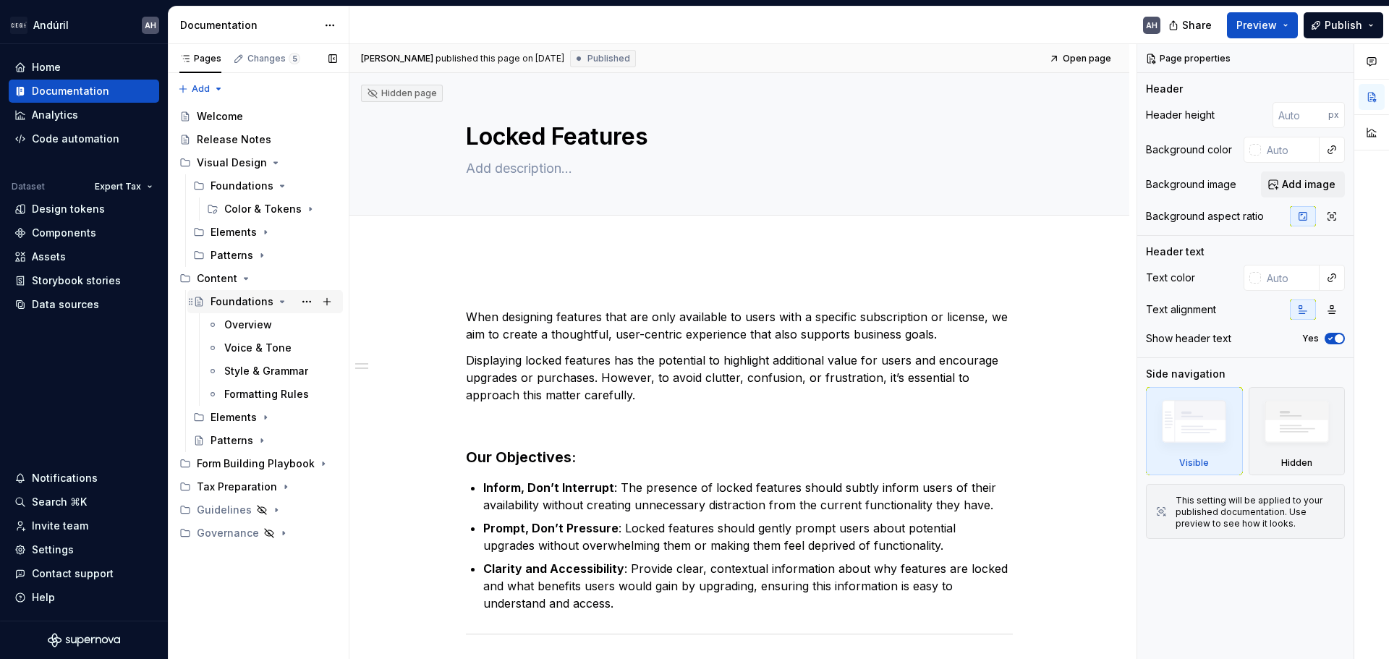
click at [281, 301] on icon "Page tree" at bounding box center [283, 301] width 4 height 1
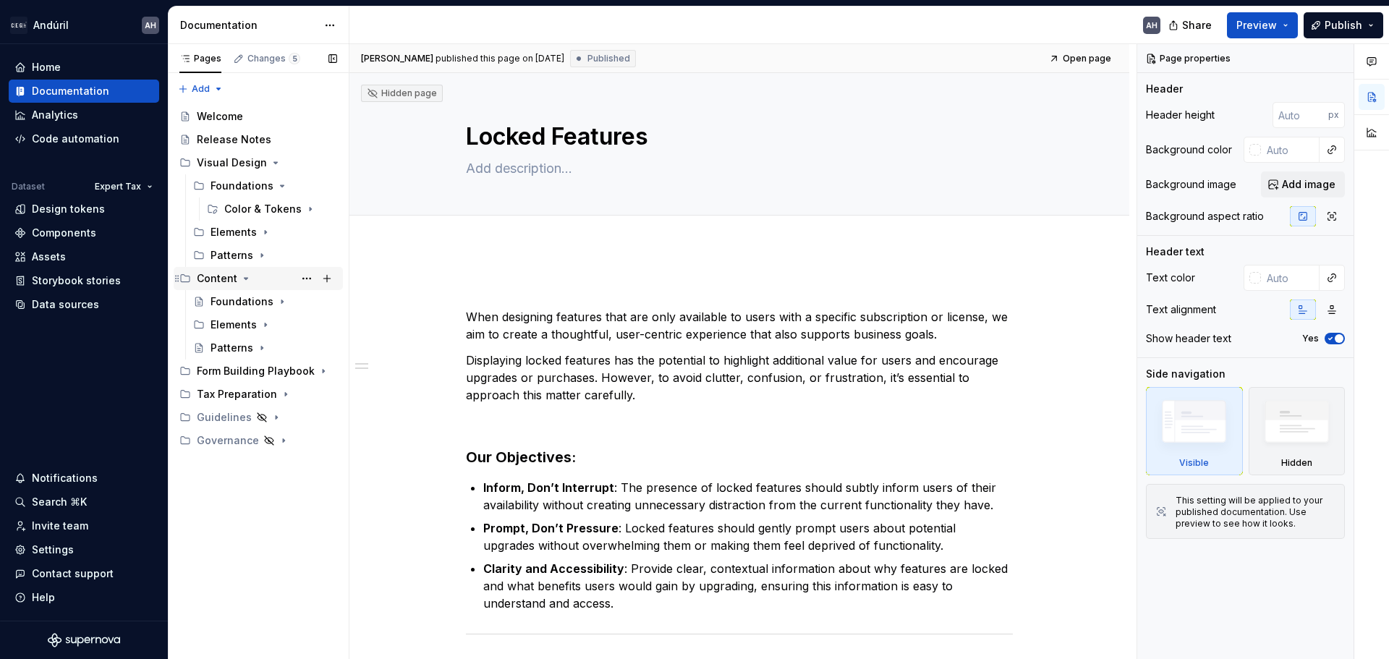
click at [208, 274] on div "Content" at bounding box center [217, 278] width 41 height 14
click at [301, 282] on button "Page tree" at bounding box center [307, 278] width 20 height 20
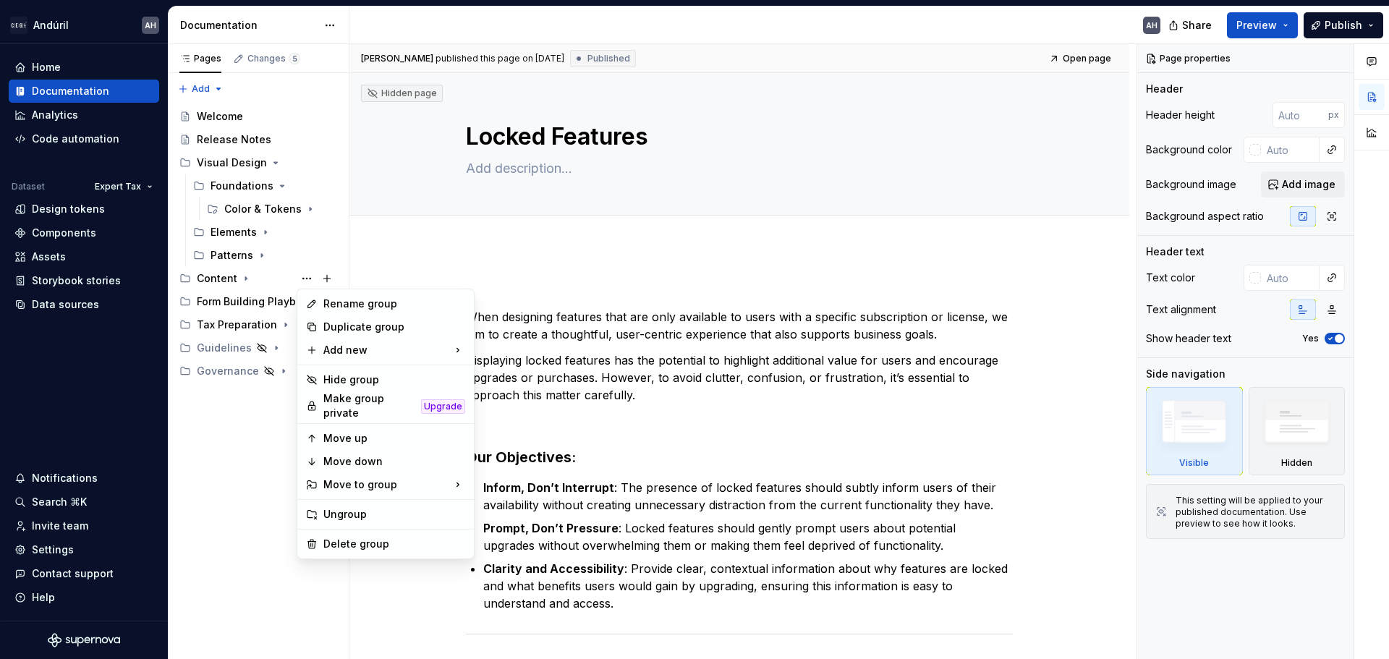
click at [618, 561] on html "Andúril AH Home Documentation Analytics Code automation Dataset Expert Tax Desi…" at bounding box center [694, 329] width 1389 height 659
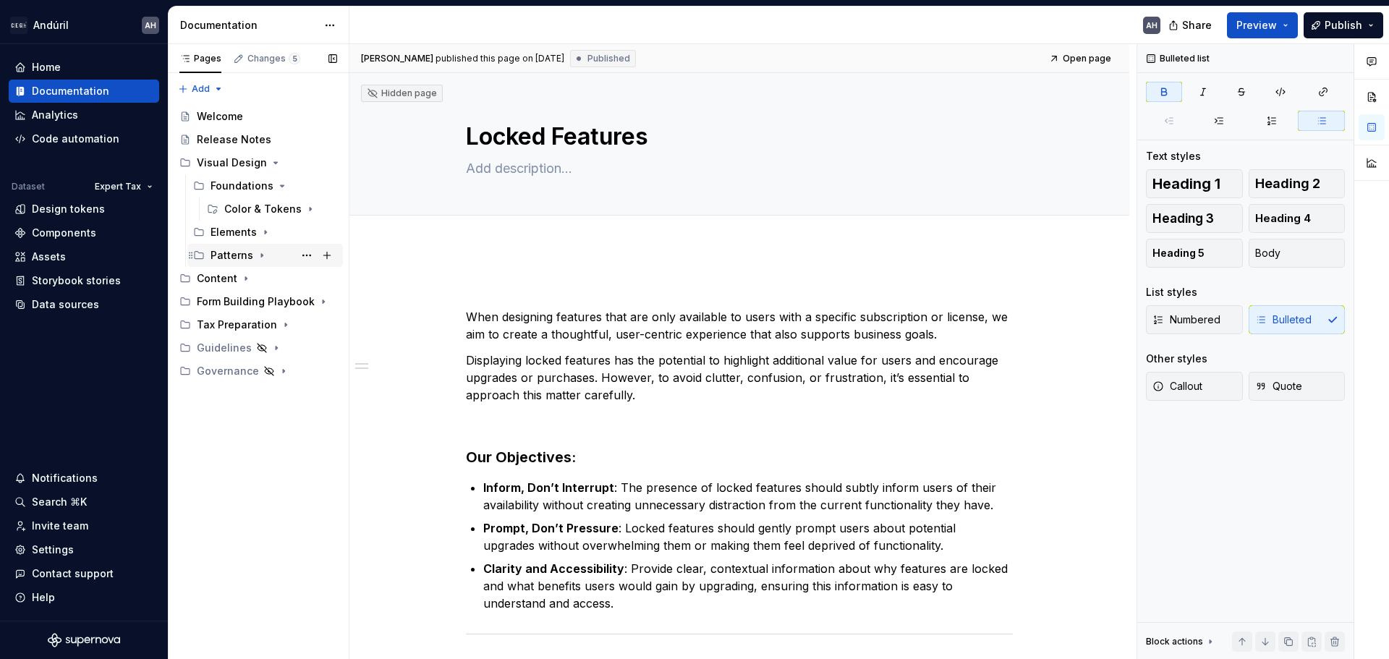
click at [258, 252] on icon "Page tree" at bounding box center [262, 256] width 12 height 12
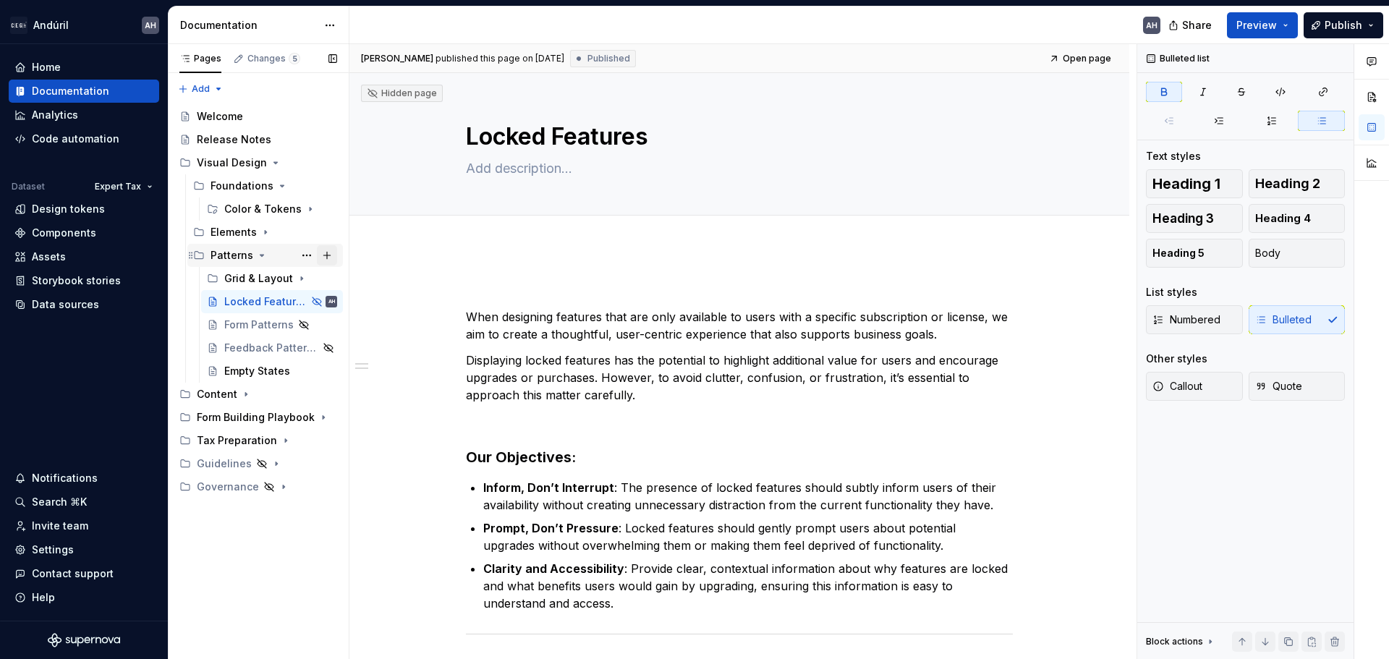
click at [321, 257] on button "Page tree" at bounding box center [327, 255] width 20 height 20
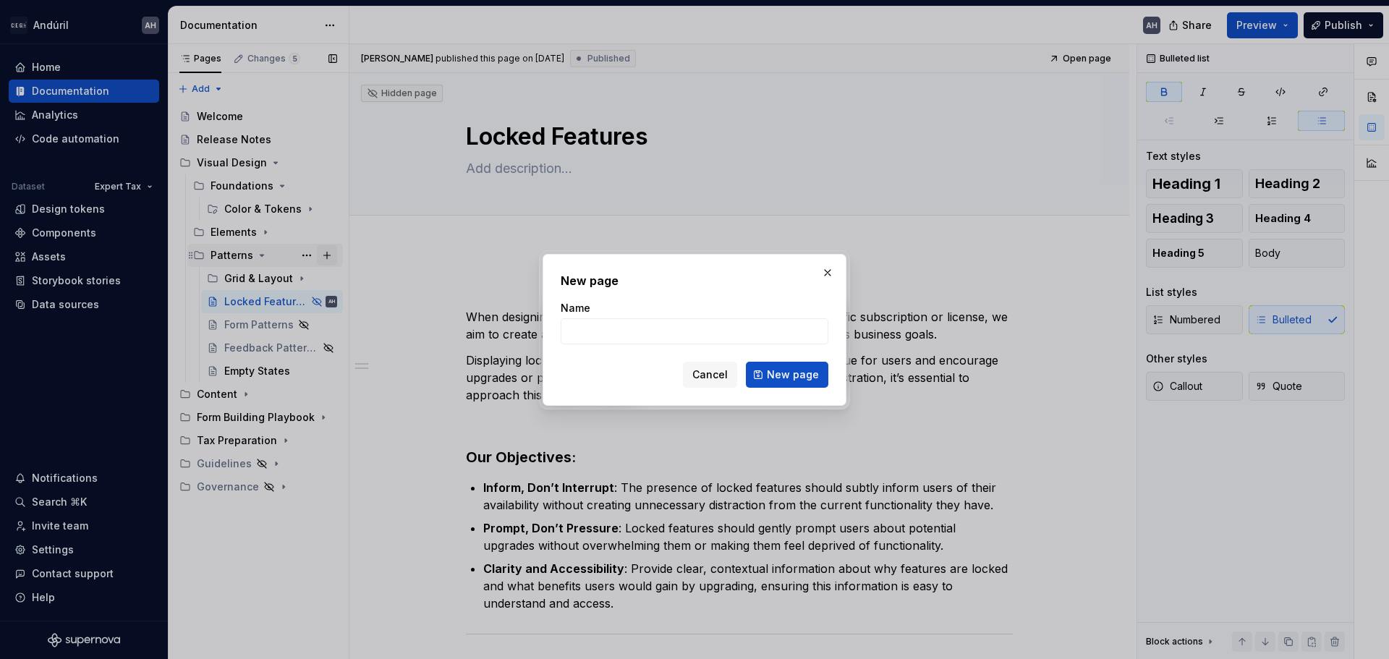
type textarea "*"
type input "Interaction States"
click button "New page" at bounding box center [787, 375] width 82 height 26
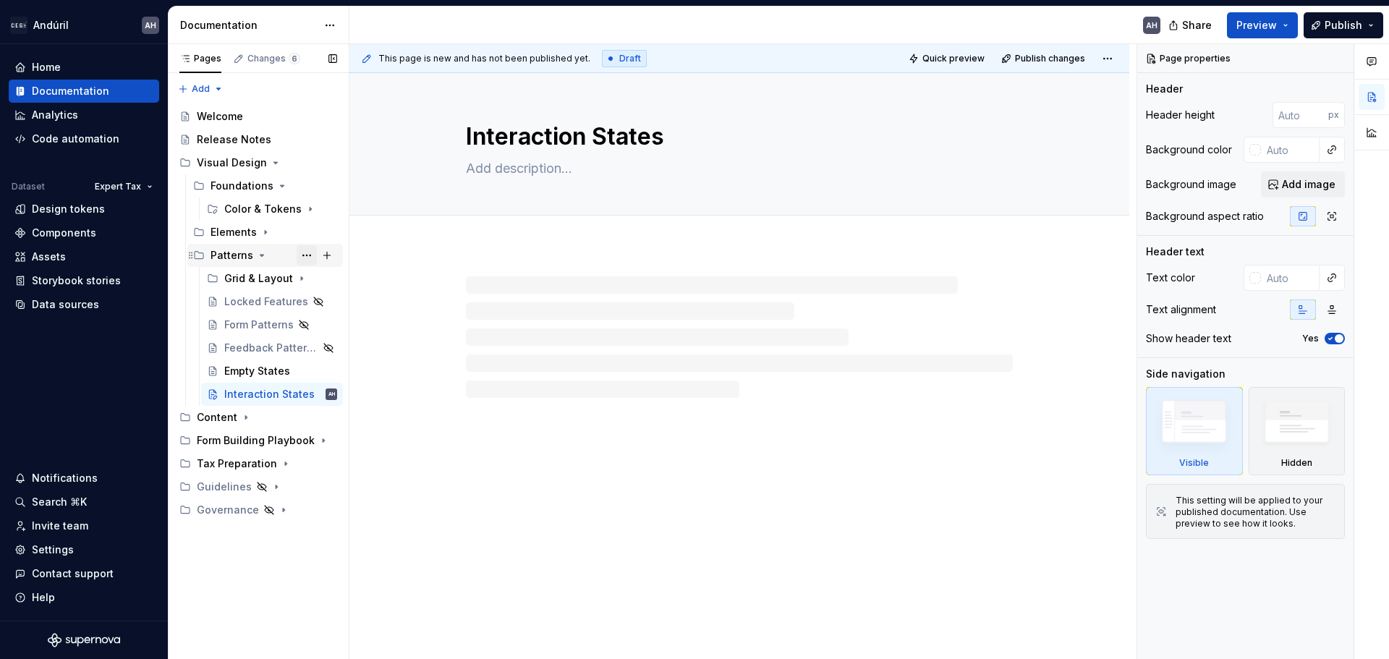
click at [307, 253] on button "Page tree" at bounding box center [307, 255] width 20 height 20
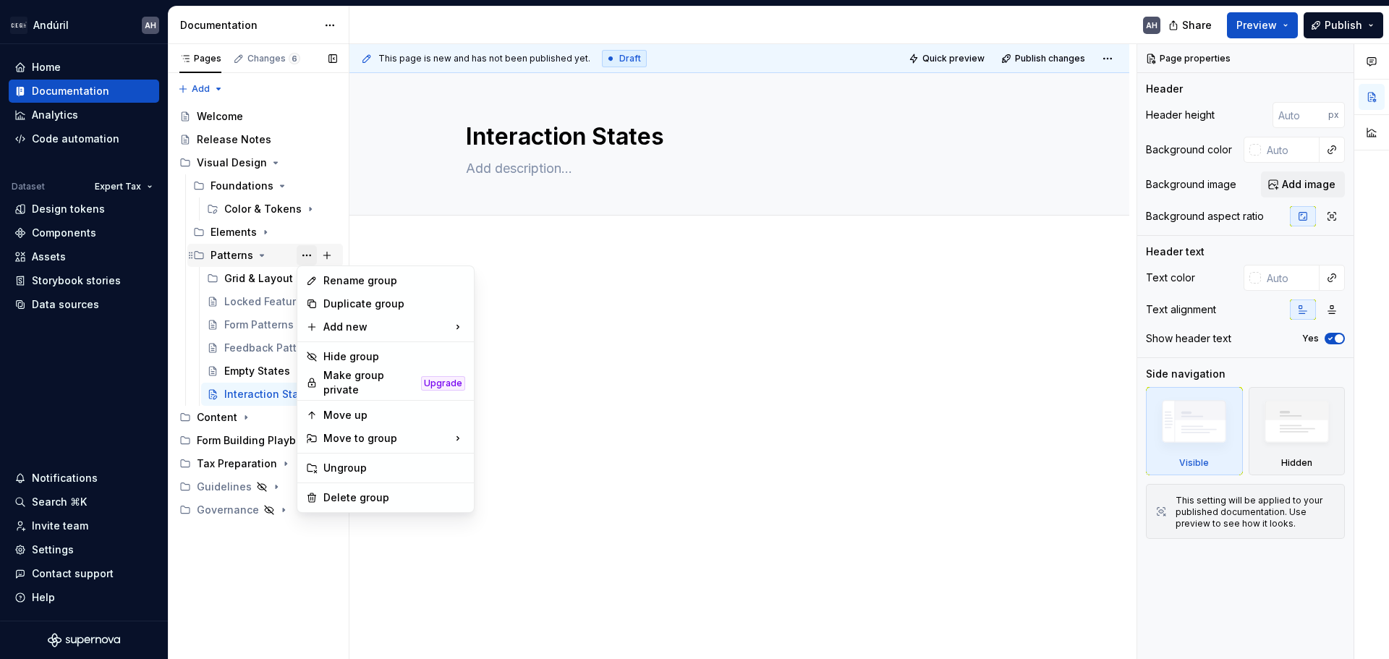
click at [307, 253] on div "Pages Changes 6 Add Accessibility guide for tree Page tree. Navigate the tree w…" at bounding box center [258, 352] width 181 height 616
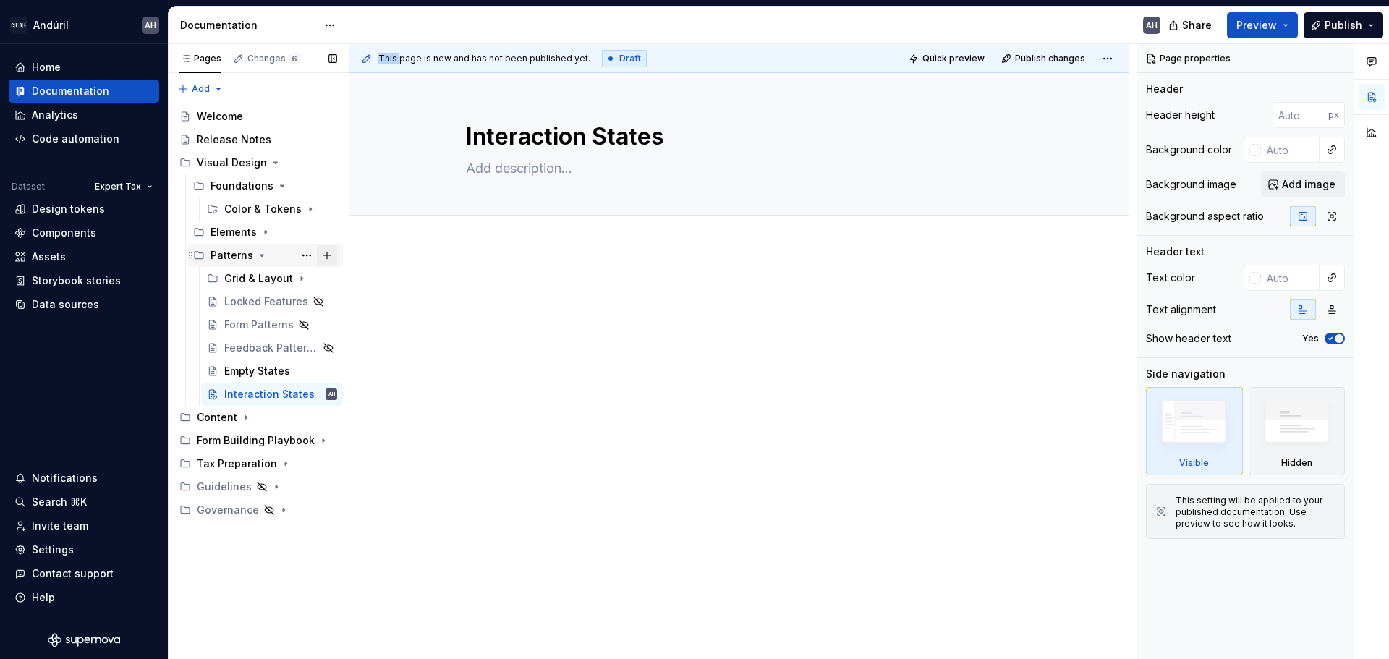
click at [330, 255] on button "Page tree" at bounding box center [327, 255] width 20 height 20
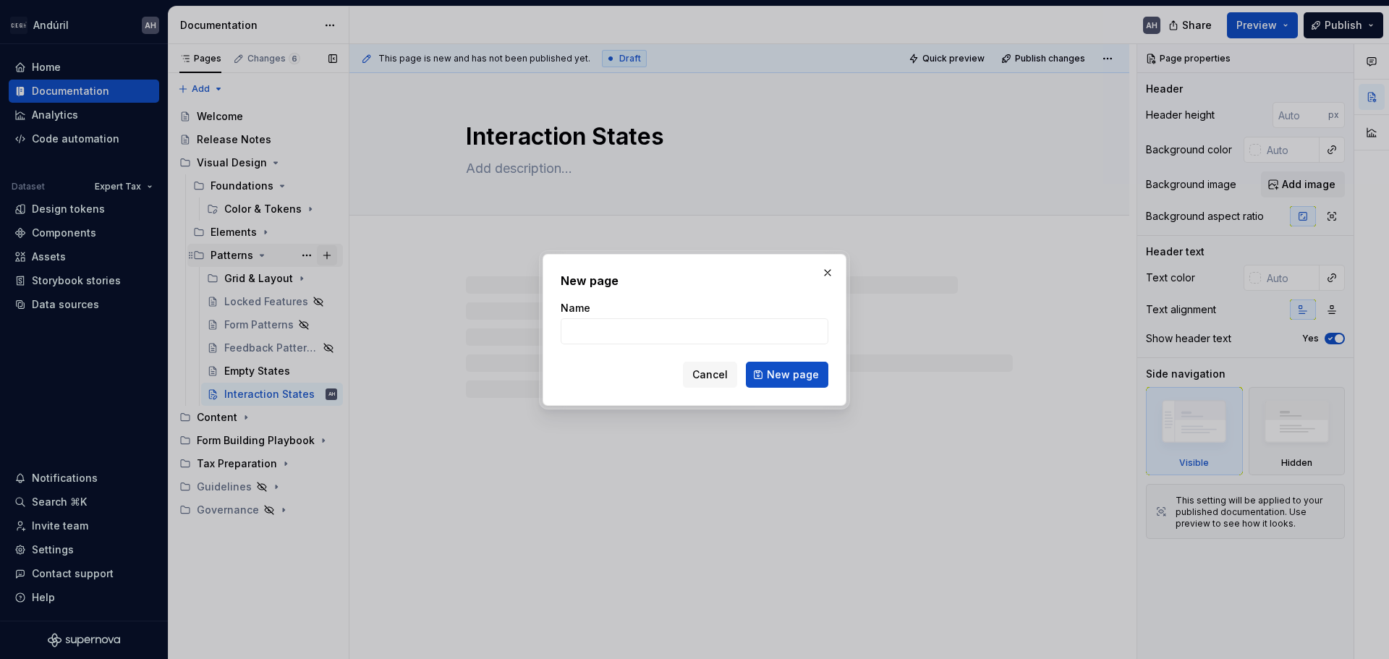
type textarea "*"
type input "Mot"
type textarea "*"
type input "Motion"
click button "New page" at bounding box center [787, 375] width 82 height 26
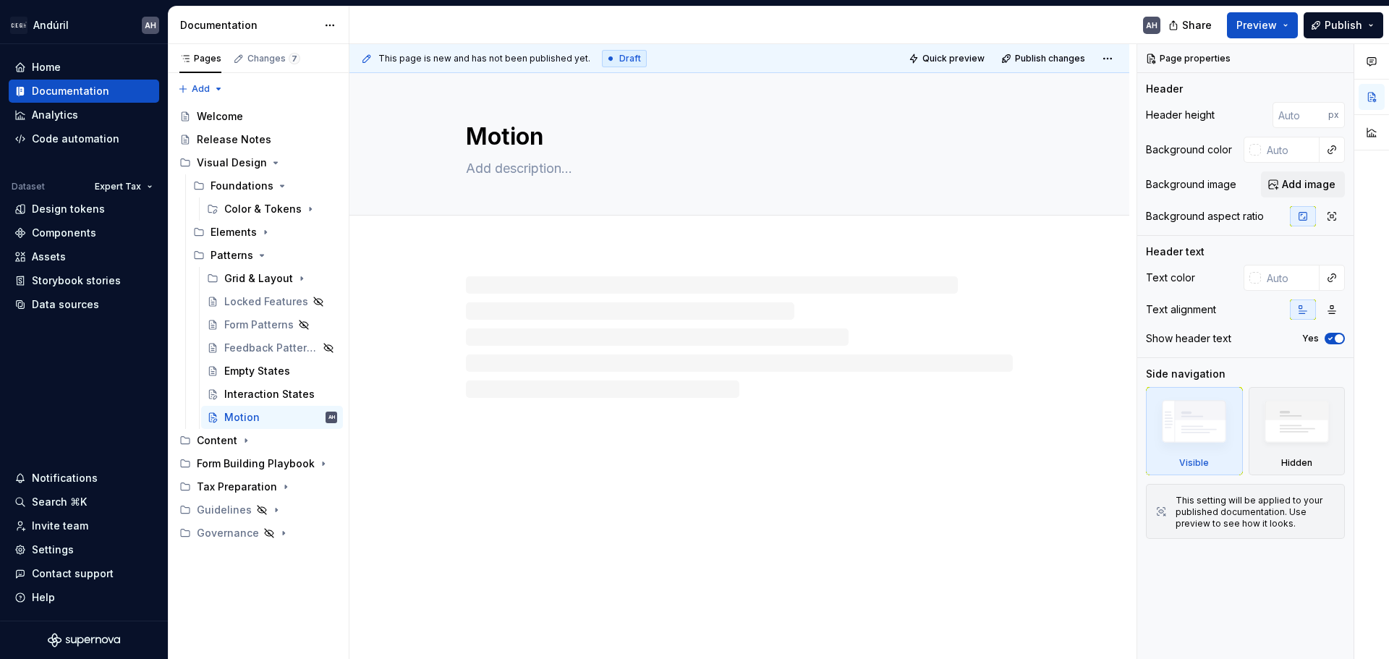
click at [640, 310] on div at bounding box center [739, 337] width 547 height 122
type textarea "*"
click at [587, 286] on p at bounding box center [739, 290] width 547 height 17
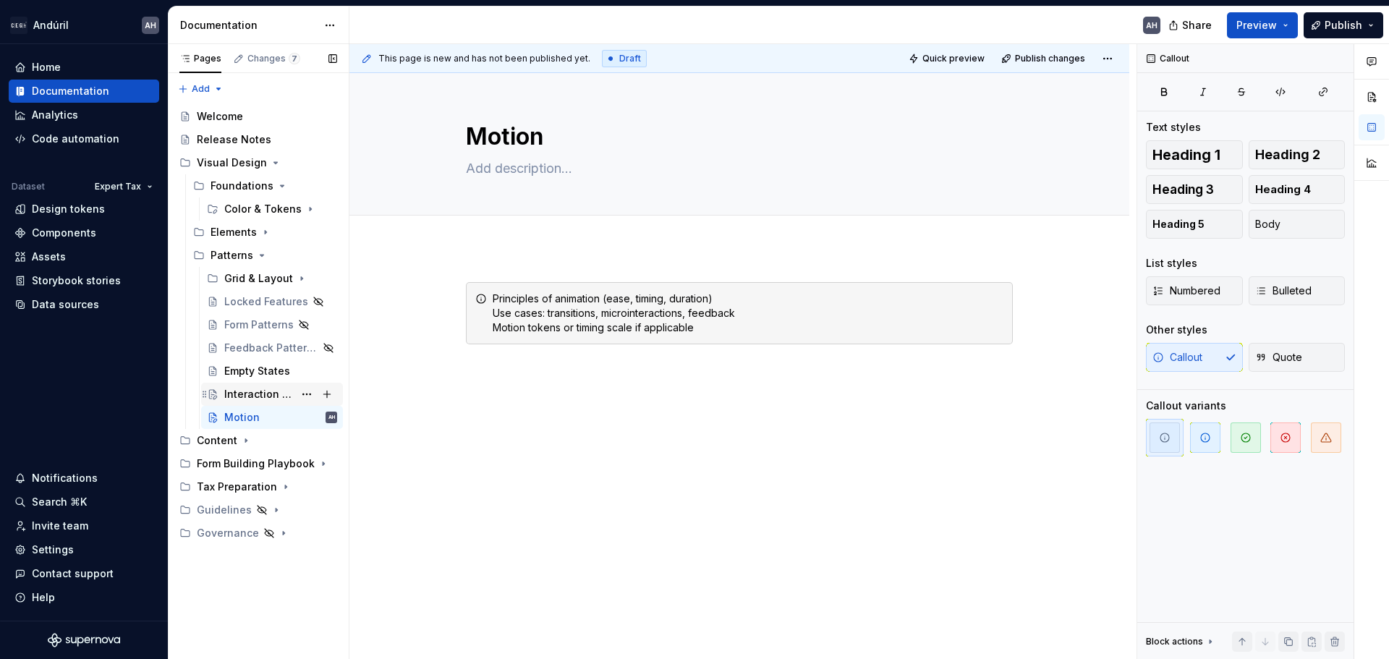
click at [233, 389] on div "Interaction States" at bounding box center [258, 394] width 69 height 14
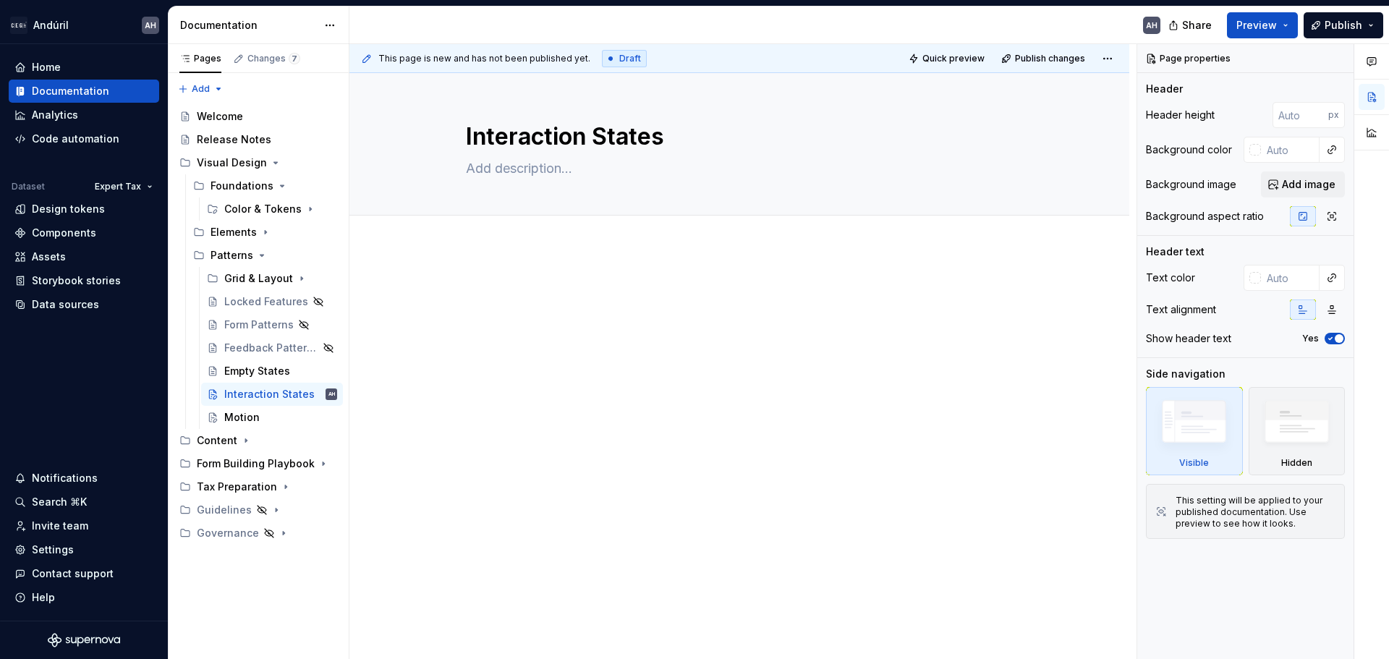
click at [545, 325] on div at bounding box center [739, 309] width 547 height 55
type textarea "*"
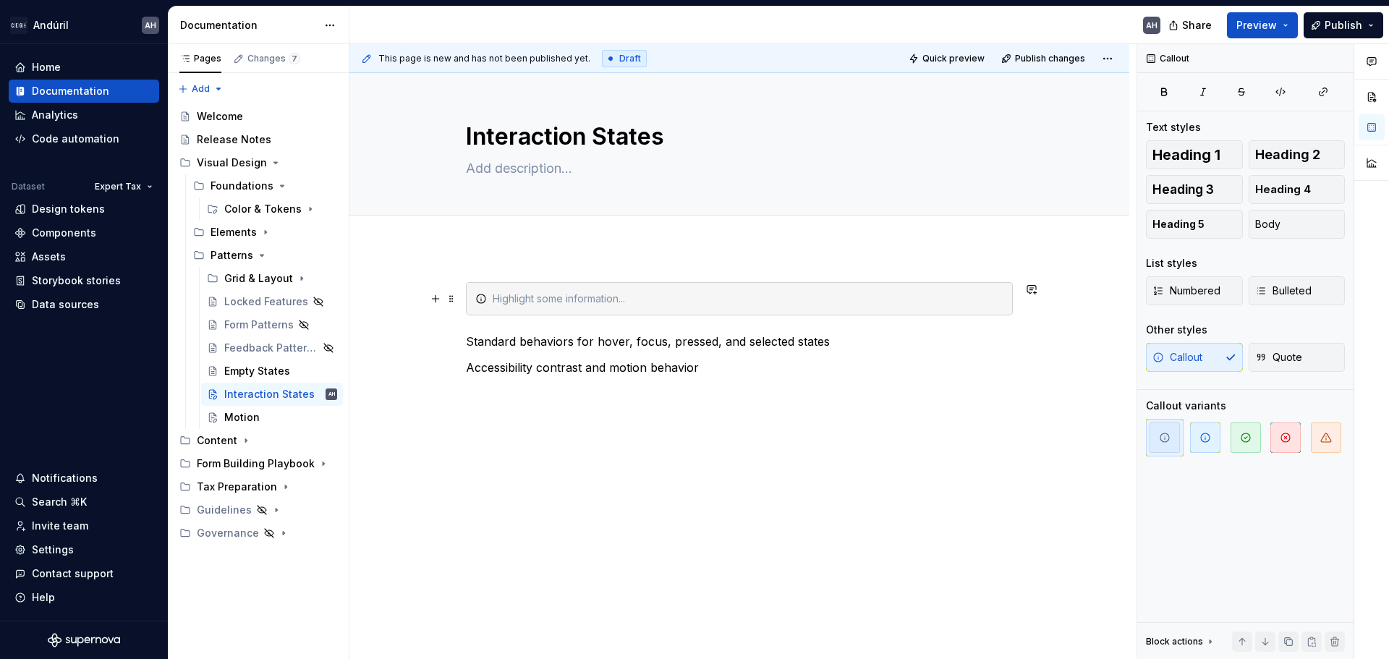
click at [529, 302] on div at bounding box center [748, 299] width 511 height 14
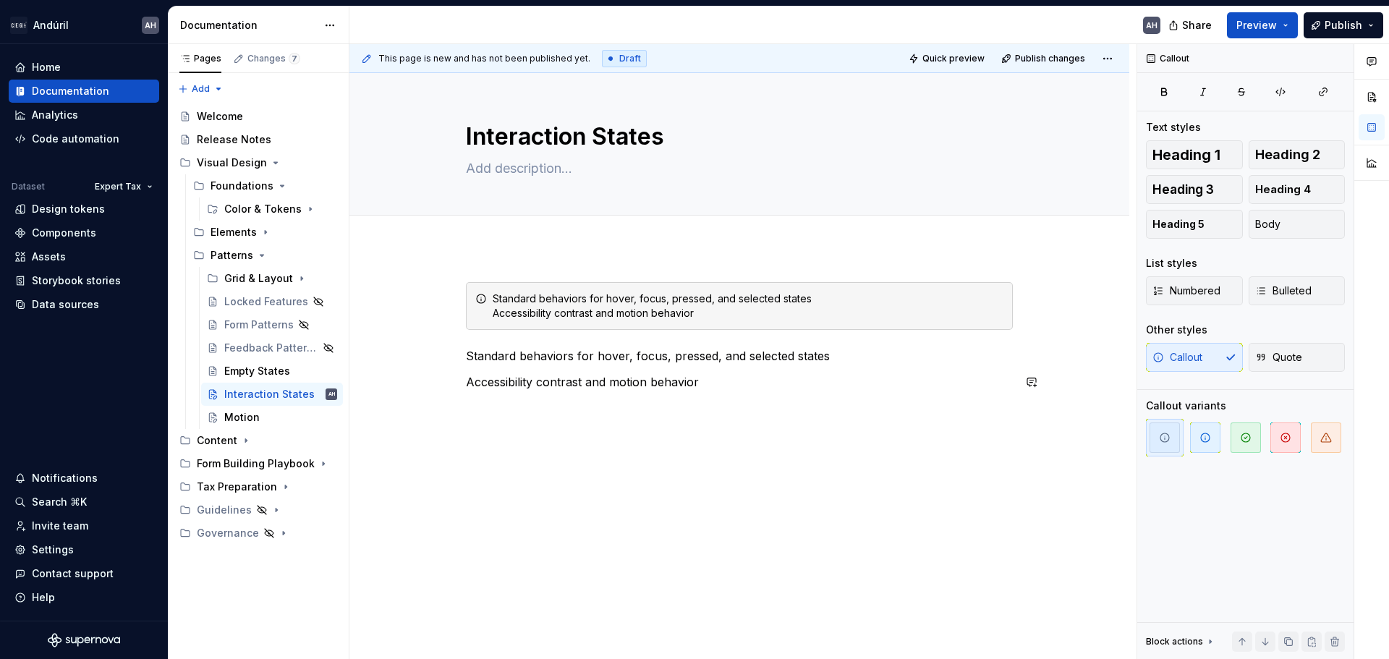
click at [819, 430] on div "Standard behaviors for hover, focus, pressed, and selected states Accessibility…" at bounding box center [739, 426] width 780 height 358
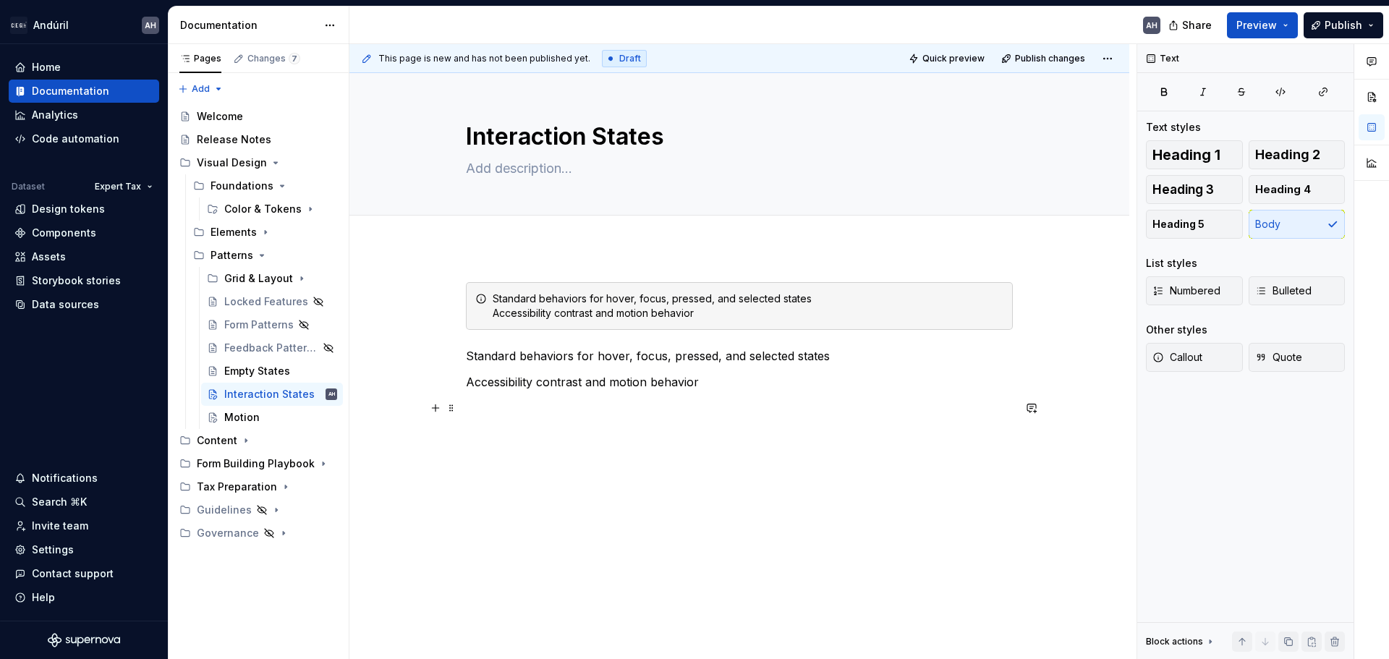
drag, startPoint x: 886, startPoint y: 421, endPoint x: 361, endPoint y: 405, distance: 525.4
click at [361, 405] on div "Standard behaviors for hover, focus, pressed, and selected states Accessibility…" at bounding box center [739, 439] width 780 height 384
click at [259, 258] on icon "Page tree" at bounding box center [262, 256] width 12 height 12
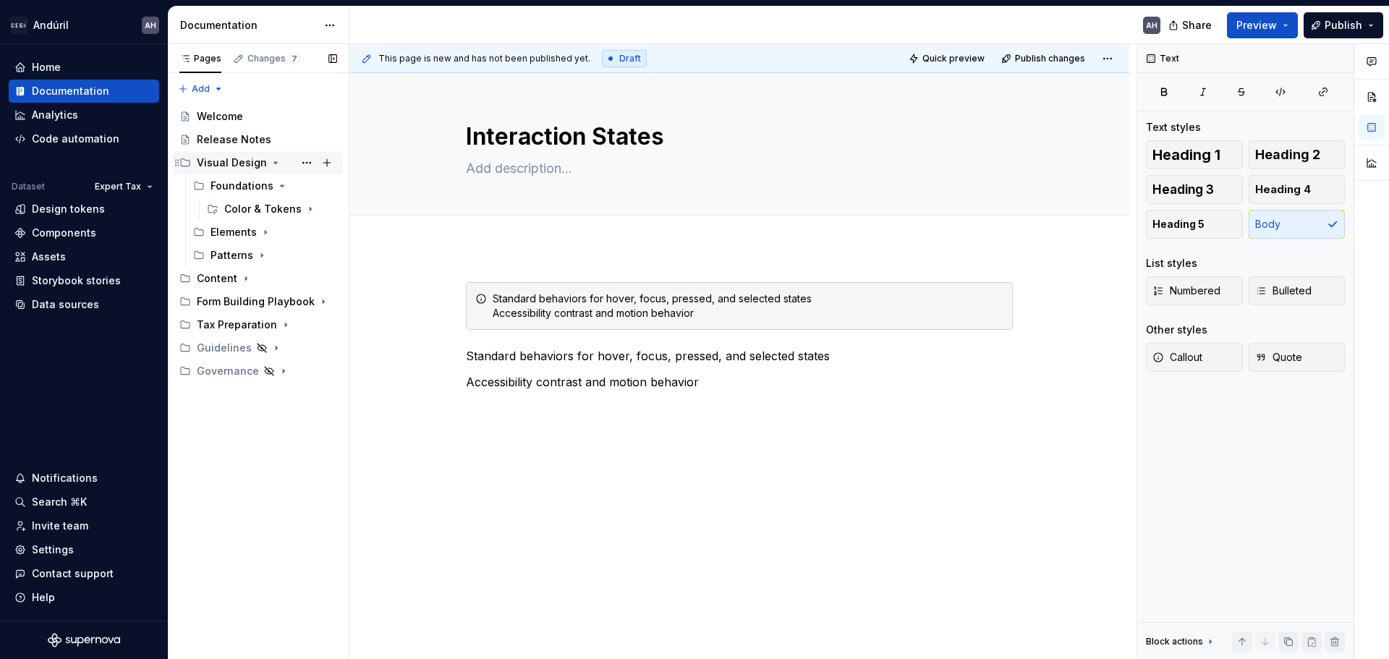
click at [270, 163] on icon "Page tree" at bounding box center [276, 163] width 12 height 12
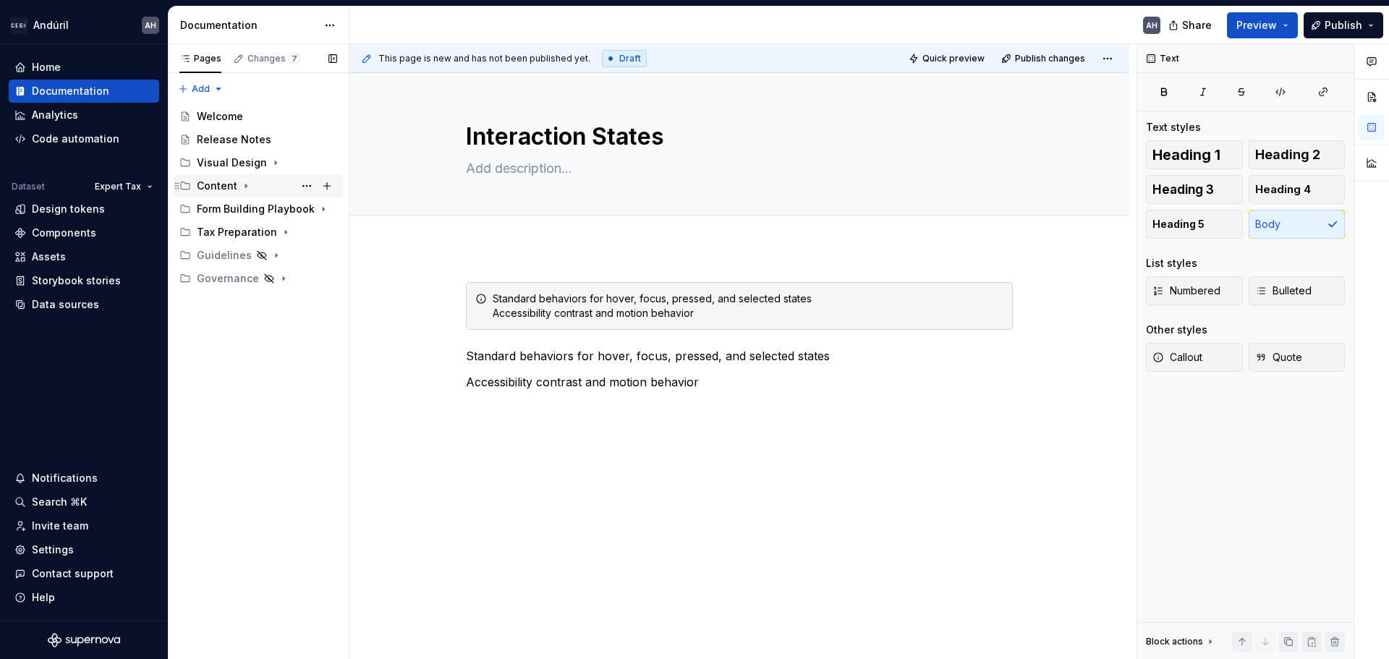
click at [242, 181] on icon "Page tree" at bounding box center [246, 186] width 12 height 12
click at [264, 161] on div "Visual Design" at bounding box center [267, 163] width 140 height 20
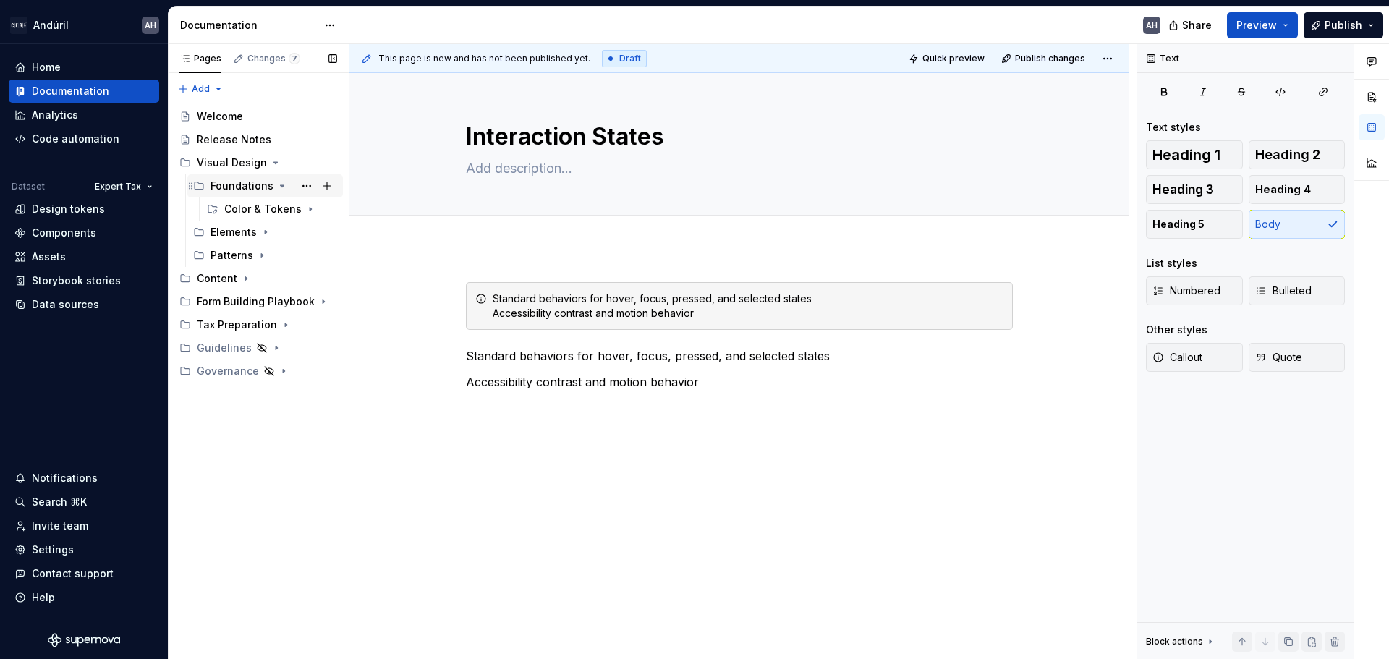
click at [276, 182] on icon "Page tree" at bounding box center [282, 186] width 12 height 12
click at [242, 252] on icon "Page tree" at bounding box center [246, 256] width 12 height 12
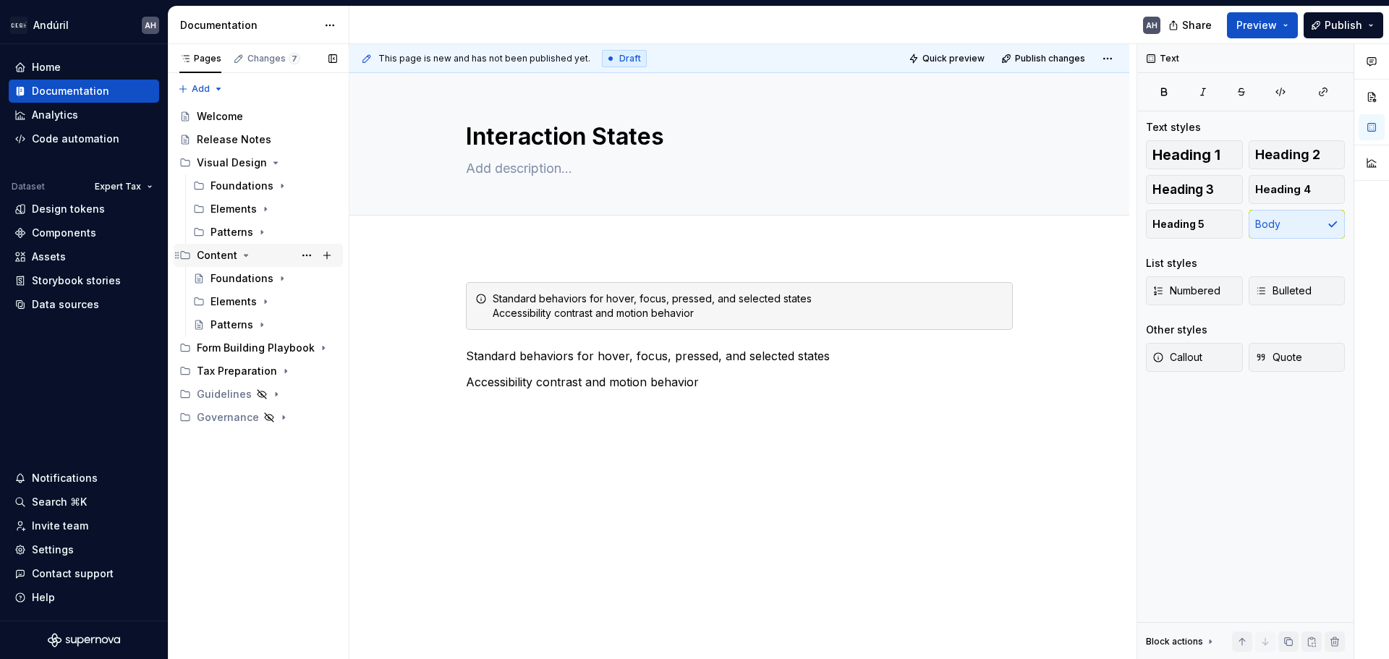
click at [242, 252] on icon "Page tree" at bounding box center [246, 256] width 12 height 12
click at [256, 229] on icon "Page tree" at bounding box center [262, 232] width 12 height 12
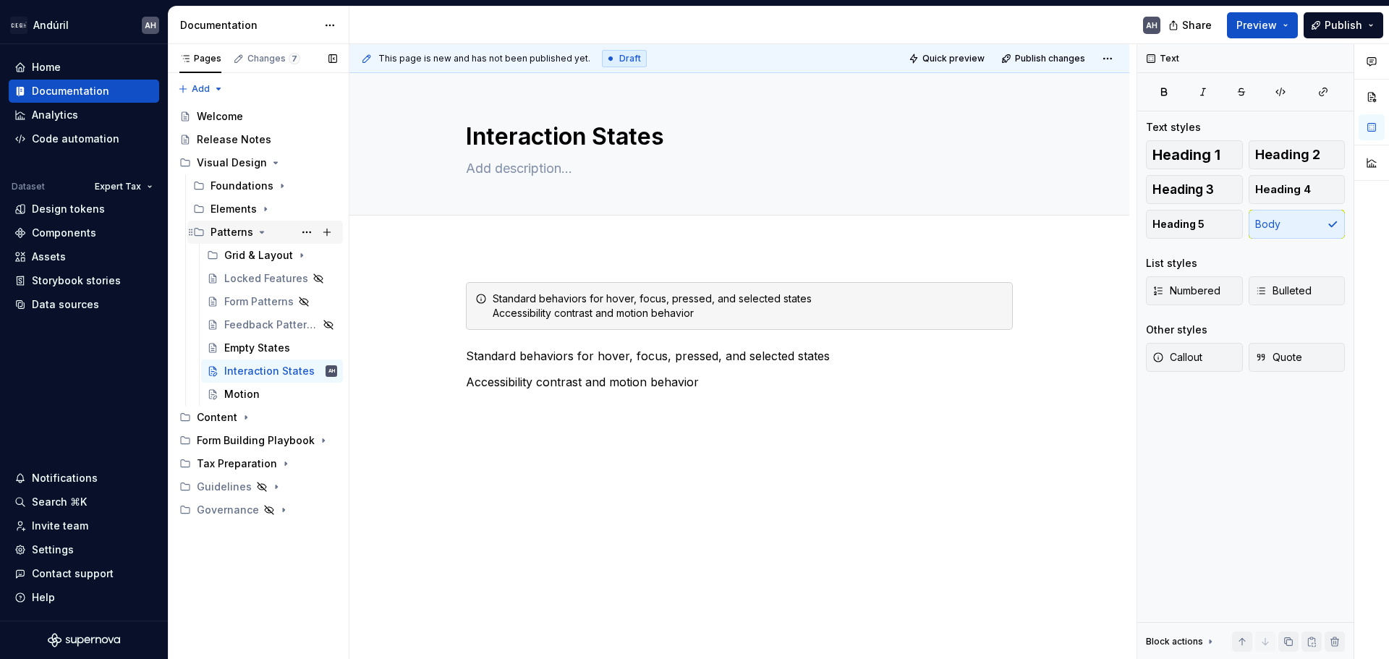
click at [257, 229] on icon "Page tree" at bounding box center [262, 232] width 12 height 12
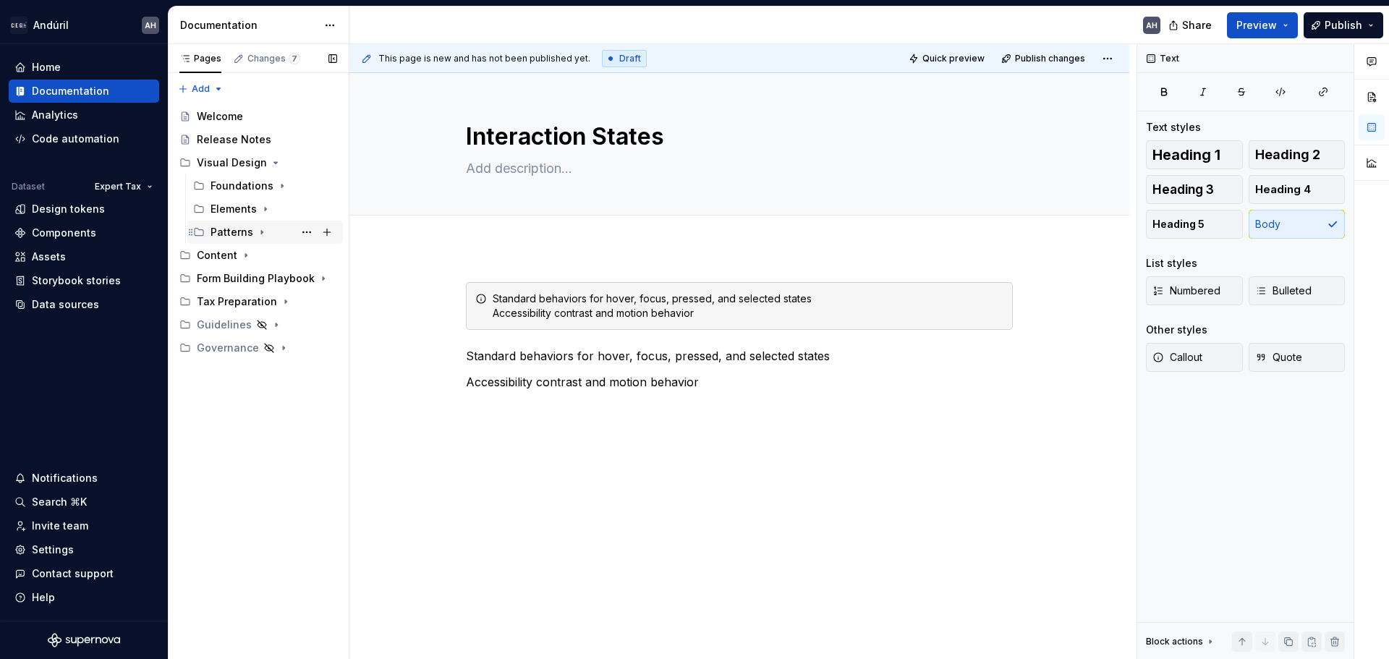
click at [257, 229] on icon "Page tree" at bounding box center [262, 232] width 12 height 12
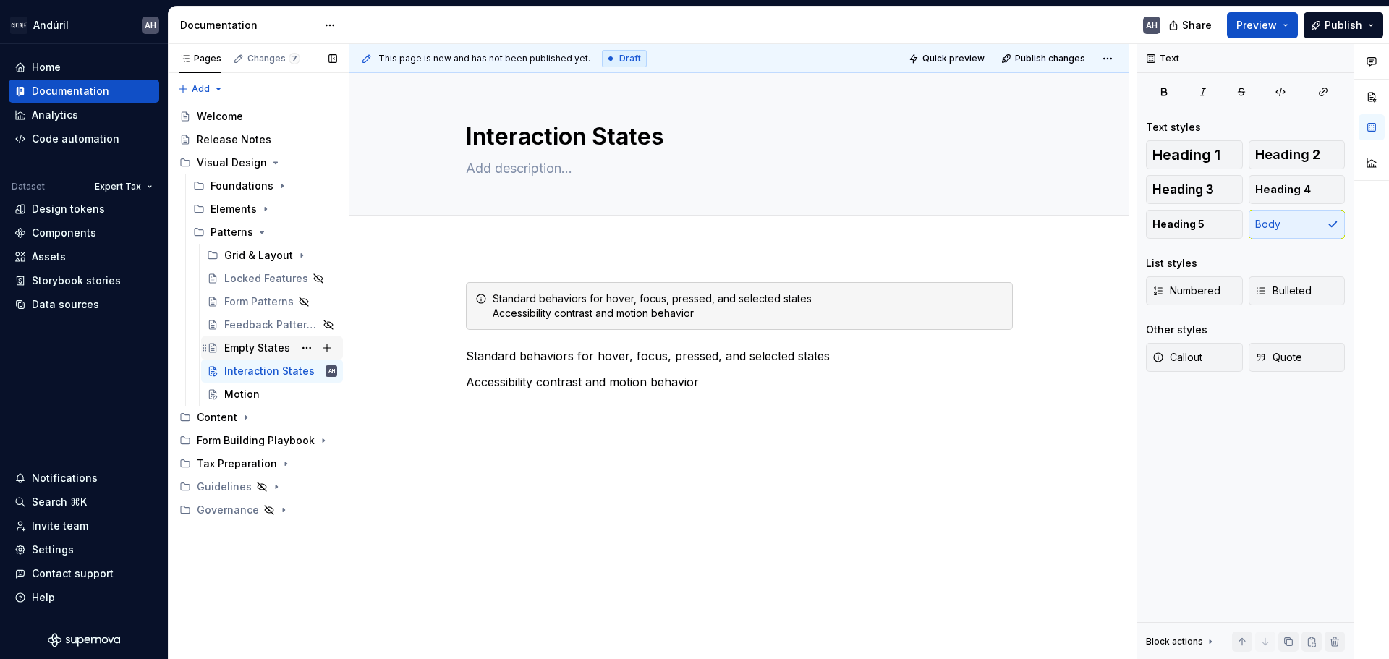
click at [256, 346] on div "Empty States" at bounding box center [257, 348] width 66 height 14
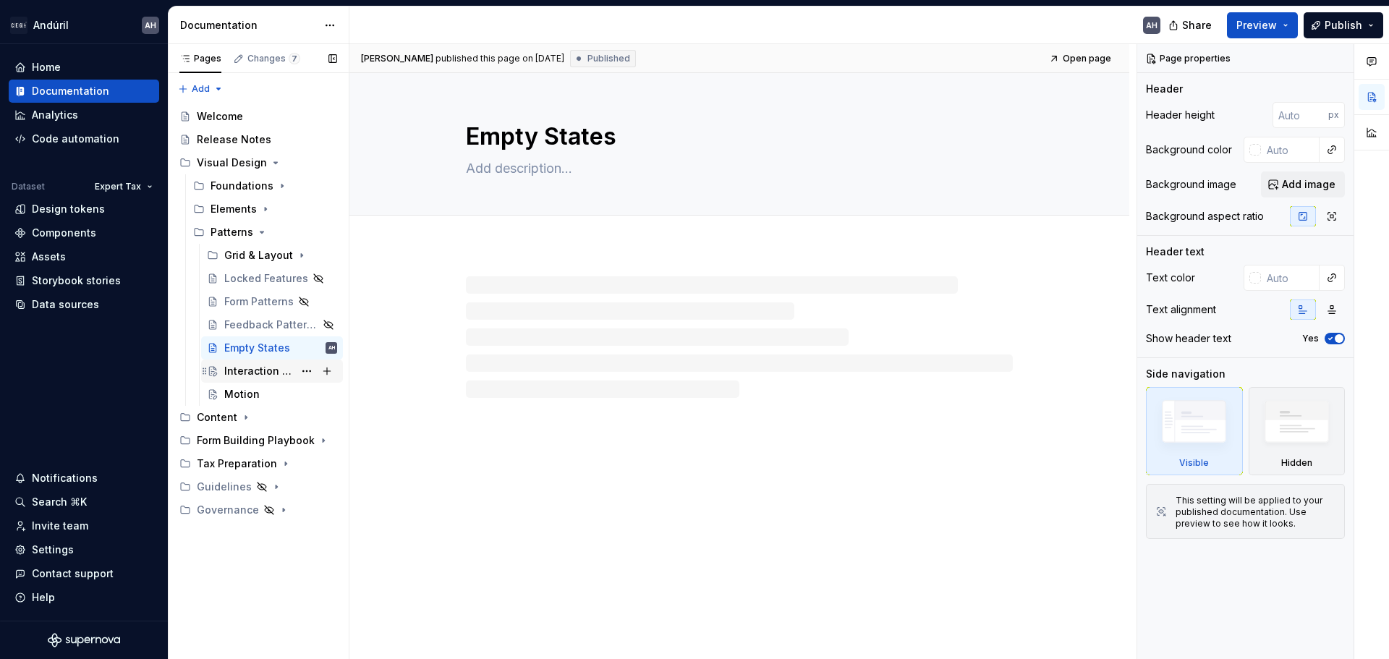
click at [264, 375] on div "Interaction States" at bounding box center [258, 371] width 69 height 14
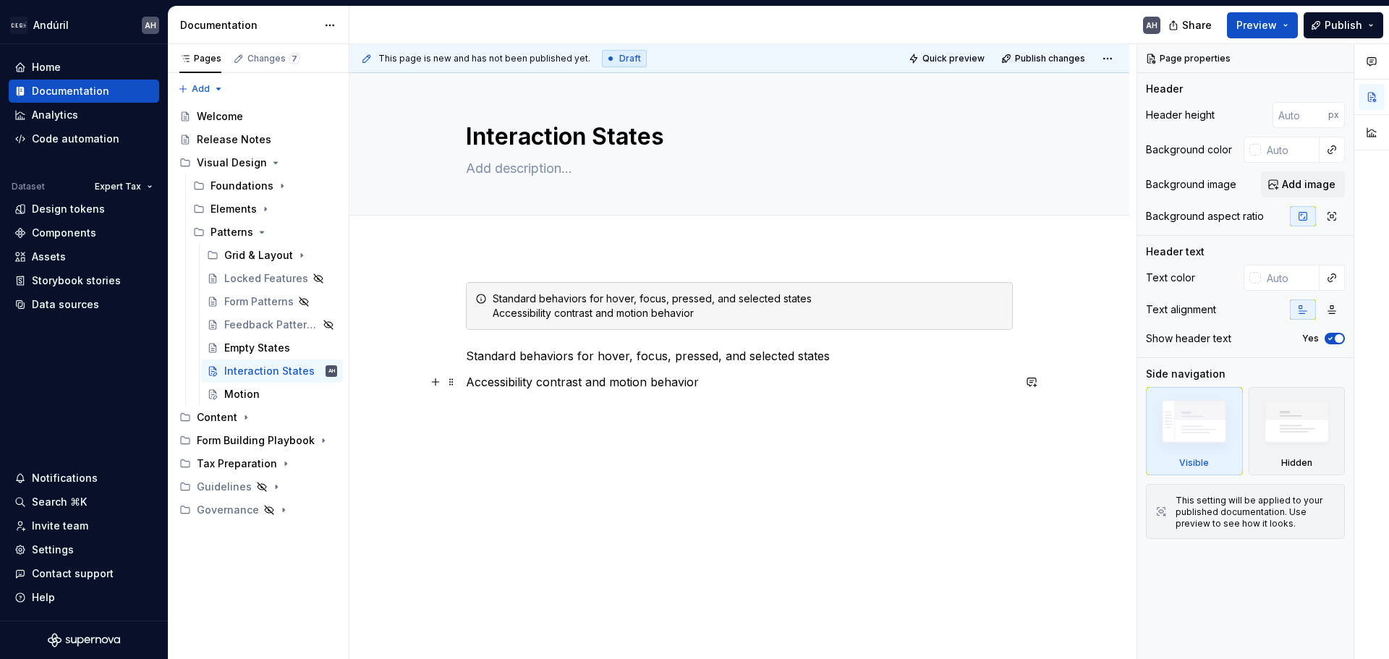
click at [660, 386] on p "Accessibility contrast and motion behavior" at bounding box center [739, 381] width 547 height 17
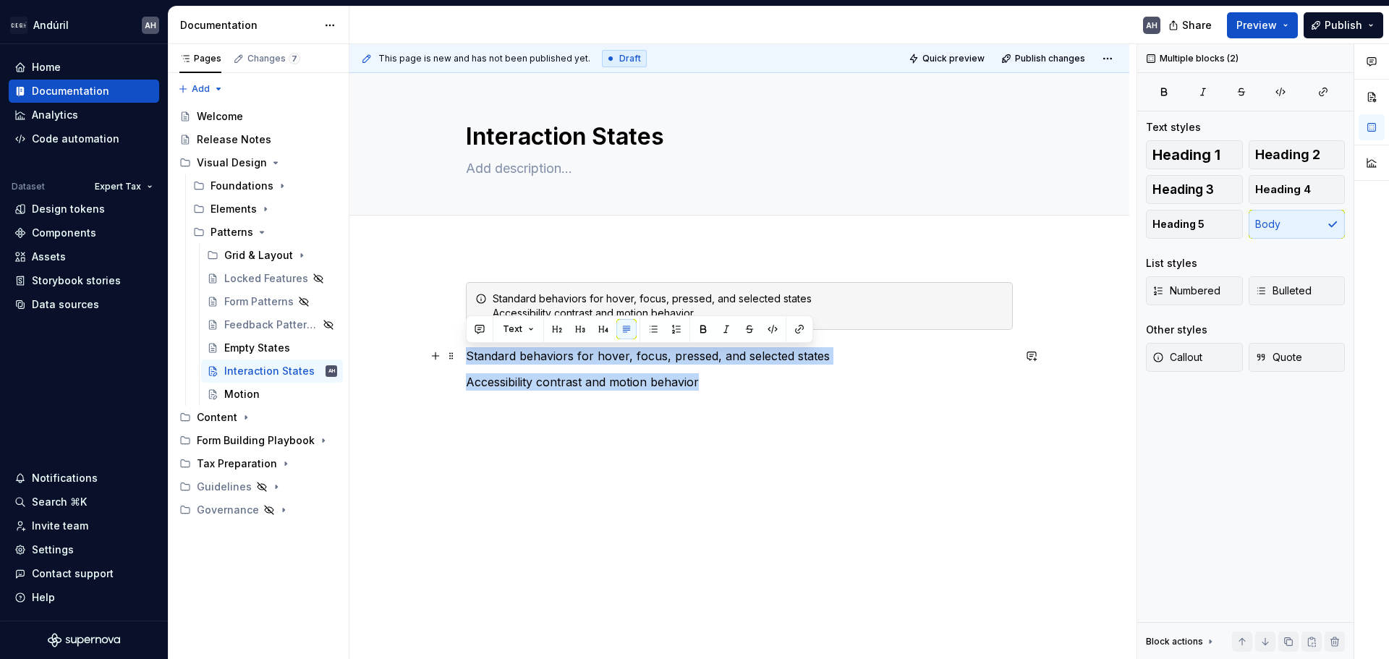
drag, startPoint x: 736, startPoint y: 385, endPoint x: 459, endPoint y: 356, distance: 279.3
click at [459, 356] on div "Standard behaviors for hover, focus, pressed, and selected states Accessibility…" at bounding box center [739, 439] width 780 height 384
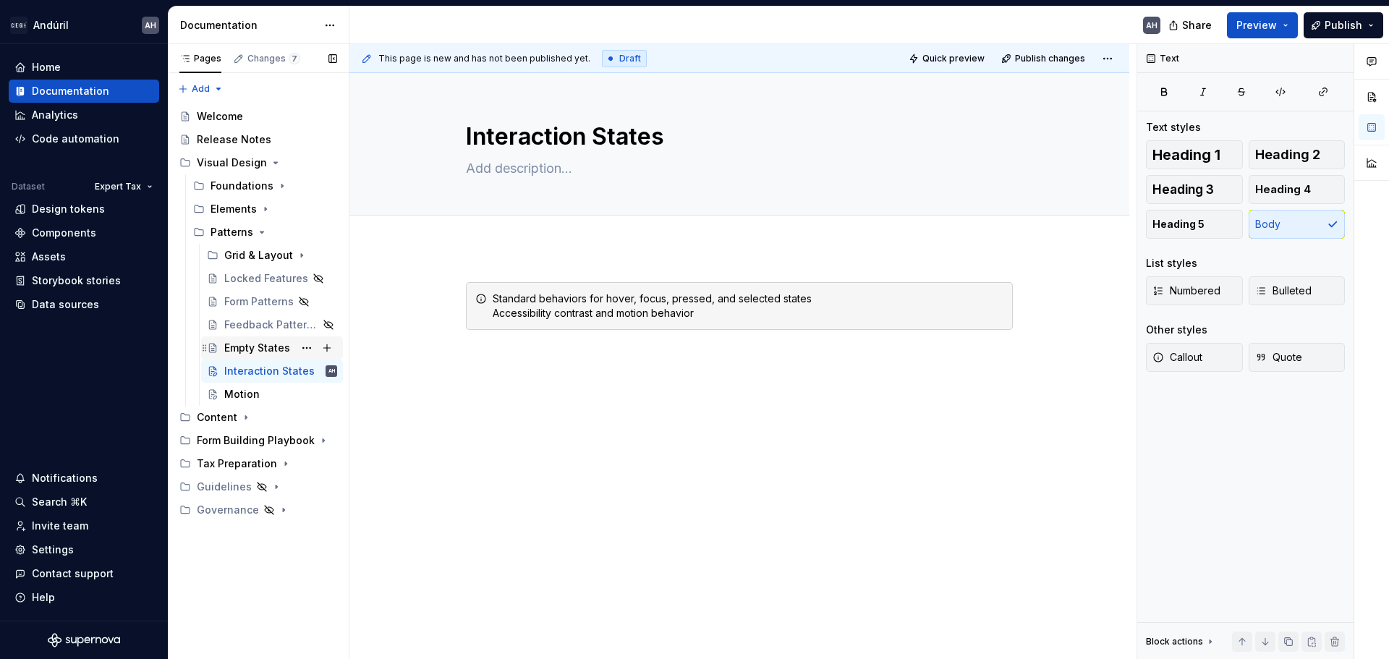
click at [259, 348] on div "Empty States" at bounding box center [257, 348] width 66 height 14
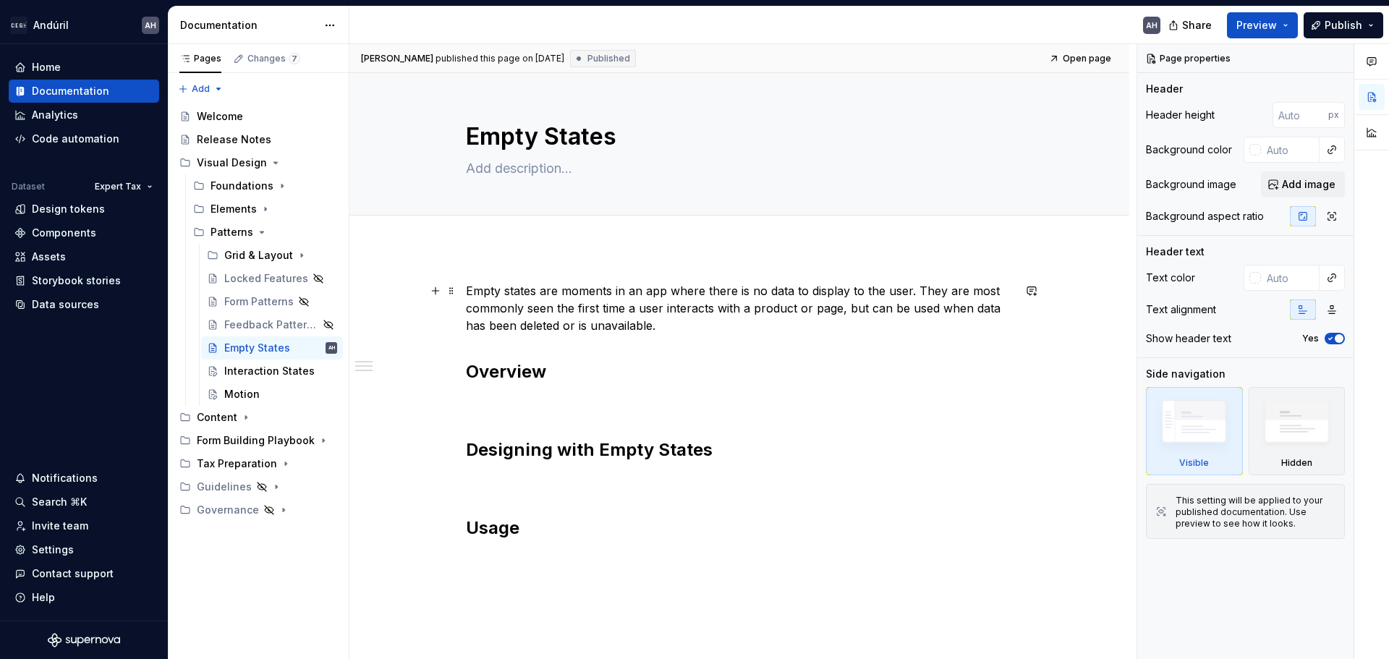
type textarea "*"
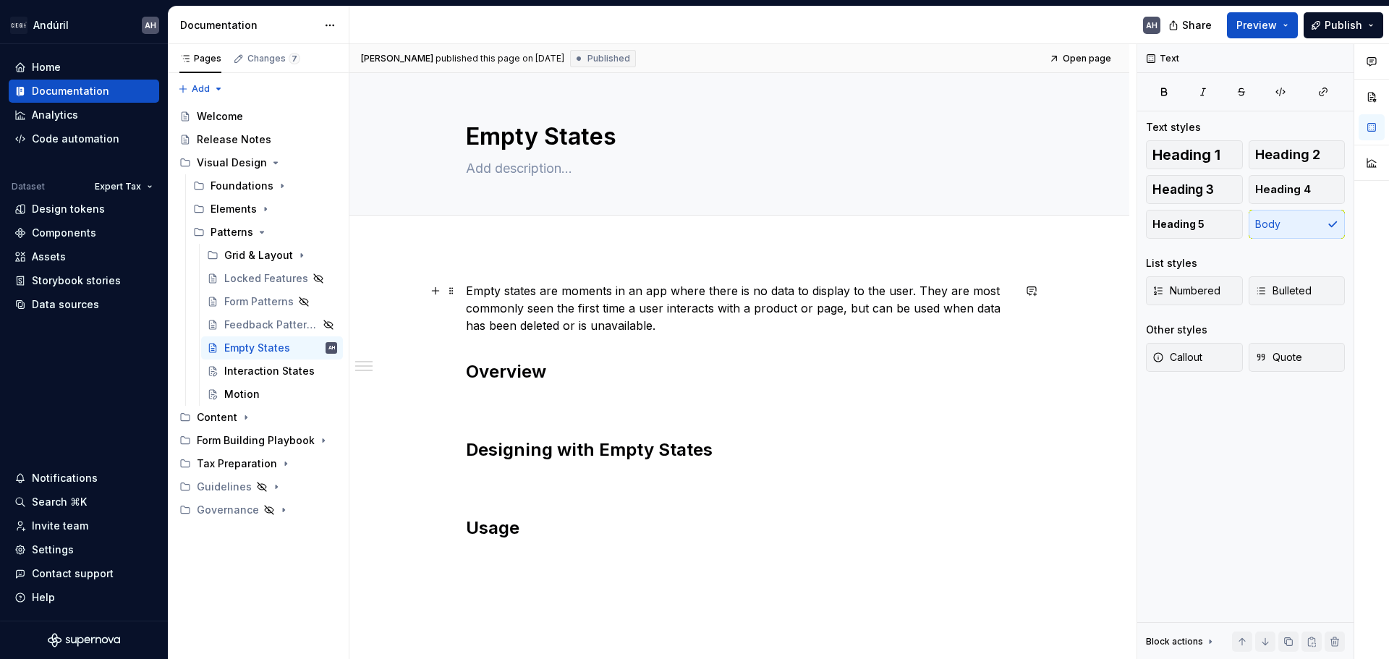
click at [665, 327] on p "Empty states are moments in an app where there is no data to display to the use…" at bounding box center [739, 308] width 547 height 52
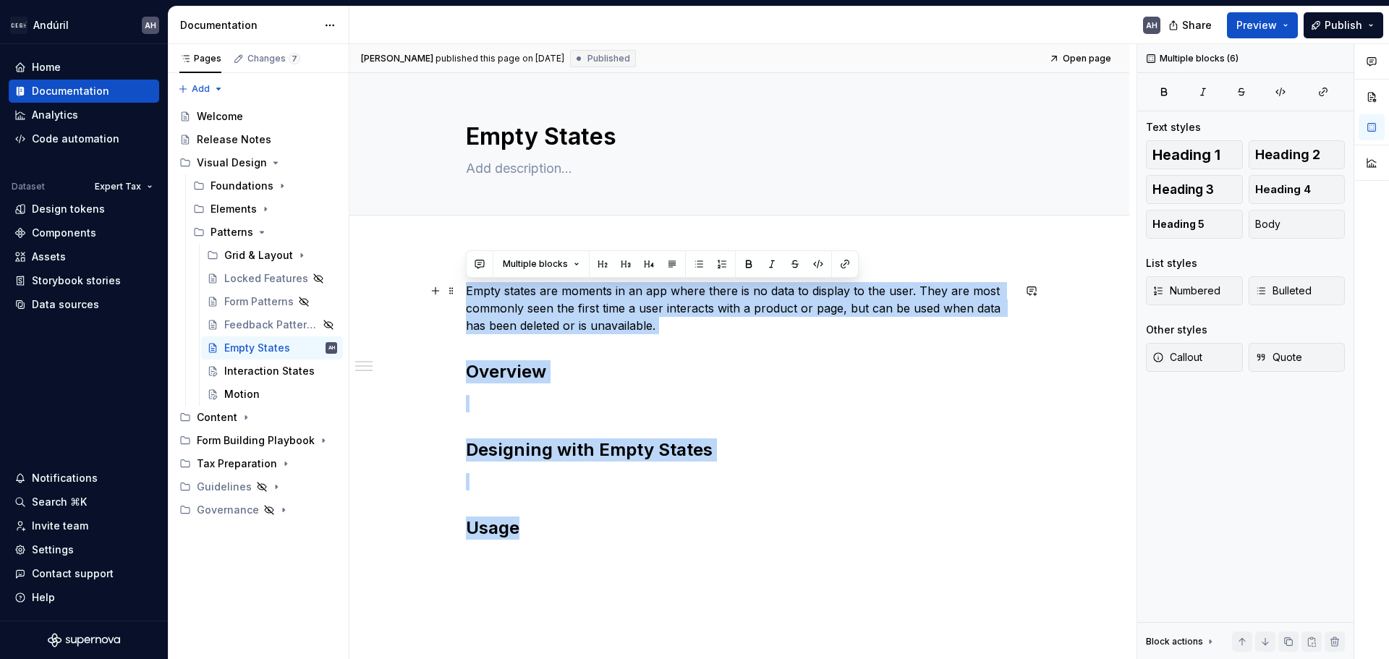
drag, startPoint x: 522, startPoint y: 451, endPoint x: 457, endPoint y: 290, distance: 174.0
click at [457, 290] on div "Empty states are moments in an app where there is no data to display to the use…" at bounding box center [739, 515] width 780 height 536
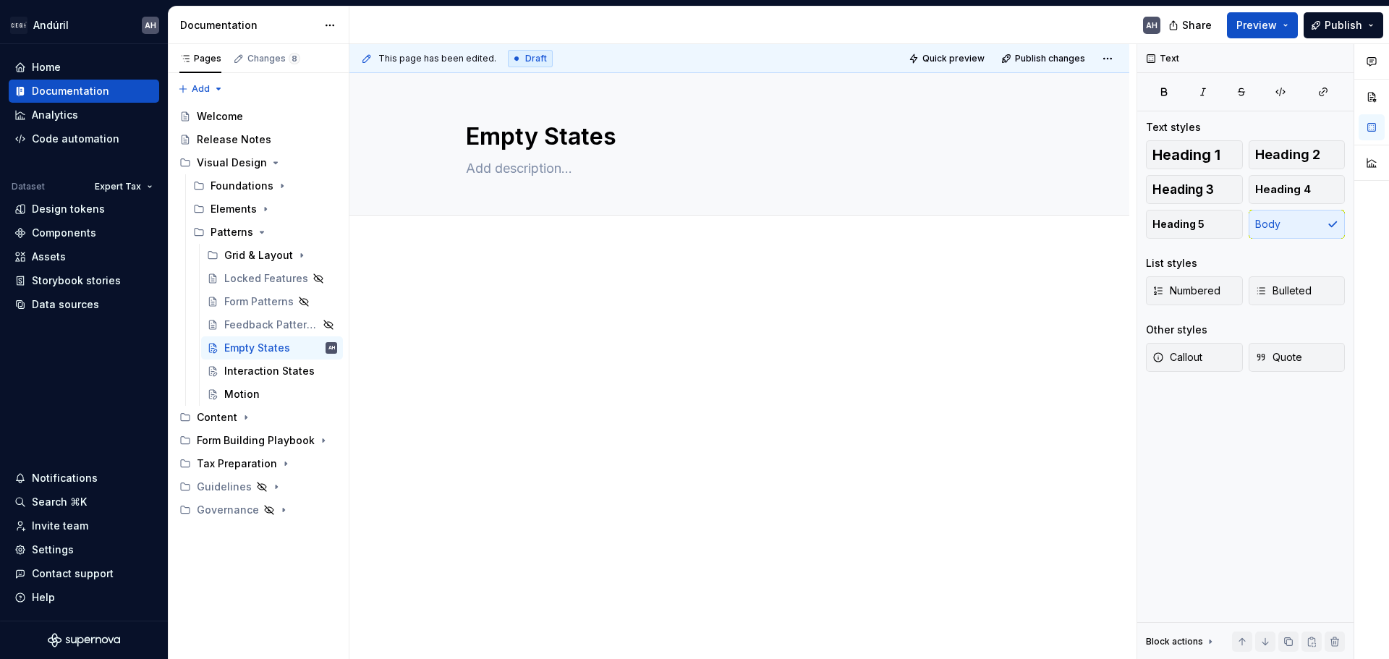
click at [617, 345] on div at bounding box center [739, 318] width 547 height 72
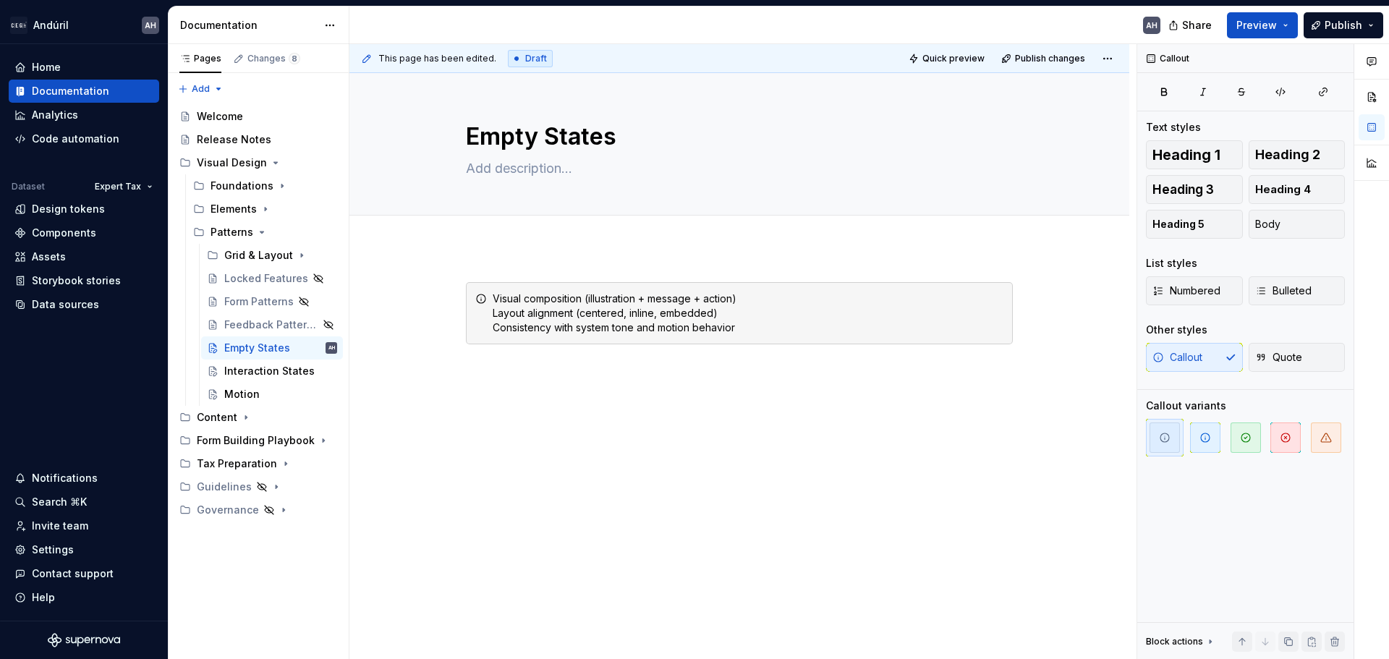
click at [584, 427] on div "Visual composition (illustration + message + action) Layout alignment (centered…" at bounding box center [739, 403] width 780 height 312
click at [789, 325] on div "Visual composition (illustration + message + action) Layout alignment (centered…" at bounding box center [748, 313] width 511 height 43
drag, startPoint x: 751, startPoint y: 330, endPoint x: 641, endPoint y: 329, distance: 110.0
click at [641, 329] on div "Visual composition (illustration + message + action) Layout alignment (centered…" at bounding box center [748, 313] width 511 height 43
click at [637, 329] on div "Visual composition (illustration + message + action) Layout alignment (centered…" at bounding box center [748, 313] width 511 height 43
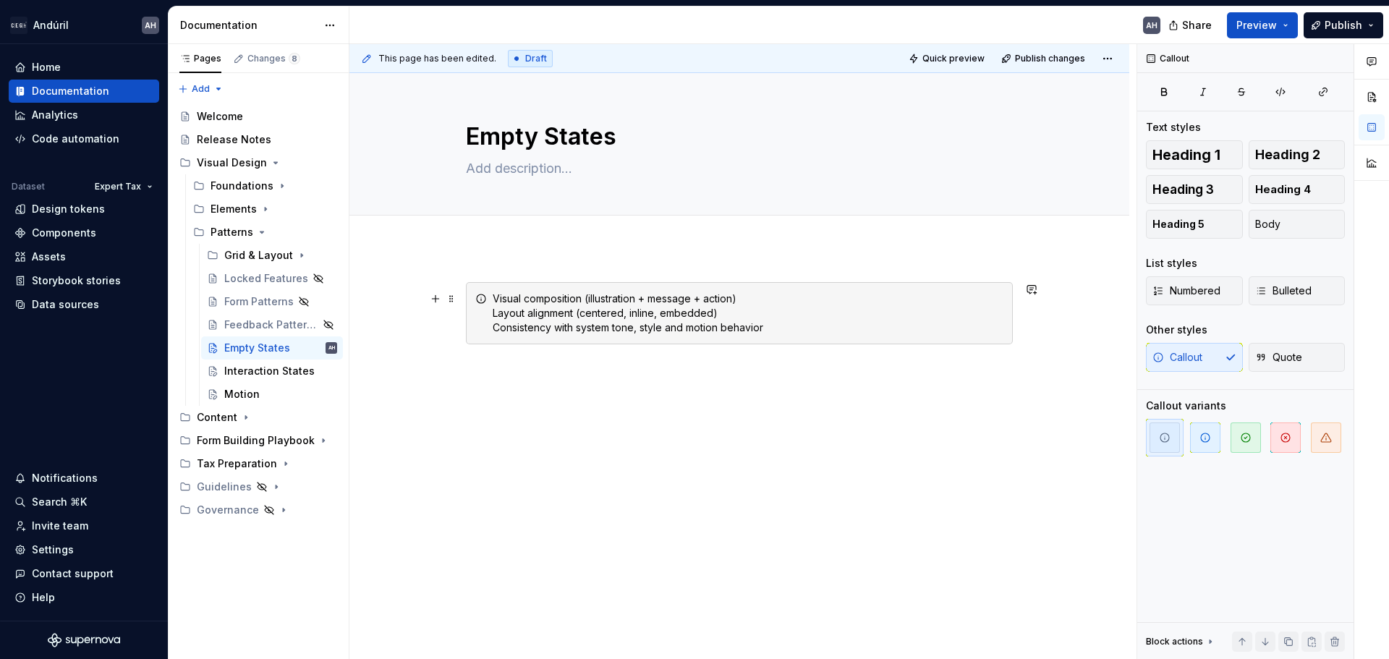
click at [772, 321] on div "Visual composition (illustration + message + action) Layout alignment (centered…" at bounding box center [748, 313] width 511 height 43
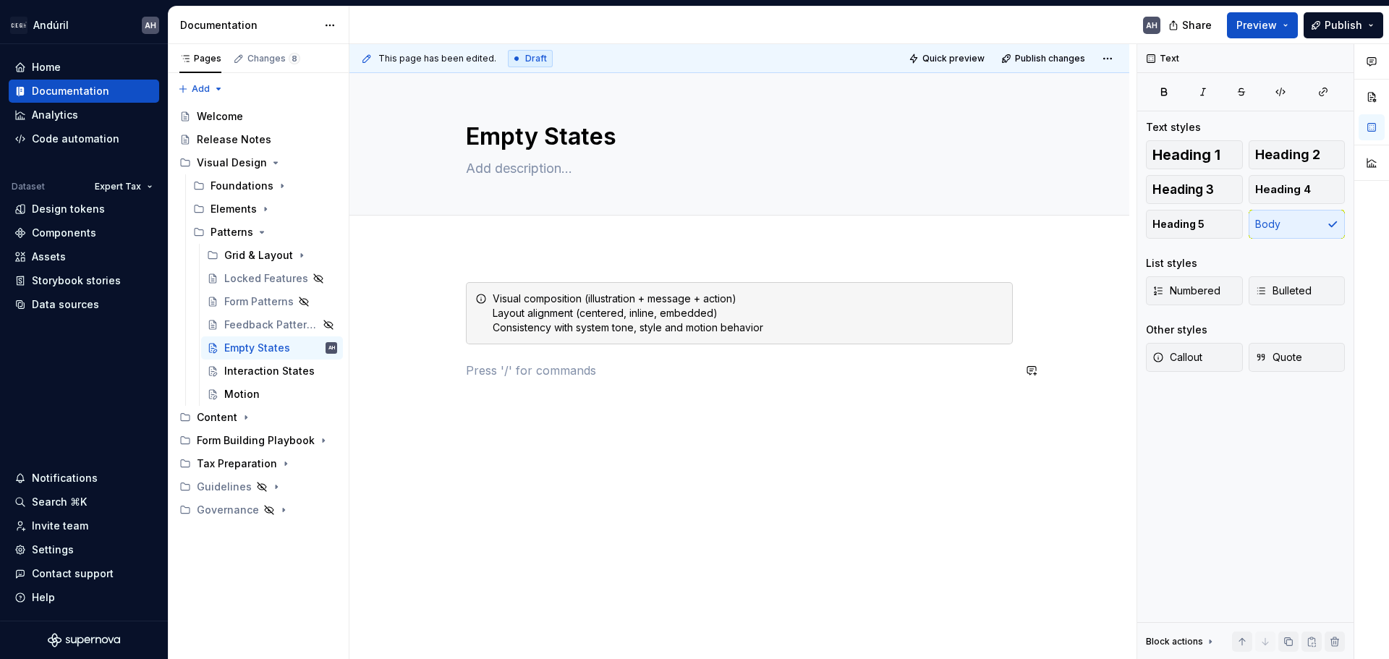
click at [612, 396] on div "Visual composition (illustration + message + action) Layout alignment (centered…" at bounding box center [739, 339] width 547 height 114
click at [276, 188] on icon "Page tree" at bounding box center [282, 186] width 12 height 12
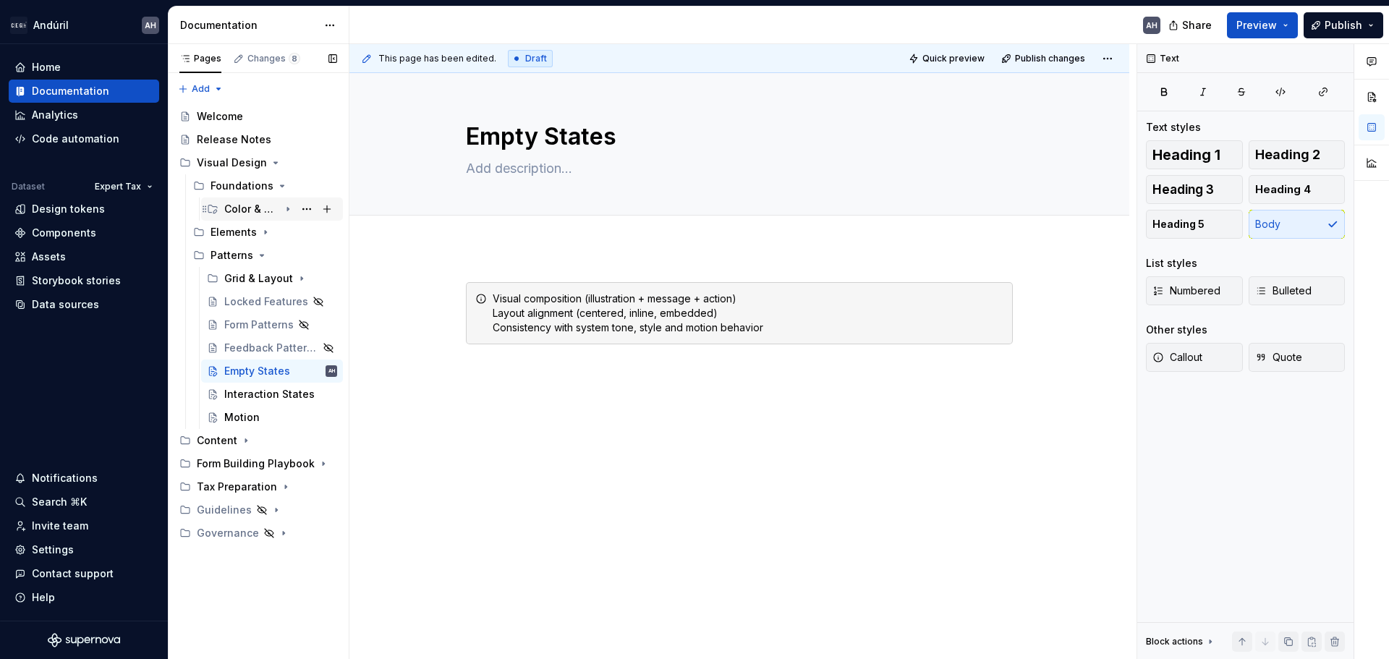
click at [249, 205] on div "Color & Tokens" at bounding box center [251, 209] width 55 height 14
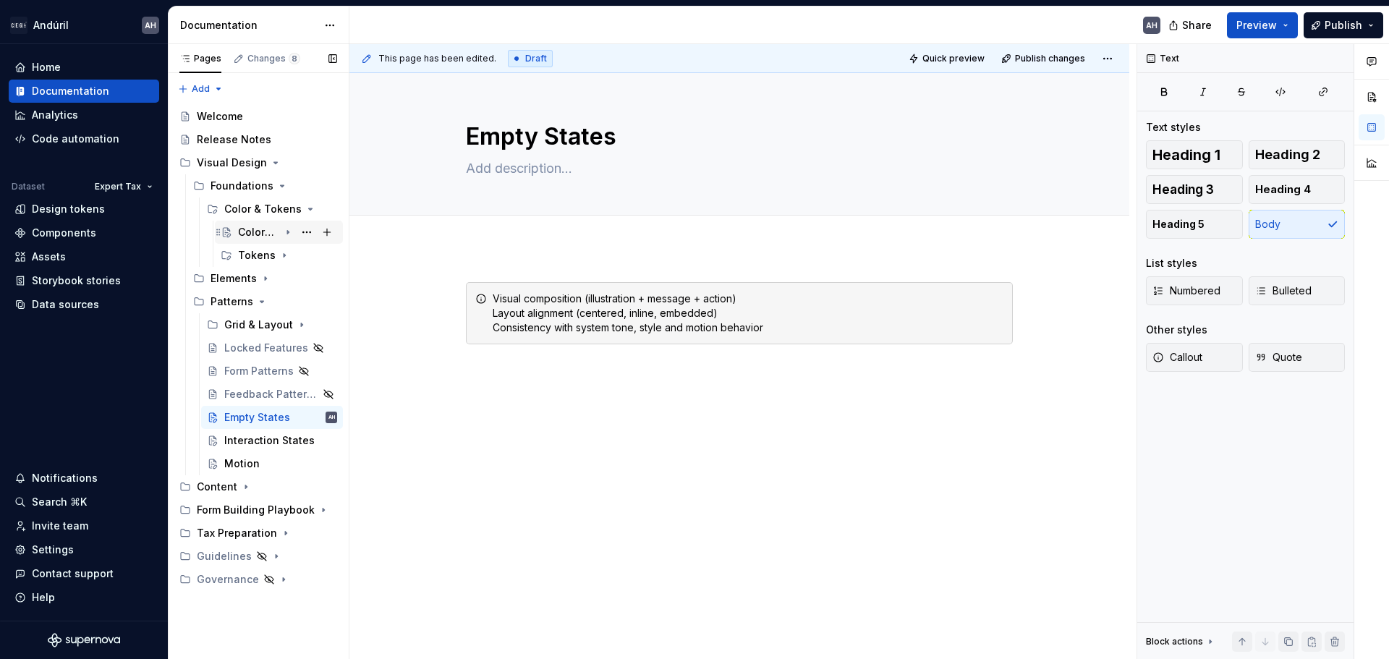
click at [258, 231] on div "Colors & Styles" at bounding box center [258, 232] width 41 height 14
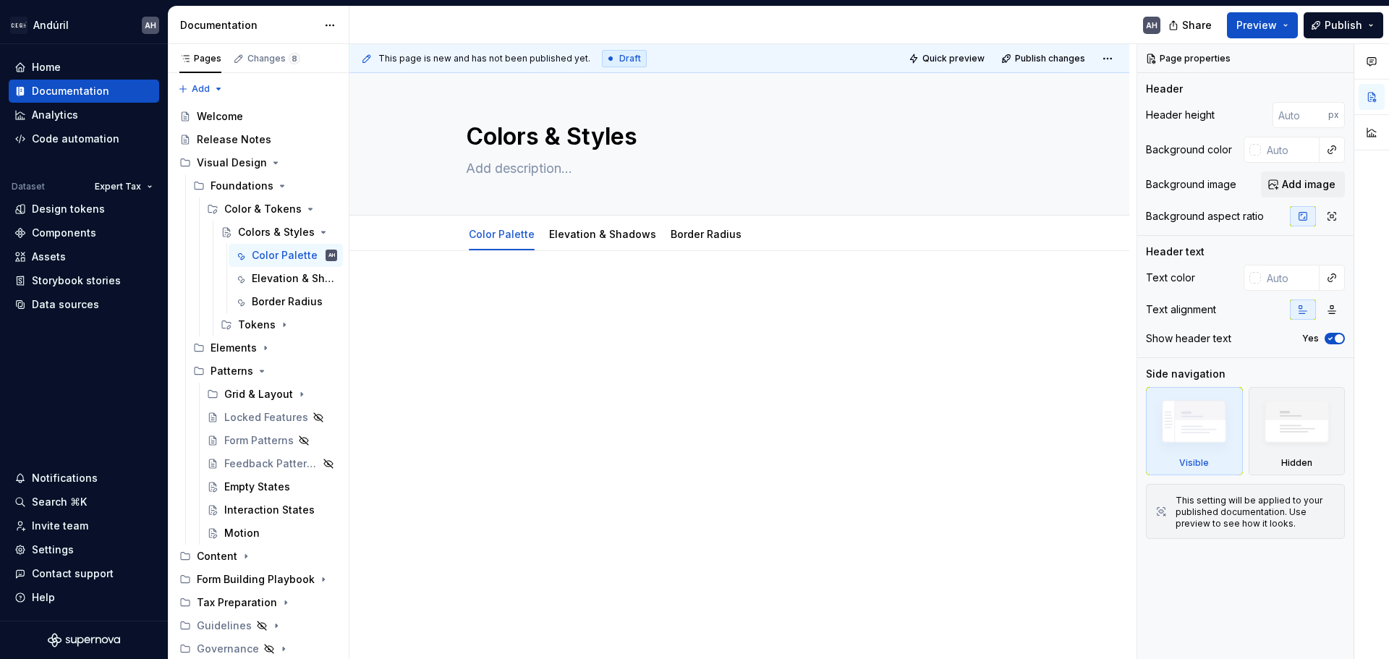
type textarea "*"
click at [595, 318] on div at bounding box center [739, 313] width 547 height 55
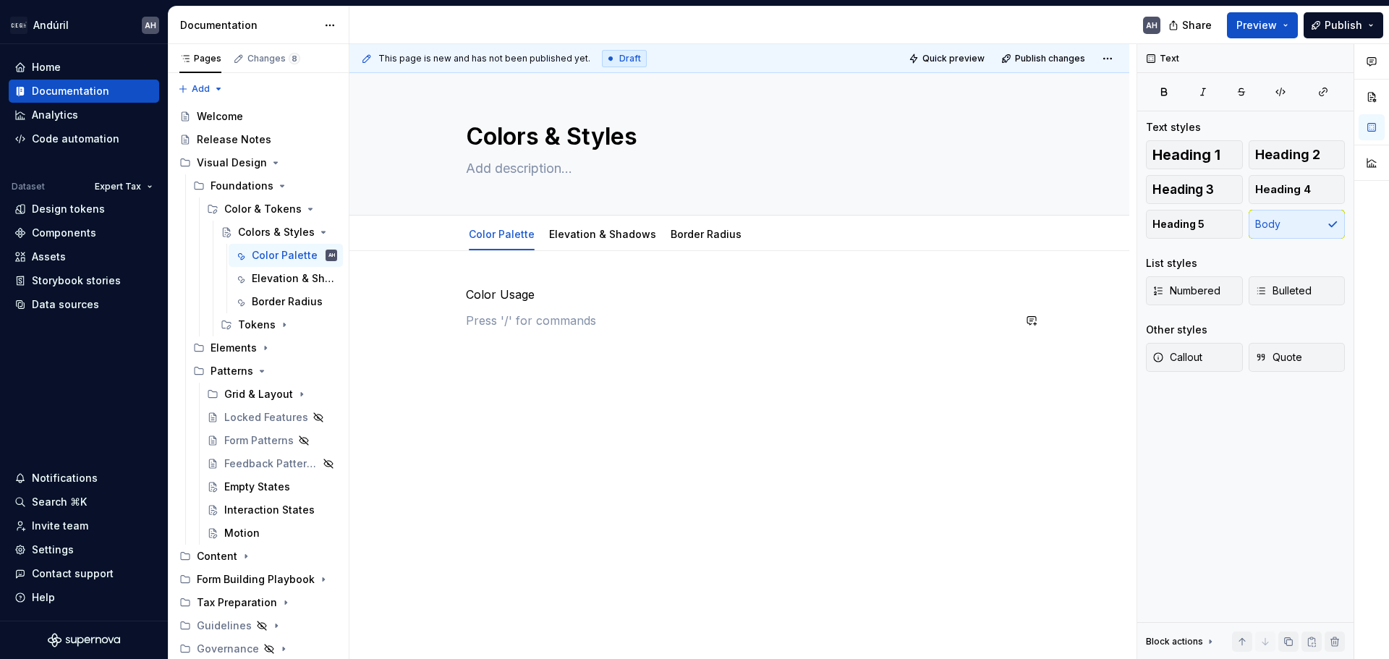
click at [551, 292] on p "Color Usage" at bounding box center [739, 294] width 547 height 17
click at [548, 323] on p at bounding box center [739, 320] width 547 height 17
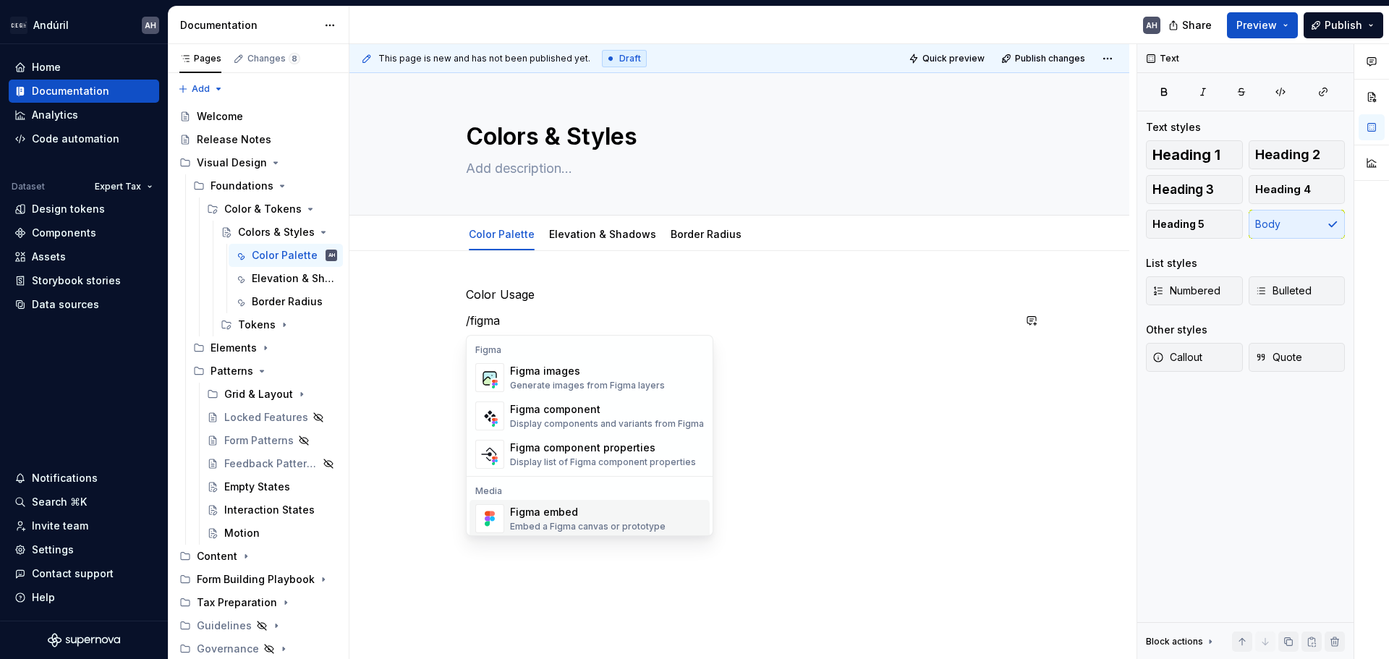
click at [558, 523] on div "Embed a Figma canvas or prototype" at bounding box center [588, 527] width 156 height 12
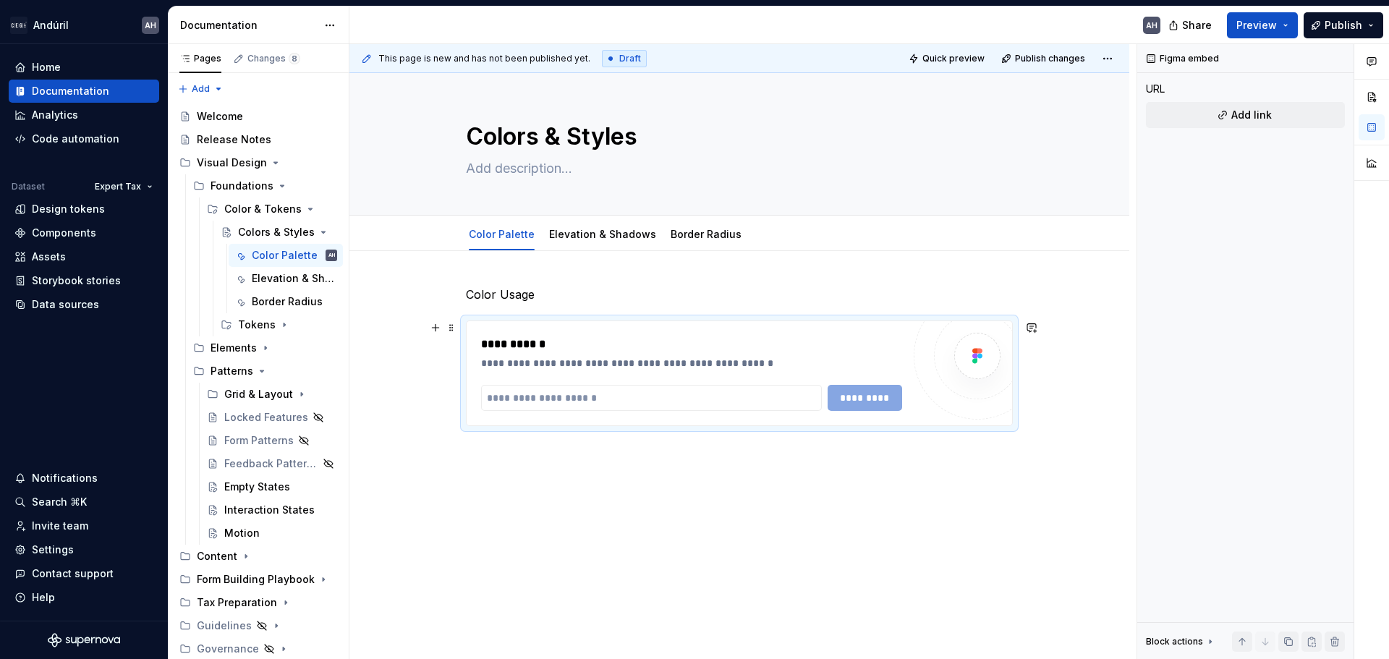
click at [540, 417] on div "**********" at bounding box center [739, 373] width 545 height 104
type textarea "*"
click at [534, 405] on input "text" at bounding box center [651, 398] width 341 height 26
paste input "**********"
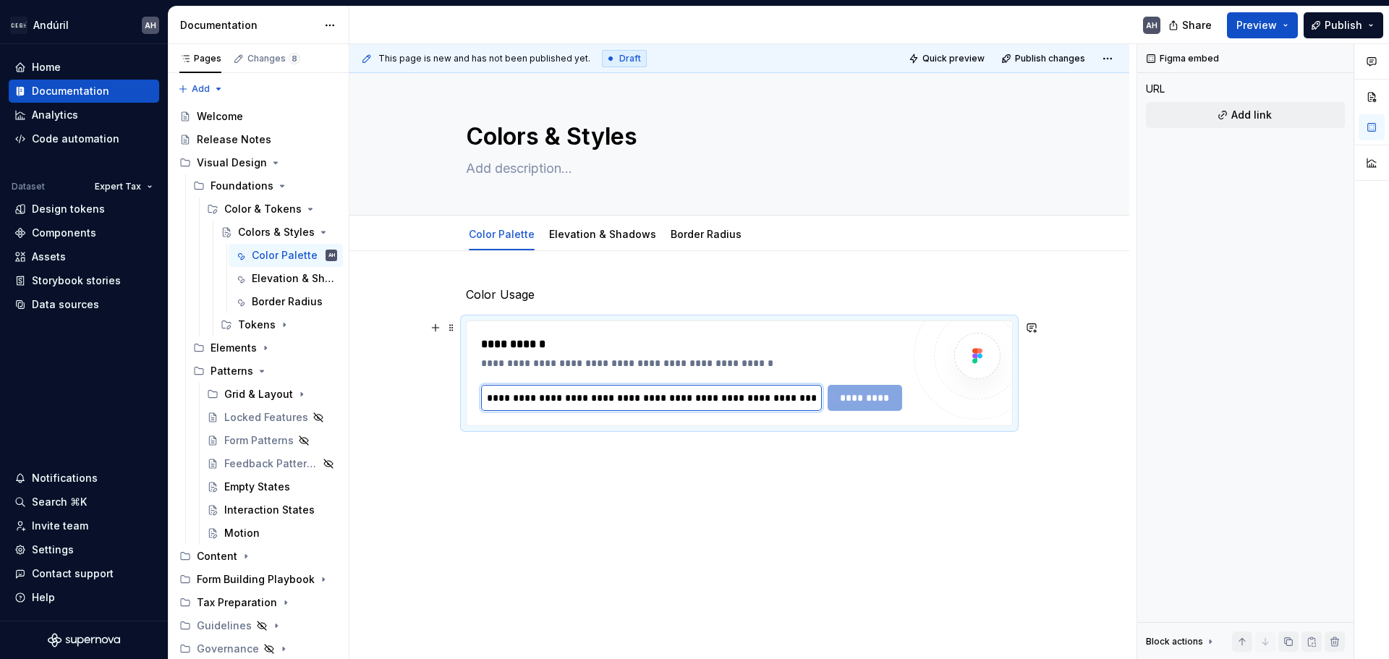
scroll to position [0, 356]
type input "**********"
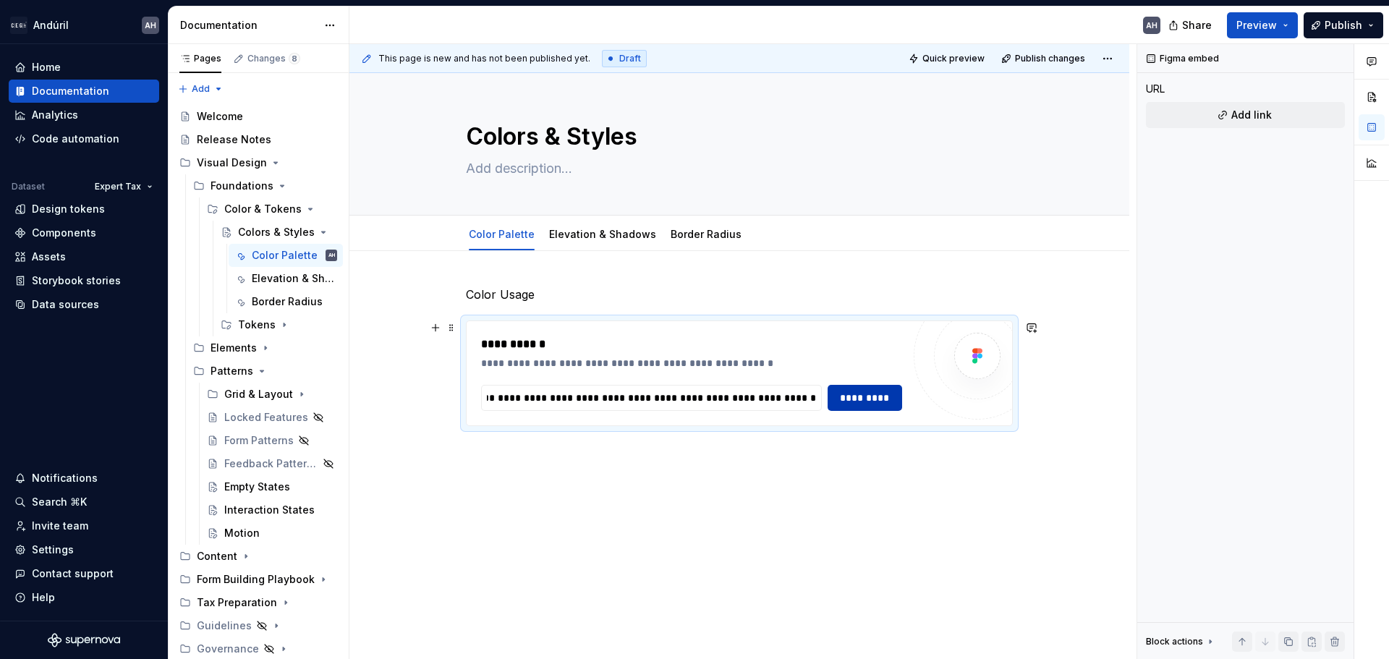
click at [842, 397] on span "*********" at bounding box center [865, 398] width 56 height 14
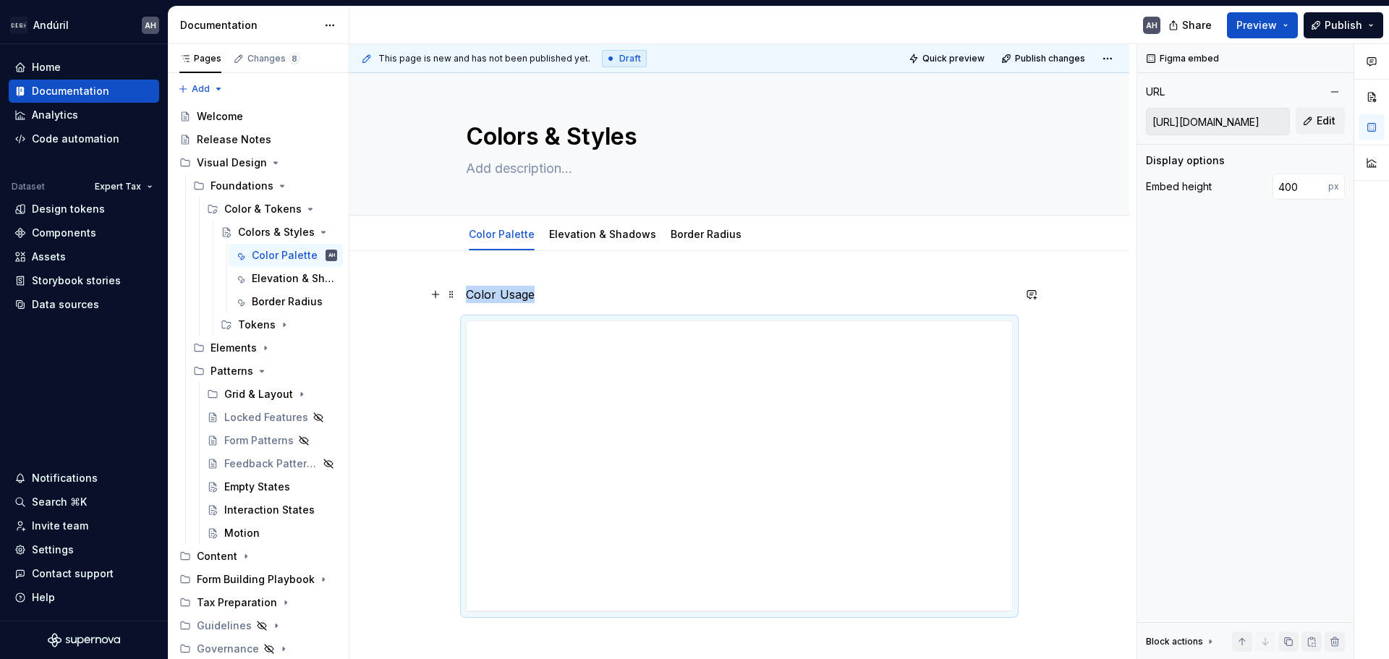
click at [574, 299] on p "Color Usage" at bounding box center [739, 294] width 547 height 17
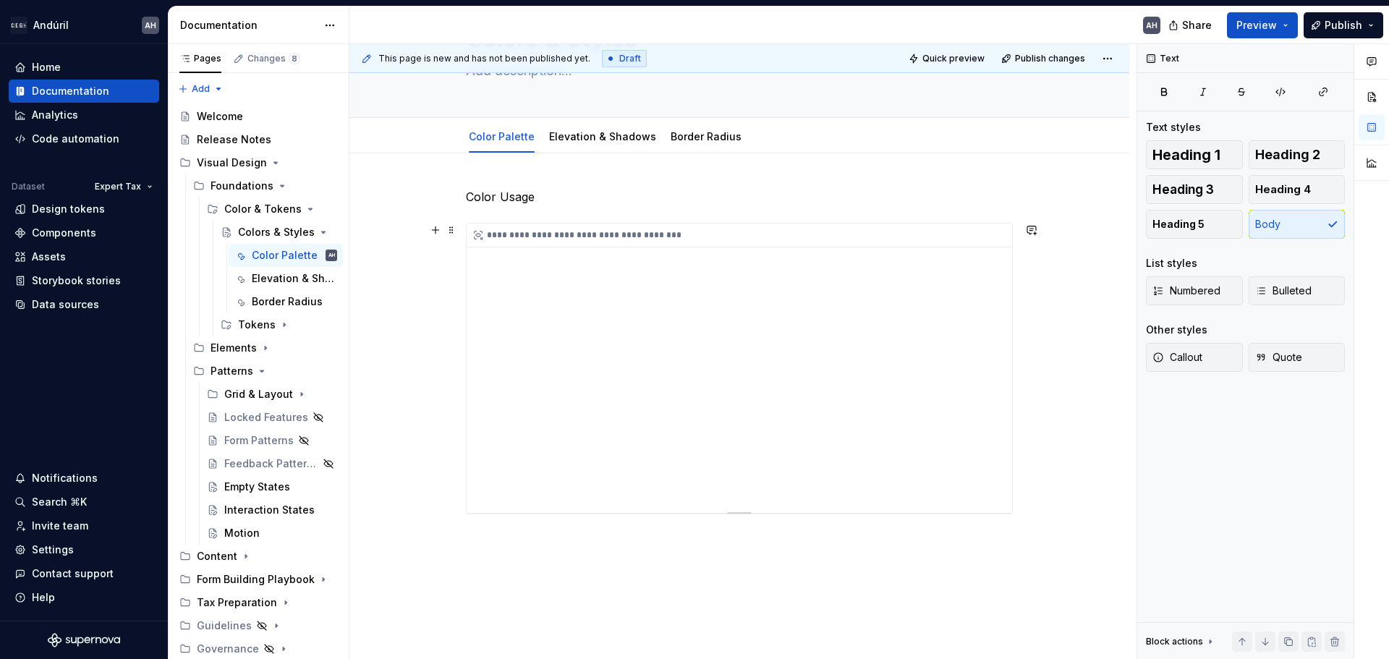
scroll to position [145, 0]
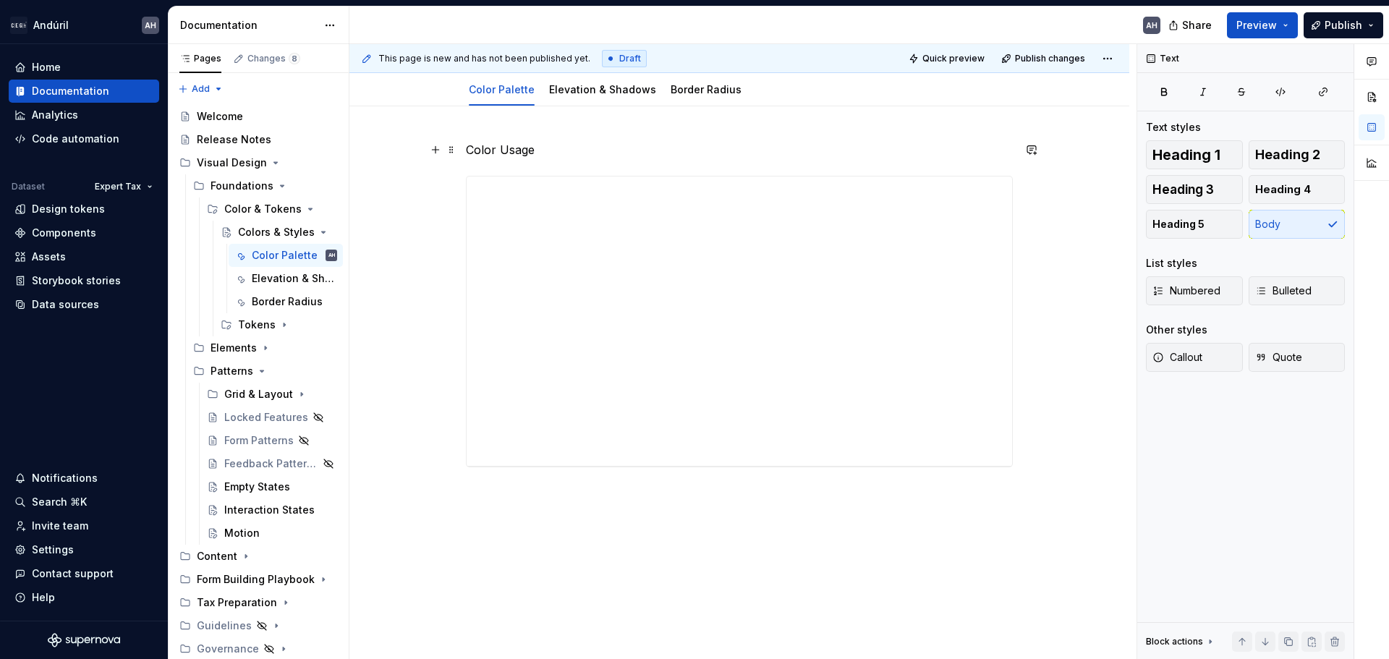
click at [538, 156] on p "Color Usage" at bounding box center [739, 149] width 547 height 17
click at [493, 153] on p "Color Usage" at bounding box center [739, 149] width 547 height 17
click at [579, 125] on button "button" at bounding box center [580, 123] width 20 height 20
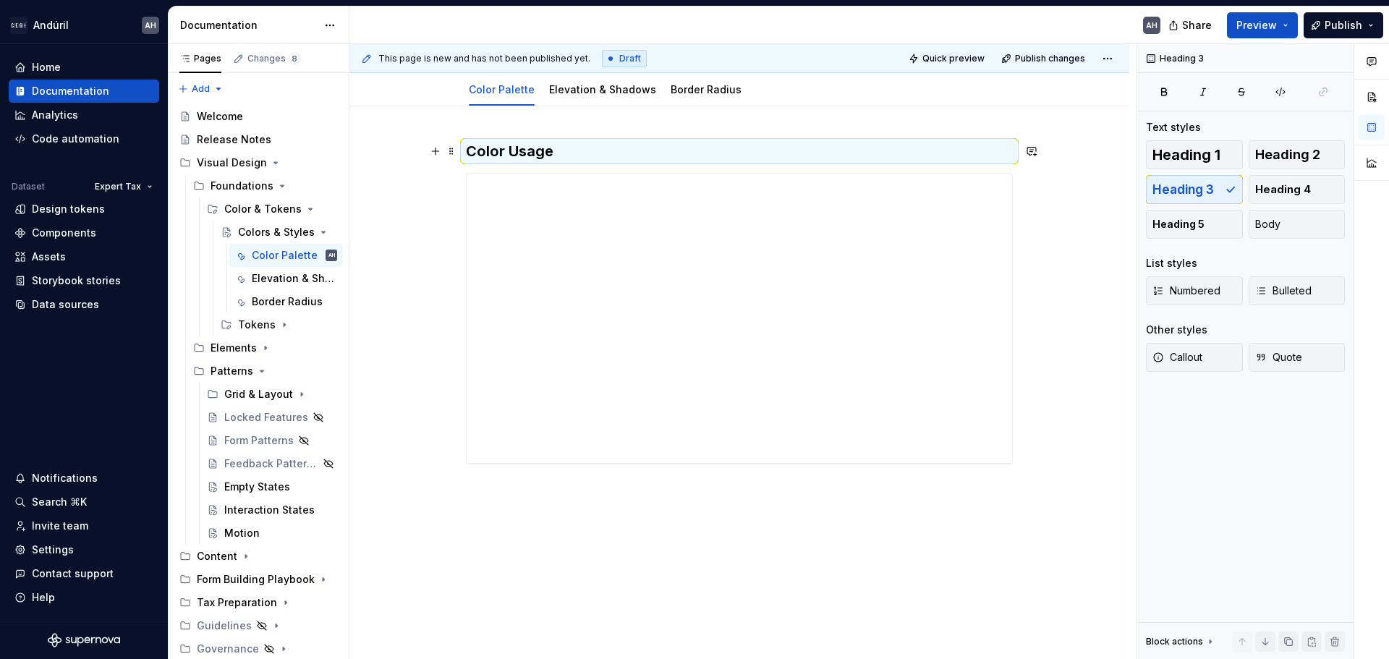
click at [479, 151] on h3 "Color Usage" at bounding box center [739, 151] width 547 height 20
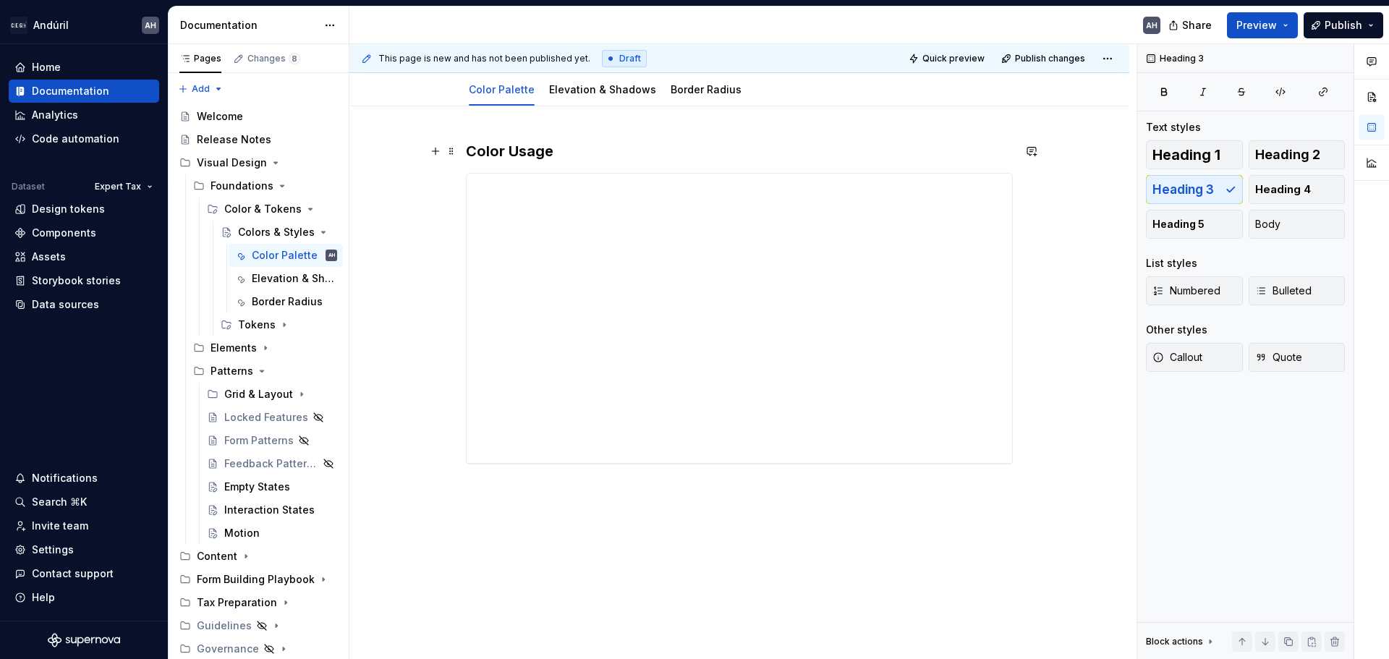
click at [473, 151] on h3 "Color Usage" at bounding box center [739, 151] width 547 height 20
click at [566, 508] on div "**********" at bounding box center [739, 392] width 780 height 573
click at [558, 153] on h3 "Color Usage" at bounding box center [739, 151] width 547 height 20
click at [605, 498] on p at bounding box center [739, 490] width 547 height 17
click at [464, 152] on div "**********" at bounding box center [739, 410] width 780 height 608
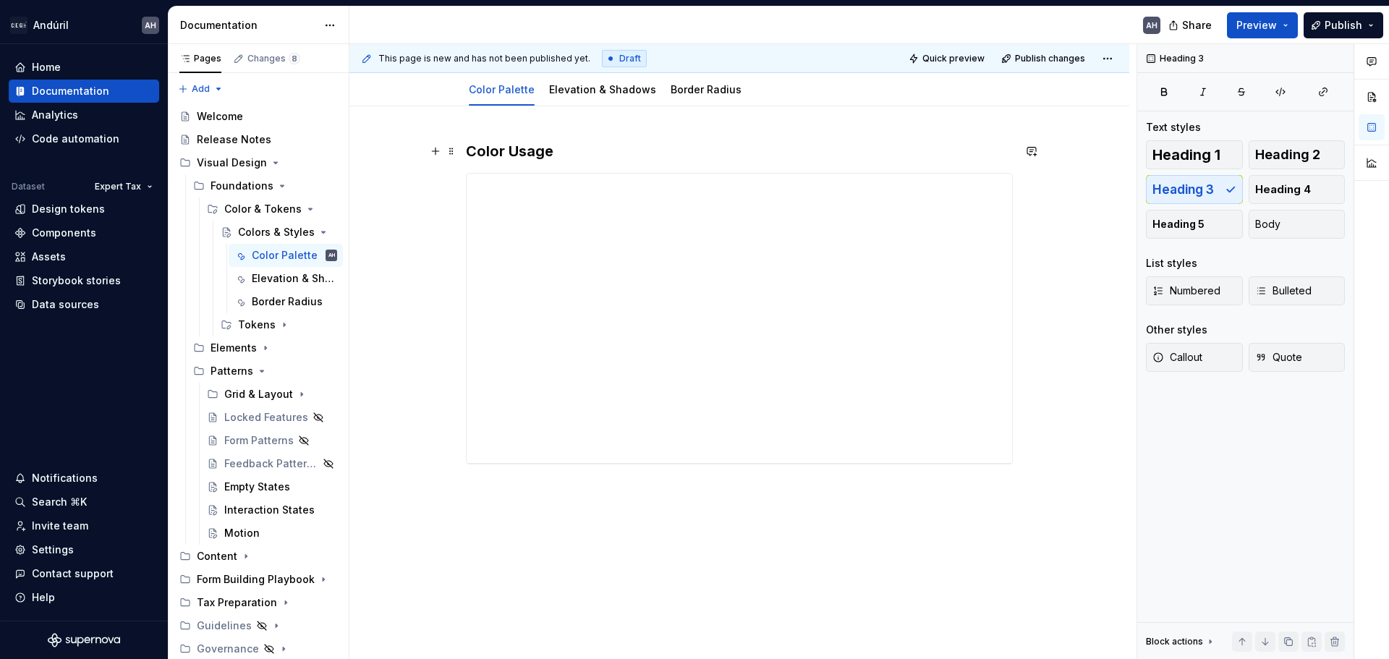
click at [575, 156] on h3 "Color Usage" at bounding box center [739, 151] width 547 height 20
click at [518, 485] on p at bounding box center [739, 490] width 547 height 17
click at [284, 207] on icon "Page tree" at bounding box center [288, 209] width 12 height 12
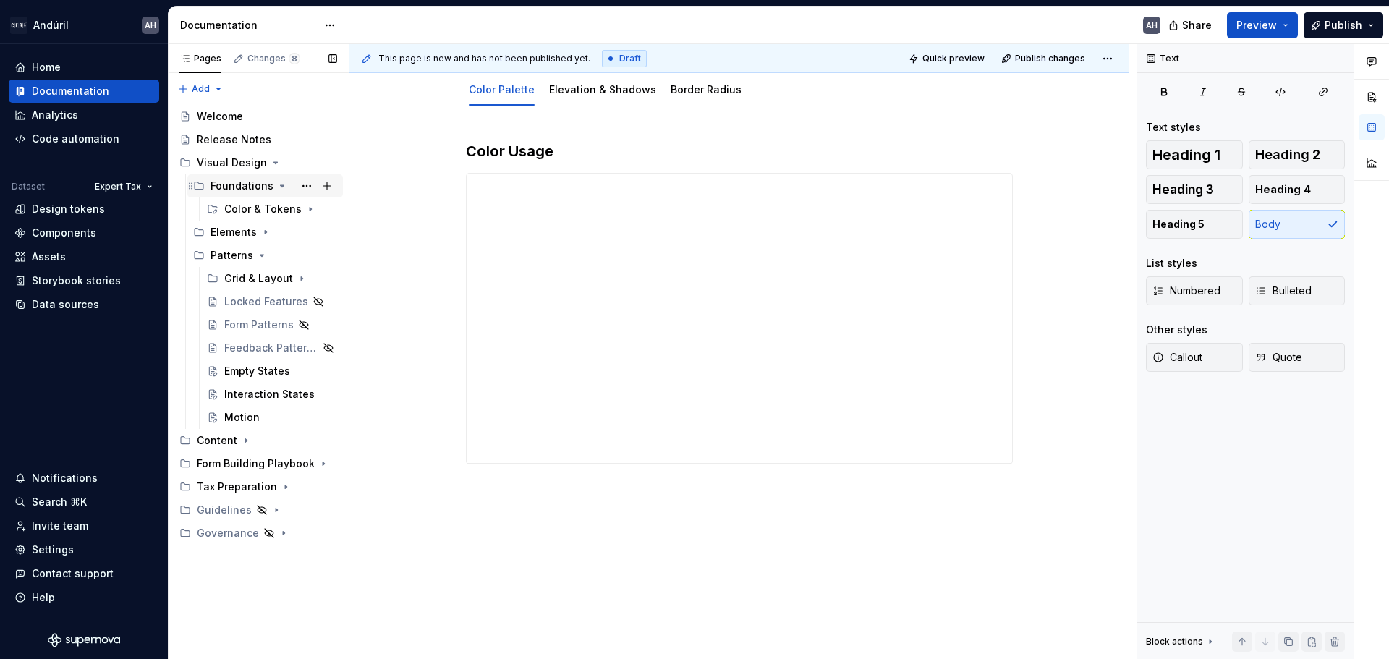
click at [281, 188] on icon "Page tree" at bounding box center [282, 186] width 12 height 12
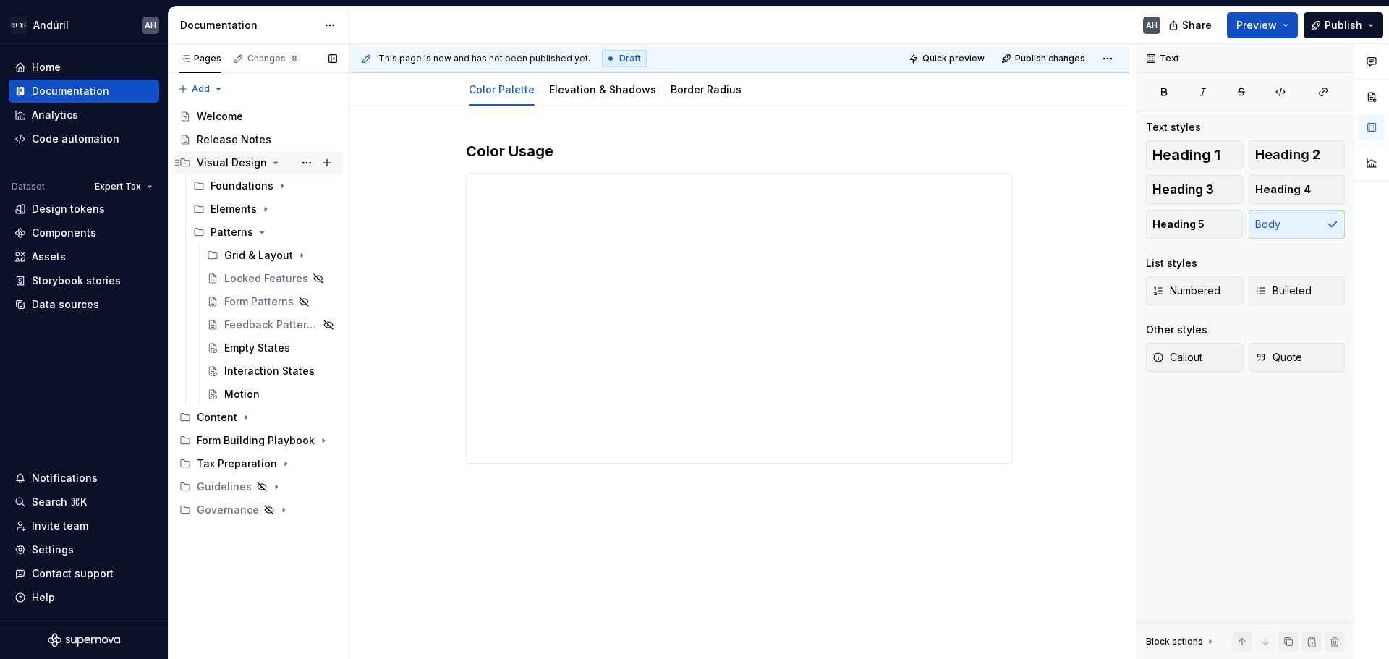
click at [274, 163] on icon "Page tree" at bounding box center [276, 162] width 4 height 1
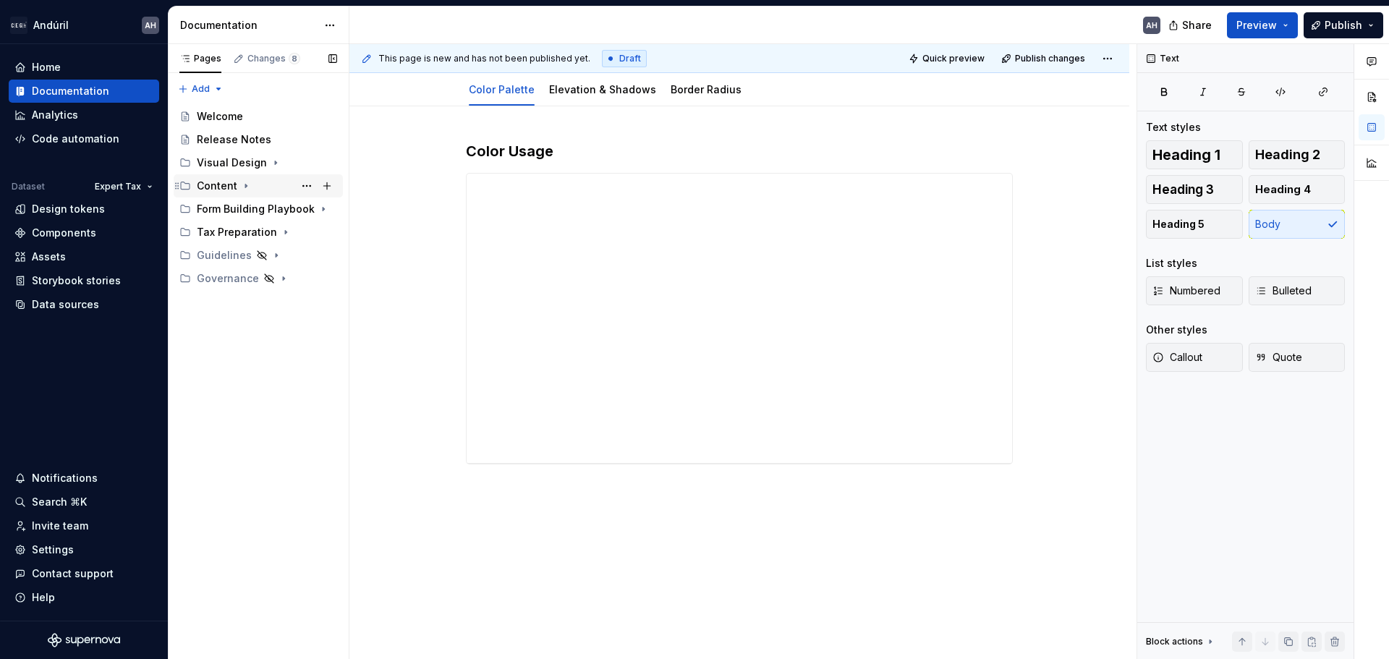
click at [245, 187] on icon "Page tree" at bounding box center [246, 186] width 12 height 12
click at [1319, 32] on button "Publish" at bounding box center [1344, 25] width 80 height 26
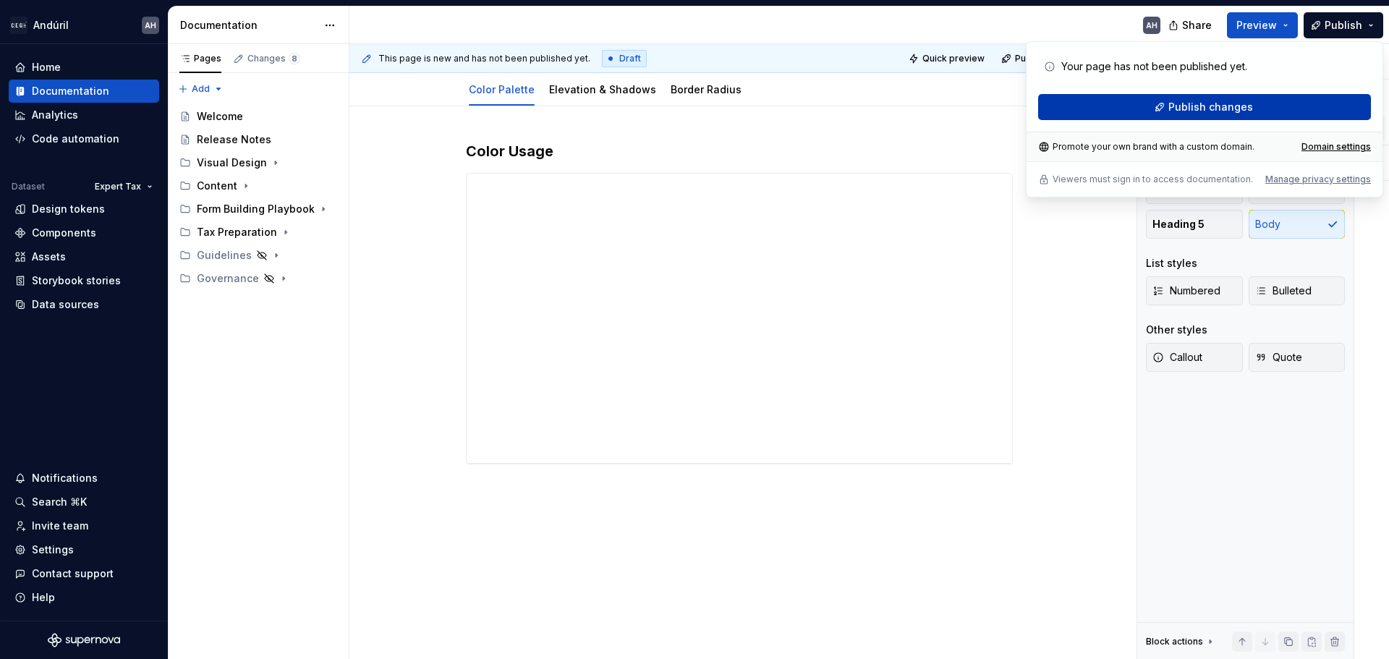
click at [1182, 103] on span "Publish changes" at bounding box center [1210, 107] width 85 height 14
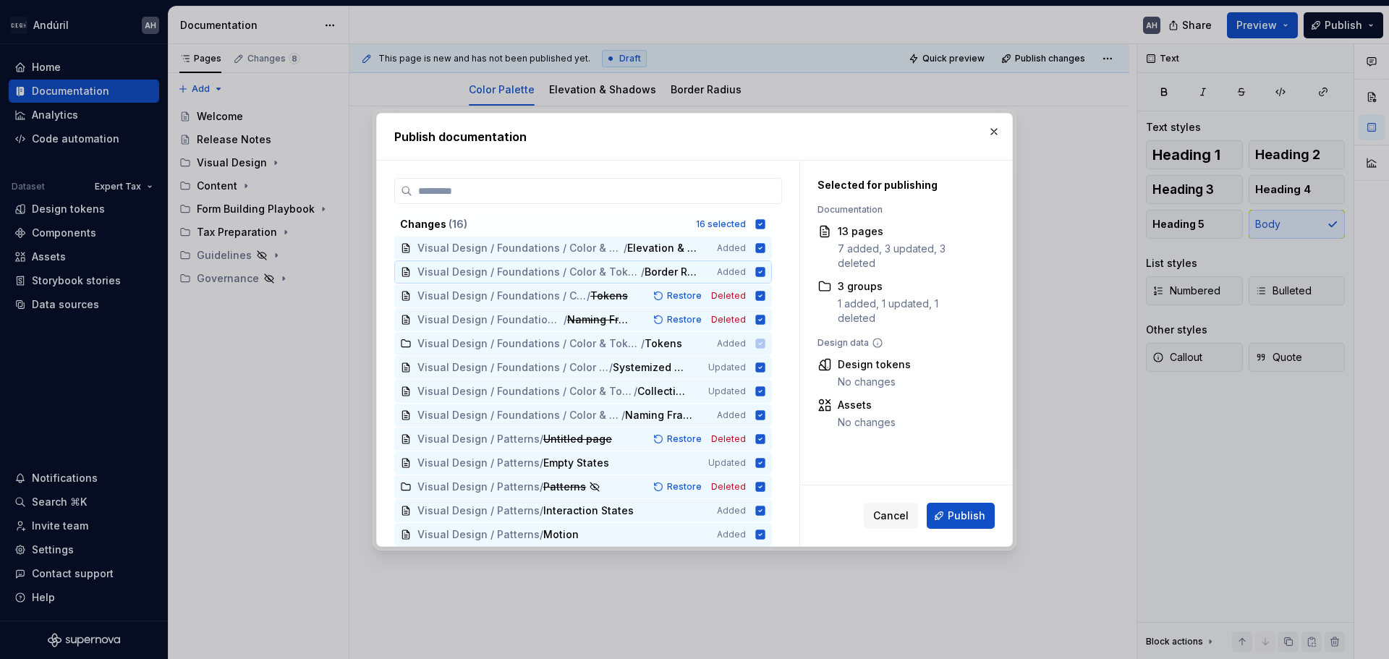
scroll to position [75, 0]
click at [976, 517] on span "Publish" at bounding box center [967, 516] width 38 height 14
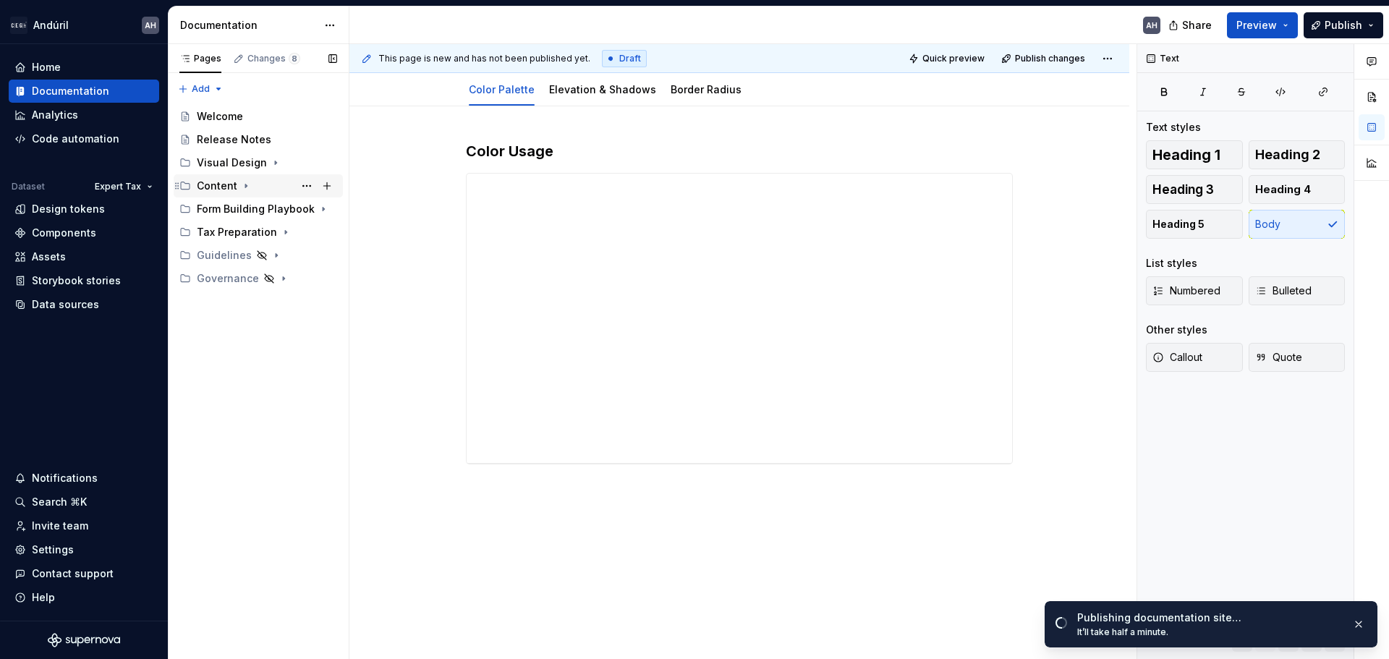
click at [243, 182] on icon "Page tree" at bounding box center [246, 186] width 12 height 12
click at [245, 184] on icon "Page tree" at bounding box center [246, 186] width 12 height 12
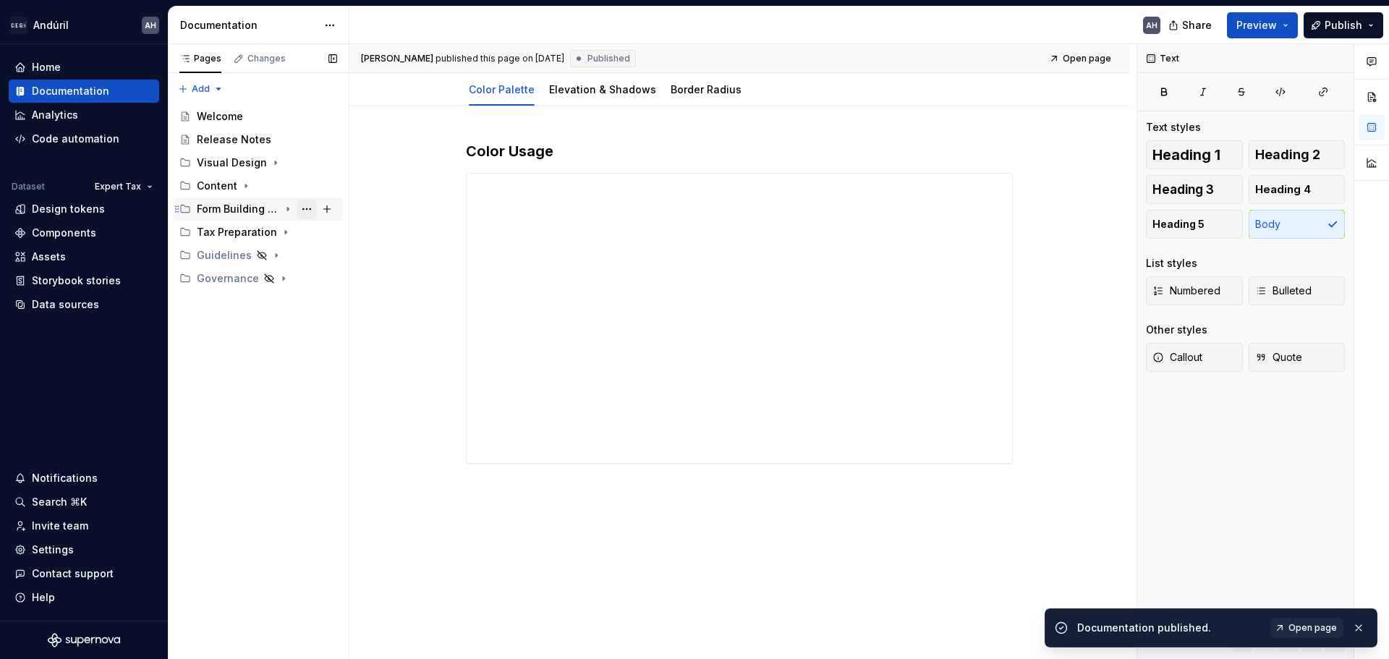
click at [302, 209] on button "Page tree" at bounding box center [307, 209] width 20 height 20
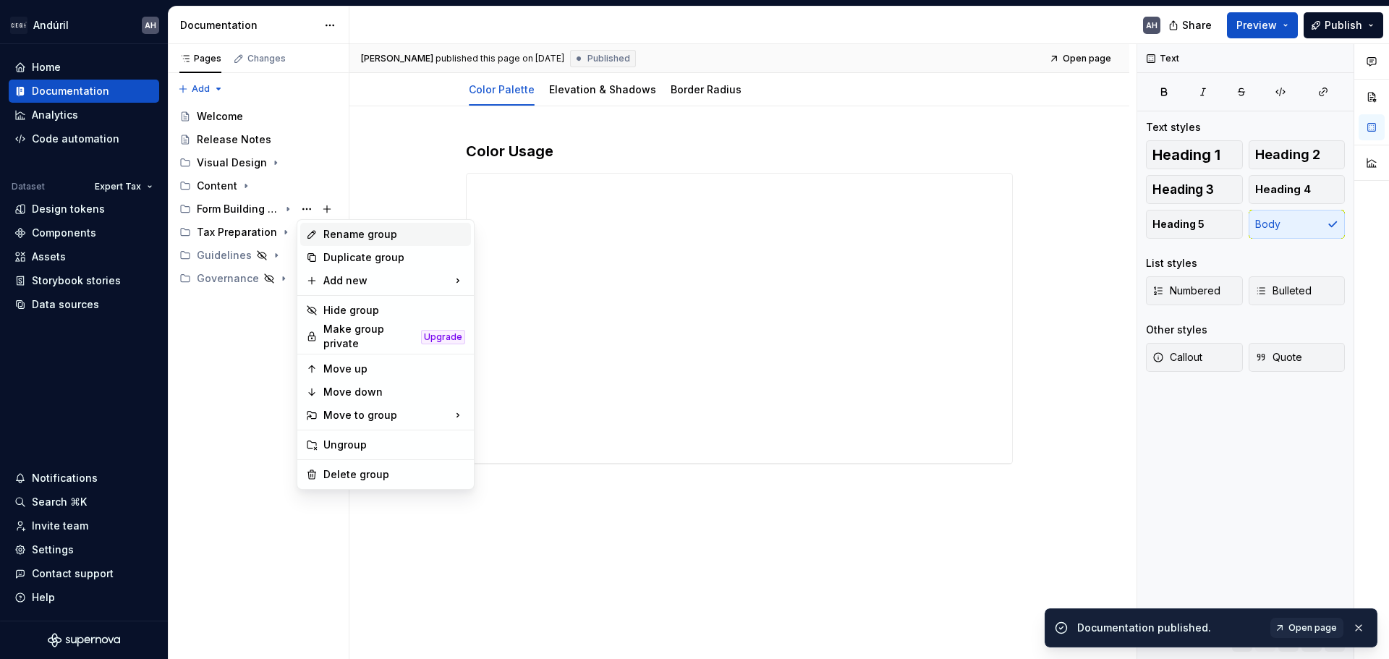
click at [328, 227] on div "Rename group" at bounding box center [394, 234] width 142 height 14
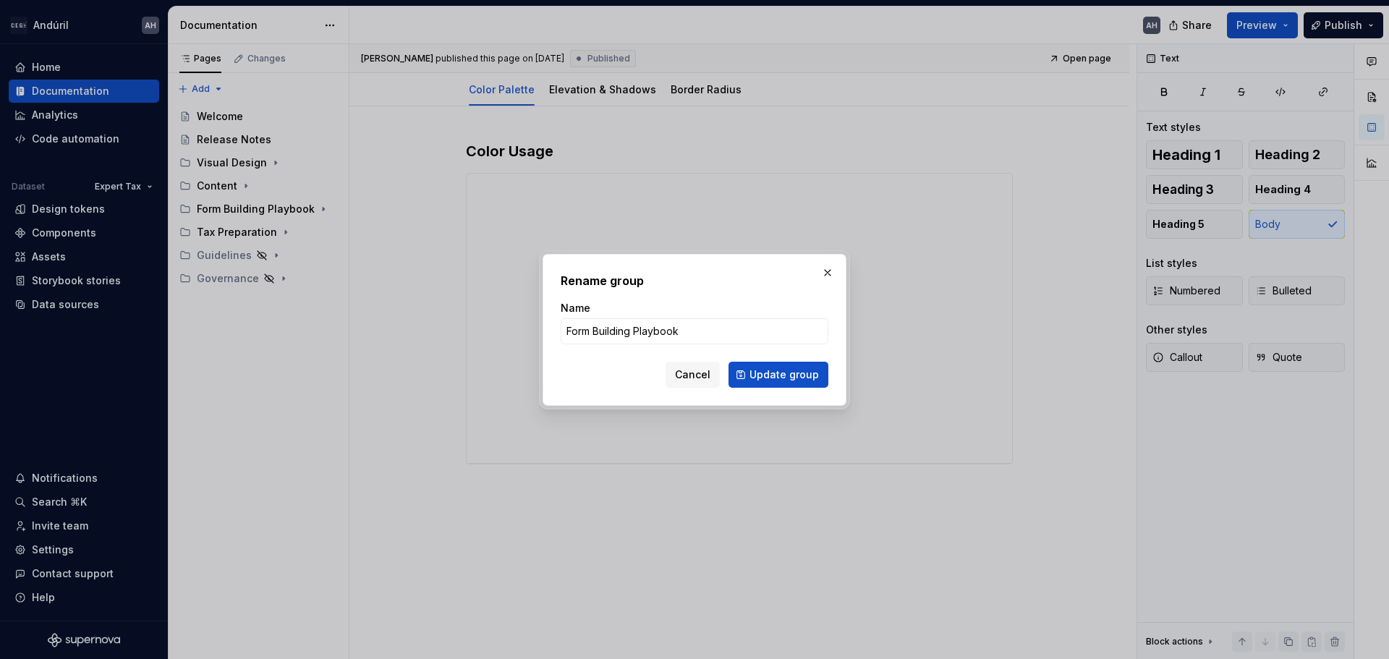
type textarea "*"
type input "🧰 Form Building Playbook"
click at [766, 373] on span "Update group" at bounding box center [783, 374] width 69 height 14
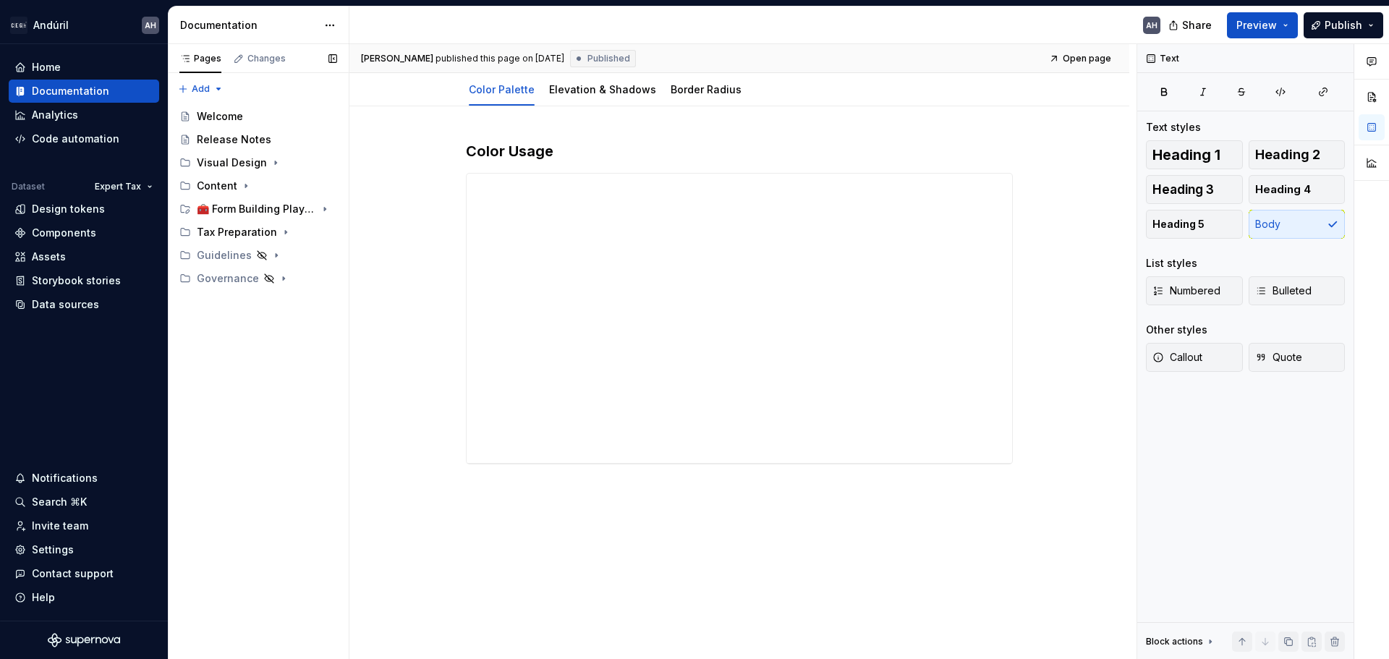
click at [0, 0] on button "Page tree" at bounding box center [0, 0] width 0 height 0
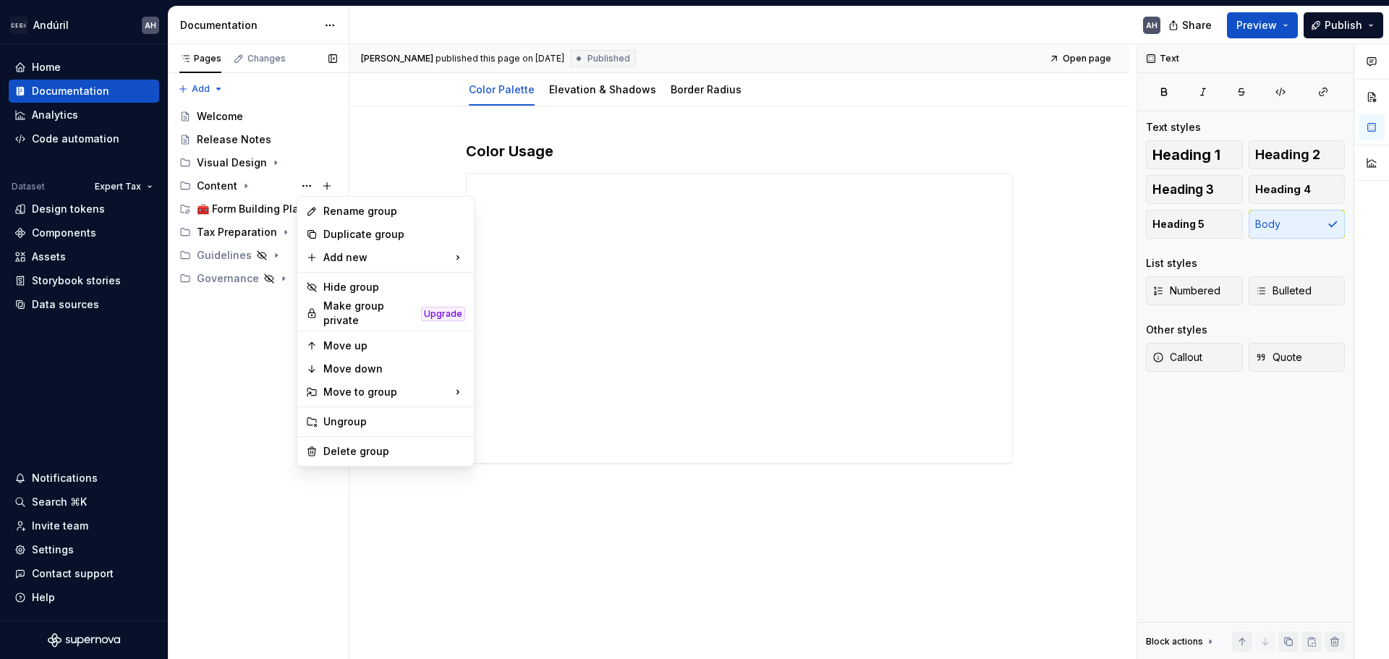
type textarea "*"
click at [337, 214] on div "Rename group" at bounding box center [394, 211] width 142 height 14
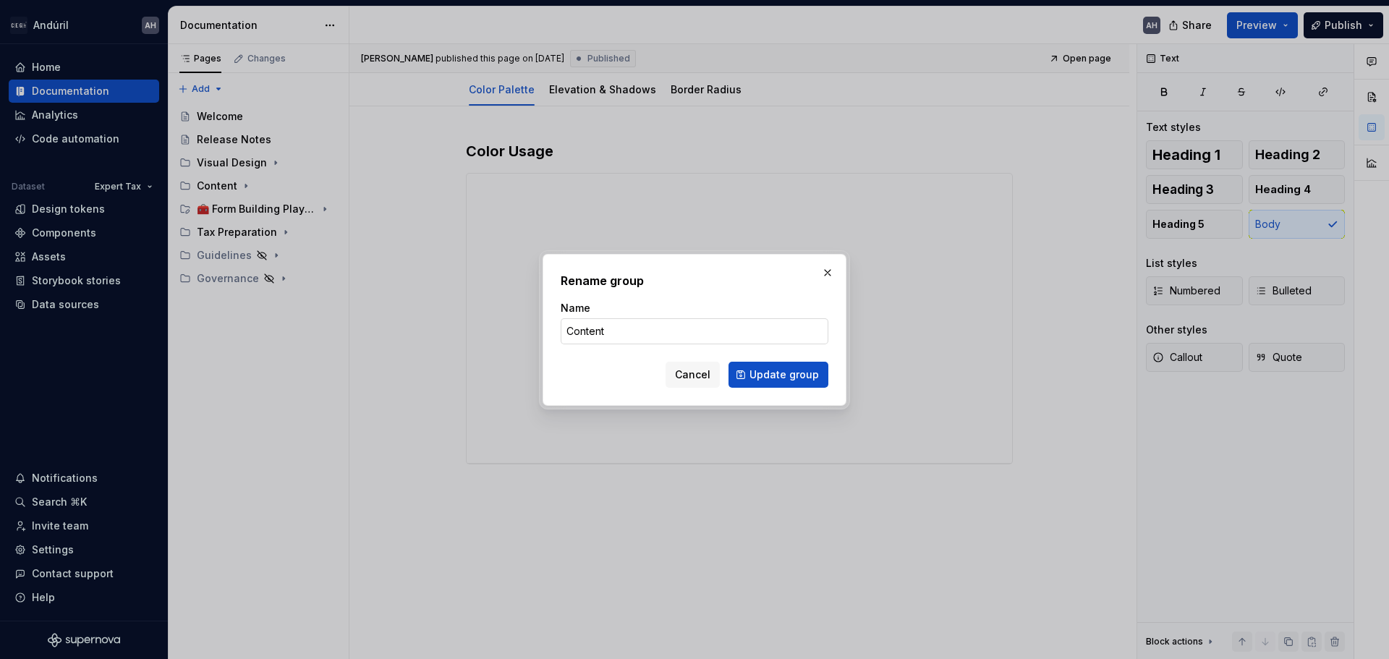
click at [572, 332] on input "Content" at bounding box center [695, 331] width 268 height 26
click at [569, 333] on input "Content" at bounding box center [695, 331] width 268 height 26
click at [653, 331] on input "✍️ Content" at bounding box center [695, 331] width 268 height 26
type input "✍️ Content"
click at [747, 371] on button "Update group" at bounding box center [778, 375] width 100 height 26
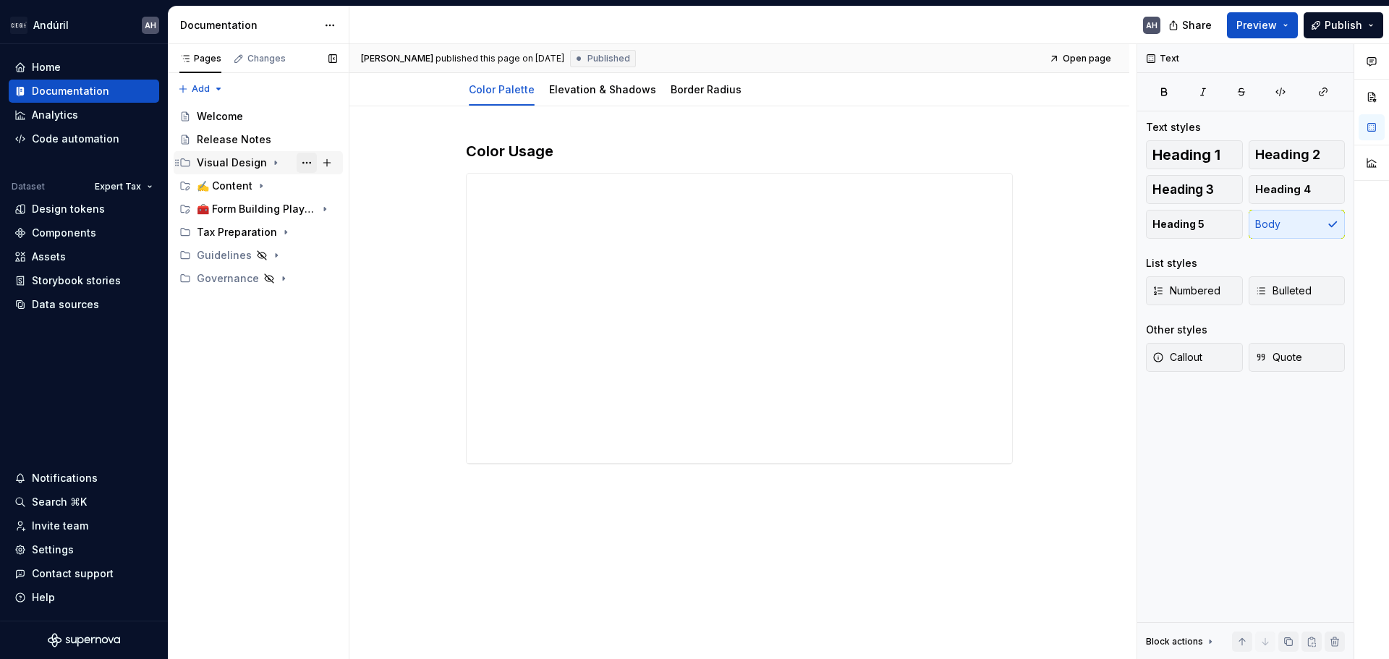
click at [307, 159] on button "Page tree" at bounding box center [307, 163] width 20 height 20
type textarea "*"
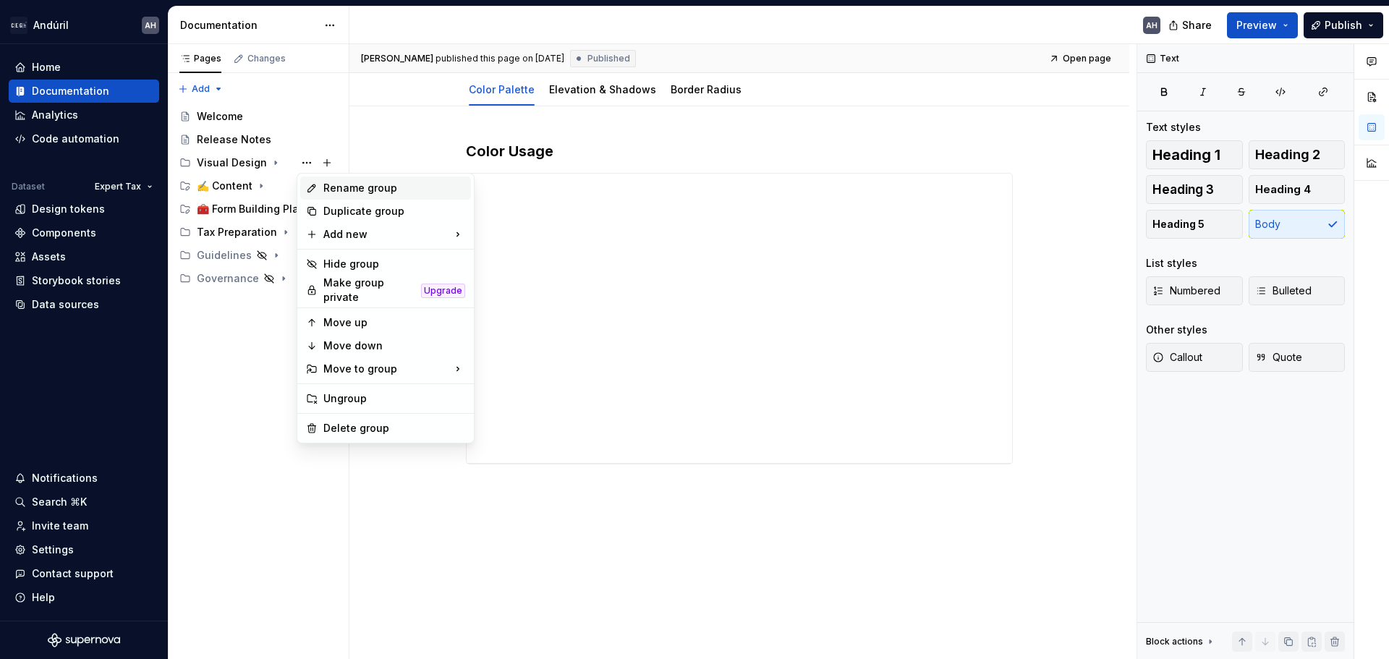
click at [334, 190] on div "Rename group" at bounding box center [394, 188] width 142 height 14
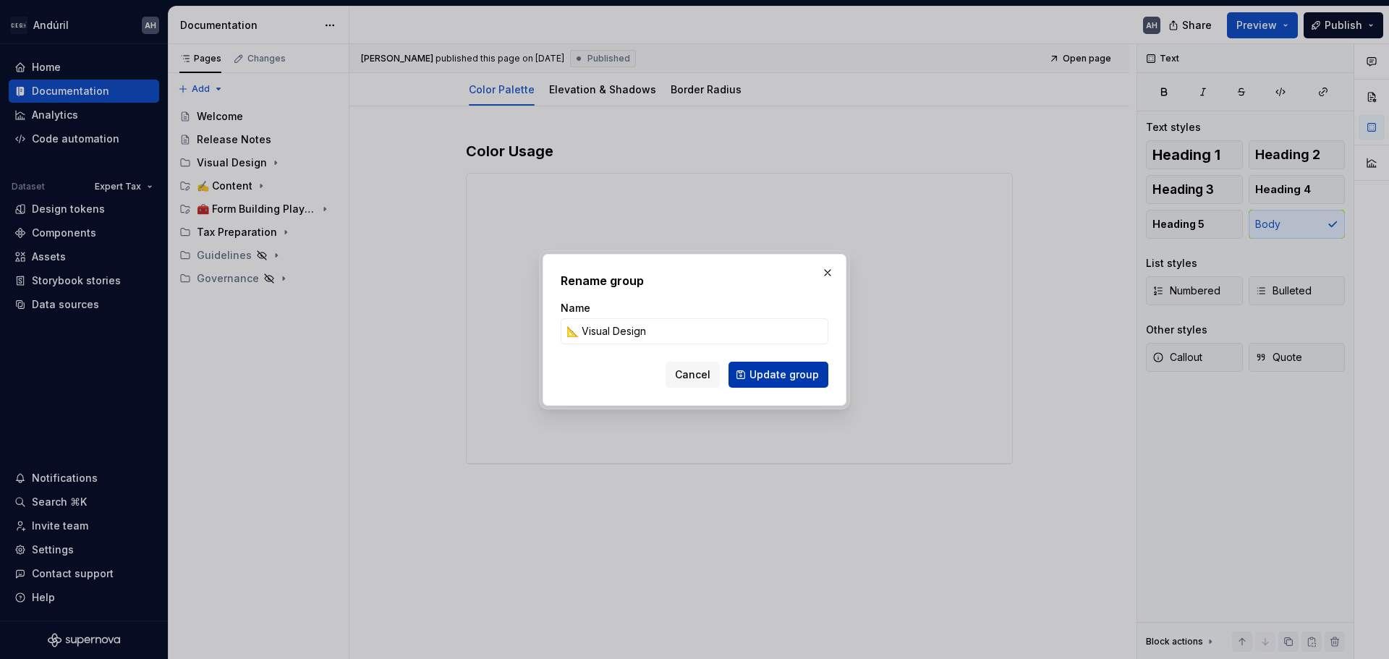
type input "📐 Visual Design"
click at [762, 378] on span "Update group" at bounding box center [783, 374] width 69 height 14
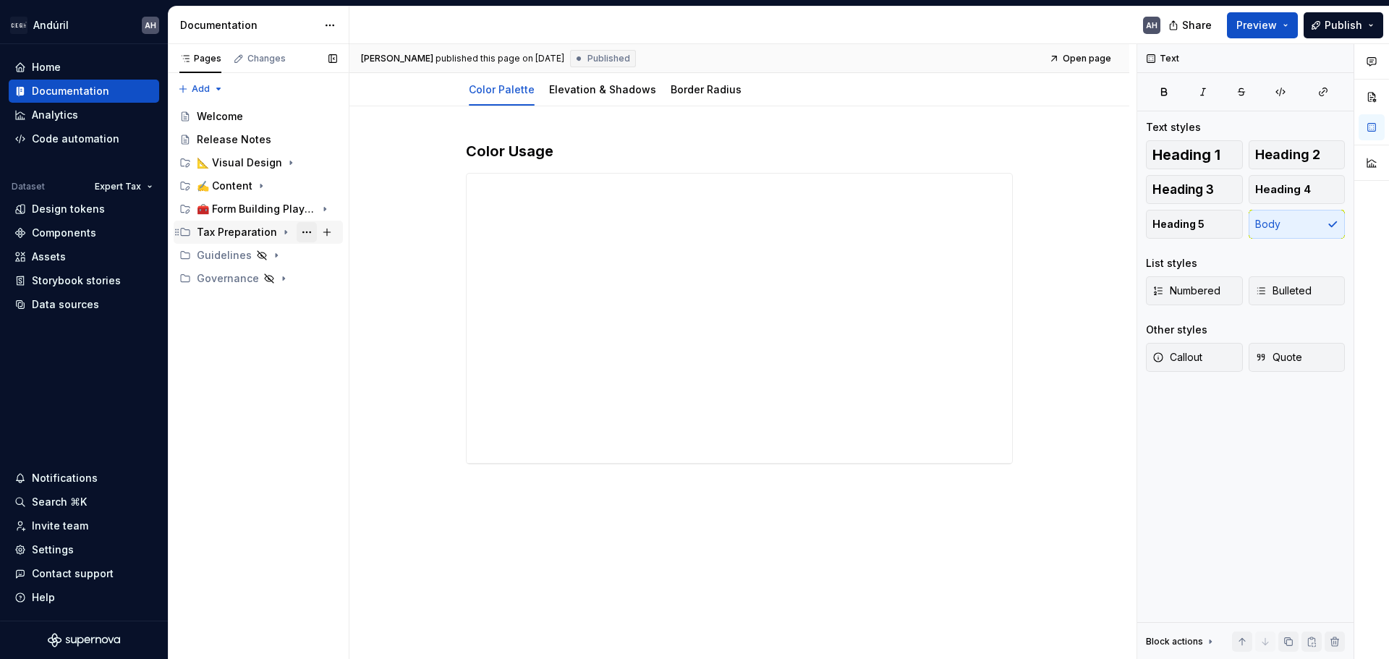
click at [305, 229] on button "Page tree" at bounding box center [307, 232] width 20 height 20
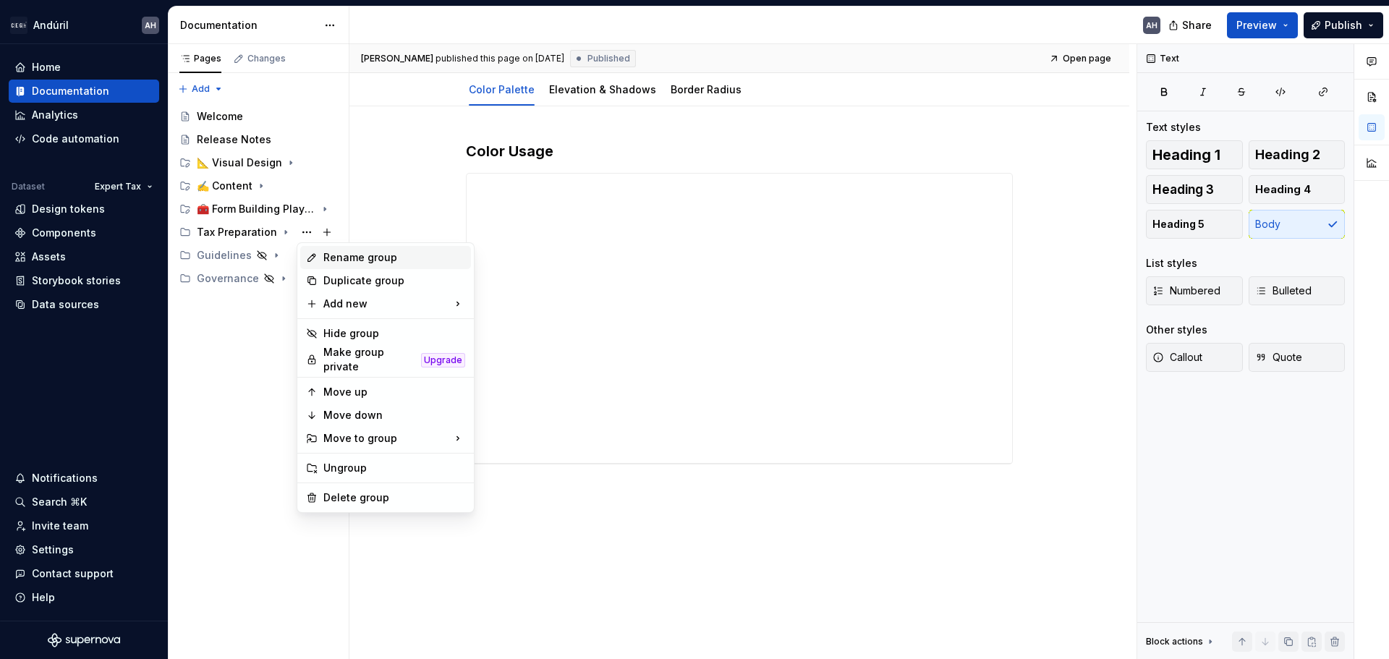
click at [328, 254] on div "Rename group" at bounding box center [394, 257] width 142 height 14
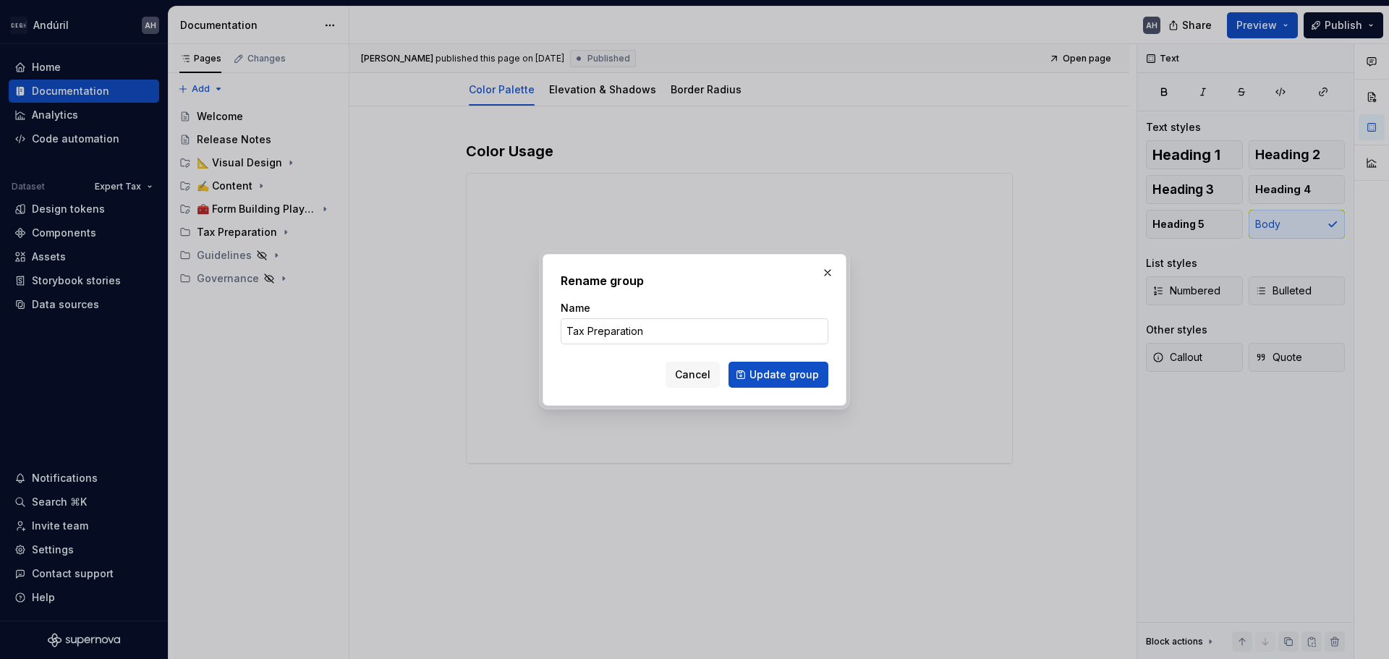
click at [570, 328] on input "Tax Preparation" at bounding box center [695, 331] width 268 height 26
click at [565, 332] on input "Tax Preparation" at bounding box center [695, 331] width 268 height 26
type textarea "*"
paste input "💻"
type input "💻 Tax Preparation"
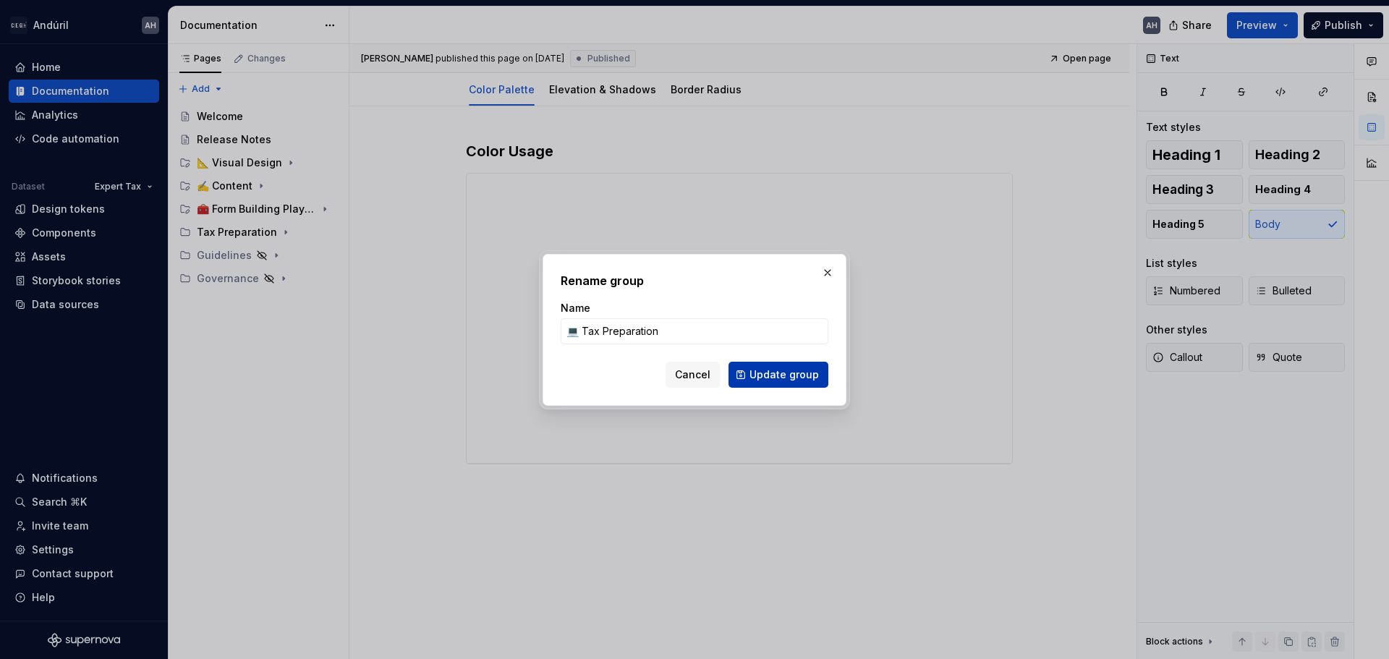
click at [770, 370] on span "Update group" at bounding box center [783, 374] width 69 height 14
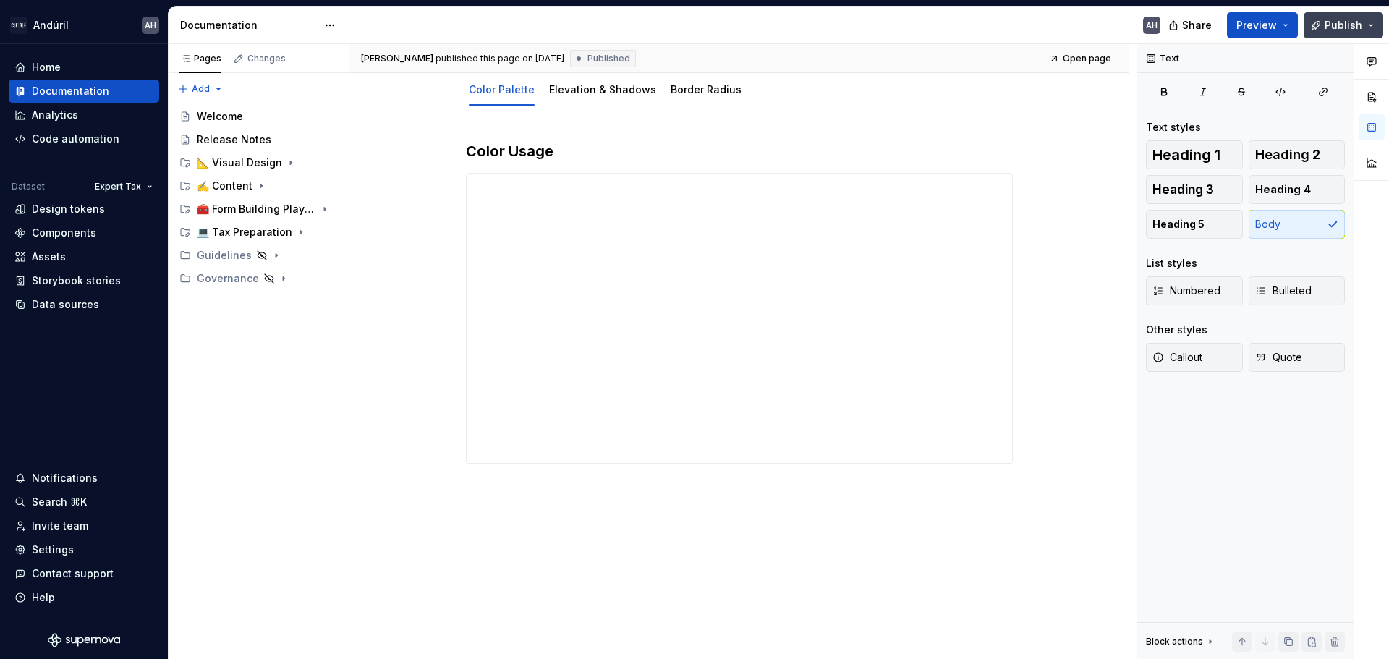
click at [1340, 23] on span "Publish" at bounding box center [1344, 25] width 38 height 14
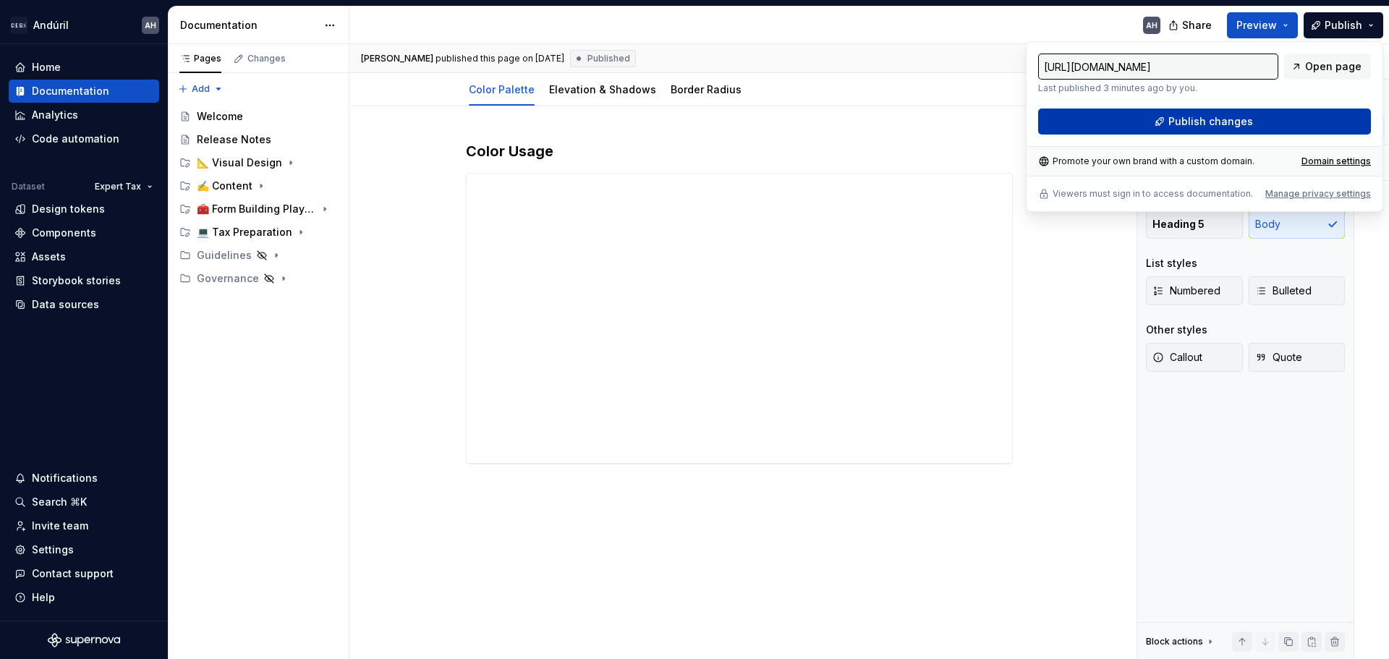
click at [1228, 128] on span "Publish changes" at bounding box center [1210, 121] width 85 height 14
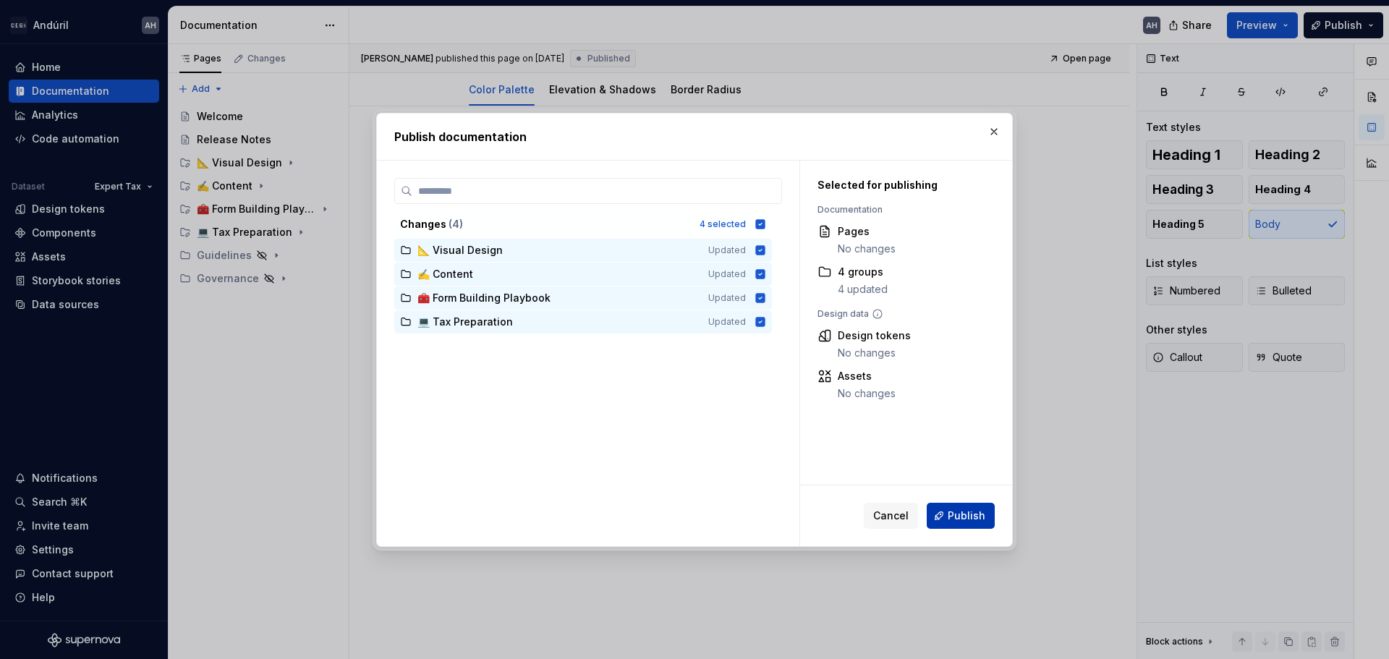
click at [969, 517] on span "Publish" at bounding box center [967, 516] width 38 height 14
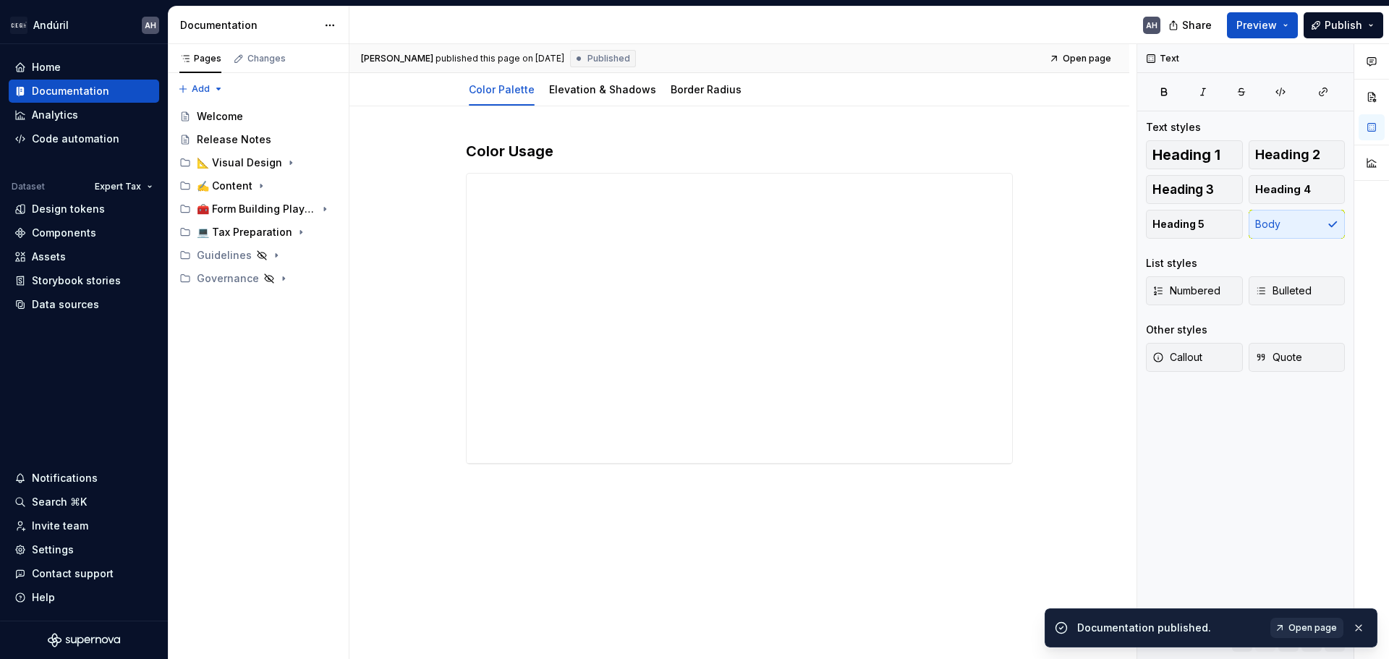
click at [1298, 624] on span "Open page" at bounding box center [1312, 628] width 48 height 12
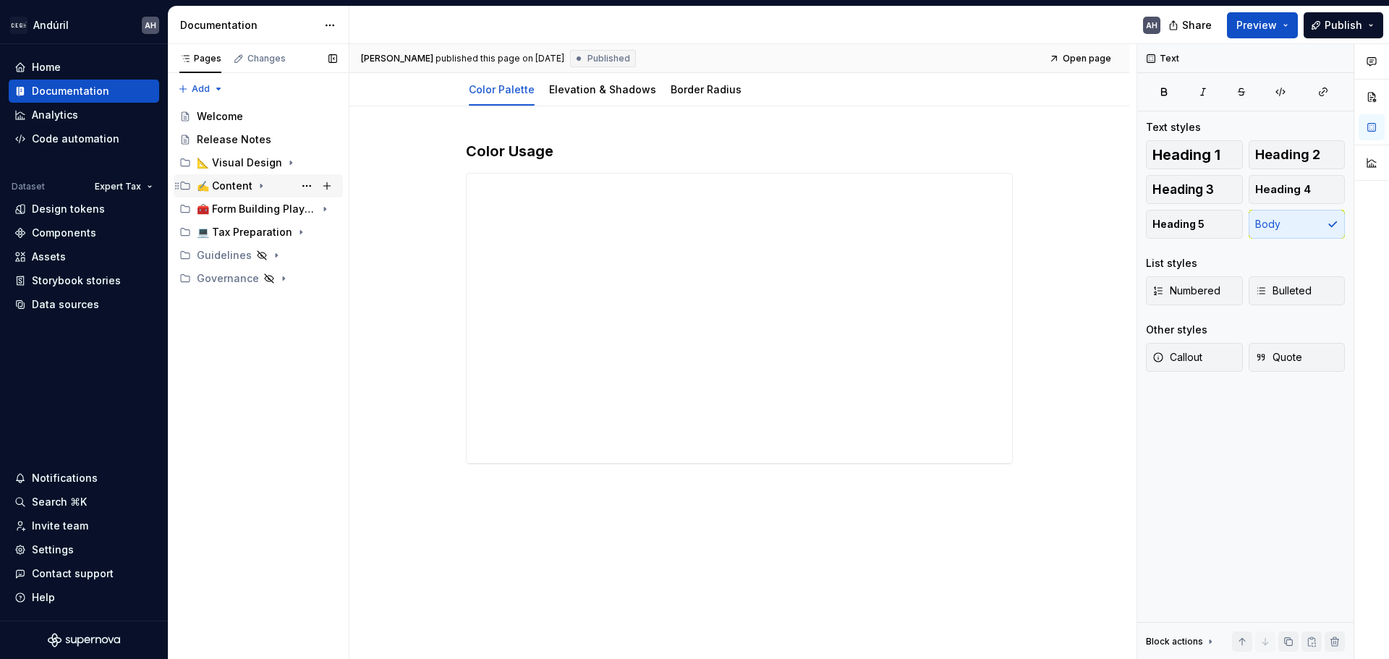
click at [260, 186] on icon "Page tree" at bounding box center [260, 186] width 1 height 4
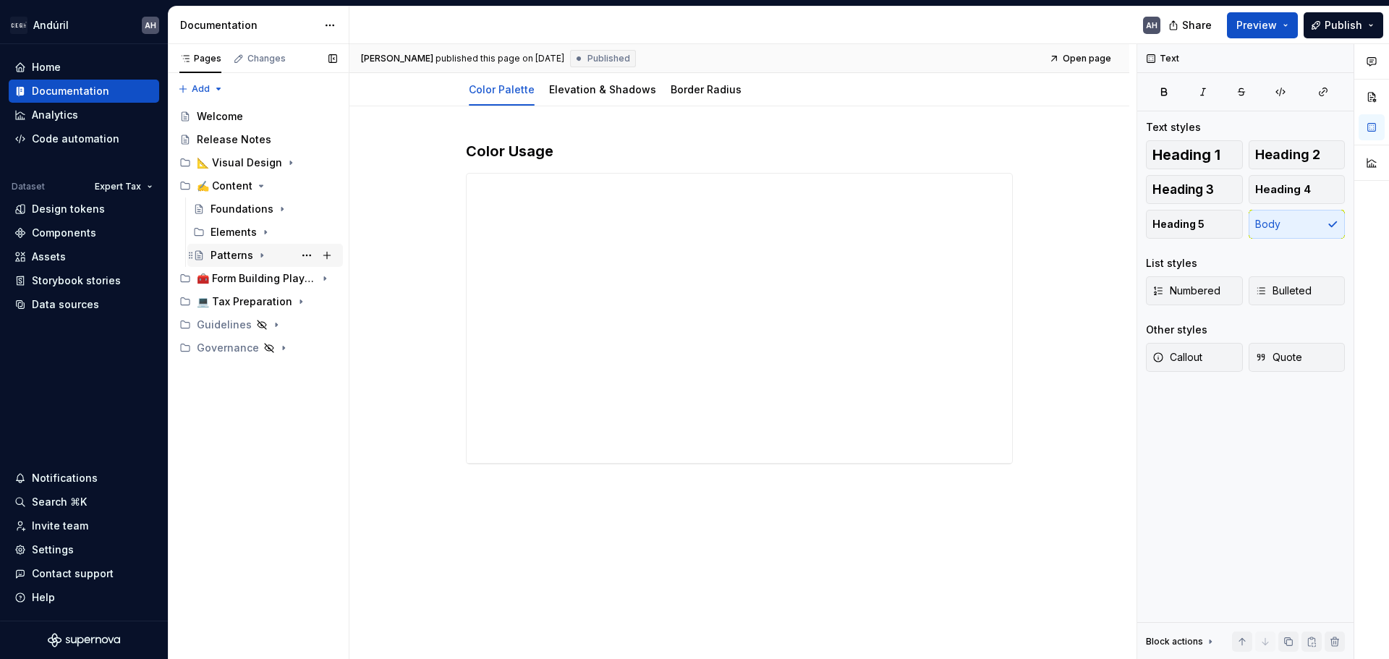
click at [256, 254] on icon "Page tree" at bounding box center [262, 256] width 12 height 12
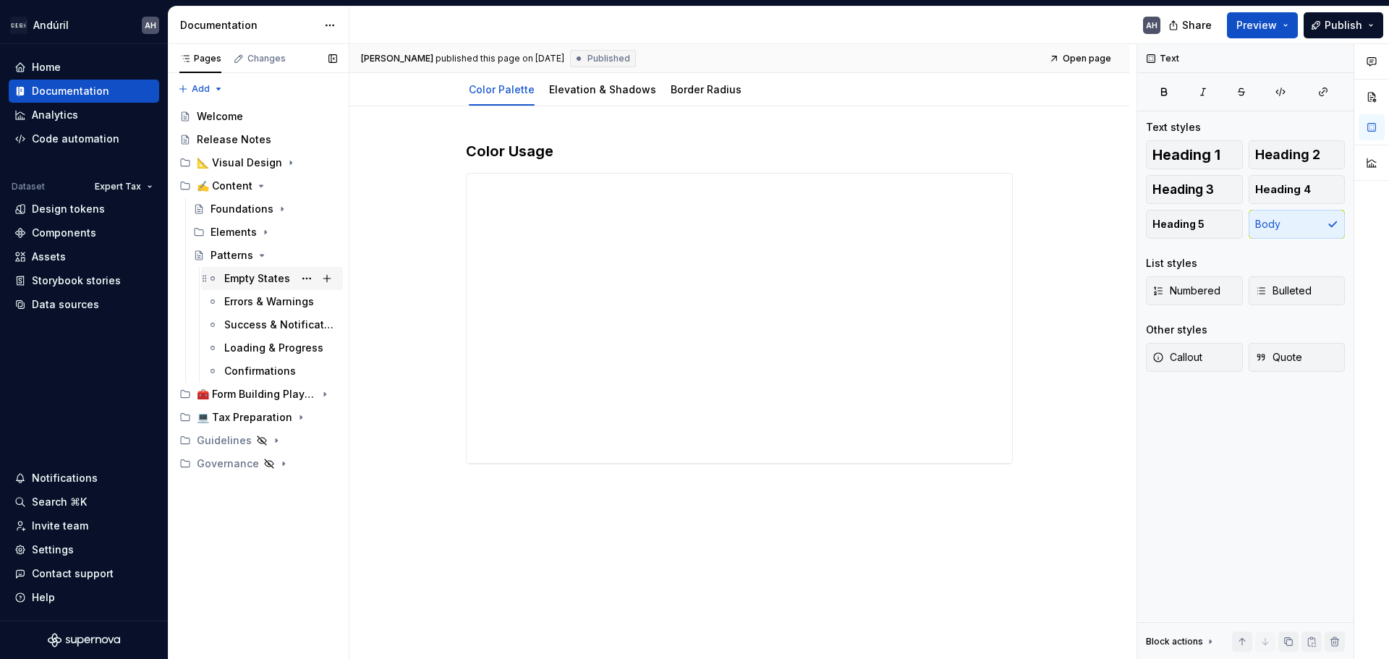
click at [252, 289] on div "Empty States" at bounding box center [272, 278] width 142 height 23
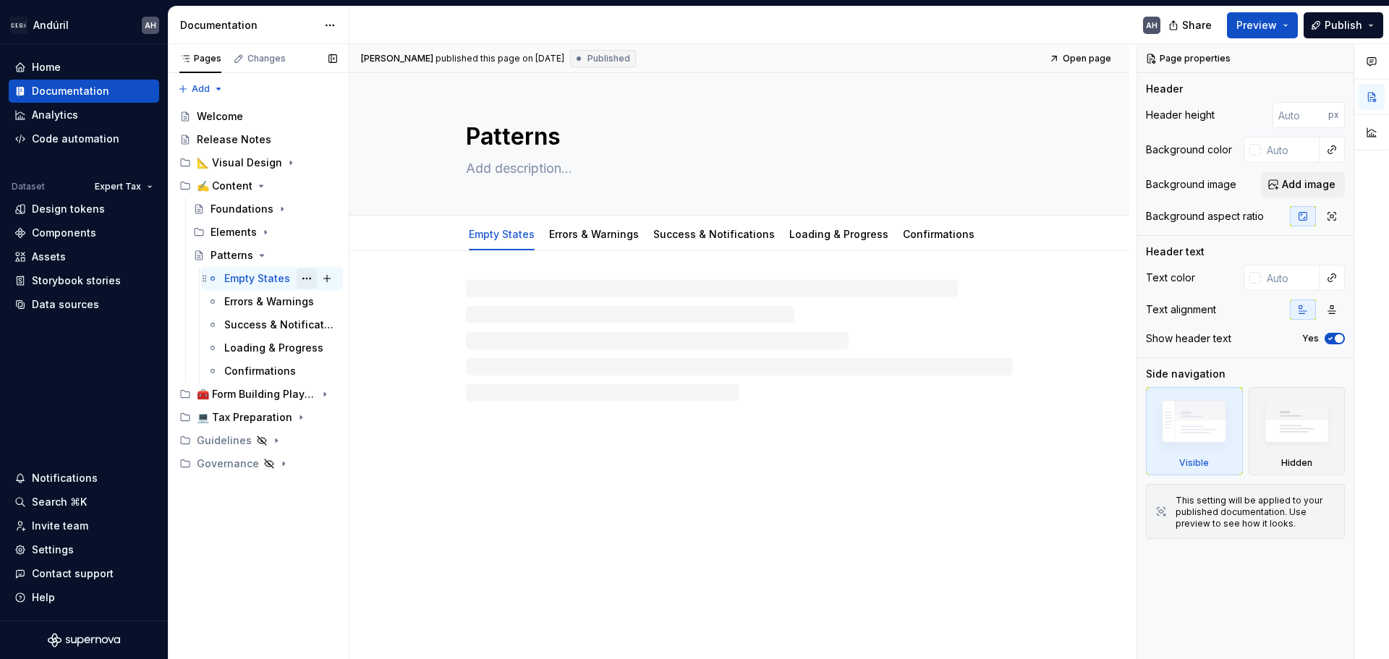
click at [526, 295] on div at bounding box center [739, 341] width 547 height 122
type textarea "*"
click at [472, 298] on p at bounding box center [739, 294] width 547 height 17
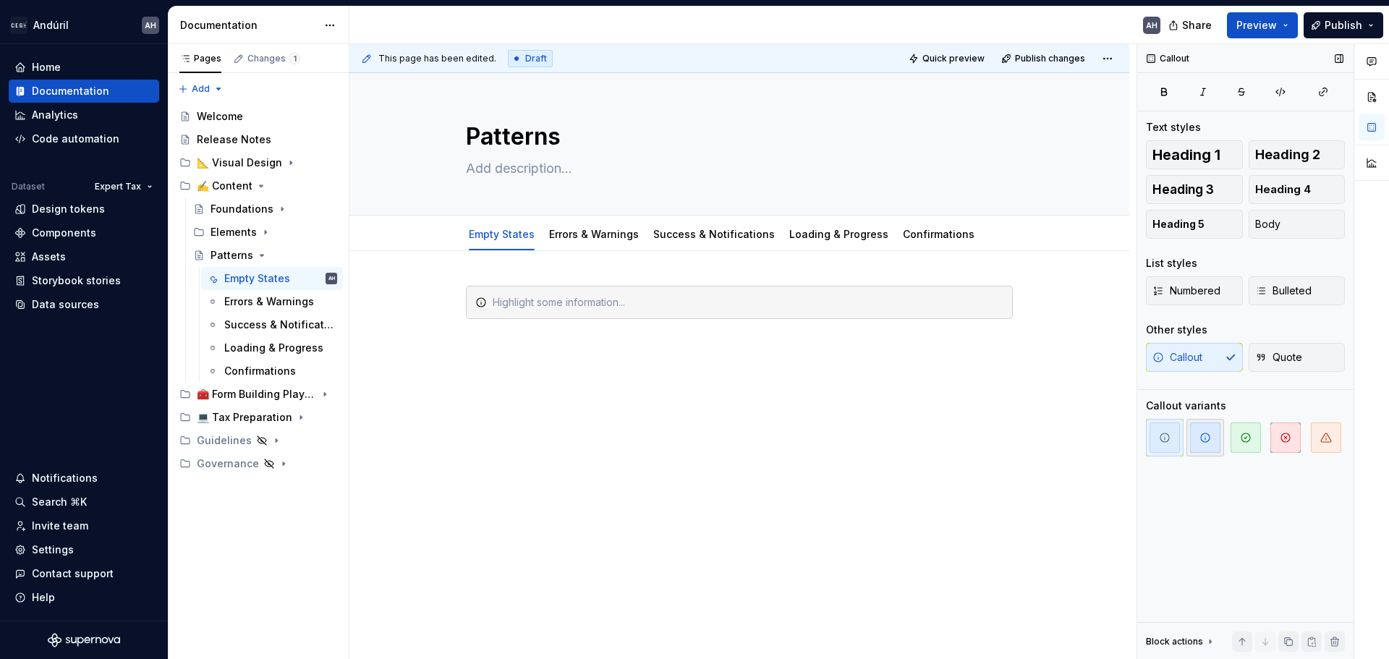
click at [1216, 444] on span "button" at bounding box center [1205, 437] width 30 height 30
click at [1241, 431] on span "button" at bounding box center [1246, 437] width 30 height 30
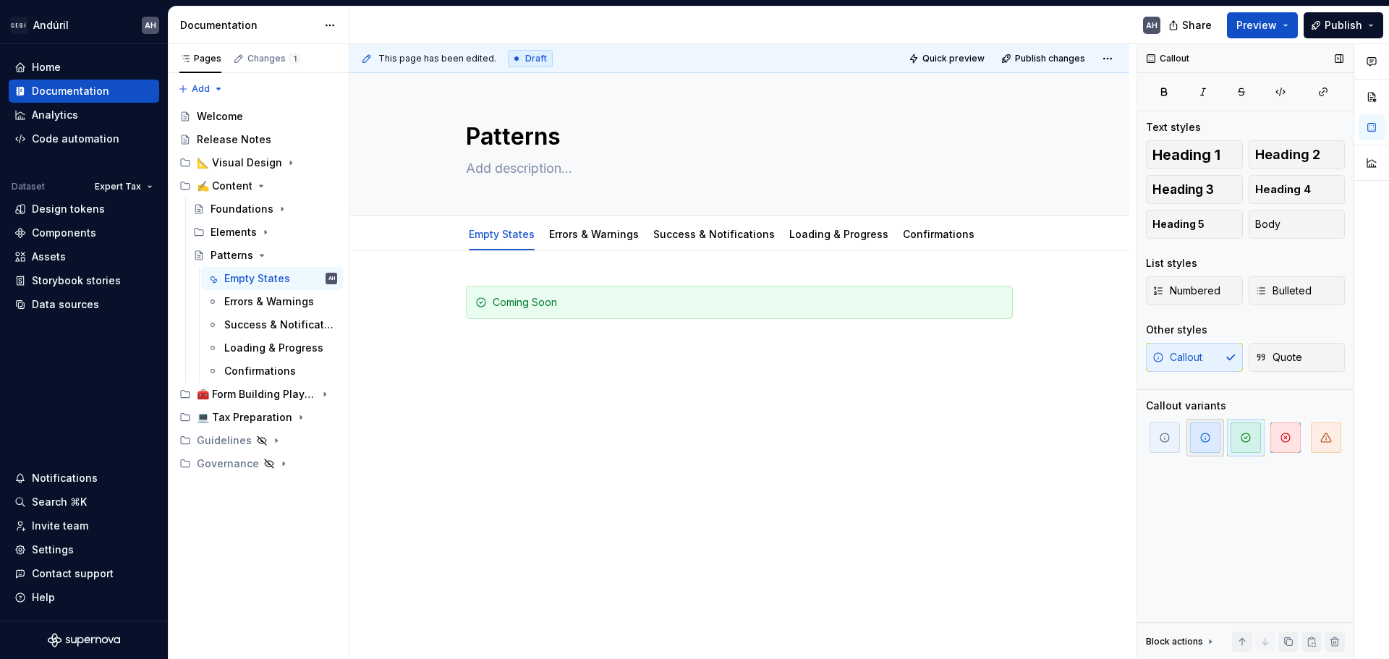
click at [1190, 441] on span "button" at bounding box center [1205, 437] width 30 height 30
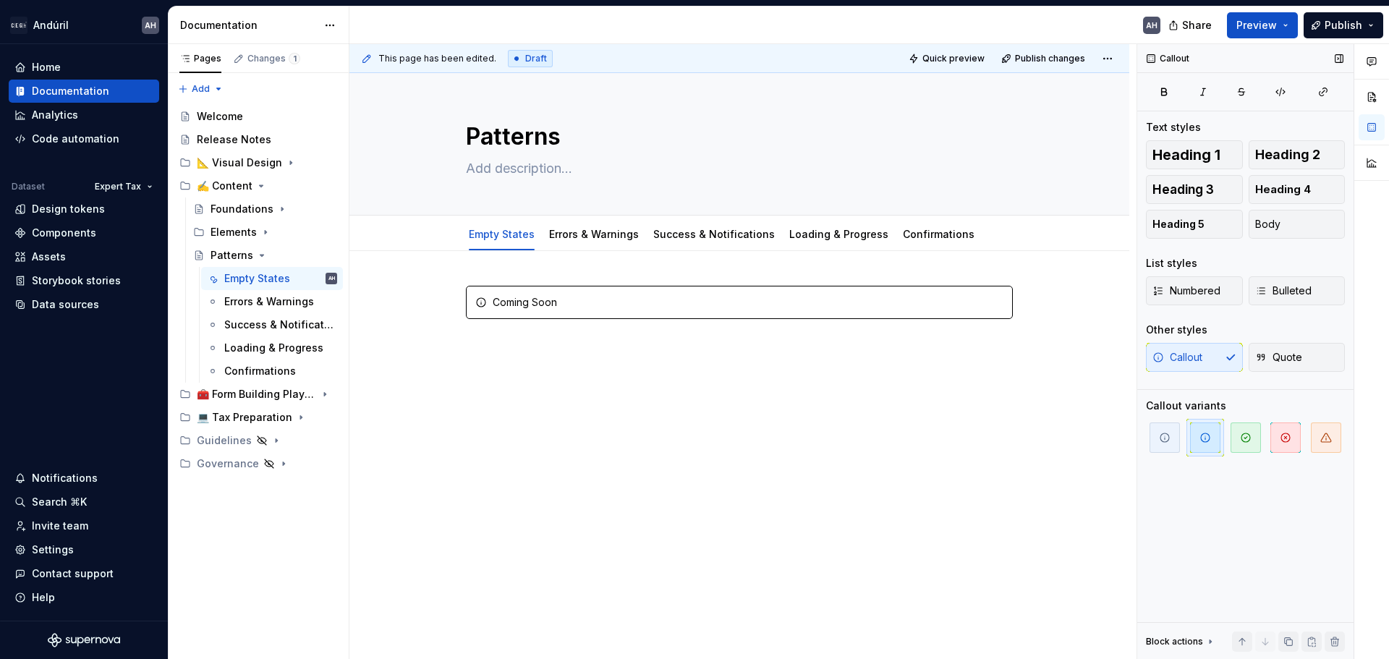
click at [1195, 448] on span "button" at bounding box center [1205, 437] width 30 height 30
click at [1170, 444] on span "button" at bounding box center [1164, 437] width 30 height 30
click at [1204, 443] on span "button" at bounding box center [1205, 437] width 30 height 30
click at [1331, 438] on icon "button" at bounding box center [1326, 438] width 12 height 12
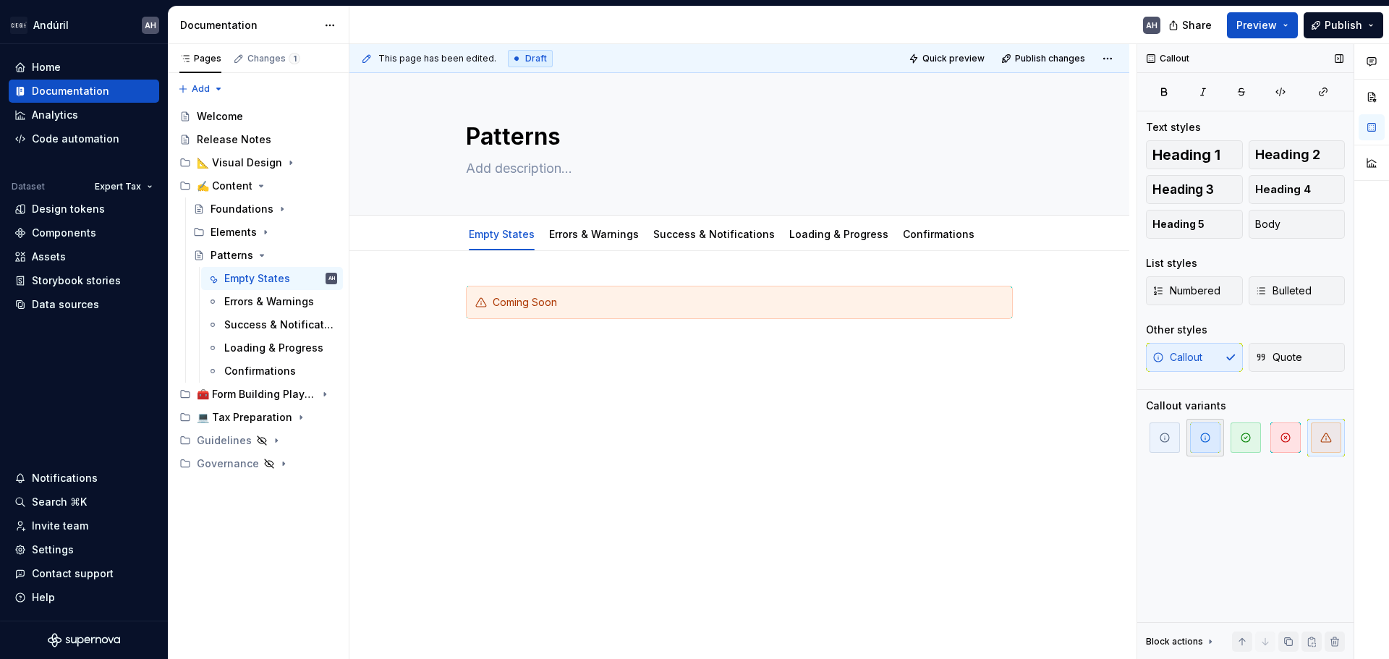
click at [1200, 449] on span "button" at bounding box center [1205, 437] width 30 height 30
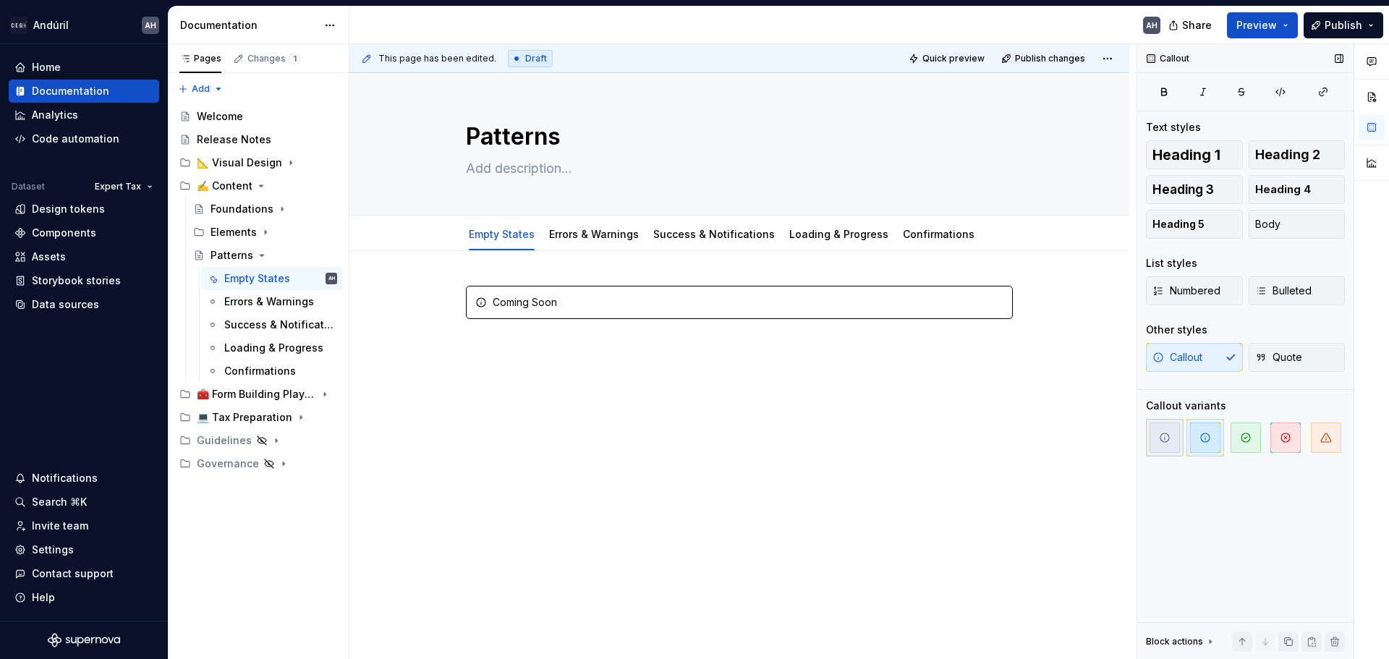
click at [1170, 444] on span "button" at bounding box center [1164, 437] width 30 height 30
click at [1225, 439] on div at bounding box center [1245, 438] width 199 height 38
click at [1212, 438] on span "button" at bounding box center [1205, 437] width 30 height 30
click at [1335, 440] on span "button" at bounding box center [1326, 437] width 30 height 30
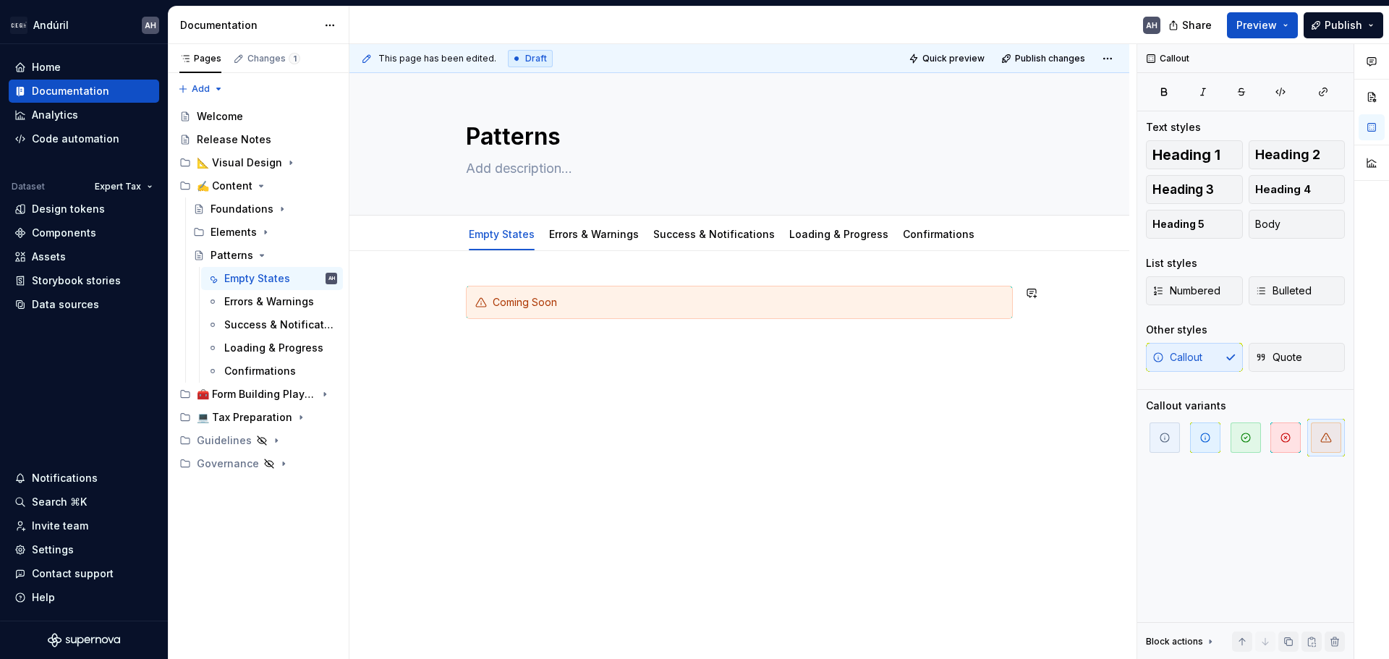
click at [564, 384] on div "This page has been edited. Draft Quick preview Publish changes Patterns Edit he…" at bounding box center [742, 352] width 787 height 616
click at [454, 309] on span at bounding box center [452, 302] width 12 height 20
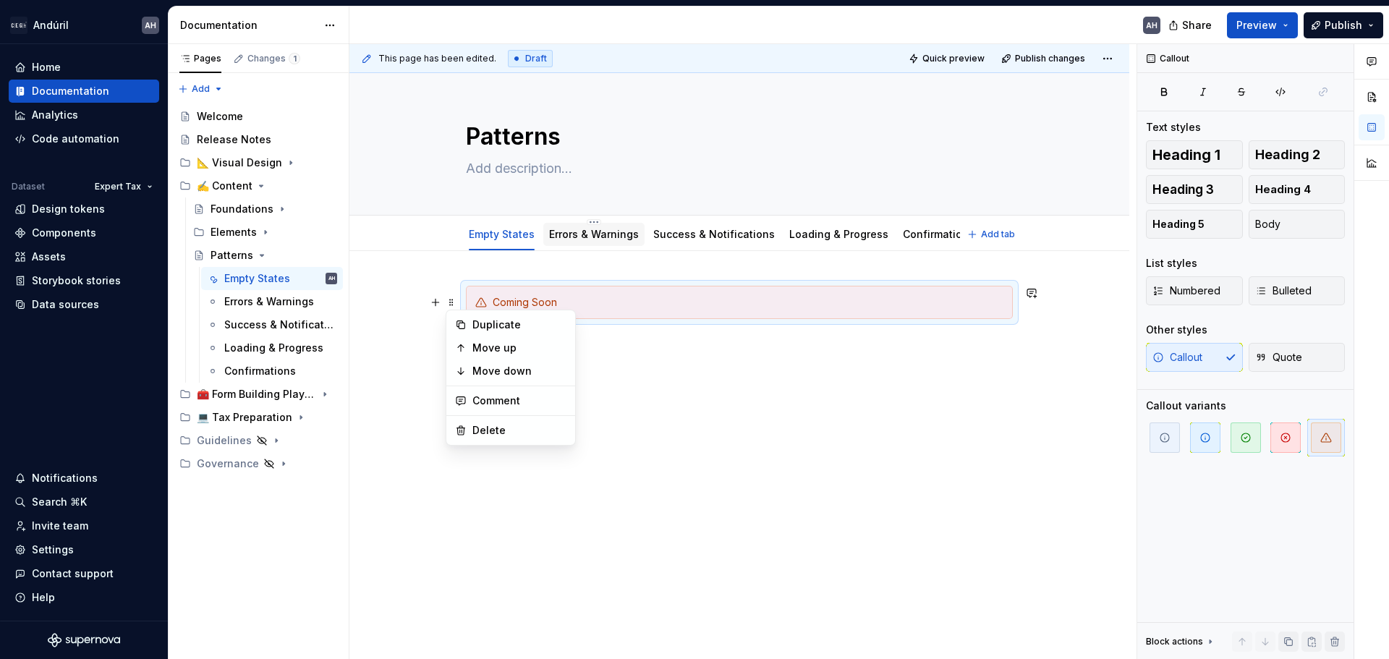
click at [595, 237] on link "Errors & Warnings" at bounding box center [594, 234] width 90 height 12
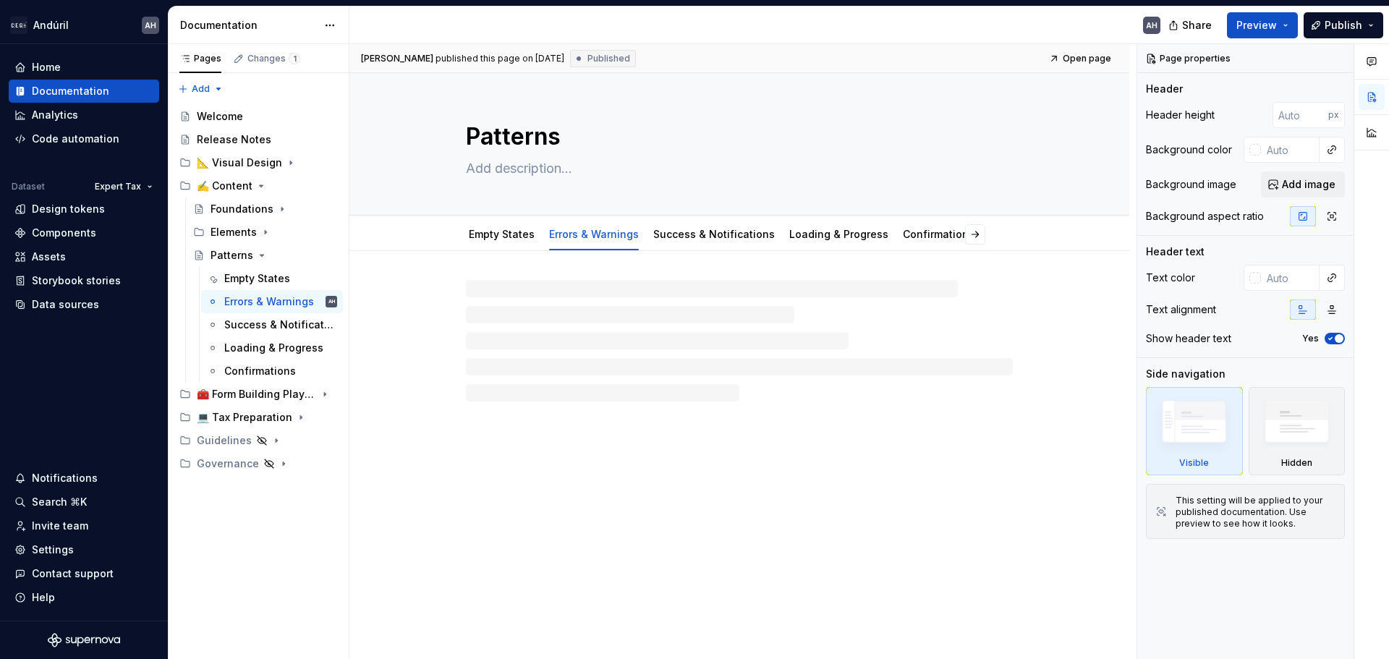
click at [515, 316] on div at bounding box center [739, 341] width 547 height 122
click at [544, 320] on div at bounding box center [739, 313] width 547 height 55
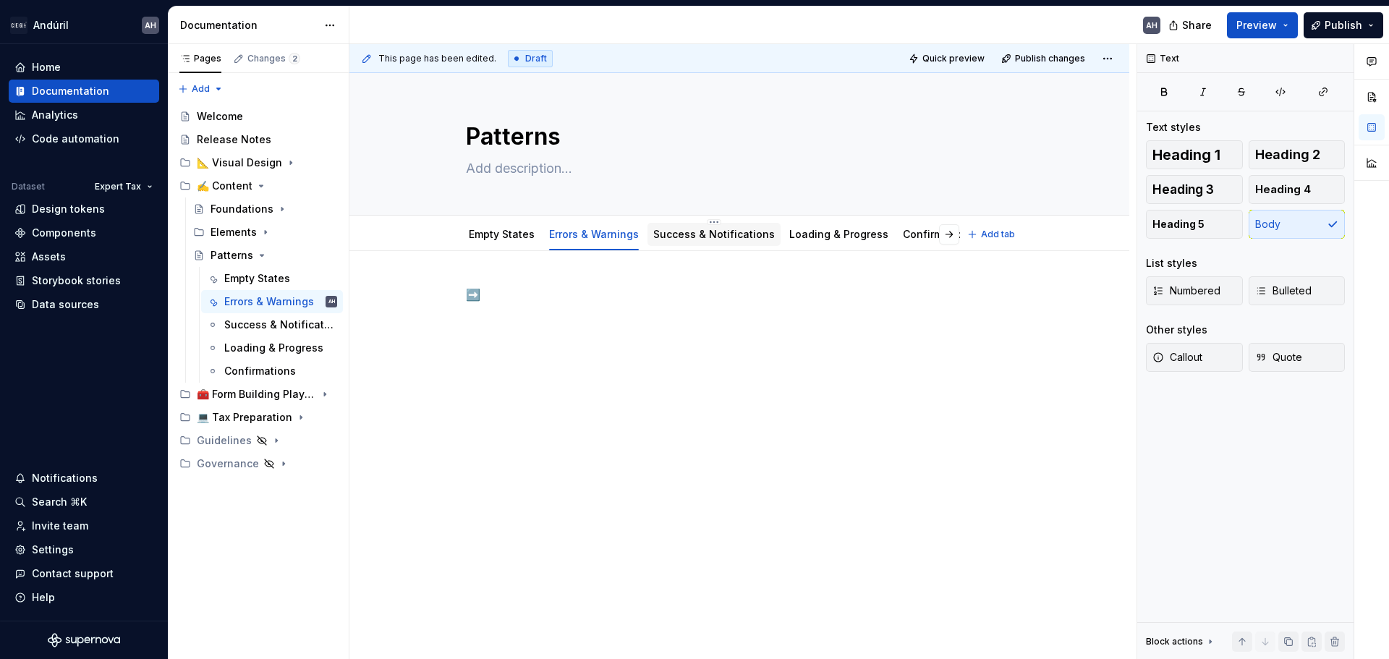
click at [690, 239] on link "Success & Notifications" at bounding box center [714, 234] width 122 height 12
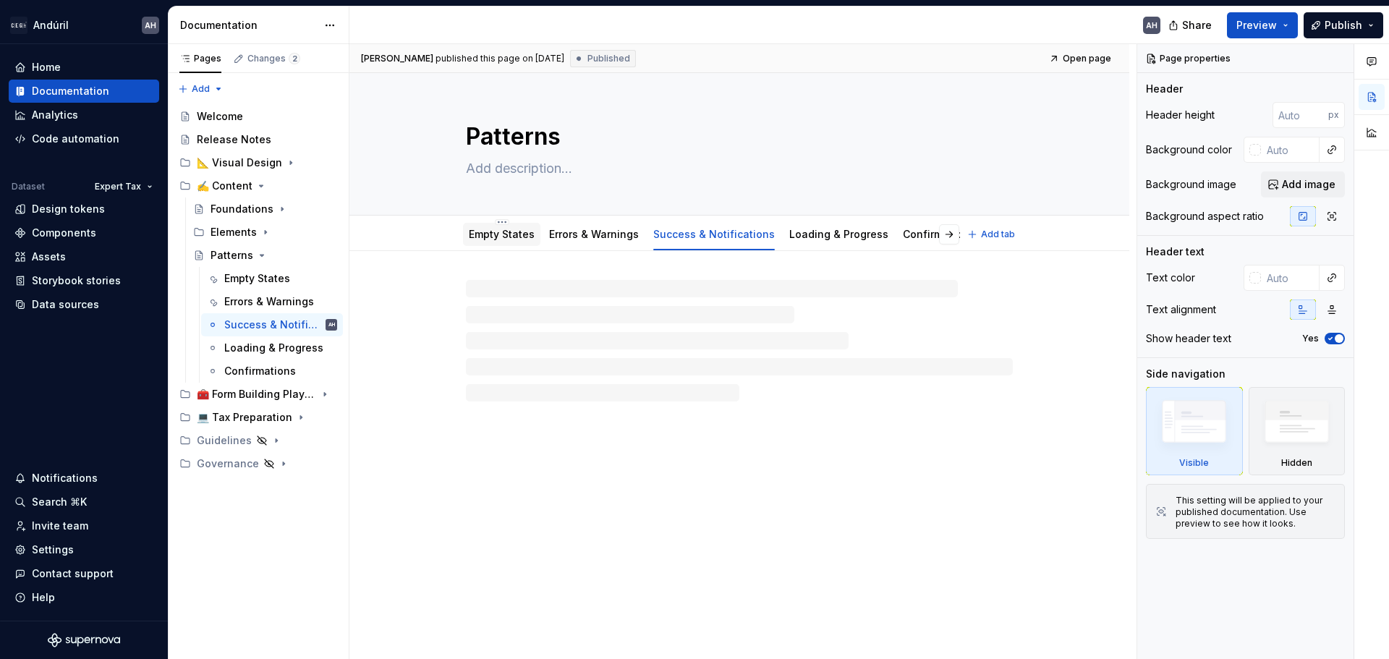
click at [505, 236] on link "Empty States" at bounding box center [502, 234] width 66 height 12
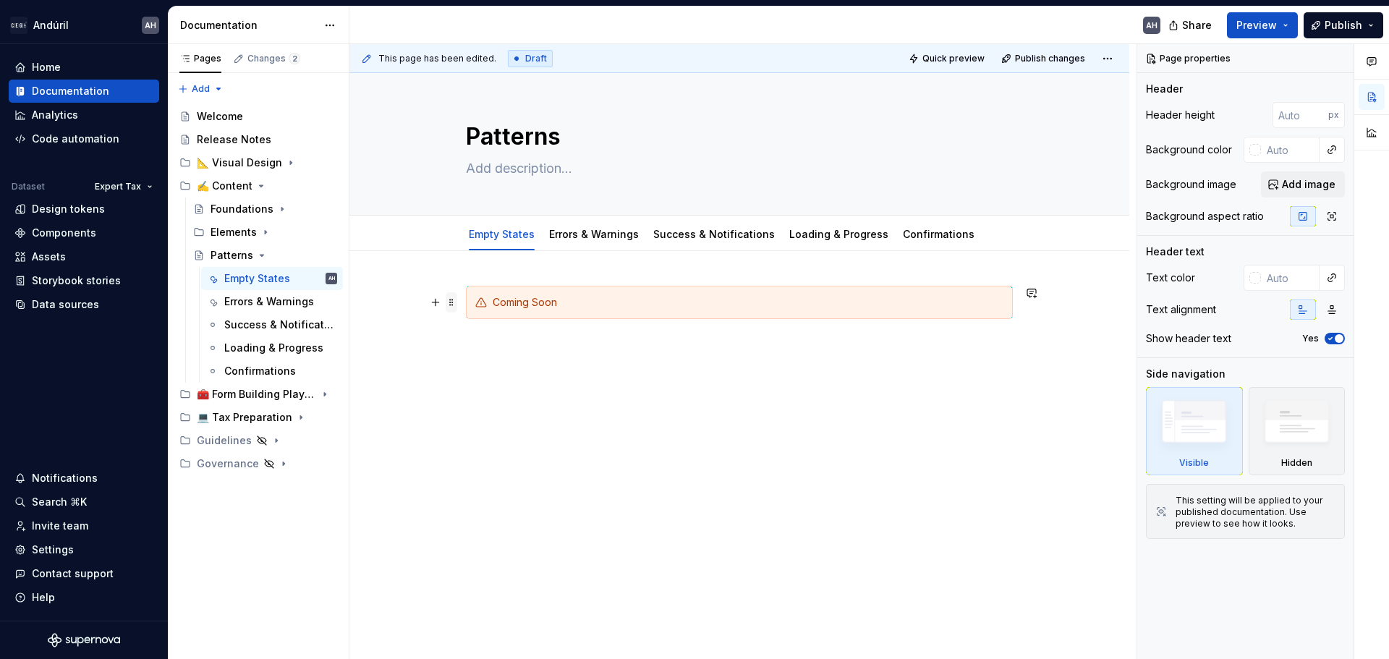
click at [452, 305] on span at bounding box center [452, 302] width 12 height 20
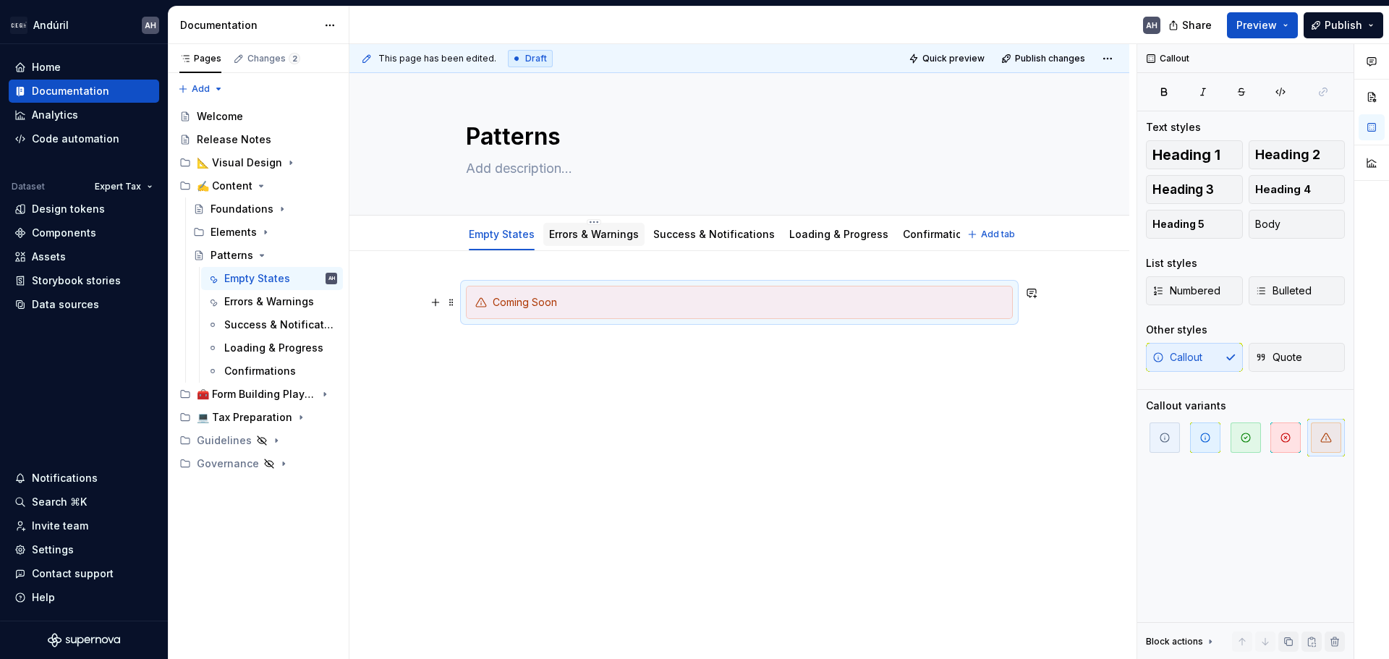
click at [590, 232] on link "Errors & Warnings" at bounding box center [594, 234] width 90 height 12
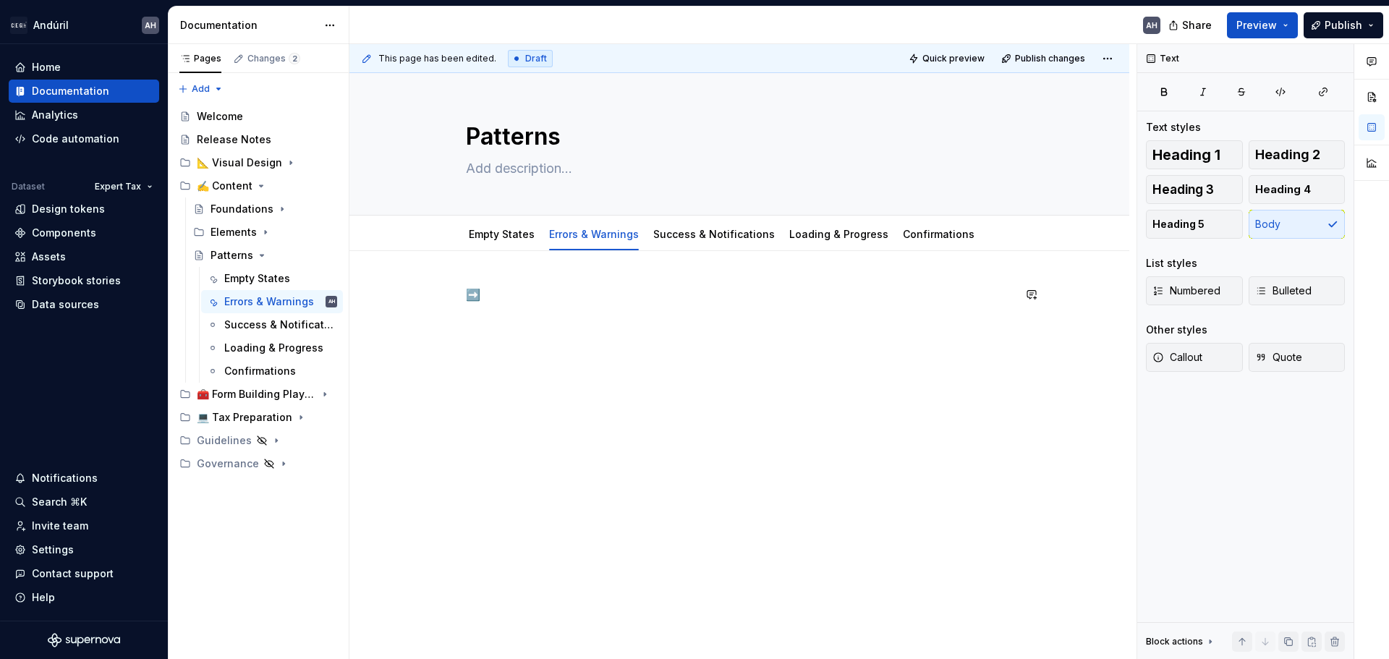
click at [514, 307] on div "➡️" at bounding box center [739, 313] width 547 height 55
paste div
type textarea "*"
click at [517, 294] on p "➡️" at bounding box center [739, 294] width 547 height 17
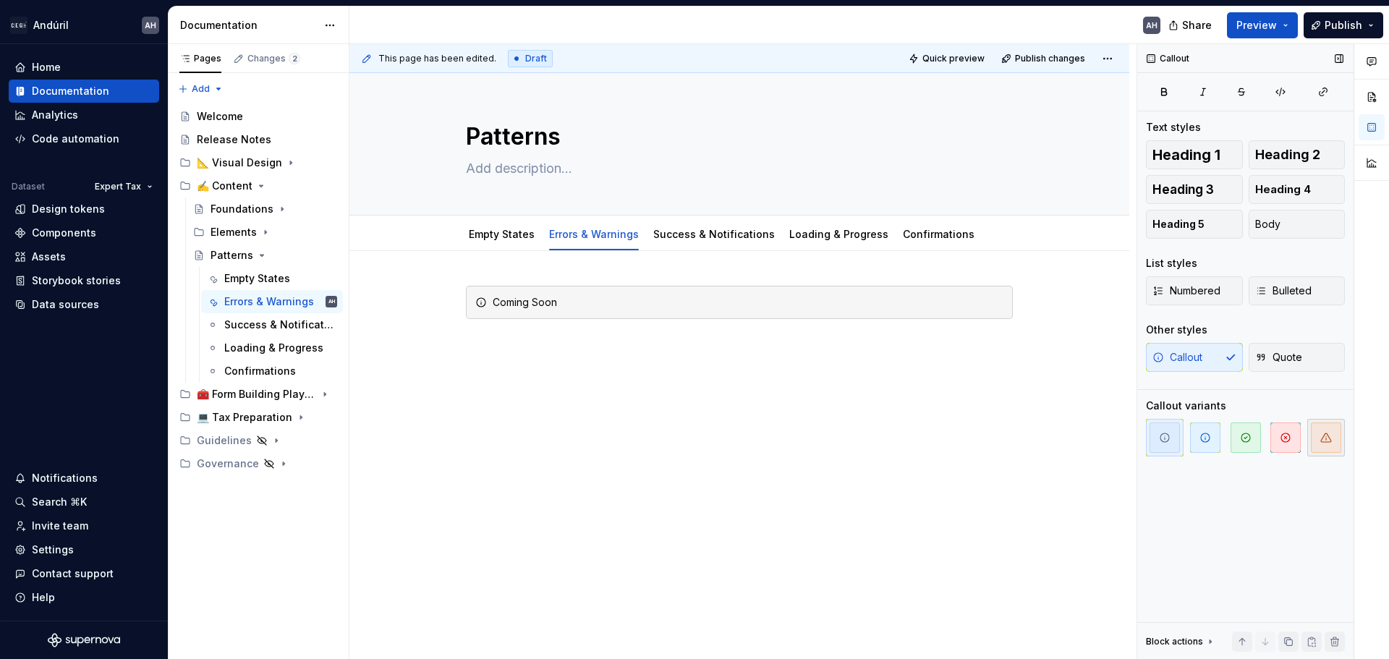
click at [1333, 445] on span "button" at bounding box center [1326, 437] width 30 height 30
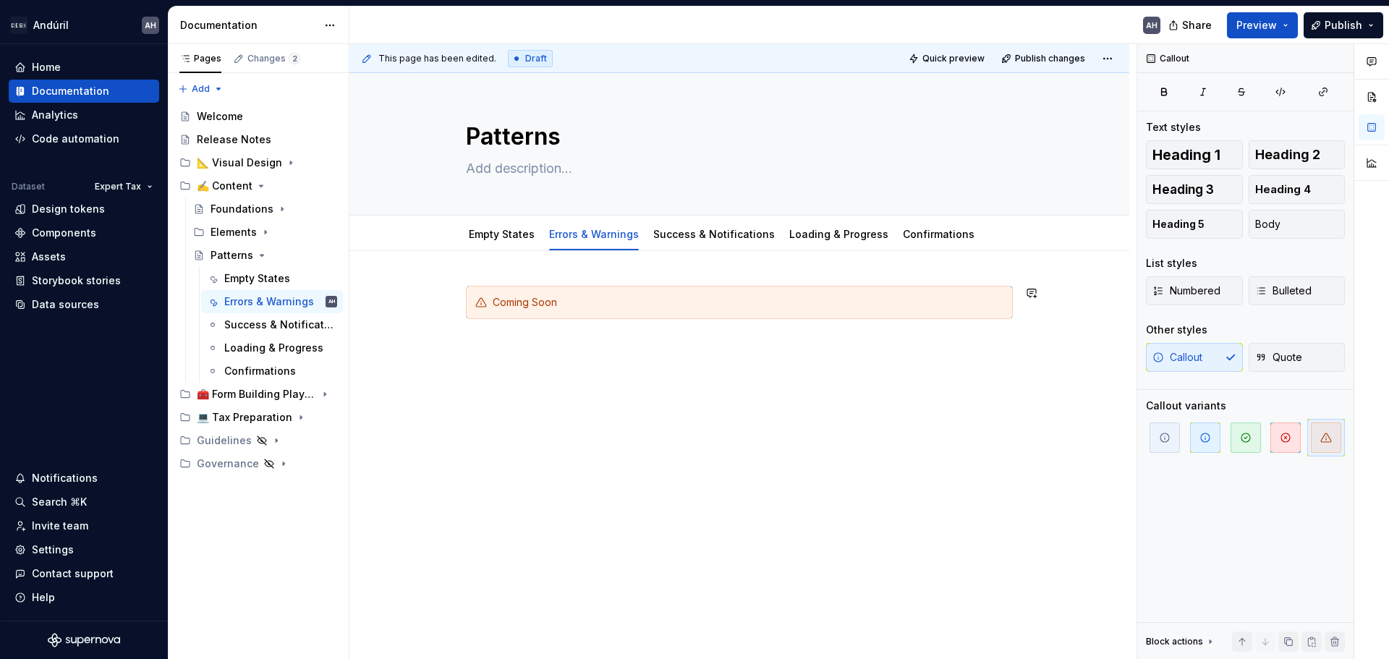
click at [700, 391] on div "Coming Soon" at bounding box center [739, 403] width 780 height 305
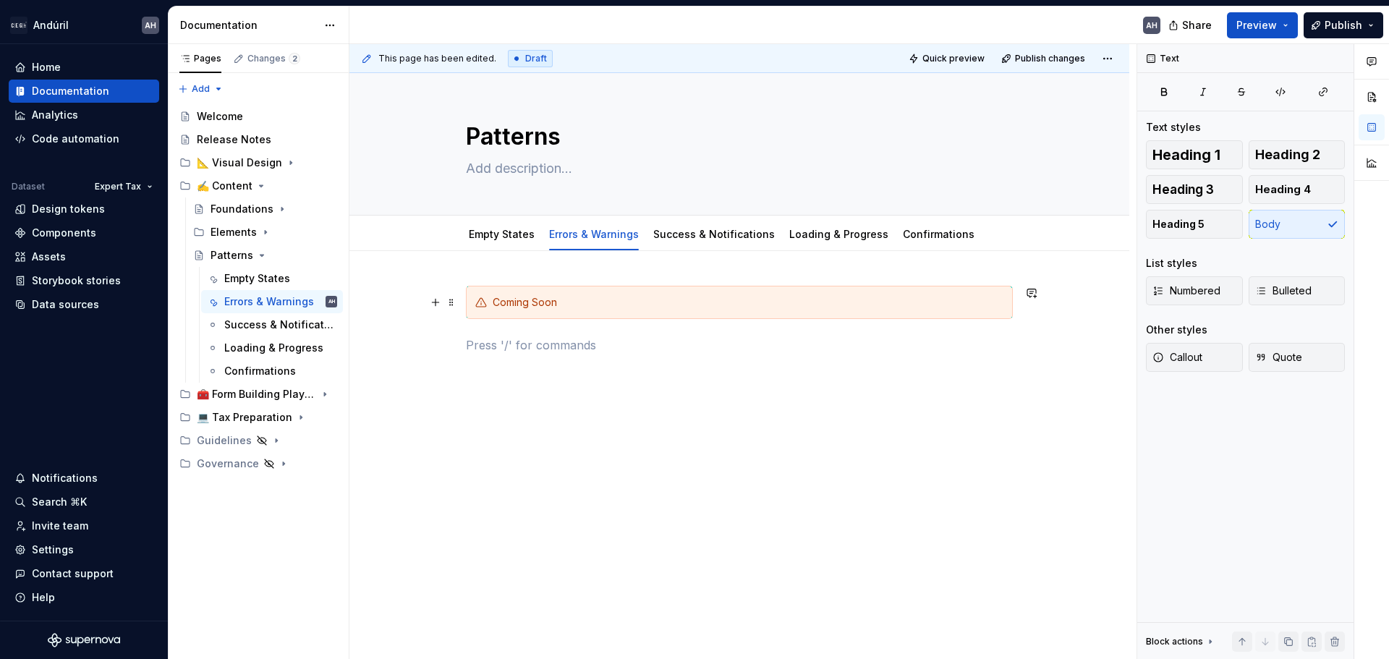
click at [458, 305] on div "Coming Soon" at bounding box center [739, 410] width 780 height 318
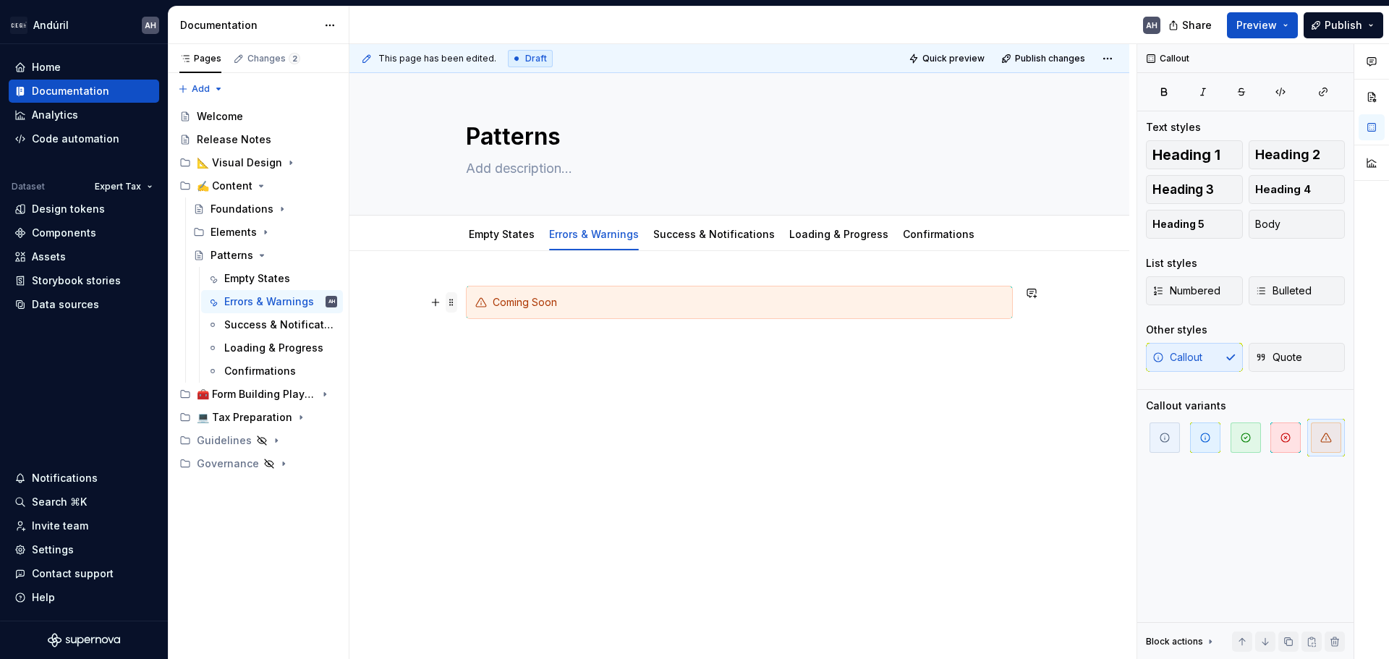
click at [454, 305] on span at bounding box center [452, 302] width 12 height 20
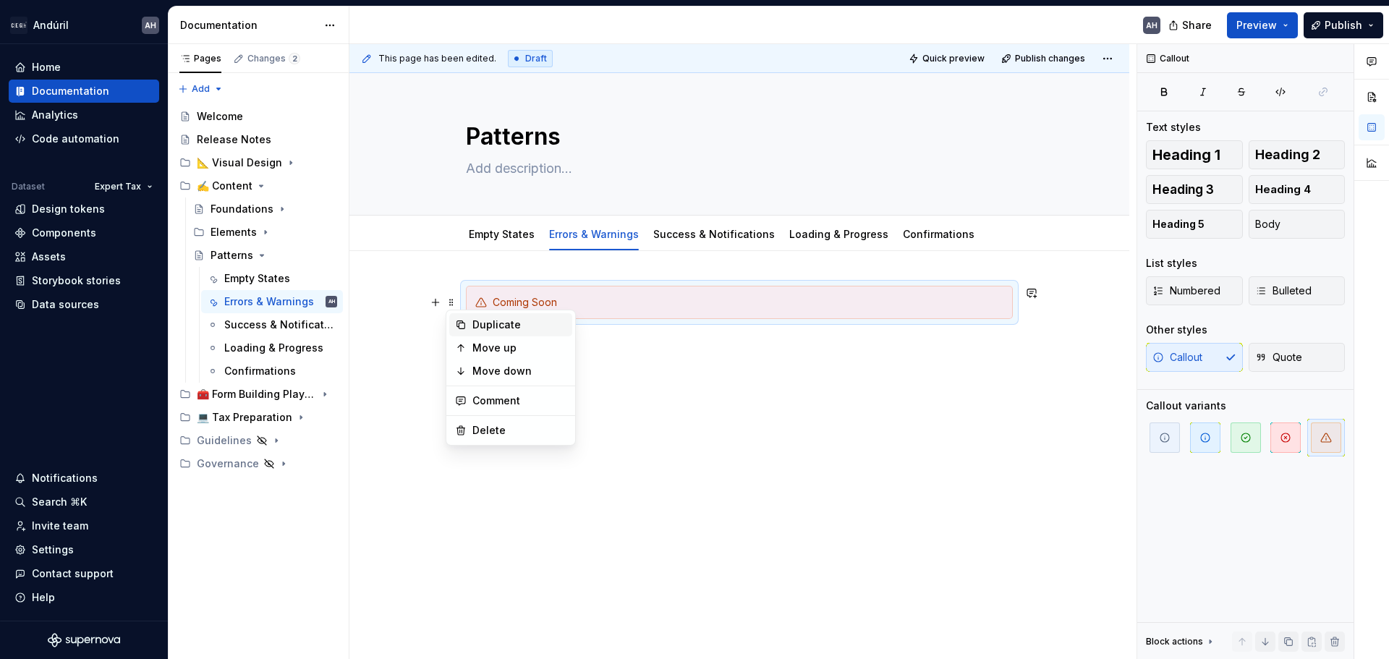
click at [488, 319] on div "Duplicate" at bounding box center [519, 325] width 94 height 14
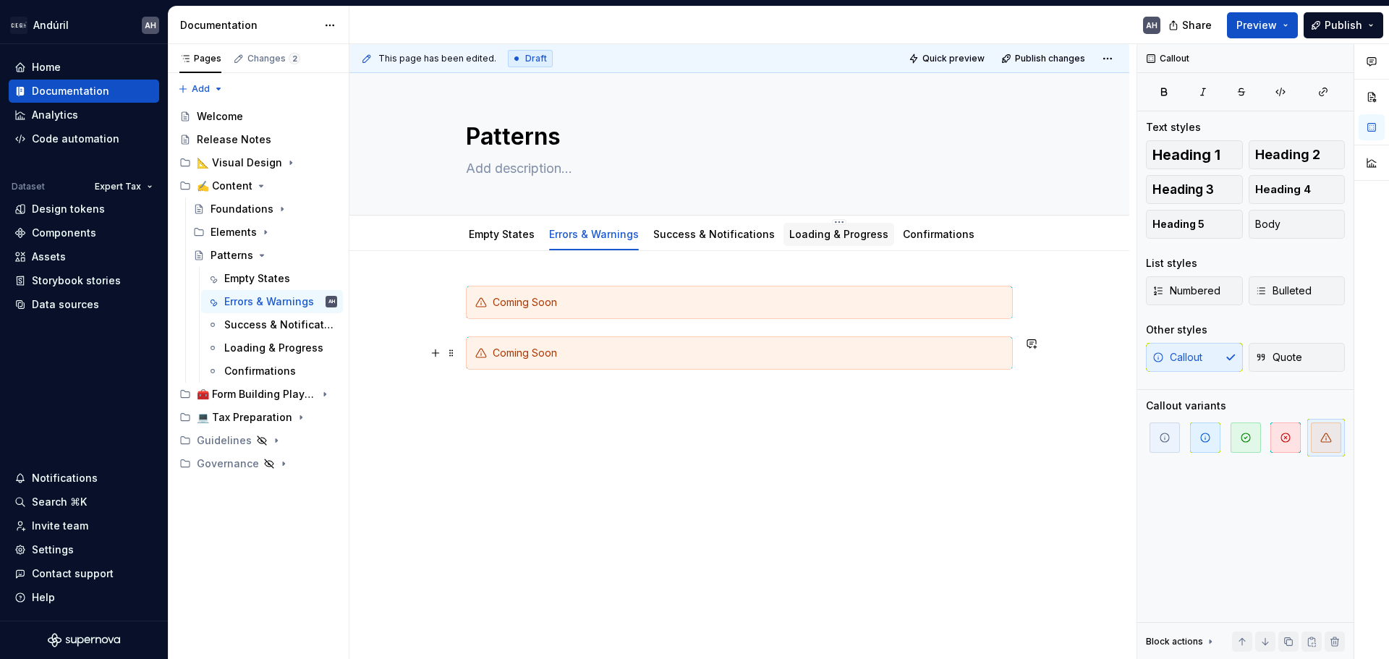
drag, startPoint x: 462, startPoint y: 351, endPoint x: 817, endPoint y: 242, distance: 370.7
click at [817, 242] on div "Loading & Progress" at bounding box center [838, 234] width 99 height 17
click at [555, 419] on div "Coming Soon Coming Soon" at bounding box center [739, 354] width 547 height 136
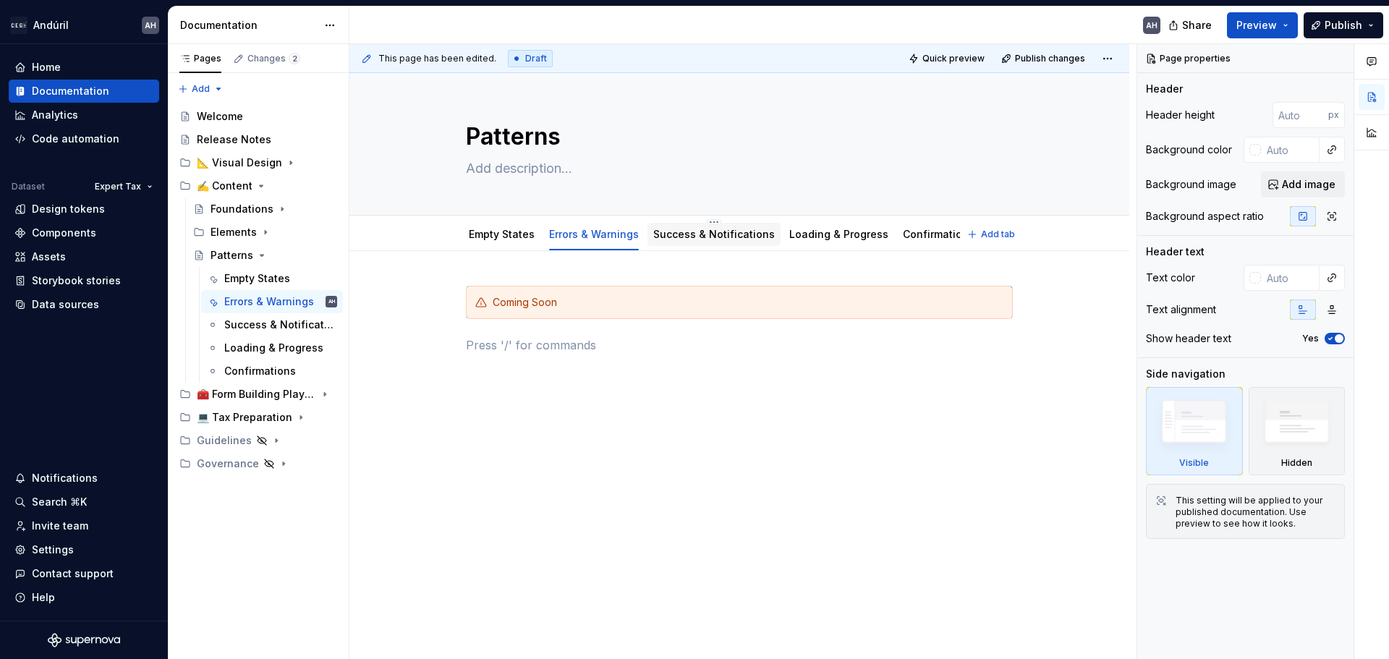
click at [671, 237] on link "Success & Notifications" at bounding box center [714, 234] width 122 height 12
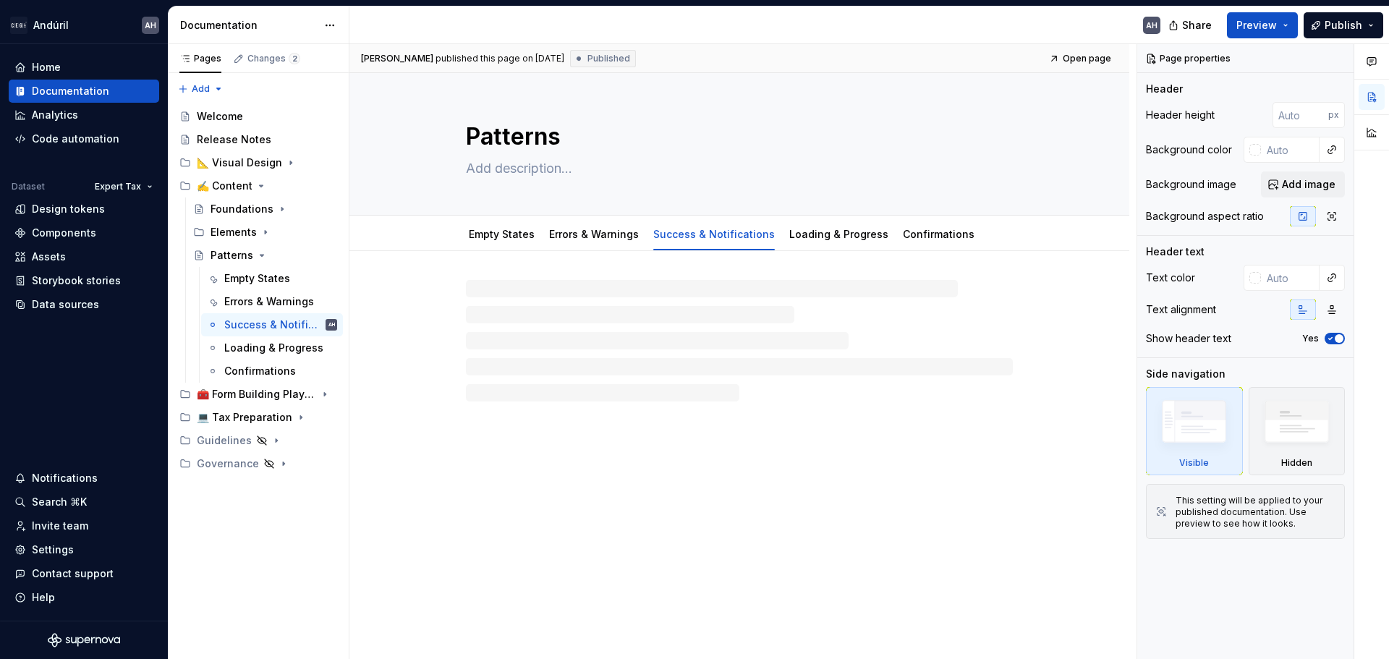
click at [540, 360] on div at bounding box center [739, 341] width 547 height 122
click at [506, 308] on div at bounding box center [739, 313] width 547 height 55
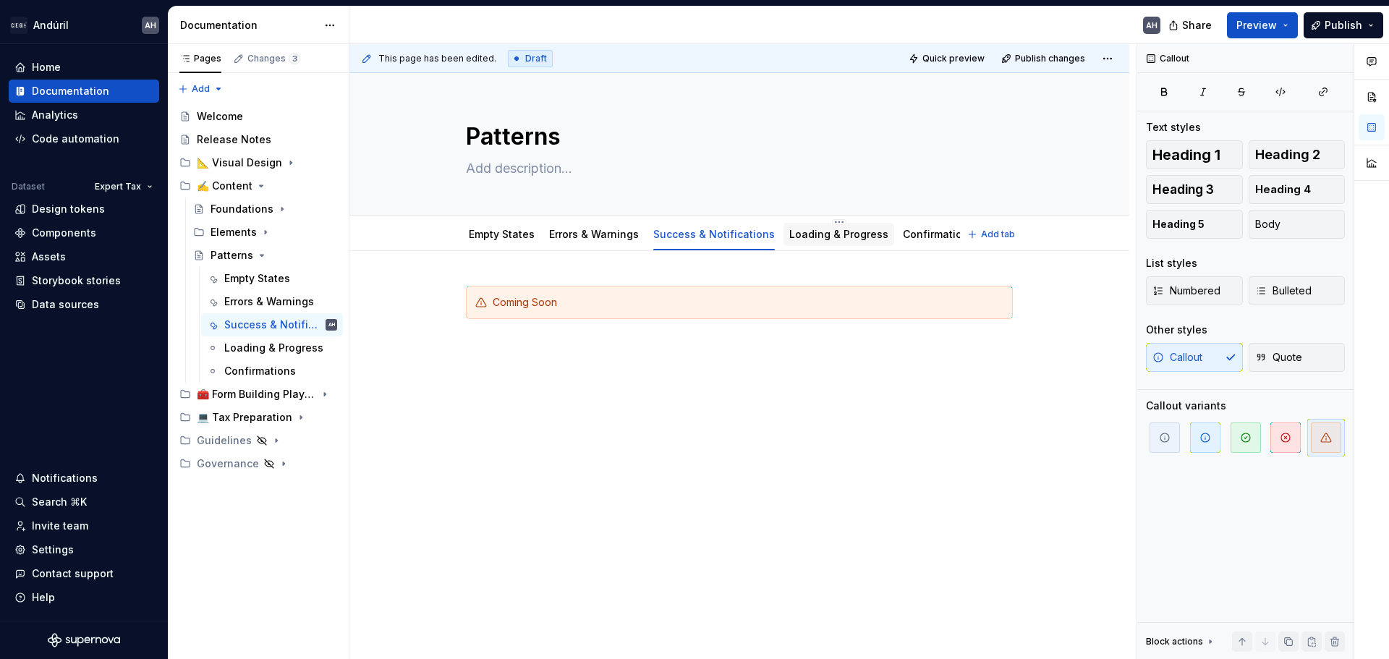
click at [849, 226] on div "Loading & Progress" at bounding box center [838, 234] width 99 height 17
click at [855, 239] on link "Loading & Progress" at bounding box center [838, 234] width 99 height 12
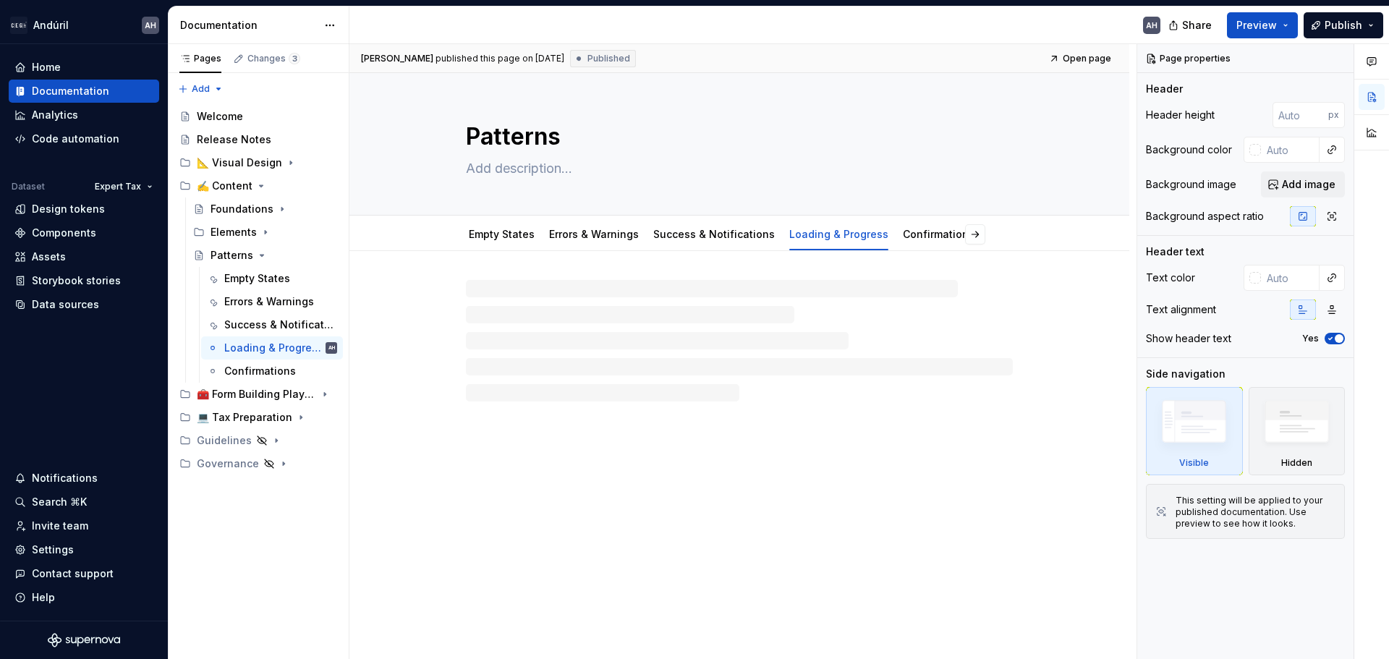
click at [553, 345] on div at bounding box center [739, 341] width 547 height 122
click at [519, 315] on div at bounding box center [739, 313] width 547 height 55
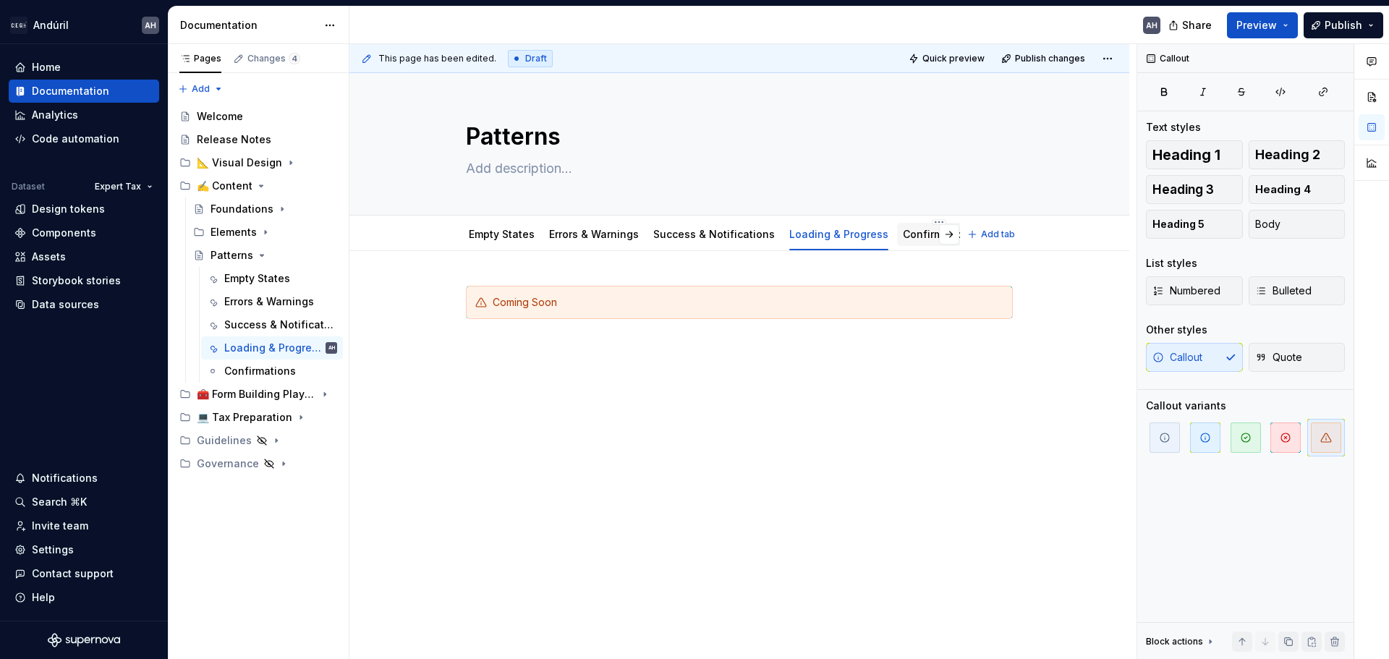
click at [906, 239] on link "Confirmations" at bounding box center [939, 234] width 72 height 12
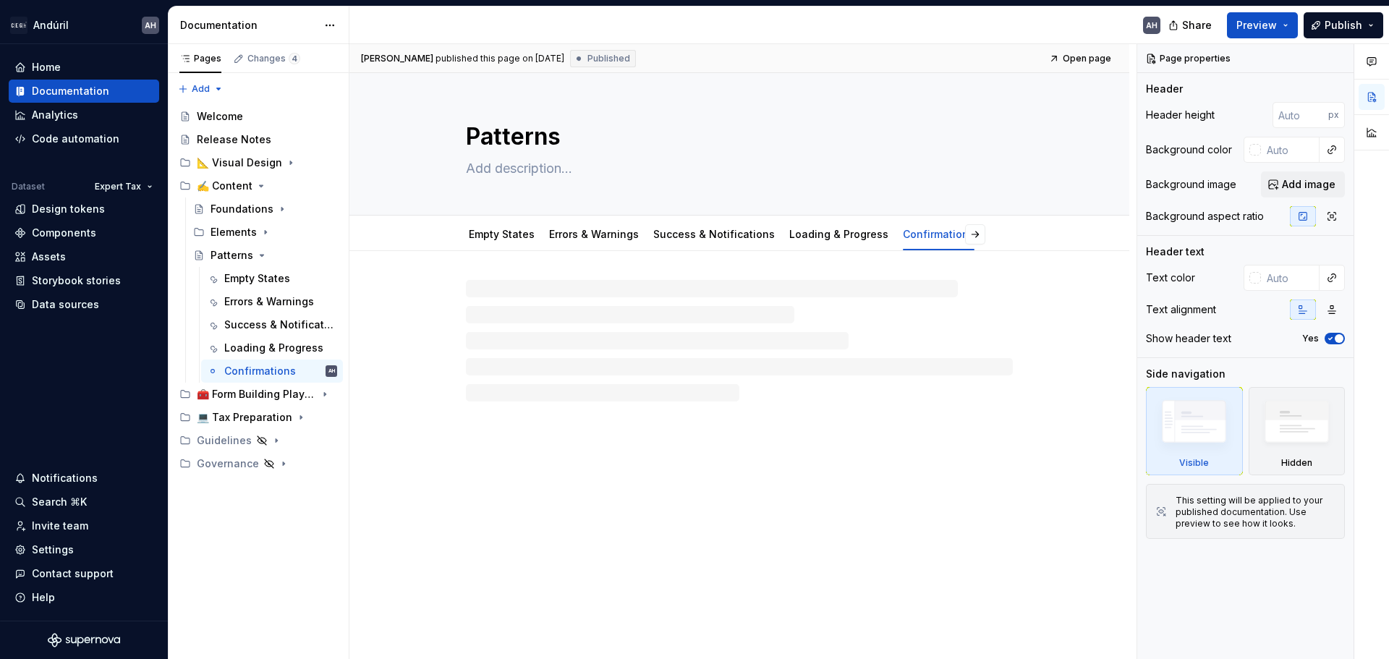
click at [501, 331] on div at bounding box center [739, 341] width 547 height 122
click at [594, 305] on div at bounding box center [739, 313] width 547 height 55
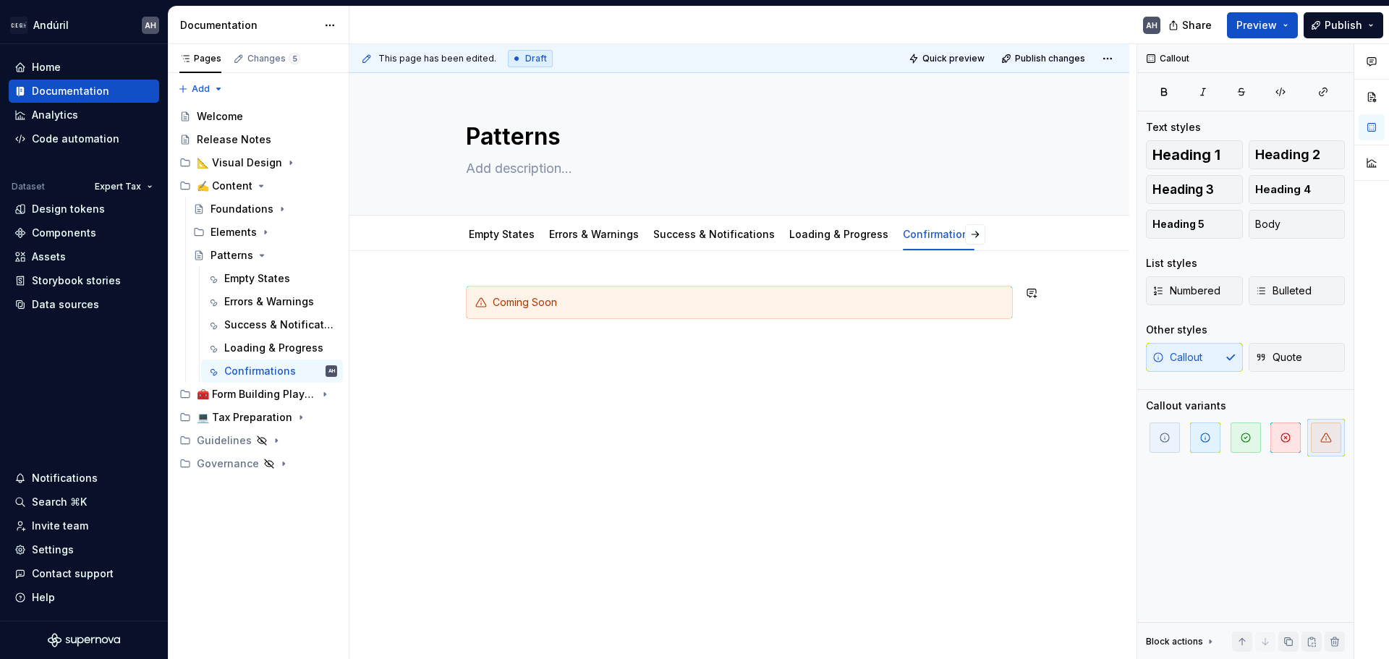
click at [559, 399] on div "Coming Soon" at bounding box center [739, 403] width 780 height 305
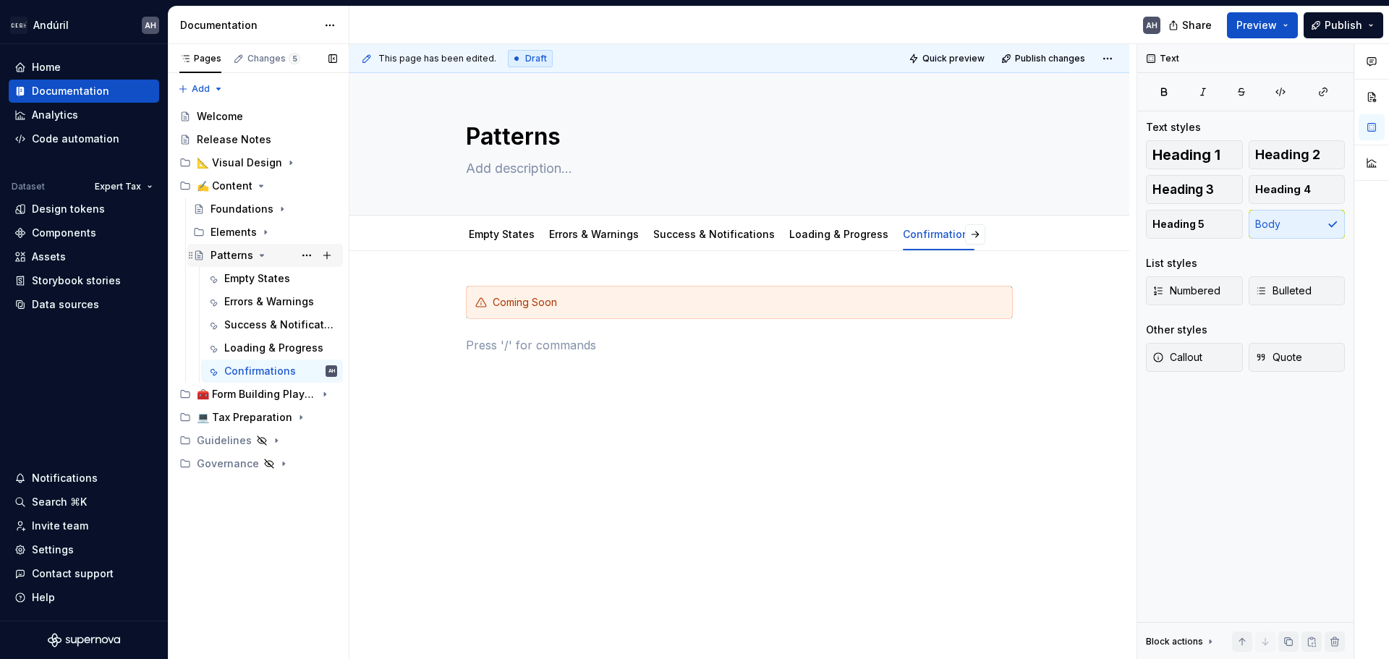
click at [262, 258] on icon "Page tree" at bounding box center [262, 256] width 12 height 12
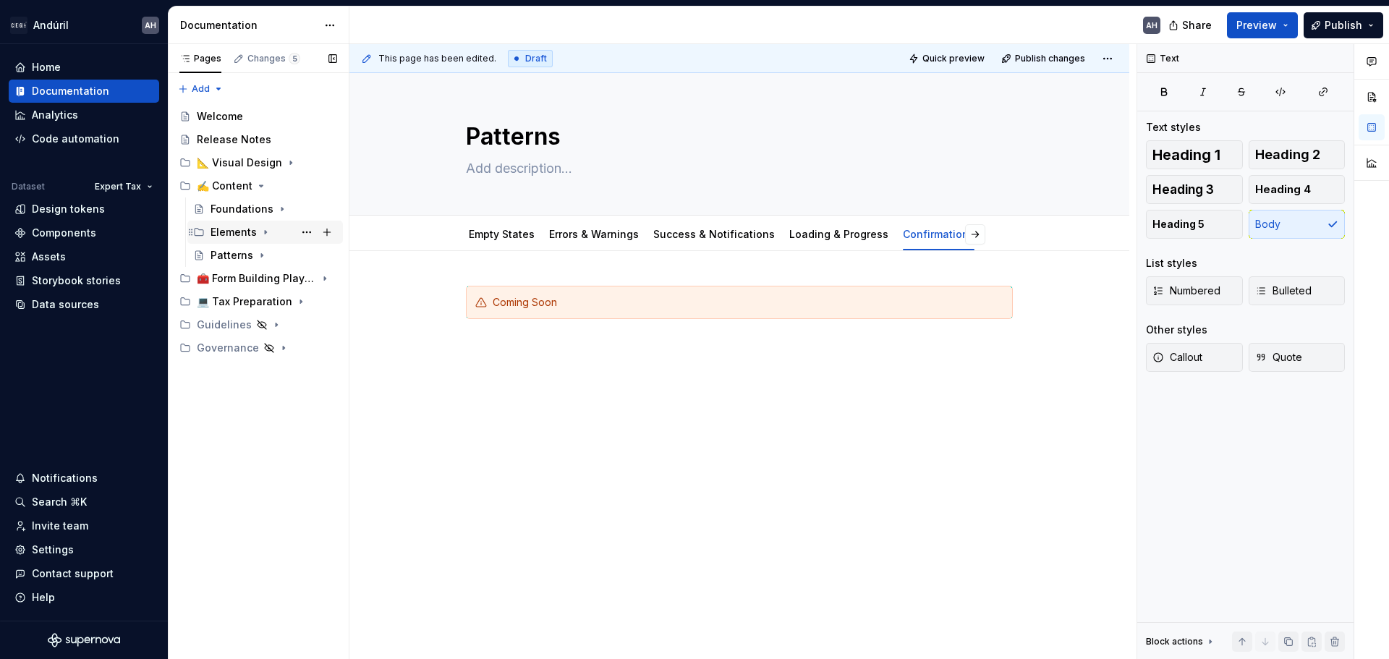
click at [265, 232] on icon "Page tree" at bounding box center [265, 233] width 1 height 4
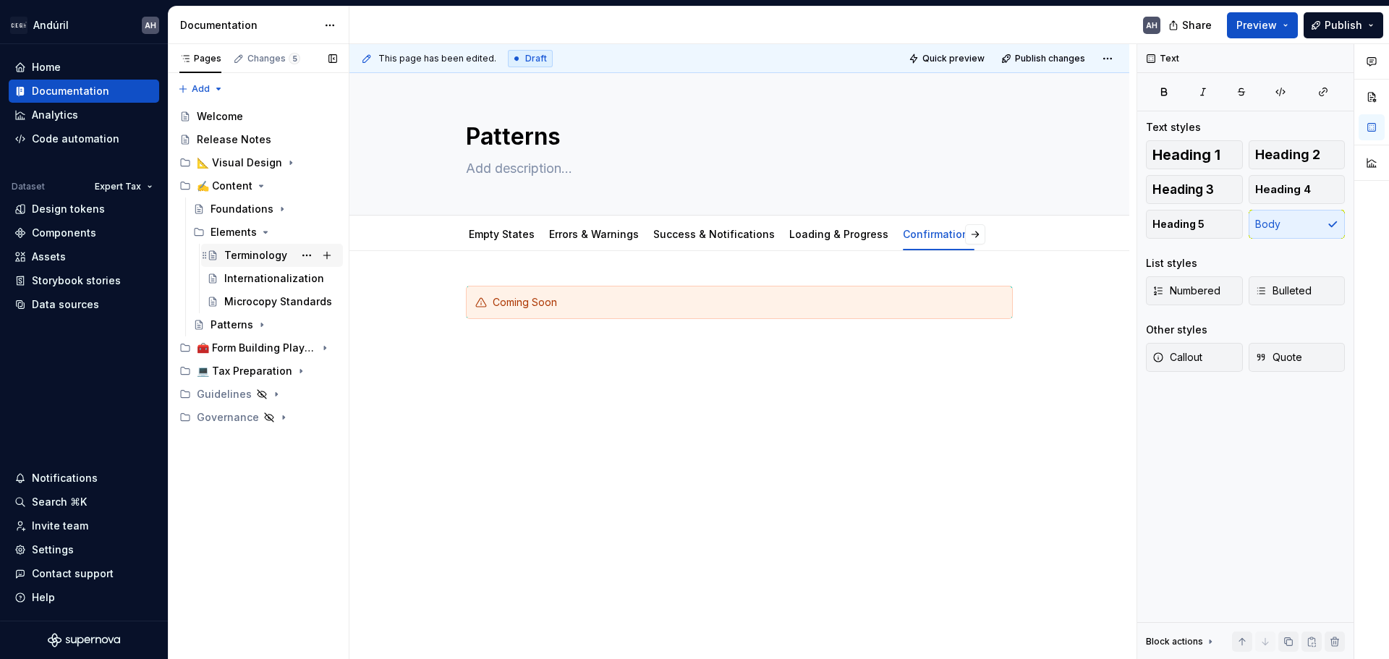
click at [260, 255] on div "Terminology" at bounding box center [255, 255] width 63 height 14
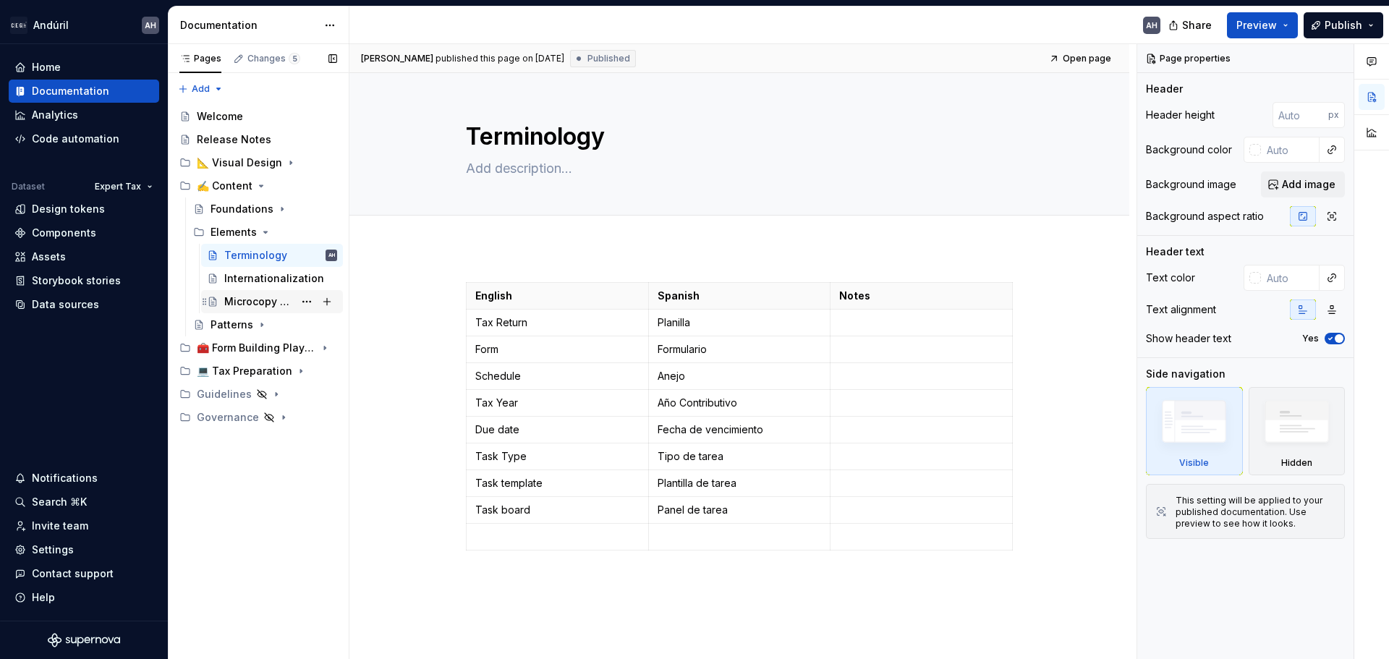
click at [255, 306] on div "Microcopy Standards" at bounding box center [258, 301] width 69 height 14
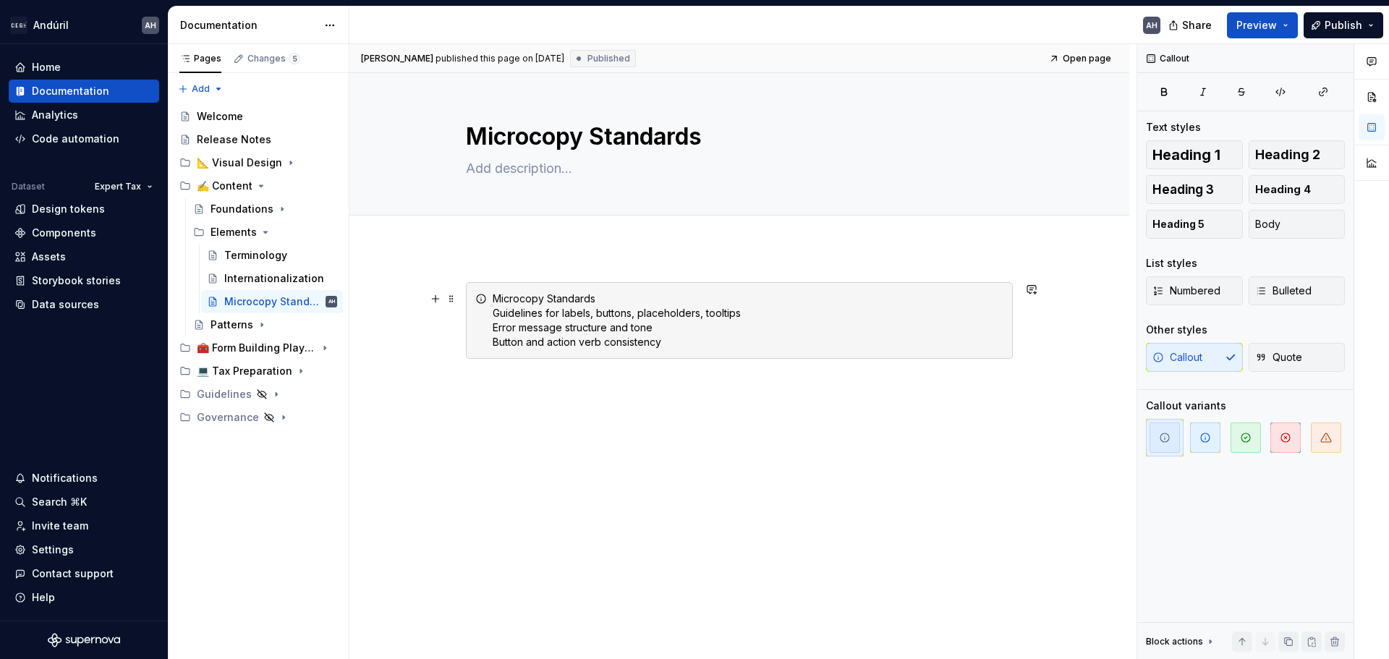
click at [598, 294] on div "Microcopy Standards Guidelines for labels, buttons, placeholders, tooltips Erro…" at bounding box center [748, 321] width 511 height 58
click at [764, 305] on div "Microcopy Standards Guidelines for labels, buttons, placeholders, tooltips Erro…" at bounding box center [748, 321] width 511 height 58
click at [263, 231] on icon "Page tree" at bounding box center [266, 232] width 12 height 12
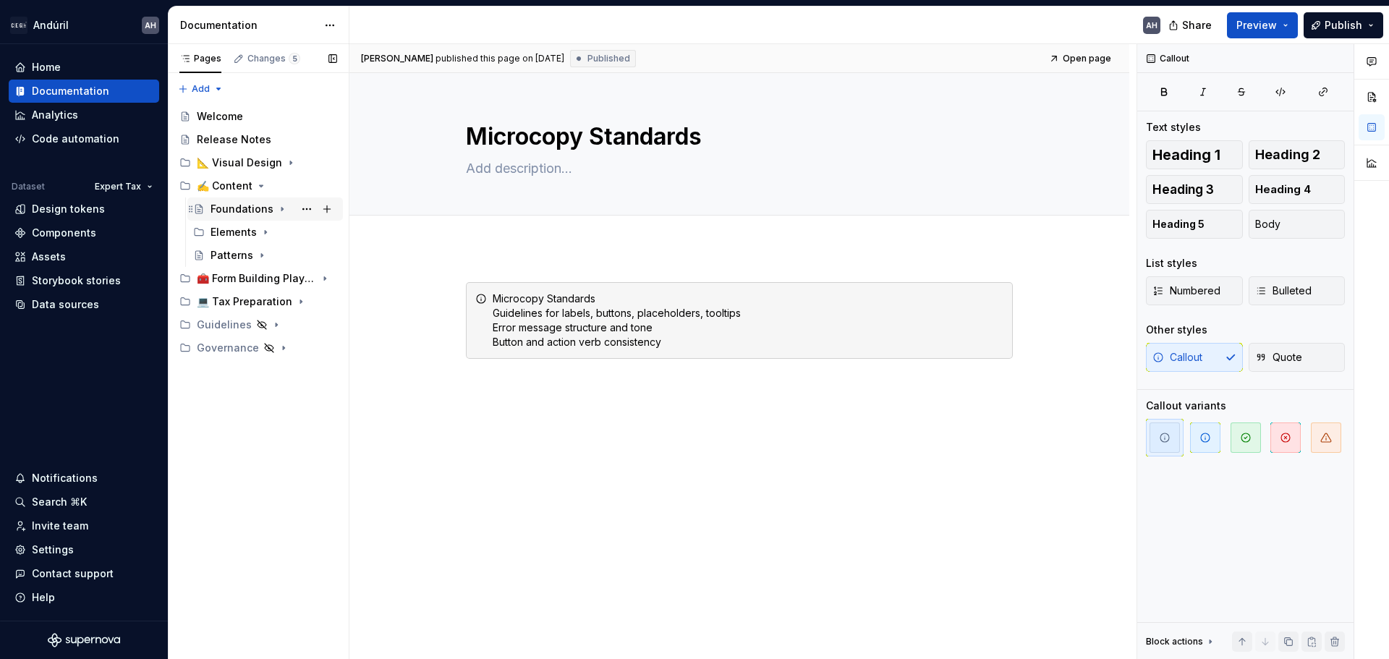
click at [276, 208] on icon "Page tree" at bounding box center [282, 209] width 12 height 12
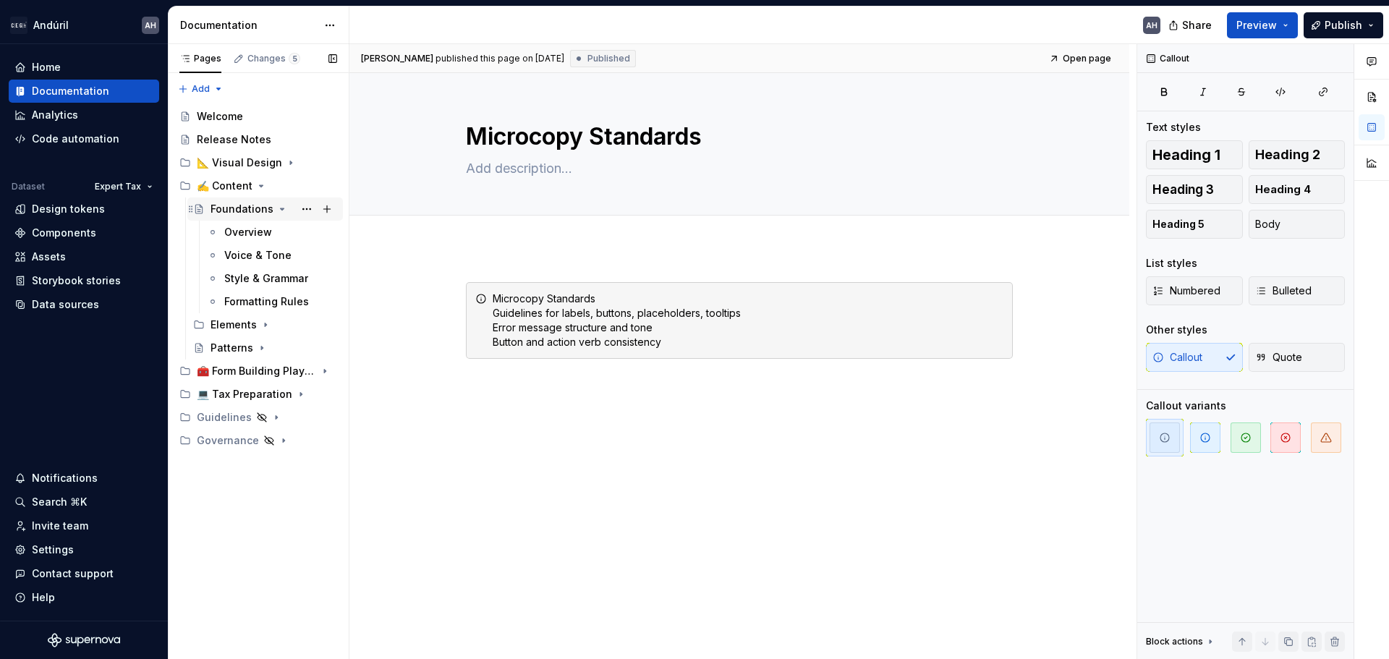
click at [276, 208] on icon "Page tree" at bounding box center [282, 209] width 12 height 12
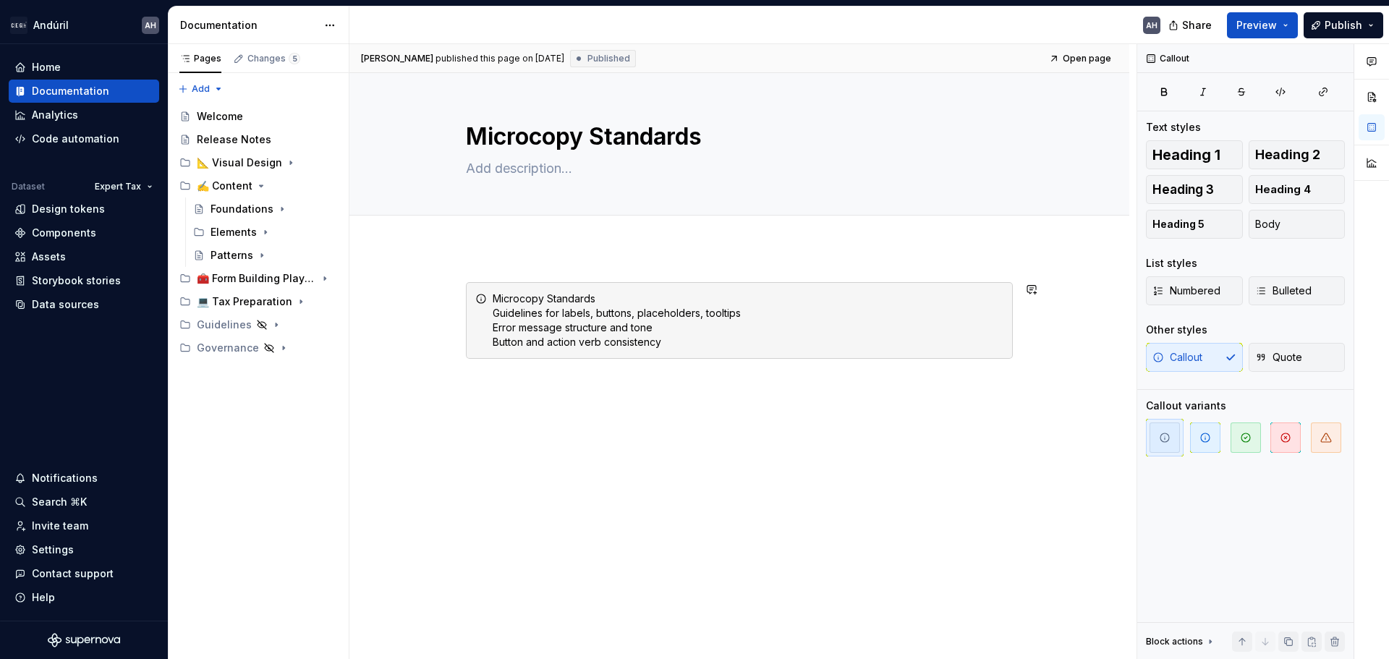
click at [727, 403] on div "Microcopy Standards Guidelines for labels, buttons, placeholders, tooltips Erro…" at bounding box center [739, 410] width 780 height 326
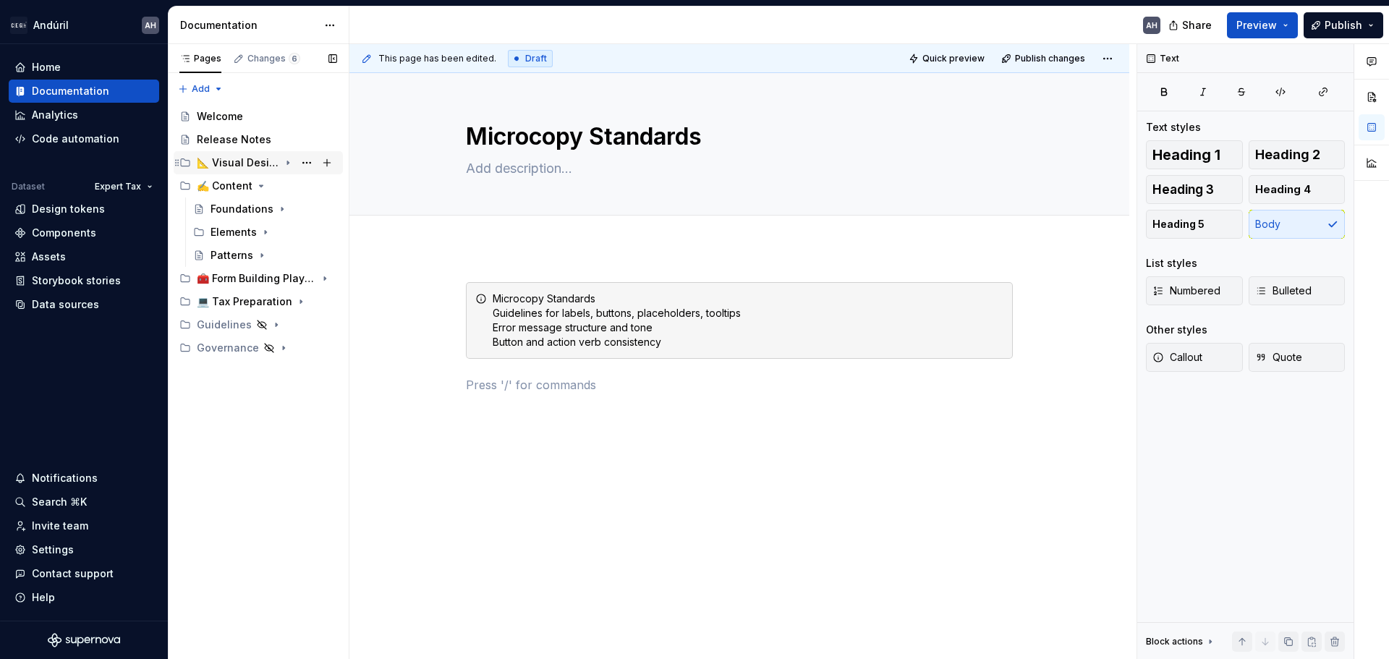
click at [290, 160] on icon "Page tree" at bounding box center [288, 163] width 12 height 12
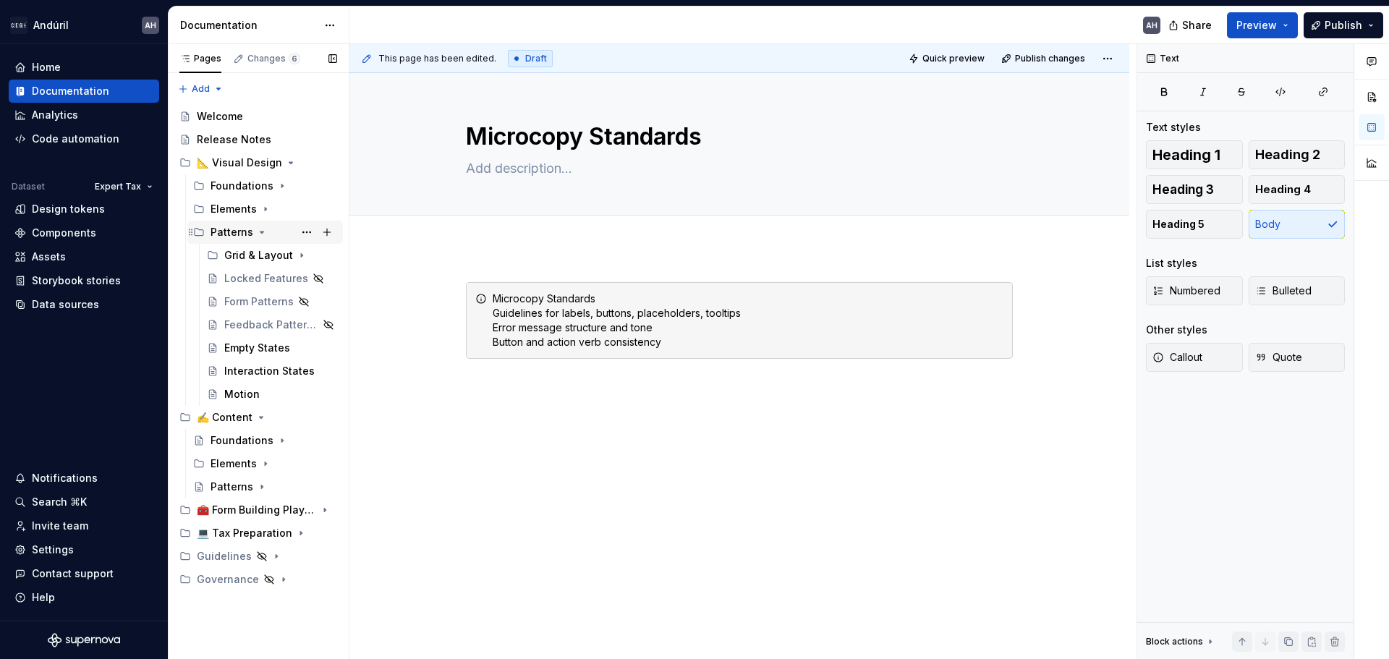
click at [258, 235] on icon "Page tree" at bounding box center [262, 232] width 12 height 12
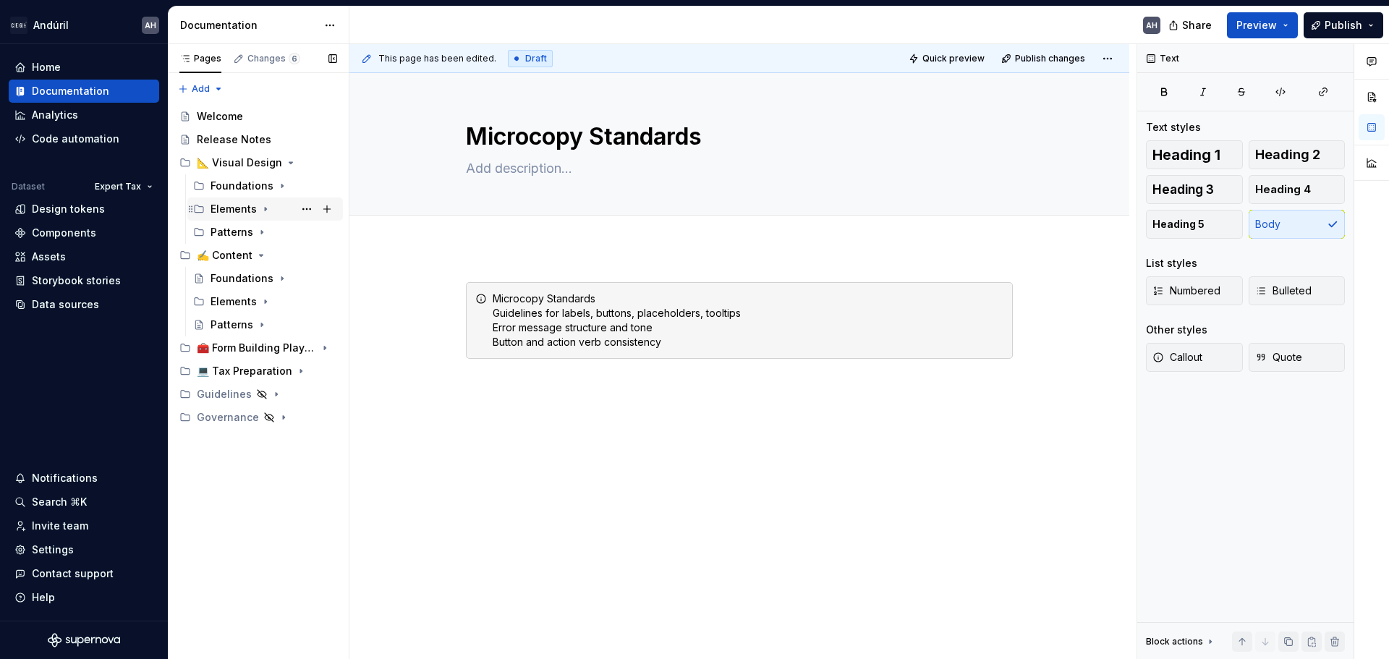
click at [260, 210] on icon "Page tree" at bounding box center [266, 209] width 12 height 12
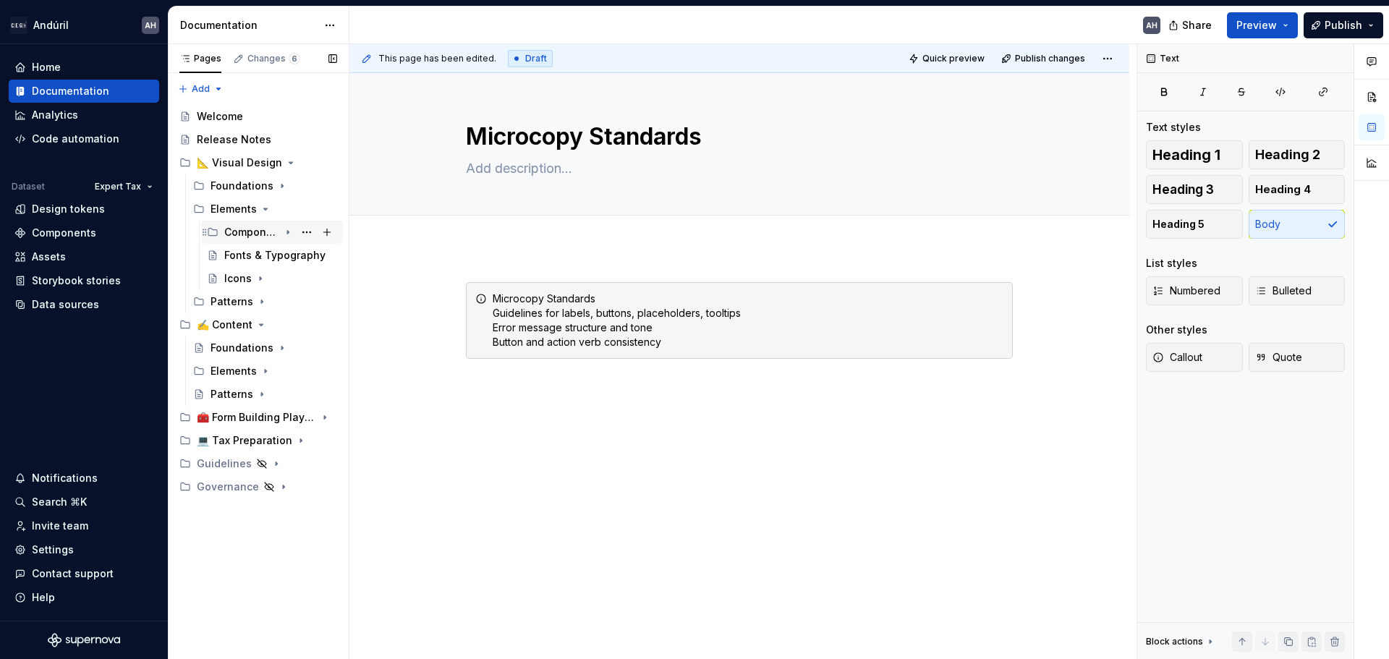
click at [260, 241] on div "Components" at bounding box center [280, 232] width 113 height 20
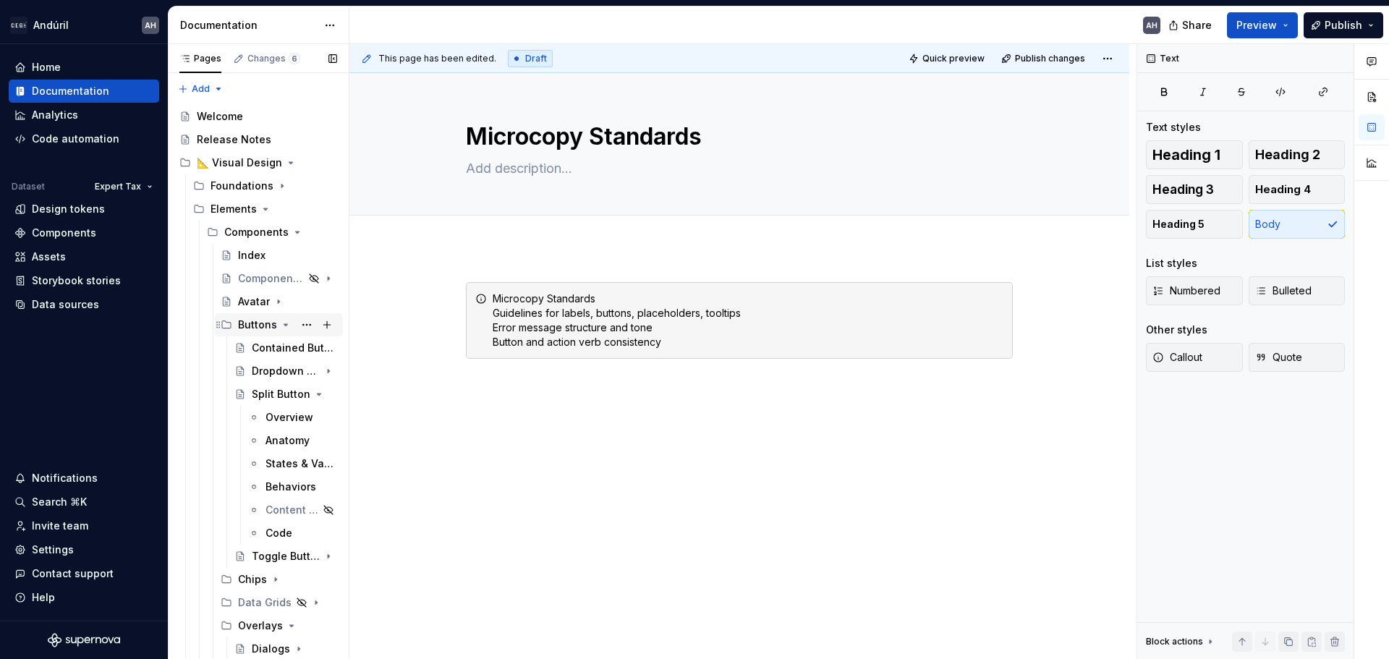
click at [280, 326] on icon "Page tree" at bounding box center [286, 325] width 12 height 12
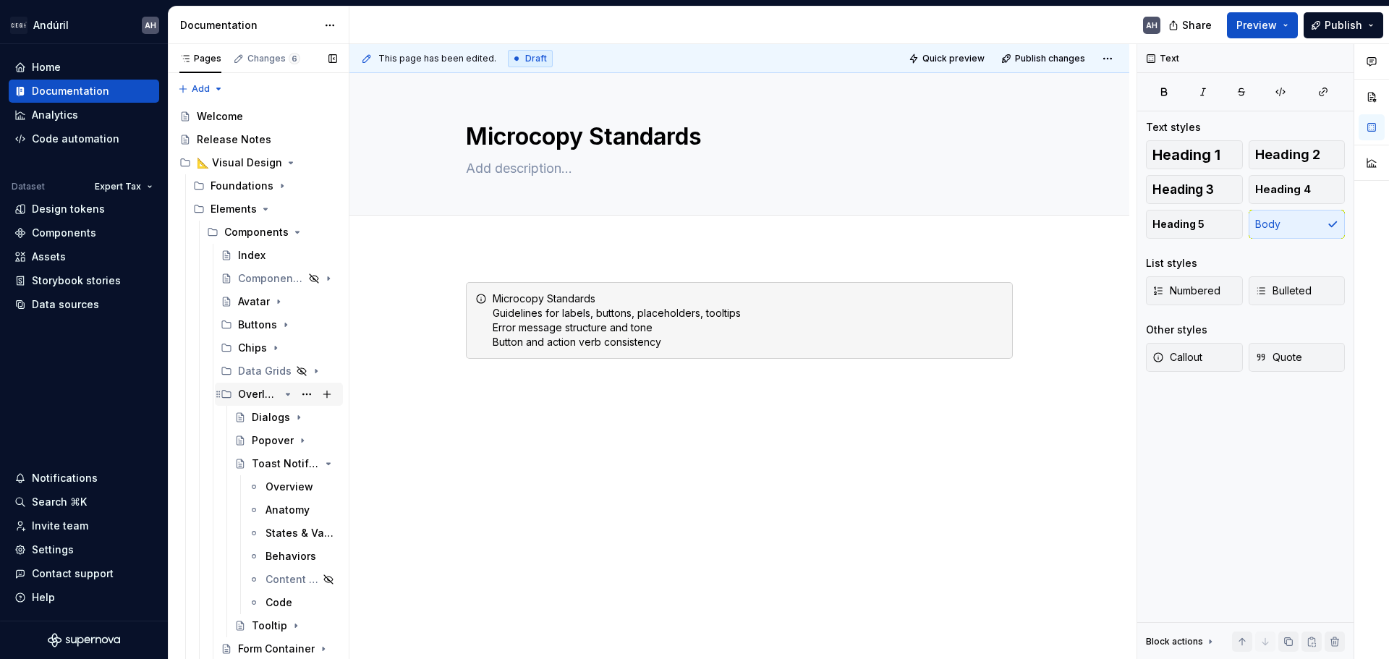
click at [282, 393] on icon "Page tree" at bounding box center [288, 394] width 12 height 12
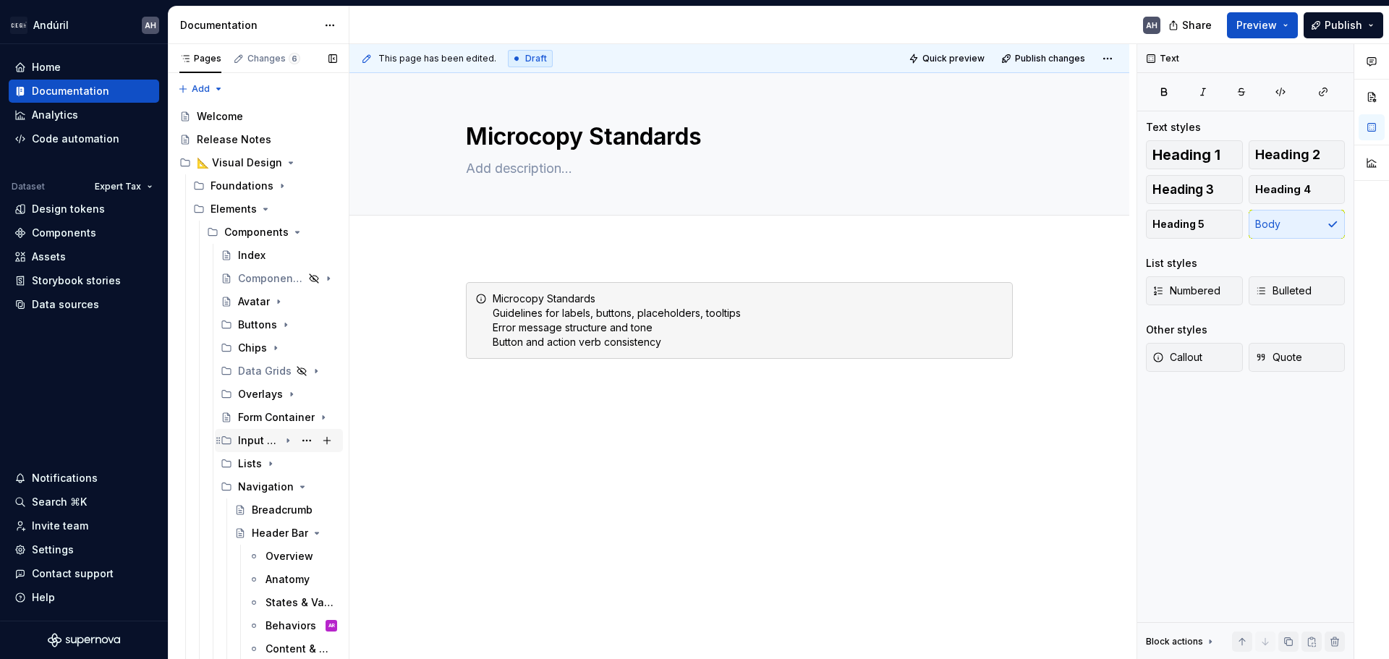
click at [285, 438] on icon "Page tree" at bounding box center [288, 441] width 12 height 12
click at [282, 438] on icon "Page tree" at bounding box center [288, 441] width 12 height 12
click at [259, 467] on div "Lists" at bounding box center [250, 463] width 24 height 14
click at [268, 467] on icon "Page tree" at bounding box center [271, 464] width 12 height 12
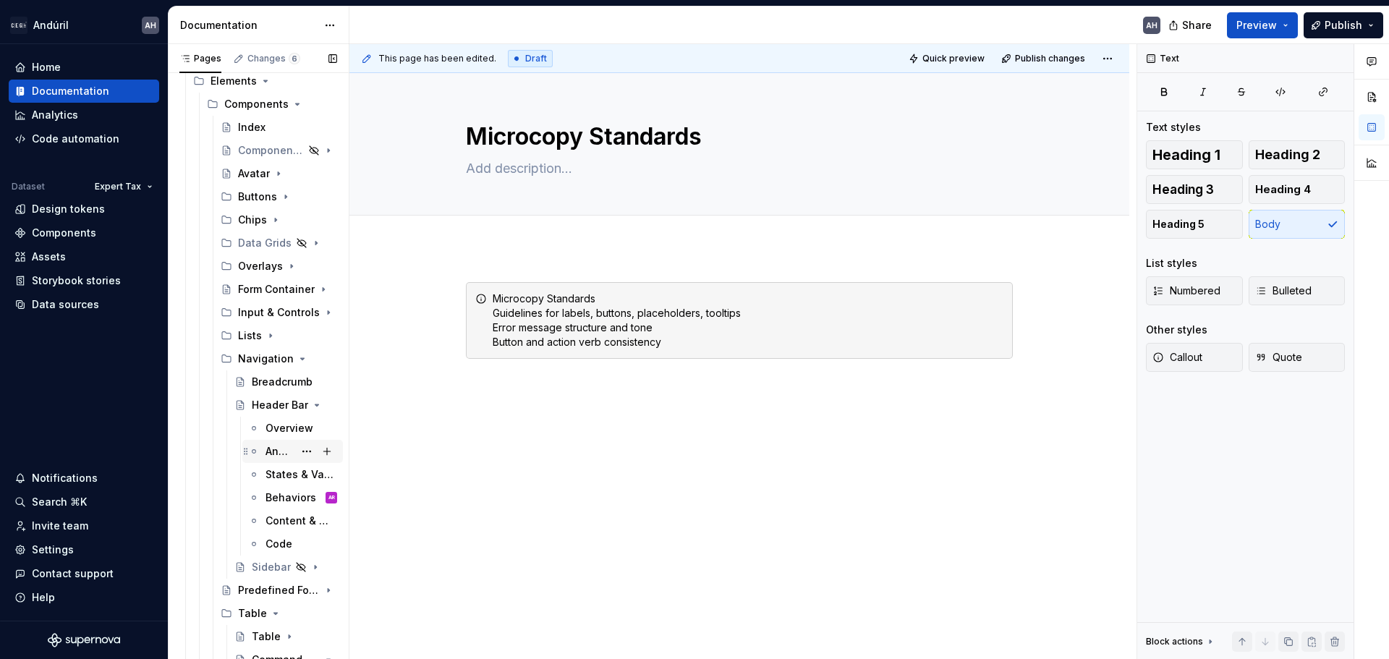
scroll to position [145, 0]
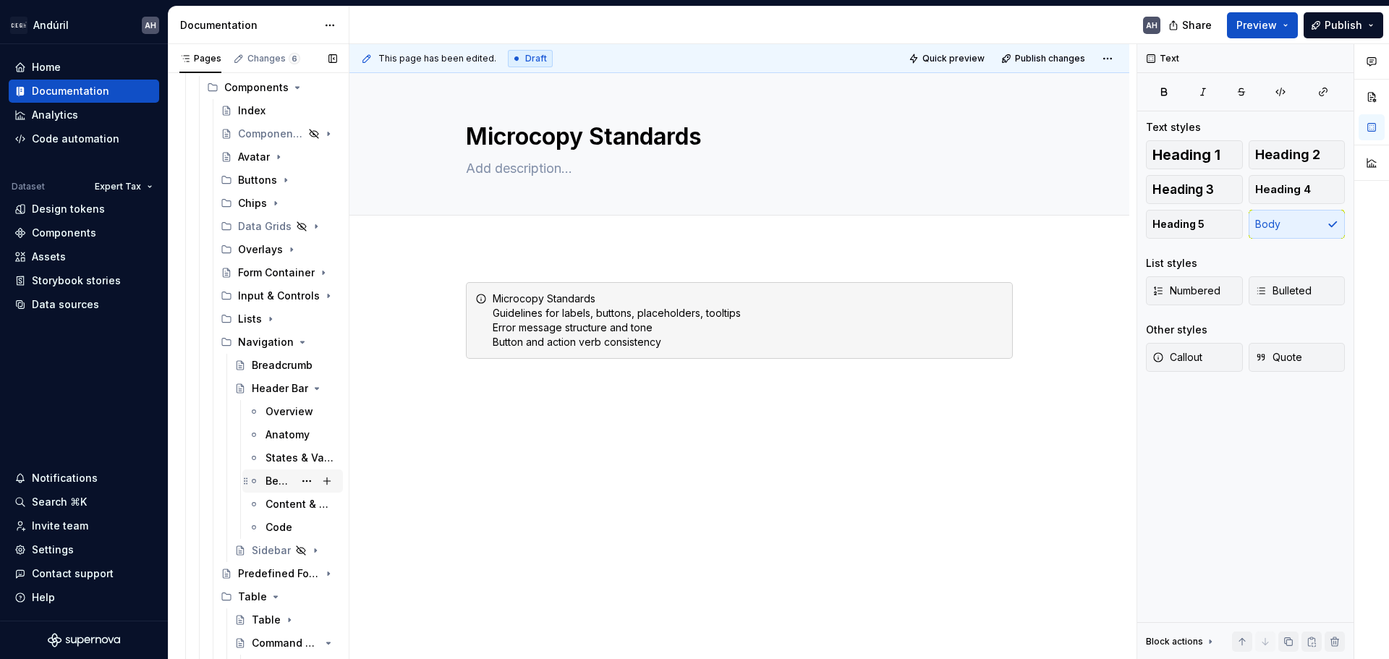
click at [269, 479] on div "Behaviors" at bounding box center [279, 481] width 28 height 14
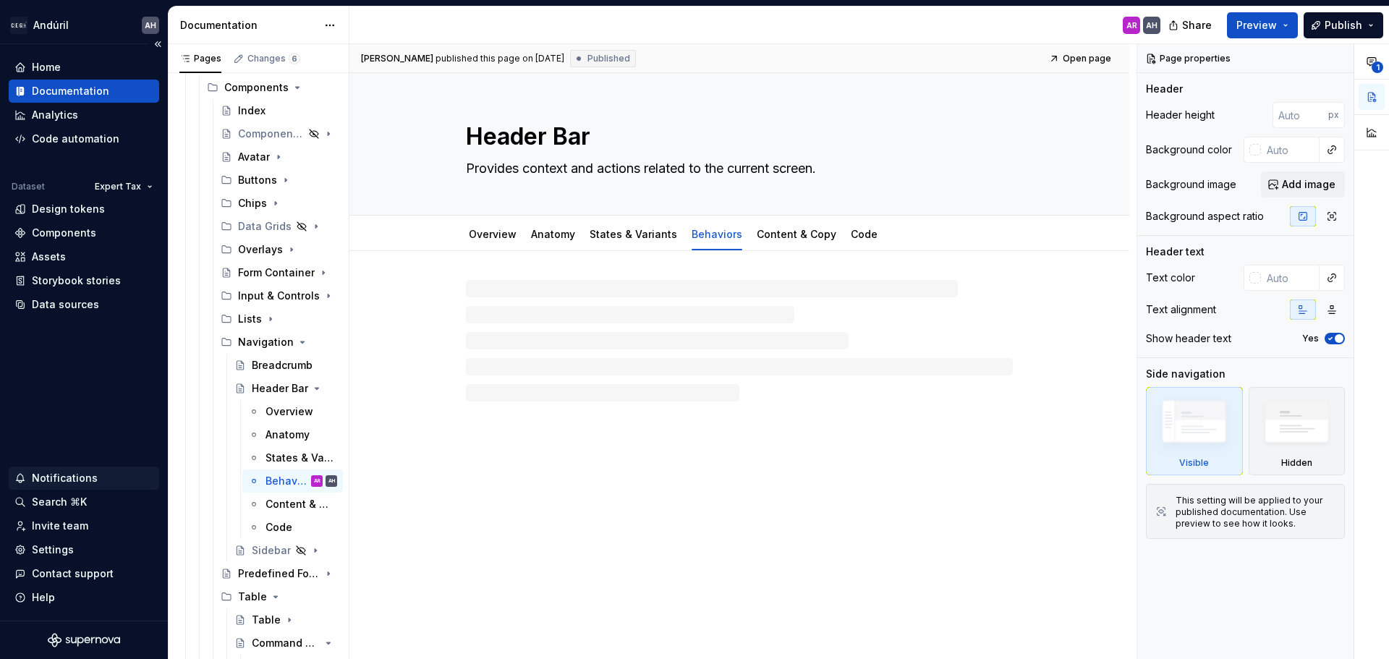
click at [77, 480] on div "Notifications" at bounding box center [65, 478] width 66 height 14
click at [103, 405] on html "Andúril AH Home Documentation Analytics Code automation Dataset Expert Tax Desi…" at bounding box center [694, 329] width 1389 height 659
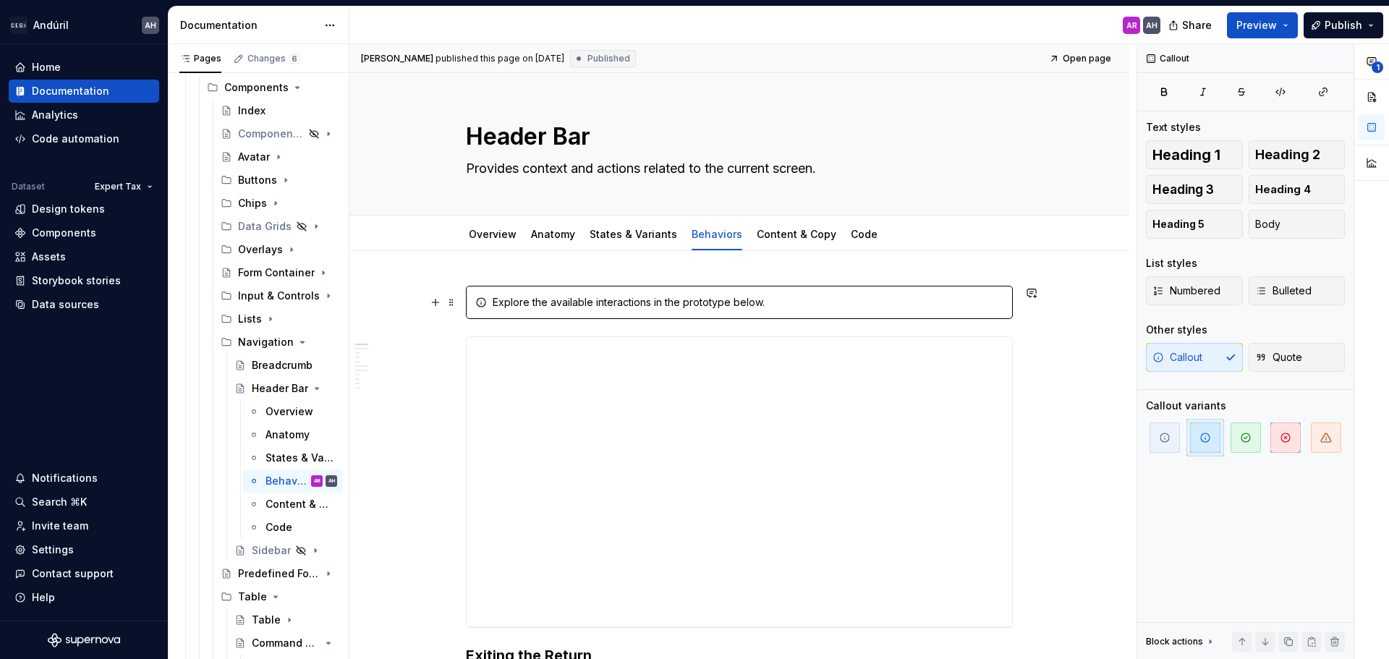
click at [777, 307] on div "Explore the available interactions in the prototype below." at bounding box center [748, 302] width 511 height 14
click at [512, 233] on link "Overview" at bounding box center [493, 234] width 48 height 12
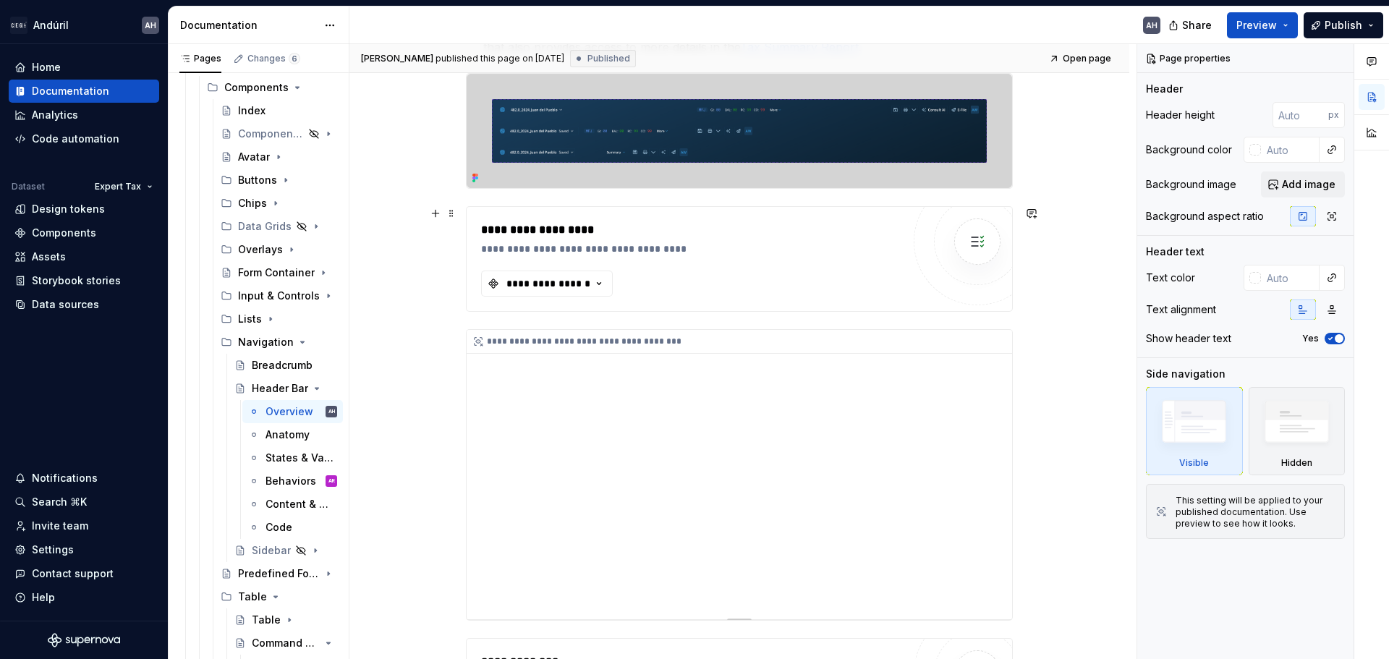
scroll to position [434, 0]
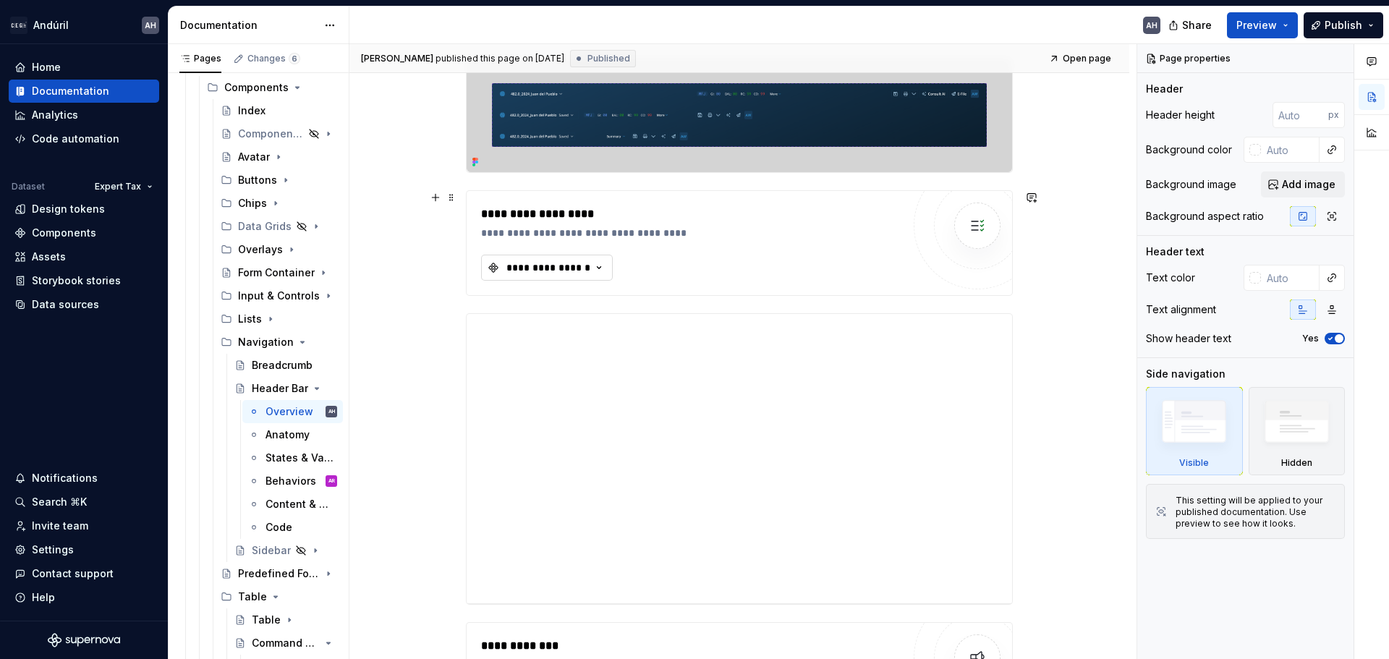
click at [598, 270] on icon "button" at bounding box center [599, 267] width 14 height 14
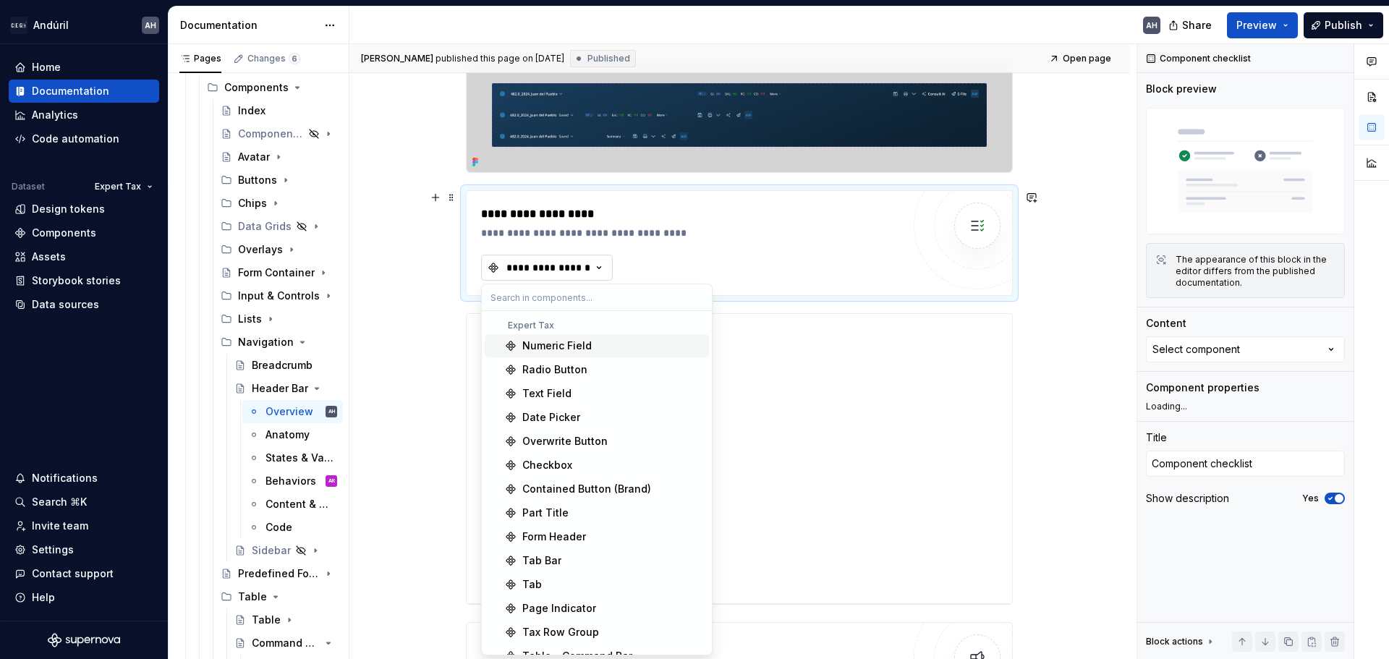
type textarea "*"
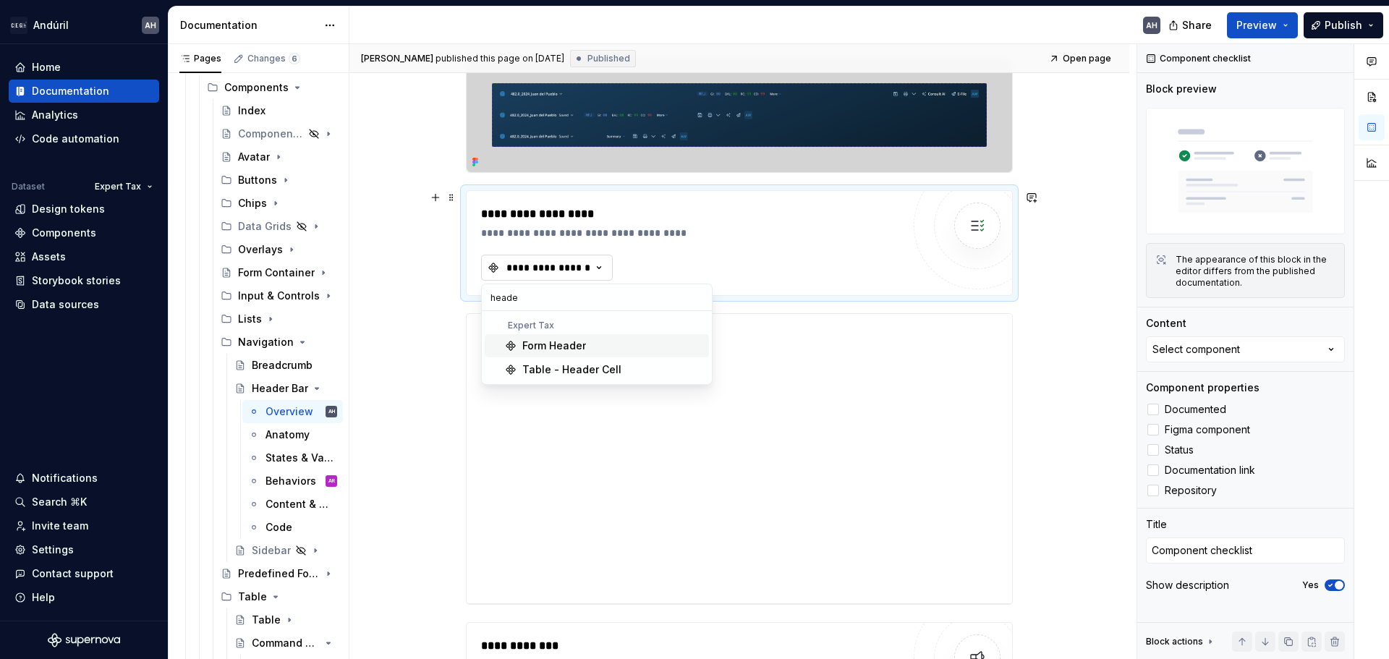
type input "header"
click at [77, 227] on div "Components" at bounding box center [64, 233] width 64 height 14
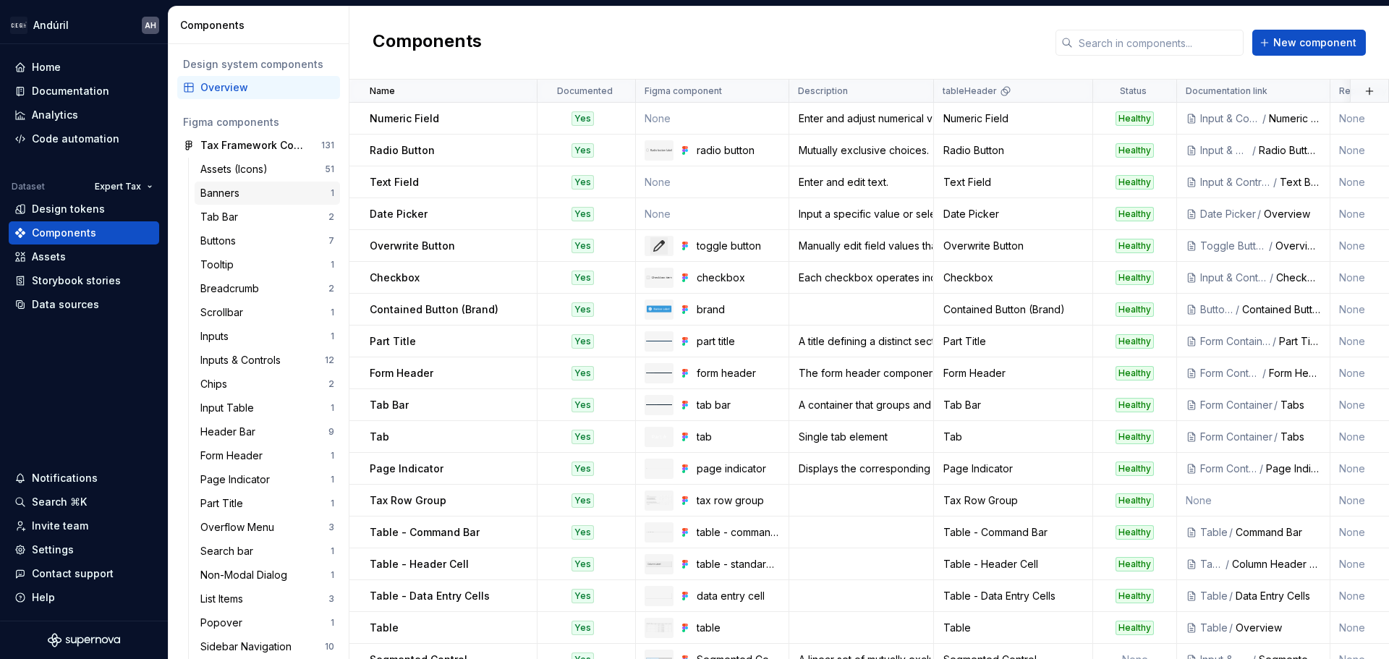
click at [260, 193] on div "Banners" at bounding box center [265, 193] width 130 height 14
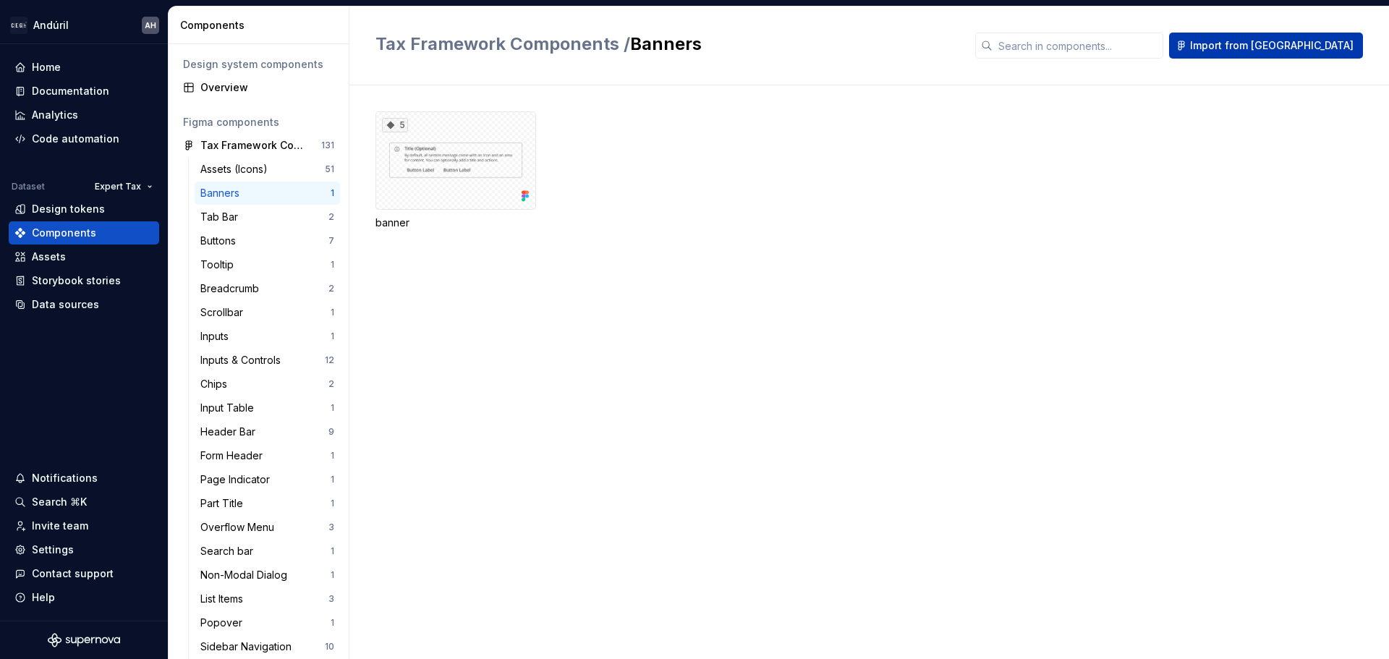
click at [1289, 52] on span "Import from Figma" at bounding box center [1271, 45] width 163 height 14
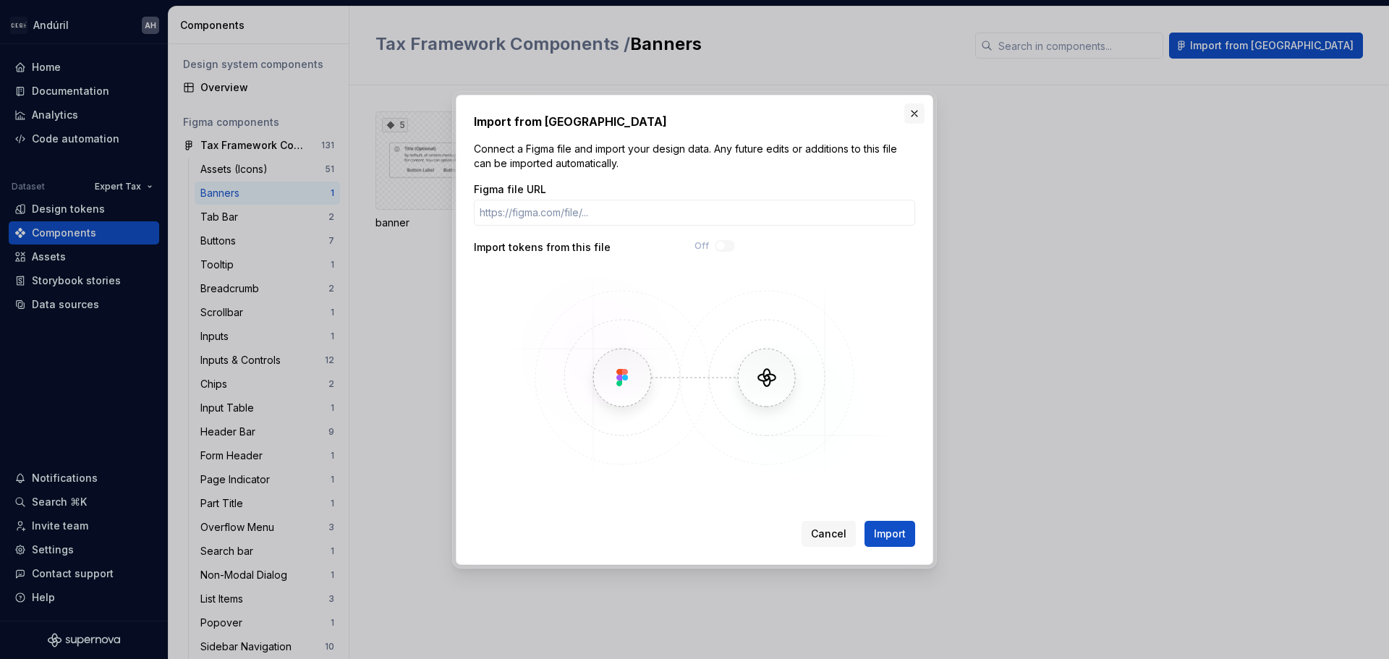
click at [908, 116] on button "button" at bounding box center [914, 113] width 20 height 20
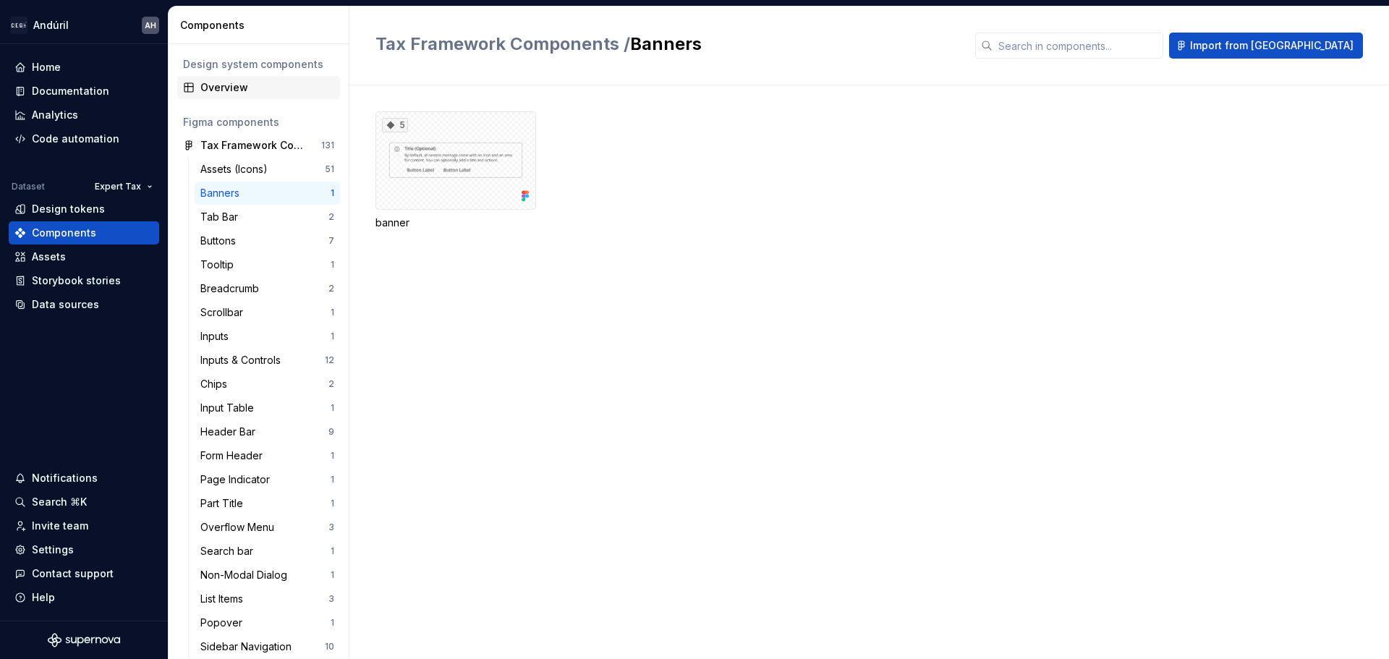
click at [257, 91] on div "Overview" at bounding box center [267, 87] width 134 height 14
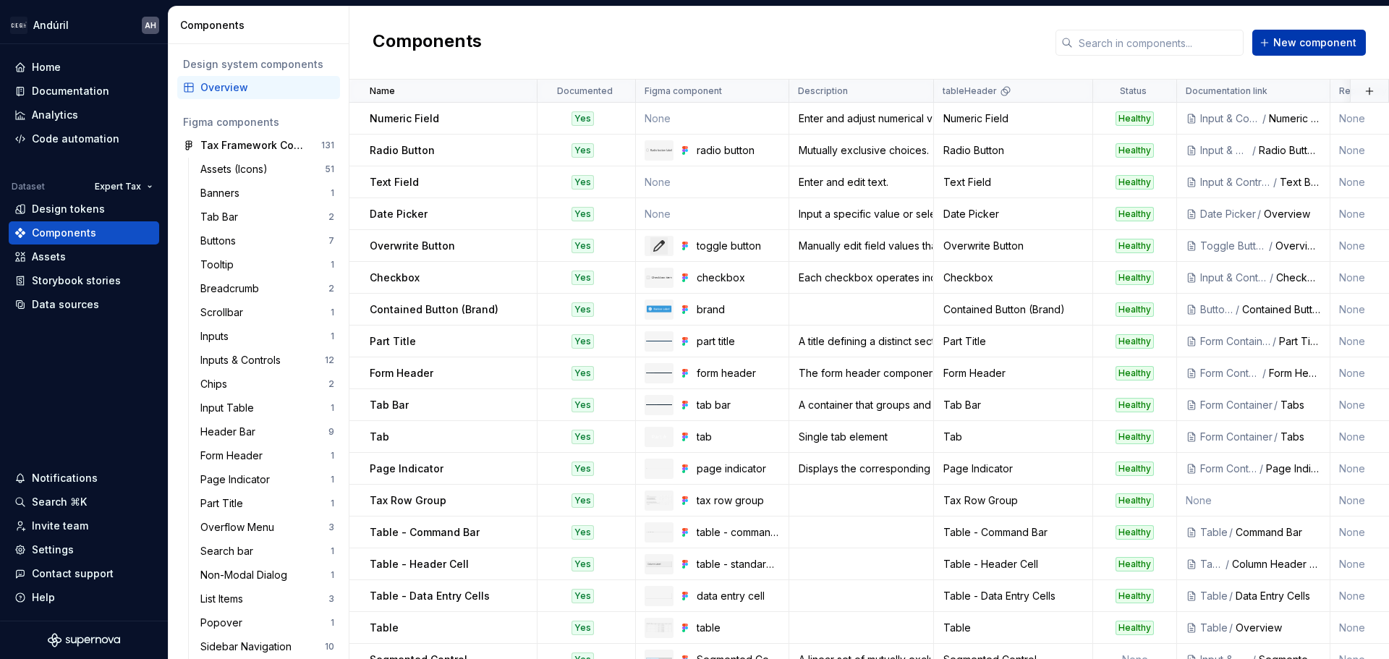
click at [1300, 55] on button "New component" at bounding box center [1309, 43] width 114 height 26
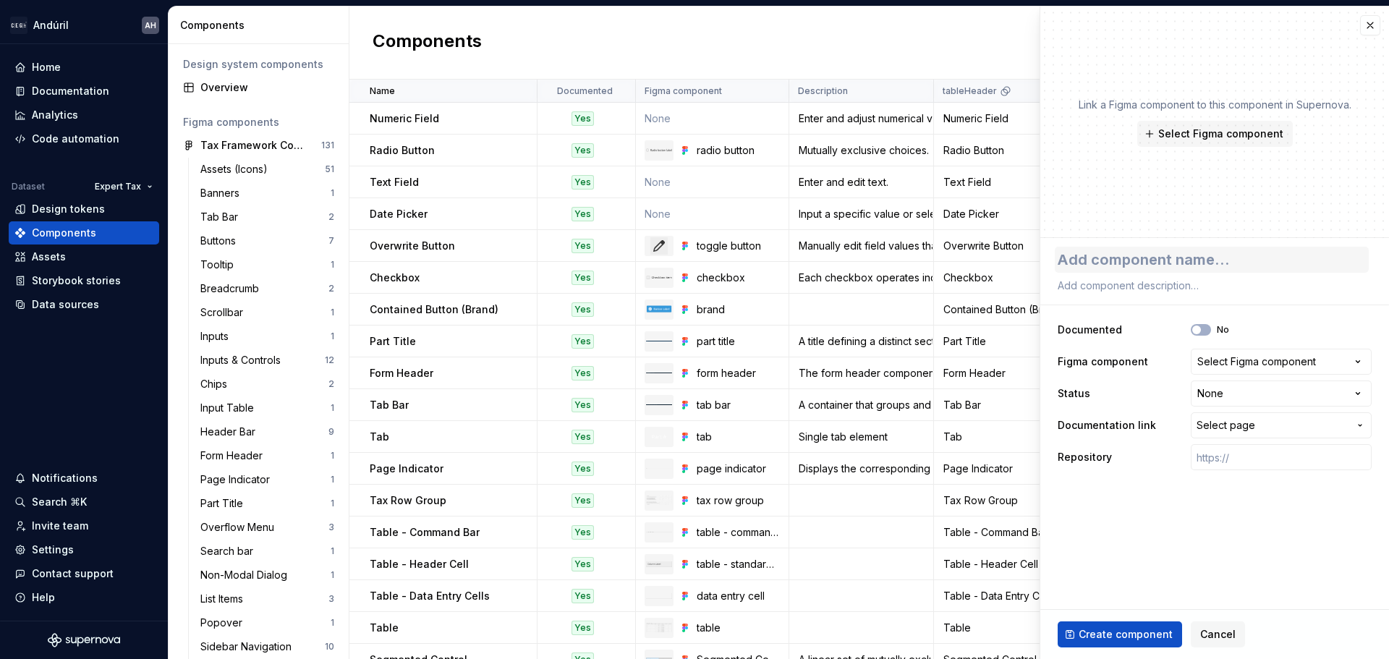
type textarea "*"
type textarea "H"
type textarea "*"
type textarea "He"
type textarea "*"
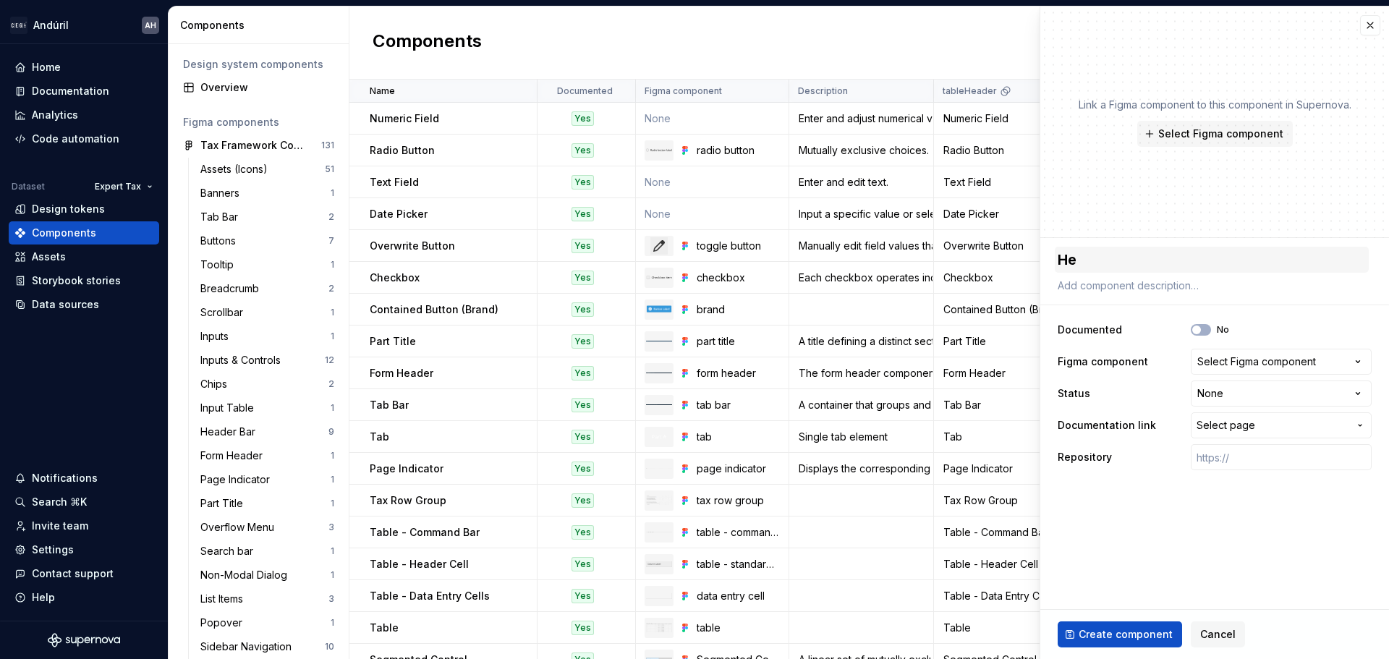
type textarea "H"
type textarea "*"
type textarea "D"
type textarea "*"
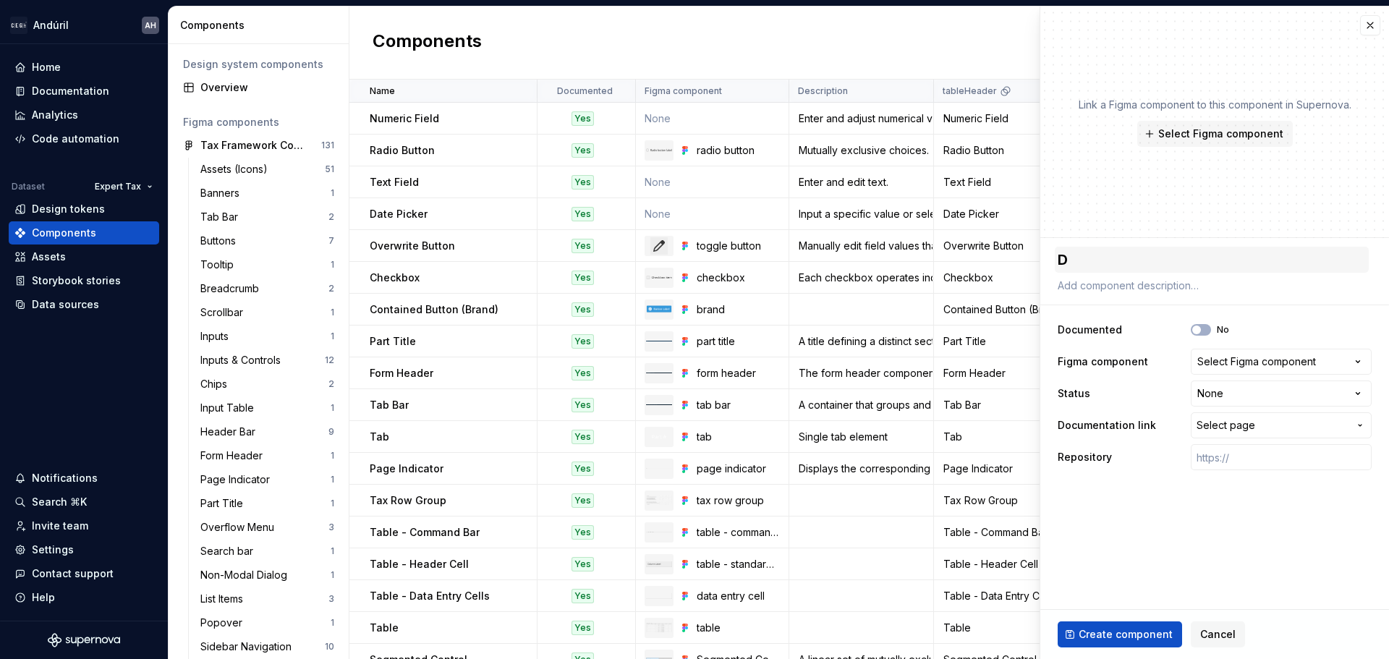
type textarea "Dr"
type textarea "*"
type textarea "Dro"
type textarea "*"
type textarea "Drop"
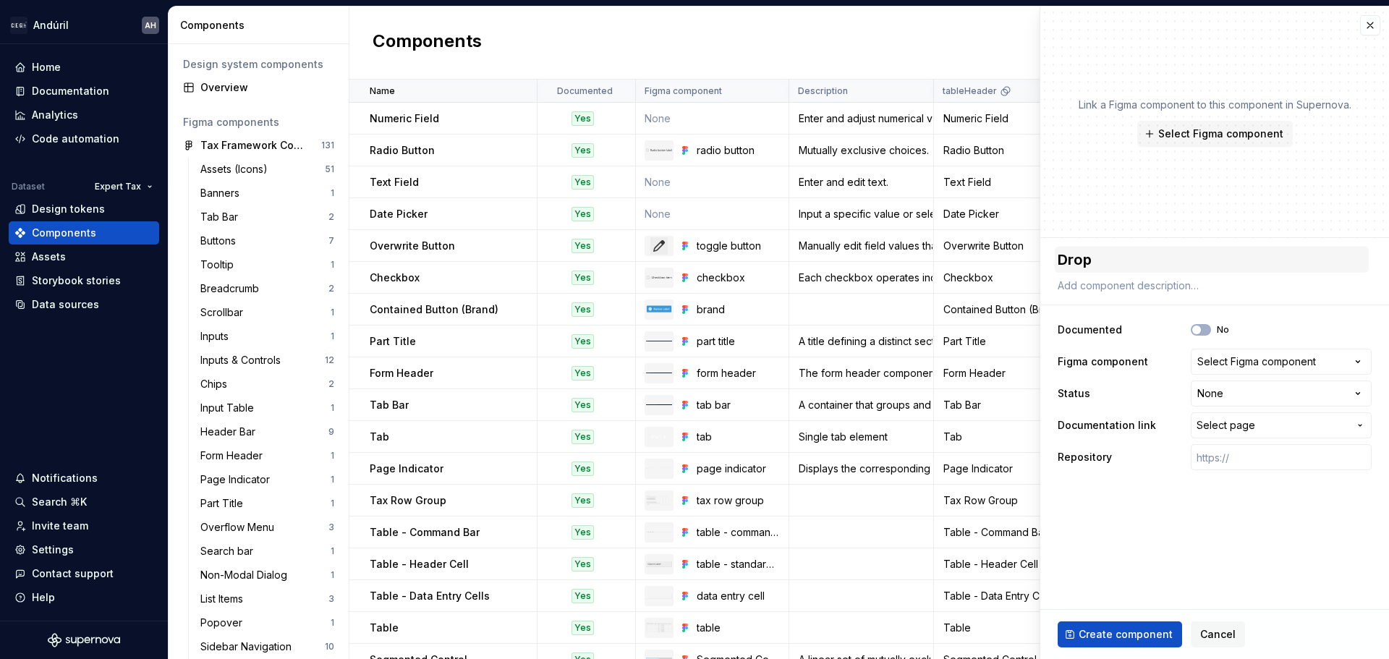
type textarea "*"
type textarea "Dropd"
type textarea "*"
type textarea "Dropdo"
type textarea "*"
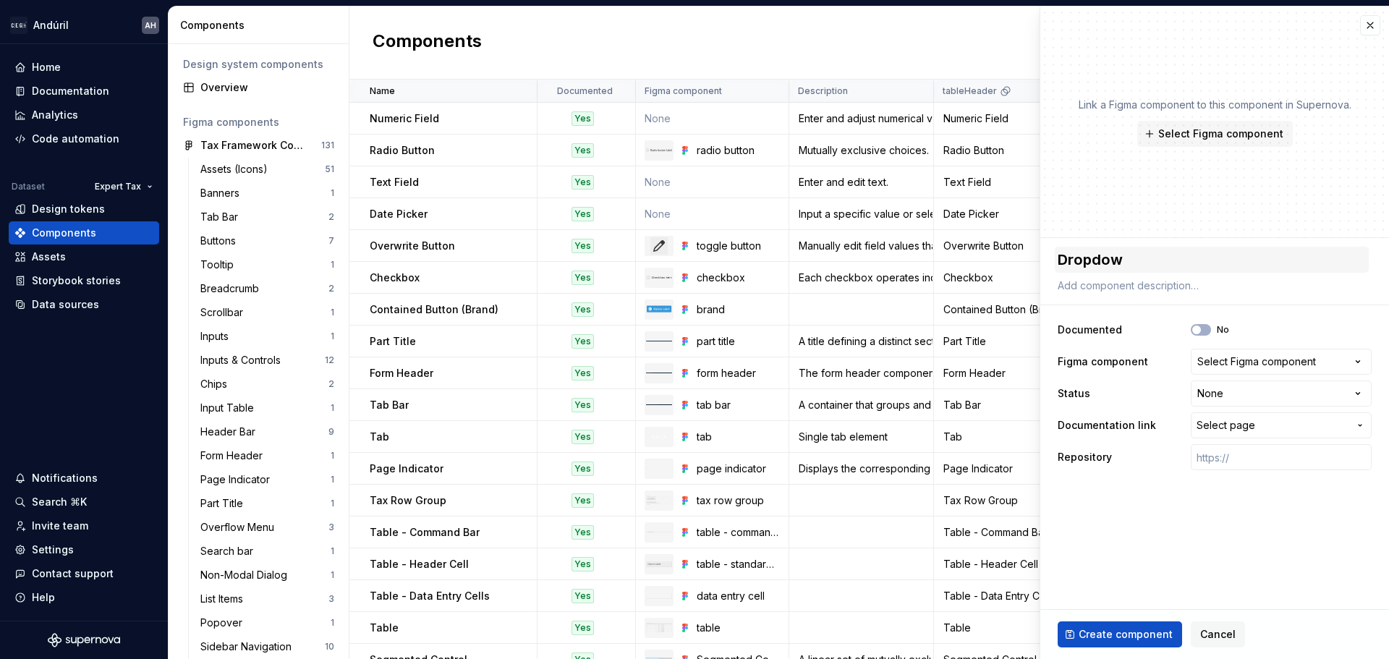
type textarea "Dropdown"
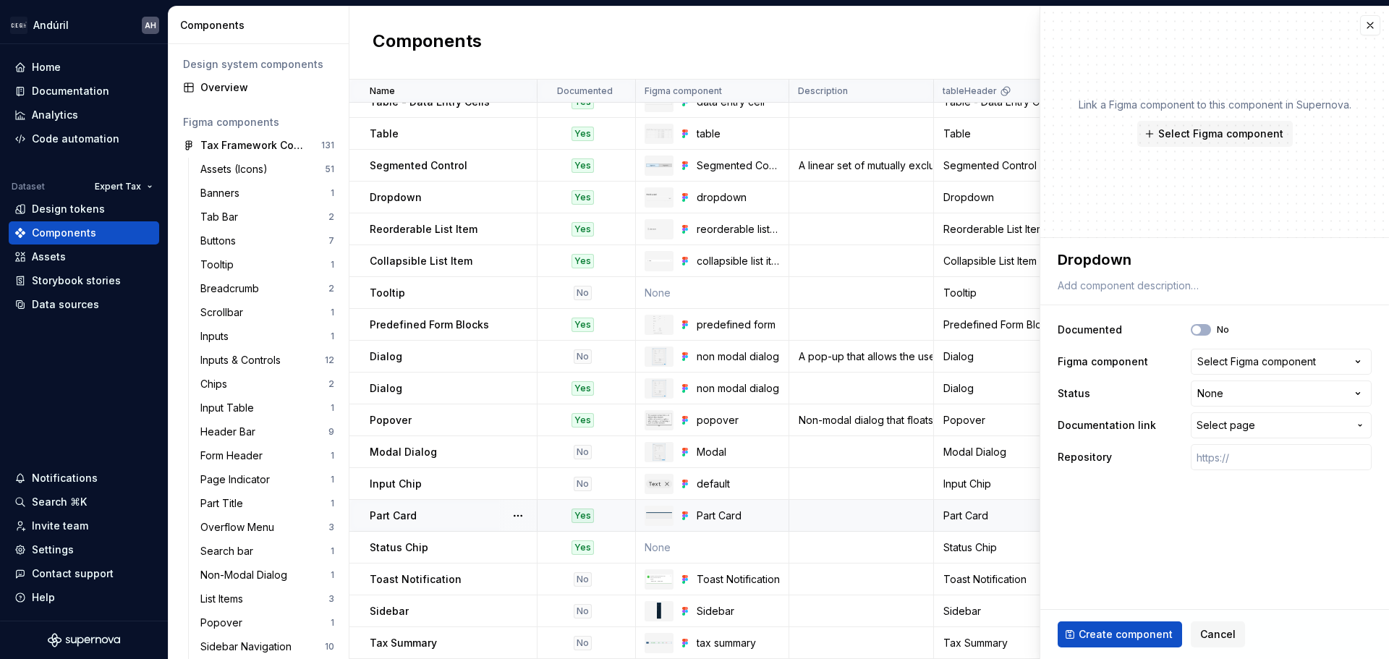
scroll to position [501, 0]
type textarea "*"
type textarea "Dropdown"
type textarea "*"
type textarea "Dropdown B"
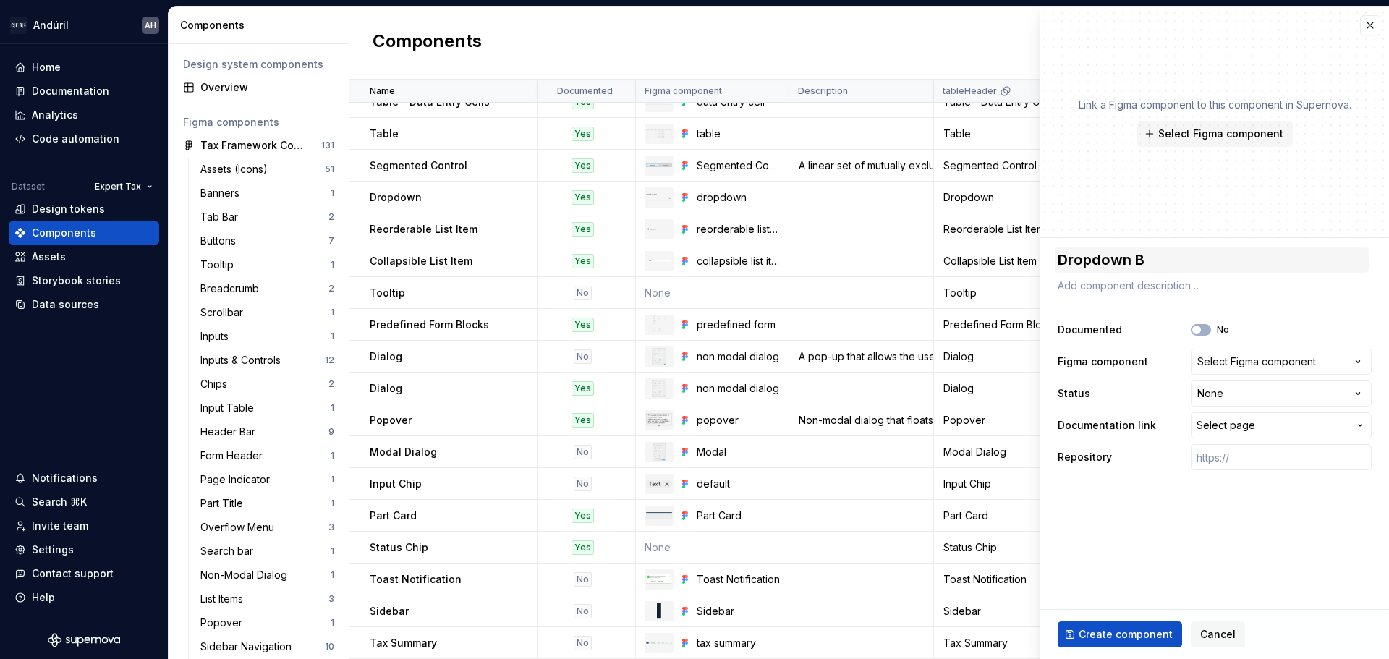
type textarea "*"
type textarea "Dropdown Bu"
type textarea "*"
type textarea "Dropdown But"
type textarea "*"
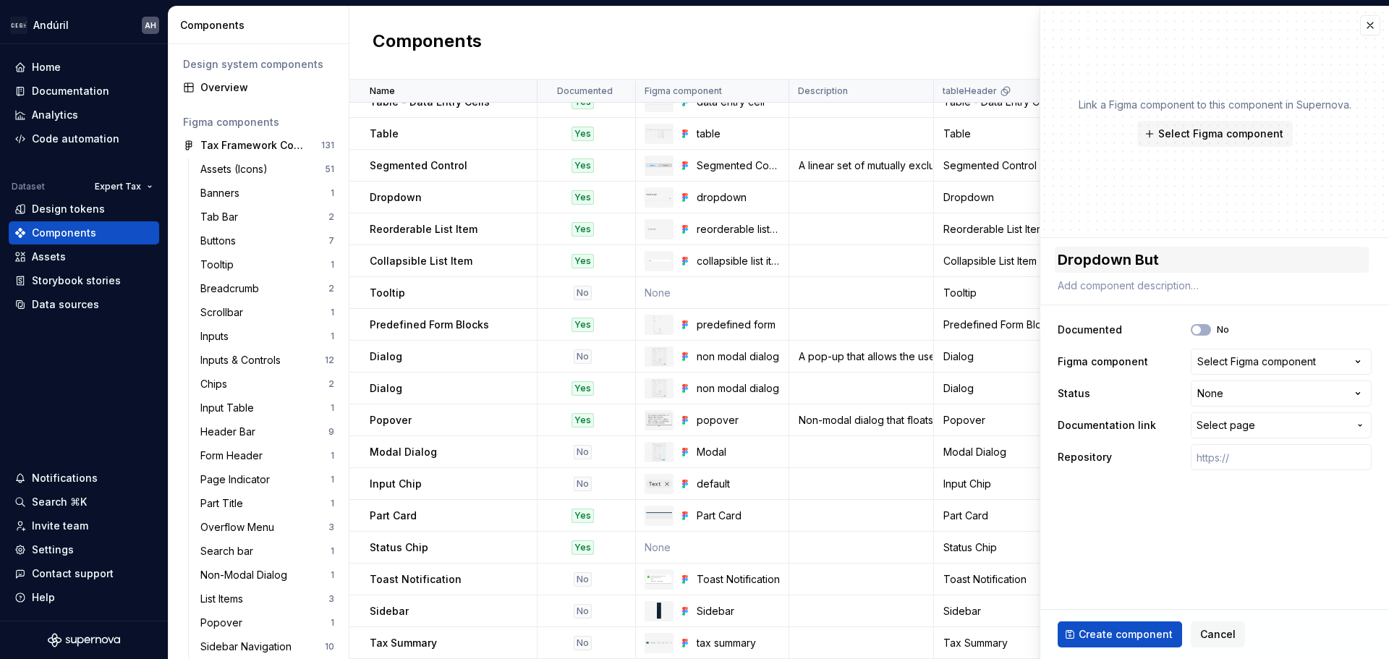
type textarea "Dropdown Butt"
type textarea "*"
type textarea "Dropdown Butto"
type textarea "*"
type textarea "Dropdown Button"
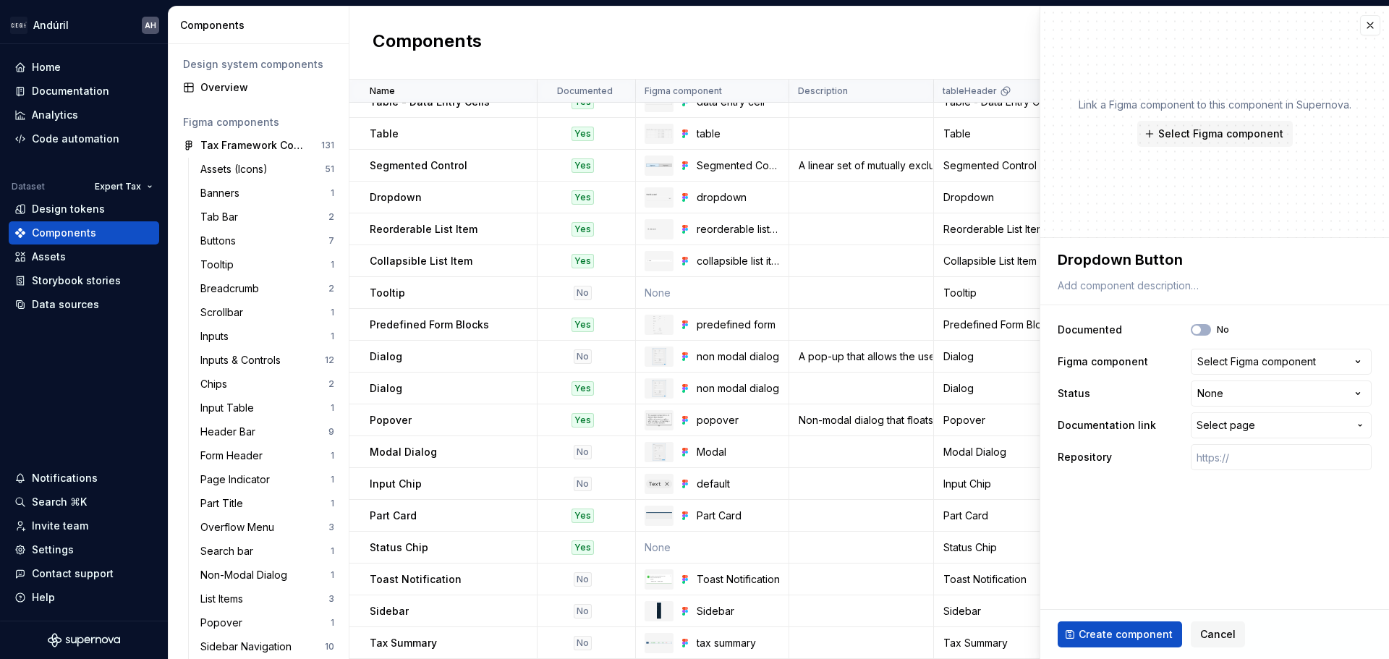
click at [1246, 357] on div "Select Figma component" at bounding box center [1256, 361] width 119 height 14
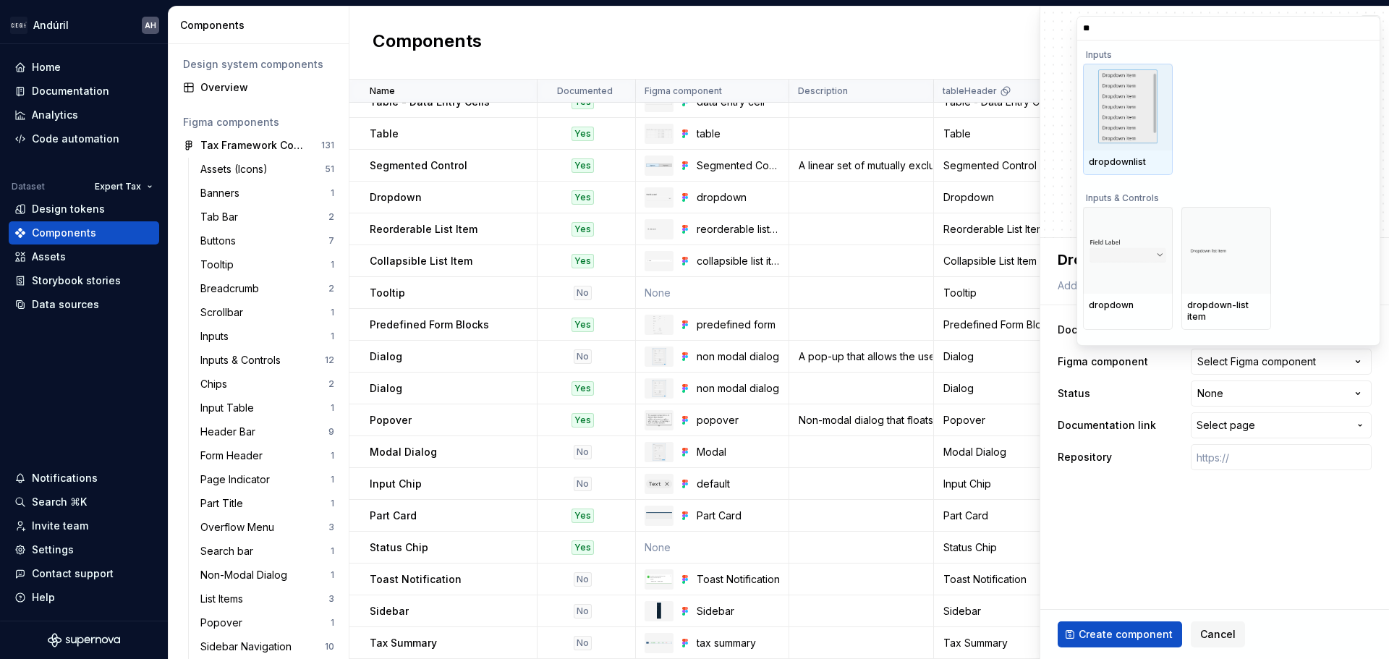
type input "*"
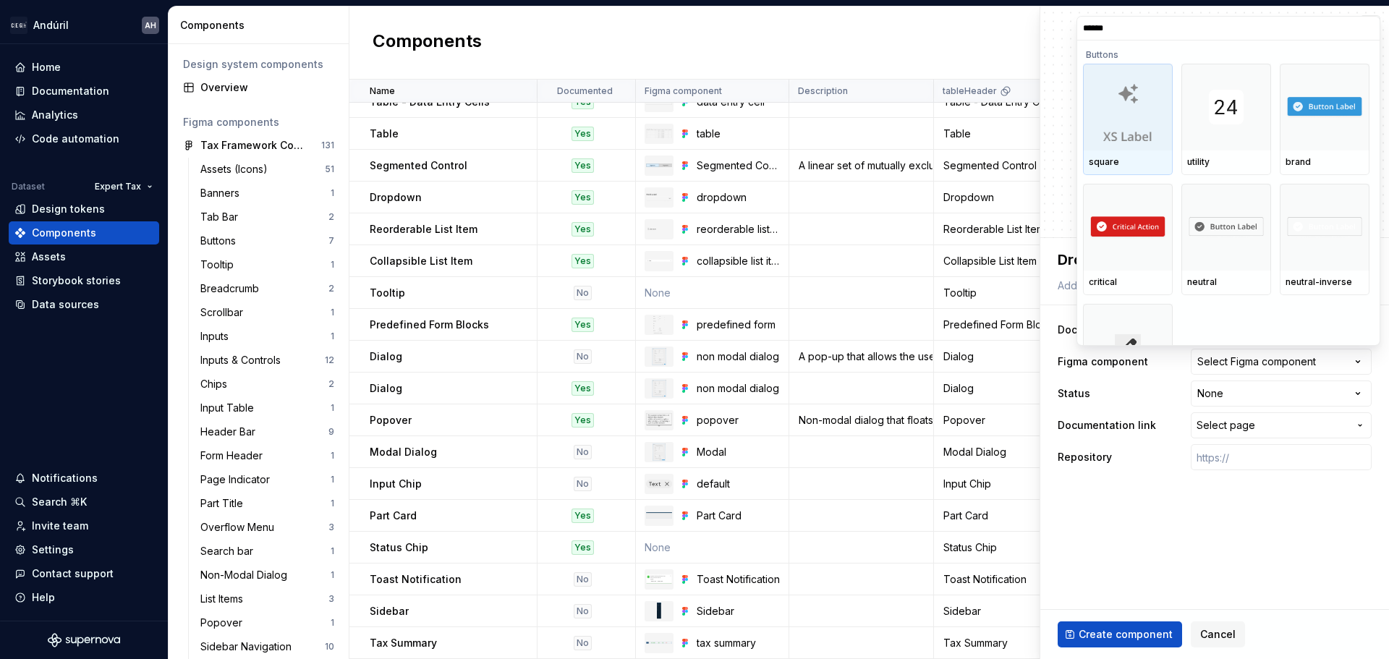
type input "******"
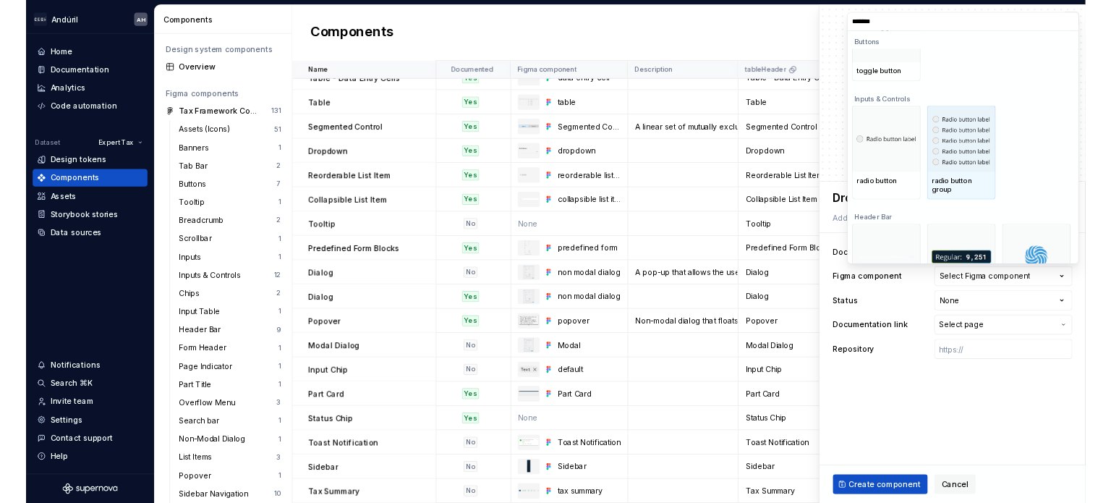
scroll to position [339, 0]
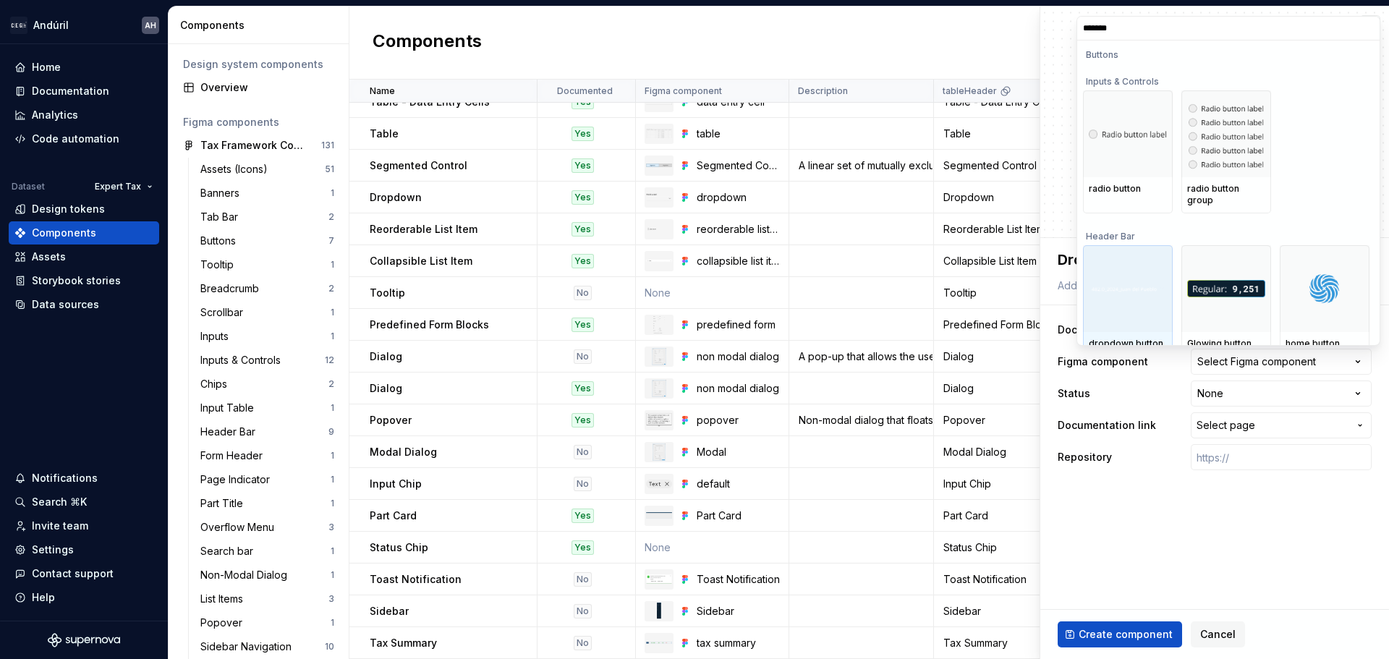
click at [1118, 299] on div at bounding box center [1128, 288] width 90 height 87
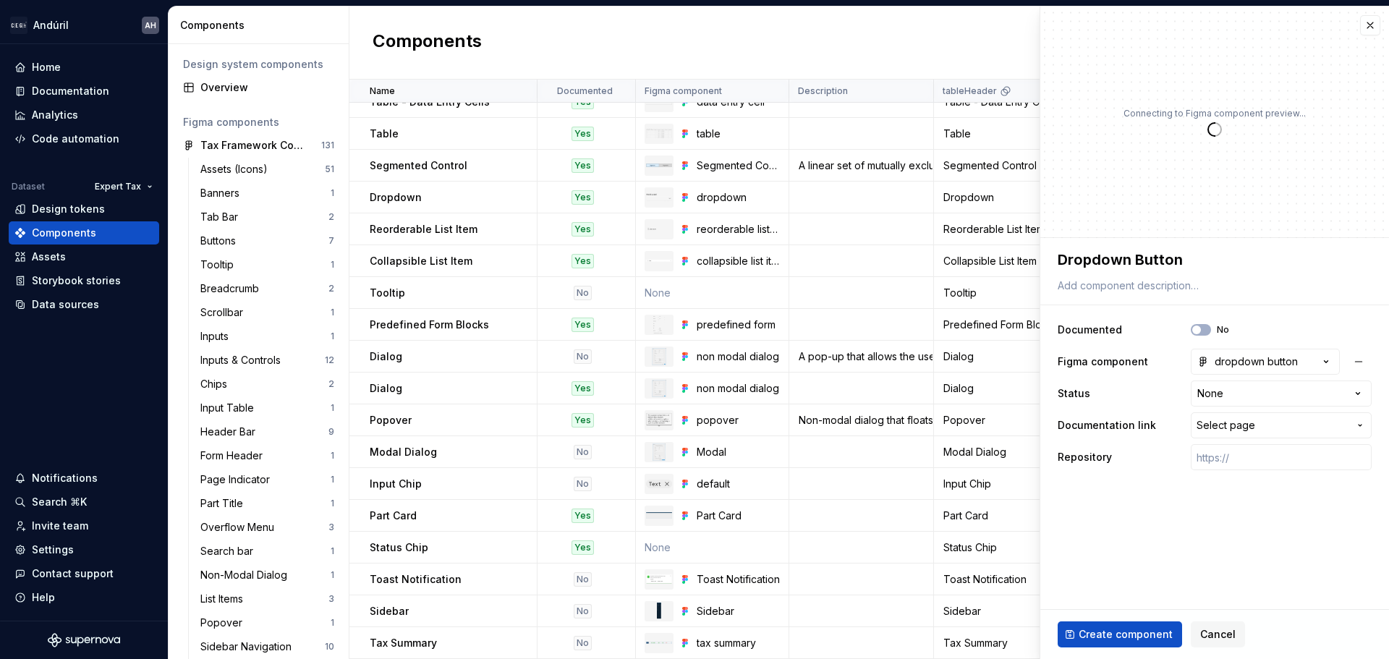
type textarea "*"
click at [1183, 263] on textarea "Dropdown Button" at bounding box center [1212, 260] width 314 height 26
type textarea "S"
type textarea "*"
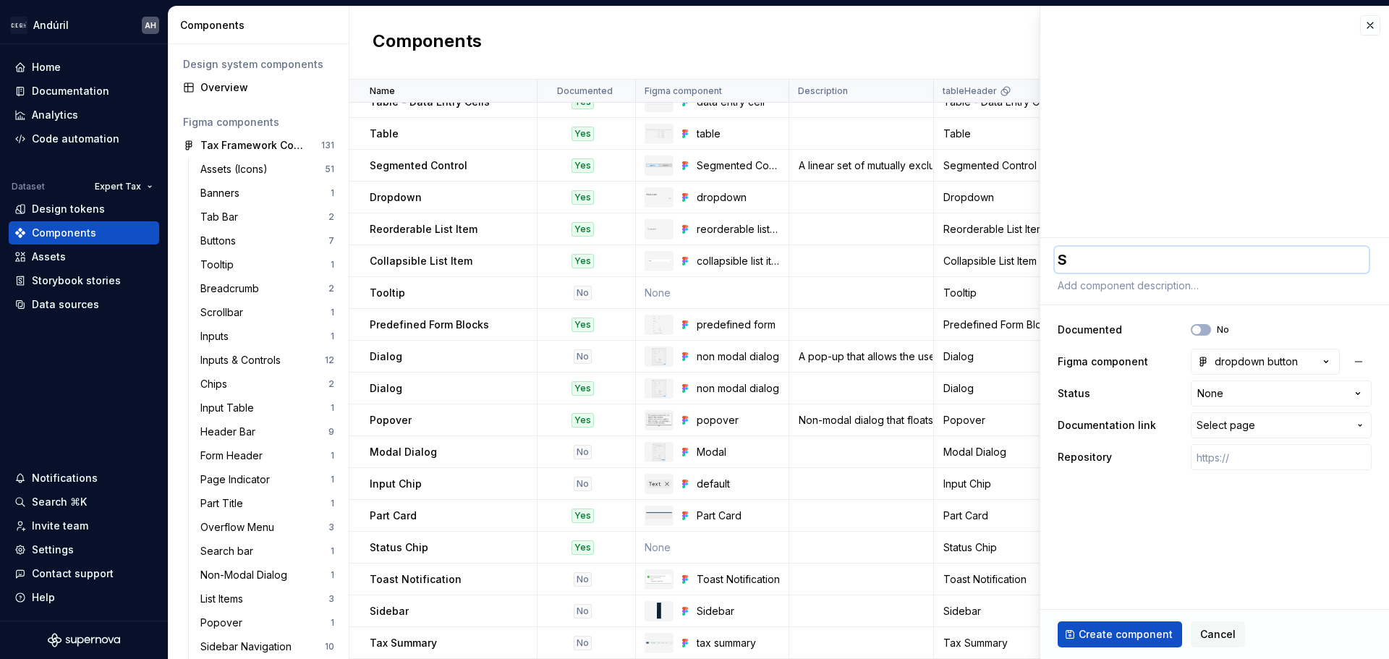
type textarea "Sp"
type textarea "*"
type textarea "Spl"
type textarea "*"
type textarea "Spli"
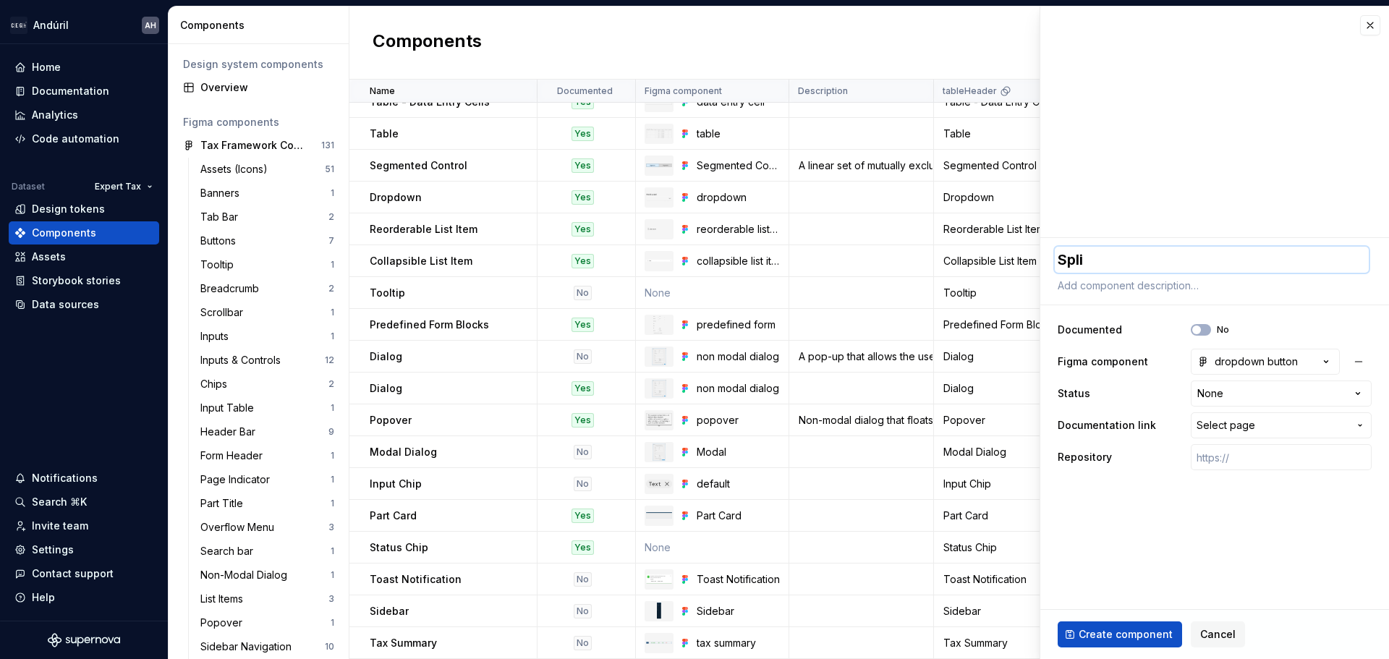
type textarea "*"
type textarea "Split"
type textarea "*"
type textarea "Split"
type textarea "*"
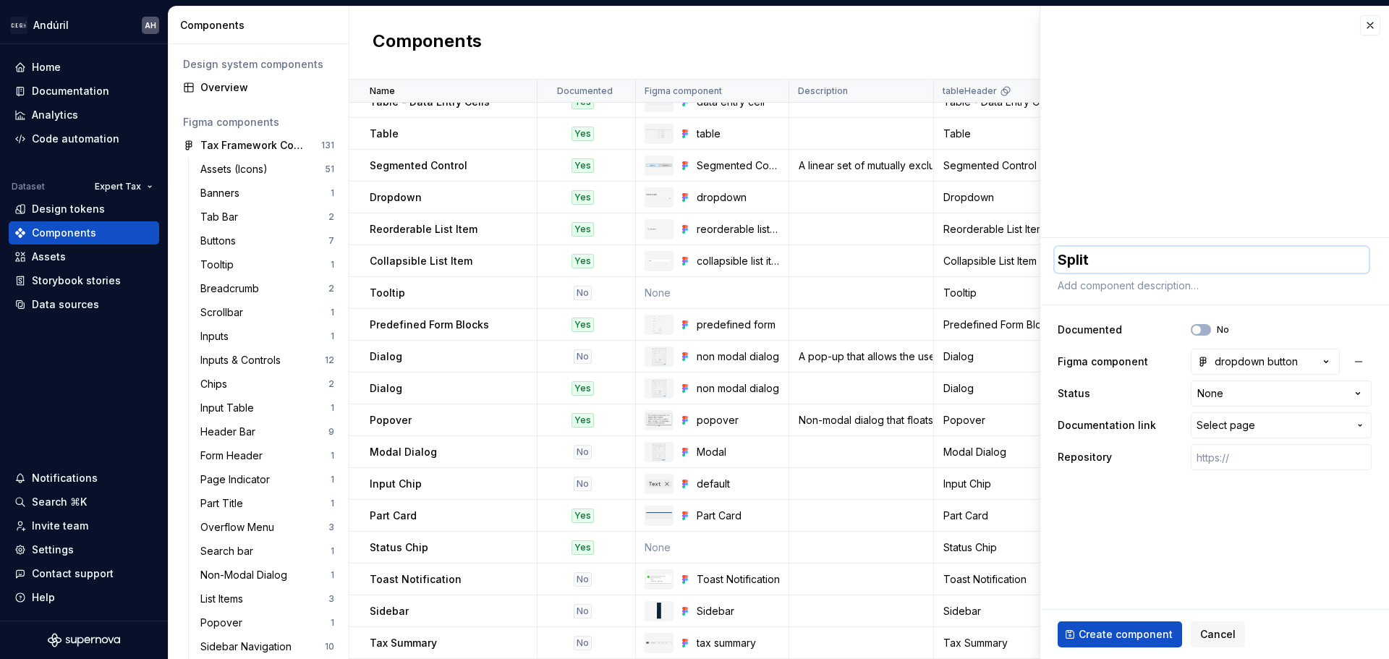
type textarea "Split B"
type textarea "*"
type textarea "Split Bu"
type textarea "*"
type textarea "Split But"
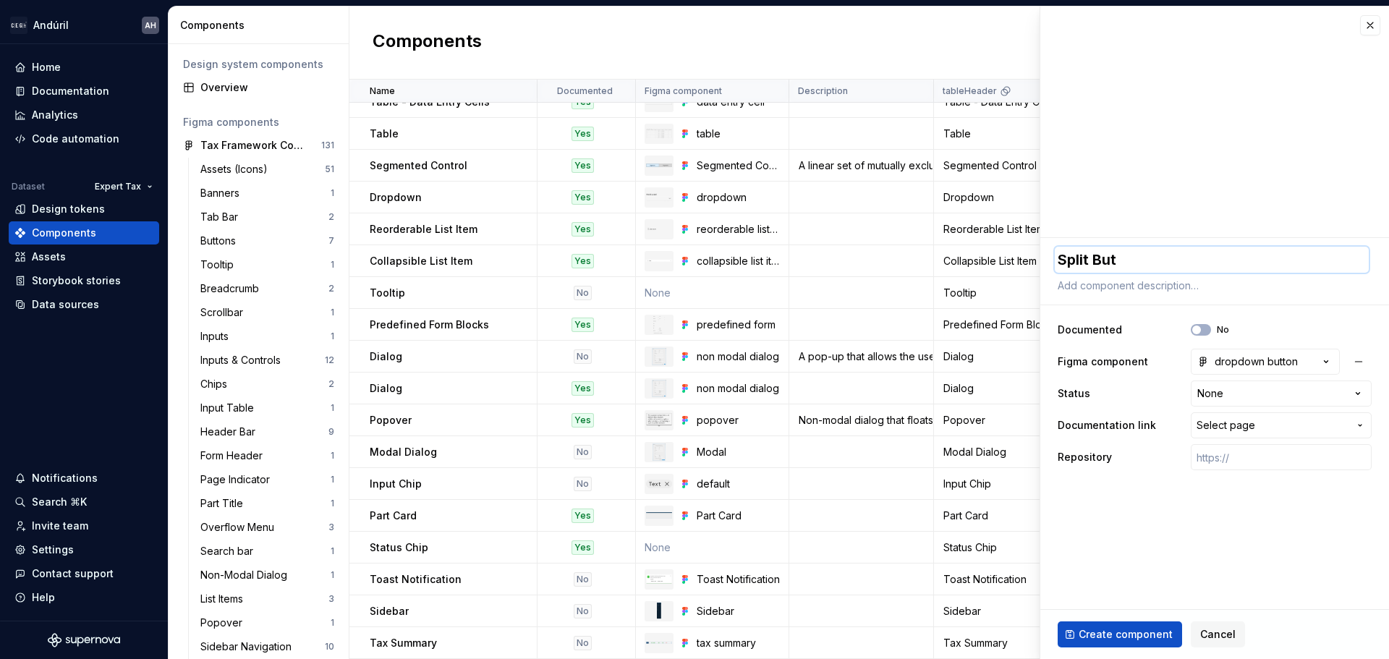
type textarea "*"
type textarea "Split Butt"
type textarea "*"
type textarea "Split Butto"
click at [1228, 357] on div "dropdown button" at bounding box center [1247, 361] width 101 height 14
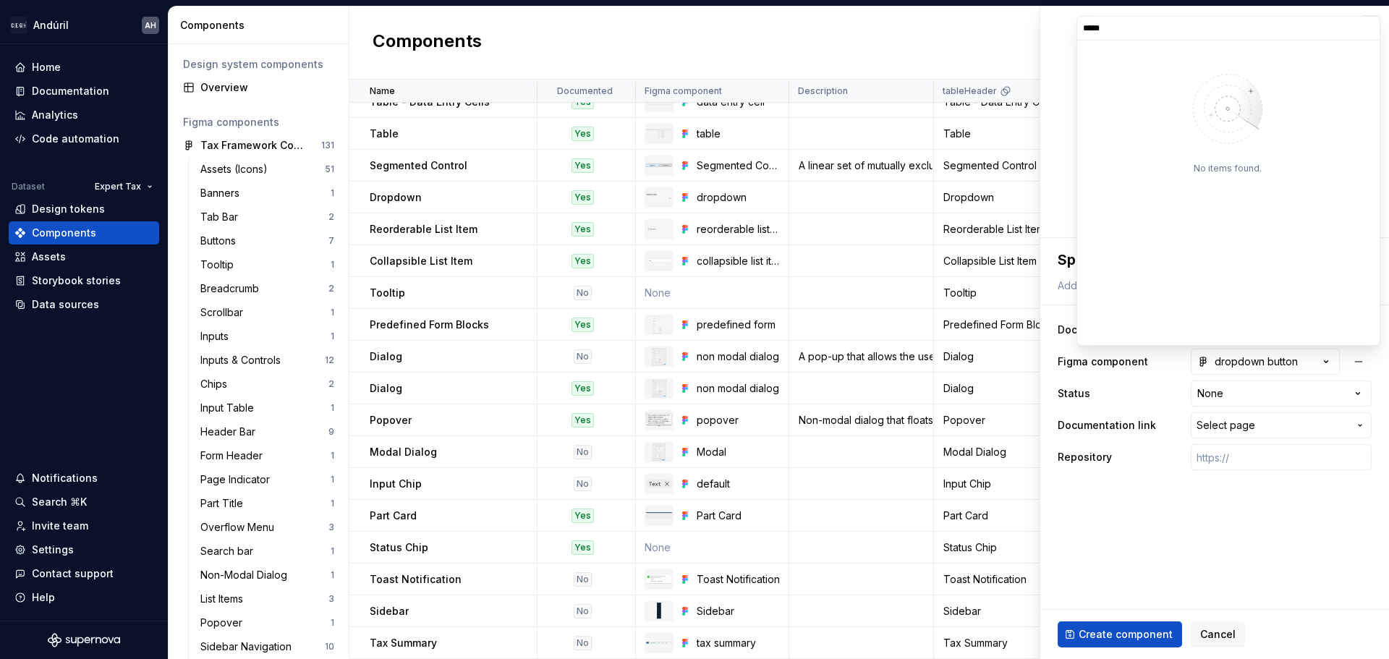
click at [1359, 30] on input "*****" at bounding box center [1228, 28] width 302 height 12
click at [1367, 30] on input "*****" at bounding box center [1228, 28] width 302 height 12
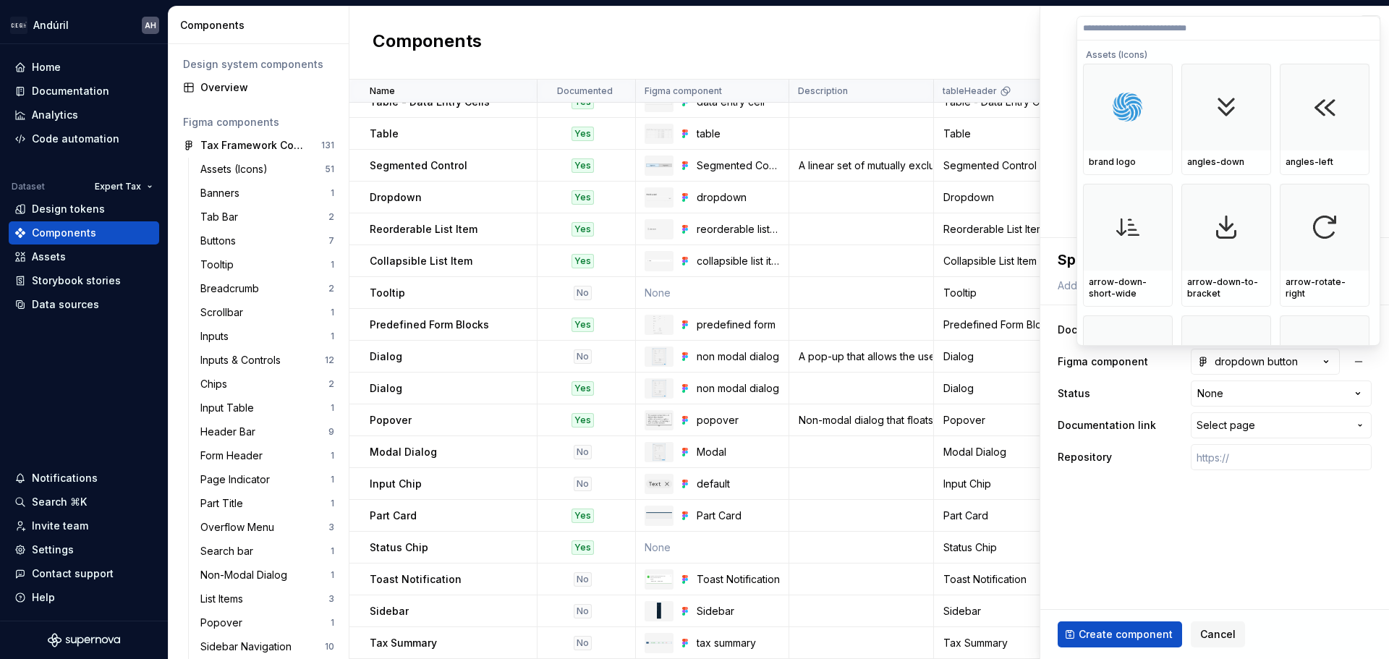
click at [1168, 565] on html "Andúril AH Home Documentation Analytics Code automation Dataset Expert Tax Desi…" at bounding box center [694, 329] width 1389 height 659
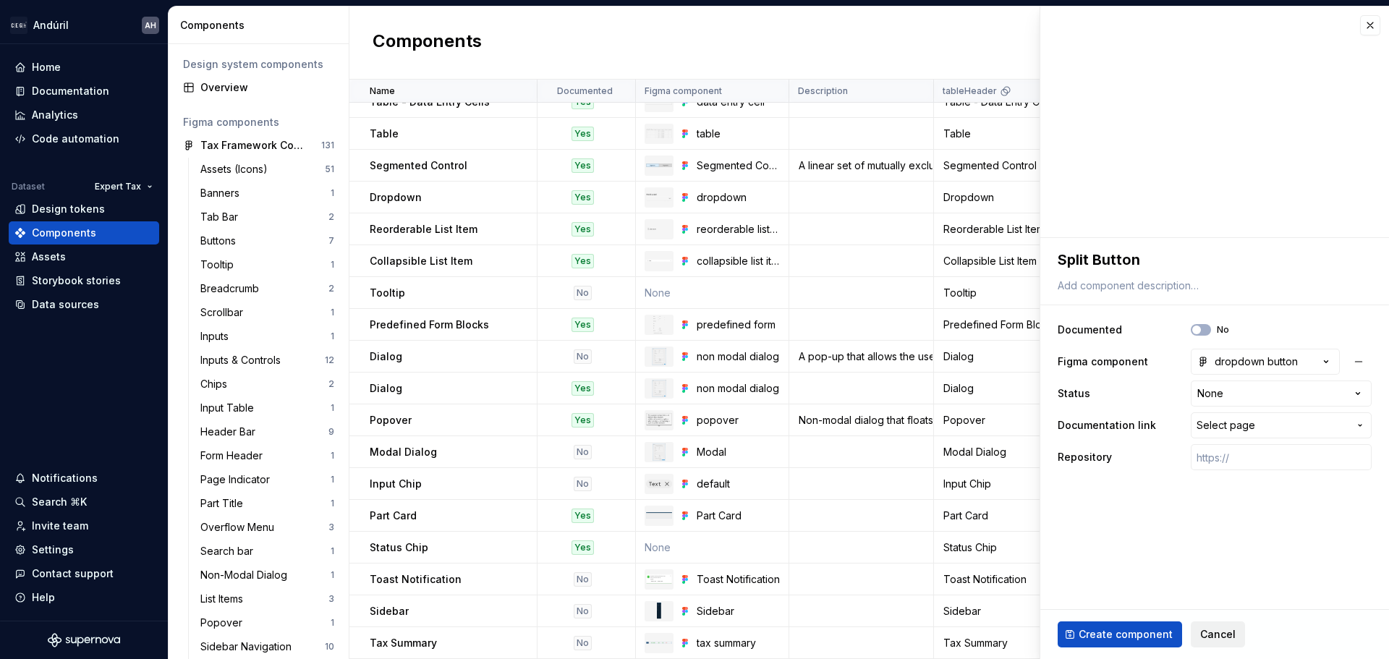
click at [1208, 629] on span "Cancel" at bounding box center [1217, 634] width 35 height 14
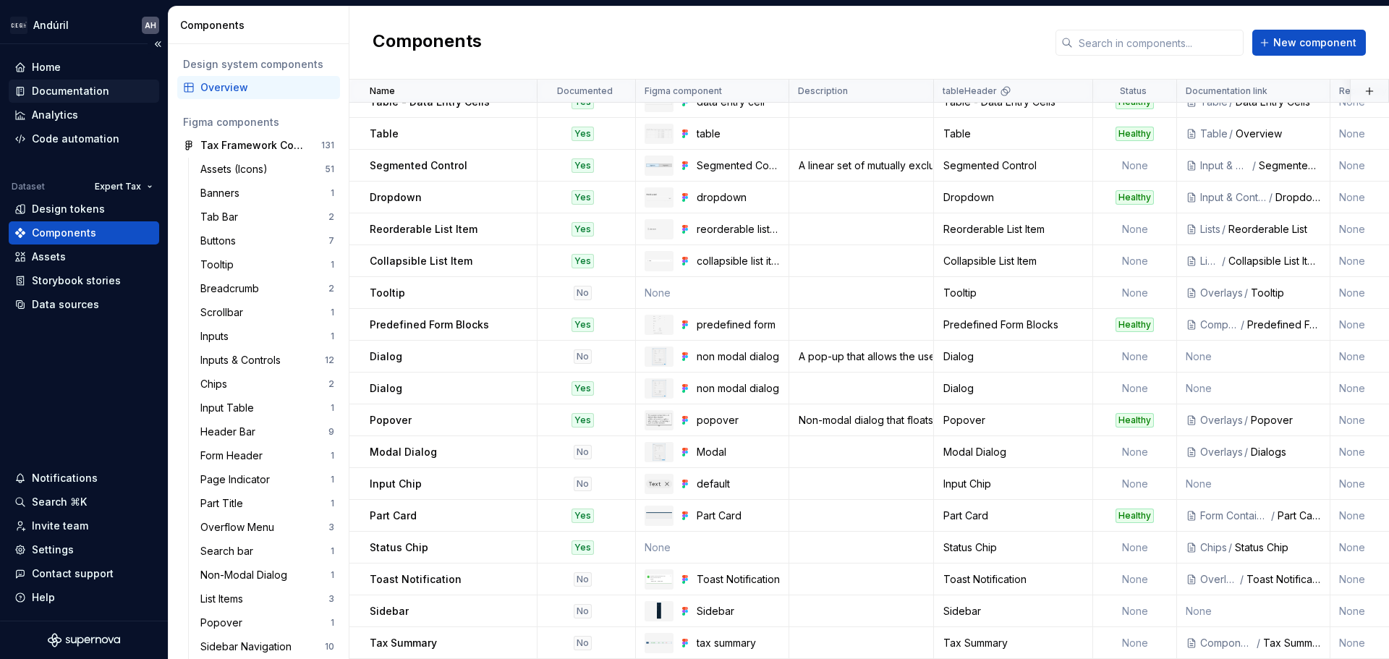
click at [82, 90] on div "Documentation" at bounding box center [70, 91] width 77 height 14
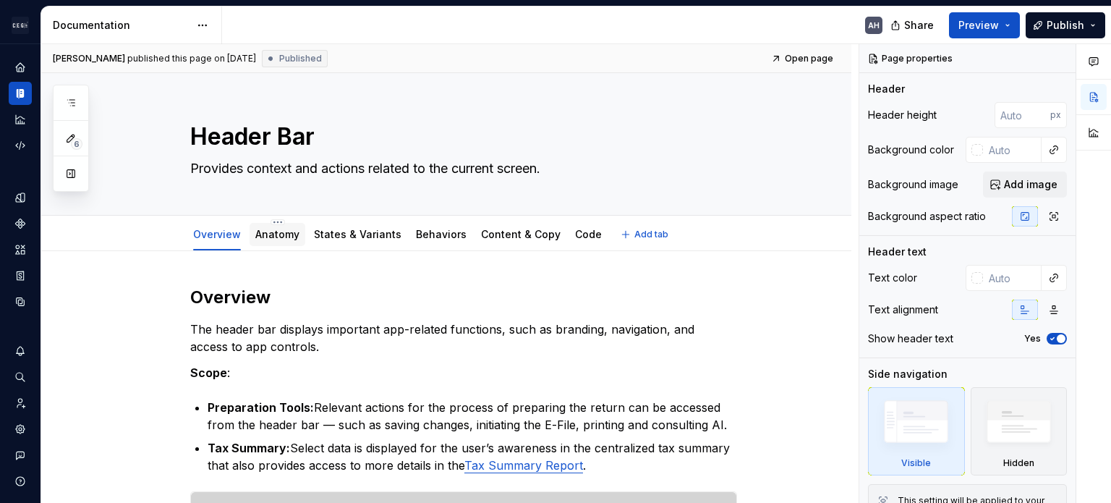
click at [284, 244] on div "Anatomy" at bounding box center [278, 234] width 56 height 23
click at [437, 231] on link "Behaviors" at bounding box center [441, 234] width 51 height 12
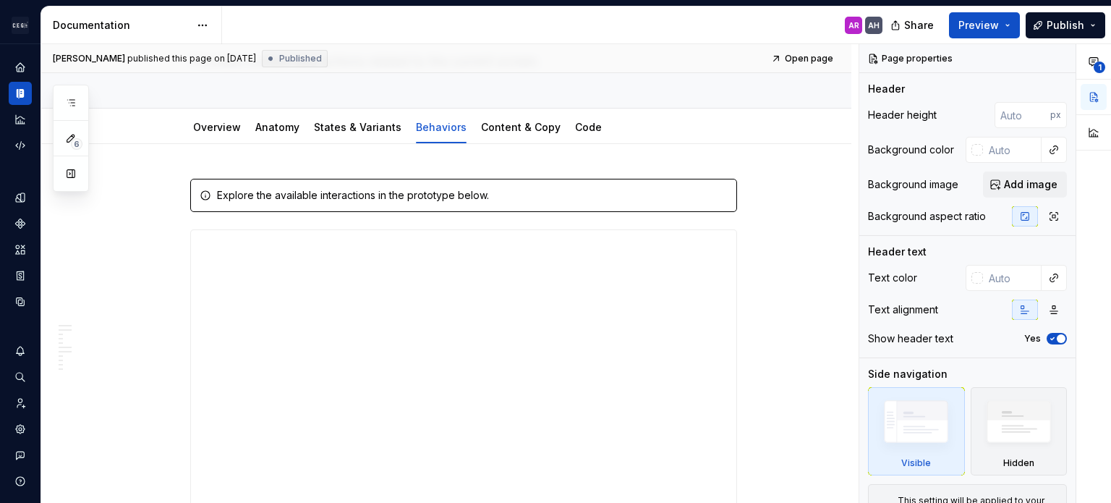
scroll to position [145, 0]
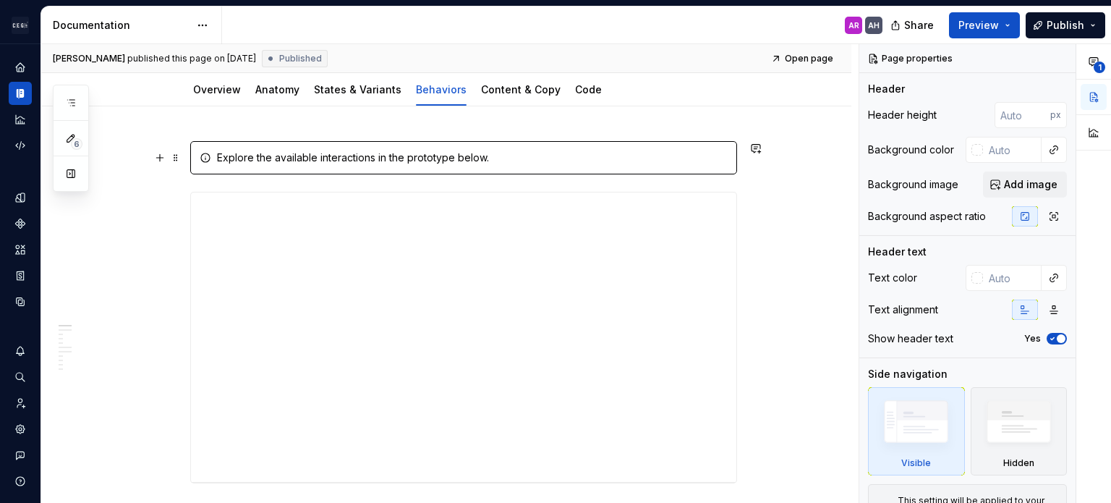
click at [220, 155] on div "Explore the available interactions in the prototype below." at bounding box center [472, 157] width 511 height 14
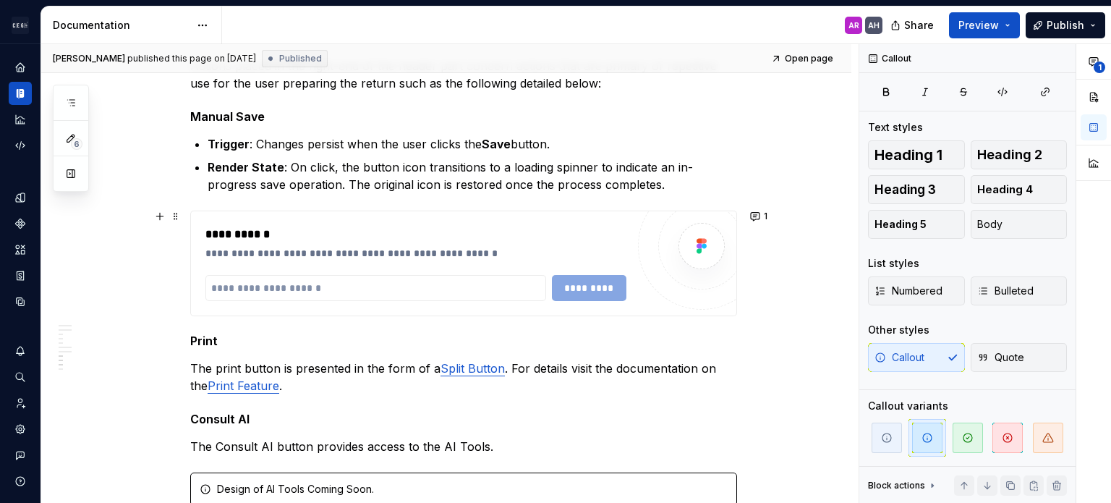
scroll to position [1374, 0]
